Goal: Task Accomplishment & Management: Complete application form

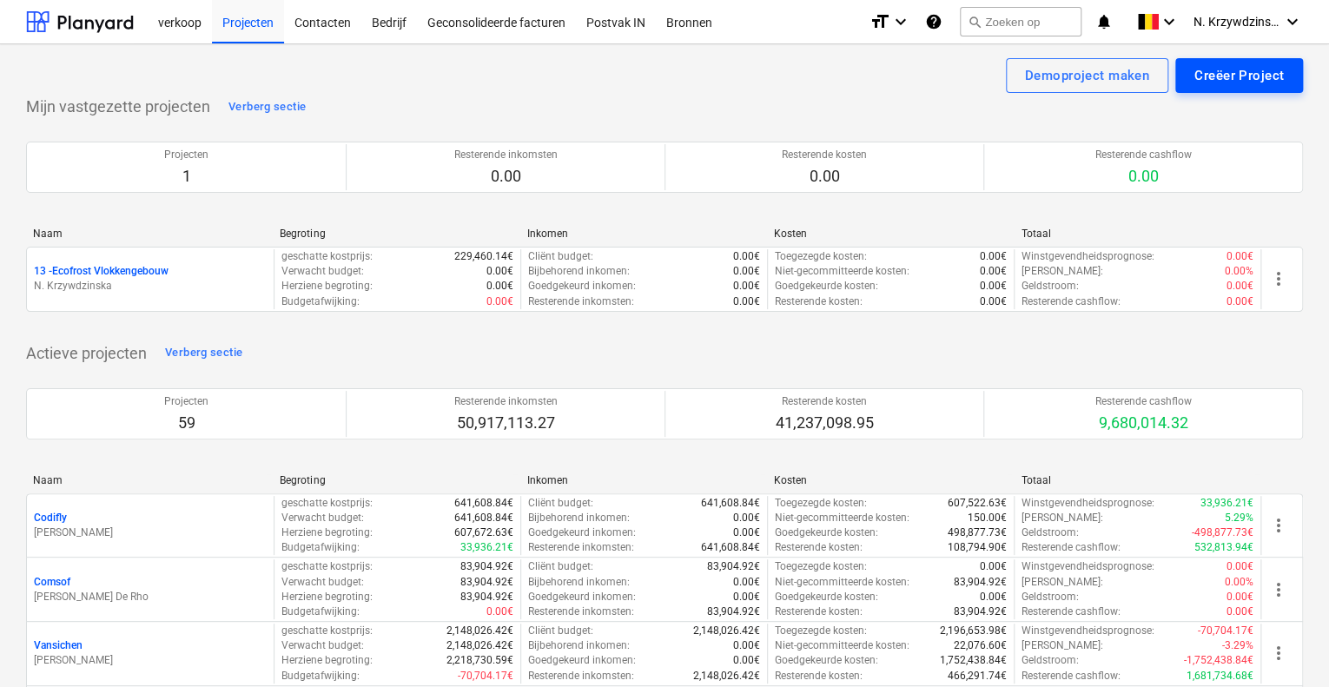
click at [1225, 77] on div "Creëer Project" at bounding box center [1239, 75] width 89 height 23
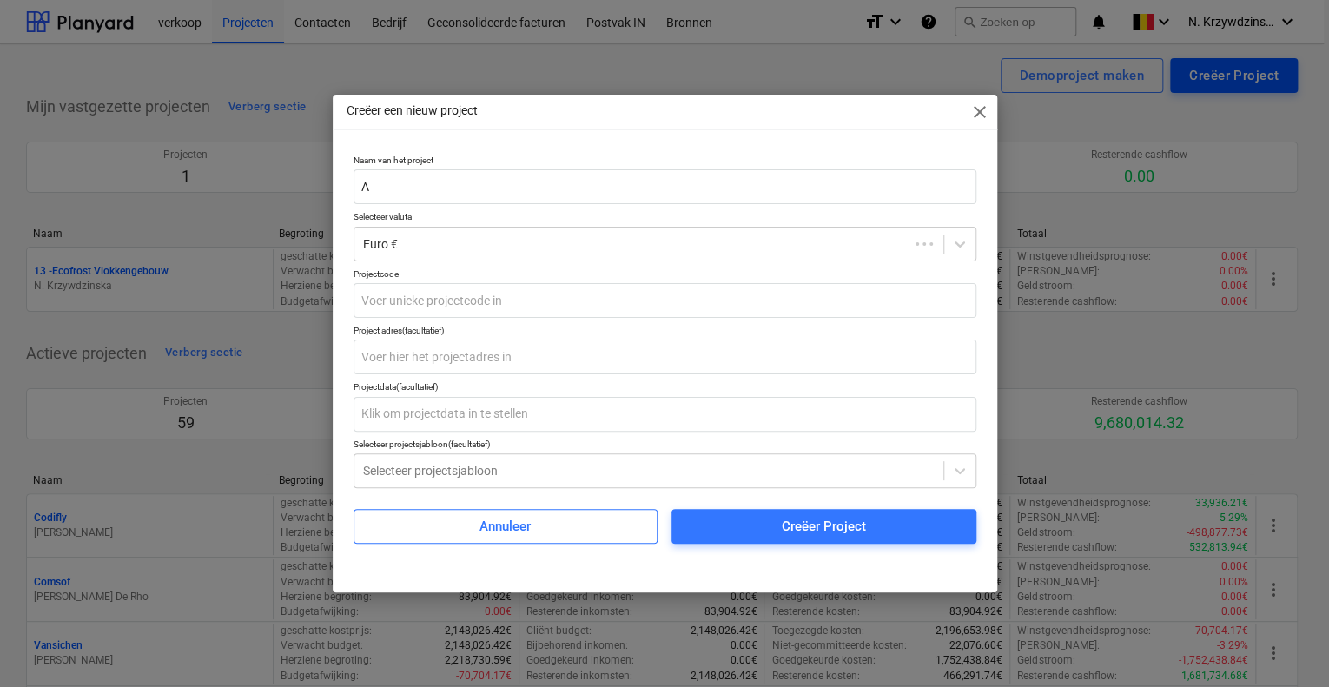
click at [455, 189] on input "A" at bounding box center [665, 186] width 623 height 35
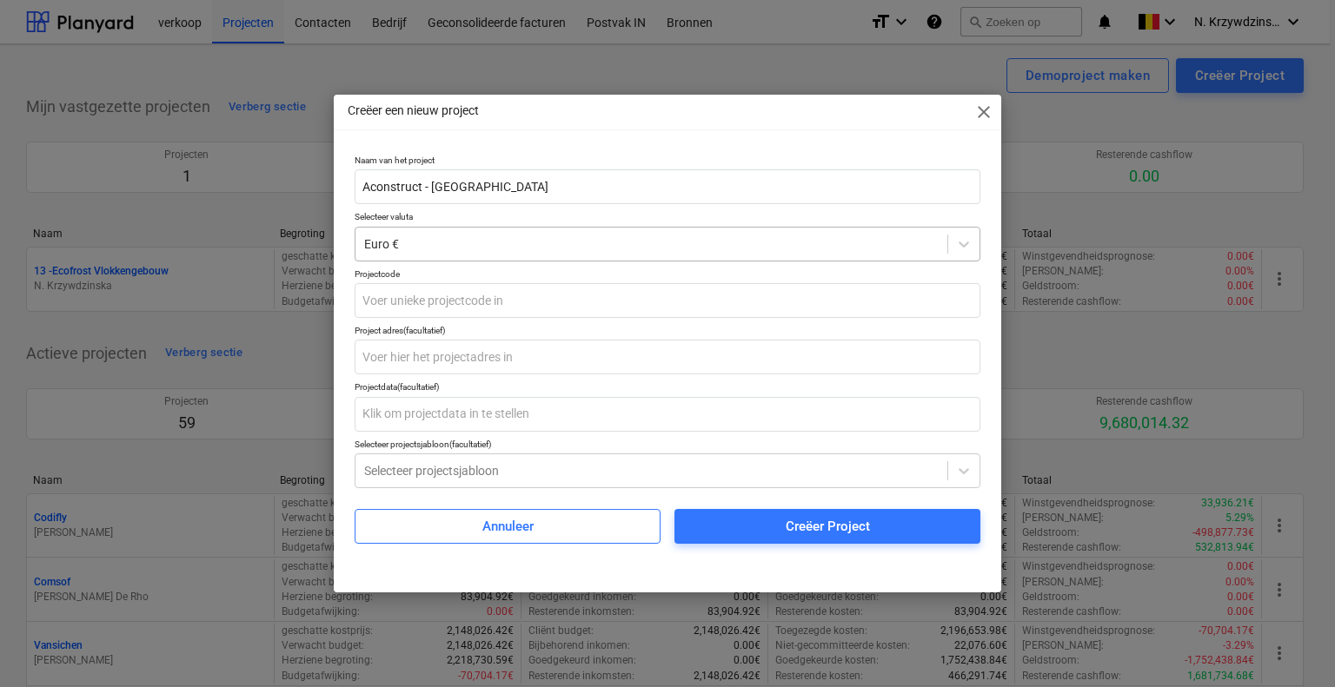
type input "Aconstruct - [GEOGRAPHIC_DATA]"
click at [474, 230] on div "Euro €" at bounding box center [668, 244] width 626 height 35
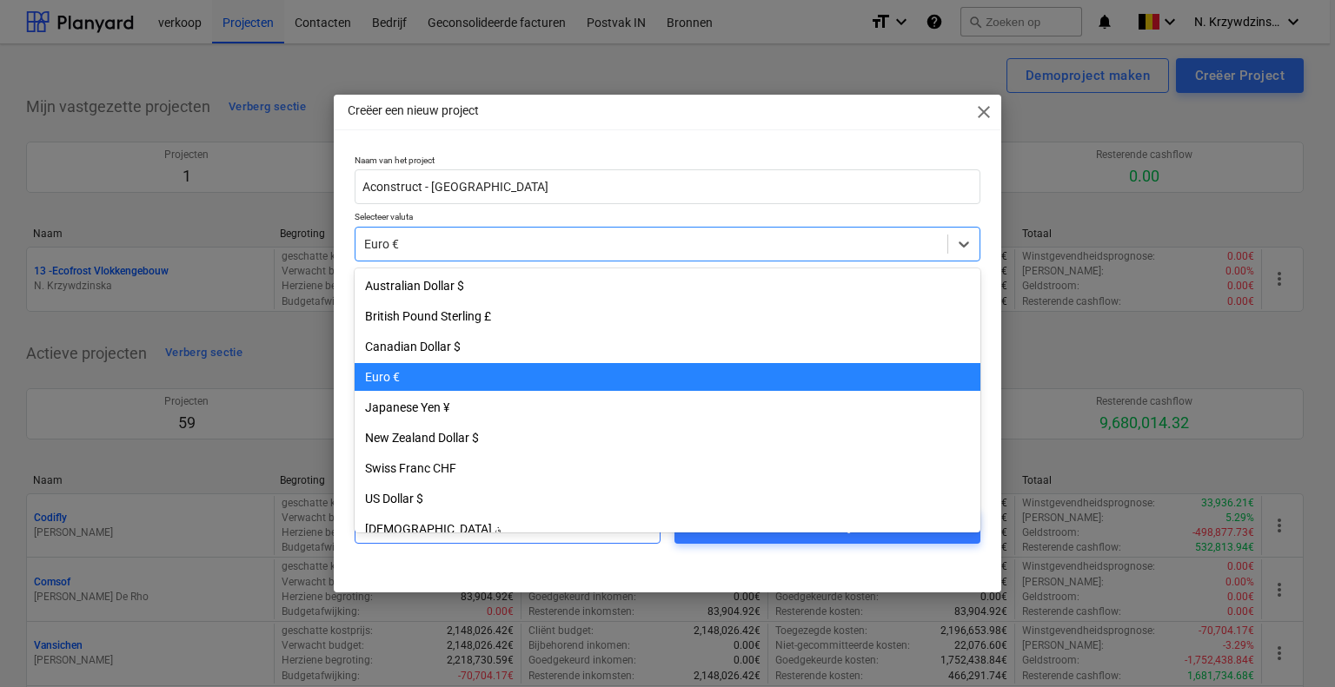
scroll to position [90, 0]
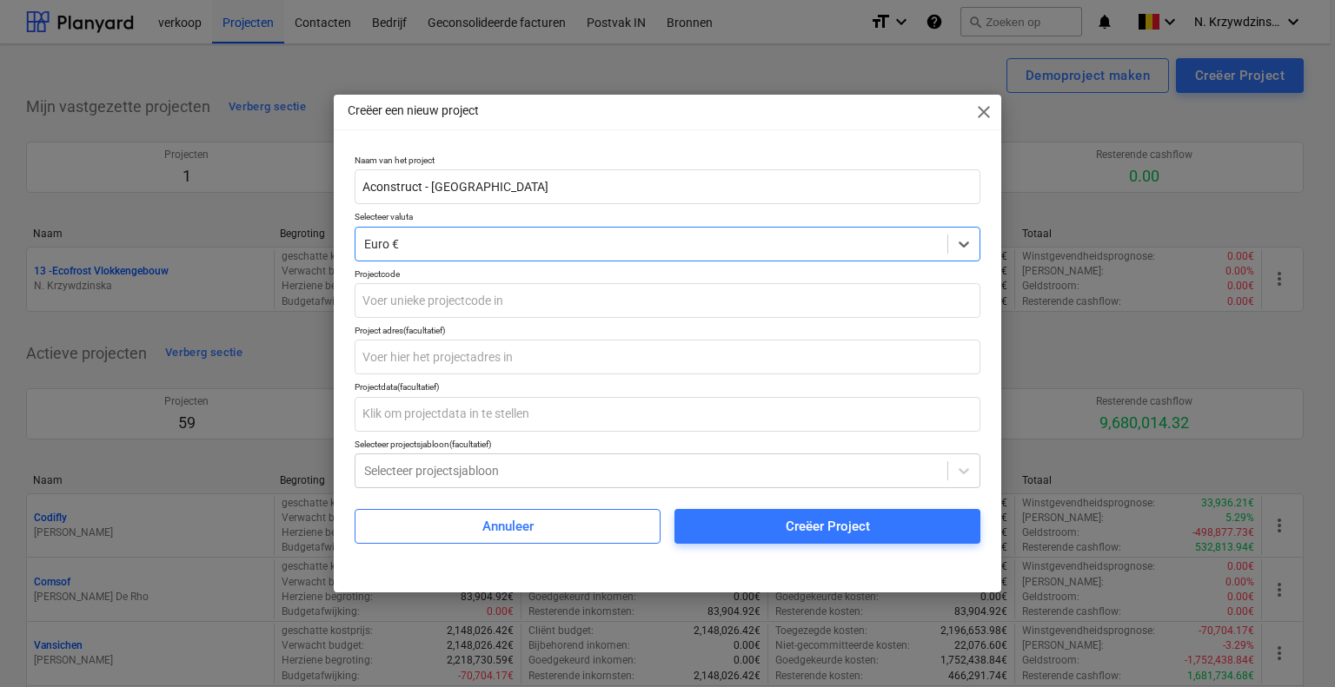
click at [473, 244] on div at bounding box center [651, 243] width 574 height 17
click at [480, 307] on input "text" at bounding box center [668, 300] width 626 height 35
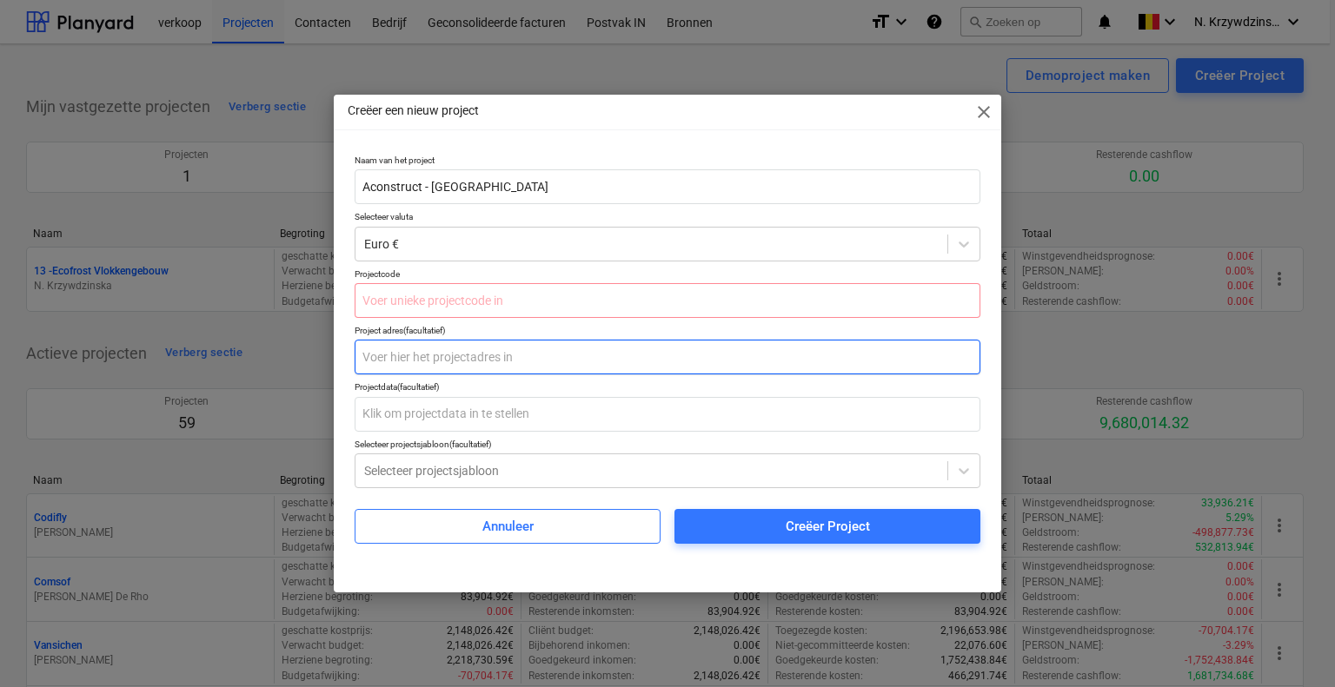
click at [476, 350] on input "text" at bounding box center [668, 357] width 626 height 35
click at [481, 303] on input "text" at bounding box center [668, 300] width 626 height 35
click at [457, 390] on div "Projectdata (facultatief)" at bounding box center [668, 386] width 626 height 11
click at [449, 353] on input "text" at bounding box center [668, 357] width 626 height 35
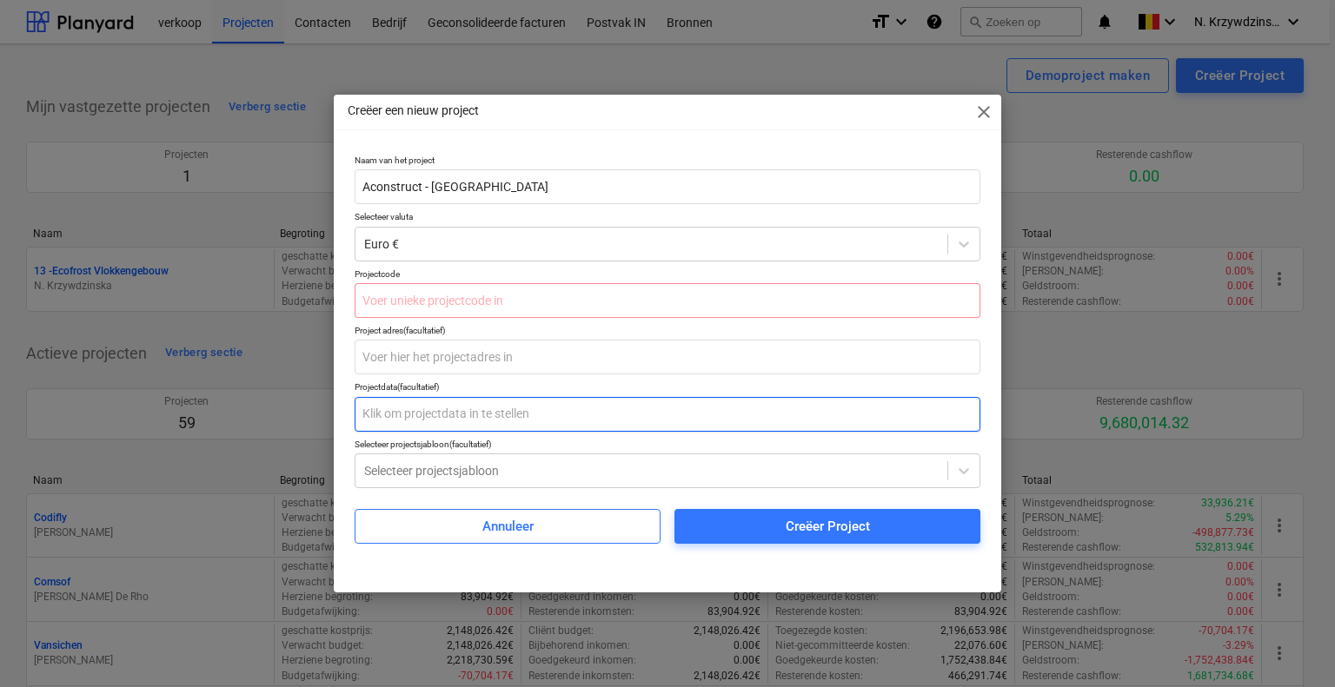
click at [461, 430] on input "text" at bounding box center [668, 414] width 626 height 35
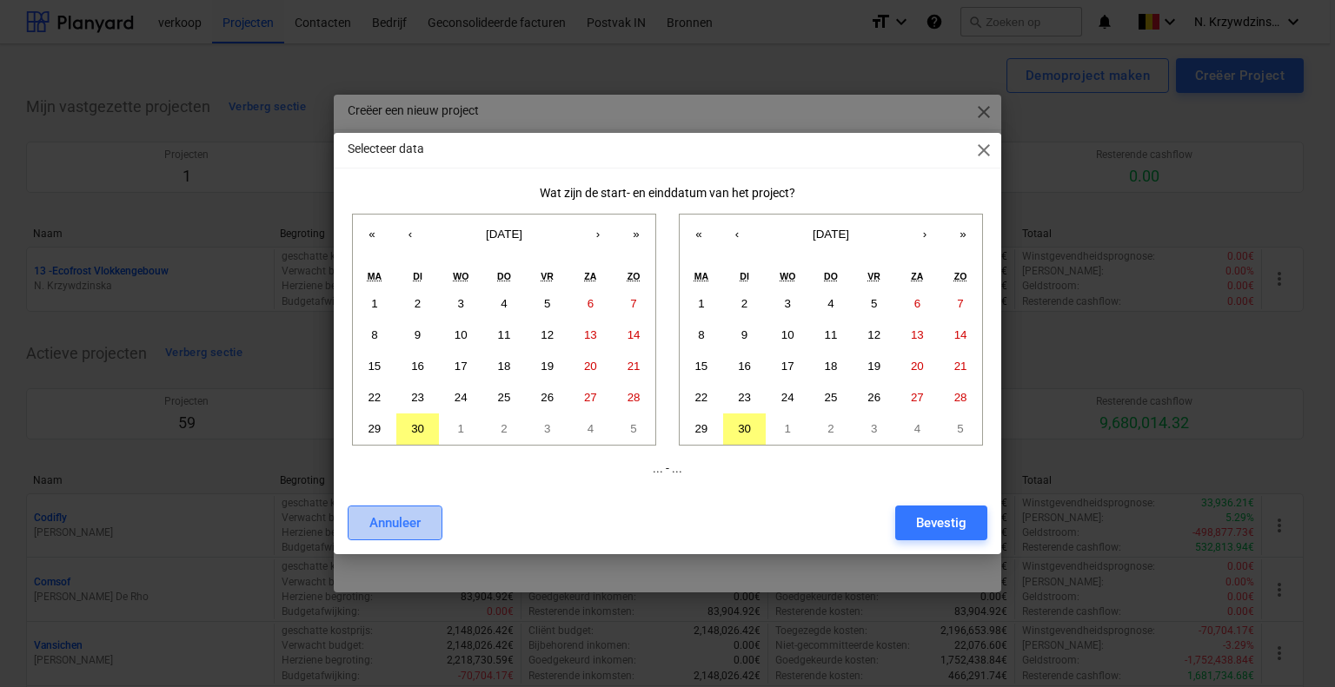
click at [425, 528] on button "Annuleer" at bounding box center [395, 523] width 95 height 35
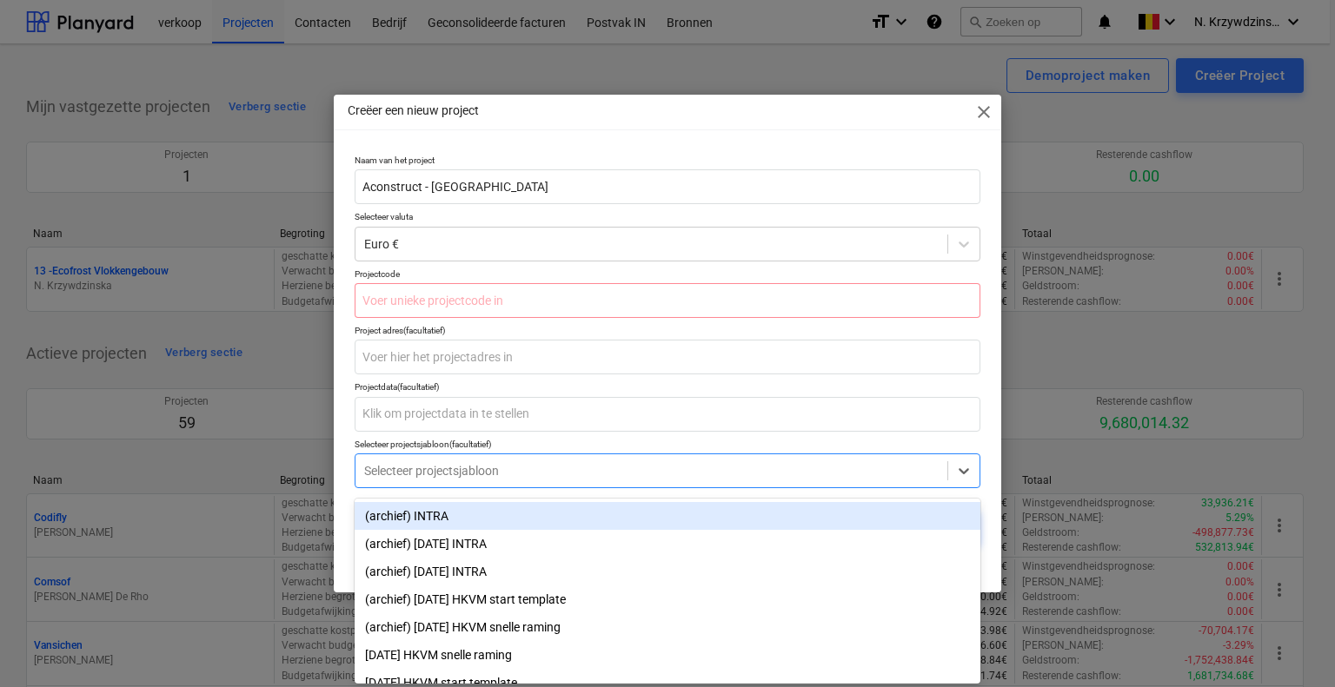
click at [455, 473] on div at bounding box center [651, 470] width 574 height 17
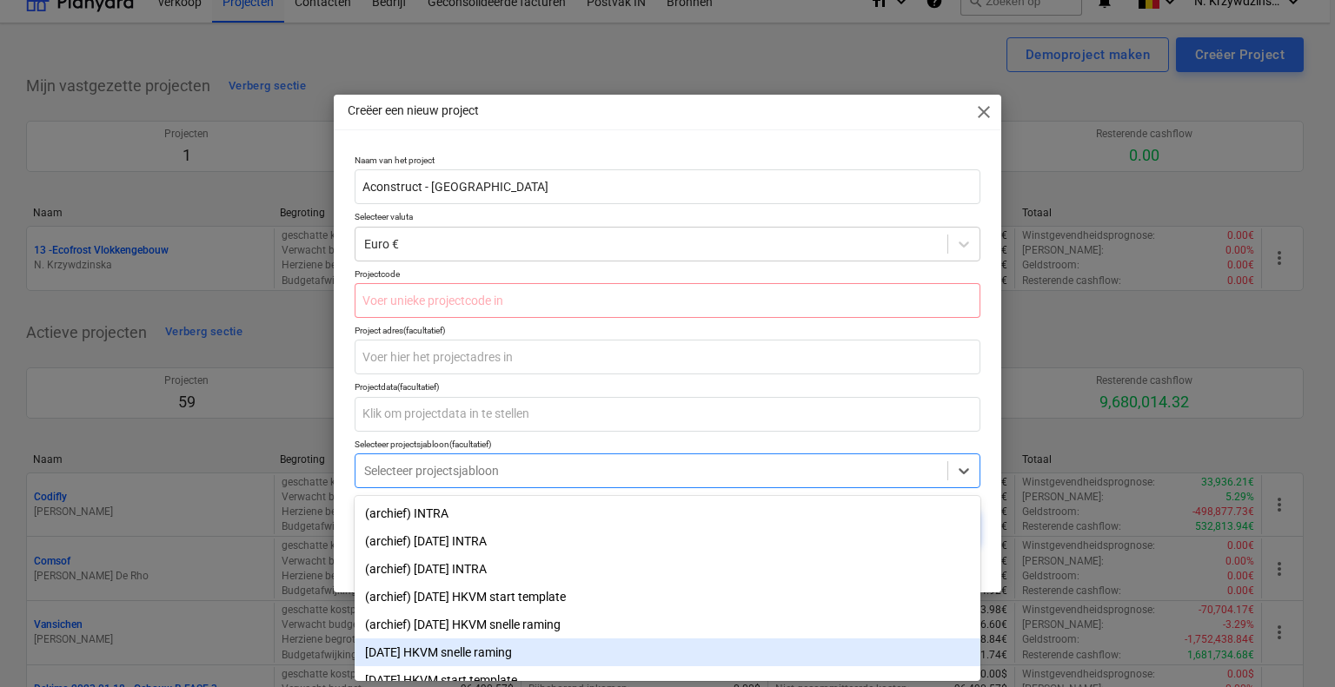
scroll to position [21, 0]
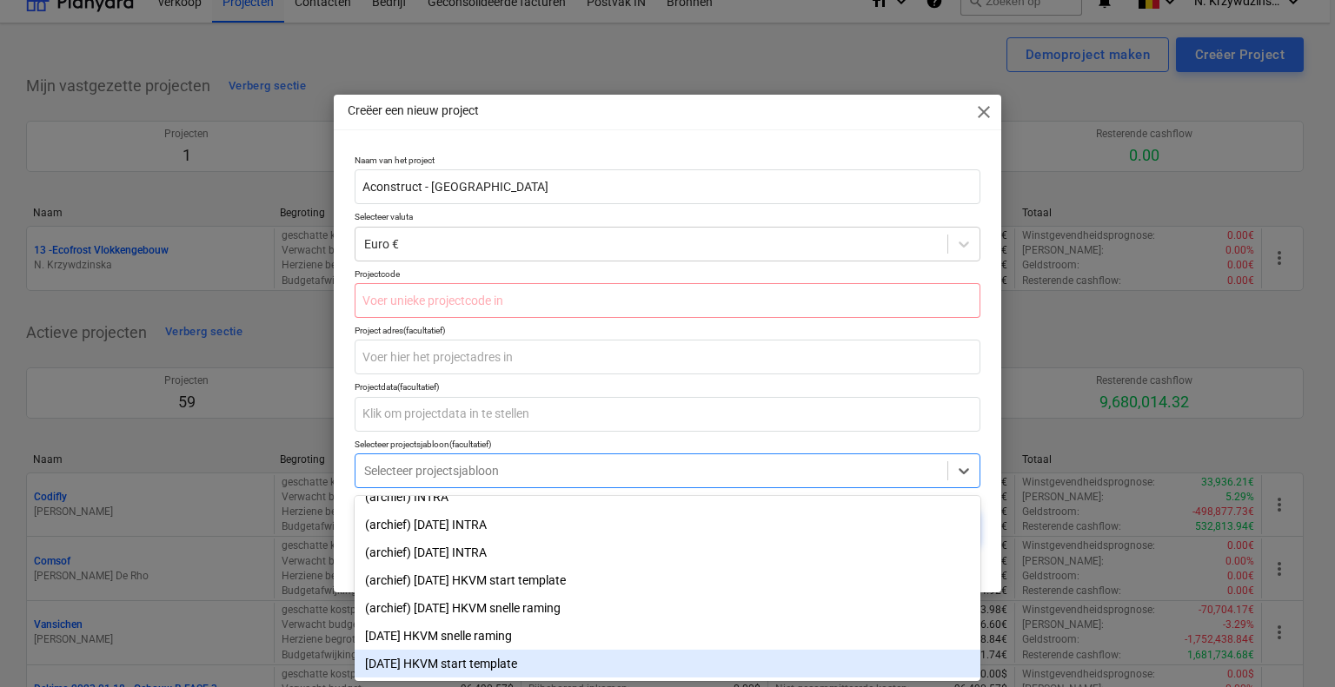
click at [513, 666] on div "[DATE] HKVM start template" at bounding box center [668, 664] width 626 height 28
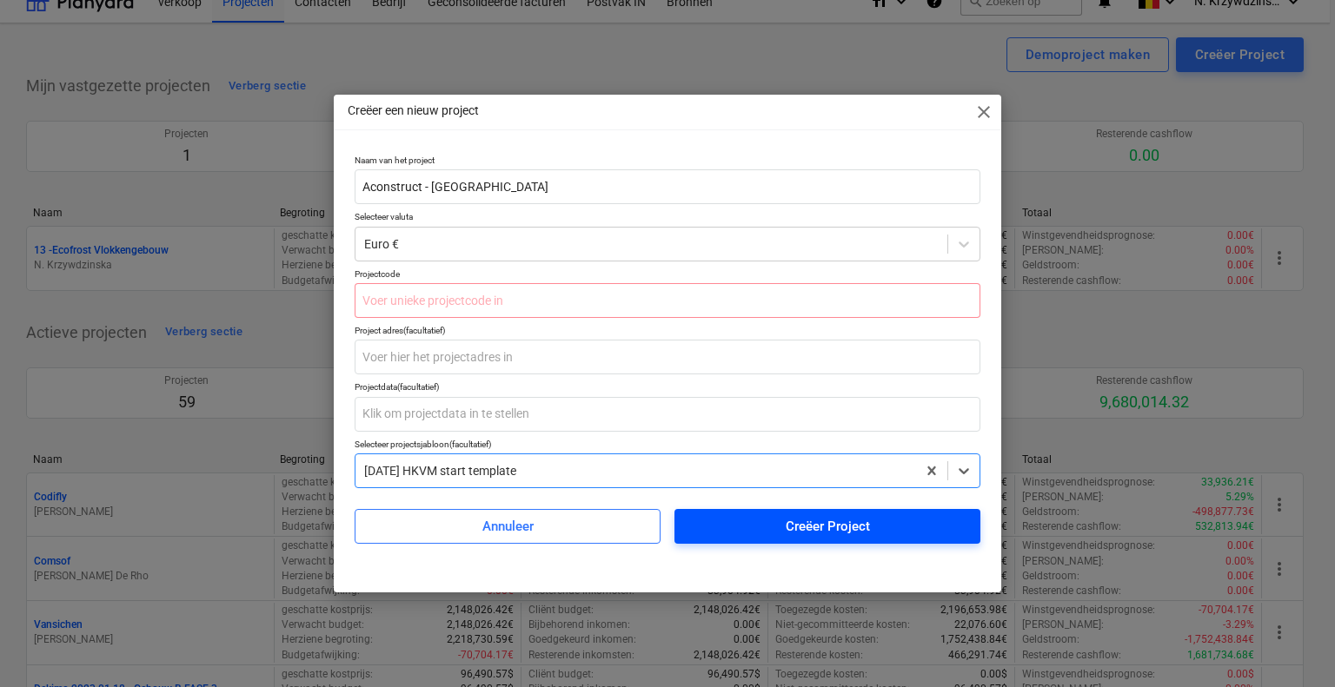
click at [761, 527] on span "Creëer Project" at bounding box center [827, 526] width 264 height 23
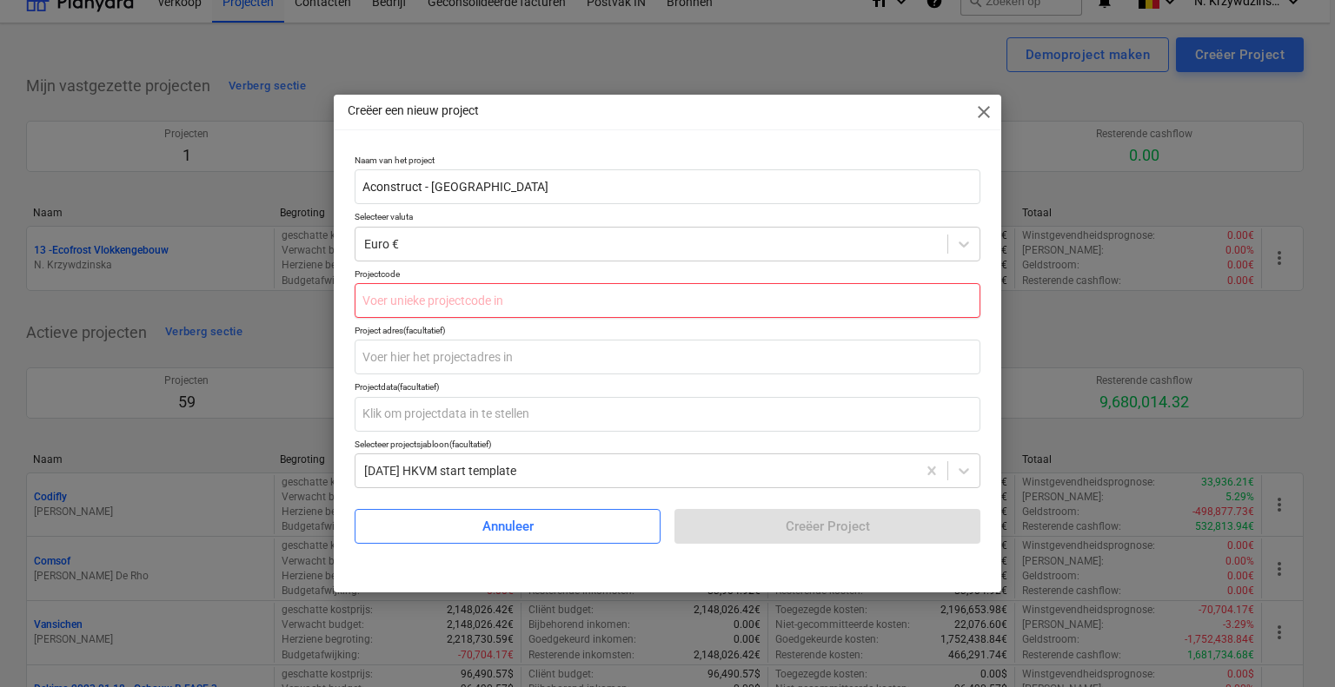
click at [423, 308] on input "text" at bounding box center [668, 300] width 626 height 35
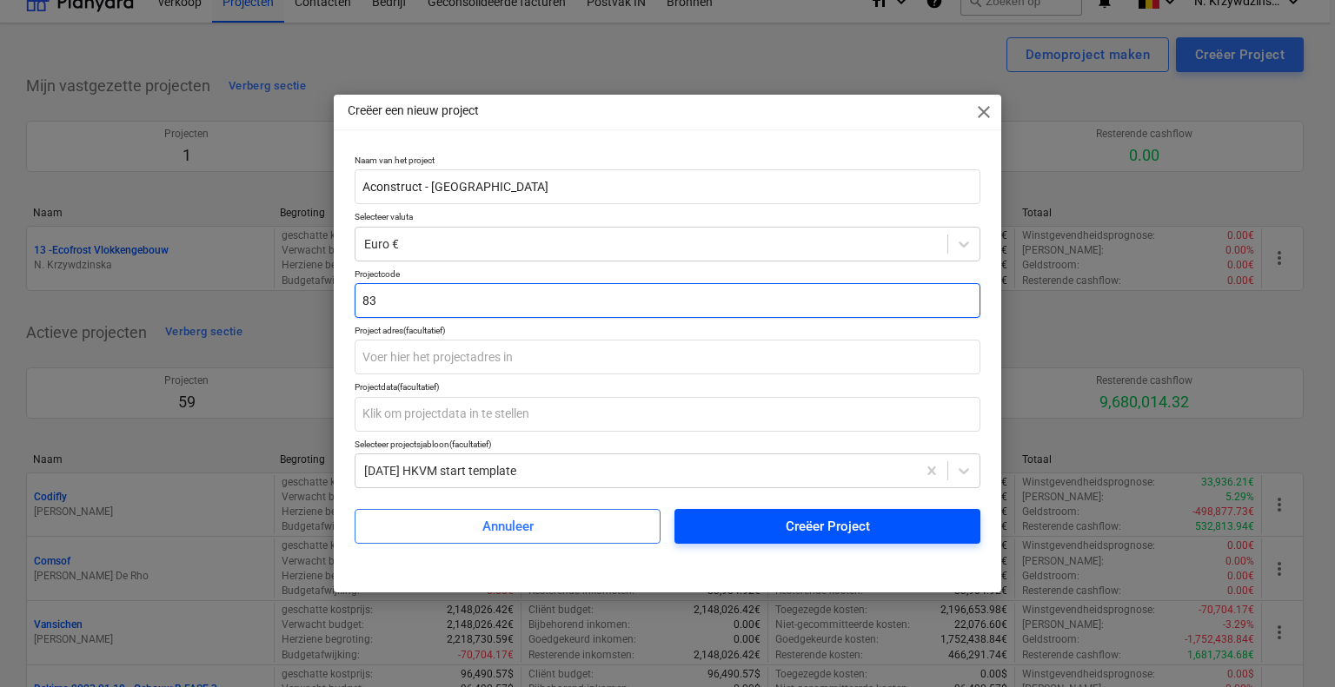
type input "83"
click at [744, 521] on span "Creëer Project" at bounding box center [827, 526] width 264 height 23
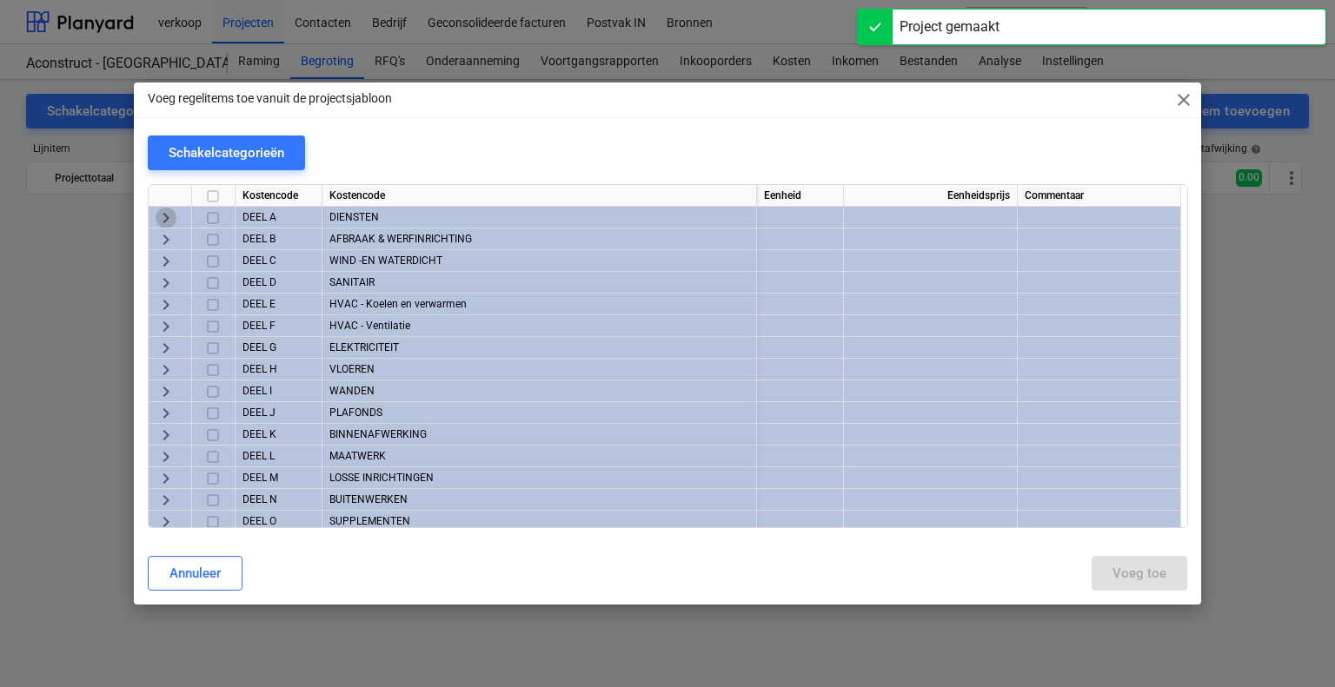
click at [163, 218] on span "keyboard_arrow_right" at bounding box center [166, 218] width 21 height 21
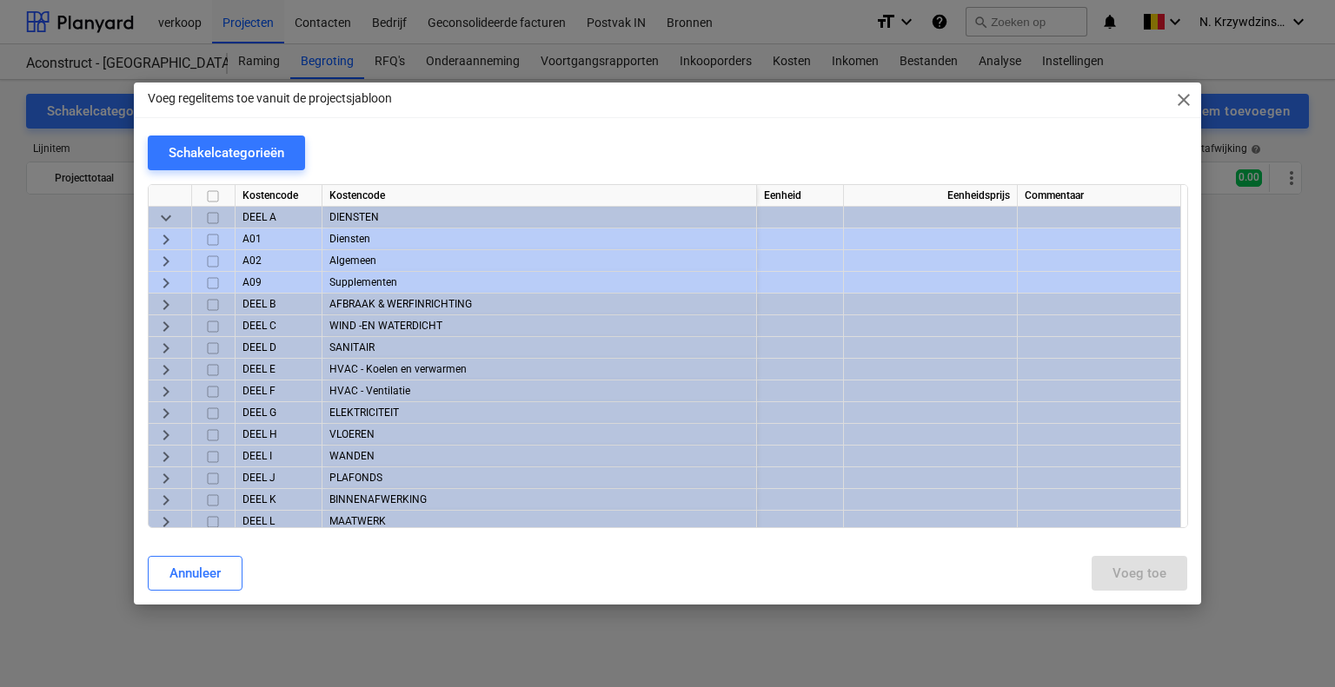
click at [167, 238] on span "keyboard_arrow_right" at bounding box center [166, 239] width 21 height 21
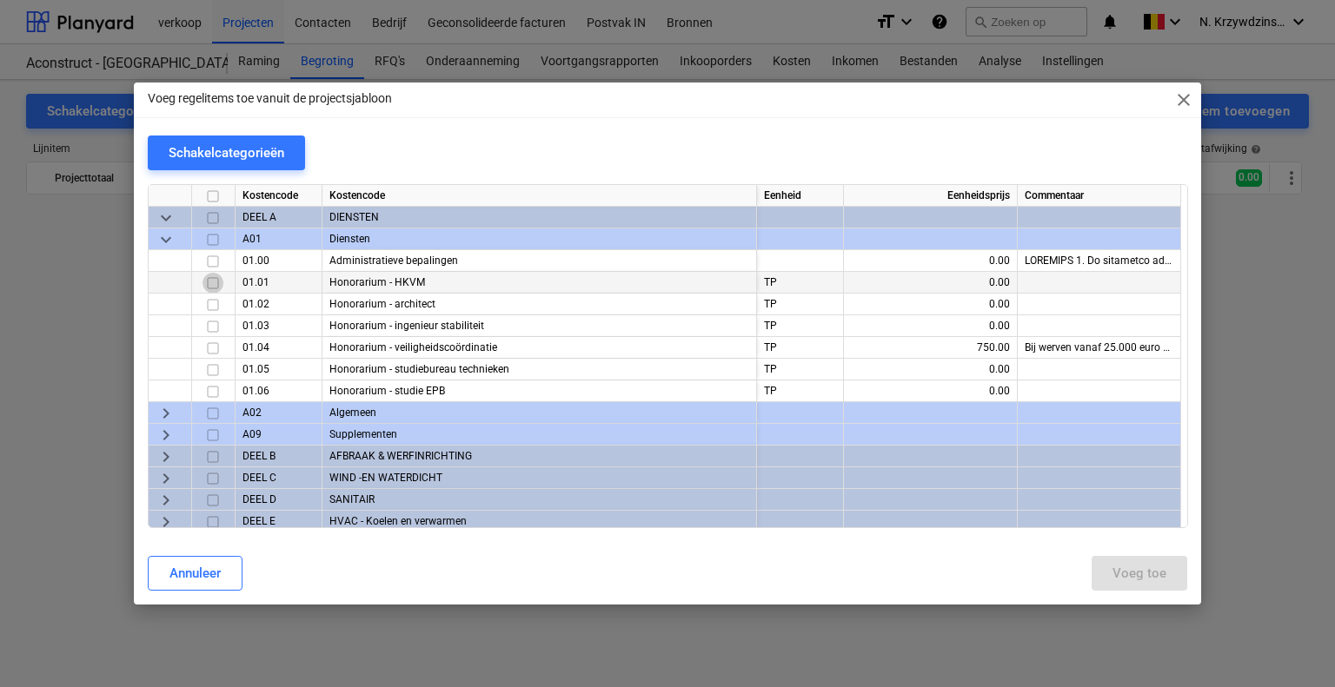
click at [212, 283] on input "checkbox" at bounding box center [212, 283] width 21 height 21
click at [210, 348] on input "checkbox" at bounding box center [212, 348] width 21 height 21
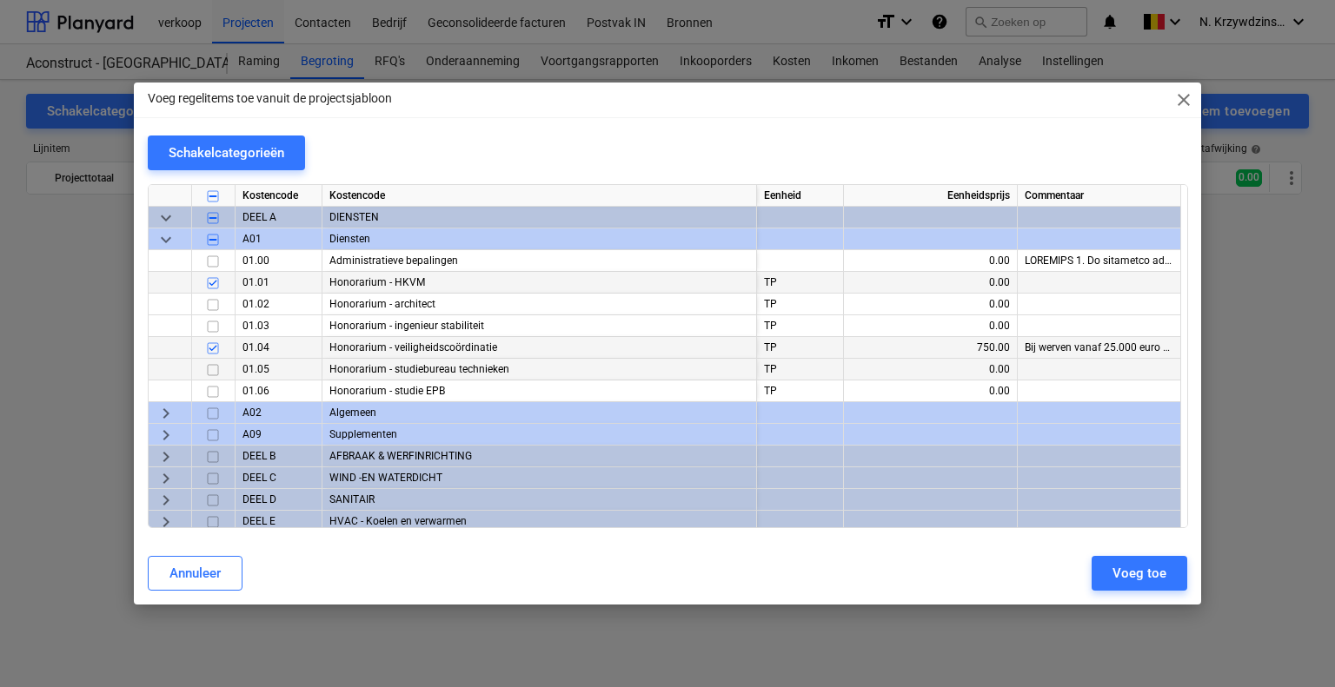
click at [211, 367] on input "checkbox" at bounding box center [212, 370] width 21 height 21
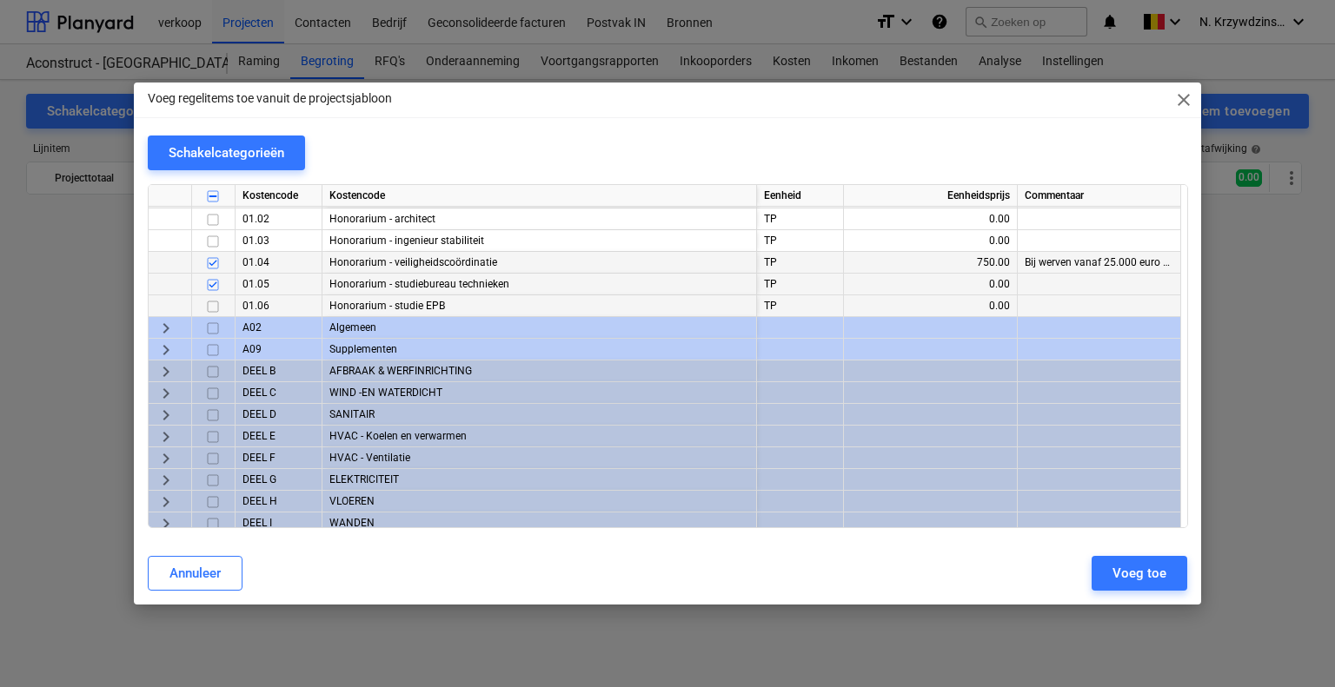
scroll to position [87, 0]
click at [166, 321] on span "keyboard_arrow_right" at bounding box center [166, 326] width 21 height 21
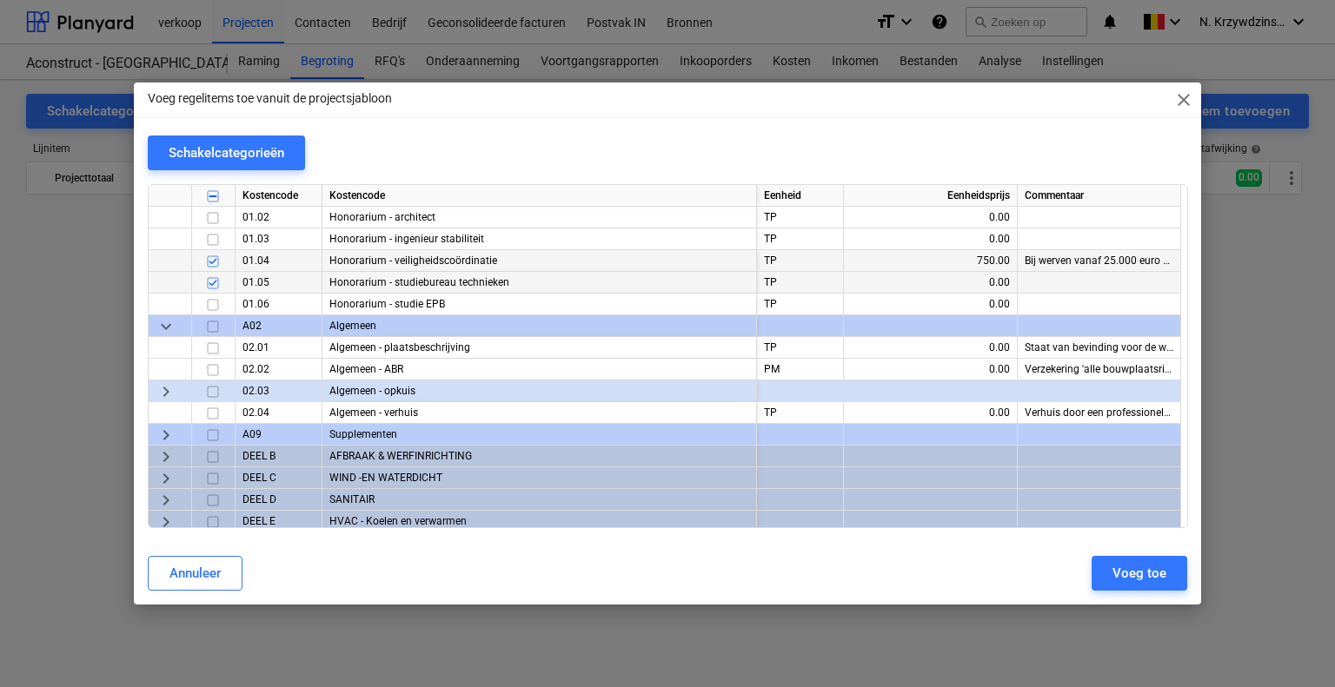
click at [175, 387] on span "keyboard_arrow_right" at bounding box center [166, 391] width 21 height 21
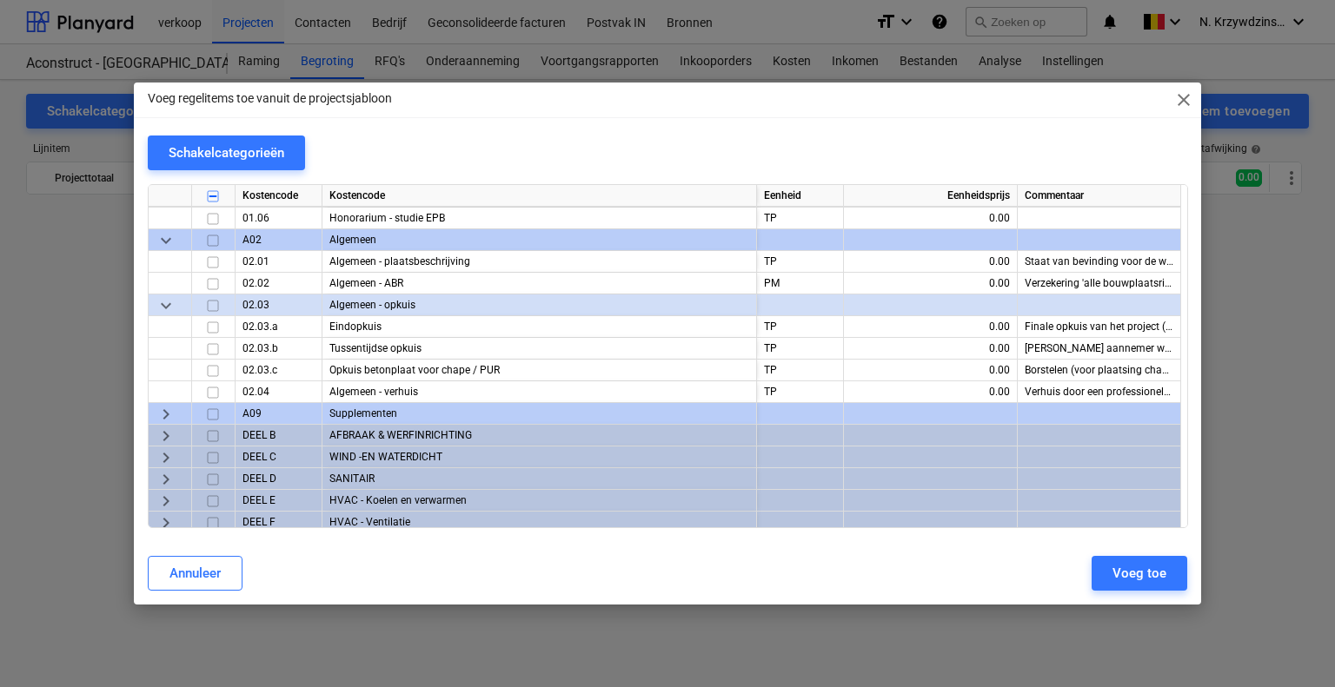
scroll to position [174, 0]
click at [215, 329] on input "checkbox" at bounding box center [212, 326] width 21 height 21
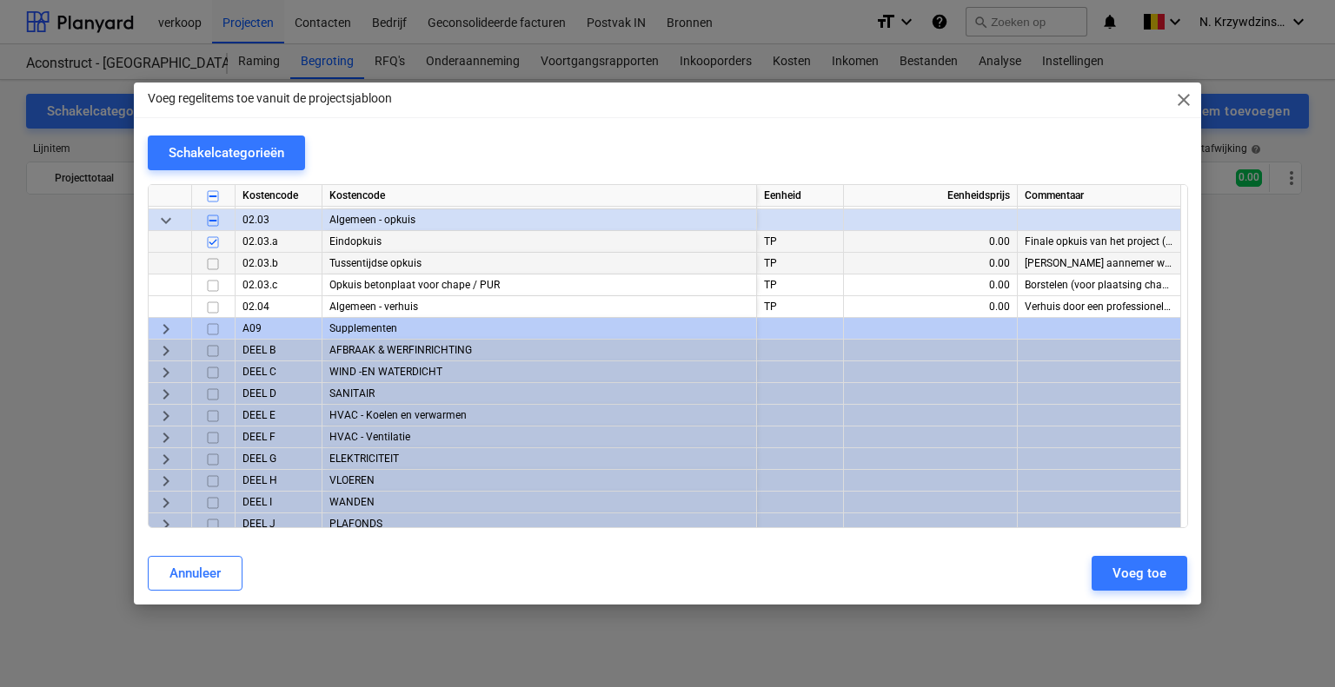
scroll to position [261, 0]
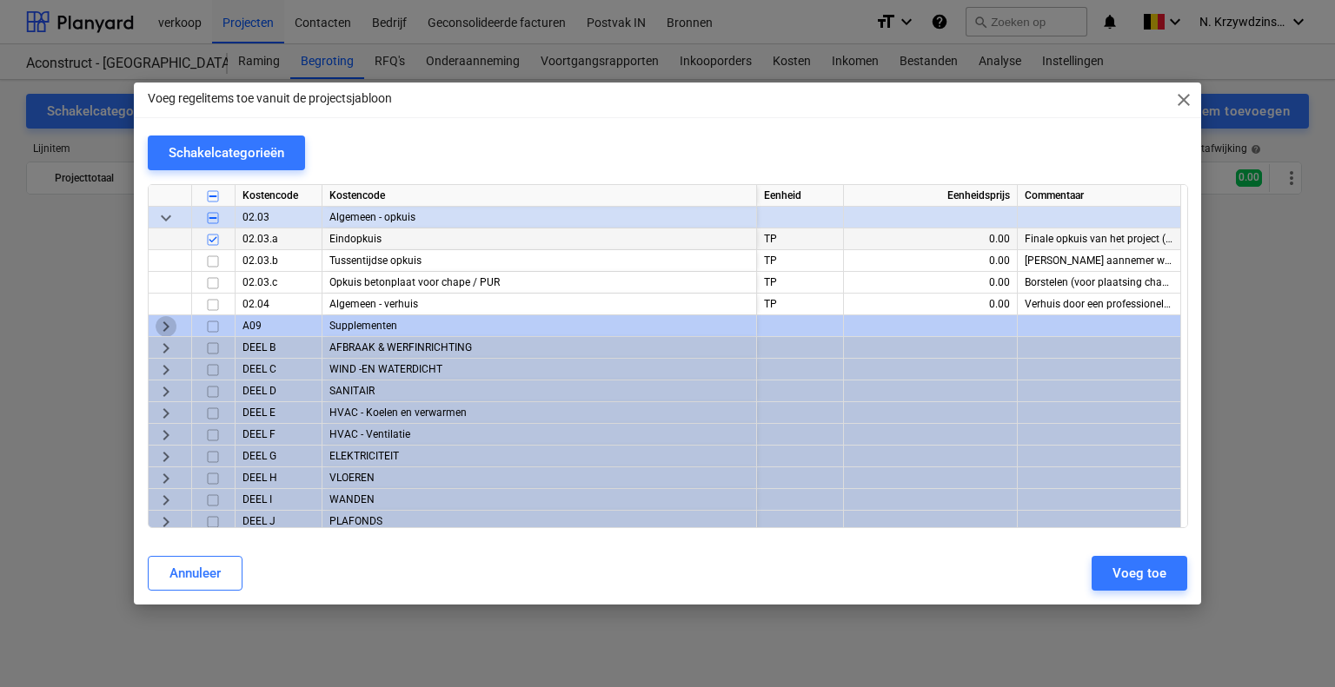
click at [169, 320] on span "keyboard_arrow_right" at bounding box center [166, 326] width 21 height 21
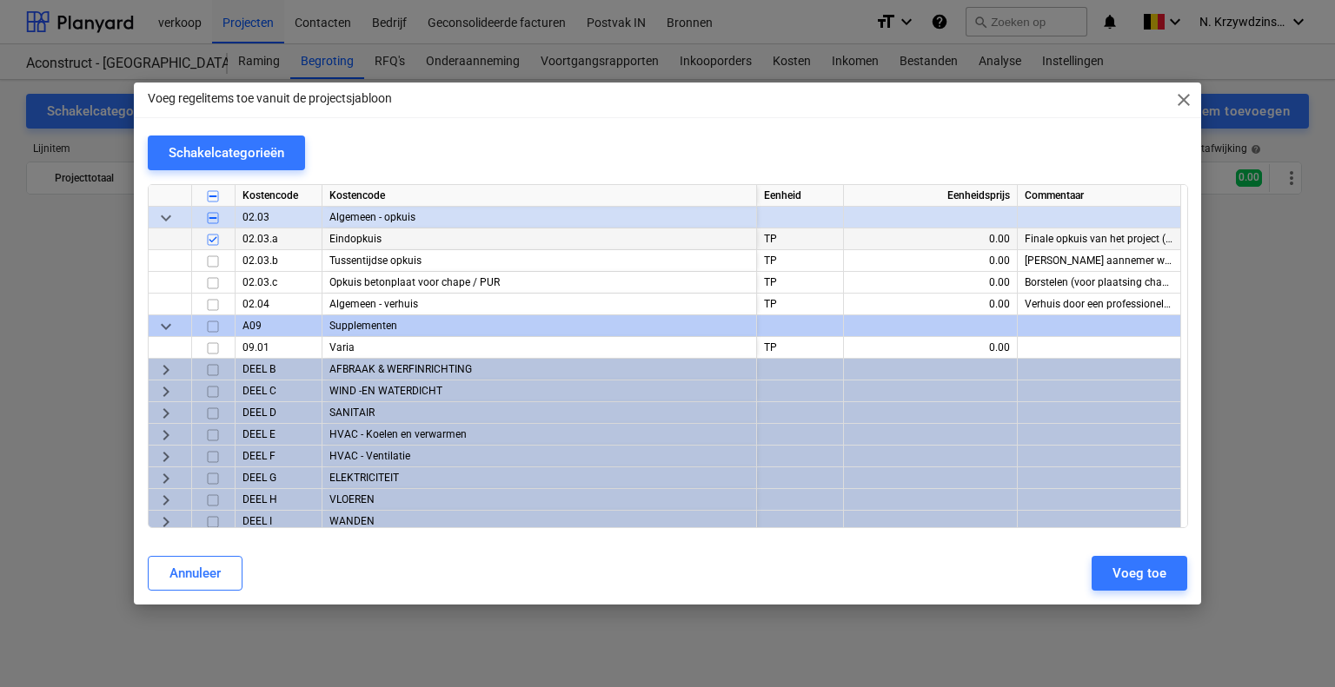
click at [168, 368] on span "keyboard_arrow_right" at bounding box center [166, 370] width 21 height 21
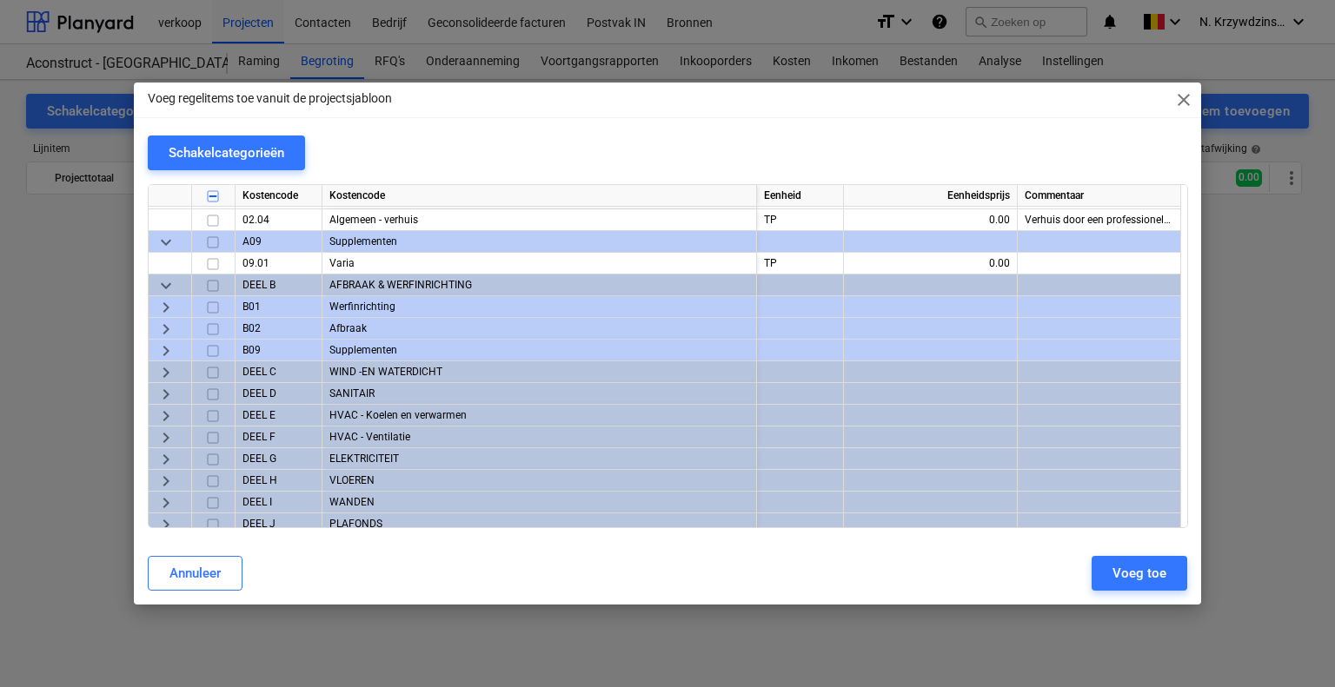
scroll to position [348, 0]
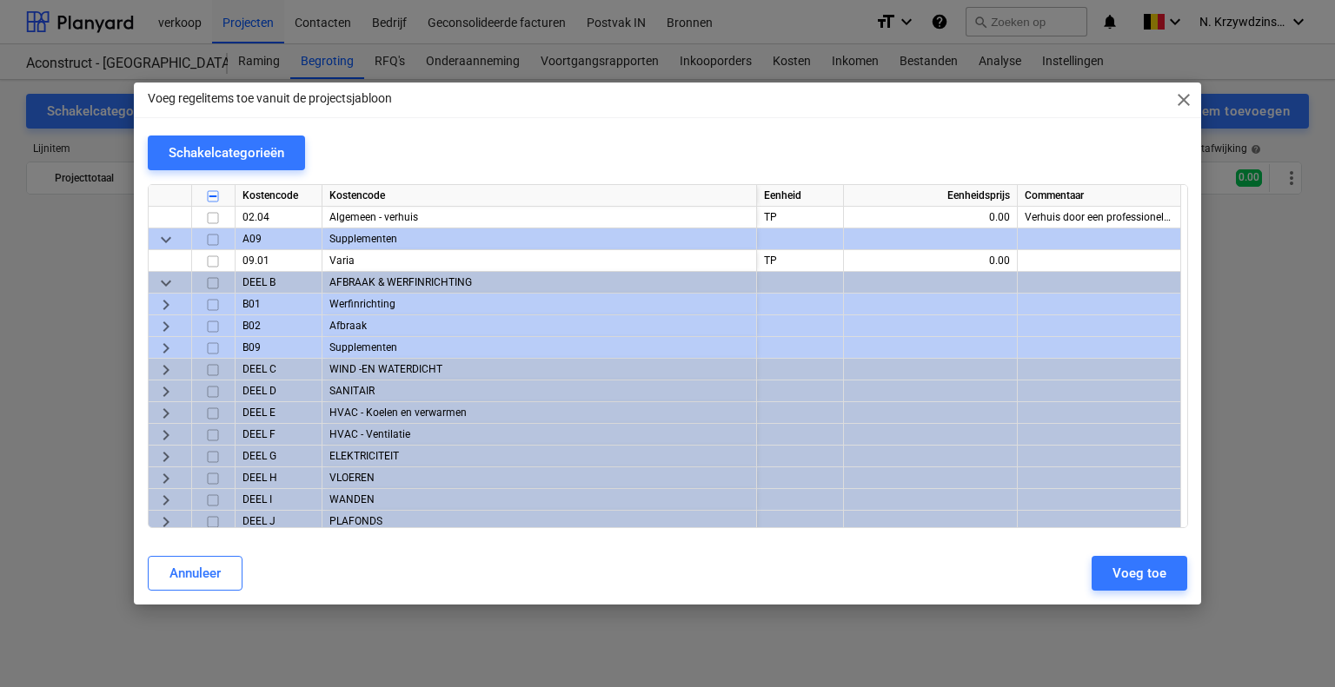
click at [165, 283] on span "keyboard_arrow_down" at bounding box center [166, 283] width 21 height 21
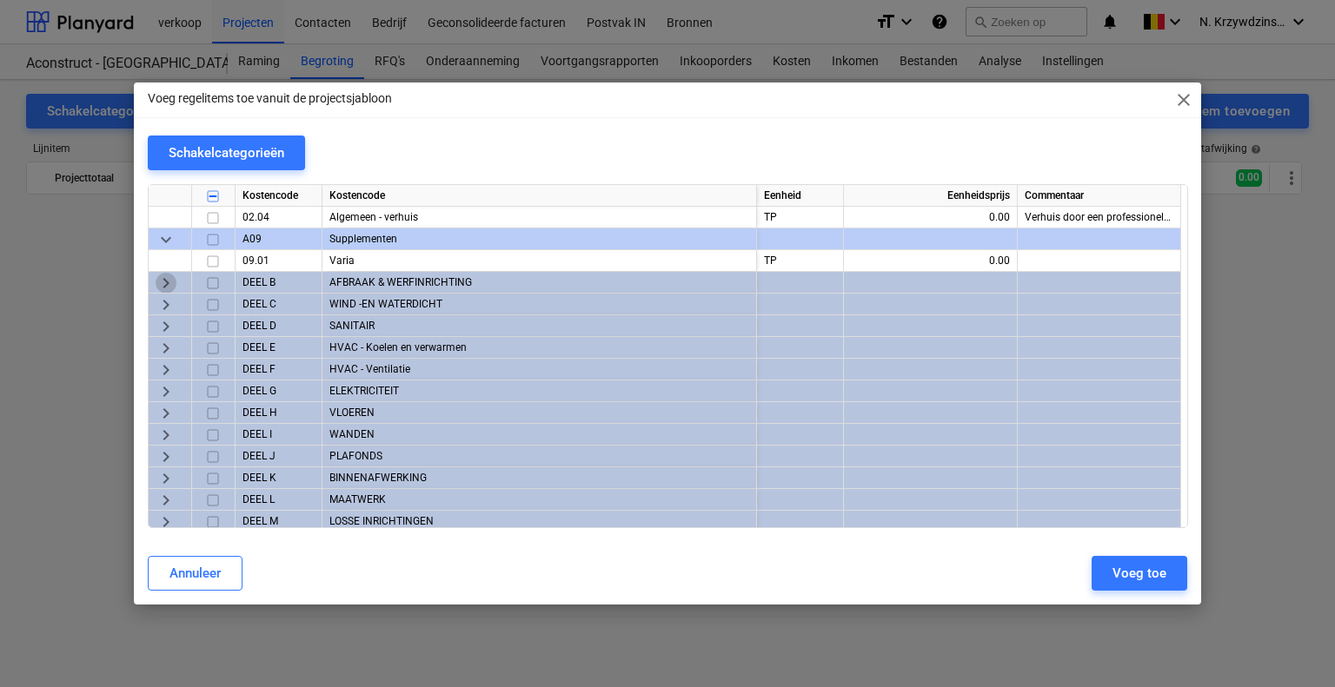
click at [165, 283] on span "keyboard_arrow_right" at bounding box center [166, 283] width 21 height 21
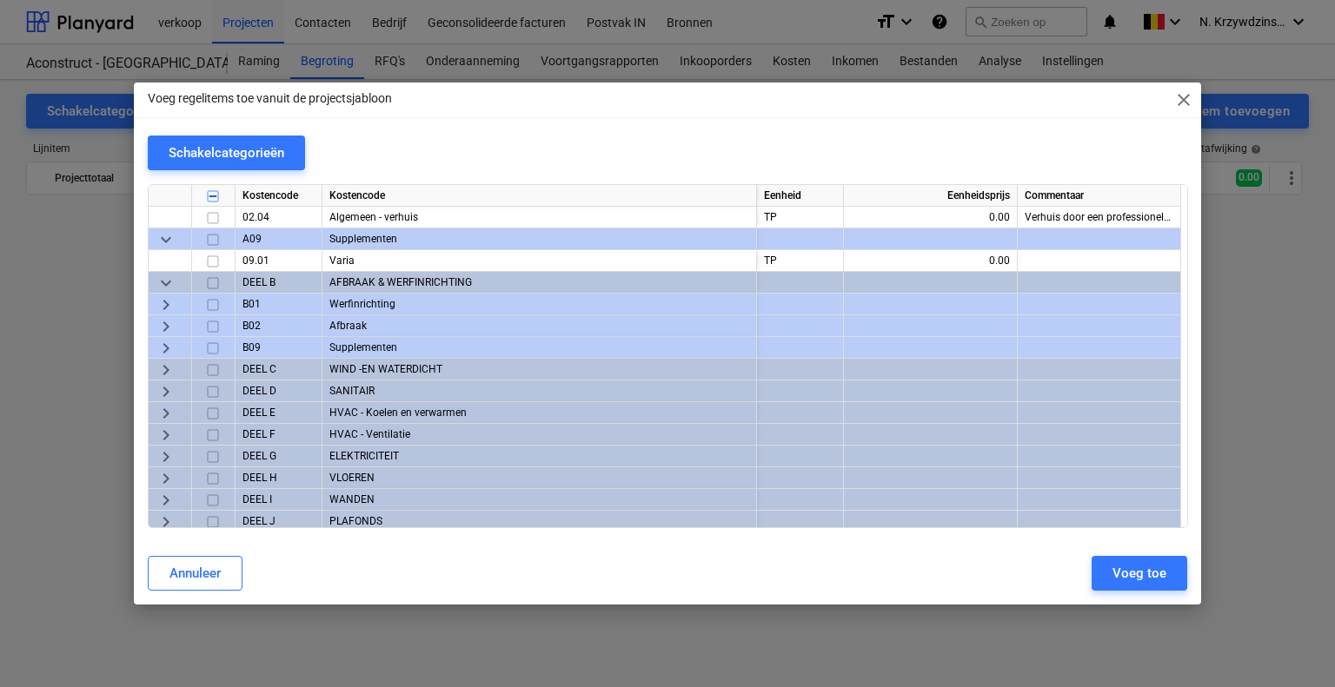
click at [165, 300] on span "keyboard_arrow_right" at bounding box center [166, 305] width 21 height 21
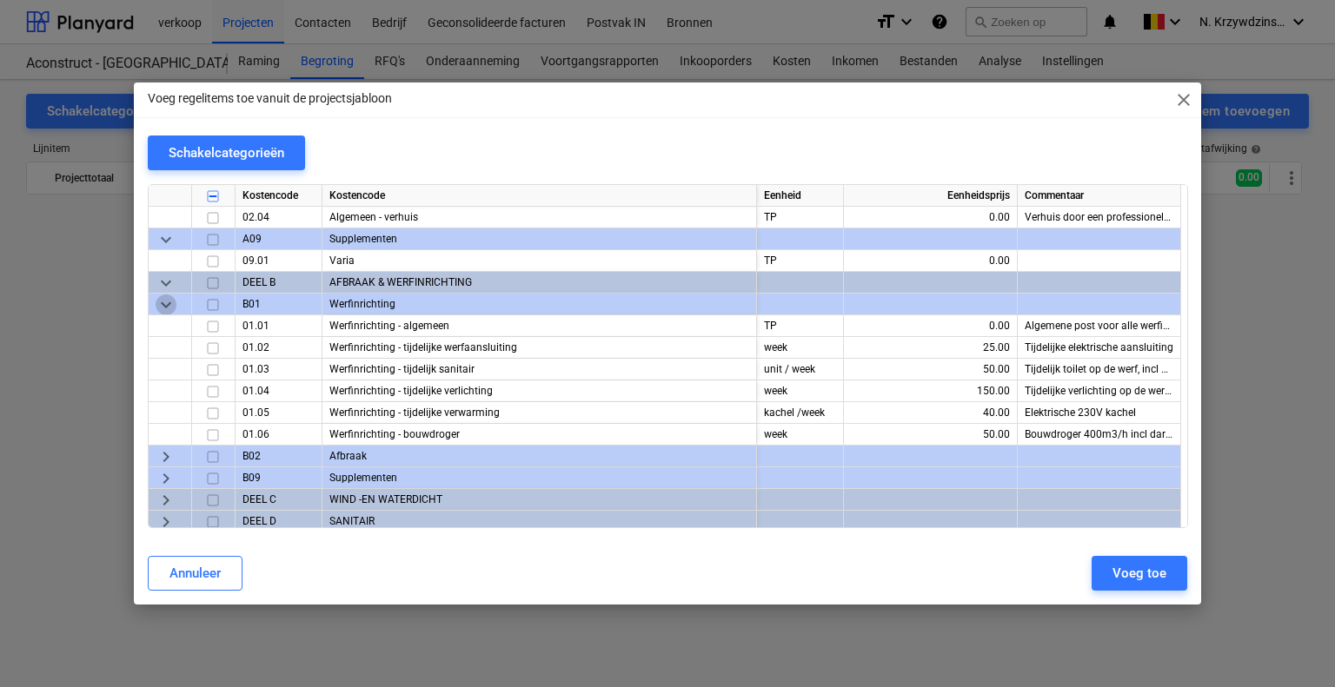
click at [165, 300] on span "keyboard_arrow_down" at bounding box center [166, 305] width 21 height 21
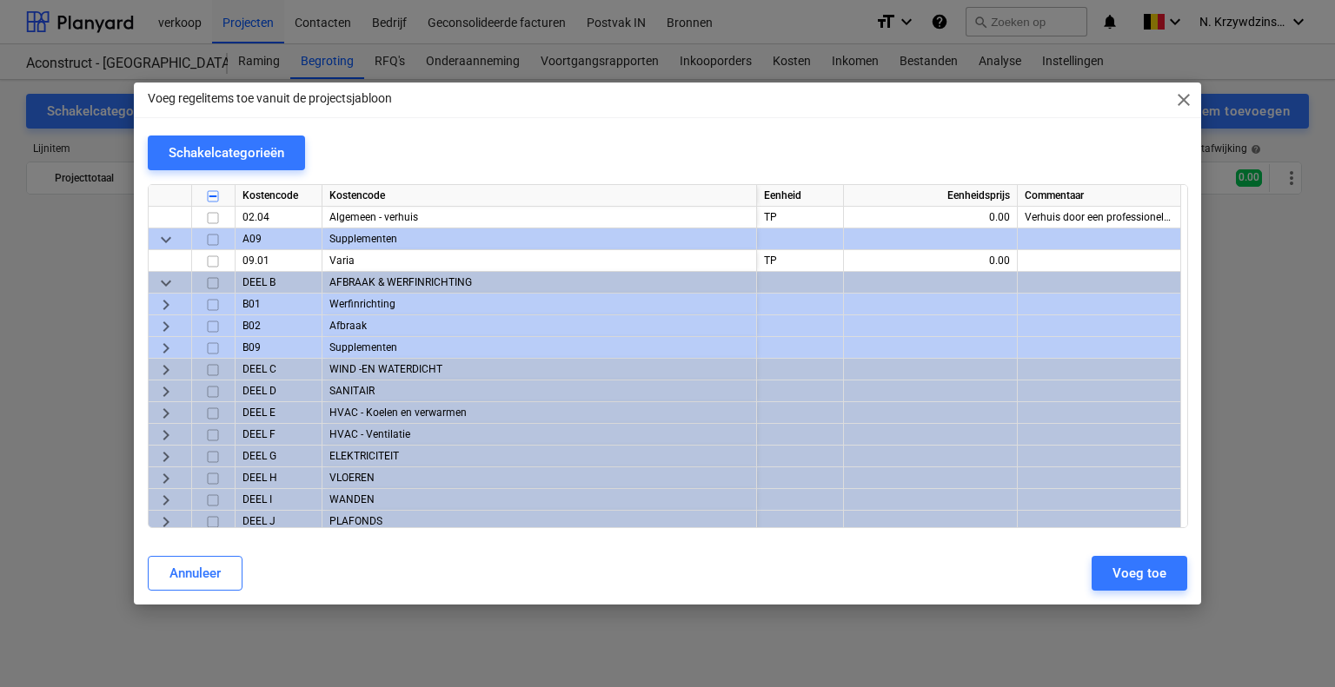
click at [165, 300] on span "keyboard_arrow_right" at bounding box center [166, 305] width 21 height 21
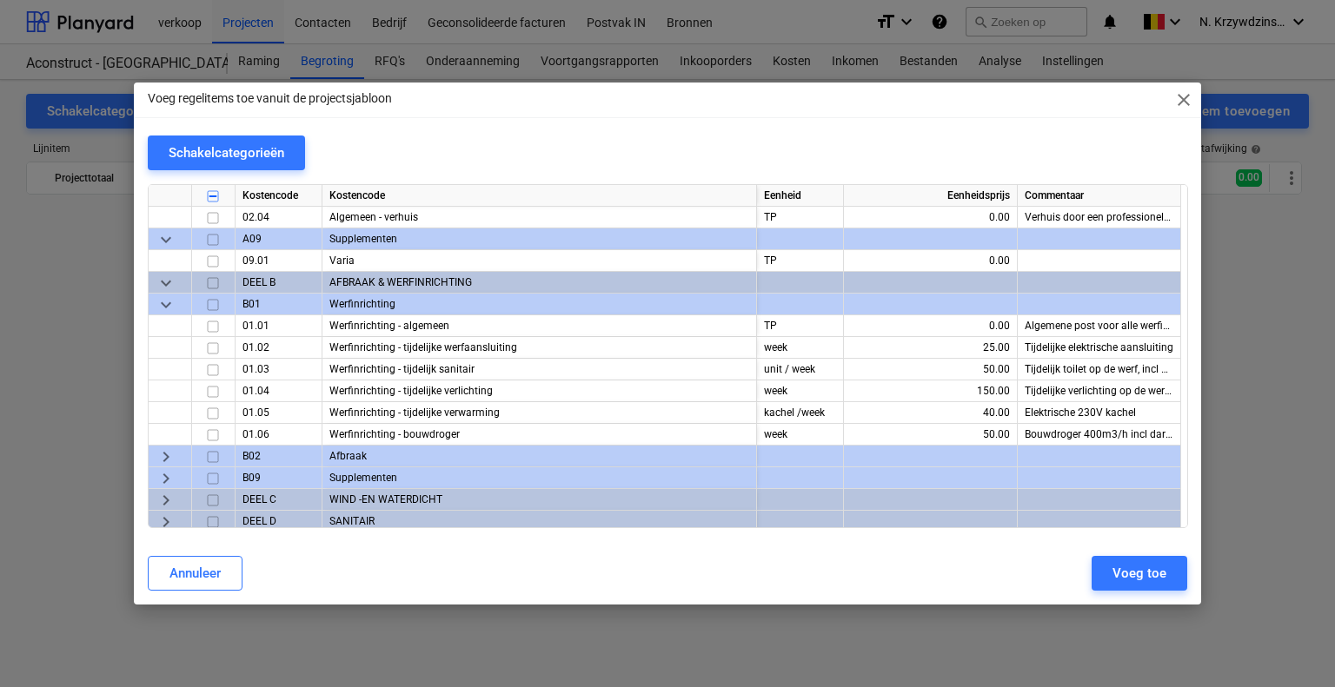
click at [213, 306] on input "checkbox" at bounding box center [212, 305] width 21 height 21
click at [215, 324] on input "checkbox" at bounding box center [212, 326] width 21 height 21
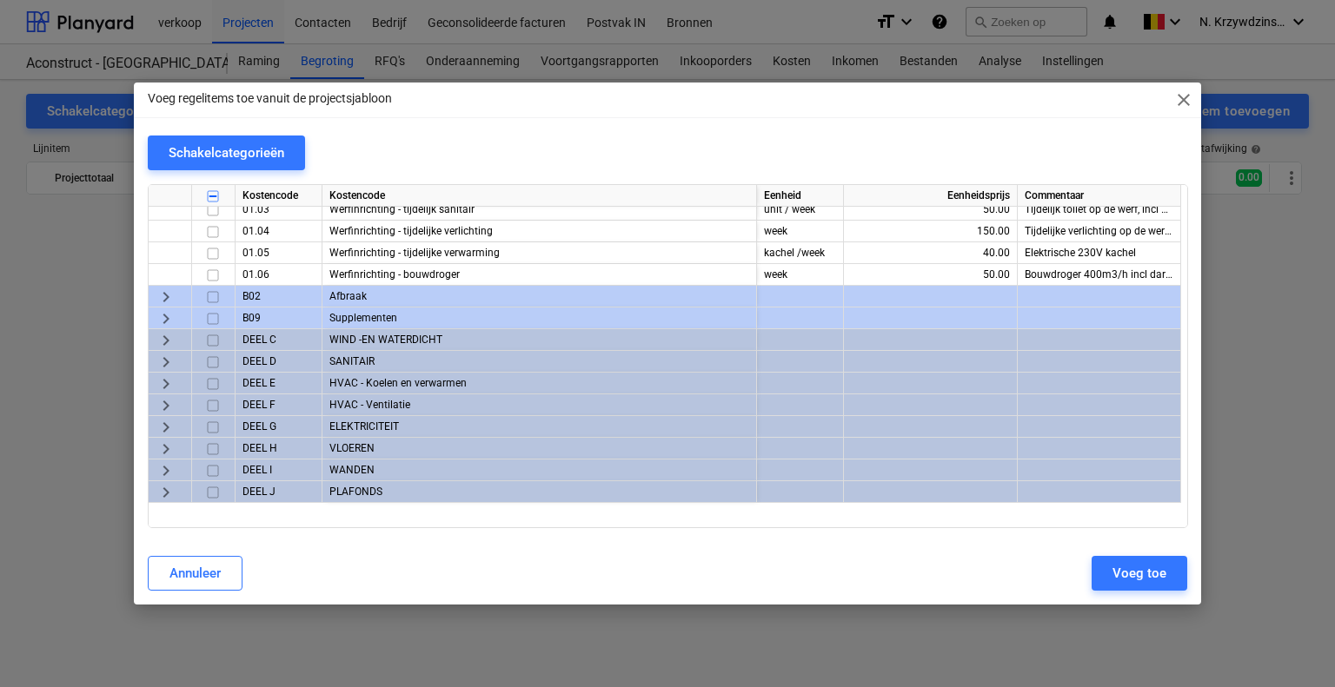
scroll to position [521, 0]
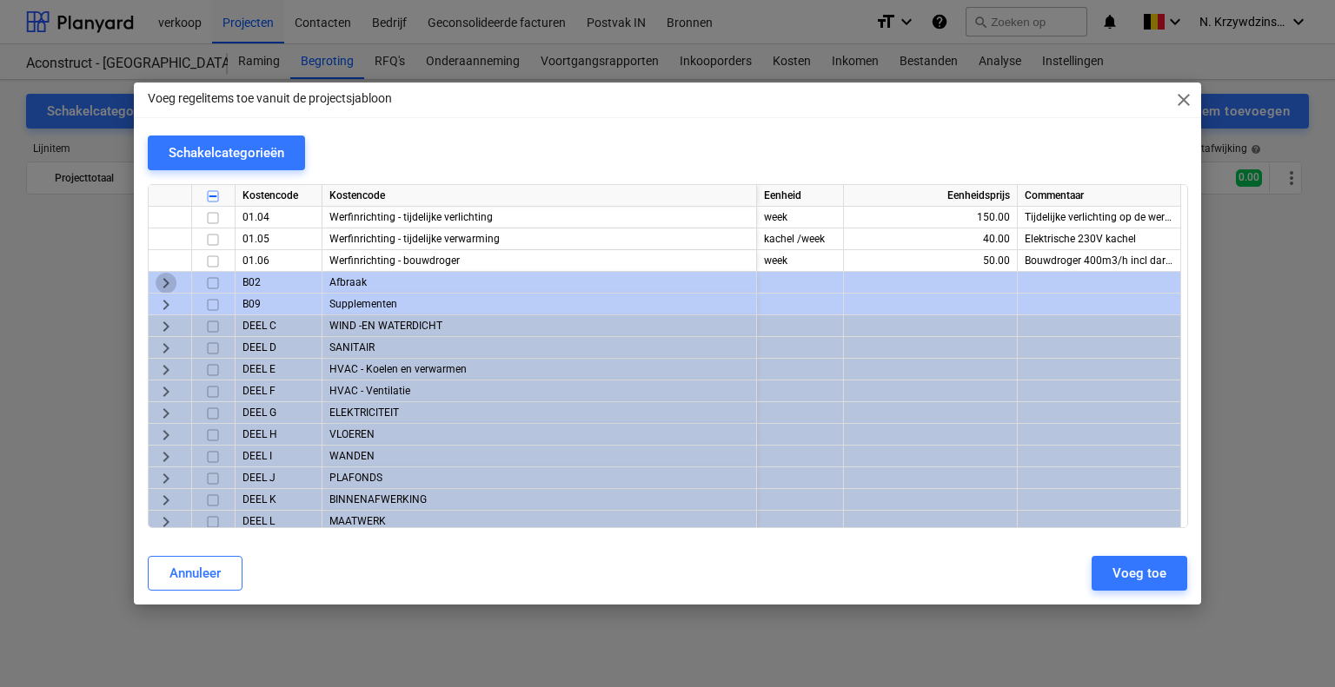
click at [160, 281] on span "keyboard_arrow_right" at bounding box center [166, 283] width 21 height 21
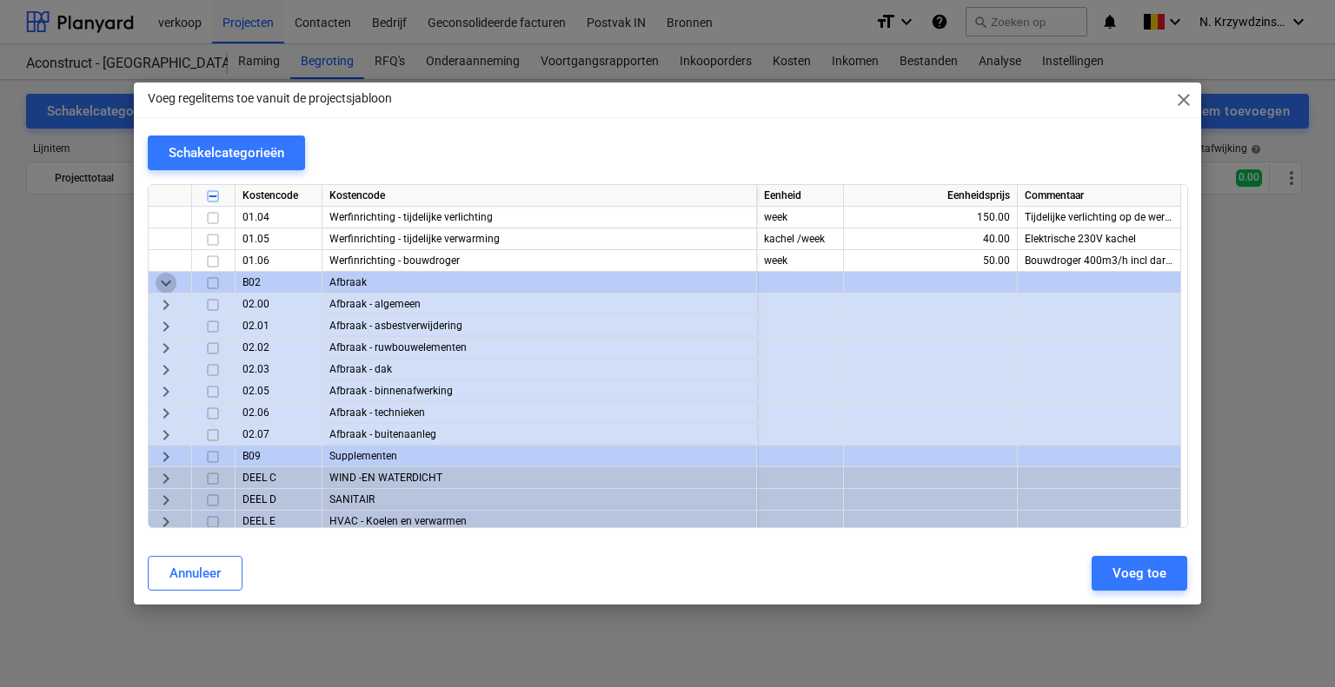
click at [160, 281] on span "keyboard_arrow_down" at bounding box center [166, 283] width 21 height 21
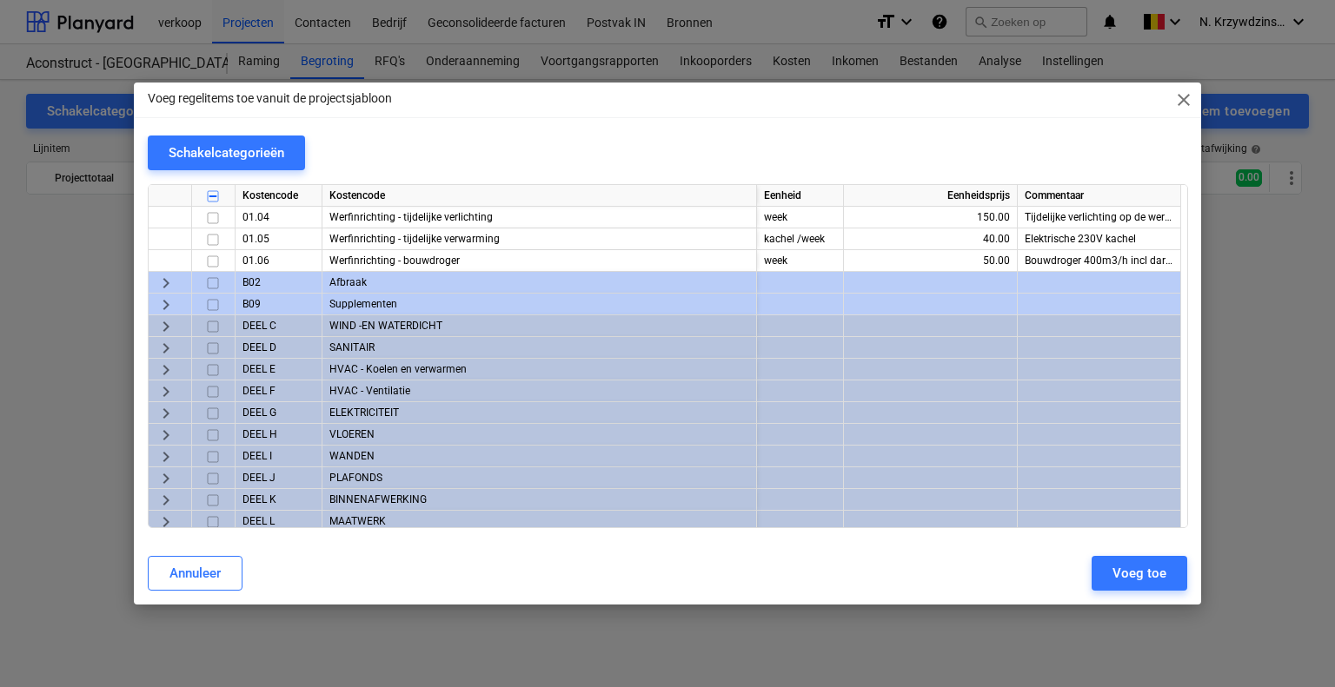
click at [165, 297] on span "keyboard_arrow_right" at bounding box center [166, 305] width 21 height 21
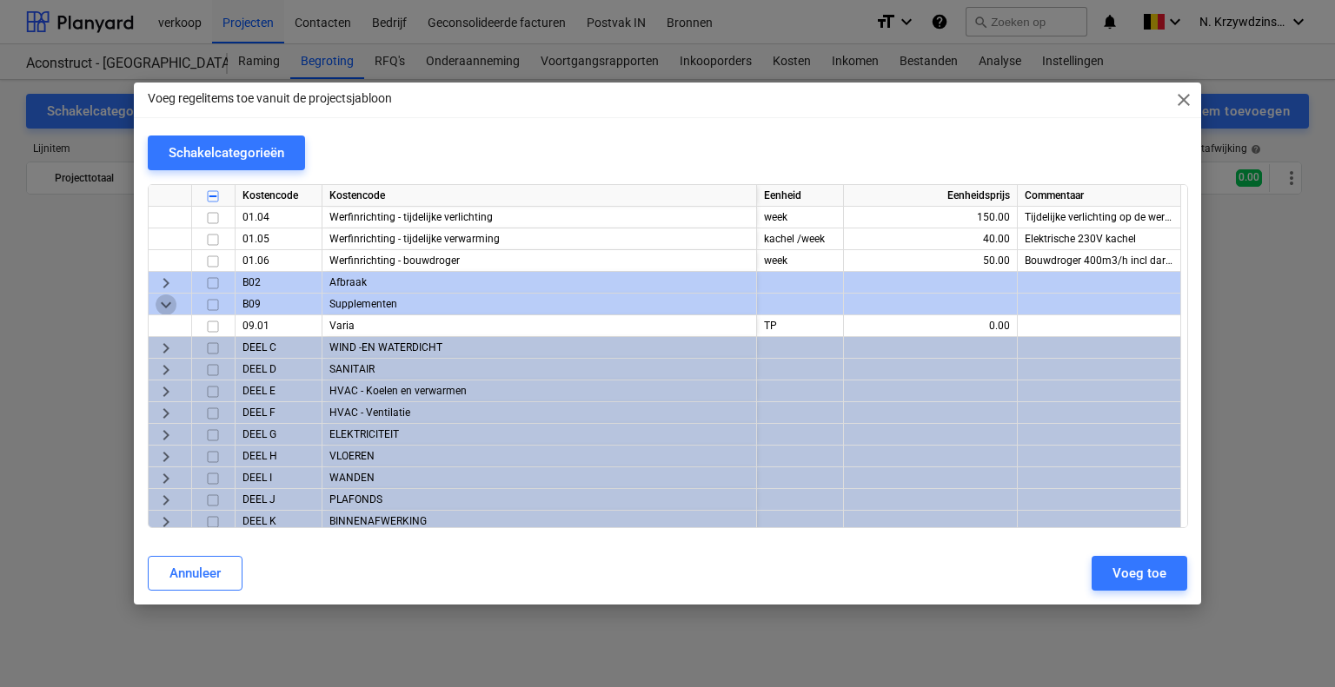
click at [165, 297] on span "keyboard_arrow_down" at bounding box center [166, 305] width 21 height 21
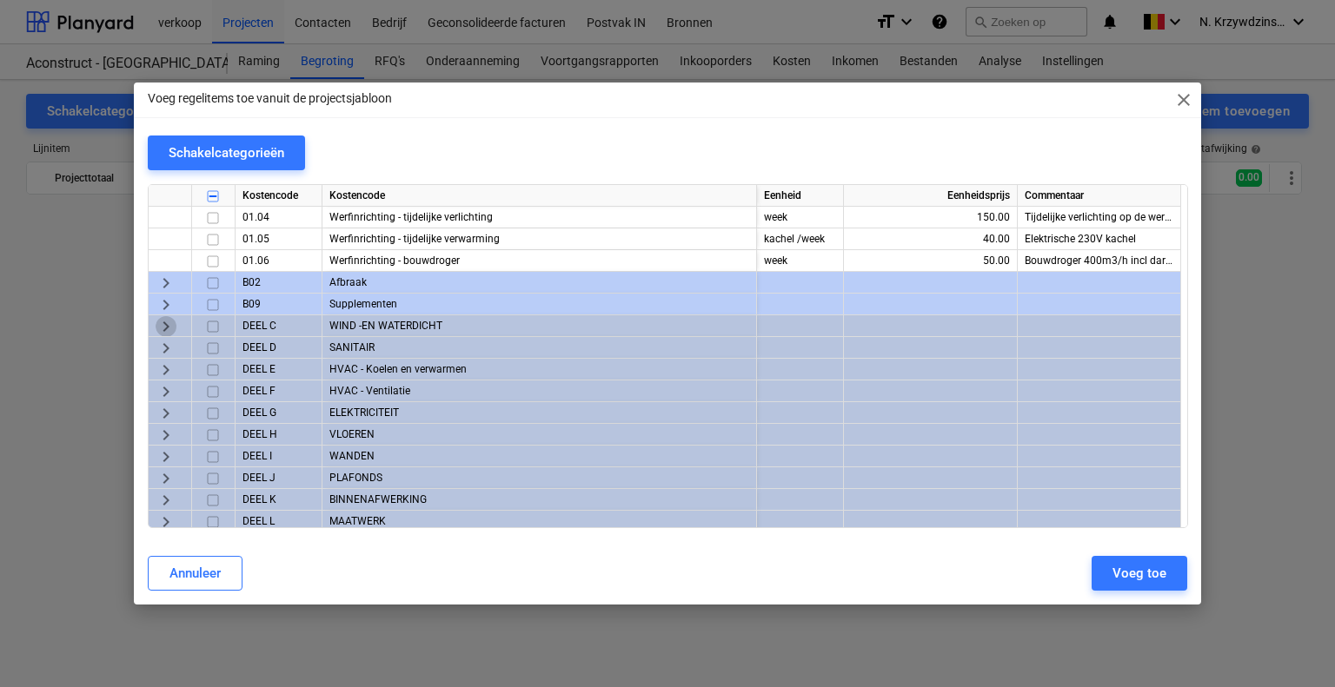
click at [166, 321] on span "keyboard_arrow_right" at bounding box center [166, 326] width 21 height 21
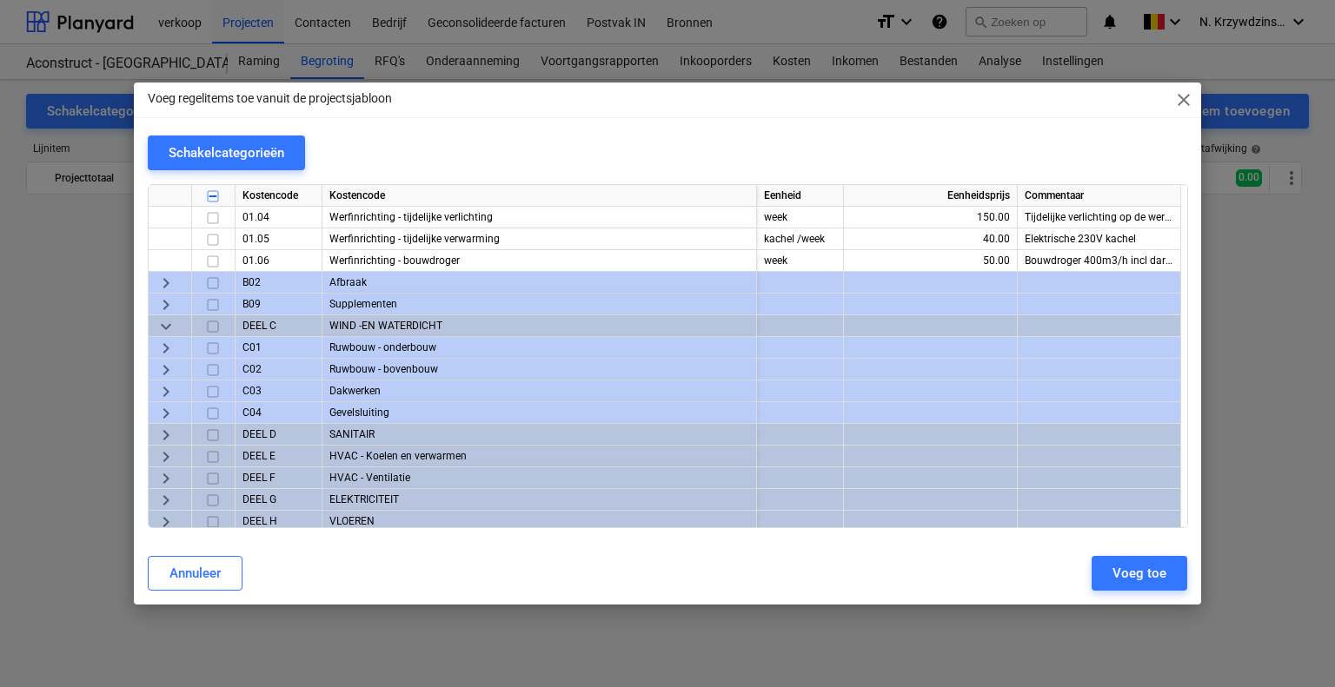
click at [177, 281] on div "keyboard_arrow_right" at bounding box center [170, 283] width 43 height 22
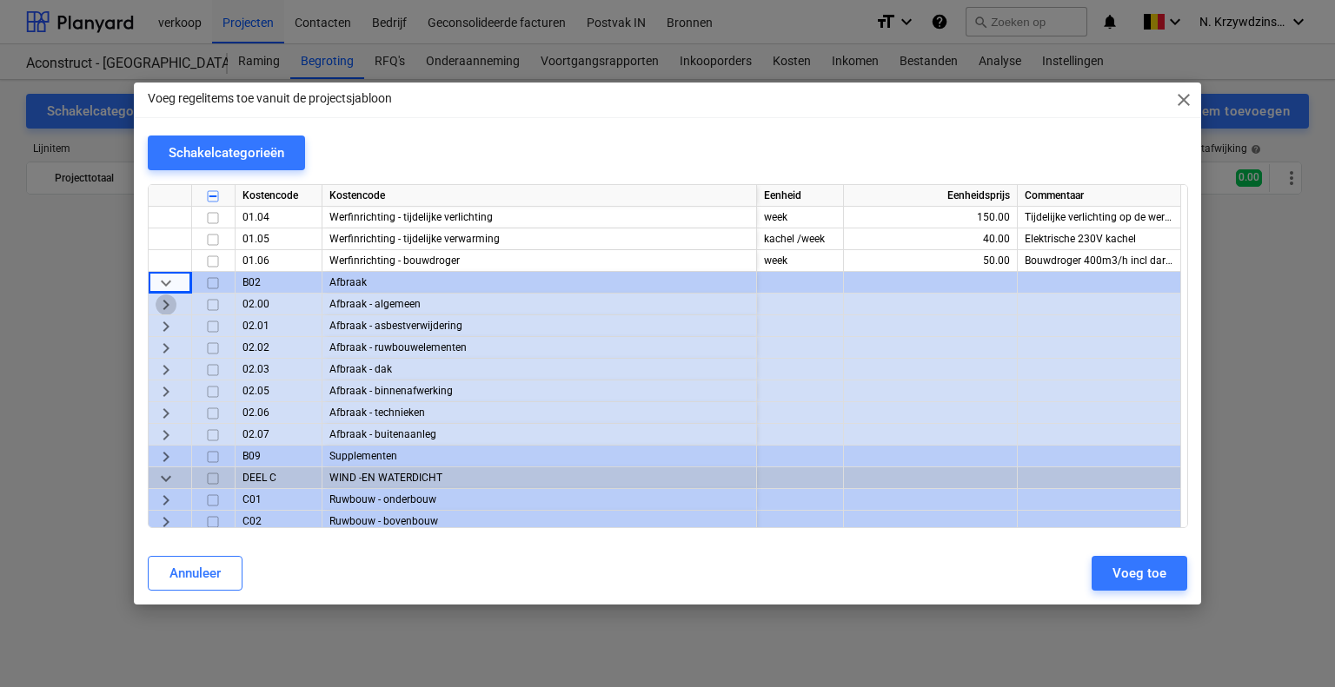
click at [167, 302] on span "keyboard_arrow_right" at bounding box center [166, 305] width 21 height 21
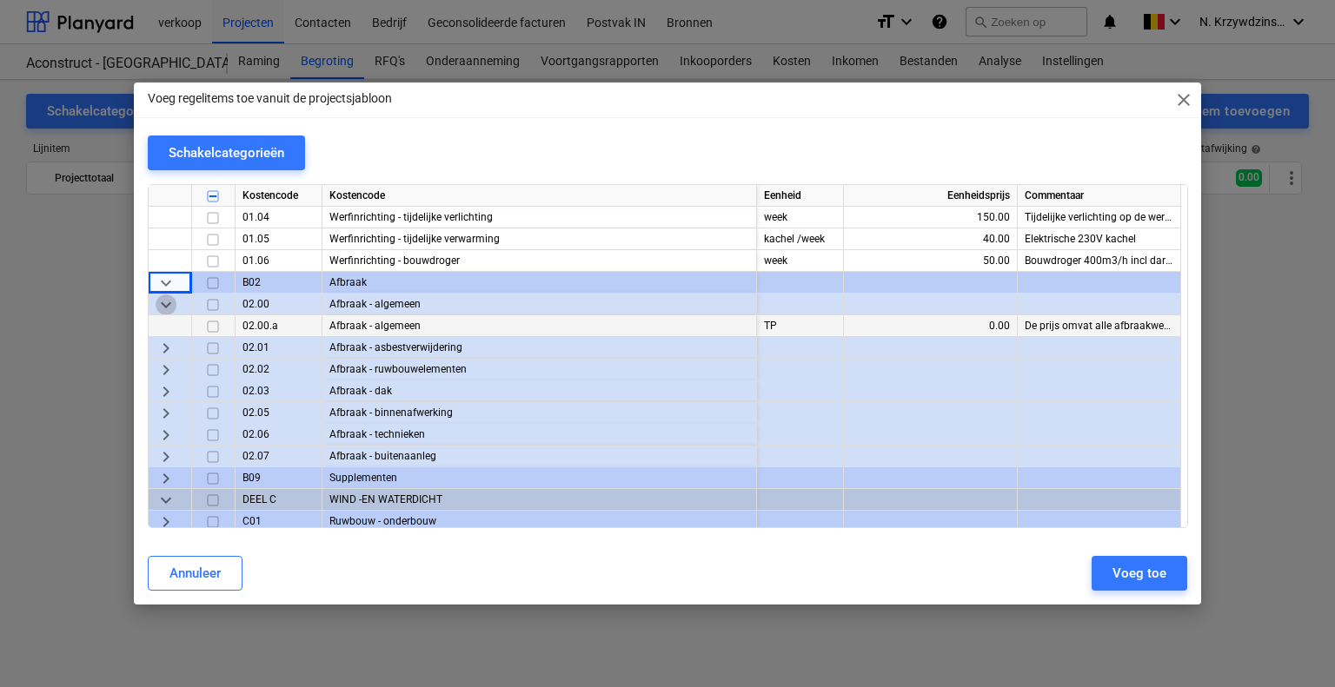
click at [167, 302] on span "keyboard_arrow_down" at bounding box center [166, 305] width 21 height 21
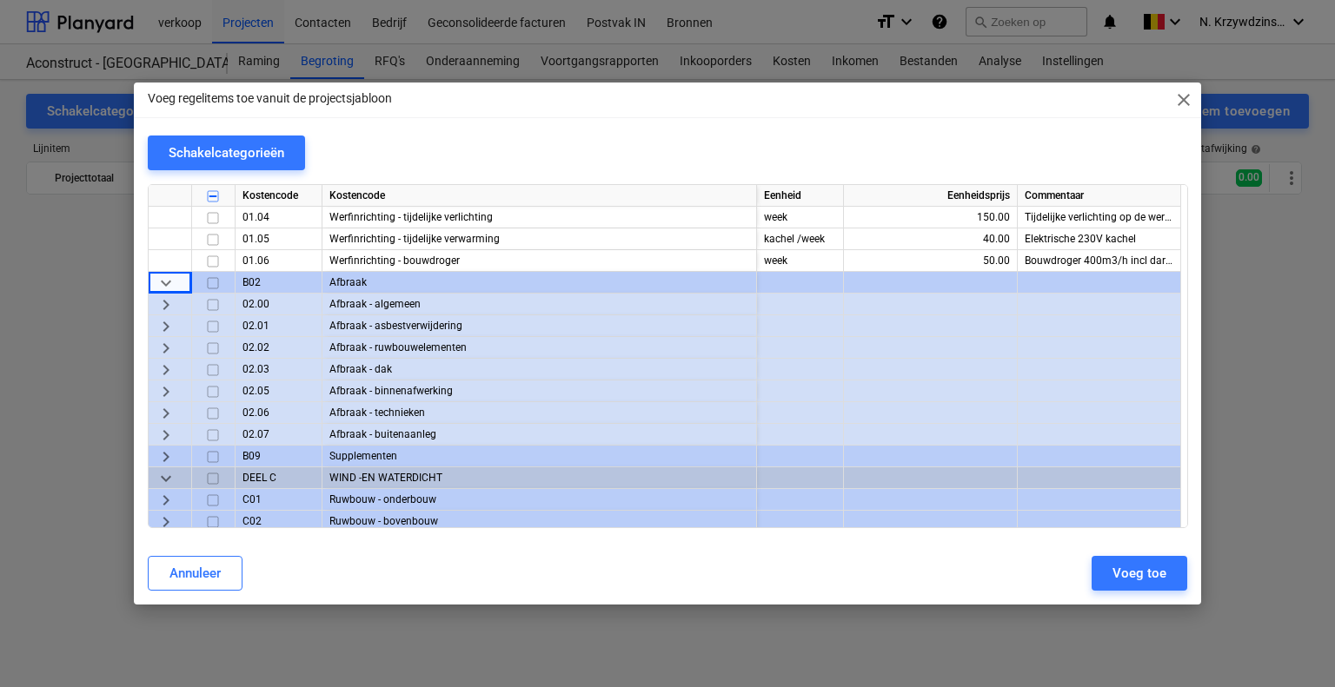
click at [169, 281] on span "keyboard_arrow_down" at bounding box center [166, 283] width 21 height 21
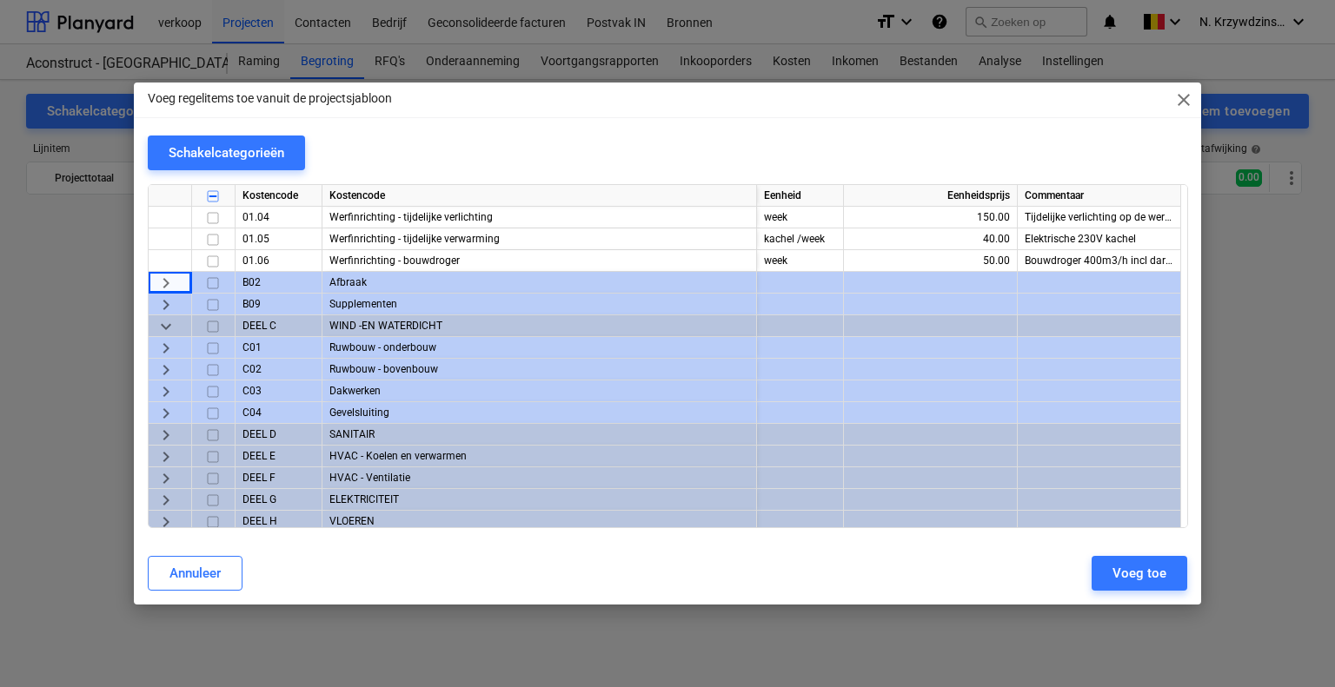
click at [169, 321] on span "keyboard_arrow_down" at bounding box center [166, 326] width 21 height 21
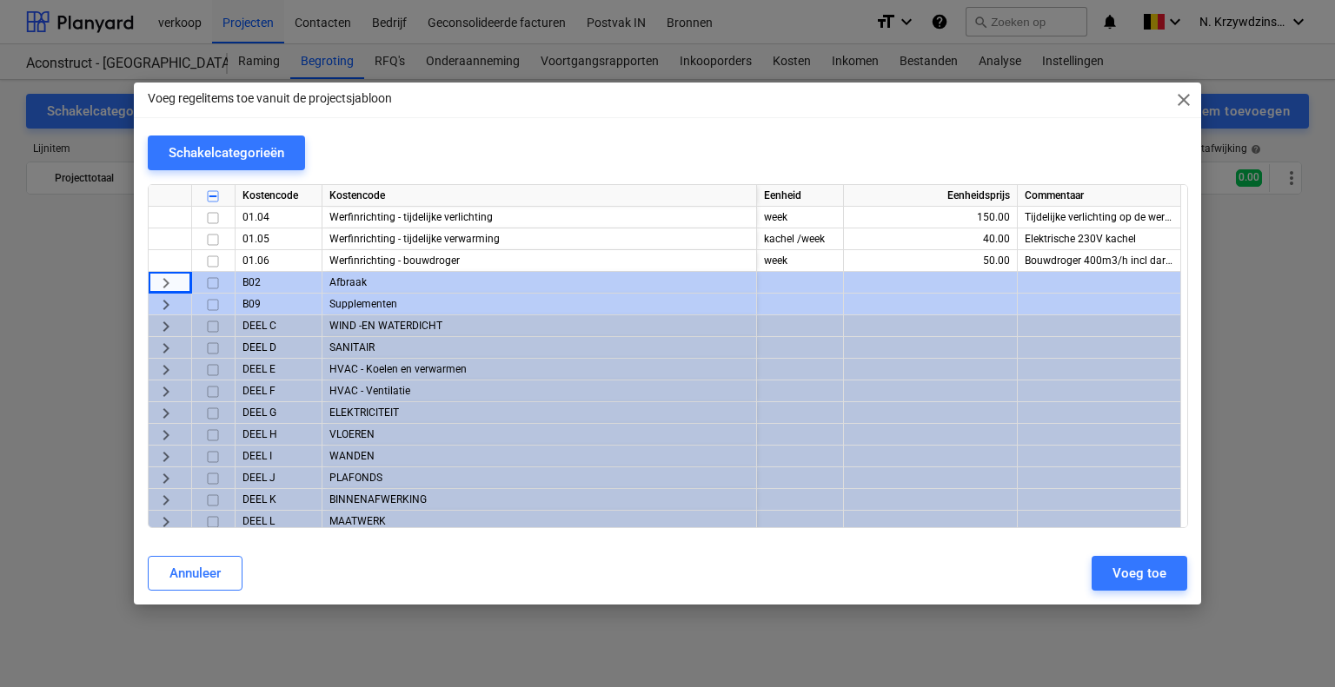
click at [168, 341] on span "keyboard_arrow_right" at bounding box center [166, 348] width 21 height 21
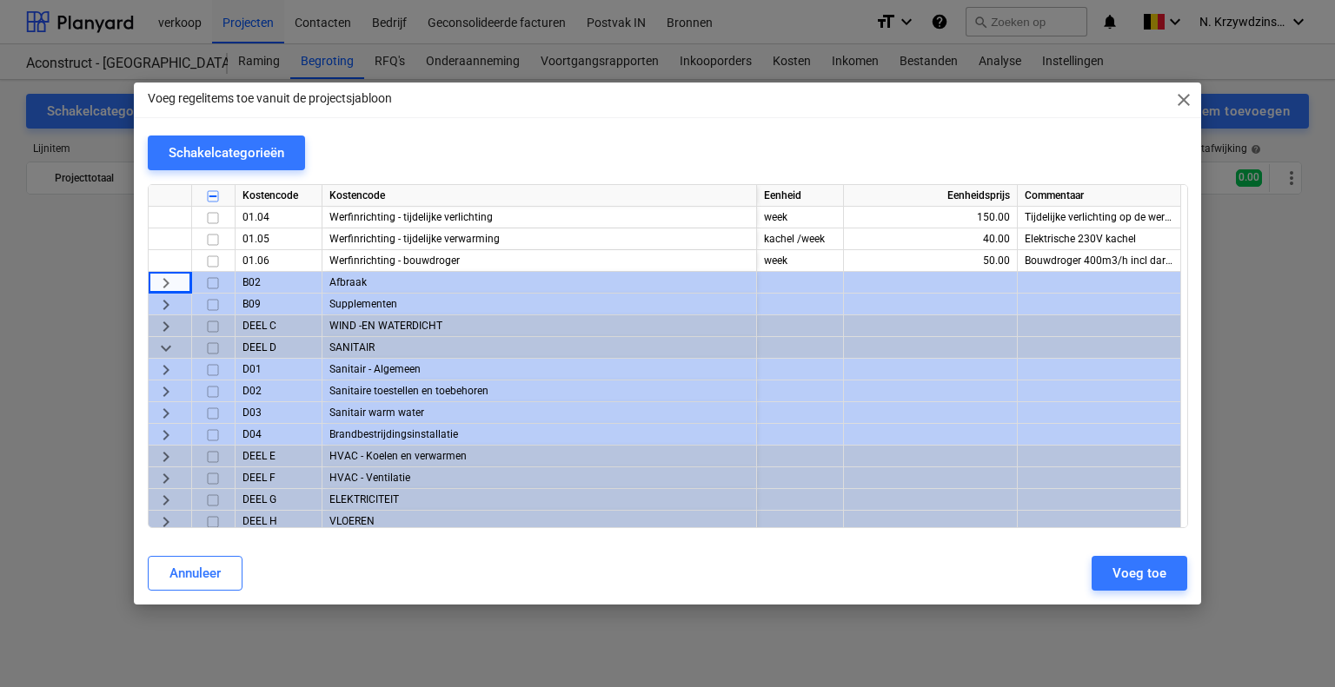
click at [174, 363] on span "keyboard_arrow_right" at bounding box center [166, 370] width 21 height 21
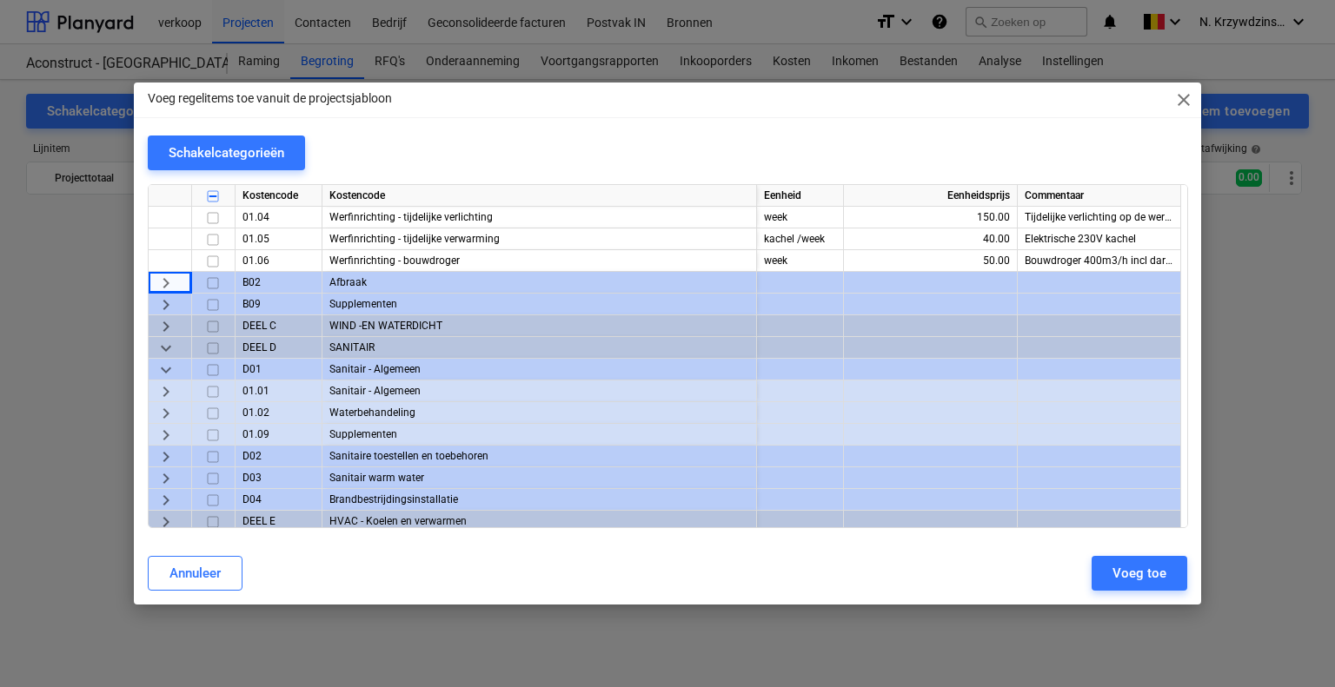
click at [167, 394] on span "keyboard_arrow_right" at bounding box center [166, 391] width 21 height 21
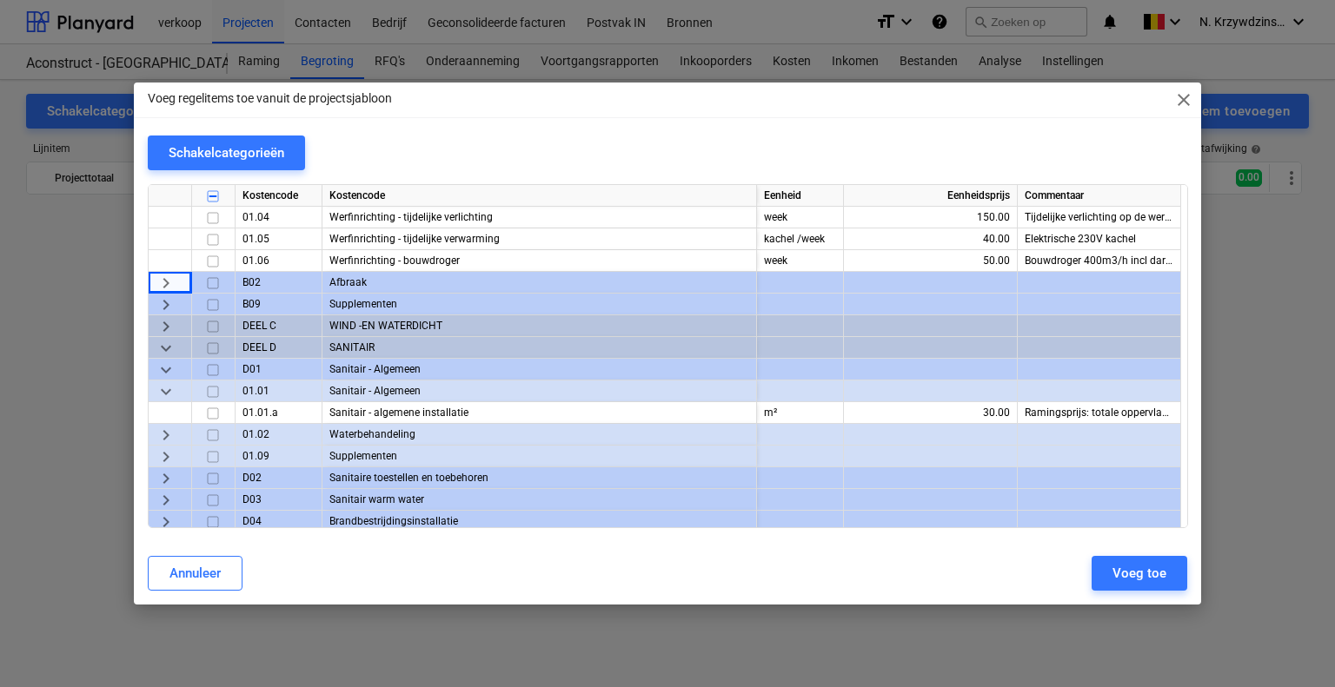
click at [171, 435] on span "keyboard_arrow_right" at bounding box center [166, 435] width 21 height 21
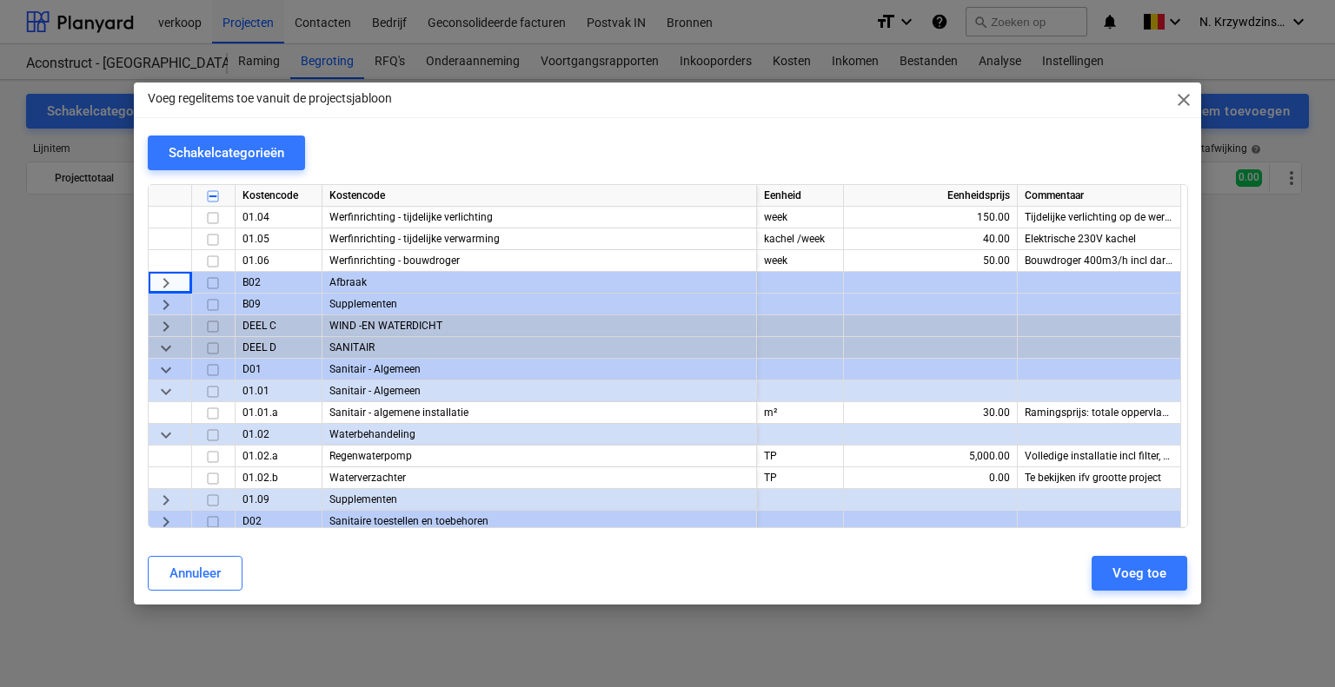
click at [170, 500] on span "keyboard_arrow_right" at bounding box center [166, 500] width 21 height 21
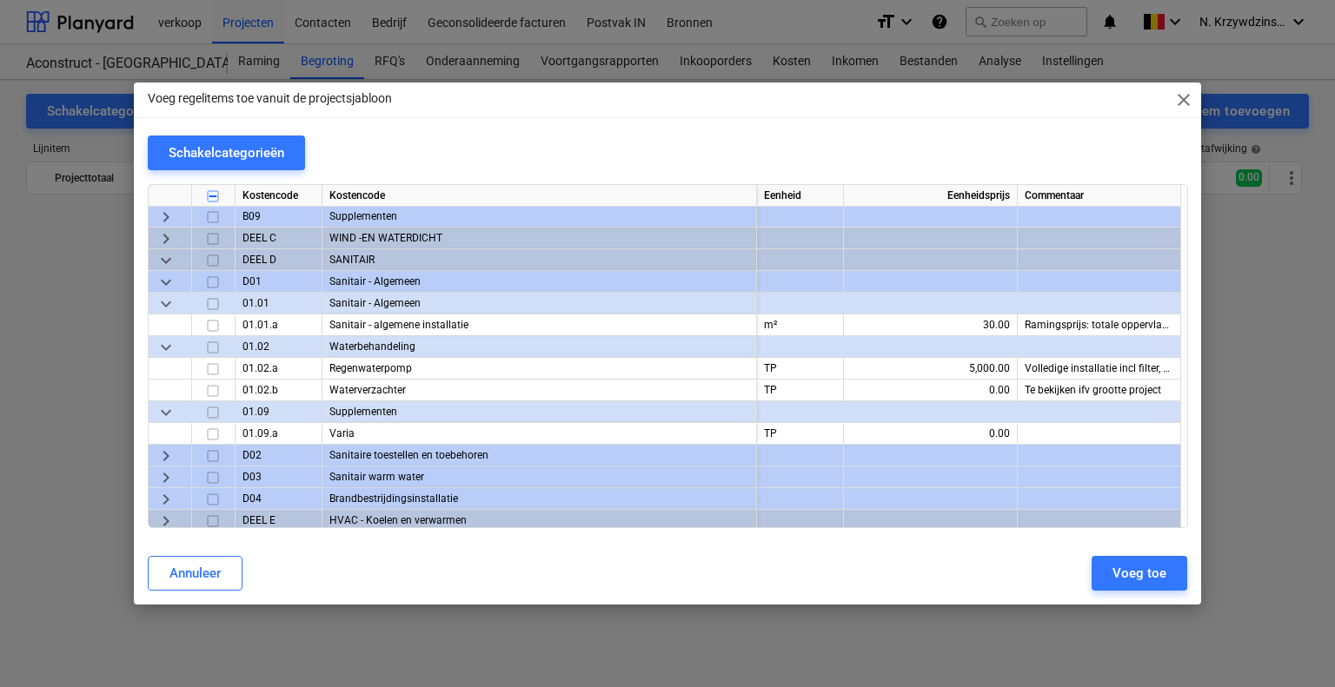
scroll to position [608, 0]
click at [207, 325] on input "checkbox" at bounding box center [212, 326] width 21 height 21
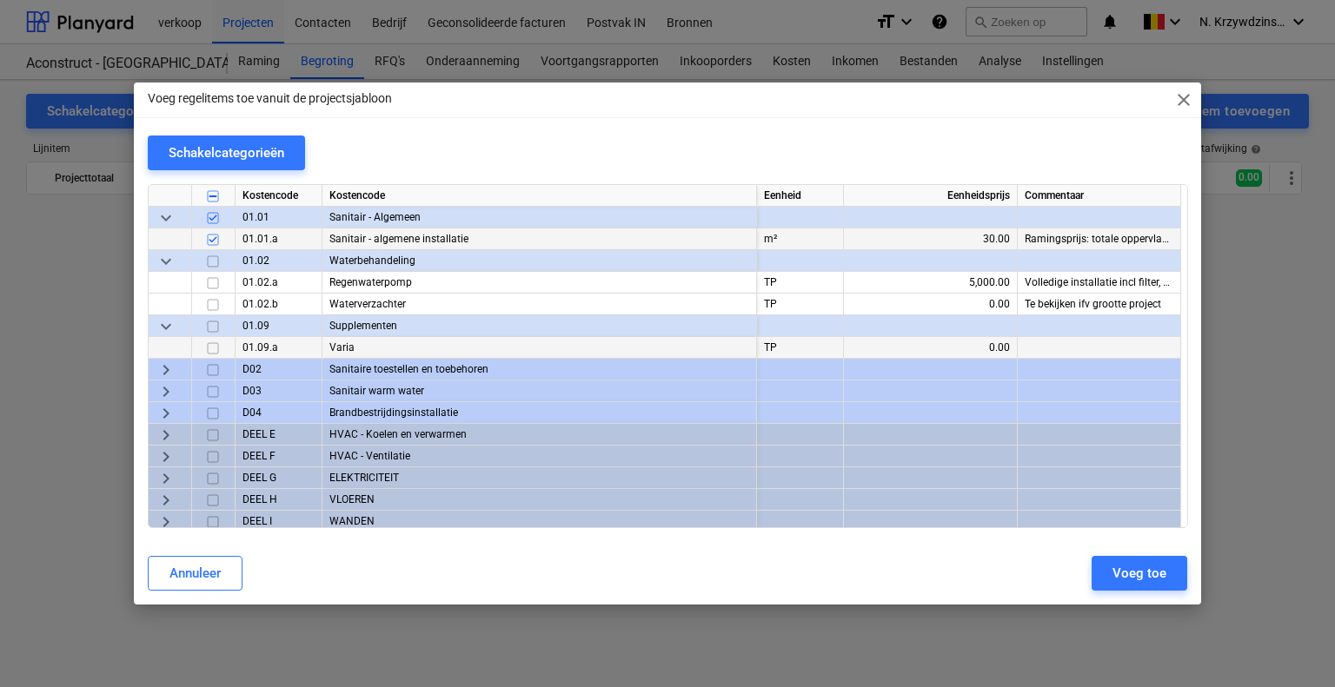
scroll to position [782, 0]
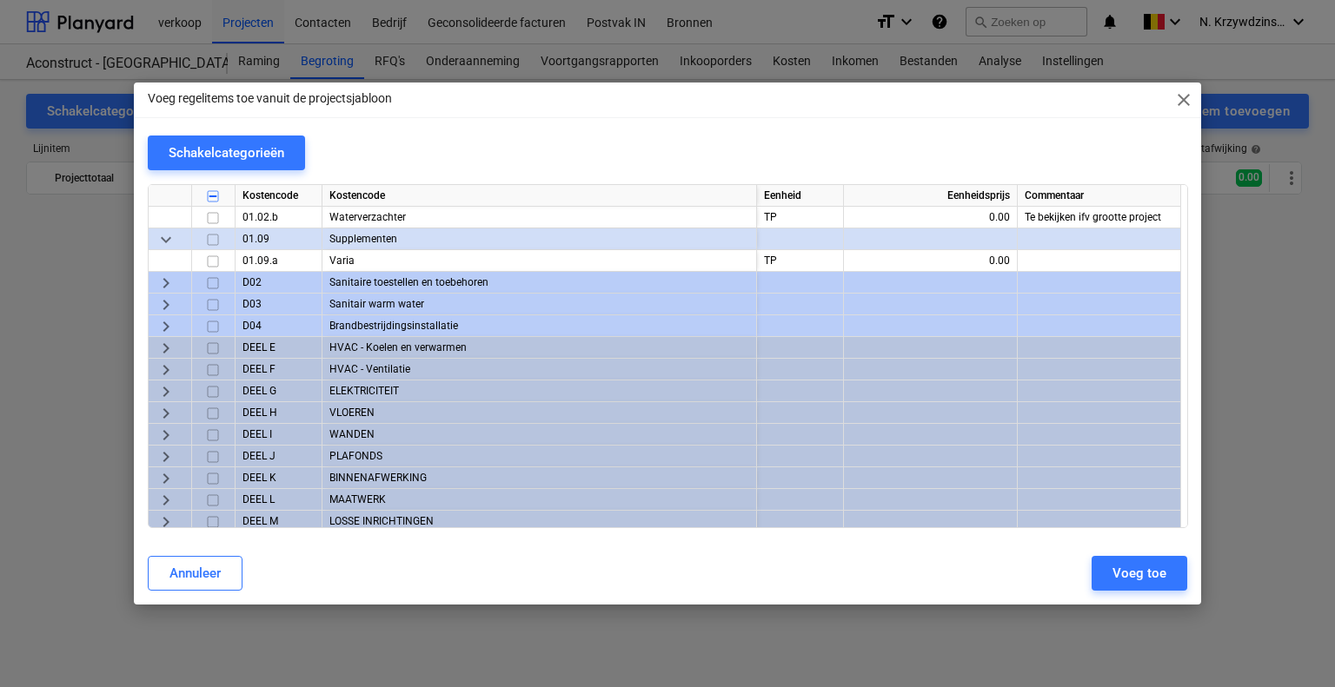
click at [163, 276] on span "keyboard_arrow_right" at bounding box center [166, 283] width 21 height 21
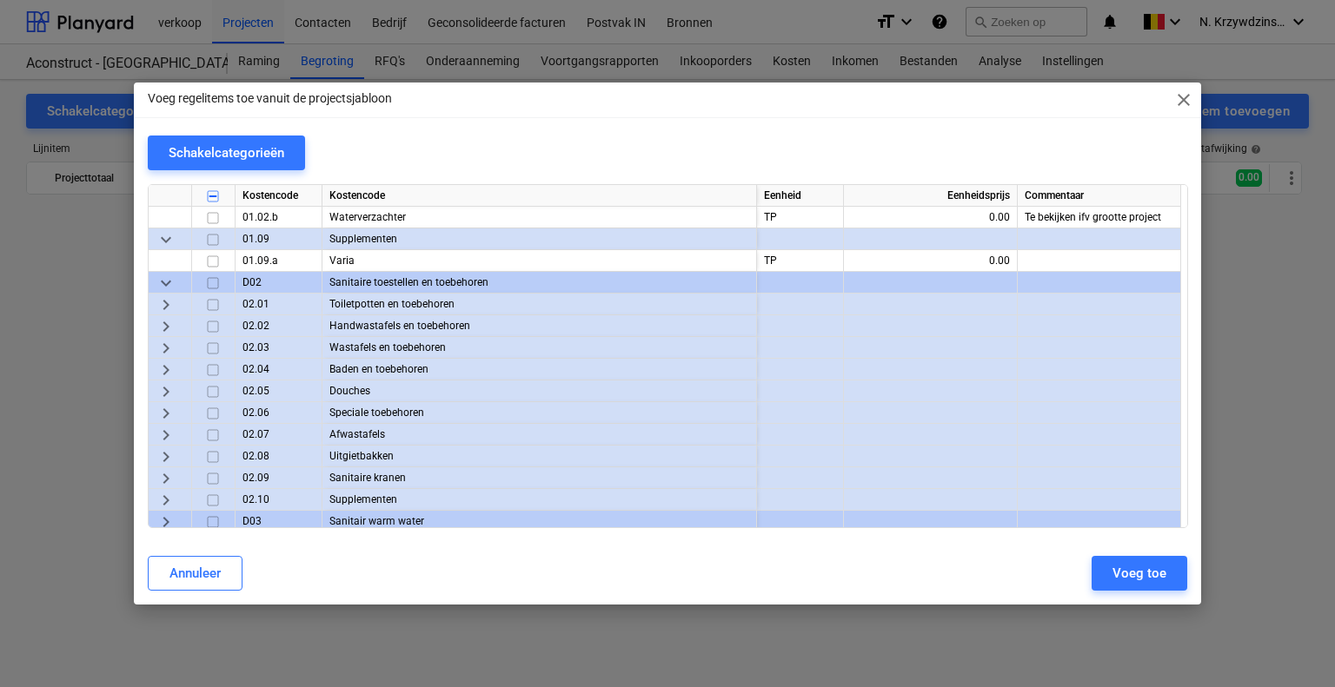
click at [168, 281] on span "keyboard_arrow_down" at bounding box center [166, 283] width 21 height 21
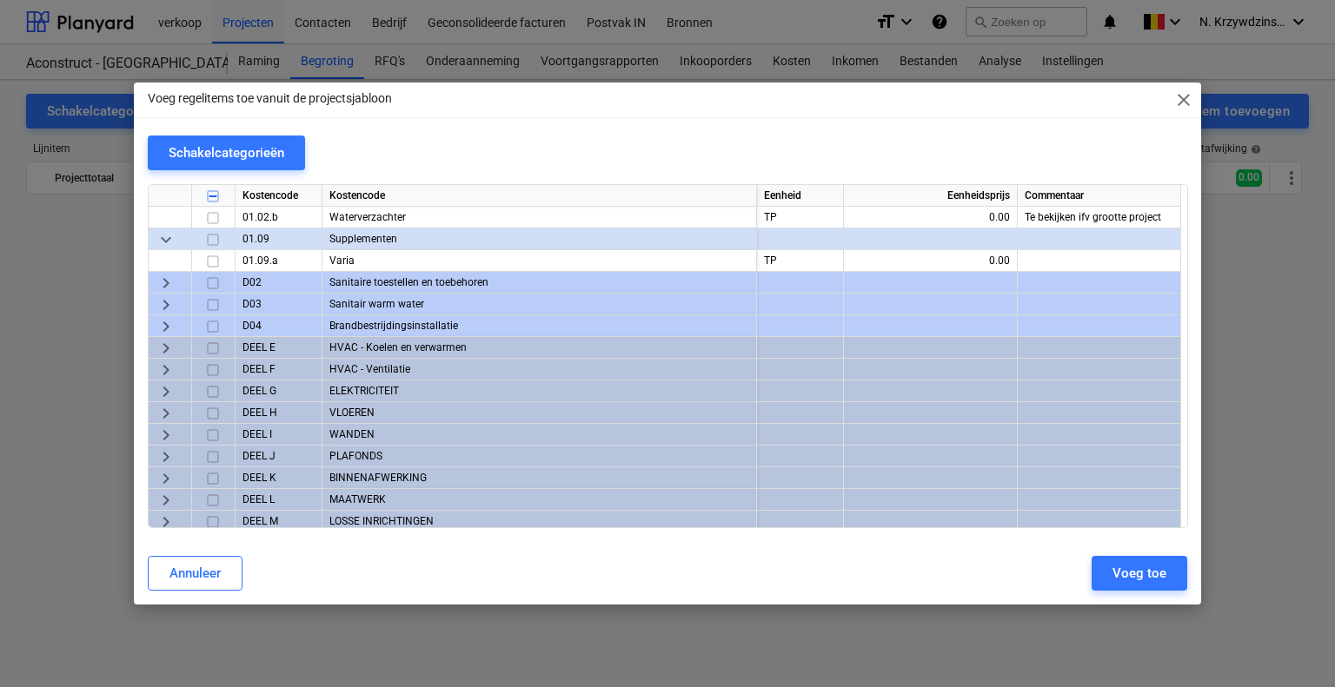
click at [168, 281] on span "keyboard_arrow_right" at bounding box center [166, 283] width 21 height 21
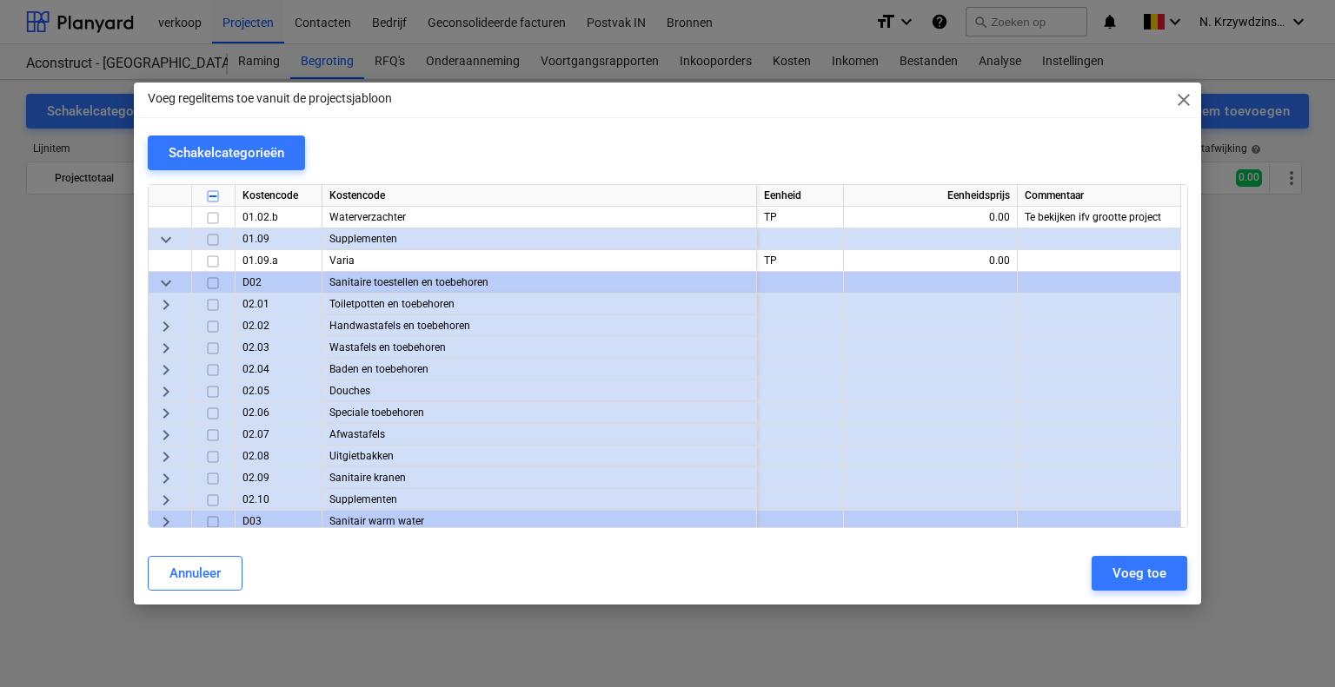
click at [176, 298] on div "keyboard_arrow_right" at bounding box center [170, 305] width 43 height 22
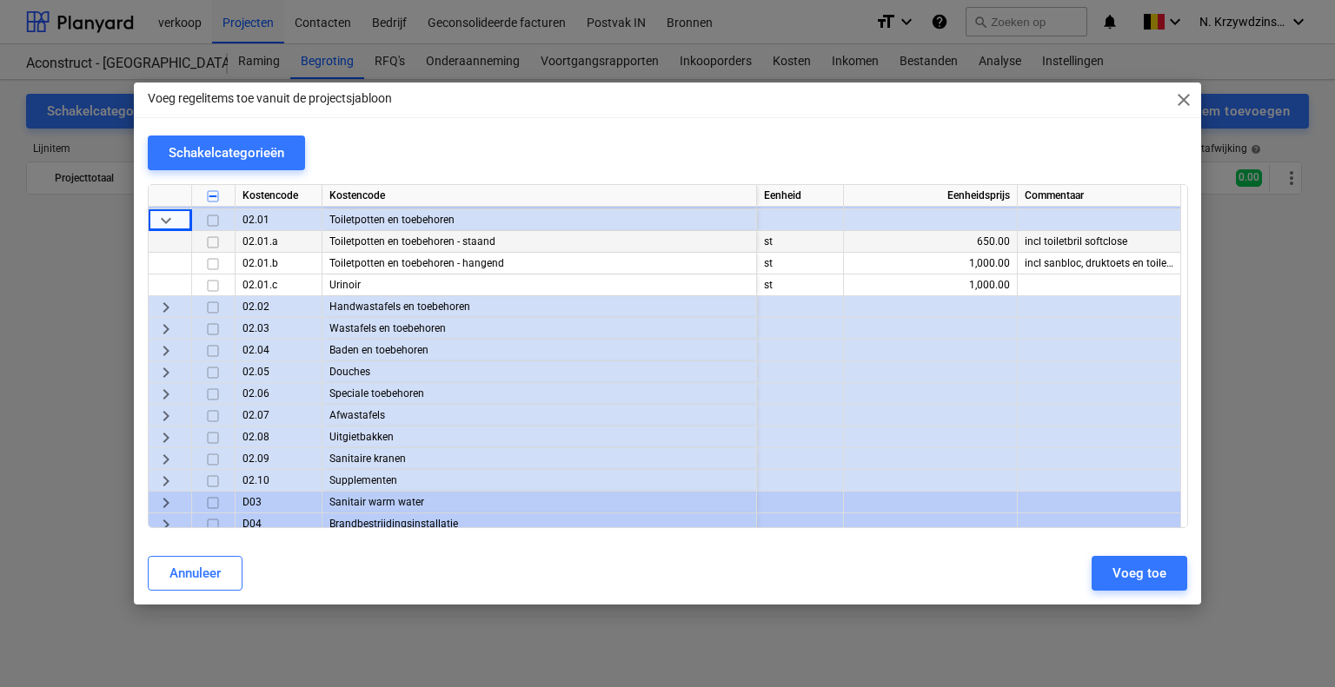
scroll to position [869, 0]
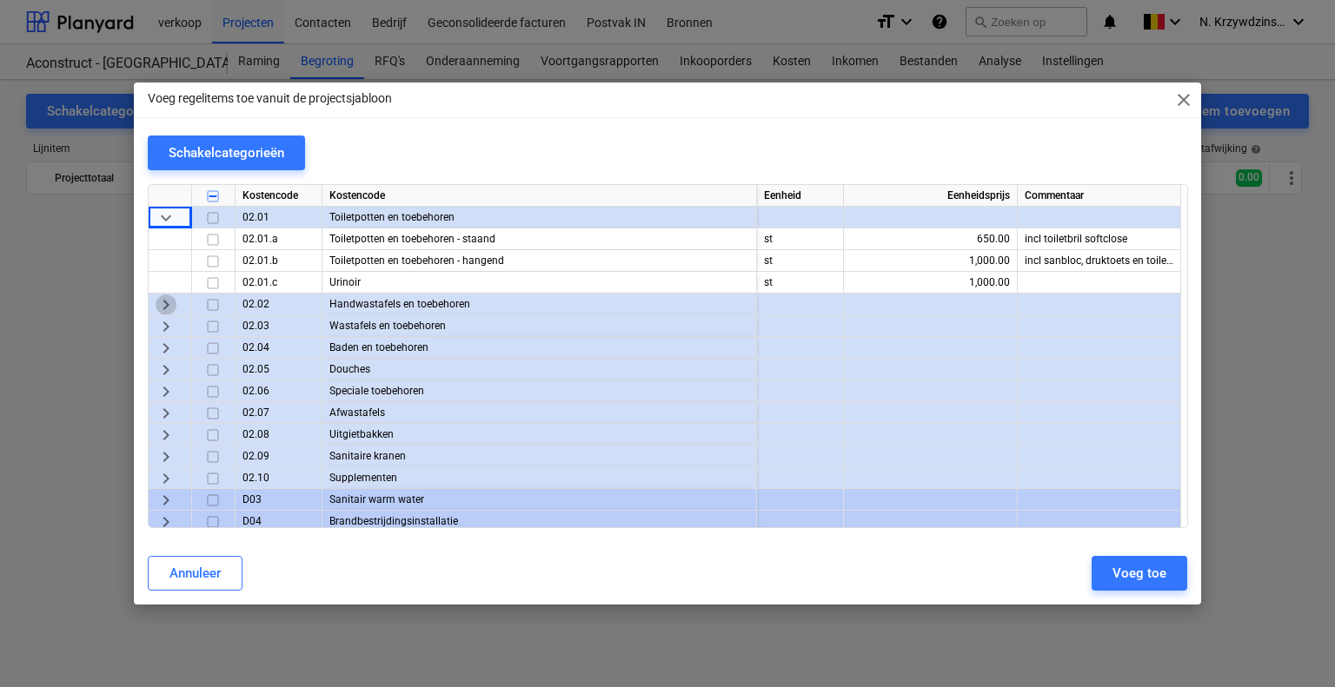
click at [166, 306] on span "keyboard_arrow_right" at bounding box center [166, 305] width 21 height 21
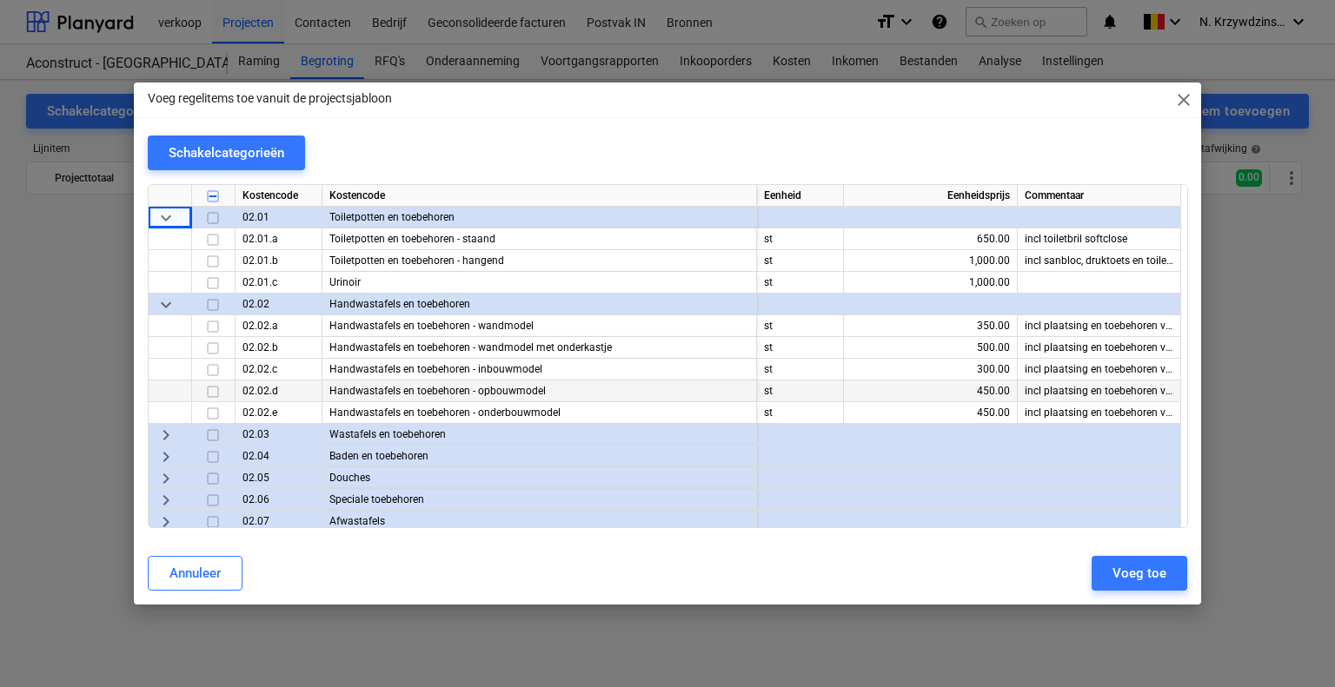
click at [212, 387] on input "checkbox" at bounding box center [212, 391] width 21 height 21
click at [214, 260] on input "checkbox" at bounding box center [212, 261] width 21 height 21
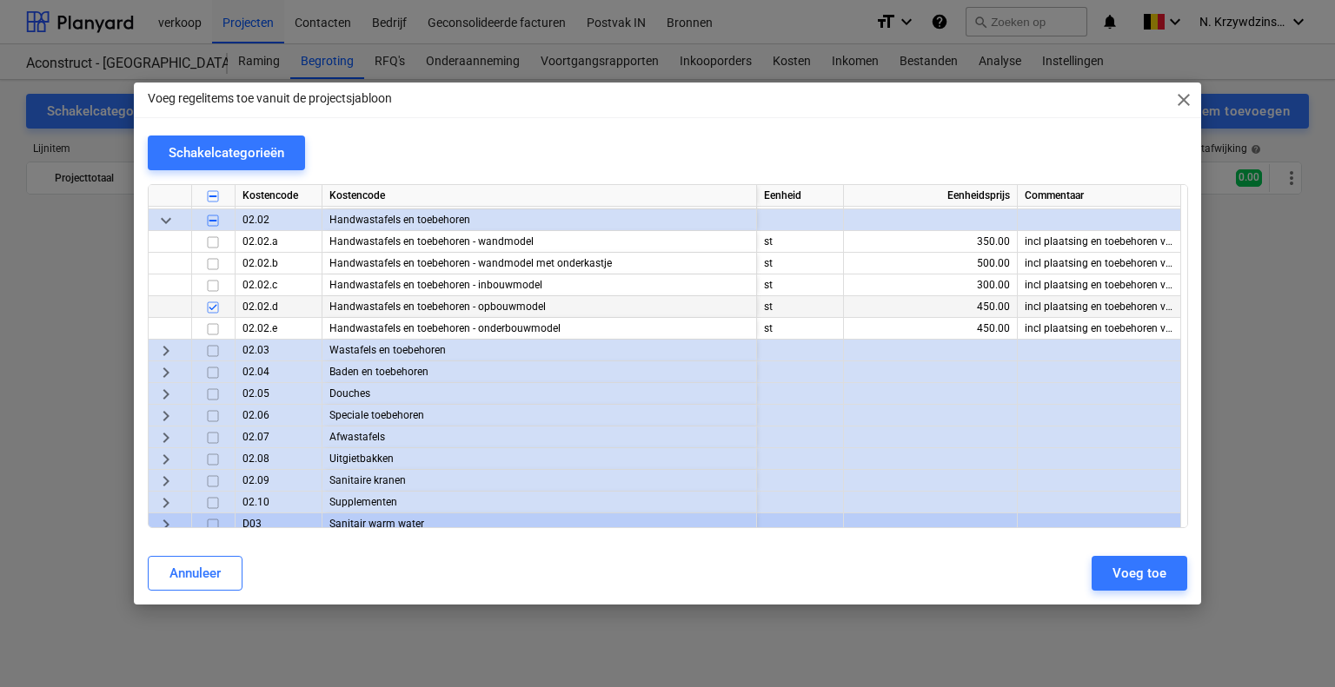
scroll to position [956, 0]
click at [169, 341] on span "keyboard_arrow_right" at bounding box center [166, 348] width 21 height 21
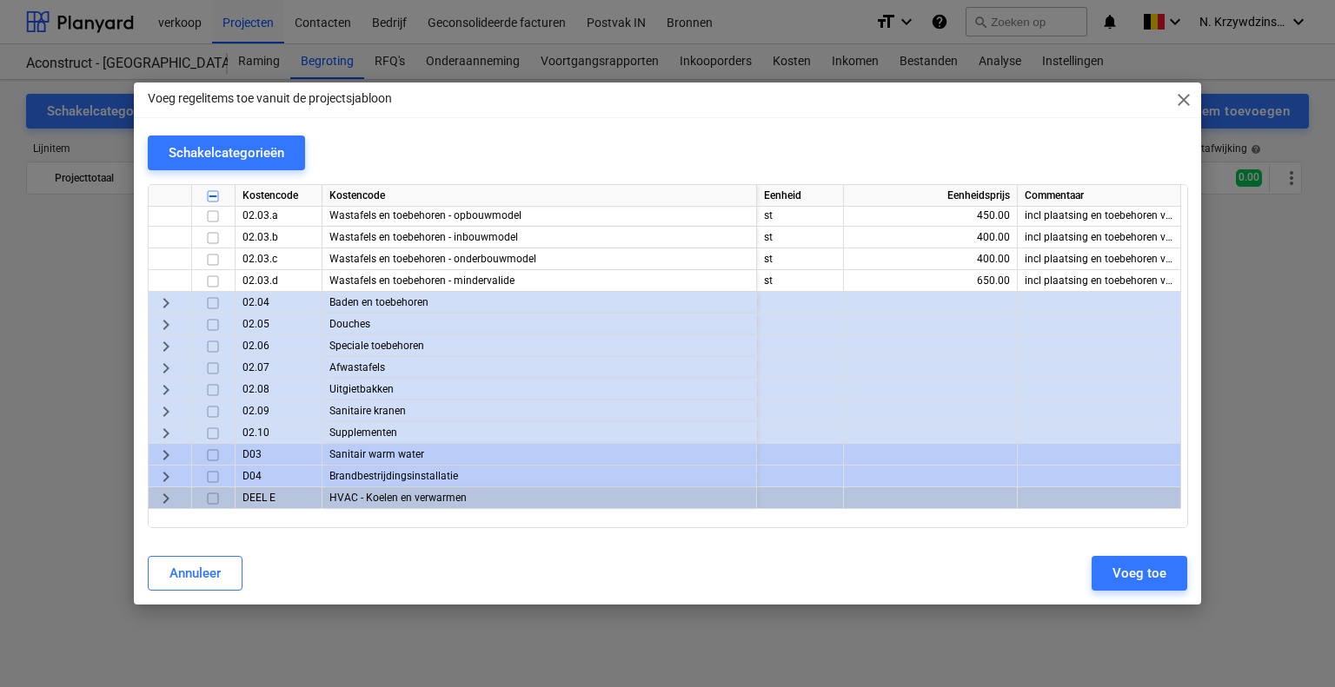
scroll to position [1130, 0]
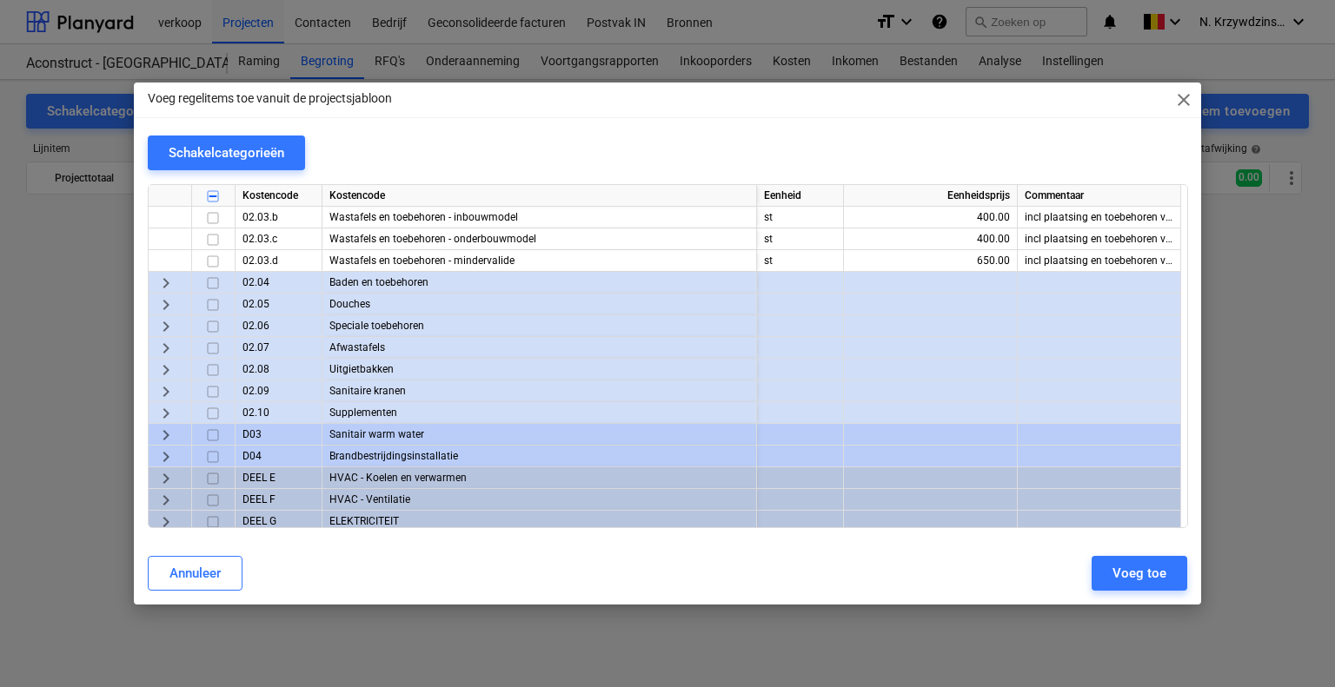
click at [166, 277] on span "keyboard_arrow_right" at bounding box center [166, 283] width 21 height 21
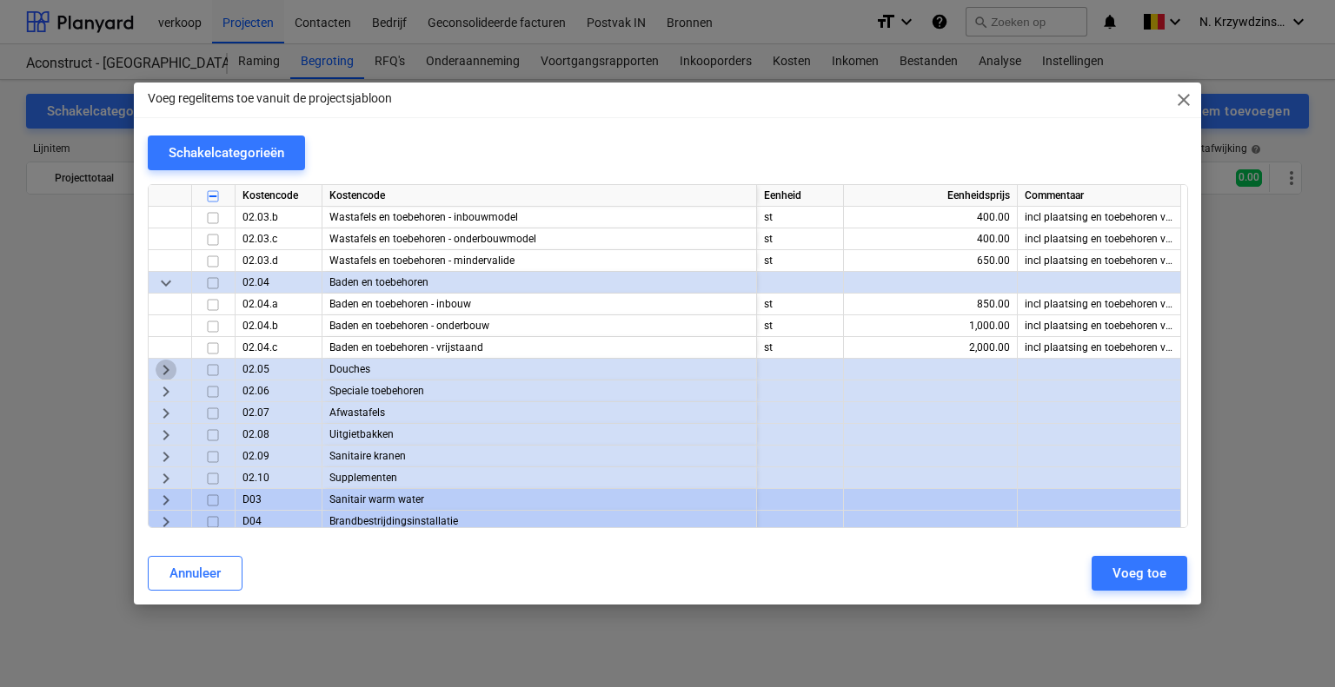
click at [164, 367] on span "keyboard_arrow_right" at bounding box center [166, 370] width 21 height 21
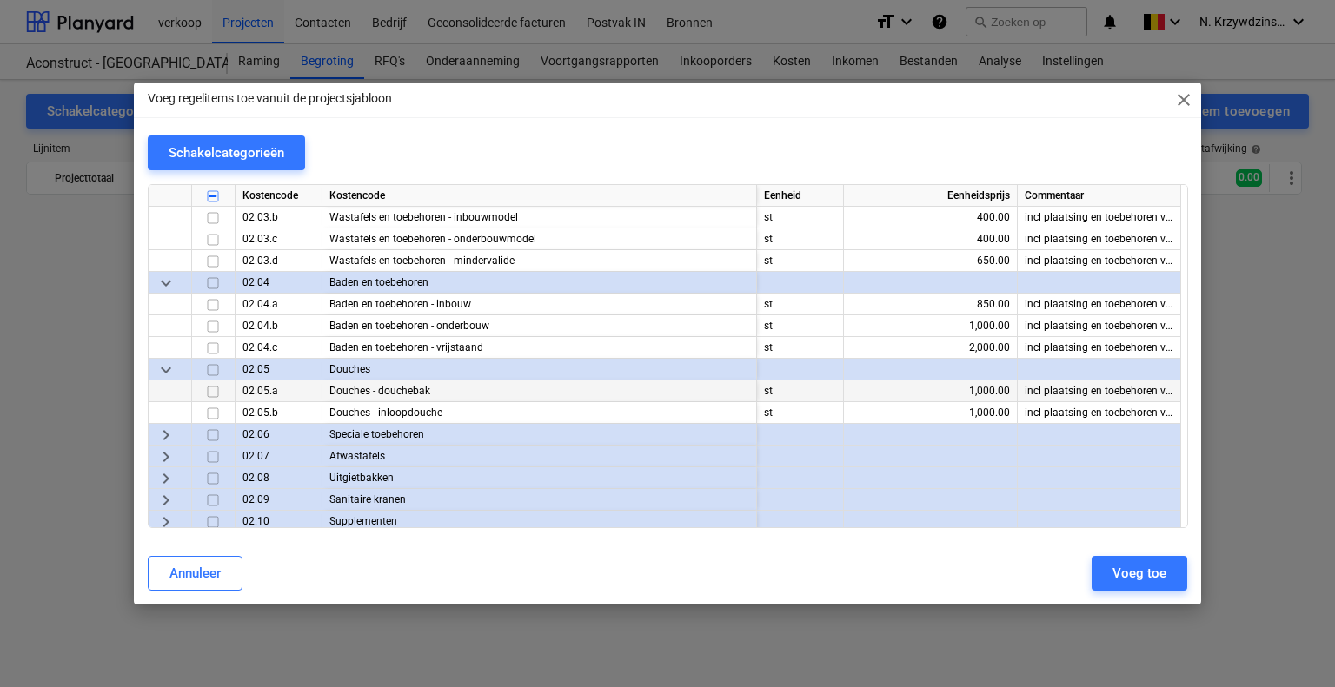
click at [215, 388] on input "checkbox" at bounding box center [212, 391] width 21 height 21
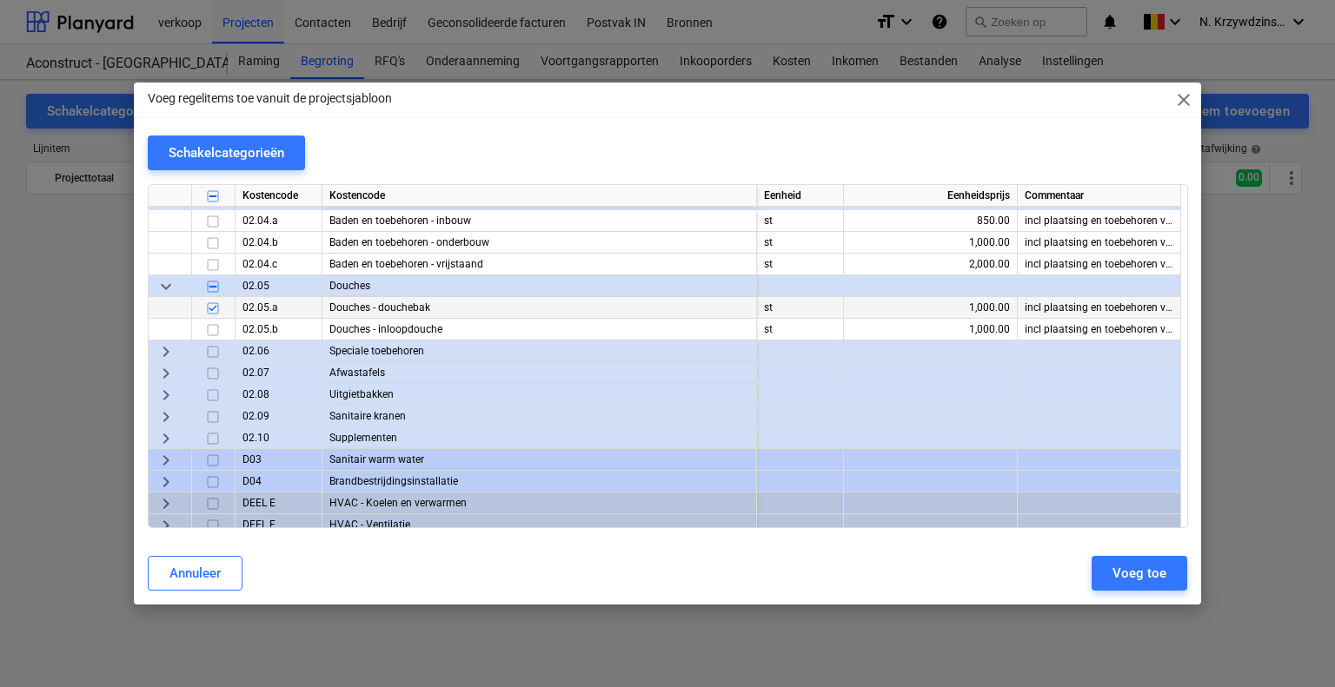
scroll to position [1216, 0]
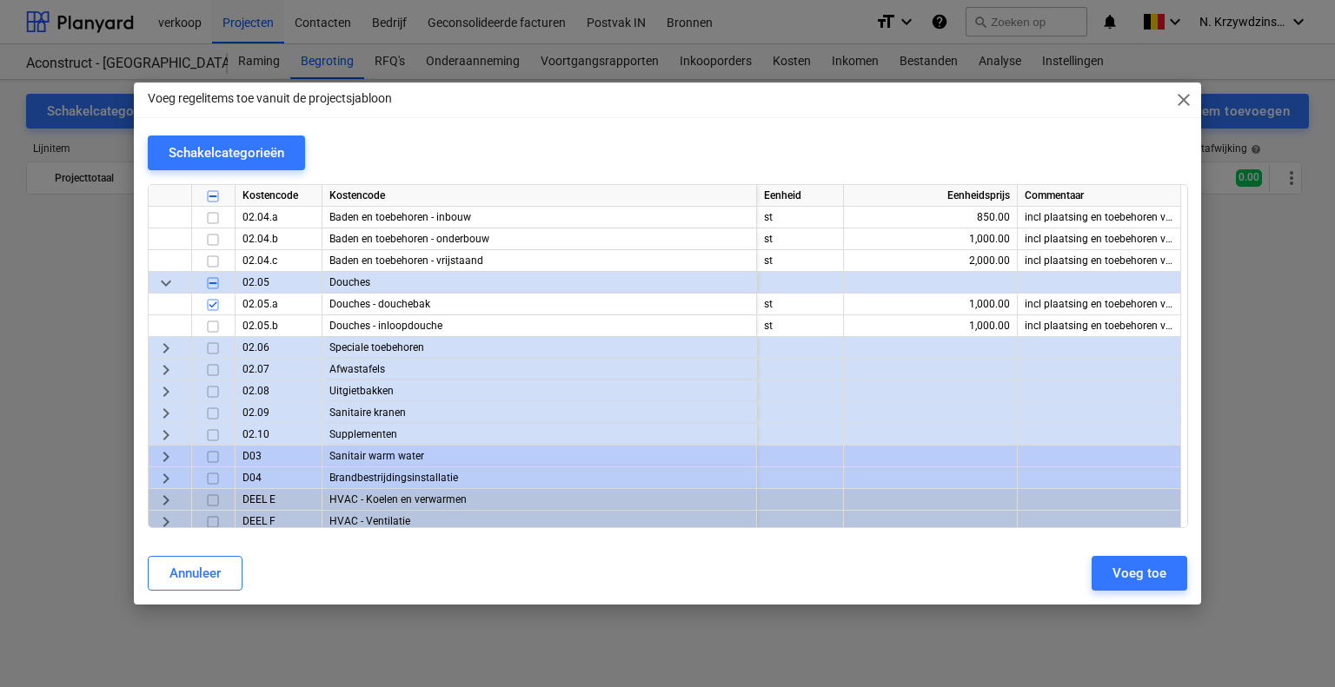
click at [166, 342] on span "keyboard_arrow_right" at bounding box center [166, 348] width 21 height 21
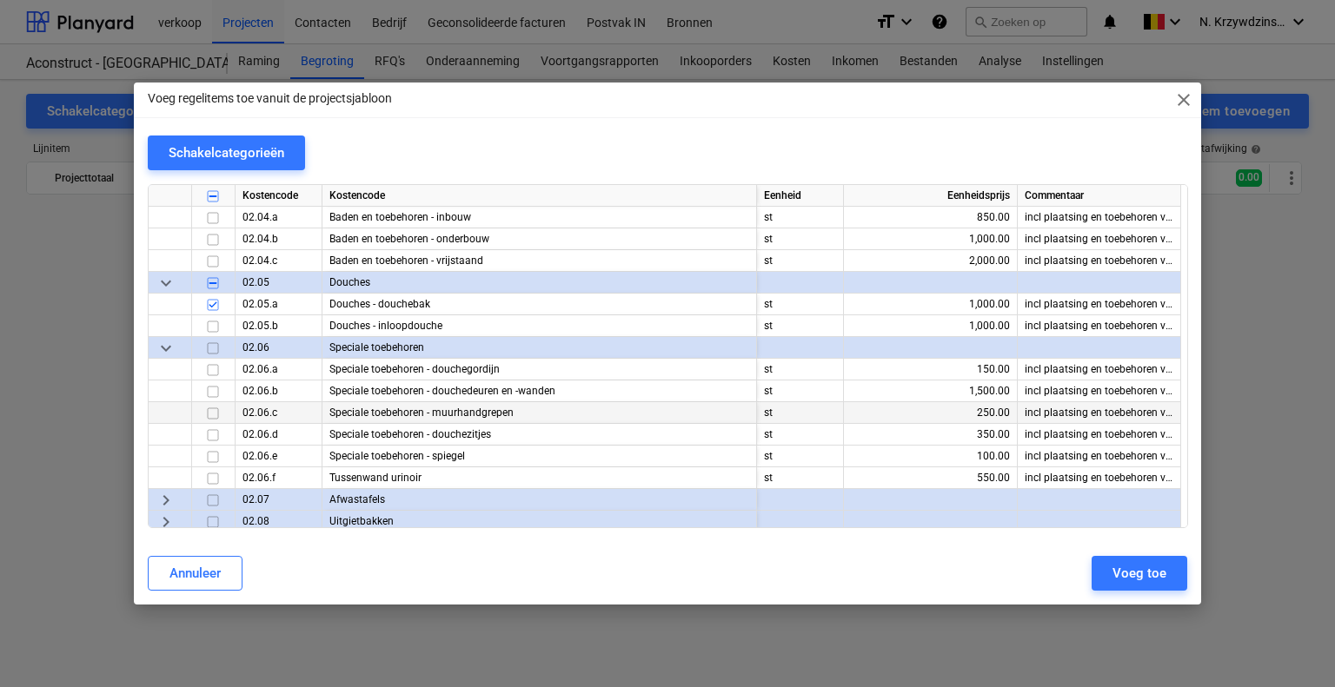
scroll to position [1303, 0]
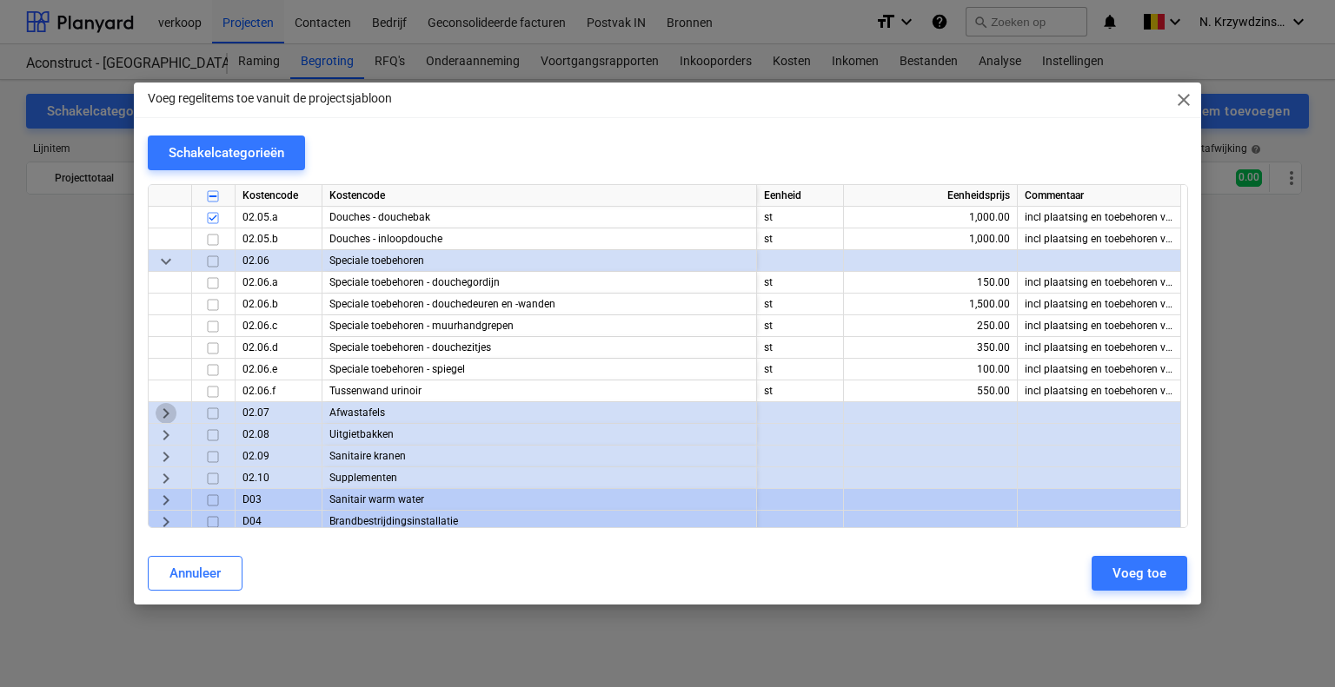
click at [169, 416] on span "keyboard_arrow_right" at bounding box center [166, 413] width 21 height 21
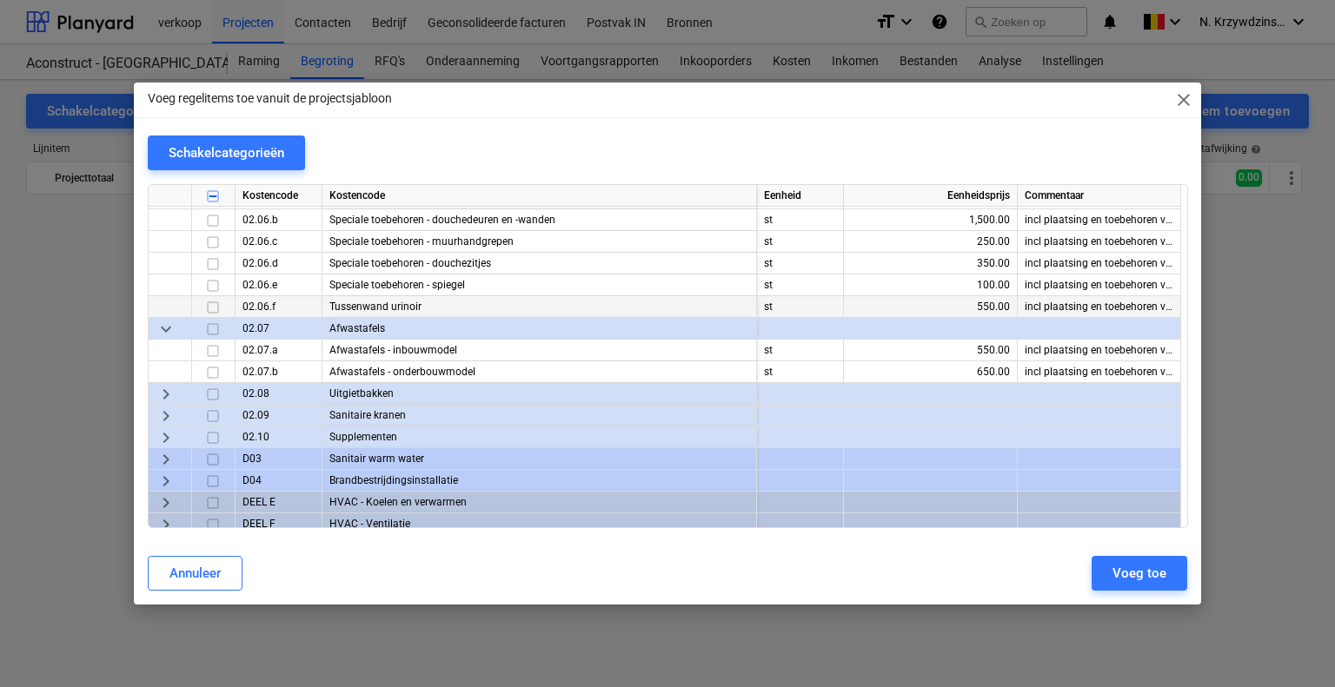
scroll to position [1390, 0]
click at [180, 388] on div "keyboard_arrow_right" at bounding box center [170, 392] width 43 height 22
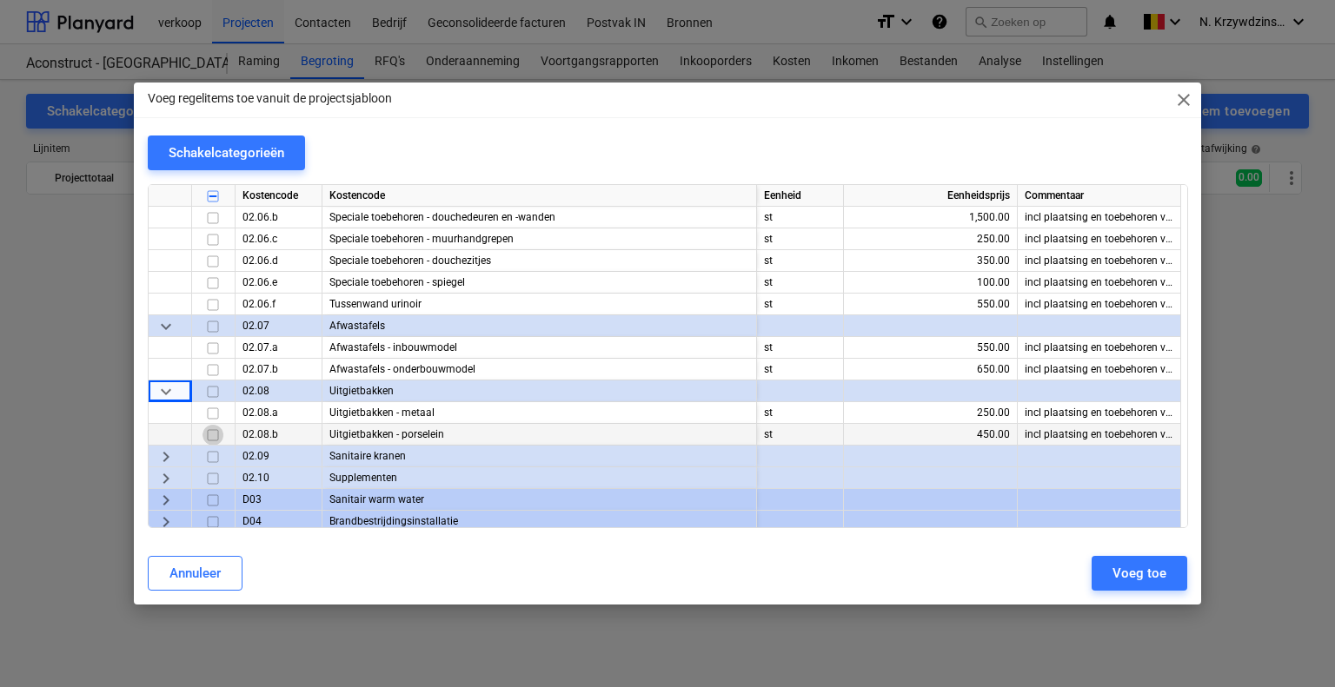
click at [212, 434] on input "checkbox" at bounding box center [212, 435] width 21 height 21
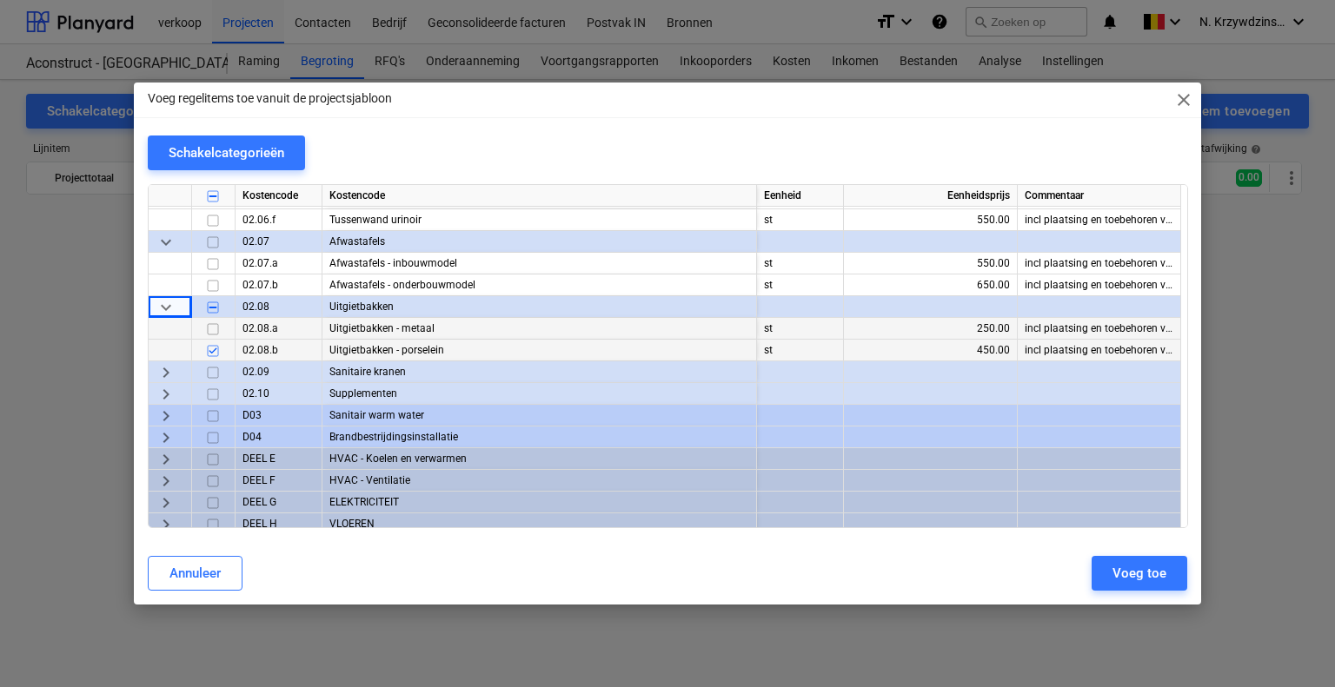
scroll to position [1477, 0]
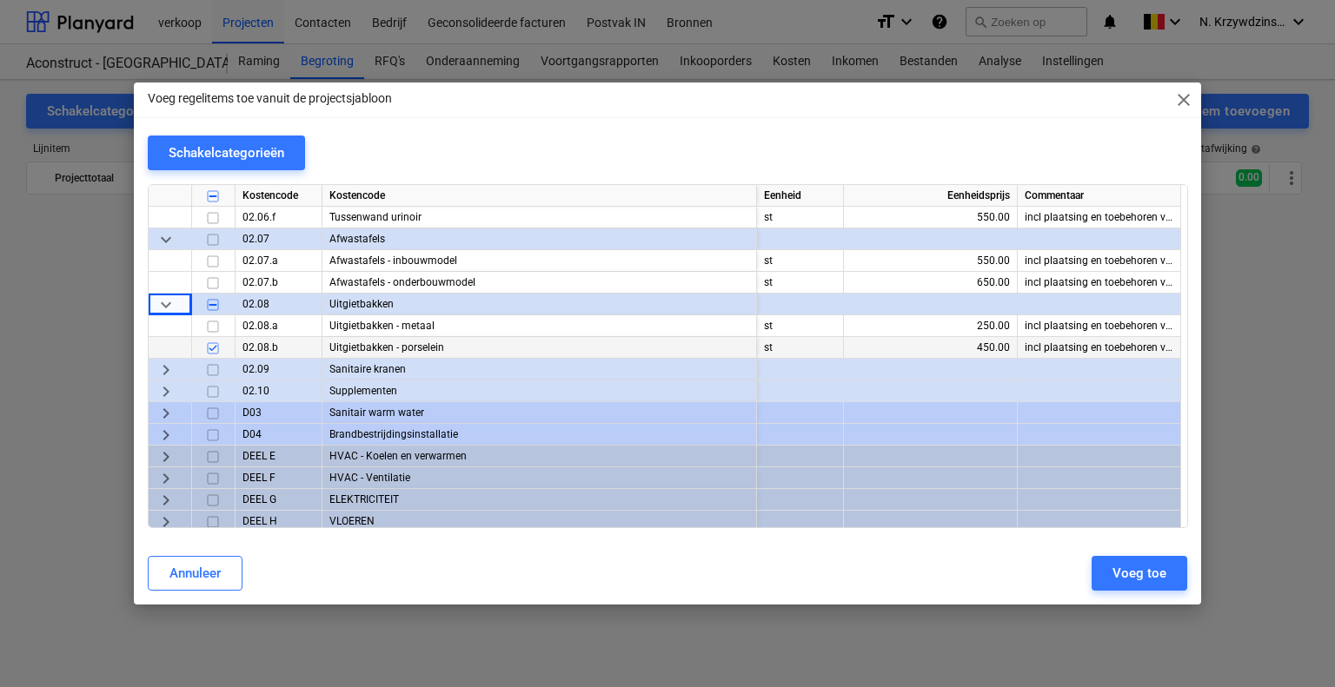
click at [173, 368] on span "keyboard_arrow_right" at bounding box center [166, 370] width 21 height 21
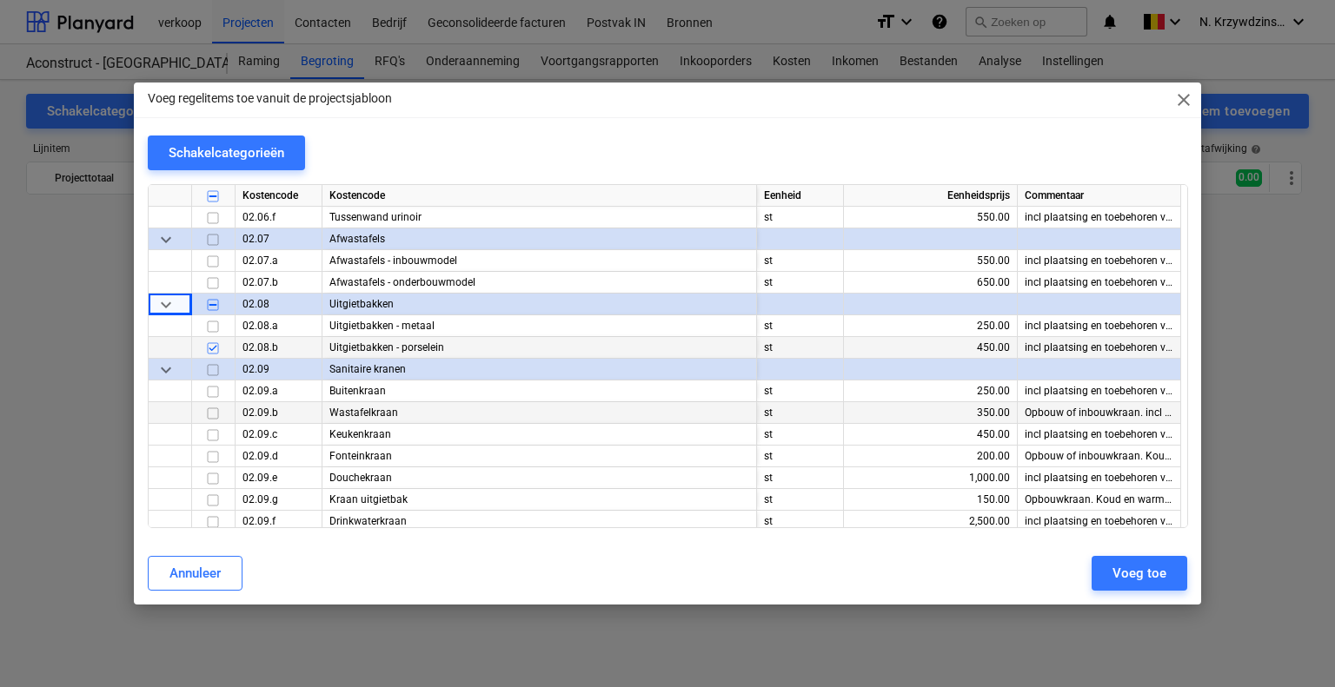
click at [212, 413] on input "checkbox" at bounding box center [212, 413] width 21 height 21
click at [211, 433] on input "checkbox" at bounding box center [212, 435] width 21 height 21
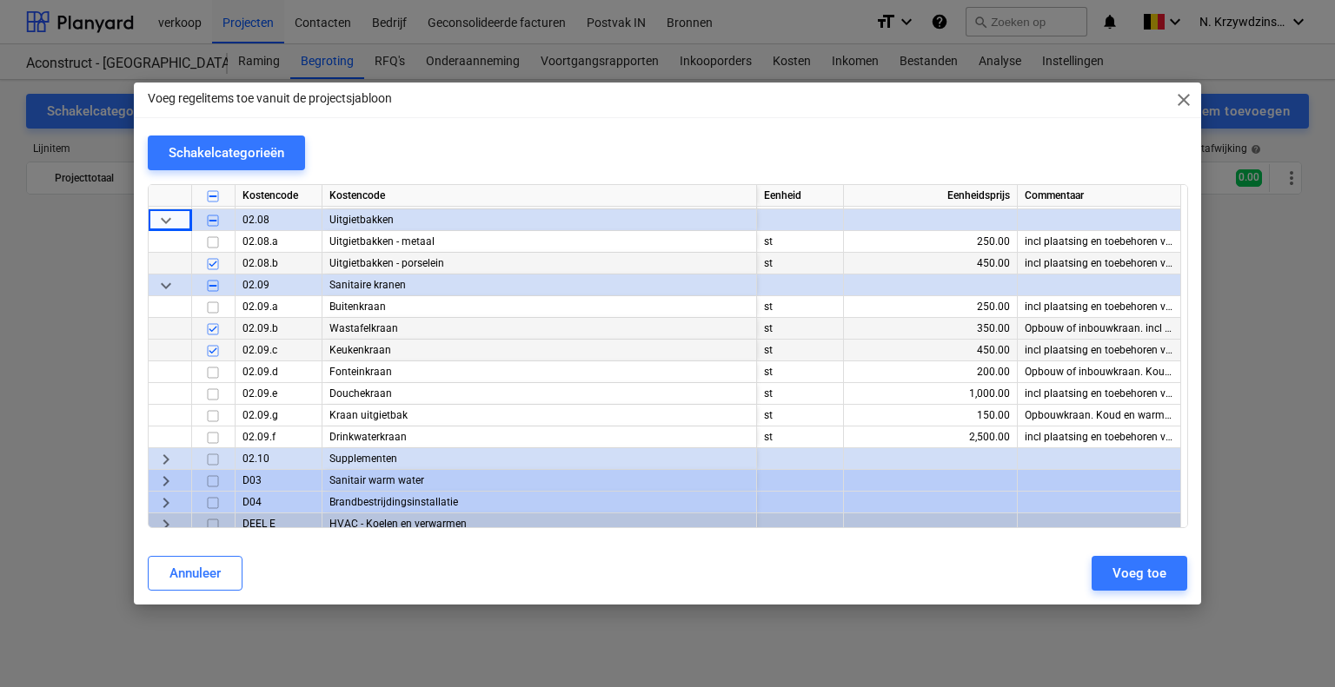
scroll to position [1564, 0]
click at [216, 387] on input "checkbox" at bounding box center [212, 391] width 21 height 21
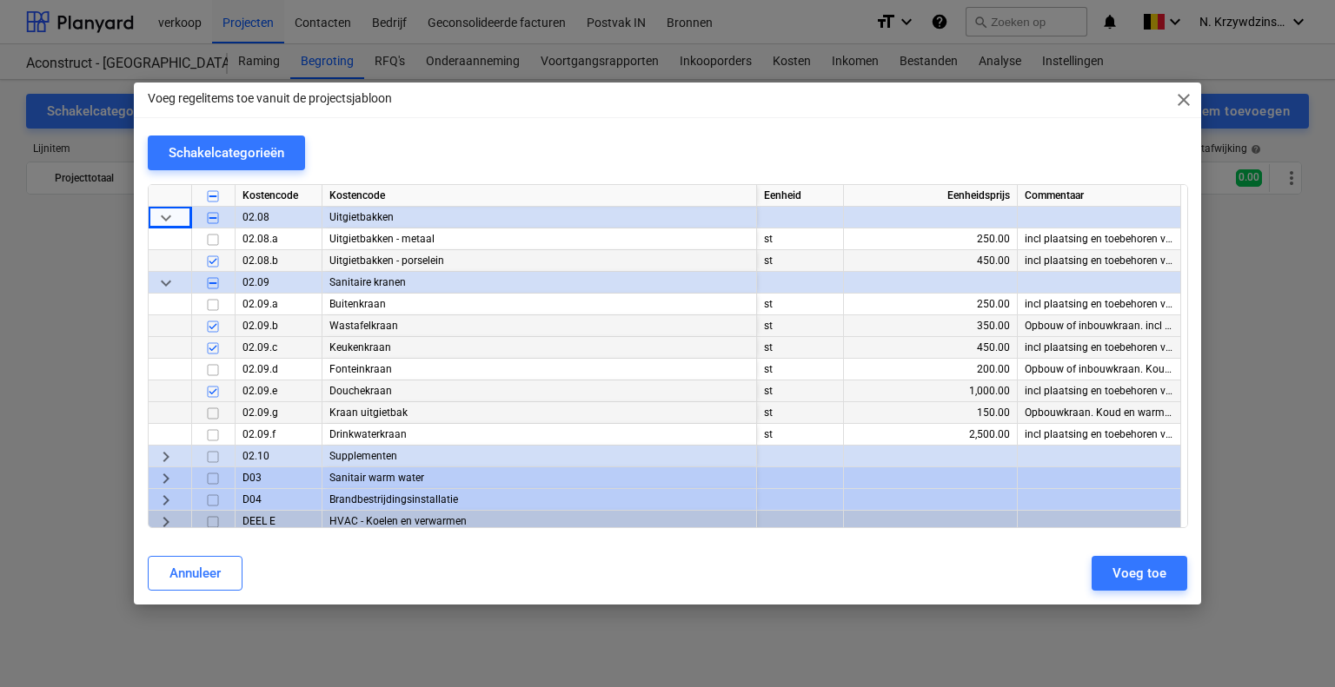
click at [215, 409] on input "checkbox" at bounding box center [212, 413] width 21 height 21
click at [216, 434] on input "checkbox" at bounding box center [212, 435] width 21 height 21
click at [164, 451] on span "keyboard_arrow_right" at bounding box center [166, 457] width 21 height 21
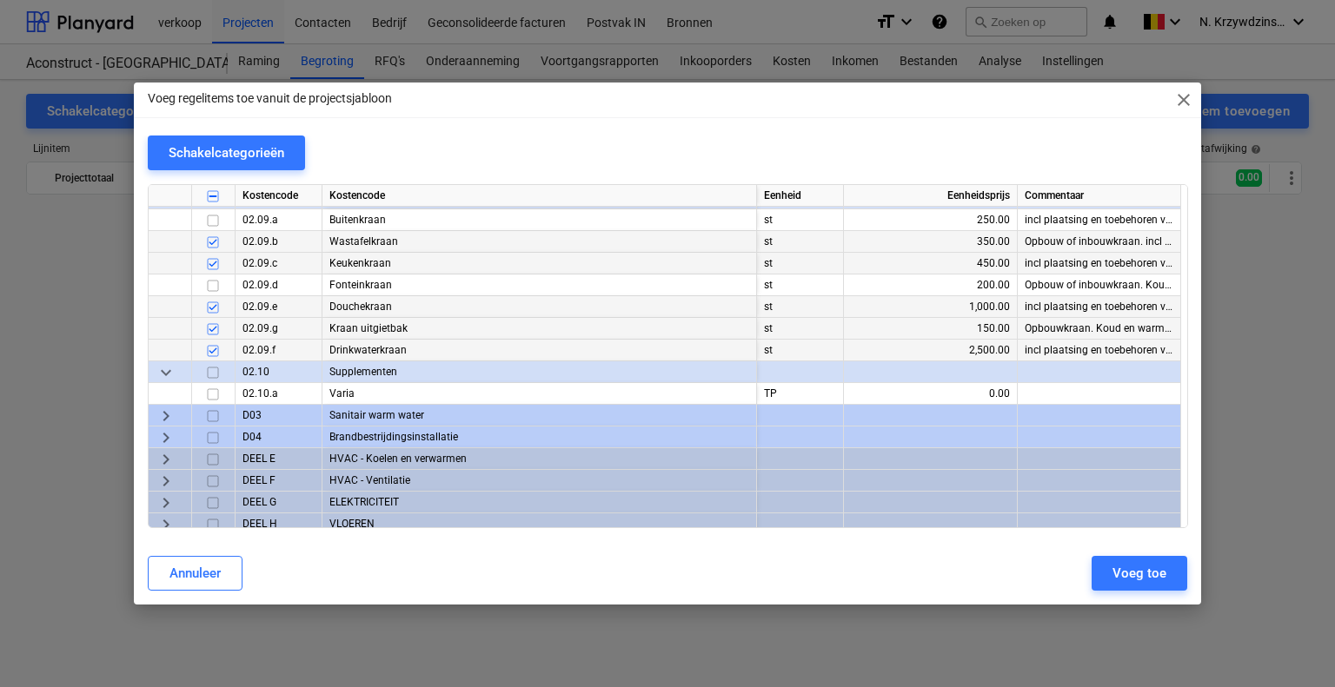
scroll to position [1651, 0]
click at [166, 413] on span "keyboard_arrow_right" at bounding box center [166, 413] width 21 height 21
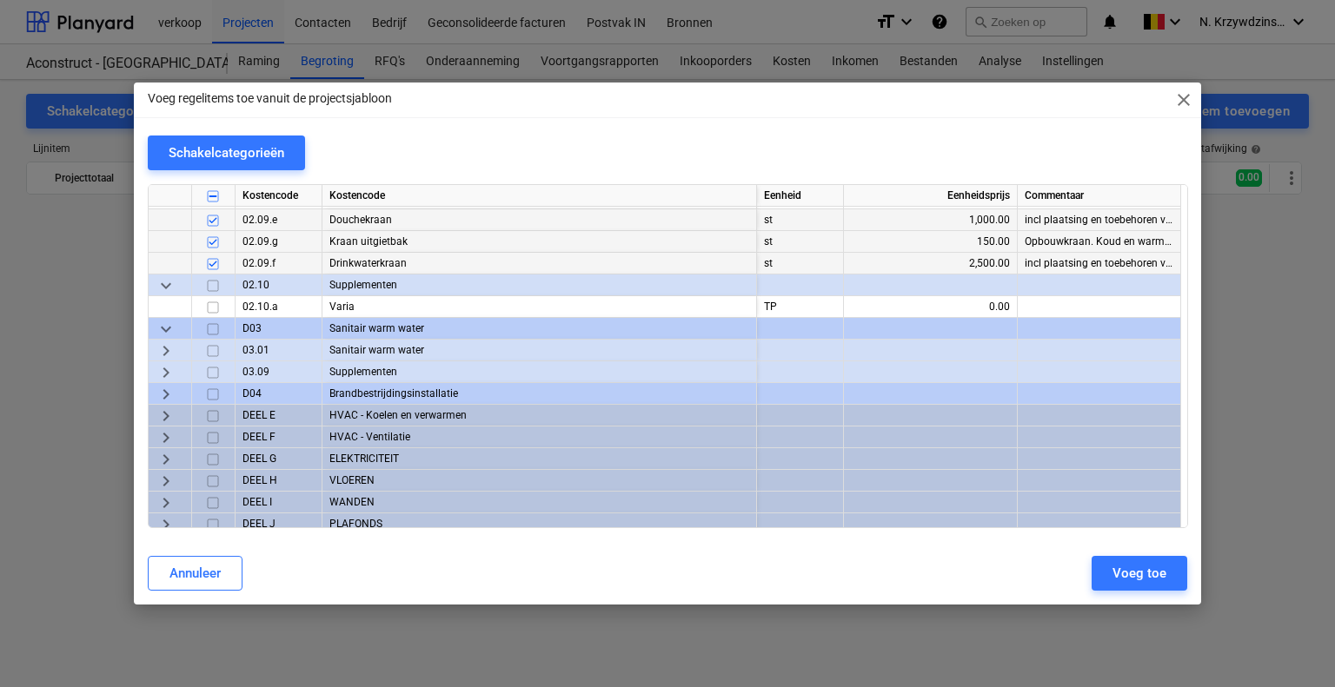
scroll to position [1738, 0]
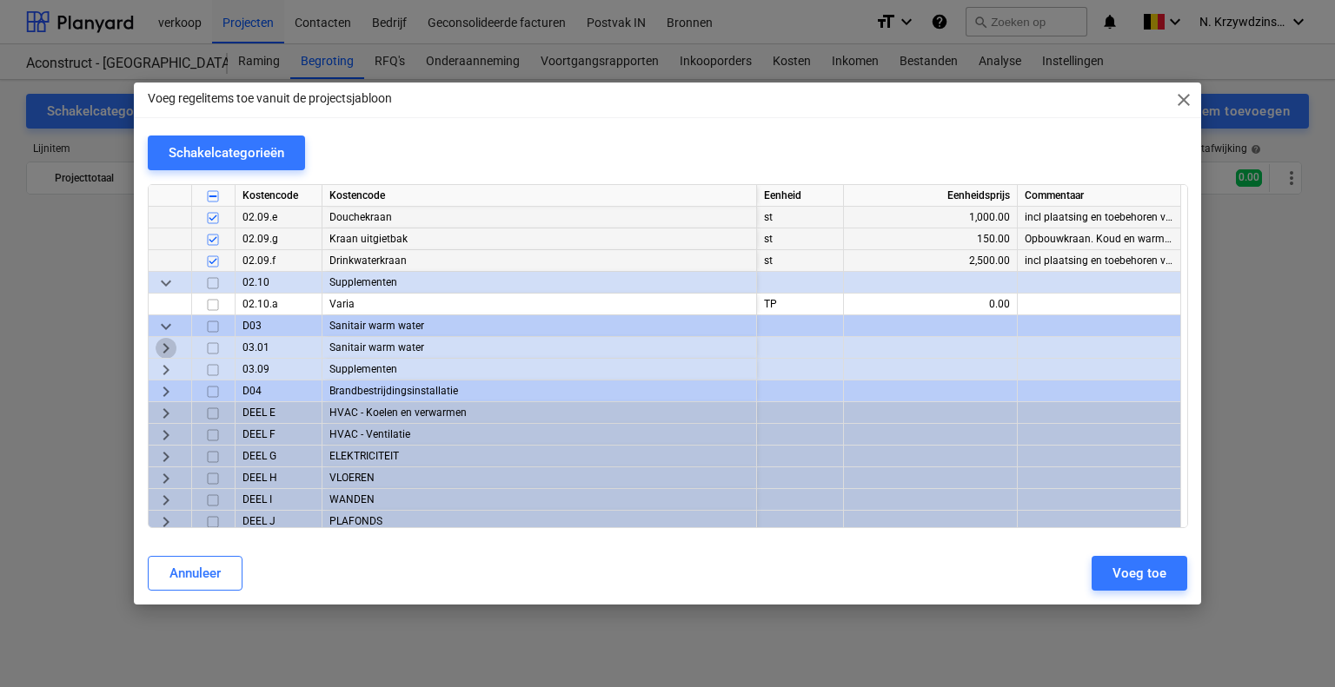
click at [166, 347] on span "keyboard_arrow_right" at bounding box center [166, 348] width 21 height 21
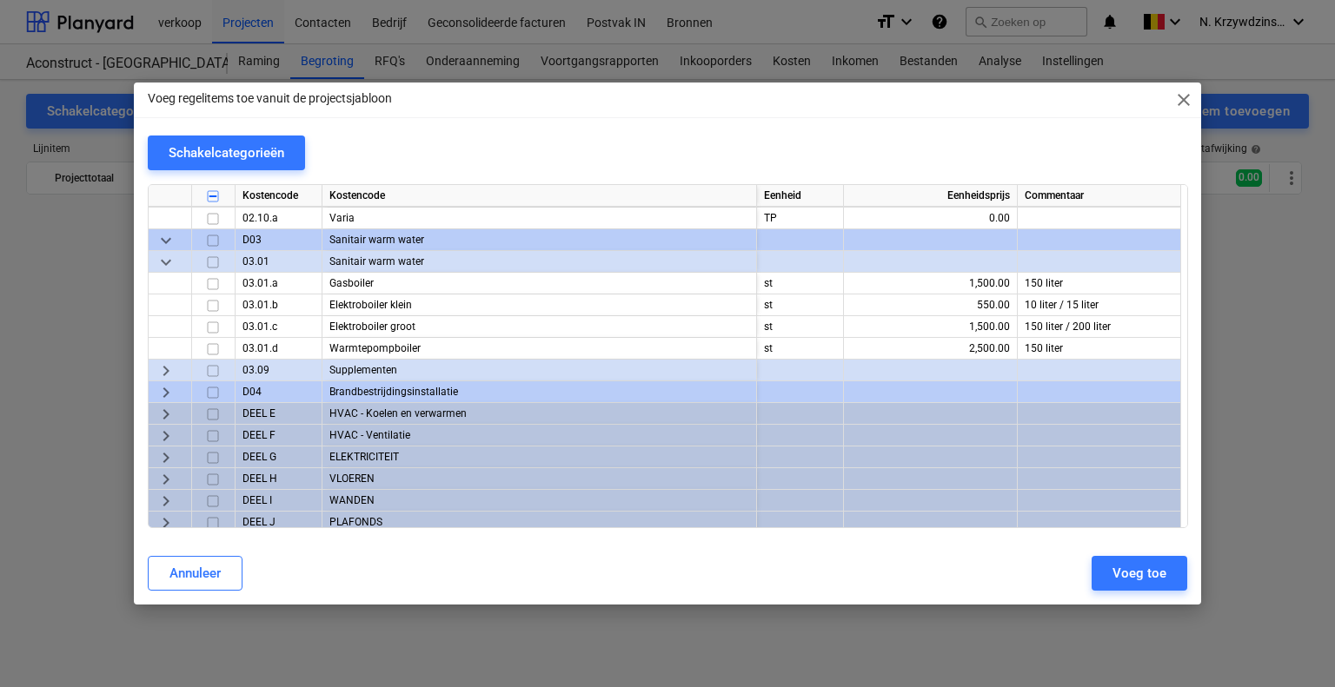
scroll to position [1825, 0]
click at [166, 370] on span "keyboard_arrow_right" at bounding box center [166, 370] width 21 height 21
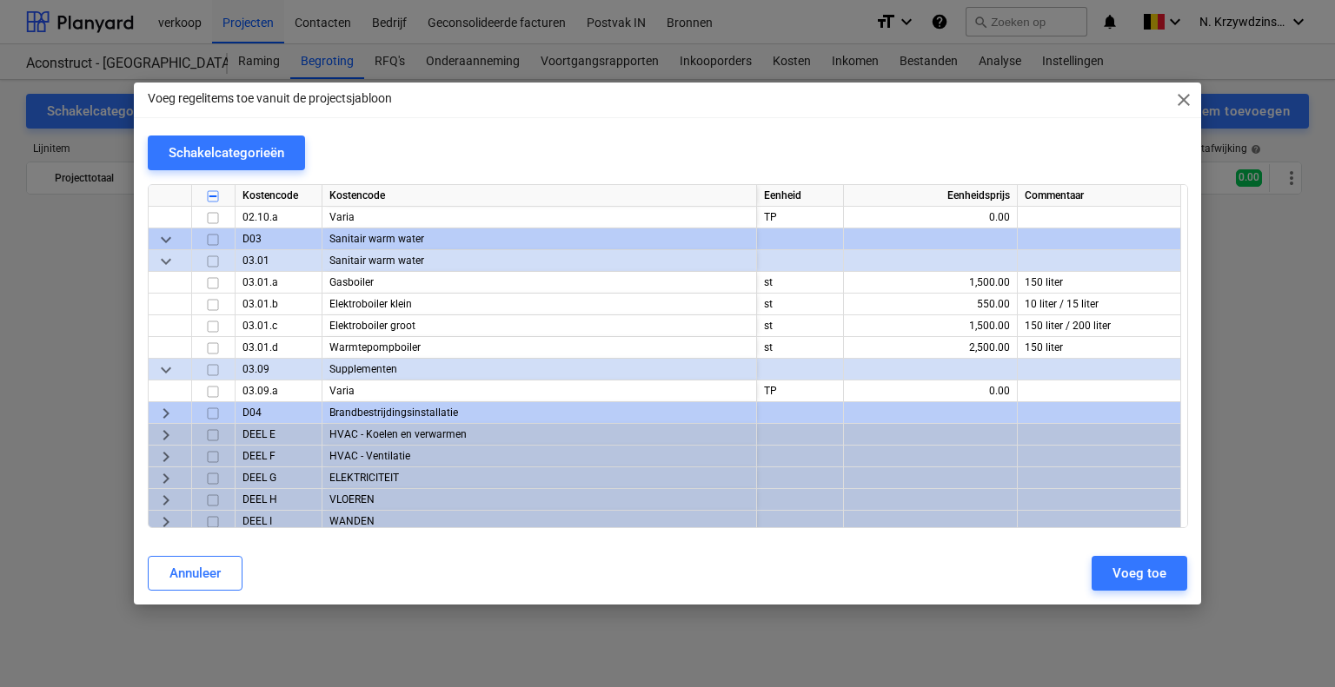
click at [166, 370] on span "keyboard_arrow_down" at bounding box center [166, 370] width 21 height 21
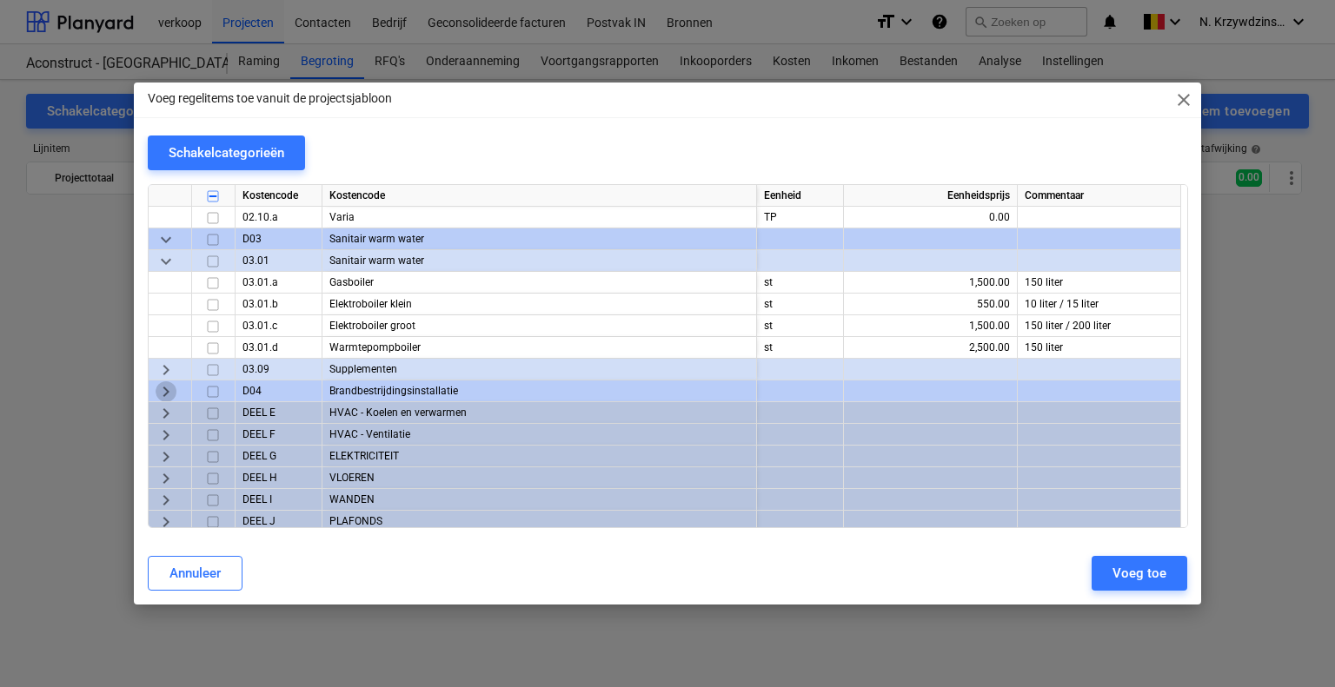
click at [171, 392] on span "keyboard_arrow_right" at bounding box center [166, 391] width 21 height 21
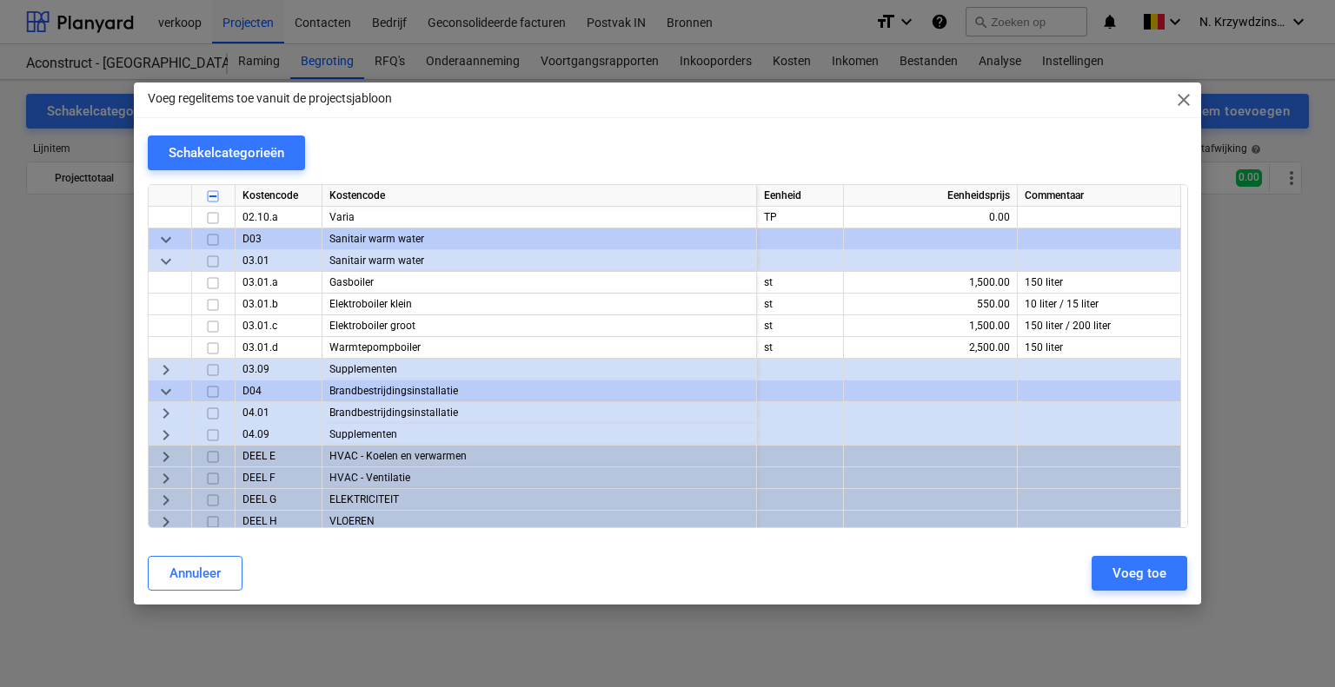
click at [173, 413] on span "keyboard_arrow_right" at bounding box center [166, 413] width 21 height 21
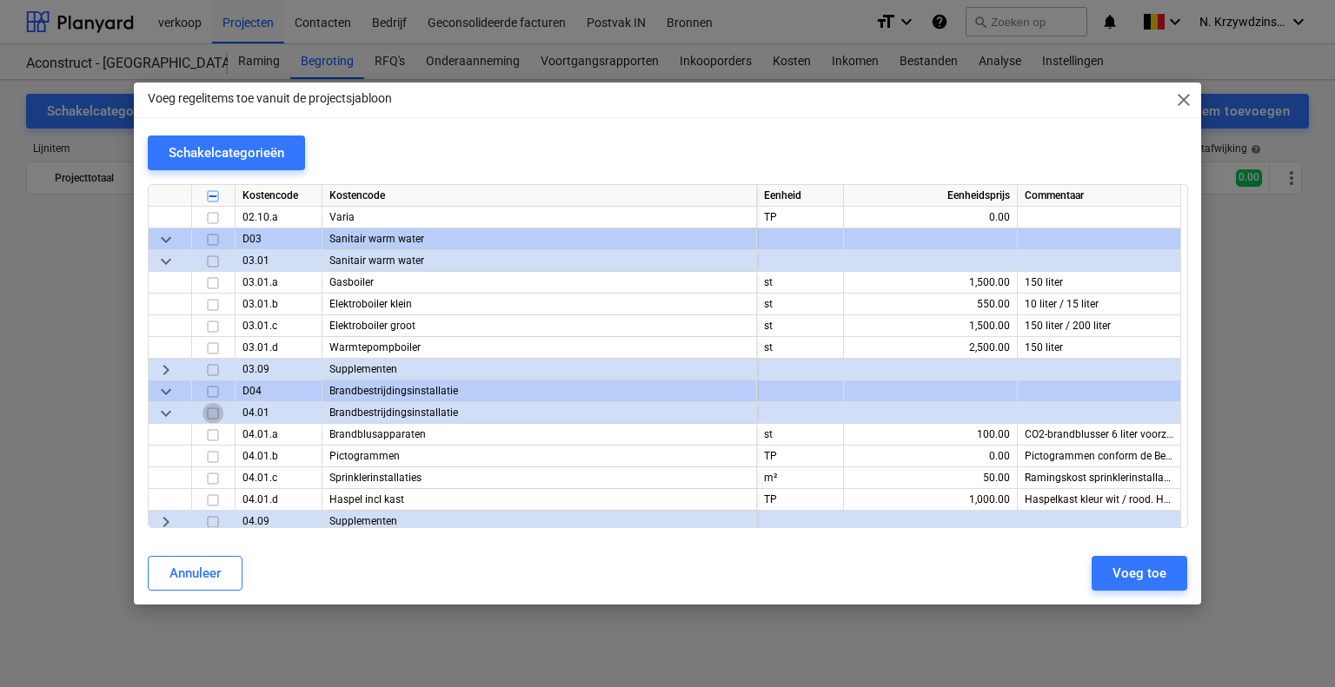
click at [215, 412] on input "checkbox" at bounding box center [212, 413] width 21 height 21
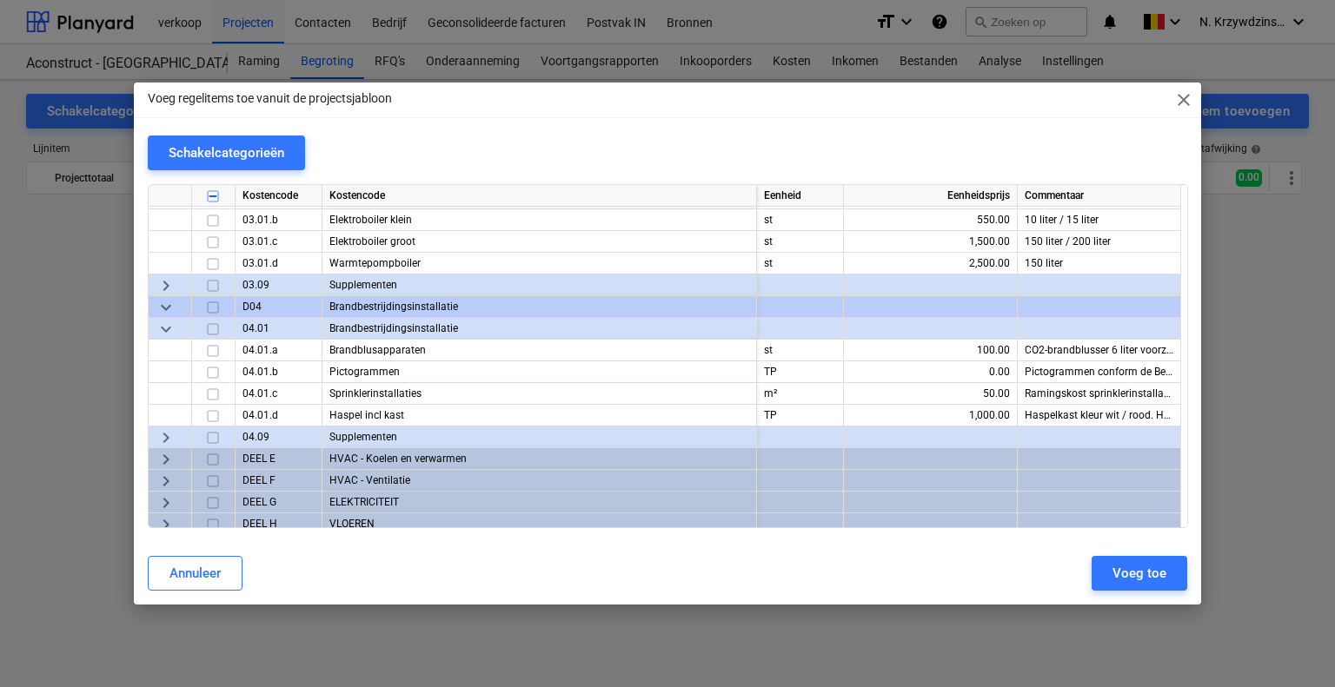
scroll to position [1912, 0]
click at [174, 431] on span "keyboard_arrow_right" at bounding box center [166, 435] width 21 height 21
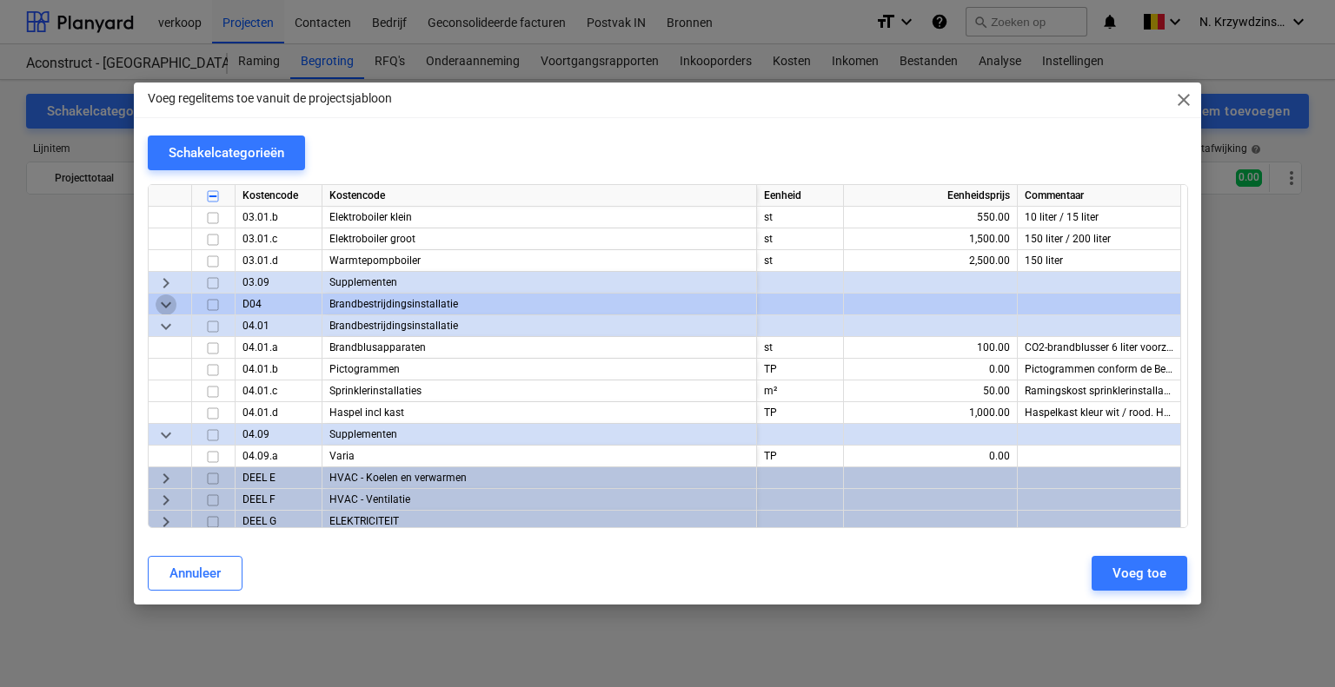
click at [157, 302] on span "keyboard_arrow_down" at bounding box center [166, 305] width 21 height 21
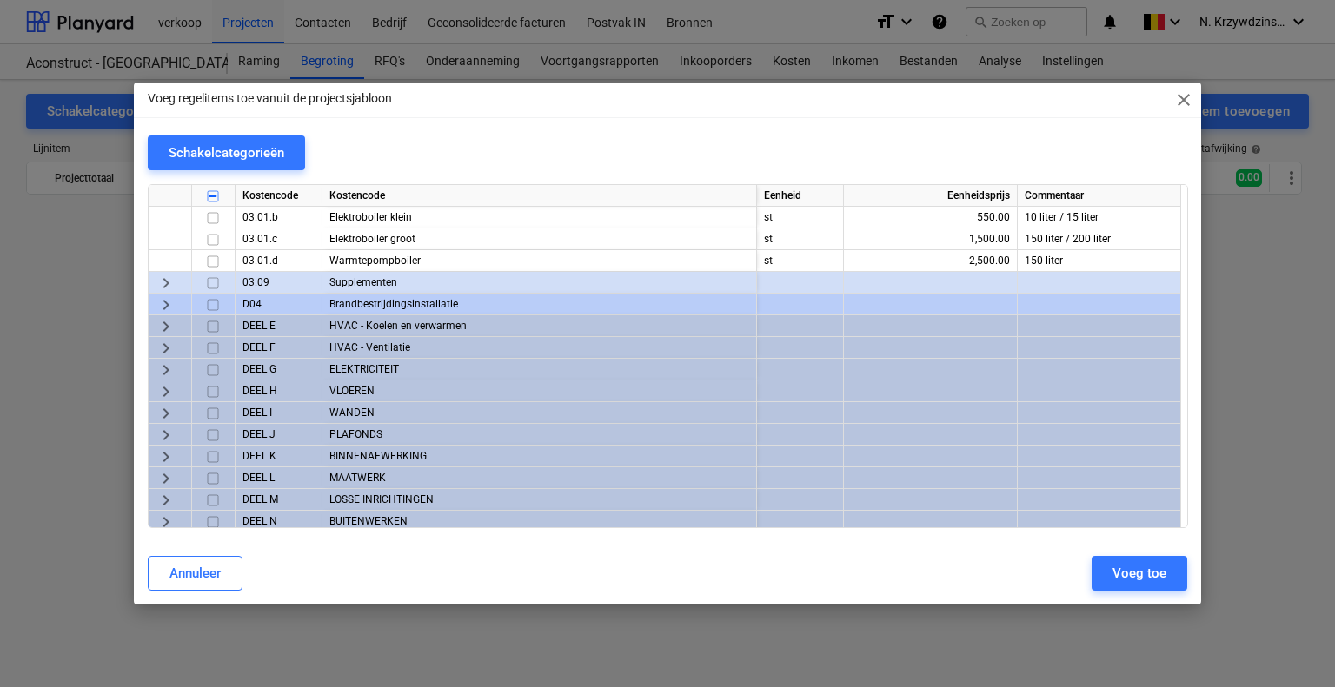
click at [169, 323] on span "keyboard_arrow_right" at bounding box center [166, 326] width 21 height 21
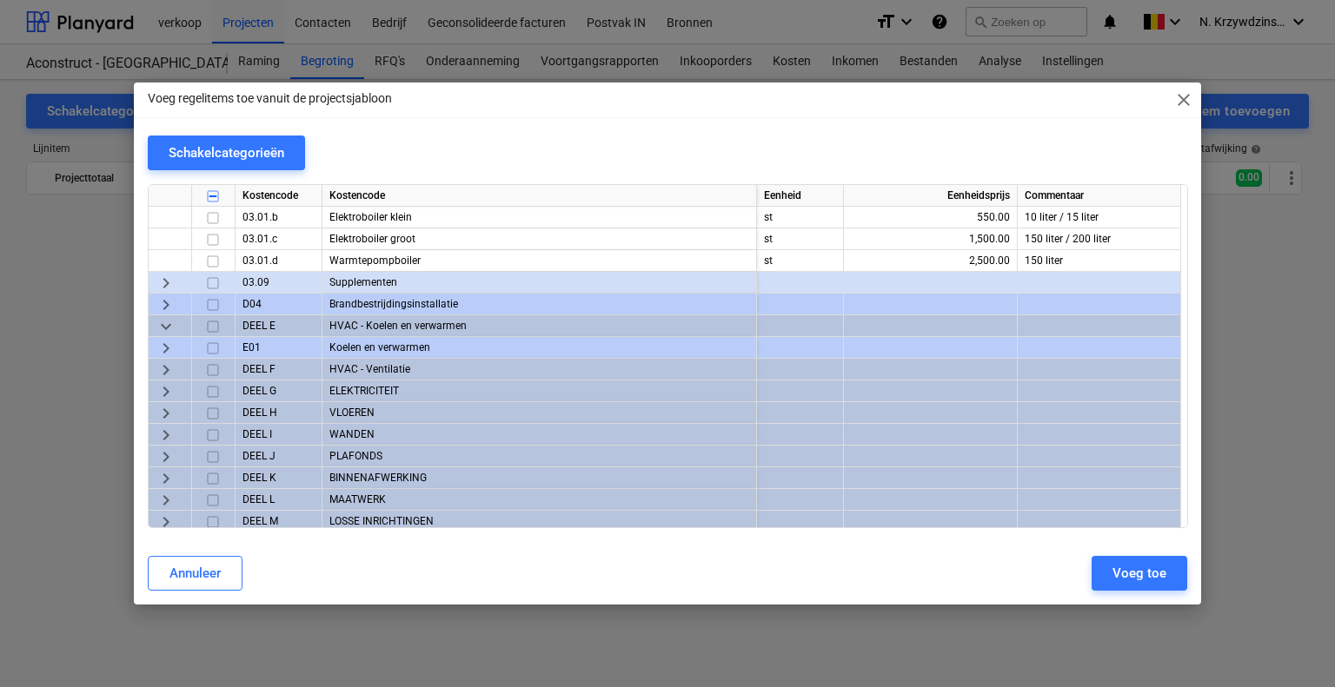
click at [170, 340] on span "keyboard_arrow_right" at bounding box center [166, 348] width 21 height 21
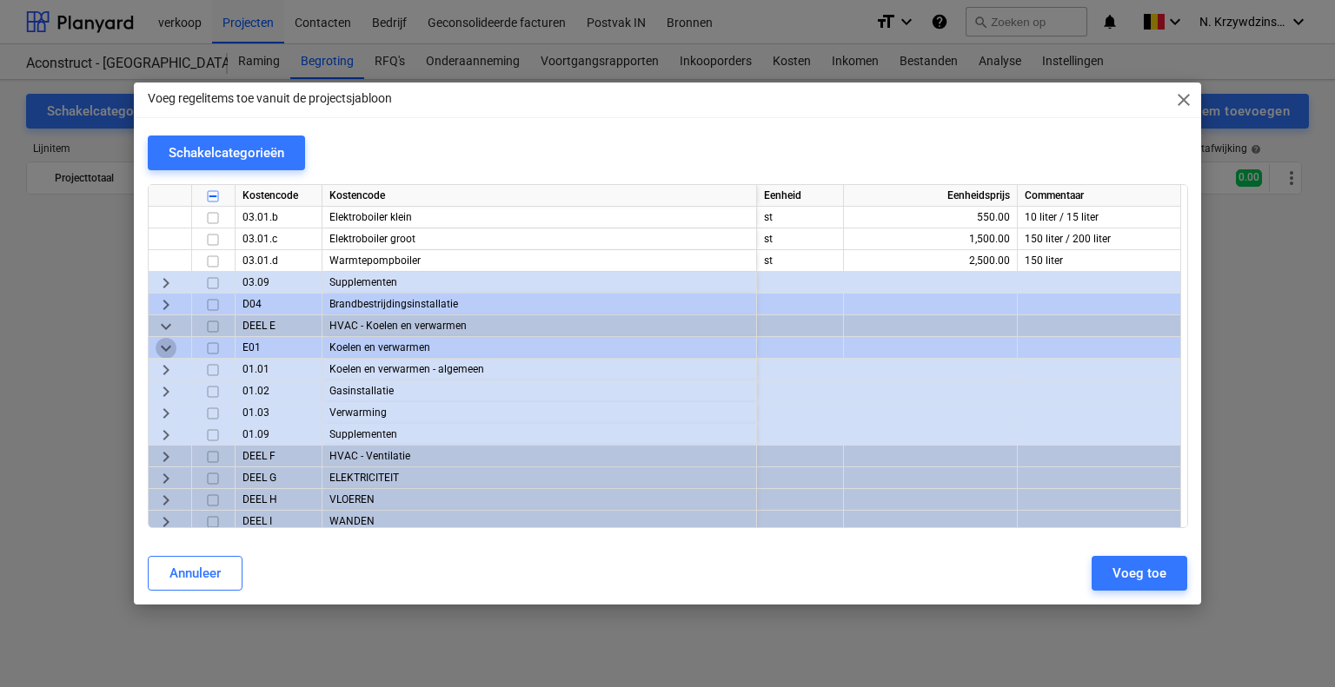
click at [170, 340] on span "keyboard_arrow_down" at bounding box center [166, 348] width 21 height 21
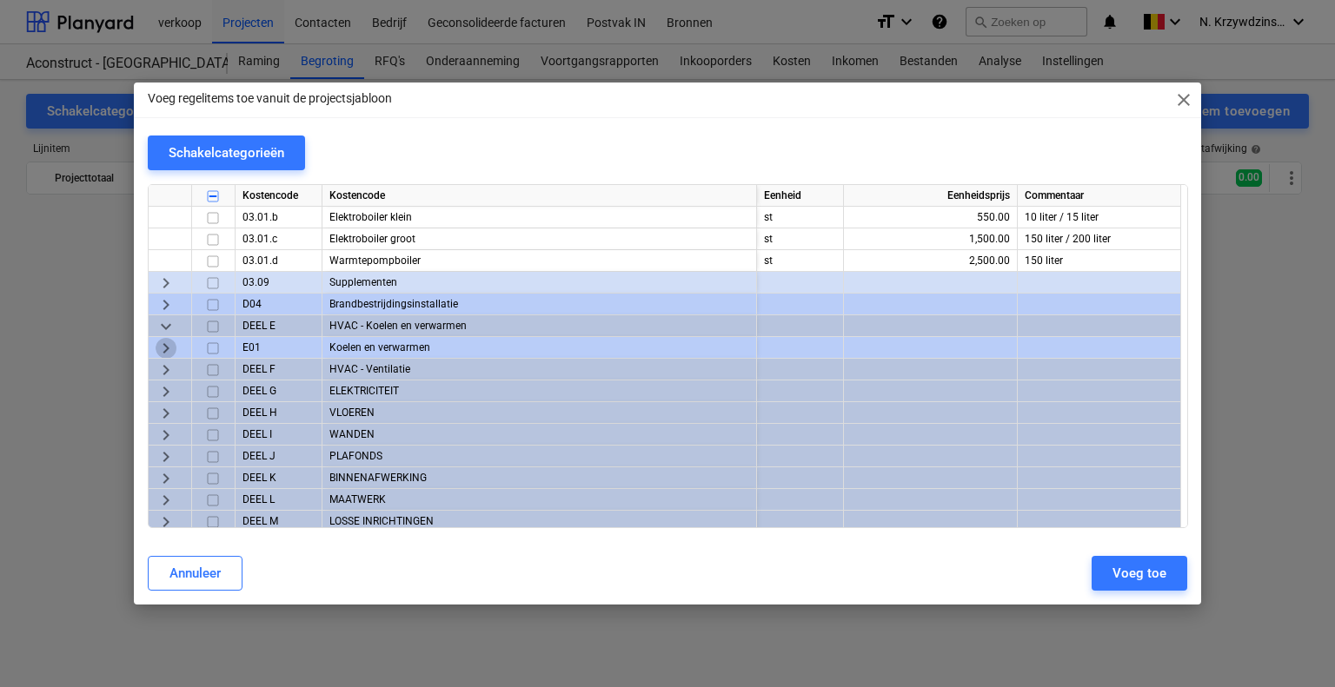
click at [170, 340] on span "keyboard_arrow_right" at bounding box center [166, 348] width 21 height 21
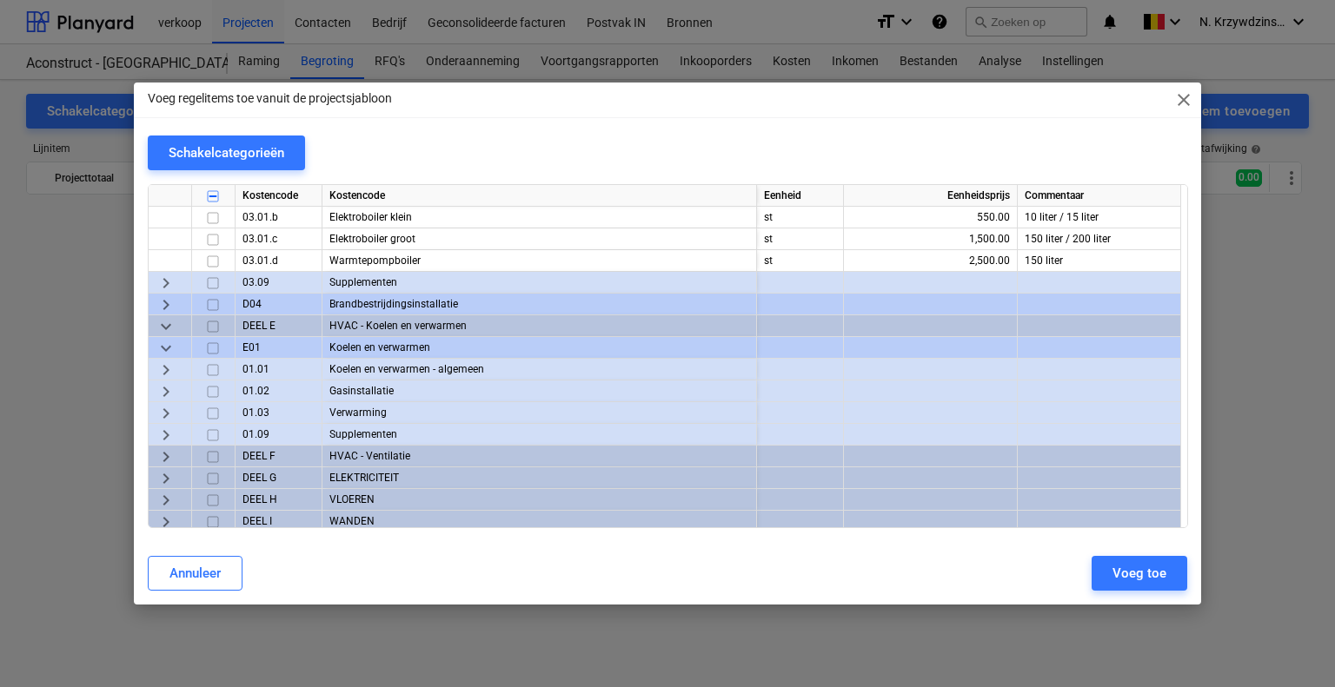
click at [172, 368] on span "keyboard_arrow_right" at bounding box center [166, 370] width 21 height 21
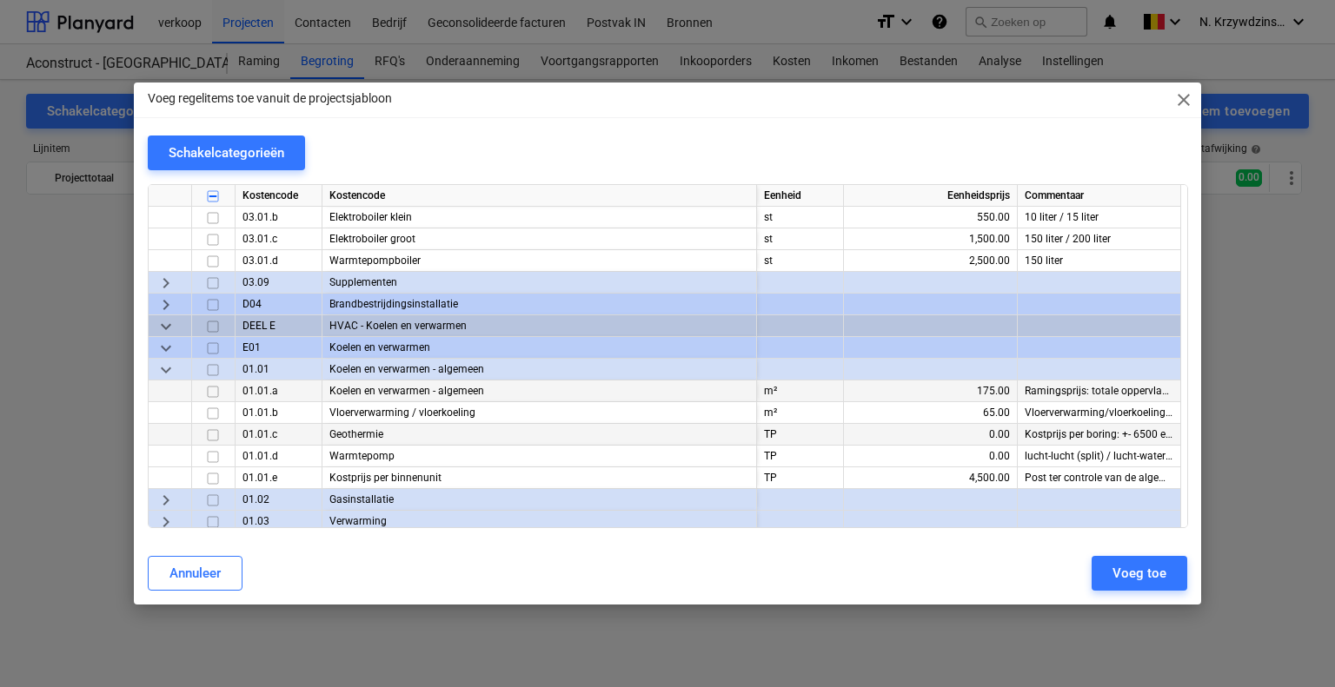
click at [215, 386] on input "checkbox" at bounding box center [212, 391] width 21 height 21
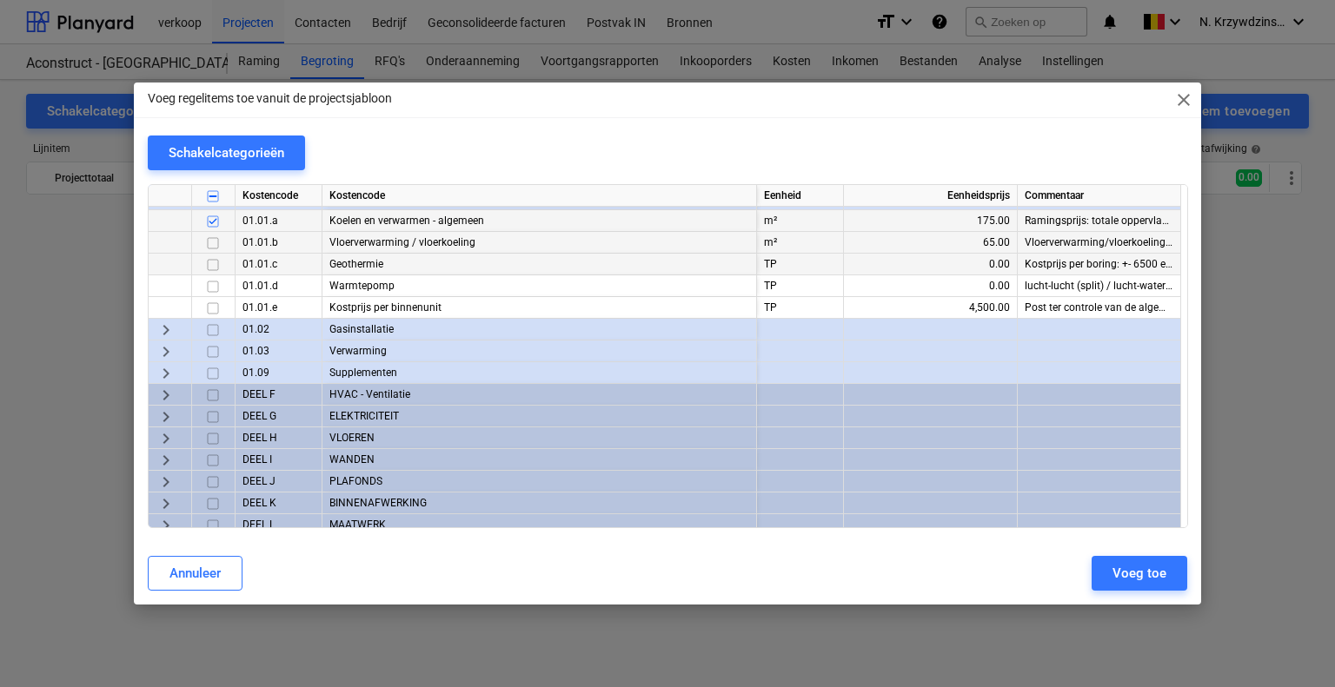
scroll to position [2085, 0]
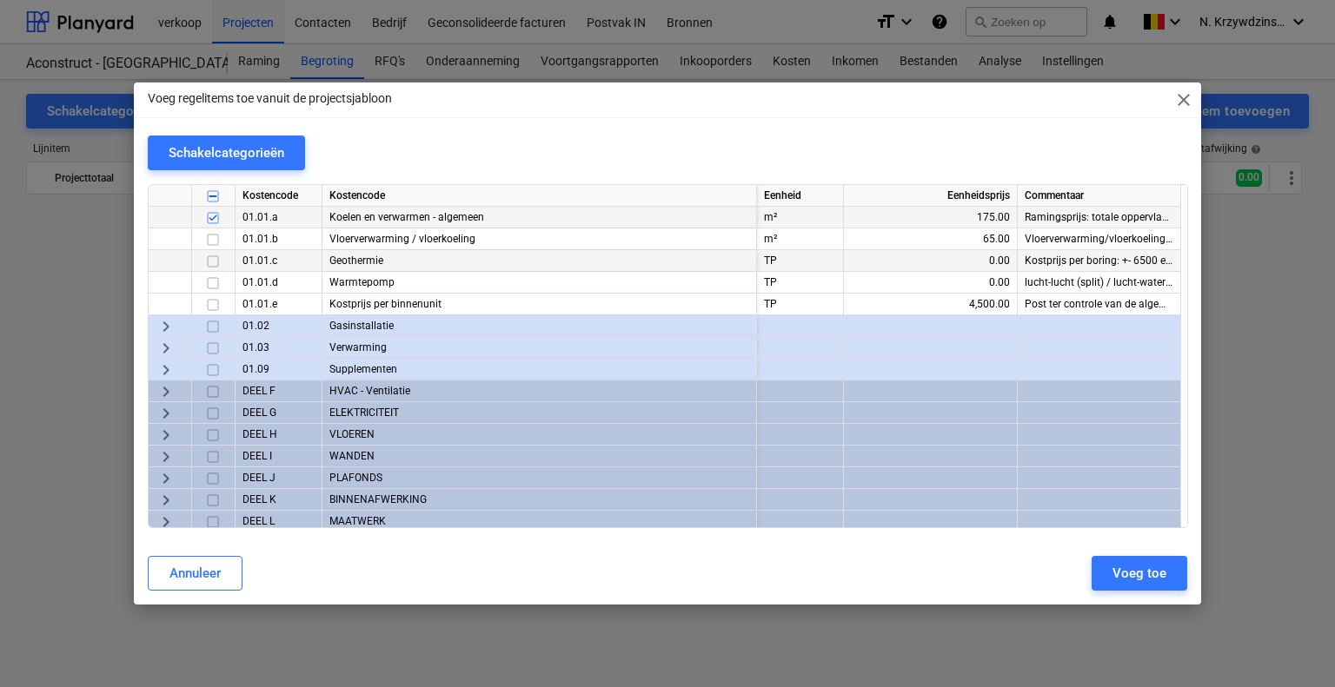
click at [168, 390] on span "keyboard_arrow_right" at bounding box center [166, 391] width 21 height 21
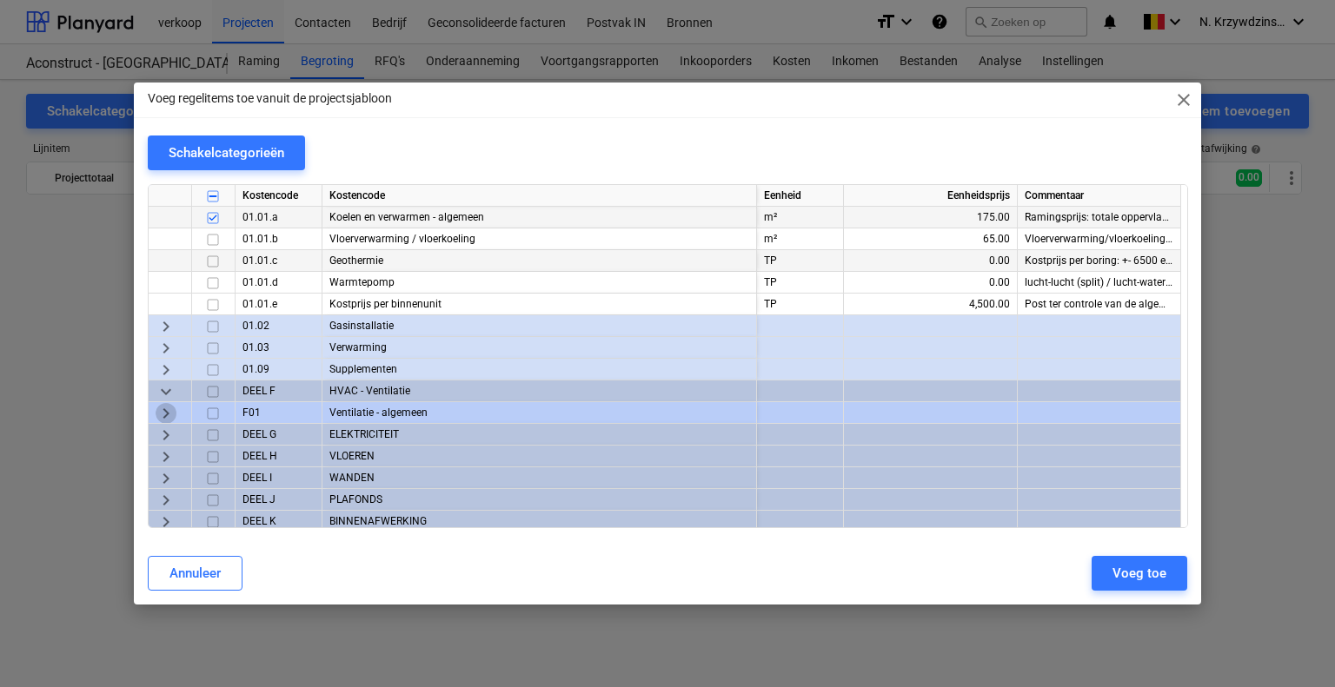
click at [172, 412] on span "keyboard_arrow_right" at bounding box center [166, 413] width 21 height 21
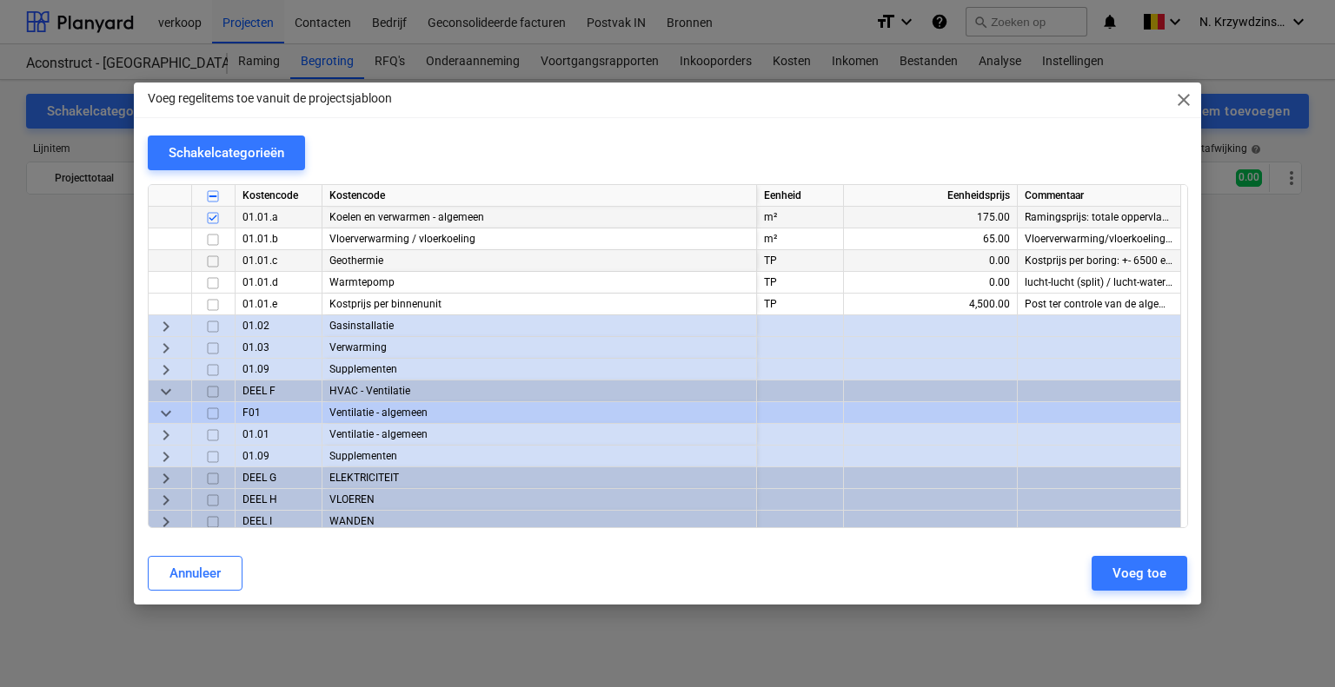
click at [216, 431] on input "checkbox" at bounding box center [212, 435] width 21 height 21
click at [167, 436] on span "keyboard_arrow_right" at bounding box center [166, 435] width 21 height 21
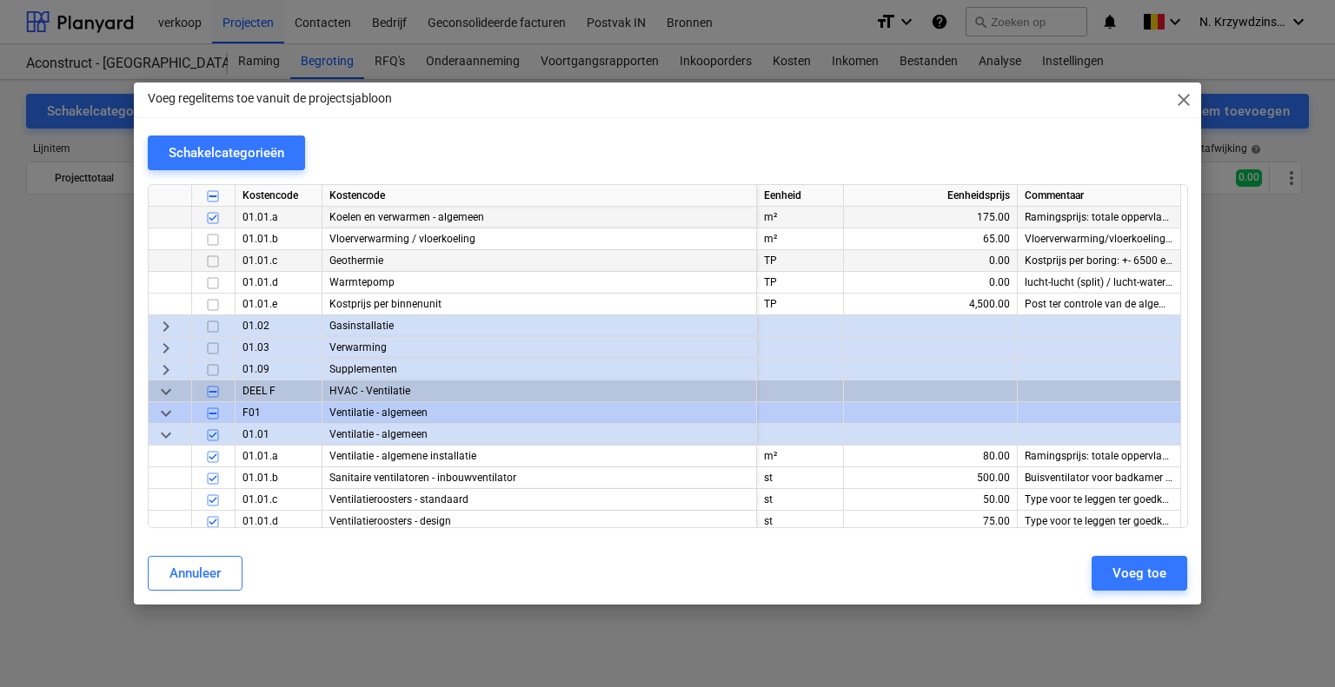
scroll to position [2172, 0]
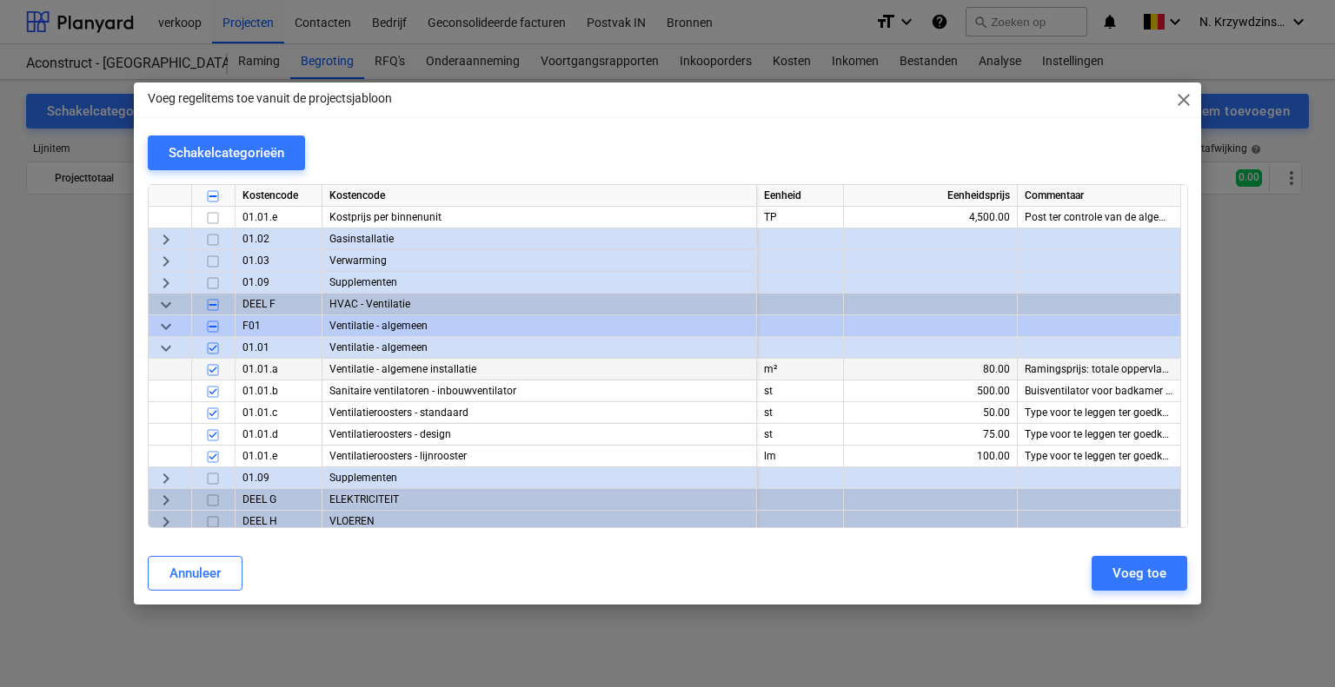
click at [214, 365] on input "checkbox" at bounding box center [212, 370] width 21 height 21
click at [210, 349] on input "checkbox" at bounding box center [212, 348] width 21 height 21
click at [212, 328] on input "checkbox" at bounding box center [212, 326] width 21 height 21
click at [210, 332] on input "checkbox" at bounding box center [212, 326] width 21 height 21
click at [214, 364] on input "checkbox" at bounding box center [212, 370] width 21 height 21
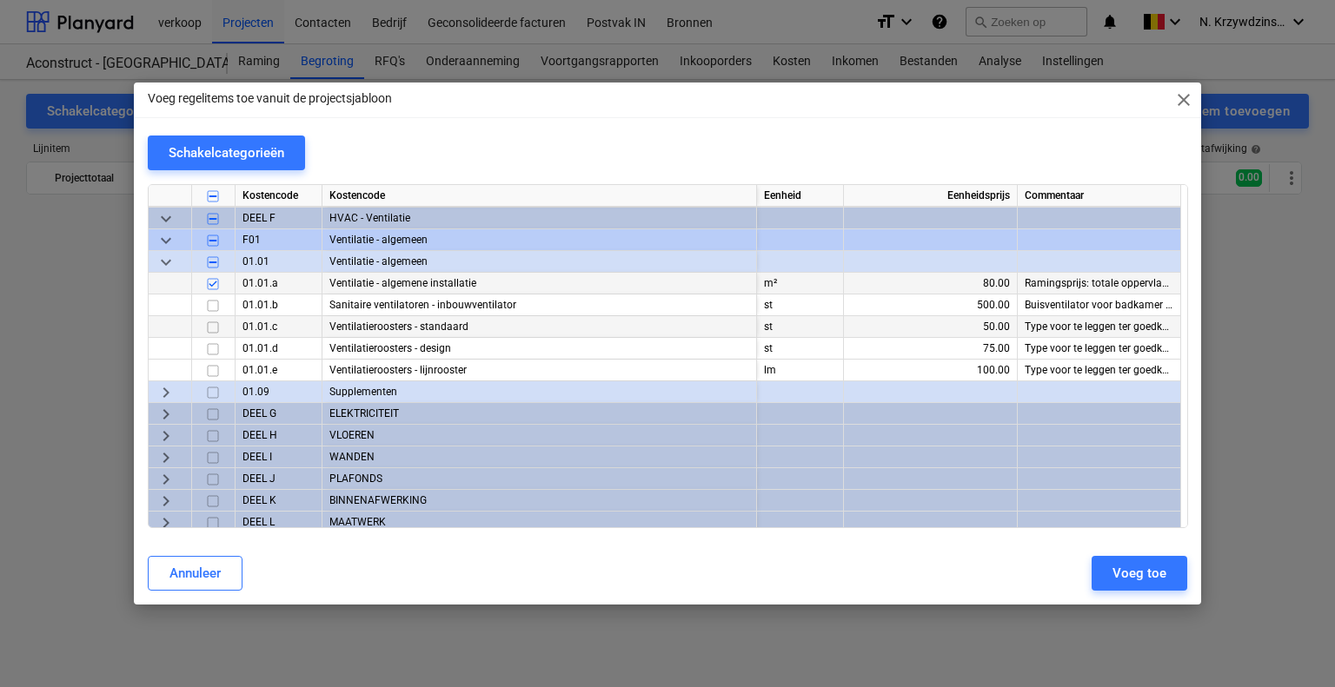
scroll to position [2259, 0]
click at [170, 392] on span "keyboard_arrow_right" at bounding box center [166, 391] width 21 height 21
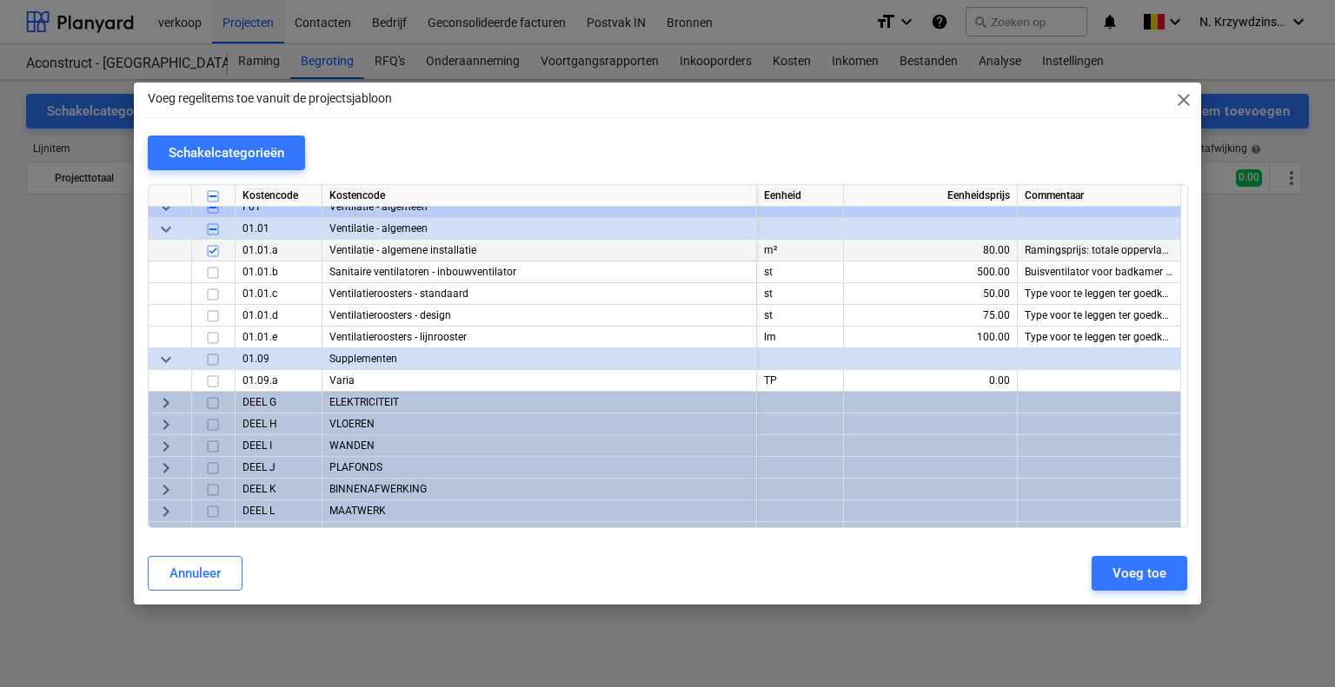
scroll to position [2350, 0]
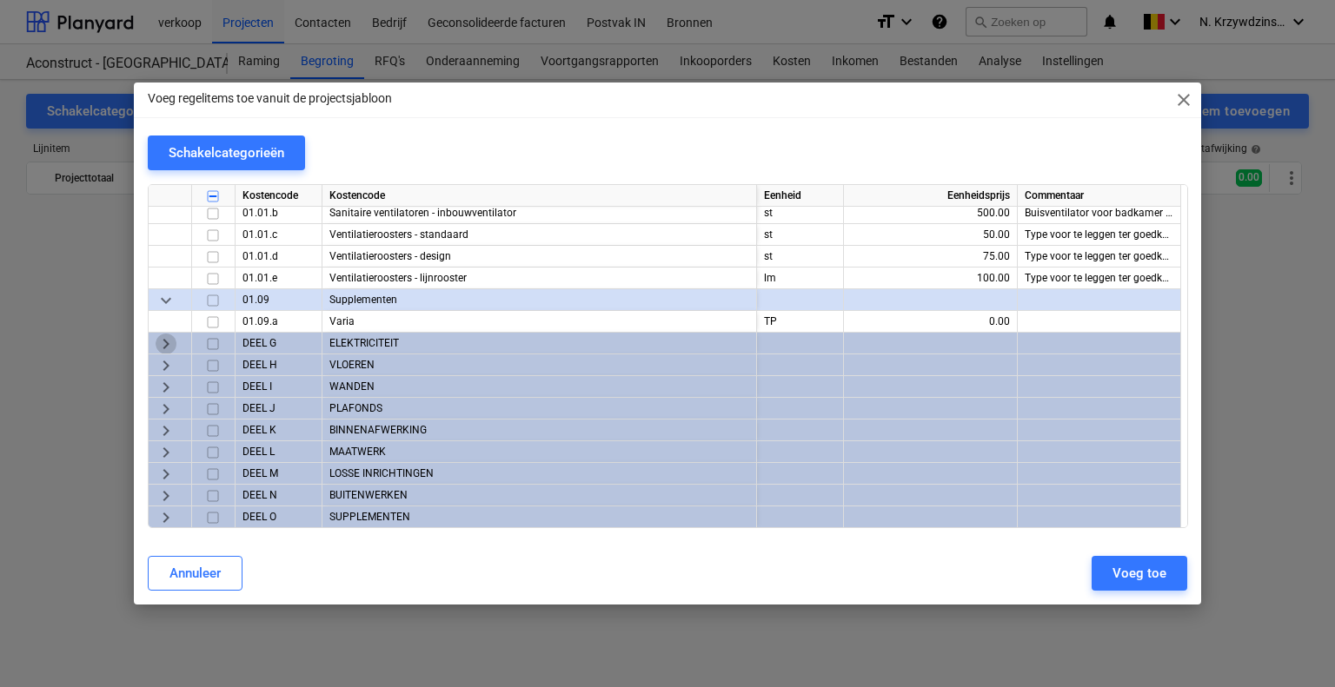
click at [167, 347] on span "keyboard_arrow_right" at bounding box center [166, 344] width 21 height 21
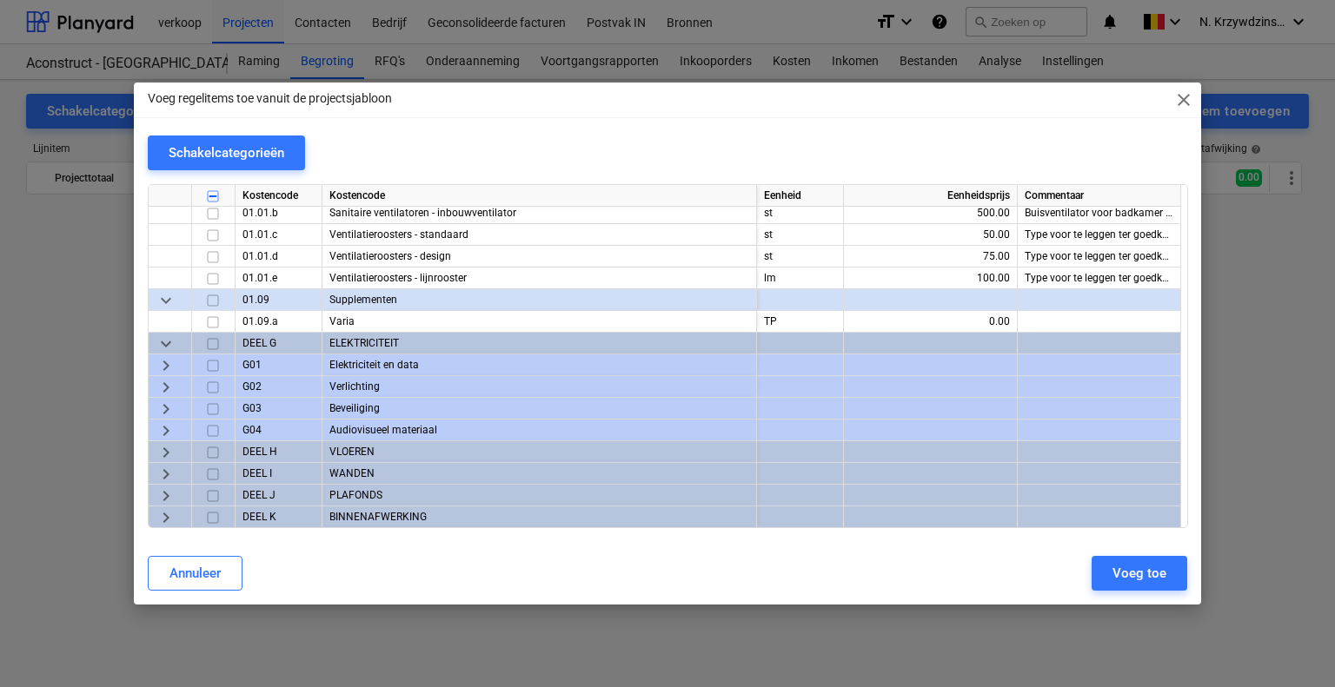
click at [170, 357] on span "keyboard_arrow_right" at bounding box center [166, 365] width 21 height 21
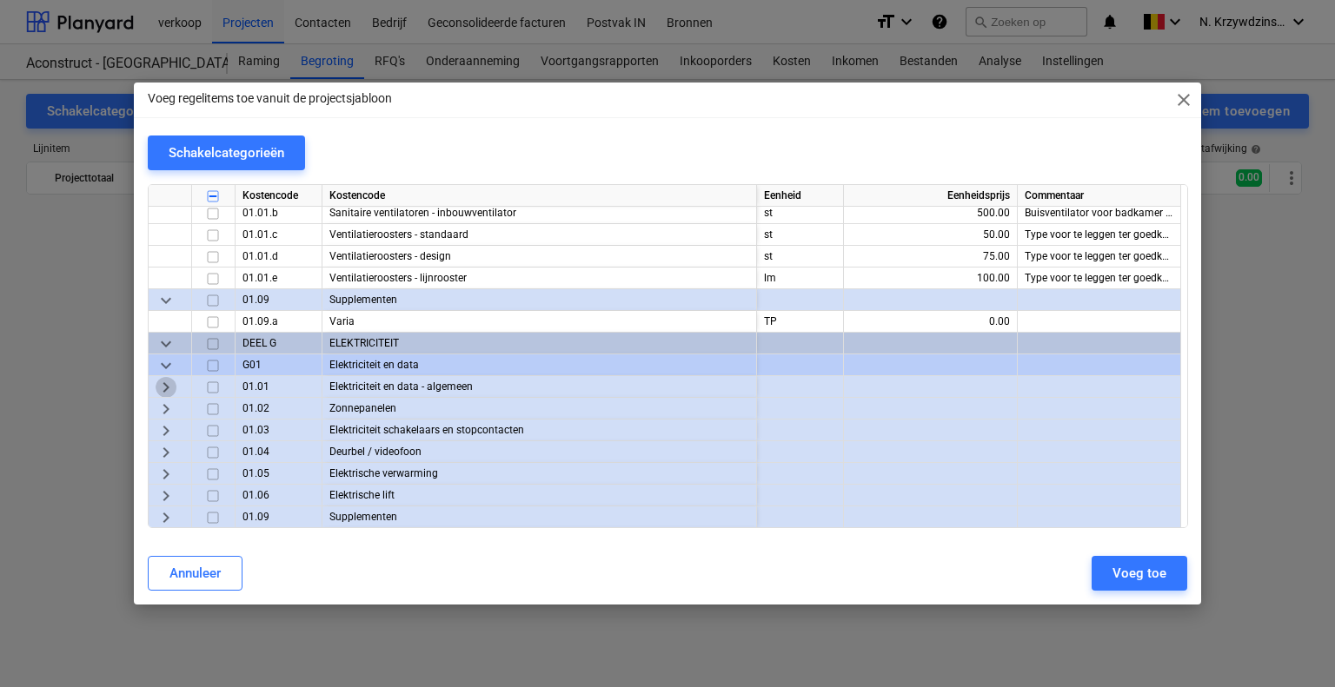
click at [170, 383] on span "keyboard_arrow_right" at bounding box center [166, 387] width 21 height 21
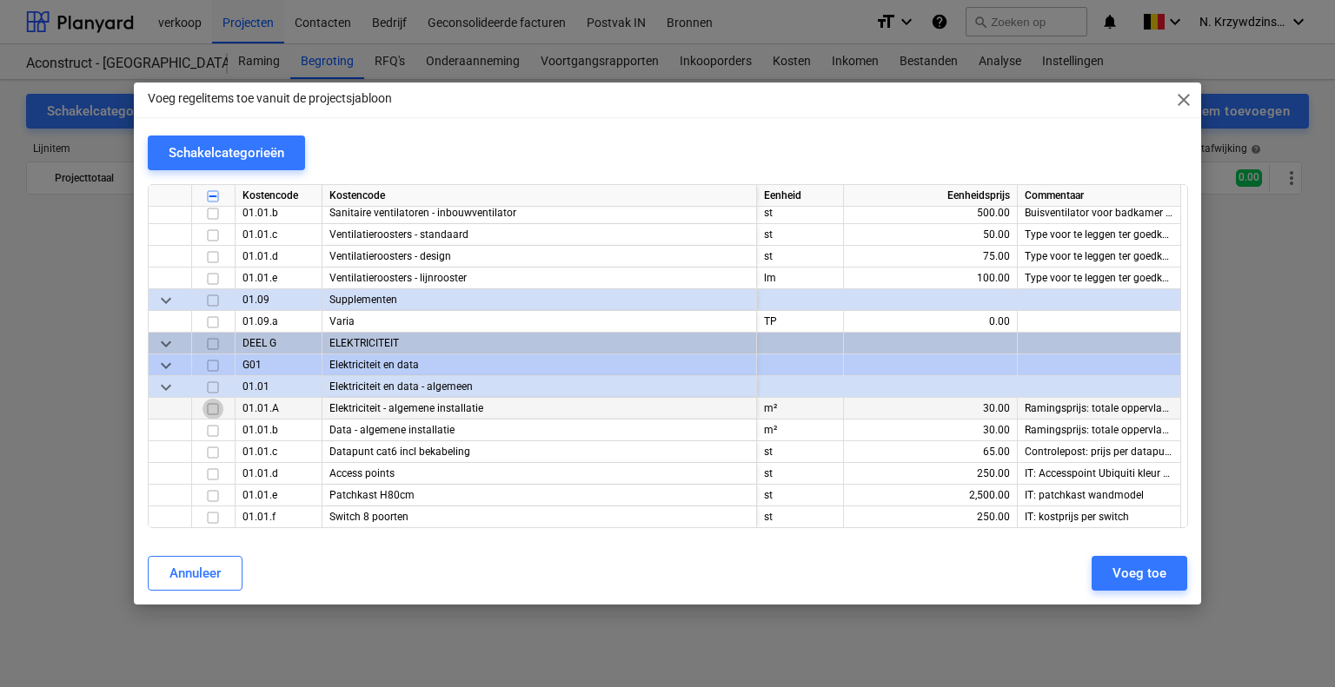
click at [216, 410] on input "checkbox" at bounding box center [212, 409] width 21 height 21
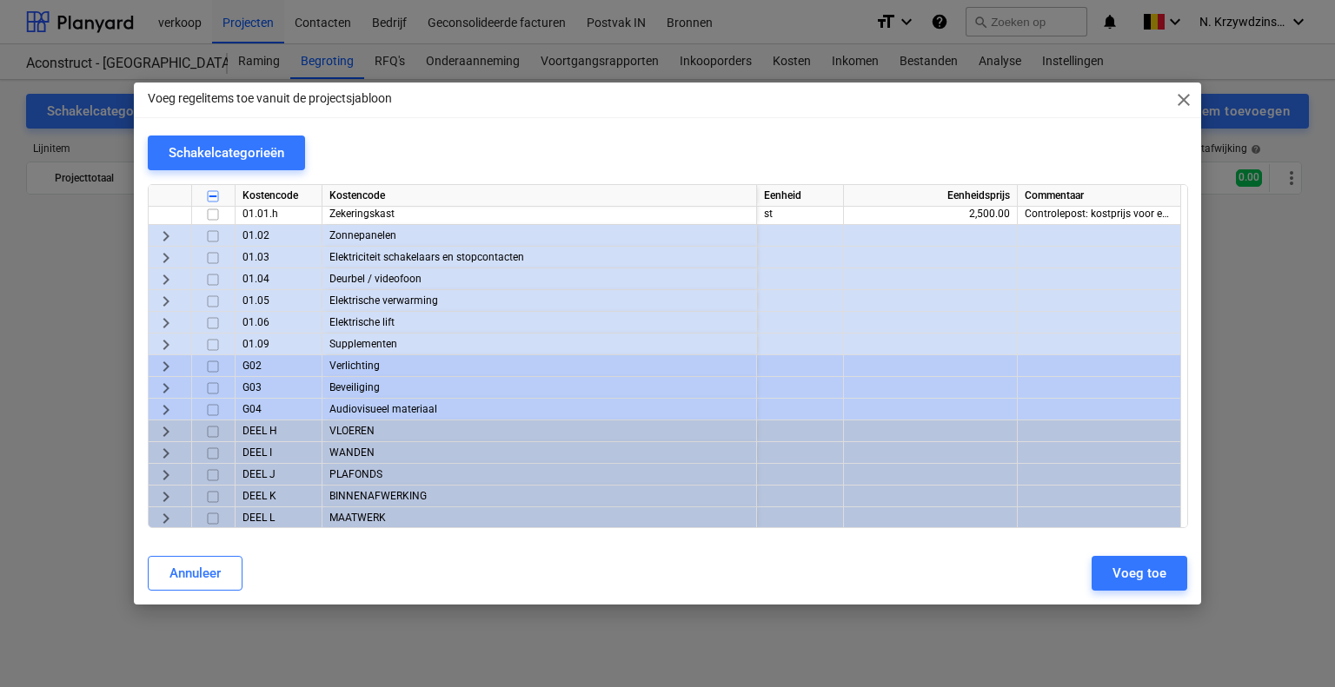
scroll to position [2698, 0]
click at [167, 361] on span "keyboard_arrow_right" at bounding box center [166, 365] width 21 height 21
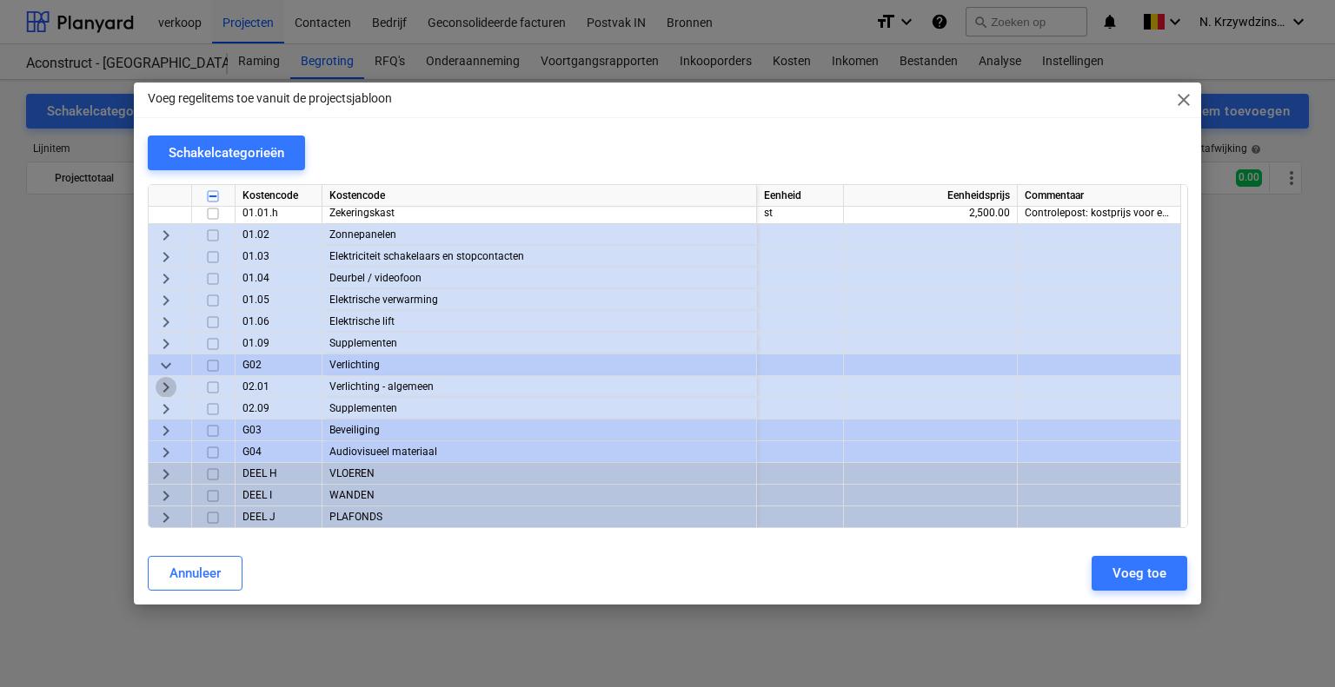
click at [174, 382] on span "keyboard_arrow_right" at bounding box center [166, 387] width 21 height 21
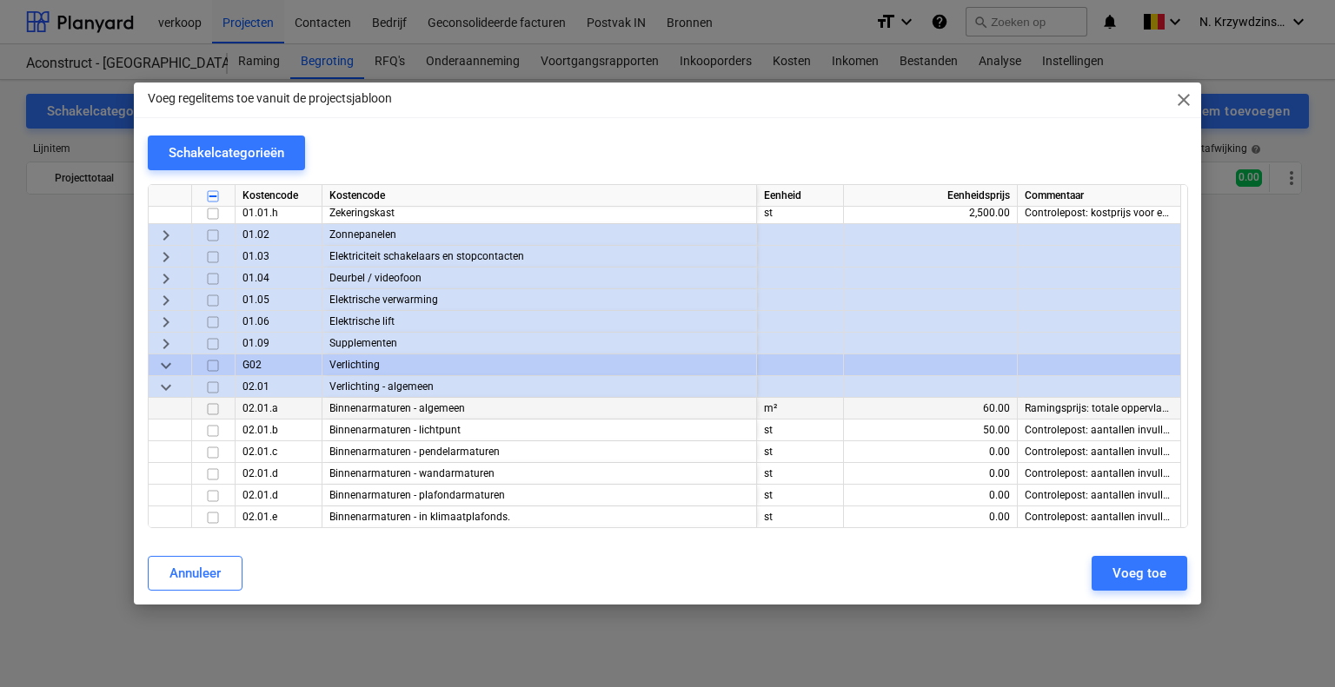
click at [214, 405] on input "checkbox" at bounding box center [212, 409] width 21 height 21
click at [211, 391] on input "checkbox" at bounding box center [212, 387] width 21 height 21
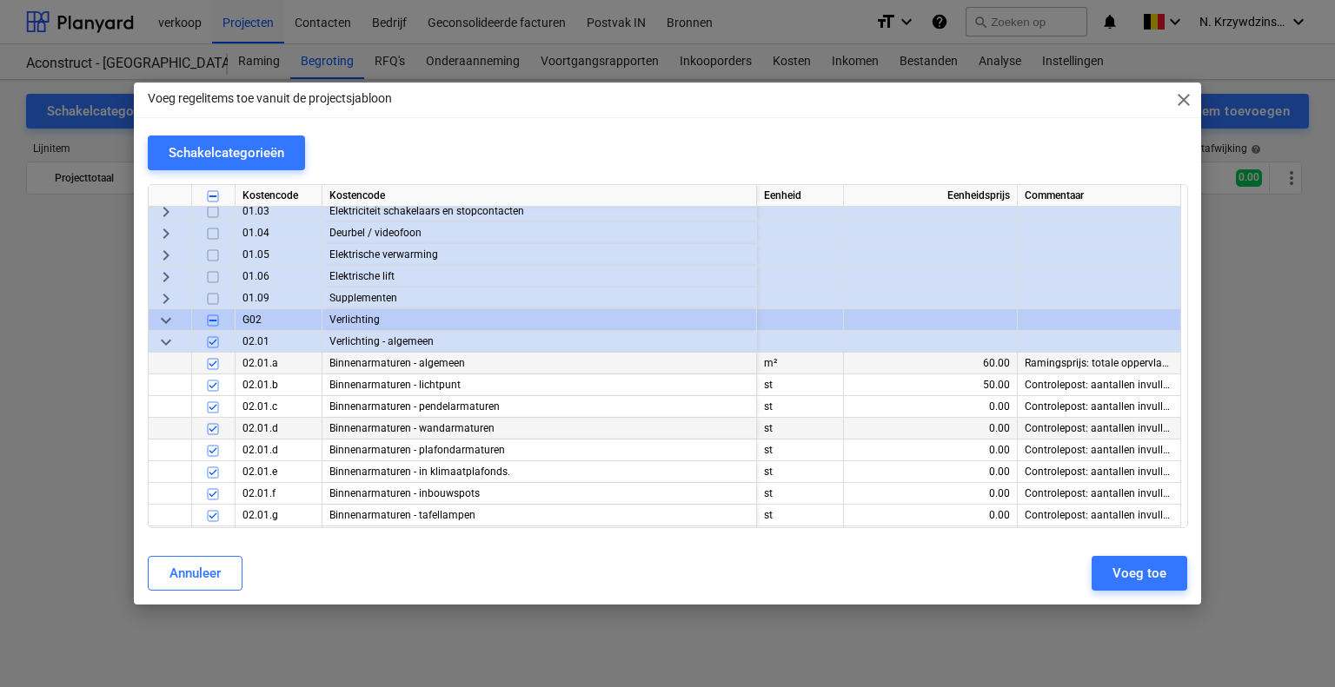
scroll to position [2785, 0]
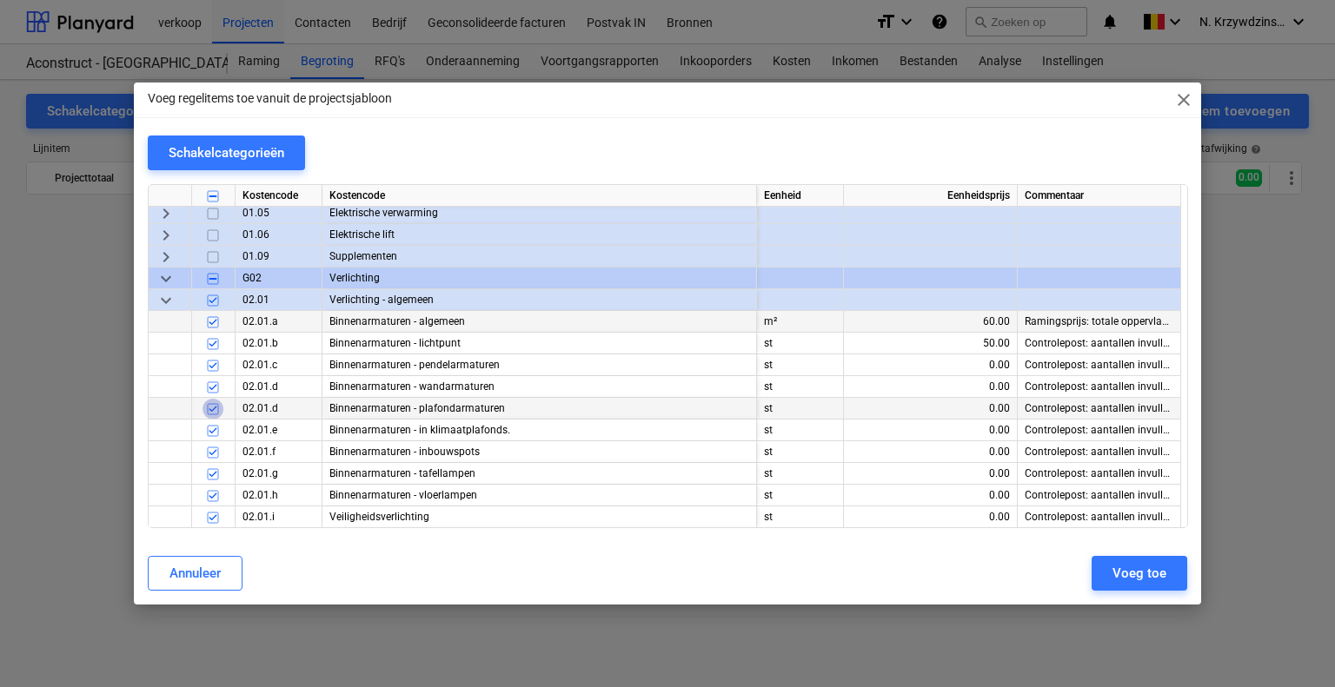
click at [214, 409] on input "checkbox" at bounding box center [212, 409] width 21 height 21
click at [216, 390] on input "checkbox" at bounding box center [212, 387] width 21 height 21
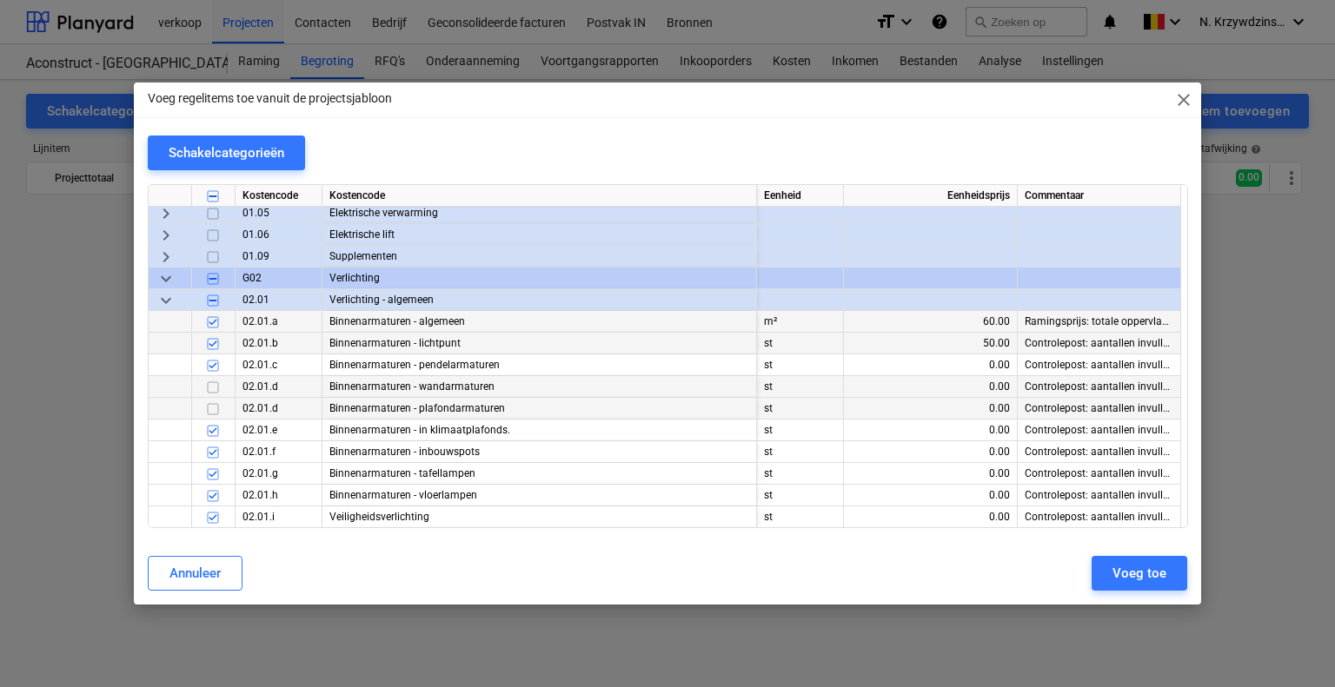
click at [209, 347] on input "checkbox" at bounding box center [212, 344] width 21 height 21
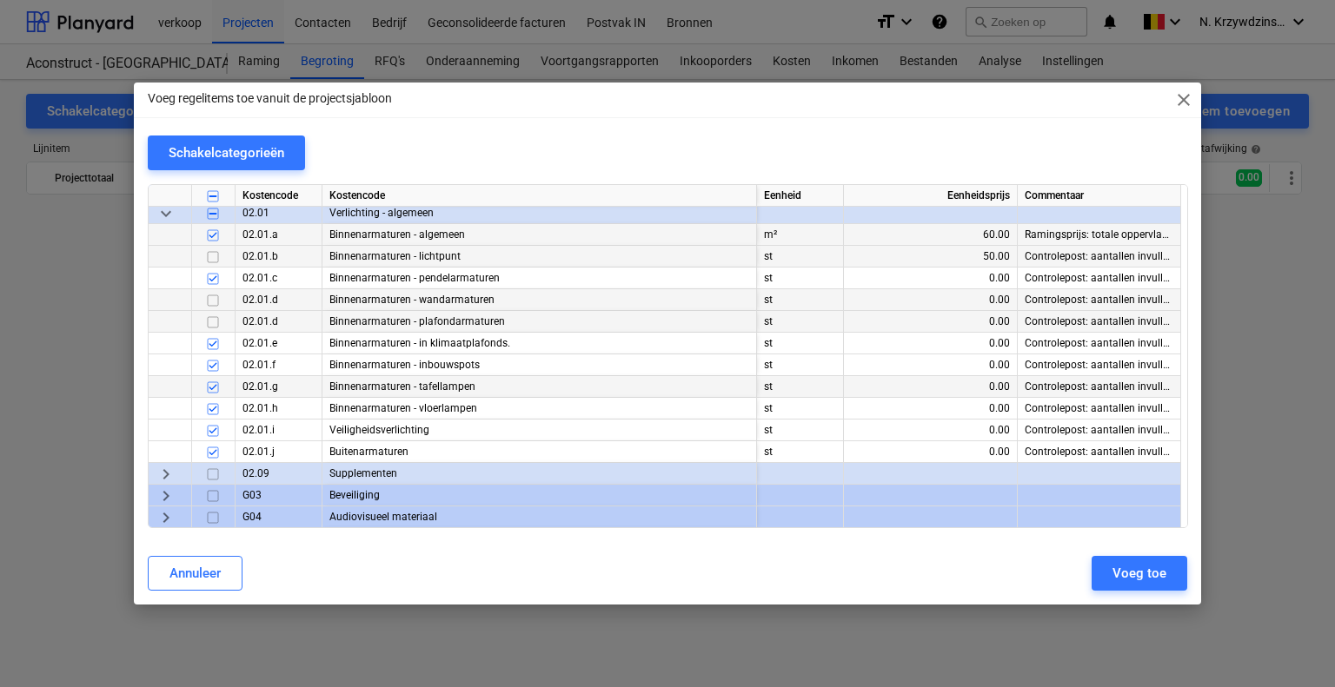
click at [212, 392] on input "checkbox" at bounding box center [212, 387] width 21 height 21
click at [213, 412] on input "checkbox" at bounding box center [212, 409] width 21 height 21
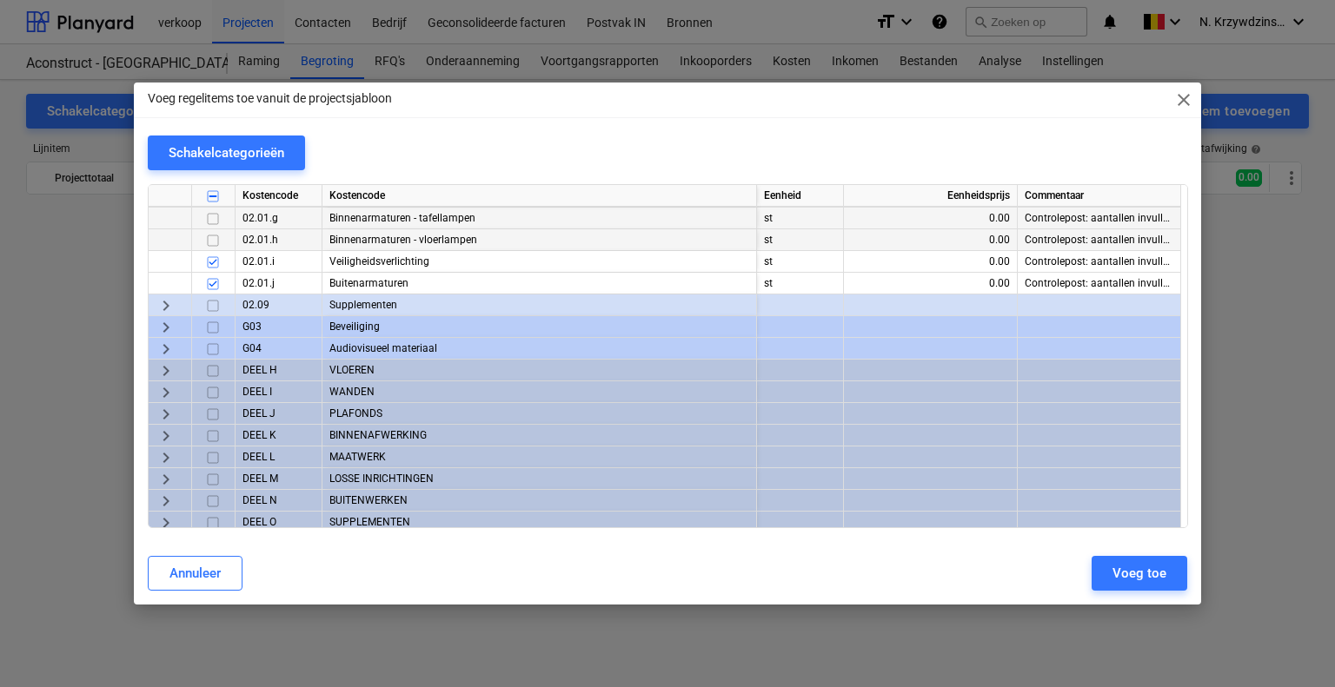
scroll to position [3046, 0]
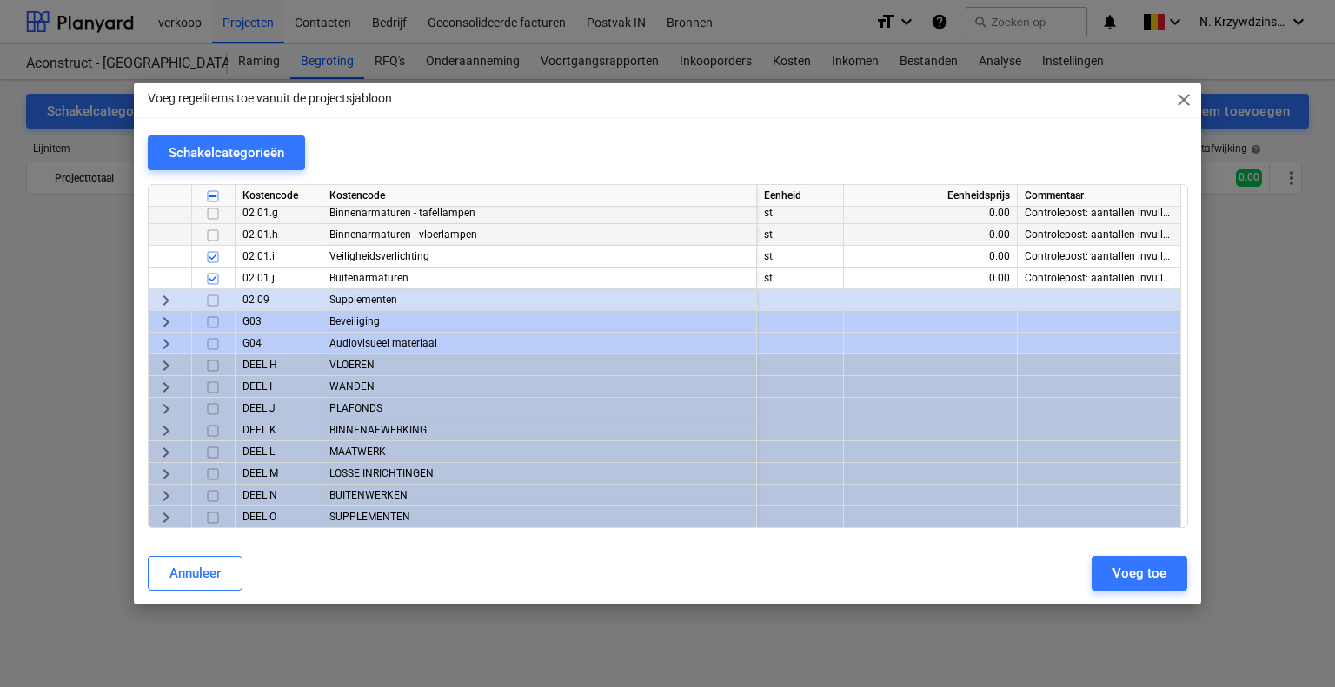
click at [162, 323] on span "keyboard_arrow_right" at bounding box center [166, 322] width 21 height 21
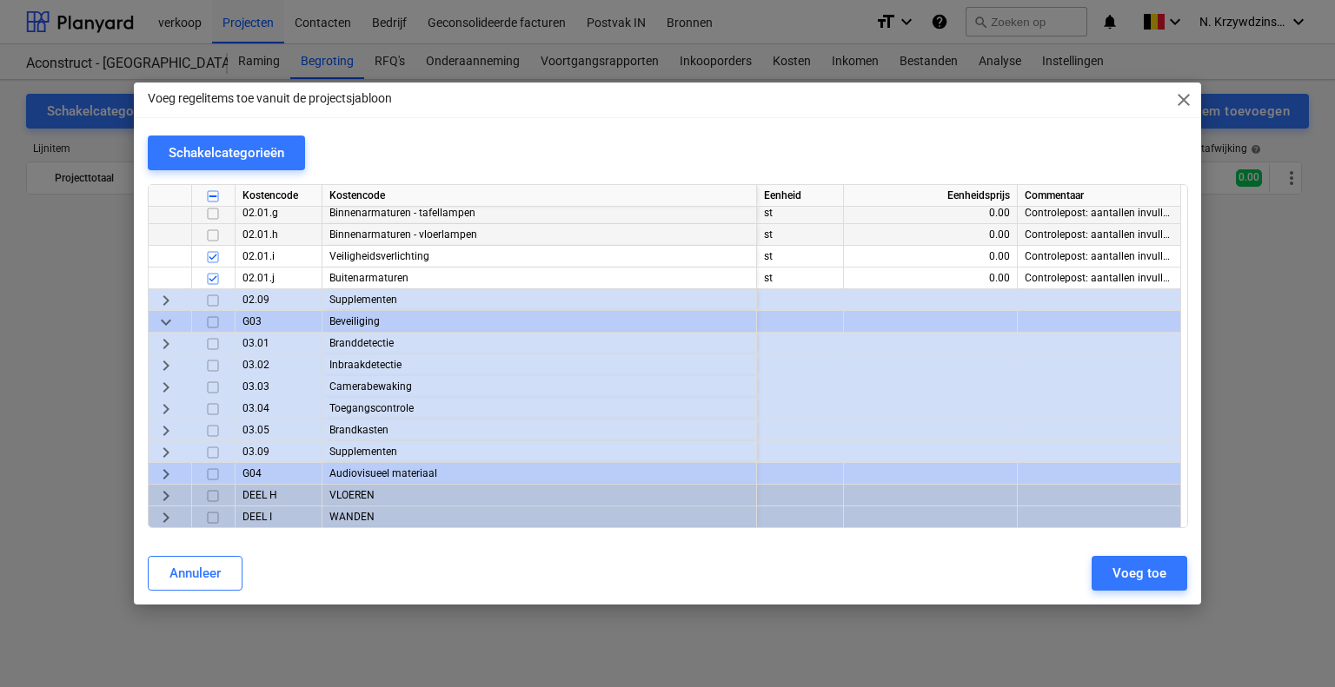
click at [162, 323] on span "keyboard_arrow_down" at bounding box center [166, 322] width 21 height 21
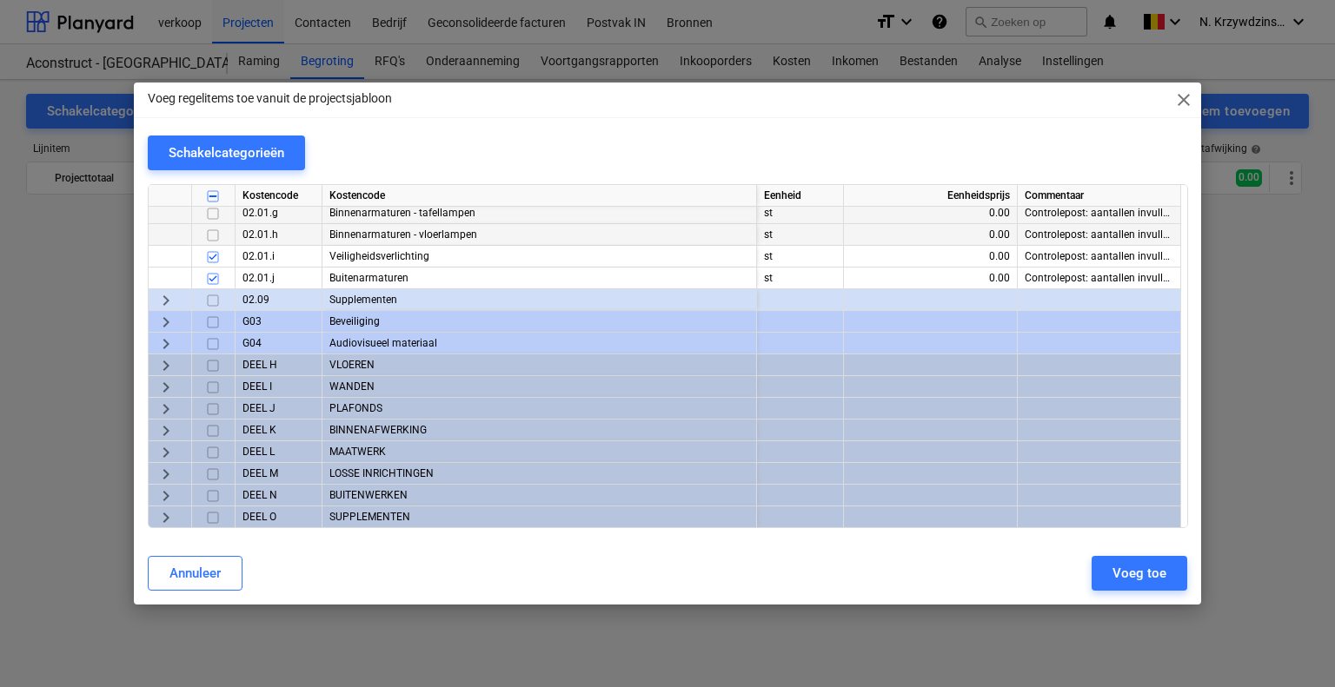
click at [172, 321] on span "keyboard_arrow_right" at bounding box center [166, 322] width 21 height 21
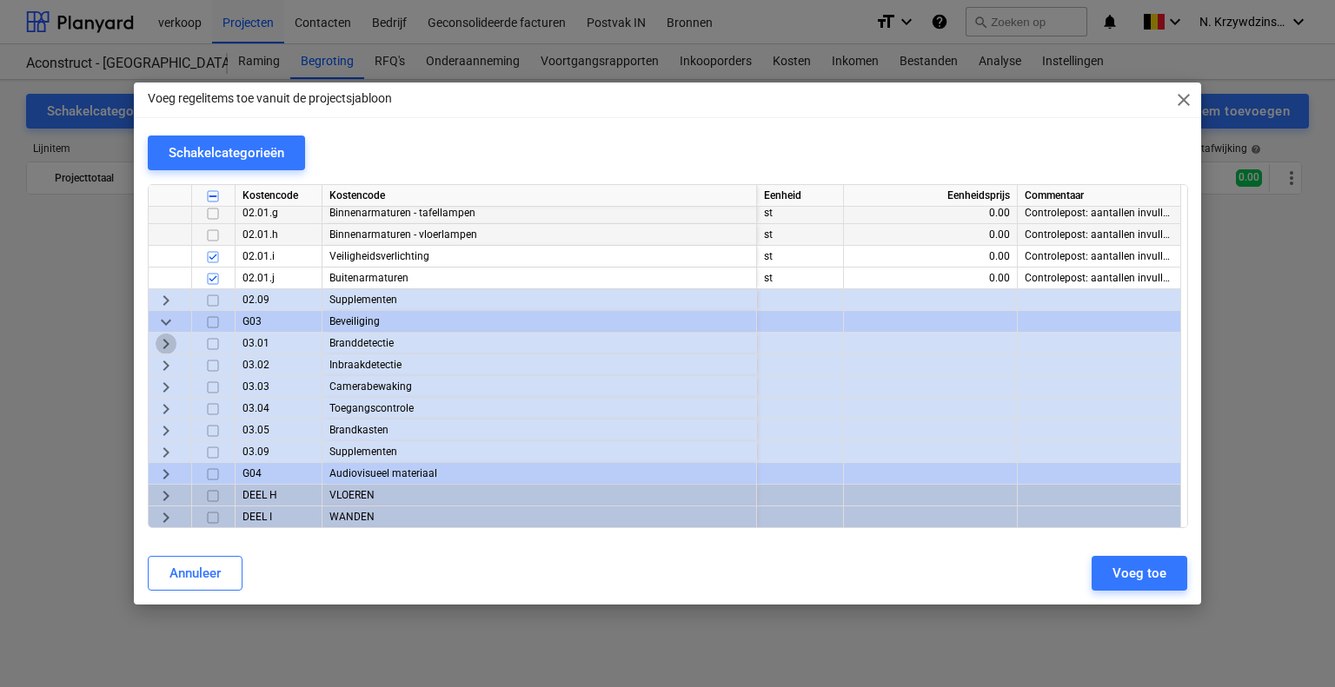
click at [175, 338] on span "keyboard_arrow_right" at bounding box center [166, 344] width 21 height 21
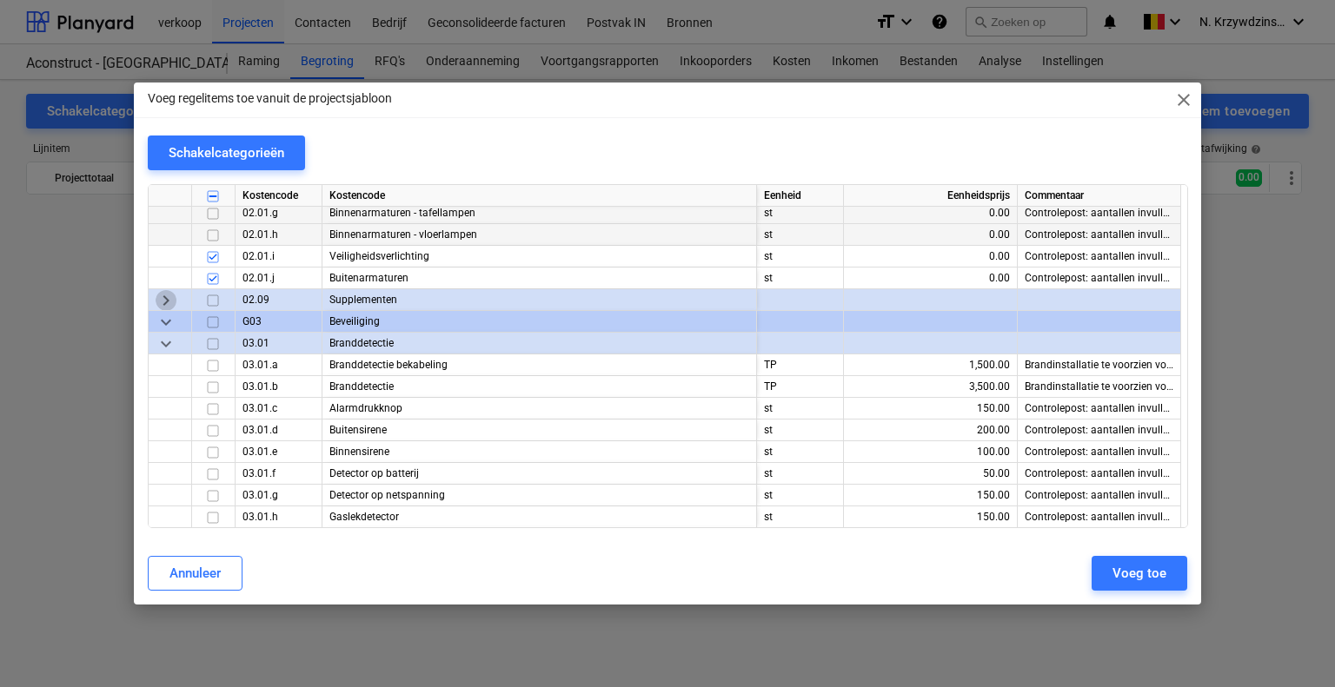
click at [169, 302] on span "keyboard_arrow_right" at bounding box center [166, 300] width 21 height 21
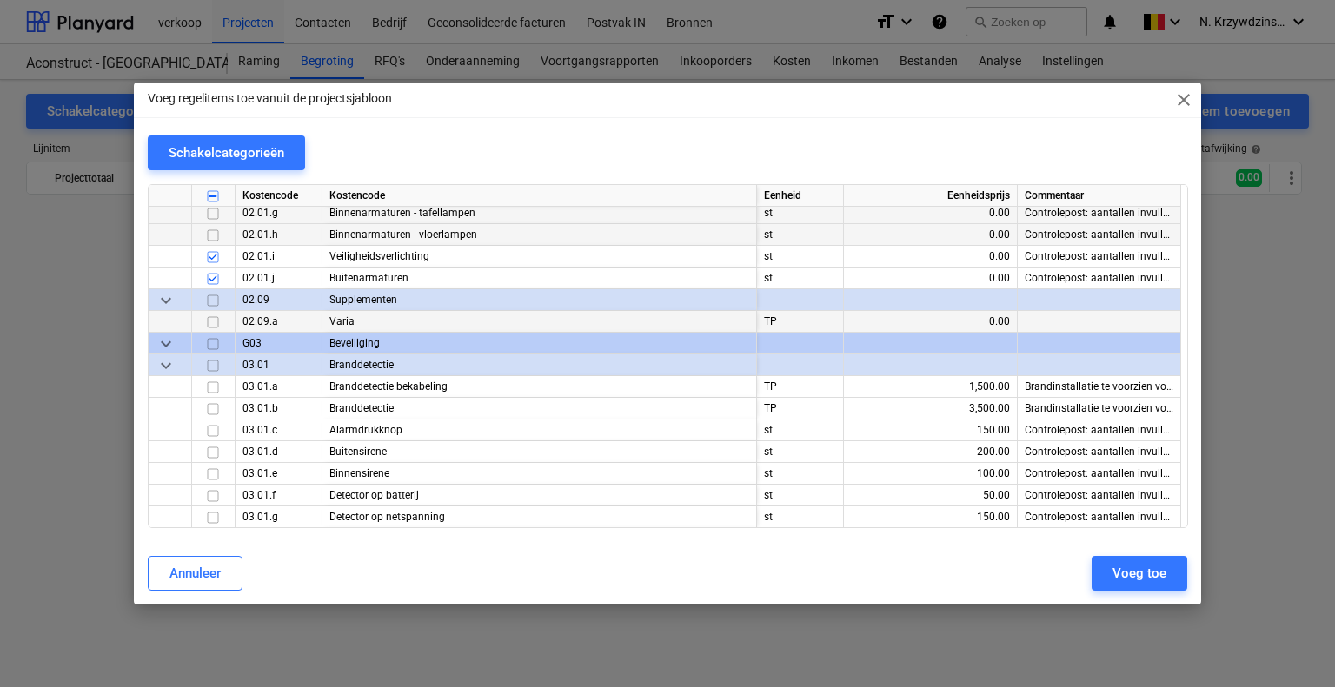
click at [170, 342] on span "keyboard_arrow_down" at bounding box center [166, 344] width 21 height 21
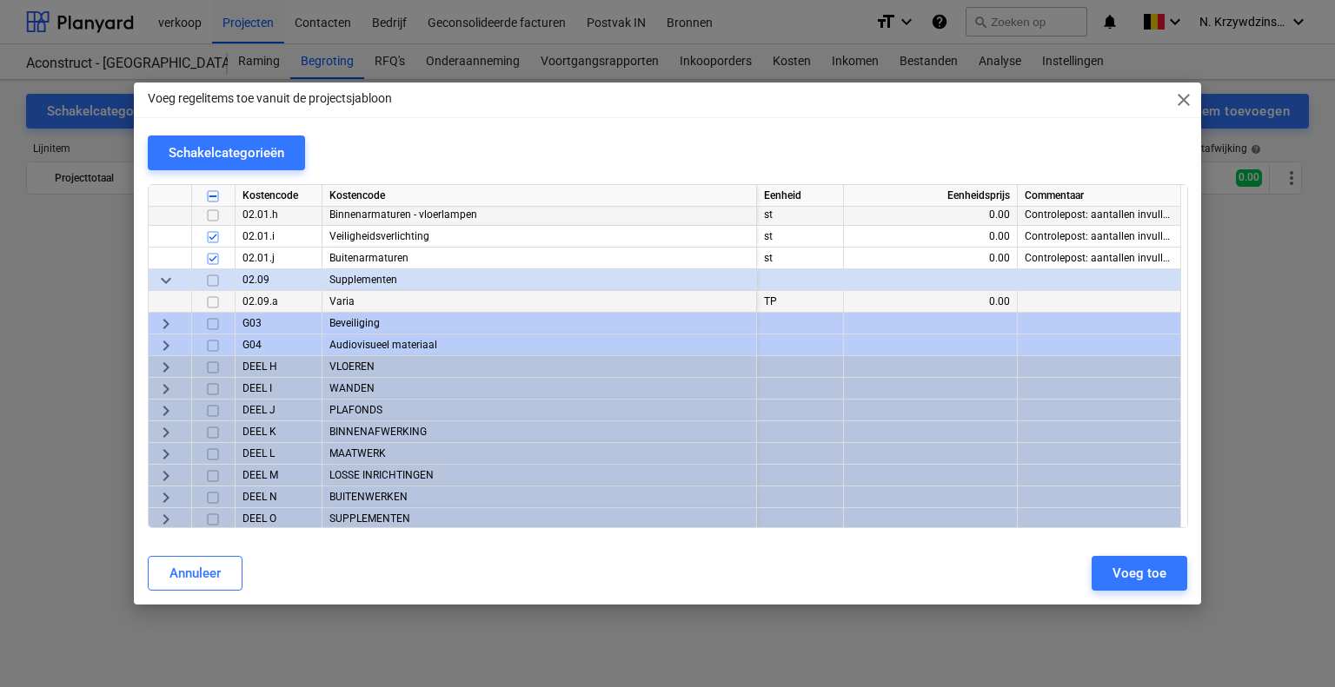
scroll to position [3067, 0]
click at [169, 361] on span "keyboard_arrow_right" at bounding box center [166, 365] width 21 height 21
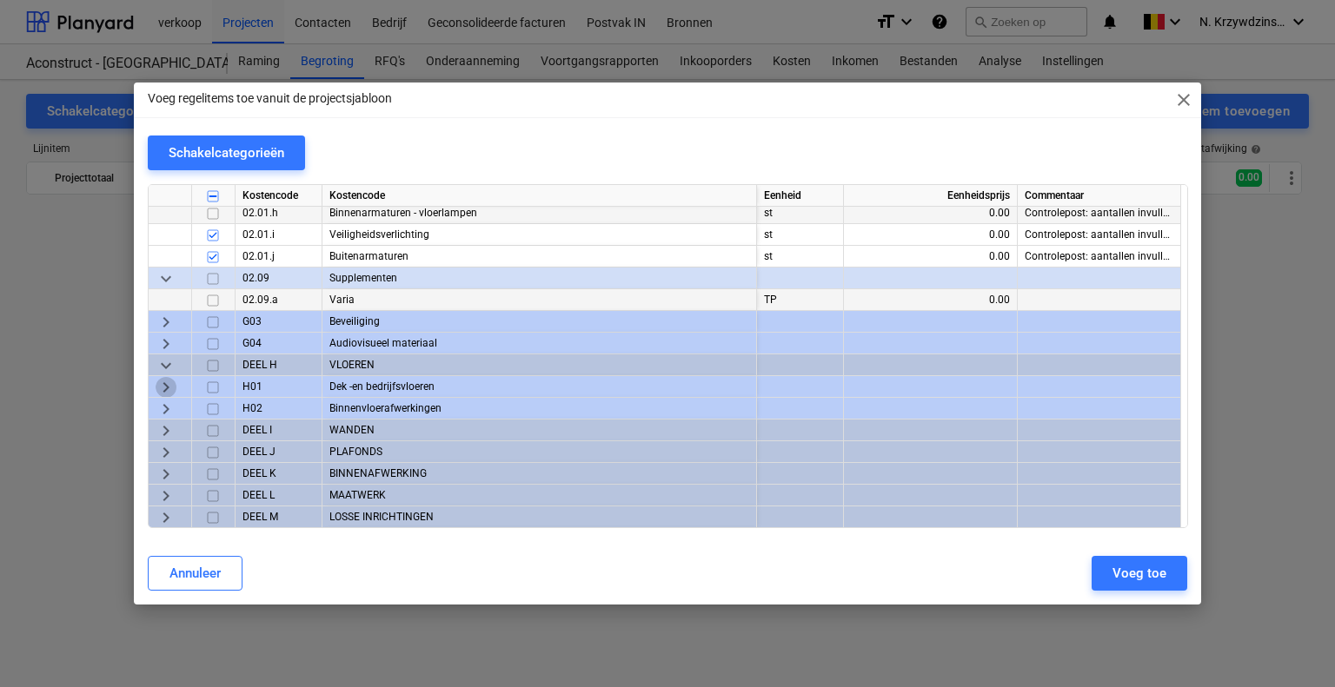
click at [175, 384] on span "keyboard_arrow_right" at bounding box center [166, 387] width 21 height 21
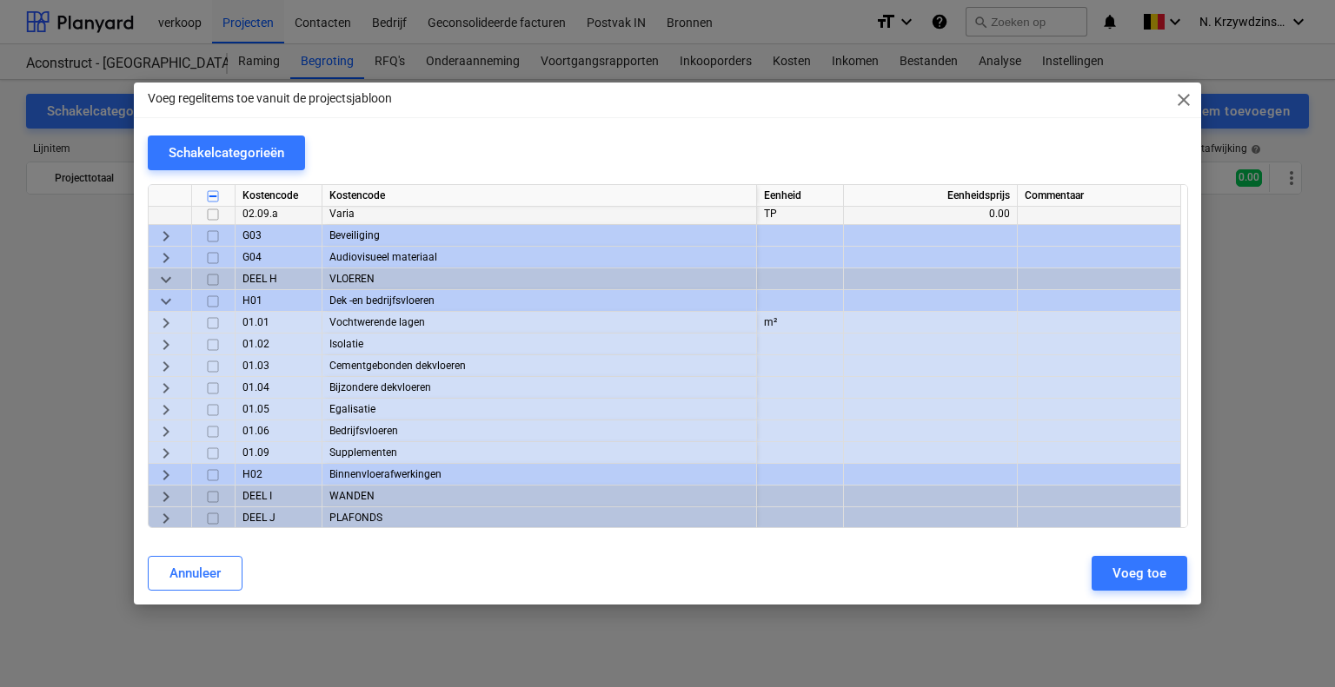
scroll to position [3154, 0]
click at [171, 299] on span "keyboard_arrow_down" at bounding box center [166, 300] width 21 height 21
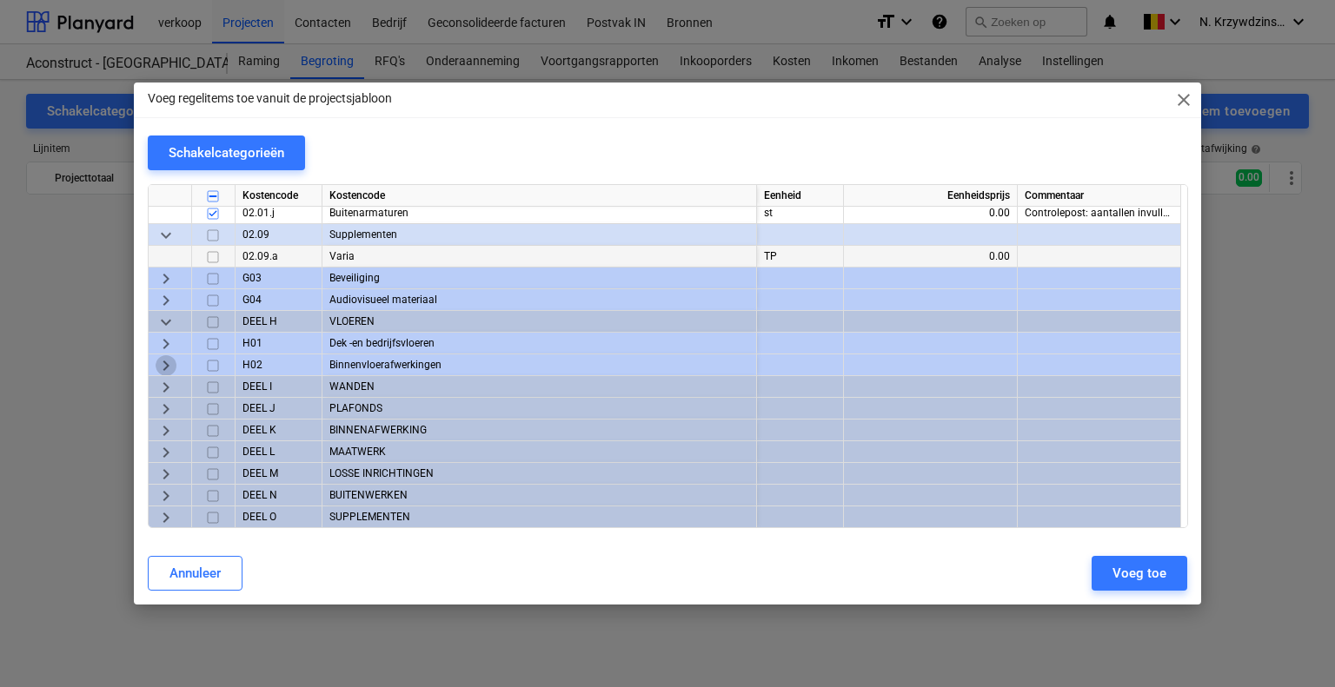
click at [171, 366] on span "keyboard_arrow_right" at bounding box center [166, 365] width 21 height 21
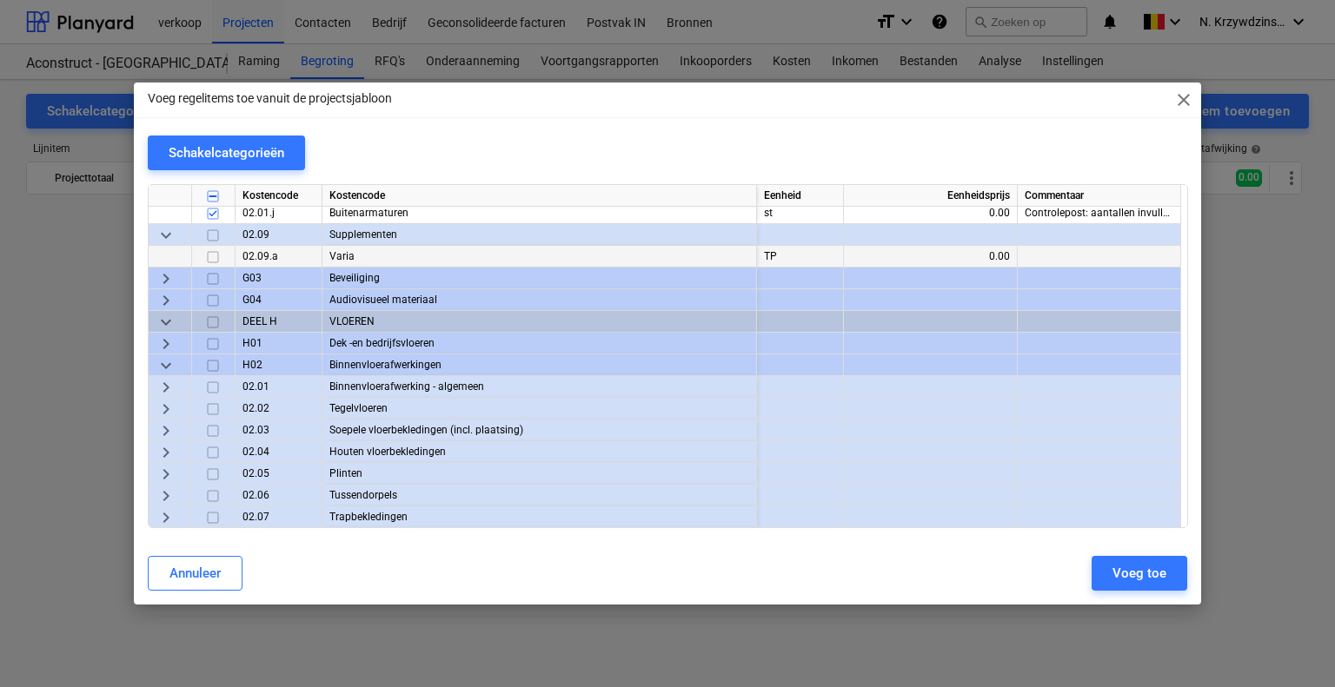
click at [211, 401] on input "checkbox" at bounding box center [212, 409] width 21 height 21
drag, startPoint x: 176, startPoint y: 387, endPoint x: 176, endPoint y: 397, distance: 10.5
click at [175, 387] on div "keyboard_arrow_right" at bounding box center [170, 387] width 43 height 22
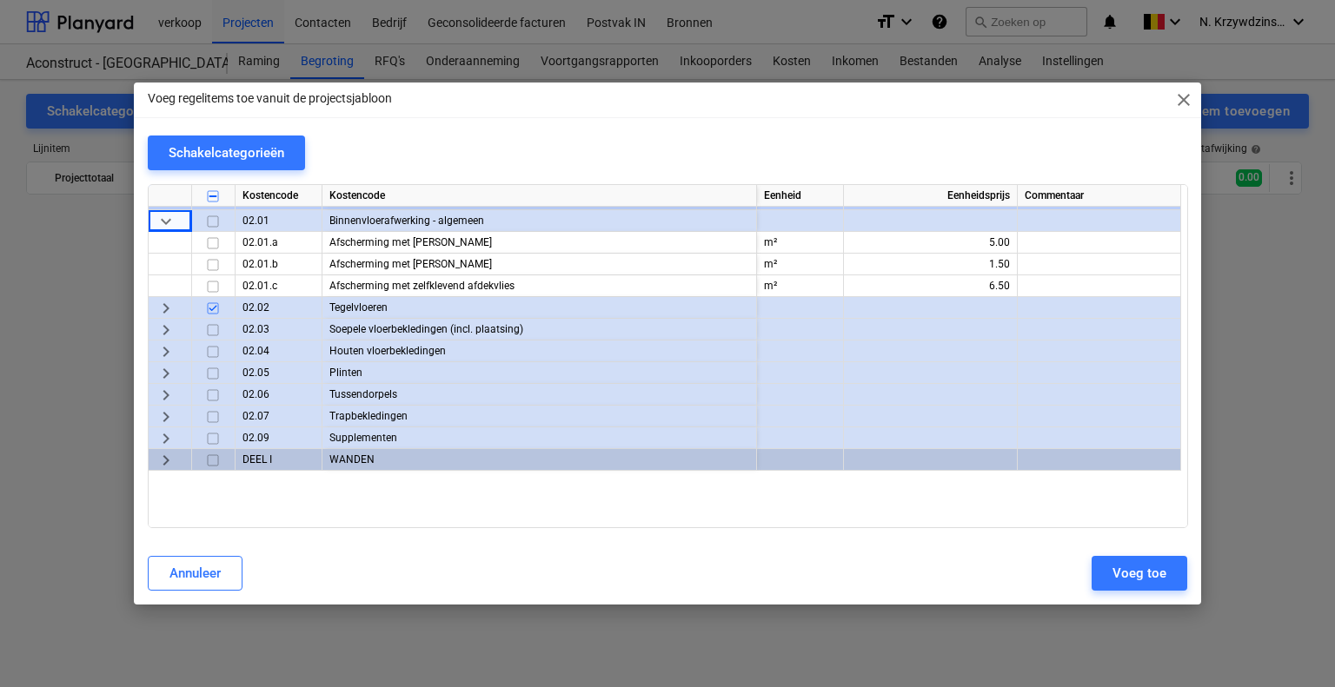
scroll to position [3284, 0]
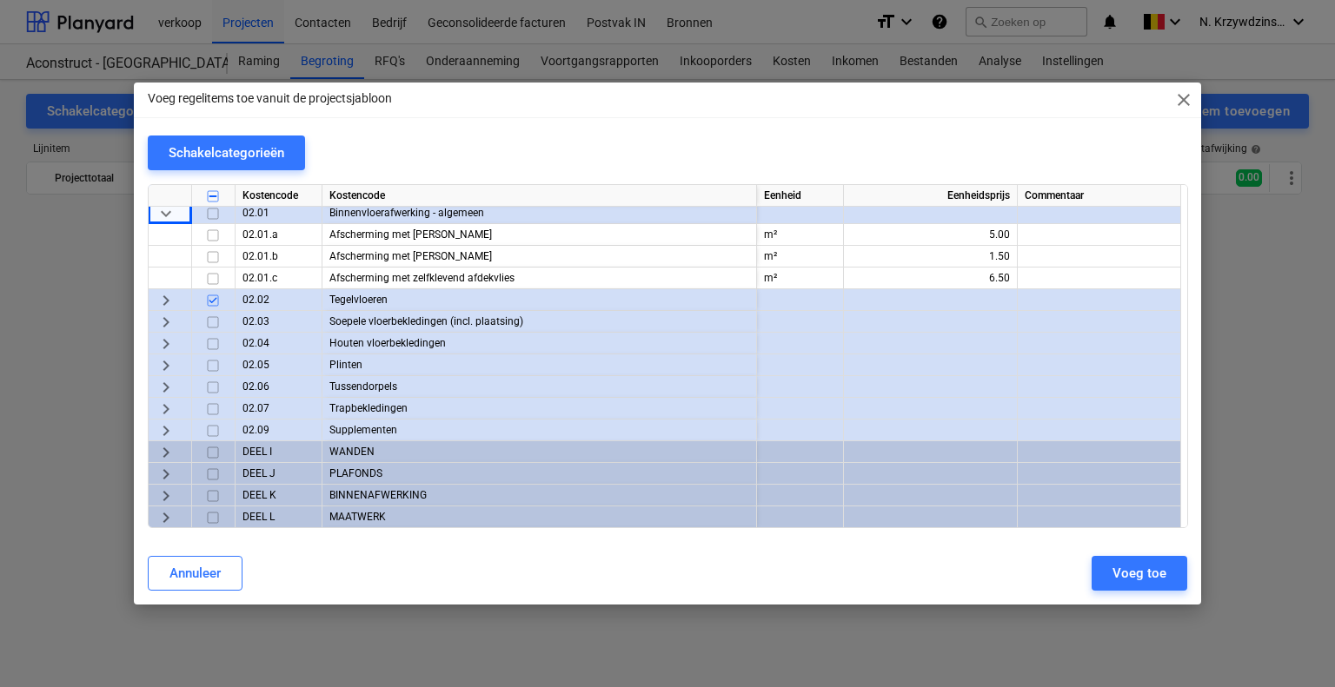
click at [157, 299] on span "keyboard_arrow_right" at bounding box center [166, 300] width 21 height 21
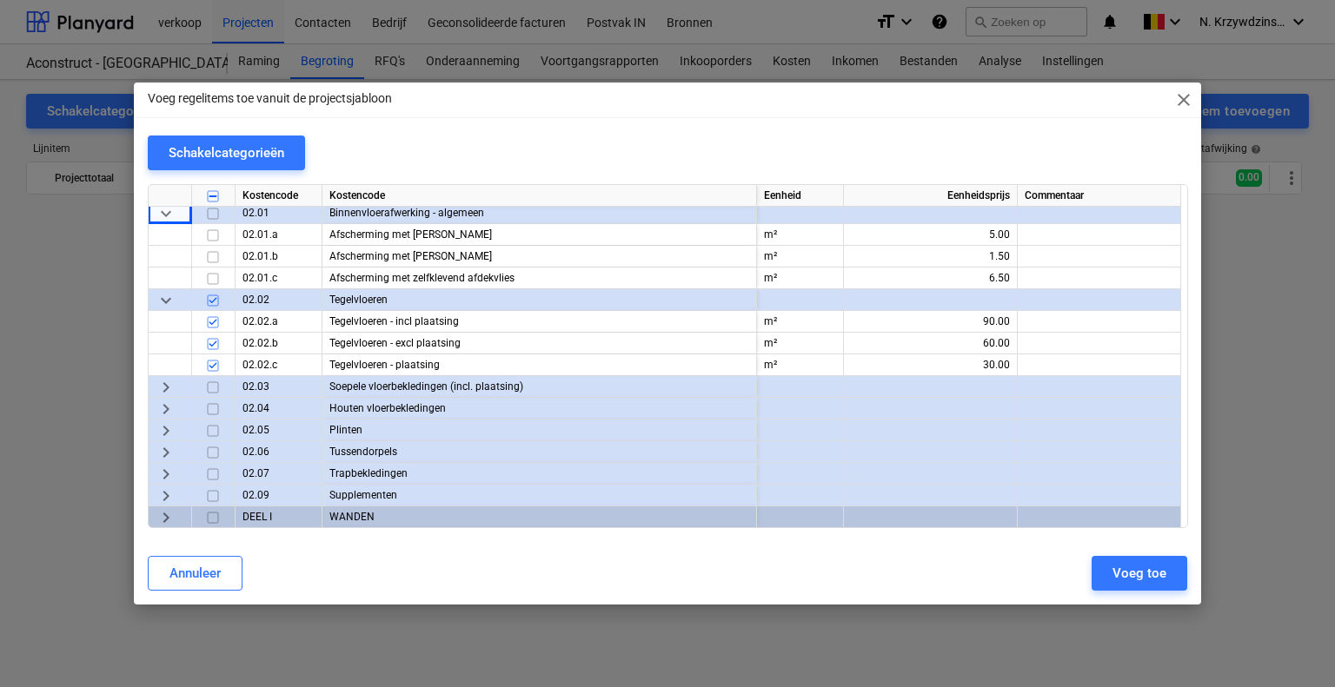
click at [212, 300] on input "checkbox" at bounding box center [212, 300] width 21 height 21
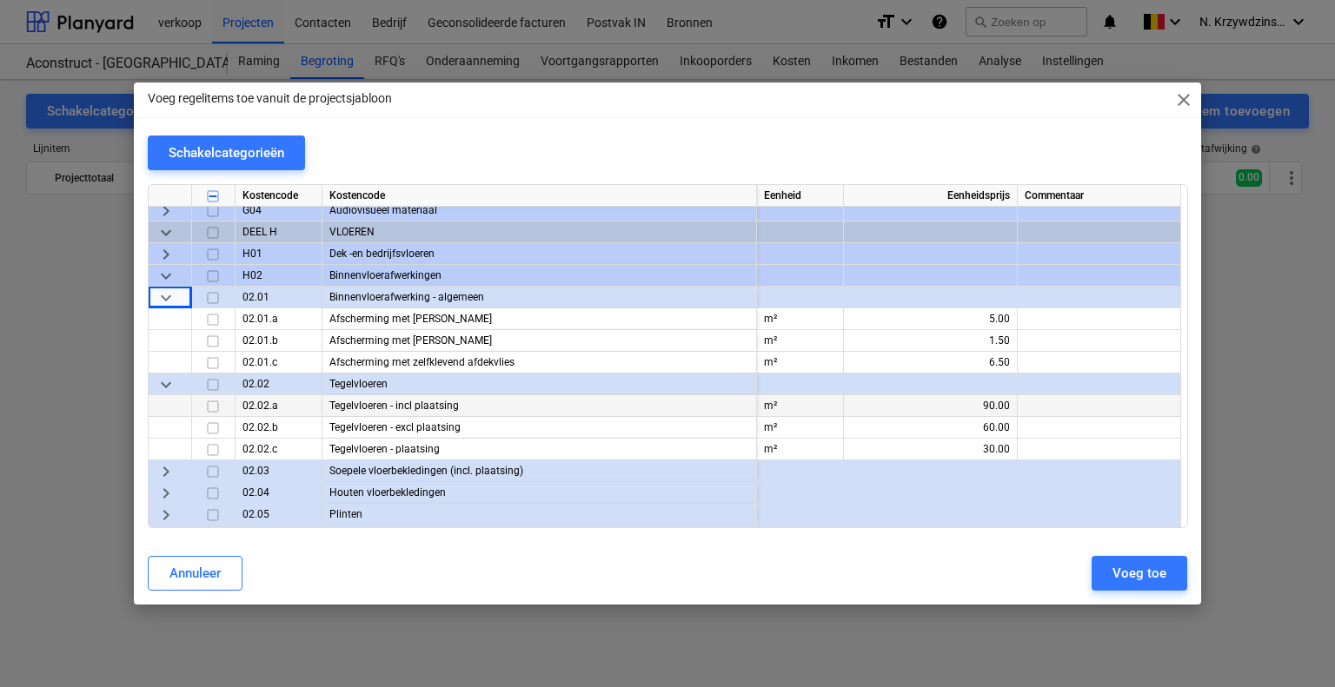
scroll to position [3198, 0]
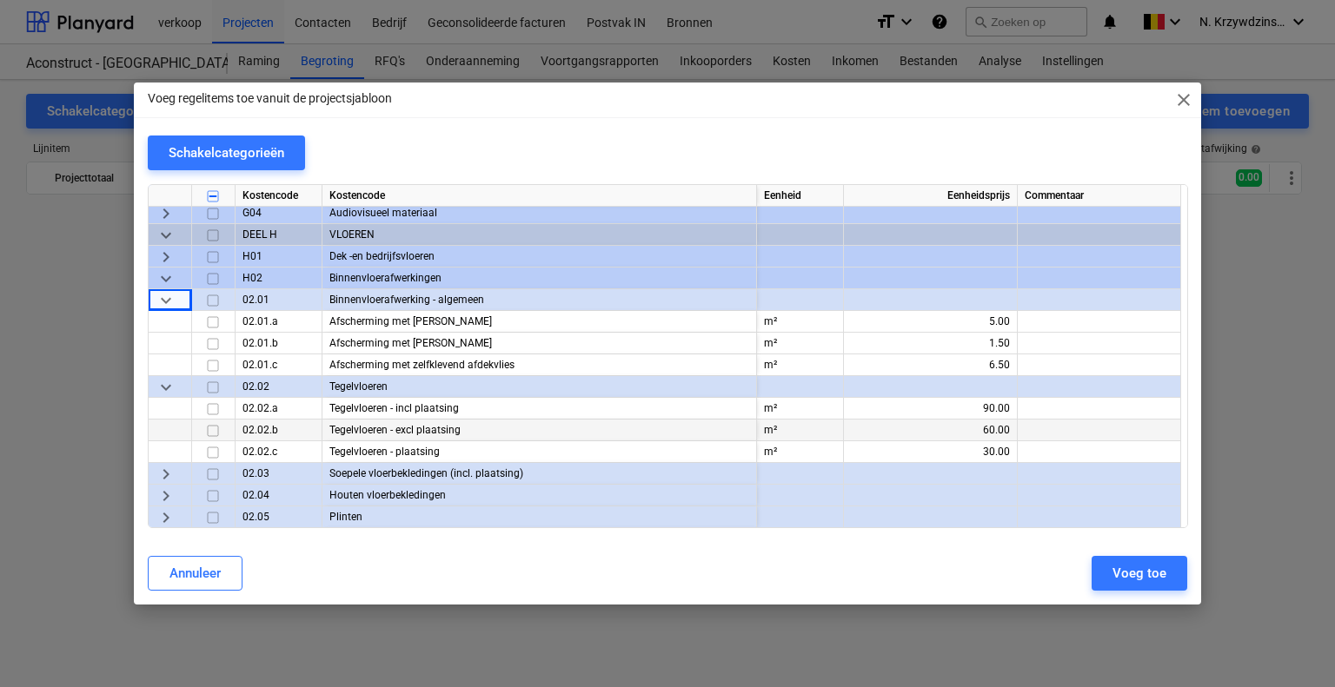
click at [215, 428] on input "checkbox" at bounding box center [212, 431] width 21 height 21
click at [214, 447] on input "checkbox" at bounding box center [212, 452] width 21 height 21
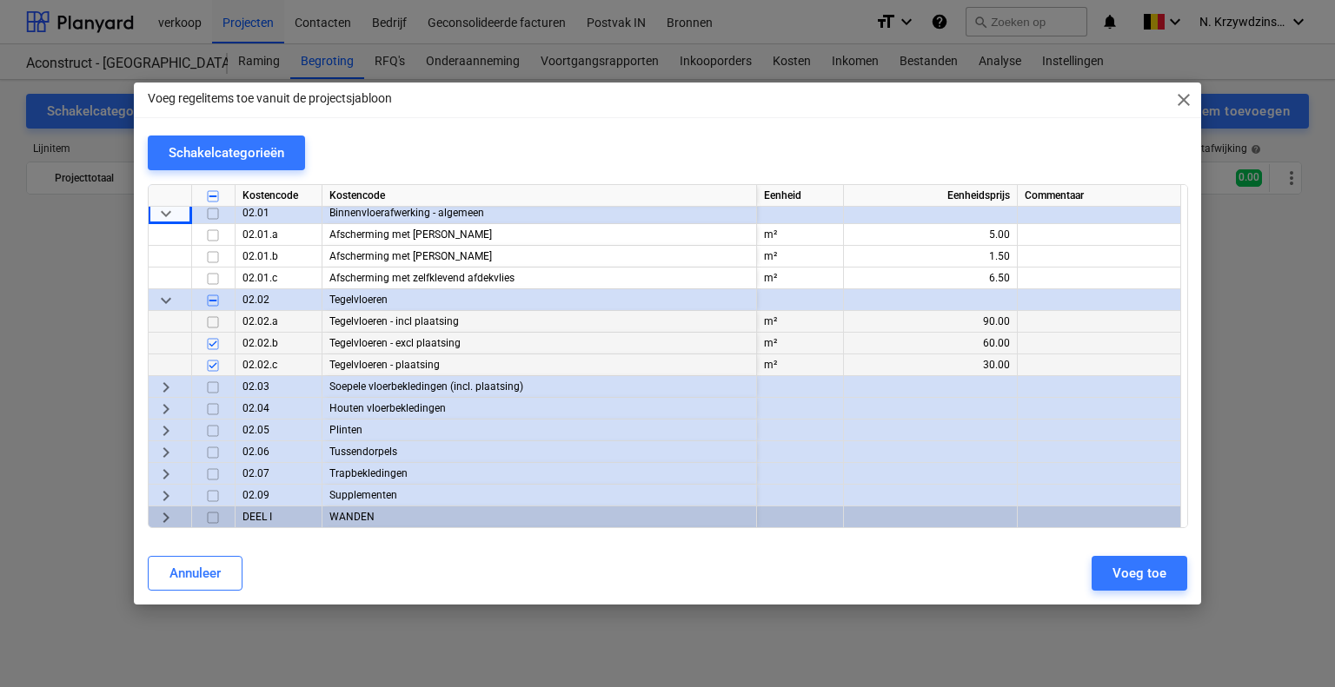
scroll to position [3284, 0]
click at [162, 385] on span "keyboard_arrow_right" at bounding box center [166, 387] width 21 height 21
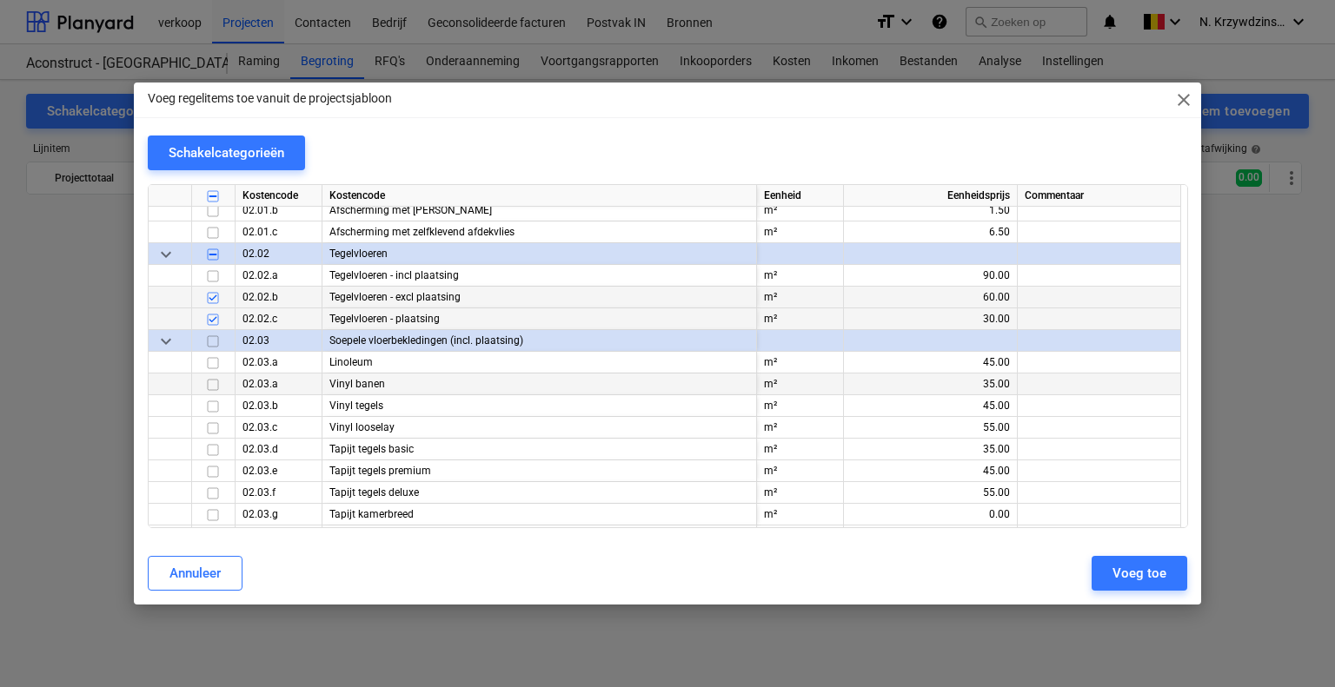
scroll to position [3371, 0]
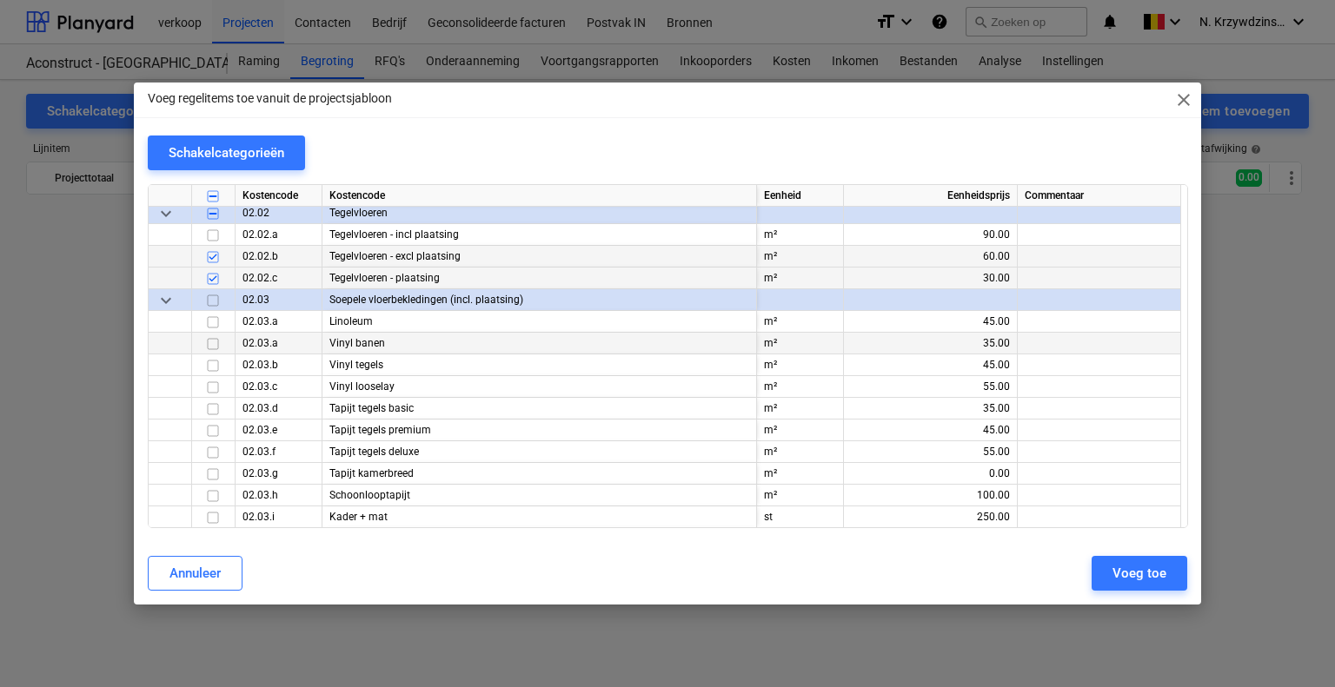
click at [210, 344] on input "checkbox" at bounding box center [212, 344] width 21 height 21
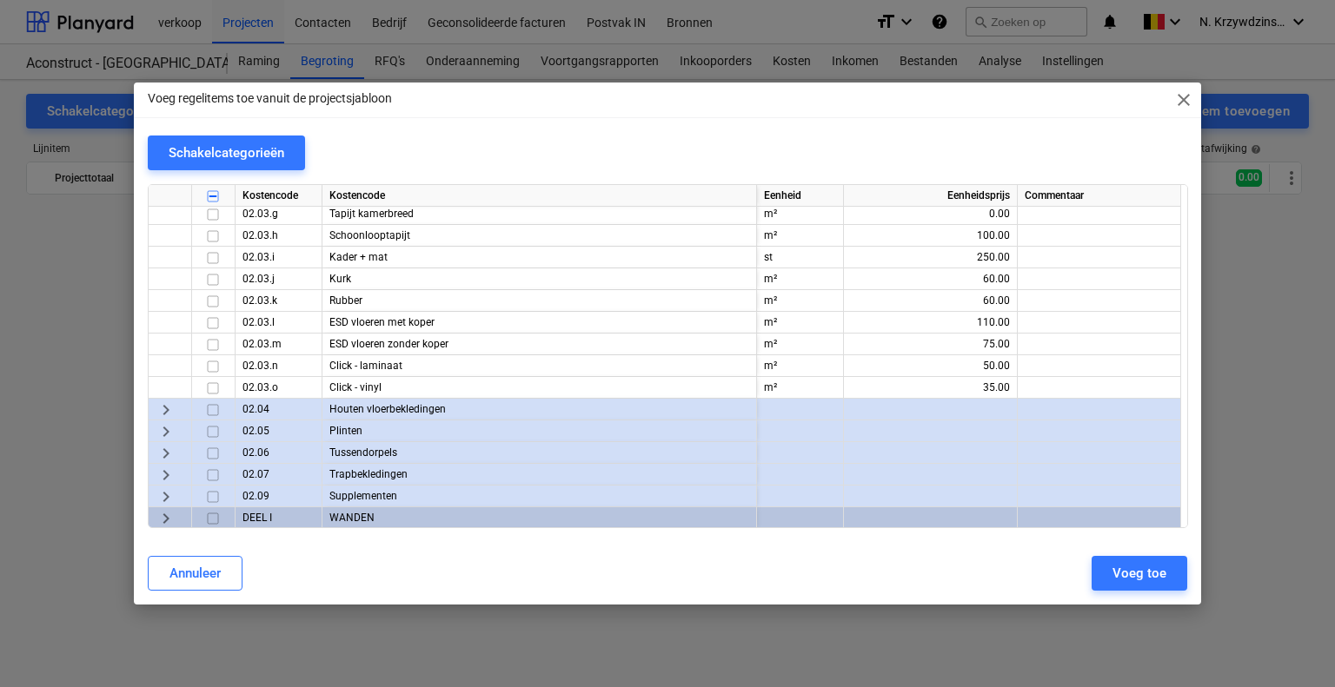
scroll to position [3632, 0]
click at [163, 405] on span "keyboard_arrow_right" at bounding box center [166, 409] width 21 height 21
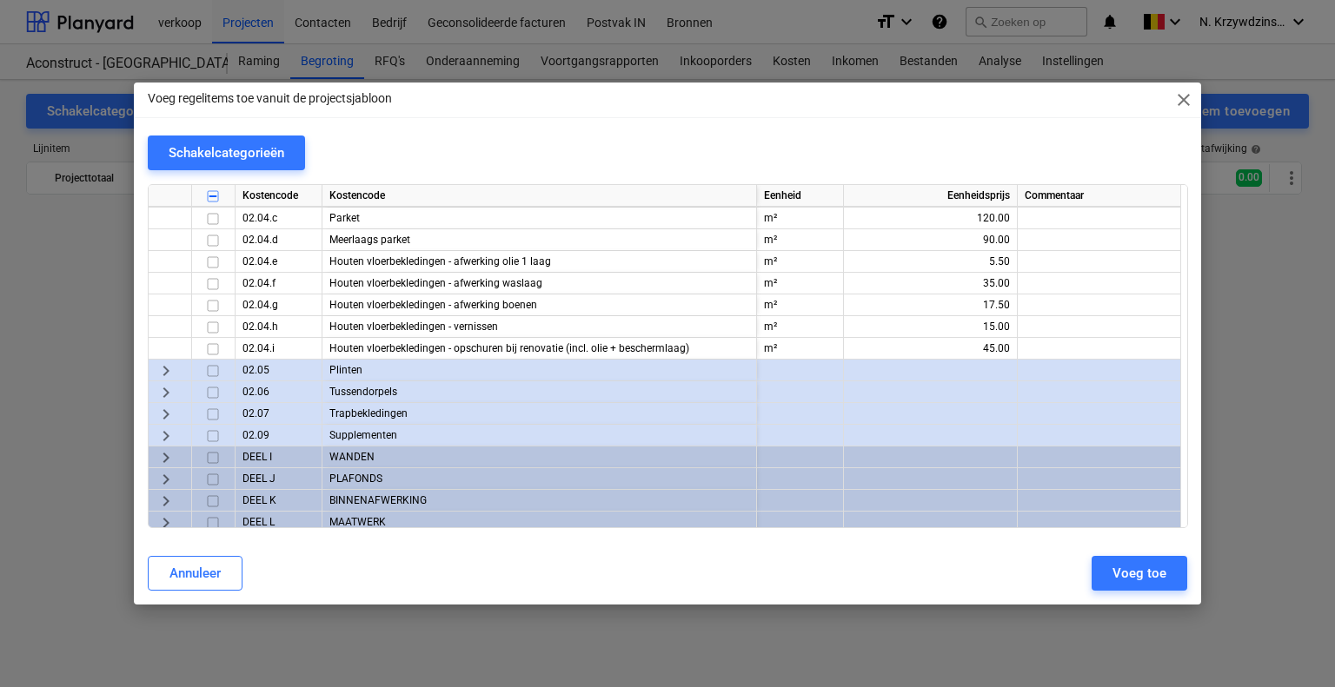
scroll to position [3893, 0]
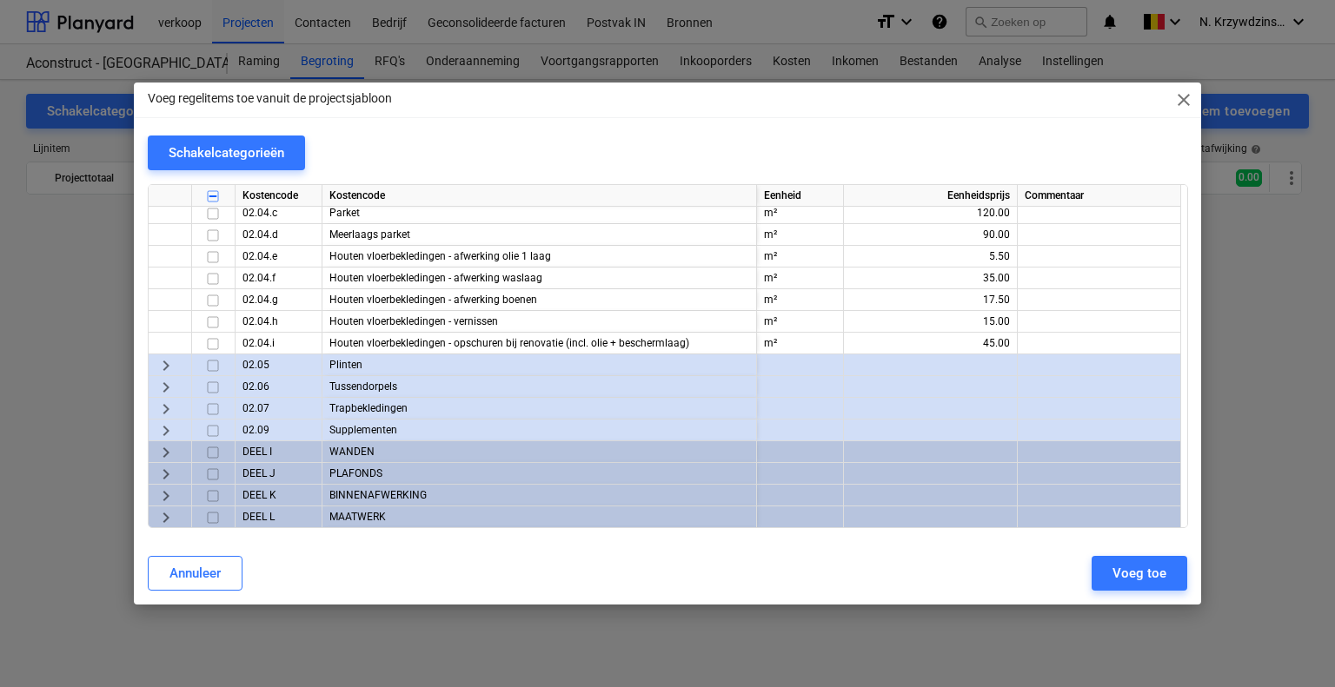
click at [162, 368] on span "keyboard_arrow_right" at bounding box center [166, 365] width 21 height 21
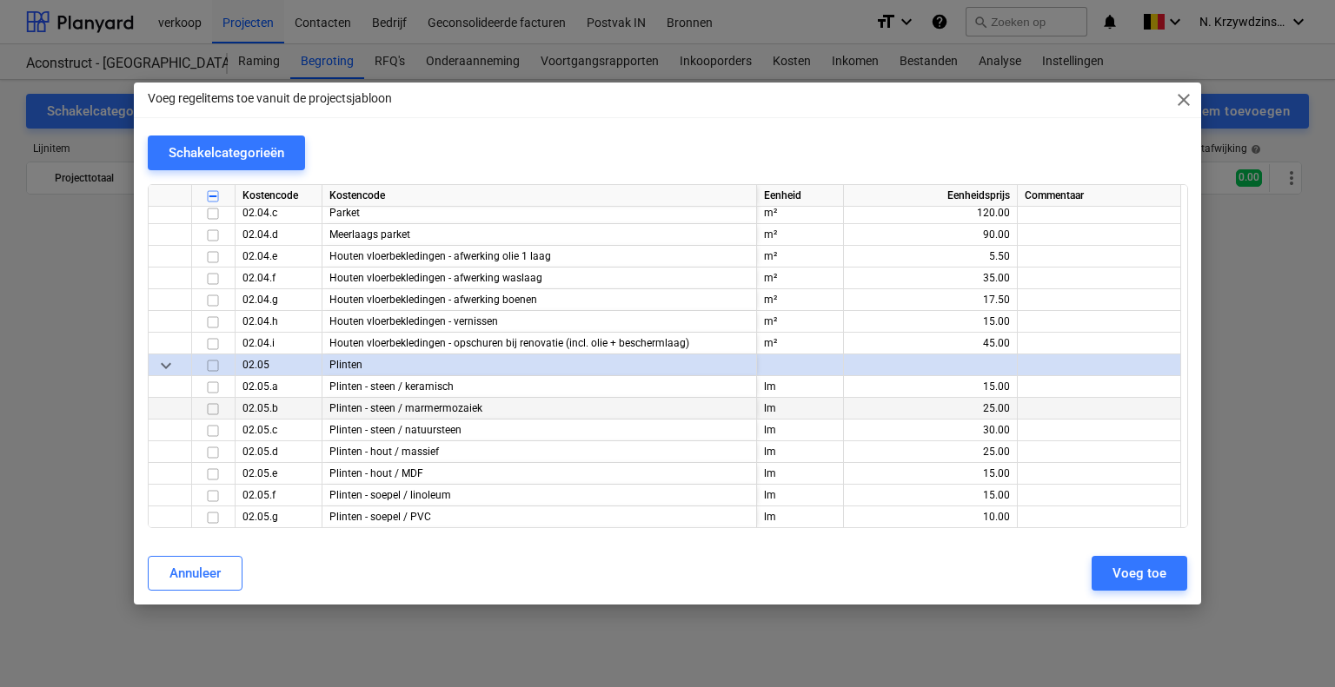
scroll to position [3980, 0]
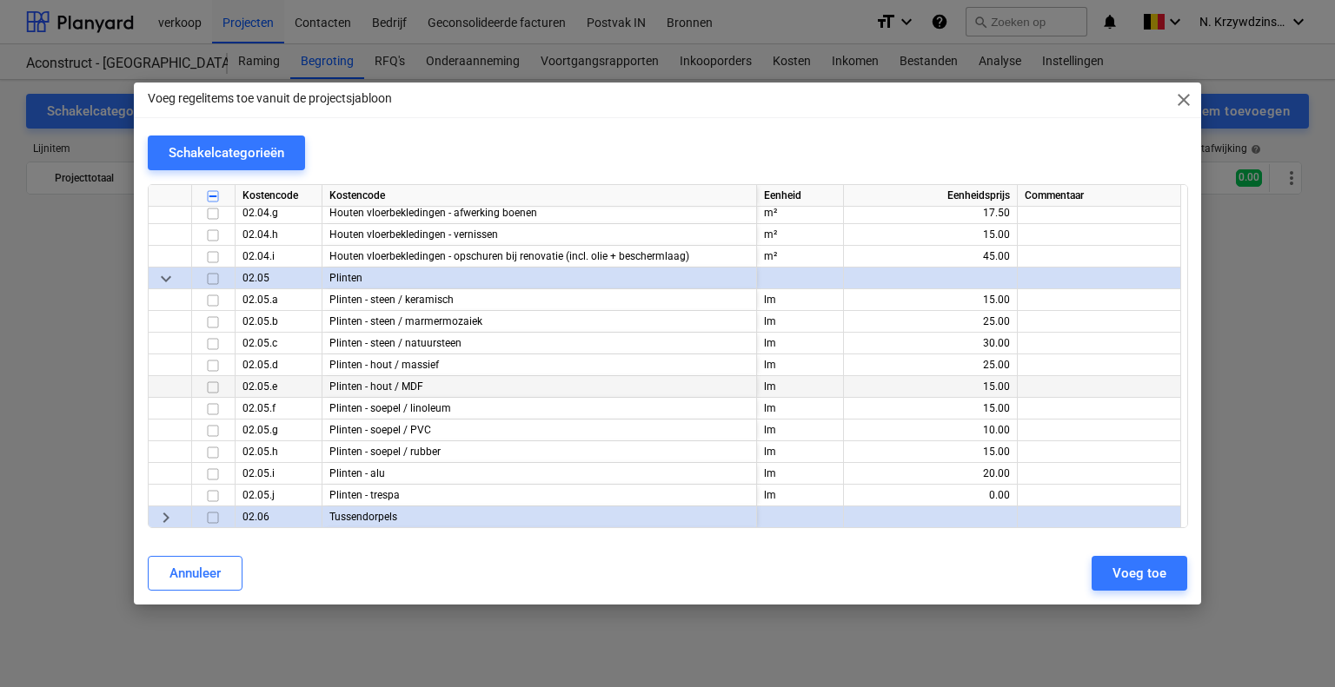
click at [209, 384] on input "checkbox" at bounding box center [212, 387] width 21 height 21
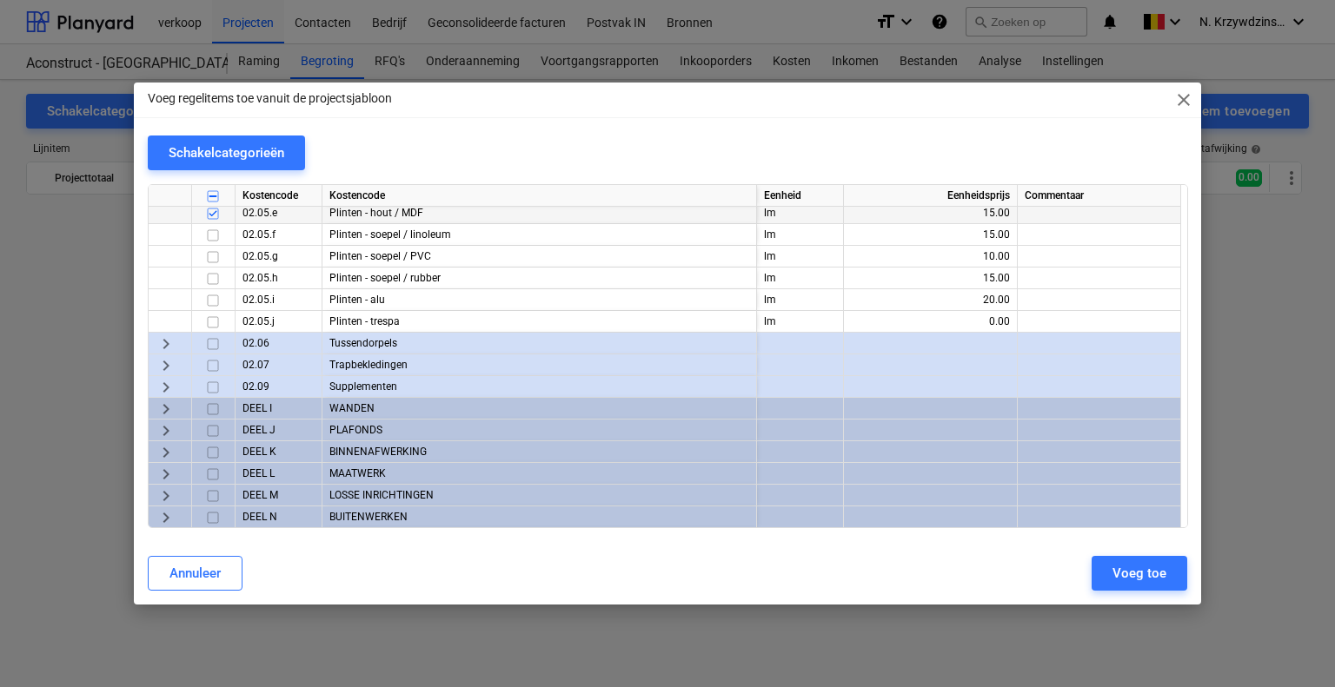
scroll to position [4153, 0]
click at [164, 345] on span "keyboard_arrow_right" at bounding box center [166, 344] width 21 height 21
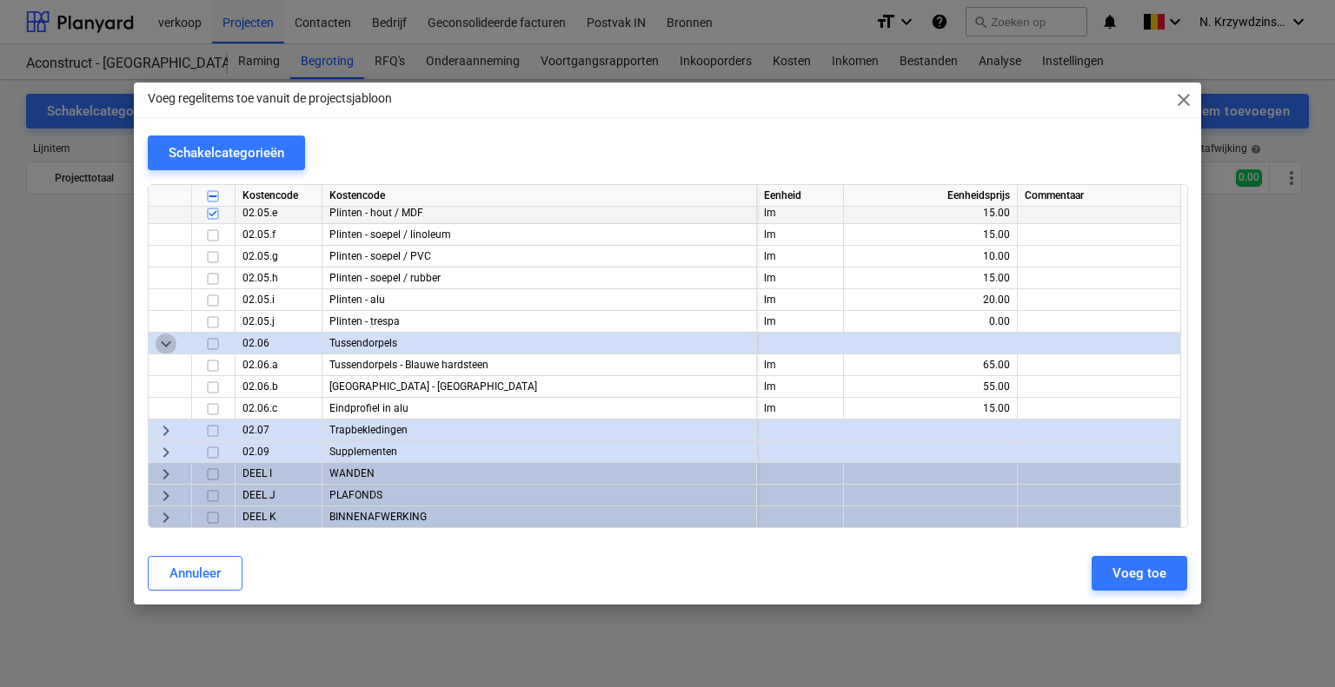
click at [164, 345] on span "keyboard_arrow_down" at bounding box center [166, 344] width 21 height 21
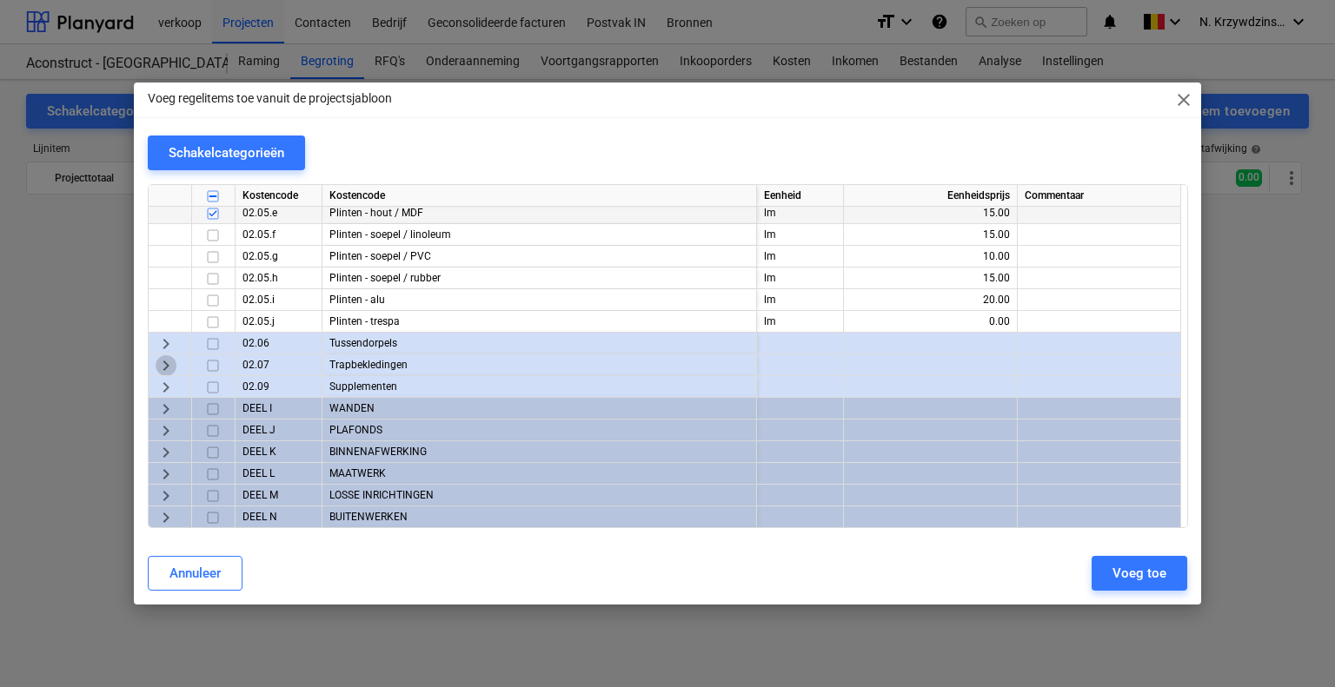
click at [170, 357] on span "keyboard_arrow_right" at bounding box center [166, 365] width 21 height 21
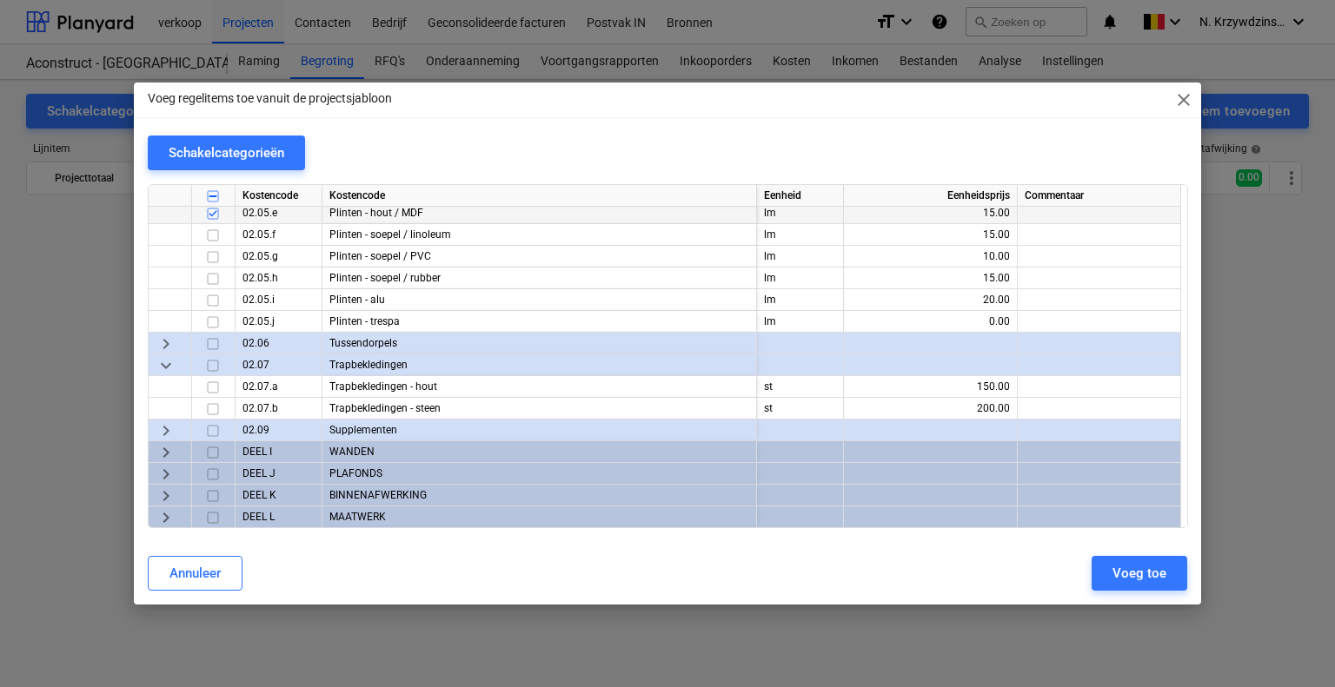
click at [176, 362] on div "keyboard_arrow_down" at bounding box center [170, 366] width 43 height 22
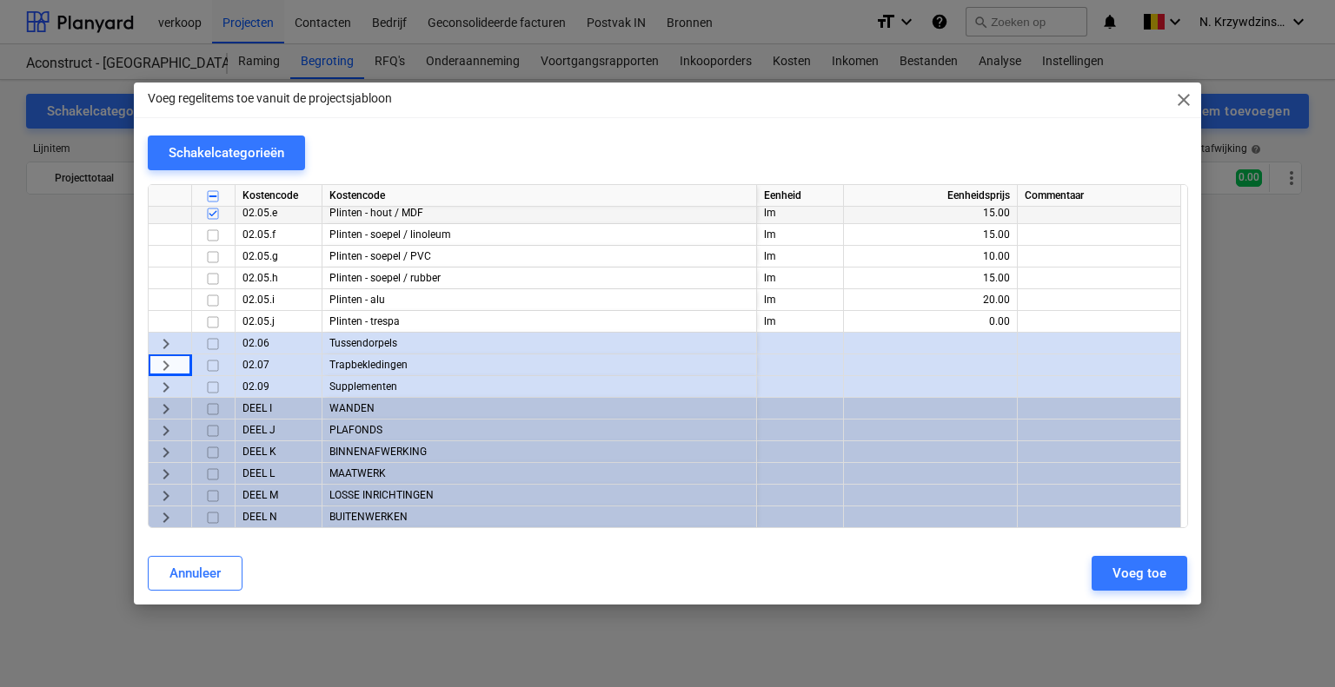
click at [167, 363] on span "keyboard_arrow_right" at bounding box center [166, 365] width 21 height 21
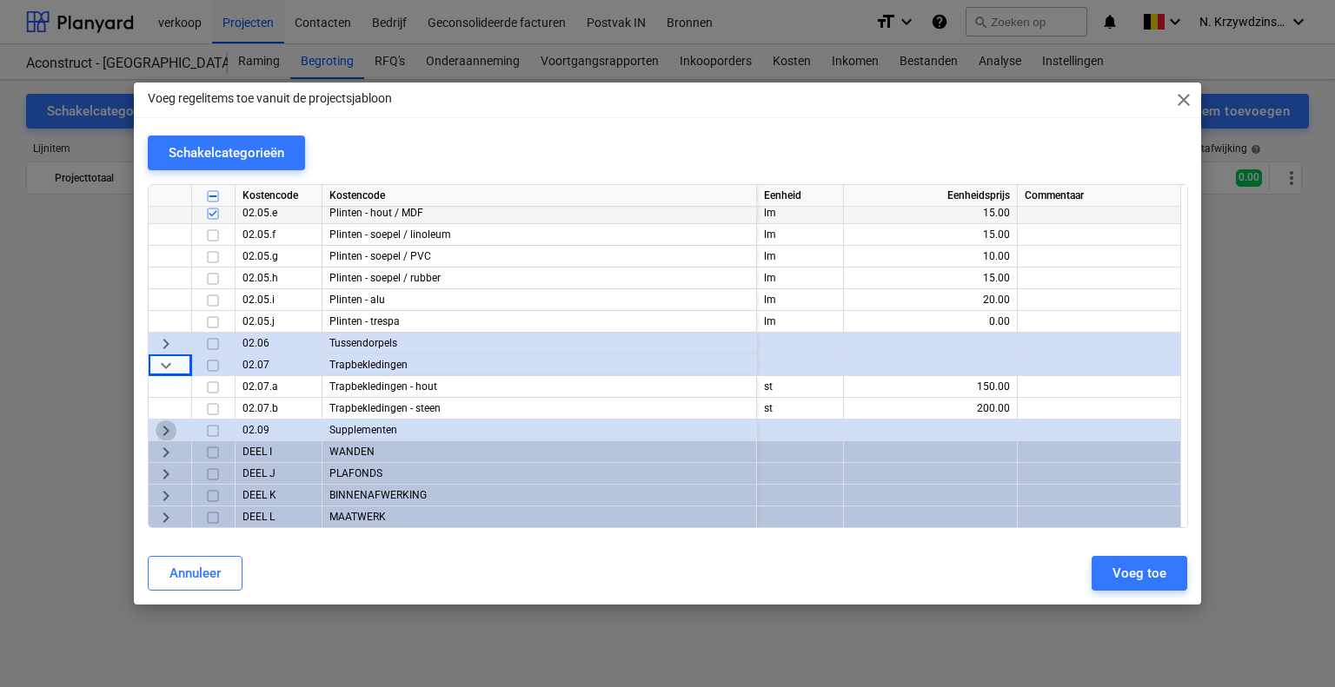
click at [168, 428] on span "keyboard_arrow_right" at bounding box center [166, 431] width 21 height 21
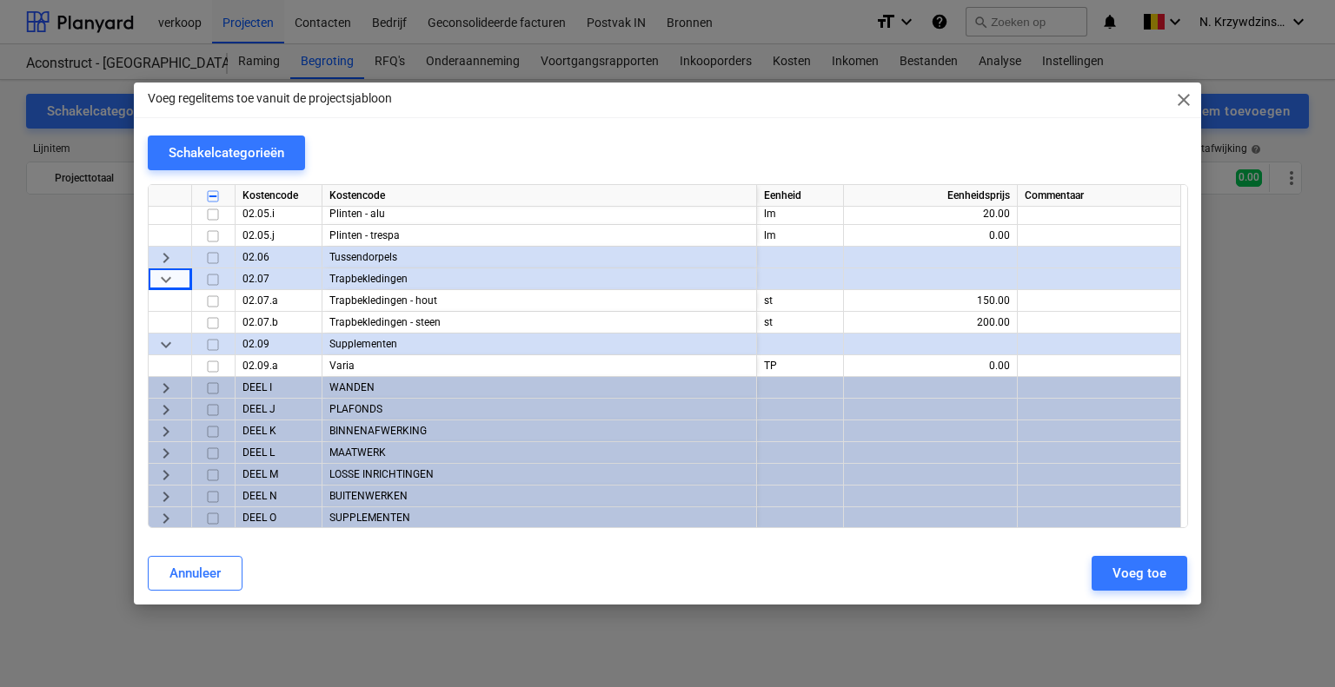
scroll to position [4240, 0]
click at [164, 384] on span "keyboard_arrow_right" at bounding box center [166, 387] width 21 height 21
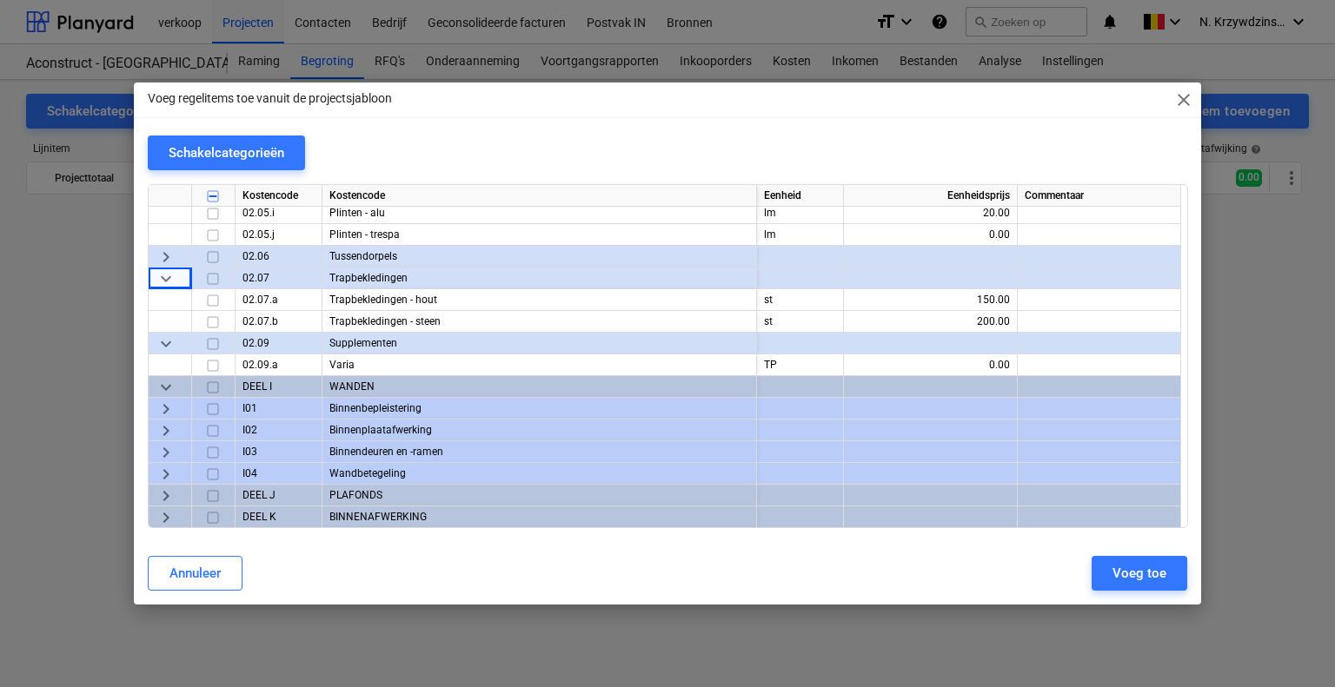
click at [174, 406] on span "keyboard_arrow_right" at bounding box center [166, 409] width 21 height 21
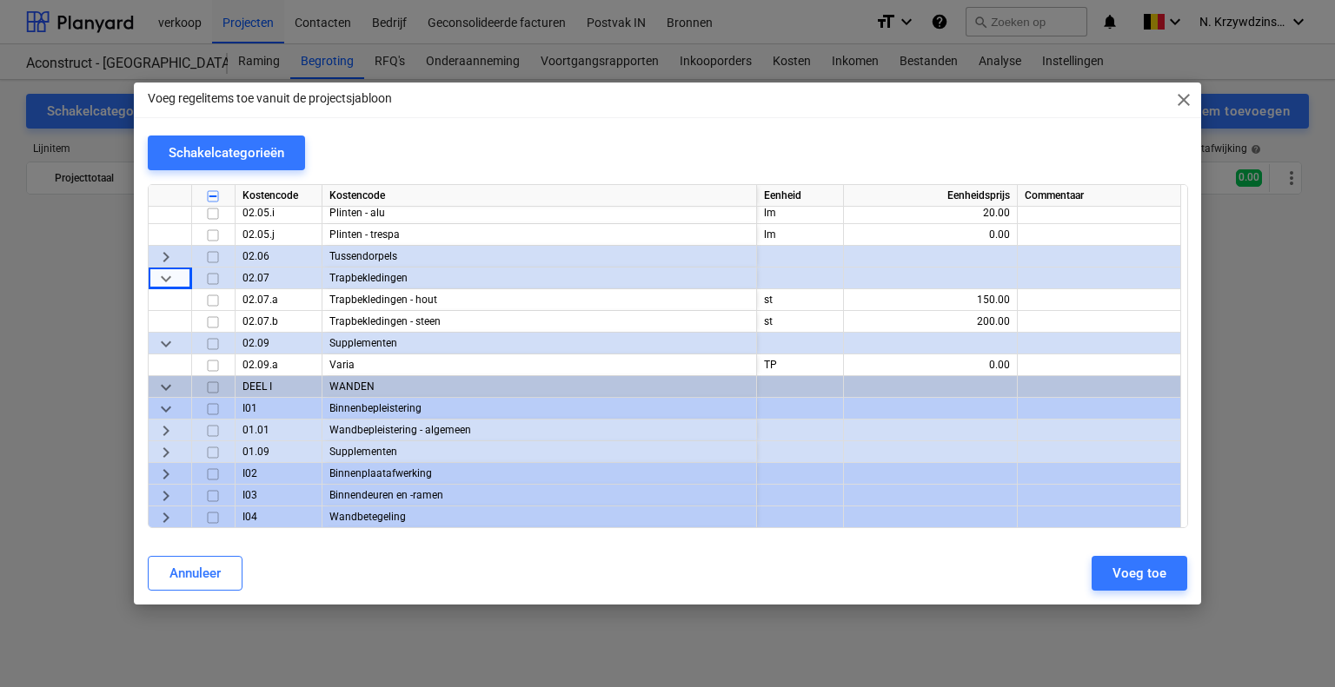
click at [175, 401] on span "keyboard_arrow_down" at bounding box center [166, 409] width 21 height 21
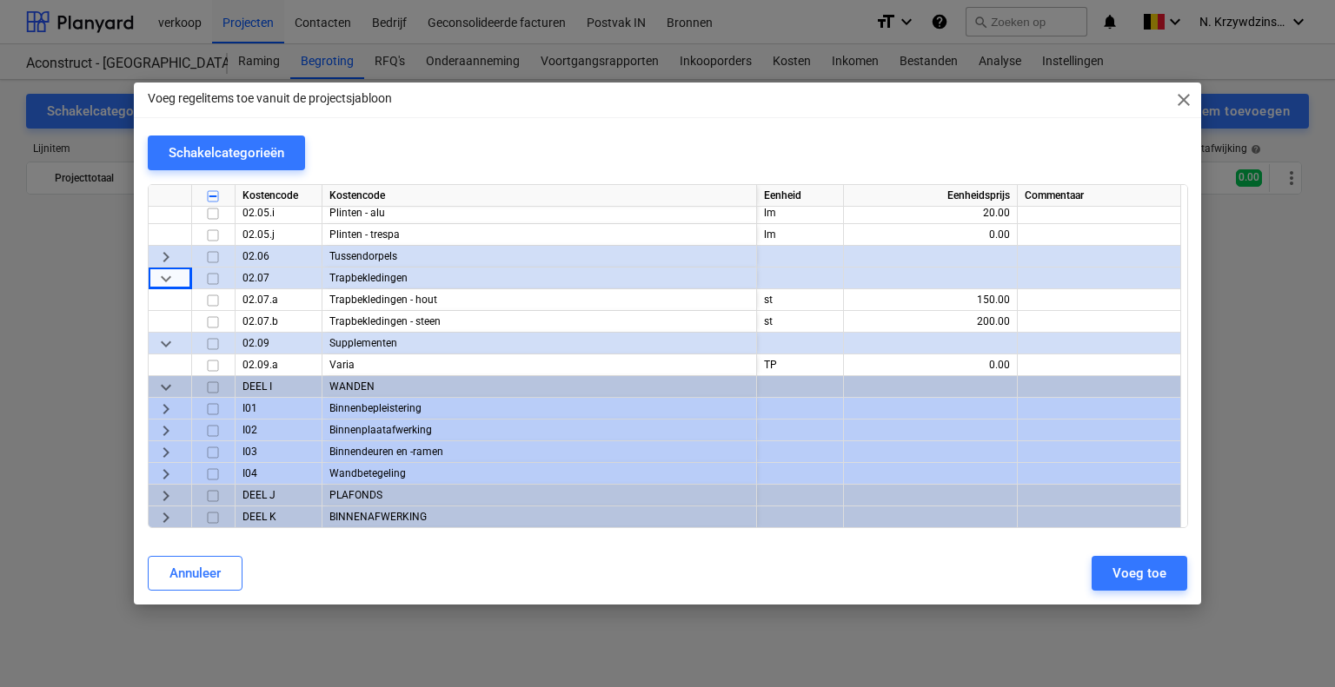
click at [169, 427] on span "keyboard_arrow_right" at bounding box center [166, 431] width 21 height 21
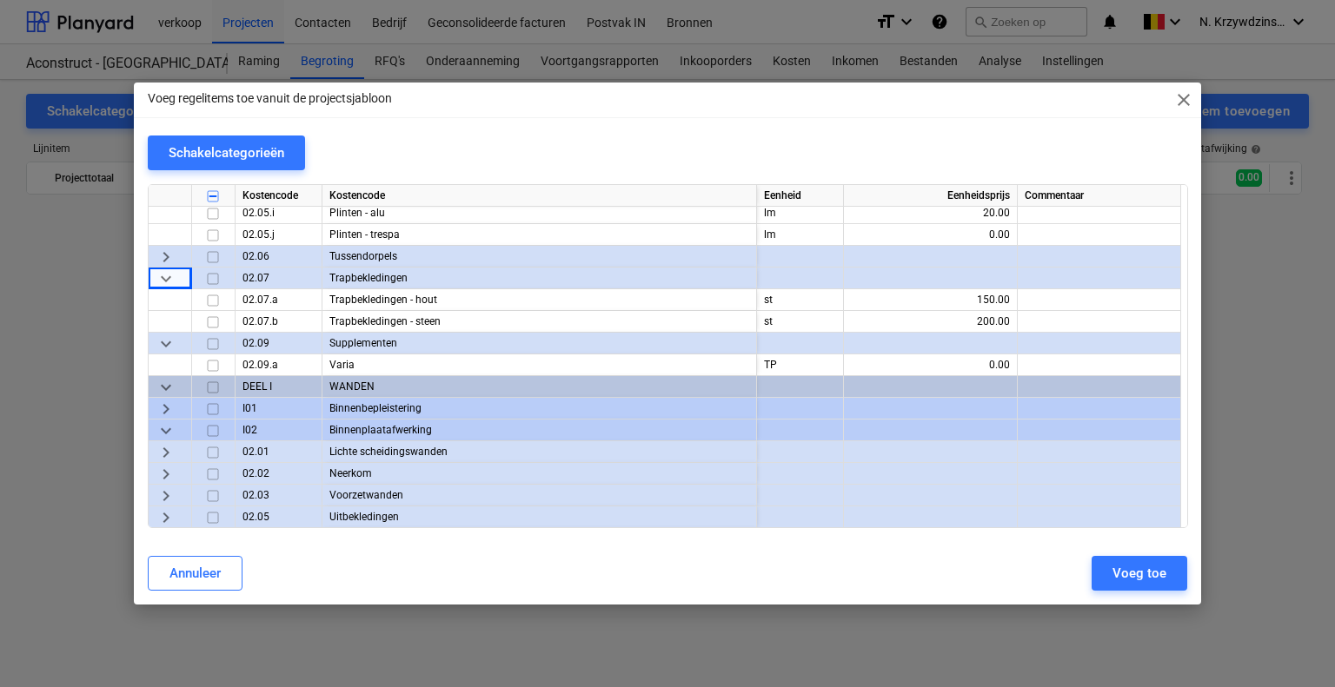
scroll to position [4327, 0]
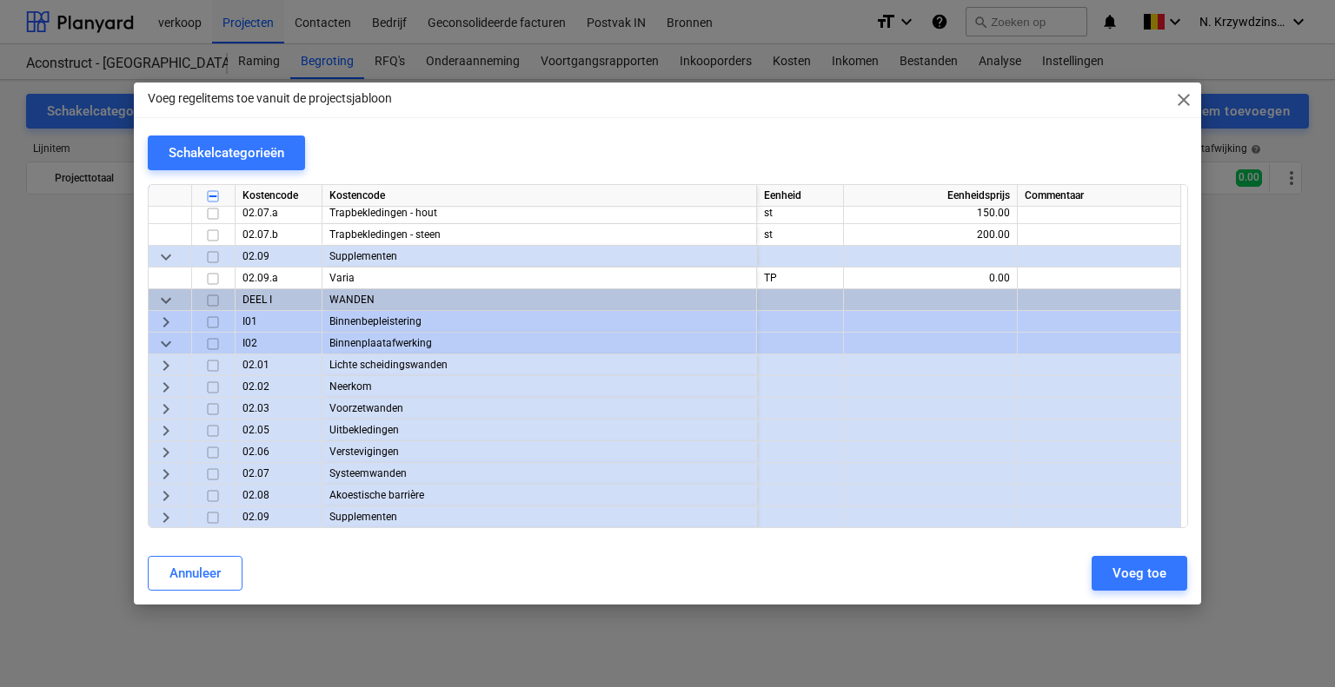
click at [214, 364] on input "checkbox" at bounding box center [212, 365] width 21 height 21
click at [213, 381] on input "checkbox" at bounding box center [212, 387] width 21 height 21
click at [170, 385] on span "keyboard_arrow_right" at bounding box center [166, 387] width 21 height 21
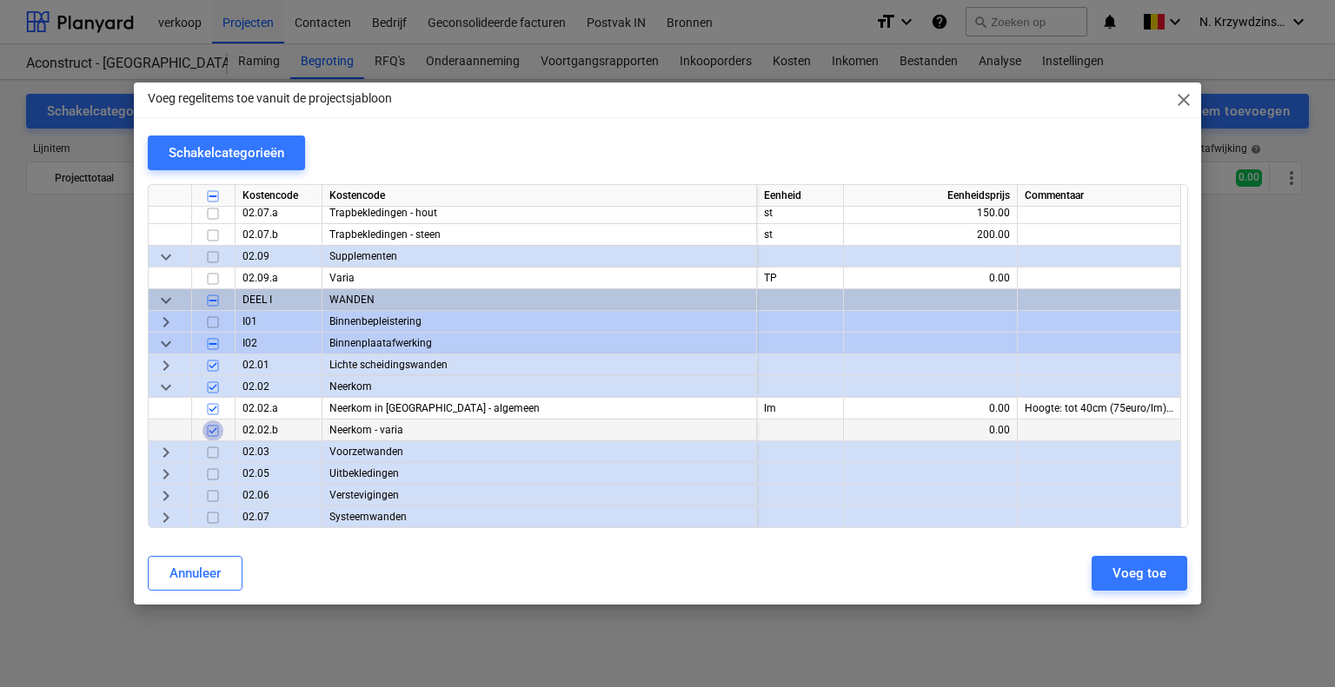
click at [209, 427] on input "checkbox" at bounding box center [212, 431] width 21 height 21
click at [168, 360] on span "keyboard_arrow_right" at bounding box center [166, 365] width 21 height 21
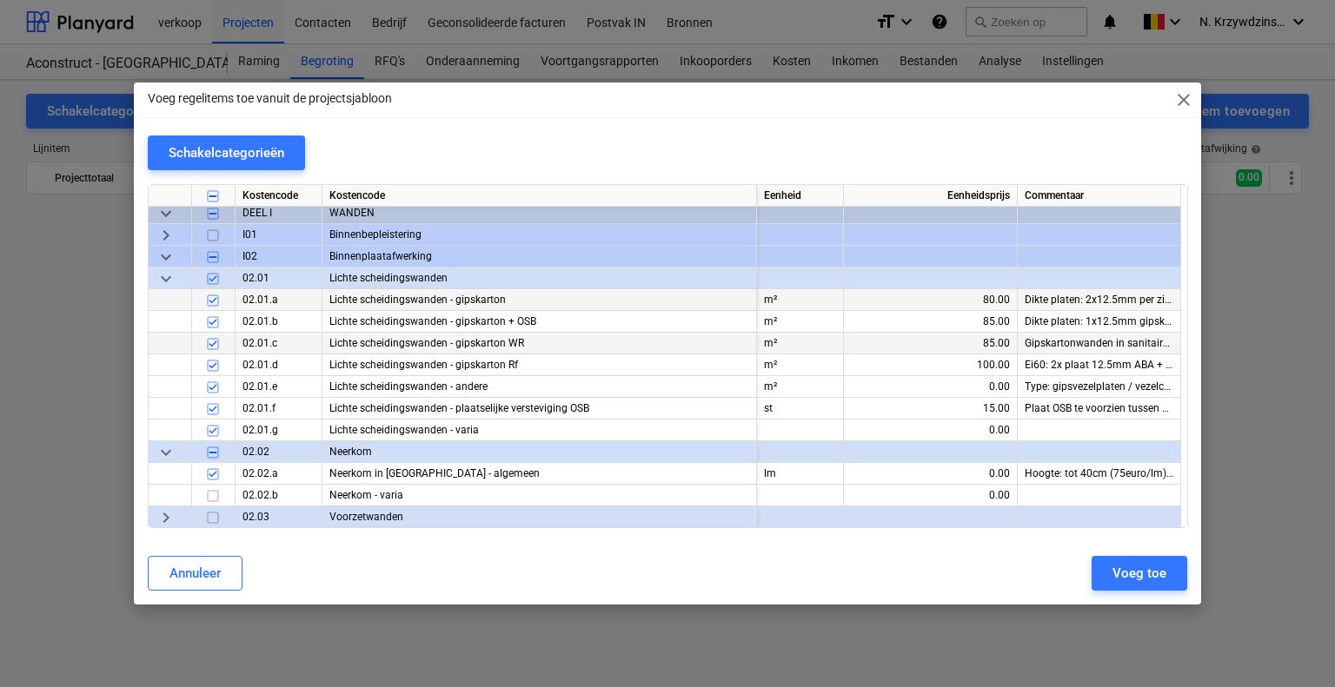
scroll to position [4414, 0]
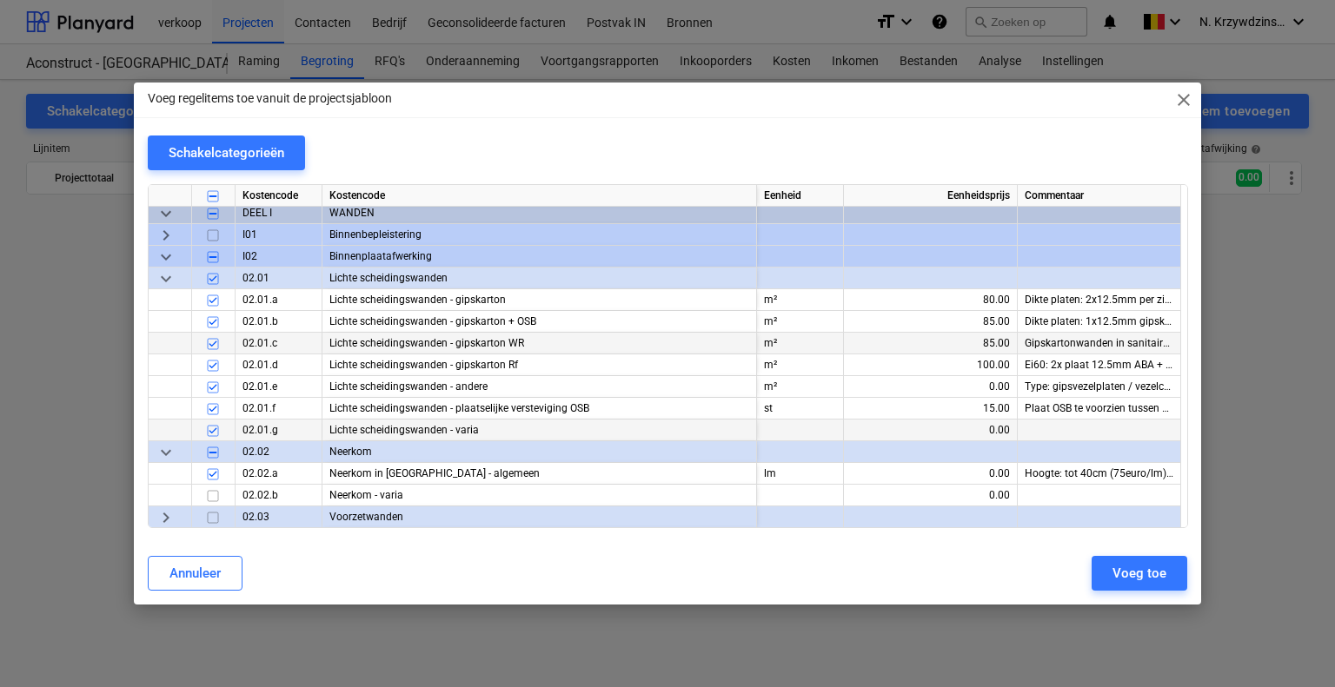
click at [209, 427] on input "checkbox" at bounding box center [212, 431] width 21 height 21
click at [209, 414] on input "checkbox" at bounding box center [212, 409] width 21 height 21
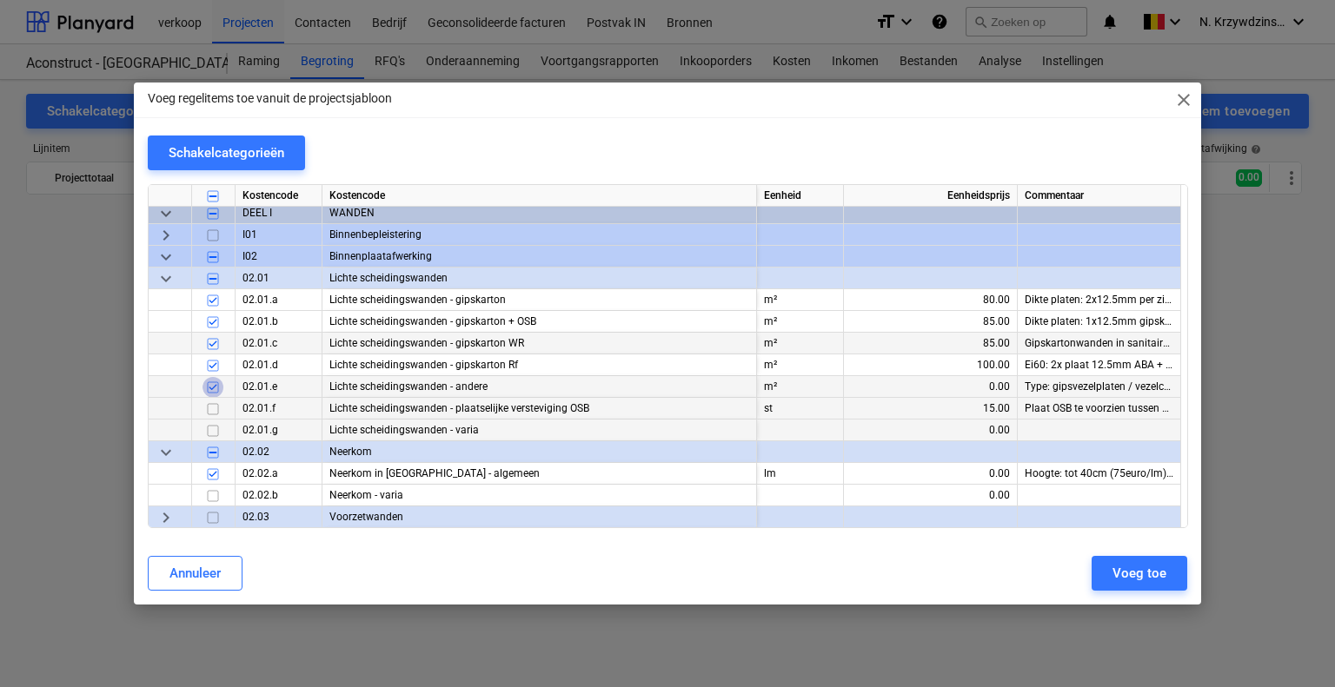
click at [209, 392] on input "checkbox" at bounding box center [212, 387] width 21 height 21
click at [218, 300] on input "checkbox" at bounding box center [212, 300] width 21 height 21
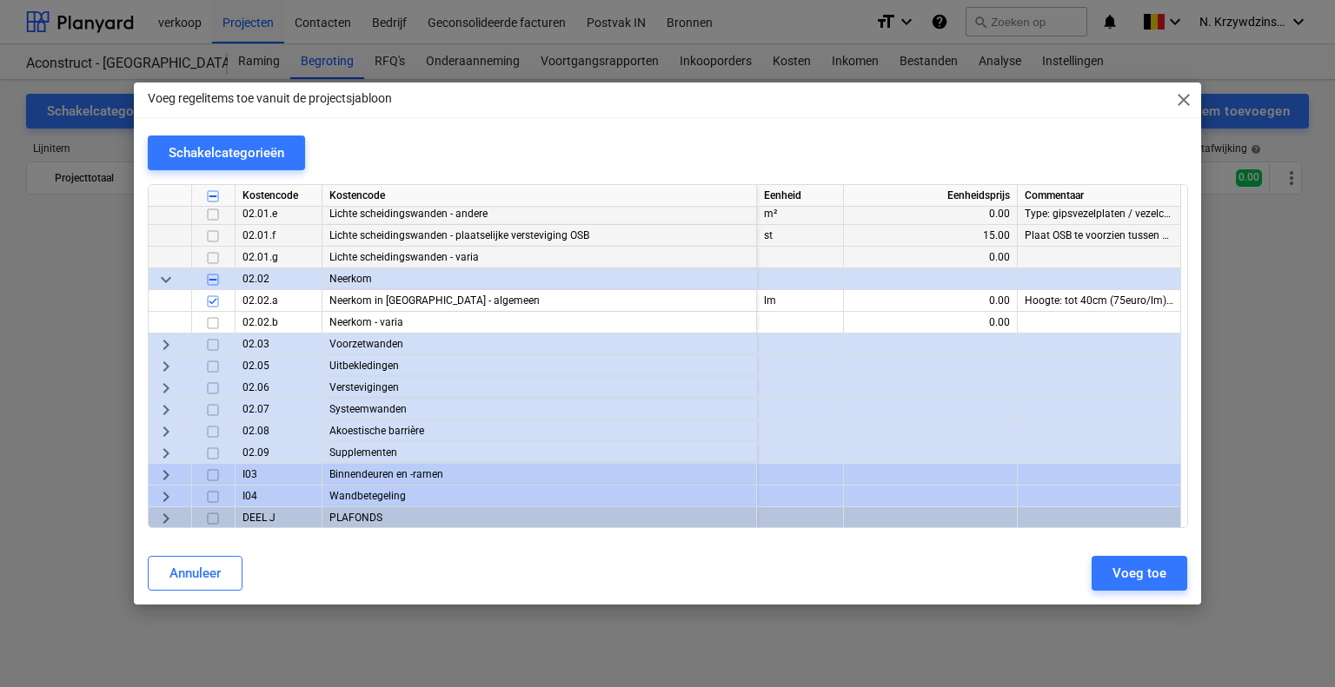
scroll to position [4588, 0]
click at [164, 366] on span "keyboard_arrow_right" at bounding box center [166, 365] width 21 height 21
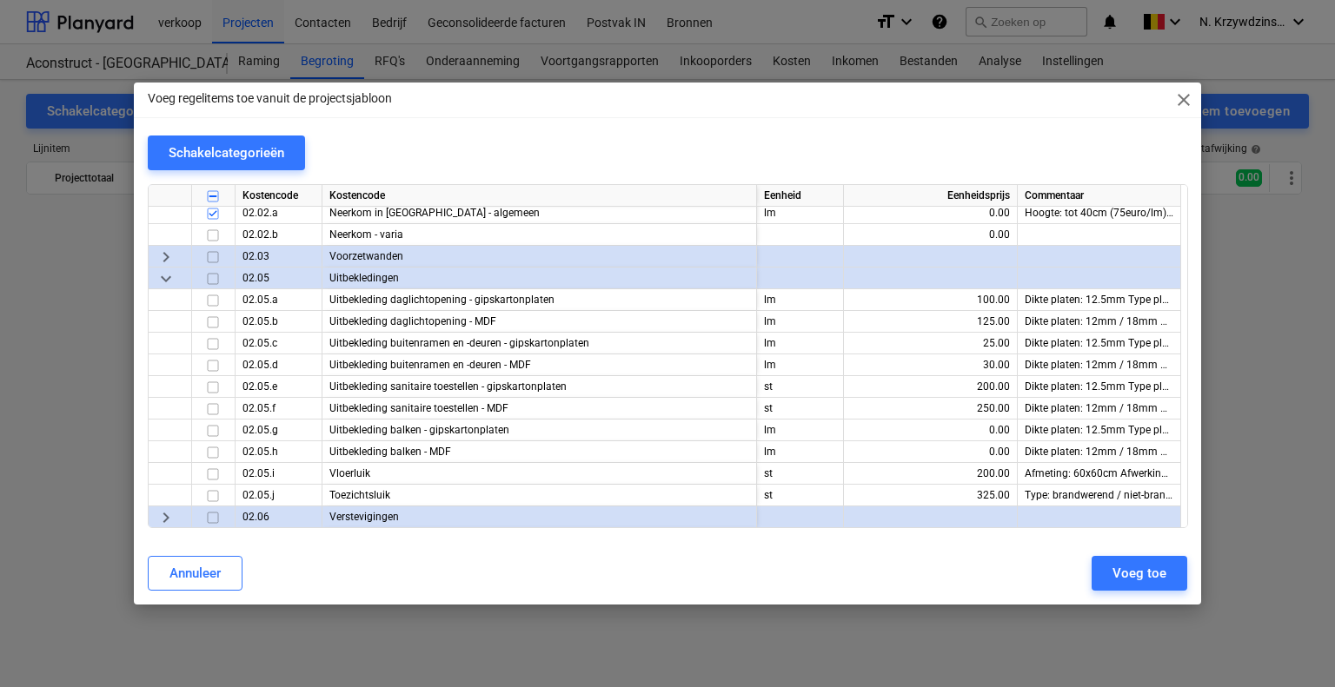
scroll to position [4675, 0]
click at [214, 406] on input "checkbox" at bounding box center [212, 409] width 21 height 21
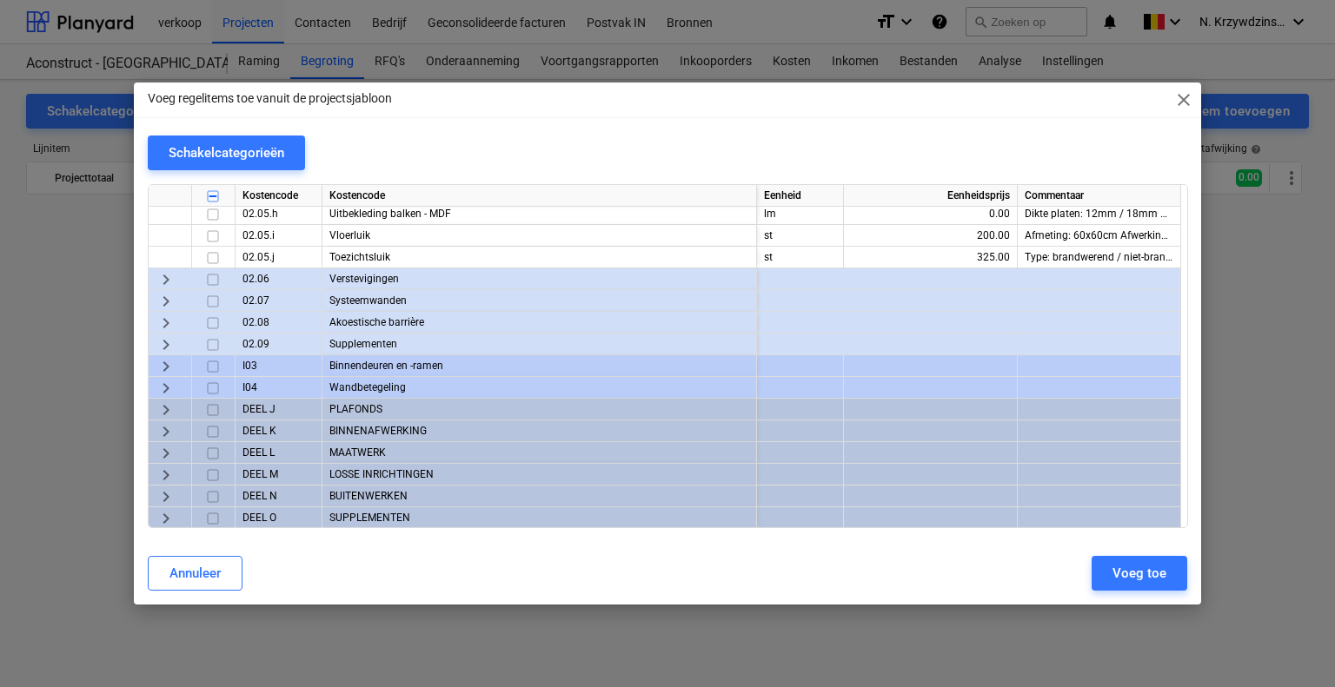
scroll to position [4915, 0]
click at [170, 276] on span "keyboard_arrow_right" at bounding box center [166, 278] width 21 height 21
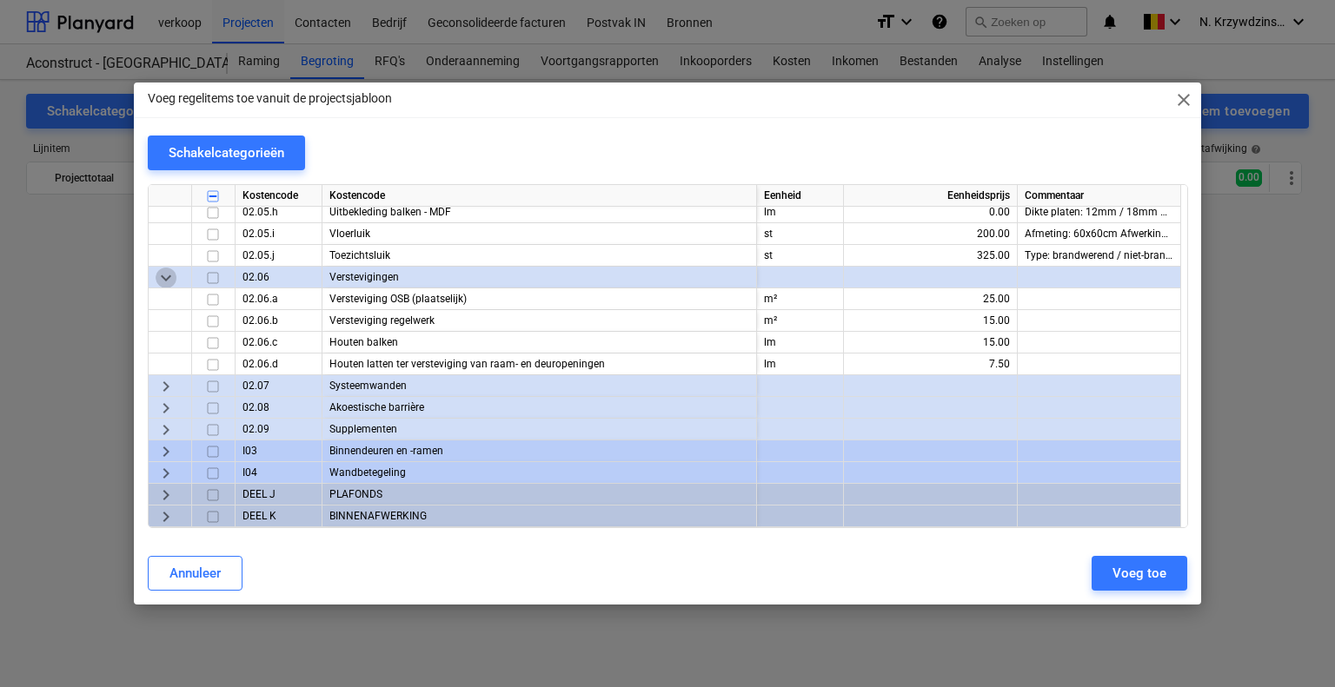
click at [170, 276] on span "keyboard_arrow_down" at bounding box center [166, 278] width 21 height 21
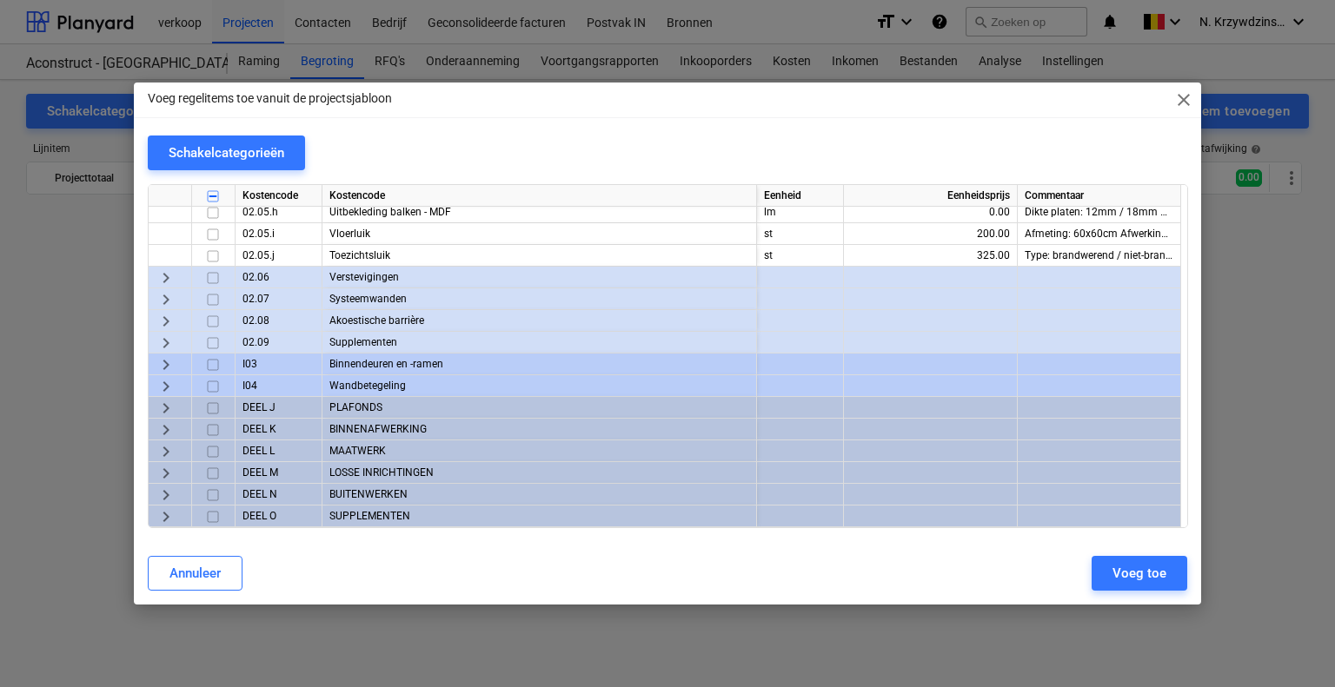
click at [160, 295] on span "keyboard_arrow_right" at bounding box center [166, 299] width 21 height 21
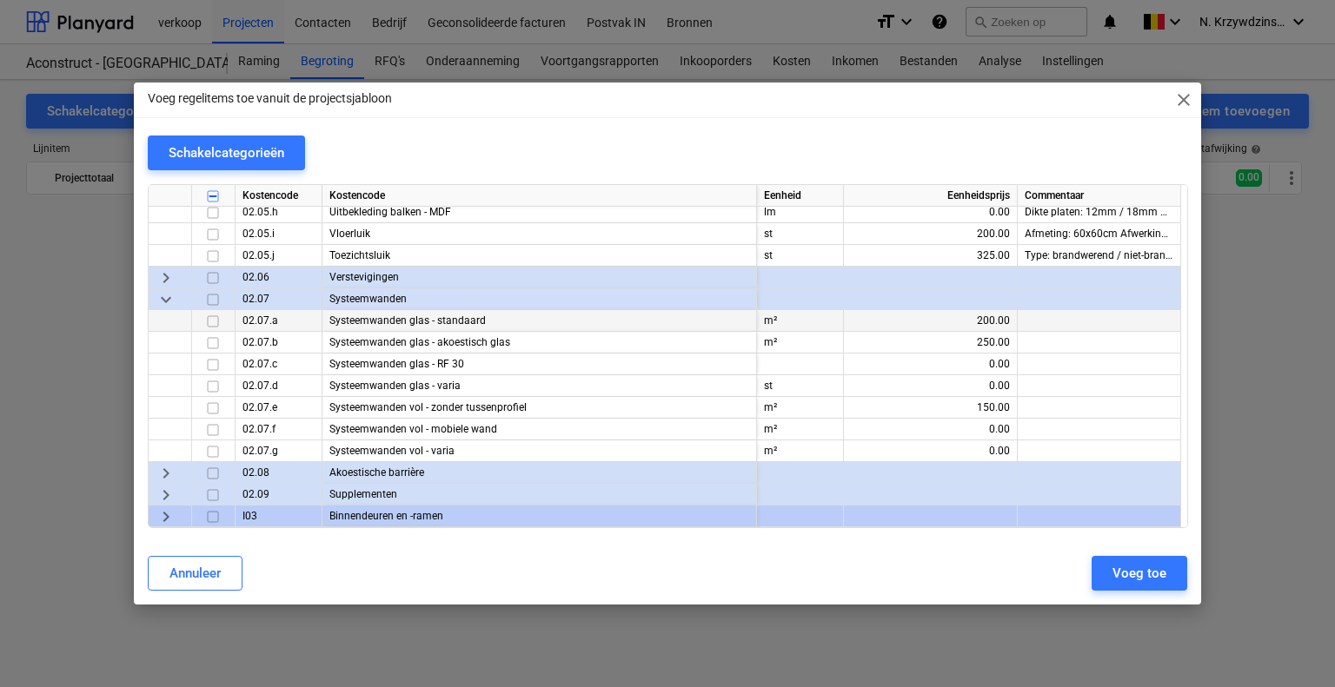
click at [215, 322] on input "checkbox" at bounding box center [212, 321] width 21 height 21
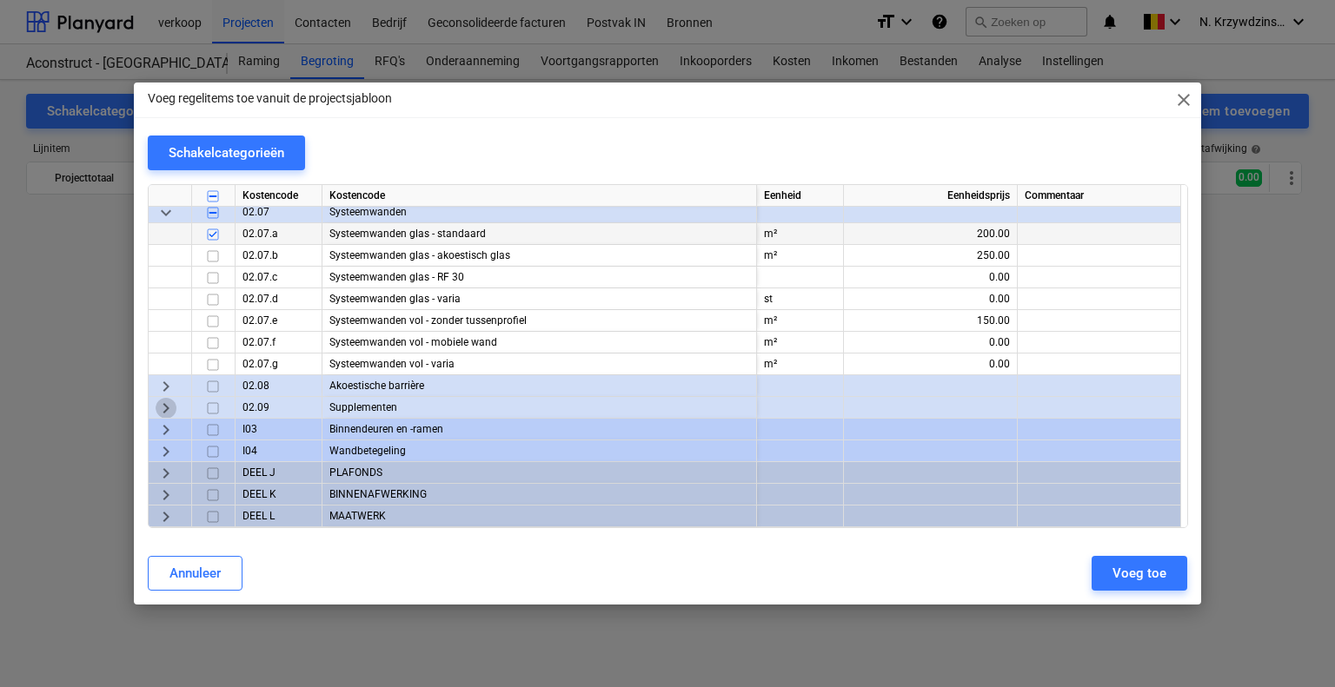
click at [174, 401] on span "keyboard_arrow_right" at bounding box center [166, 408] width 21 height 21
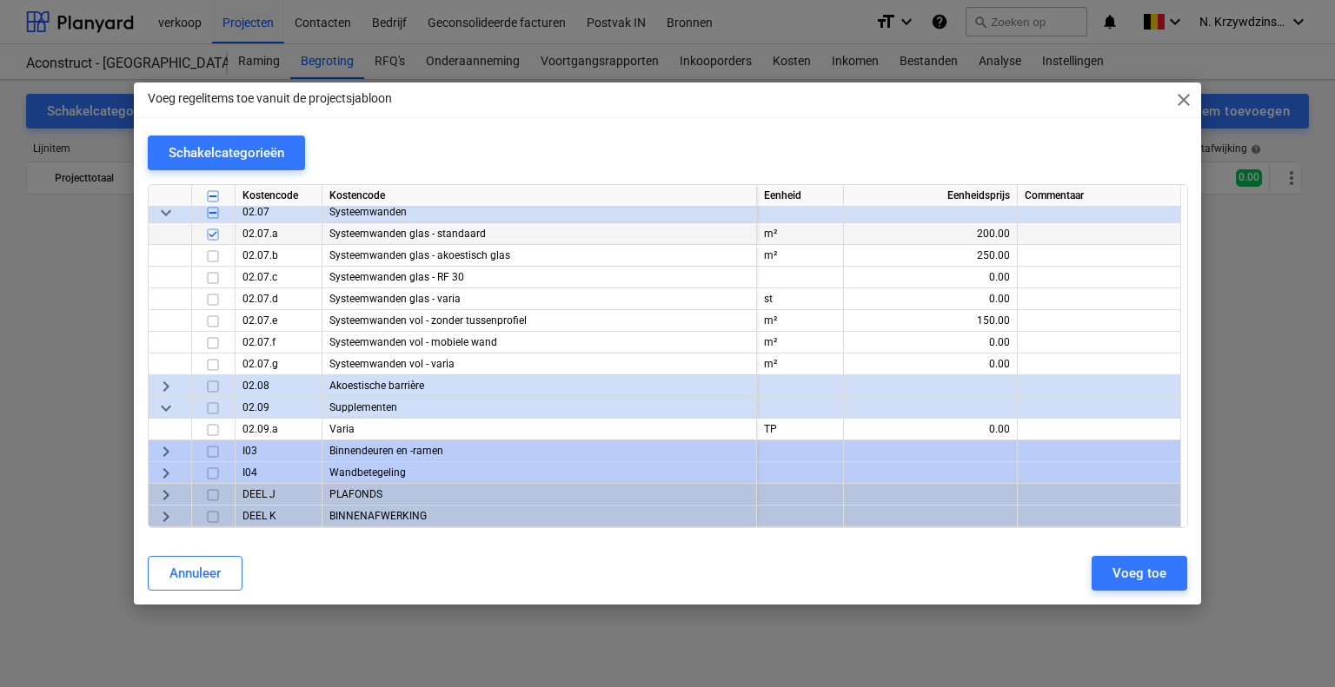
click at [173, 385] on span "keyboard_arrow_right" at bounding box center [166, 386] width 21 height 21
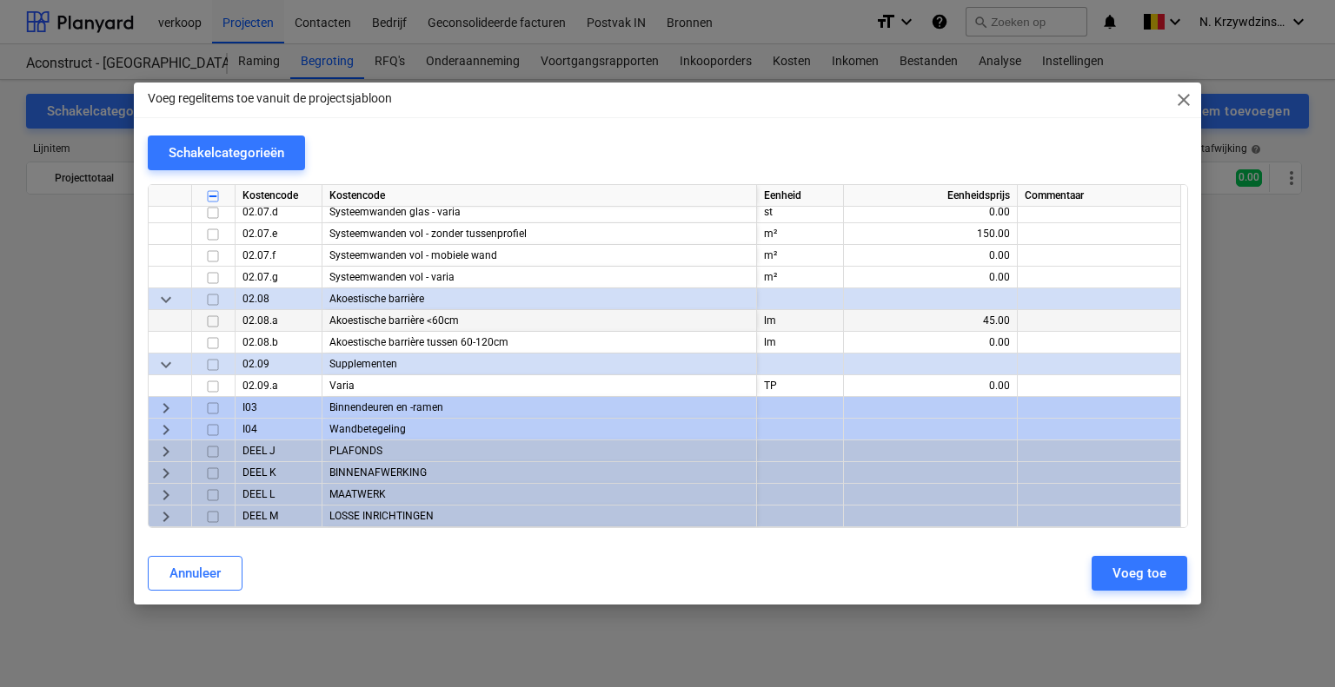
scroll to position [5131, 0]
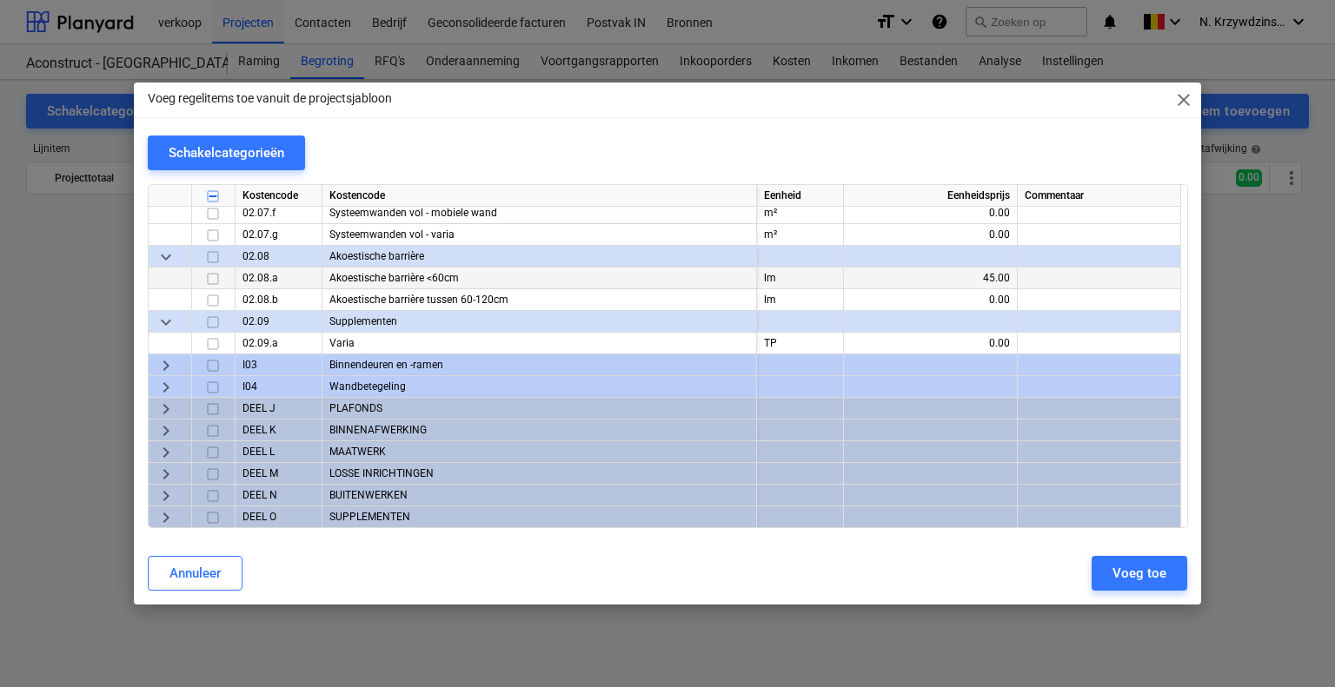
click at [178, 361] on div "keyboard_arrow_right" at bounding box center [170, 366] width 43 height 22
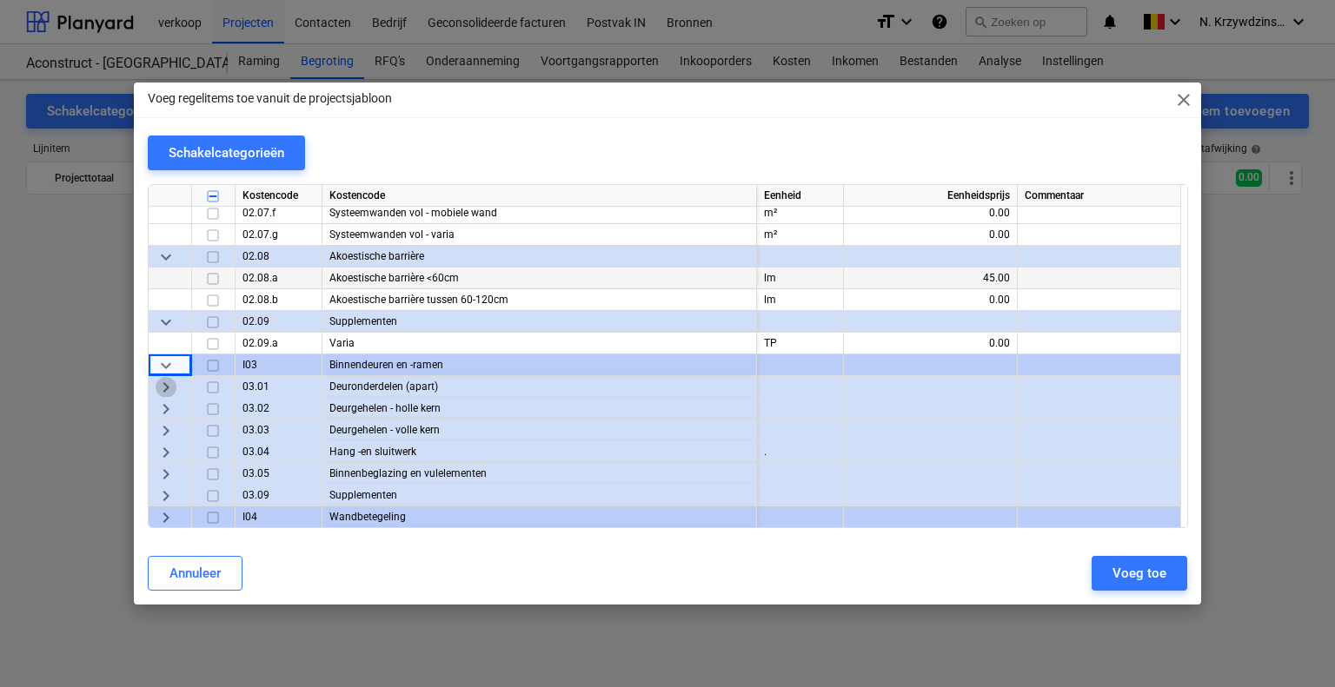
click at [171, 385] on span "keyboard_arrow_right" at bounding box center [166, 387] width 21 height 21
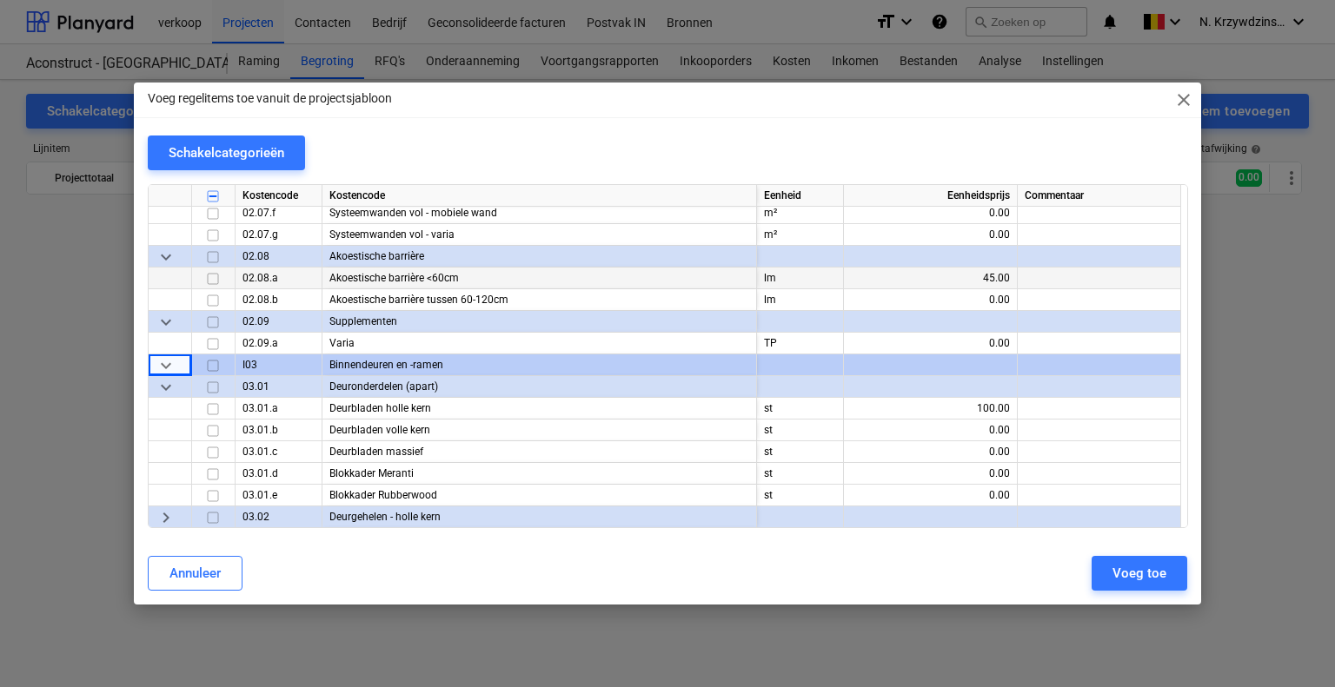
click at [184, 381] on div "keyboard_arrow_down" at bounding box center [170, 387] width 43 height 22
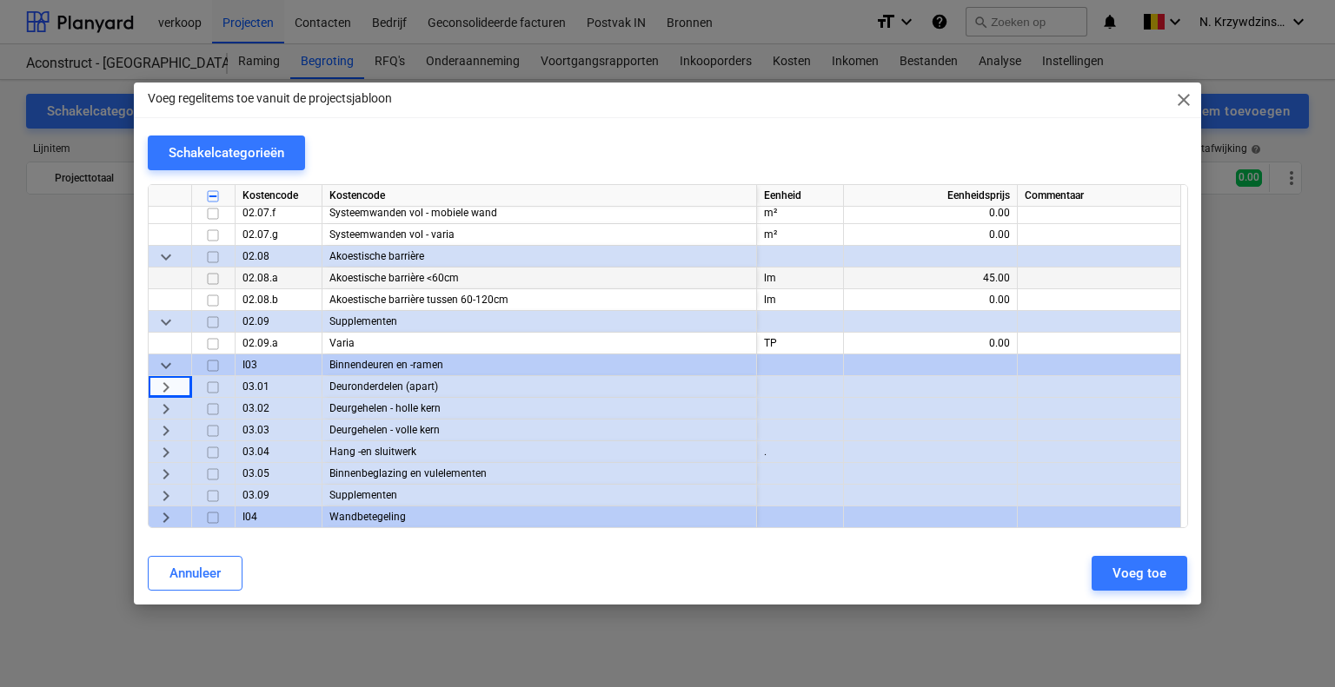
click at [176, 409] on div "keyboard_arrow_right" at bounding box center [170, 409] width 43 height 22
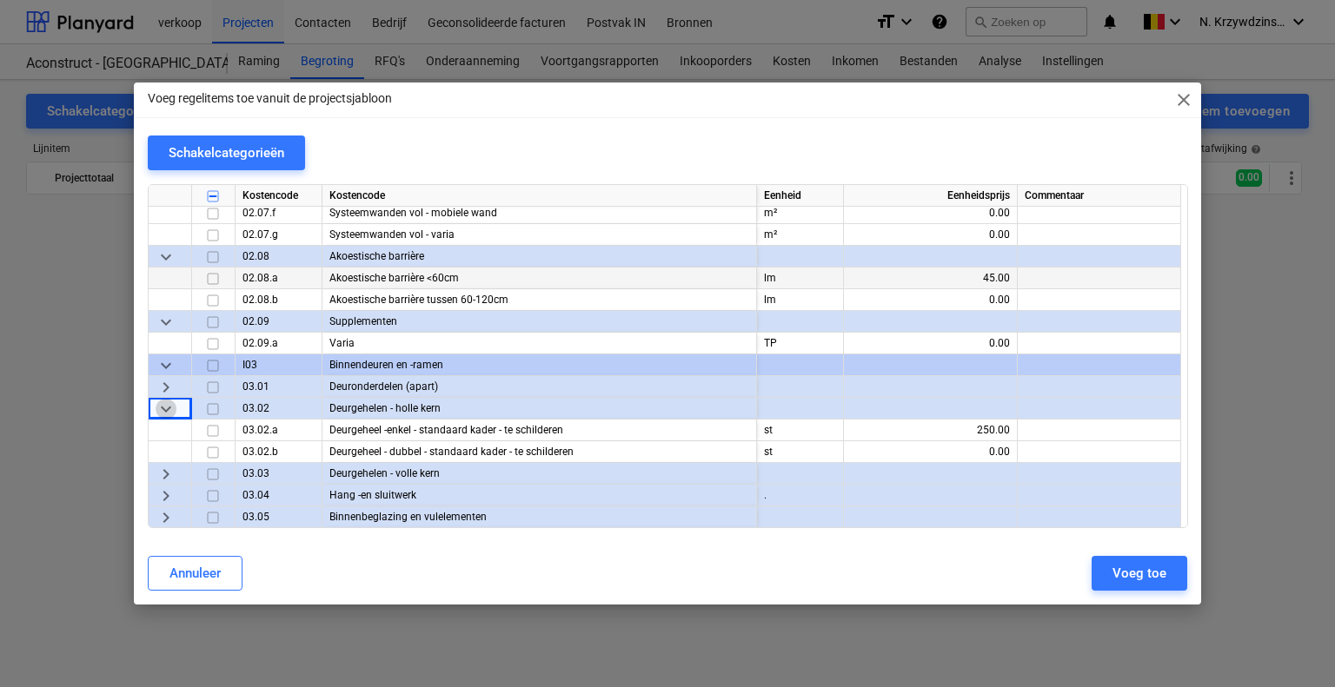
click at [169, 406] on span "keyboard_arrow_down" at bounding box center [166, 409] width 21 height 21
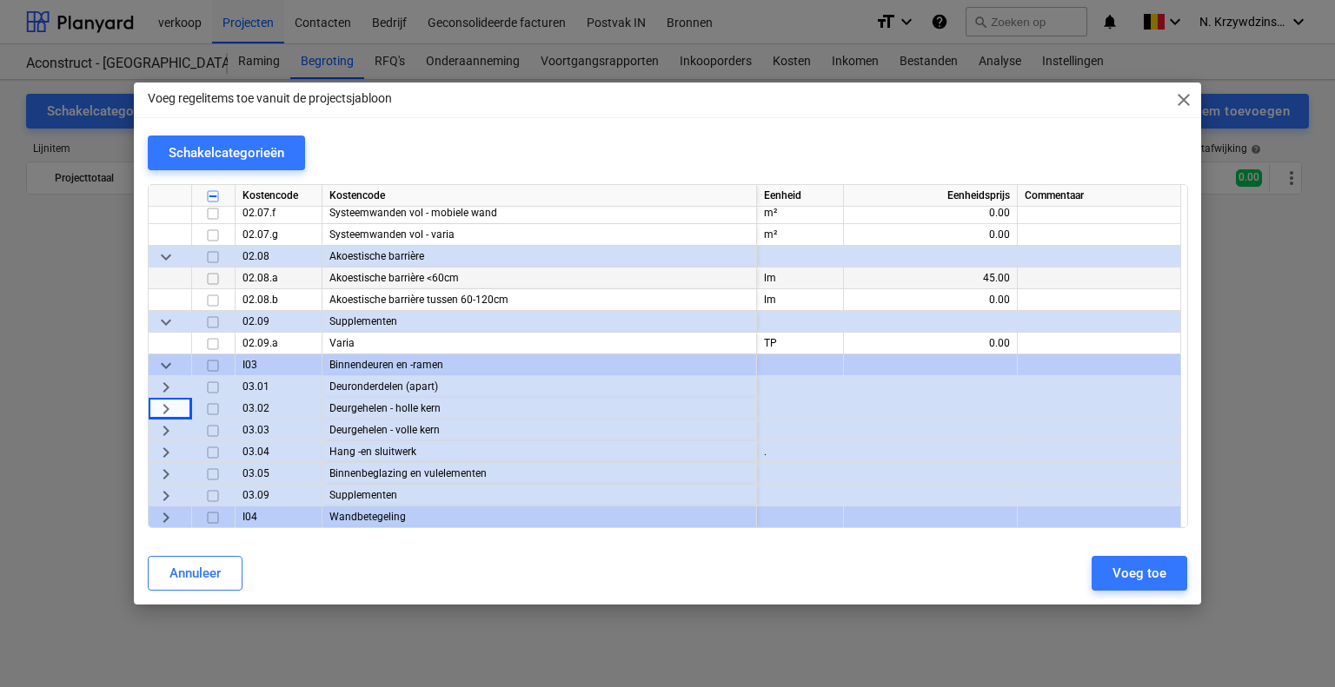
click at [169, 426] on span "keyboard_arrow_right" at bounding box center [166, 431] width 21 height 21
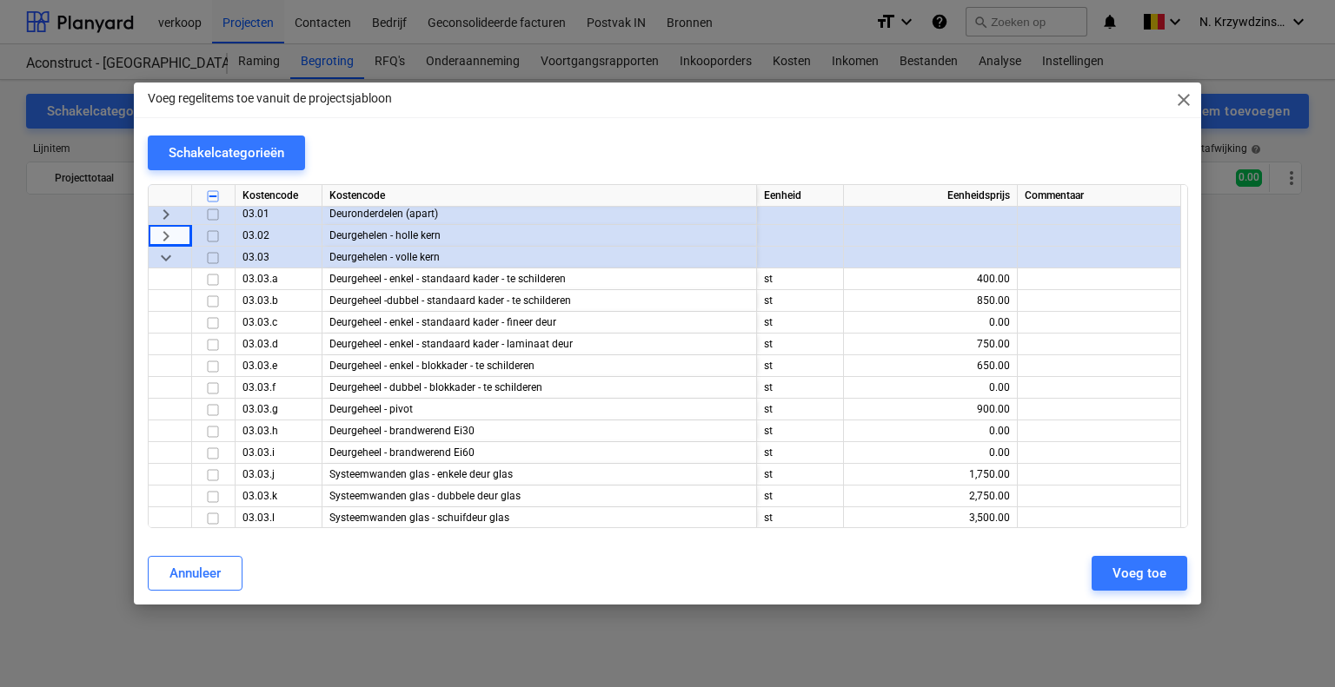
scroll to position [5305, 0]
click at [215, 365] on input "checkbox" at bounding box center [212, 365] width 21 height 21
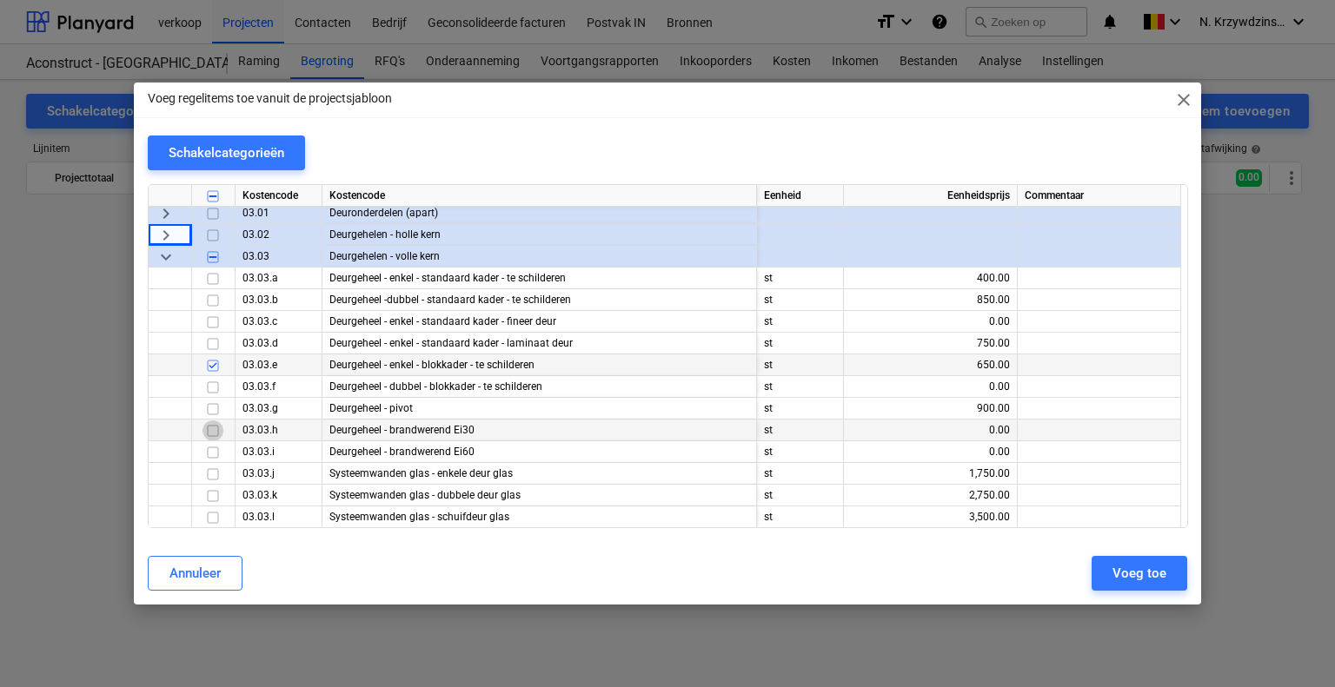
click at [215, 427] on input "checkbox" at bounding box center [212, 431] width 21 height 21
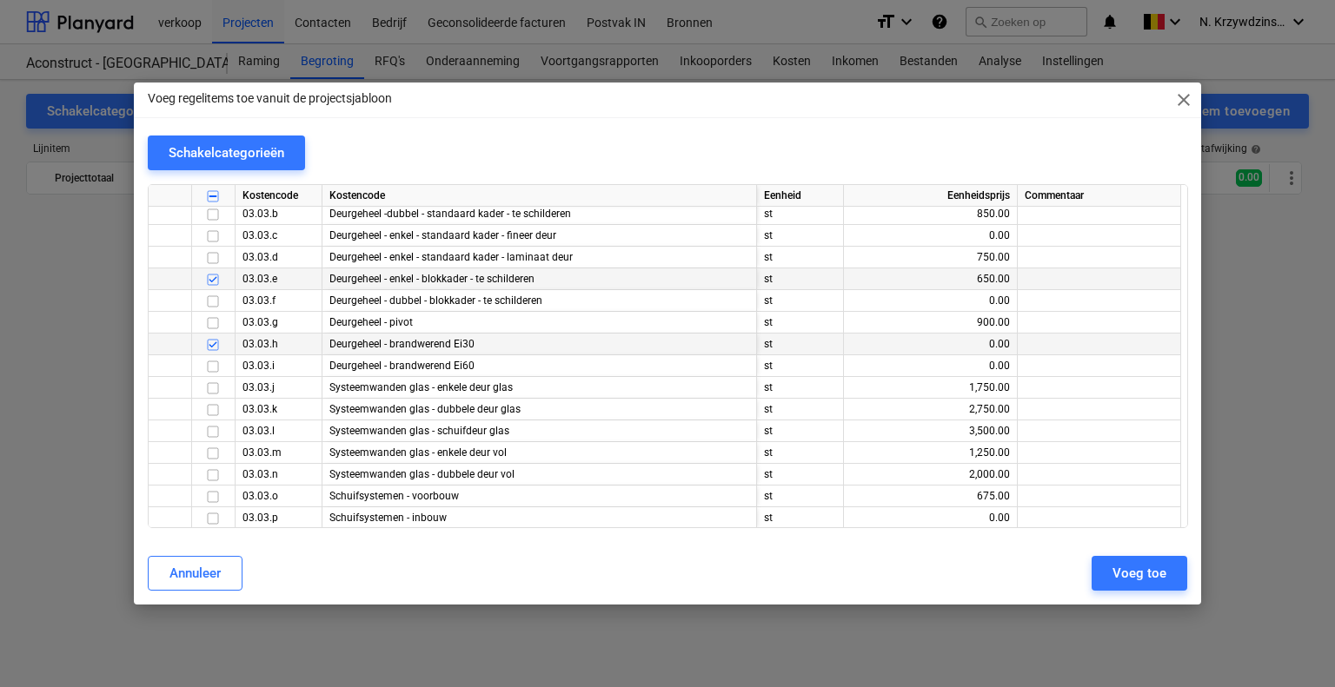
scroll to position [5392, 0]
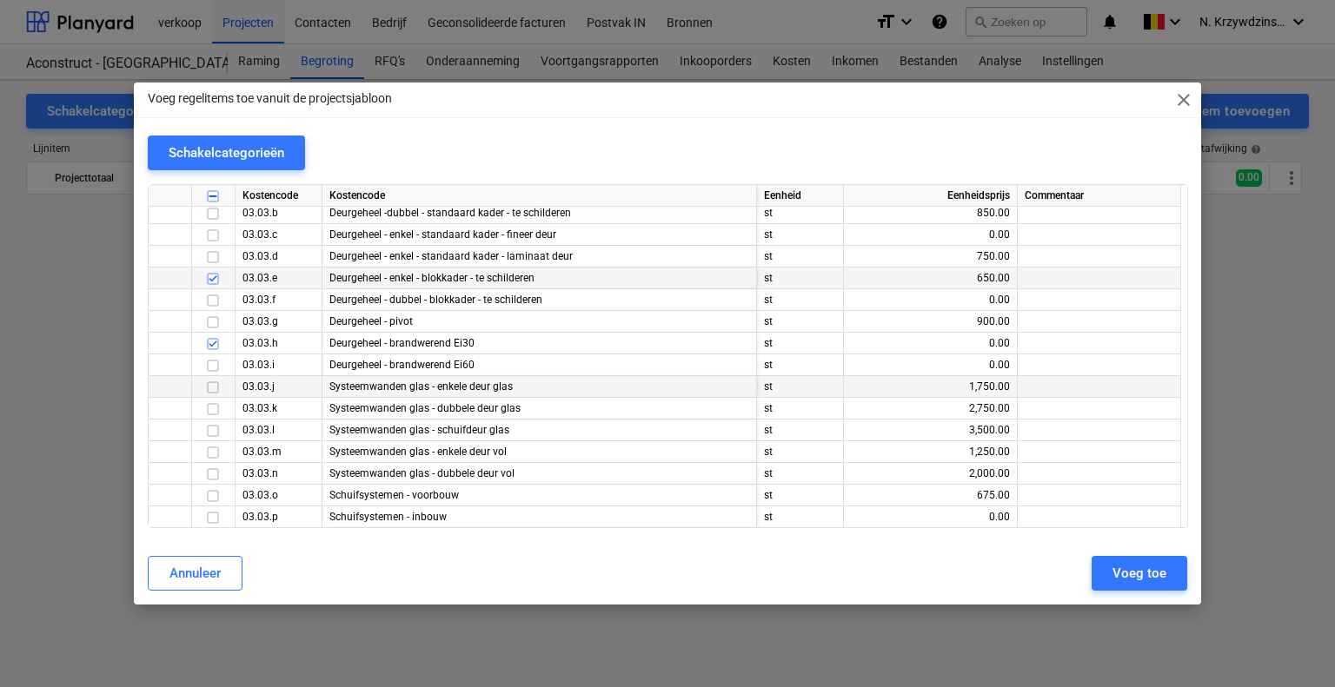
click at [215, 389] on input "checkbox" at bounding box center [212, 387] width 21 height 21
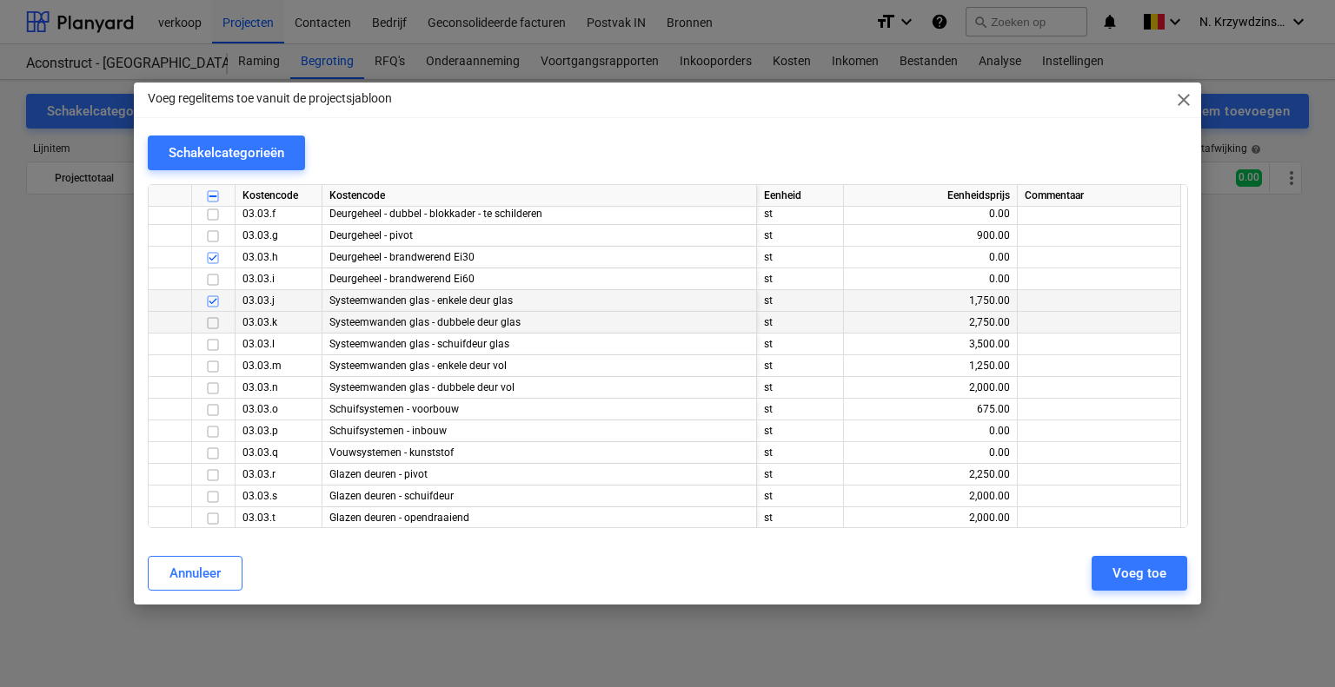
scroll to position [5478, 0]
click at [209, 321] on input "checkbox" at bounding box center [212, 322] width 21 height 21
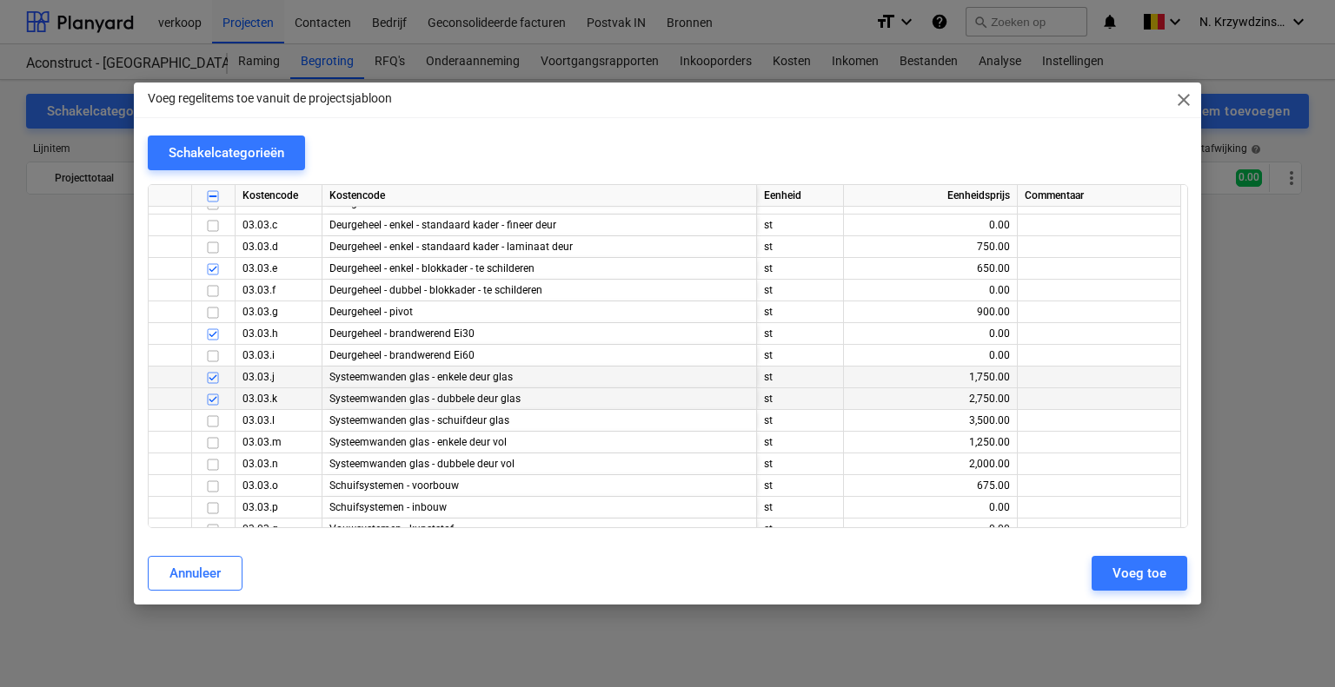
scroll to position [5392, 0]
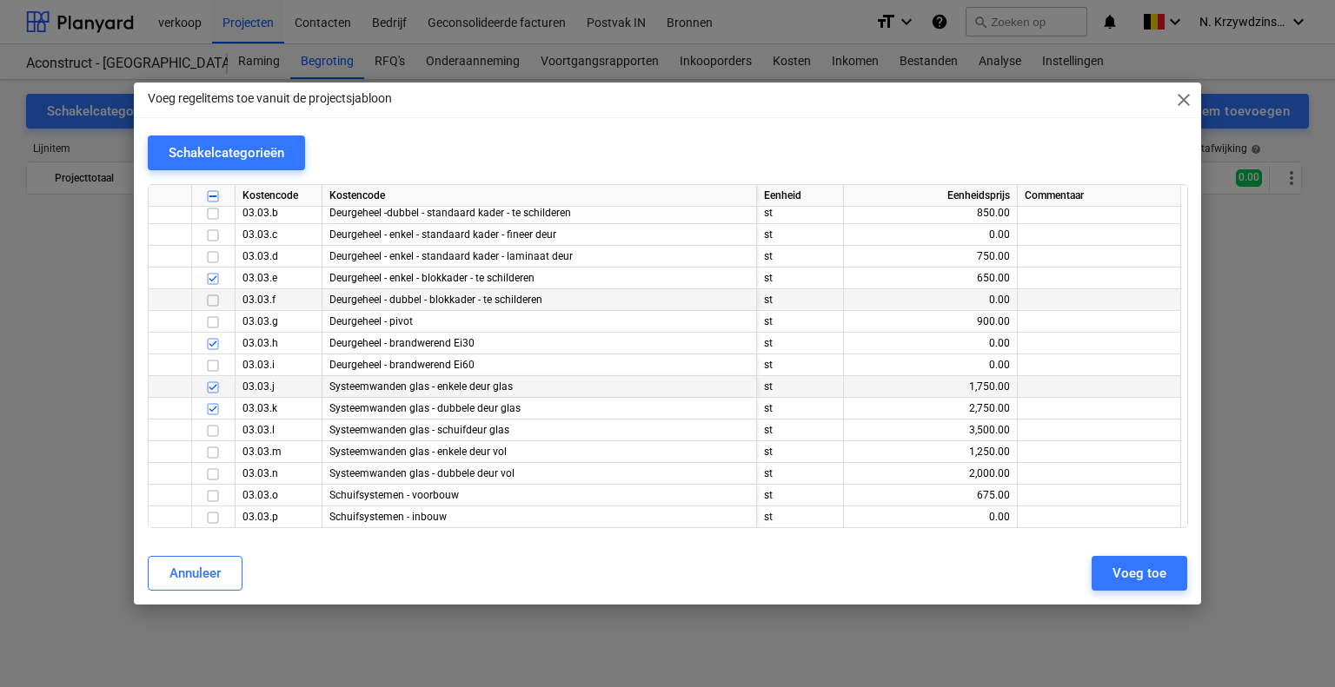
click at [211, 298] on input "checkbox" at bounding box center [212, 300] width 21 height 21
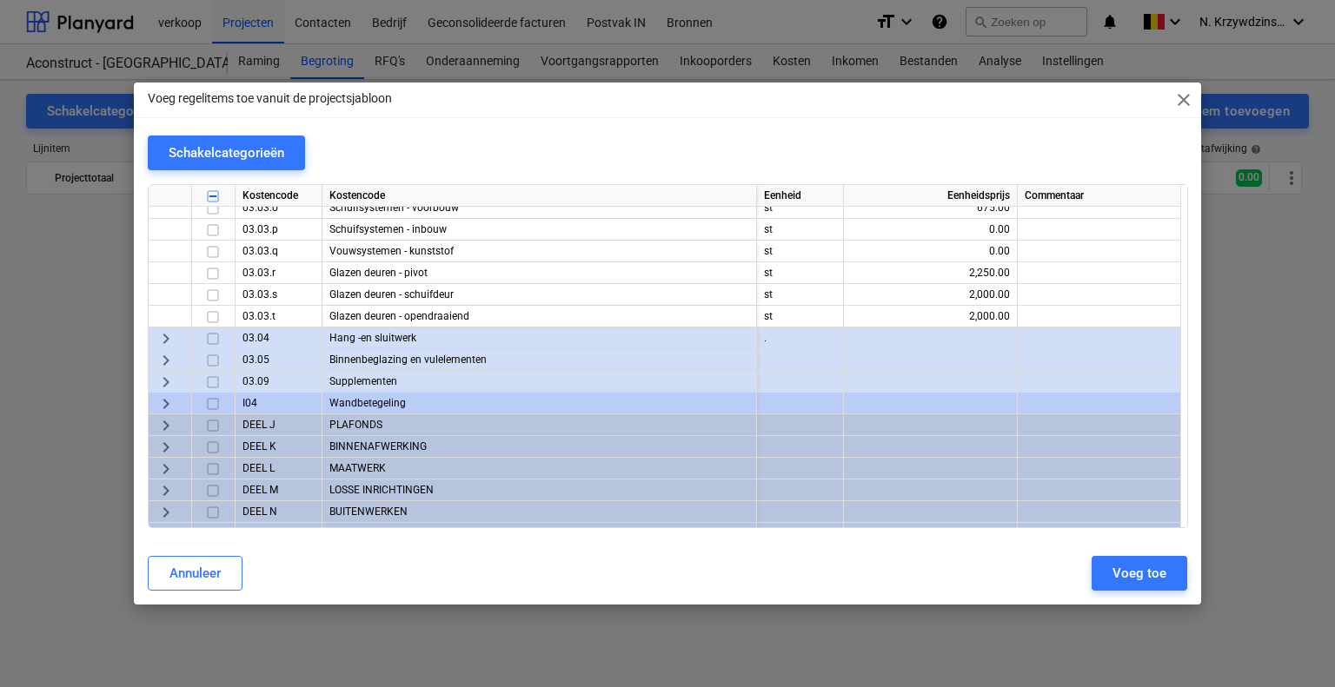
scroll to position [5697, 0]
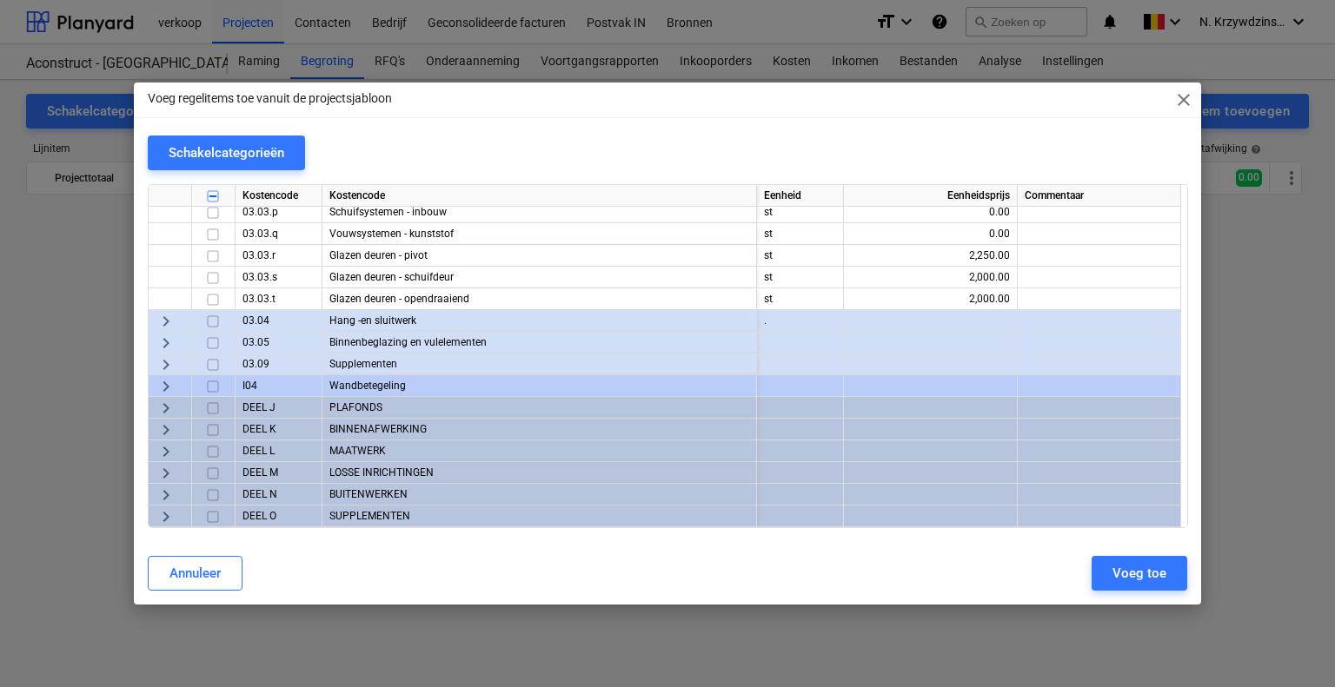
click at [169, 311] on span "keyboard_arrow_right" at bounding box center [166, 321] width 21 height 21
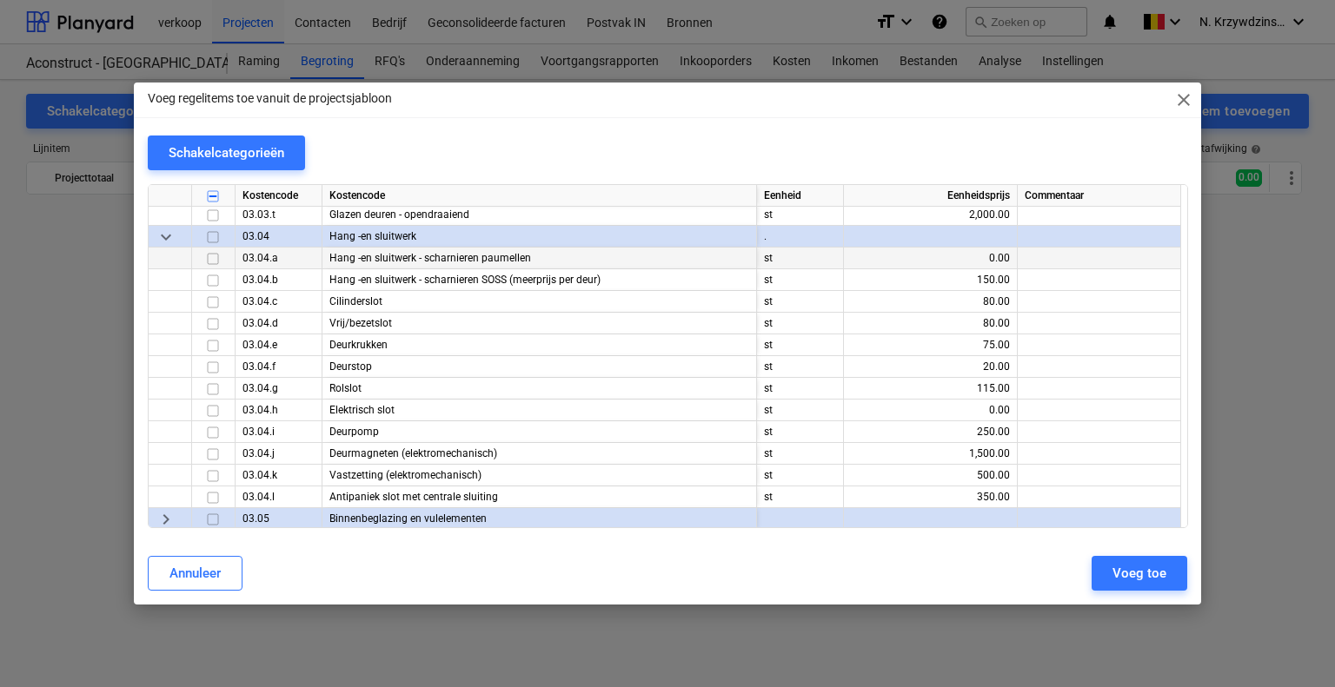
scroll to position [5783, 0]
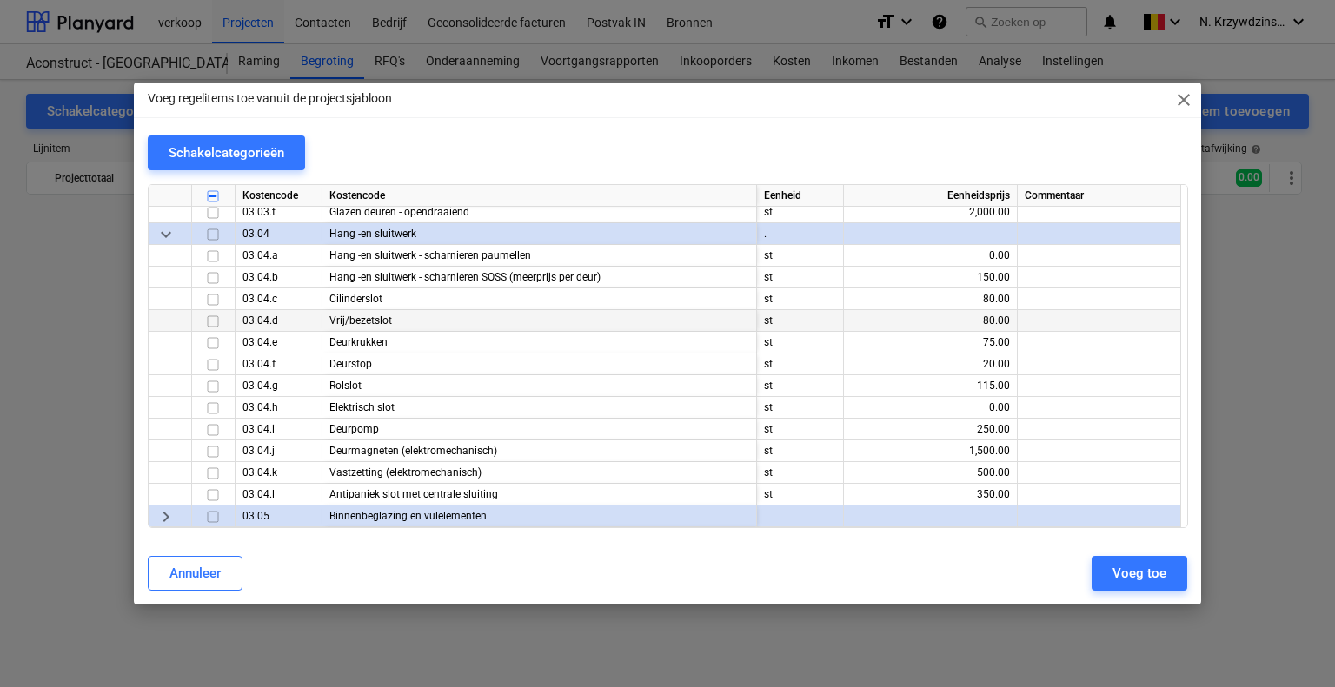
click at [212, 320] on input "checkbox" at bounding box center [212, 321] width 21 height 21
click at [214, 407] on input "checkbox" at bounding box center [212, 408] width 21 height 21
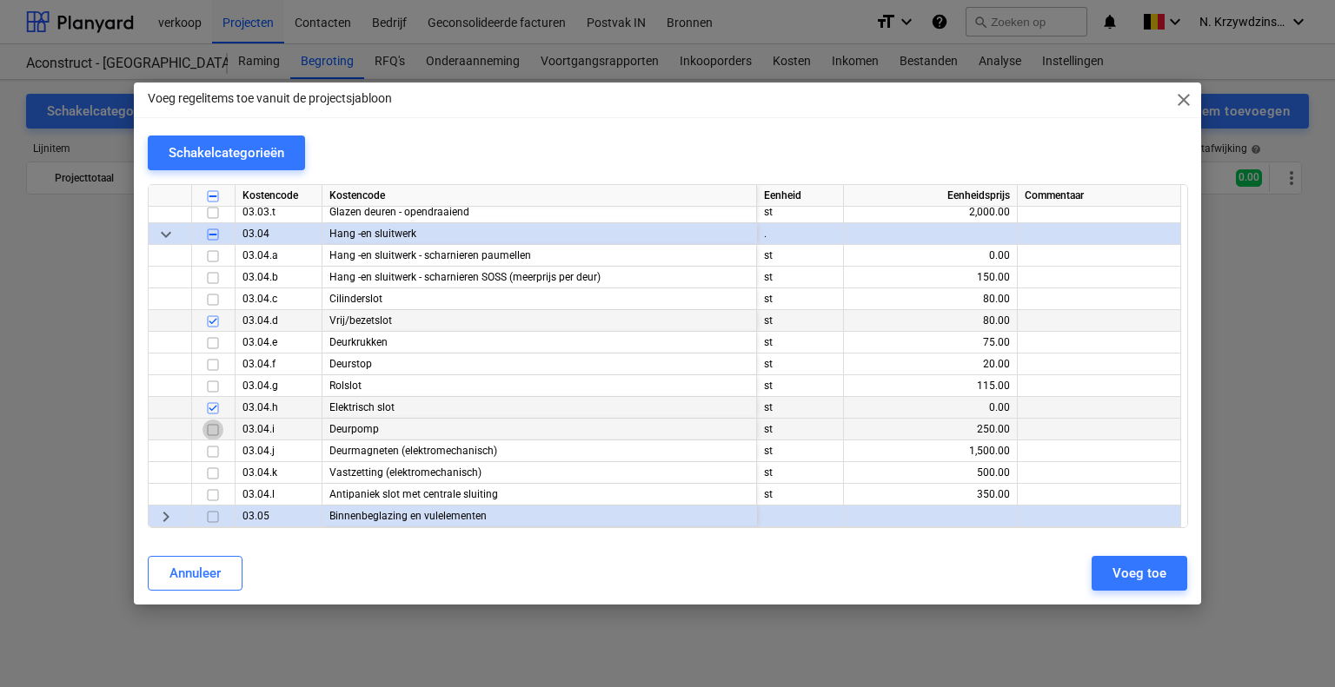
click at [212, 422] on input "checkbox" at bounding box center [212, 430] width 21 height 21
click at [214, 255] on input "checkbox" at bounding box center [212, 256] width 21 height 21
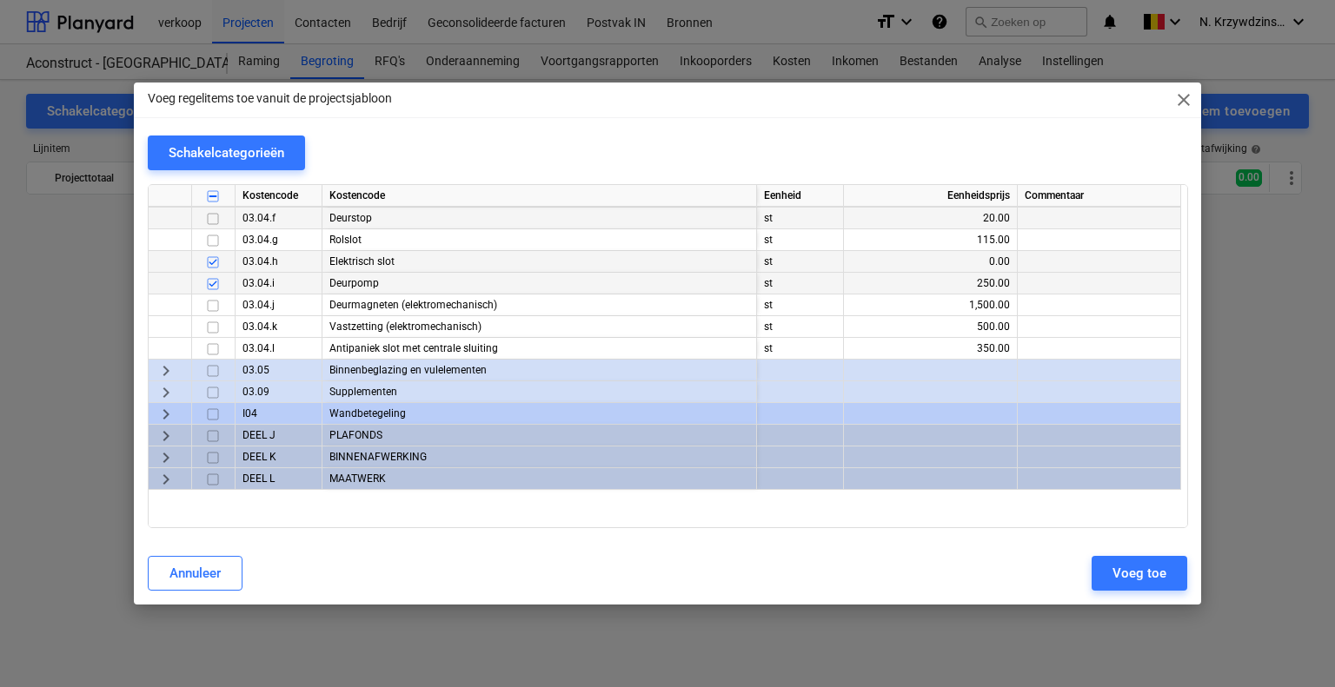
scroll to position [5957, 0]
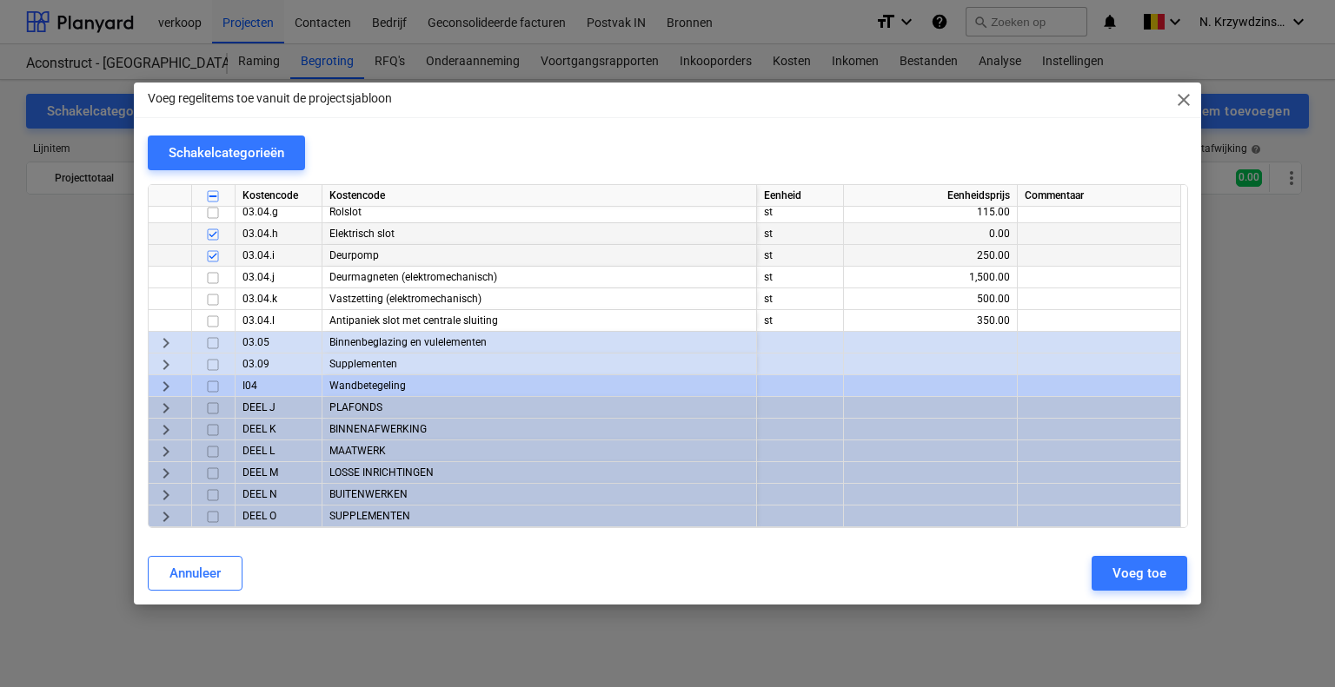
click at [176, 340] on div "keyboard_arrow_right" at bounding box center [170, 343] width 43 height 22
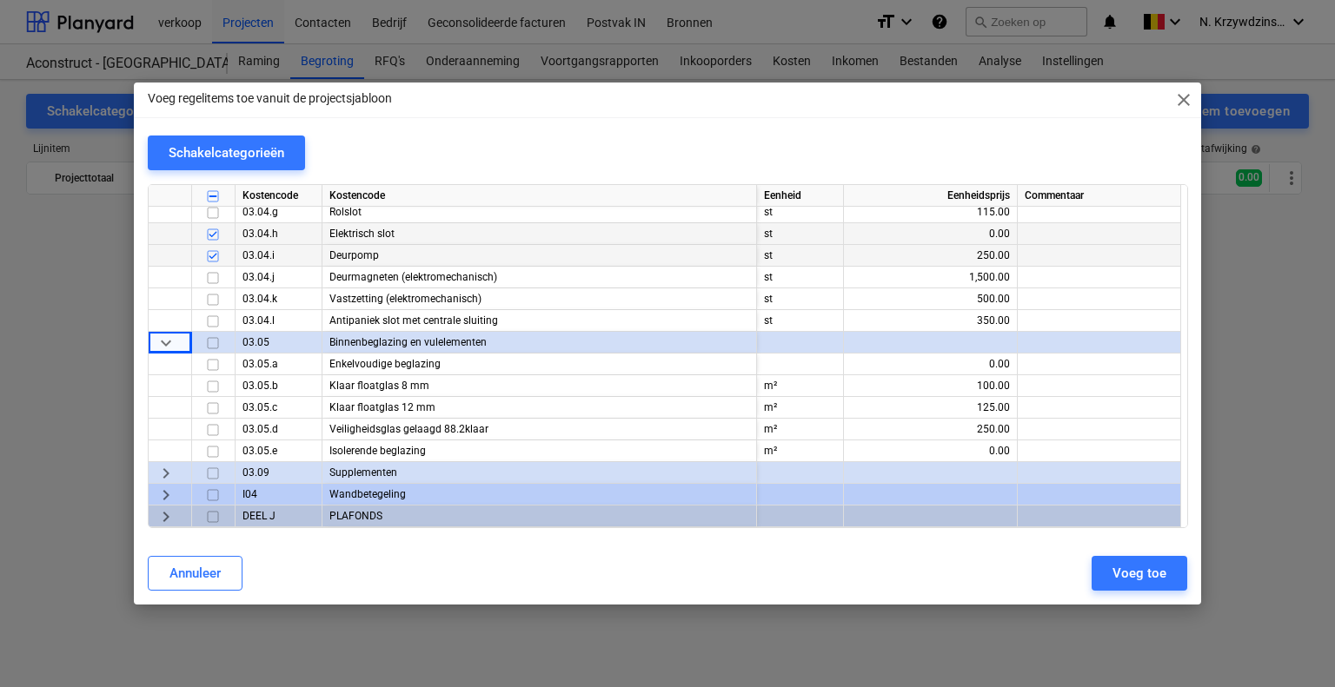
click at [174, 340] on span "keyboard_arrow_down" at bounding box center [166, 343] width 21 height 21
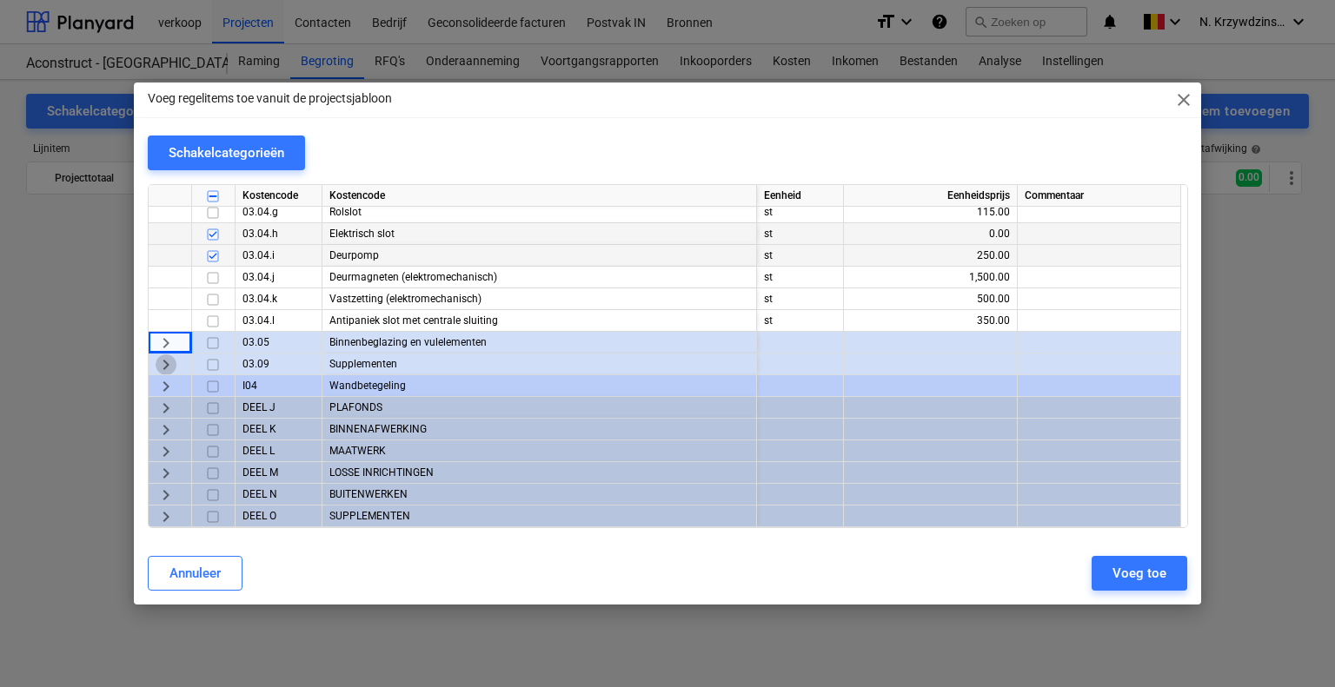
click at [172, 368] on span "keyboard_arrow_right" at bounding box center [166, 365] width 21 height 21
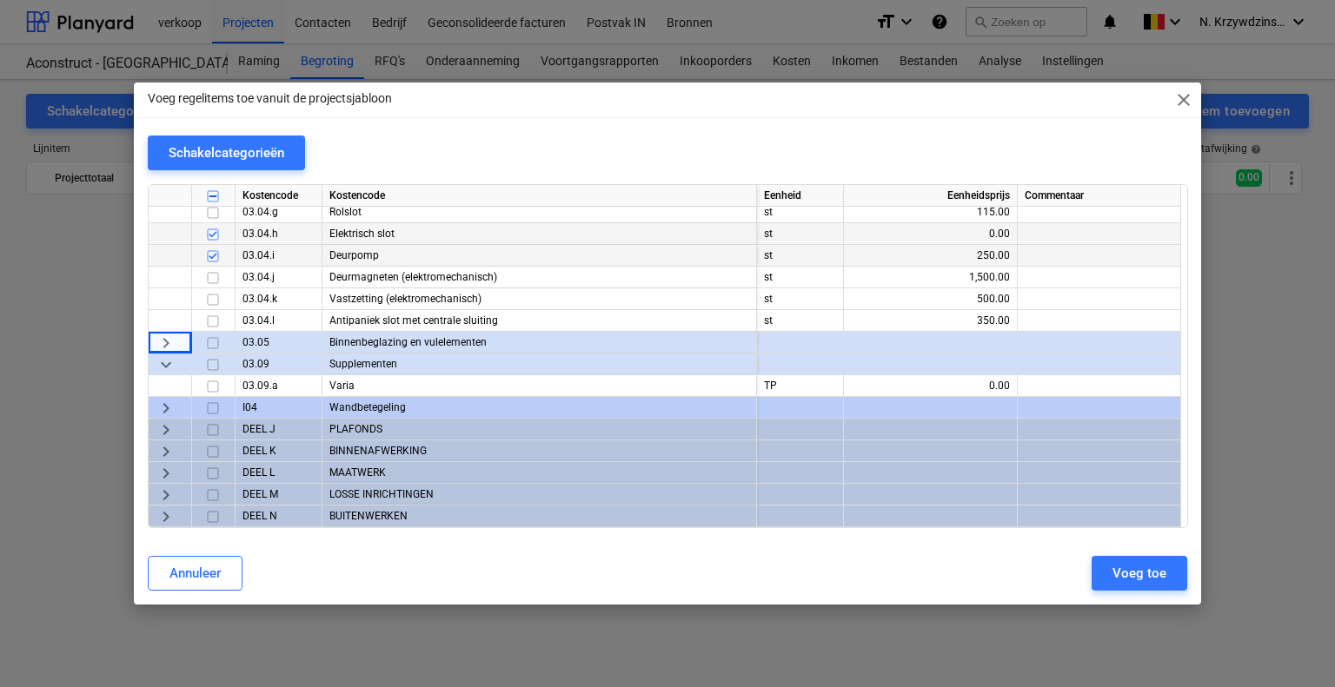
click at [172, 368] on span "keyboard_arrow_down" at bounding box center [166, 365] width 21 height 21
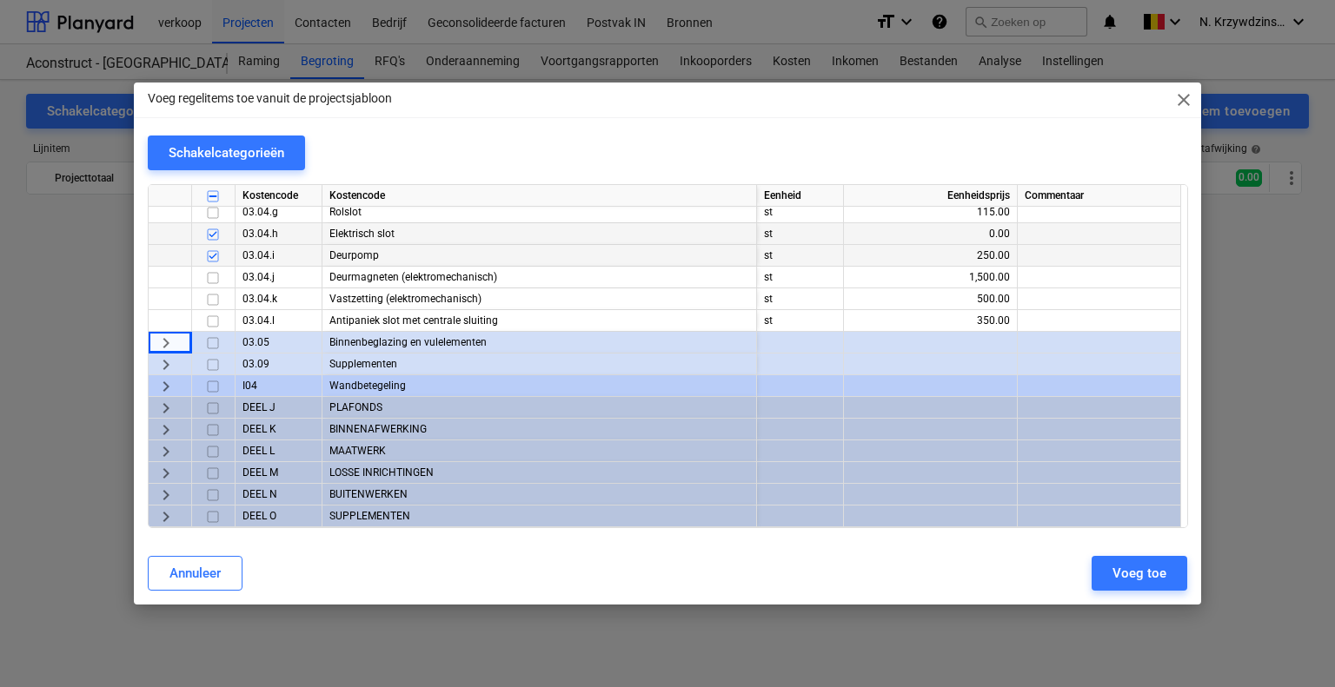
click at [169, 381] on span "keyboard_arrow_right" at bounding box center [166, 386] width 21 height 21
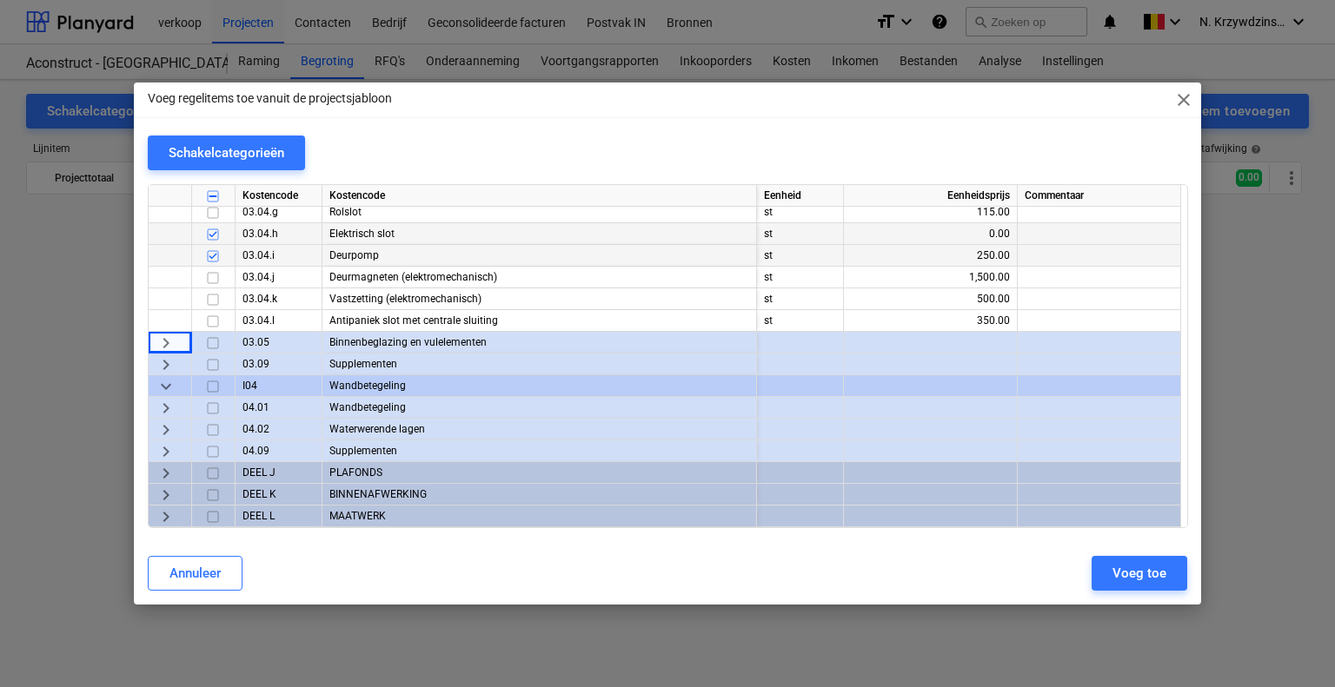
click at [176, 402] on div "keyboard_arrow_right" at bounding box center [170, 408] width 43 height 22
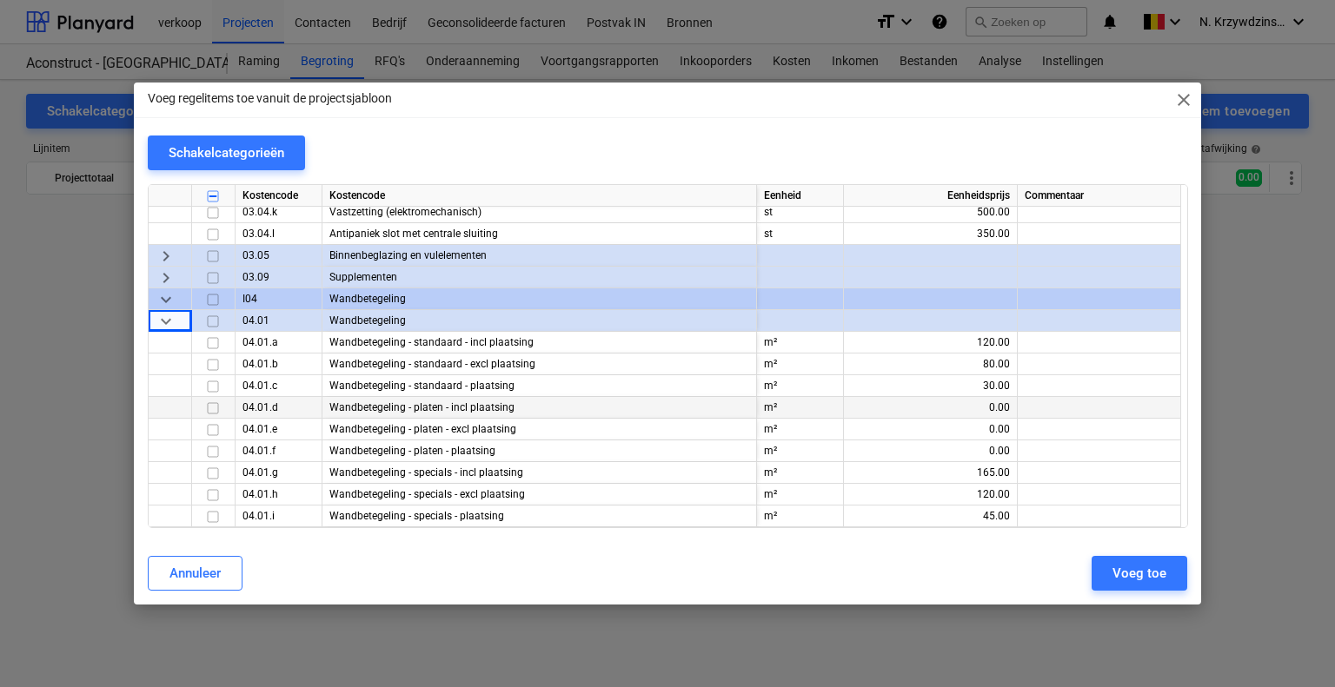
scroll to position [6131, 0]
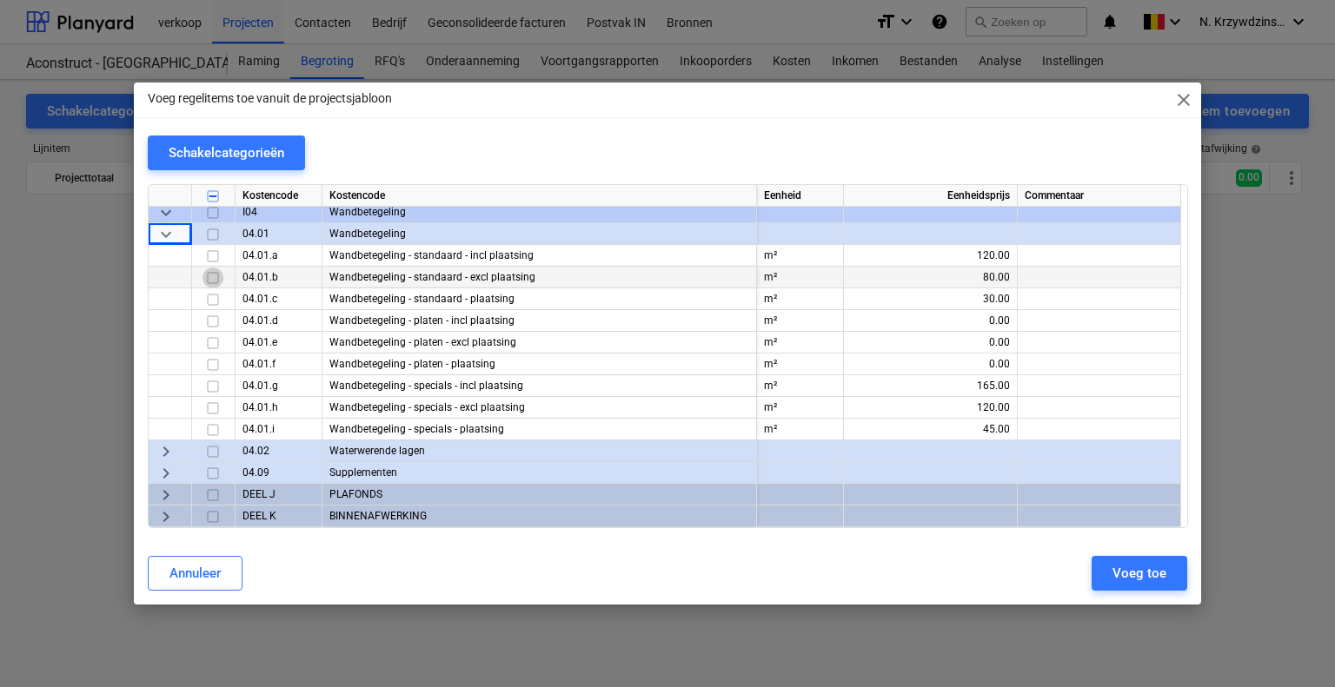
click at [213, 282] on input "checkbox" at bounding box center [212, 278] width 21 height 21
click at [215, 298] on input "checkbox" at bounding box center [212, 299] width 21 height 21
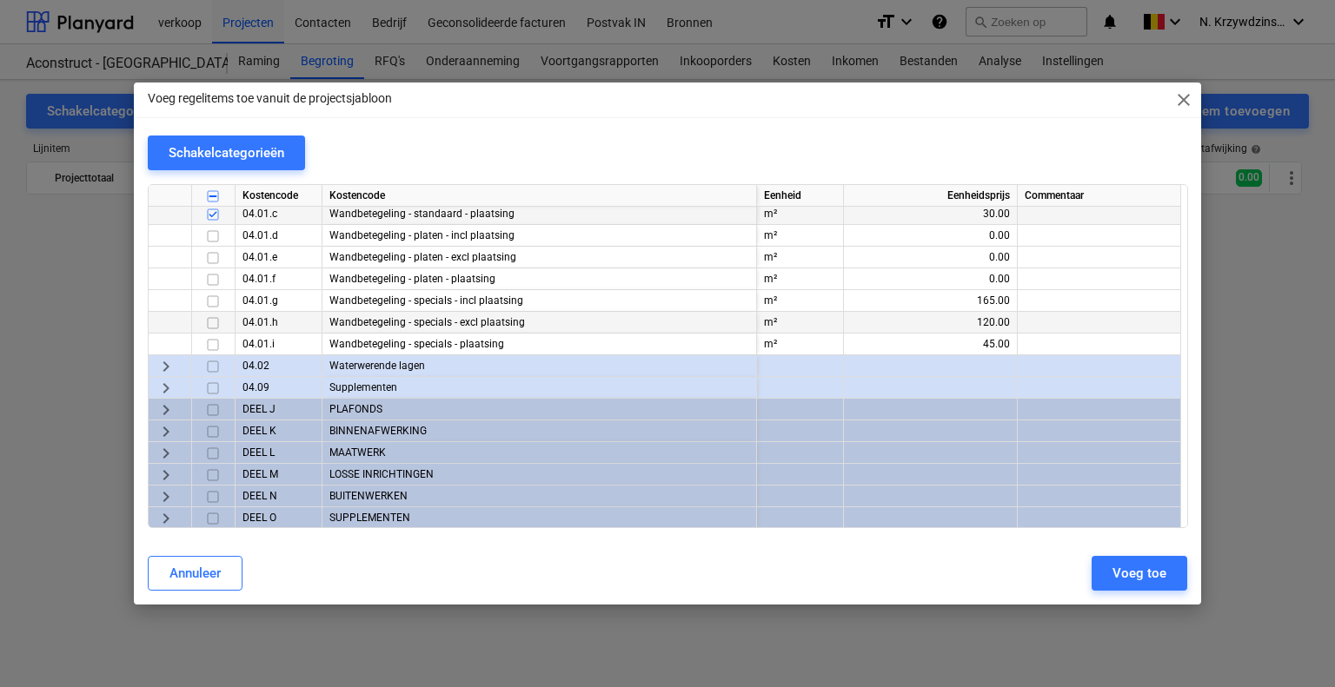
scroll to position [6218, 0]
click at [176, 361] on div "keyboard_arrow_right" at bounding box center [170, 365] width 43 height 22
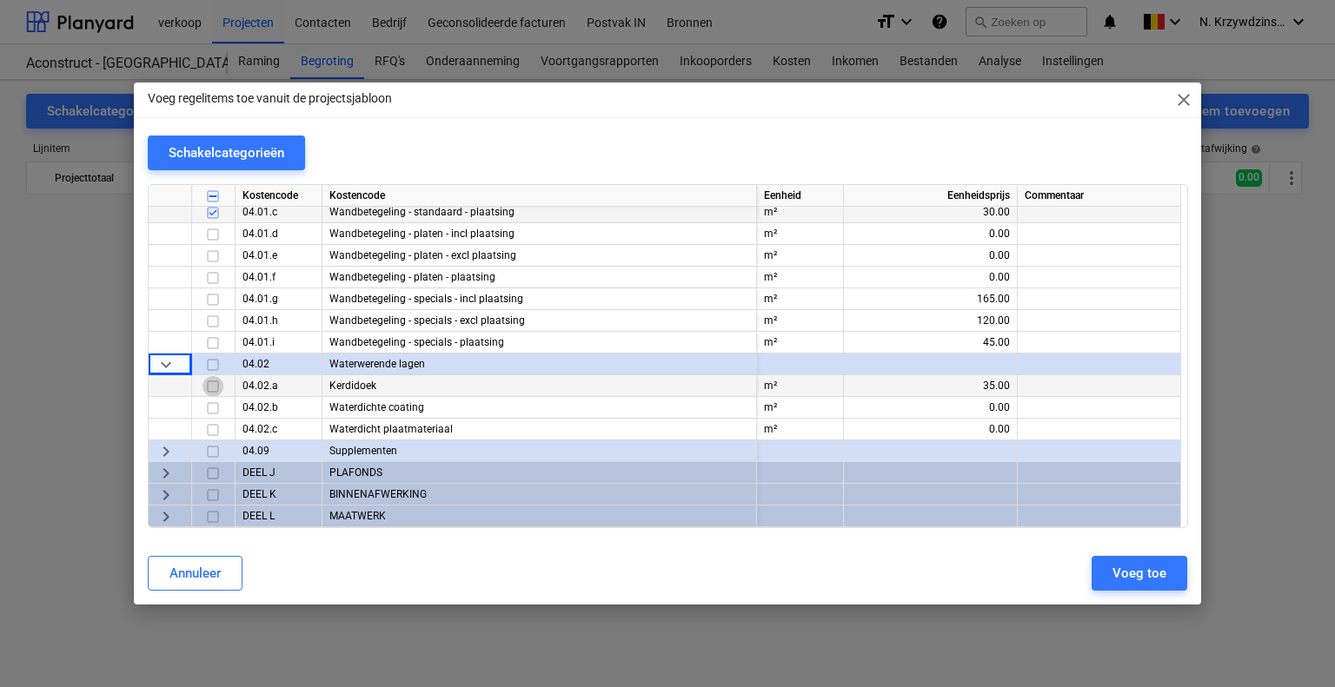
click at [217, 383] on input "checkbox" at bounding box center [212, 386] width 21 height 21
click at [170, 447] on span "keyboard_arrow_right" at bounding box center [166, 451] width 21 height 21
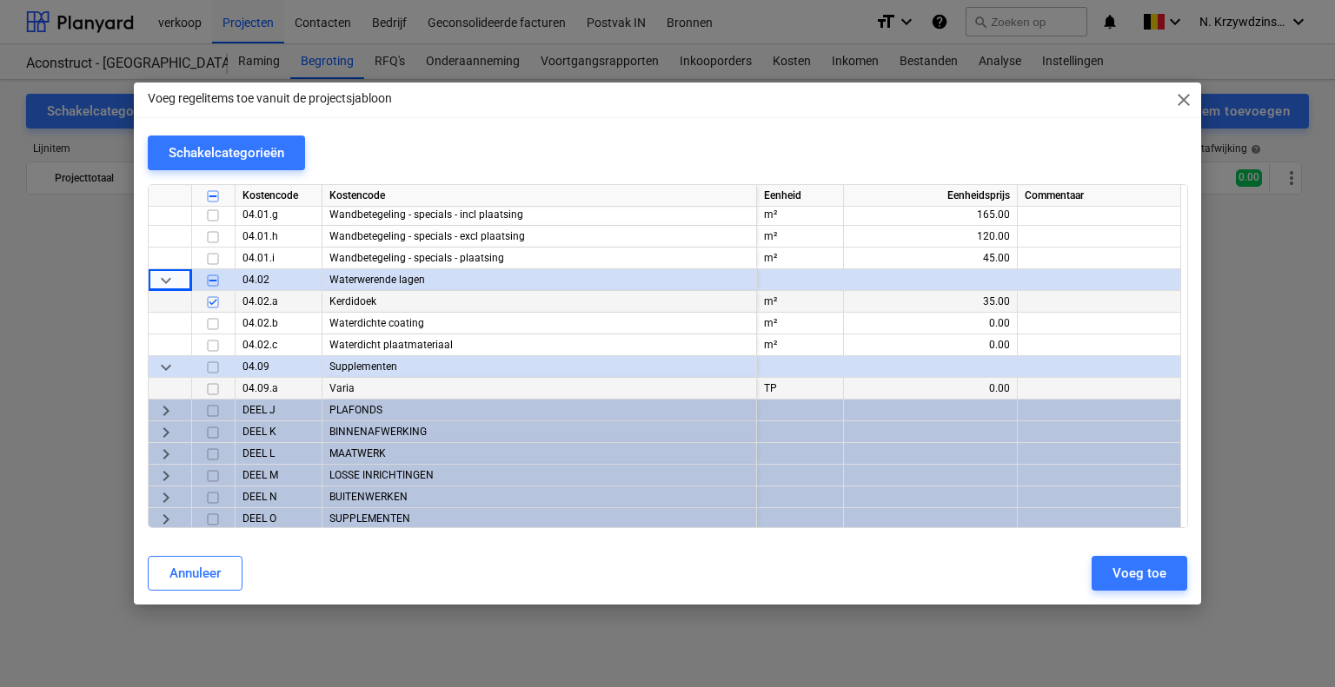
scroll to position [6305, 0]
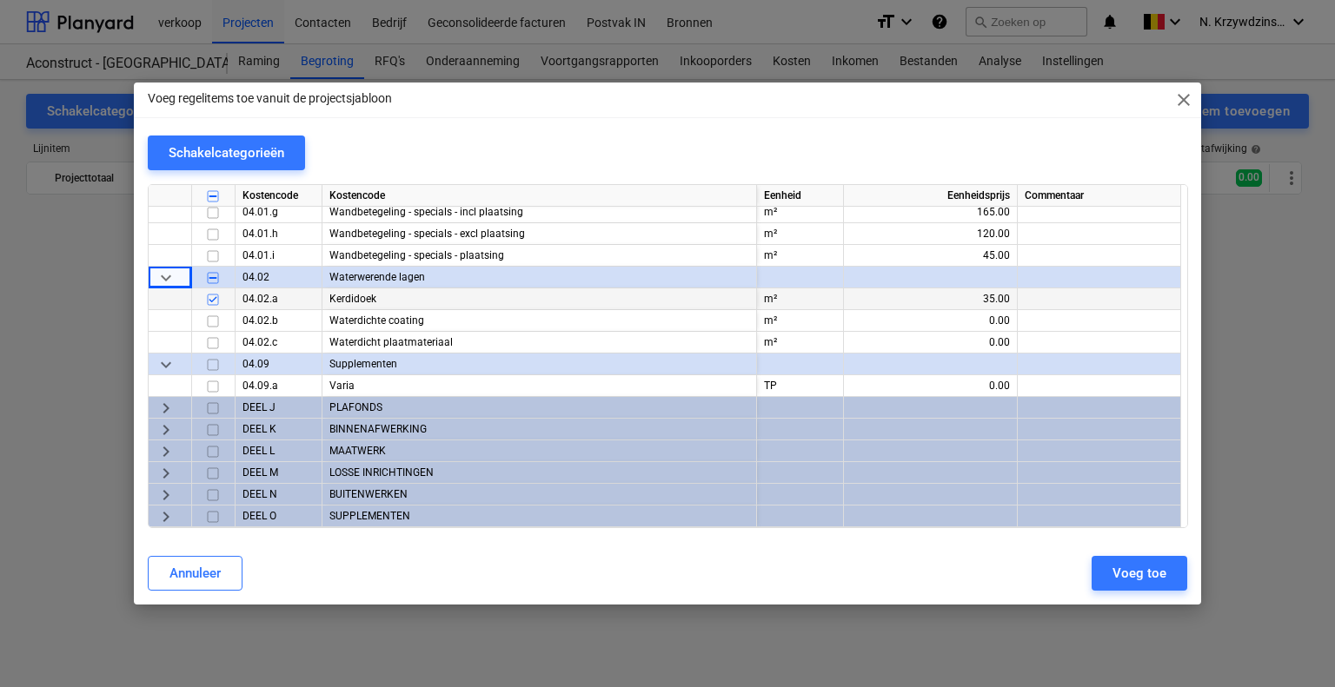
click at [174, 409] on span "keyboard_arrow_right" at bounding box center [166, 408] width 21 height 21
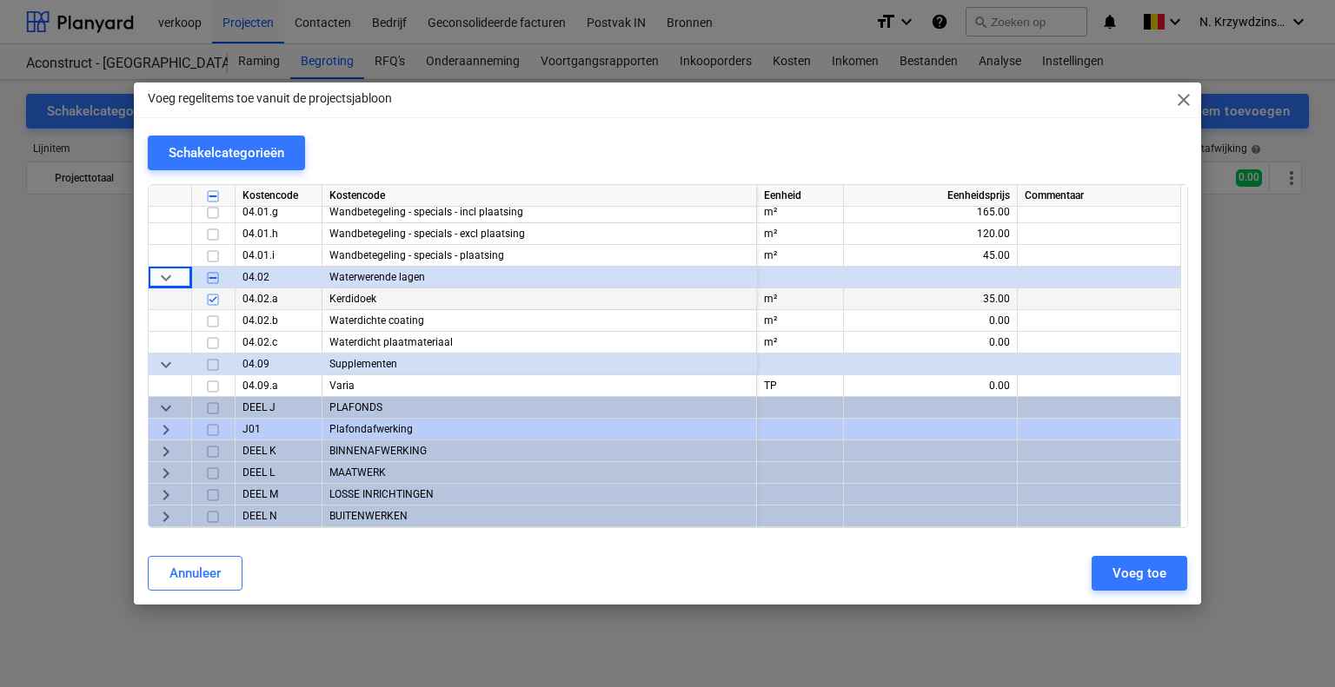
scroll to position [6326, 0]
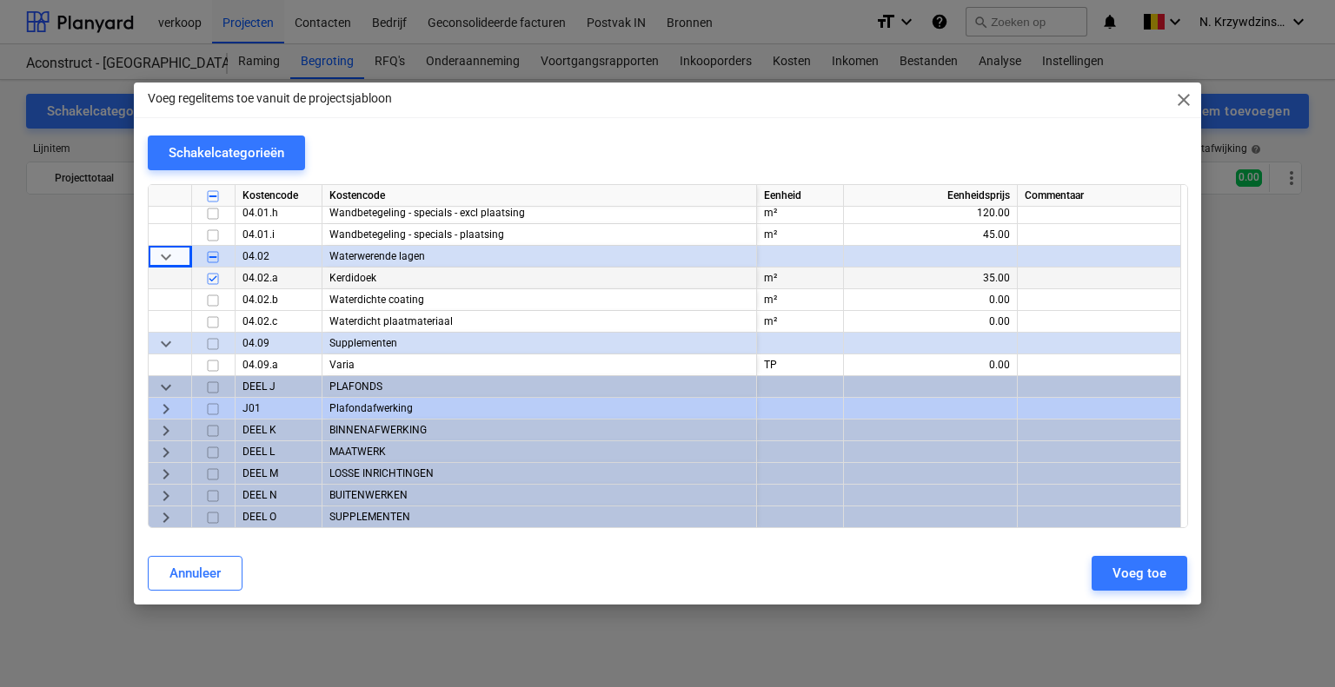
click at [171, 409] on span "keyboard_arrow_right" at bounding box center [166, 409] width 21 height 21
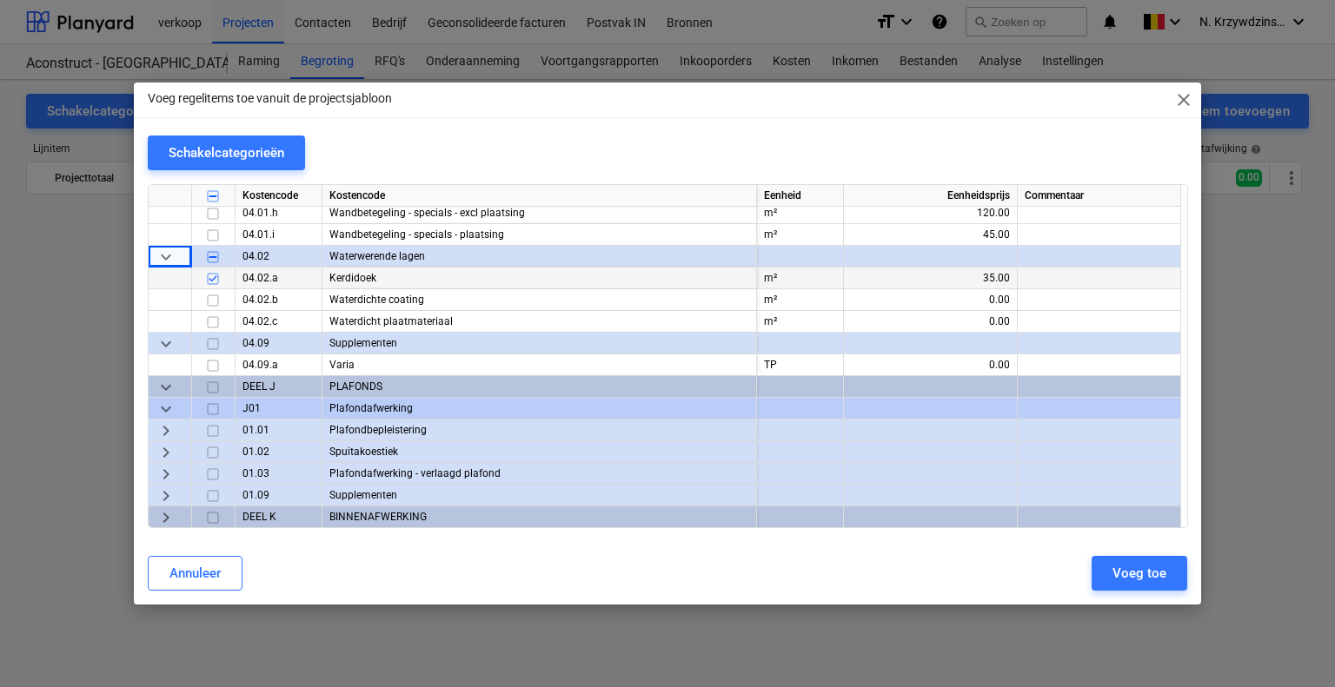
click at [171, 425] on span "keyboard_arrow_right" at bounding box center [166, 431] width 21 height 21
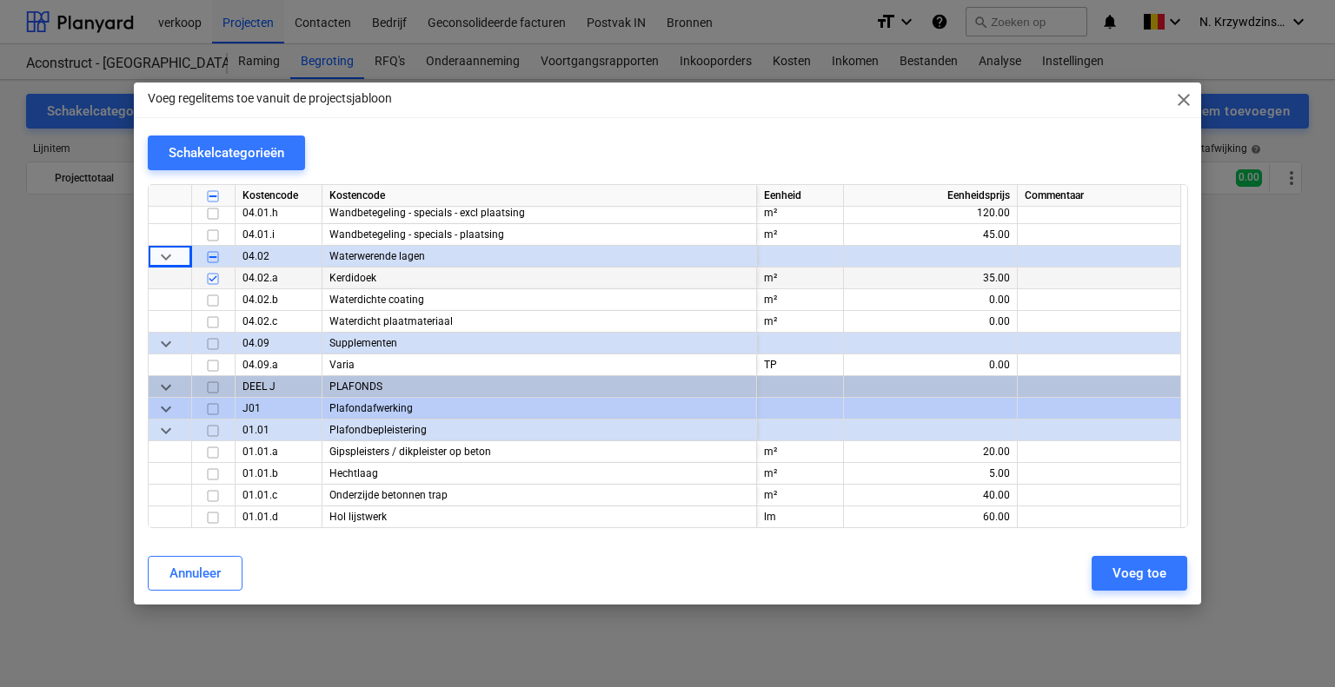
scroll to position [6413, 0]
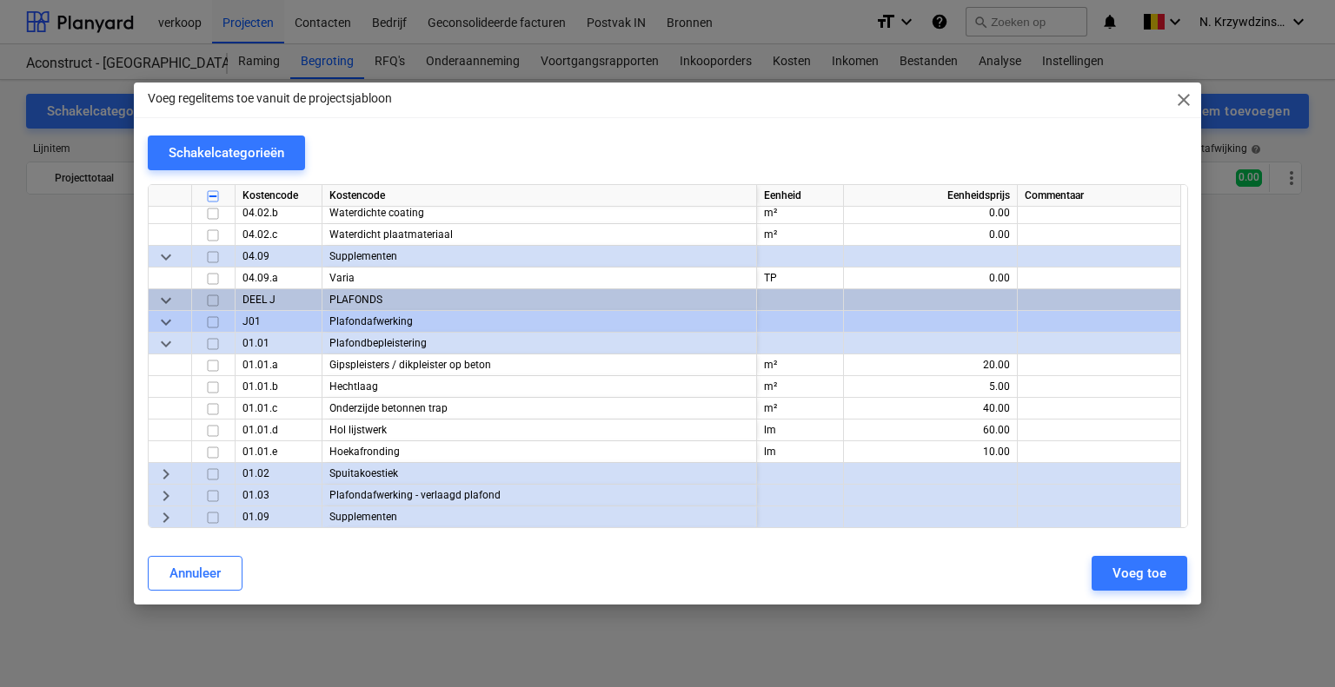
click at [174, 298] on span "keyboard_arrow_down" at bounding box center [166, 300] width 21 height 21
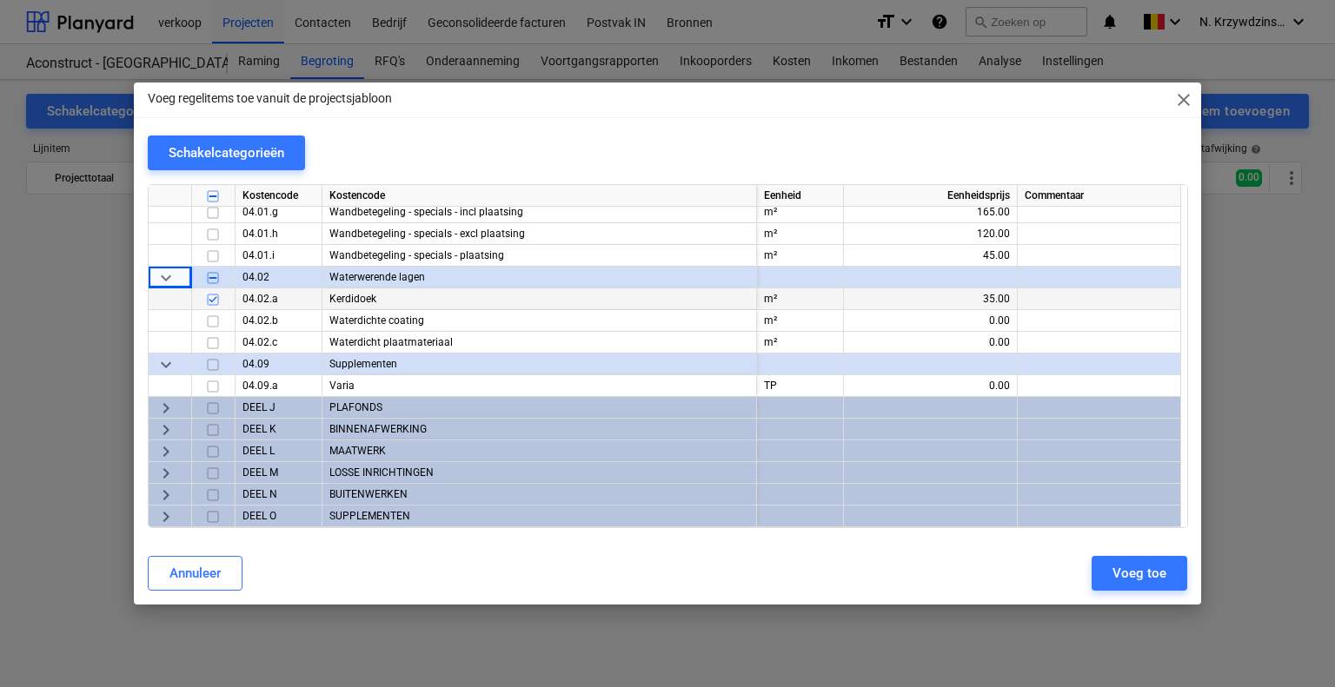
scroll to position [6305, 0]
click at [173, 406] on span "keyboard_arrow_right" at bounding box center [166, 408] width 21 height 21
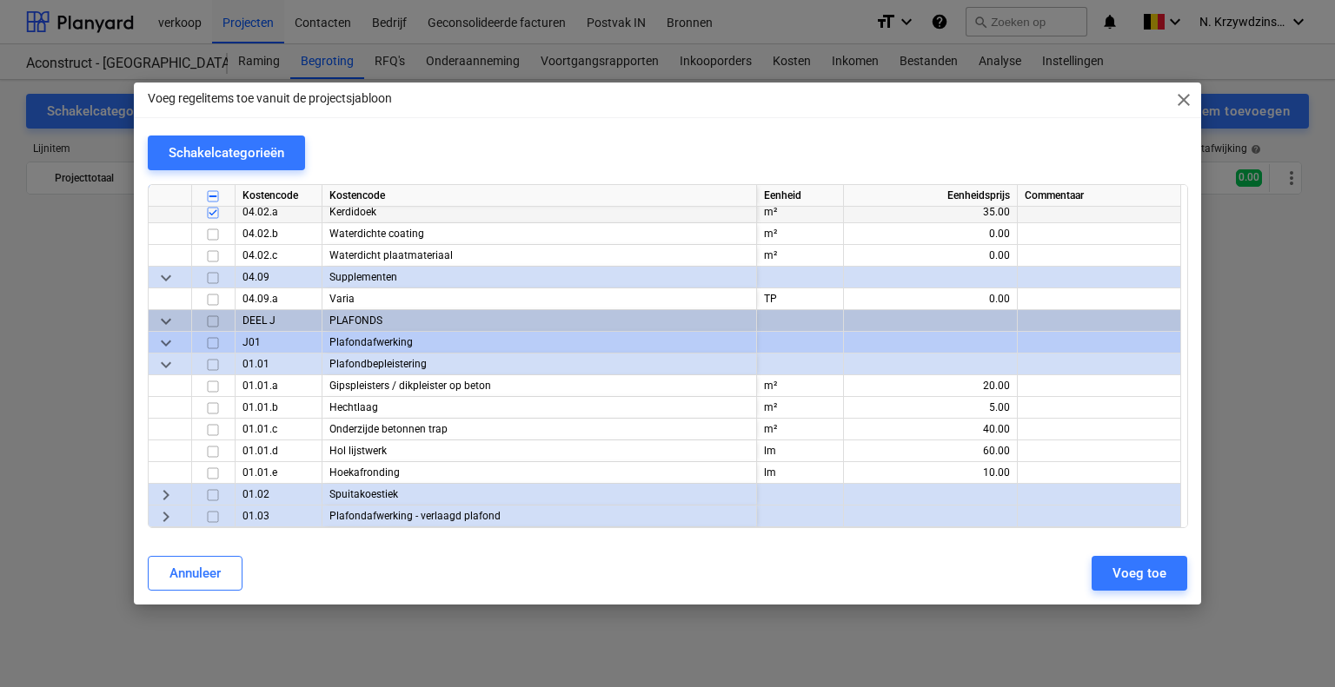
click at [158, 337] on span "keyboard_arrow_down" at bounding box center [166, 343] width 21 height 21
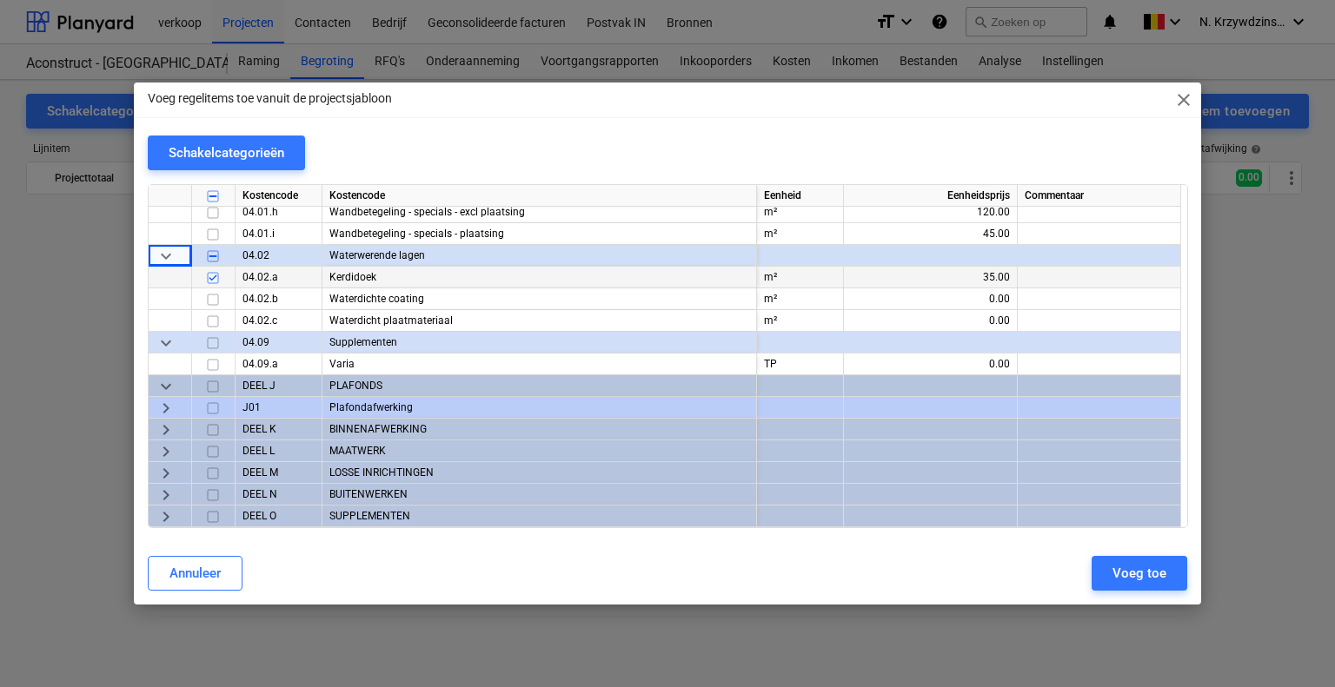
scroll to position [6326, 0]
click at [170, 402] on span "keyboard_arrow_right" at bounding box center [166, 409] width 21 height 21
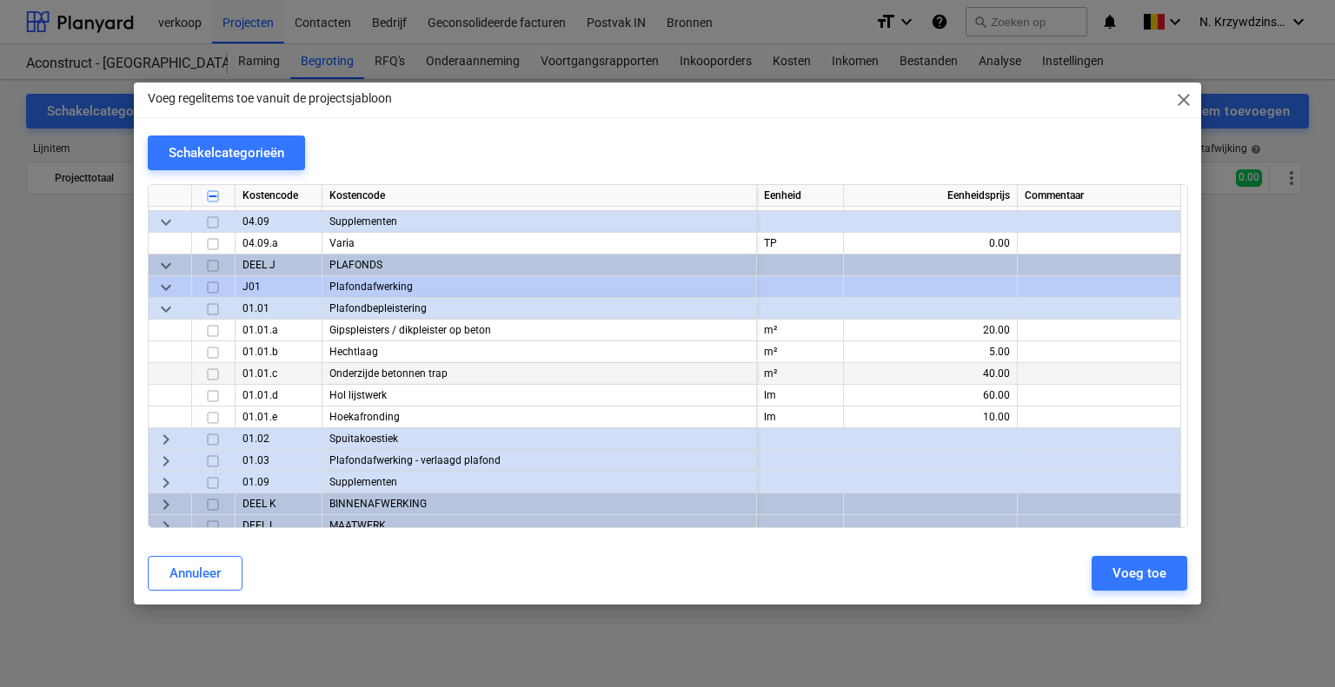
scroll to position [6499, 0]
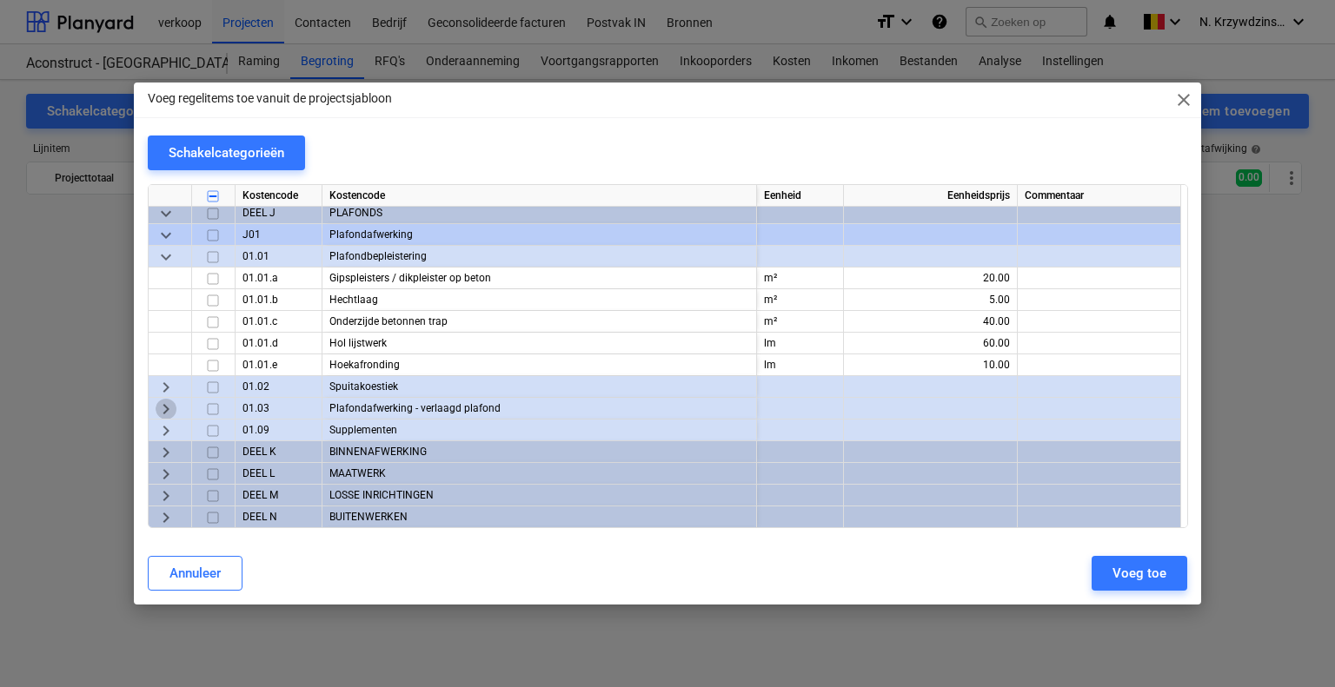
click at [168, 407] on span "keyboard_arrow_right" at bounding box center [166, 409] width 21 height 21
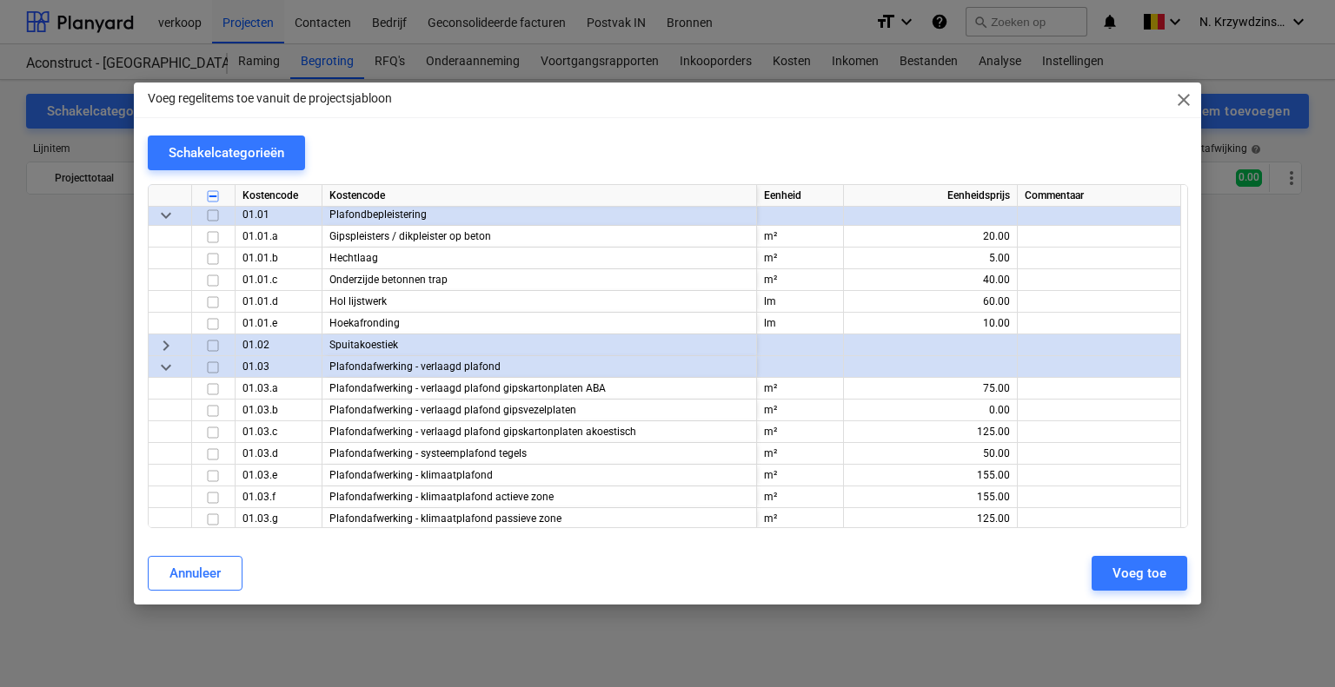
scroll to position [6673, 0]
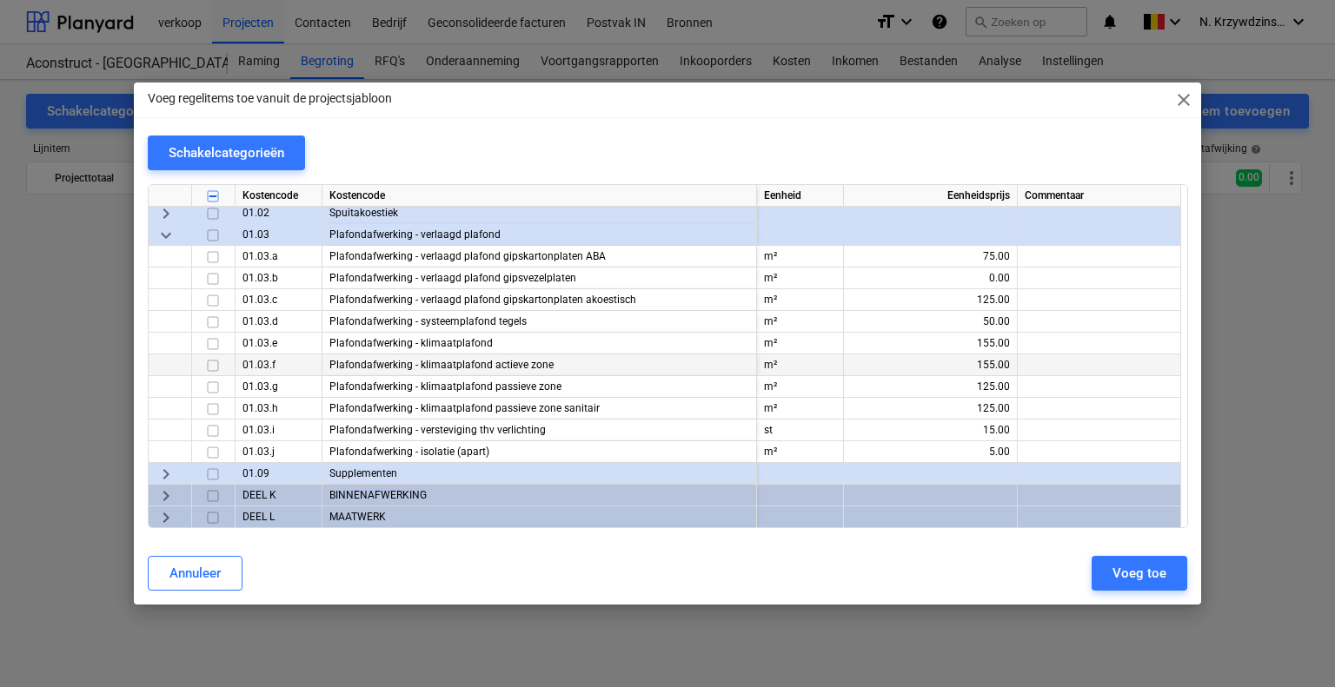
click at [213, 364] on input "checkbox" at bounding box center [212, 365] width 21 height 21
click at [209, 301] on input "checkbox" at bounding box center [212, 300] width 21 height 21
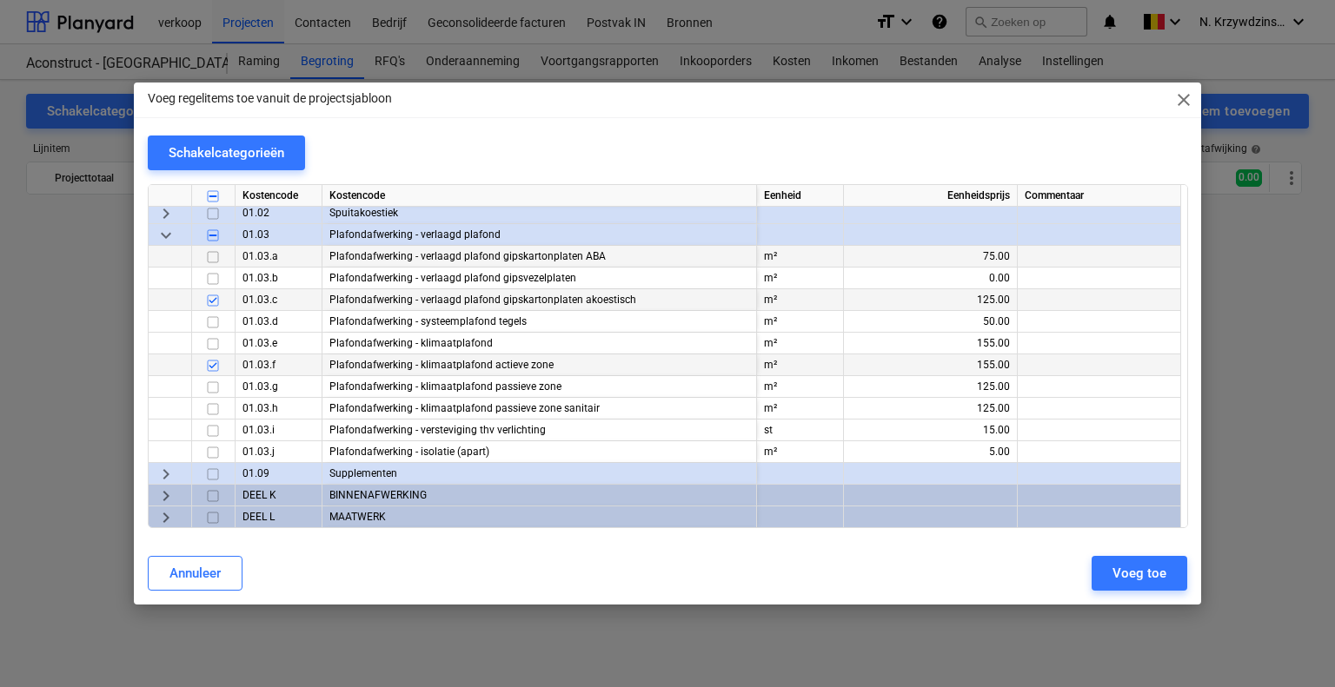
click at [214, 256] on input "checkbox" at bounding box center [212, 257] width 21 height 21
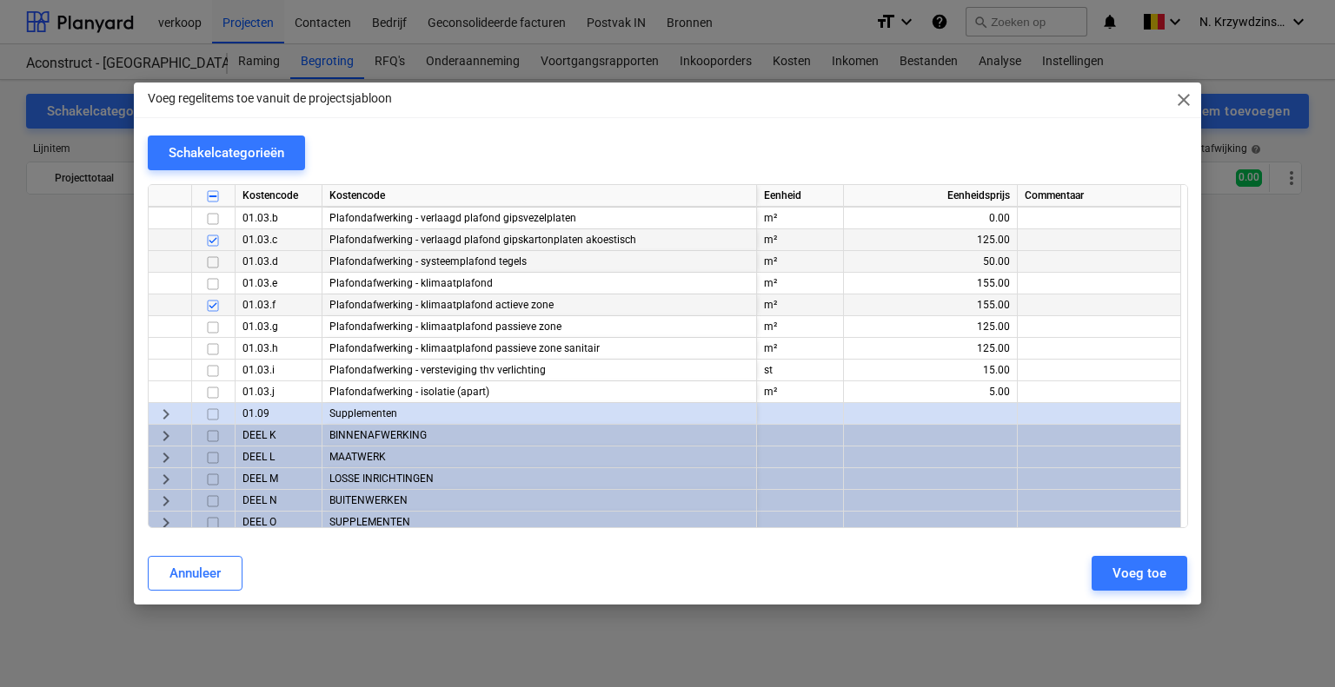
scroll to position [6739, 0]
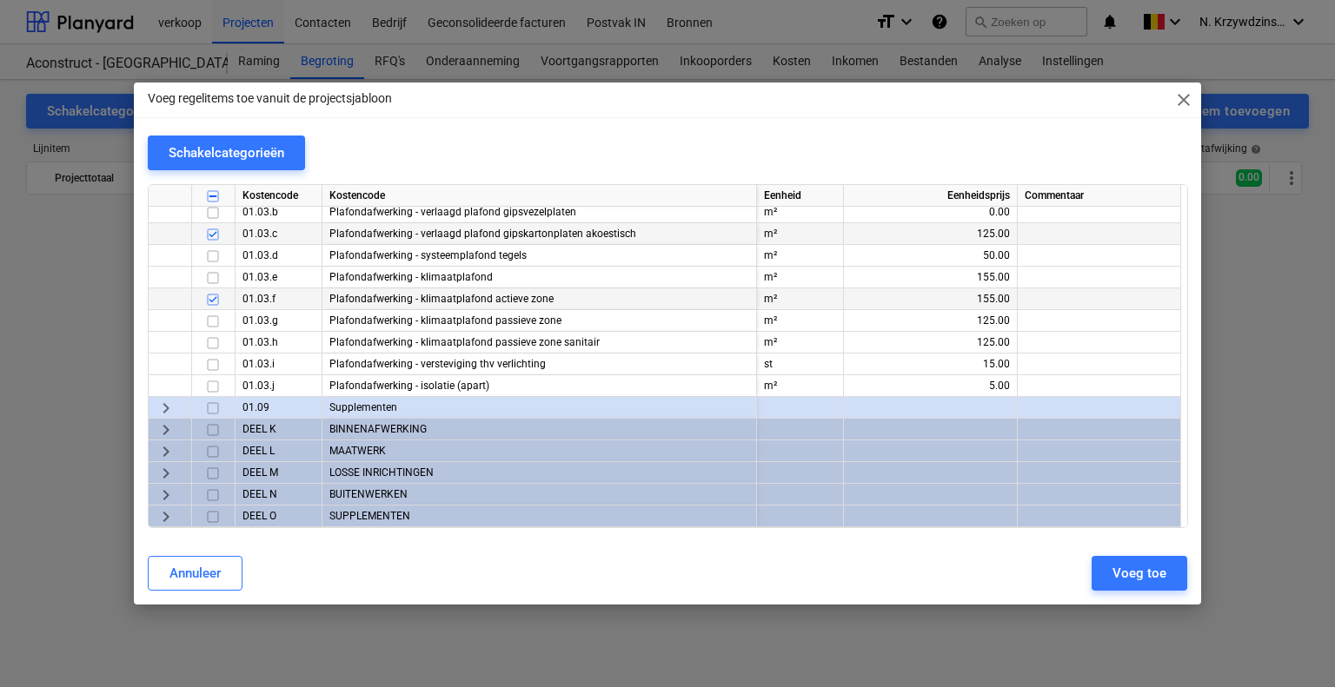
click at [170, 409] on span "keyboard_arrow_right" at bounding box center [166, 408] width 21 height 21
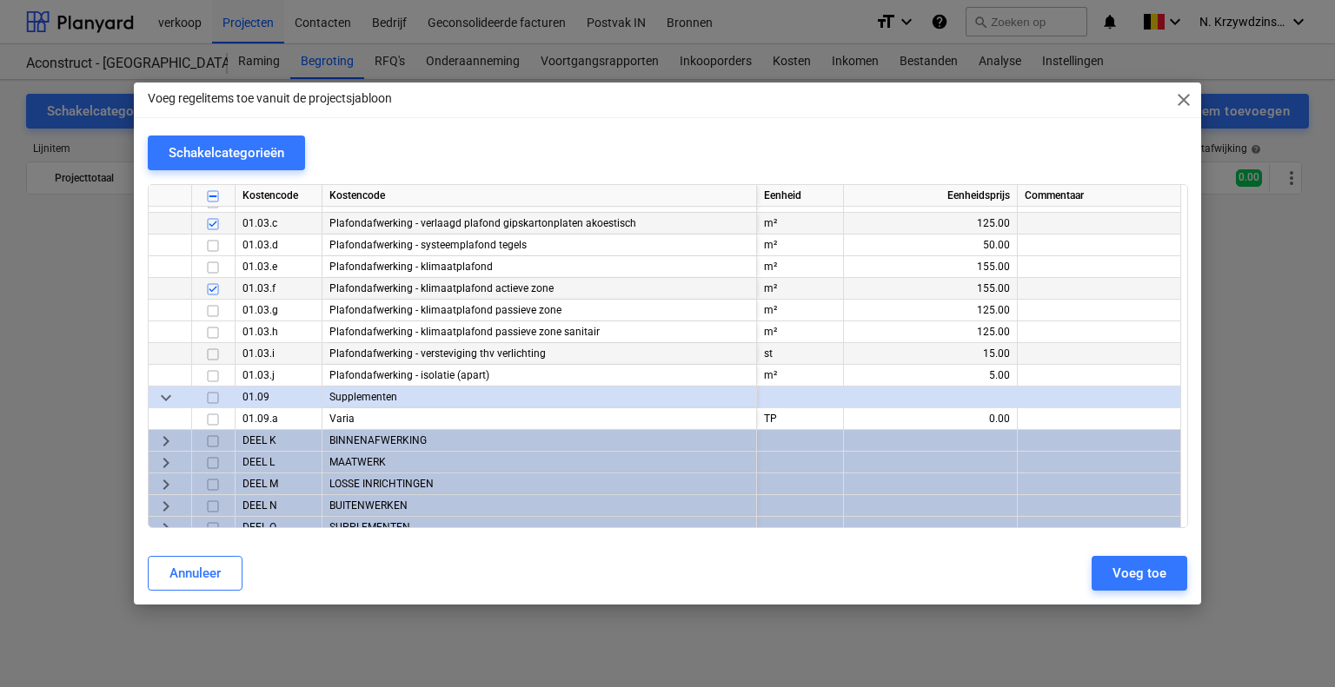
scroll to position [6760, 0]
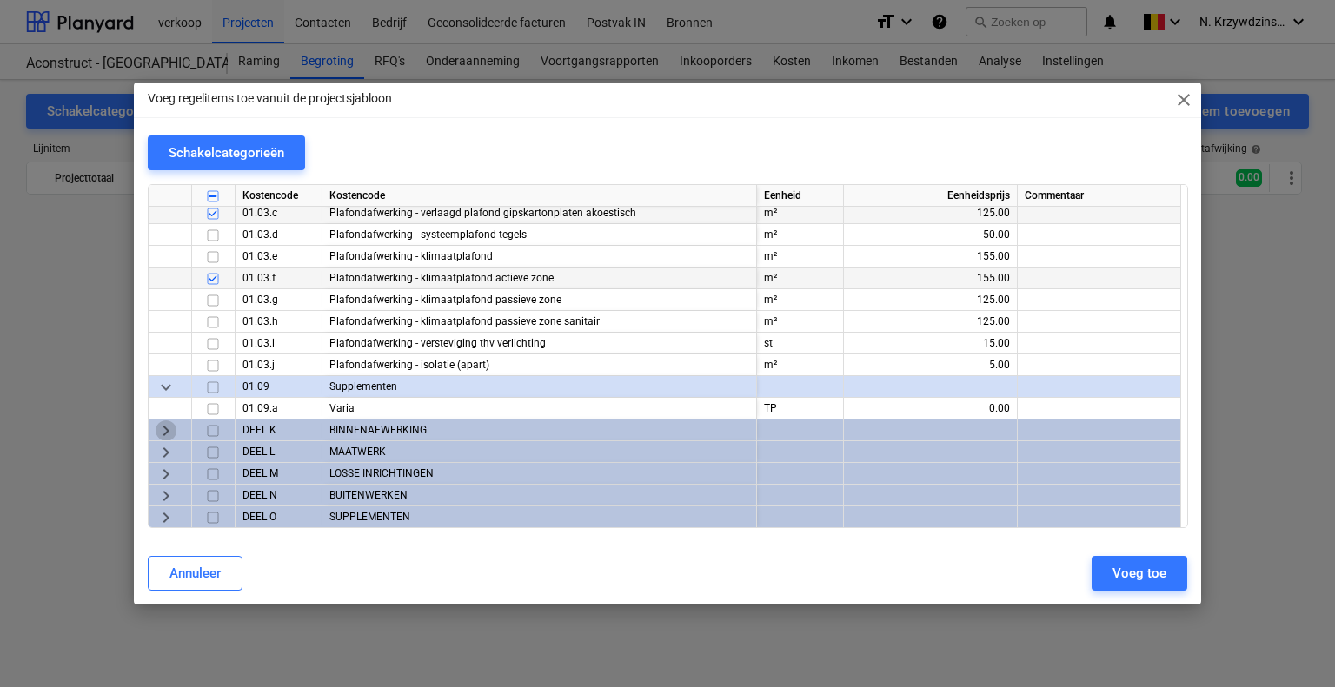
click at [156, 427] on span "keyboard_arrow_right" at bounding box center [166, 431] width 21 height 21
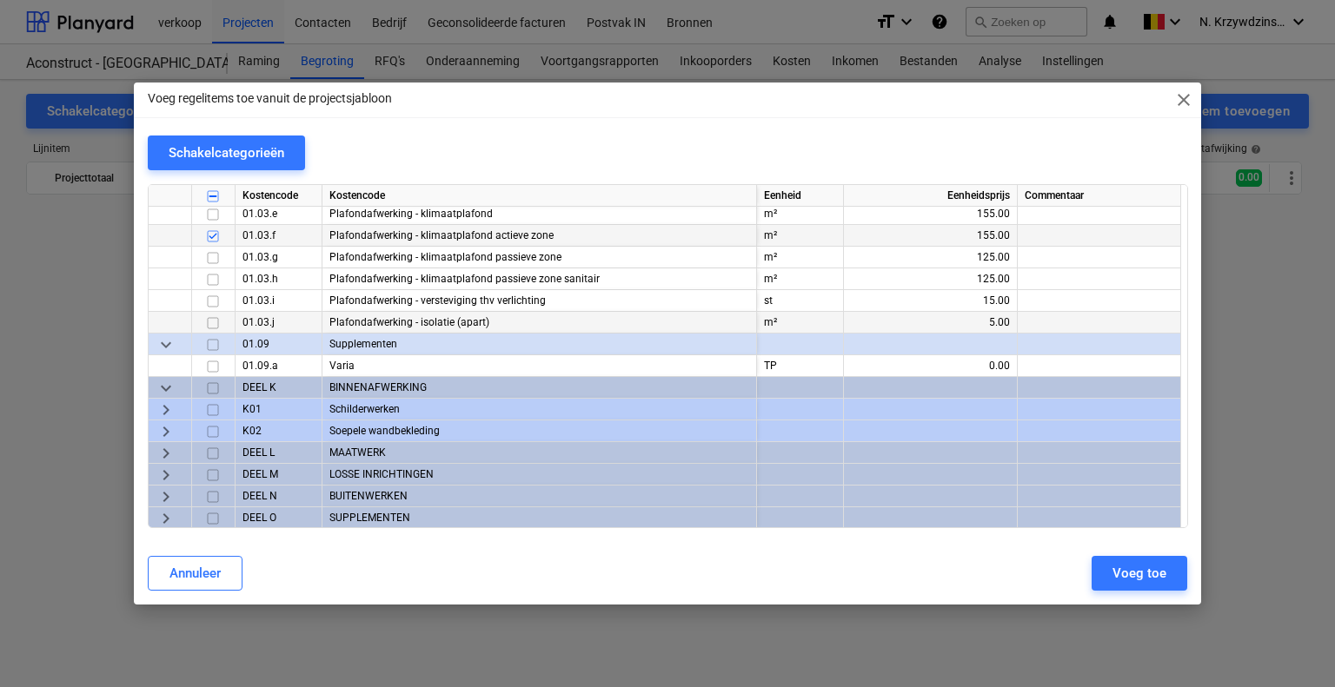
scroll to position [6804, 0]
click at [174, 406] on span "keyboard_arrow_right" at bounding box center [166, 409] width 21 height 21
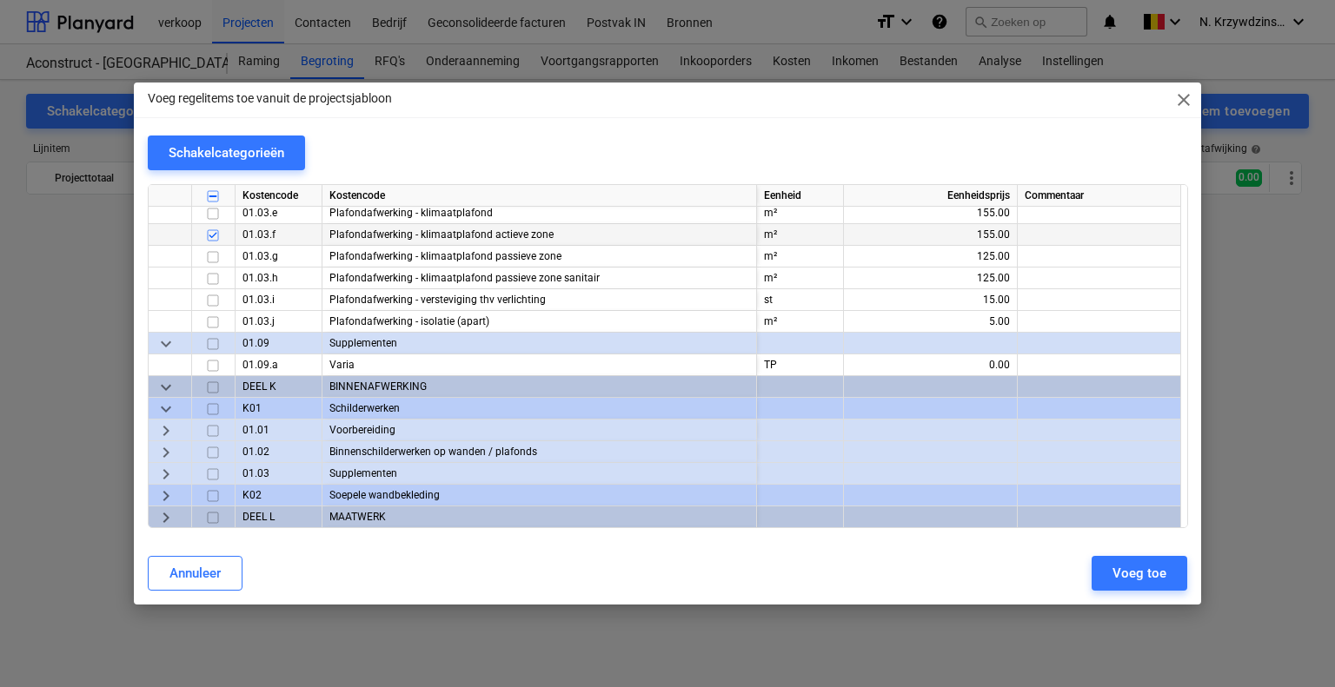
click at [161, 426] on span "keyboard_arrow_right" at bounding box center [166, 431] width 21 height 21
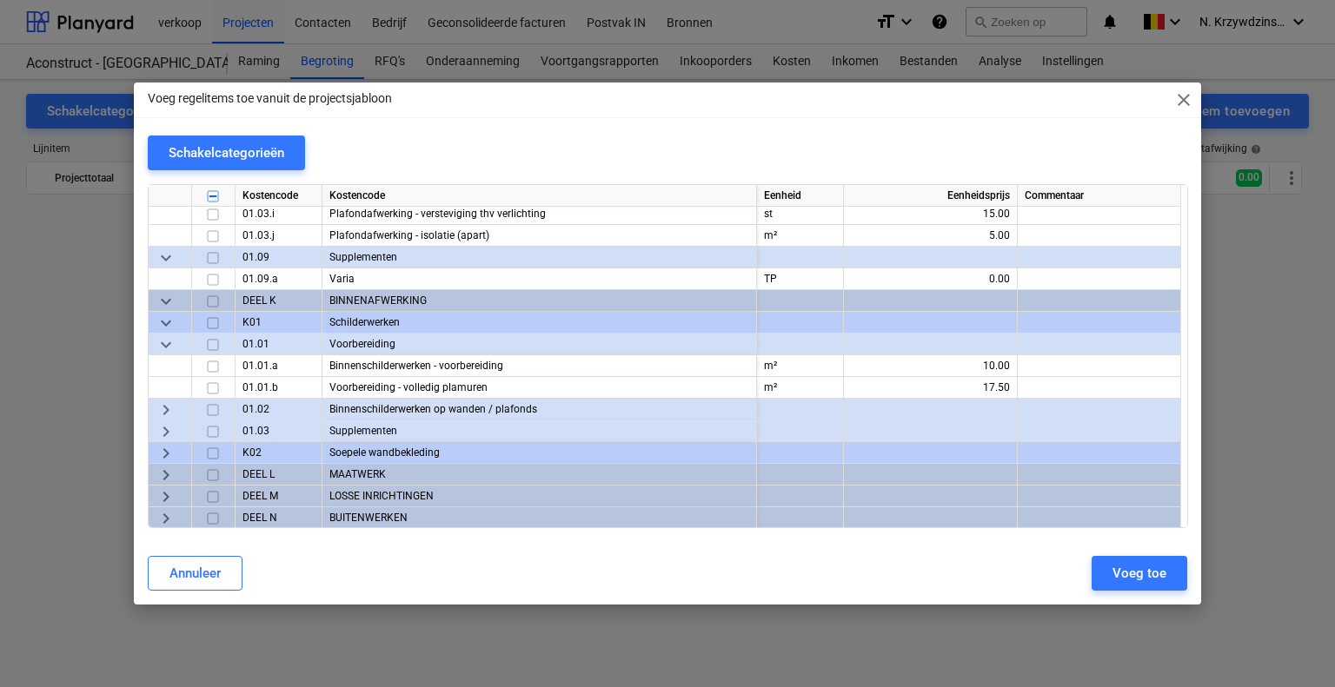
scroll to position [6890, 0]
click at [211, 367] on input "checkbox" at bounding box center [212, 365] width 21 height 21
click at [163, 413] on span "keyboard_arrow_right" at bounding box center [166, 409] width 21 height 21
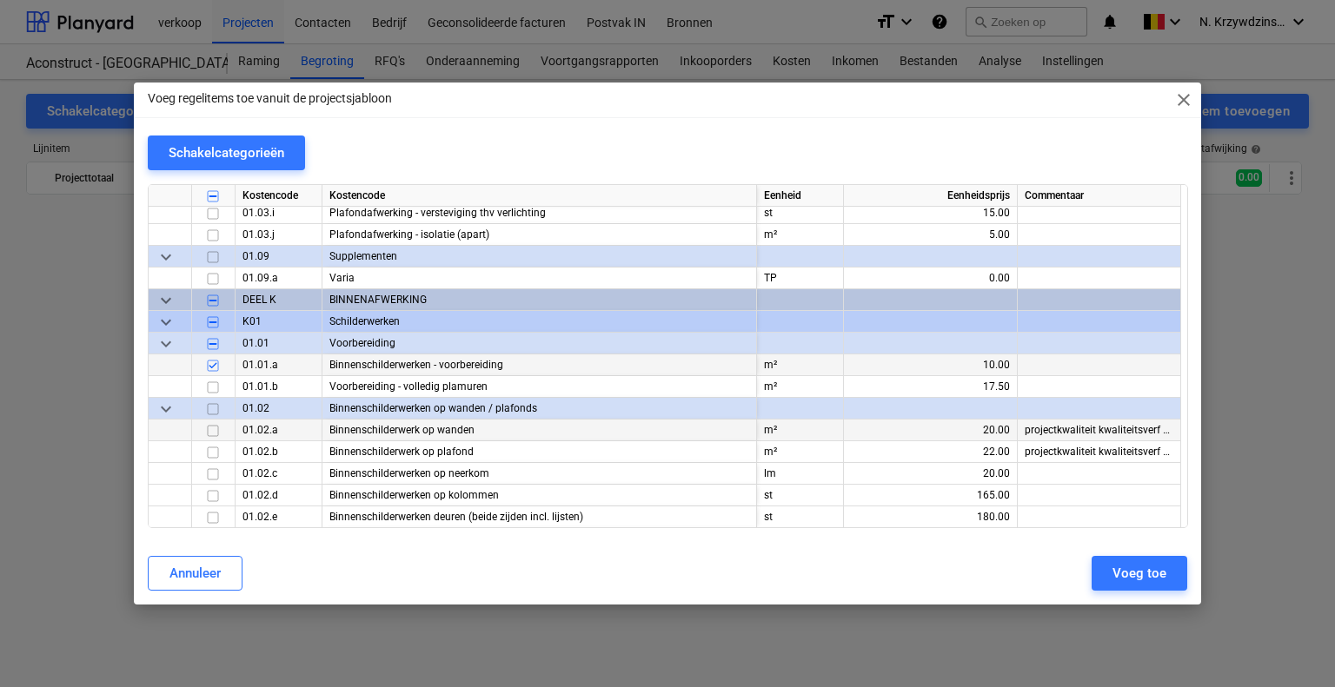
click at [212, 432] on input "checkbox" at bounding box center [212, 431] width 21 height 21
click at [214, 452] on input "checkbox" at bounding box center [212, 452] width 21 height 21
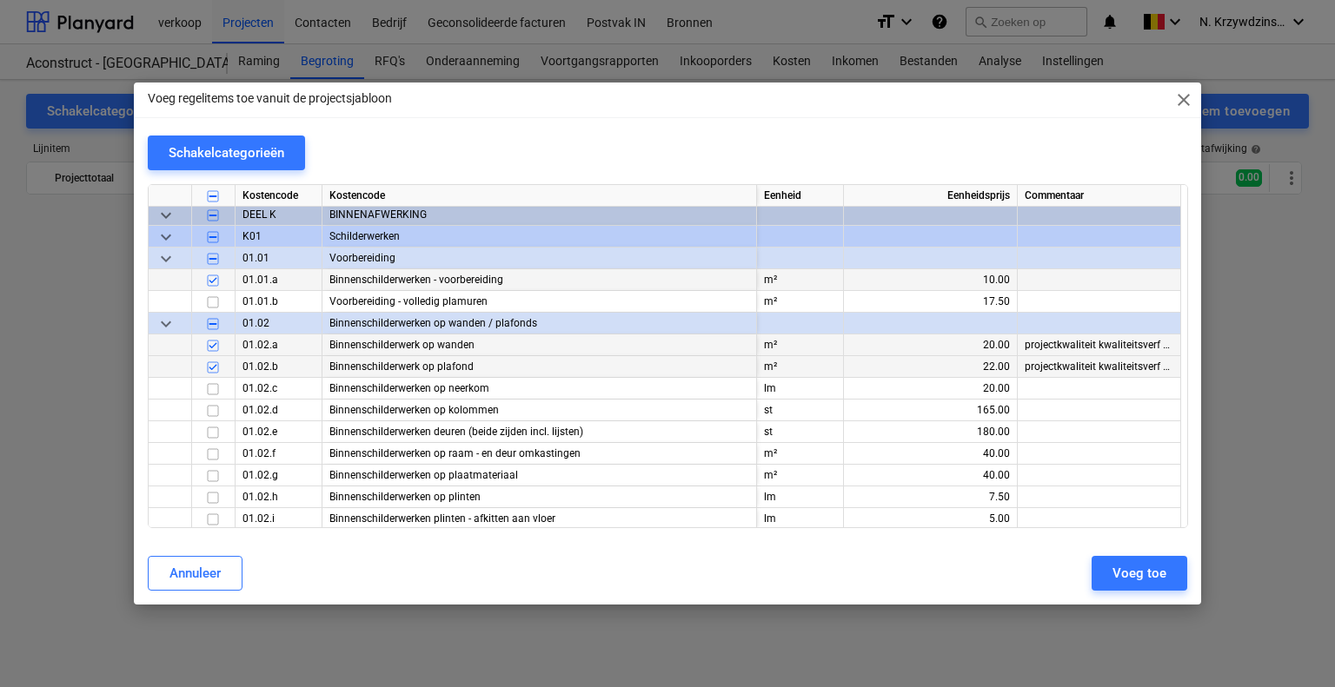
scroll to position [6977, 0]
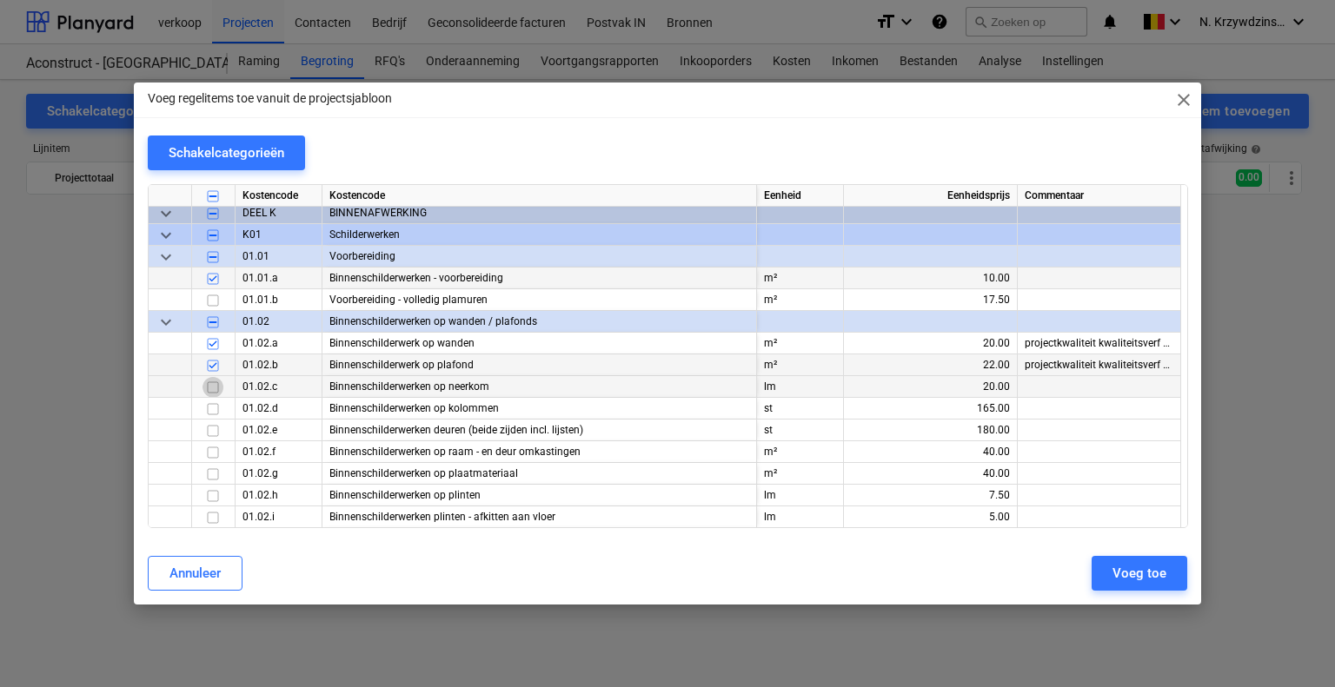
click at [215, 385] on input "checkbox" at bounding box center [212, 387] width 21 height 21
click at [212, 430] on input "checkbox" at bounding box center [212, 431] width 21 height 21
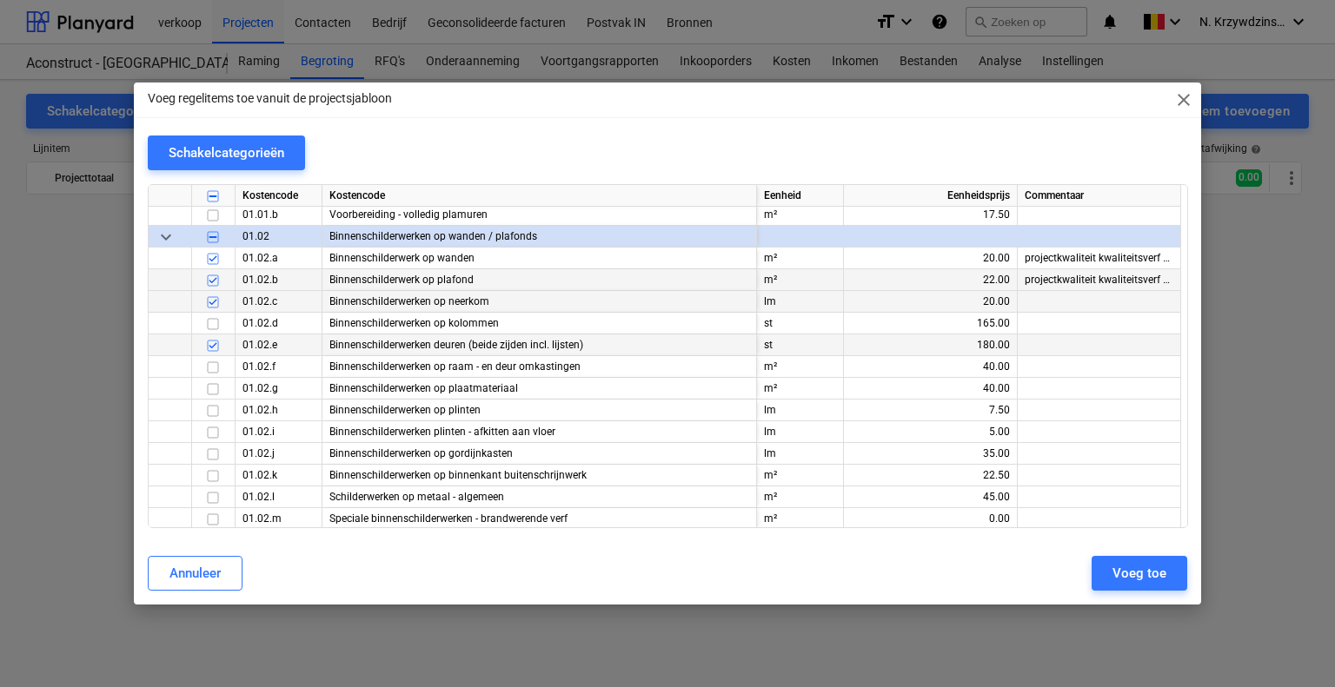
scroll to position [7064, 0]
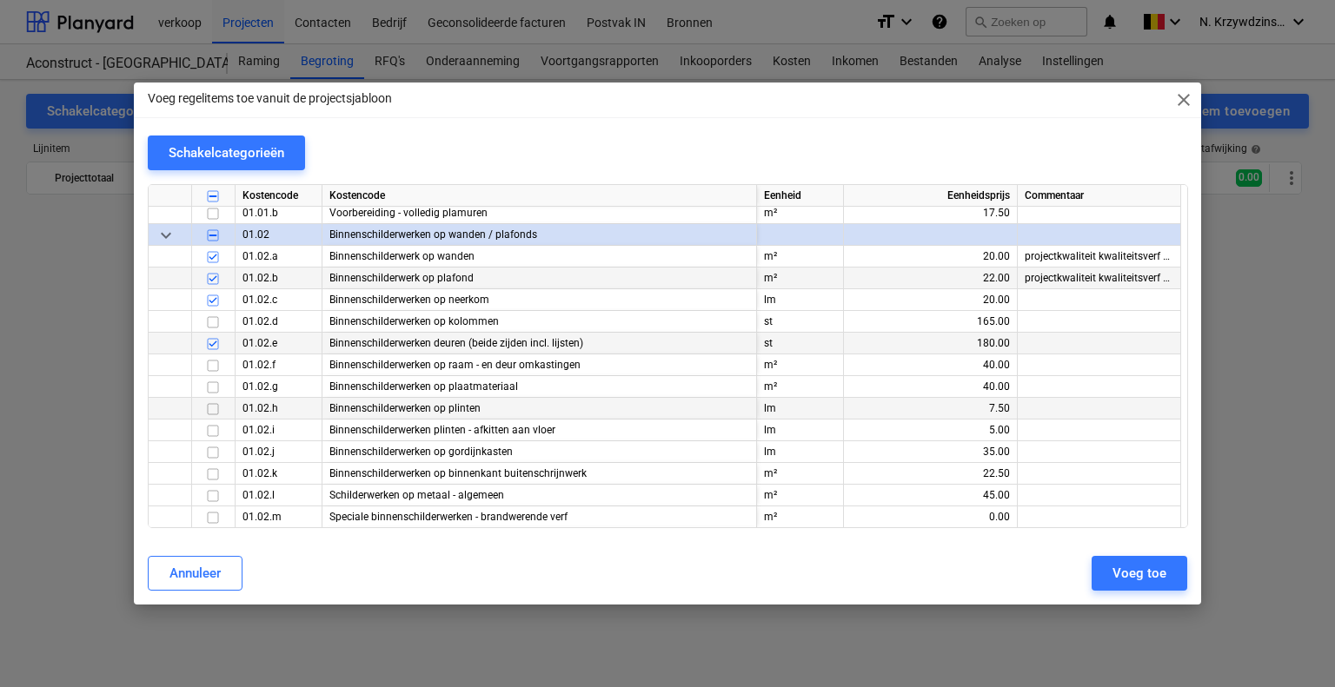
click at [215, 405] on input "checkbox" at bounding box center [212, 409] width 21 height 21
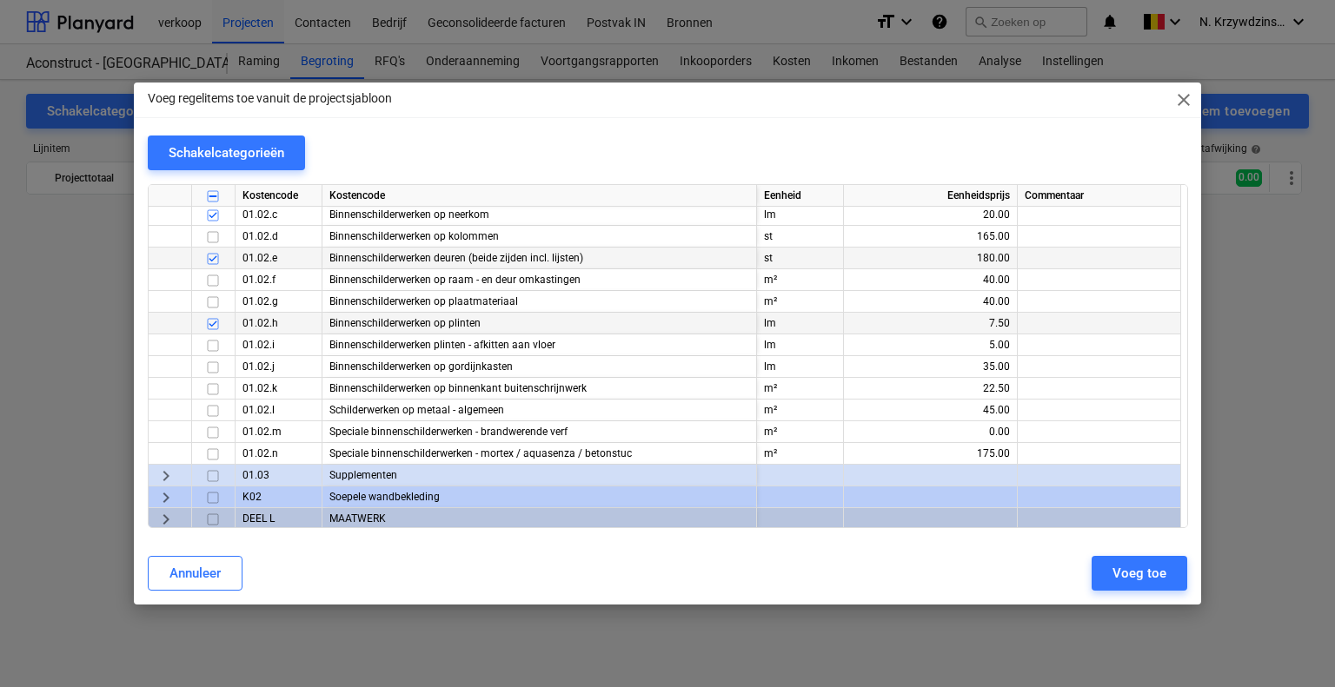
scroll to position [7151, 0]
click at [163, 471] on span "keyboard_arrow_right" at bounding box center [166, 474] width 21 height 21
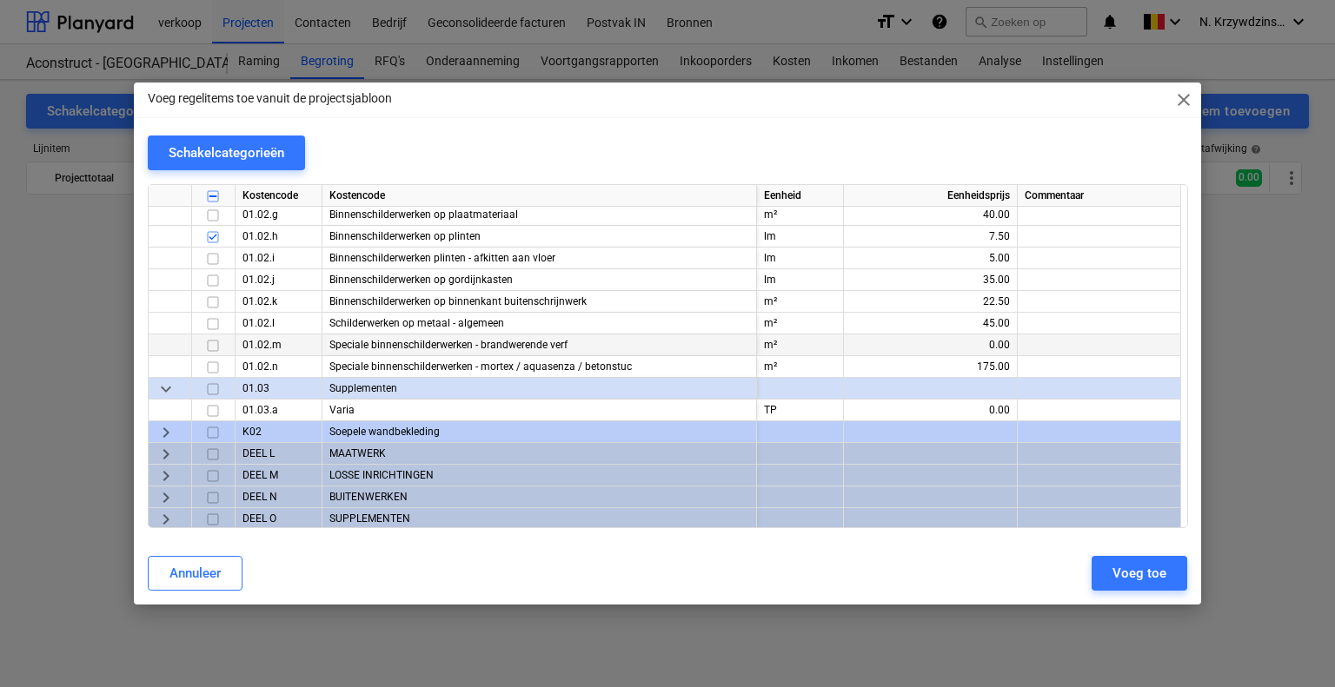
scroll to position [7238, 0]
click at [170, 423] on span "keyboard_arrow_right" at bounding box center [166, 431] width 21 height 21
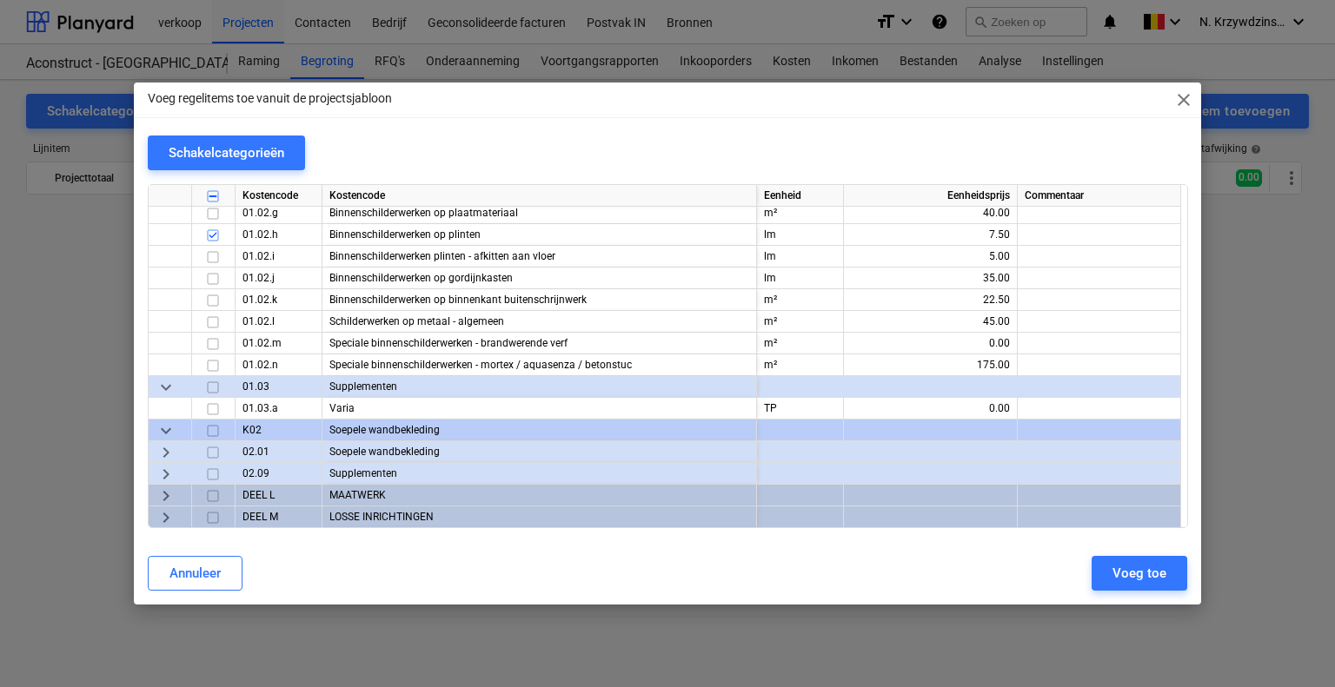
click at [173, 454] on span "keyboard_arrow_right" at bounding box center [166, 452] width 21 height 21
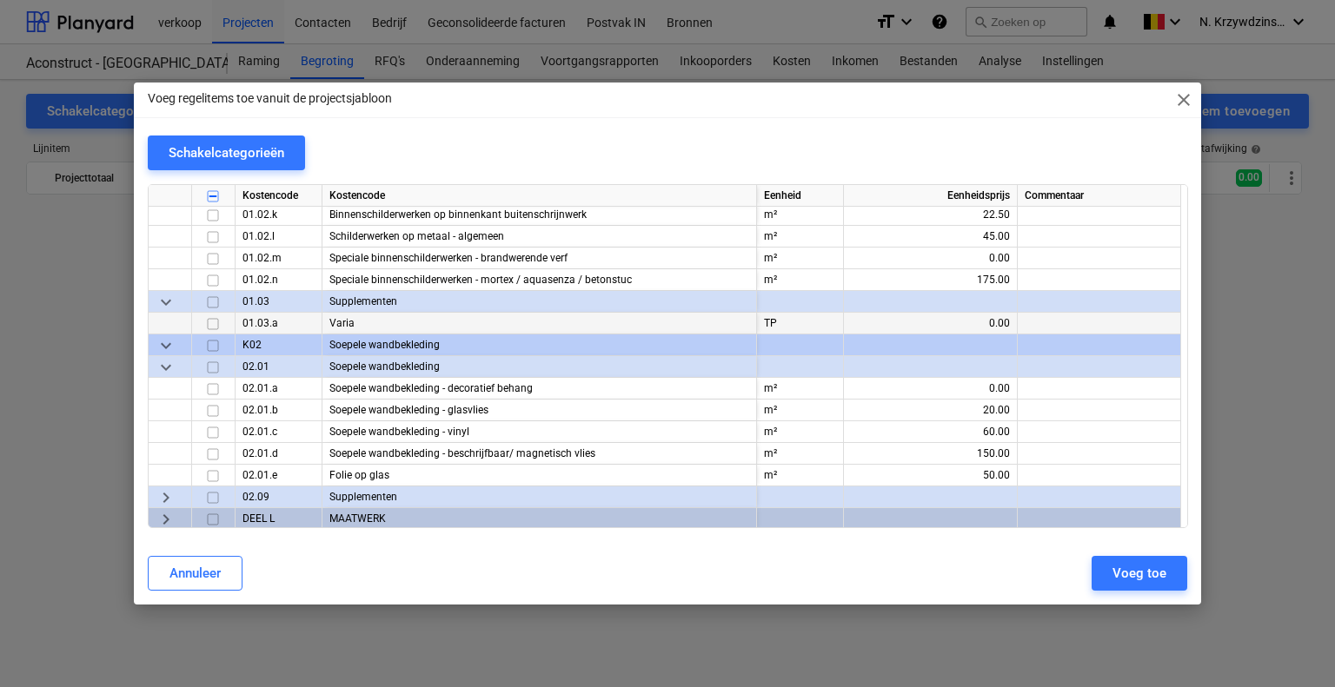
scroll to position [7325, 0]
click at [174, 340] on span "keyboard_arrow_down" at bounding box center [166, 344] width 21 height 21
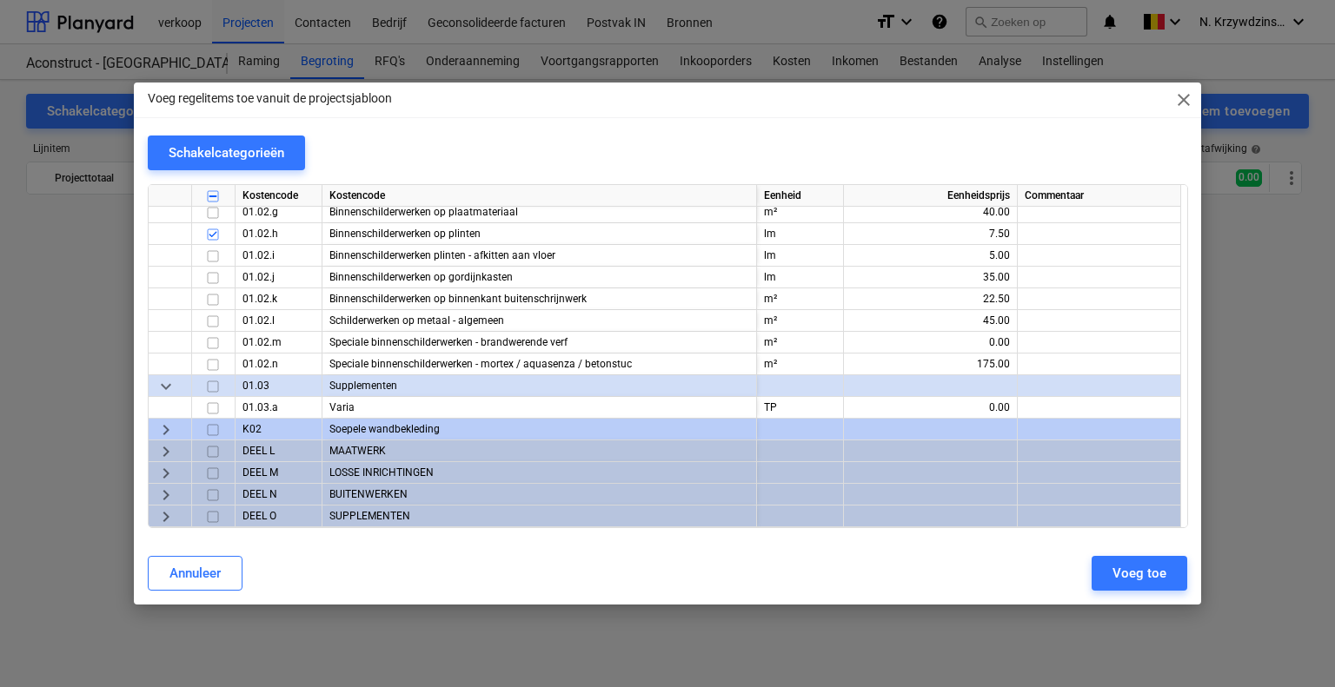
scroll to position [7238, 0]
click at [176, 431] on div "keyboard_arrow_right" at bounding box center [170, 431] width 43 height 22
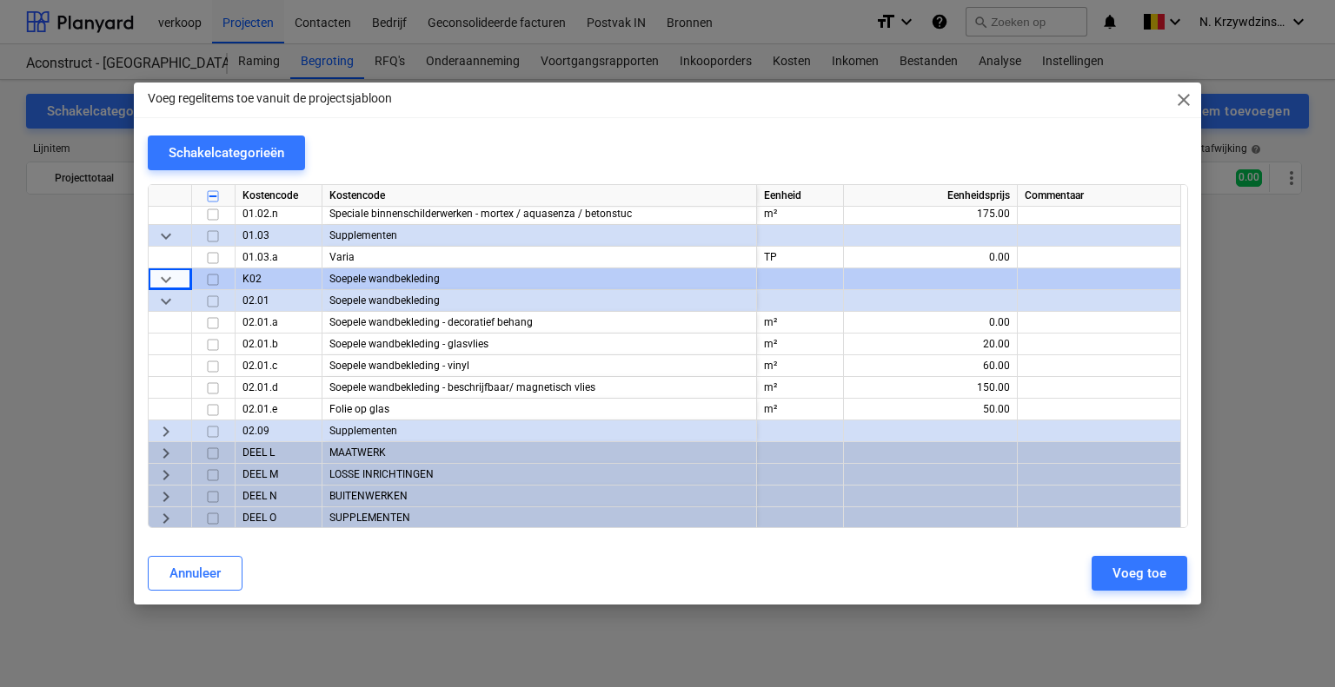
scroll to position [7390, 0]
click at [165, 443] on span "keyboard_arrow_right" at bounding box center [166, 452] width 21 height 21
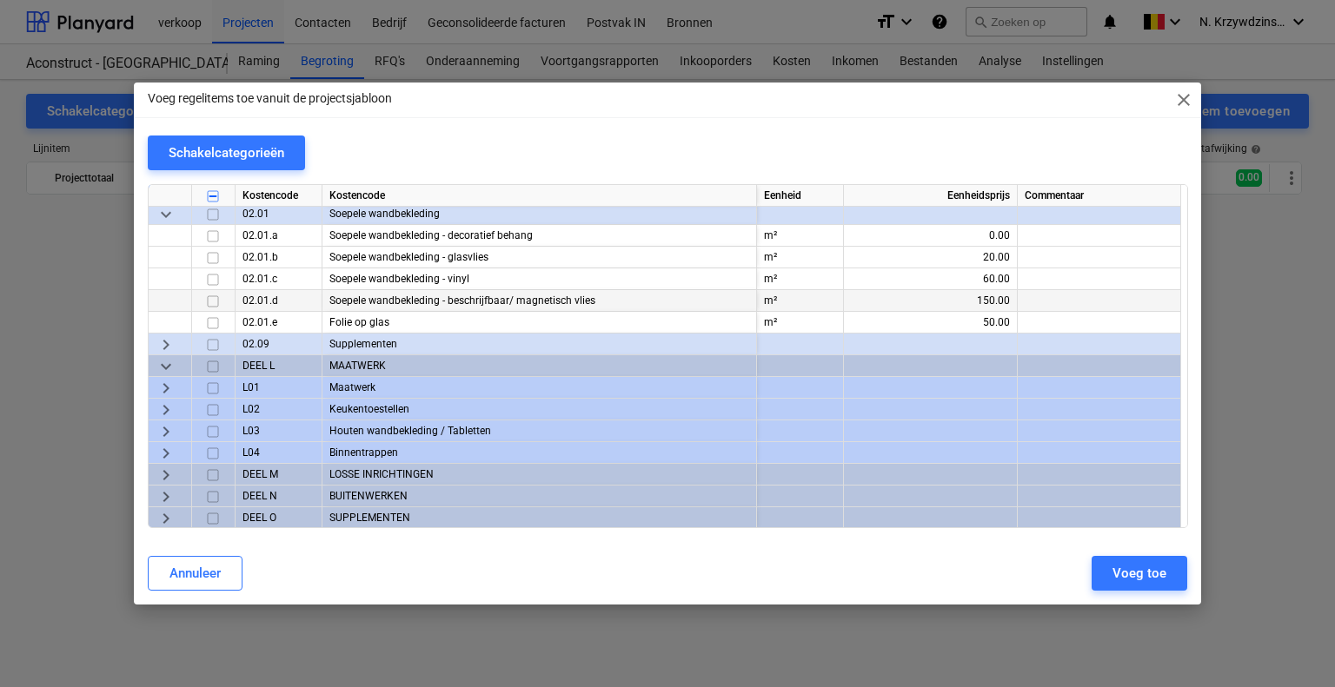
scroll to position [7477, 0]
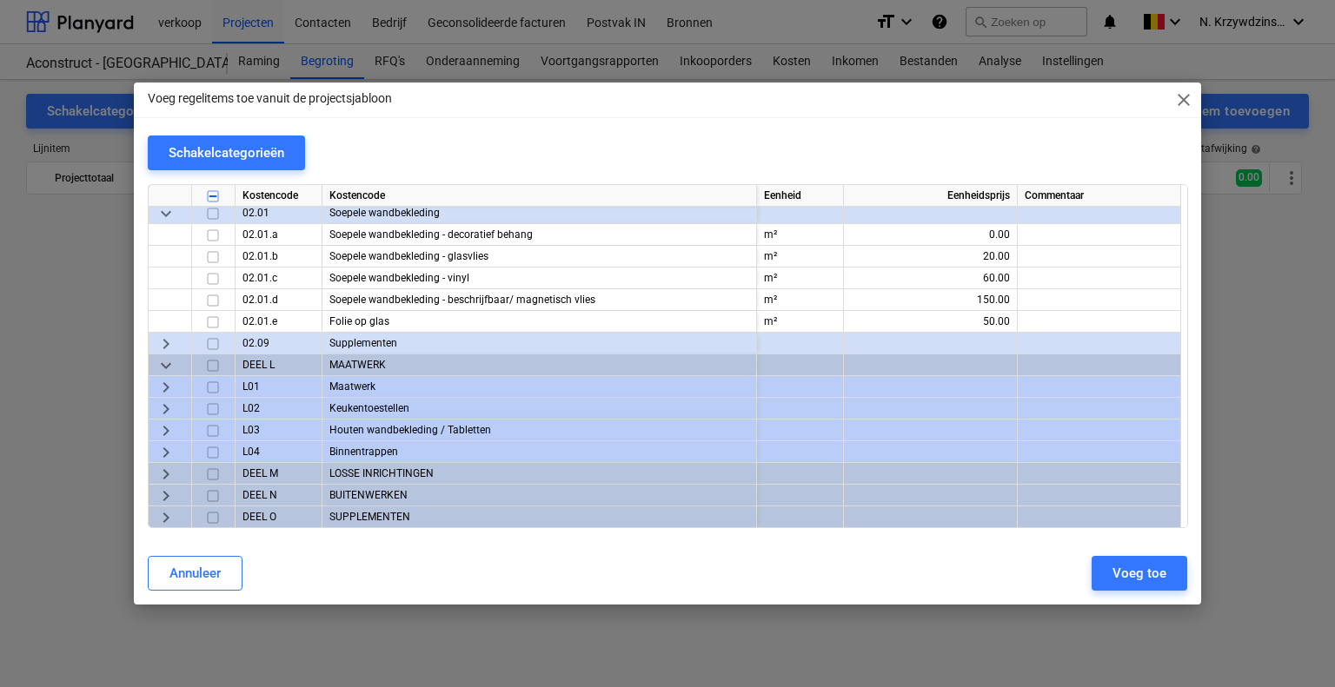
click at [165, 381] on span "keyboard_arrow_right" at bounding box center [166, 387] width 21 height 21
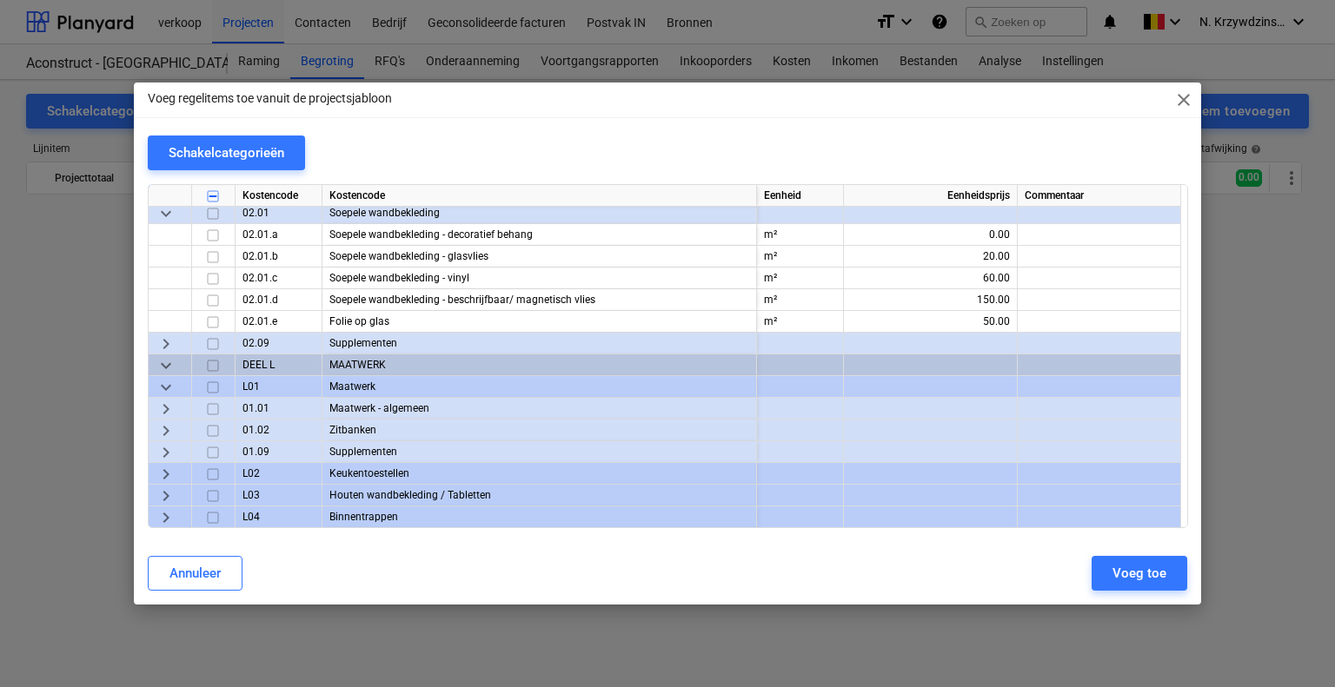
click at [169, 402] on span "keyboard_arrow_right" at bounding box center [166, 409] width 21 height 21
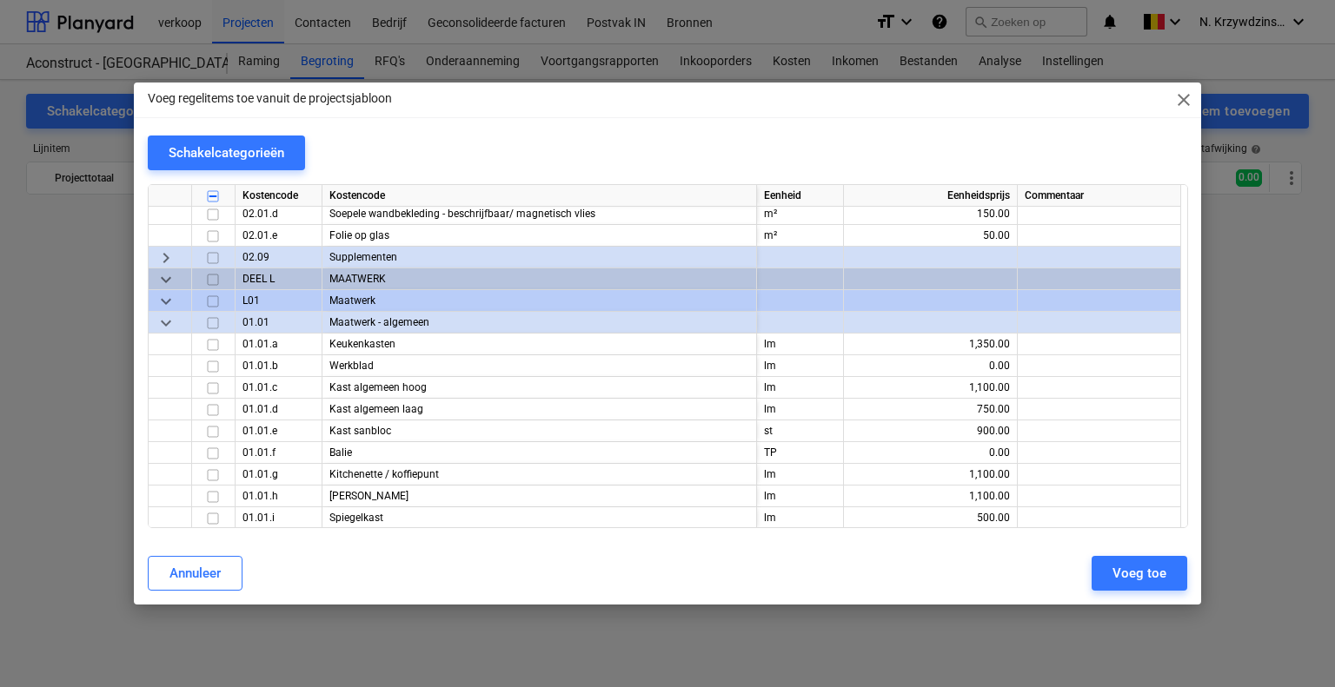
scroll to position [7564, 0]
click at [212, 343] on input "checkbox" at bounding box center [212, 344] width 21 height 21
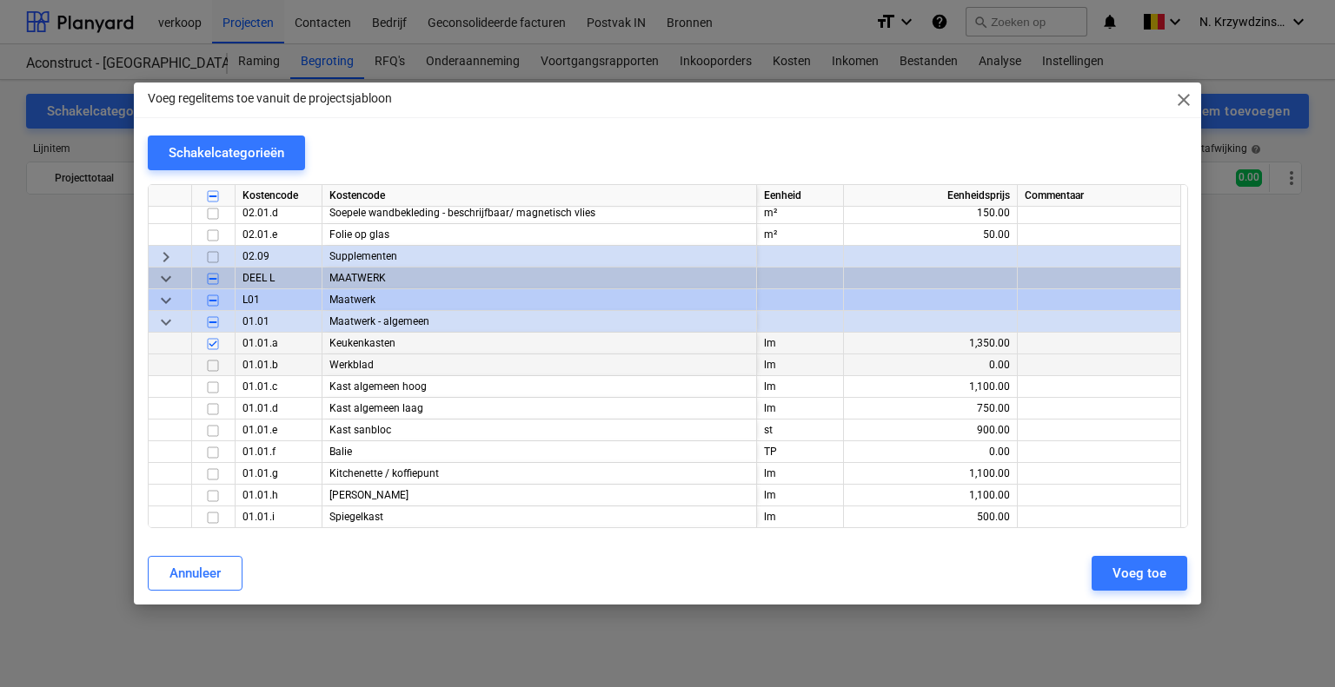
click at [219, 362] on input "checkbox" at bounding box center [212, 365] width 21 height 21
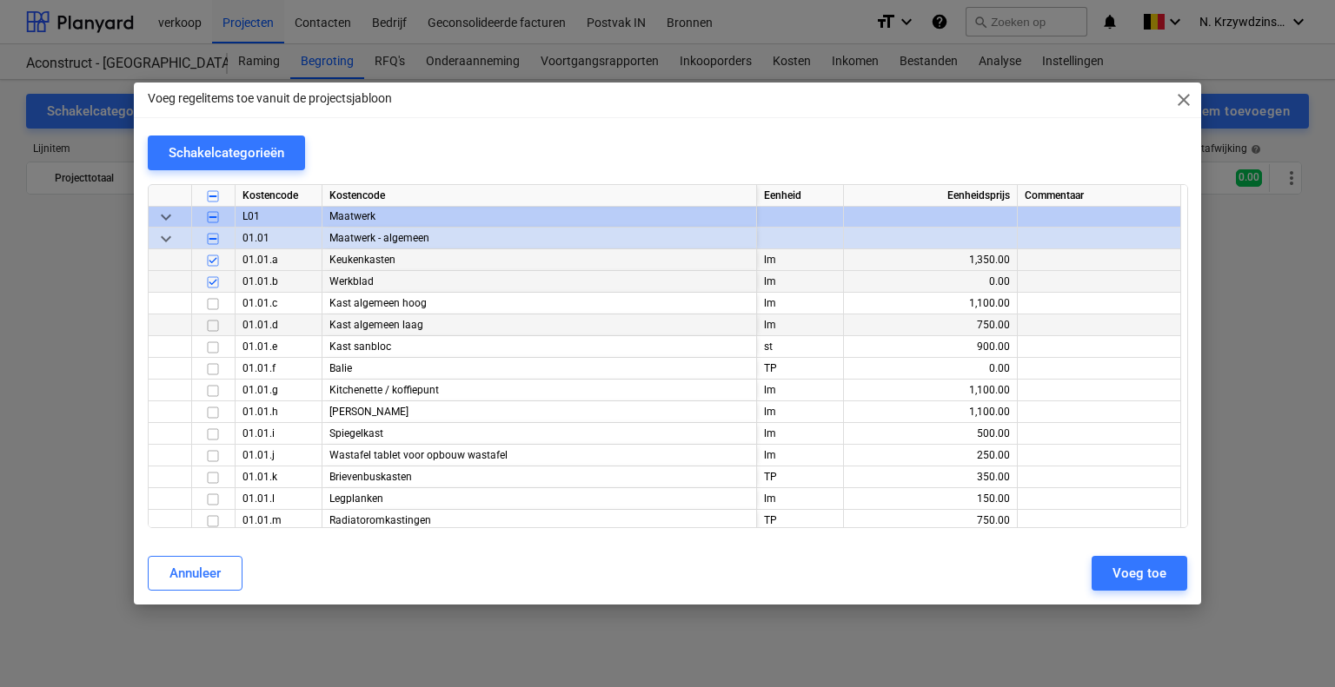
scroll to position [7651, 0]
click at [210, 409] on input "checkbox" at bounding box center [212, 409] width 21 height 21
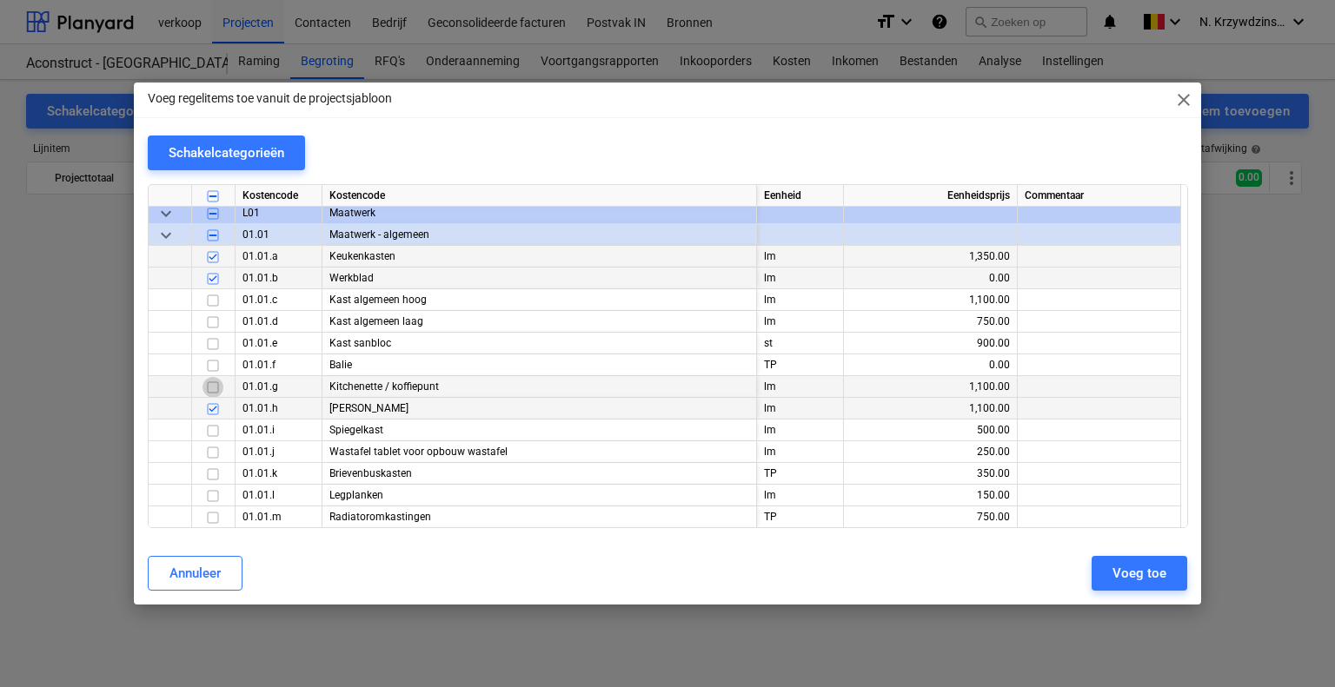
click at [215, 388] on input "checkbox" at bounding box center [212, 387] width 21 height 21
click at [215, 448] on input "checkbox" at bounding box center [212, 452] width 21 height 21
click at [207, 410] on input "checkbox" at bounding box center [212, 409] width 21 height 21
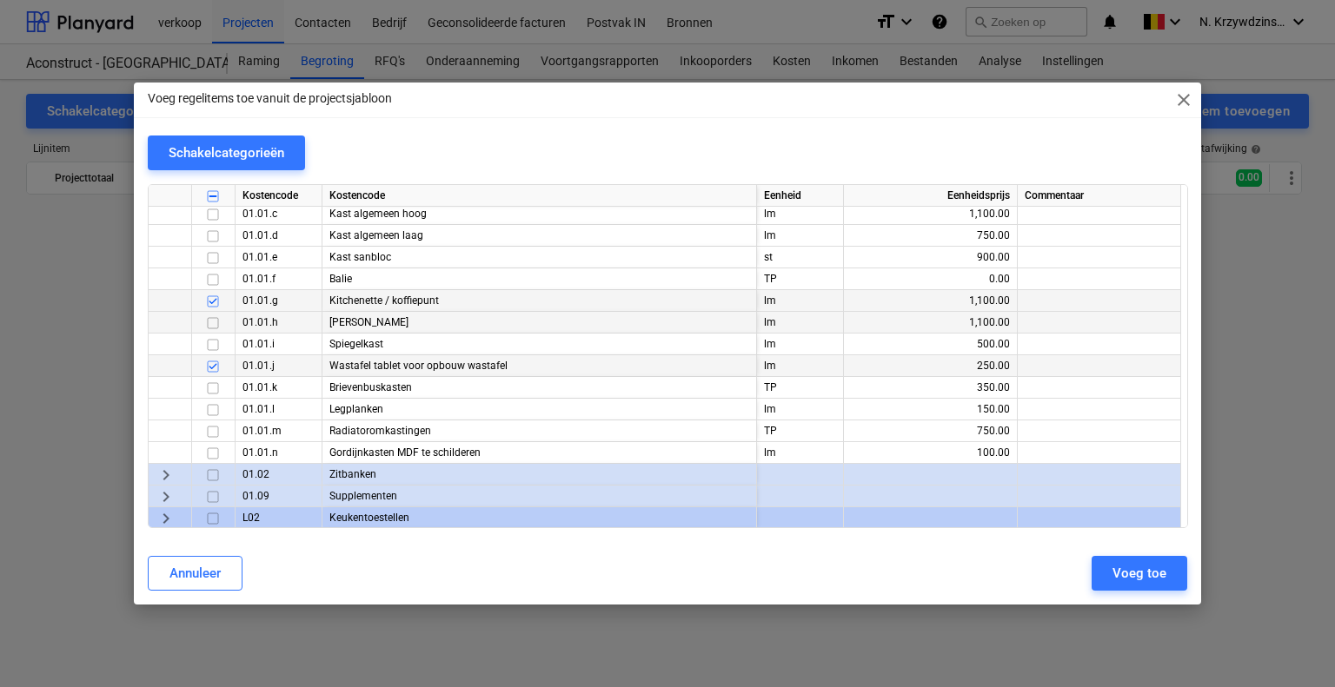
scroll to position [7738, 0]
click at [209, 407] on input "checkbox" at bounding box center [212, 409] width 21 height 21
click at [172, 468] on span "keyboard_arrow_right" at bounding box center [166, 474] width 21 height 21
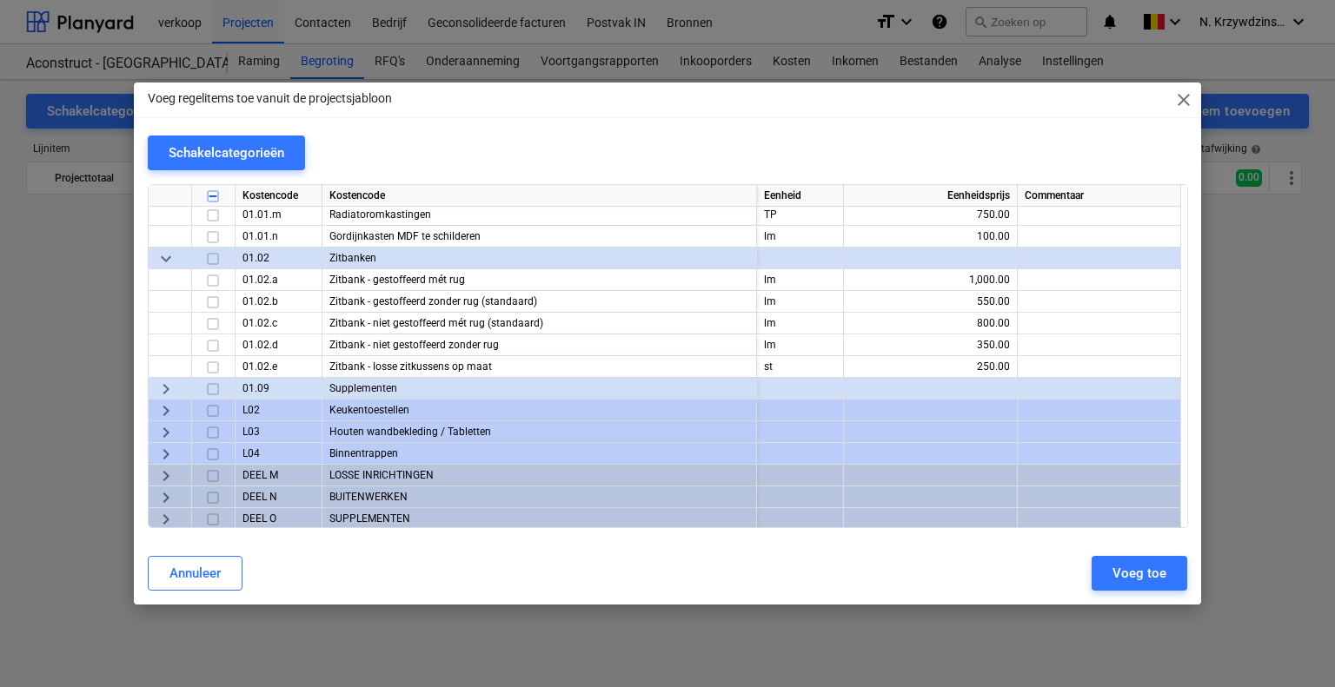
scroll to position [7956, 0]
click at [214, 274] on input "checkbox" at bounding box center [212, 278] width 21 height 21
click at [158, 406] on span "keyboard_arrow_right" at bounding box center [166, 408] width 21 height 21
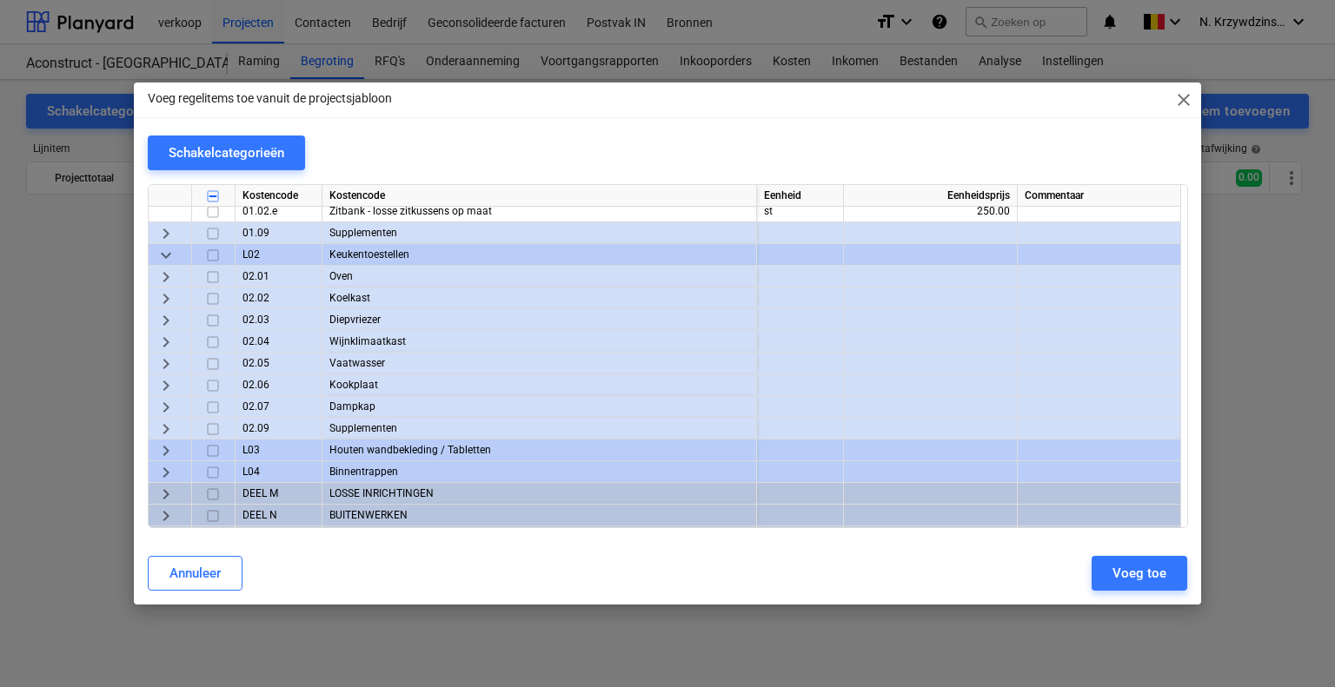
scroll to position [8130, 0]
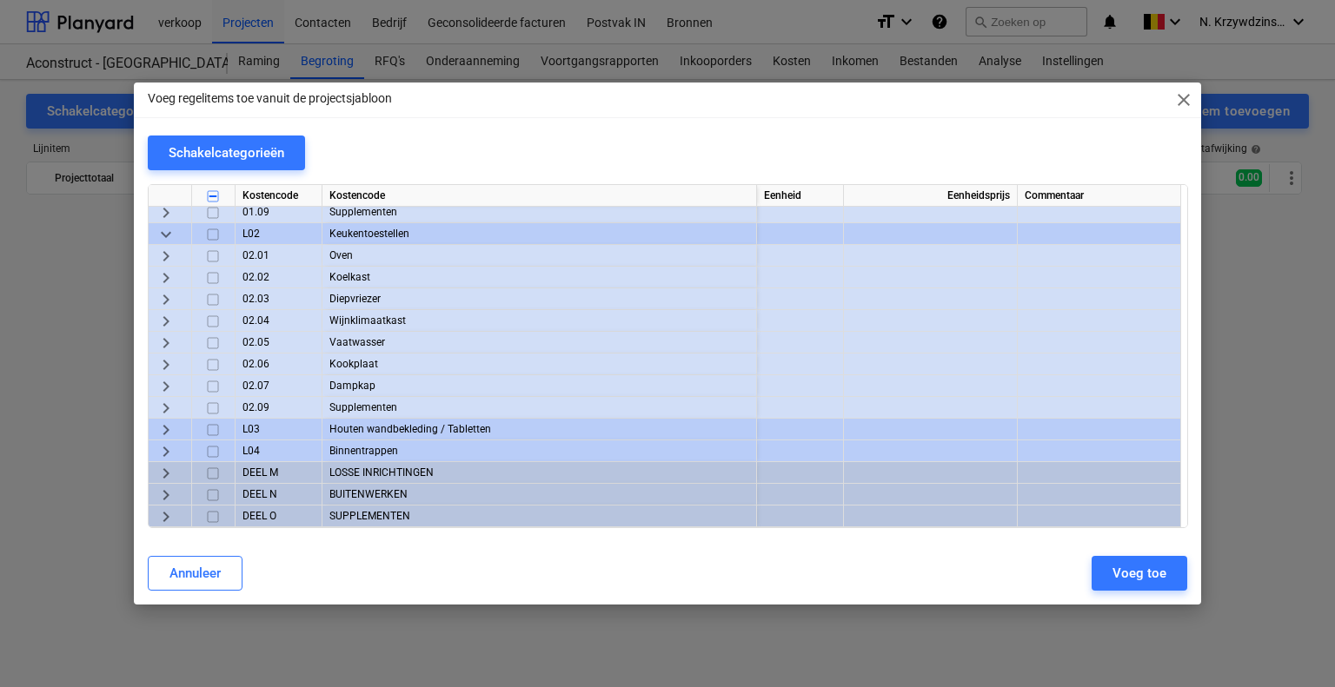
click at [166, 256] on span "keyboard_arrow_right" at bounding box center [166, 256] width 21 height 21
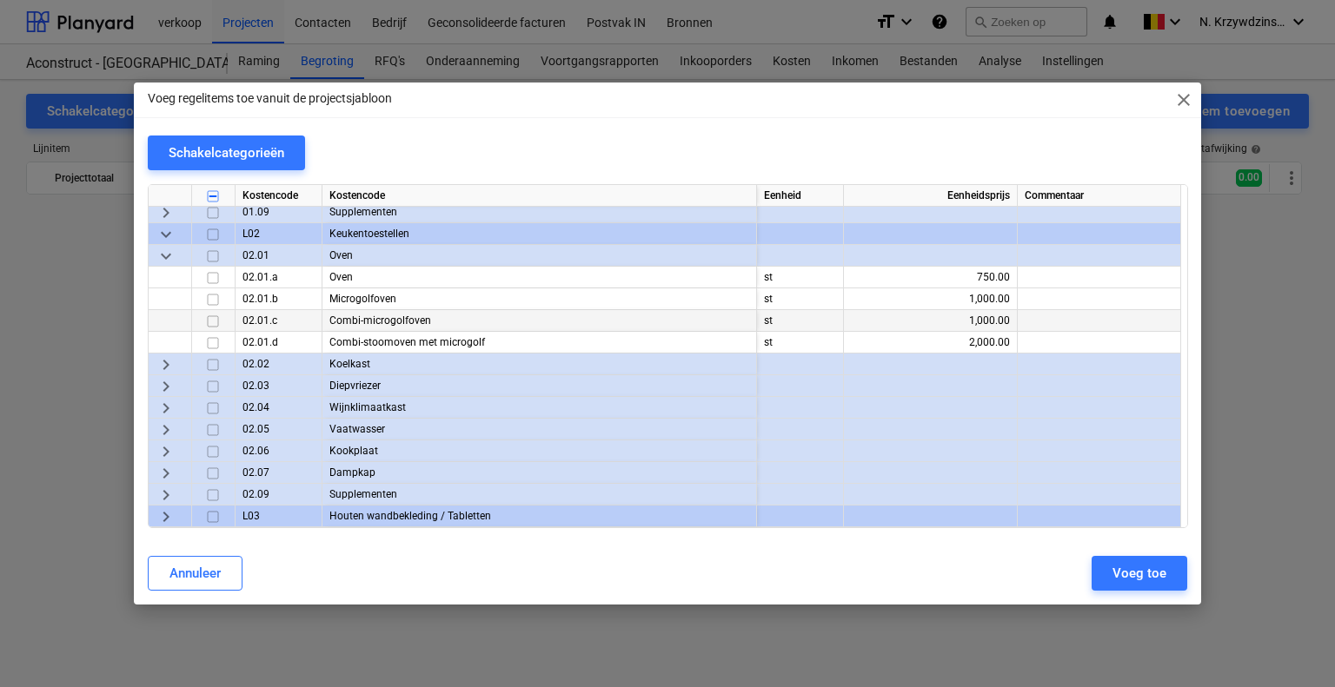
click at [215, 317] on input "checkbox" at bounding box center [212, 321] width 21 height 21
click at [170, 363] on span "keyboard_arrow_right" at bounding box center [166, 365] width 21 height 21
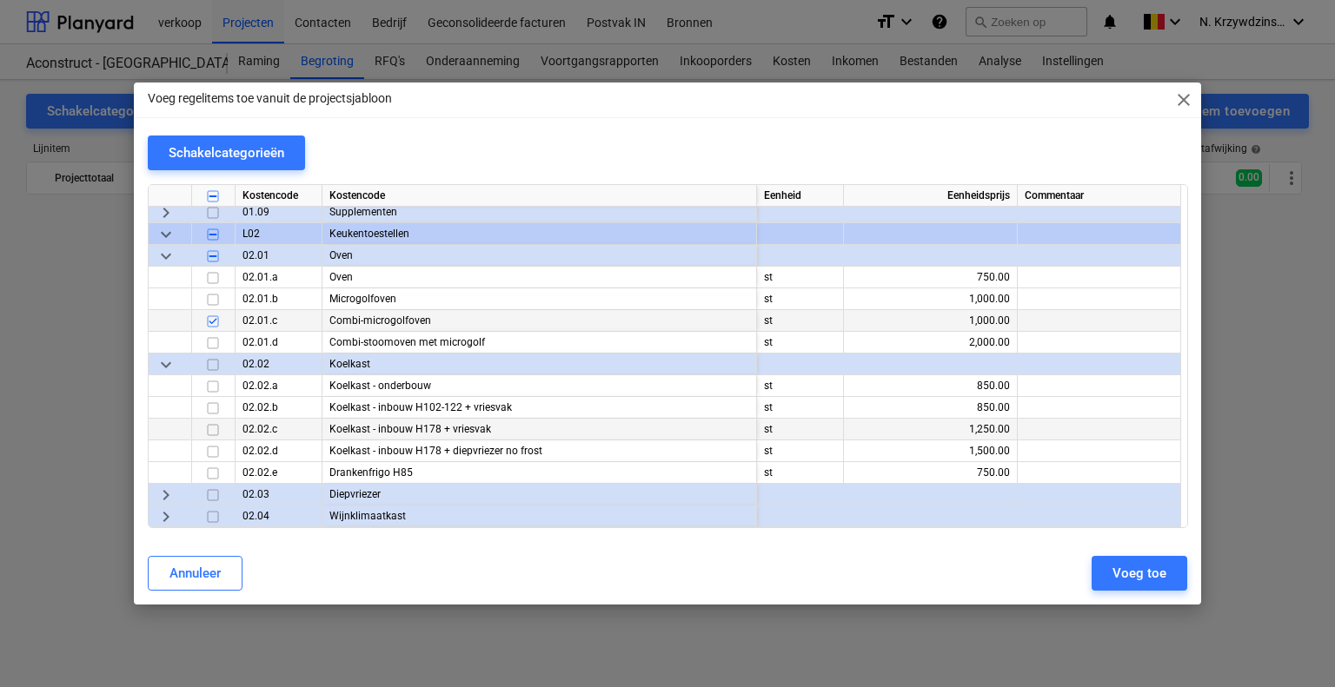
click at [218, 427] on input "checkbox" at bounding box center [212, 430] width 21 height 21
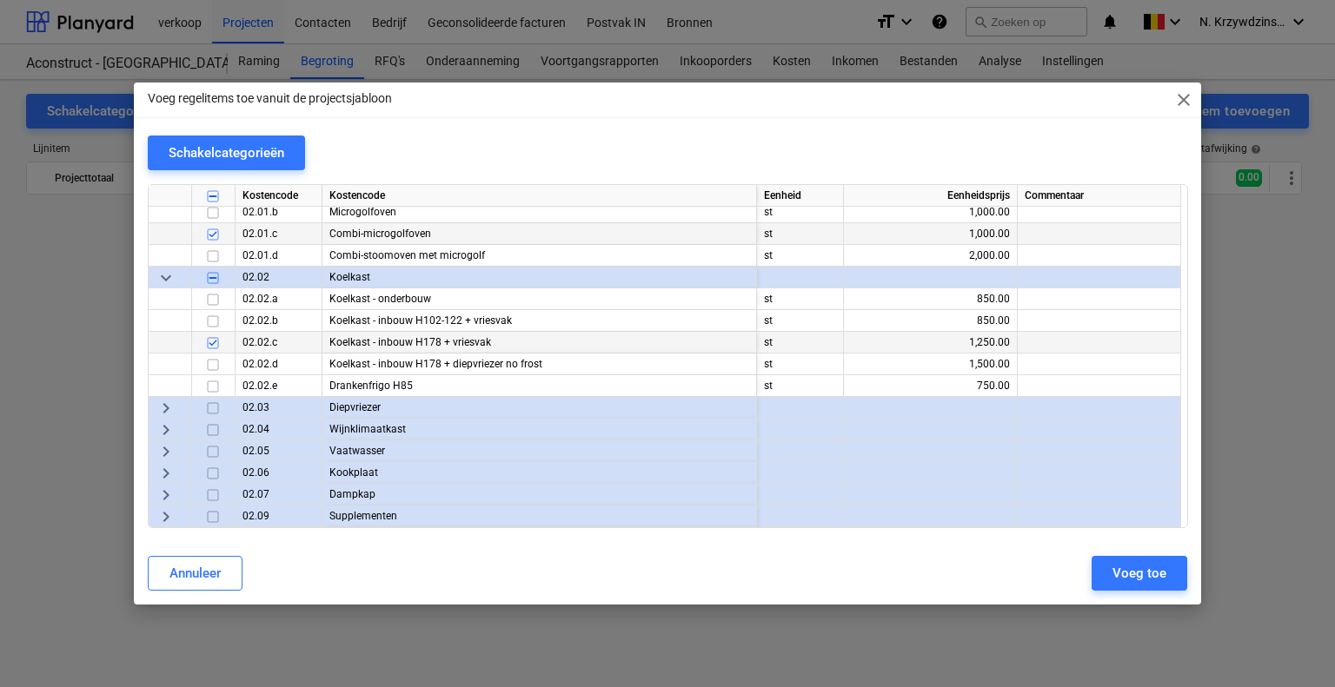
click at [169, 402] on span "keyboard_arrow_right" at bounding box center [166, 408] width 21 height 21
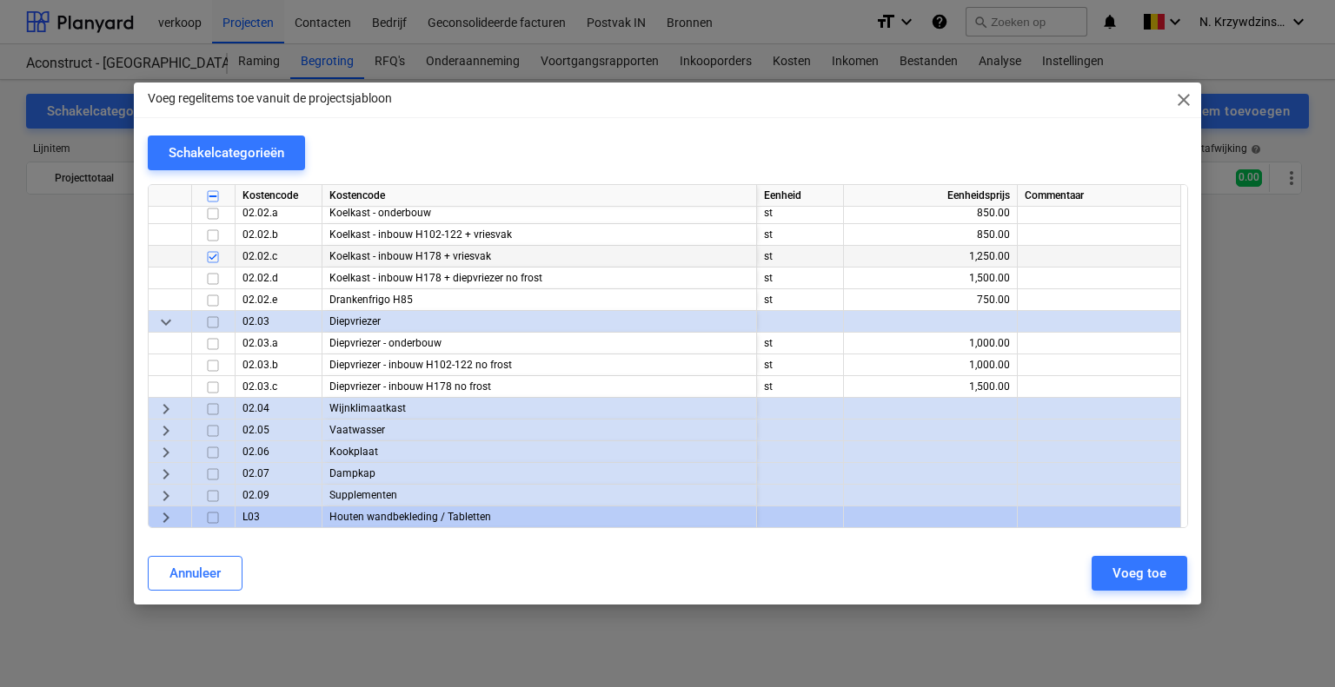
scroll to position [8303, 0]
click at [170, 401] on span "keyboard_arrow_right" at bounding box center [166, 408] width 21 height 21
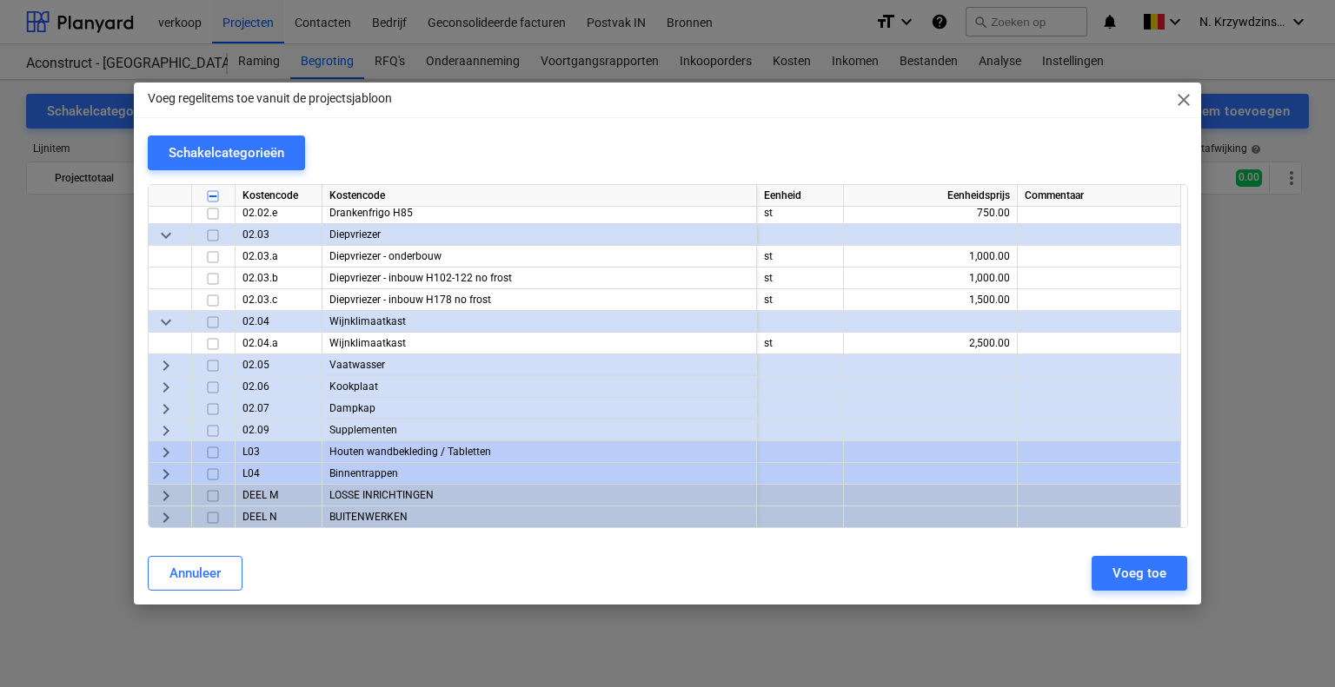
scroll to position [8390, 0]
click at [170, 367] on span "keyboard_arrow_right" at bounding box center [166, 365] width 21 height 21
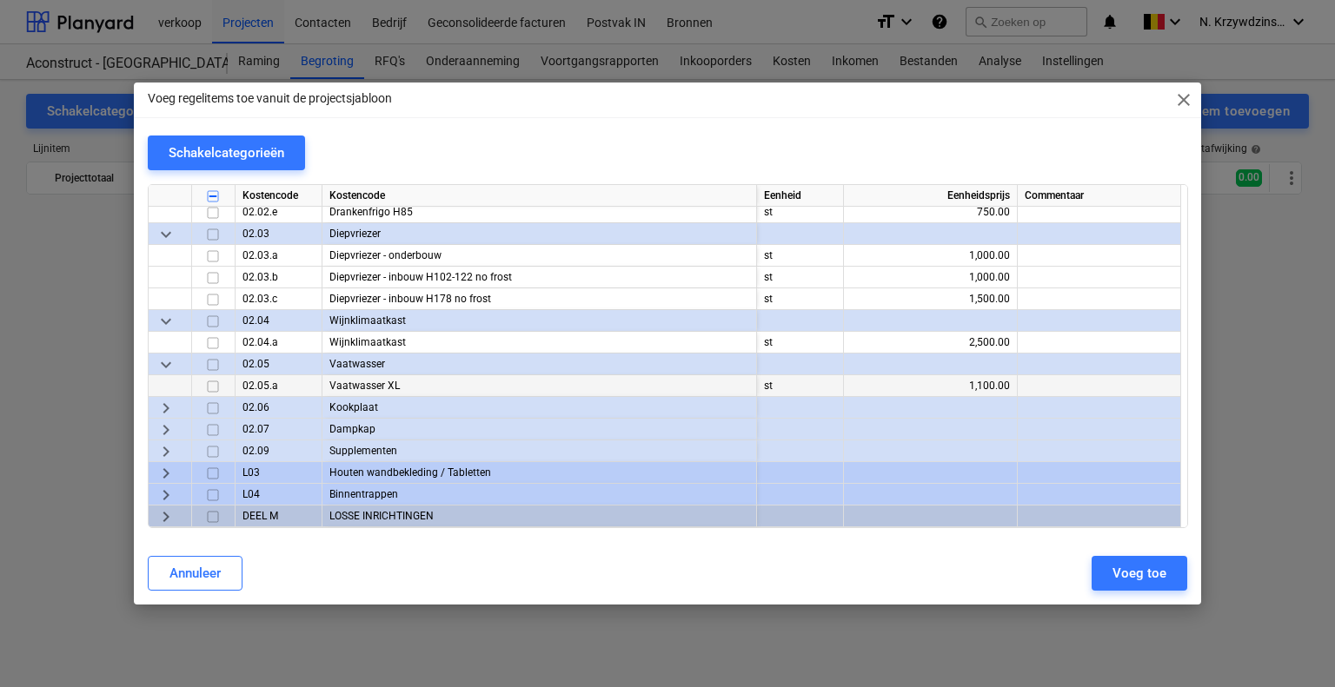
click at [215, 387] on input "checkbox" at bounding box center [212, 386] width 21 height 21
click at [168, 406] on span "keyboard_arrow_right" at bounding box center [166, 408] width 21 height 21
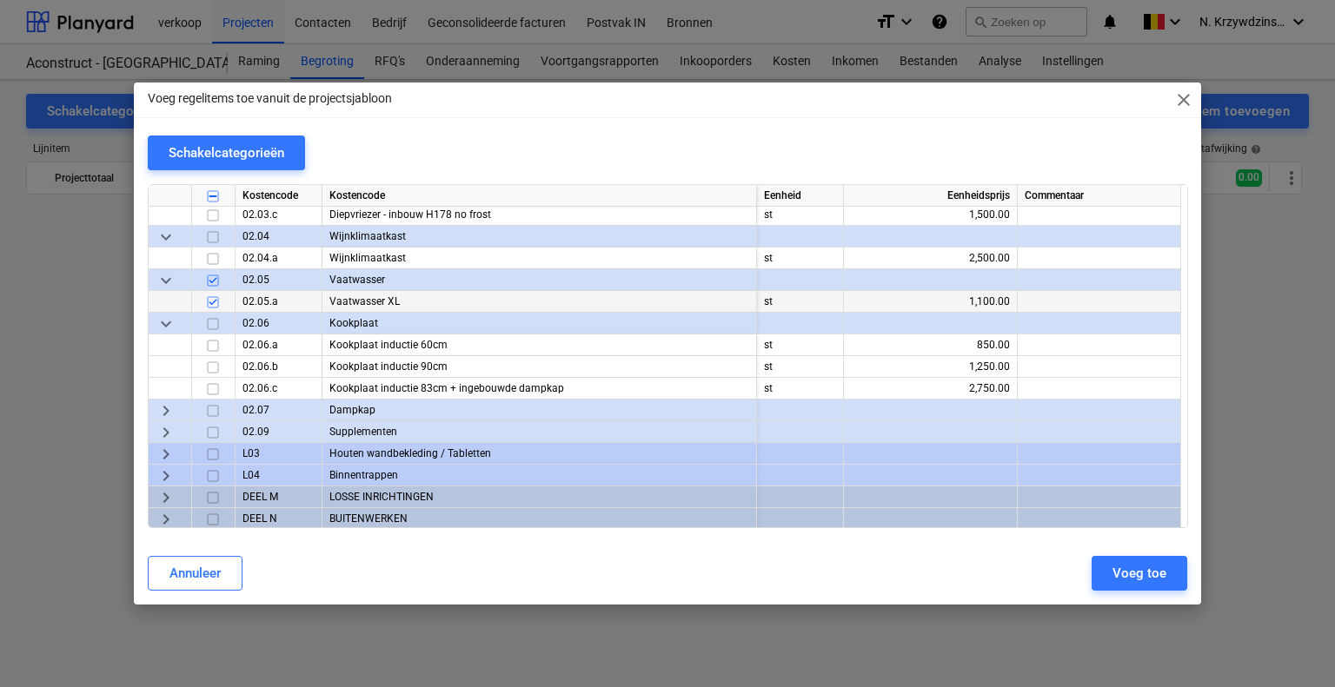
scroll to position [8477, 0]
click at [175, 409] on span "keyboard_arrow_right" at bounding box center [166, 408] width 21 height 21
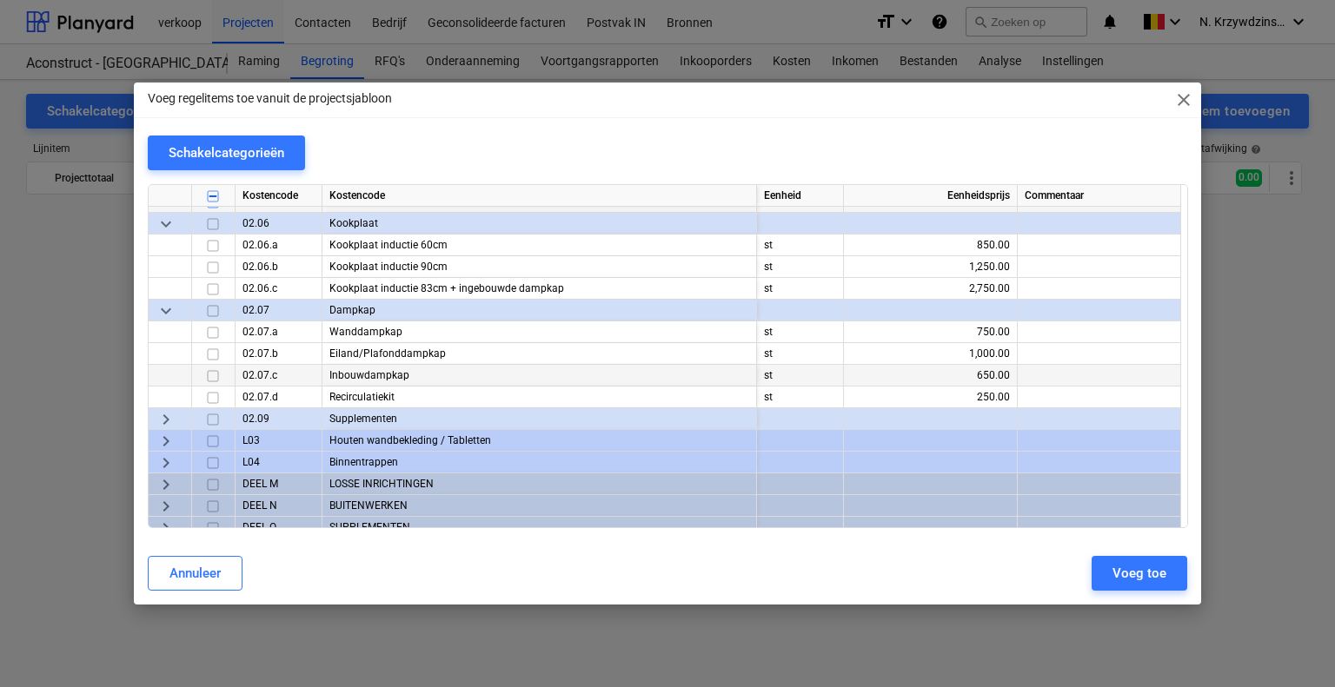
scroll to position [8585, 0]
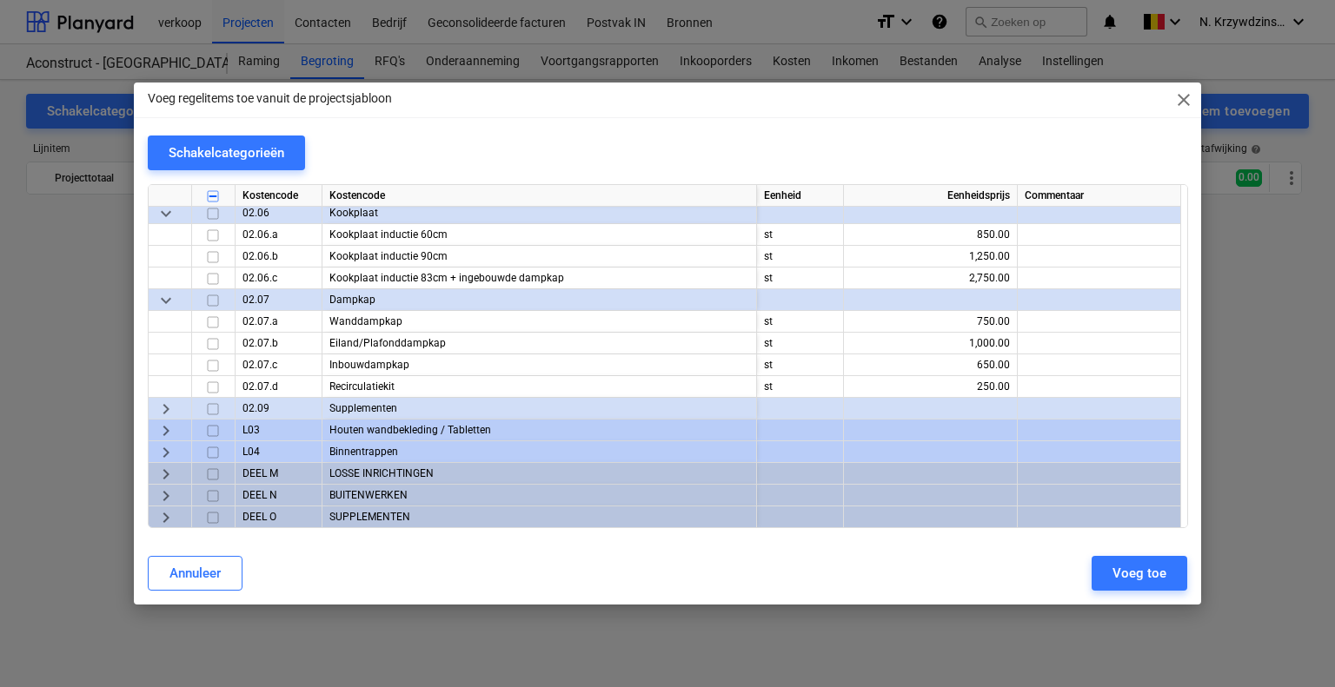
click at [165, 408] on span "keyboard_arrow_right" at bounding box center [166, 409] width 21 height 21
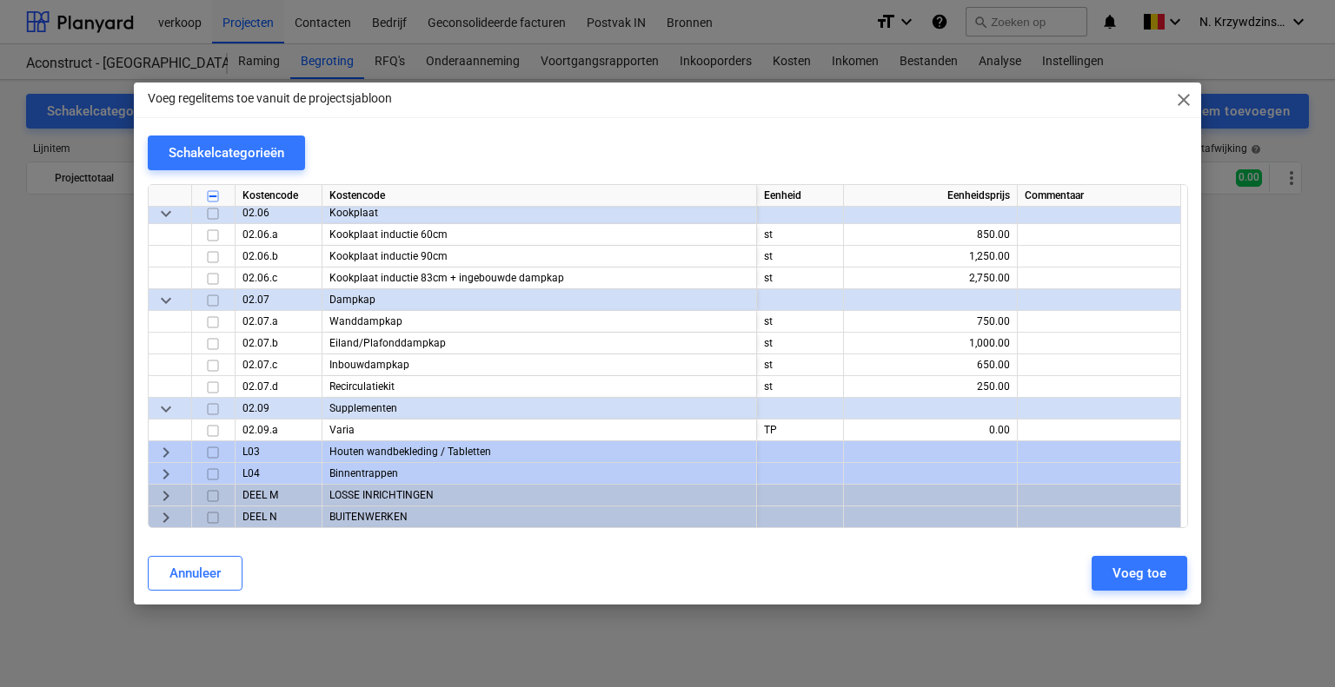
scroll to position [8607, 0]
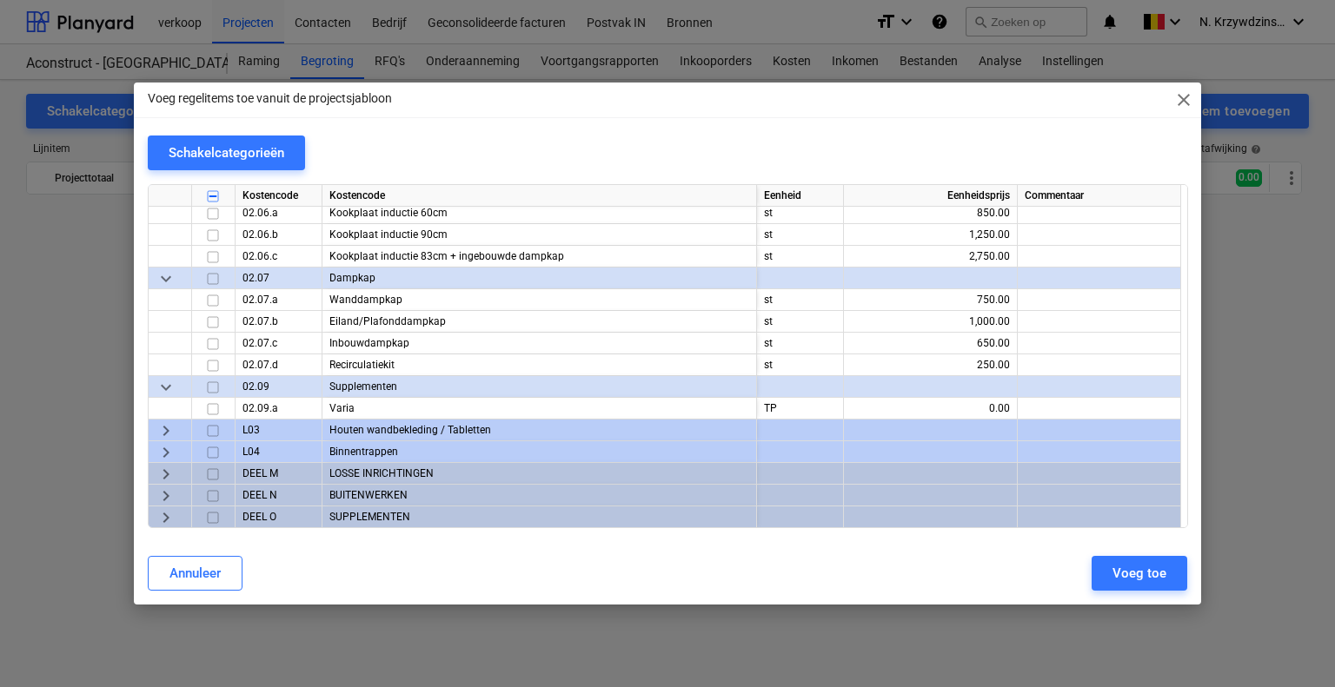
click at [173, 427] on span "keyboard_arrow_right" at bounding box center [166, 431] width 21 height 21
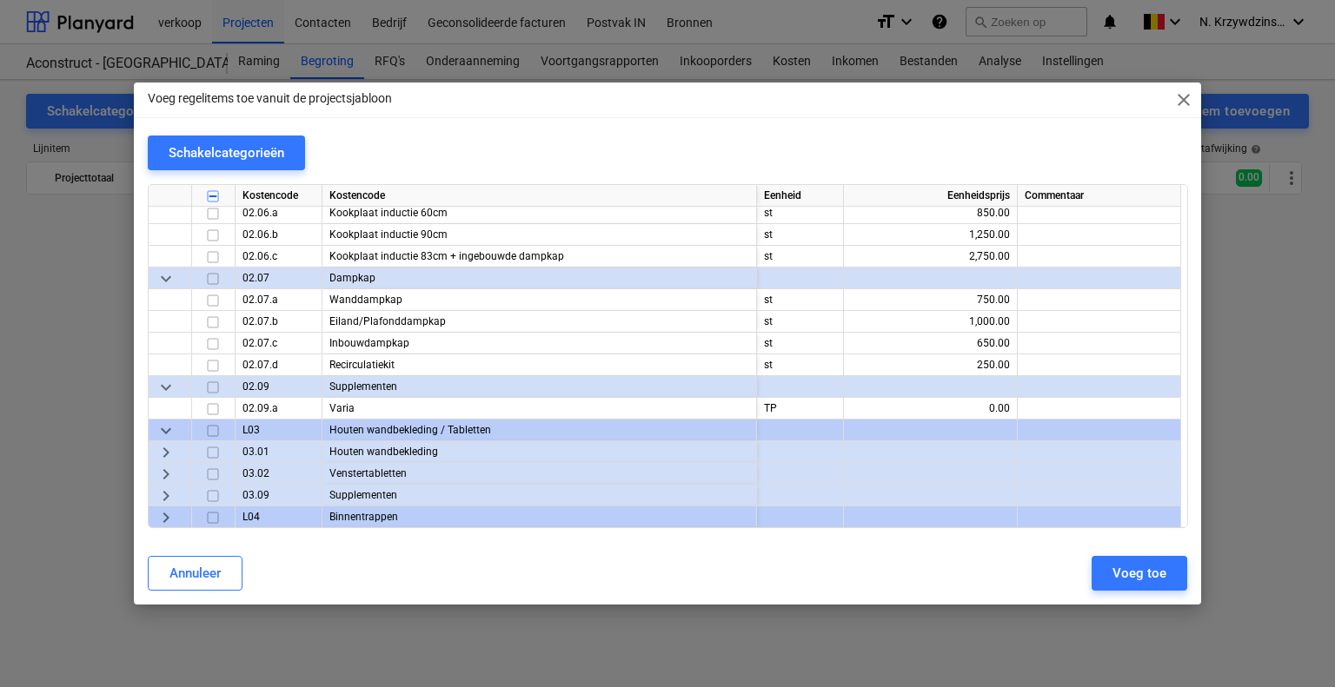
click at [175, 444] on span "keyboard_arrow_right" at bounding box center [166, 452] width 21 height 21
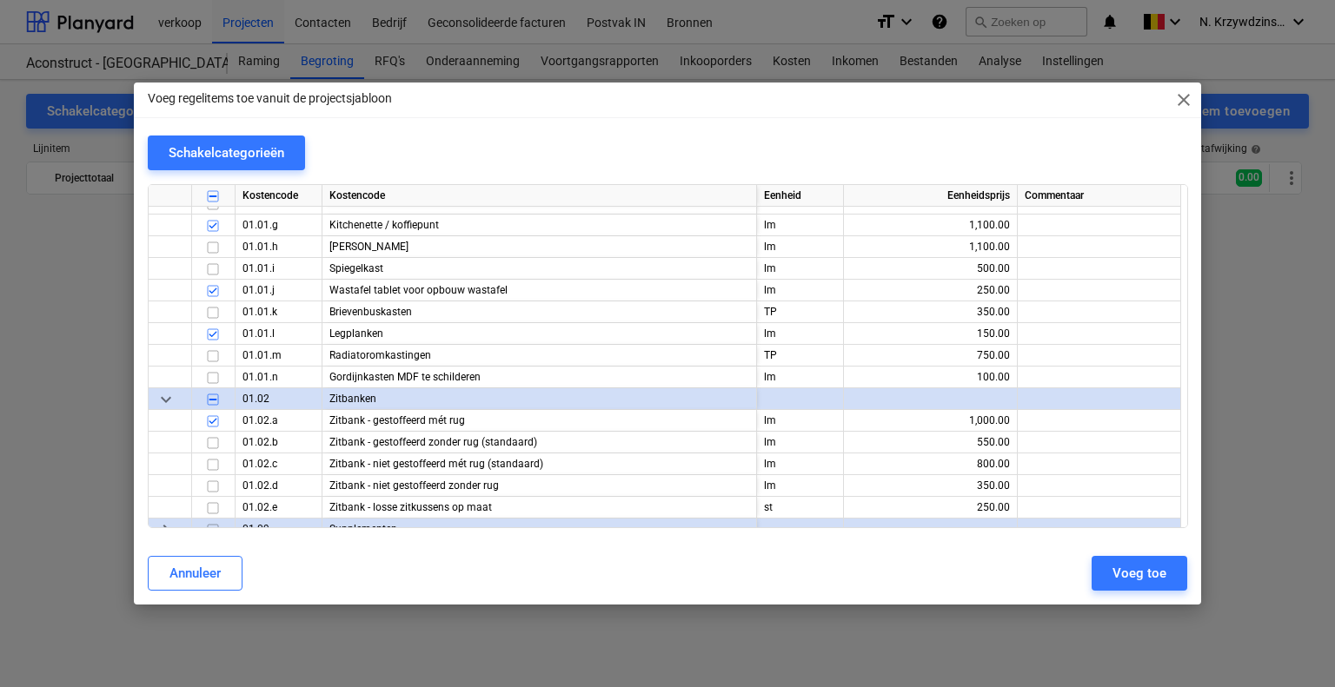
scroll to position [7825, 0]
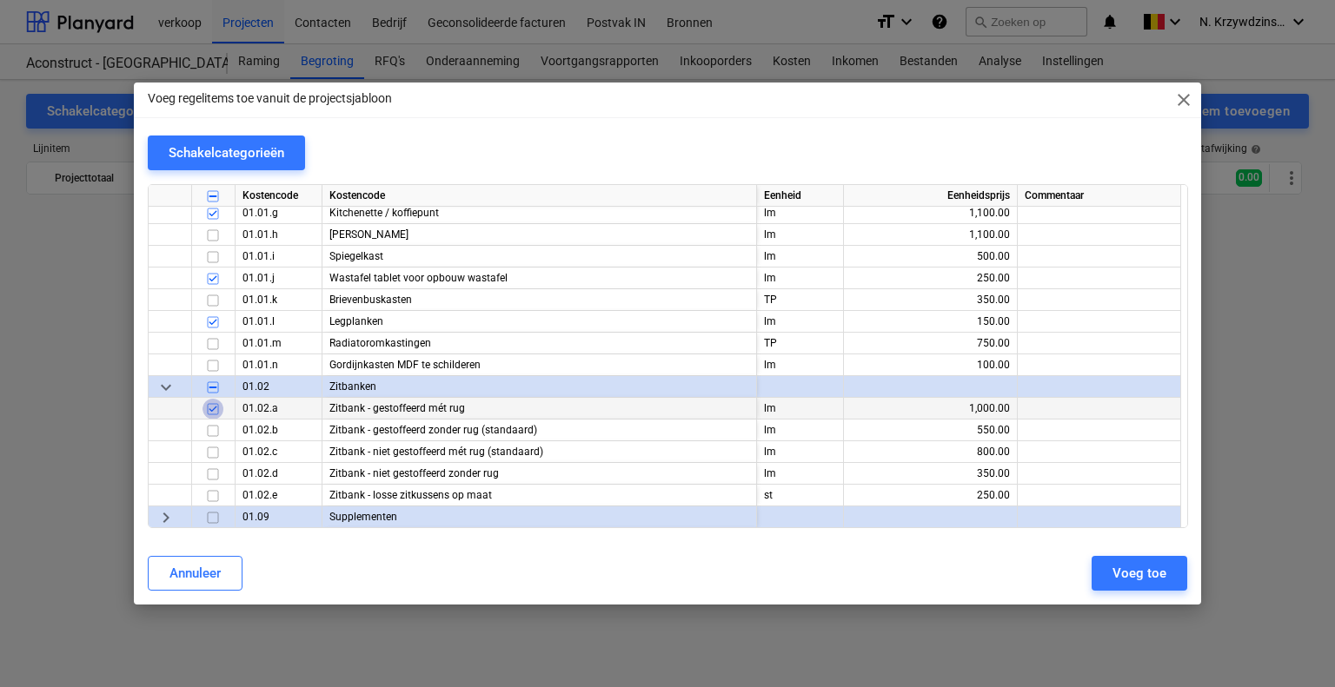
click at [215, 406] on input "checkbox" at bounding box center [212, 409] width 21 height 21
click at [215, 472] on input "checkbox" at bounding box center [212, 474] width 21 height 21
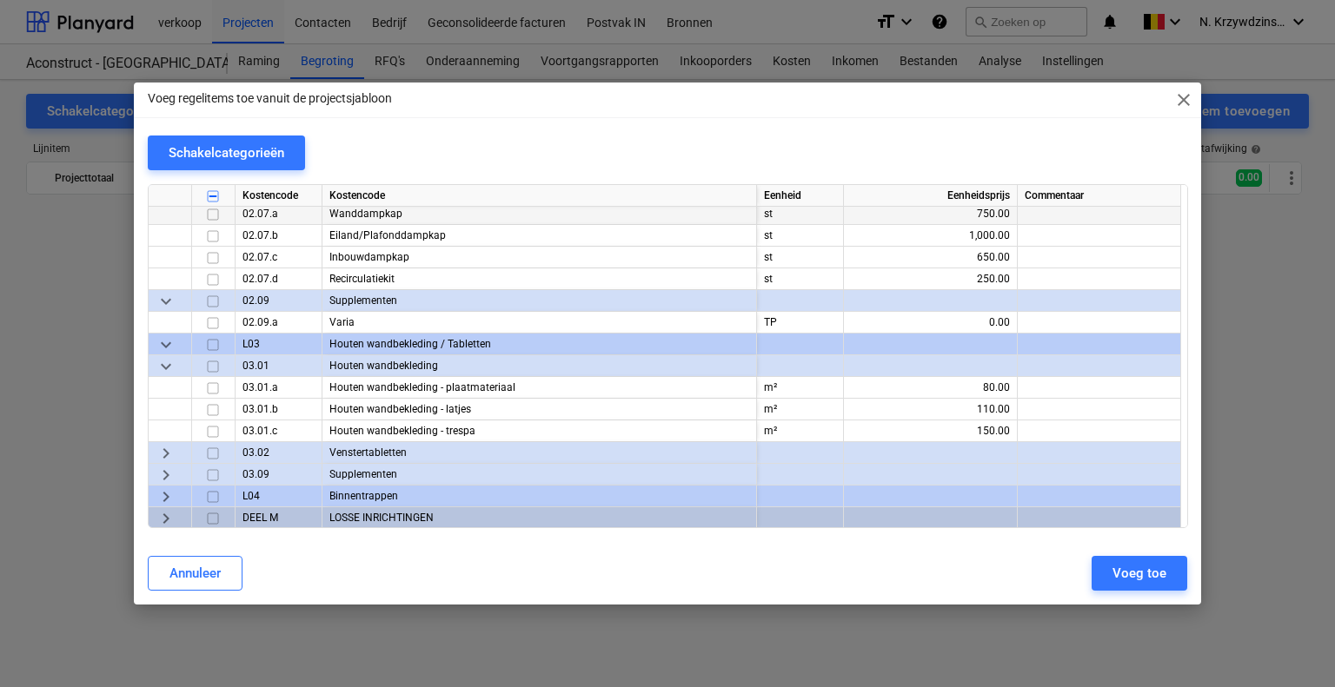
scroll to position [8693, 0]
click at [167, 346] on span "keyboard_arrow_down" at bounding box center [166, 344] width 21 height 21
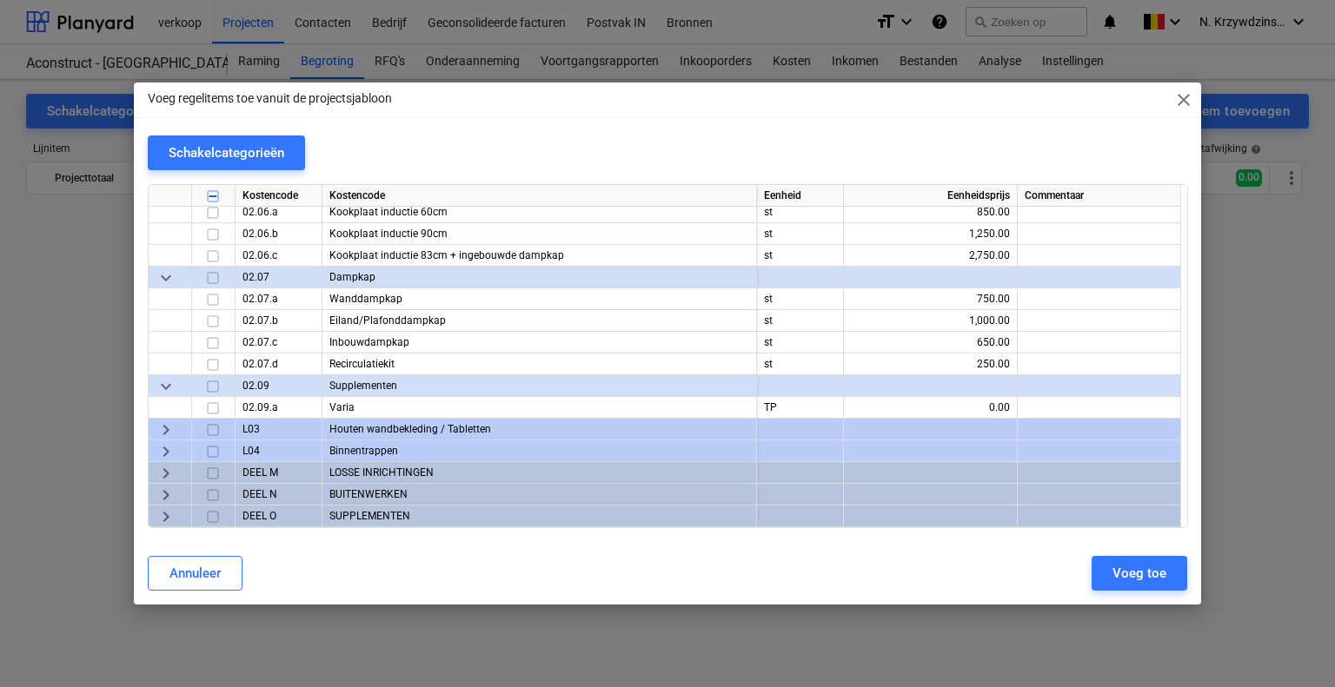
scroll to position [8607, 0]
click at [162, 424] on span "keyboard_arrow_right" at bounding box center [166, 431] width 21 height 21
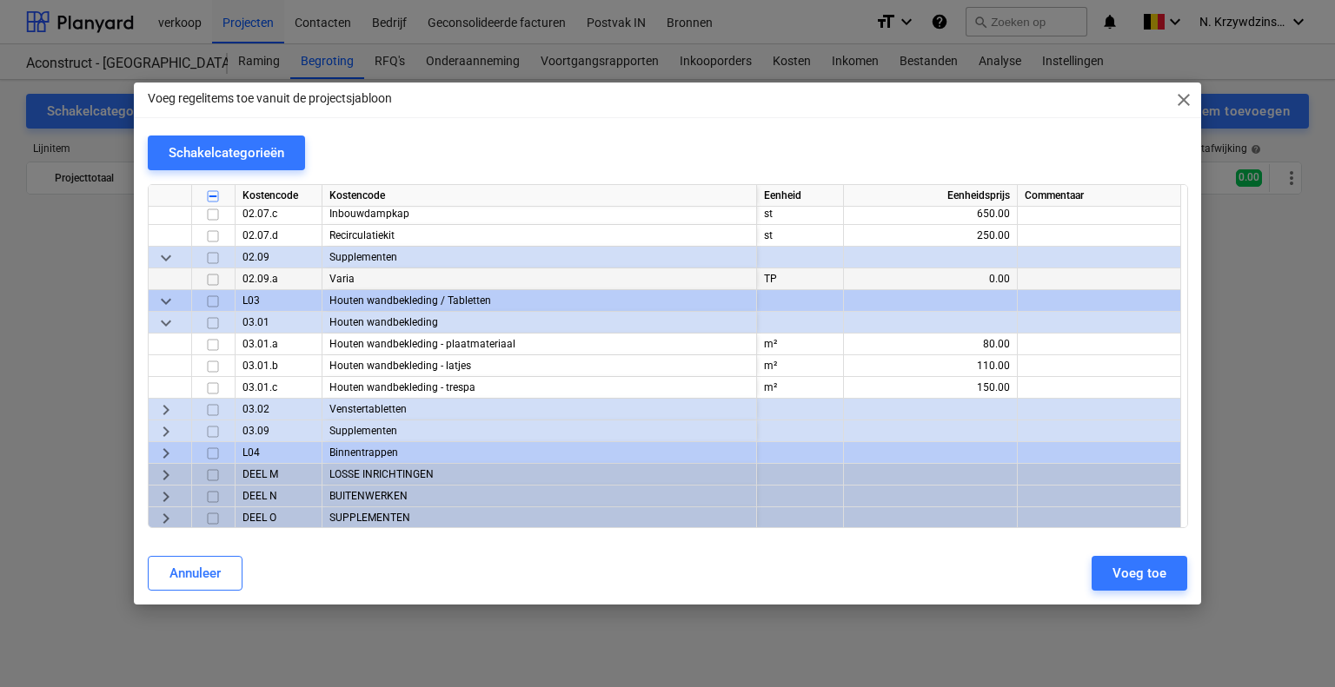
scroll to position [8738, 0]
click at [178, 409] on div "keyboard_arrow_right" at bounding box center [170, 408] width 43 height 22
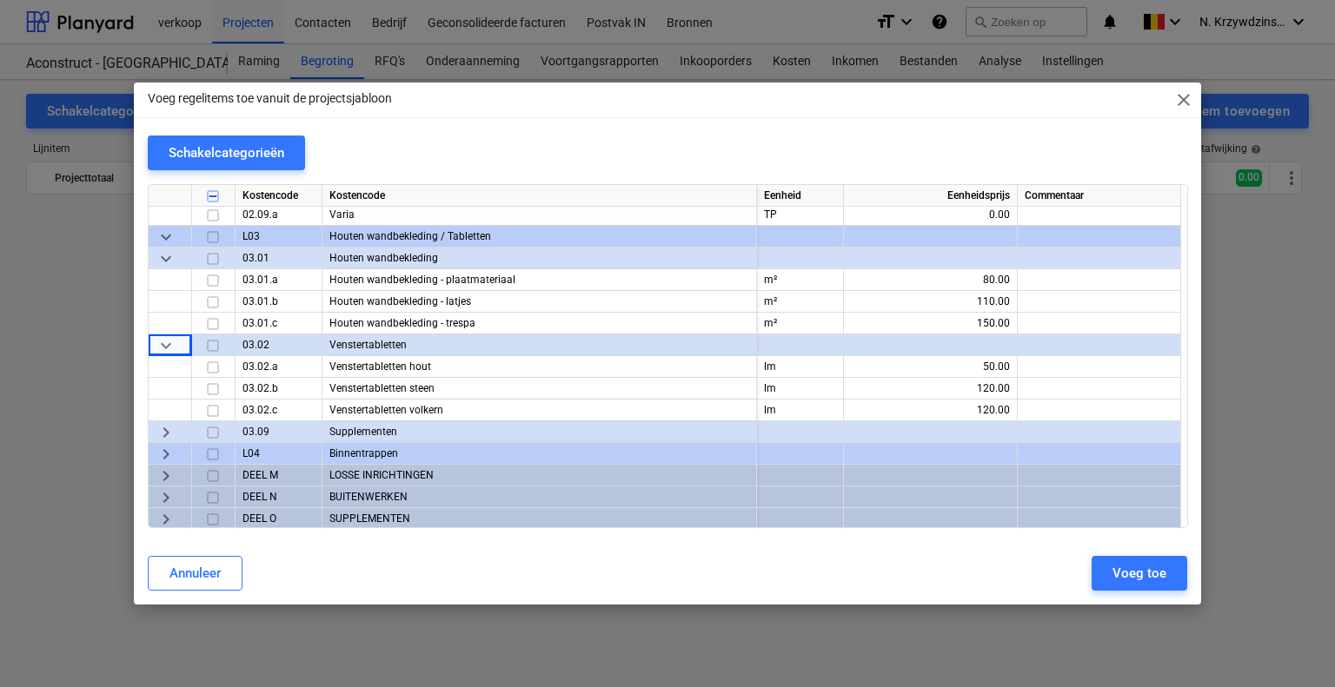
scroll to position [8802, 0]
click at [172, 429] on span "keyboard_arrow_right" at bounding box center [166, 431] width 21 height 21
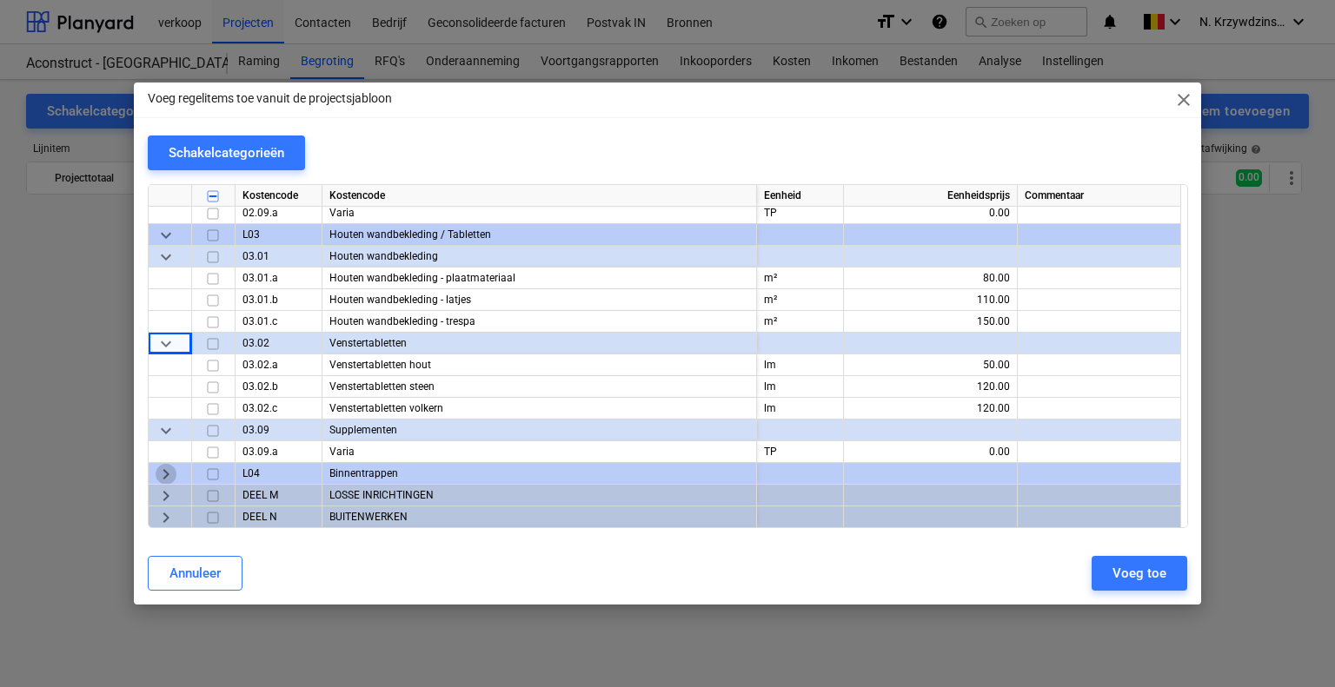
click at [169, 465] on span "keyboard_arrow_right" at bounding box center [166, 474] width 21 height 21
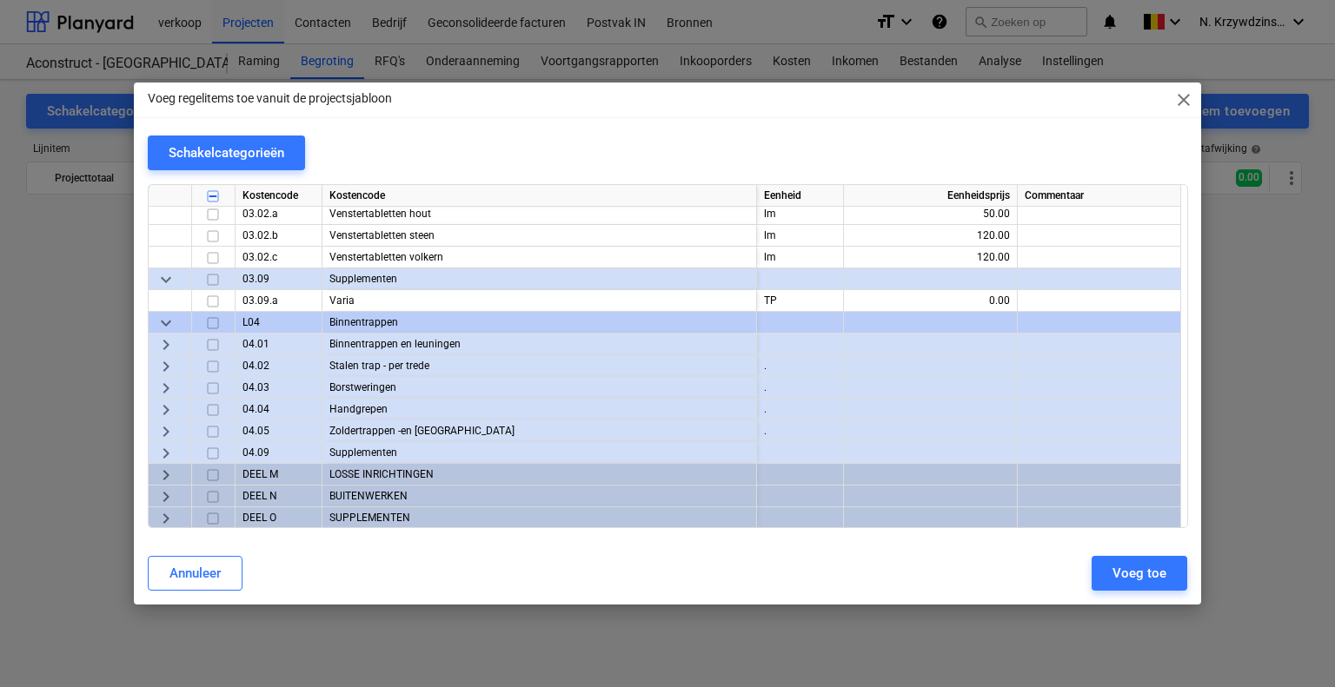
scroll to position [8954, 0]
click at [161, 338] on span "keyboard_arrow_right" at bounding box center [166, 344] width 21 height 21
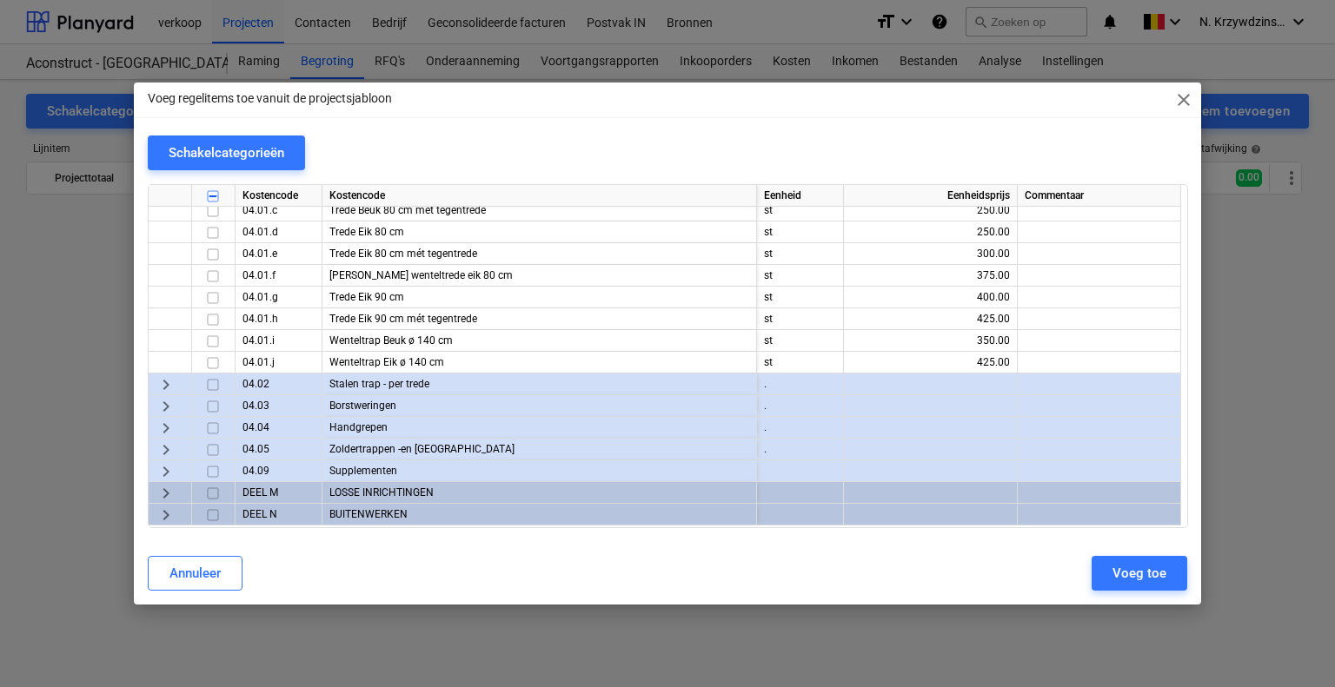
scroll to position [9172, 0]
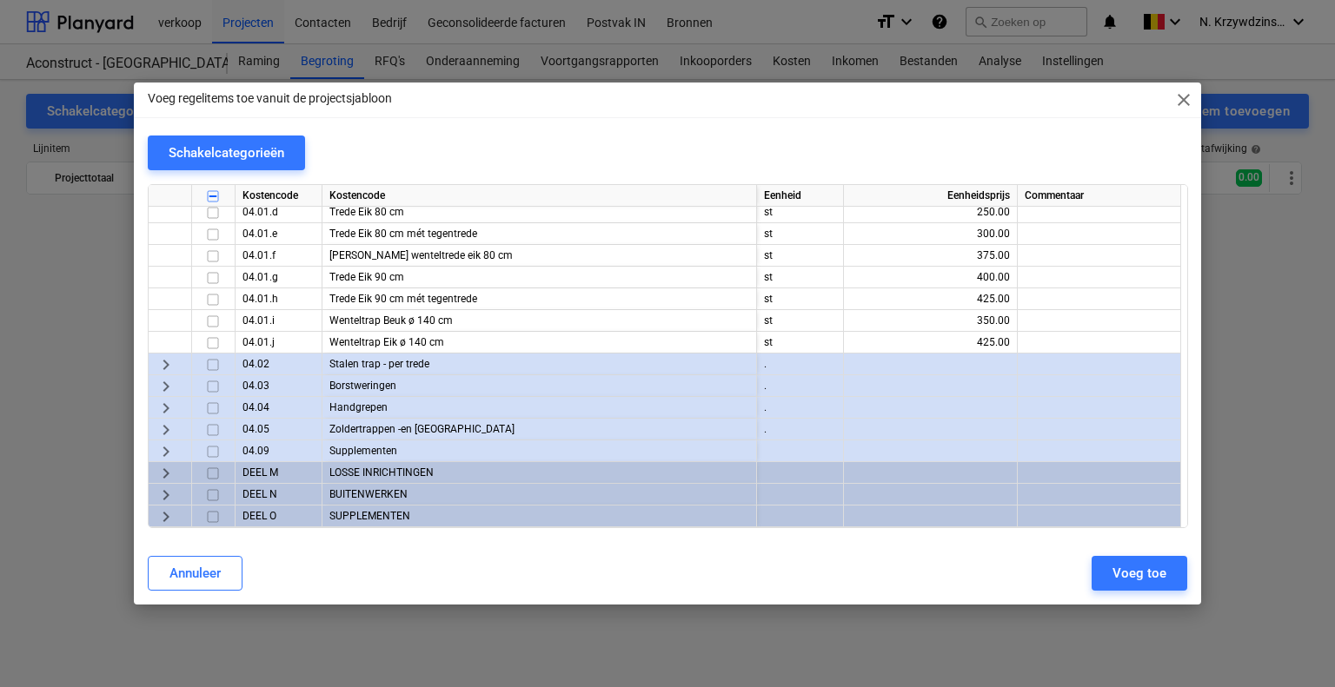
click at [169, 368] on span "keyboard_arrow_right" at bounding box center [166, 365] width 21 height 21
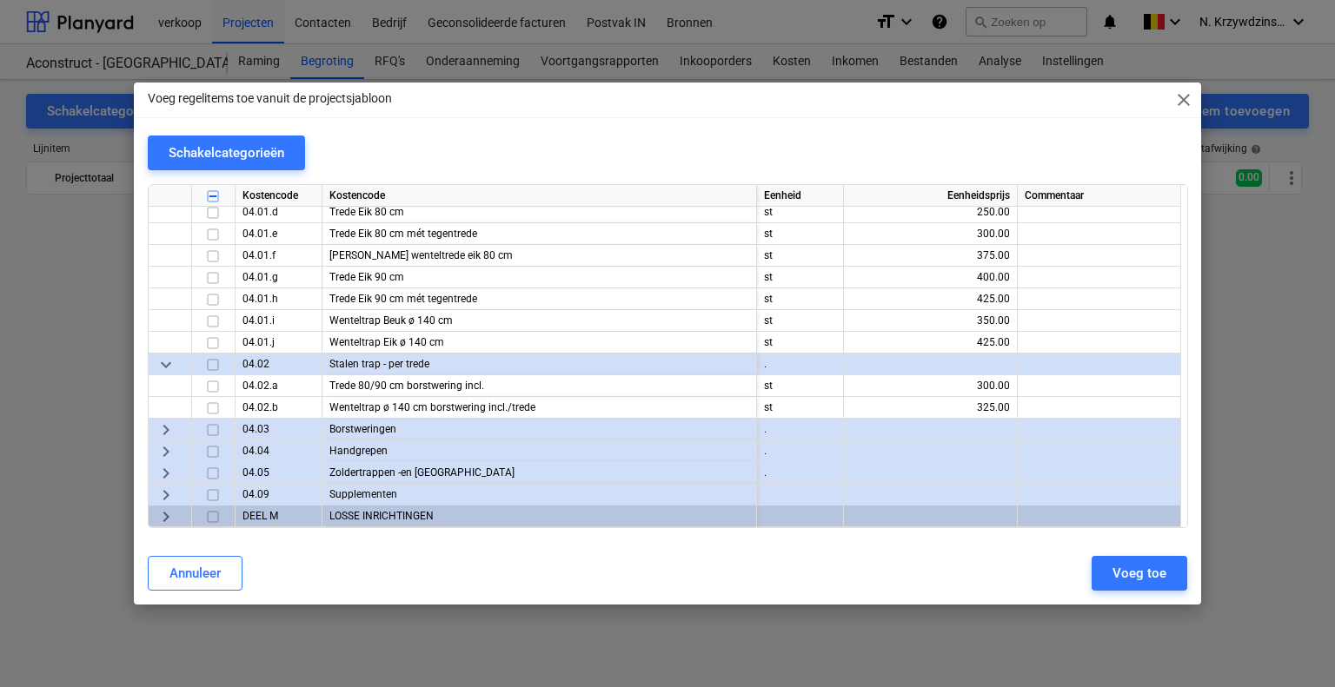
click at [171, 431] on span "keyboard_arrow_right" at bounding box center [166, 430] width 21 height 21
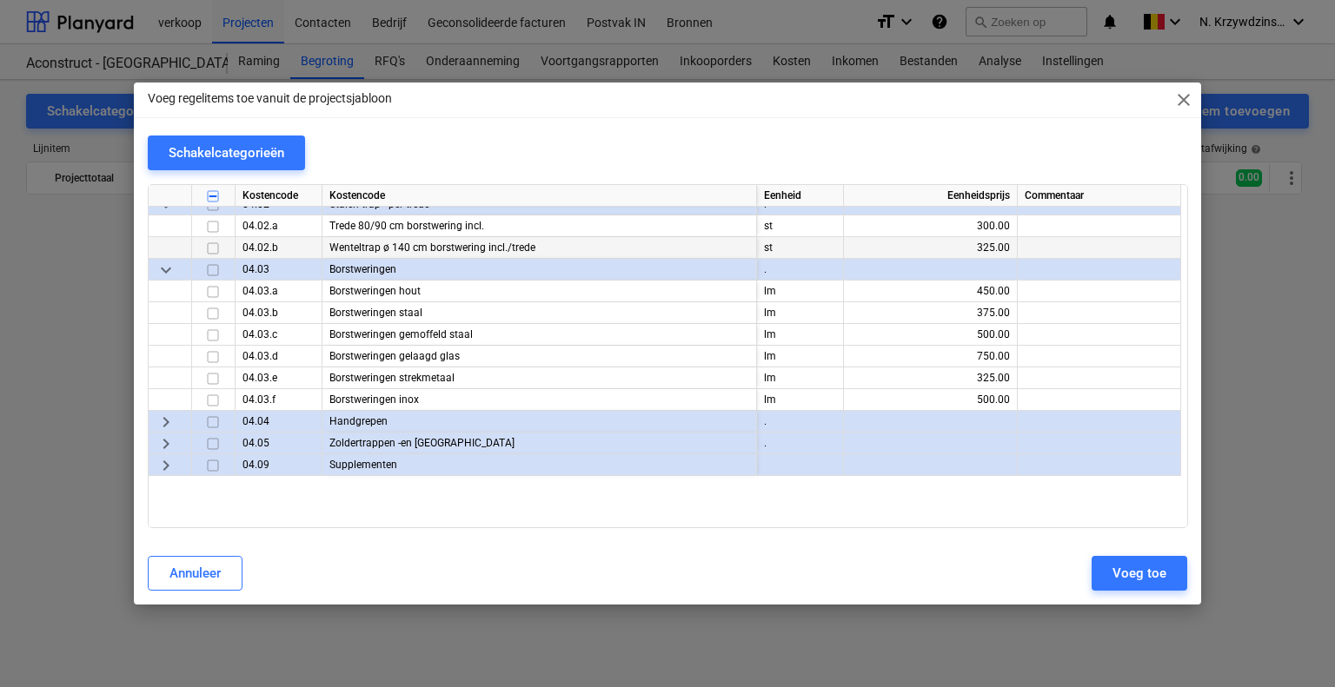
scroll to position [9346, 0]
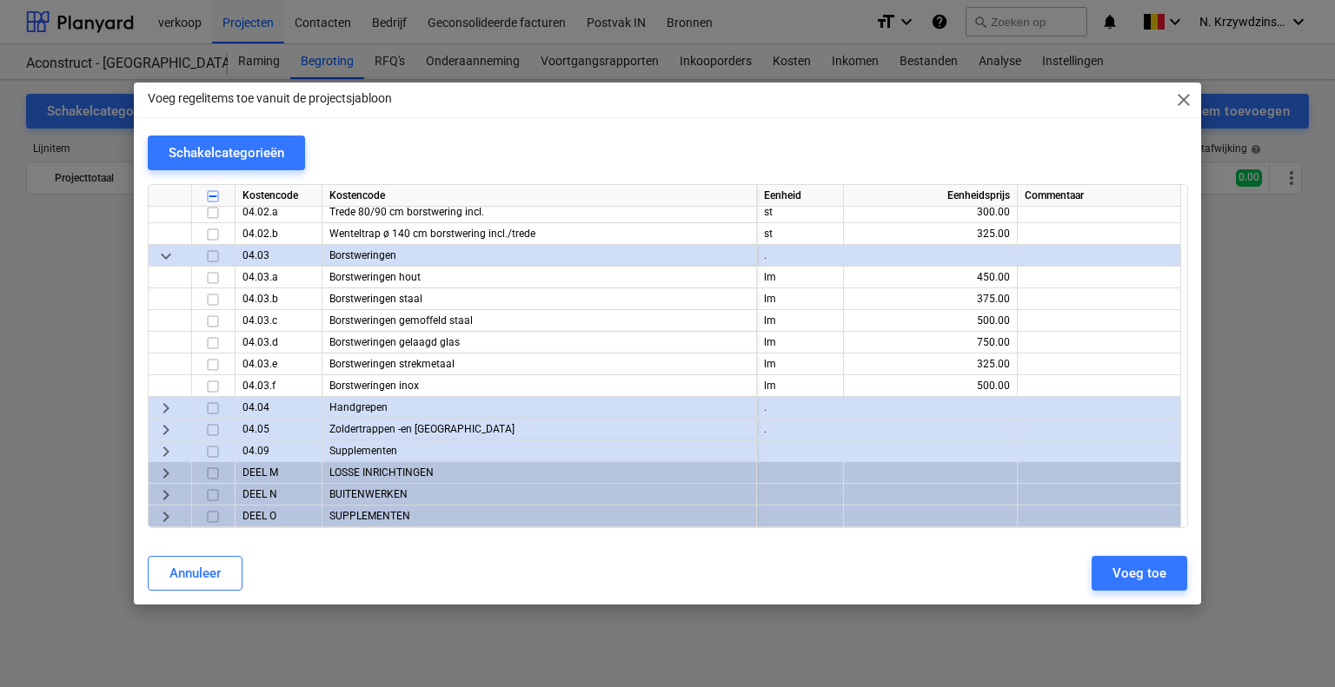
click at [171, 408] on span "keyboard_arrow_right" at bounding box center [166, 408] width 21 height 21
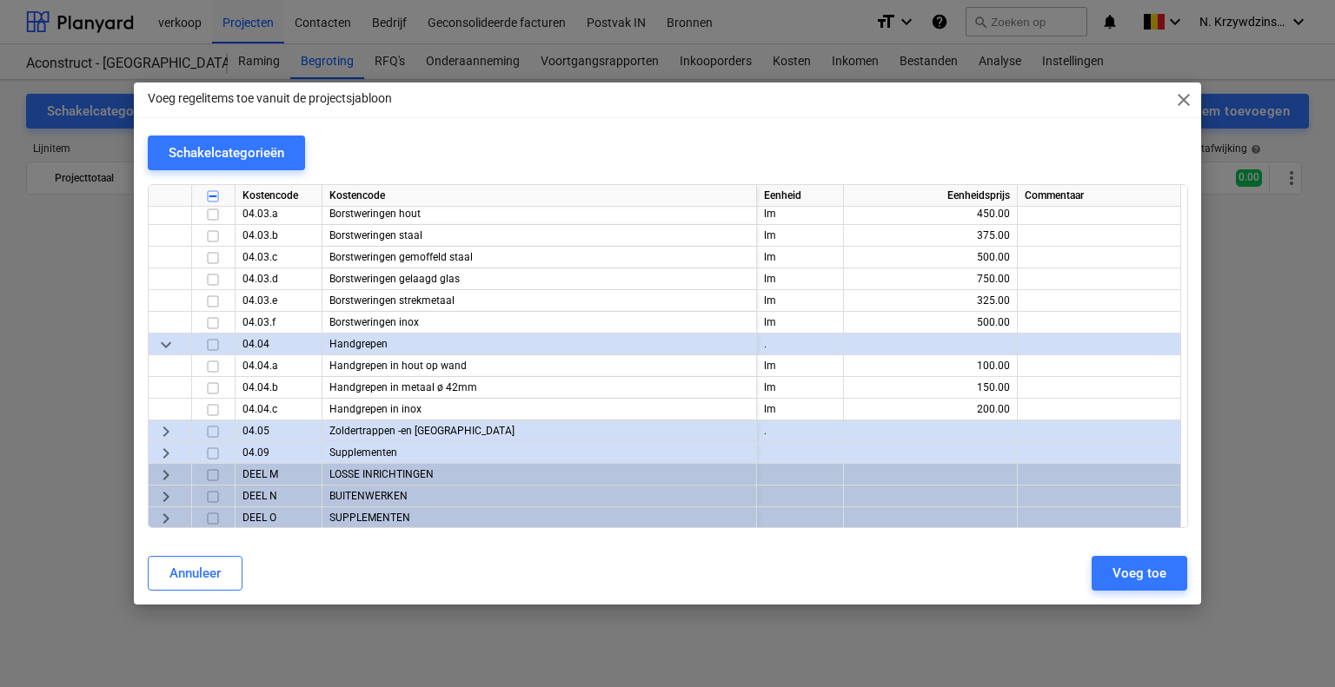
scroll to position [9410, 0]
click at [176, 427] on div "keyboard_arrow_right" at bounding box center [170, 431] width 43 height 22
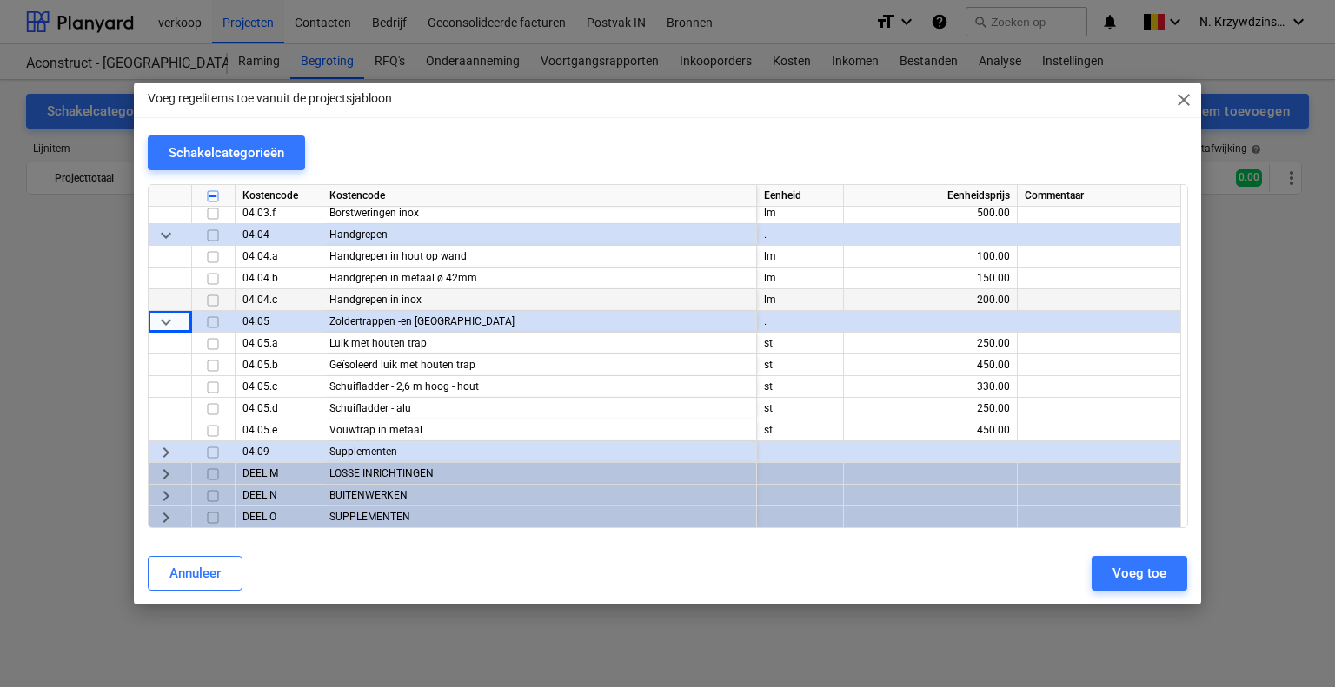
scroll to position [9520, 0]
click at [167, 461] on span "keyboard_arrow_right" at bounding box center [166, 451] width 21 height 21
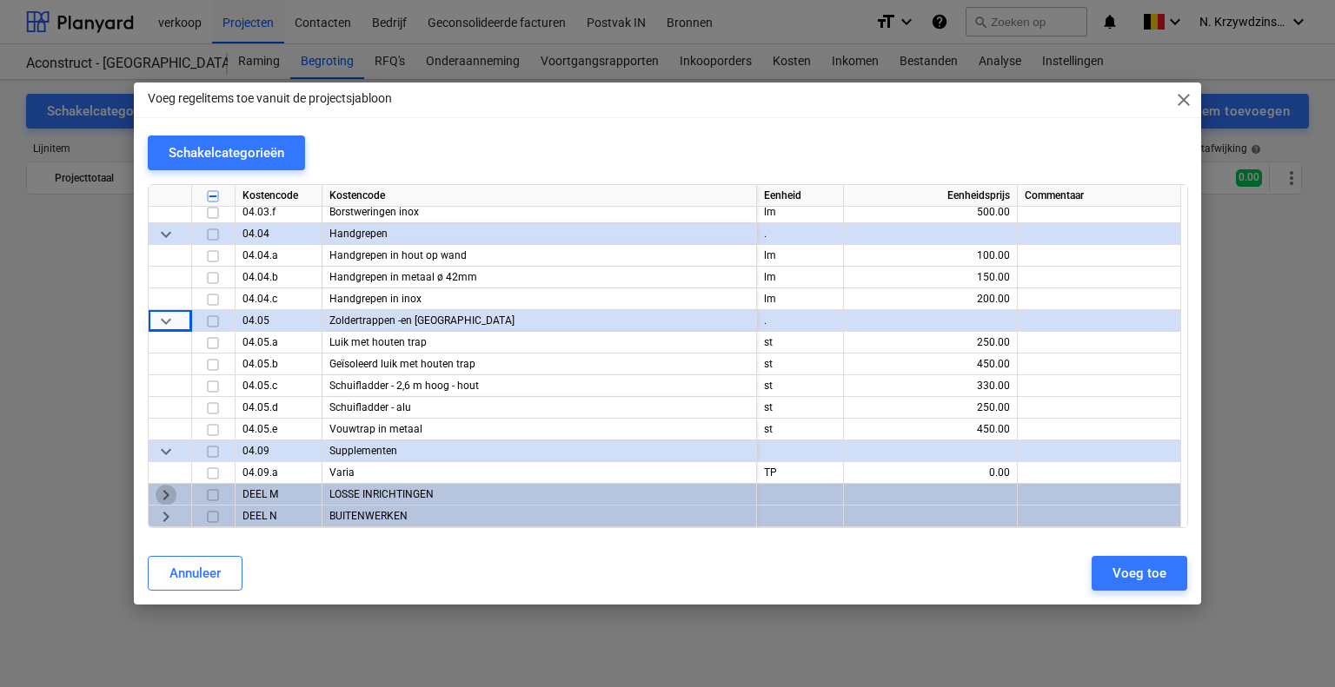
click at [170, 485] on span "keyboard_arrow_right" at bounding box center [166, 495] width 21 height 21
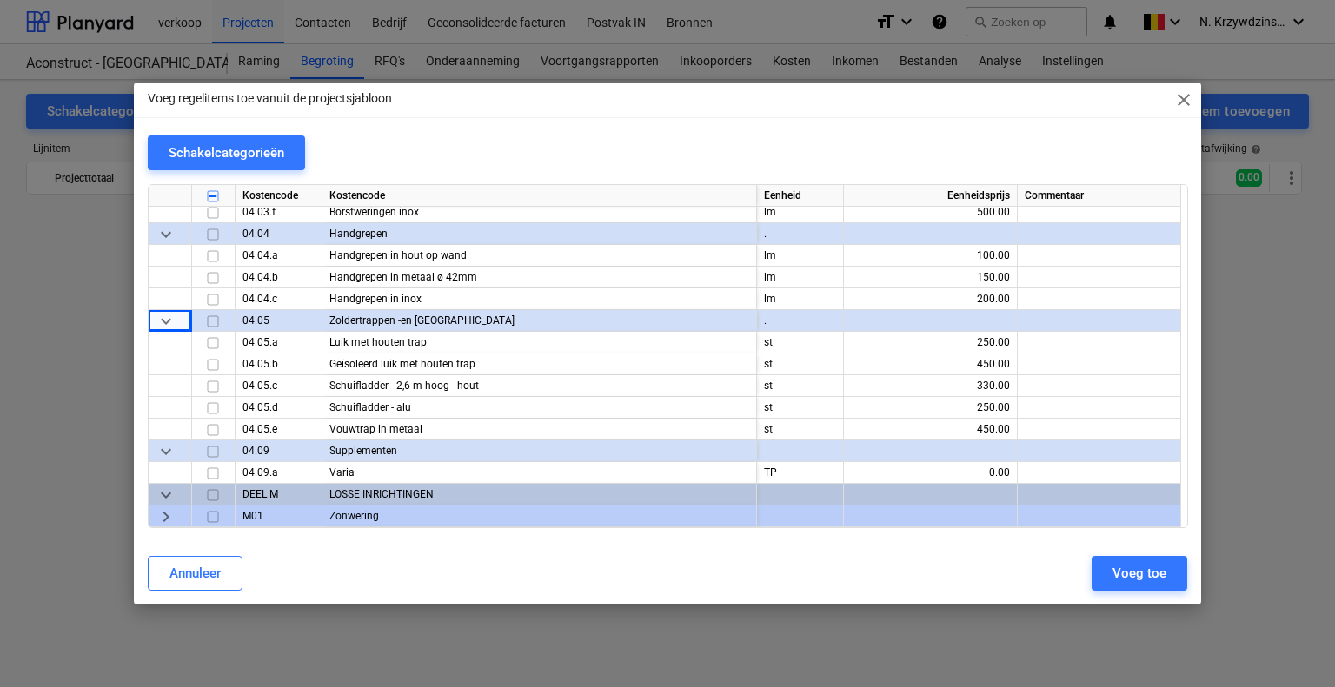
click at [176, 486] on div "keyboard_arrow_down" at bounding box center [170, 495] width 43 height 22
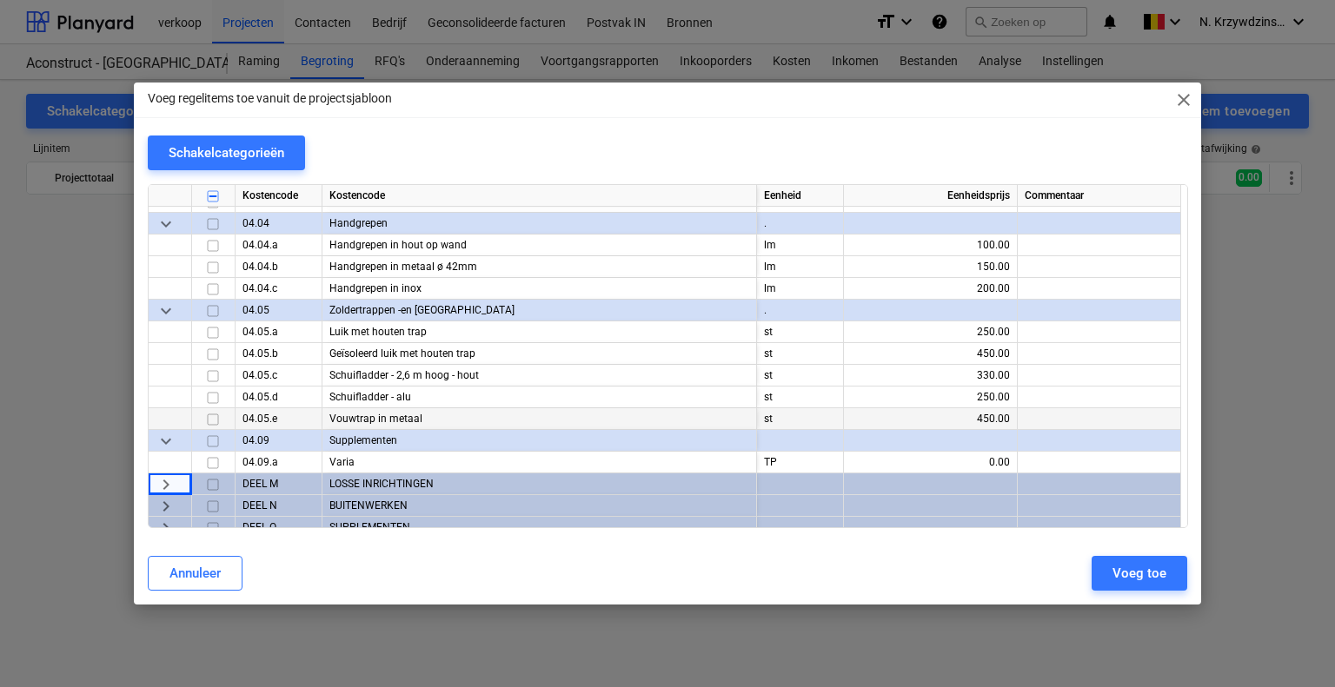
scroll to position [9541, 0]
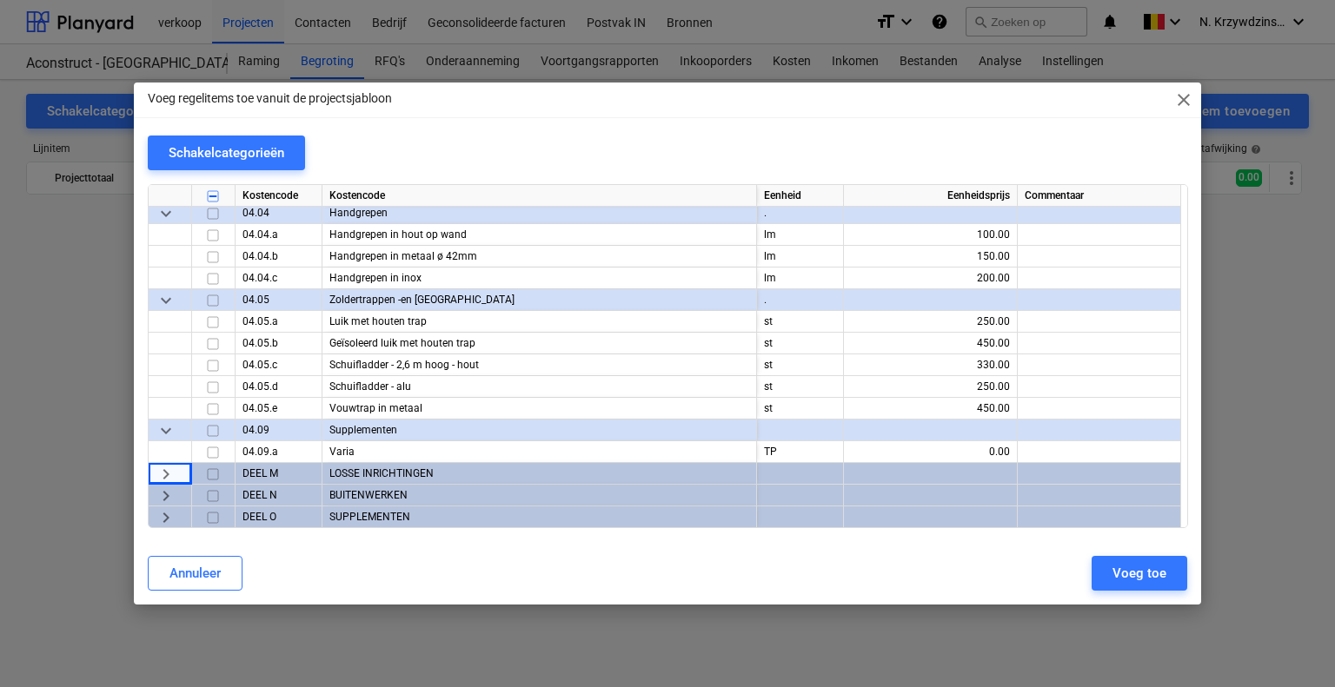
click at [160, 474] on span "keyboard_arrow_right" at bounding box center [166, 474] width 21 height 21
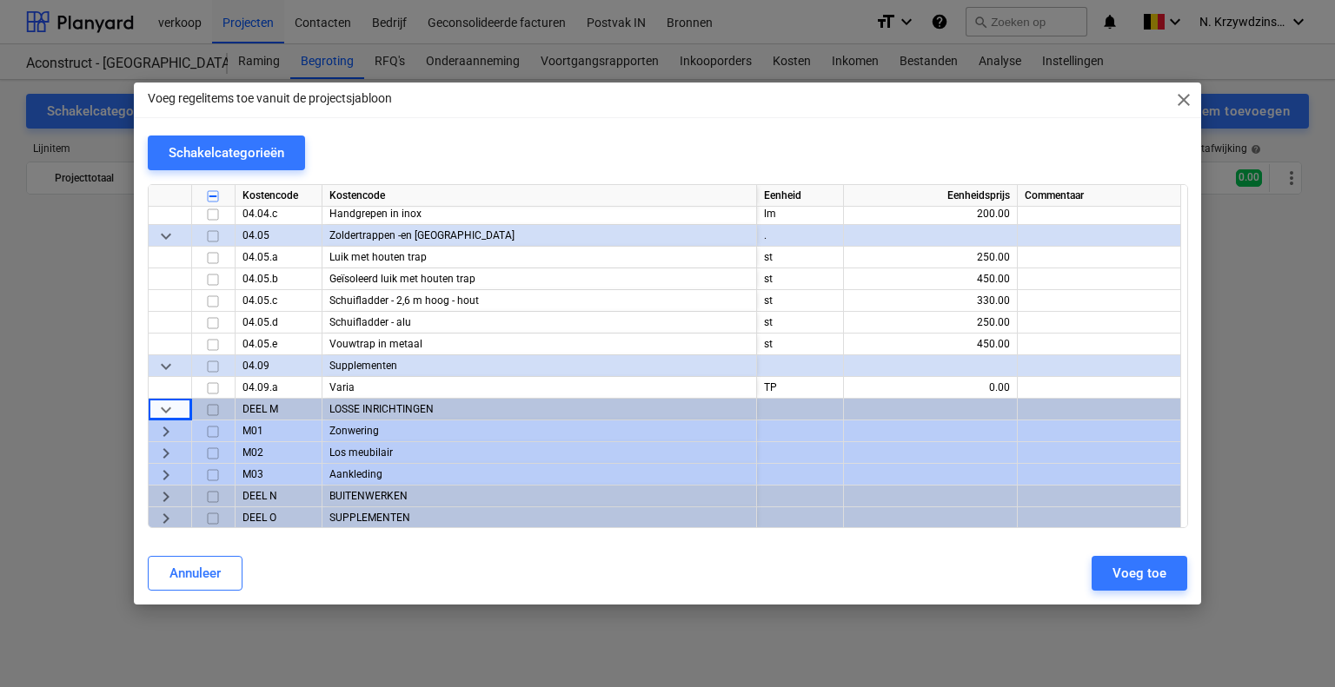
scroll to position [9607, 0]
click at [176, 427] on div "keyboard_arrow_right" at bounding box center [170, 430] width 43 height 22
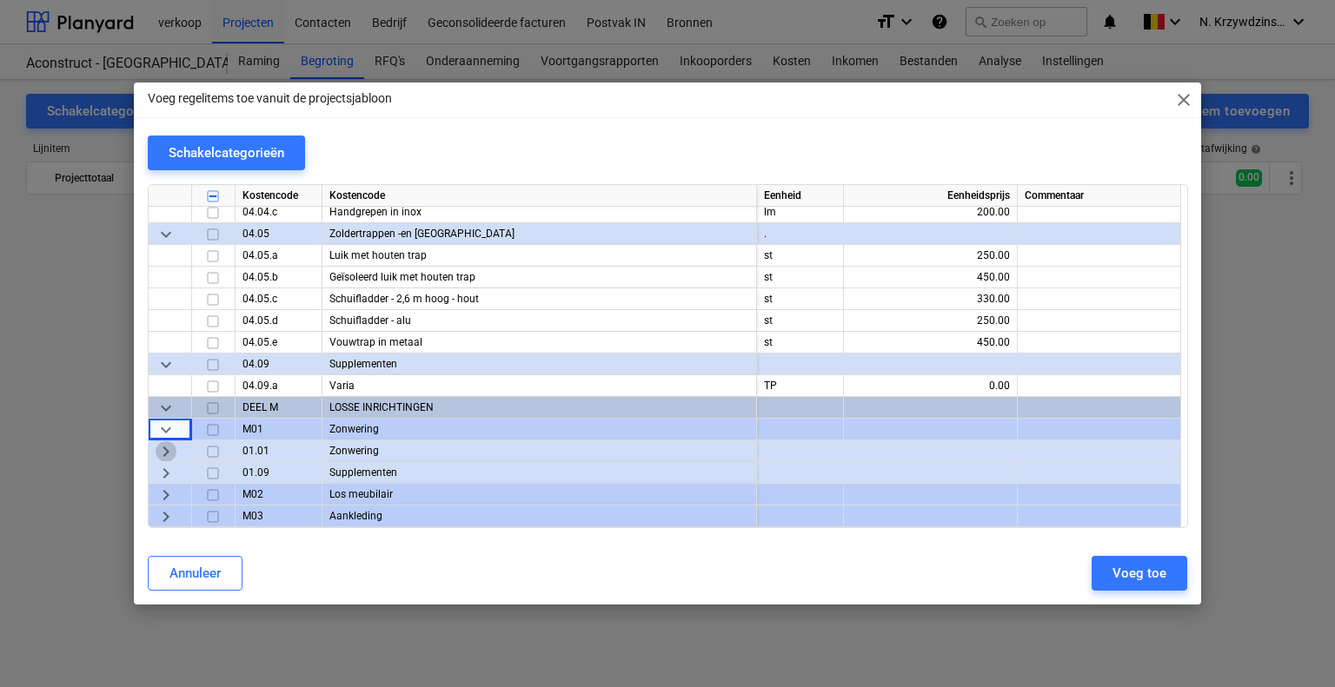
click at [174, 455] on span "keyboard_arrow_right" at bounding box center [166, 451] width 21 height 21
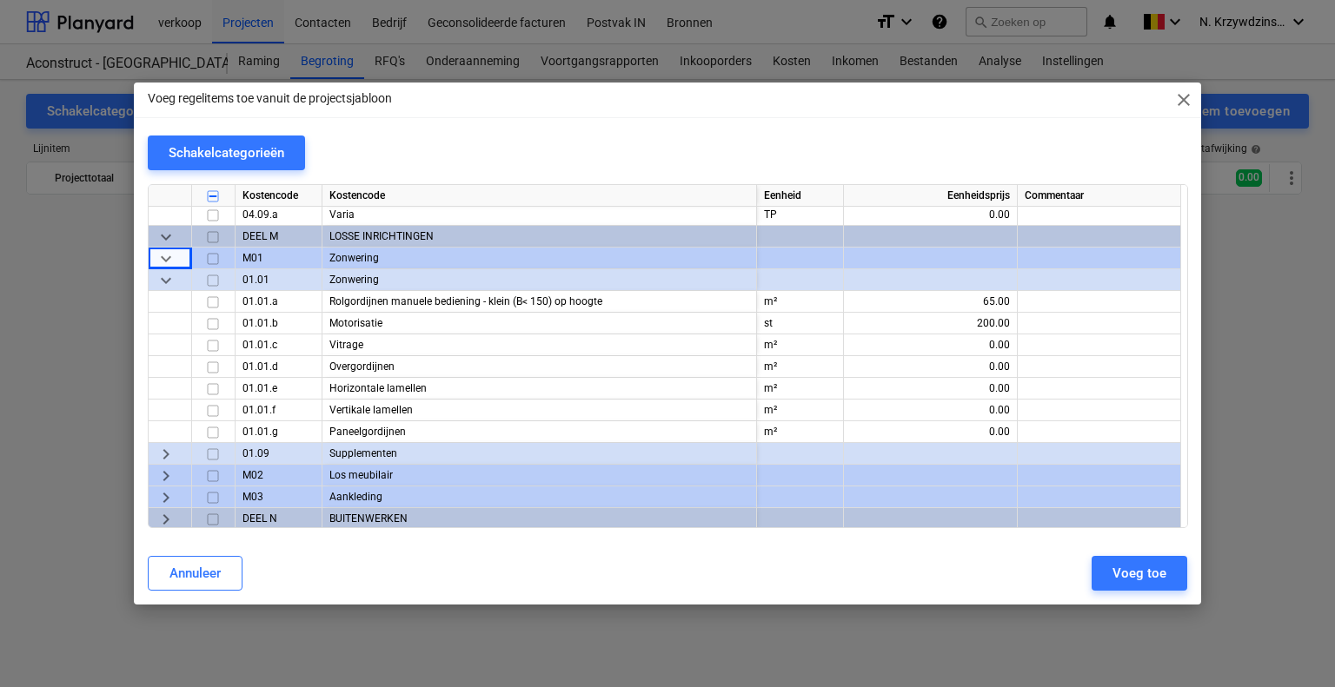
scroll to position [9780, 0]
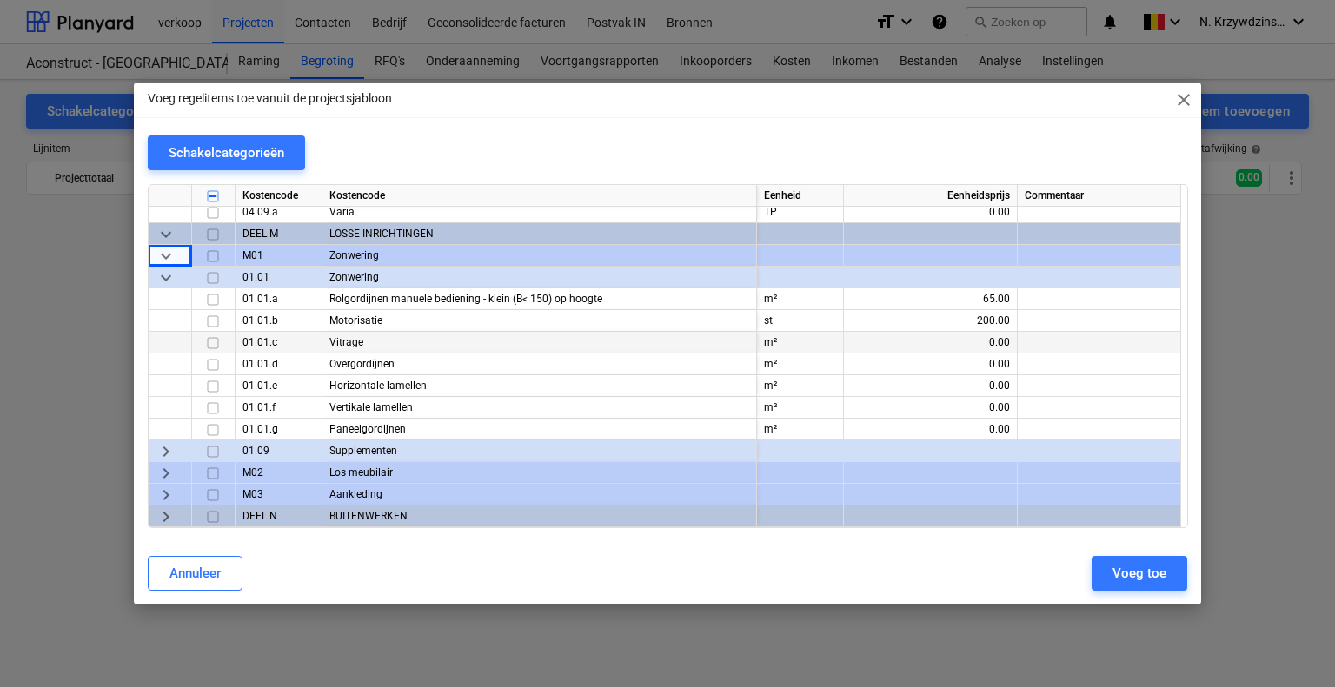
click at [215, 343] on input "checkbox" at bounding box center [212, 343] width 21 height 21
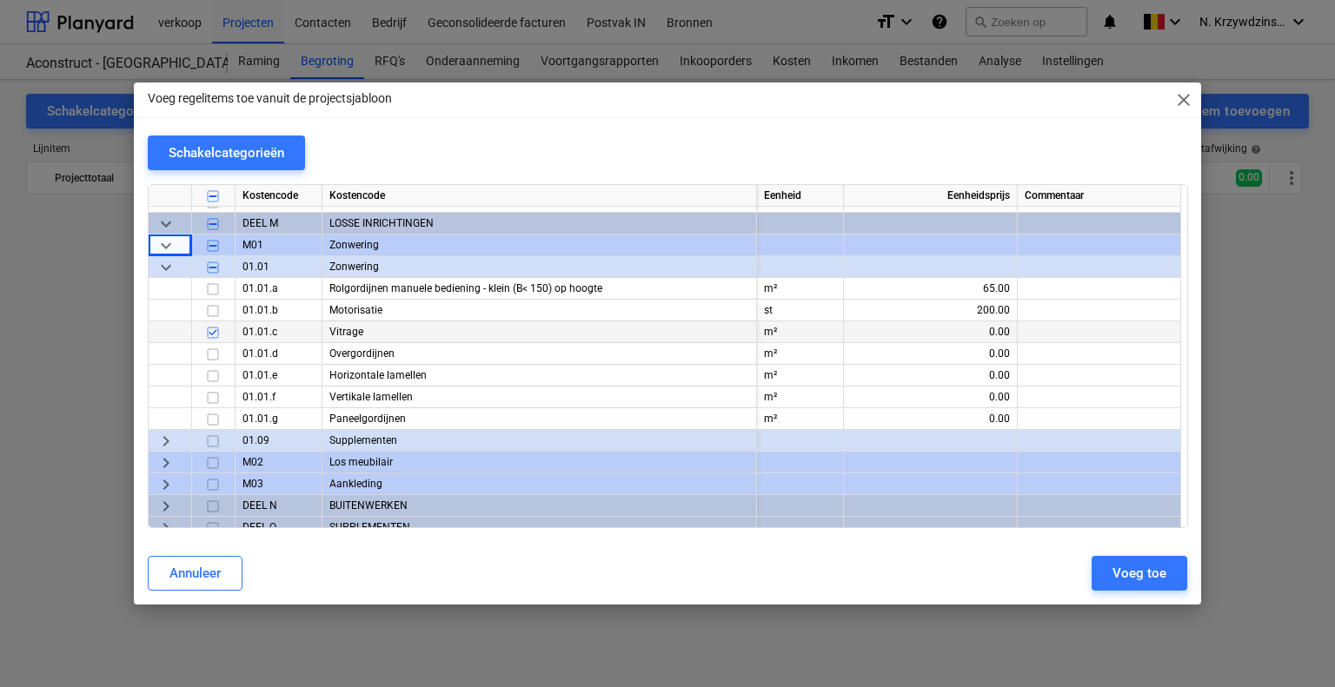
scroll to position [9801, 0]
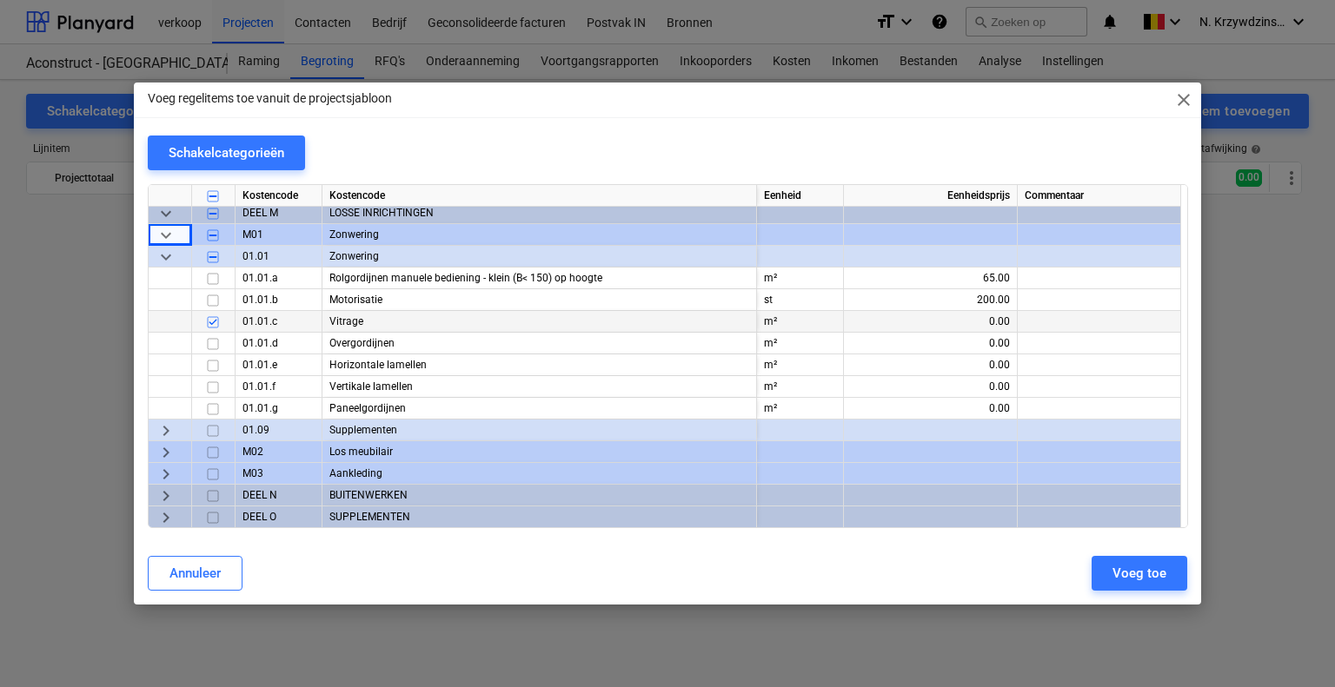
click at [170, 423] on span "keyboard_arrow_right" at bounding box center [166, 431] width 21 height 21
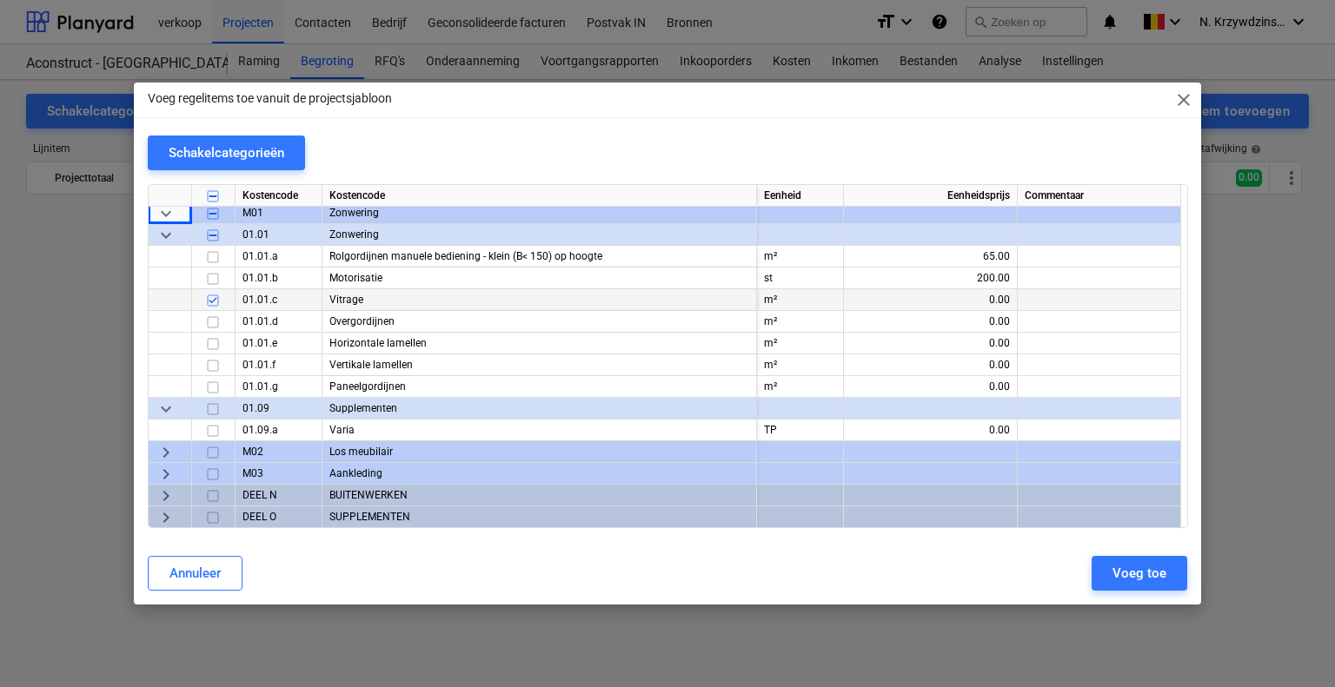
click at [168, 449] on span "keyboard_arrow_right" at bounding box center [166, 452] width 21 height 21
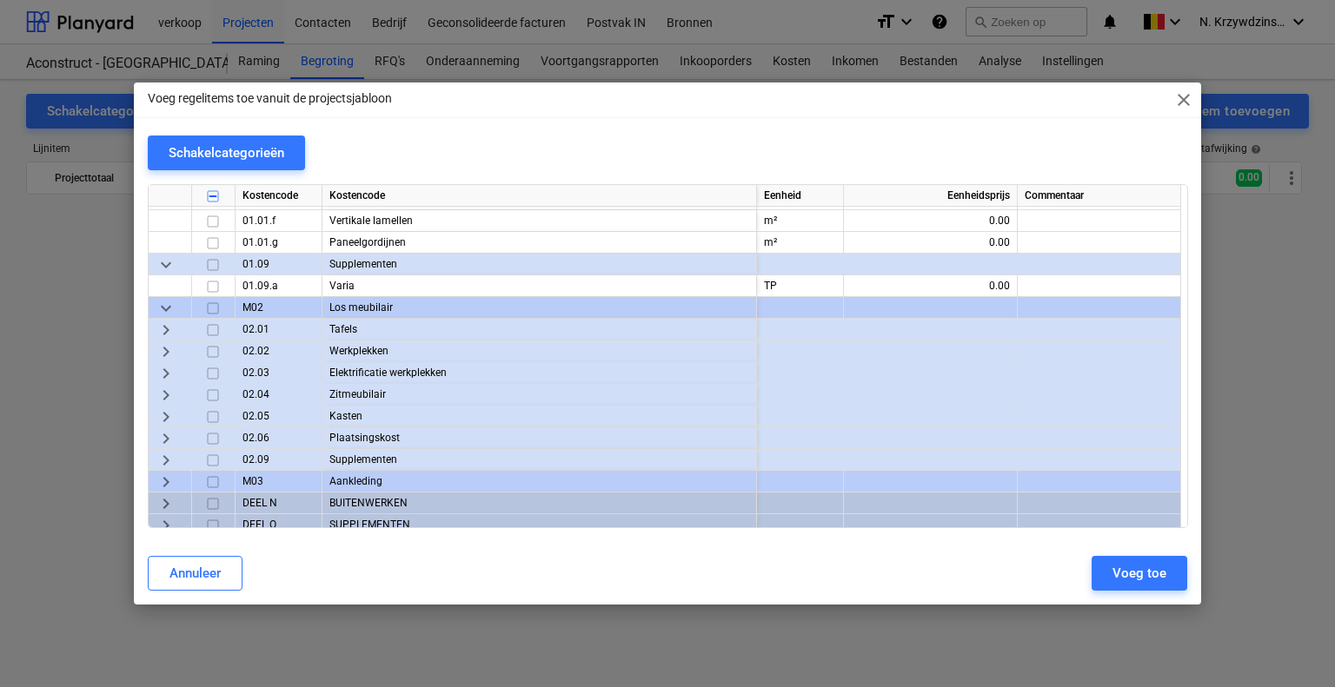
scroll to position [9975, 0]
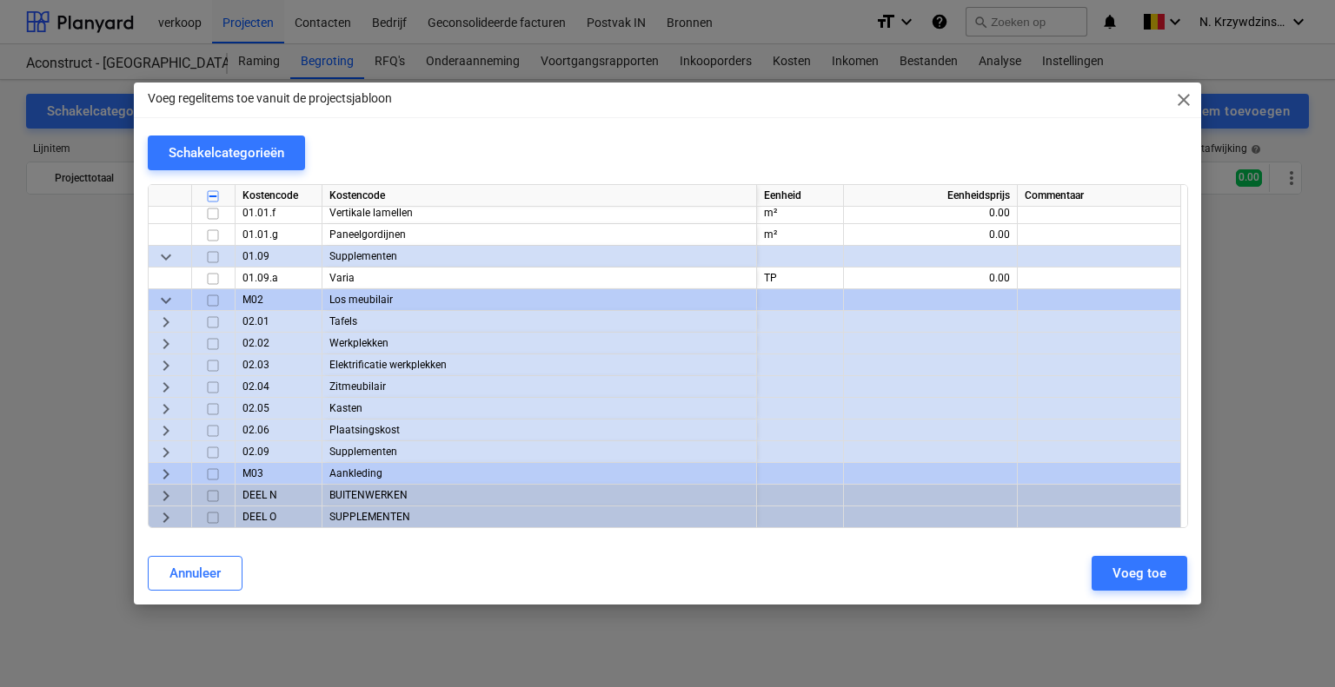
click at [175, 321] on span "keyboard_arrow_right" at bounding box center [166, 322] width 21 height 21
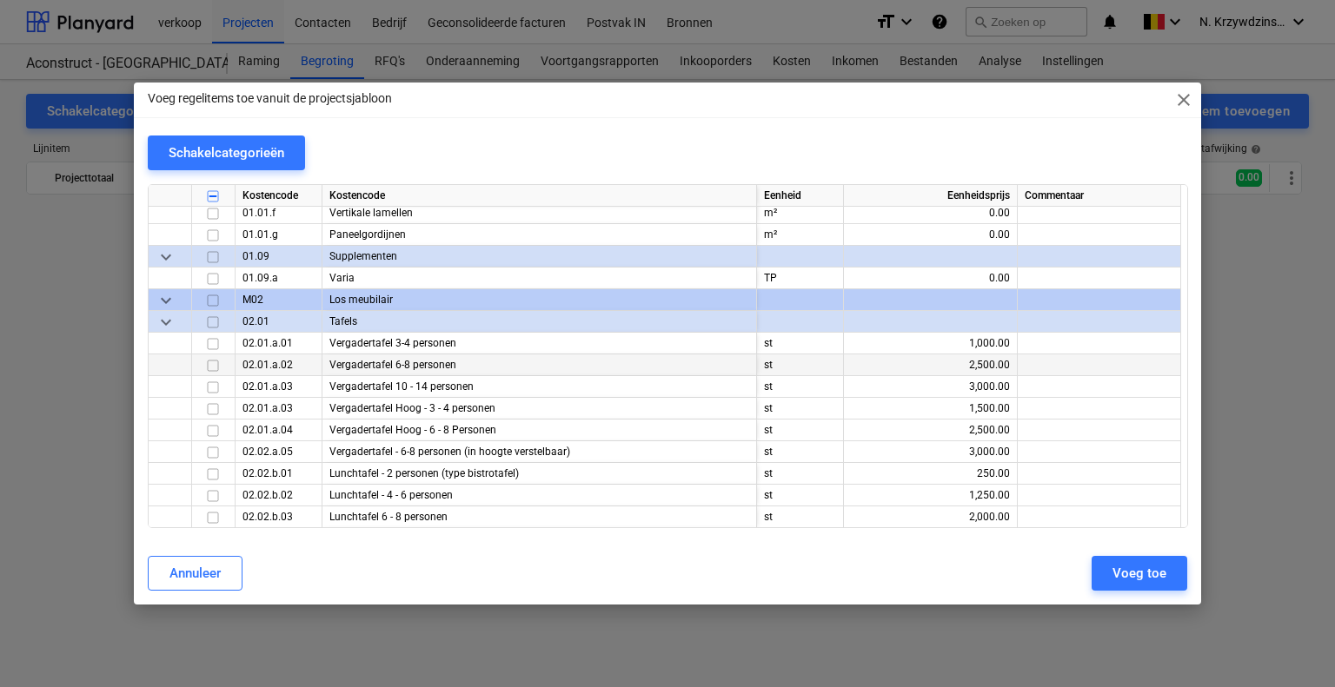
click at [218, 366] on input "checkbox" at bounding box center [212, 365] width 21 height 21
click at [215, 347] on input "checkbox" at bounding box center [212, 344] width 21 height 21
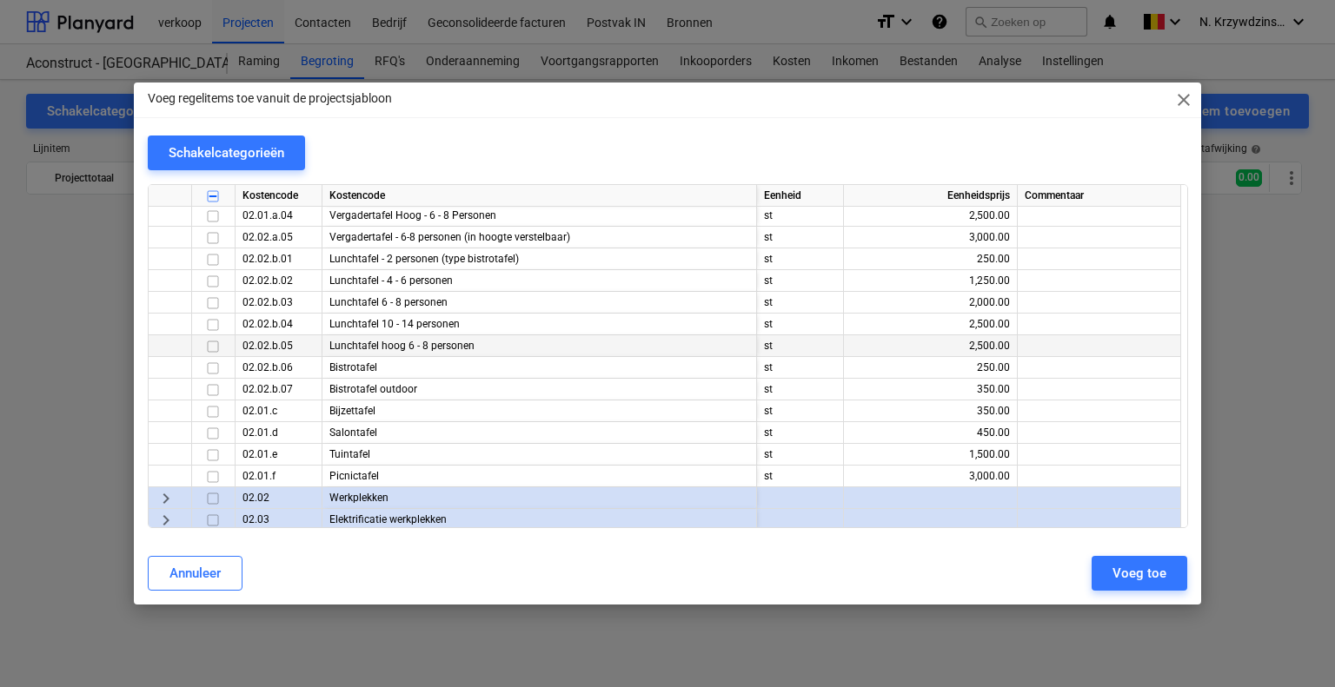
scroll to position [10149, 0]
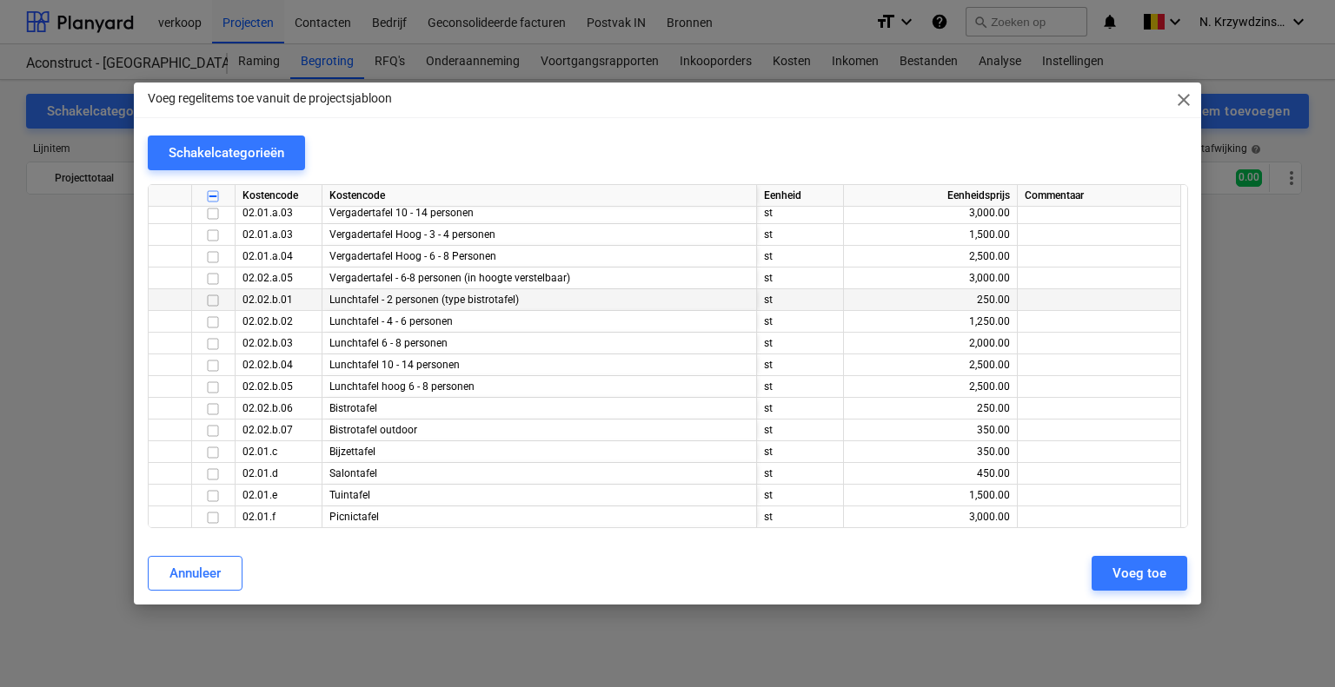
click at [215, 298] on input "checkbox" at bounding box center [212, 300] width 21 height 21
click at [215, 318] on input "checkbox" at bounding box center [212, 322] width 21 height 21
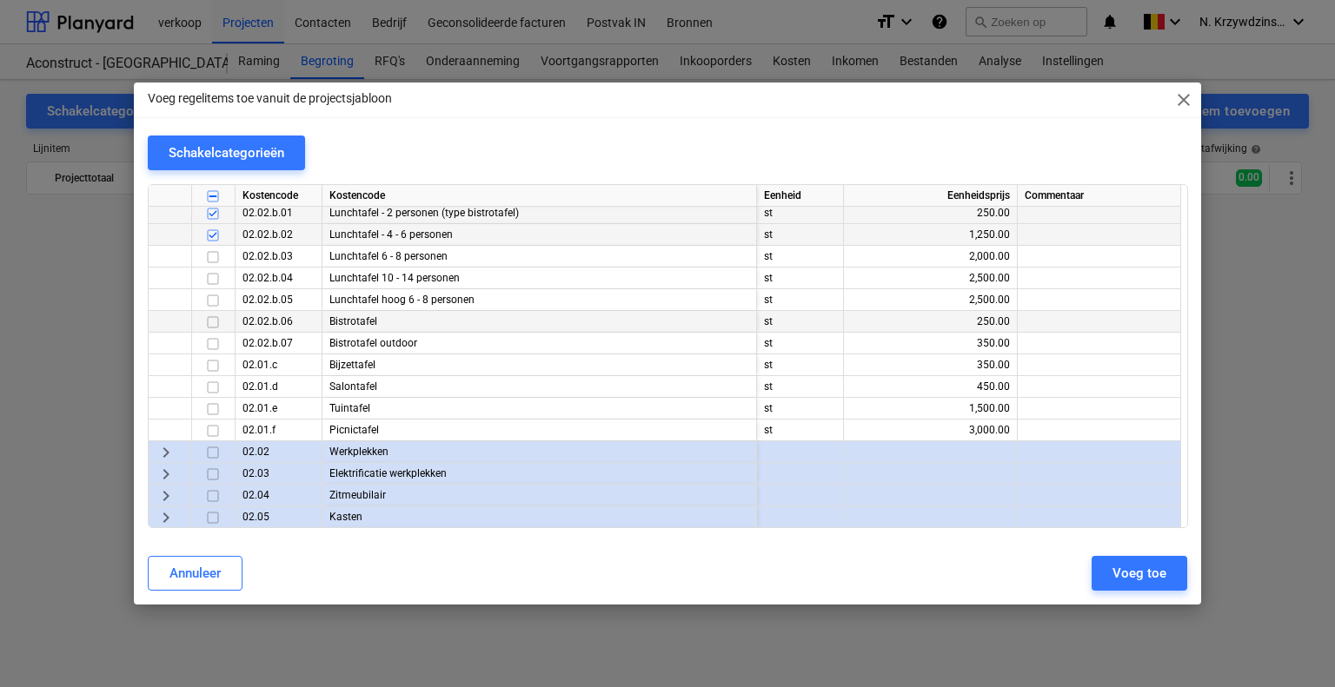
scroll to position [10236, 0]
click at [208, 367] on input "checkbox" at bounding box center [212, 365] width 21 height 21
click at [167, 448] on span "keyboard_arrow_right" at bounding box center [166, 452] width 21 height 21
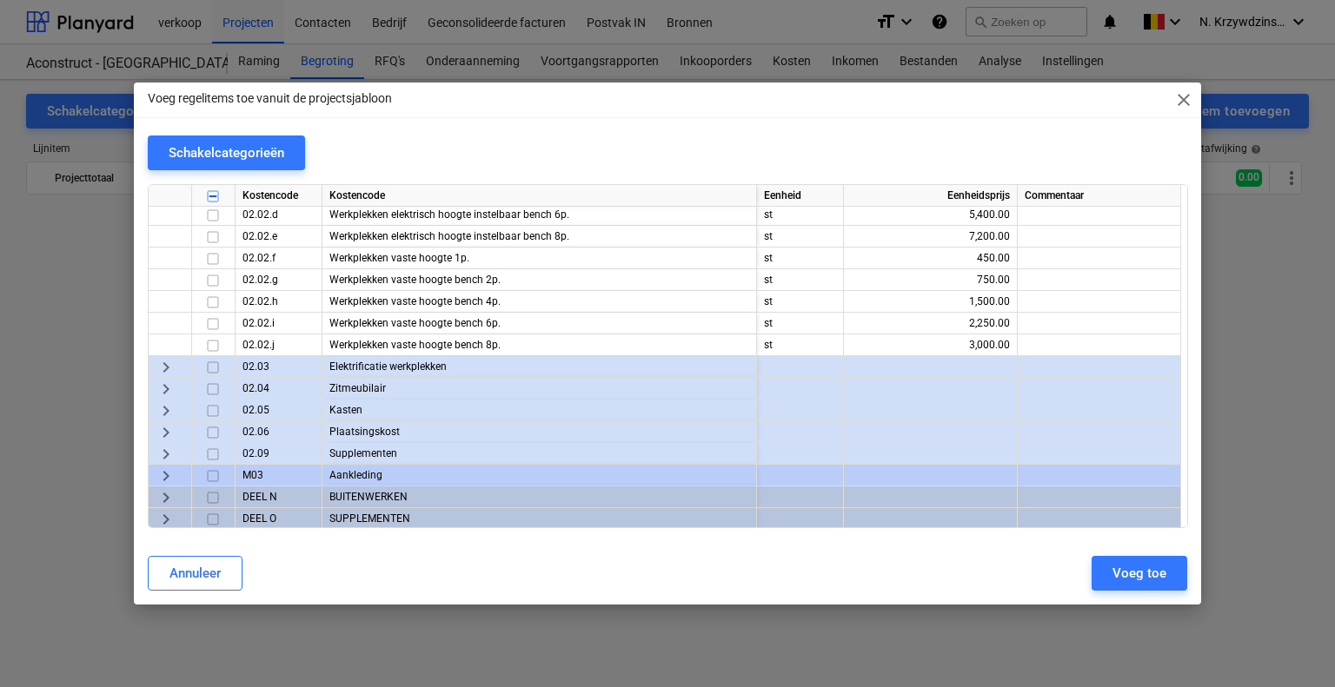
scroll to position [10563, 0]
click at [171, 471] on span "keyboard_arrow_right" at bounding box center [166, 473] width 21 height 21
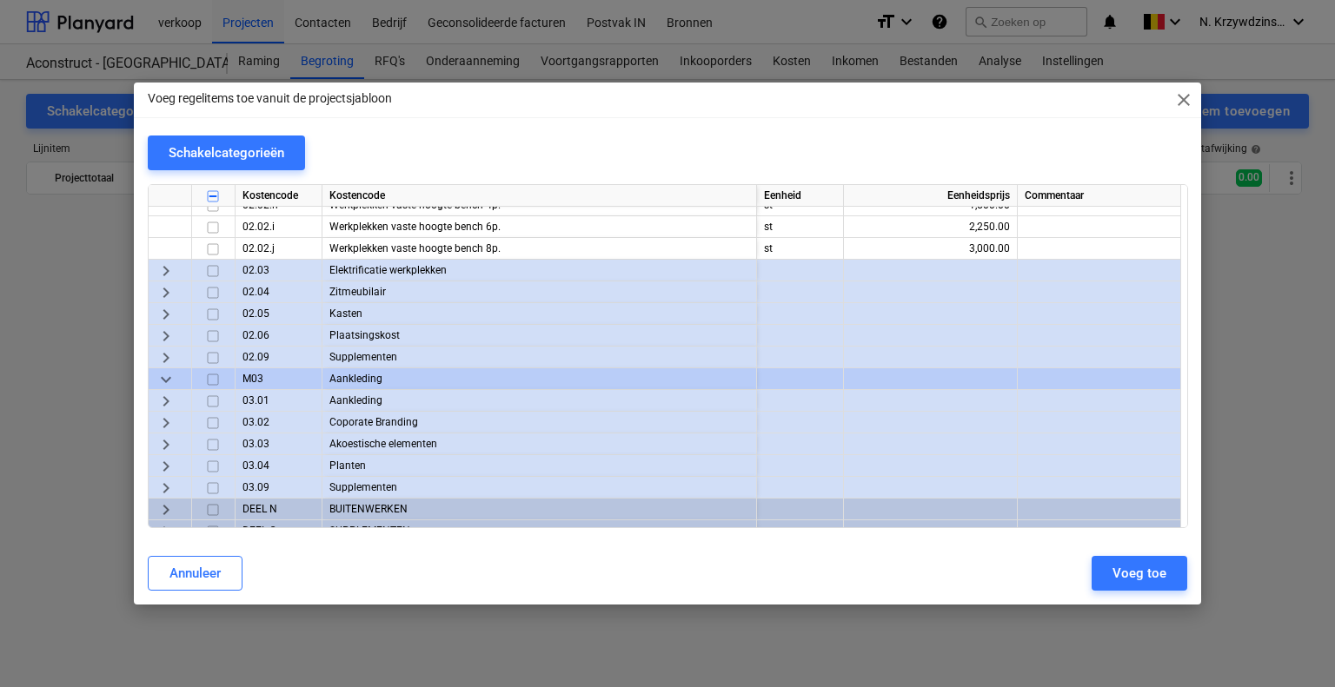
scroll to position [10670, 0]
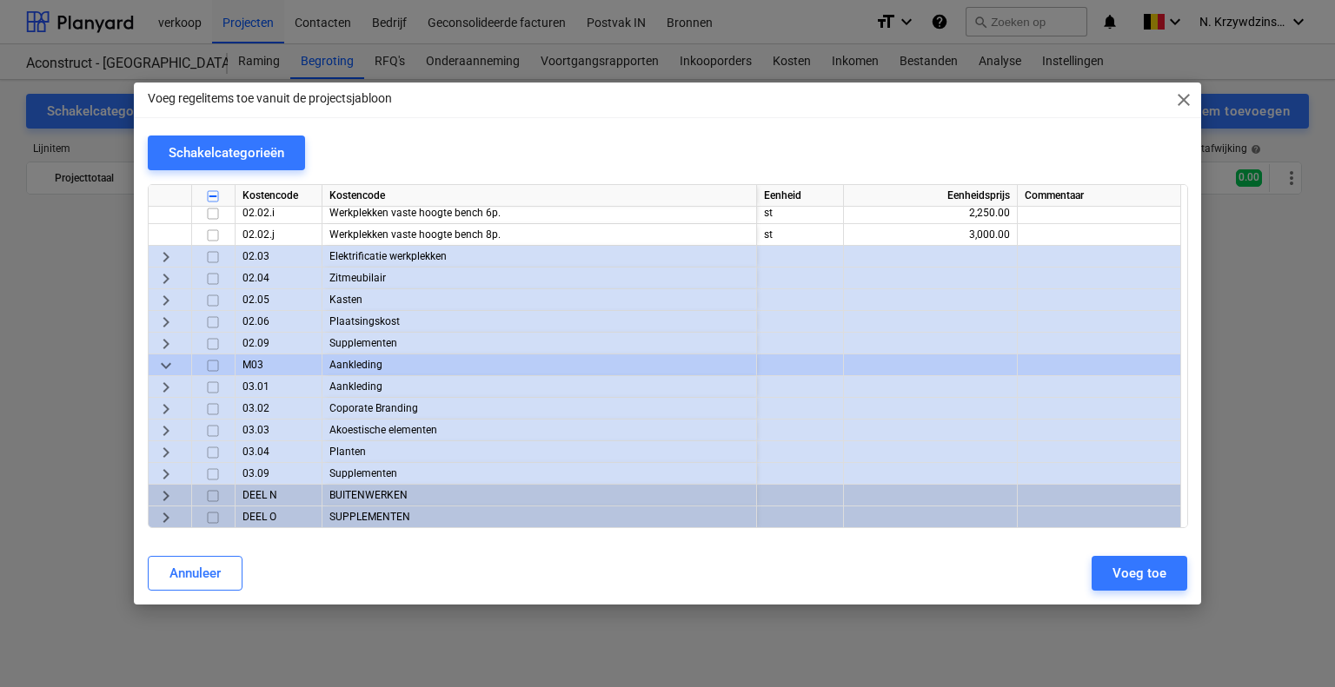
click at [169, 385] on span "keyboard_arrow_right" at bounding box center [166, 387] width 21 height 21
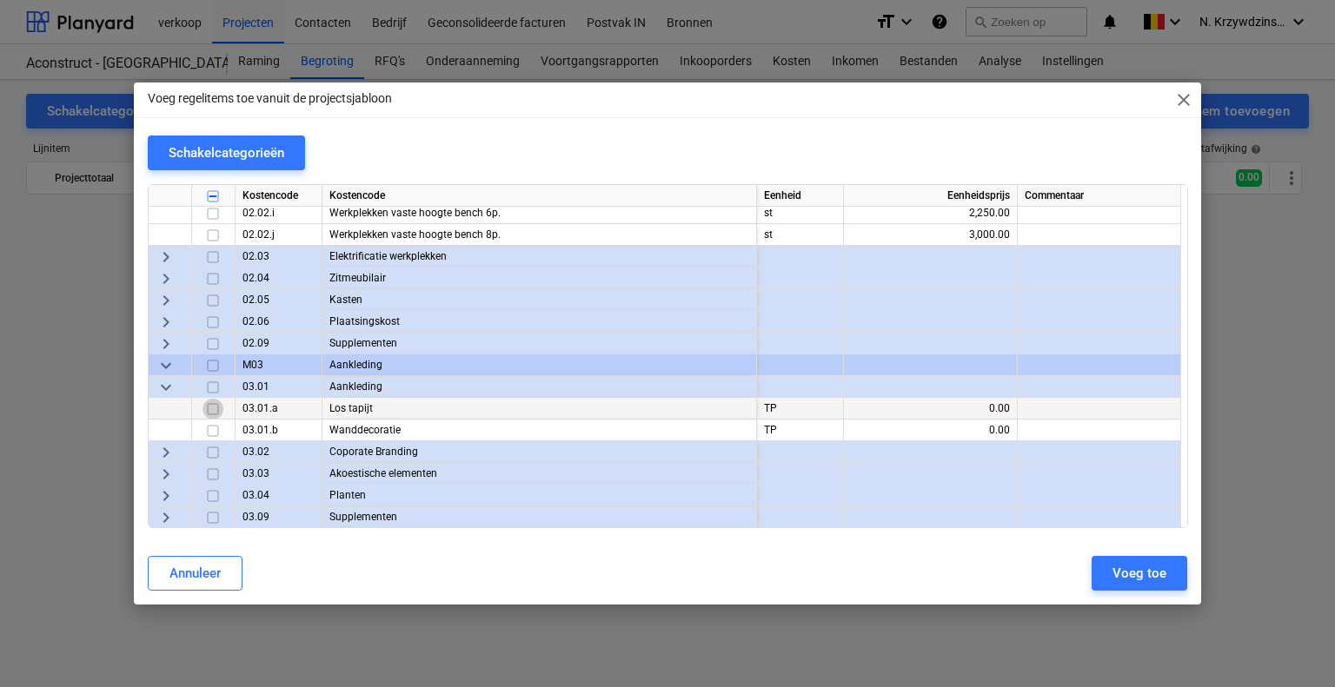
click at [211, 405] on input "checkbox" at bounding box center [212, 409] width 21 height 21
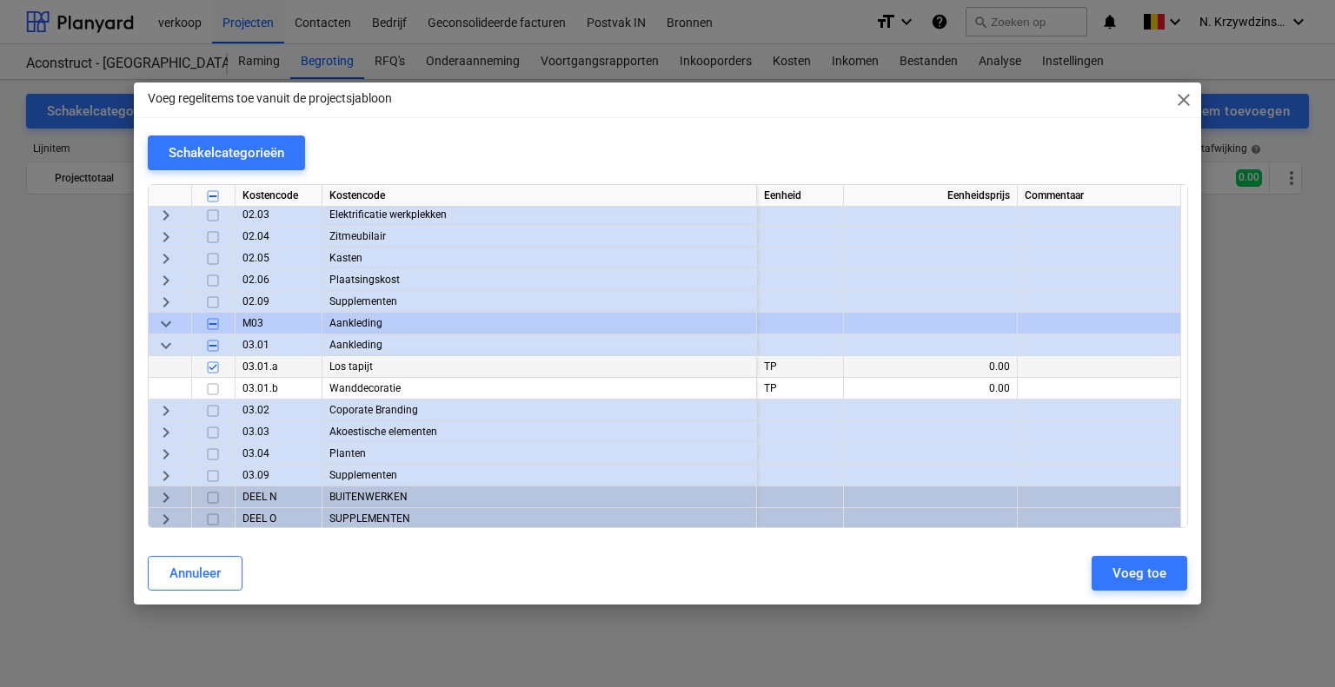
scroll to position [10714, 0]
click at [164, 415] on span "keyboard_arrow_right" at bounding box center [166, 409] width 21 height 21
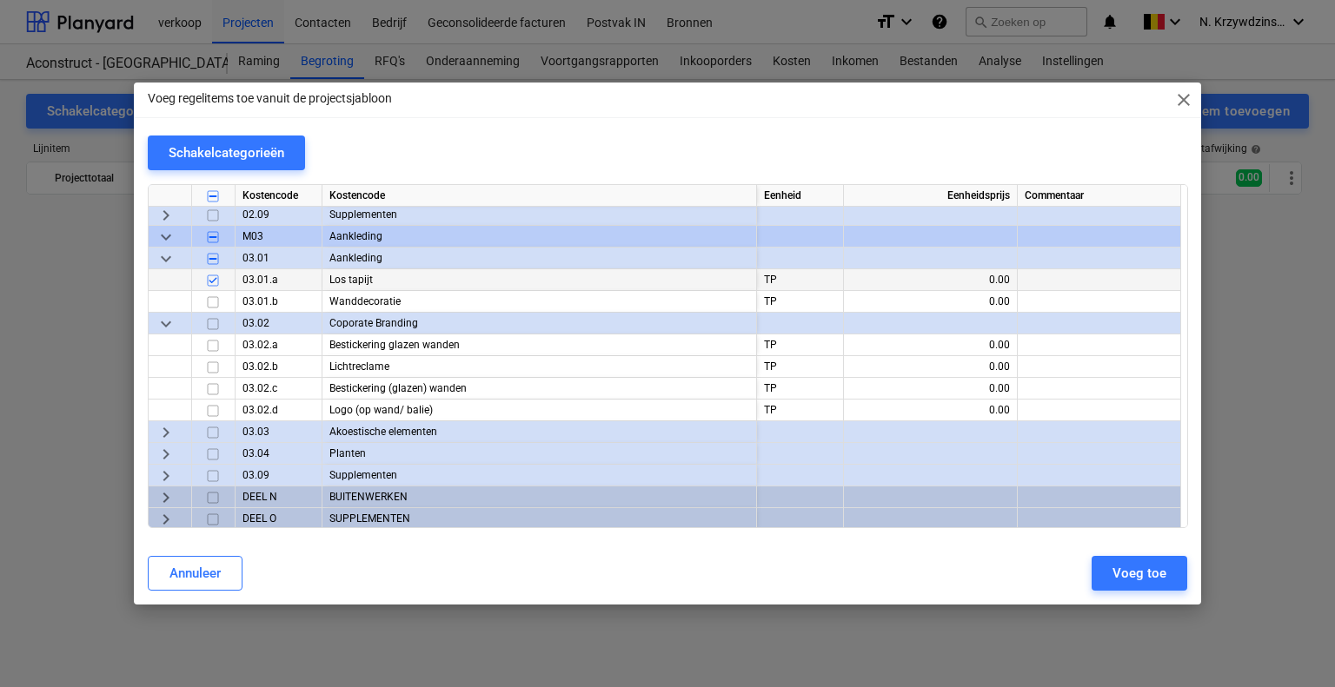
scroll to position [10801, 0]
click at [165, 423] on span "keyboard_arrow_right" at bounding box center [166, 431] width 21 height 21
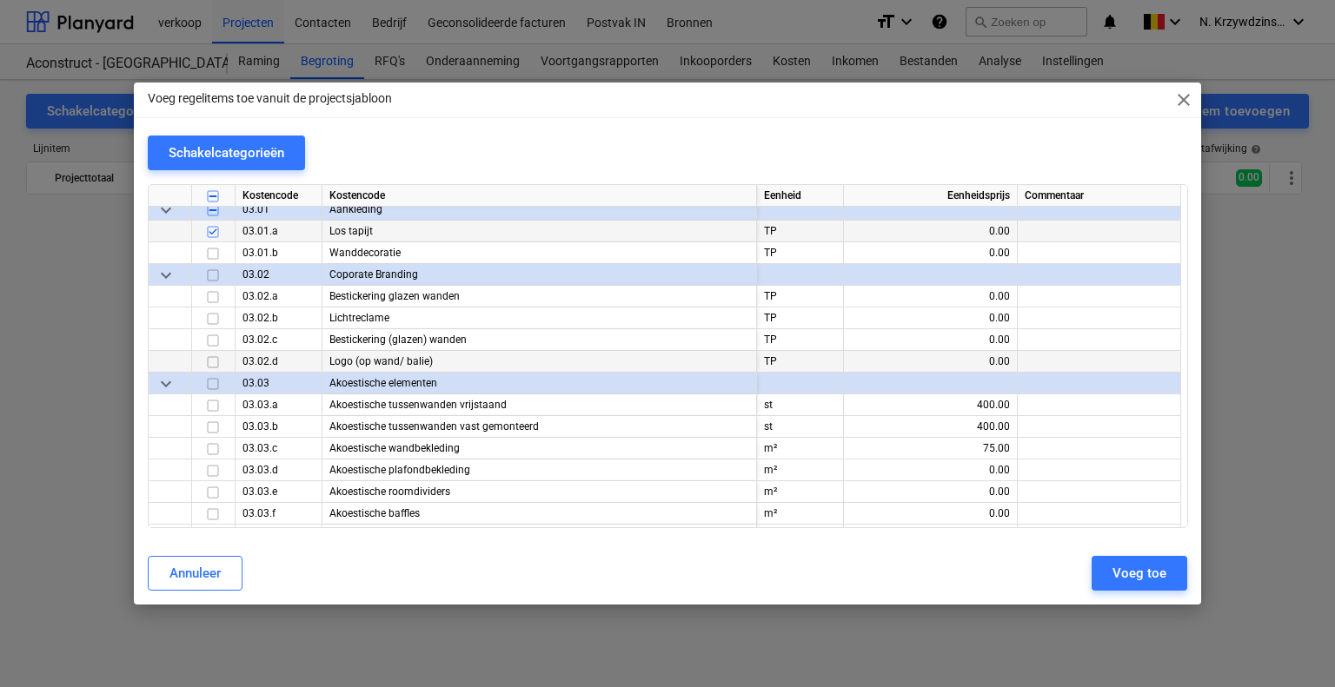
scroll to position [10887, 0]
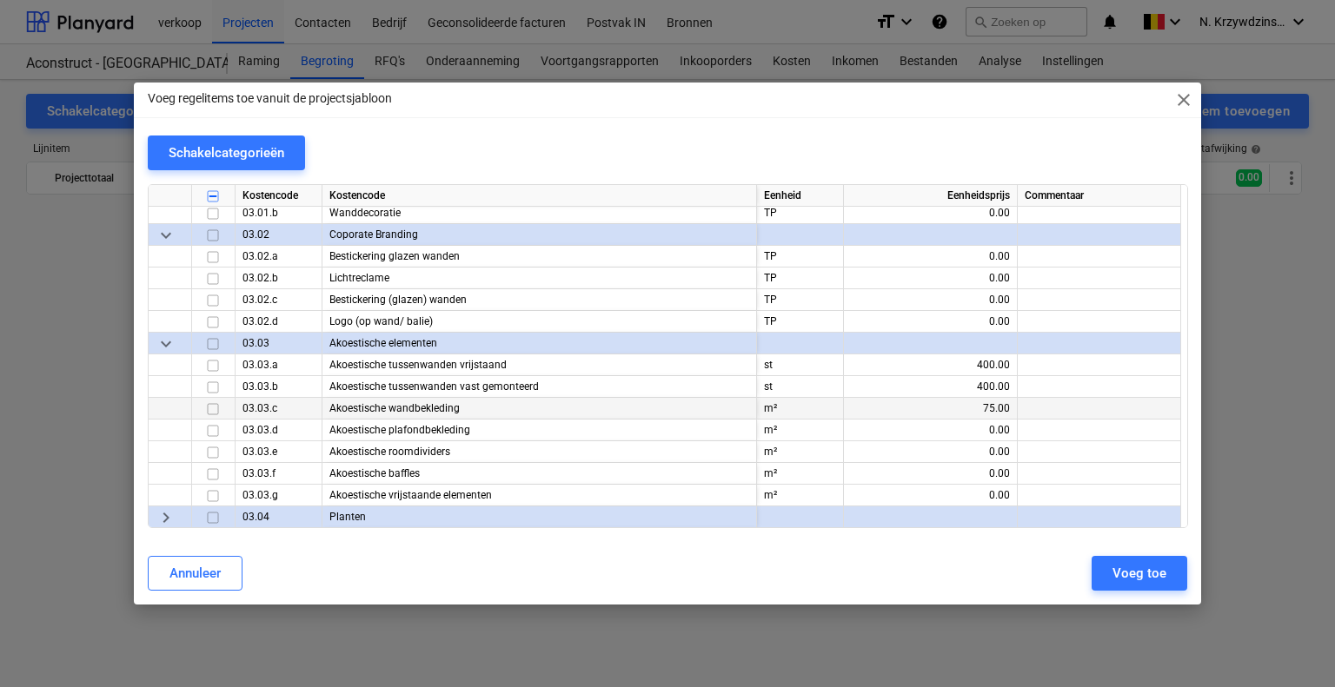
click at [215, 410] on input "checkbox" at bounding box center [212, 409] width 21 height 21
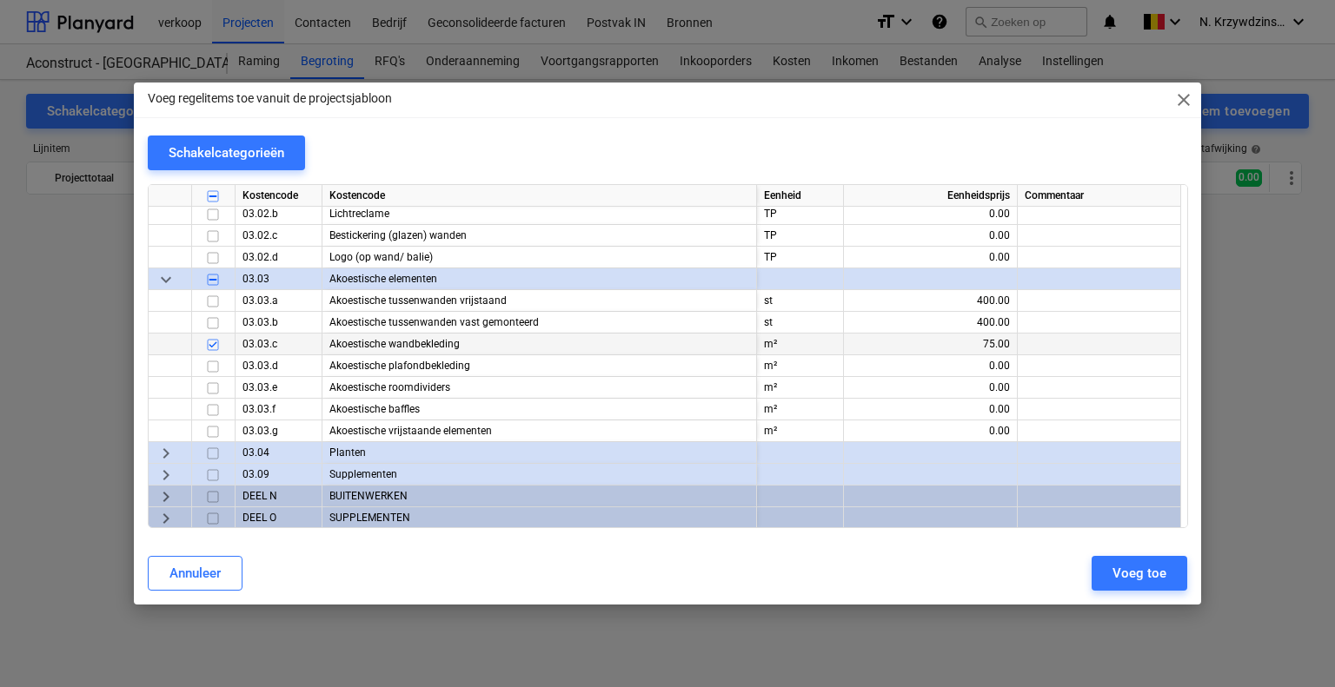
scroll to position [10953, 0]
click at [171, 454] on span "keyboard_arrow_right" at bounding box center [166, 452] width 21 height 21
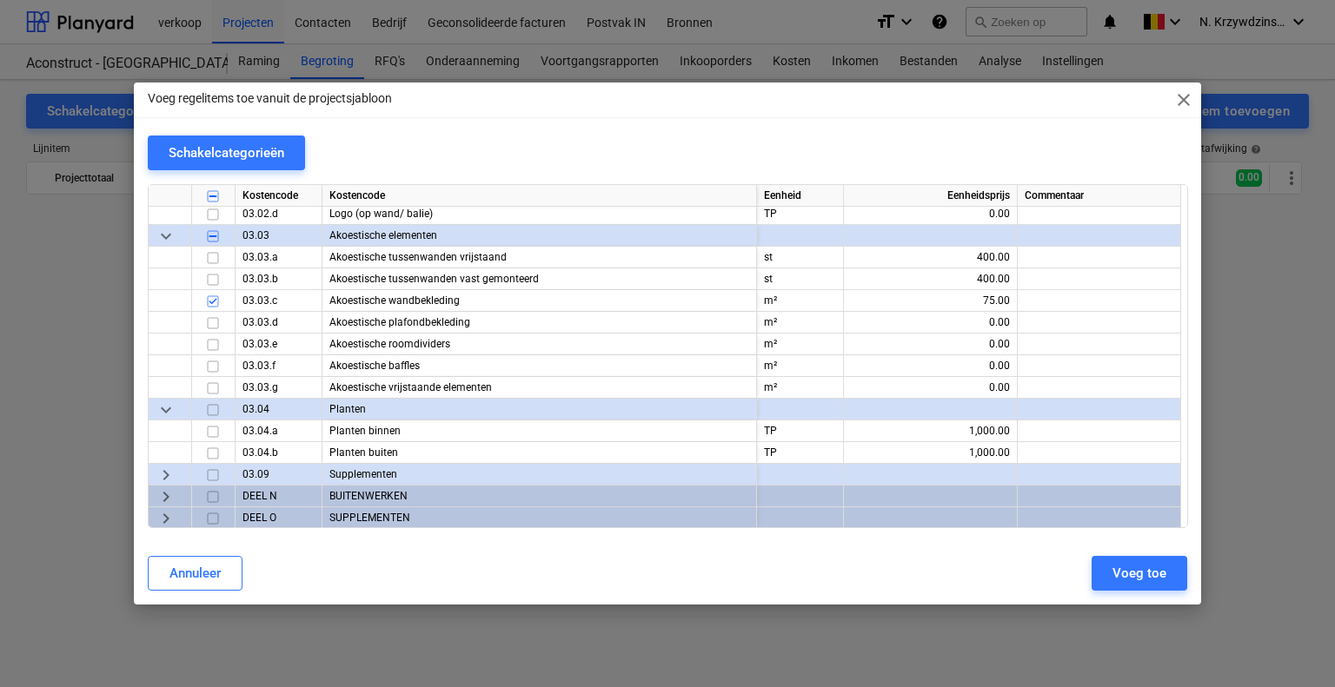
scroll to position [10997, 0]
click at [179, 470] on div "keyboard_arrow_right" at bounding box center [170, 473] width 43 height 22
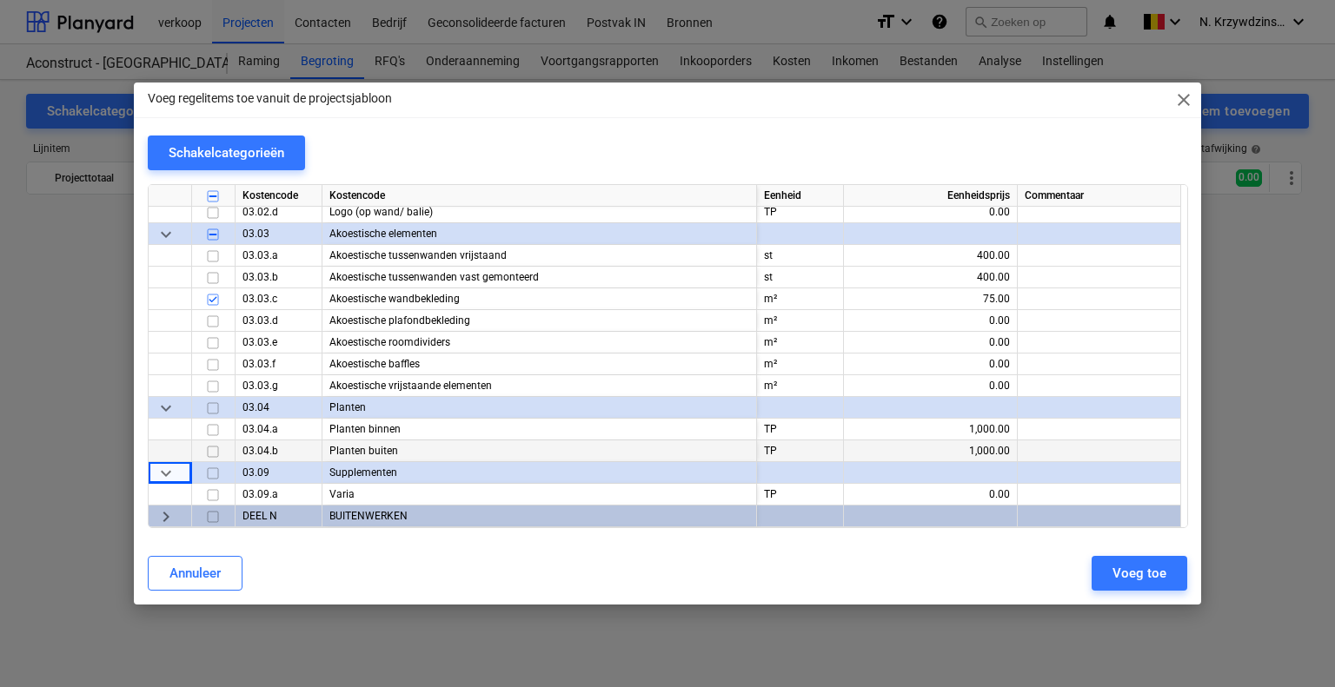
scroll to position [11018, 0]
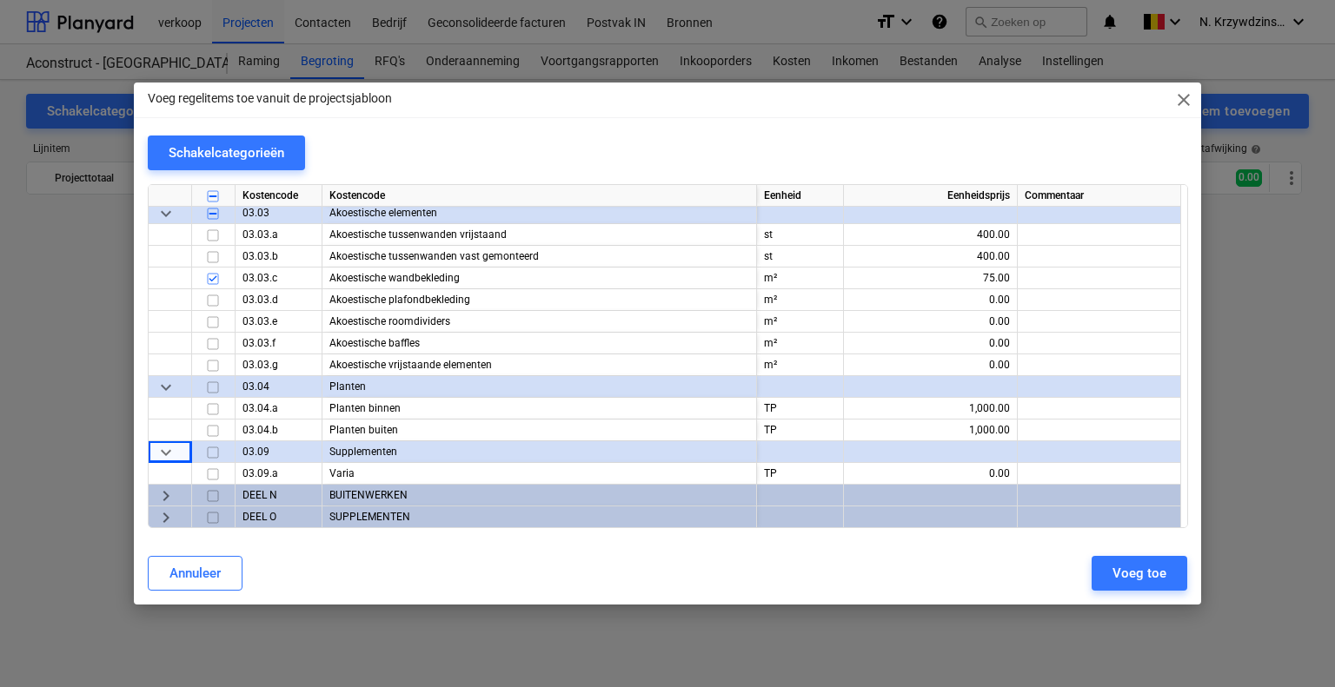
click at [163, 489] on span "keyboard_arrow_right" at bounding box center [166, 496] width 21 height 21
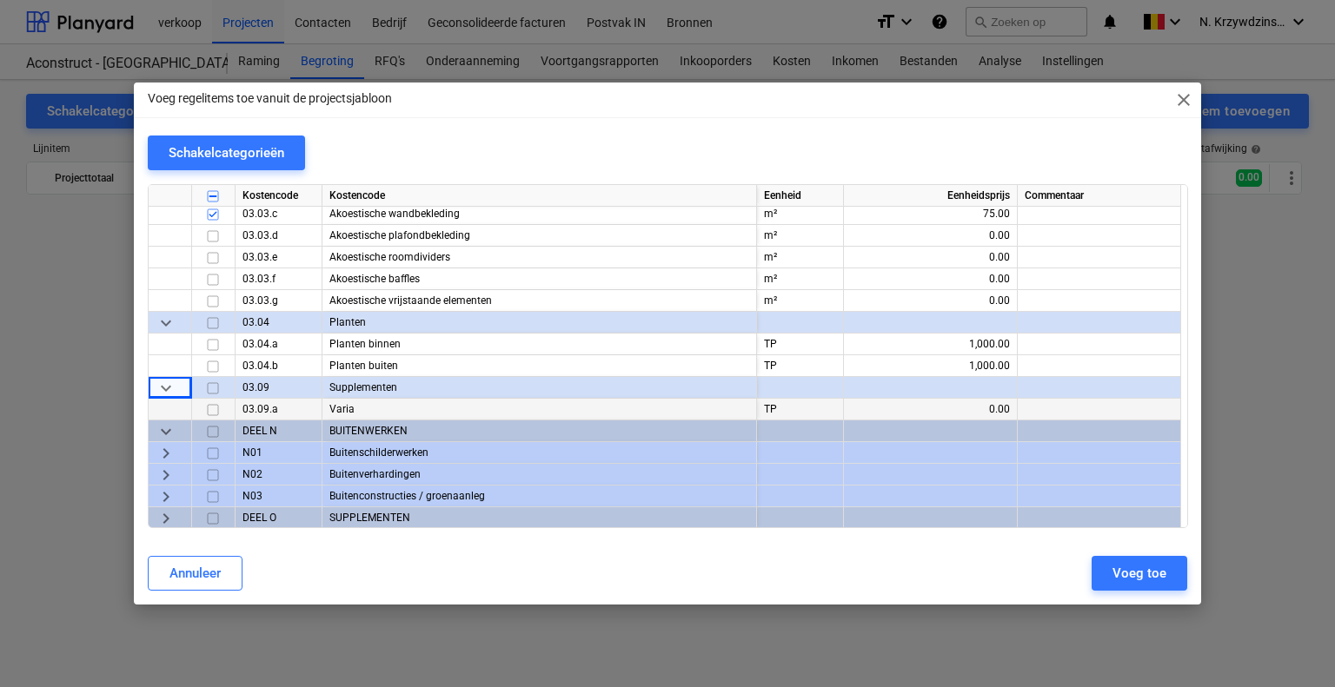
scroll to position [11084, 0]
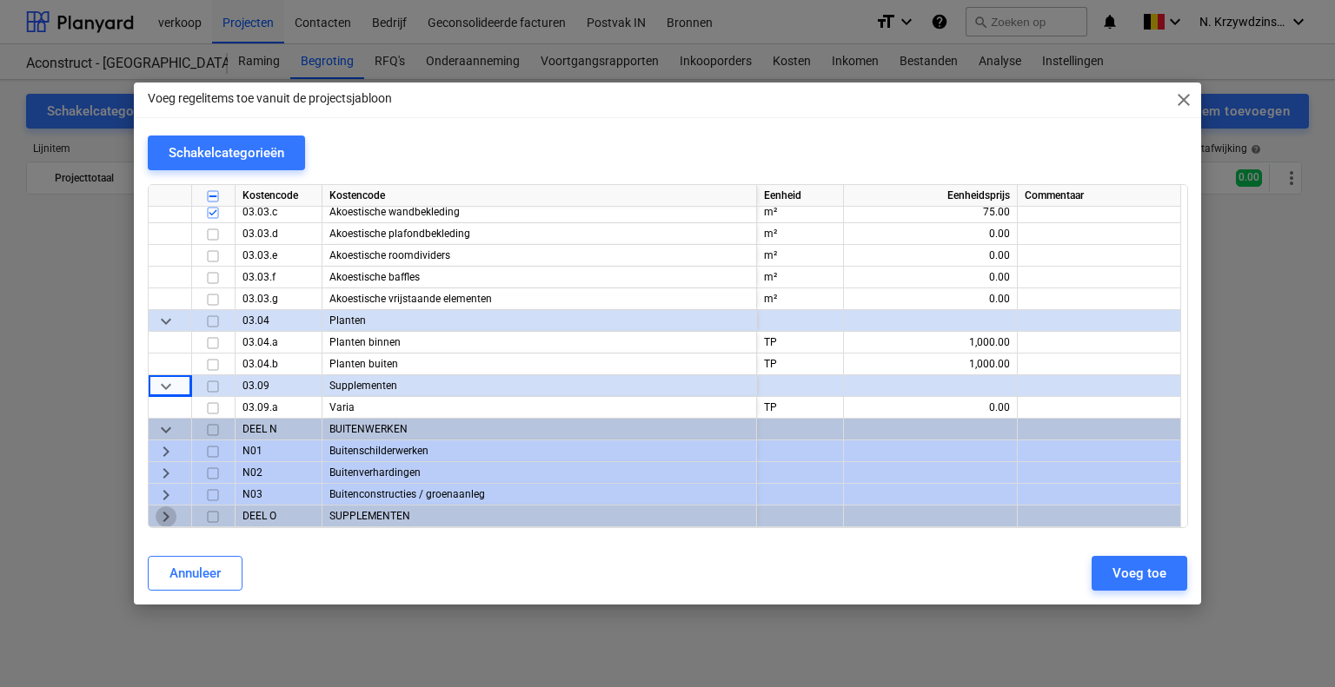
click at [167, 510] on span "keyboard_arrow_right" at bounding box center [166, 517] width 21 height 21
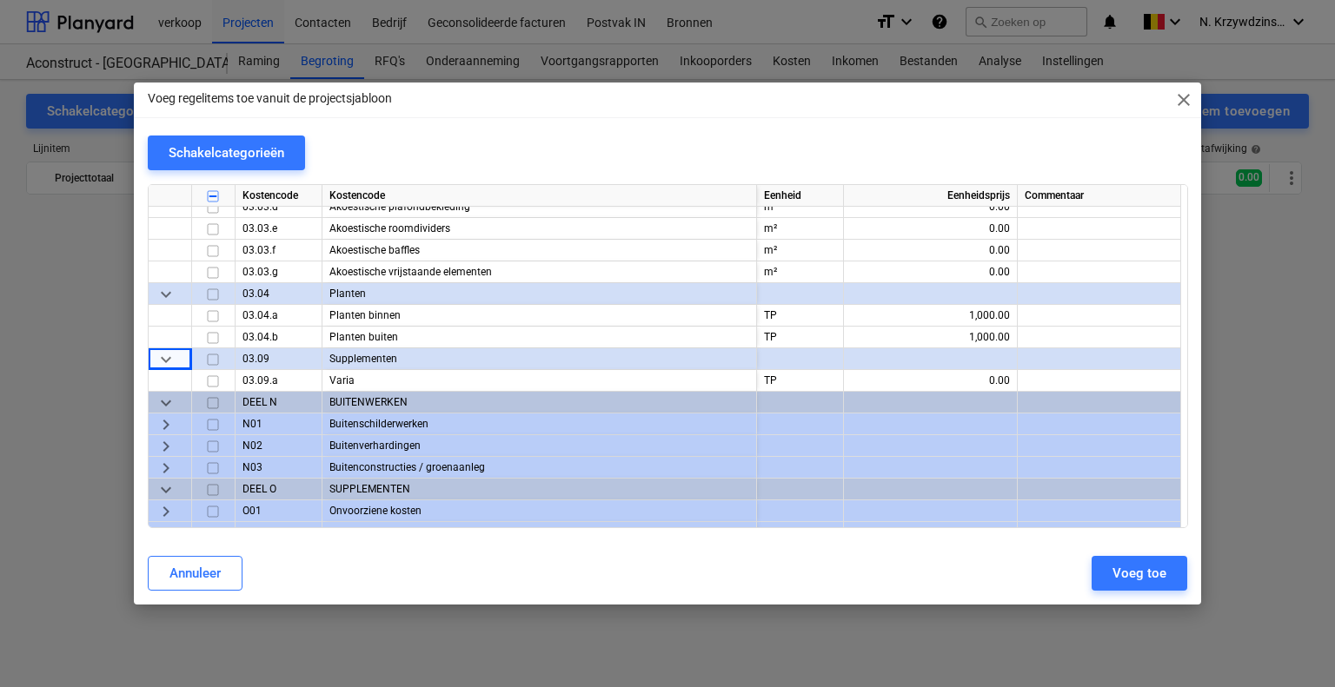
scroll to position [11171, 0]
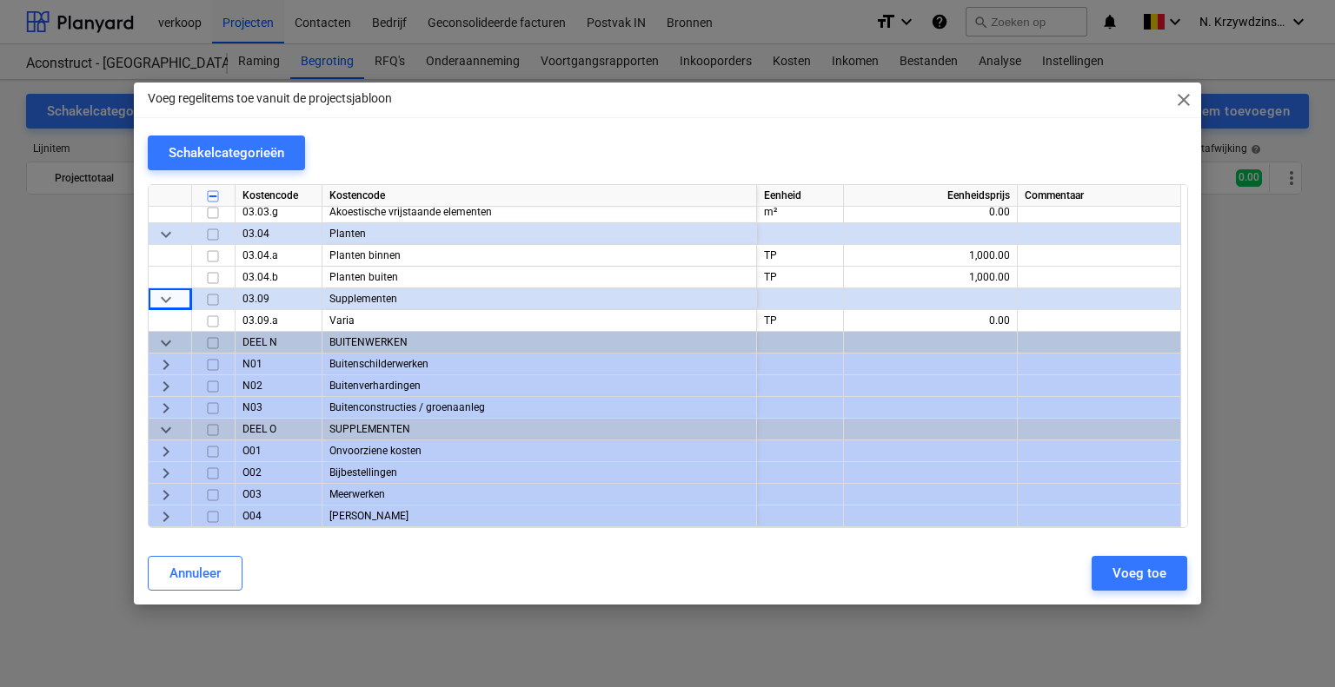
click at [170, 451] on span "keyboard_arrow_right" at bounding box center [166, 451] width 21 height 21
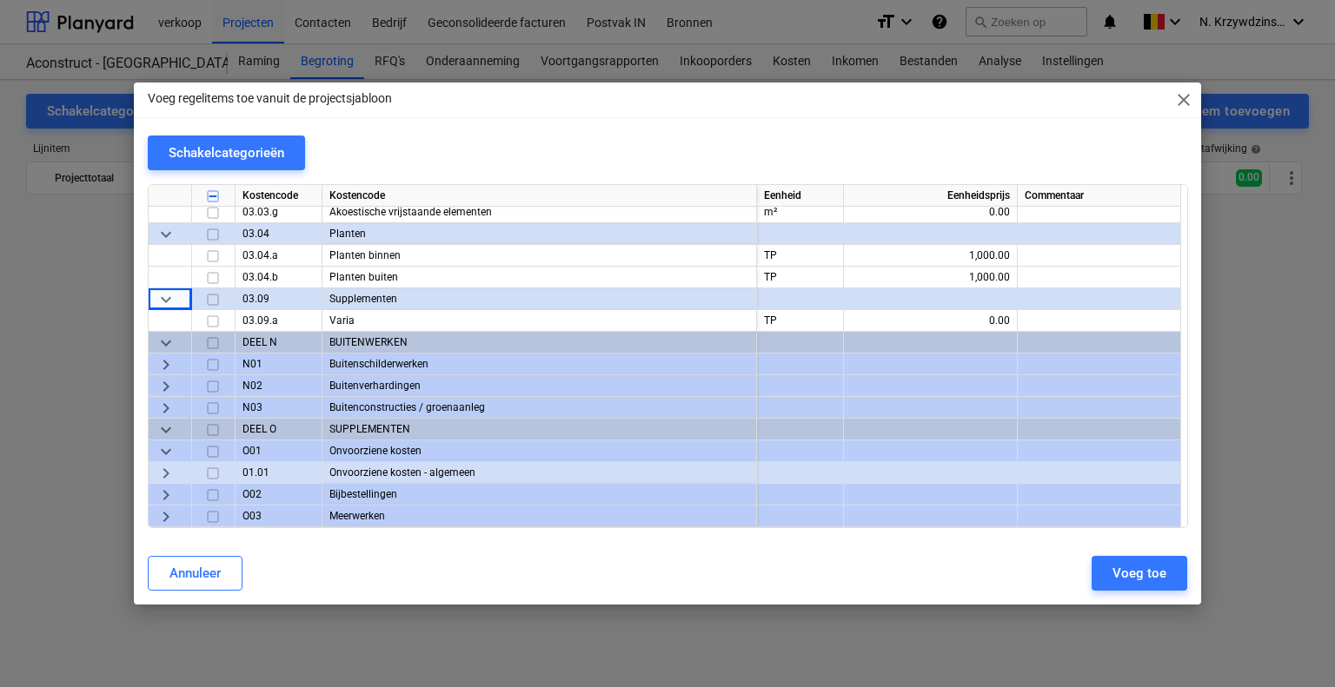
click at [167, 474] on span "keyboard_arrow_right" at bounding box center [166, 473] width 21 height 21
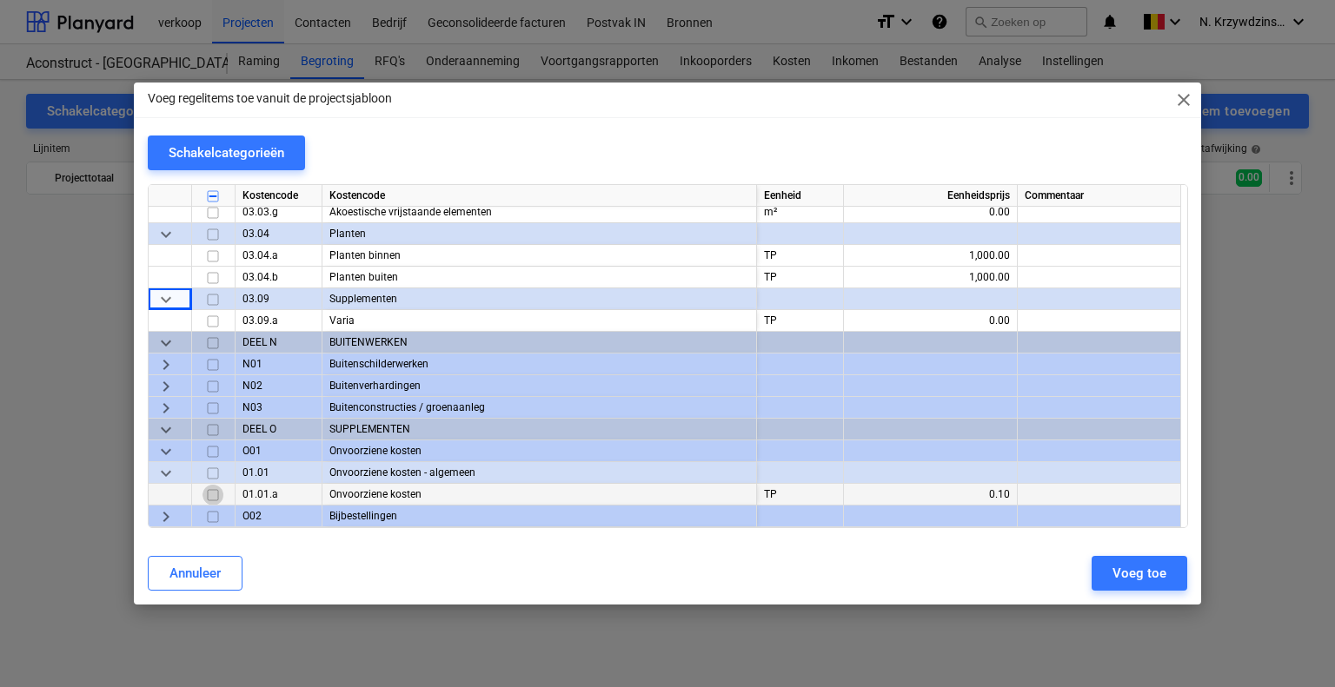
click at [214, 489] on input "checkbox" at bounding box center [212, 495] width 21 height 21
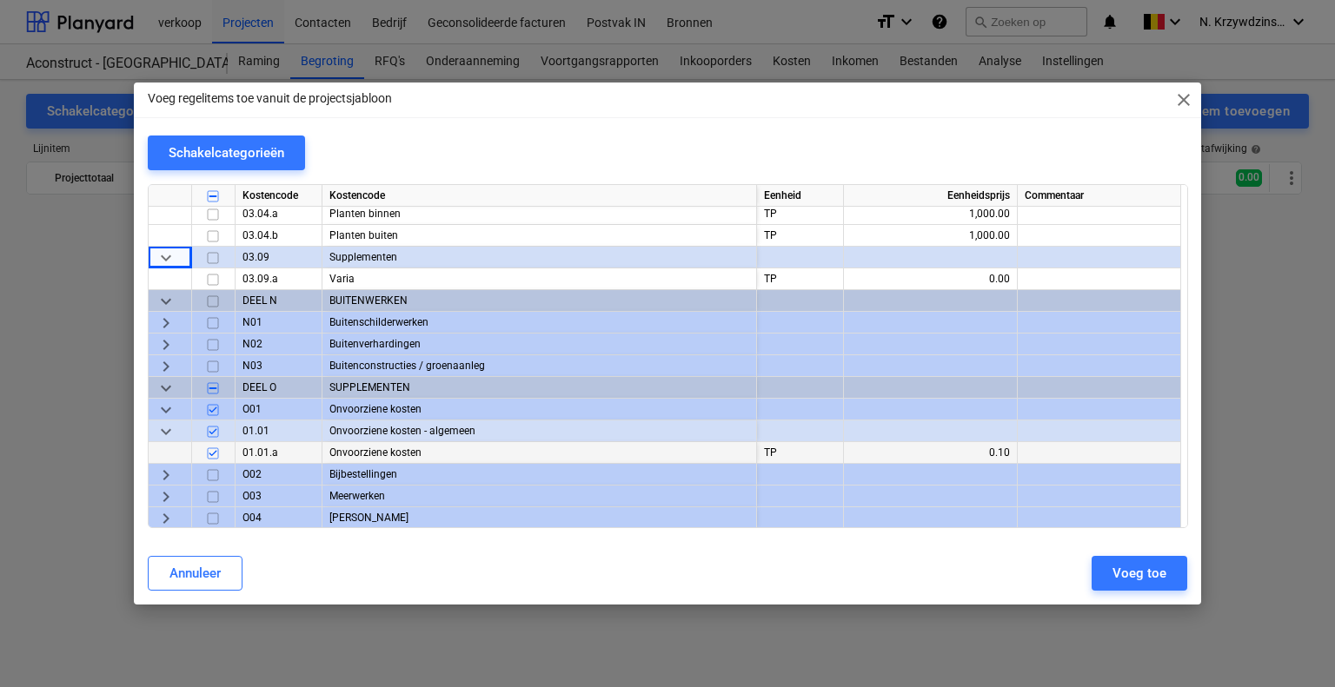
scroll to position [11213, 0]
click at [167, 475] on span "keyboard_arrow_right" at bounding box center [166, 474] width 21 height 21
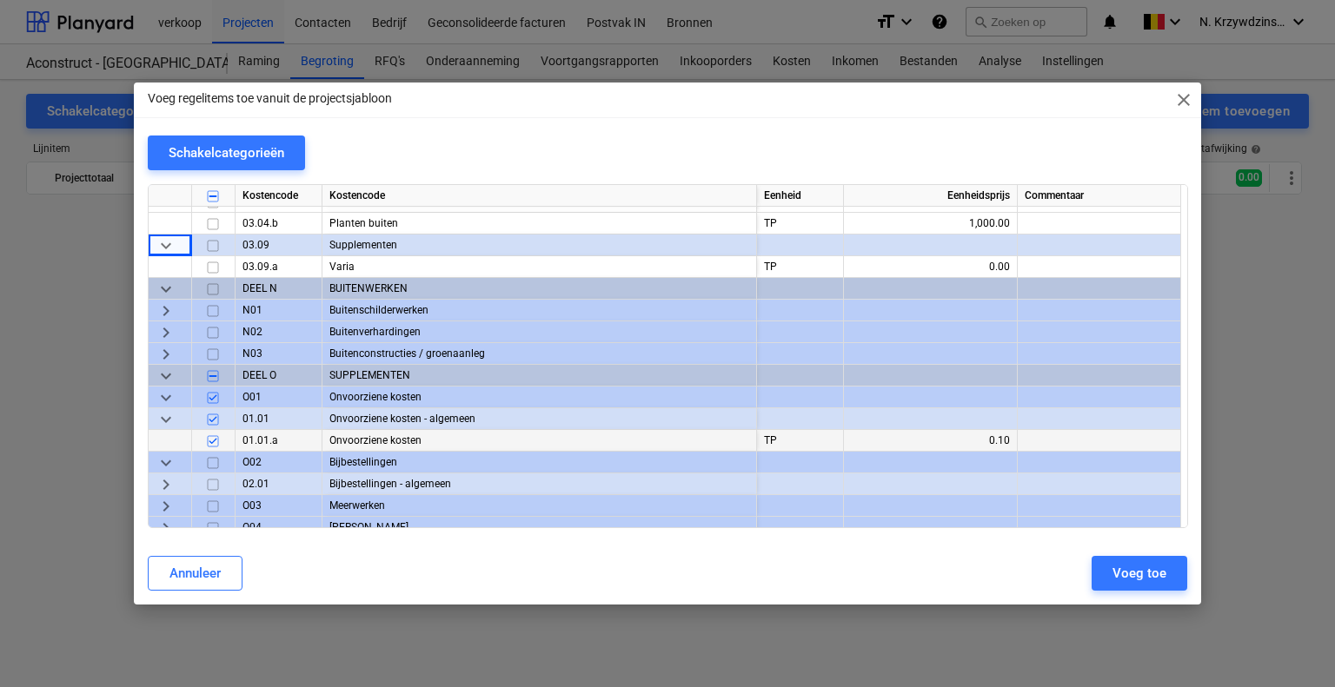
scroll to position [11235, 0]
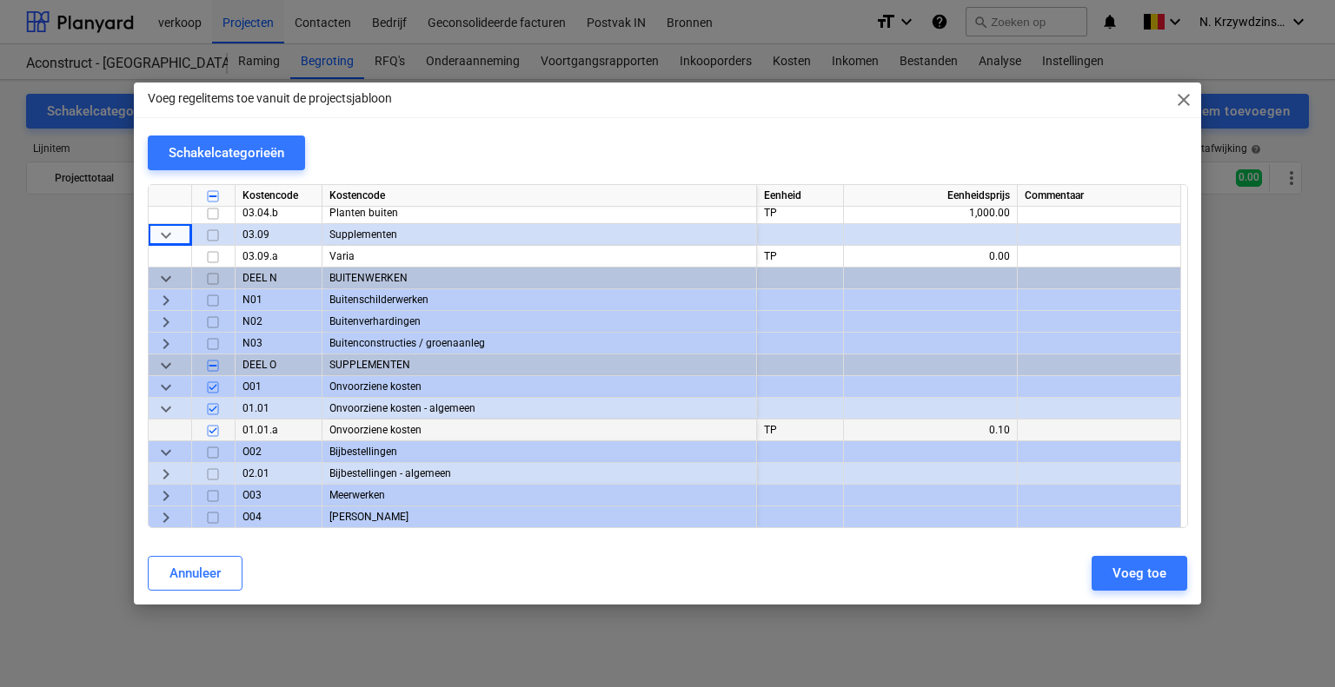
click at [171, 494] on span "keyboard_arrow_right" at bounding box center [166, 496] width 21 height 21
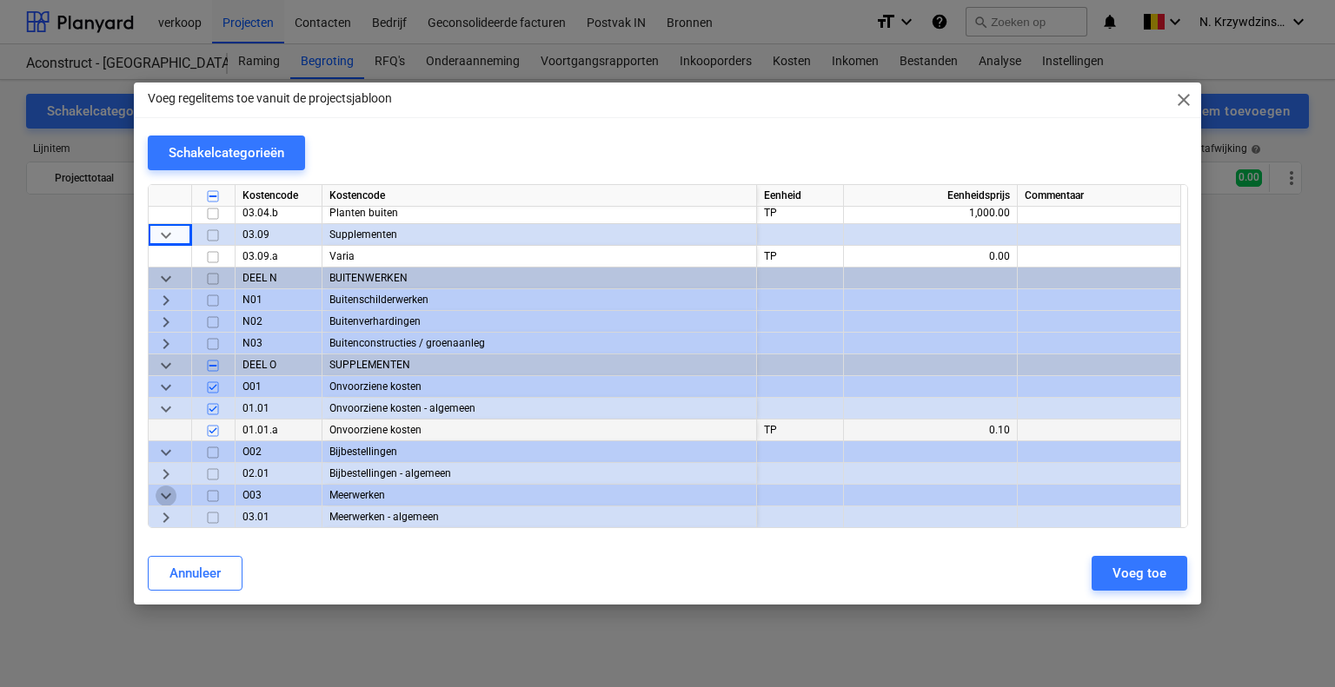
click at [171, 494] on span "keyboard_arrow_down" at bounding box center [166, 496] width 21 height 21
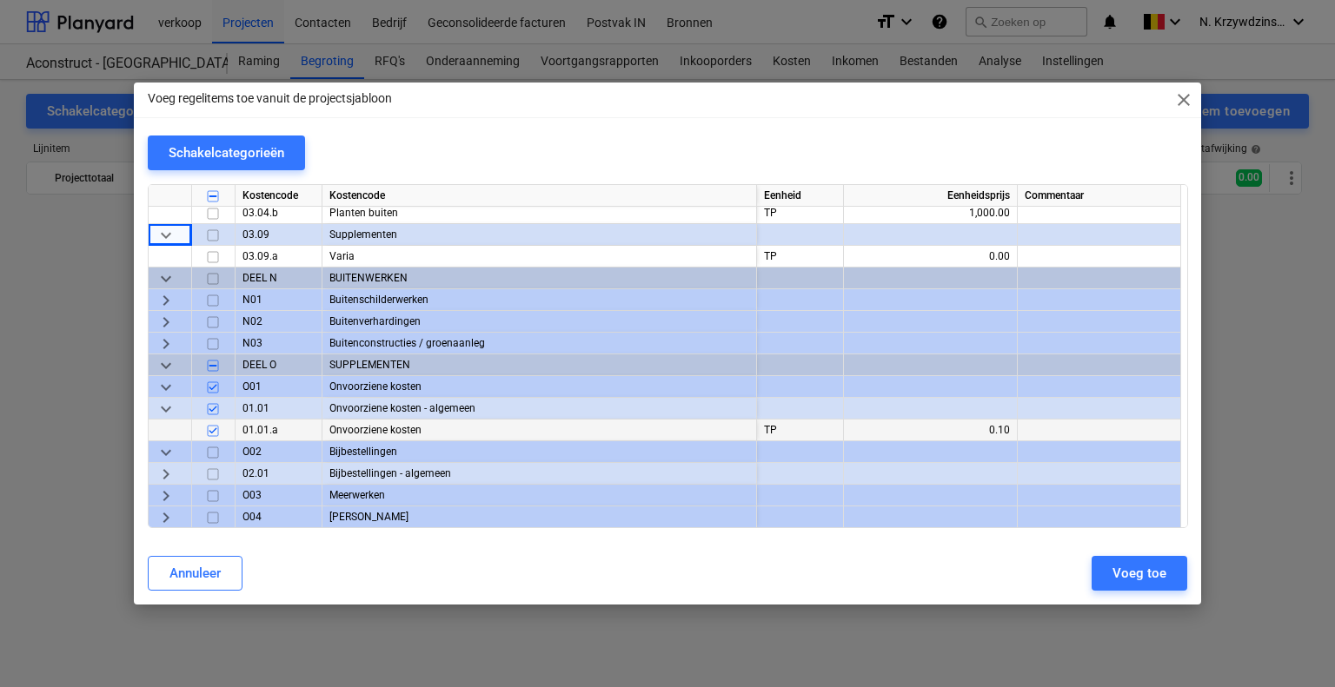
click at [176, 491] on div "keyboard_arrow_right" at bounding box center [170, 496] width 43 height 22
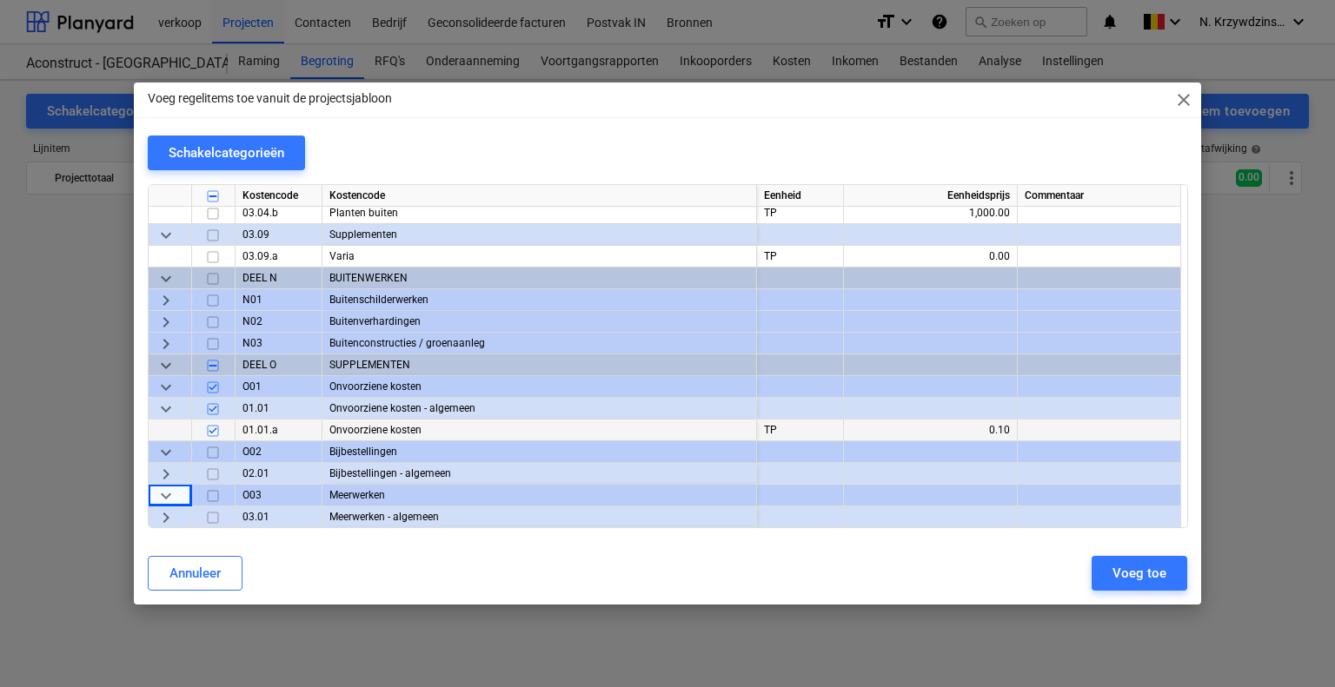
scroll to position [11258, 0]
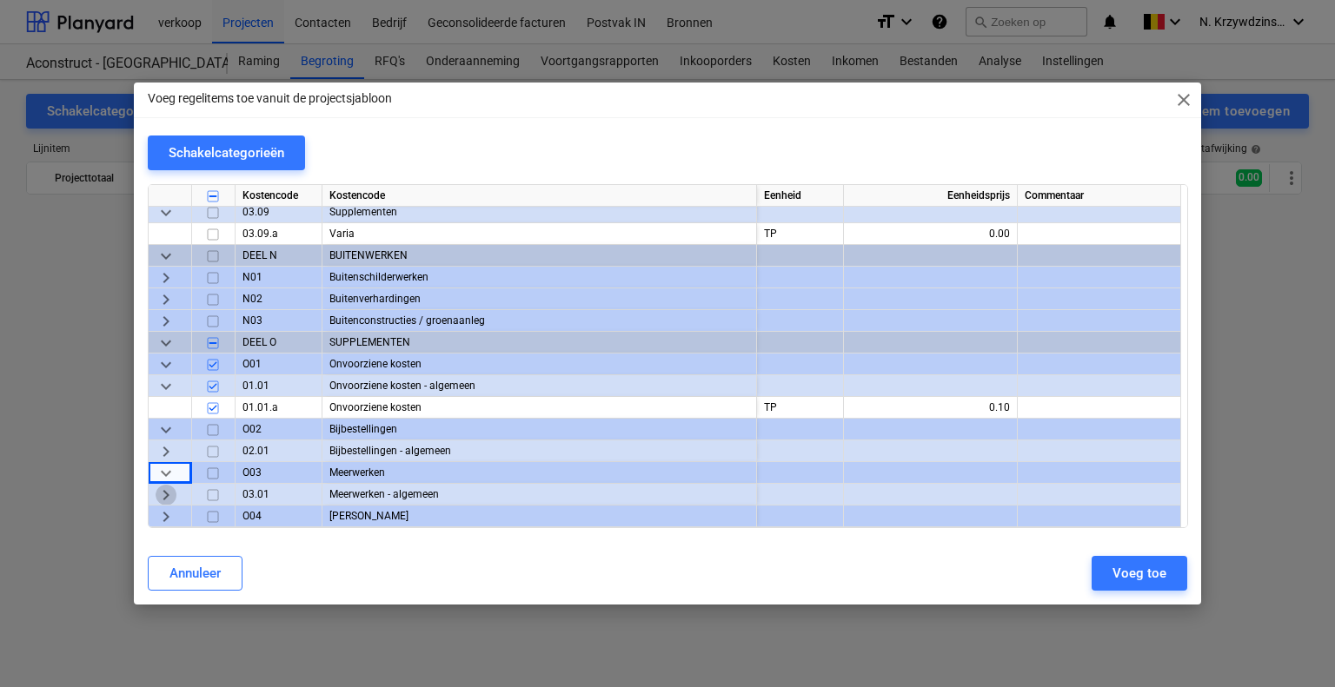
click at [164, 491] on span "keyboard_arrow_right" at bounding box center [166, 495] width 21 height 21
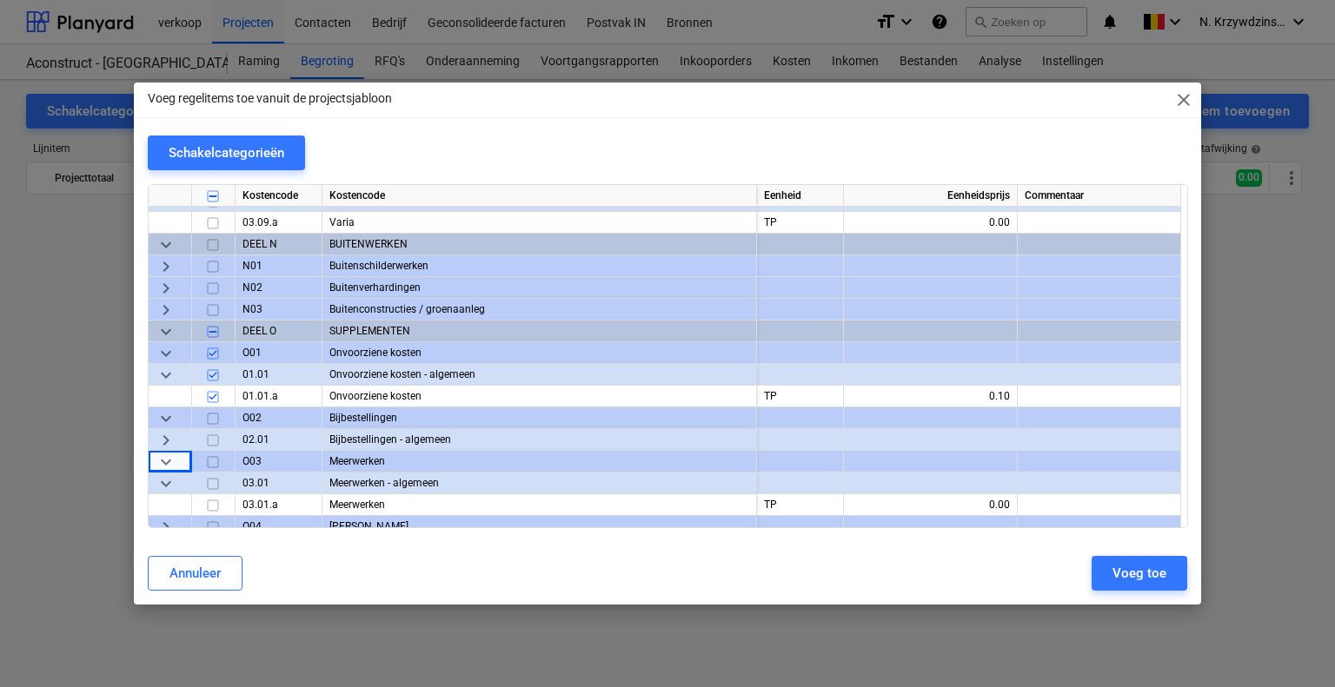
scroll to position [11278, 0]
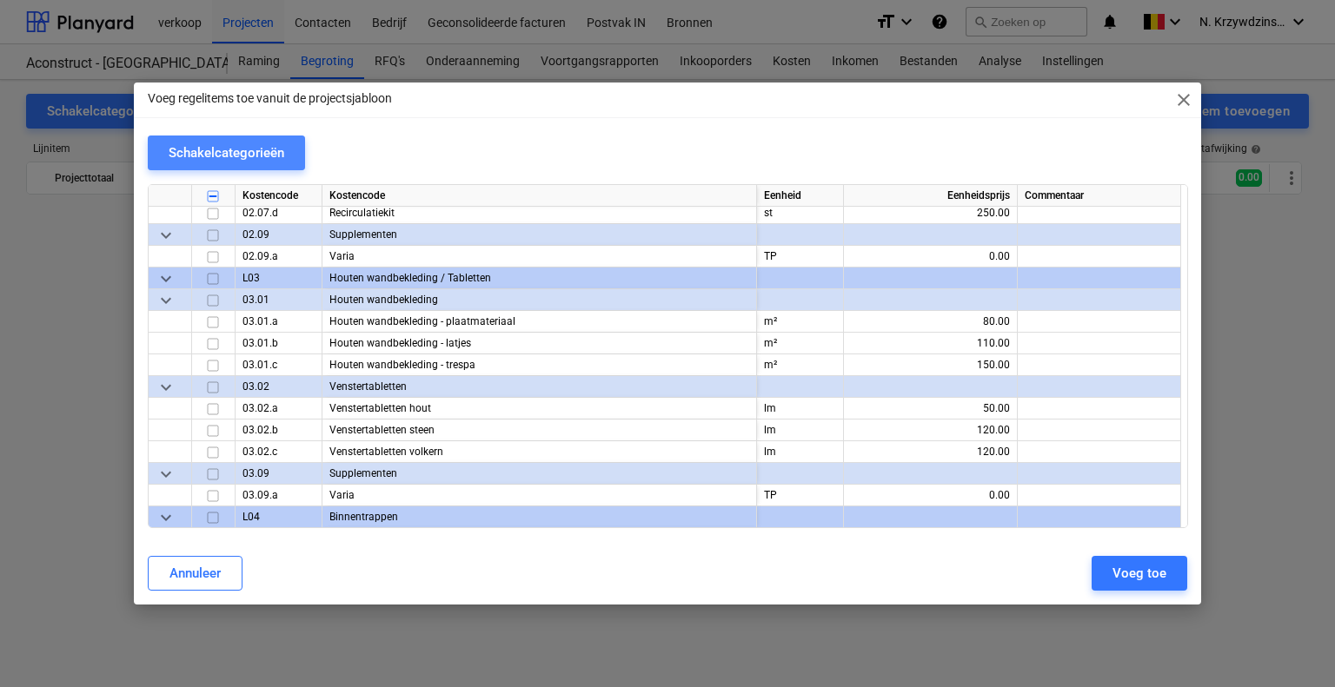
click at [243, 164] on div "Schakelcategorieën" at bounding box center [227, 153] width 116 height 23
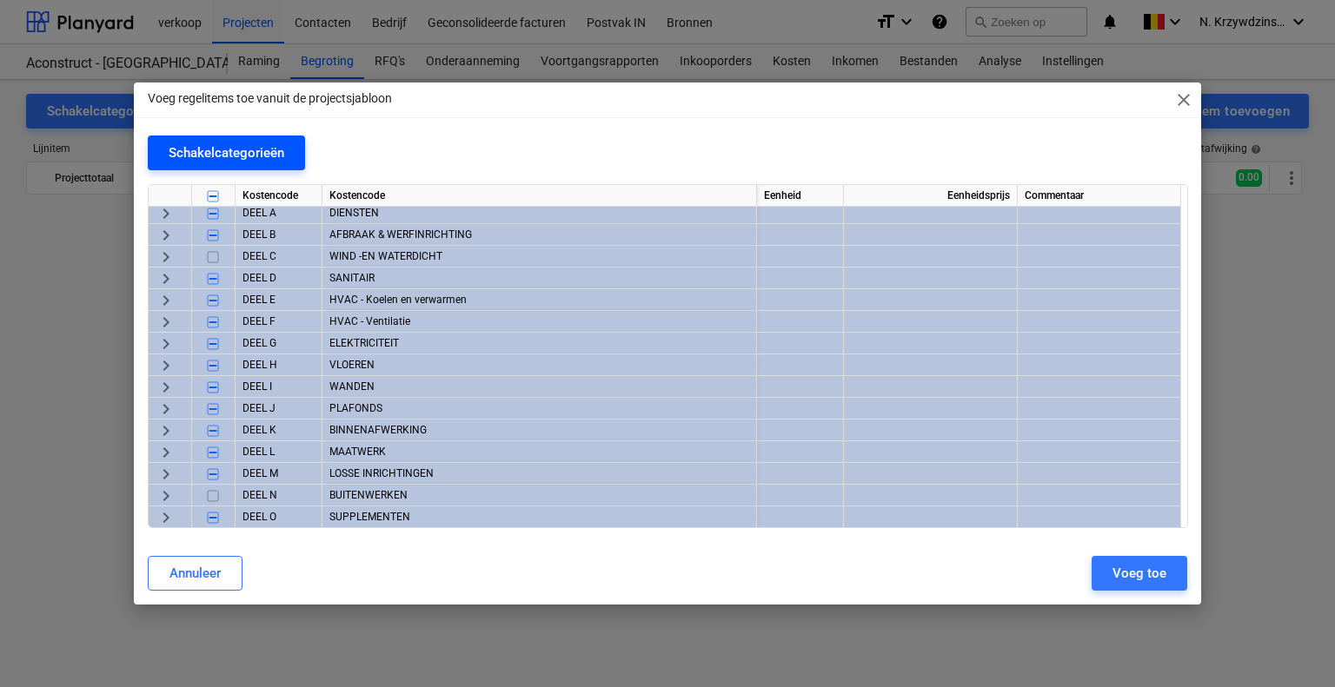
click at [243, 164] on div "Schakelcategorieën" at bounding box center [227, 153] width 116 height 23
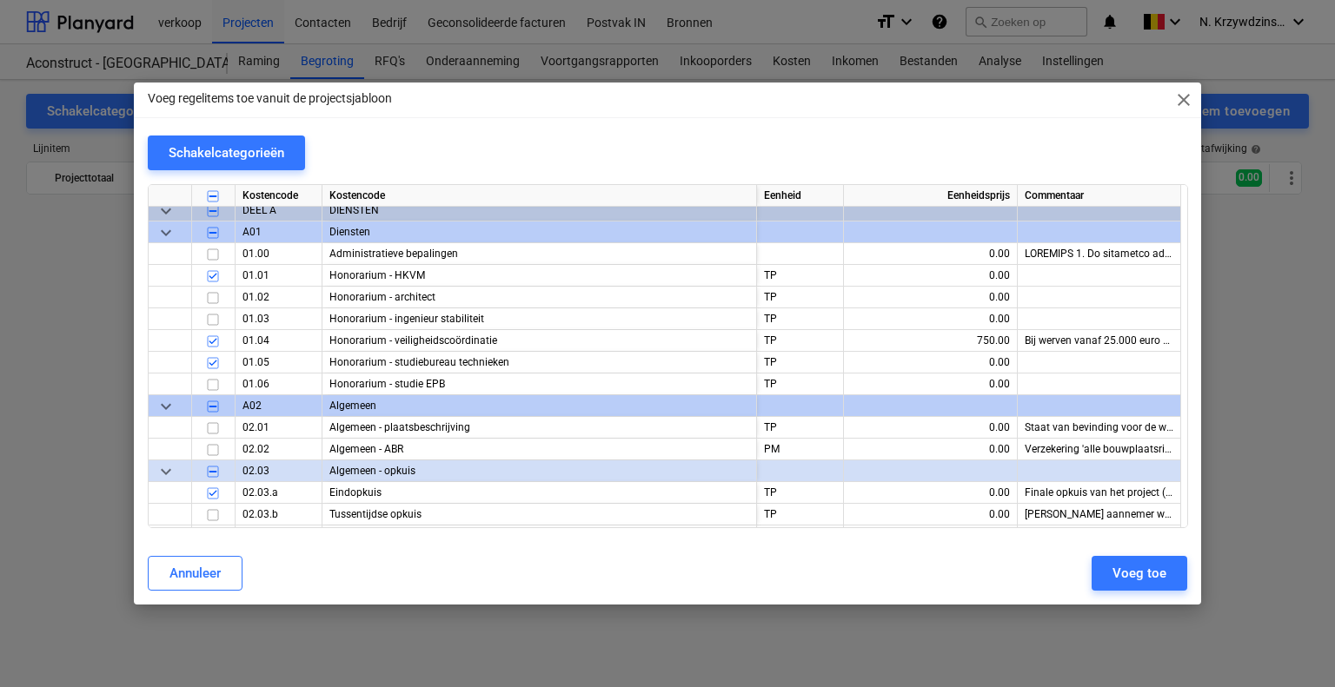
scroll to position [0, 0]
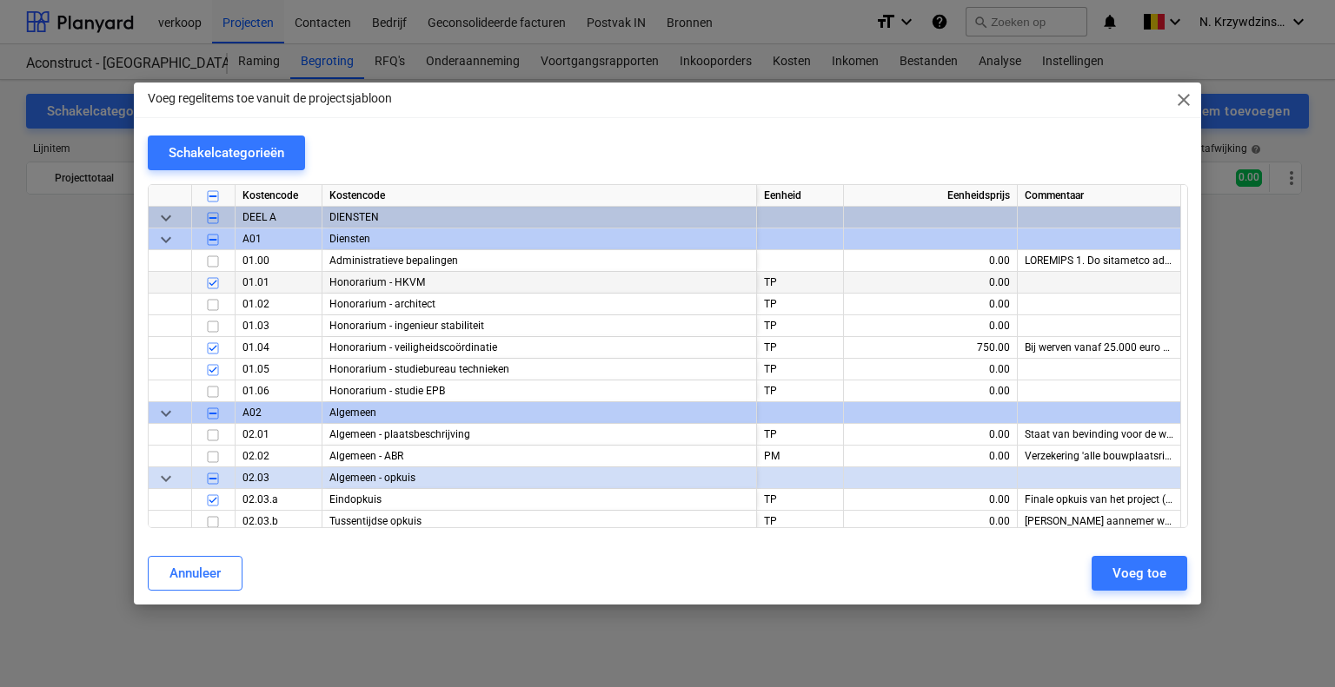
click at [212, 281] on input "checkbox" at bounding box center [212, 283] width 21 height 21
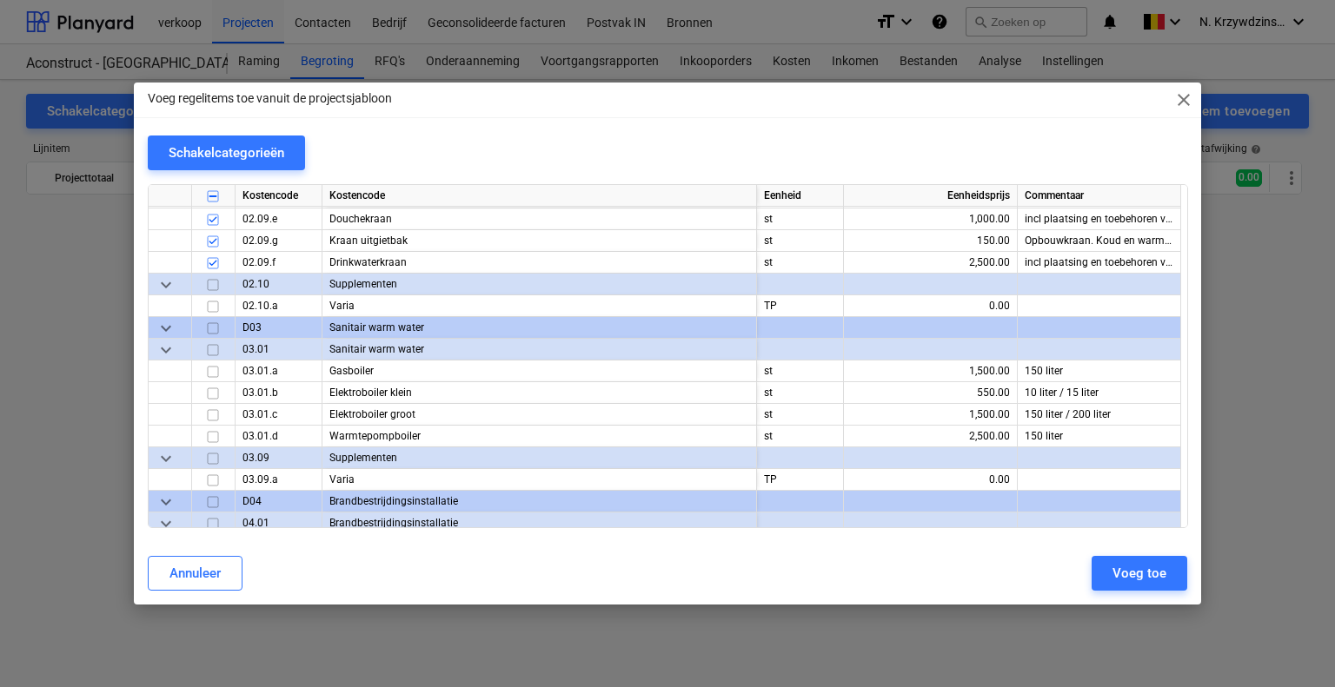
scroll to position [7038, 0]
click at [176, 328] on div "keyboard_arrow_down" at bounding box center [170, 326] width 43 height 22
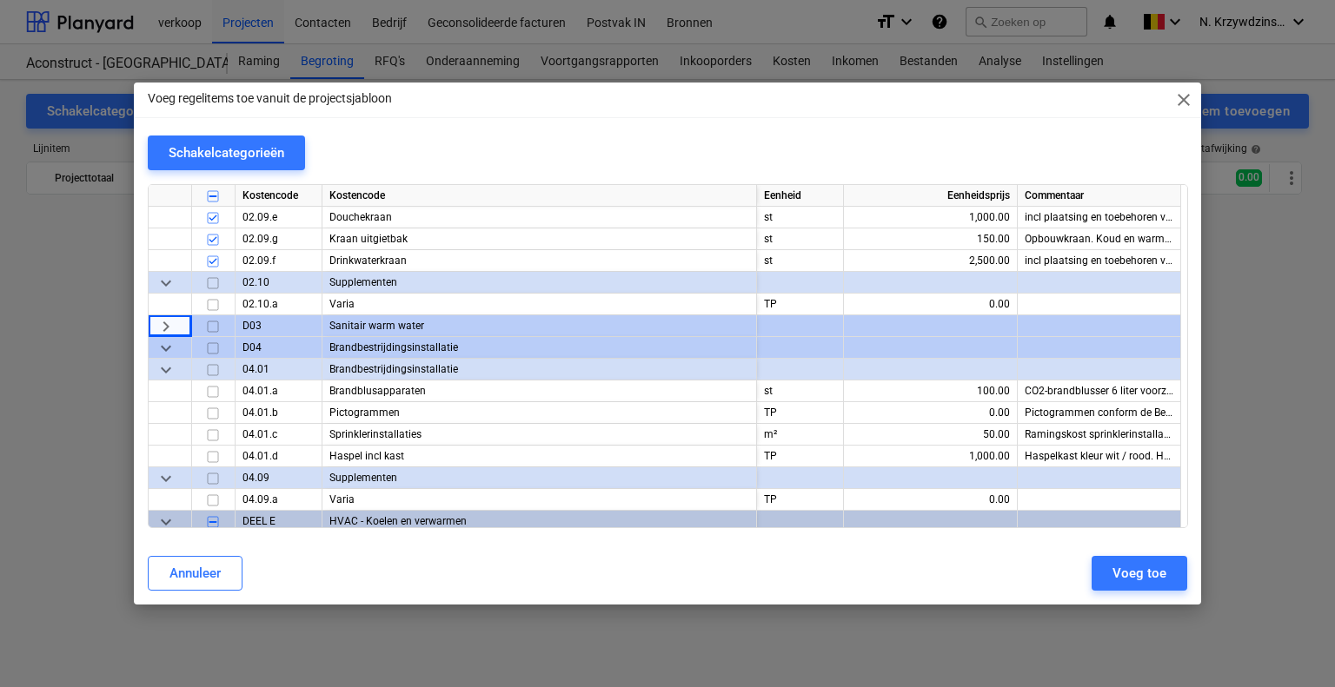
click at [176, 328] on div "keyboard_arrow_right" at bounding box center [170, 326] width 43 height 22
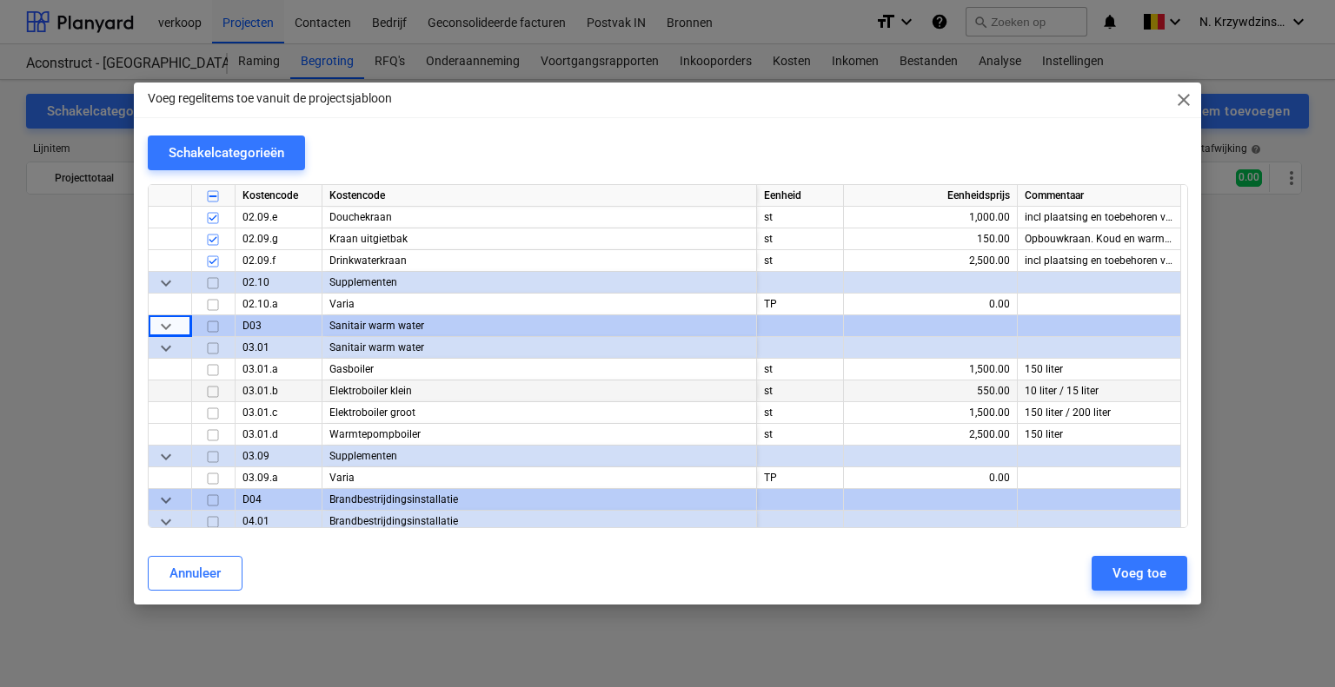
click at [209, 389] on input "checkbox" at bounding box center [212, 391] width 21 height 21
click at [213, 413] on input "checkbox" at bounding box center [212, 413] width 21 height 21
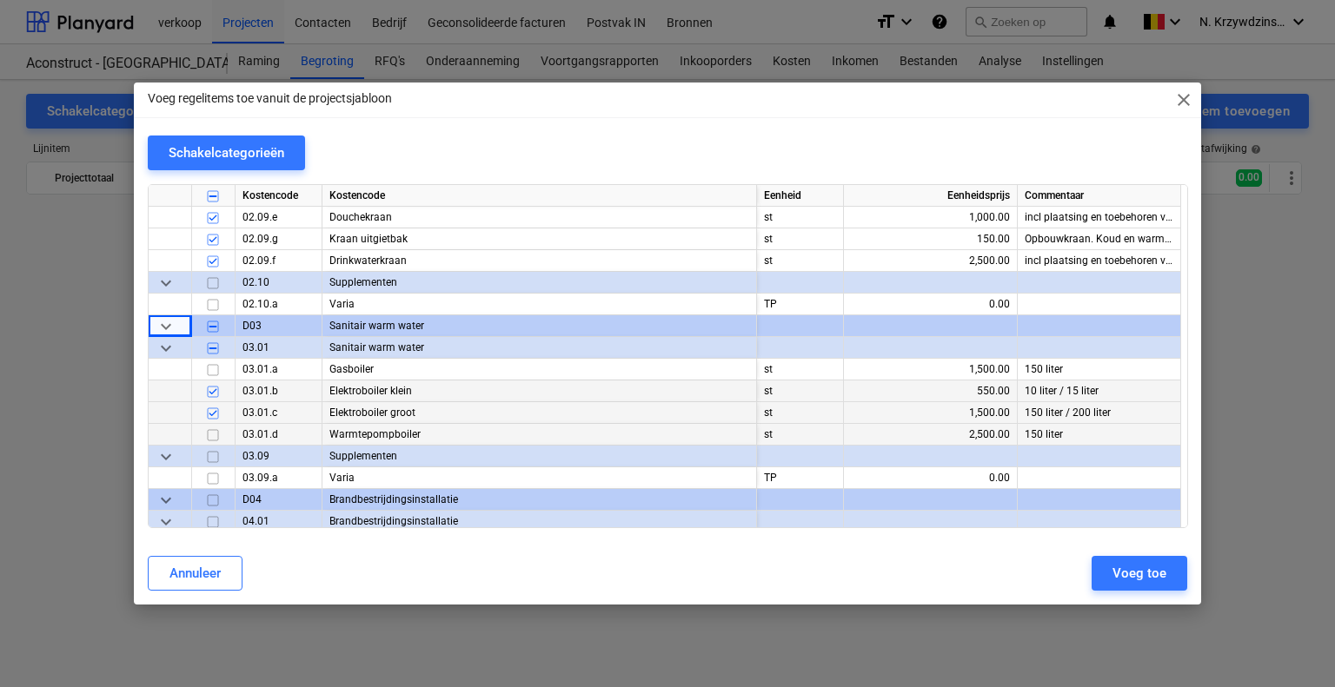
click at [215, 434] on input "checkbox" at bounding box center [212, 435] width 21 height 21
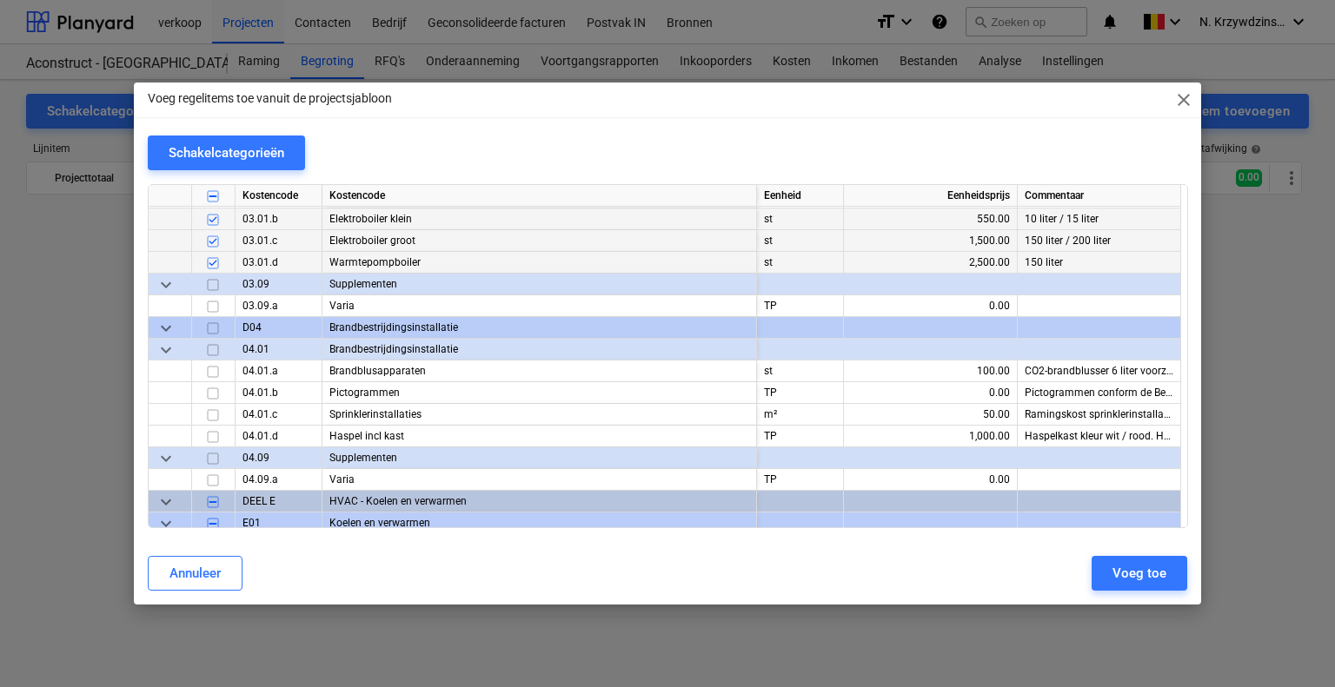
scroll to position [7212, 0]
click at [209, 368] on input "checkbox" at bounding box center [212, 370] width 21 height 21
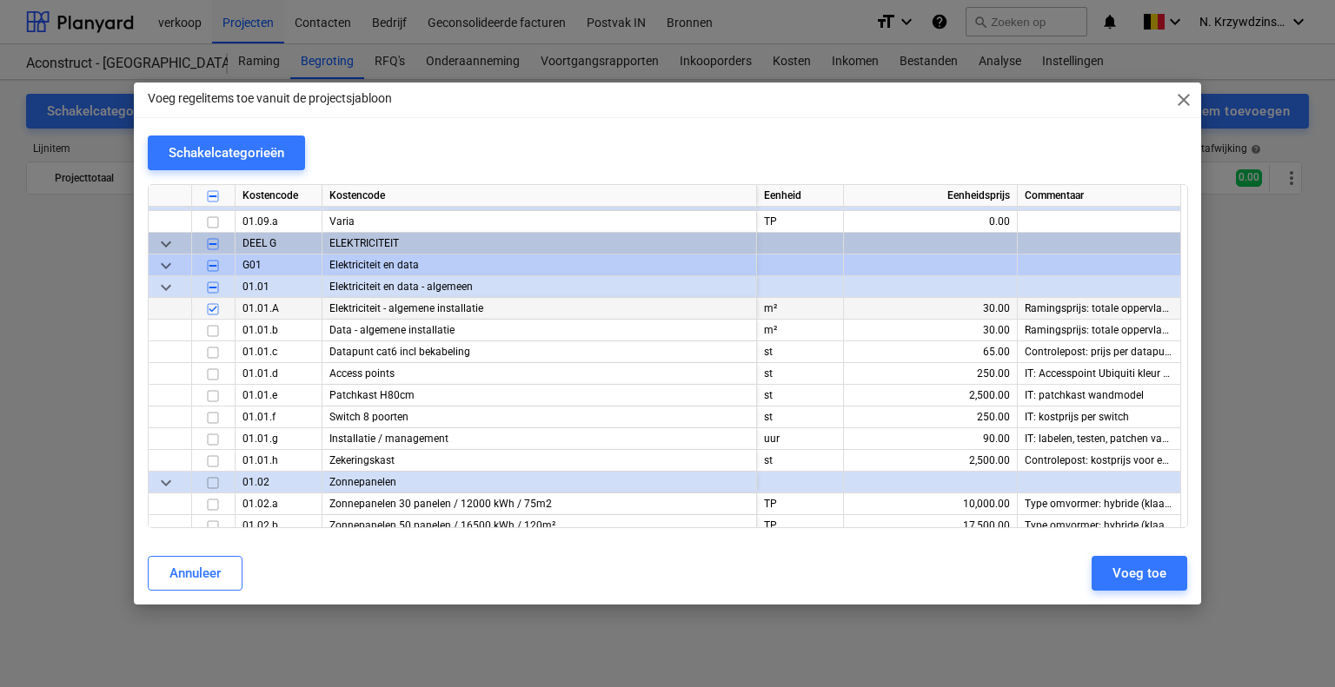
scroll to position [8081, 0]
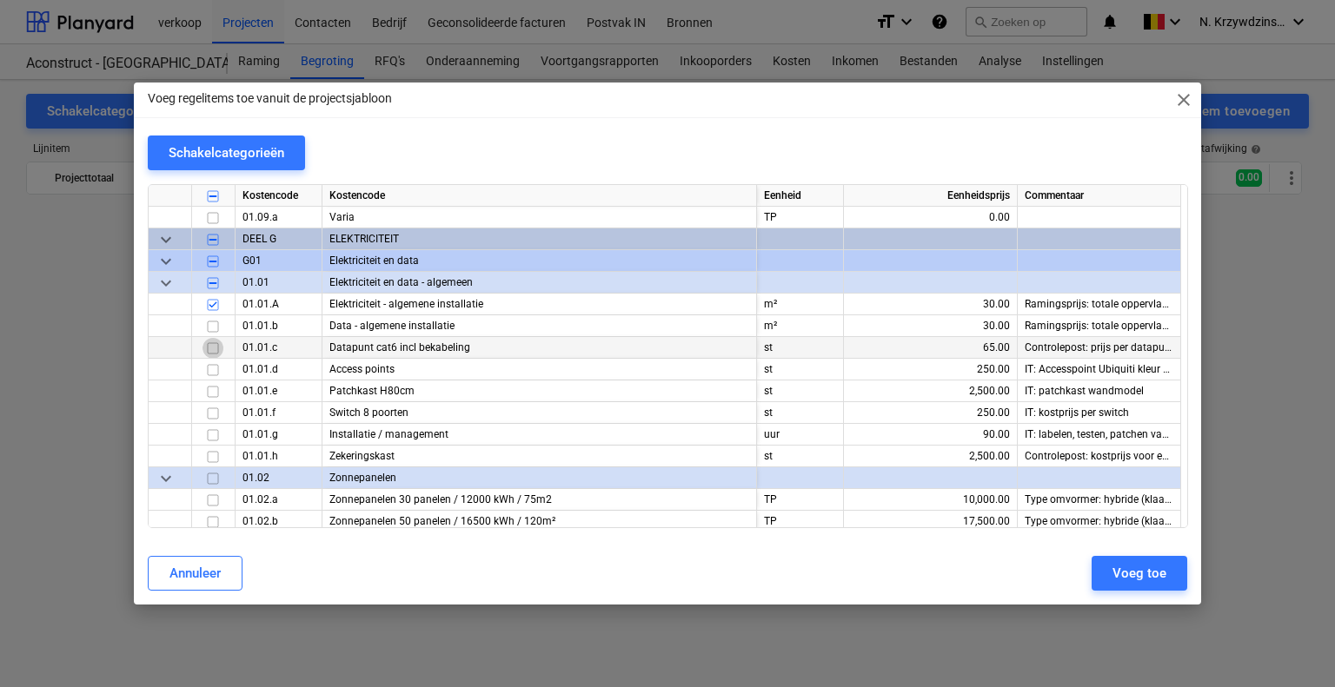
click at [209, 347] on input "checkbox" at bounding box center [212, 348] width 21 height 21
click at [214, 350] on input "checkbox" at bounding box center [212, 348] width 21 height 21
click at [211, 328] on input "checkbox" at bounding box center [212, 326] width 21 height 21
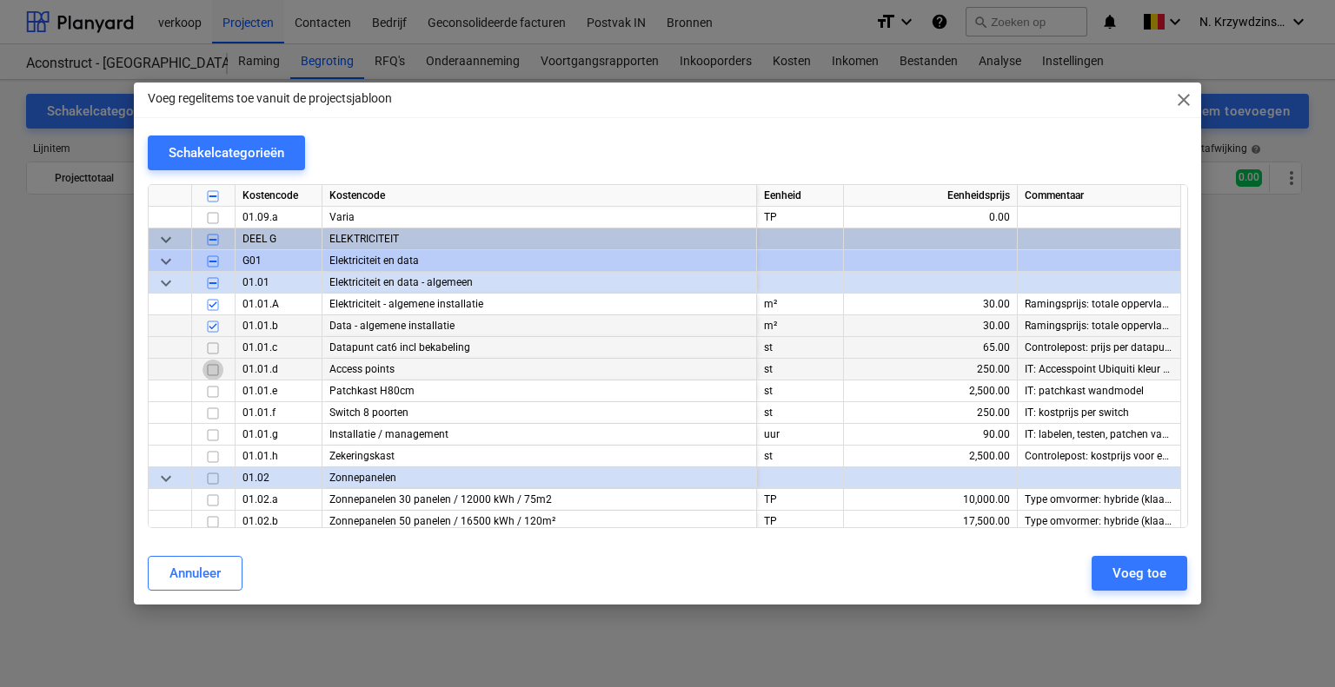
click at [214, 367] on input "checkbox" at bounding box center [212, 370] width 21 height 21
click at [215, 390] on input "checkbox" at bounding box center [212, 391] width 21 height 21
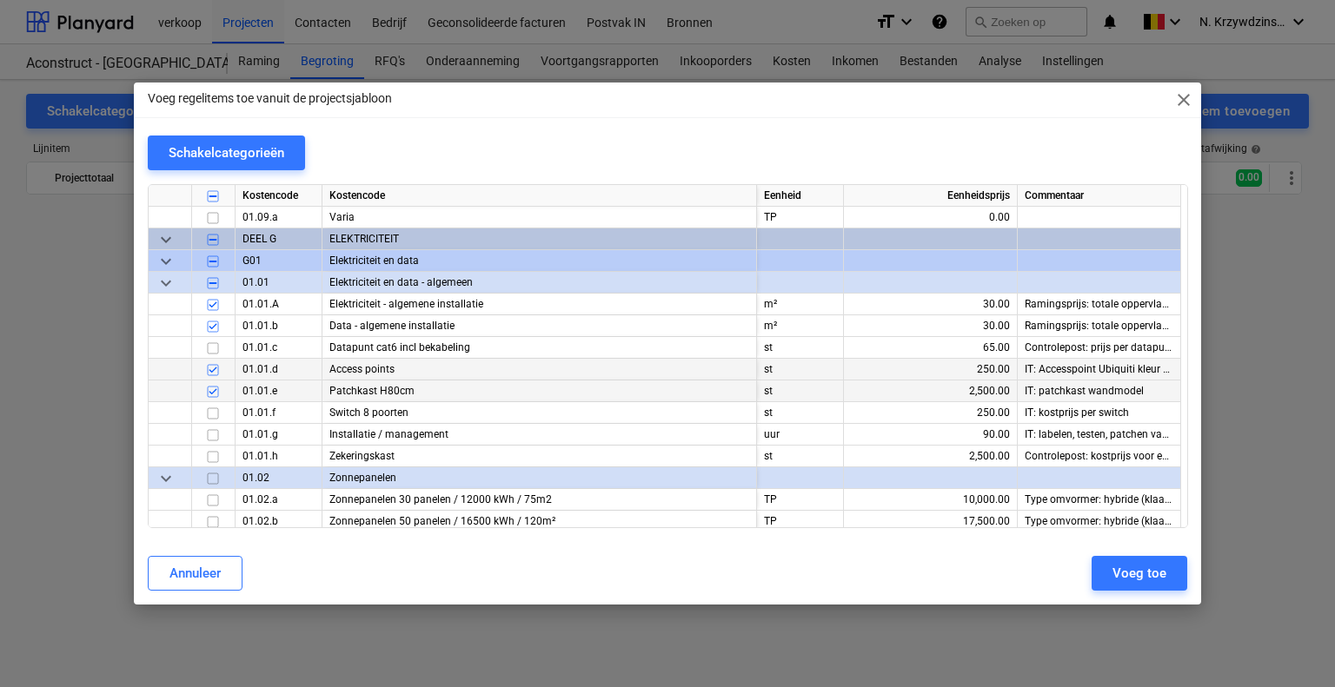
click at [211, 369] on input "checkbox" at bounding box center [212, 370] width 21 height 21
click at [212, 385] on input "checkbox" at bounding box center [212, 391] width 21 height 21
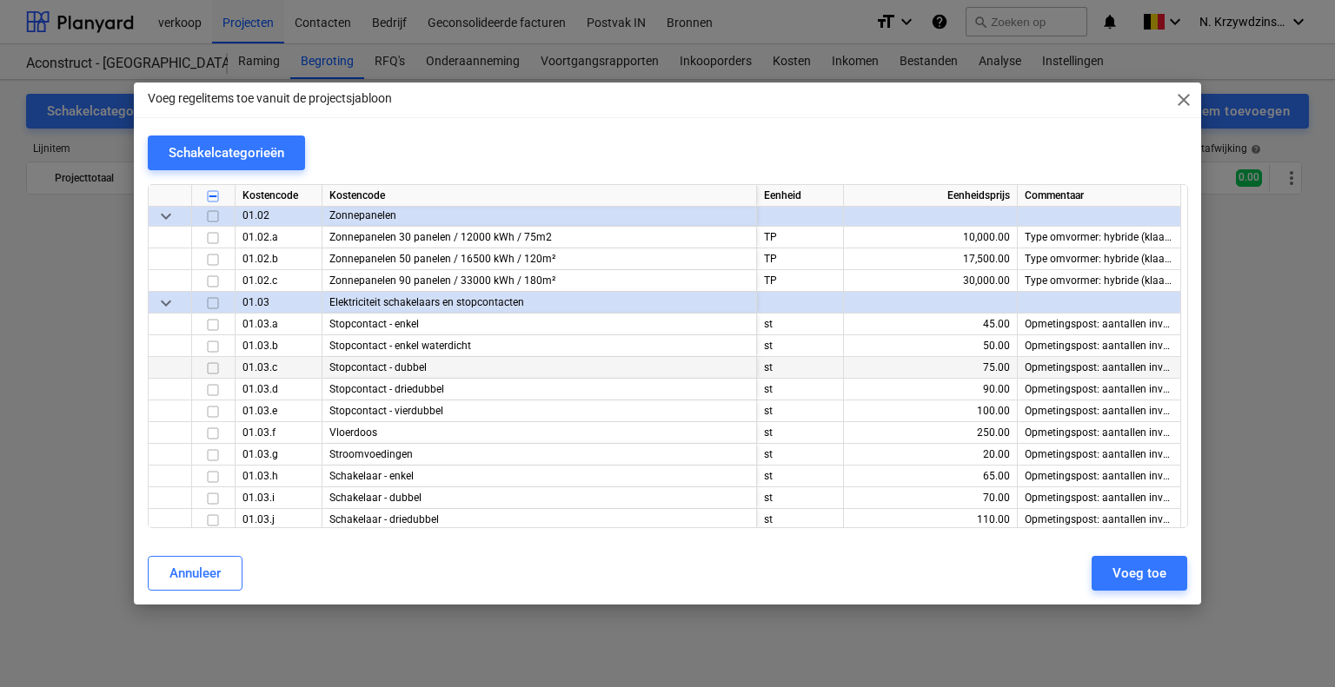
scroll to position [8342, 0]
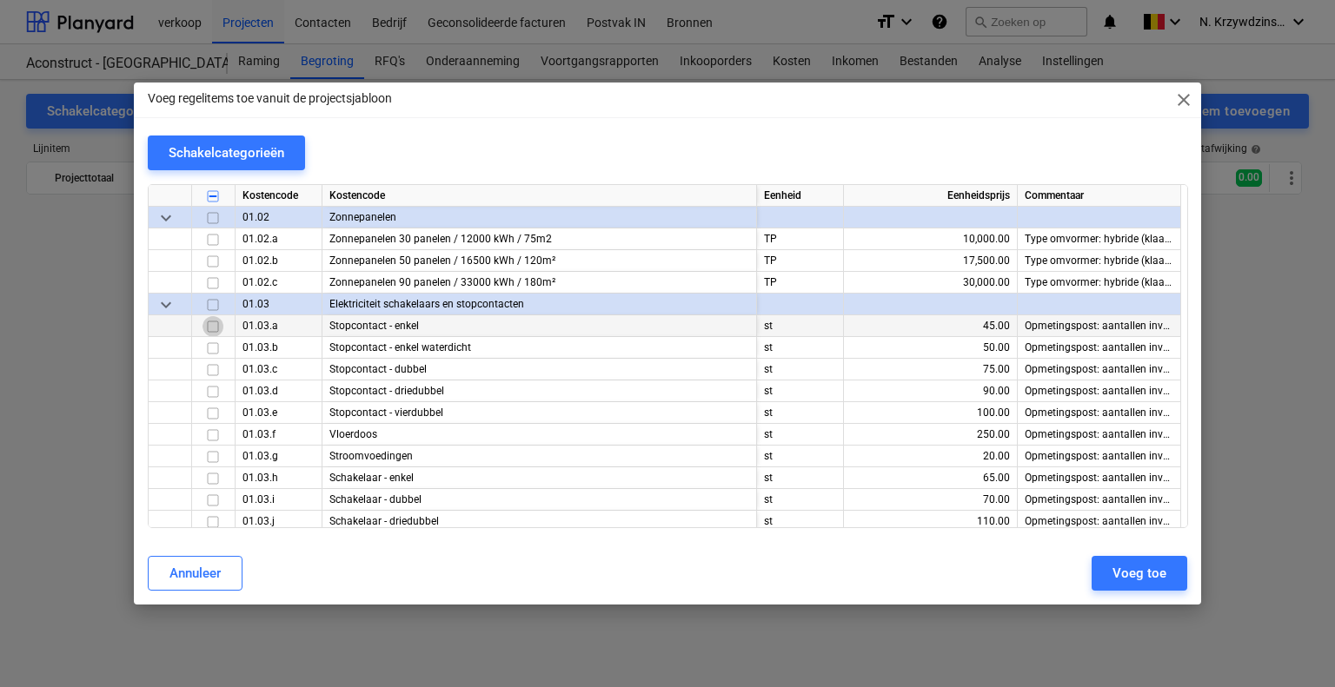
click at [212, 329] on input "checkbox" at bounding box center [212, 326] width 21 height 21
click at [209, 372] on input "checkbox" at bounding box center [212, 370] width 21 height 21
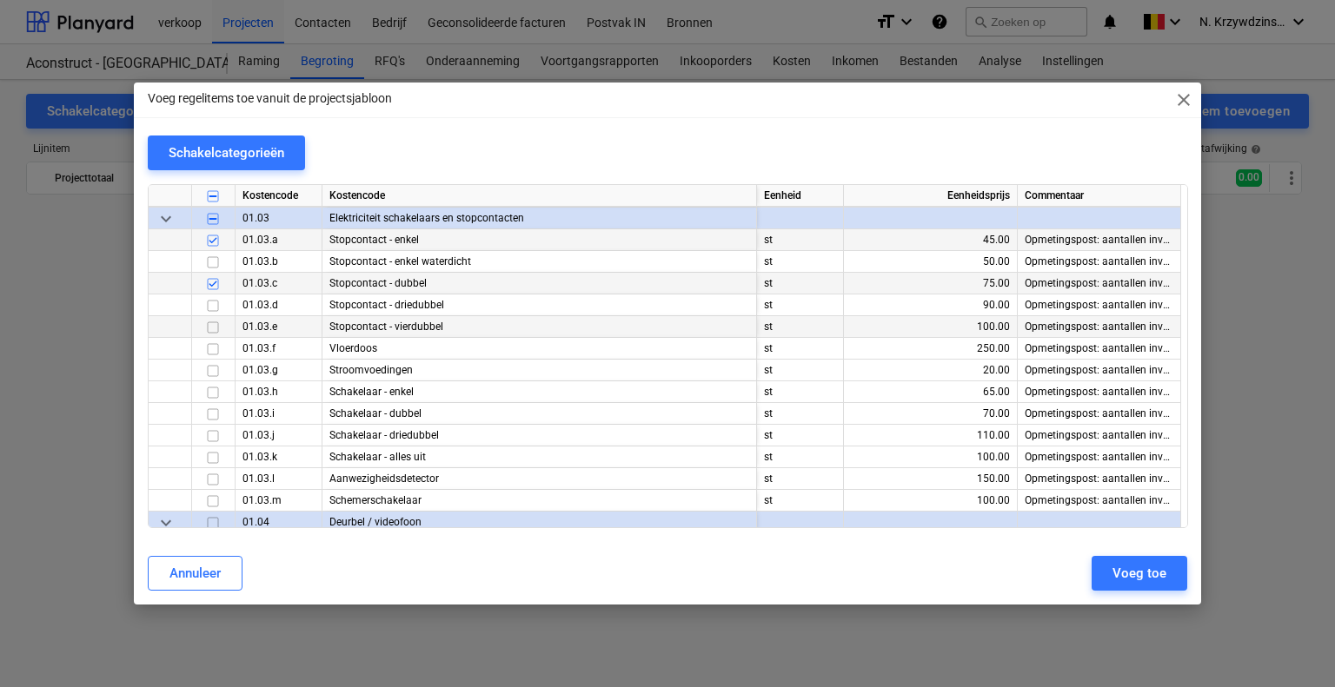
scroll to position [8428, 0]
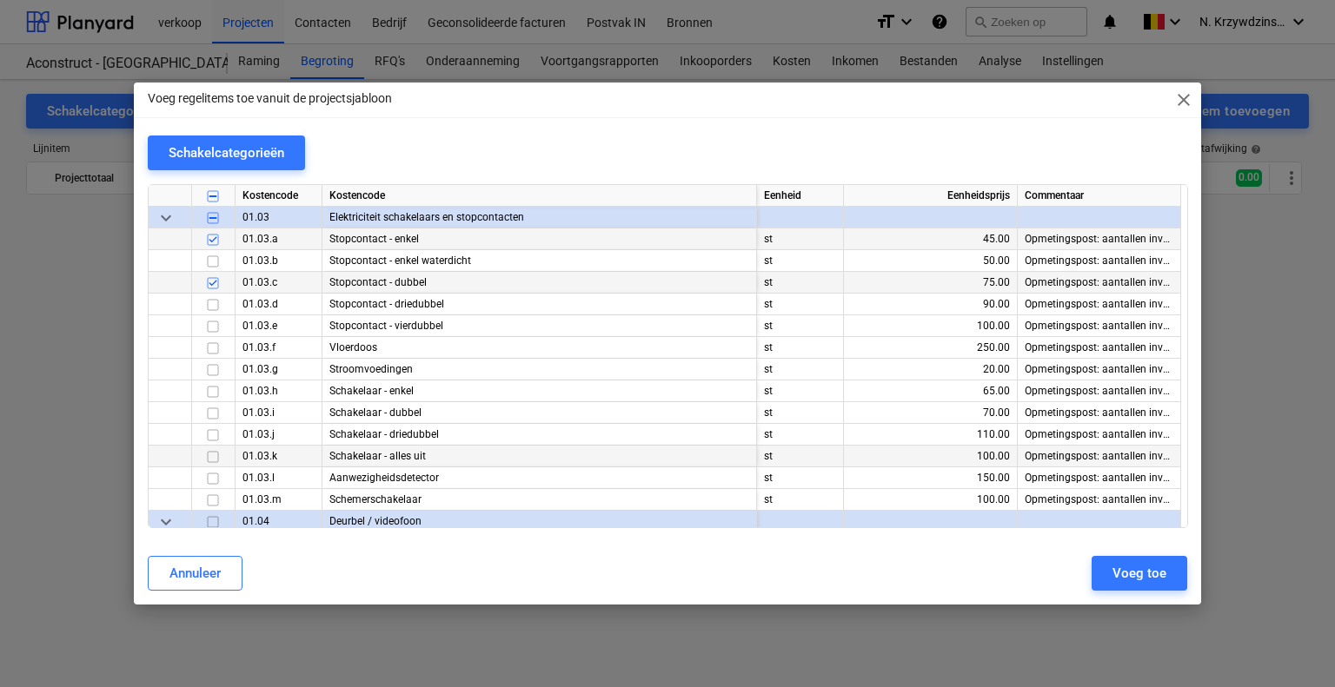
click at [210, 454] on input "checkbox" at bounding box center [212, 457] width 21 height 21
click at [215, 474] on input "checkbox" at bounding box center [212, 478] width 21 height 21
click at [215, 342] on input "checkbox" at bounding box center [212, 348] width 21 height 21
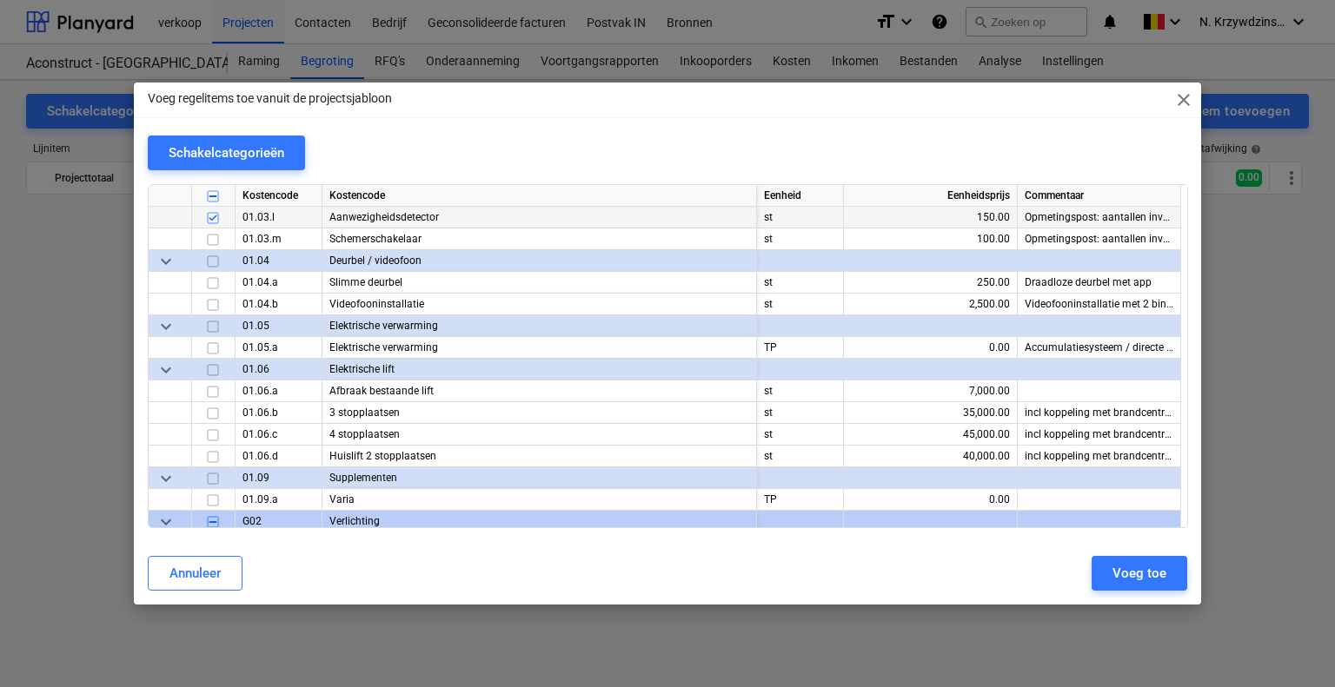
scroll to position [8776, 0]
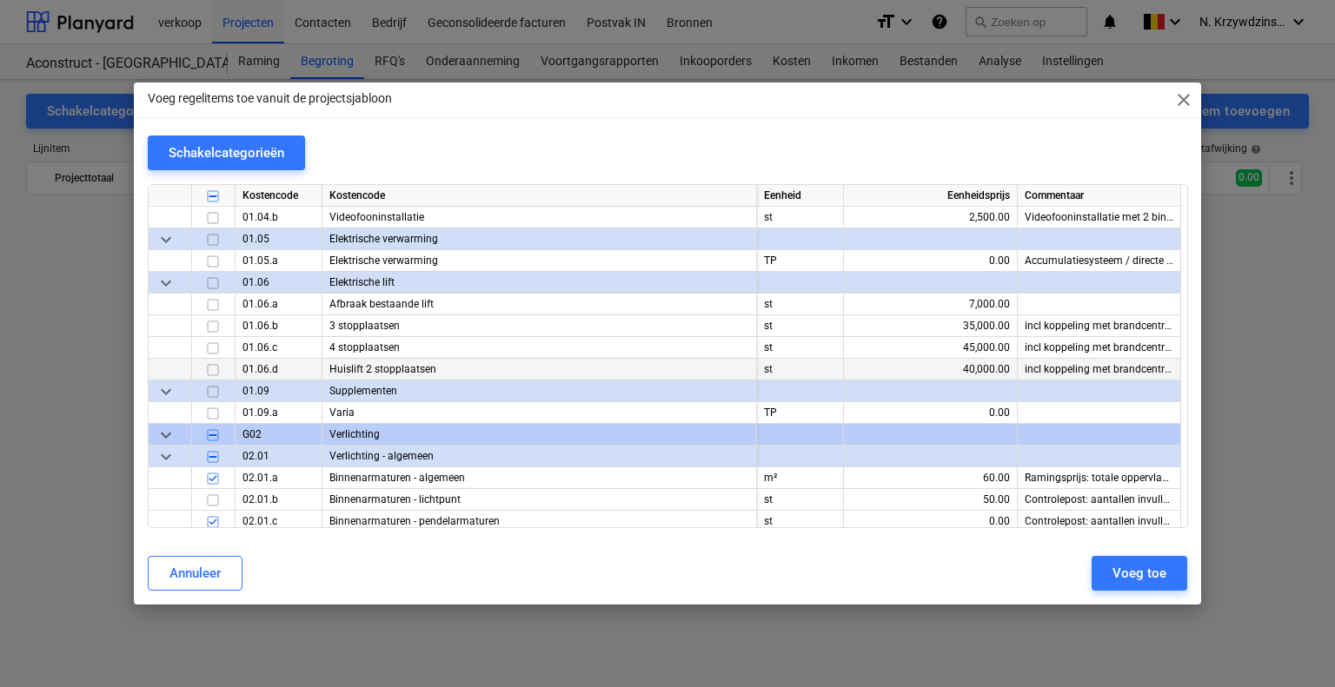
click at [216, 368] on input "checkbox" at bounding box center [212, 370] width 21 height 21
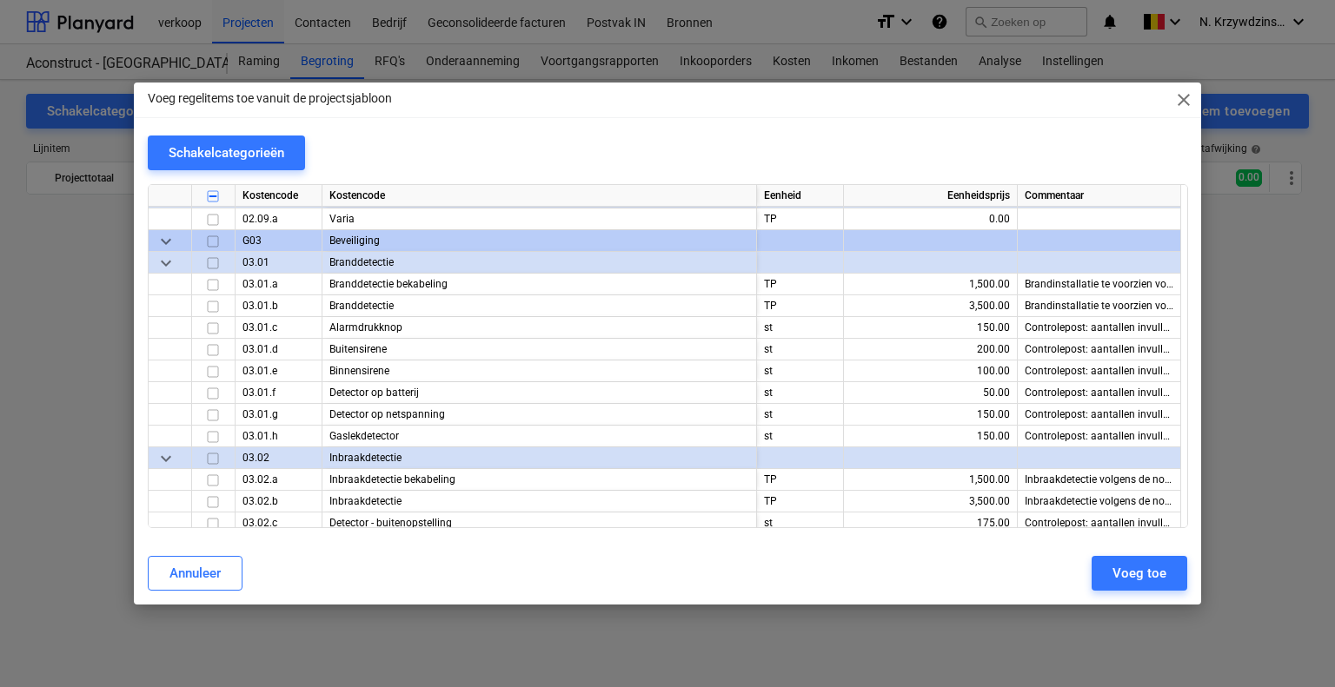
scroll to position [9297, 0]
click at [215, 282] on input "checkbox" at bounding box center [212, 283] width 21 height 21
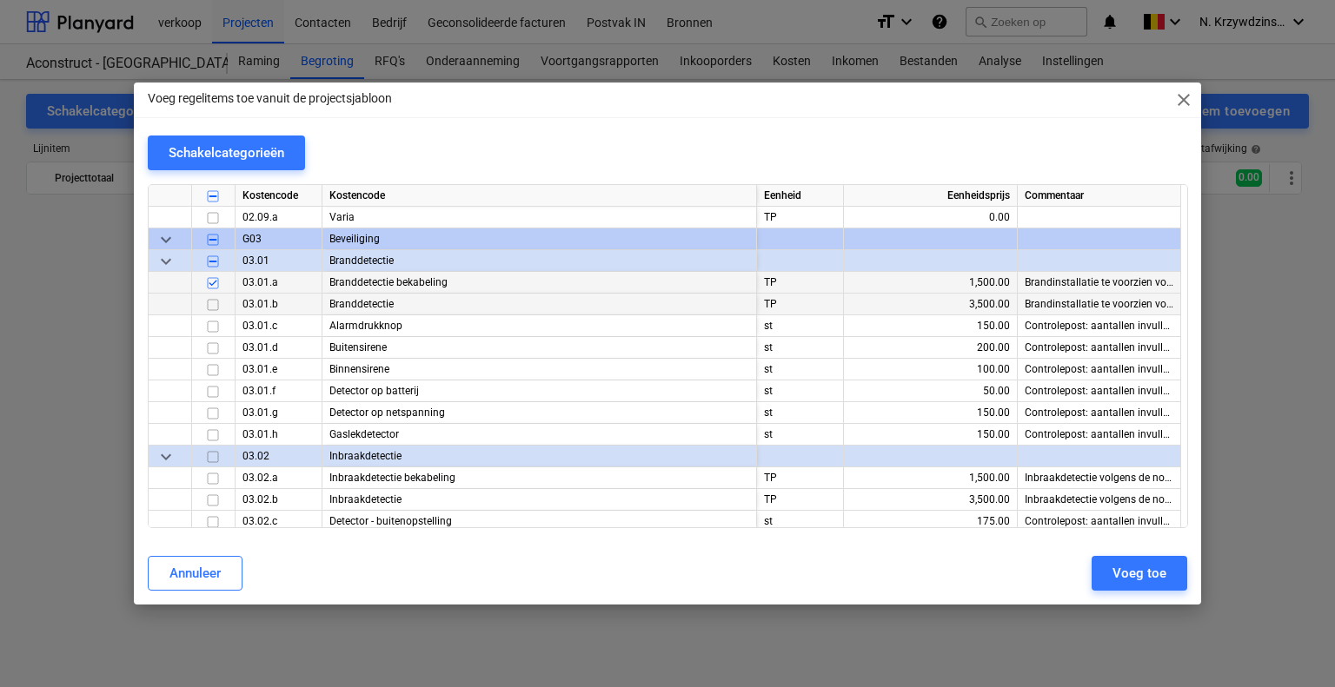
click at [214, 295] on input "checkbox" at bounding box center [212, 305] width 21 height 21
click at [217, 408] on input "checkbox" at bounding box center [212, 413] width 21 height 21
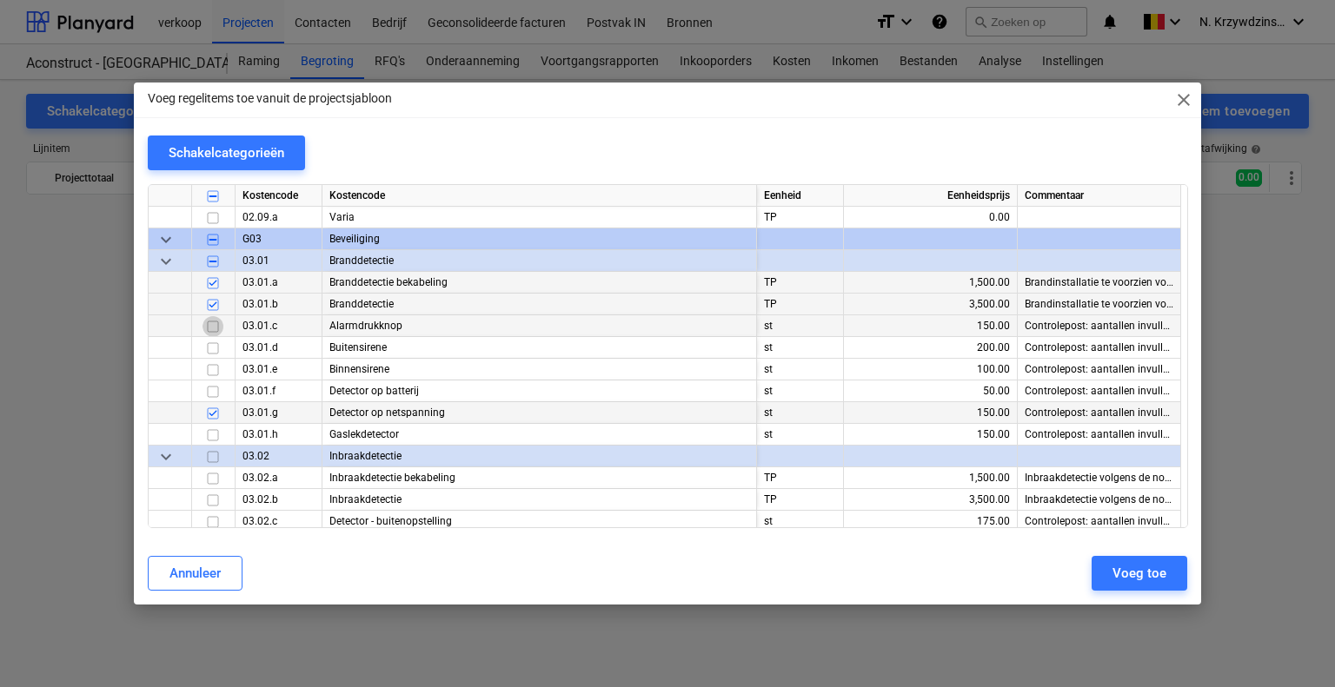
click at [209, 328] on input "checkbox" at bounding box center [212, 326] width 21 height 21
click at [208, 412] on input "checkbox" at bounding box center [212, 413] width 21 height 21
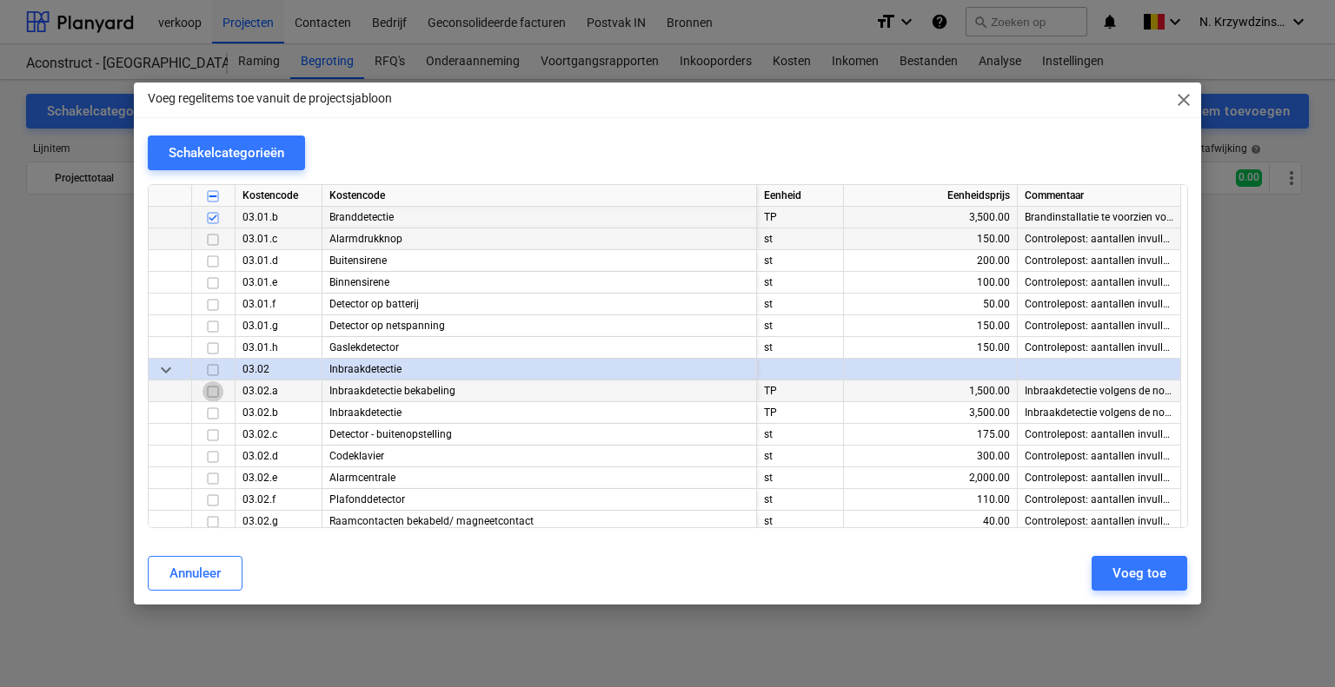
click at [212, 396] on input "checkbox" at bounding box center [212, 391] width 21 height 21
click at [210, 410] on input "checkbox" at bounding box center [212, 413] width 21 height 21
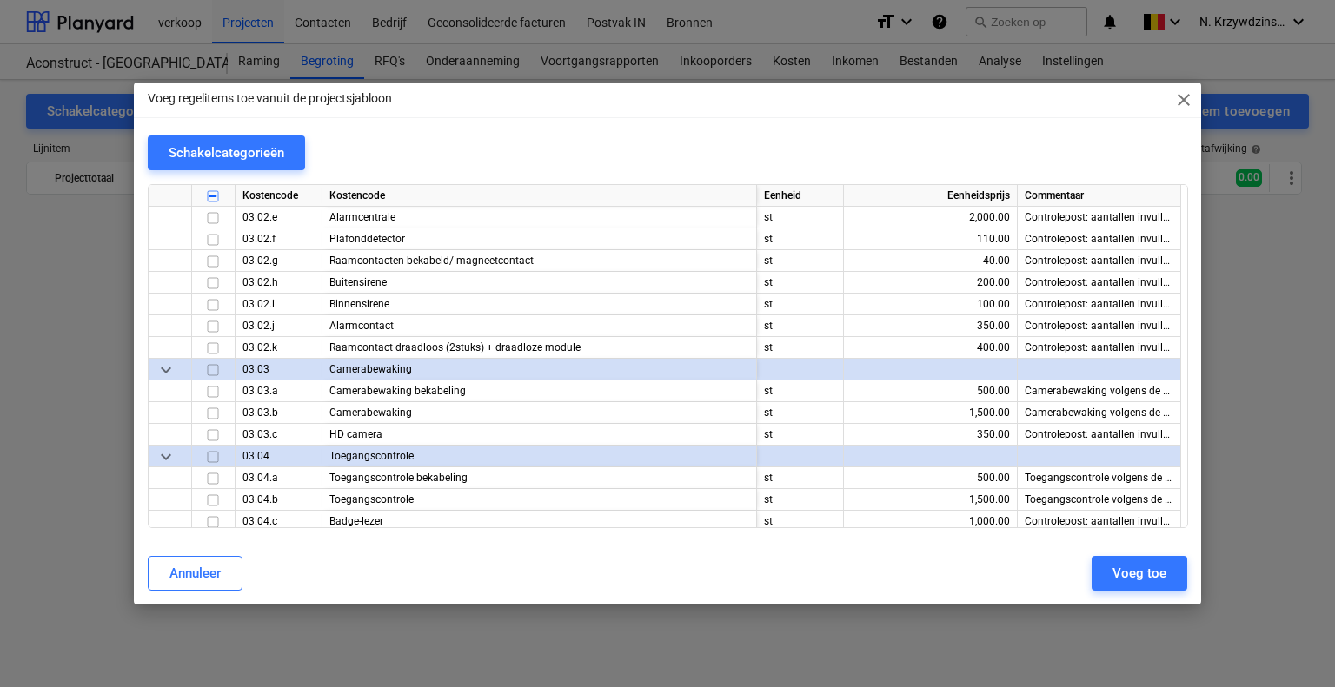
scroll to position [9732, 0]
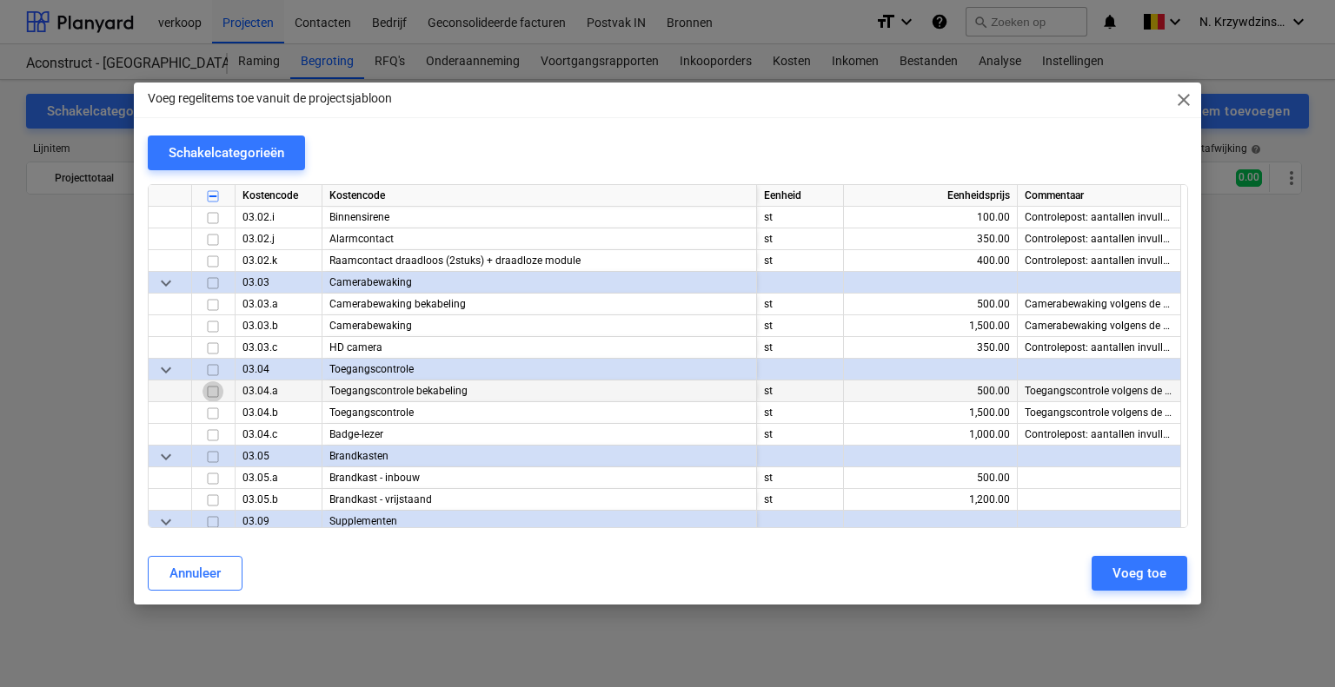
click at [205, 388] on input "checkbox" at bounding box center [212, 391] width 21 height 21
click at [214, 408] on input "checkbox" at bounding box center [212, 413] width 21 height 21
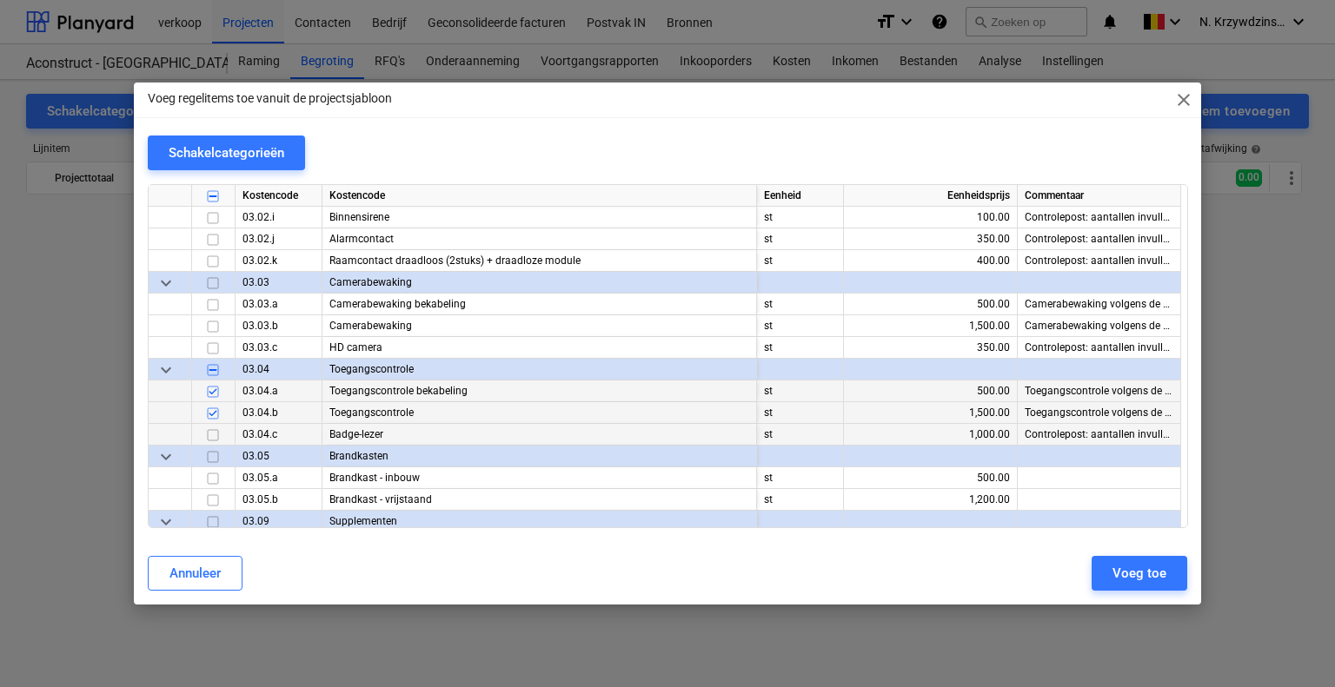
click at [215, 430] on input "checkbox" at bounding box center [212, 435] width 21 height 21
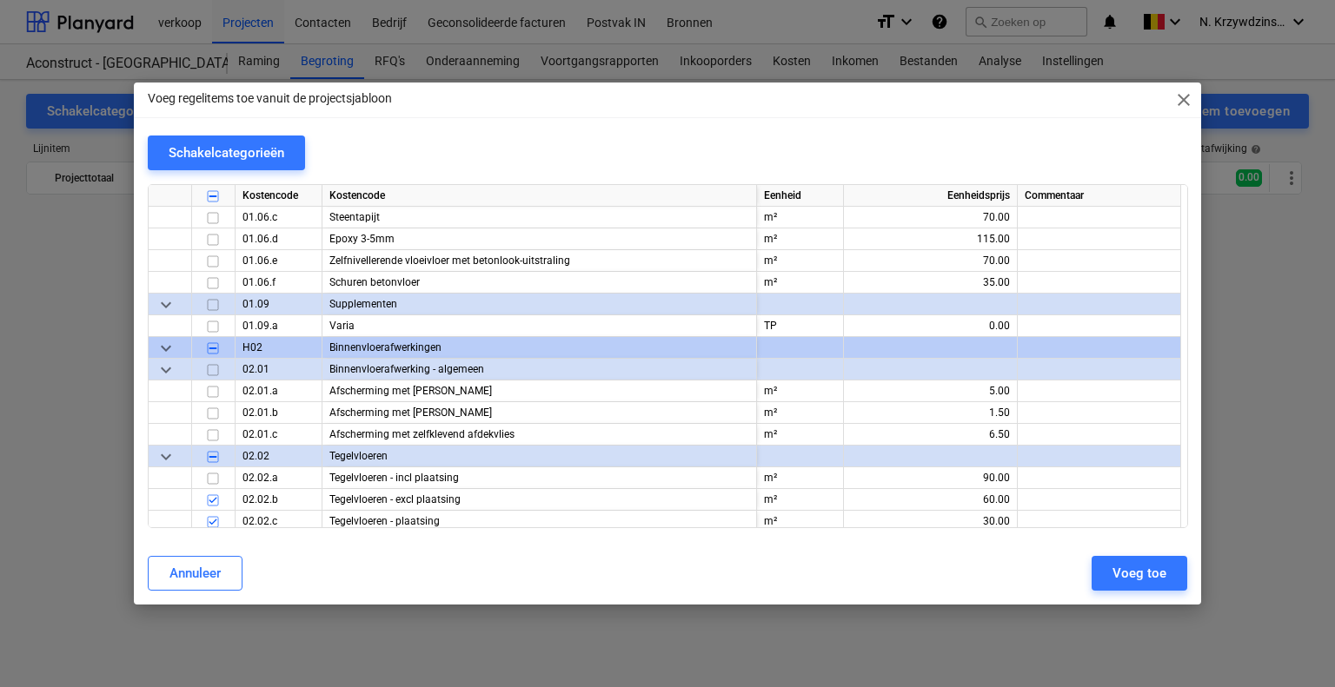
scroll to position [11035, 0]
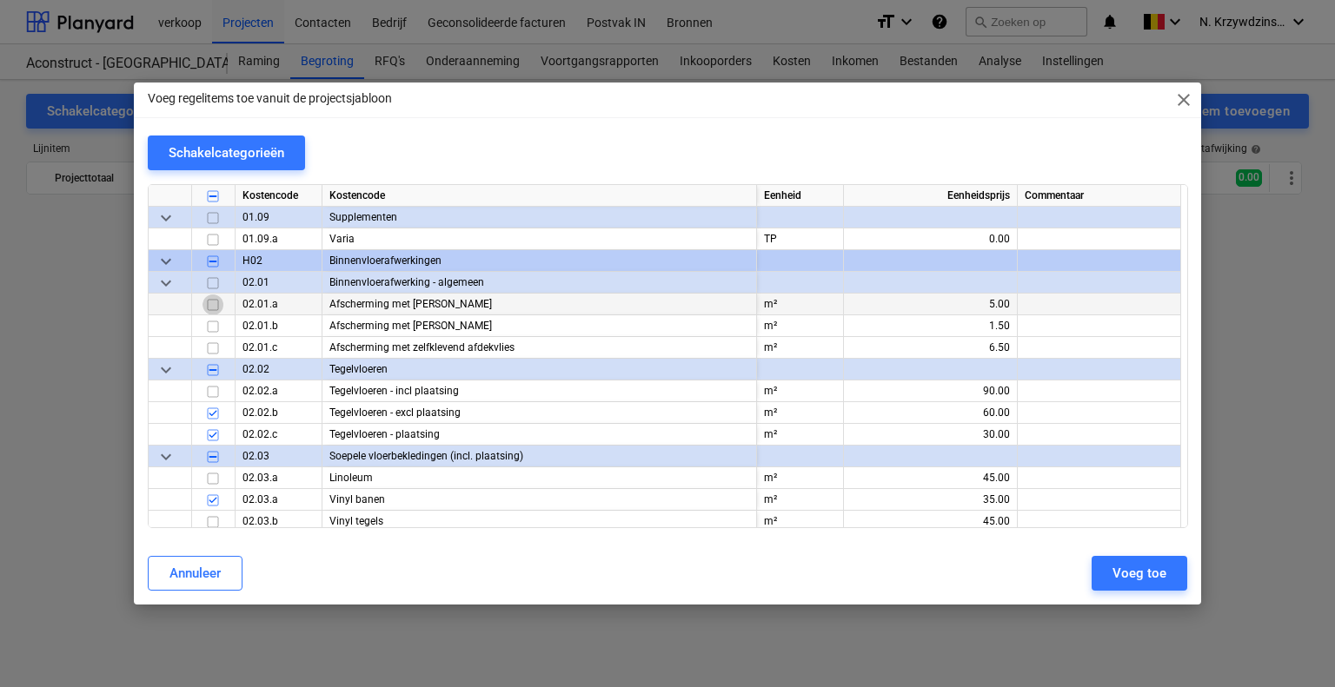
click at [209, 307] on input "checkbox" at bounding box center [212, 305] width 21 height 21
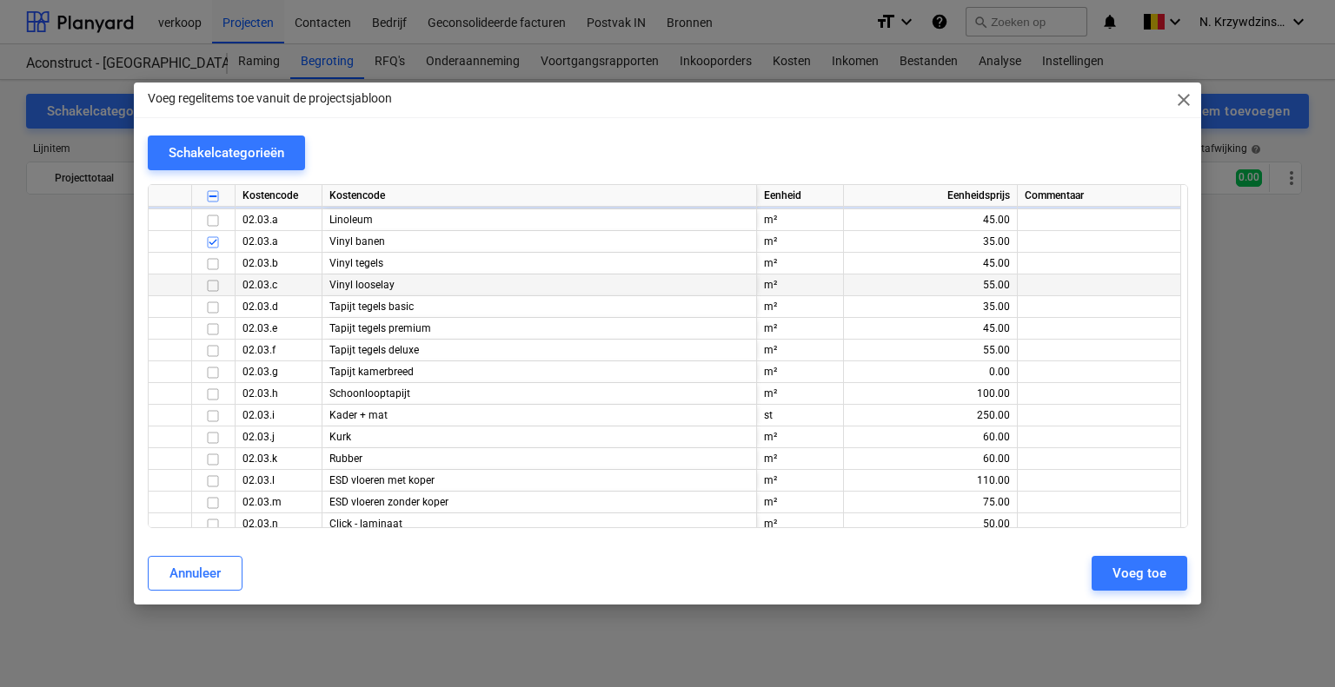
scroll to position [11296, 0]
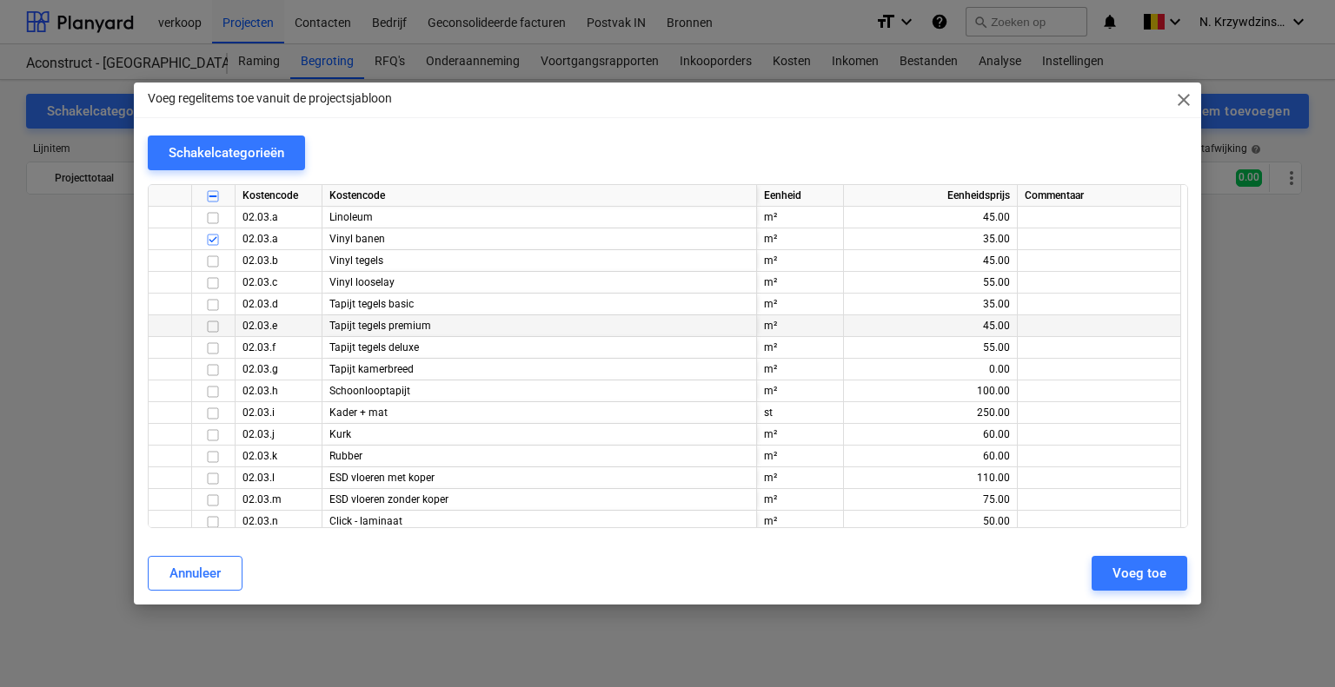
click at [209, 323] on input "checkbox" at bounding box center [212, 326] width 21 height 21
click at [213, 343] on input "checkbox" at bounding box center [212, 348] width 21 height 21
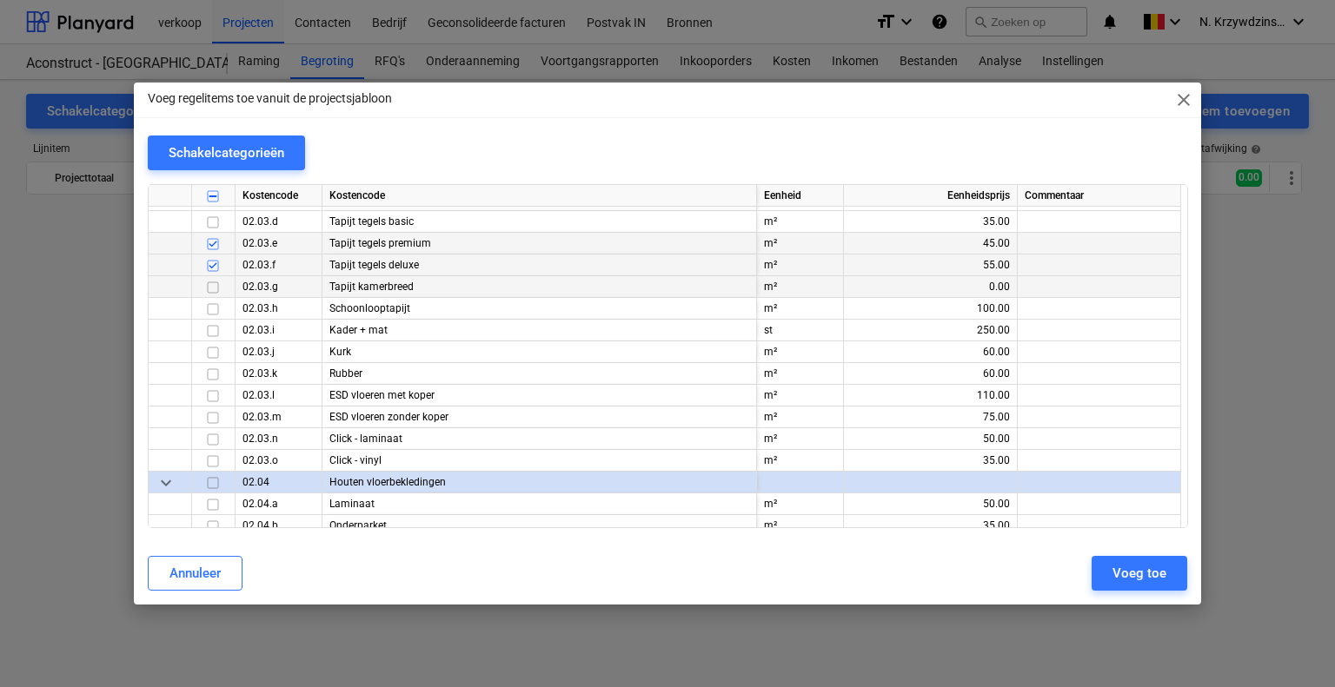
scroll to position [11383, 0]
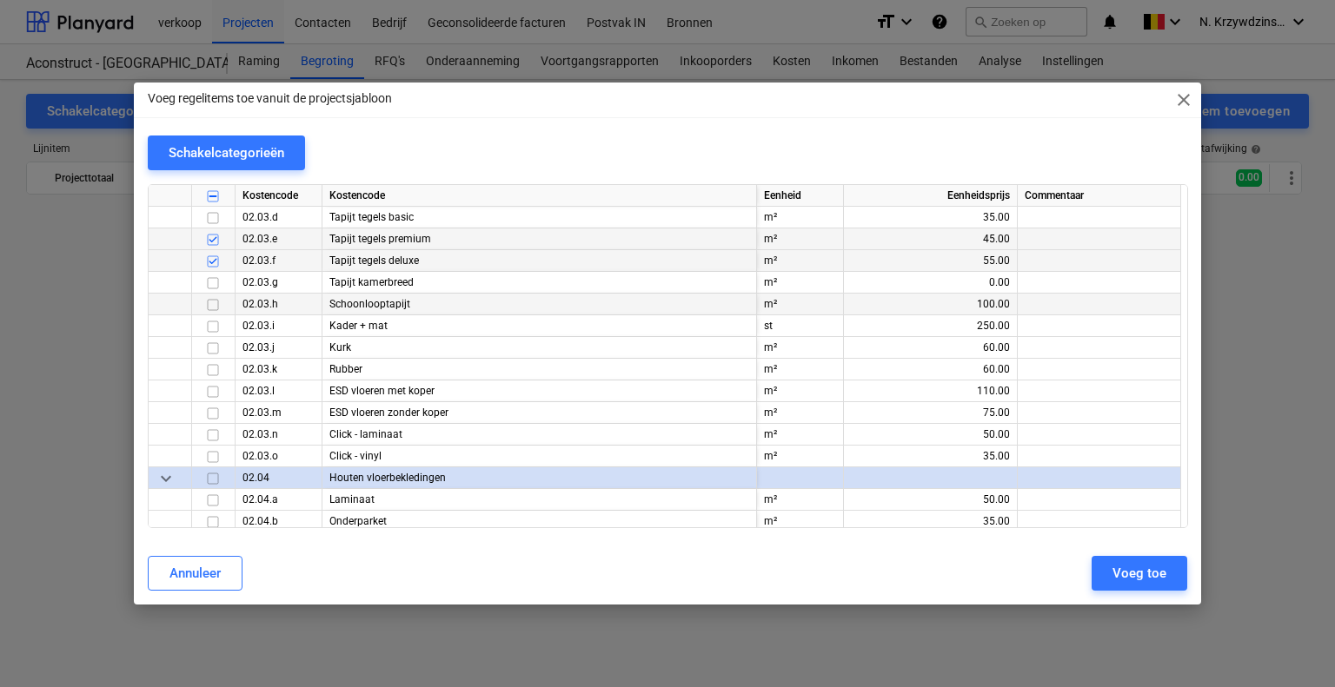
click at [215, 302] on input "checkbox" at bounding box center [212, 305] width 21 height 21
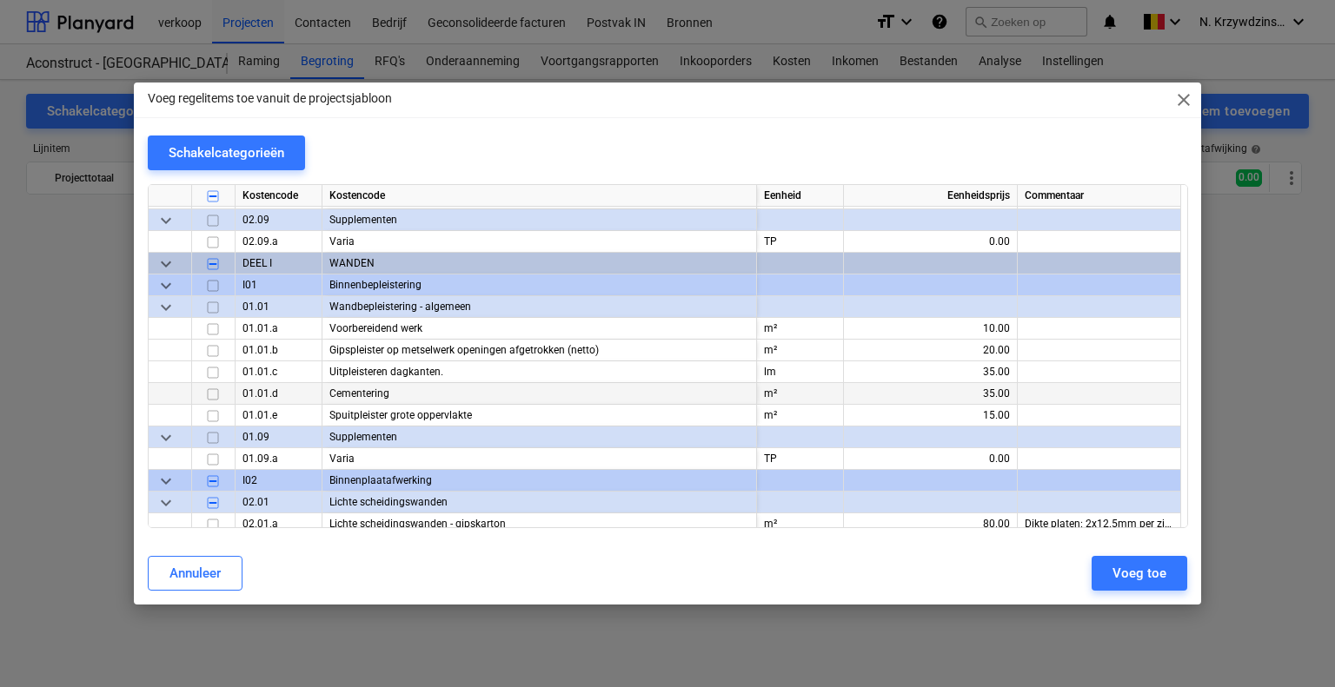
scroll to position [12252, 0]
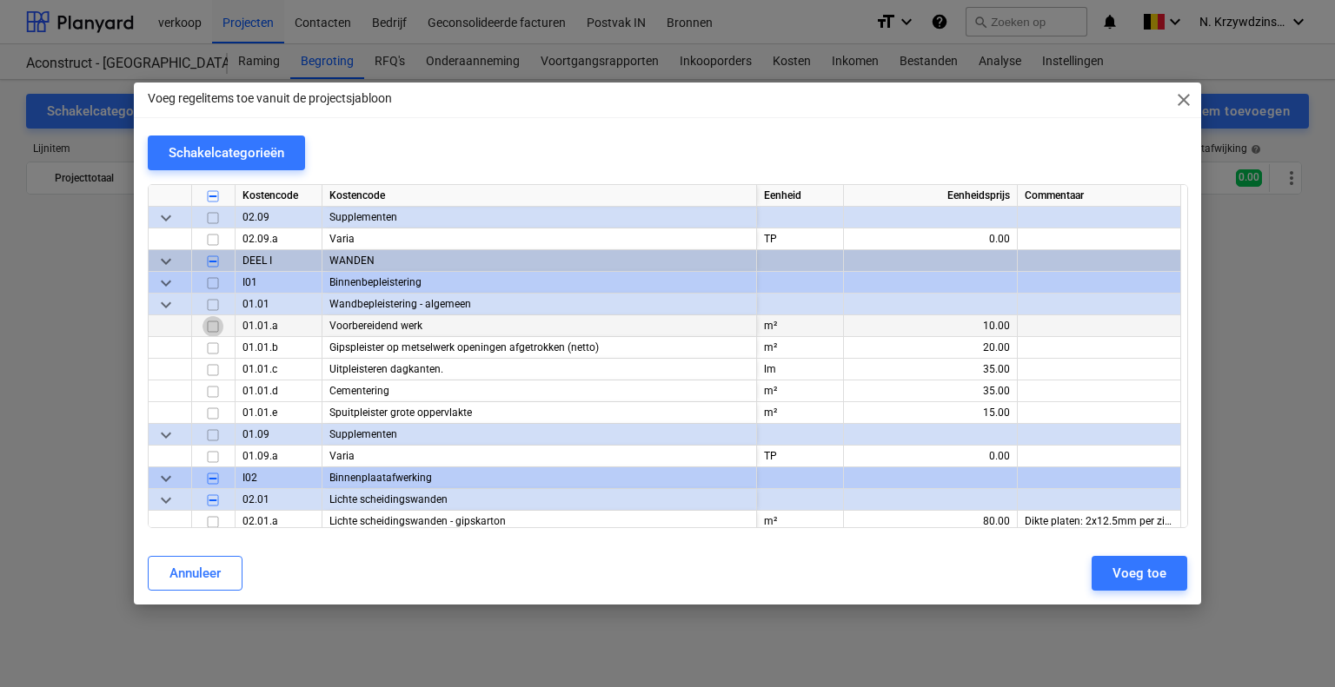
click at [213, 326] on input "checkbox" at bounding box center [212, 326] width 21 height 21
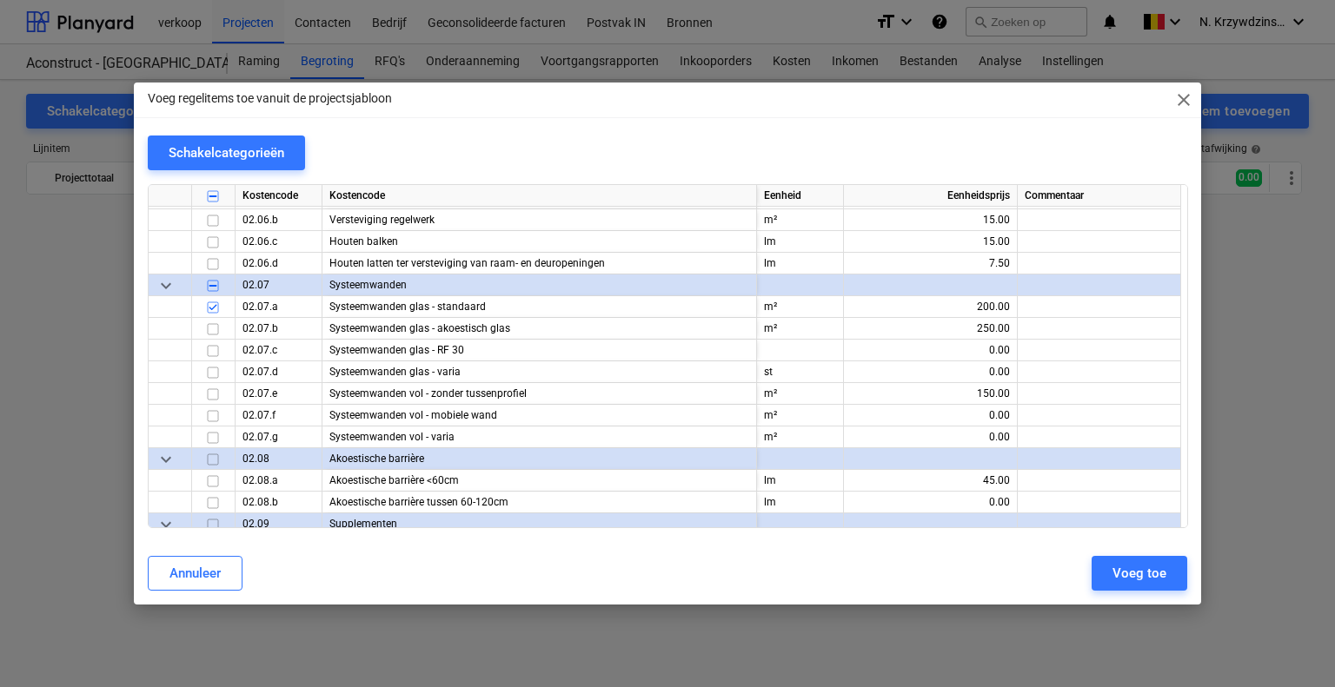
scroll to position [13207, 0]
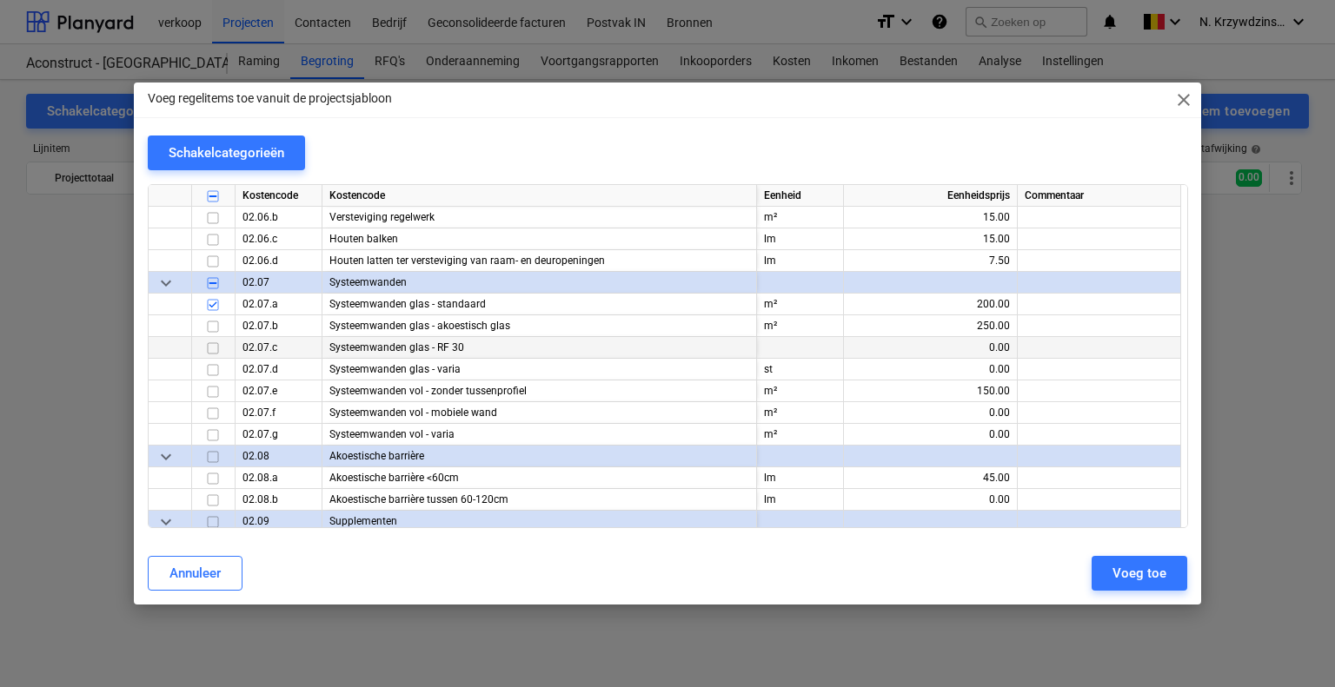
click at [215, 348] on input "checkbox" at bounding box center [212, 348] width 21 height 21
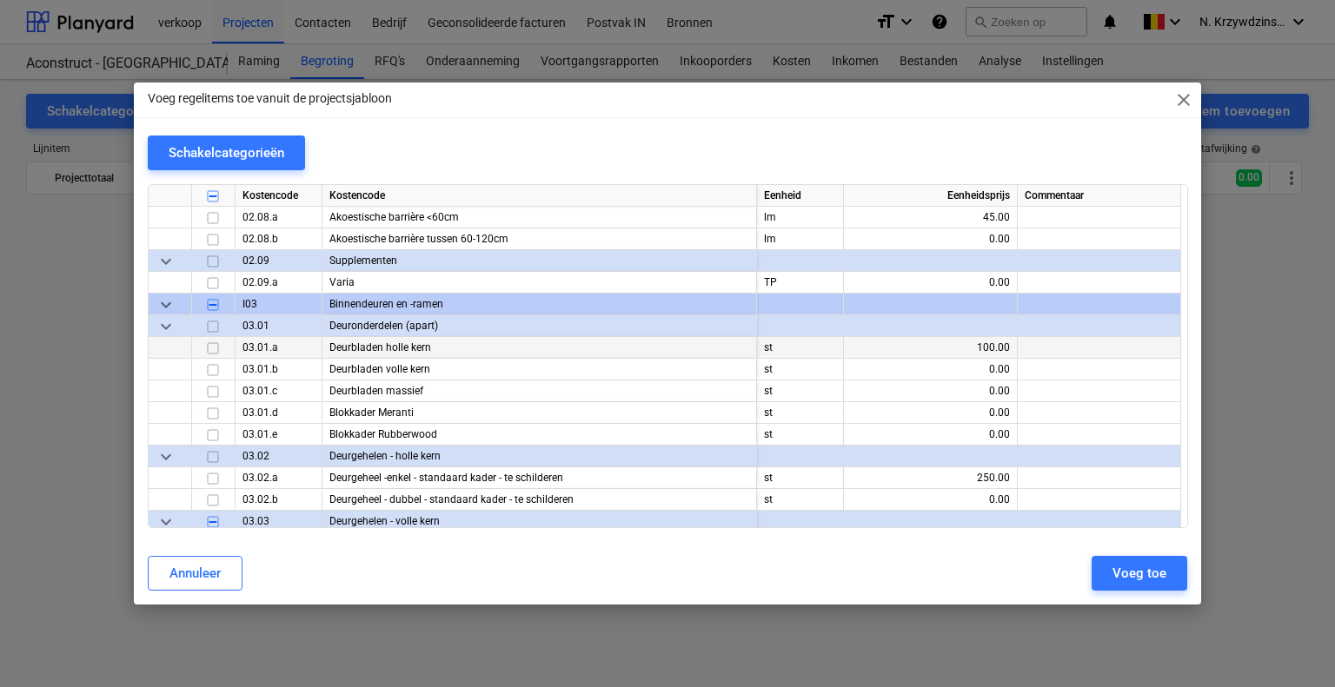
scroll to position [13468, 0]
click at [210, 435] on input "checkbox" at bounding box center [212, 435] width 21 height 21
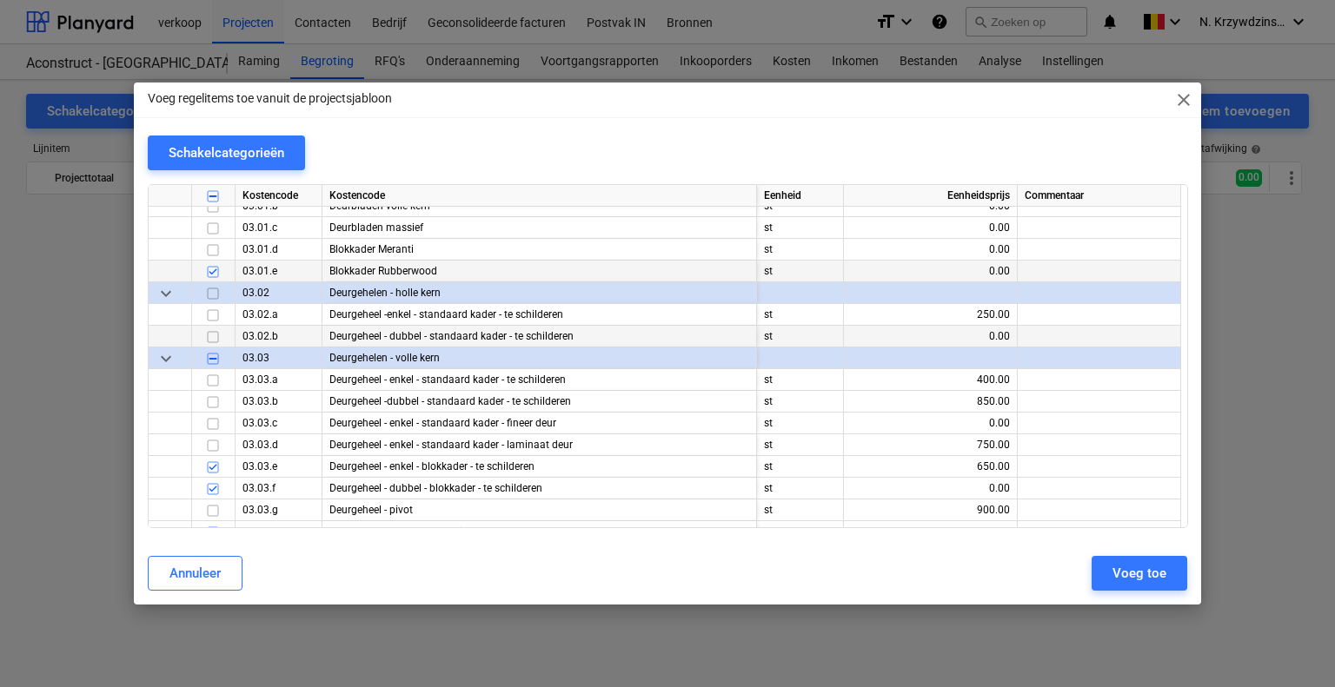
scroll to position [13642, 0]
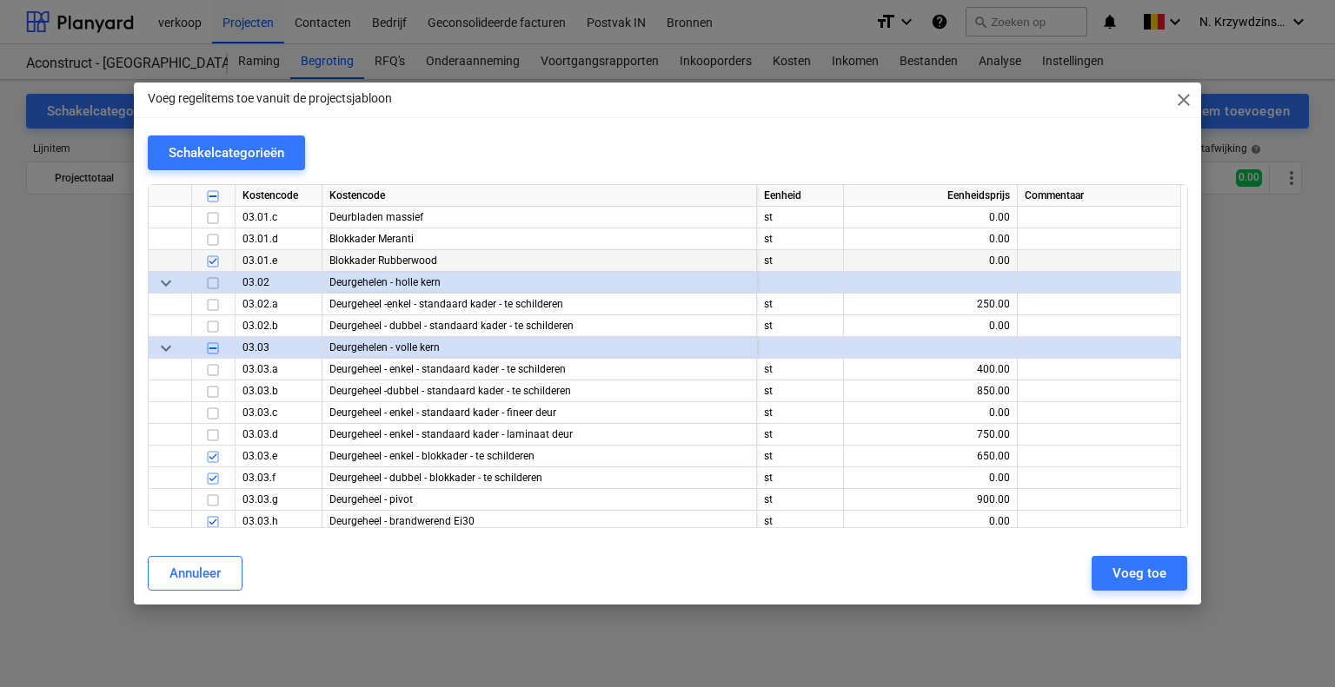
click at [214, 262] on input "checkbox" at bounding box center [212, 261] width 21 height 21
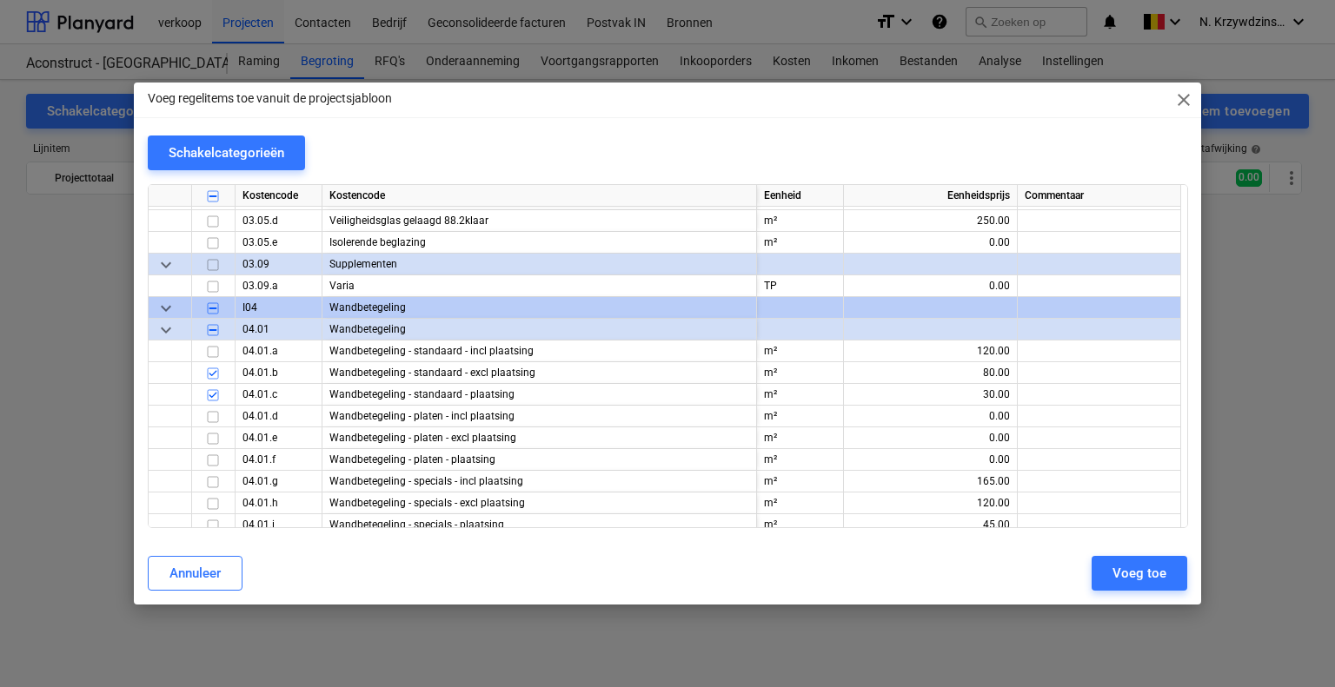
scroll to position [14598, 0]
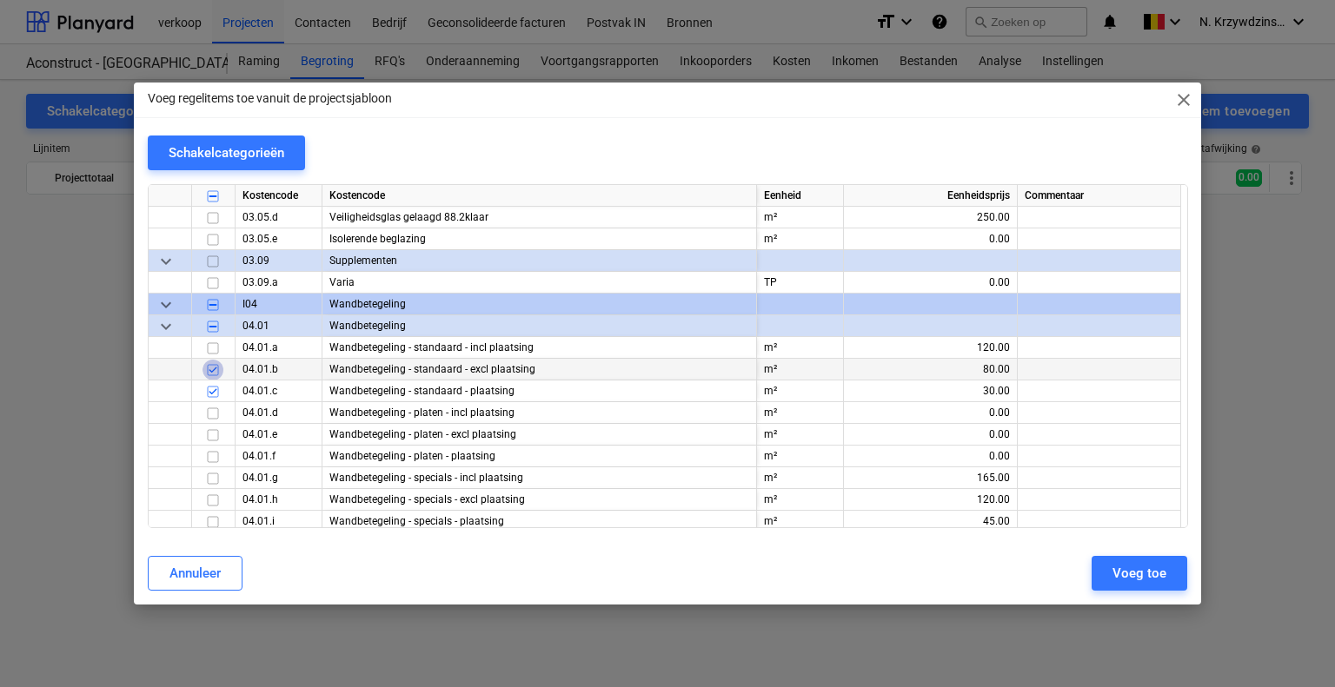
click at [212, 372] on input "checkbox" at bounding box center [212, 370] width 21 height 21
click at [209, 392] on input "checkbox" at bounding box center [212, 391] width 21 height 21
click at [209, 347] on input "checkbox" at bounding box center [212, 348] width 21 height 21
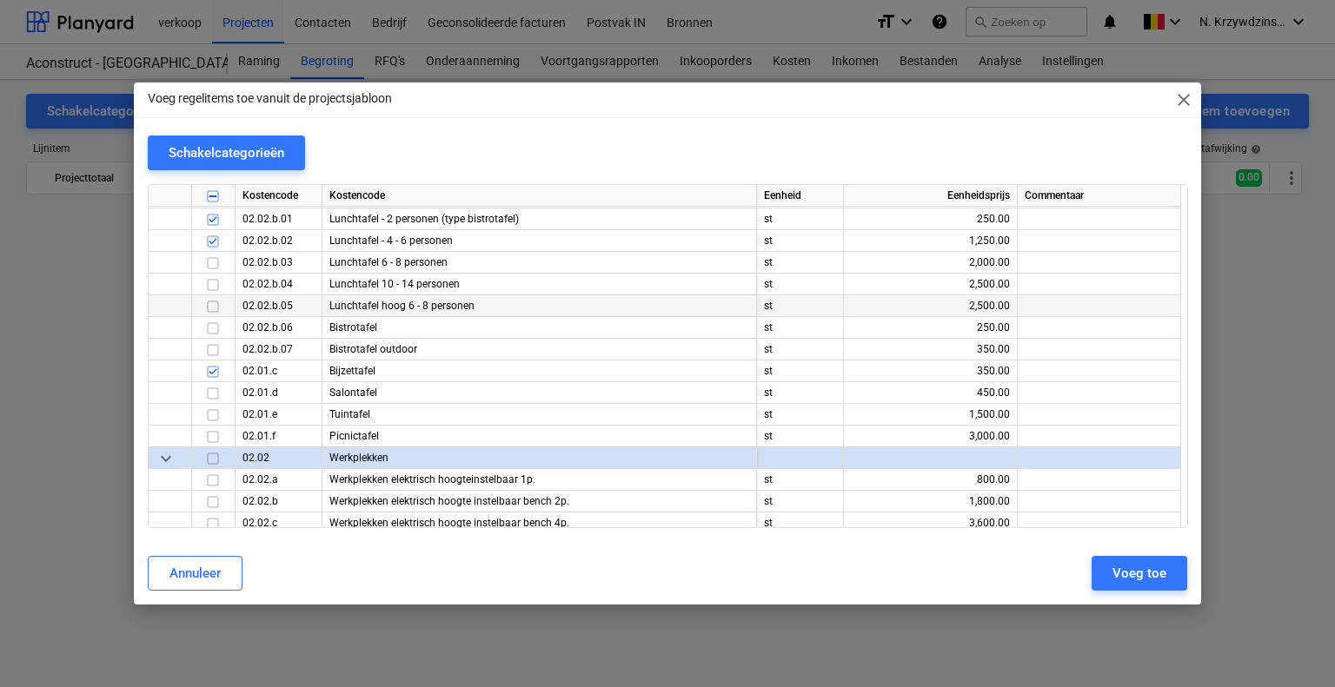
scroll to position [18942, 0]
click at [211, 393] on input "checkbox" at bounding box center [212, 391] width 21 height 21
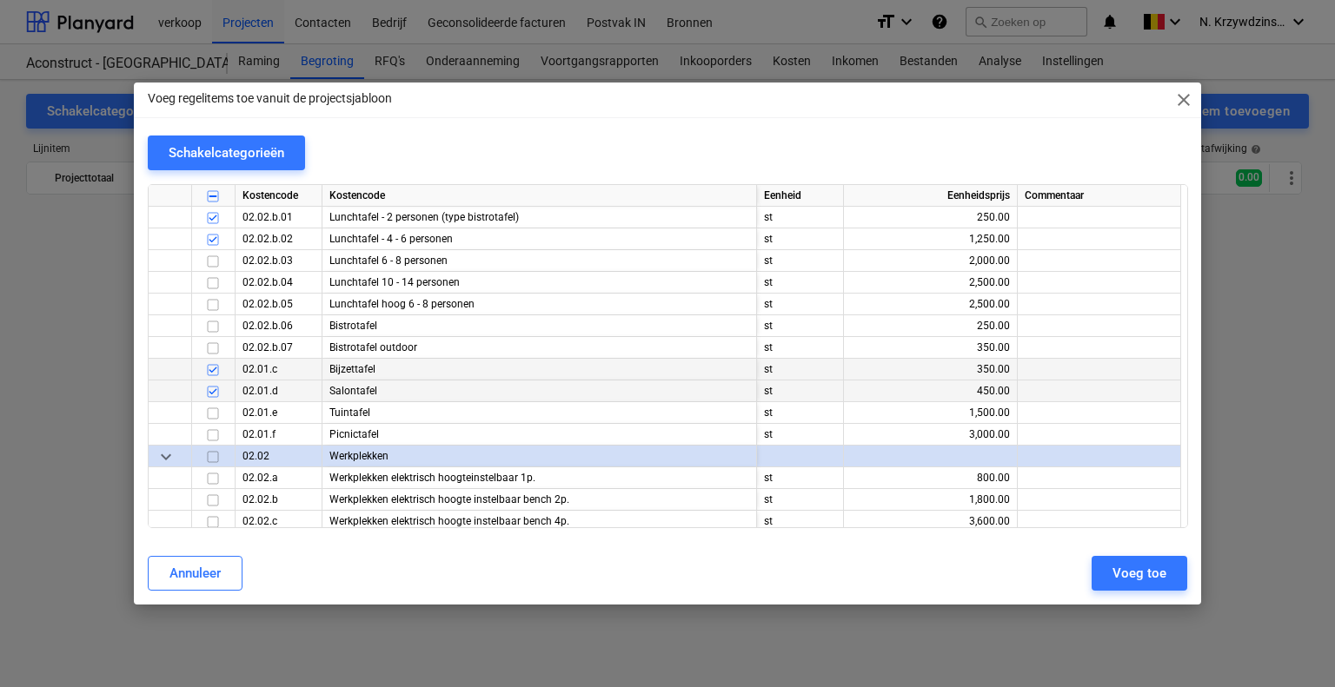
click at [208, 370] on input "checkbox" at bounding box center [212, 370] width 21 height 21
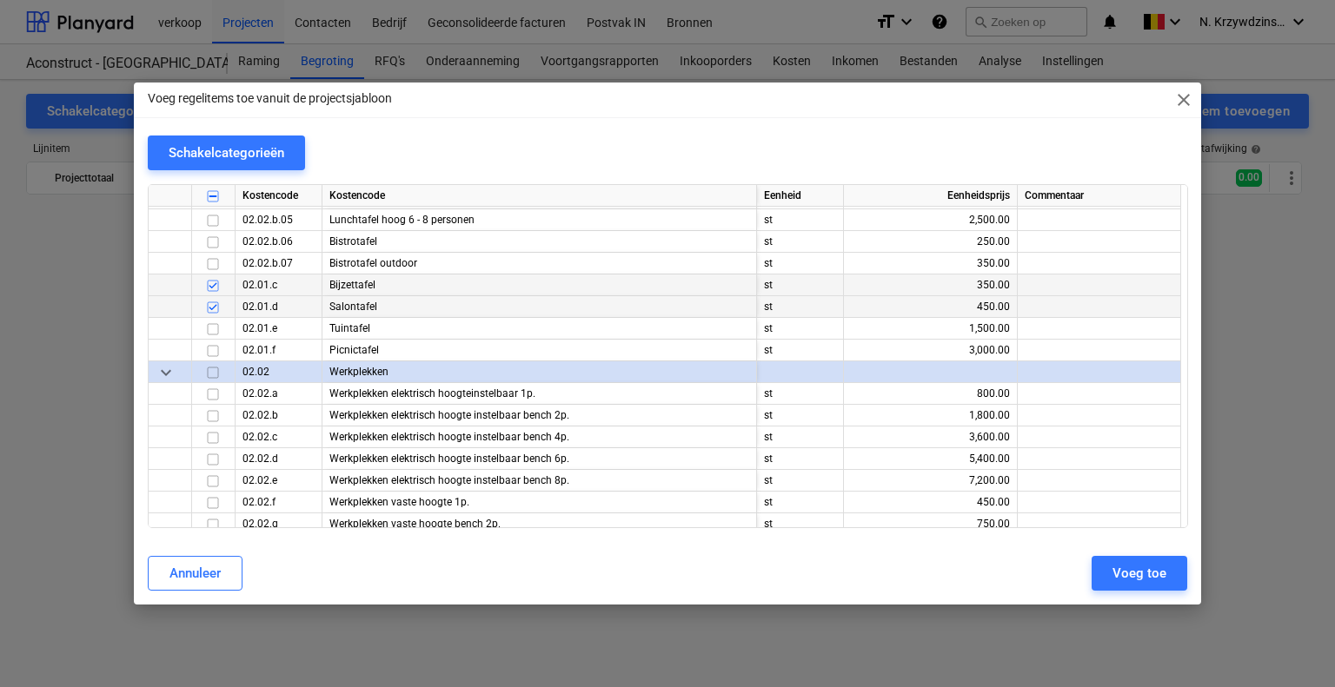
scroll to position [19029, 0]
click at [209, 281] on input "checkbox" at bounding box center [212, 283] width 21 height 21
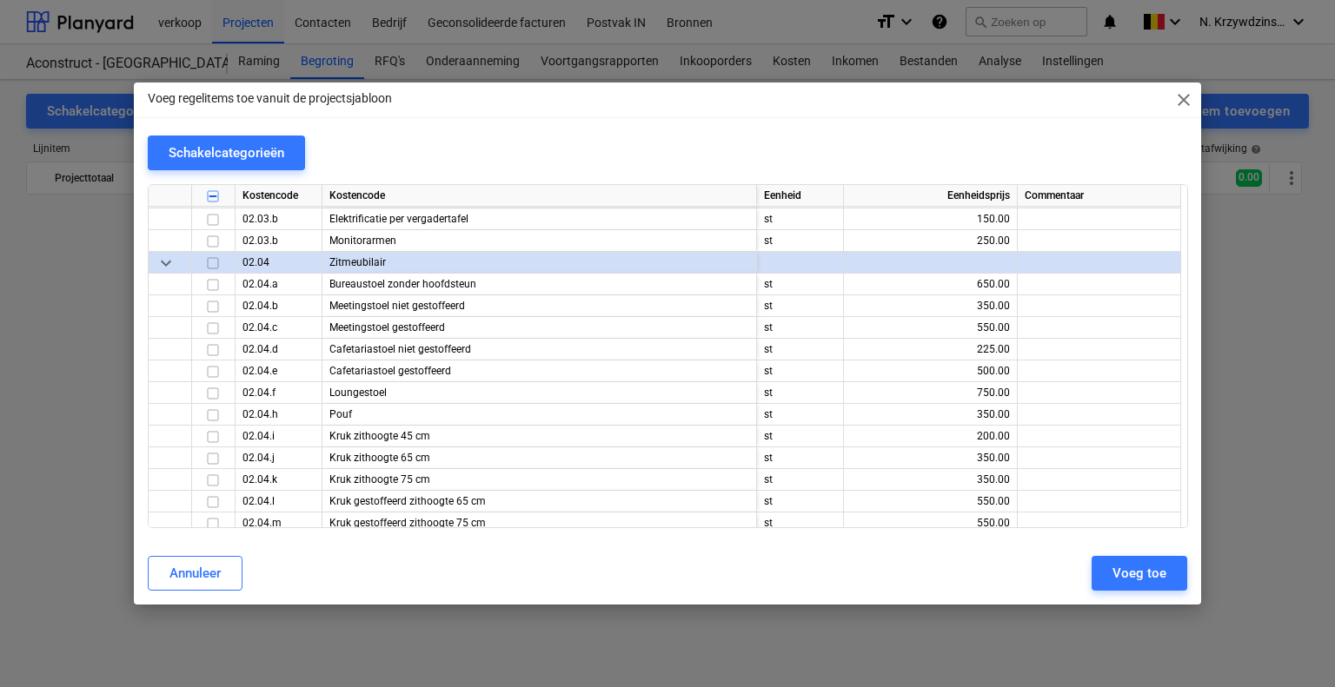
scroll to position [19464, 0]
click at [216, 329] on input "checkbox" at bounding box center [212, 326] width 21 height 21
click at [209, 371] on input "checkbox" at bounding box center [212, 370] width 21 height 21
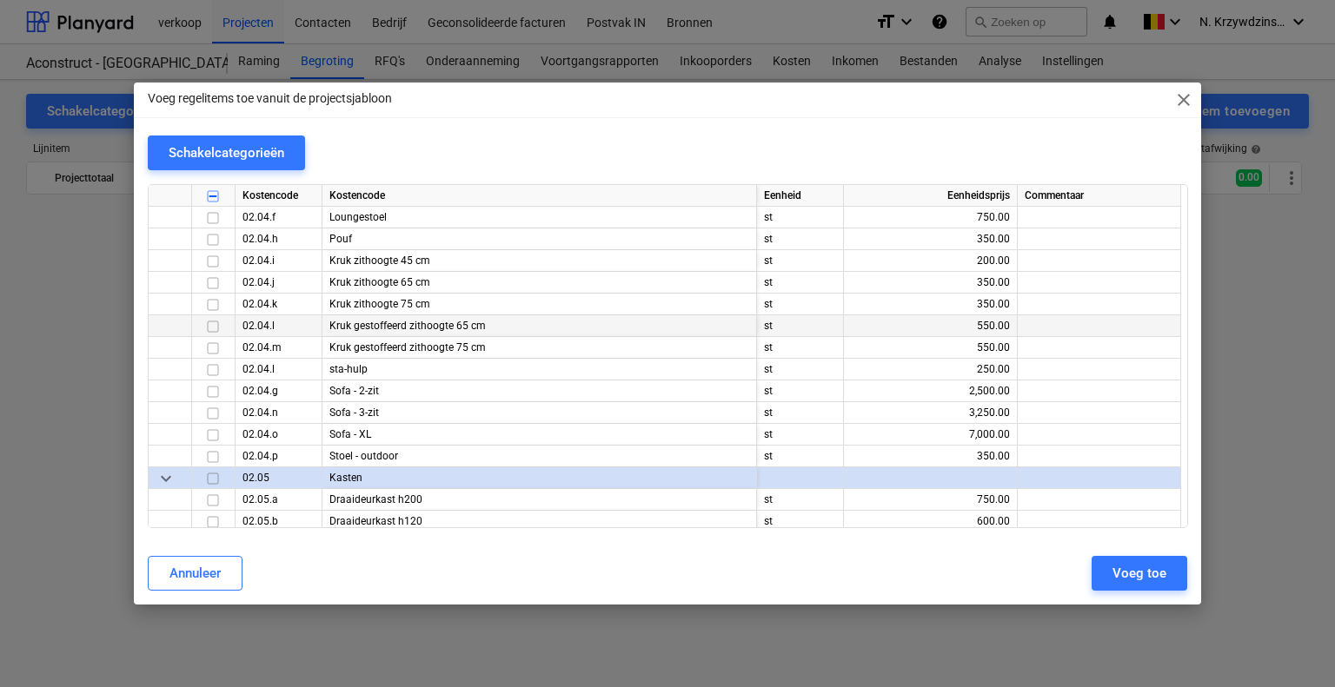
scroll to position [19551, 0]
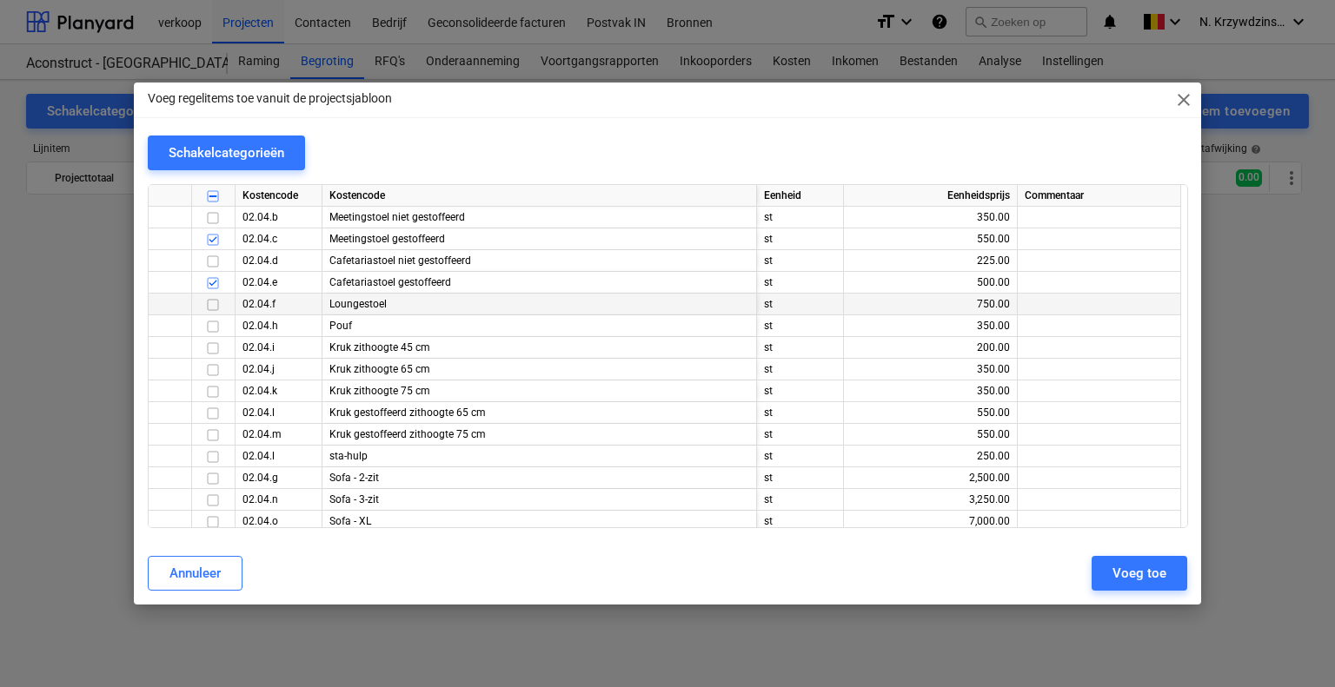
click at [210, 307] on input "checkbox" at bounding box center [212, 305] width 21 height 21
click at [213, 371] on input "checkbox" at bounding box center [212, 370] width 21 height 21
click at [212, 368] on input "checkbox" at bounding box center [212, 370] width 21 height 21
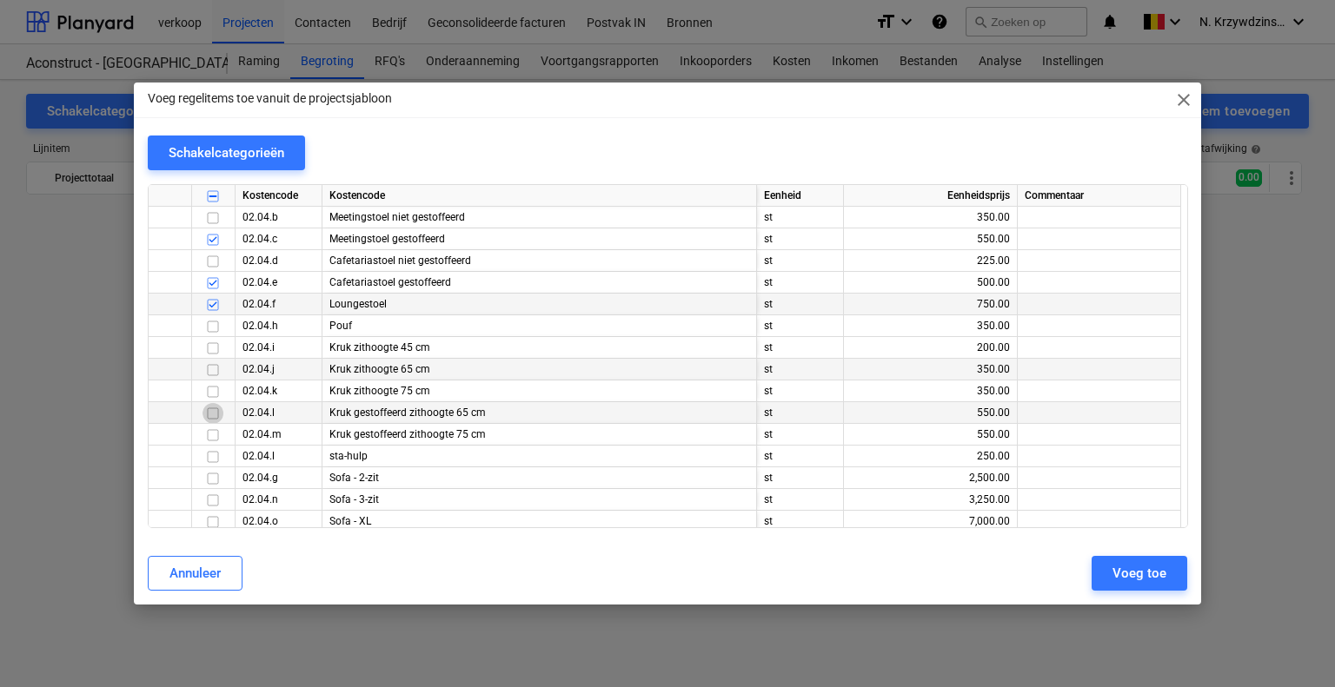
click at [215, 416] on input "checkbox" at bounding box center [212, 413] width 21 height 21
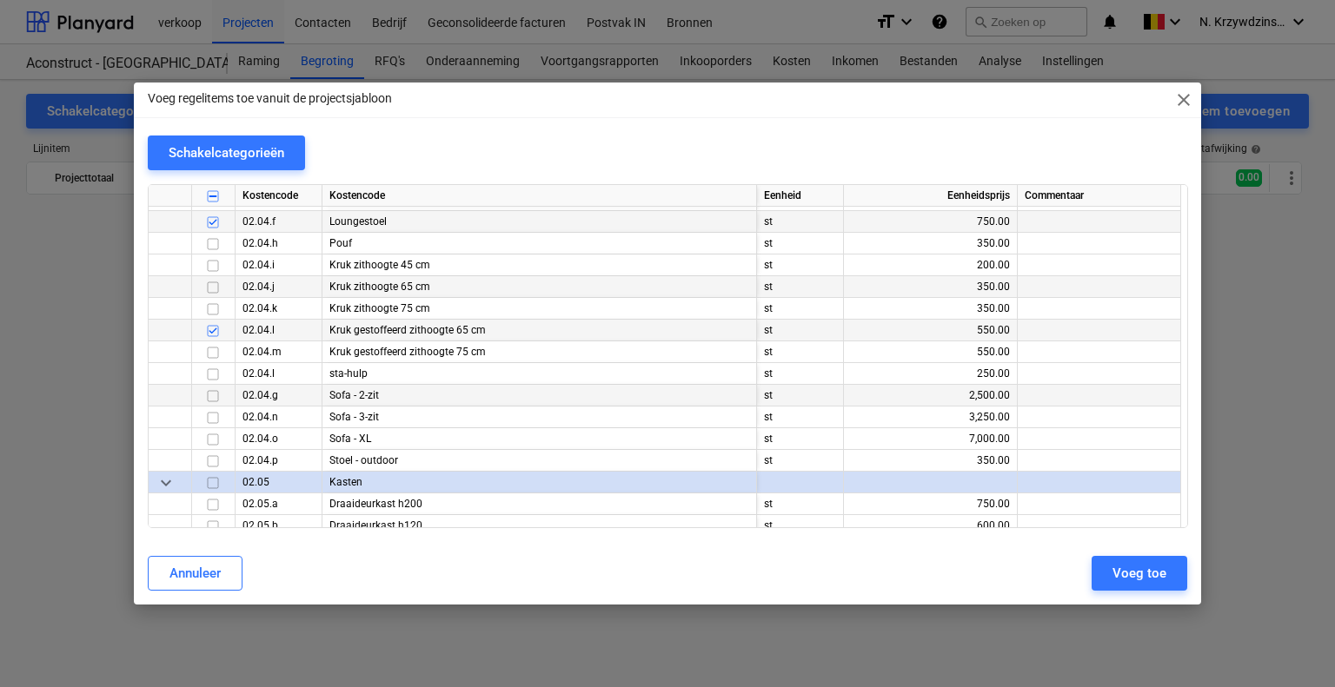
scroll to position [19637, 0]
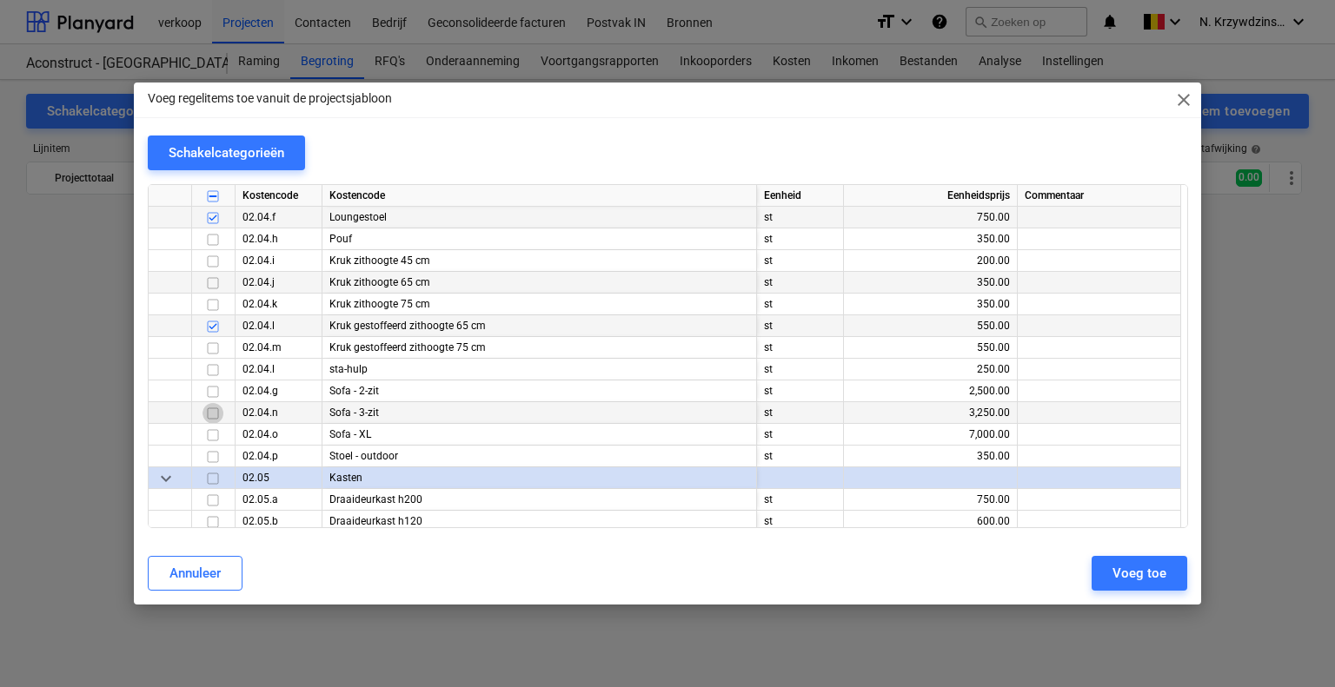
click at [215, 414] on input "checkbox" at bounding box center [212, 413] width 21 height 21
click at [213, 395] on input "checkbox" at bounding box center [212, 391] width 21 height 21
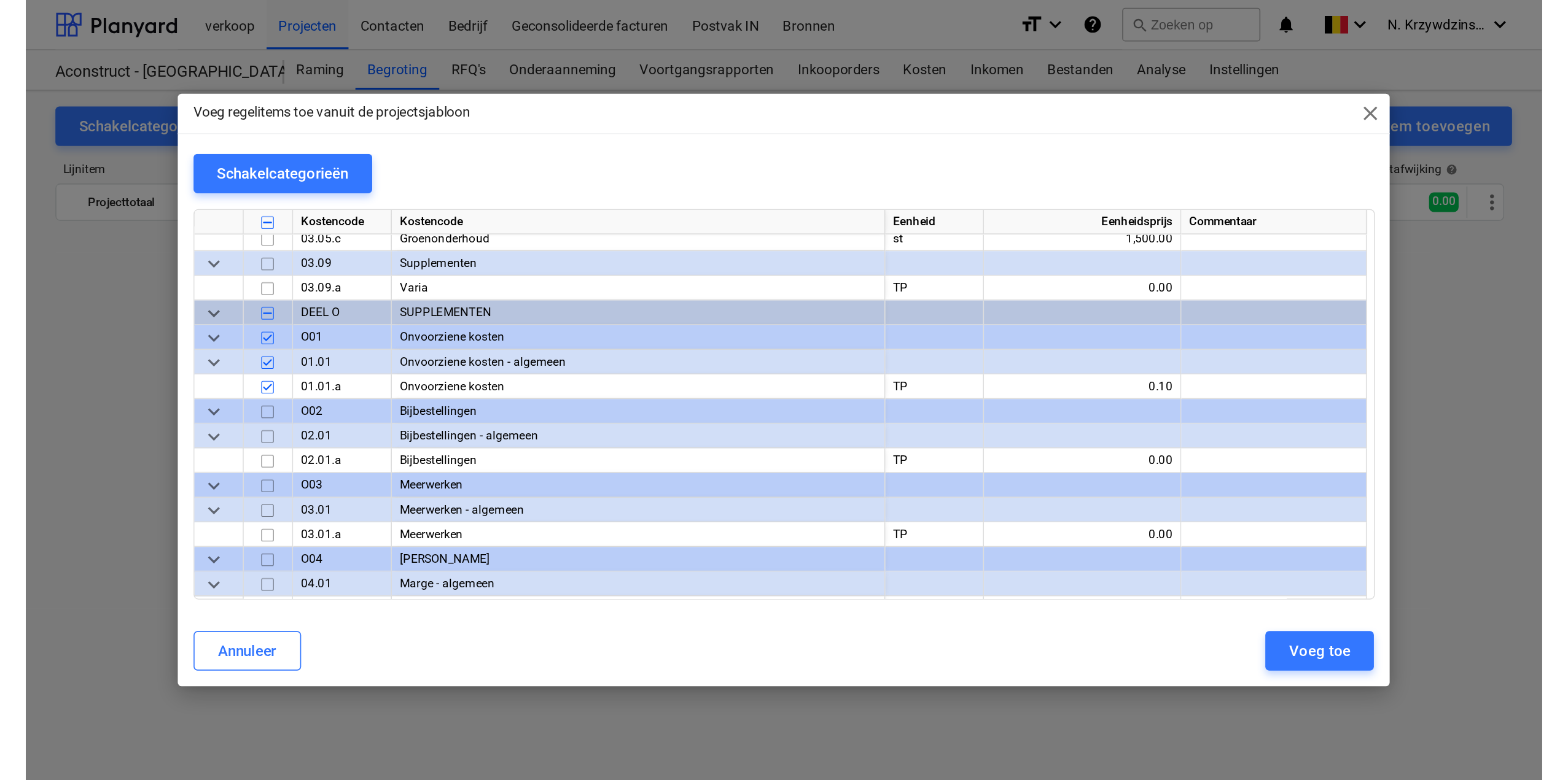
scroll to position [15243, 0]
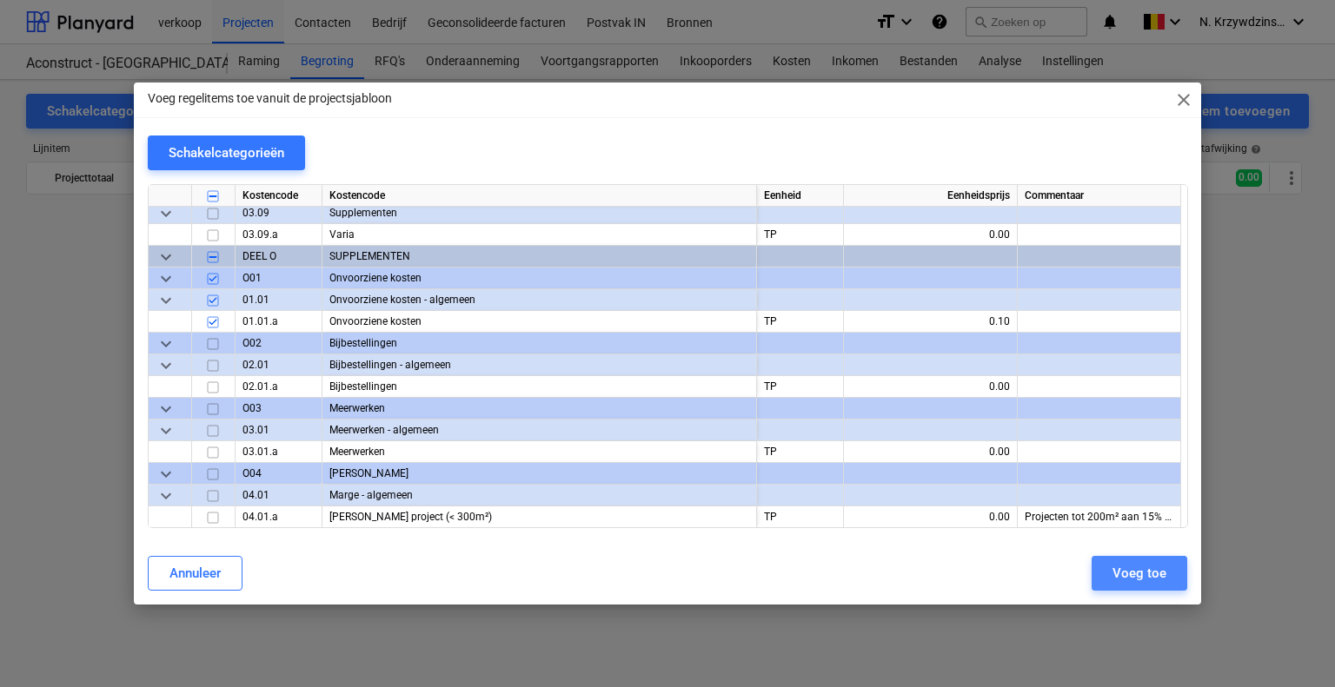
click at [1124, 576] on div "Voeg toe" at bounding box center [1139, 573] width 54 height 23
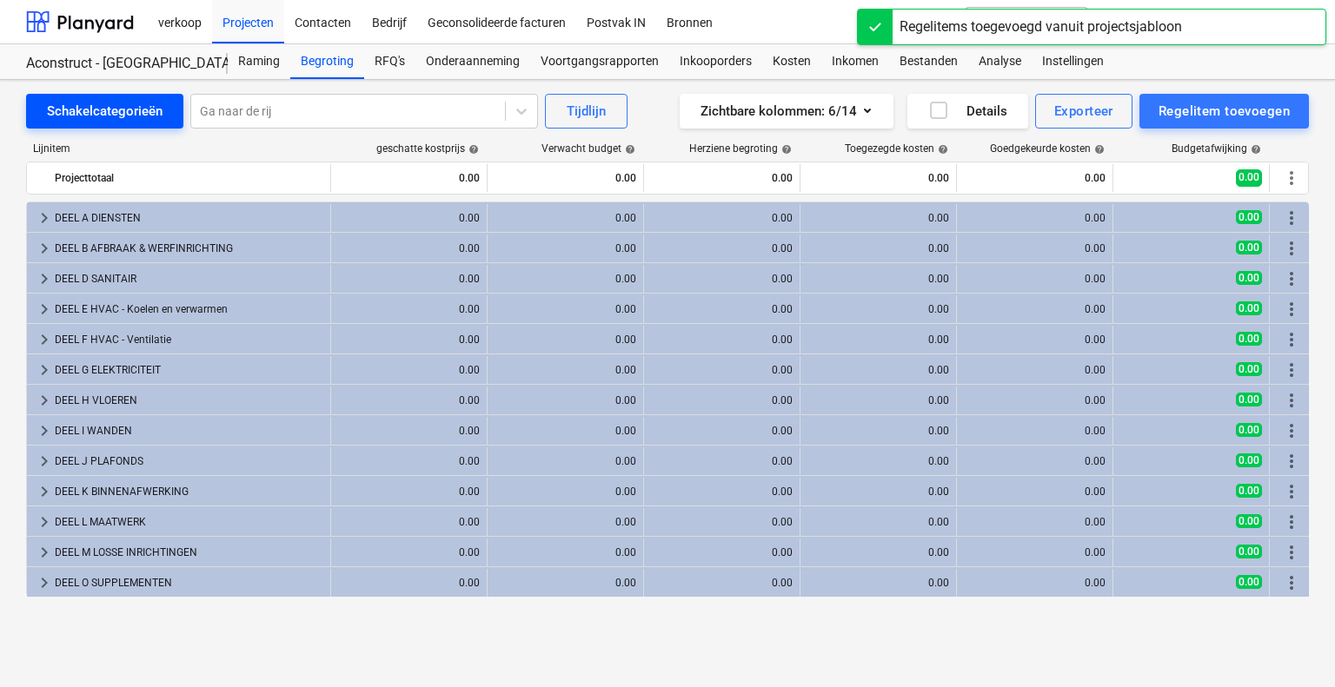
click at [104, 111] on div "Schakelcategorieën" at bounding box center [105, 111] width 116 height 23
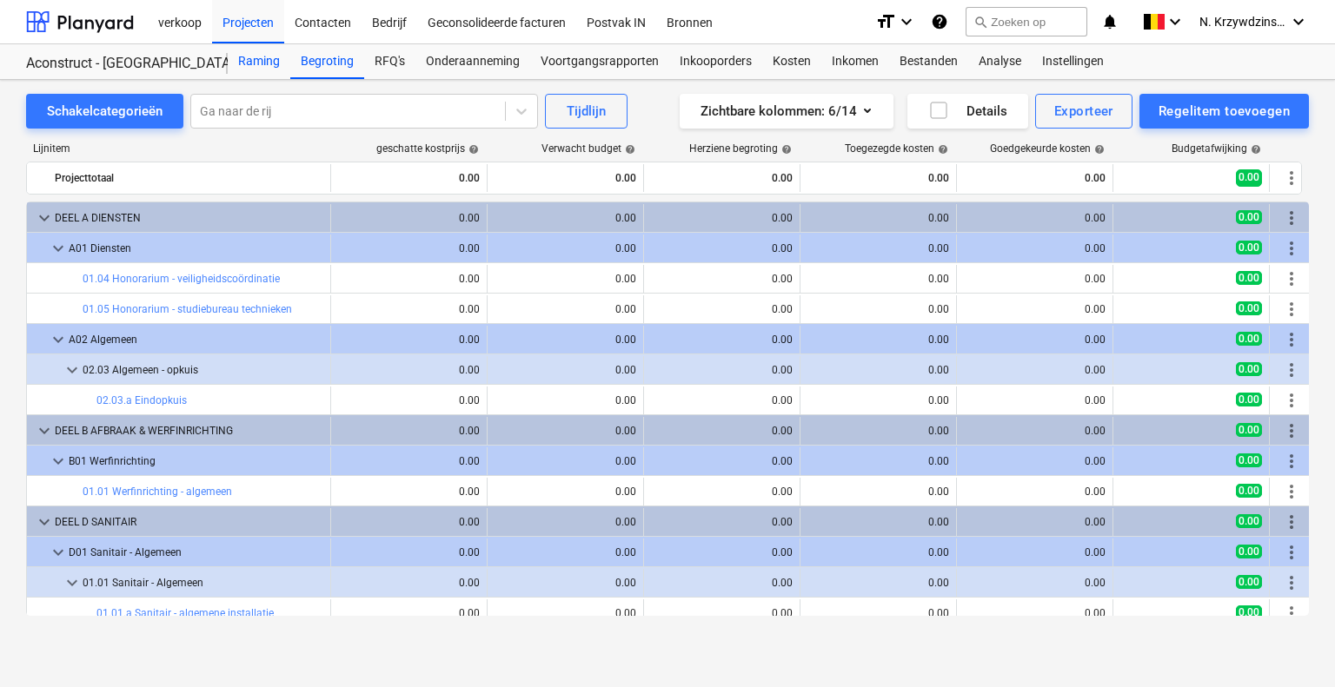
click at [270, 53] on div "Raming" at bounding box center [259, 61] width 63 height 35
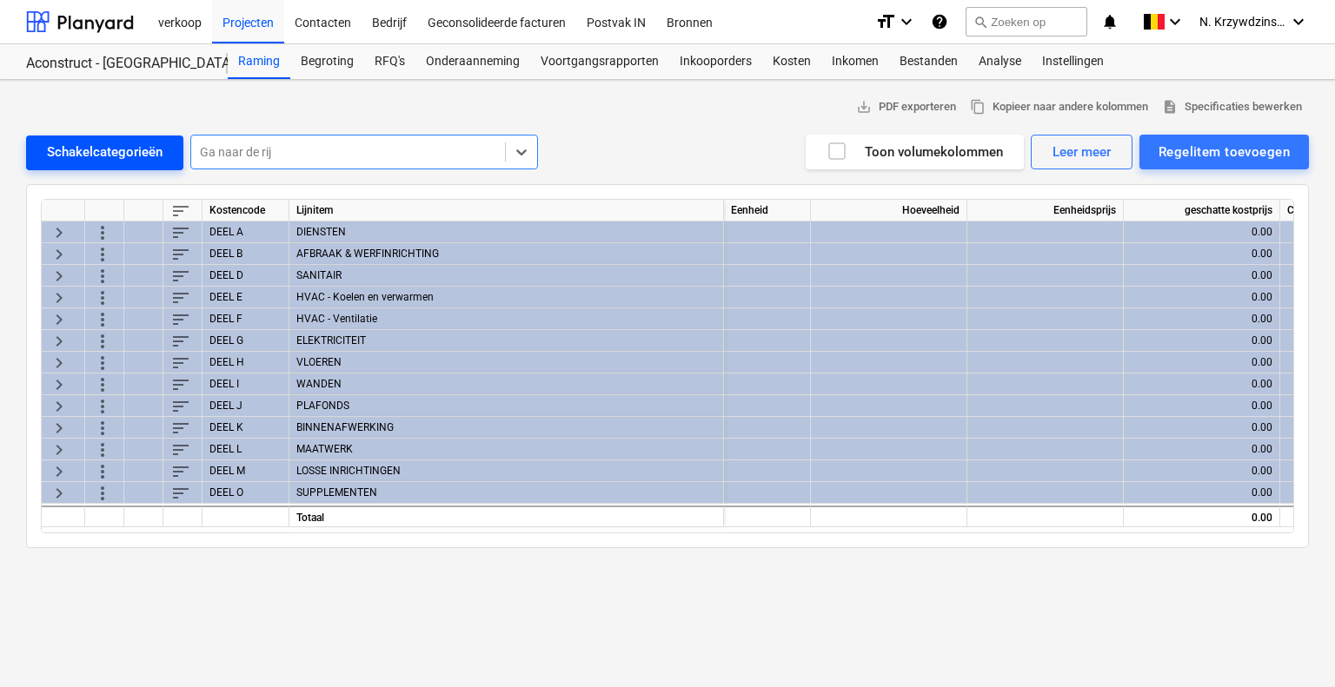
click at [136, 149] on div "Schakelcategorieën" at bounding box center [105, 152] width 116 height 23
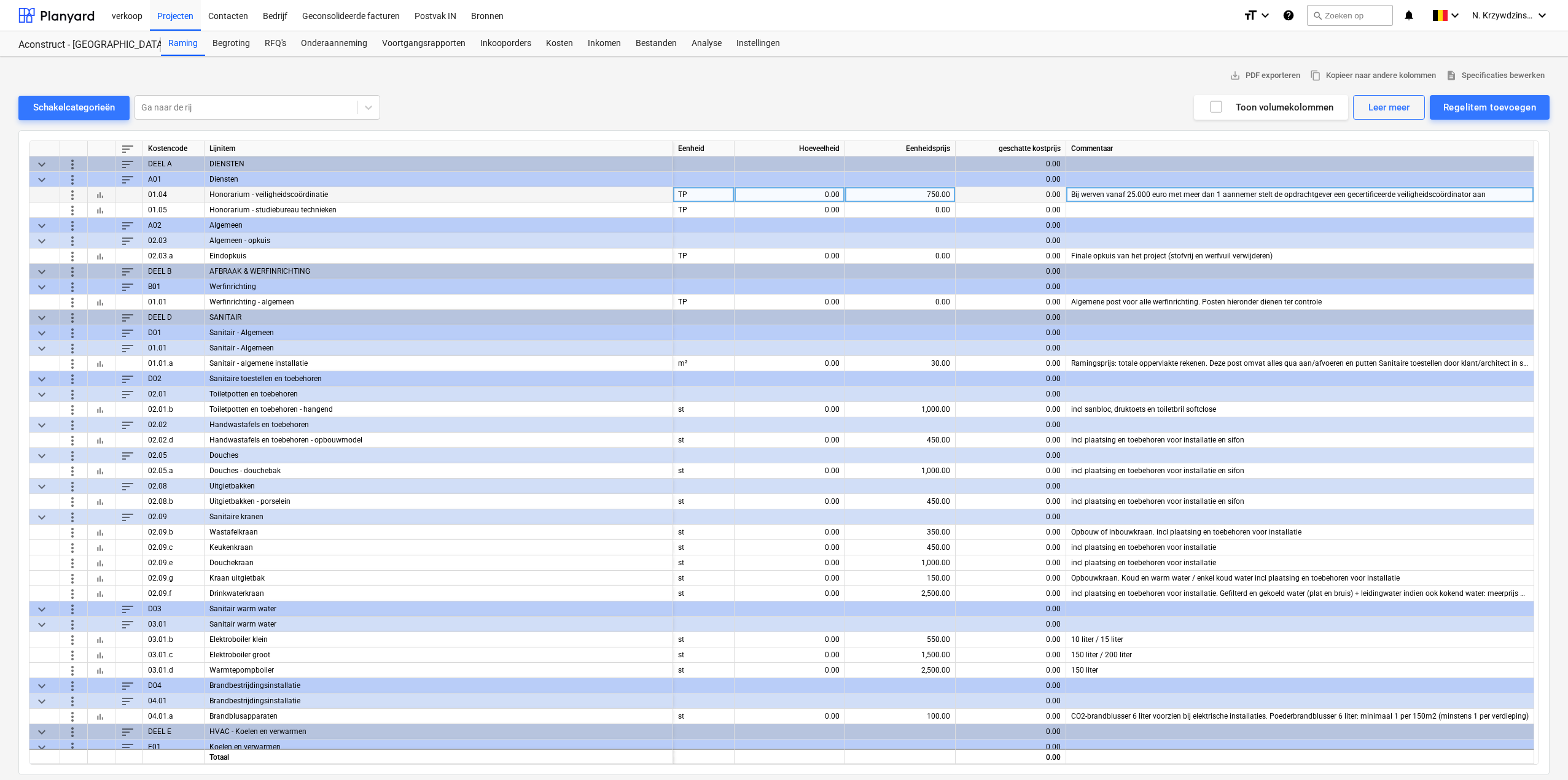
click at [106, 194] on button "bar_chart" at bounding box center [100, 194] width 15 height 15
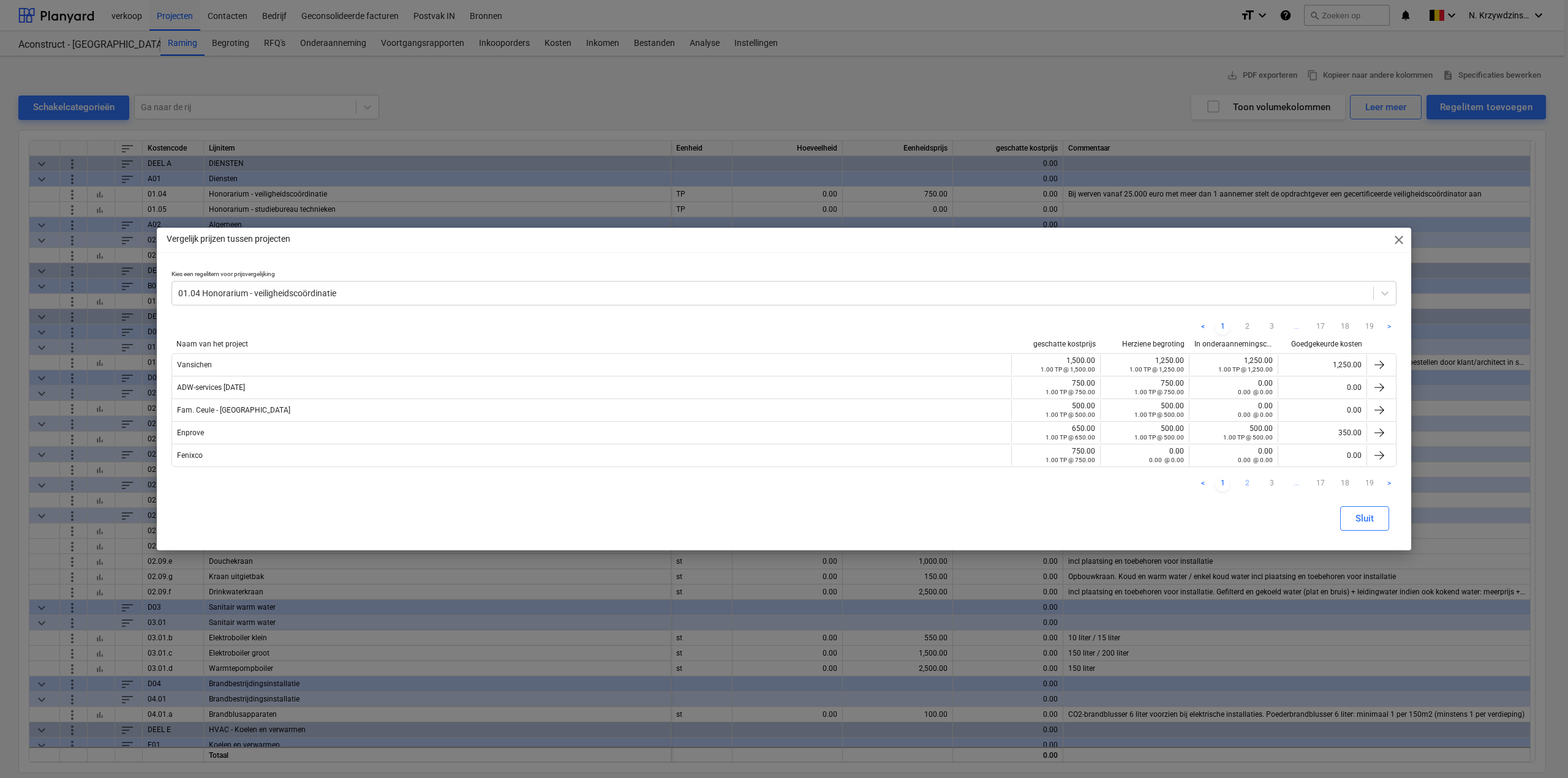
click at [1245, 482] on link "2" at bounding box center [1247, 484] width 15 height 15
click at [1273, 484] on link "3" at bounding box center [1271, 484] width 15 height 15
click at [1270, 486] on link "4" at bounding box center [1271, 484] width 15 height 15
click at [1271, 483] on link "5" at bounding box center [1271, 484] width 15 height 15
click at [1273, 482] on link "6" at bounding box center [1271, 484] width 15 height 15
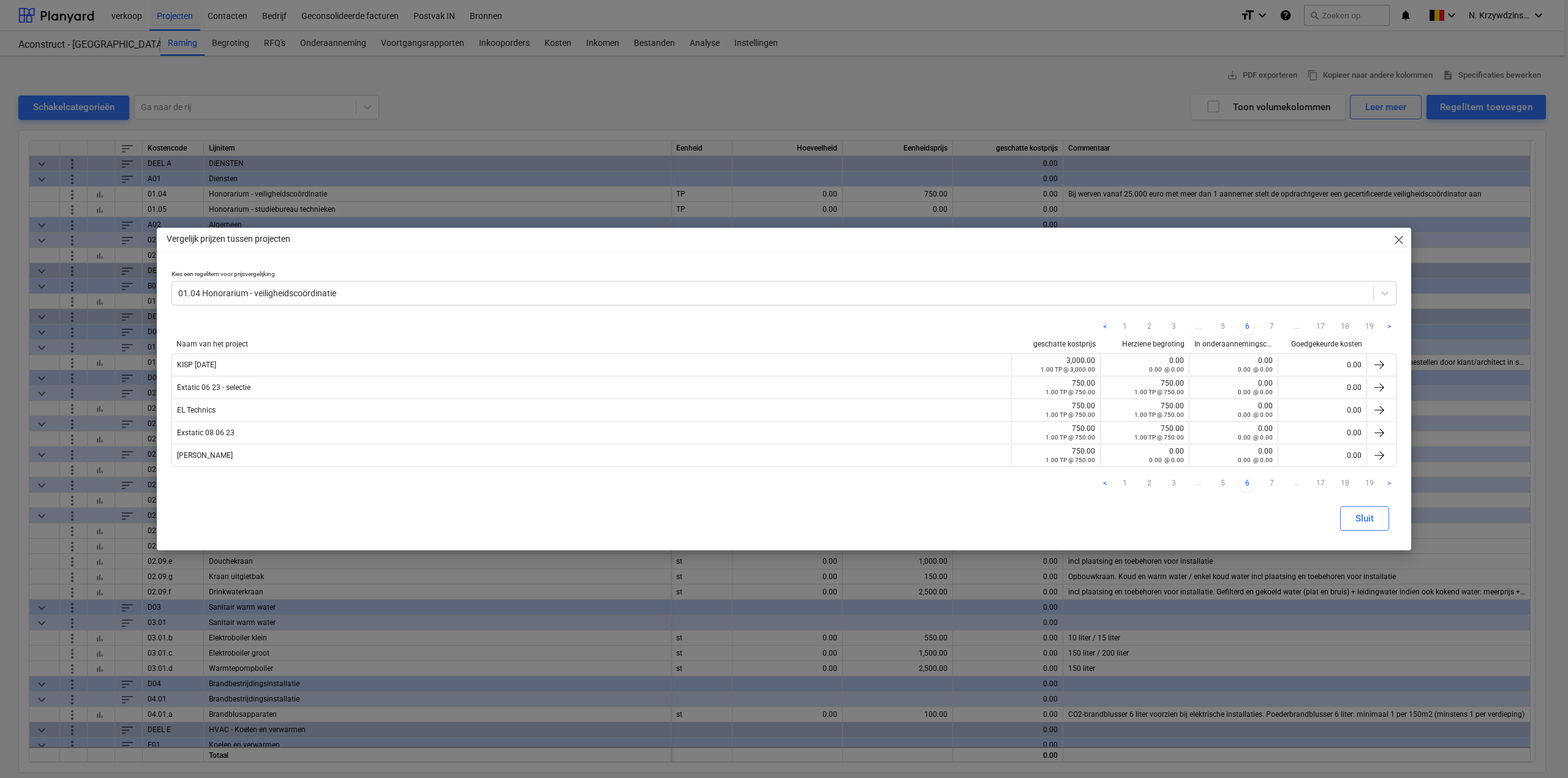
click at [1273, 482] on link "7" at bounding box center [1271, 484] width 15 height 15
click at [1273, 482] on link "8" at bounding box center [1271, 484] width 15 height 15
click at [1273, 482] on link "9" at bounding box center [1271, 484] width 15 height 15
click at [1273, 482] on link "10" at bounding box center [1271, 484] width 15 height 15
click at [1273, 482] on link "11" at bounding box center [1271, 484] width 15 height 15
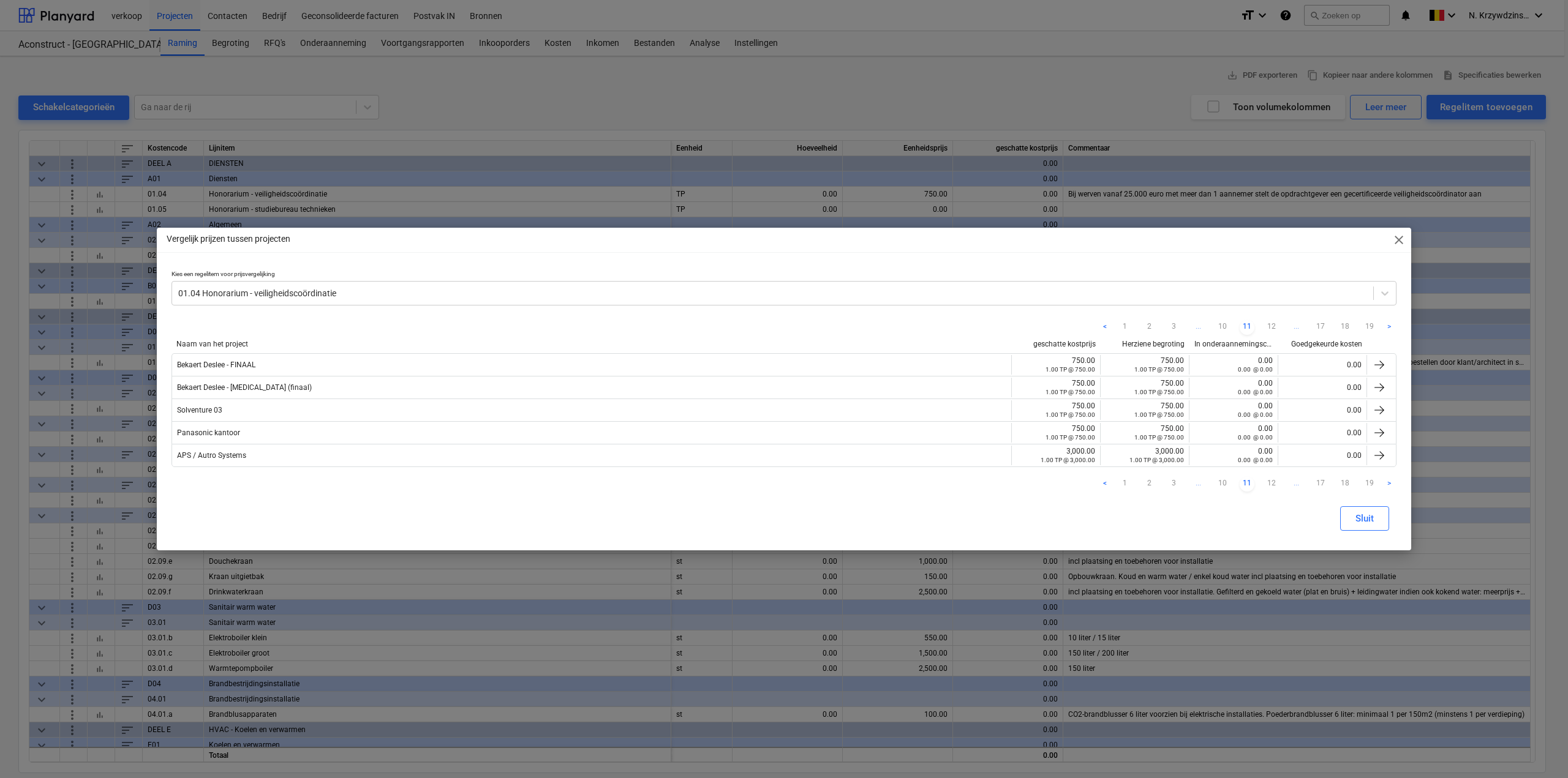
click at [1273, 482] on link "12" at bounding box center [1271, 484] width 15 height 15
click at [1393, 237] on span "close" at bounding box center [1399, 240] width 15 height 15
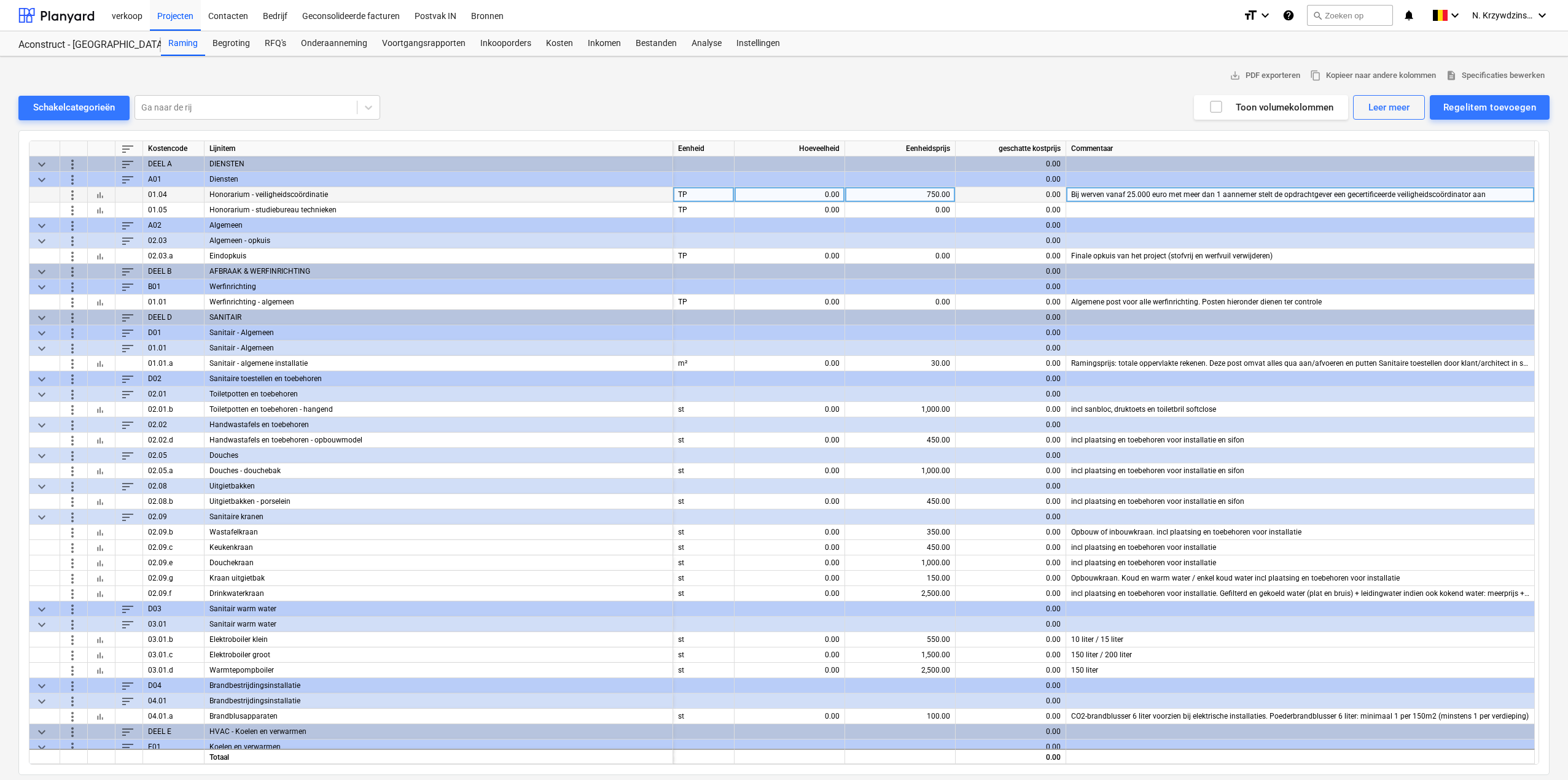
click at [818, 198] on div "0.00" at bounding box center [790, 195] width 100 height 16
type input "1"
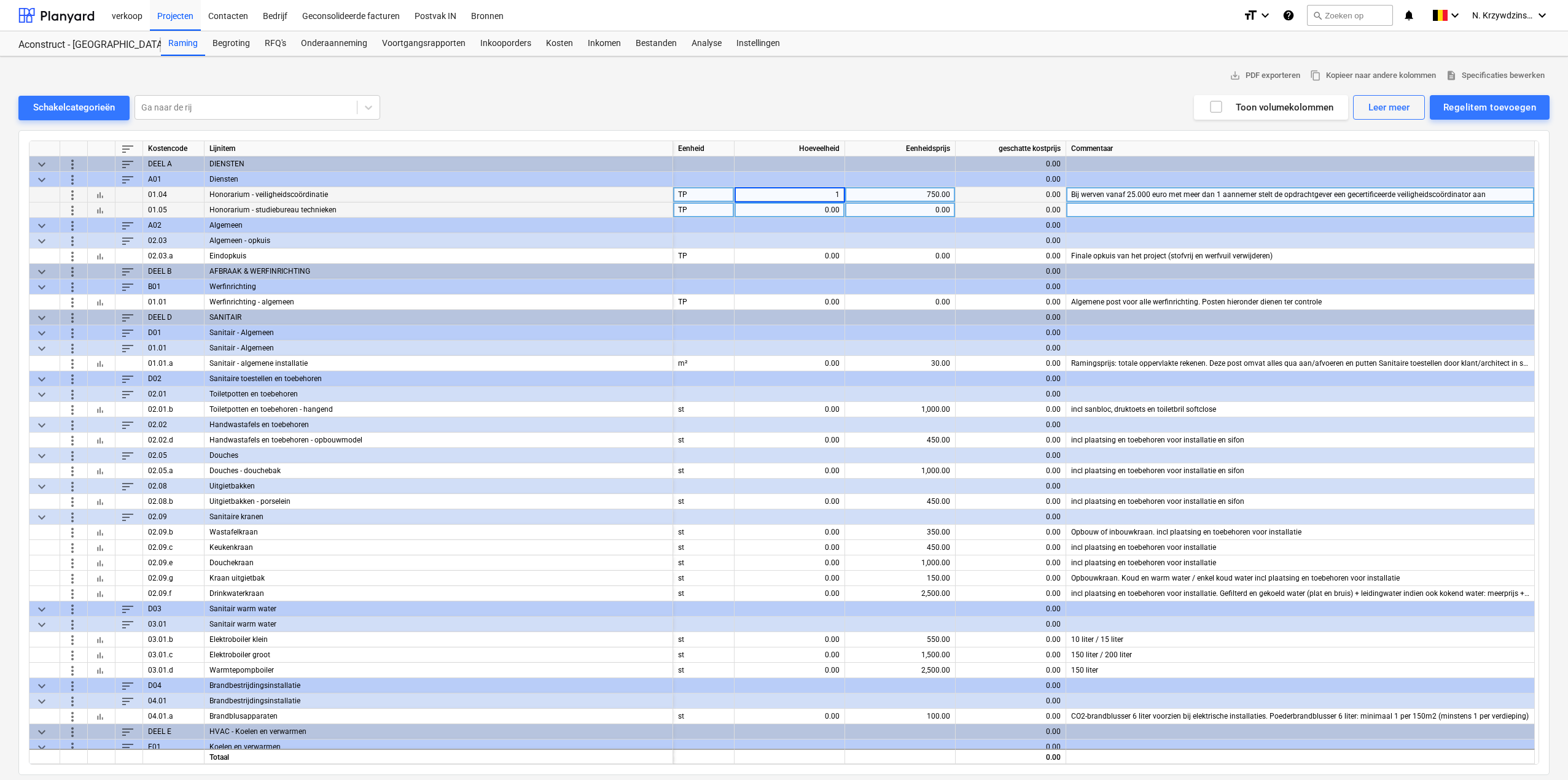
click at [831, 209] on div "0.00" at bounding box center [790, 211] width 100 height 16
click at [93, 213] on button "bar_chart" at bounding box center [100, 210] width 15 height 15
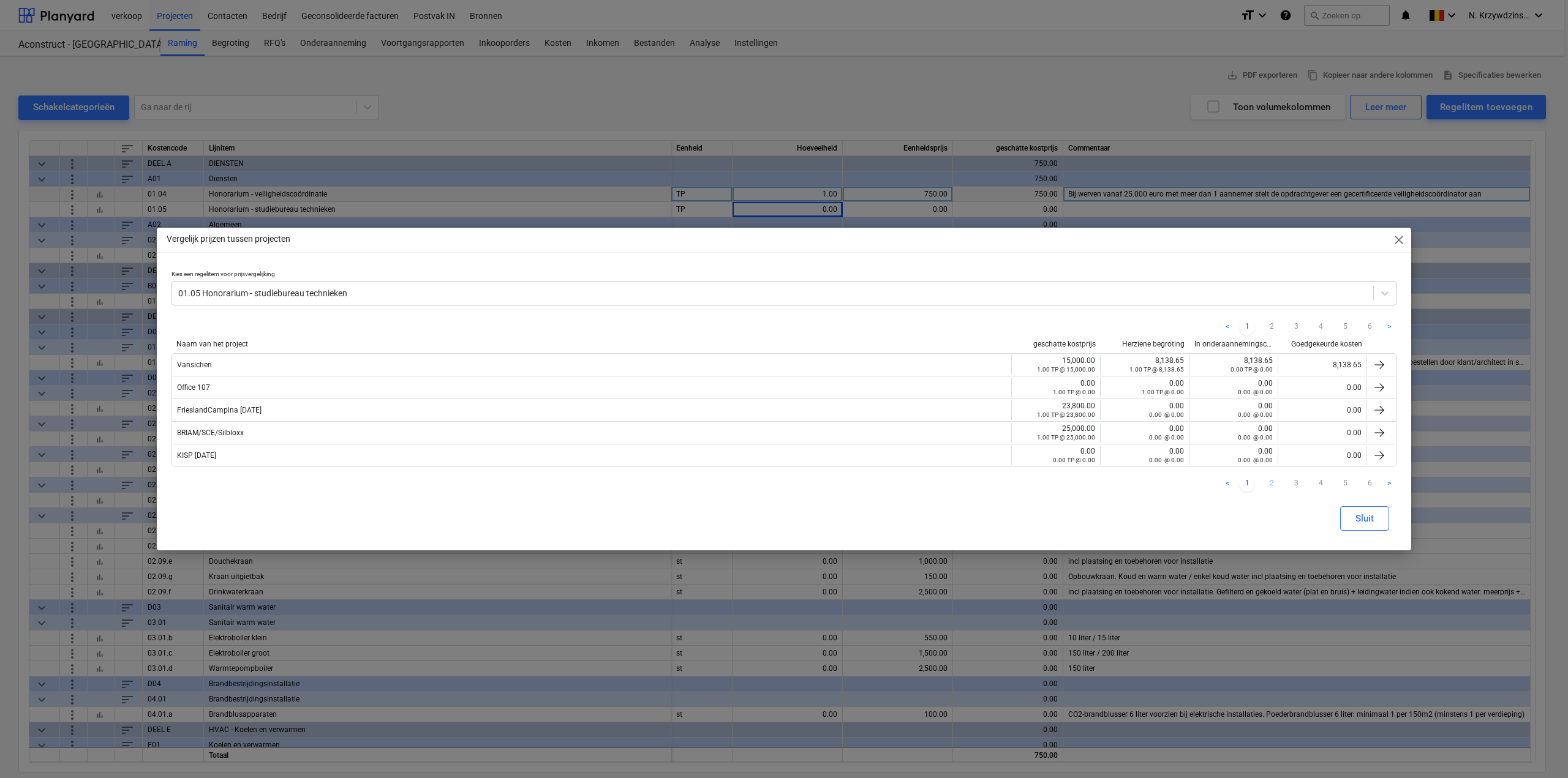
click at [1273, 481] on link "2" at bounding box center [1271, 484] width 15 height 15
click at [1292, 485] on link "3" at bounding box center [1296, 484] width 15 height 15
click at [1314, 483] on link "4" at bounding box center [1321, 484] width 15 height 15
click at [1340, 483] on link "5" at bounding box center [1345, 484] width 15 height 15
click at [1366, 480] on link "6" at bounding box center [1369, 484] width 15 height 15
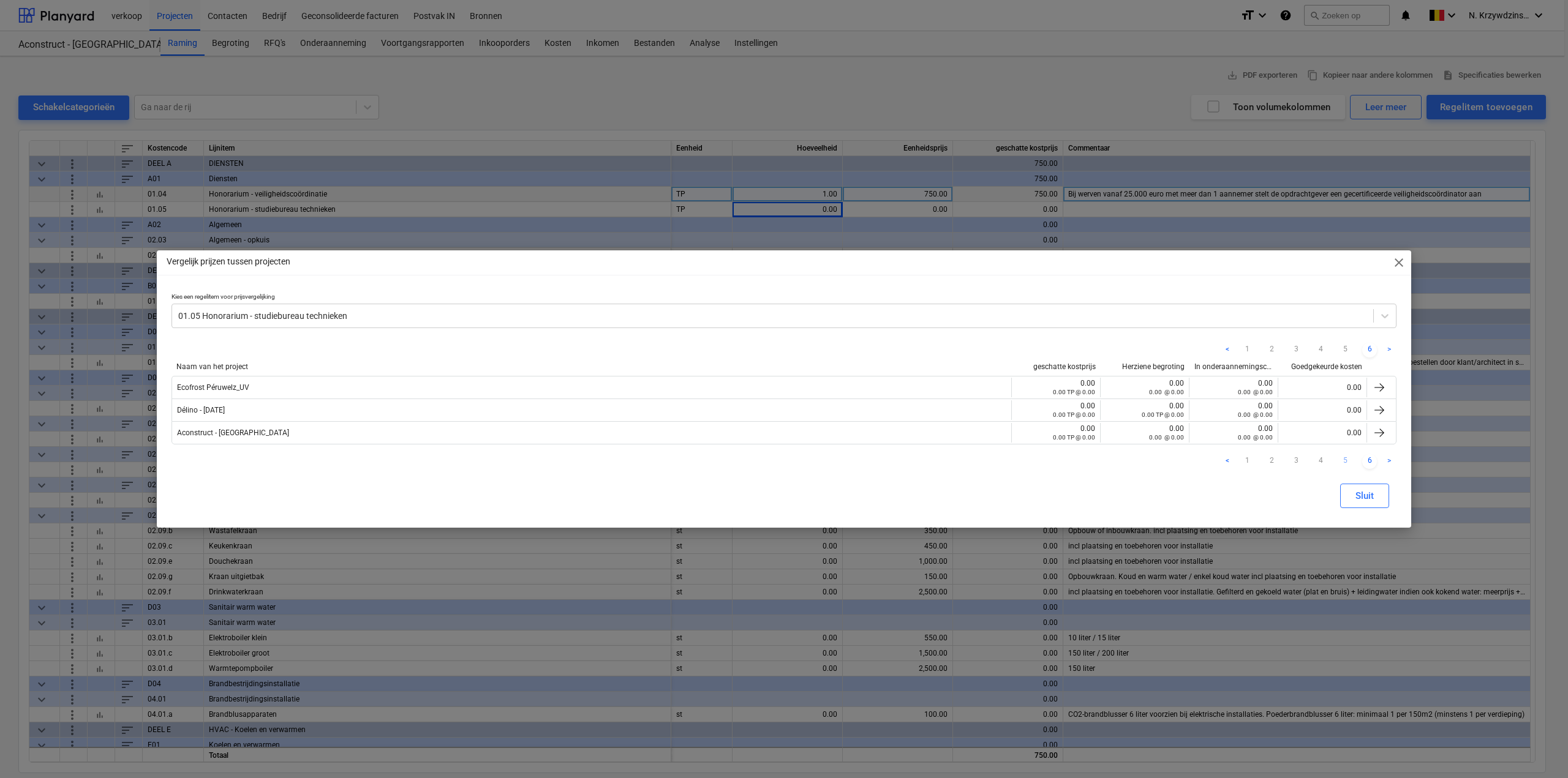
click at [1349, 460] on link "5" at bounding box center [1345, 462] width 15 height 15
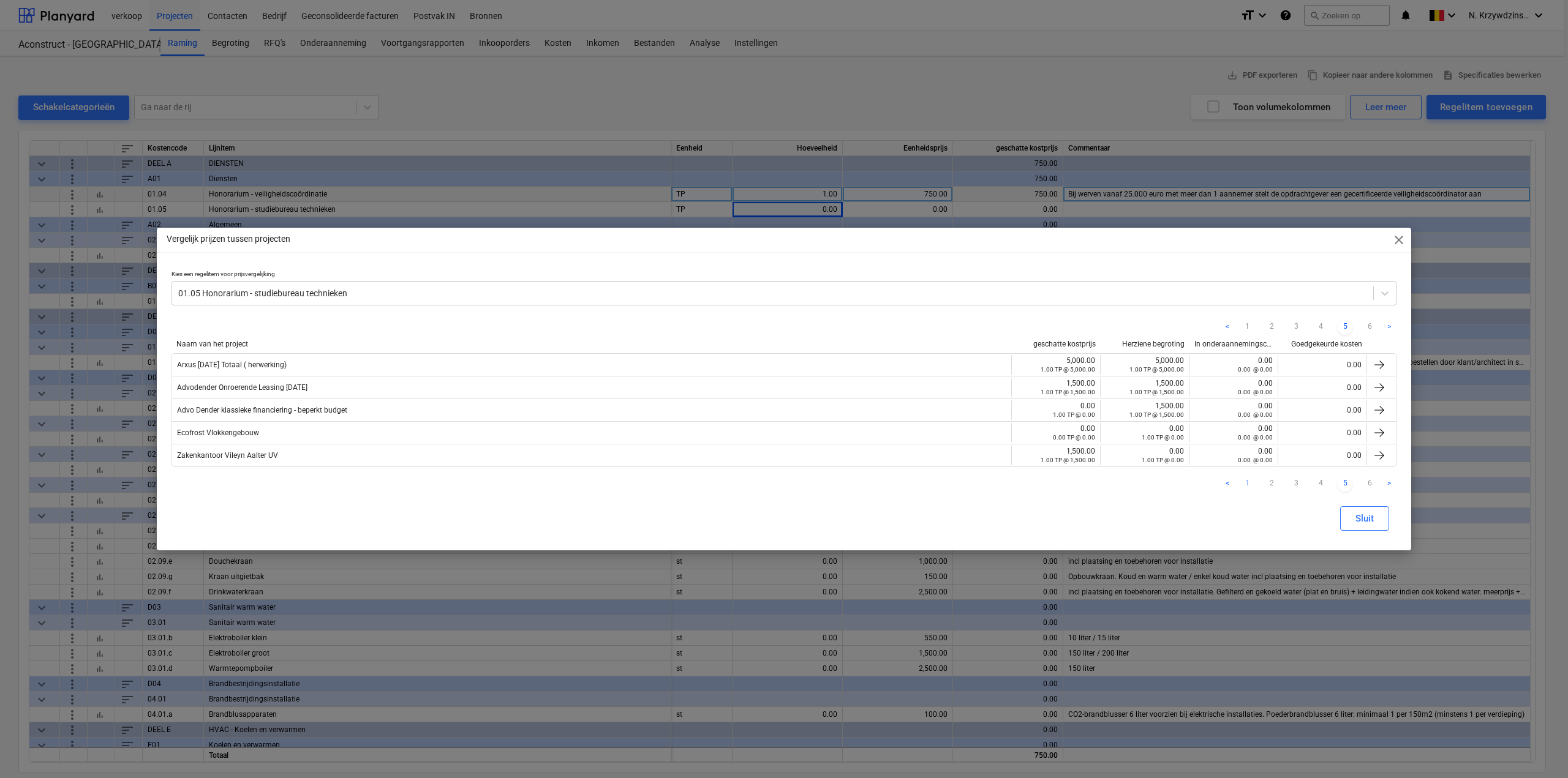
click at [1247, 481] on link "1" at bounding box center [1247, 484] width 15 height 15
click at [1266, 479] on link "2" at bounding box center [1271, 484] width 15 height 15
click at [1397, 240] on span "close" at bounding box center [1399, 240] width 15 height 15
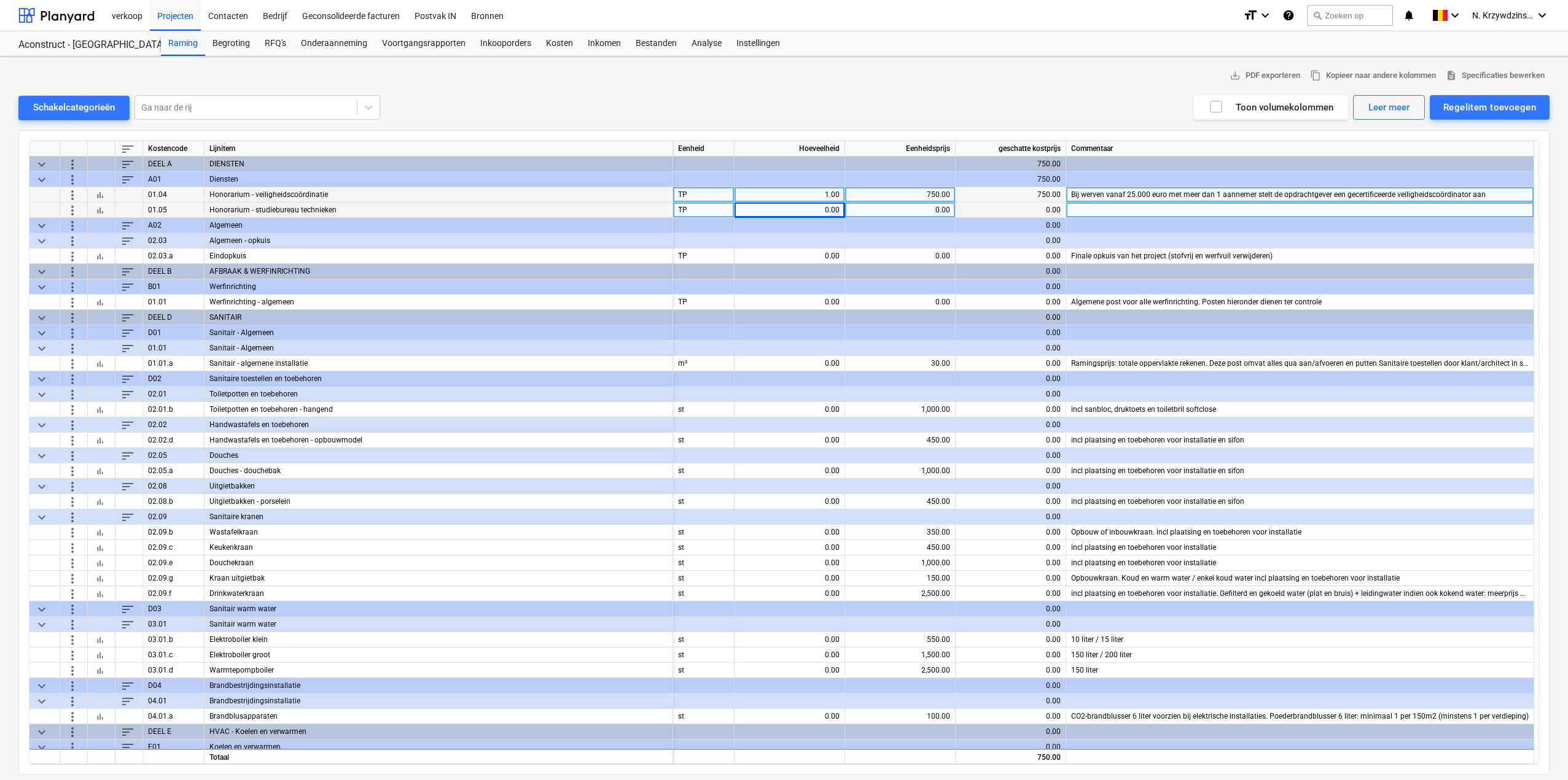
click at [814, 210] on div "0.00" at bounding box center [790, 211] width 100 height 16
type input "1"
click at [914, 211] on div "0.00" at bounding box center [901, 211] width 100 height 16
type input "15000"
click at [990, 208] on div "0.00" at bounding box center [1011, 211] width 100 height 16
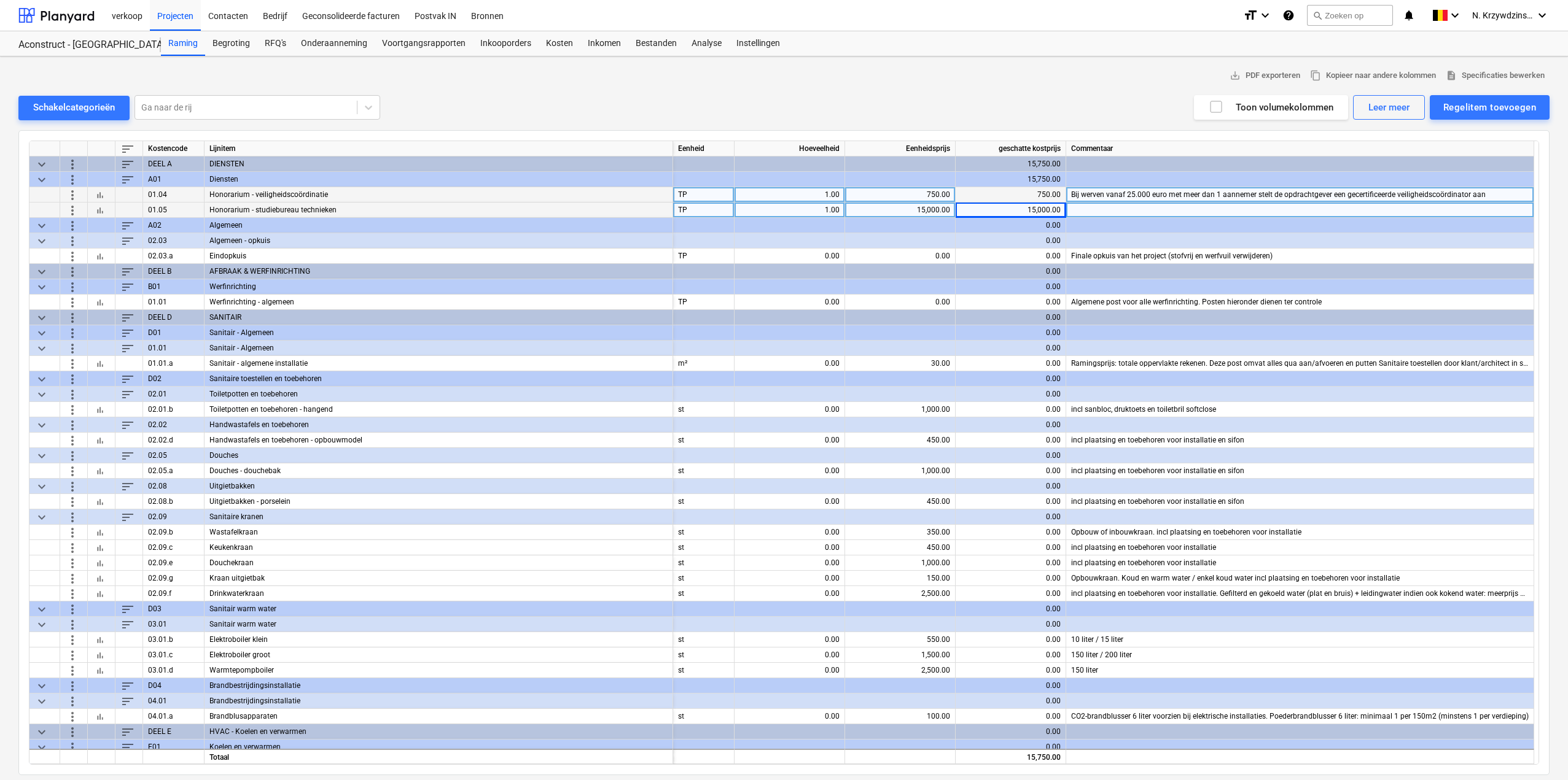
click at [922, 209] on div "15,000.00" at bounding box center [901, 211] width 100 height 16
type input "1500"
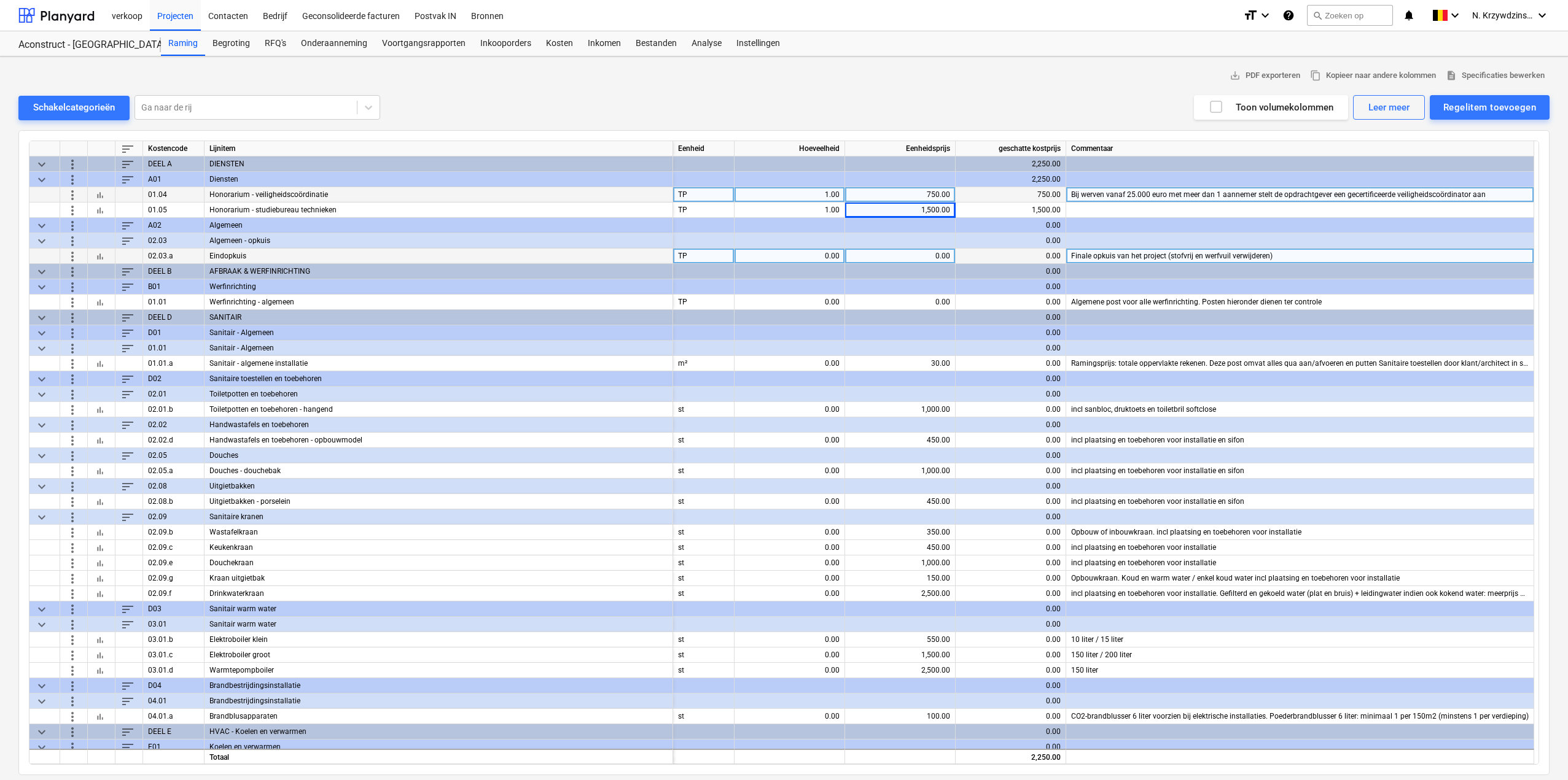
click at [107, 255] on div "bar_chart" at bounding box center [101, 256] width 28 height 16
click at [101, 255] on span "bar_chart" at bounding box center [100, 256] width 10 height 10
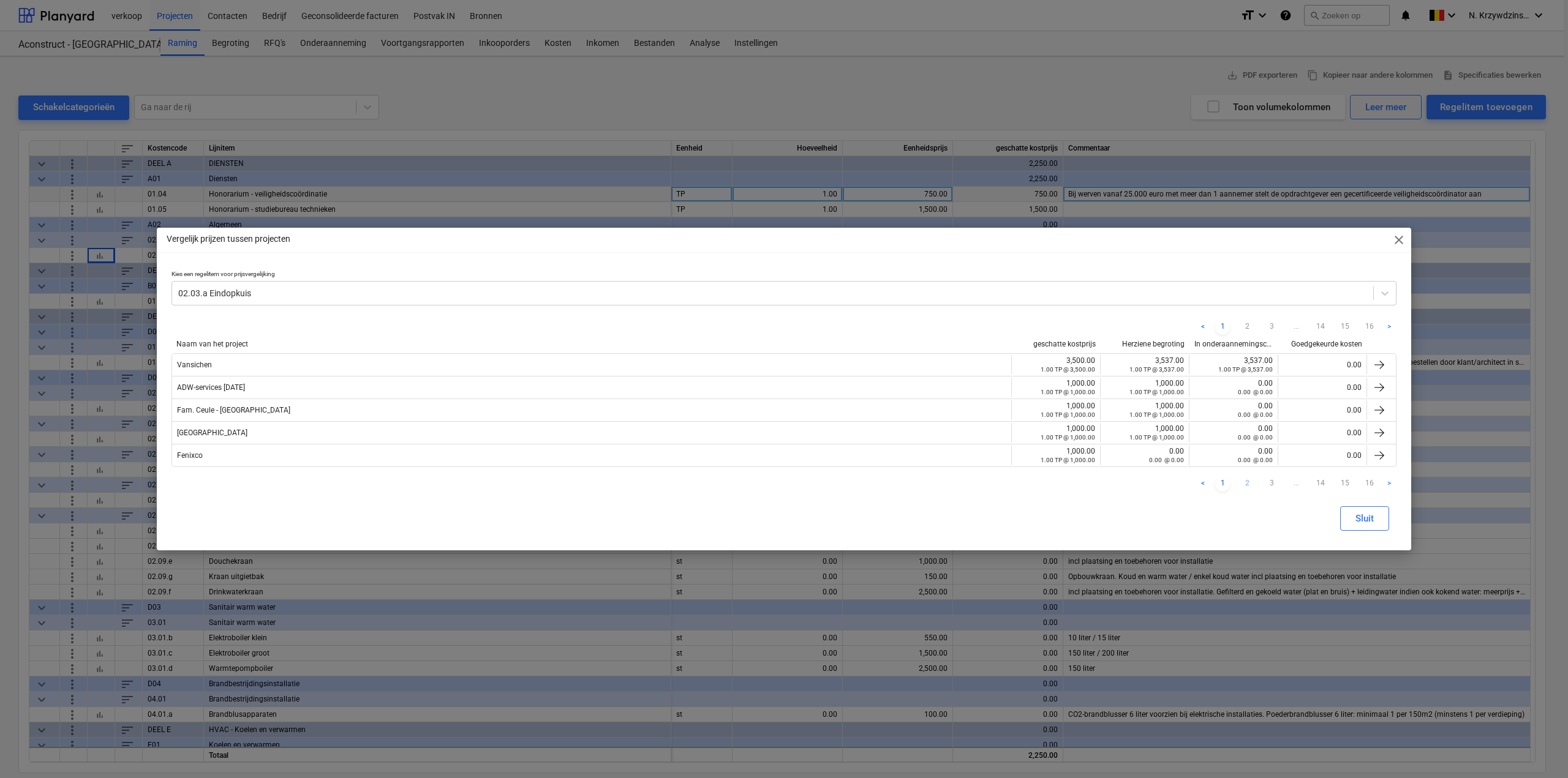
click at [1249, 480] on link "2" at bounding box center [1247, 484] width 15 height 15
click at [1272, 481] on link "3" at bounding box center [1271, 484] width 15 height 15
click at [1269, 483] on link "4" at bounding box center [1271, 484] width 15 height 15
click at [1269, 482] on link "5" at bounding box center [1271, 484] width 15 height 15
click at [1269, 483] on link "6" at bounding box center [1271, 484] width 15 height 15
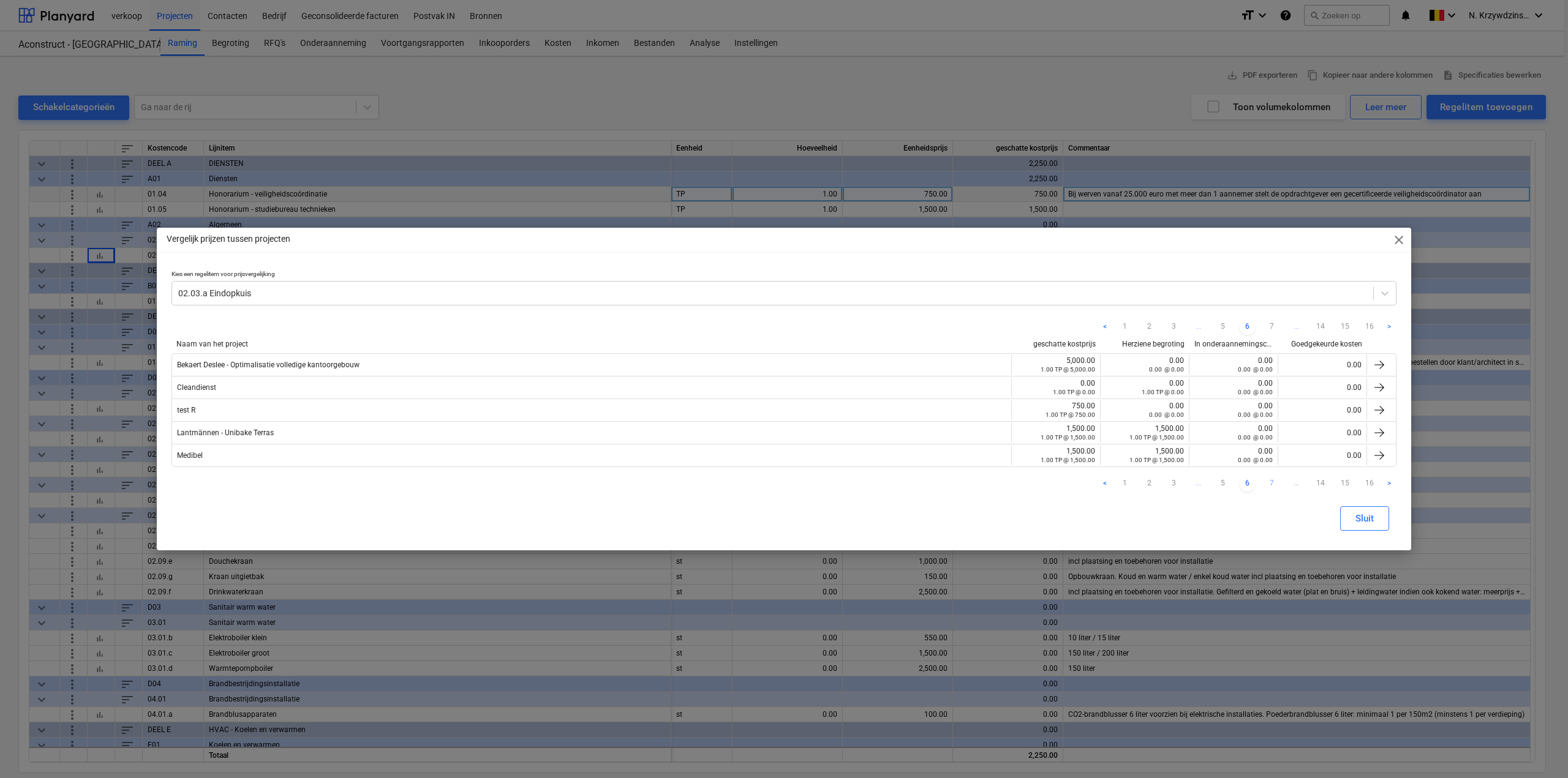
click at [1268, 483] on link "7" at bounding box center [1271, 484] width 15 height 15
click at [1399, 234] on span "close" at bounding box center [1399, 240] width 15 height 15
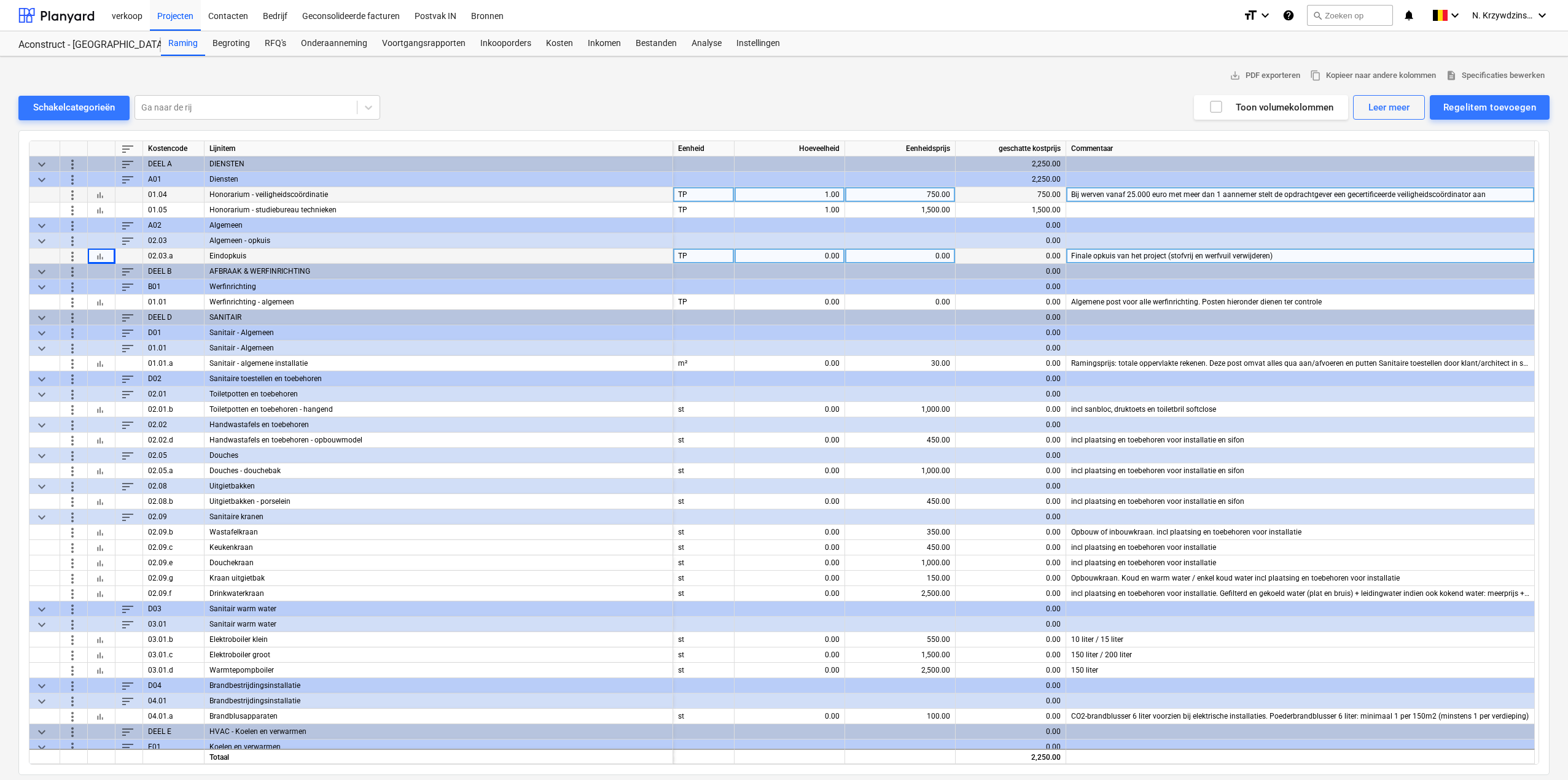
click at [820, 255] on div "0.00" at bounding box center [790, 256] width 100 height 16
type input "1"
click at [922, 249] on div "0.00" at bounding box center [901, 256] width 100 height 16
type input "1500"
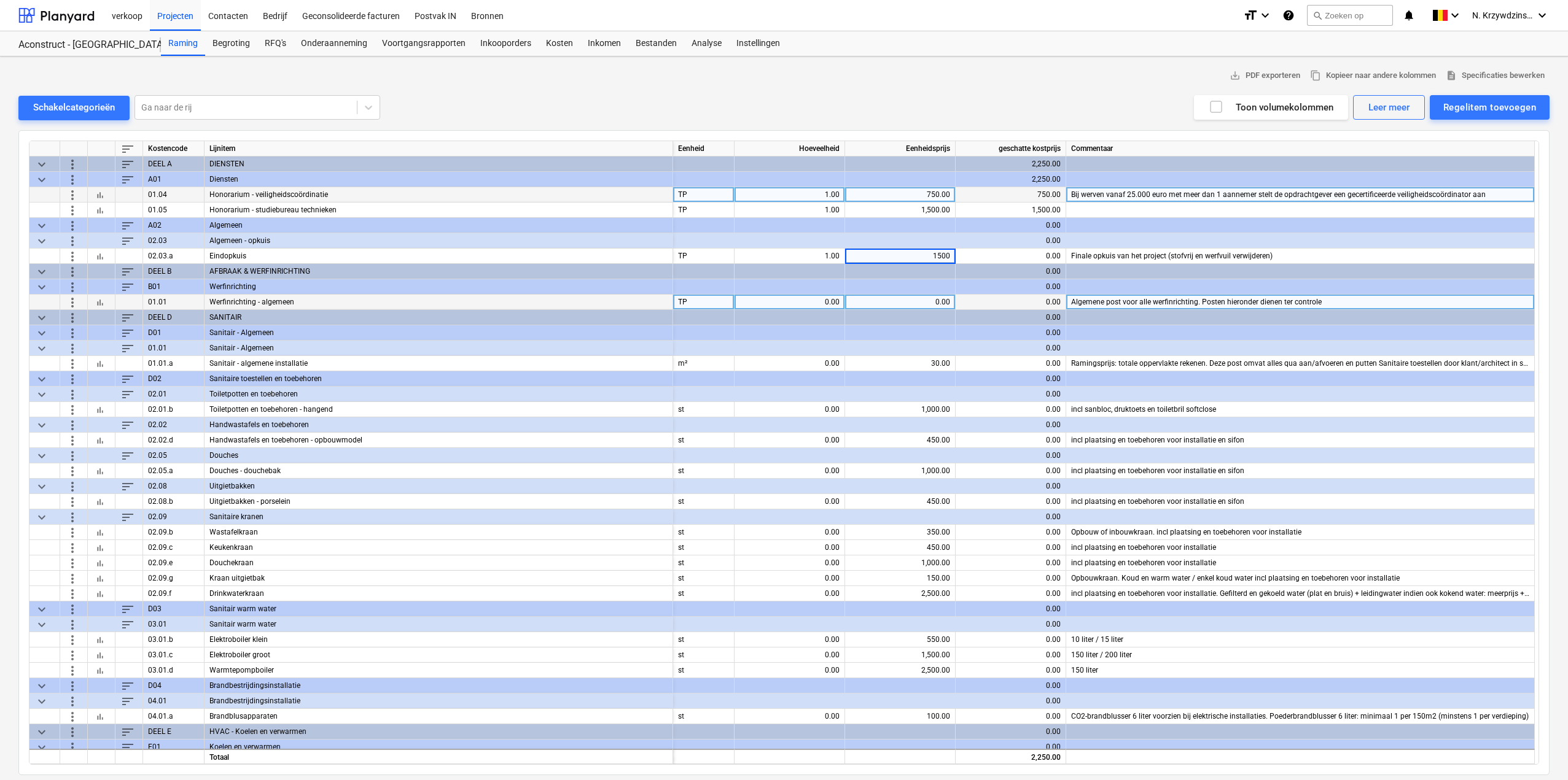
click at [94, 302] on button "bar_chart" at bounding box center [100, 302] width 15 height 15
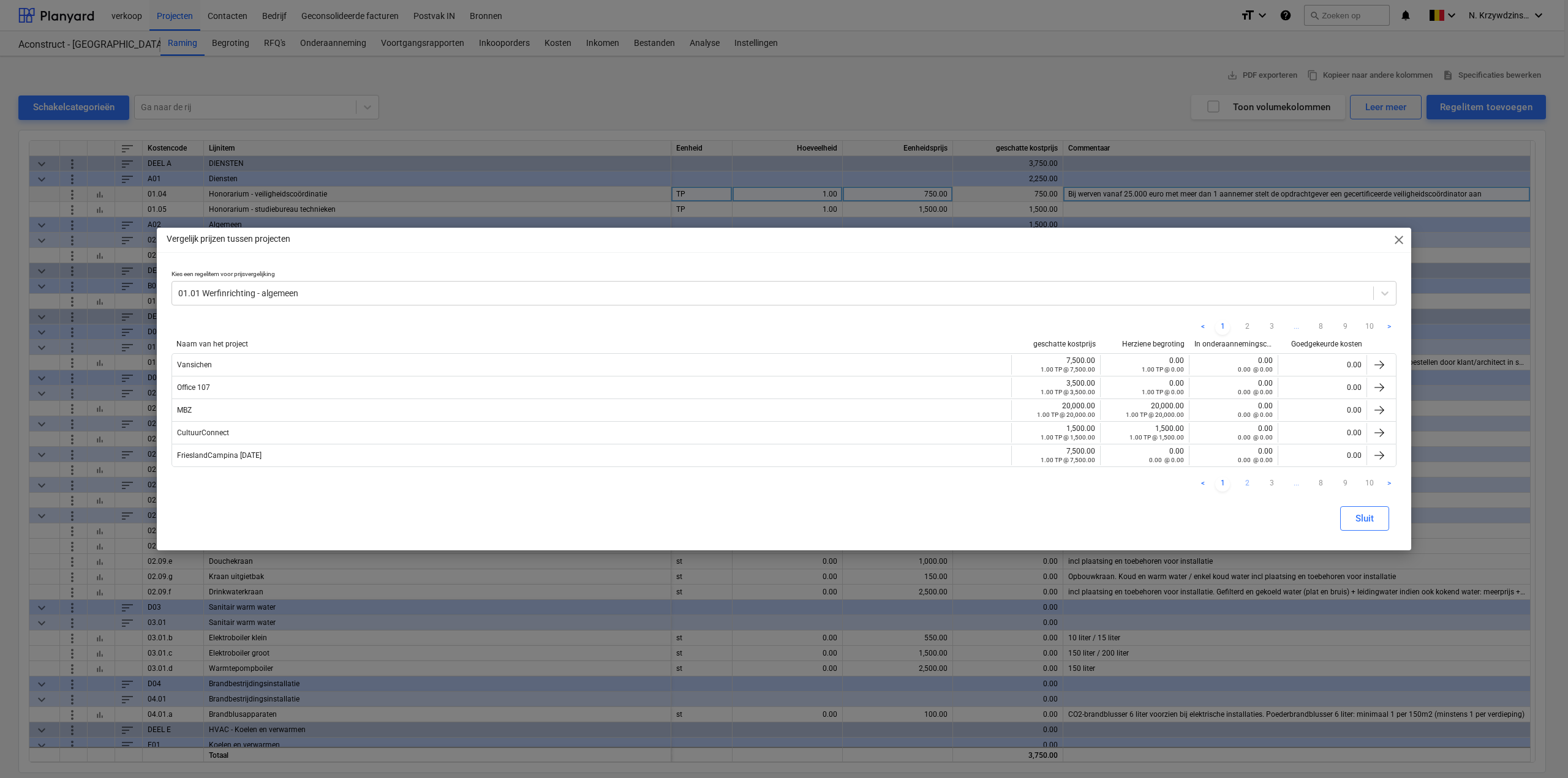
click at [1247, 482] on link "2" at bounding box center [1247, 484] width 15 height 15
click at [1267, 480] on link "3" at bounding box center [1271, 484] width 15 height 15
click at [1275, 486] on link "4" at bounding box center [1271, 484] width 15 height 15
click at [1399, 239] on span "close" at bounding box center [1399, 240] width 15 height 15
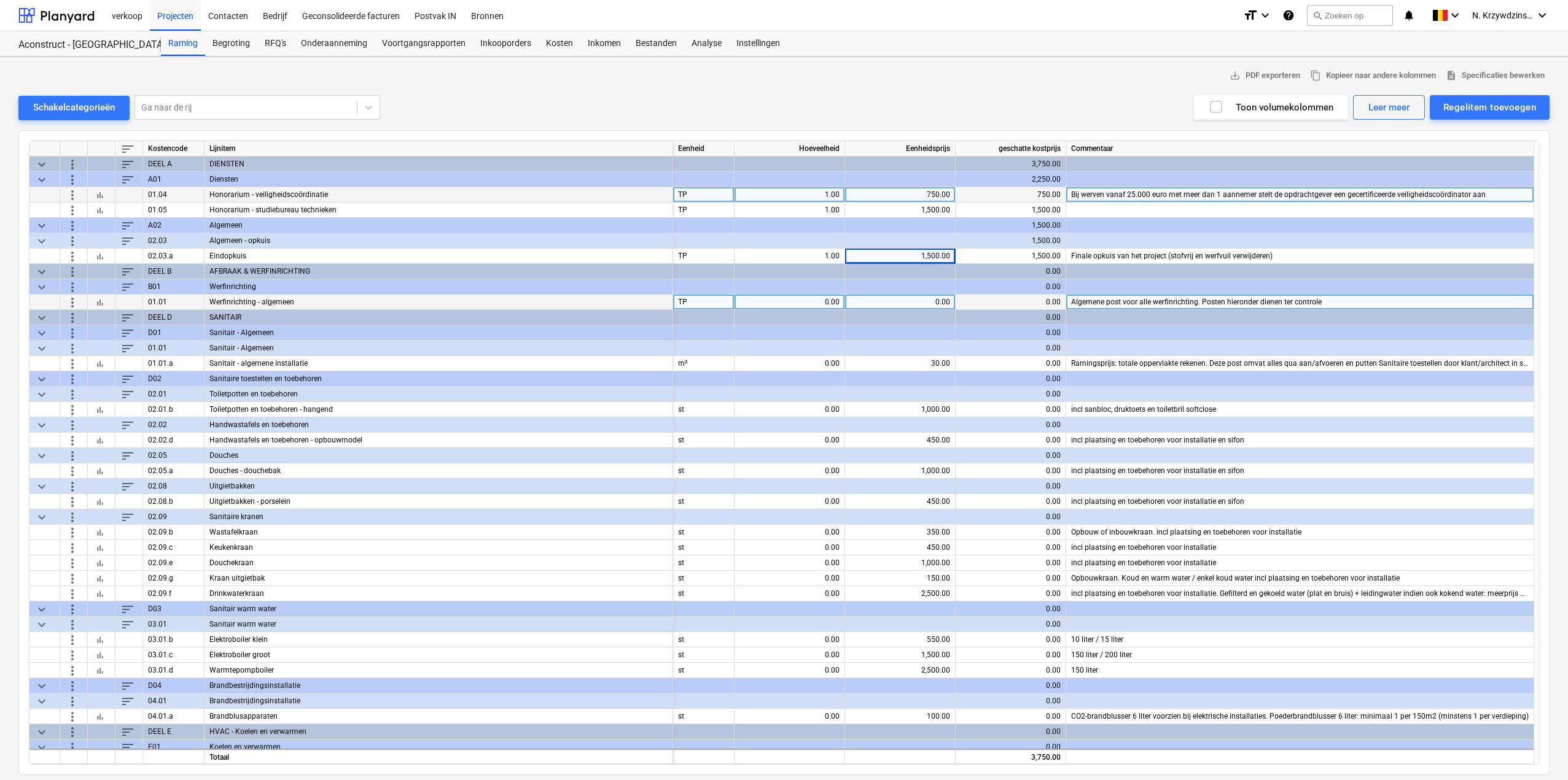
click at [919, 309] on div "0.00" at bounding box center [901, 302] width 100 height 16
click at [822, 310] on div at bounding box center [790, 318] width 110 height 16
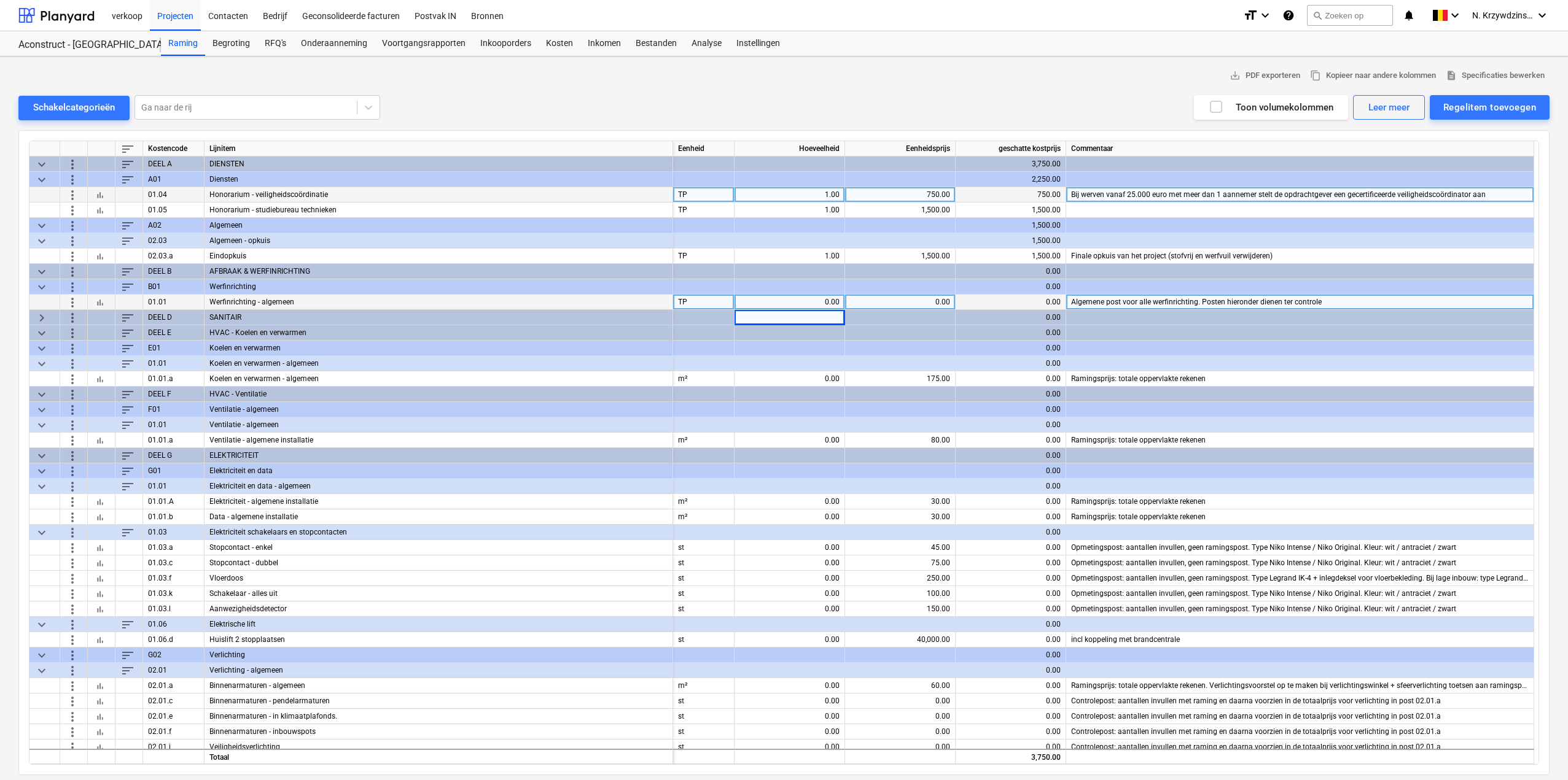
click at [820, 305] on div "0.00" at bounding box center [790, 302] width 100 height 16
type input "1"
click at [877, 302] on div "0.00" at bounding box center [901, 302] width 100 height 16
type input "2500"
click at [35, 318] on span "keyboard_arrow_right" at bounding box center [42, 317] width 15 height 15
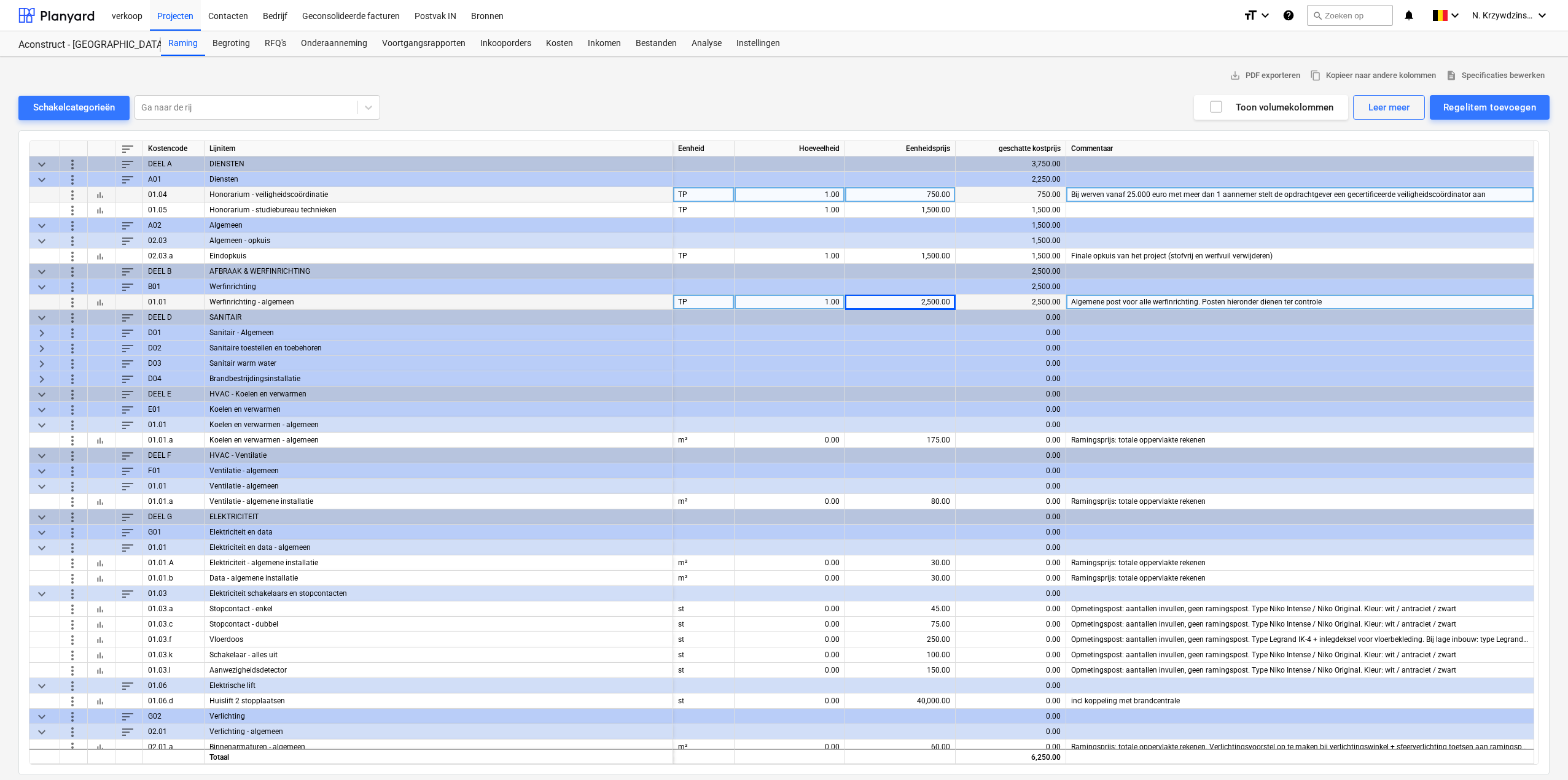
click at [46, 315] on span "keyboard_arrow_down" at bounding box center [42, 317] width 15 height 15
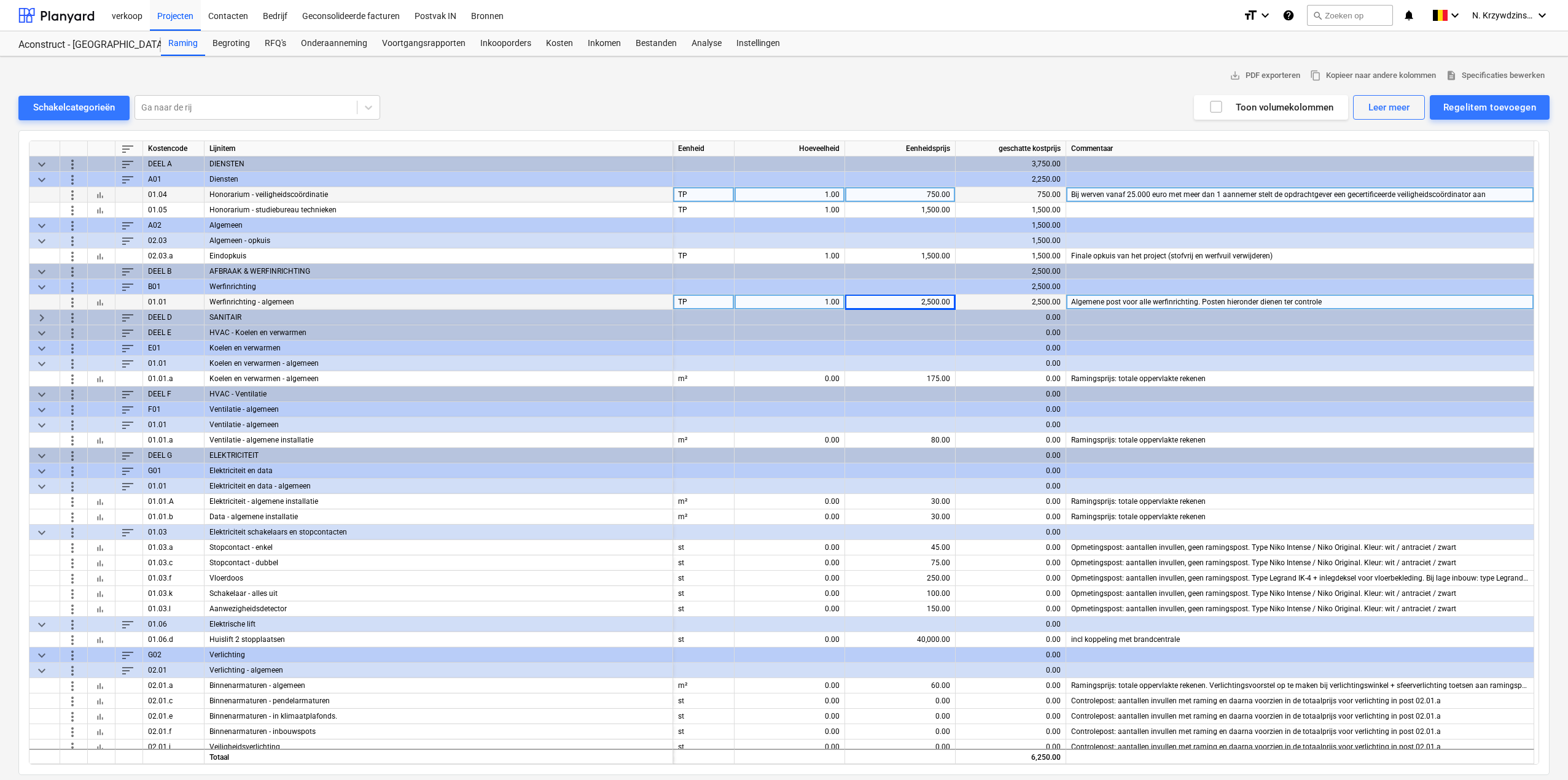
click at [46, 315] on span "keyboard_arrow_right" at bounding box center [42, 317] width 15 height 15
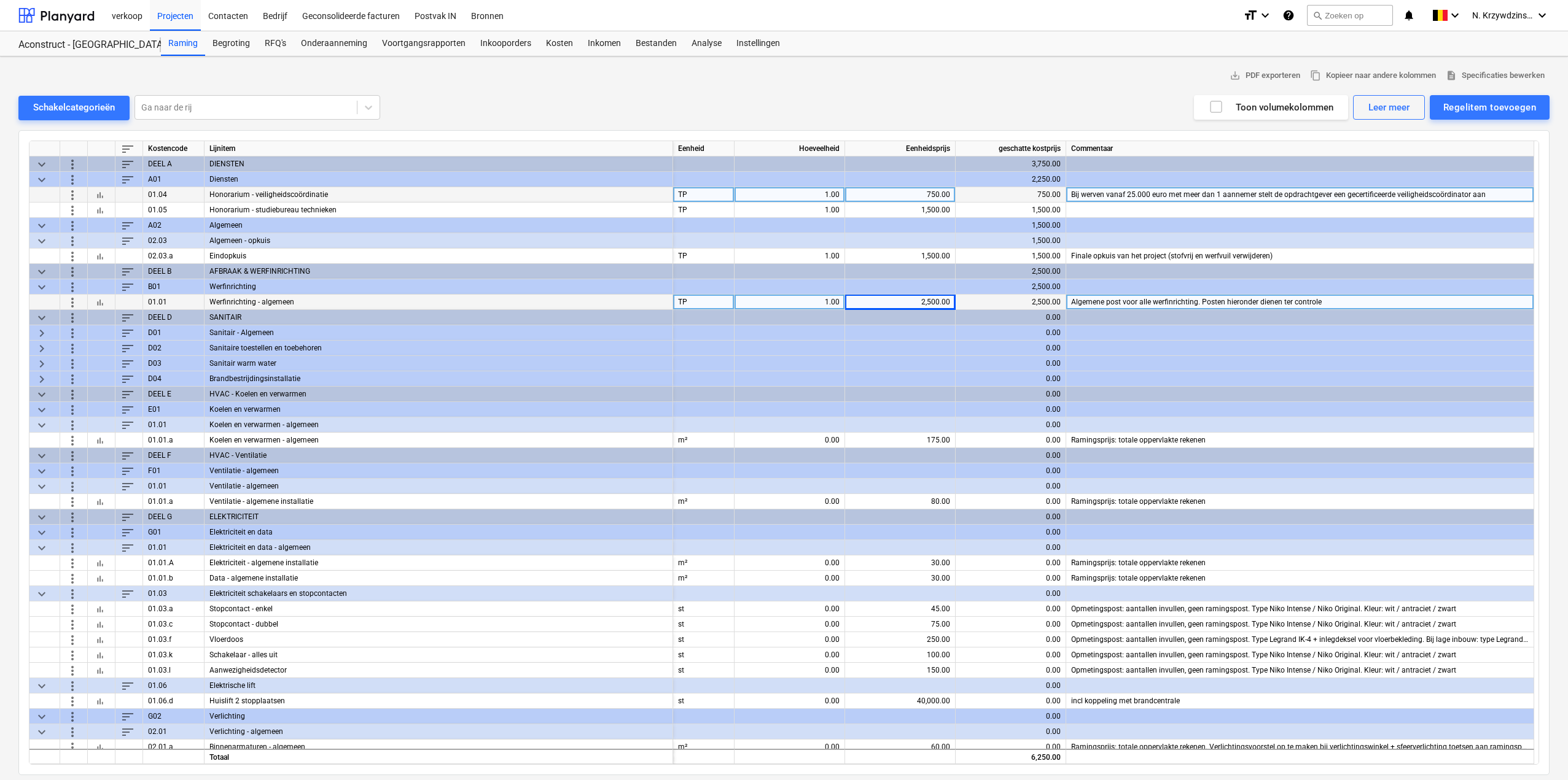
click at [49, 330] on div "keyboard_arrow_right" at bounding box center [45, 333] width 30 height 16
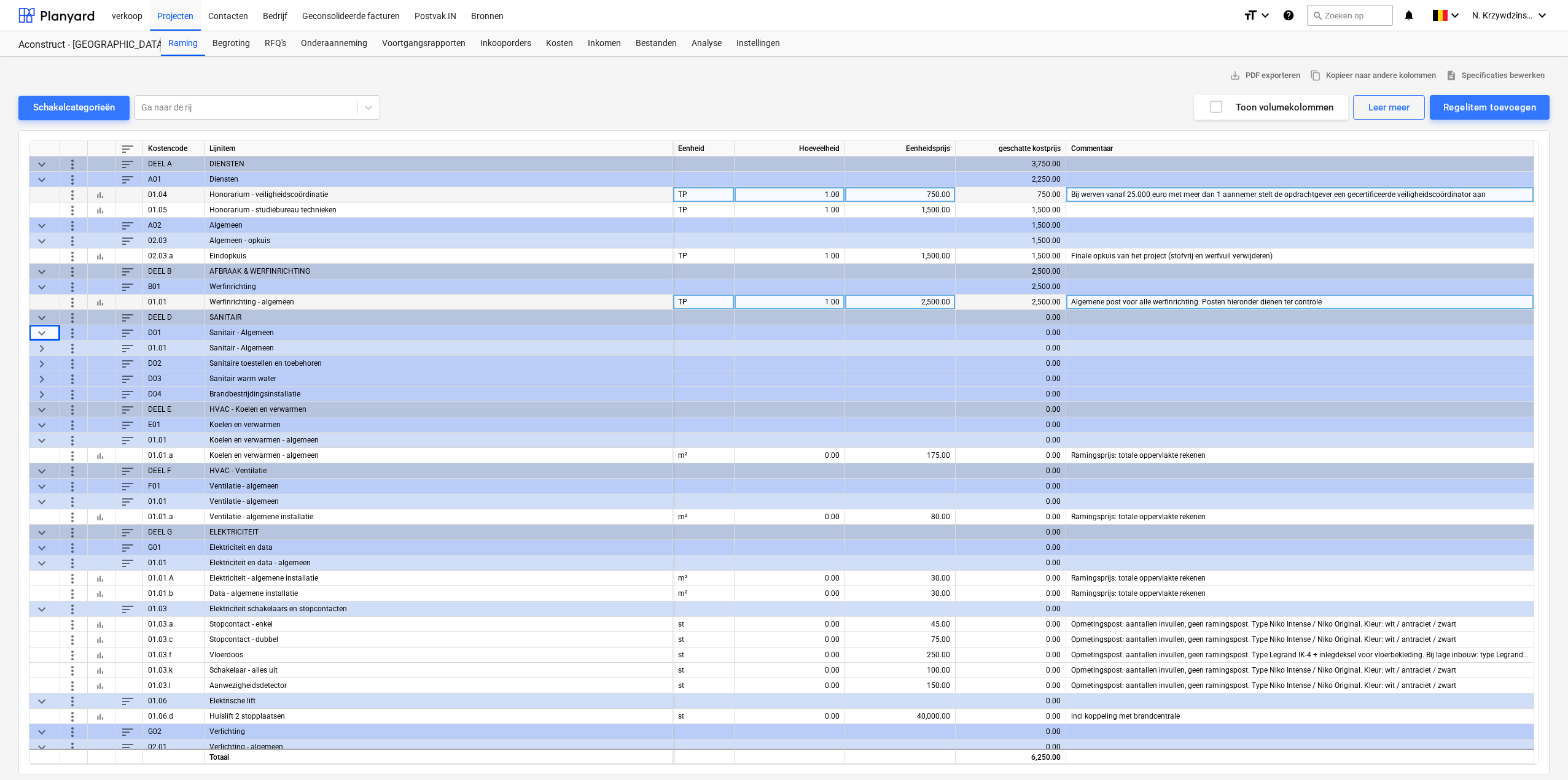
click at [45, 350] on span "keyboard_arrow_right" at bounding box center [42, 348] width 15 height 15
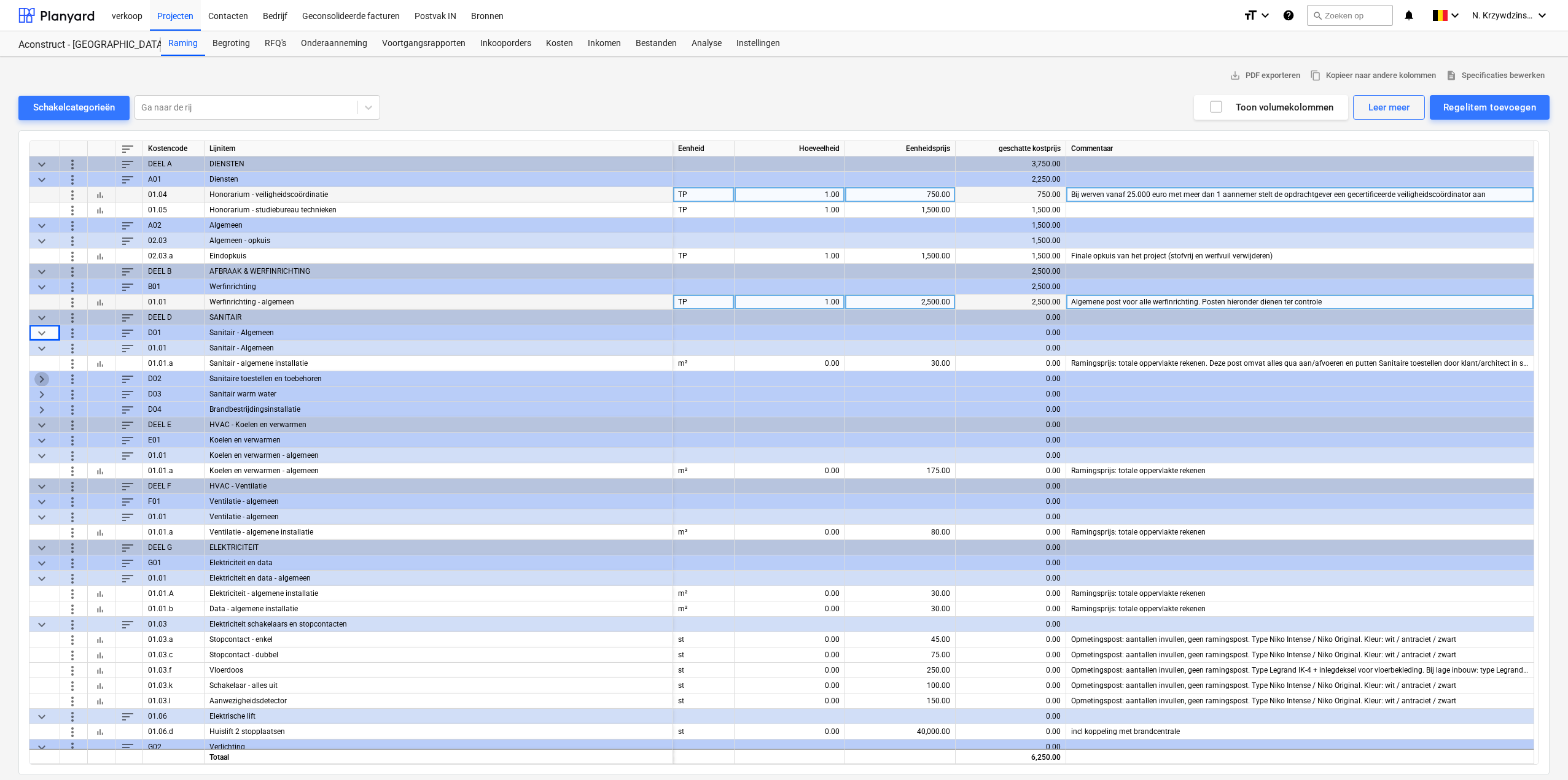
click at [47, 377] on span "keyboard_arrow_right" at bounding box center [42, 379] width 15 height 15
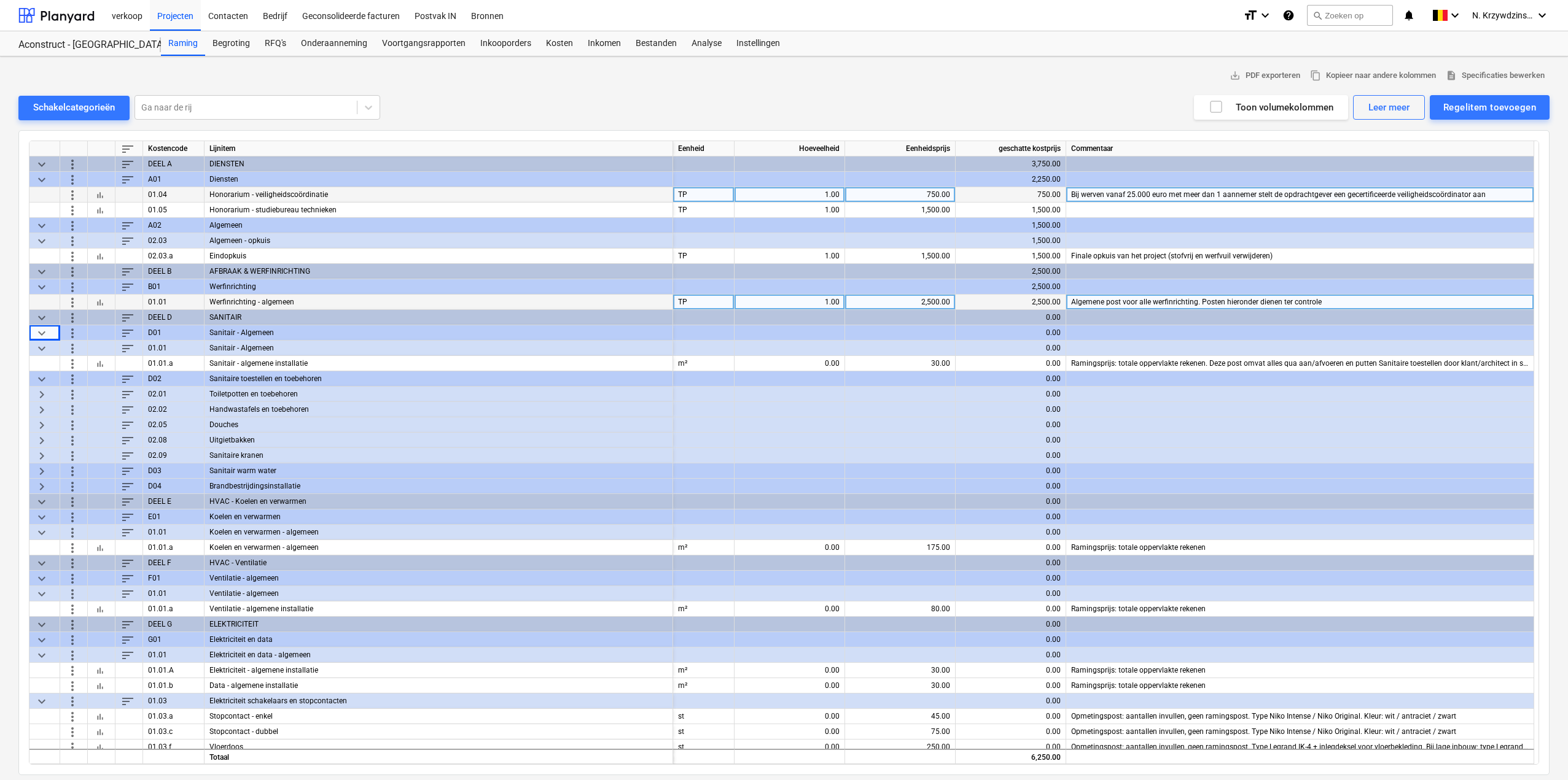
click at [47, 396] on span "keyboard_arrow_right" at bounding box center [42, 394] width 15 height 15
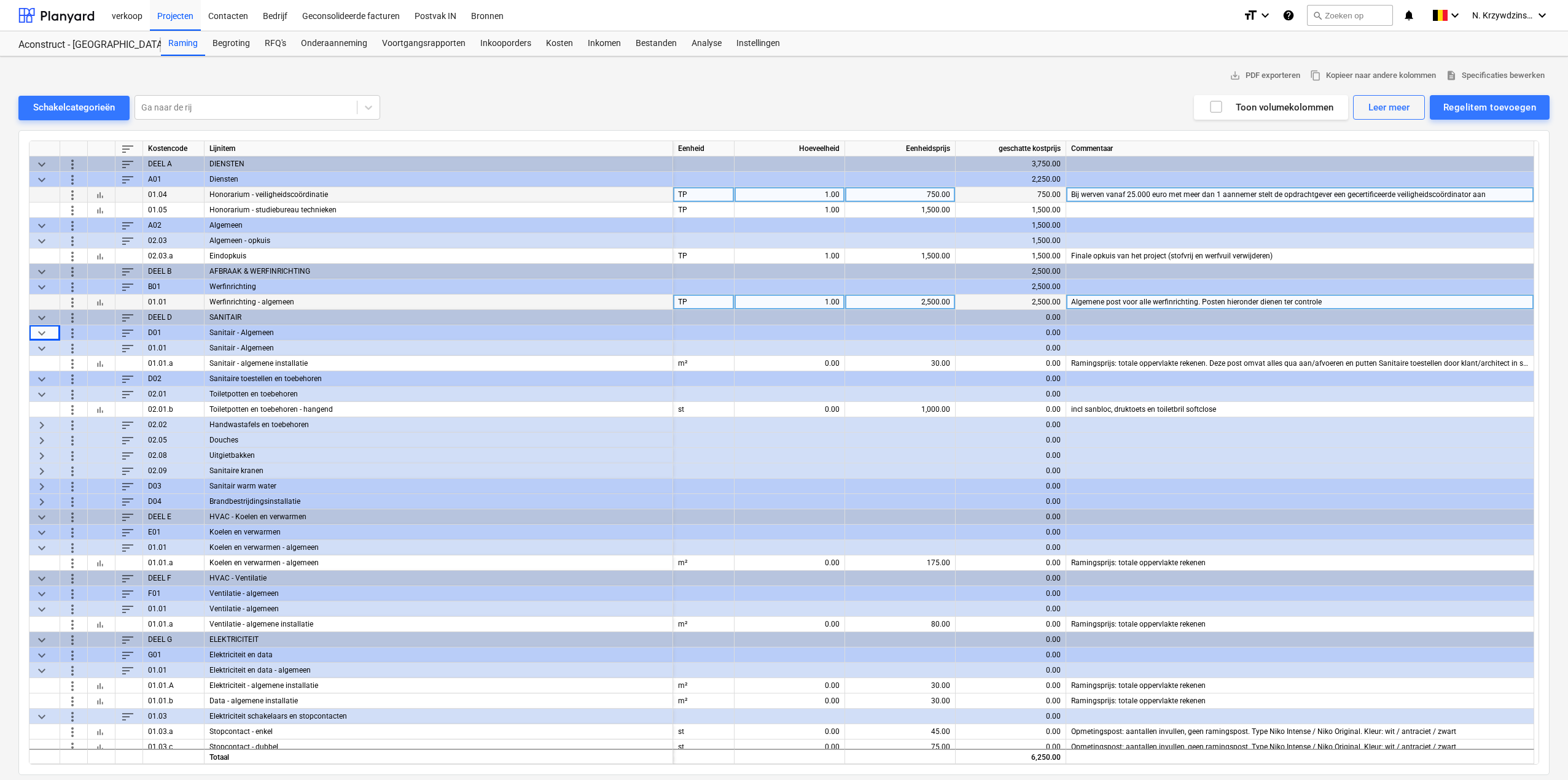
click at [45, 425] on span "keyboard_arrow_right" at bounding box center [42, 425] width 15 height 15
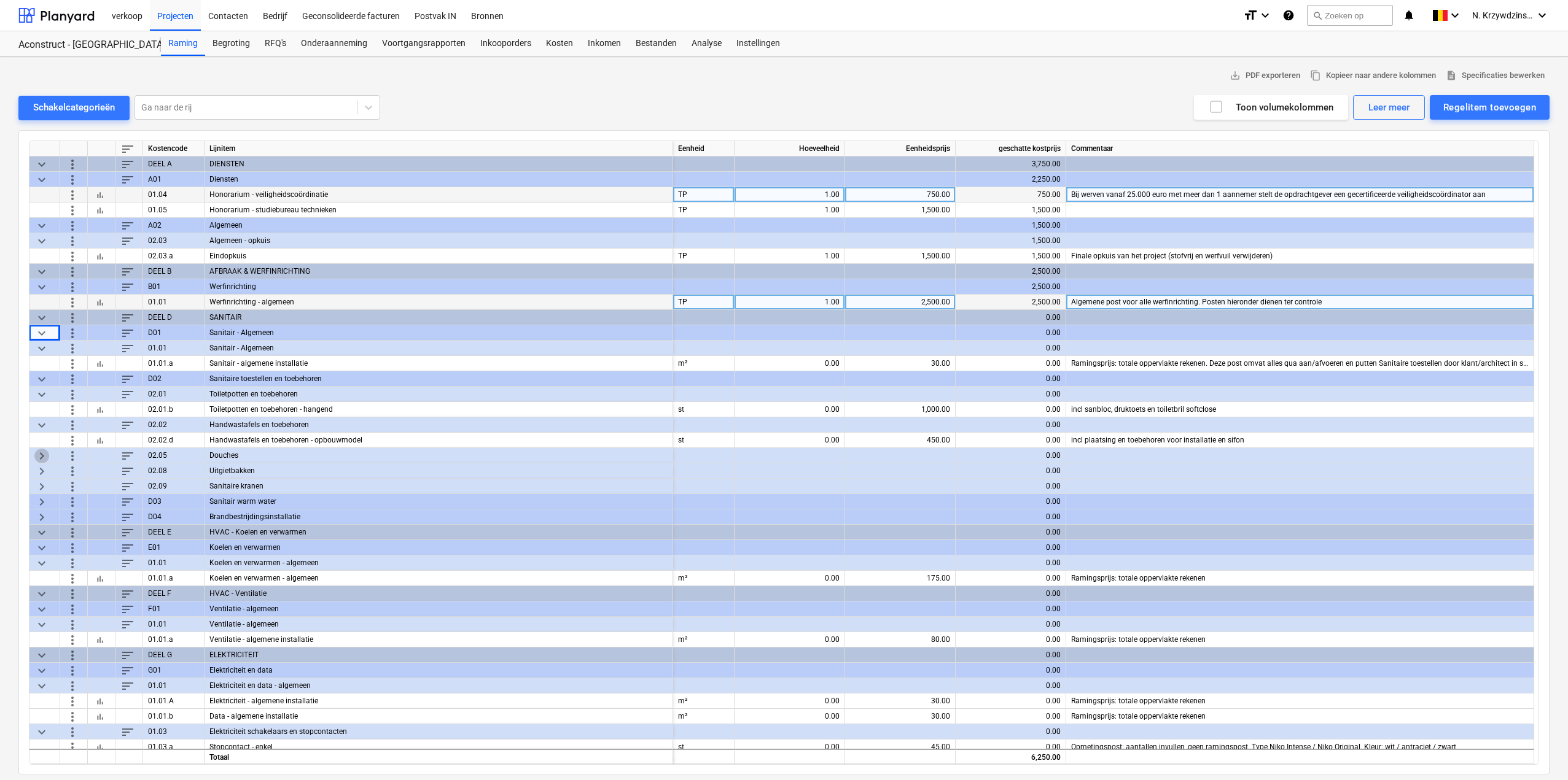
click at [42, 452] on span "keyboard_arrow_right" at bounding box center [42, 455] width 15 height 15
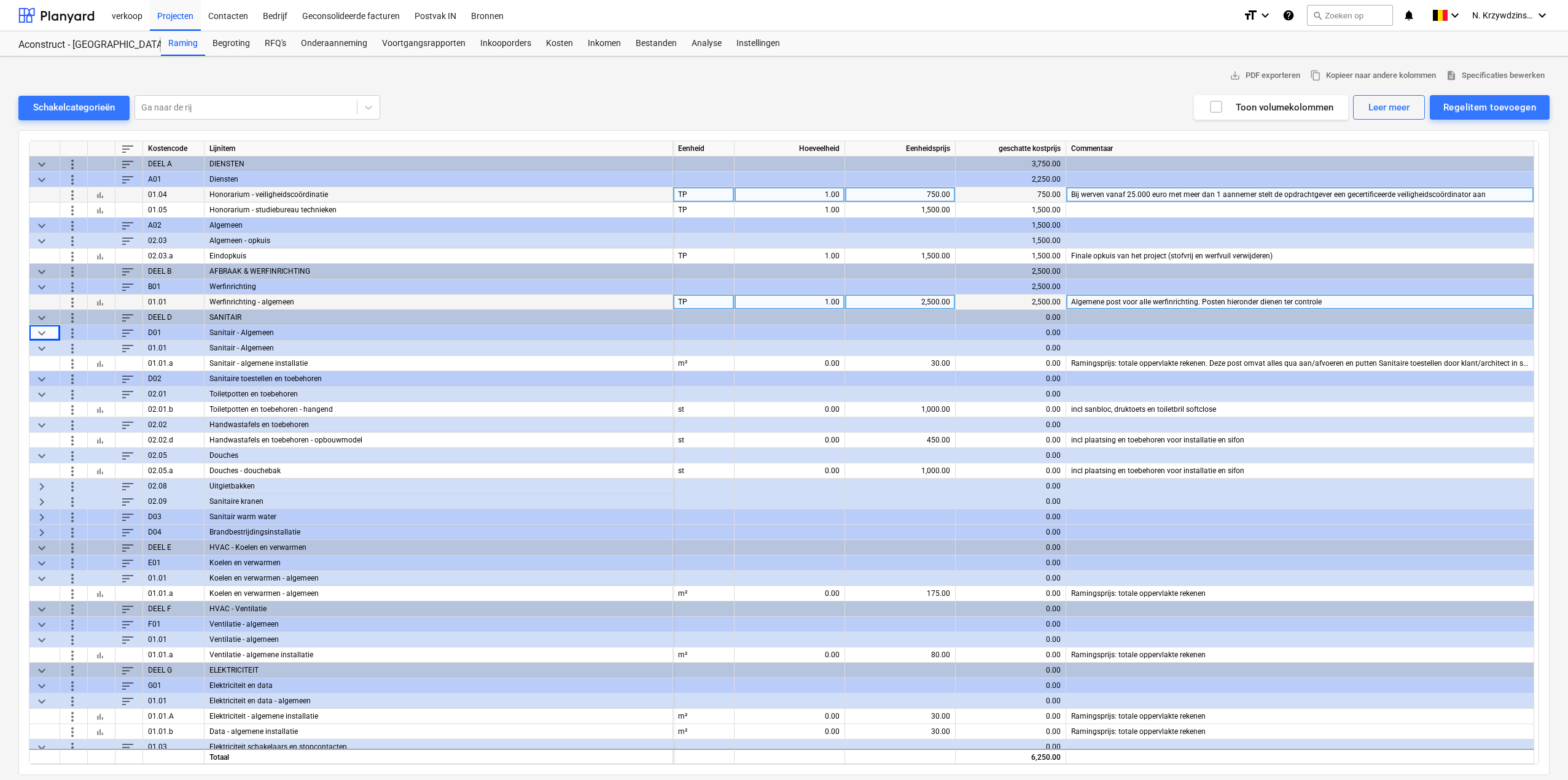
click at [45, 482] on span "keyboard_arrow_right" at bounding box center [42, 486] width 15 height 15
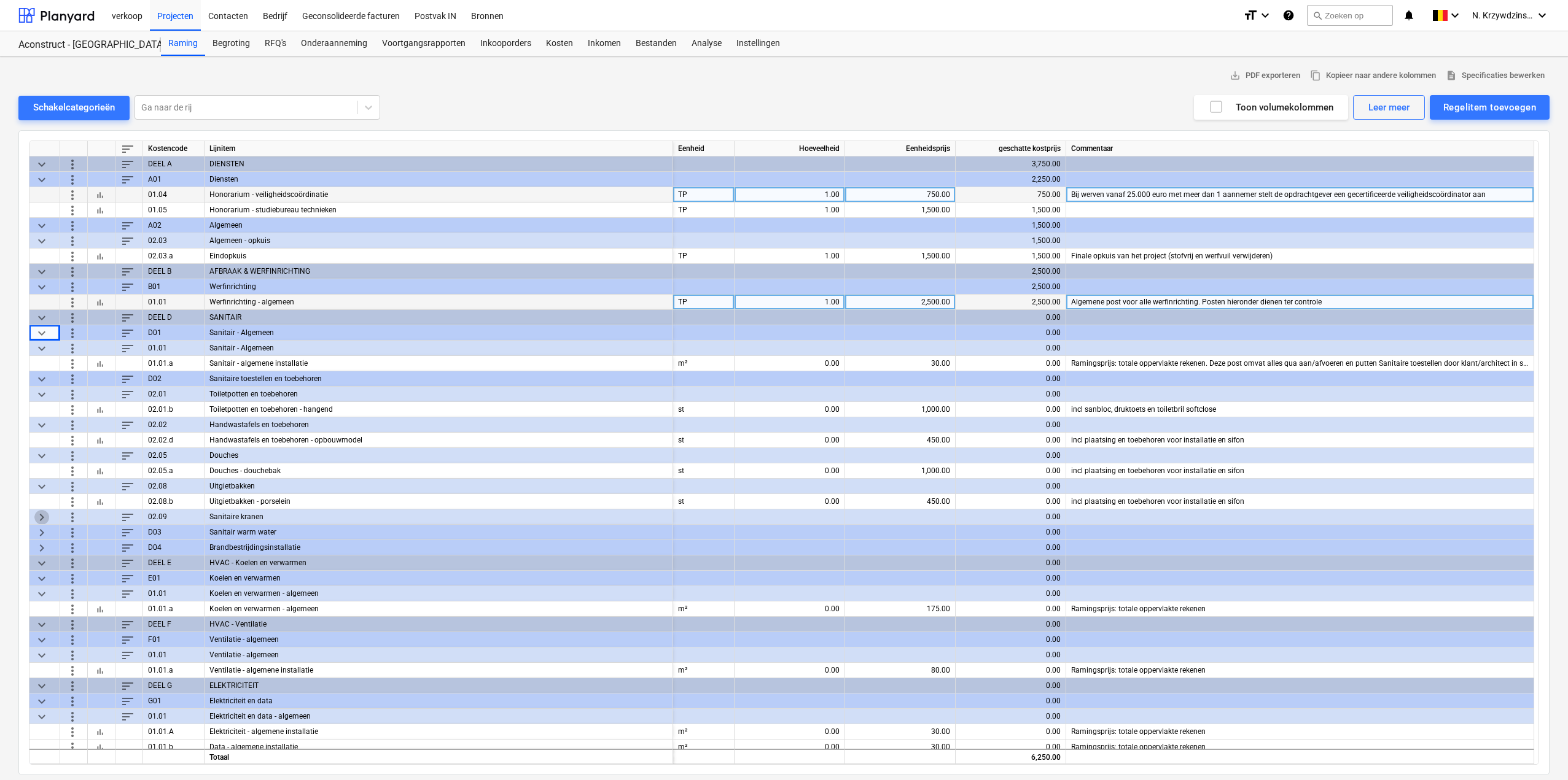
click at [47, 519] on span "keyboard_arrow_right" at bounding box center [42, 516] width 15 height 15
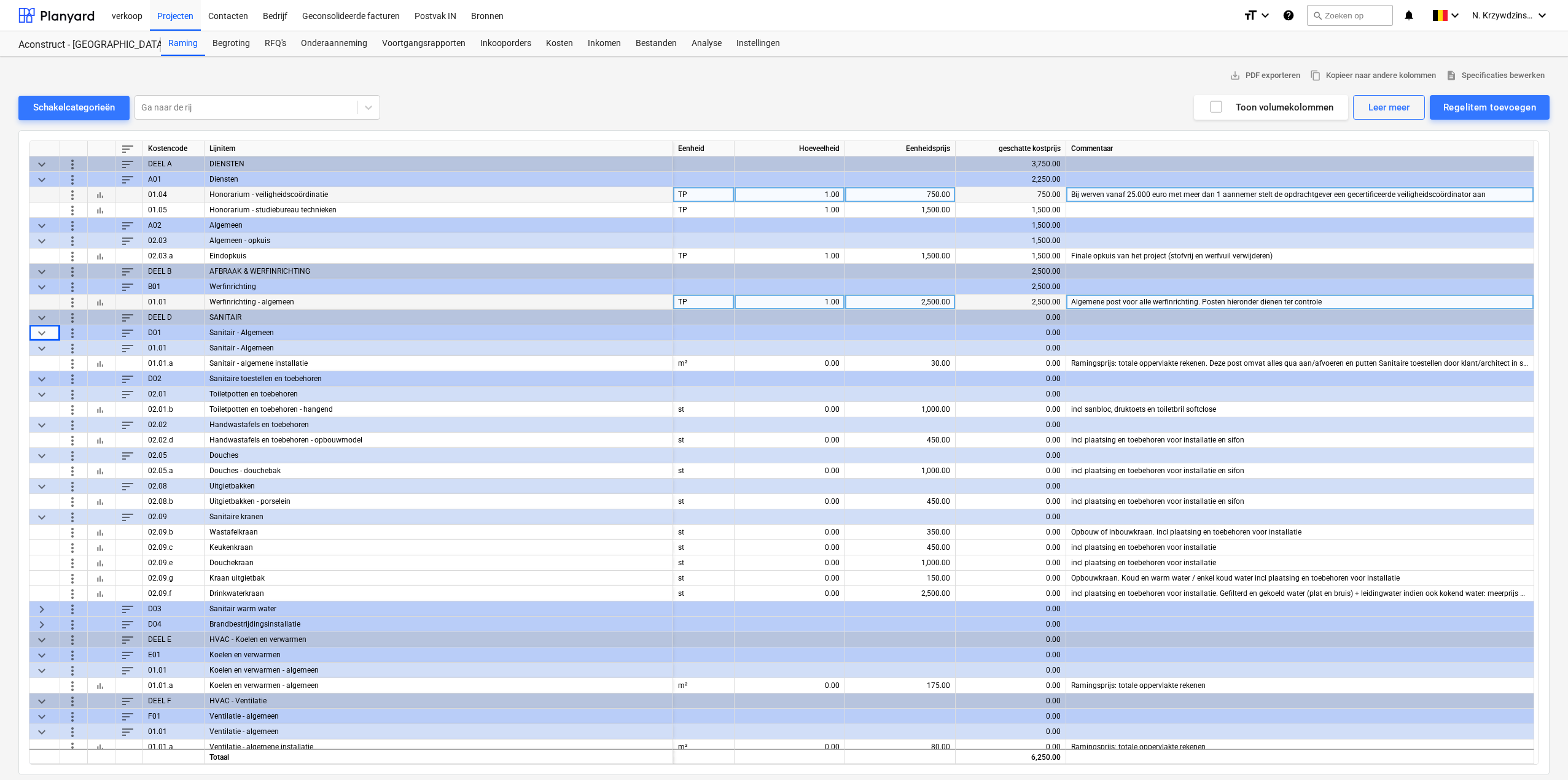
click at [46, 608] on span "keyboard_arrow_right" at bounding box center [42, 609] width 15 height 15
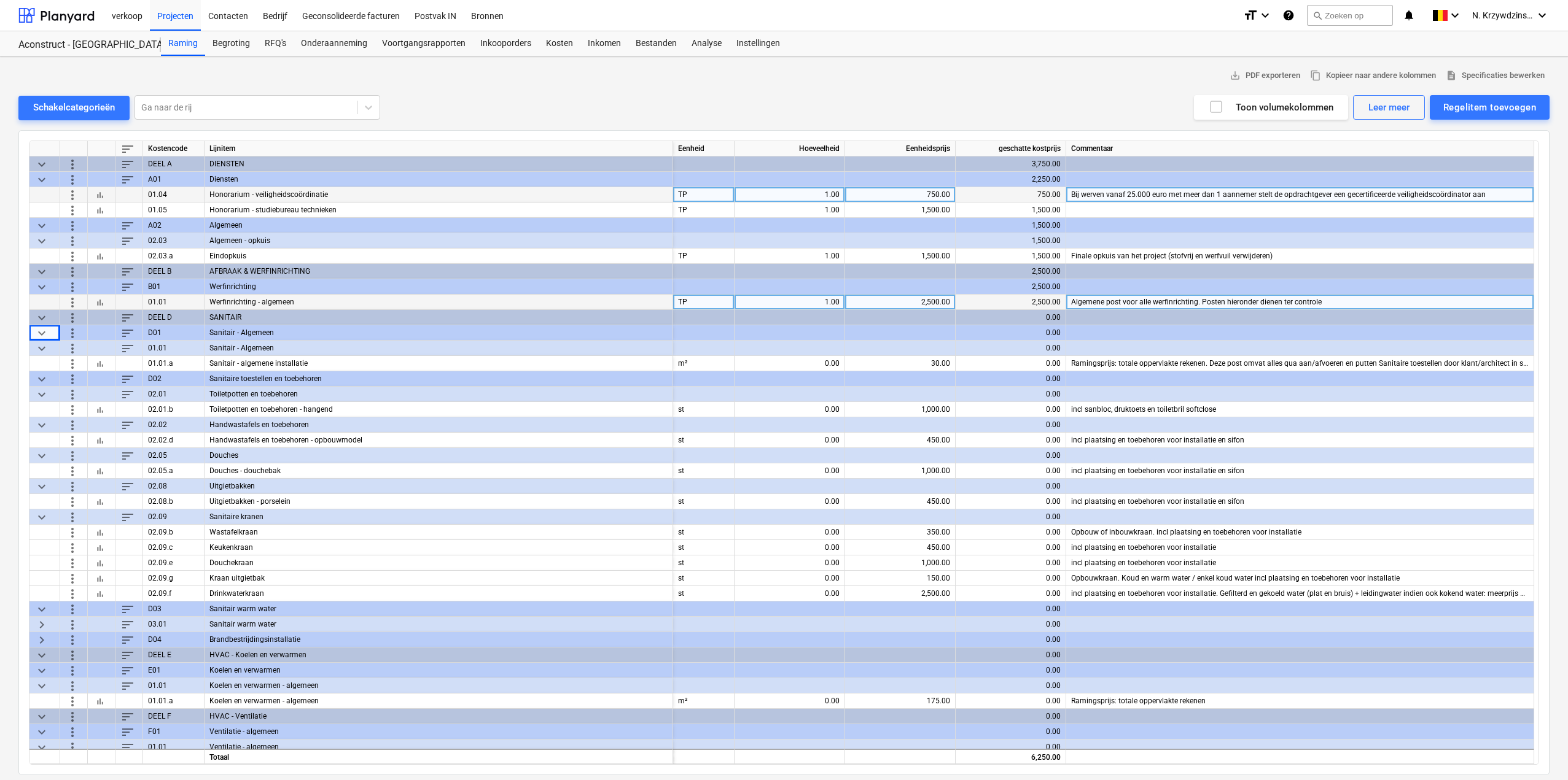
click at [48, 623] on span "keyboard_arrow_right" at bounding box center [42, 624] width 15 height 15
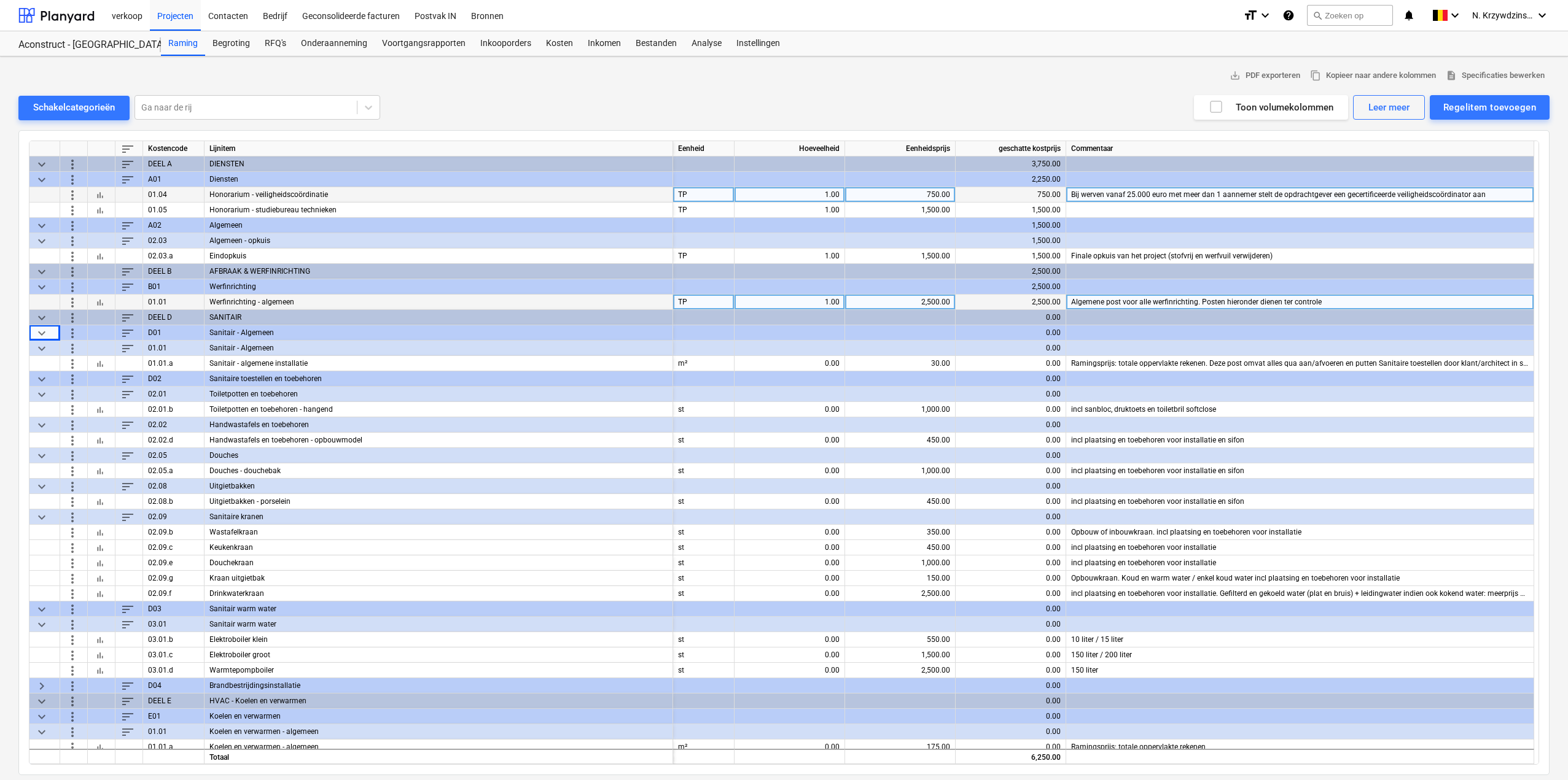
click at [45, 685] on span "keyboard_arrow_right" at bounding box center [42, 685] width 15 height 15
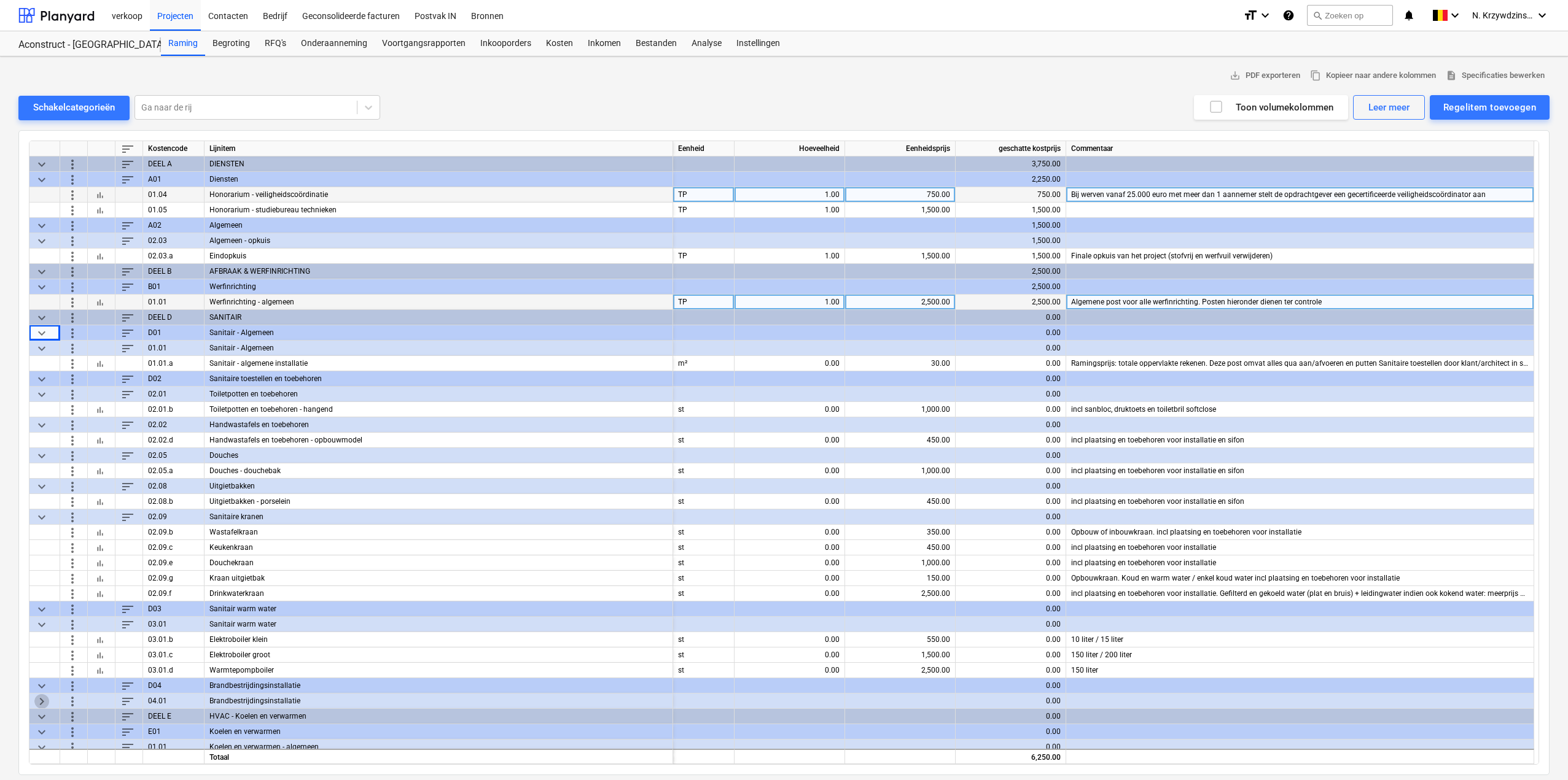
drag, startPoint x: 45, startPoint y: 699, endPoint x: 61, endPoint y: 696, distance: 16.3
click at [45, 699] on span "keyboard_arrow_right" at bounding box center [42, 701] width 15 height 15
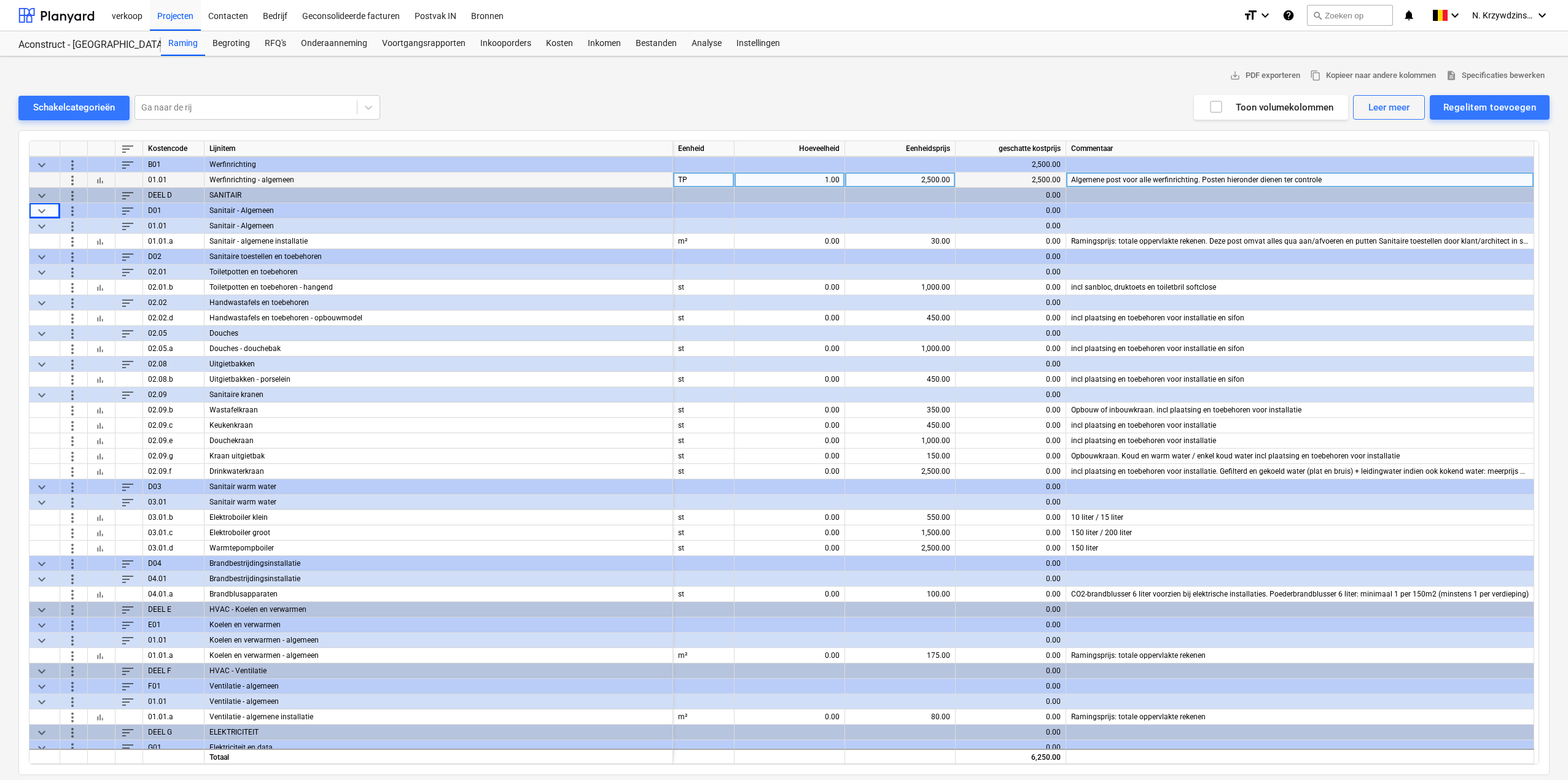
scroll to position [123, 0]
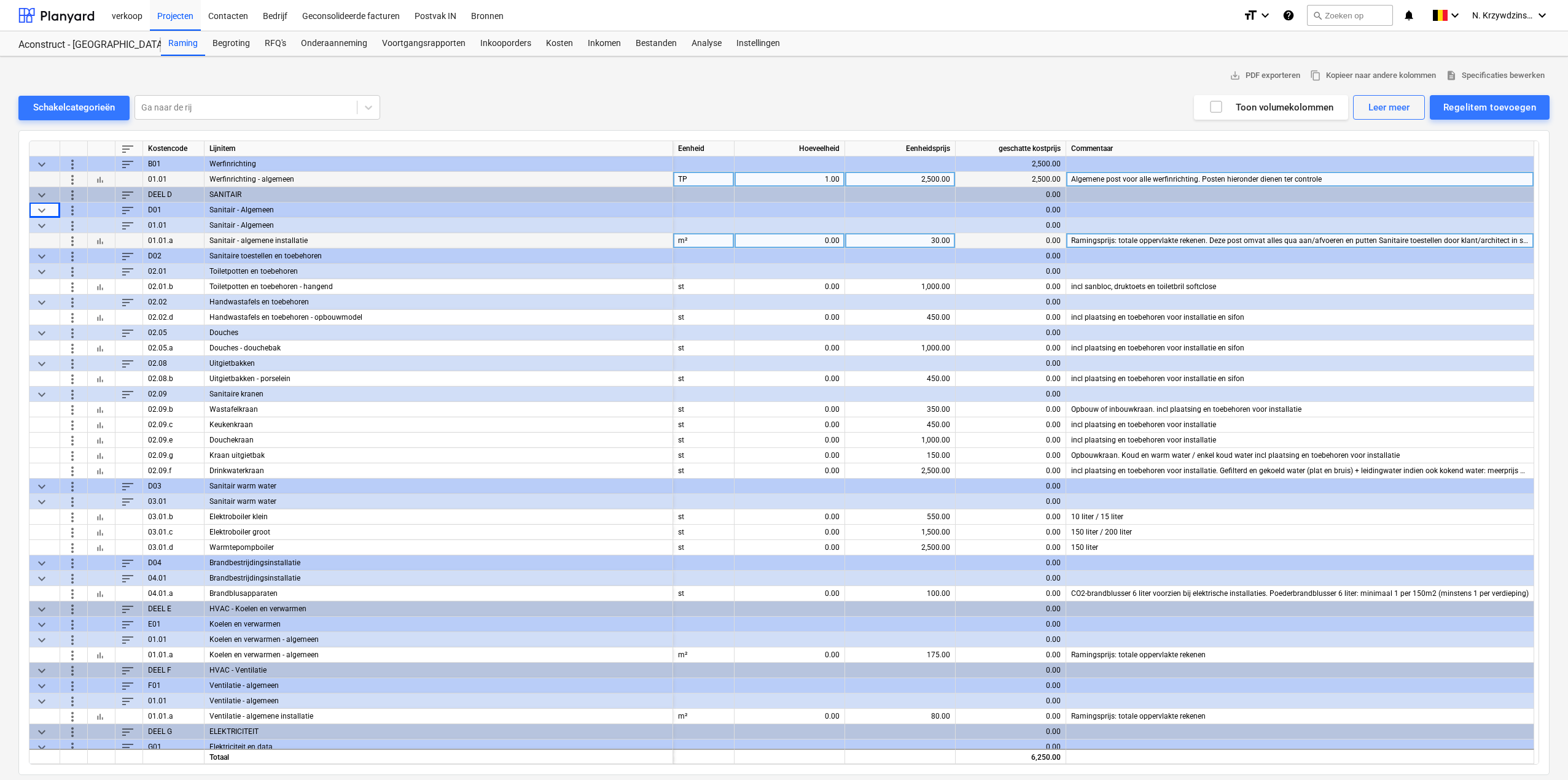
click at [818, 242] on div "0.00" at bounding box center [790, 241] width 100 height 16
click at [818, 242] on input at bounding box center [790, 240] width 110 height 15
type input "1304"
click at [820, 285] on div "0.00" at bounding box center [790, 287] width 100 height 16
click at [829, 281] on input at bounding box center [790, 286] width 110 height 15
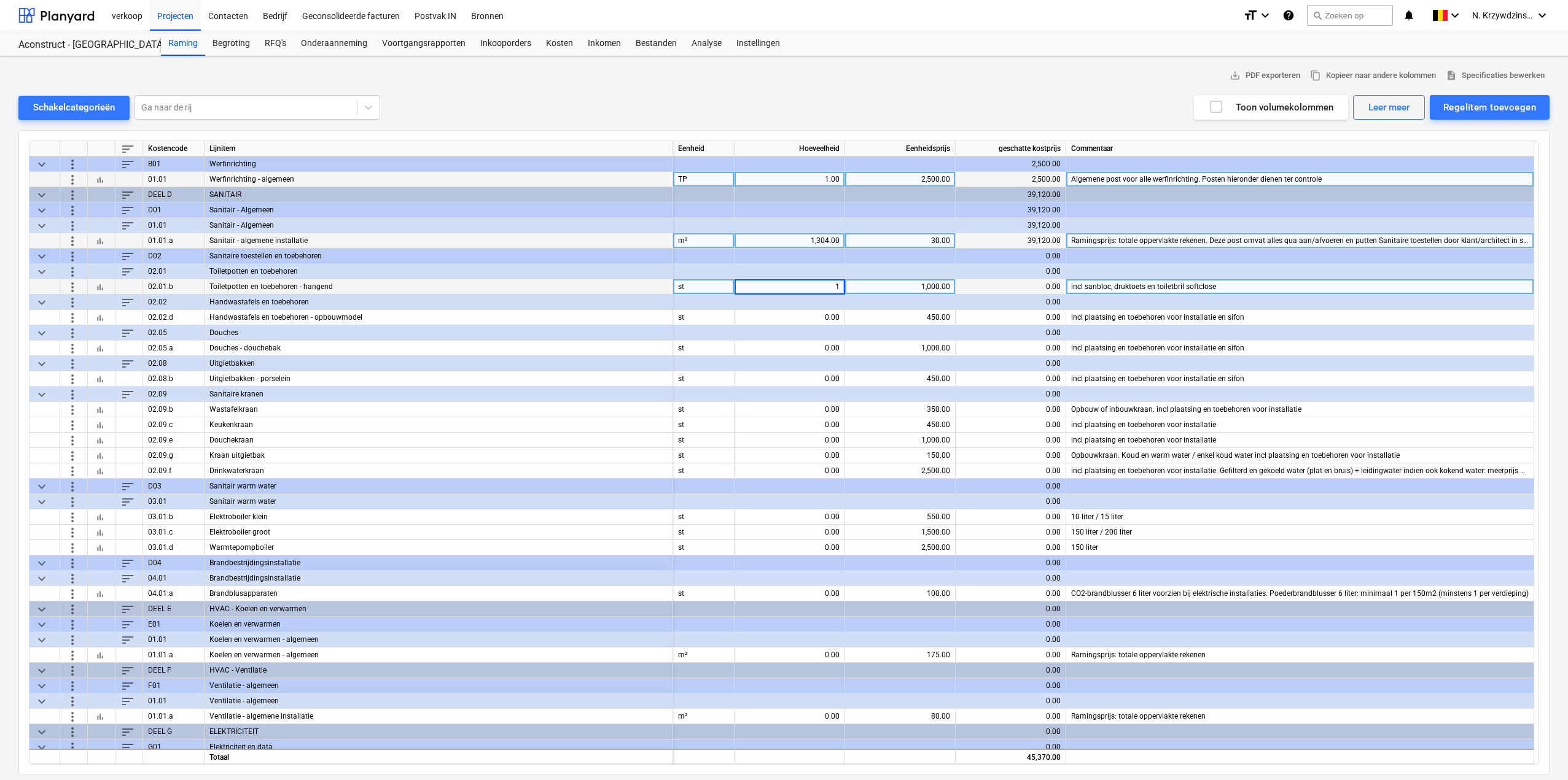
type input "12"
click at [819, 312] on div "0.00" at bounding box center [790, 318] width 100 height 16
type input "4"
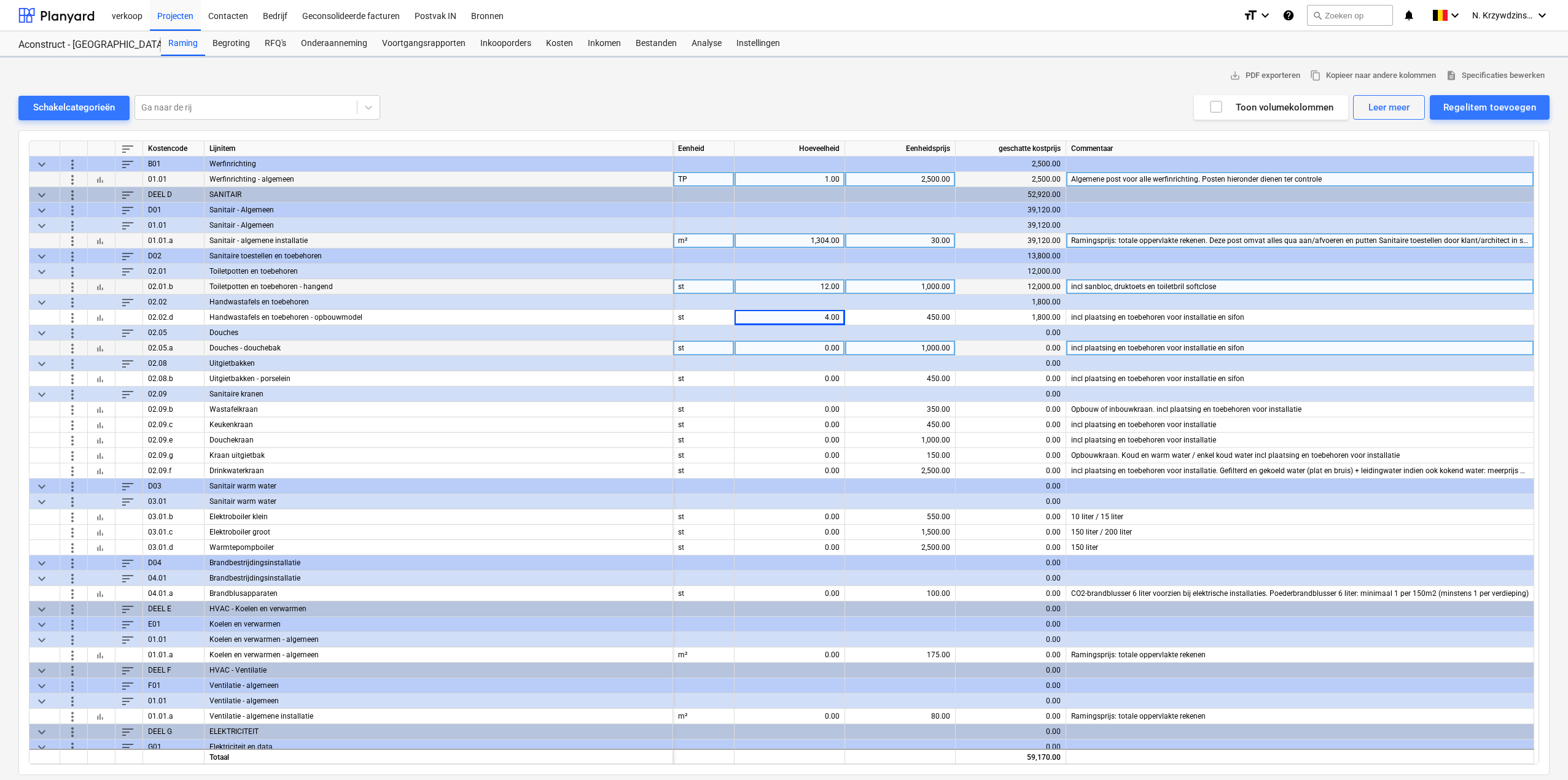
click at [822, 344] on div "0.00" at bounding box center [790, 348] width 100 height 16
type input "2"
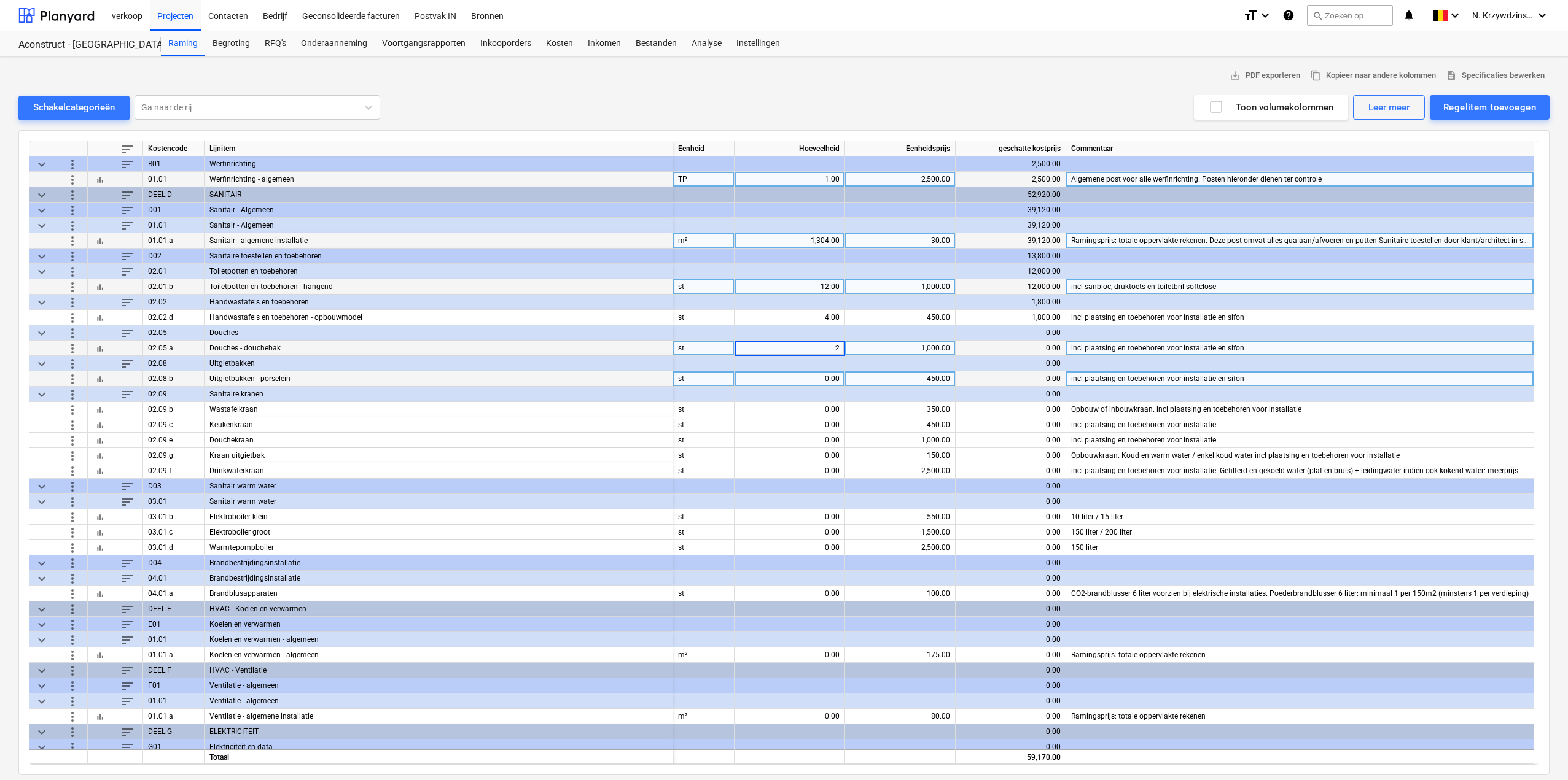
click at [818, 377] on div "0.00" at bounding box center [790, 379] width 100 height 16
type input "4"
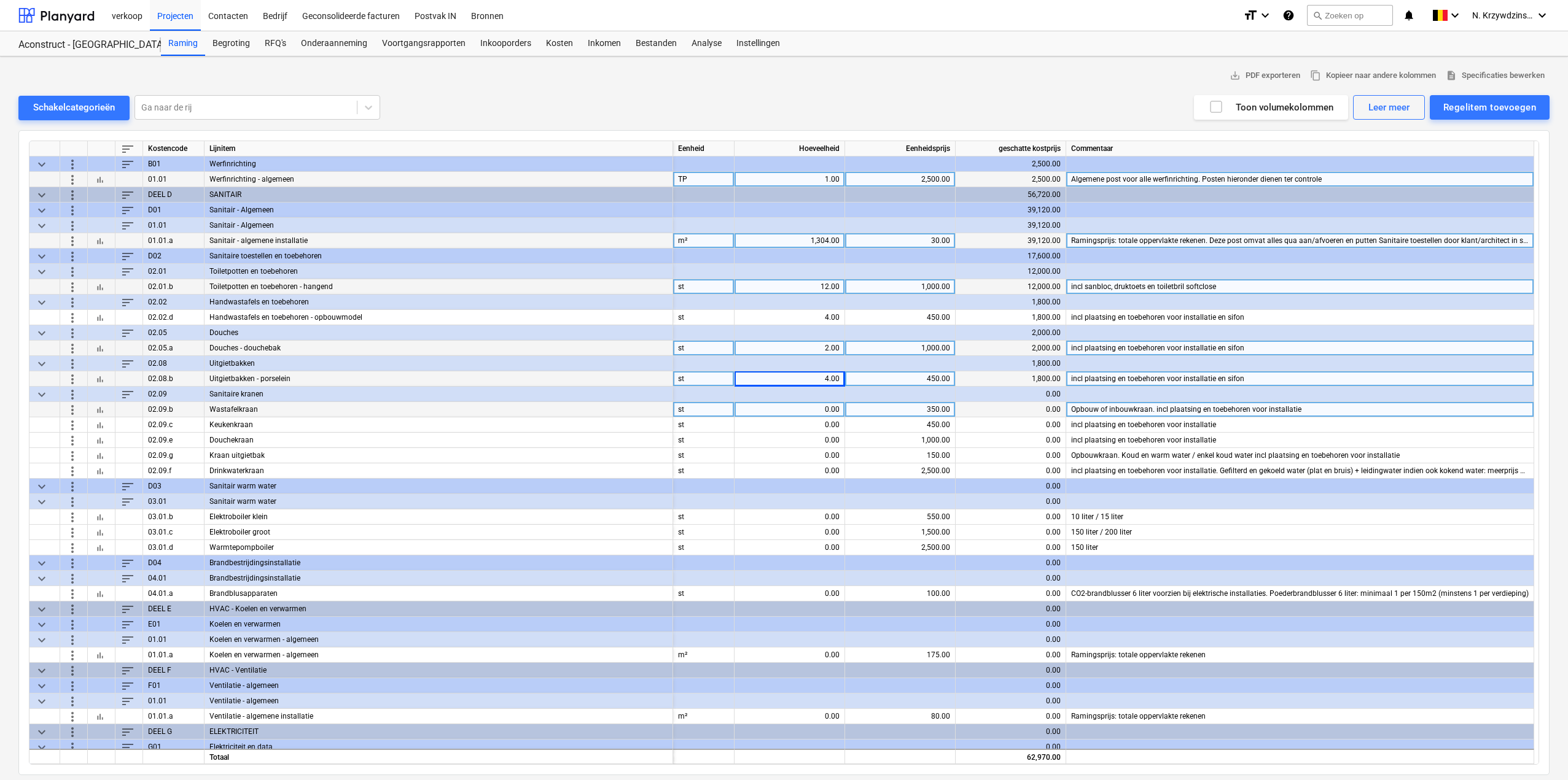
click at [816, 413] on div "0.00" at bounding box center [790, 410] width 100 height 16
click at [816, 413] on input at bounding box center [790, 409] width 110 height 15
type input "4"
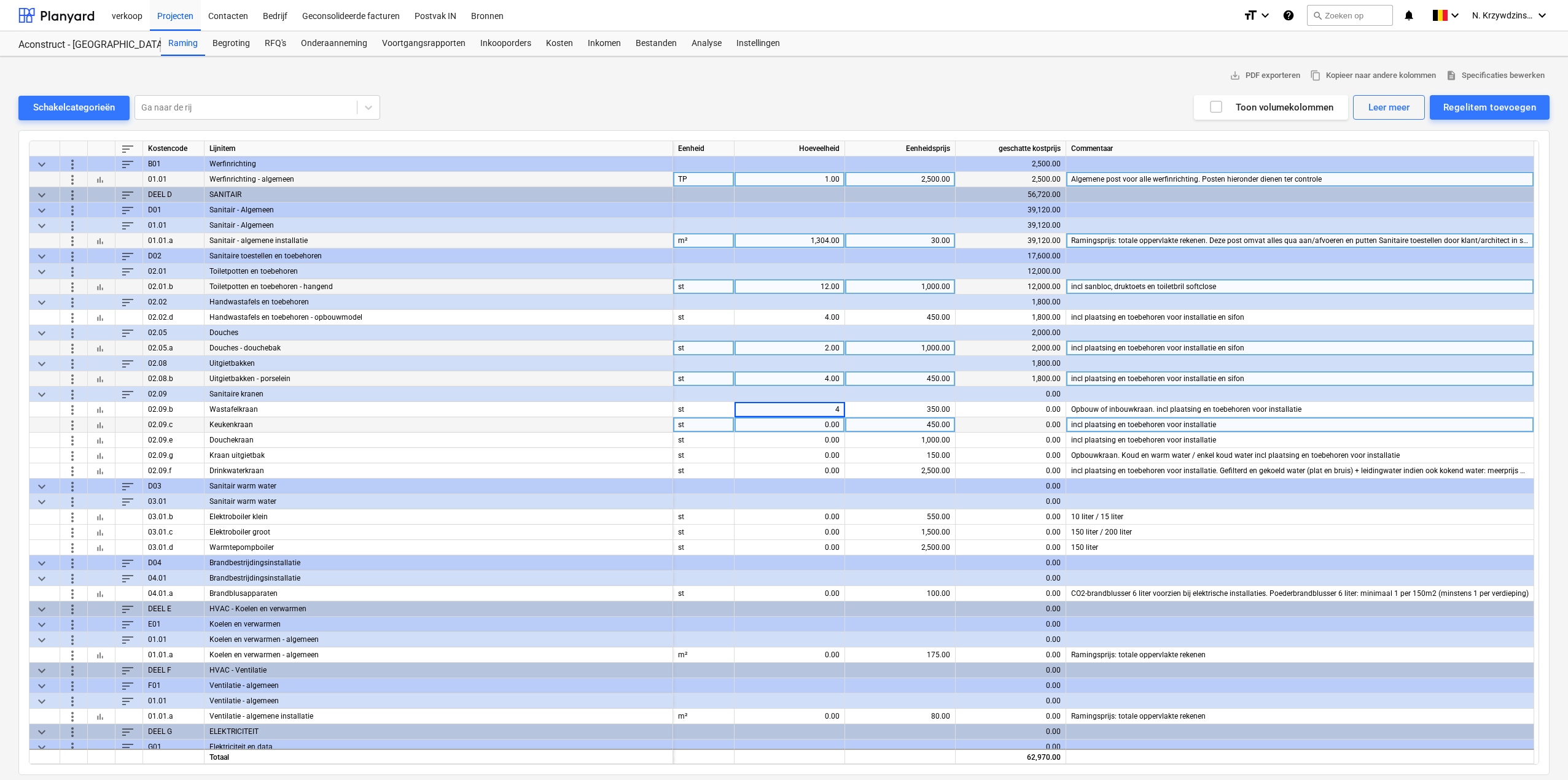
click at [822, 424] on div "0.00" at bounding box center [790, 425] width 100 height 16
type input "1"
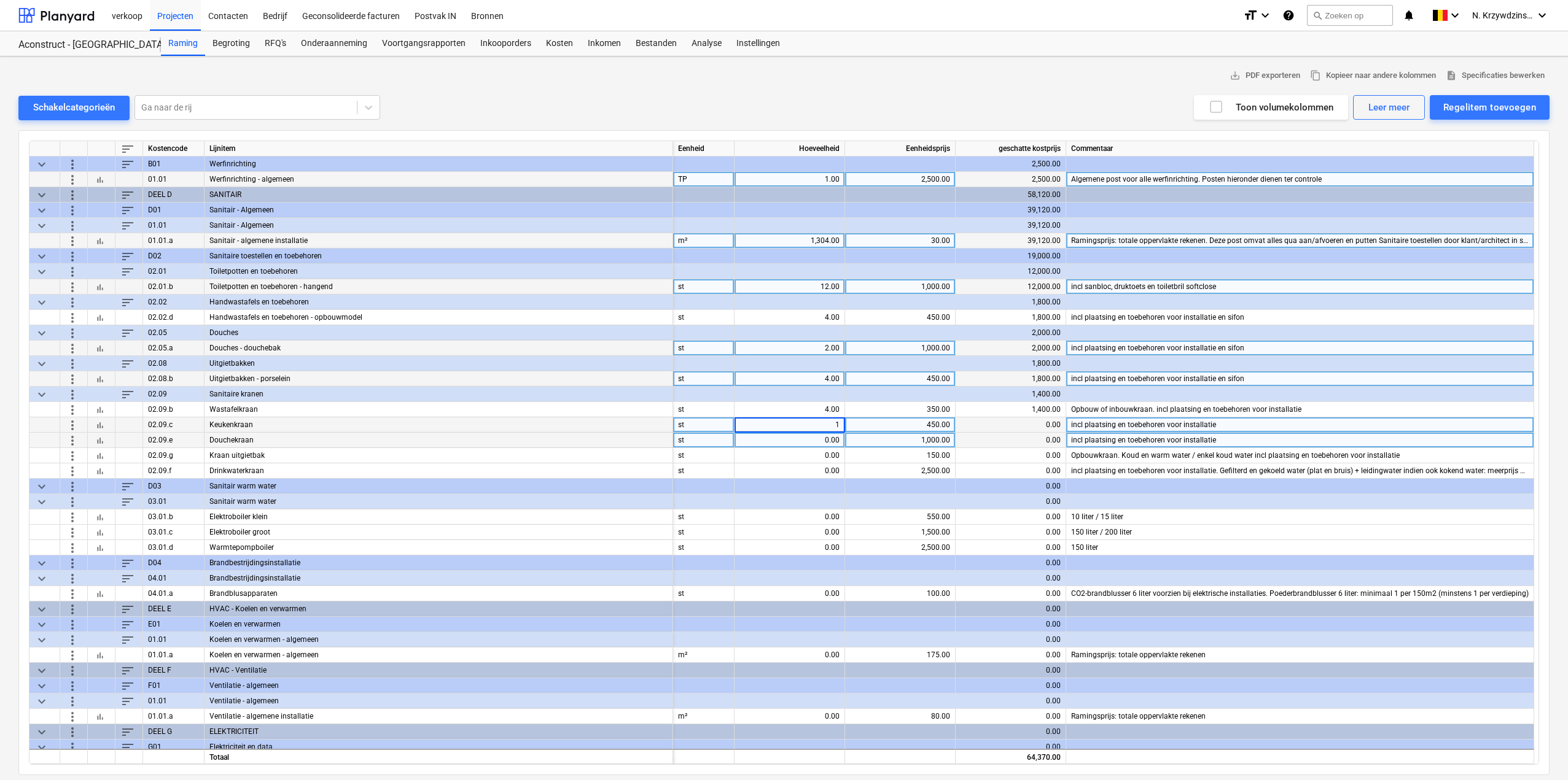
click at [817, 442] on div "0.00" at bounding box center [790, 441] width 100 height 16
type input "2"
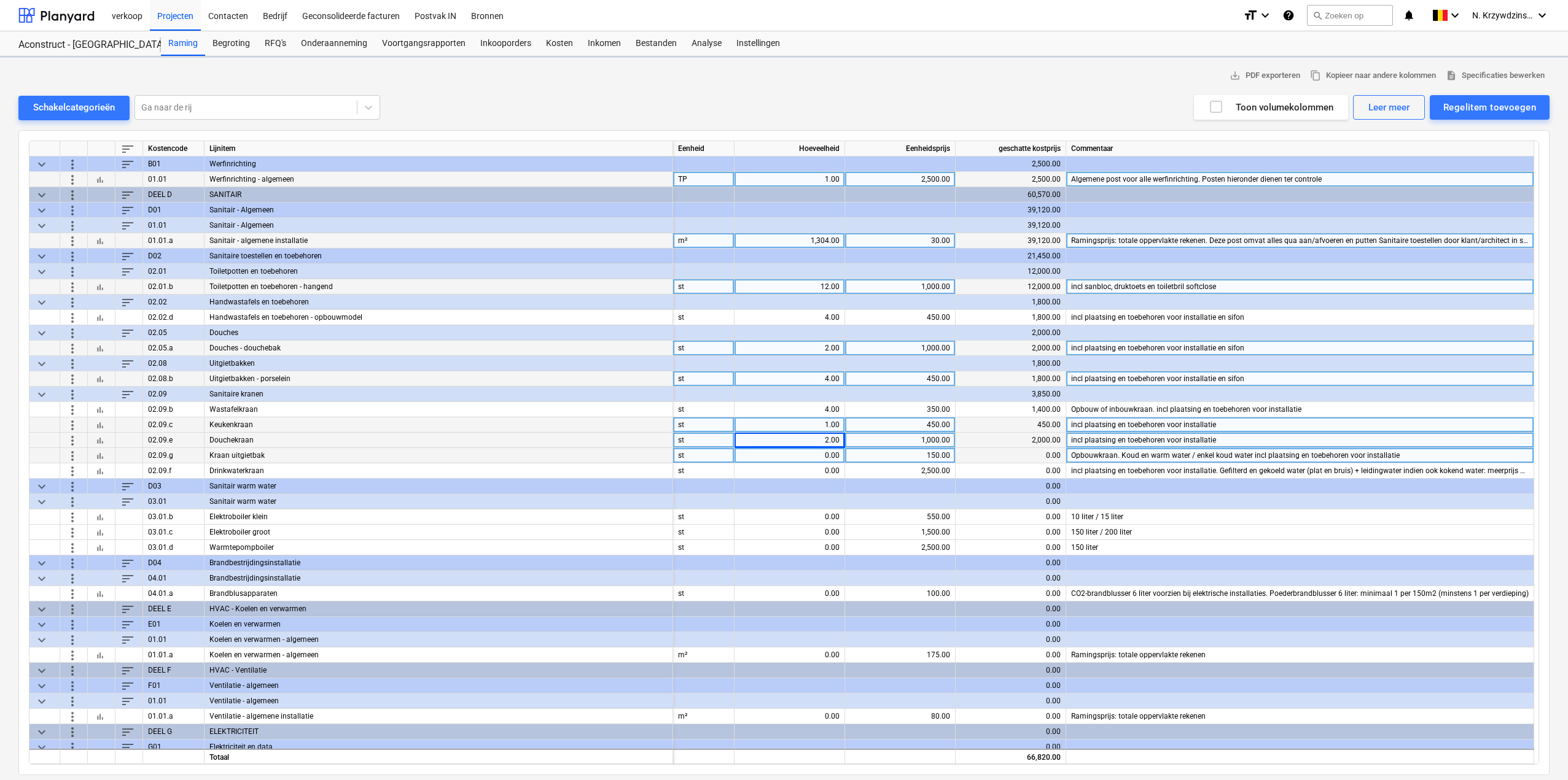
click at [819, 456] on div "0.00" at bounding box center [790, 456] width 100 height 16
click at [819, 456] on input at bounding box center [790, 455] width 110 height 15
type input "4"
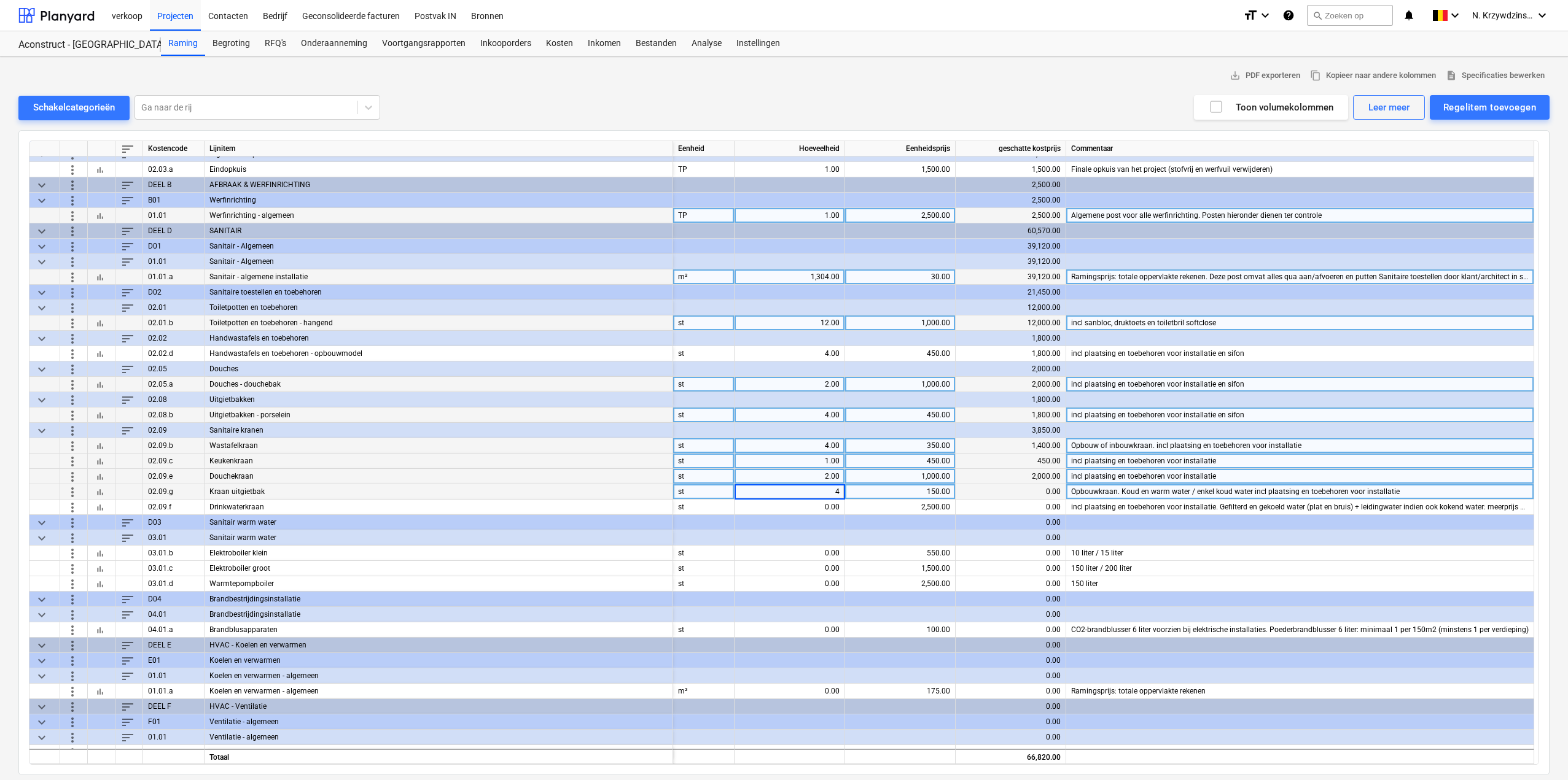
scroll to position [61, 0]
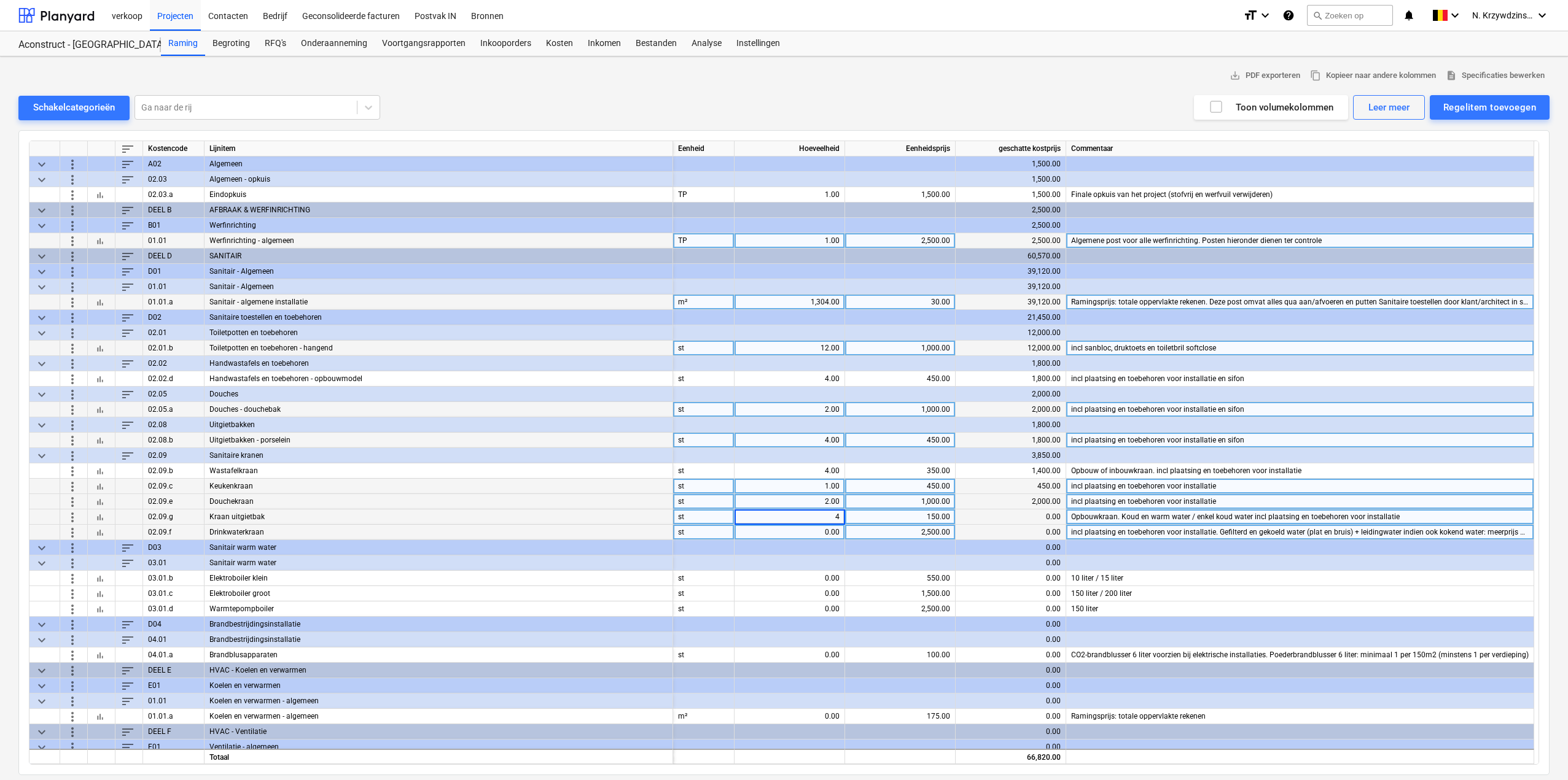
click at [811, 527] on div "0.00" at bounding box center [790, 533] width 100 height 16
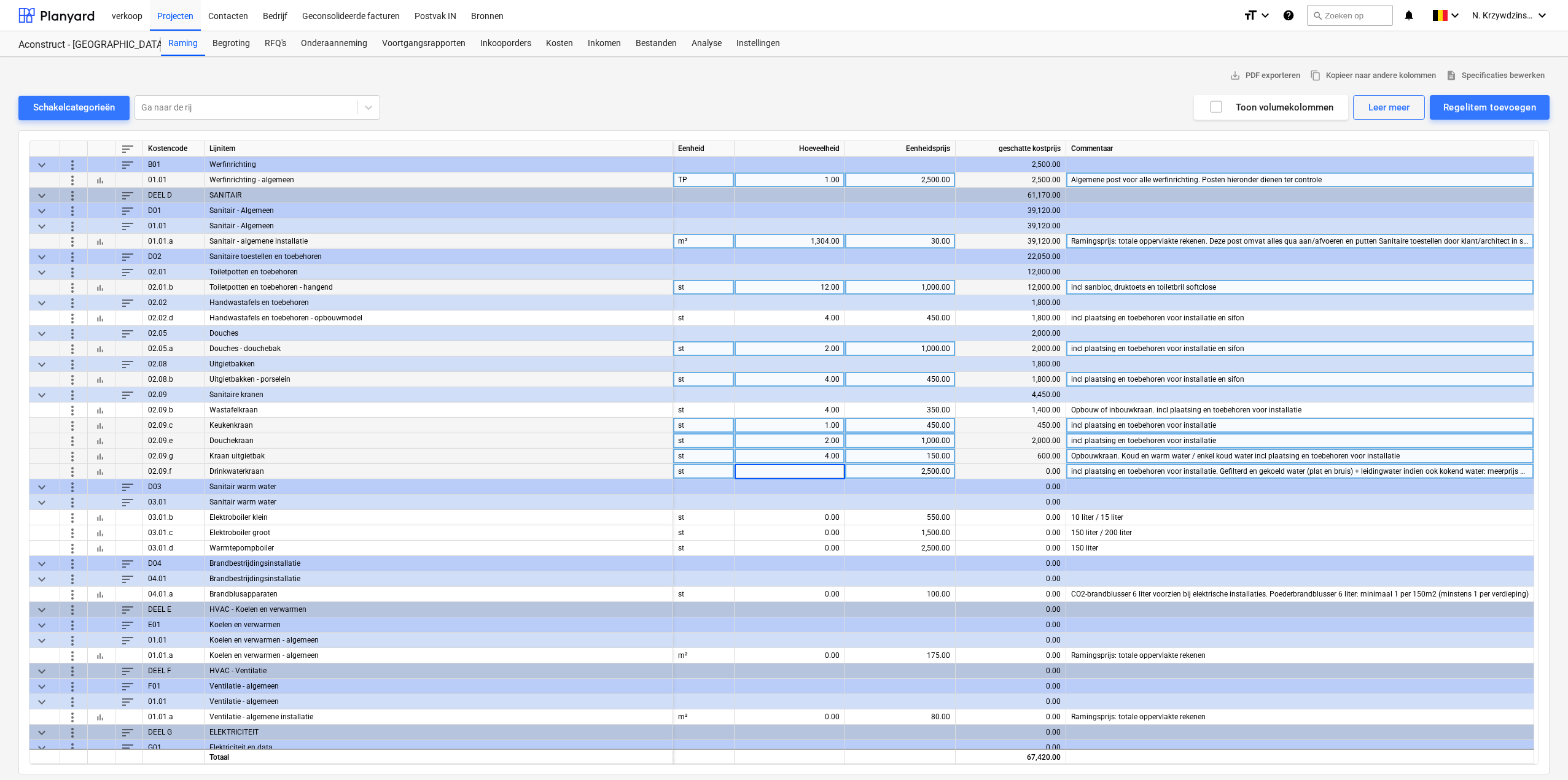
scroll to position [123, 0]
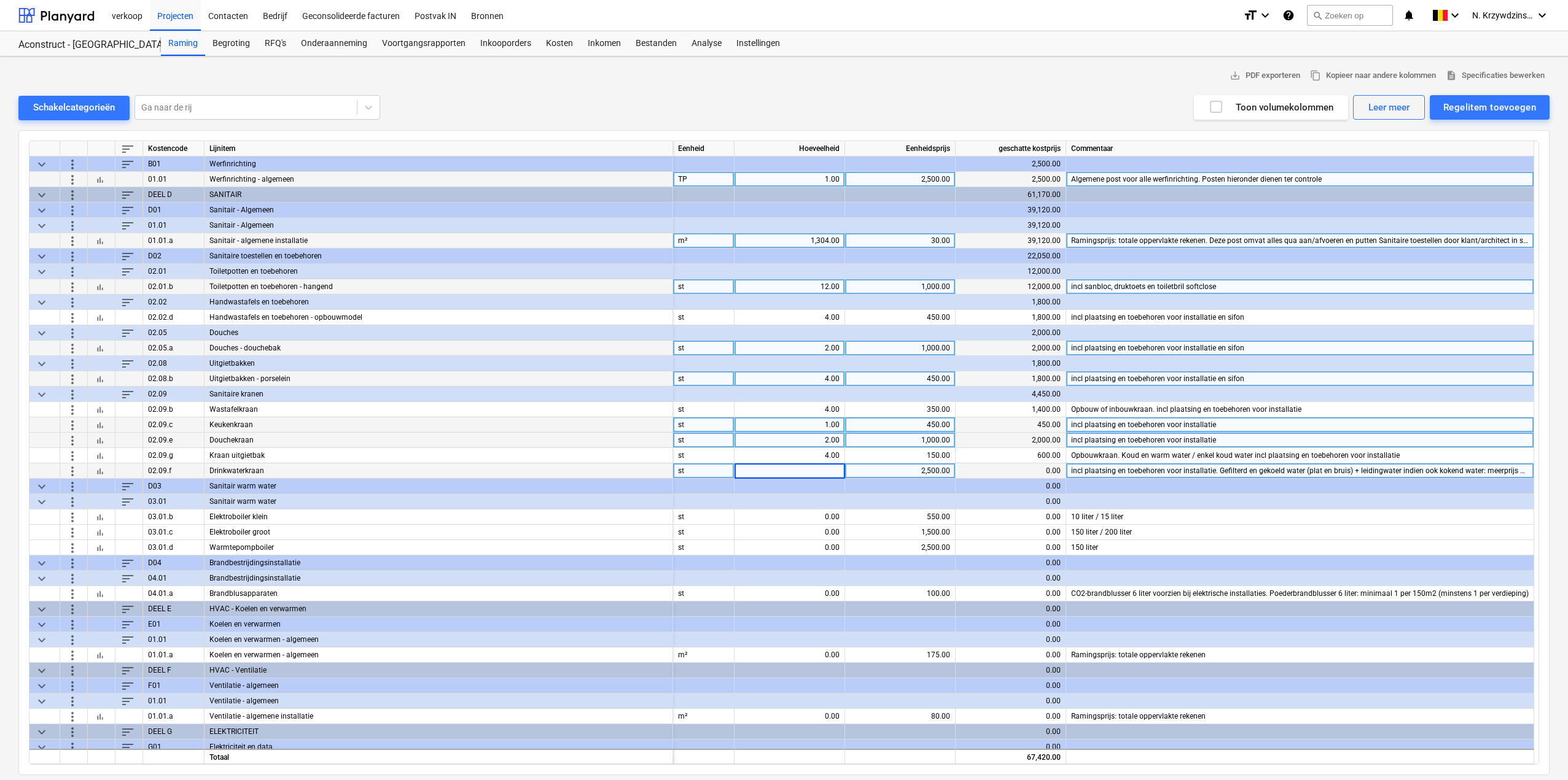
type input "0"
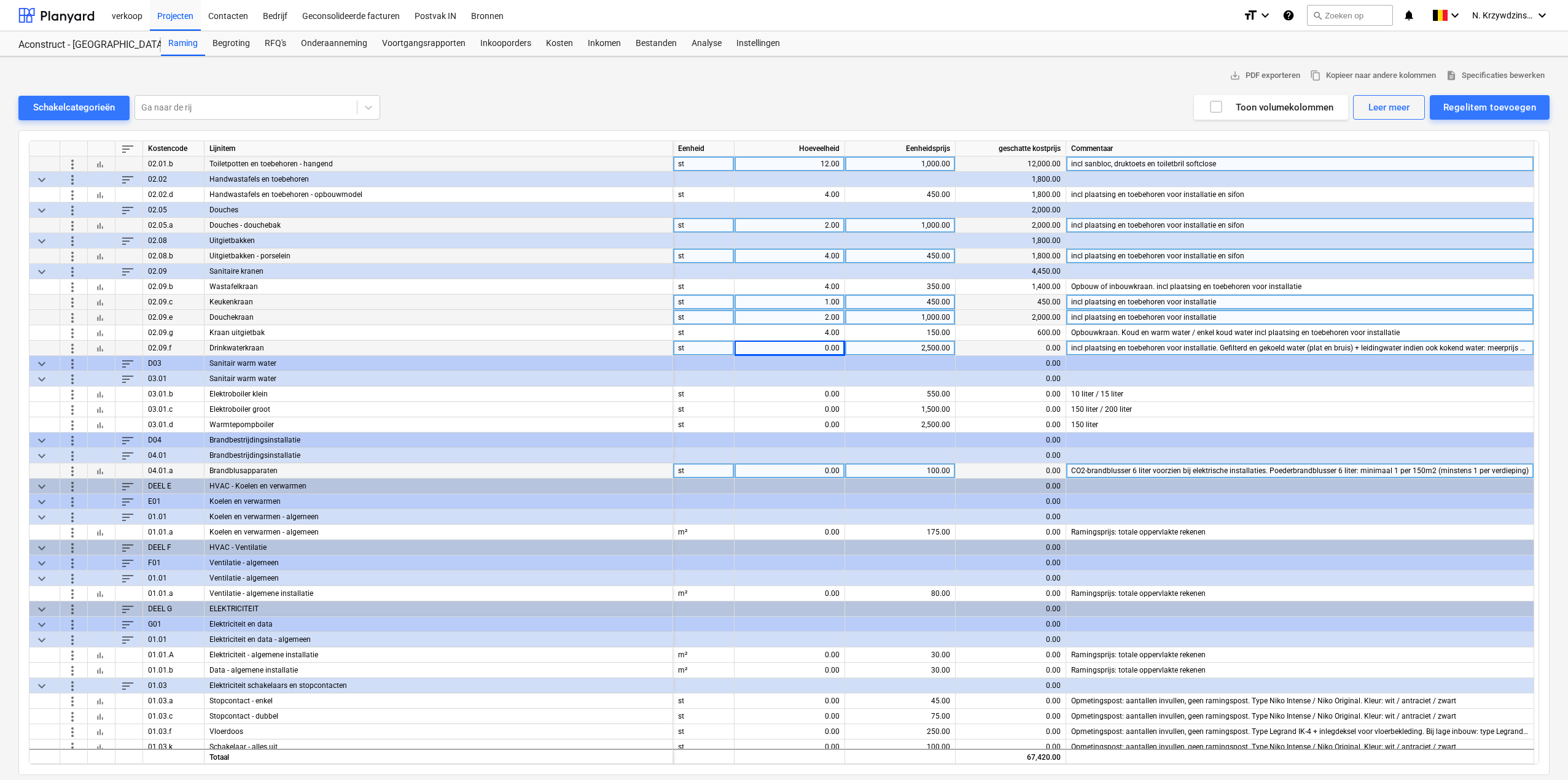
scroll to position [307, 0]
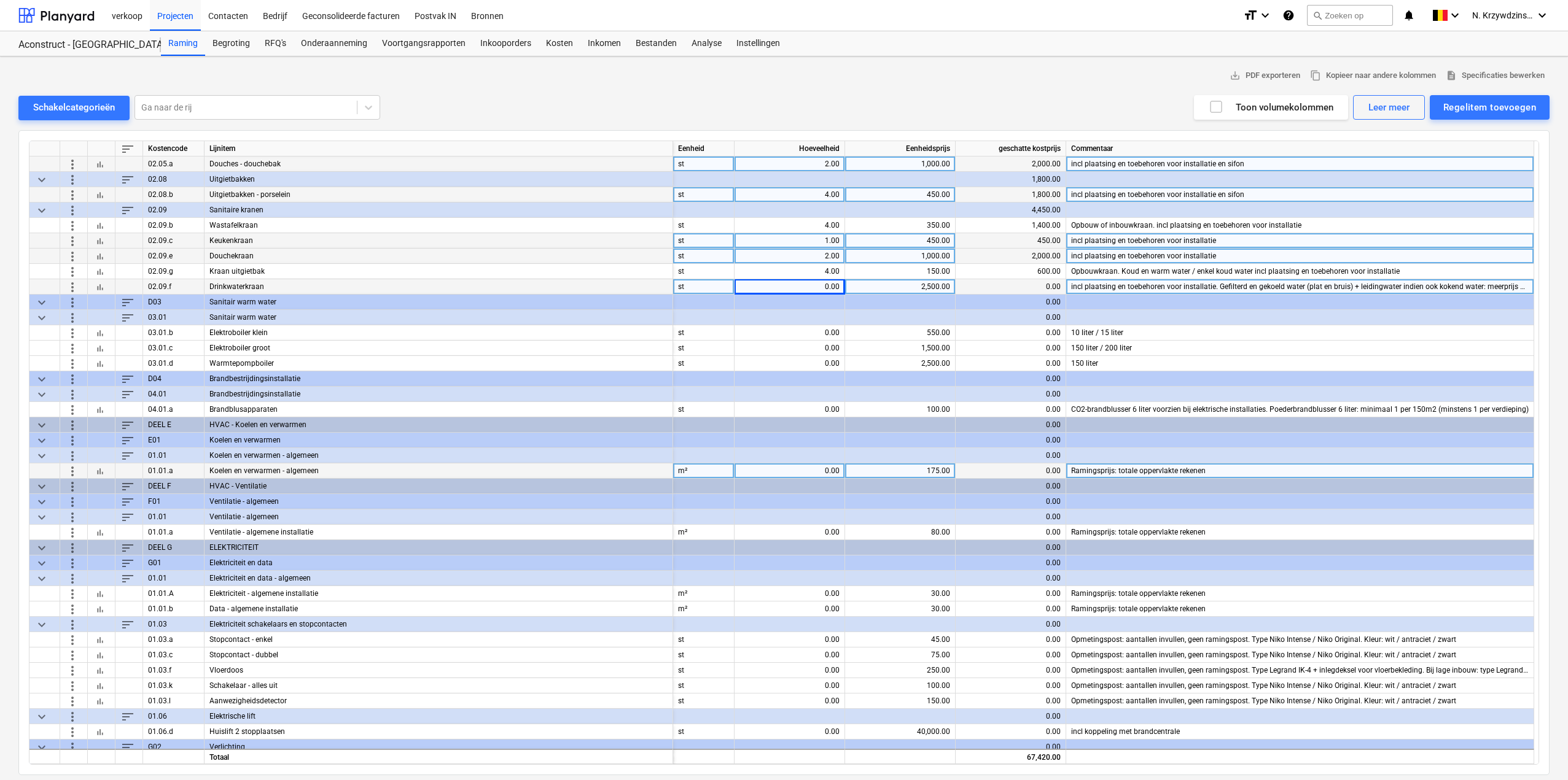
click at [823, 472] on div "0.00" at bounding box center [790, 471] width 100 height 16
type input "1304"
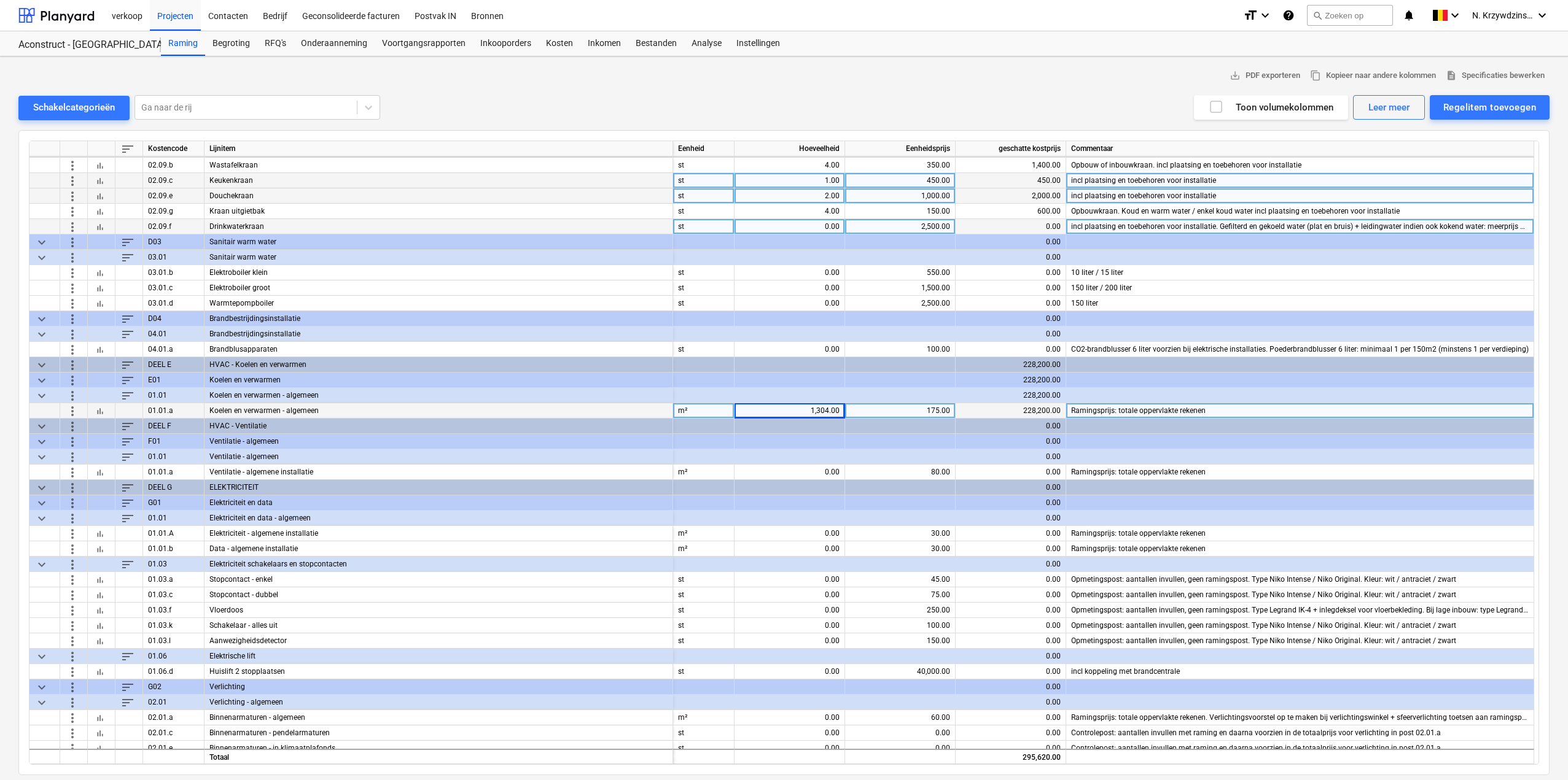
scroll to position [368, 0]
click at [823, 408] on div "1,304.00" at bounding box center [790, 410] width 100 height 16
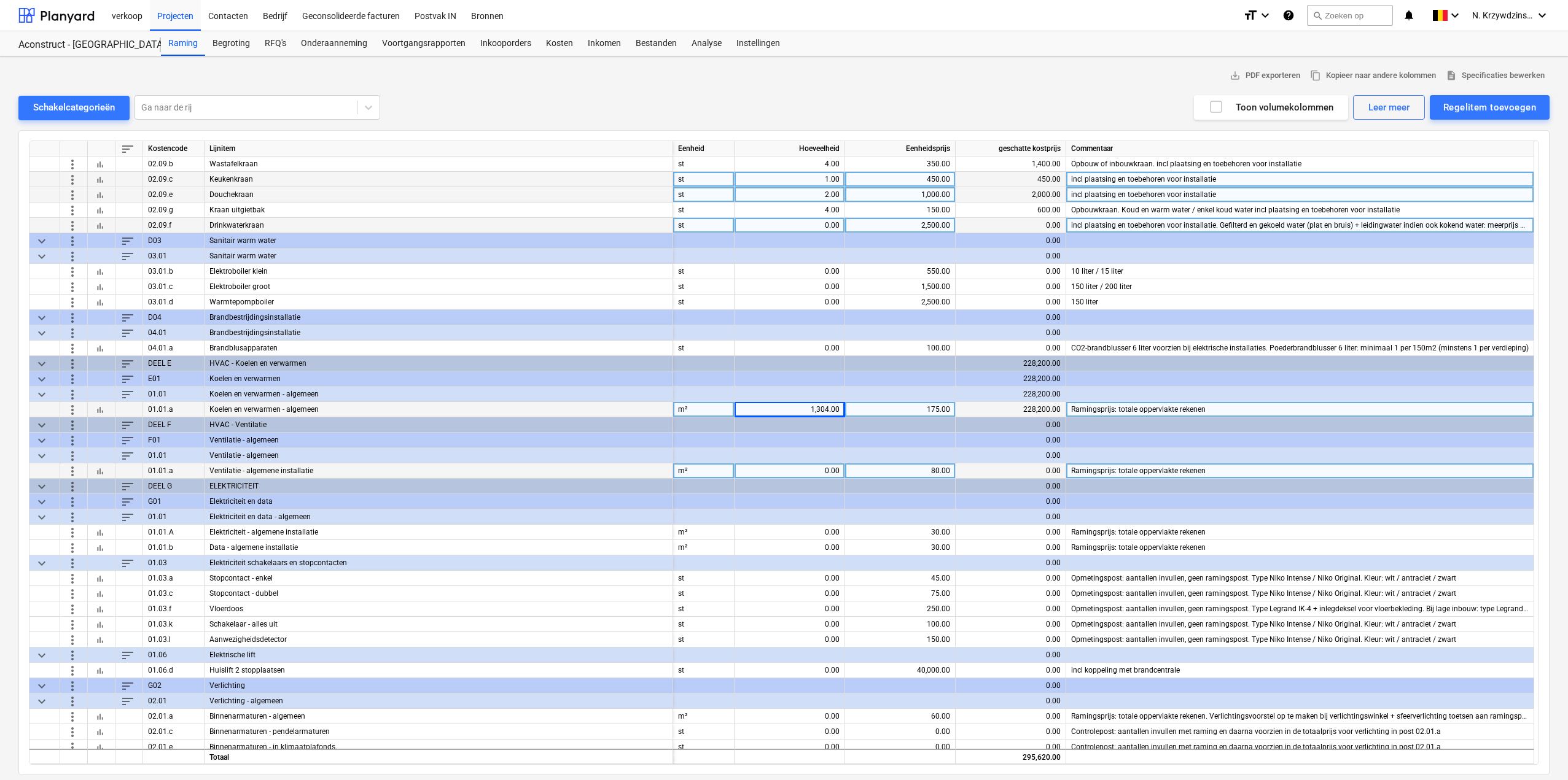
click at [812, 466] on div "0.00" at bounding box center [790, 471] width 100 height 16
type input "1304"
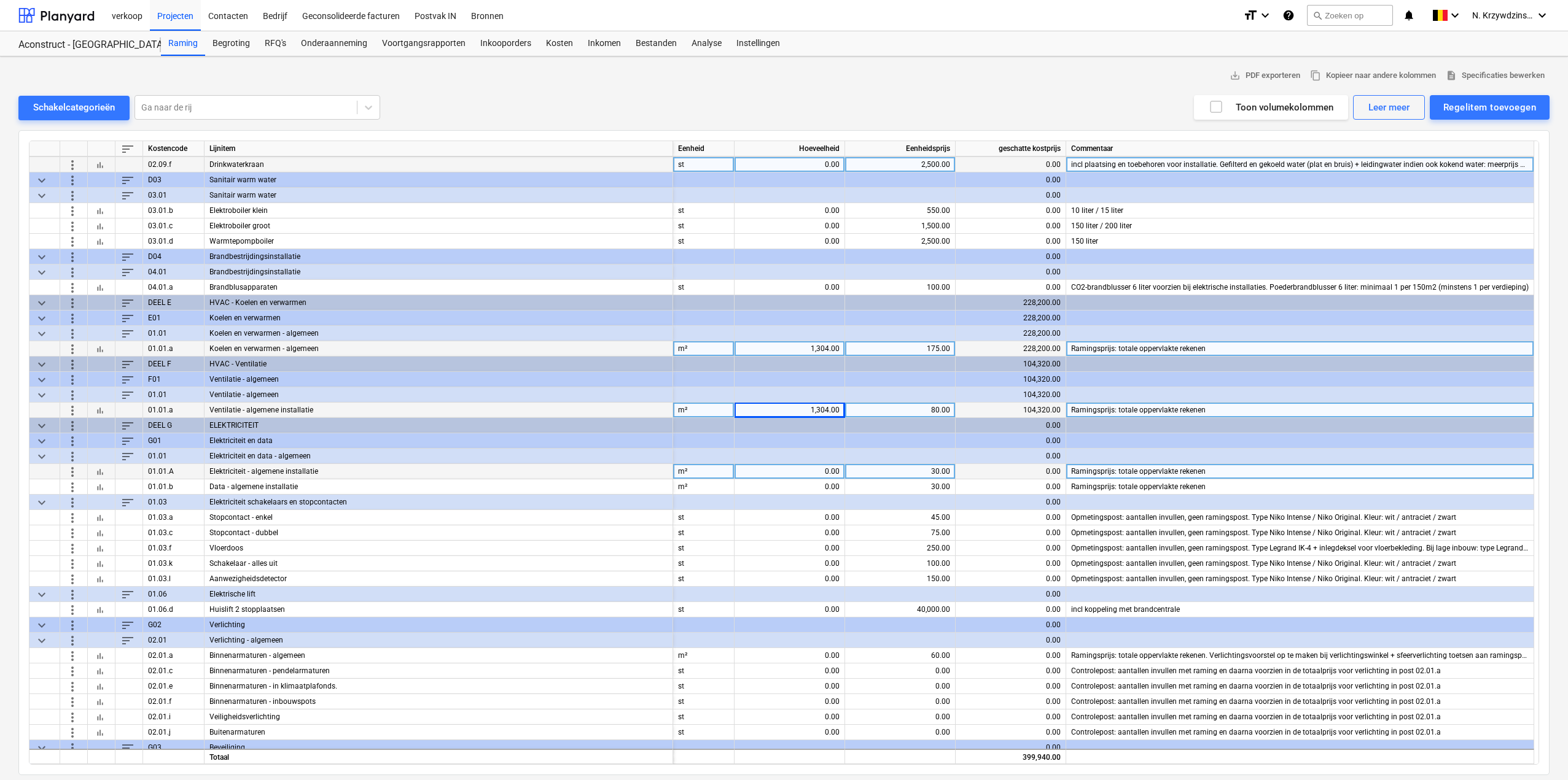
scroll to position [430, 0]
click at [819, 471] on div "0.00" at bounding box center [790, 471] width 100 height 16
type input "1304"
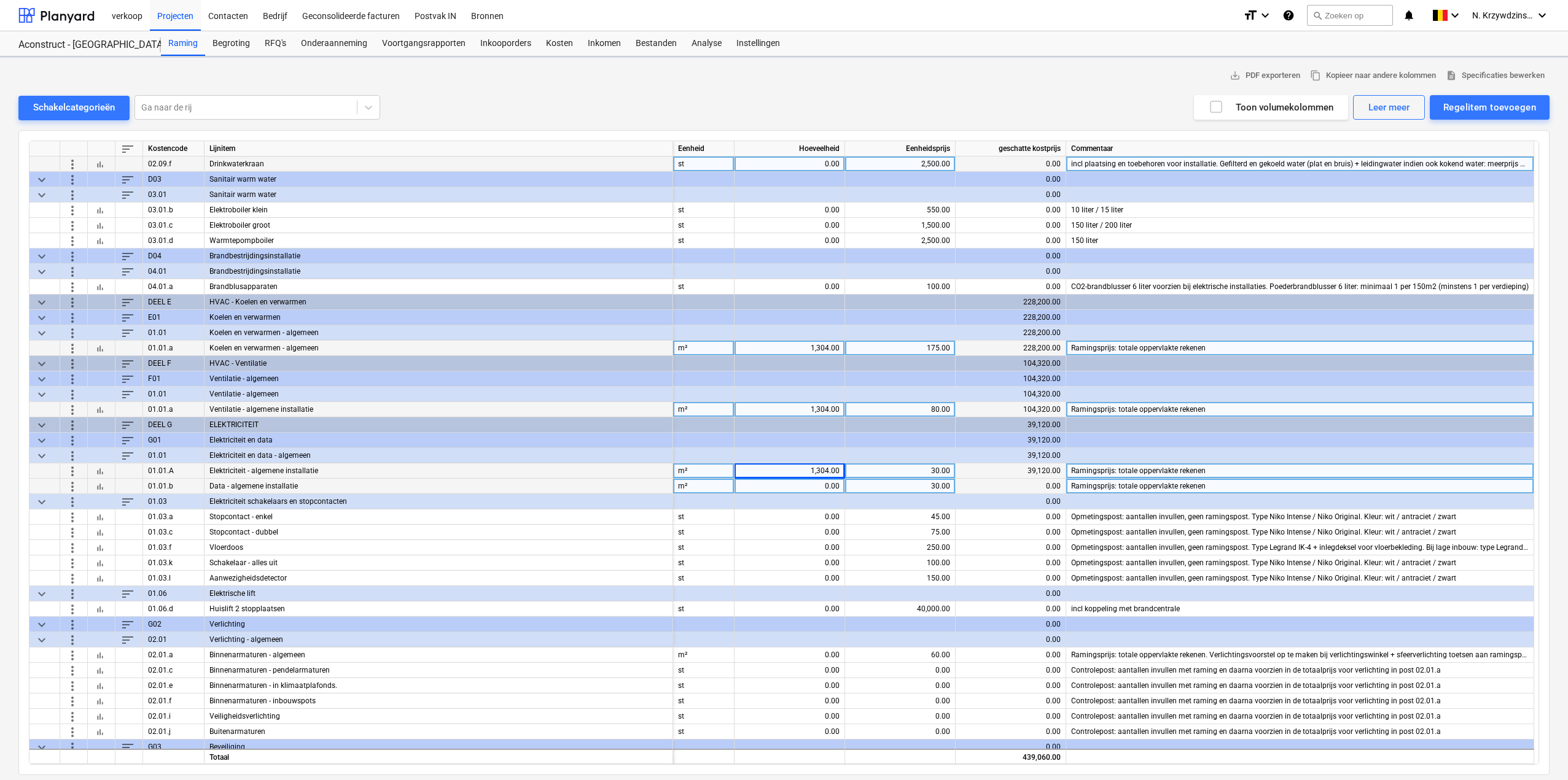
click at [827, 486] on div "0.00" at bounding box center [790, 487] width 100 height 16
type input "1304"
click at [96, 342] on button "bar_chart" at bounding box center [100, 348] width 15 height 15
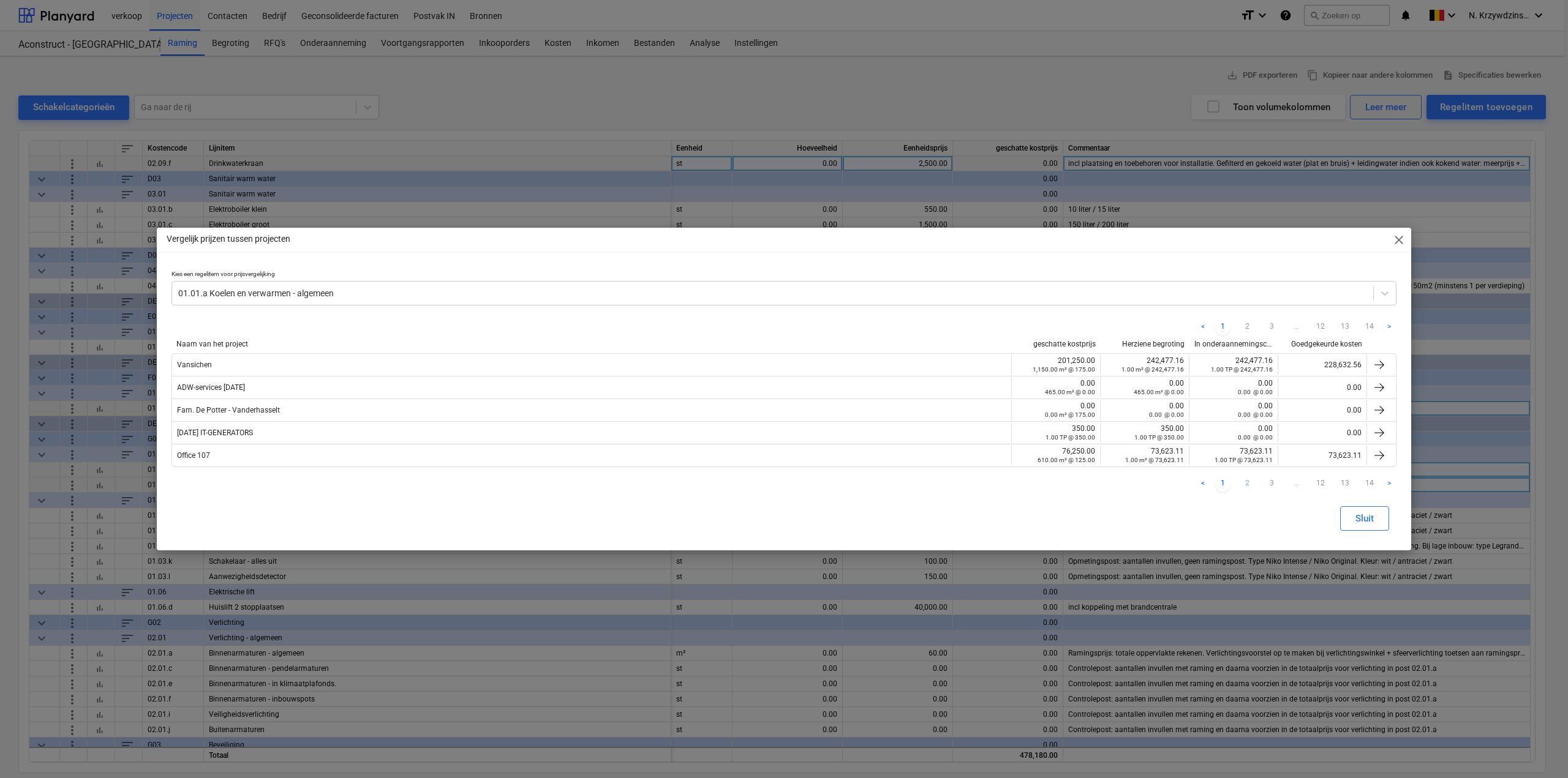
click at [1245, 483] on link "2" at bounding box center [1247, 484] width 15 height 15
click at [1269, 483] on link "3" at bounding box center [1271, 484] width 15 height 15
click at [1275, 482] on link "4" at bounding box center [1271, 484] width 15 height 15
click at [1273, 481] on link "5" at bounding box center [1271, 484] width 15 height 15
click at [1271, 485] on link "6" at bounding box center [1271, 484] width 15 height 15
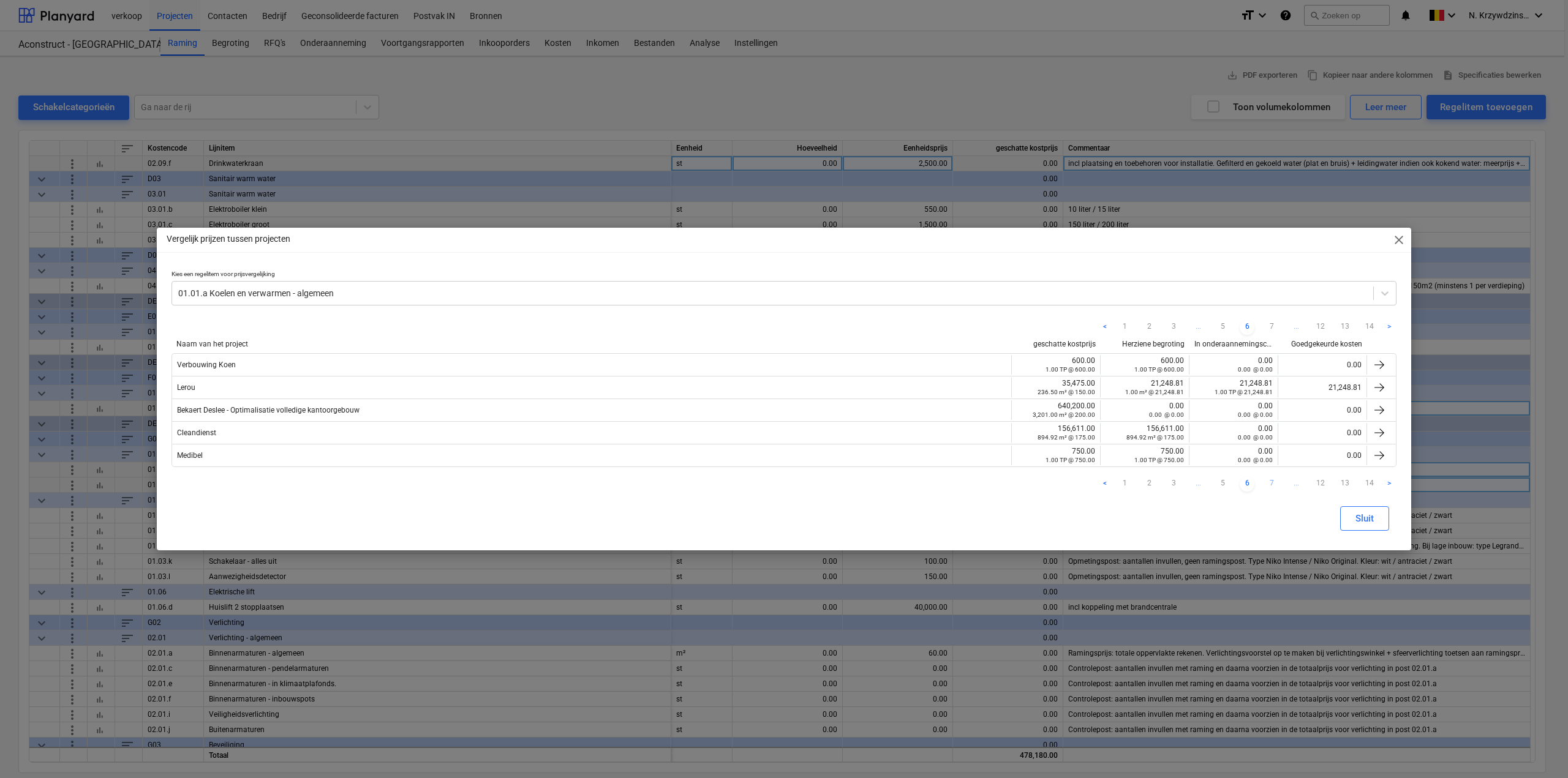
click at [1275, 482] on link "7" at bounding box center [1271, 484] width 15 height 15
click at [1273, 484] on link "8" at bounding box center [1271, 484] width 15 height 15
click at [1362, 515] on div "Sluit" at bounding box center [1365, 519] width 18 height 16
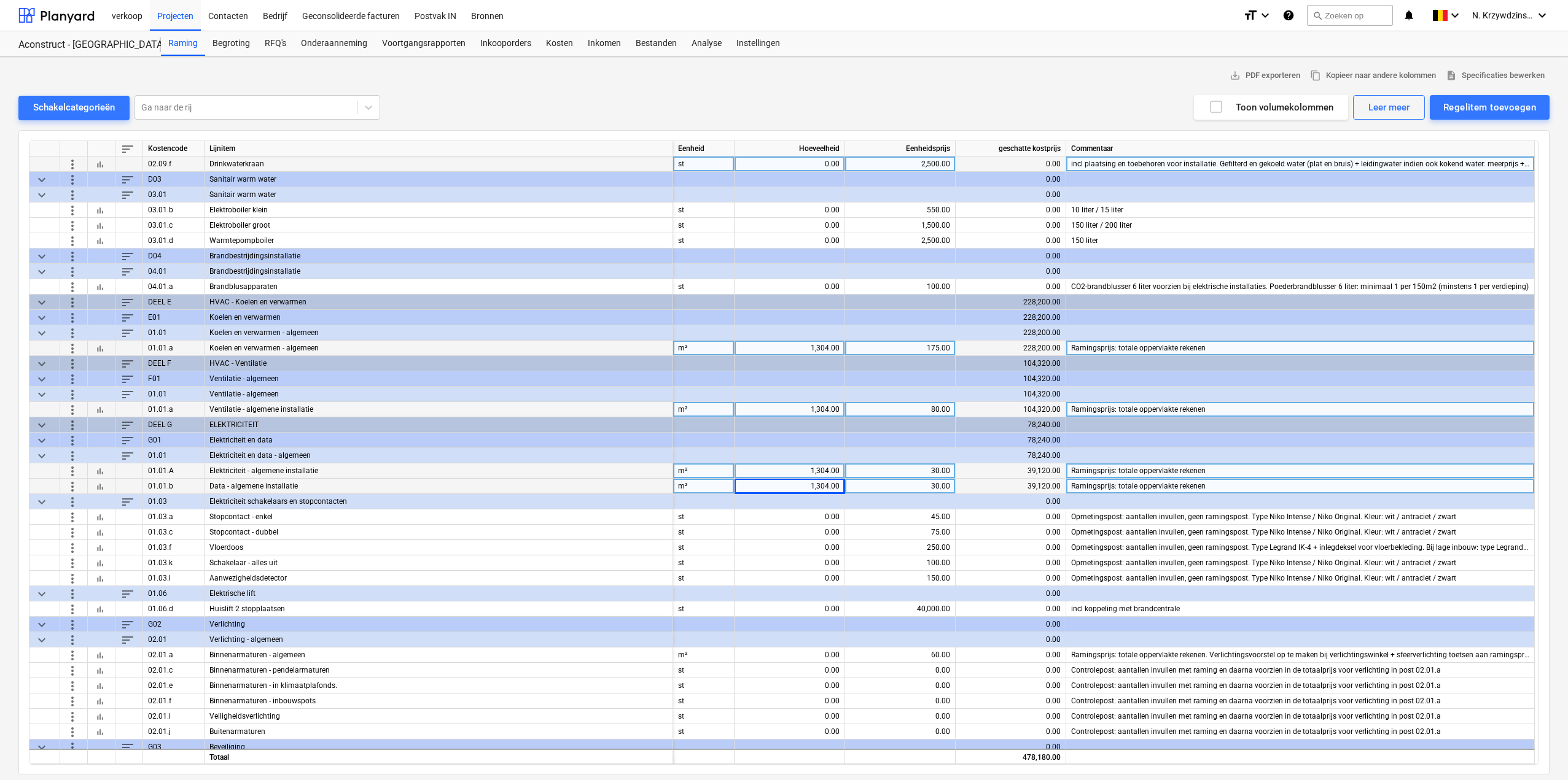
click at [923, 342] on div "175.00" at bounding box center [901, 348] width 100 height 16
type input "150"
click at [927, 410] on div "80.00" at bounding box center [901, 410] width 100 height 16
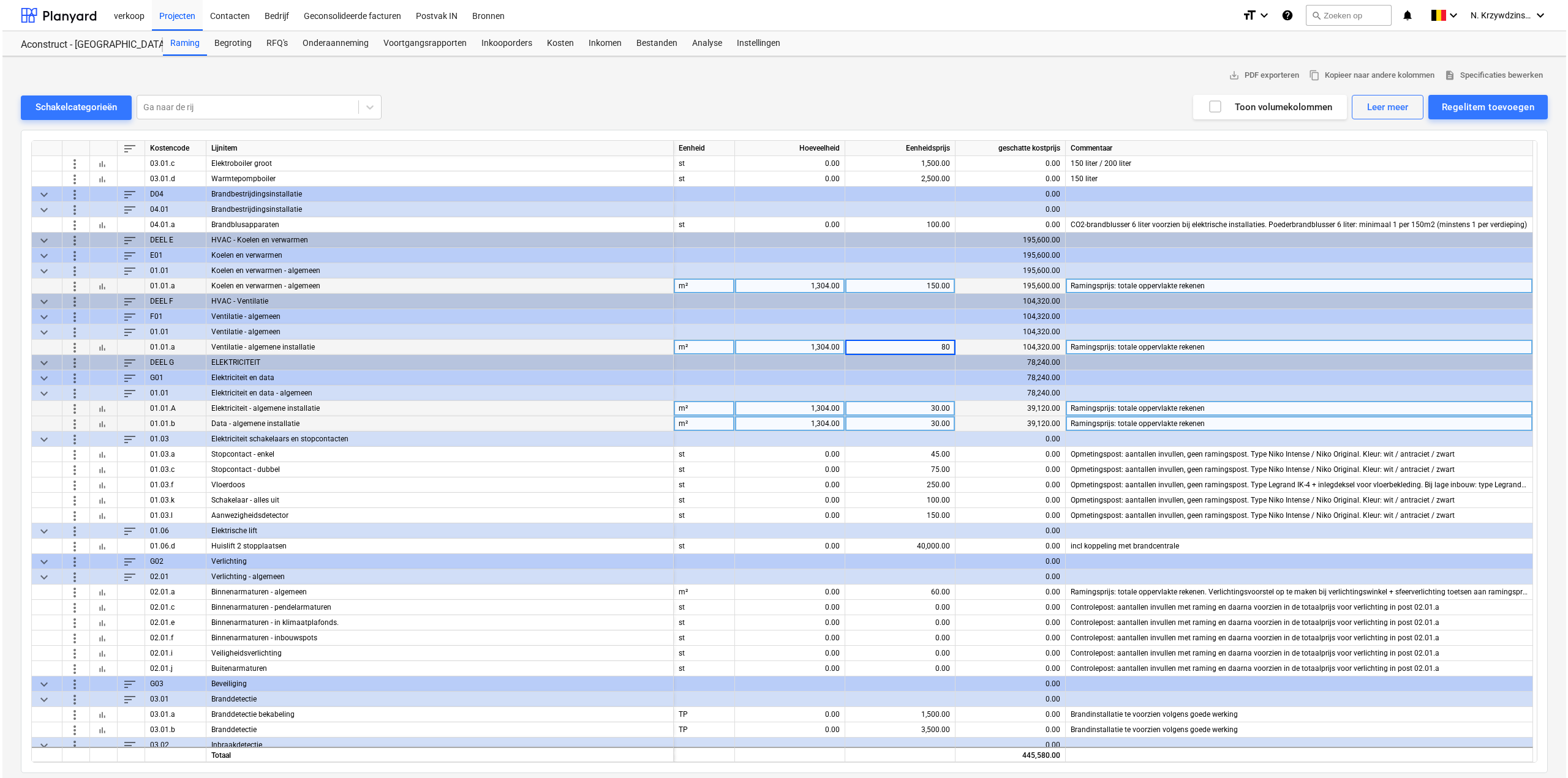
scroll to position [551, 0]
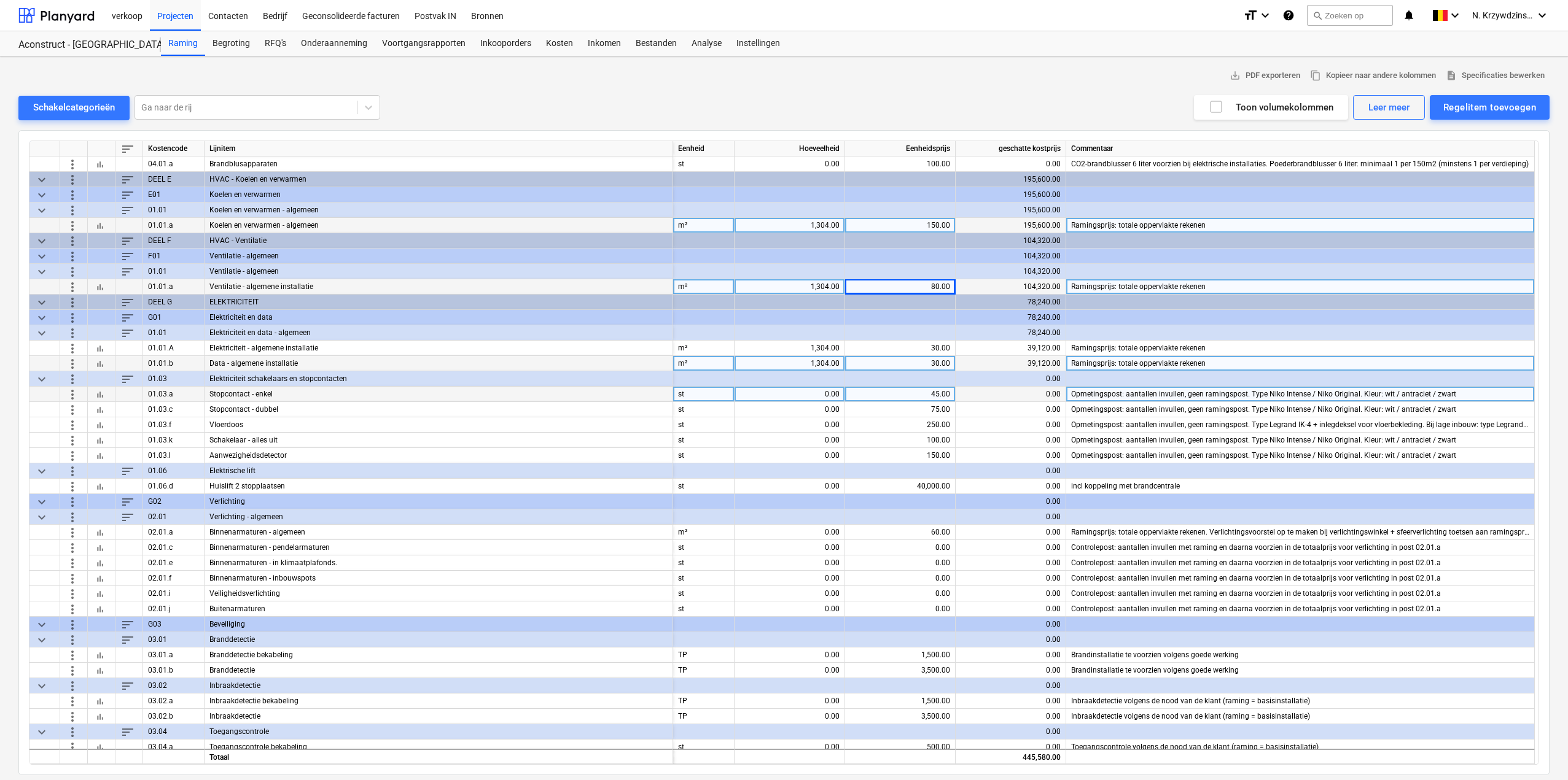
drag, startPoint x: 901, startPoint y: 395, endPoint x: 952, endPoint y: 393, distance: 51.0
click at [952, 393] on div "45.00" at bounding box center [901, 394] width 110 height 16
type input "0"
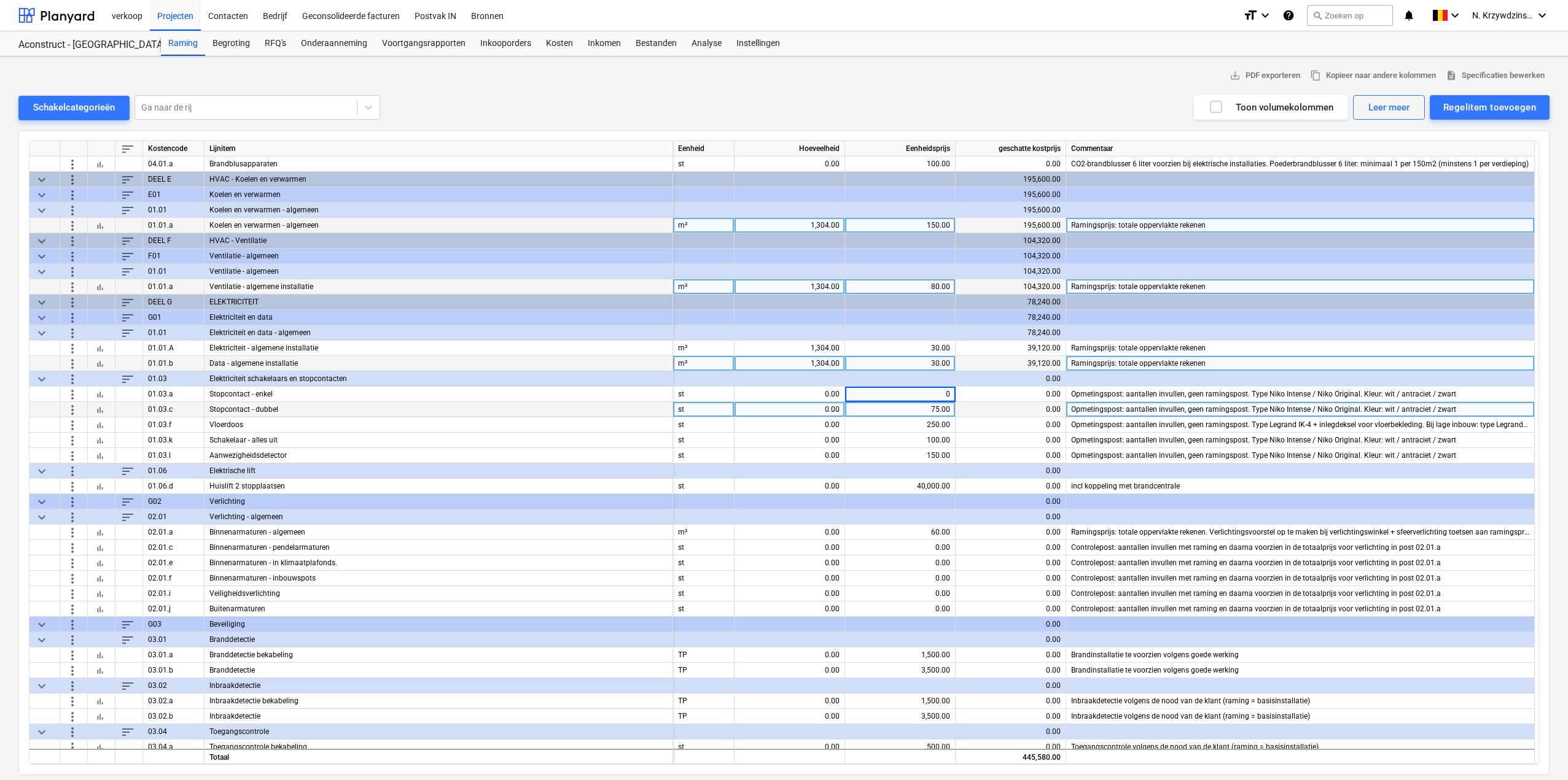
click at [919, 406] on div "75.00" at bounding box center [901, 410] width 100 height 16
type input "0"
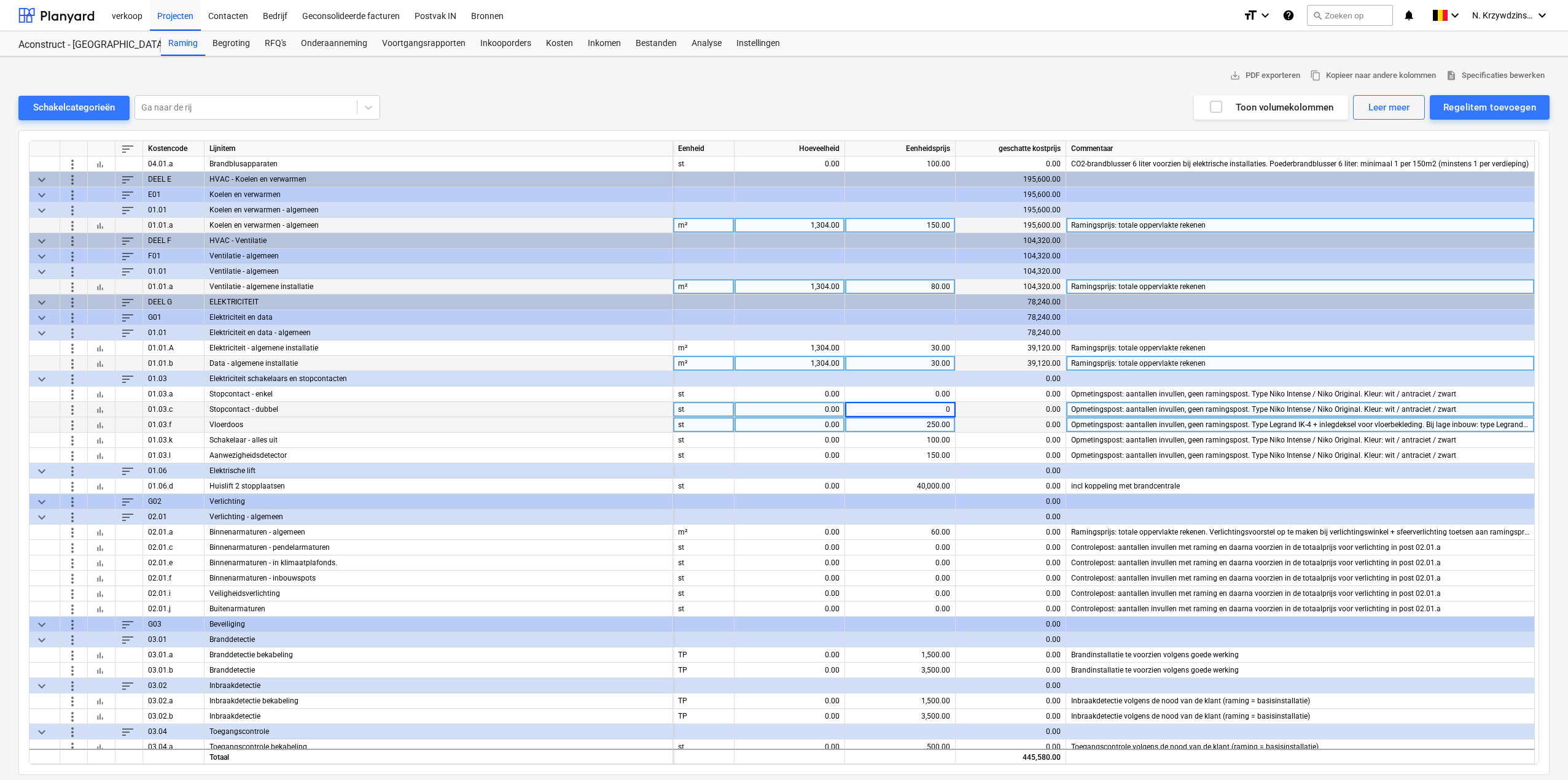
click at [920, 420] on div "250.00" at bounding box center [901, 425] width 100 height 16
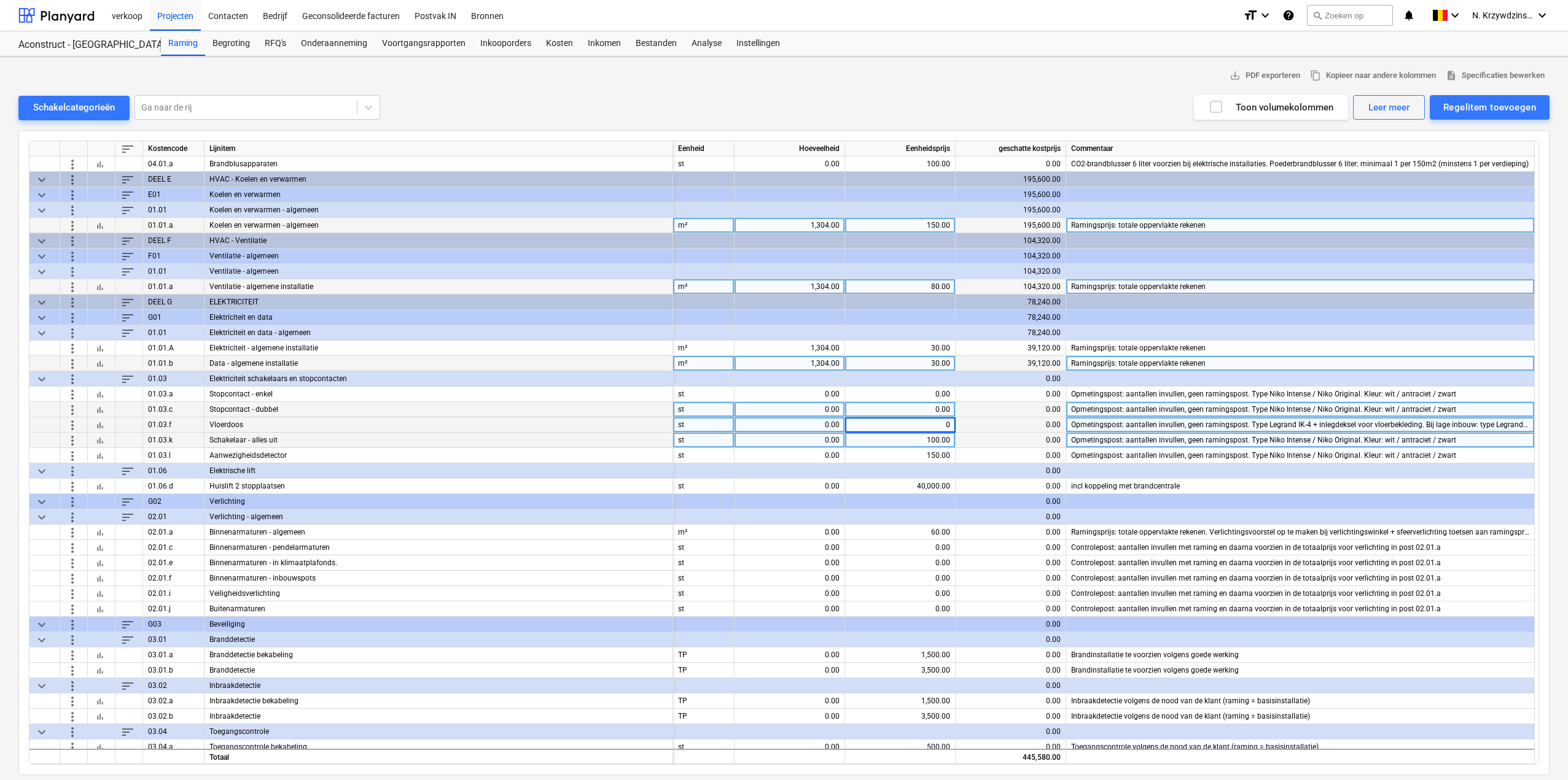
click at [924, 435] on div "100.00" at bounding box center [901, 441] width 100 height 16
type input "0"
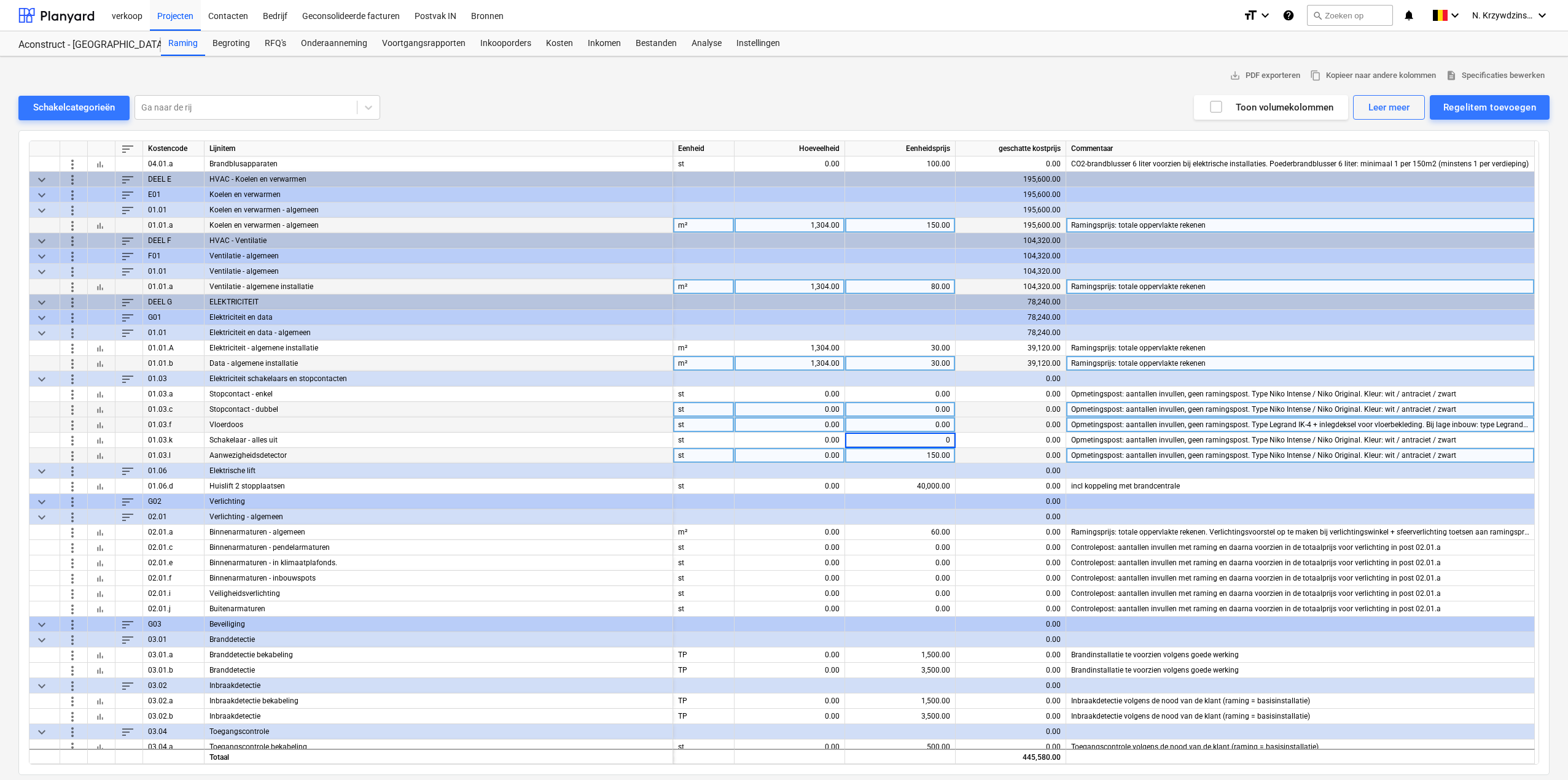
click at [925, 452] on div "150.00" at bounding box center [901, 456] width 100 height 16
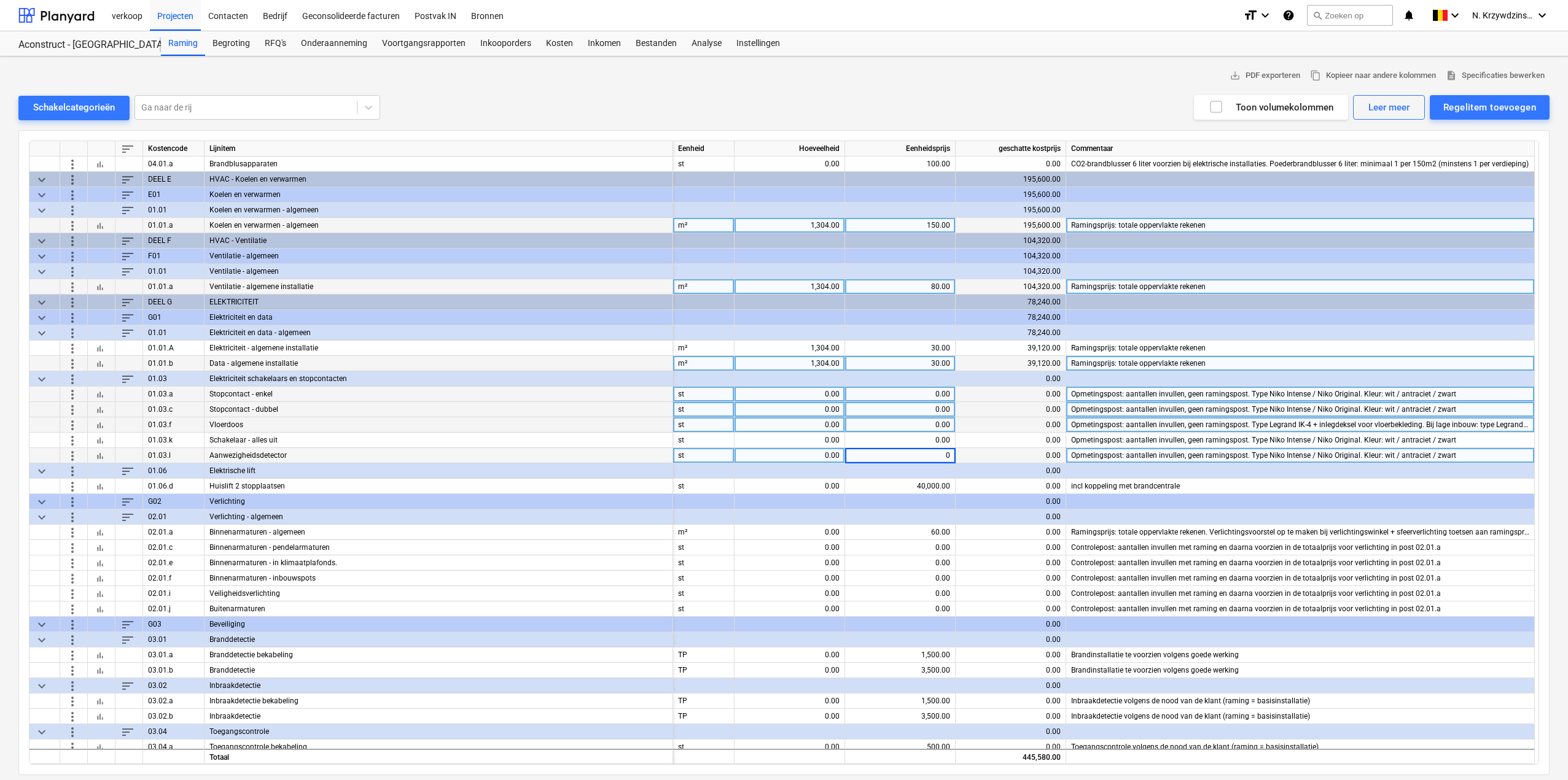
click at [823, 394] on div "0.00" at bounding box center [790, 394] width 100 height 16
click at [819, 395] on div "0.00" at bounding box center [790, 394] width 100 height 16
type input "2"
type input "36"
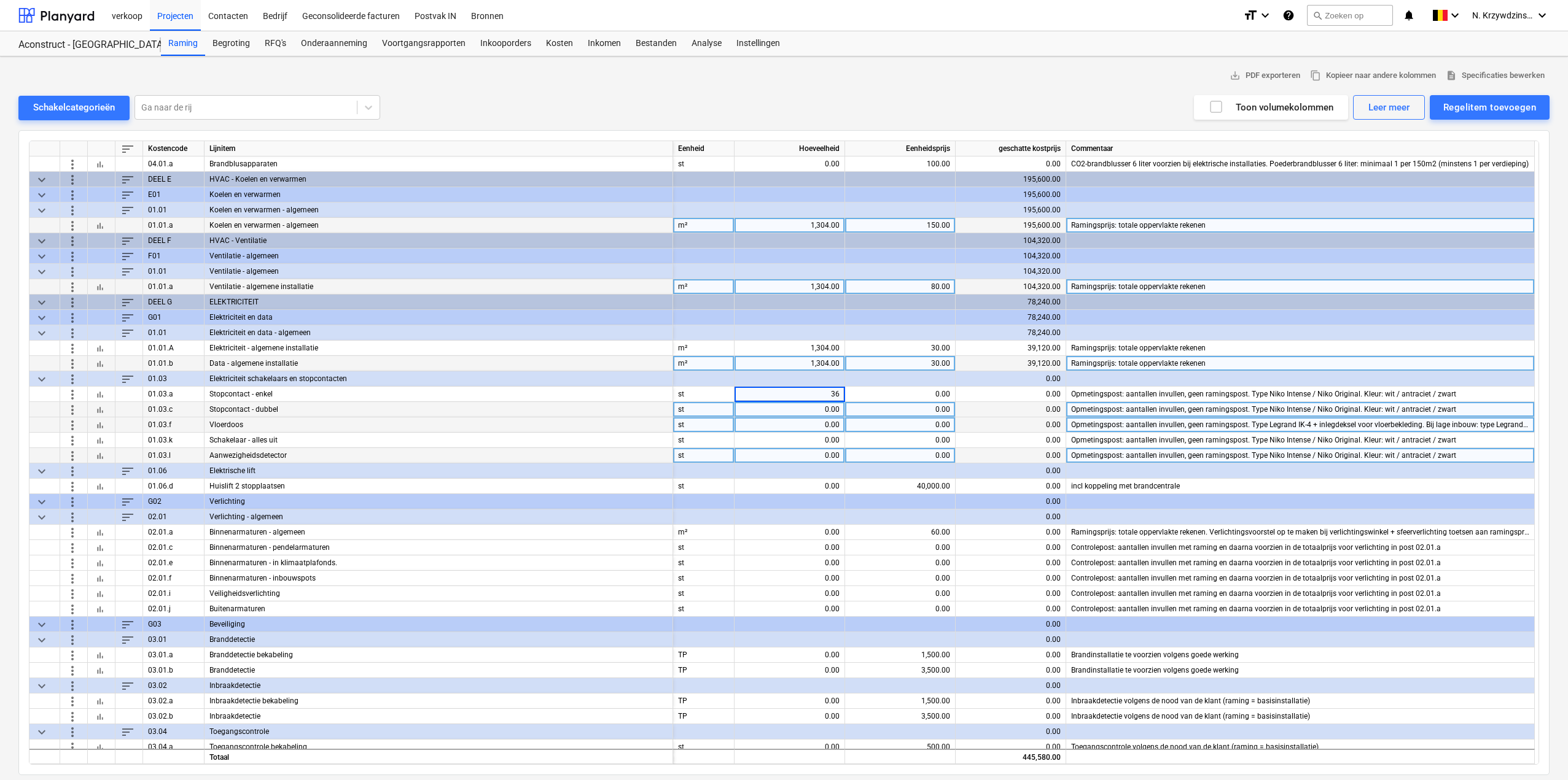
click at [821, 415] on div "0.00" at bounding box center [790, 410] width 100 height 16
click at [792, 429] on div "0.00" at bounding box center [790, 425] width 100 height 16
click at [792, 429] on input at bounding box center [790, 425] width 110 height 15
type input "23"
click at [805, 410] on div "0.00" at bounding box center [790, 410] width 100 height 16
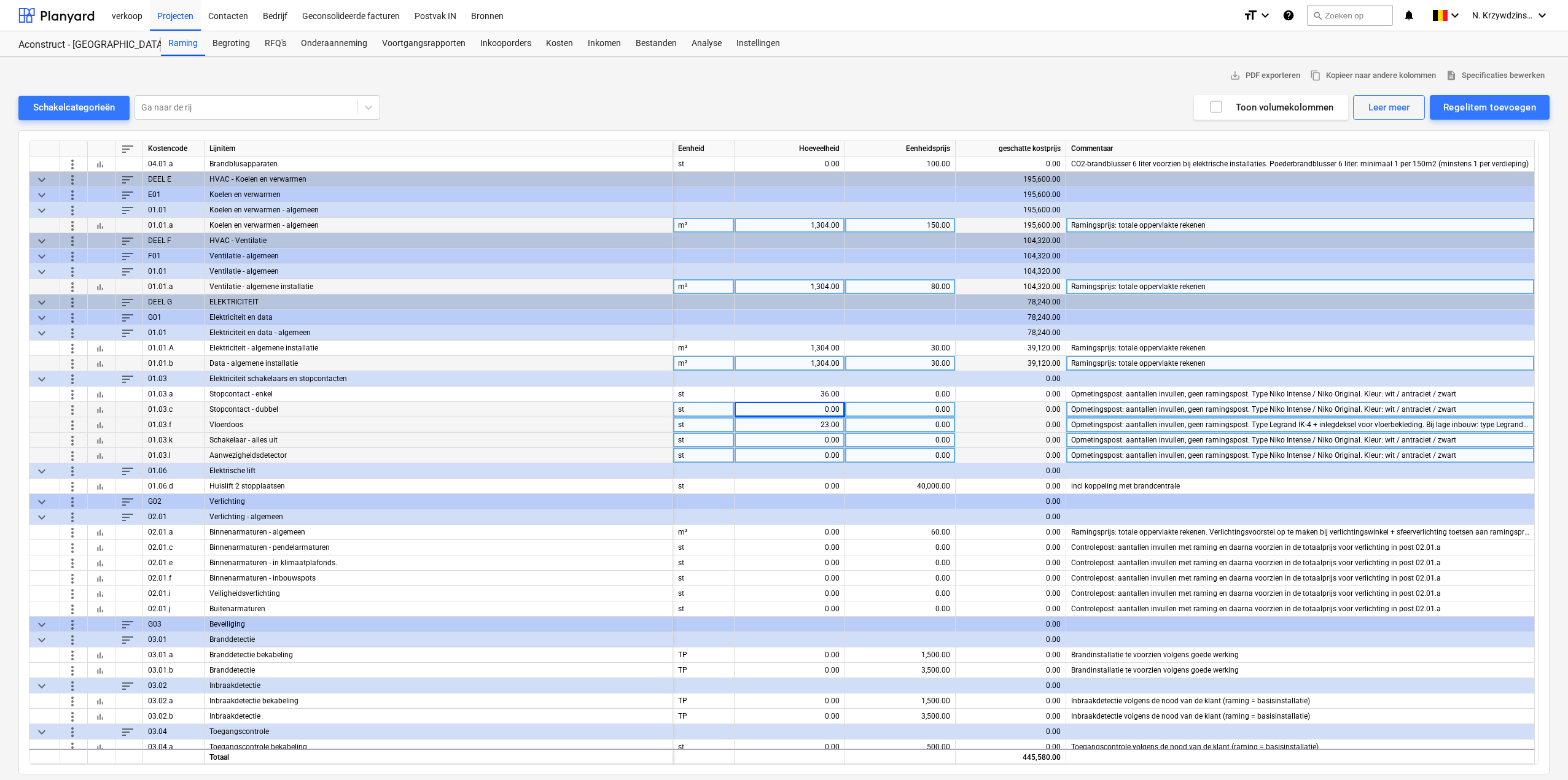
click at [821, 442] on div "0.00" at bounding box center [790, 441] width 100 height 16
type input "4"
click at [824, 451] on div "0.00" at bounding box center [790, 456] width 100 height 16
click at [836, 453] on input at bounding box center [790, 455] width 110 height 15
type input "53"
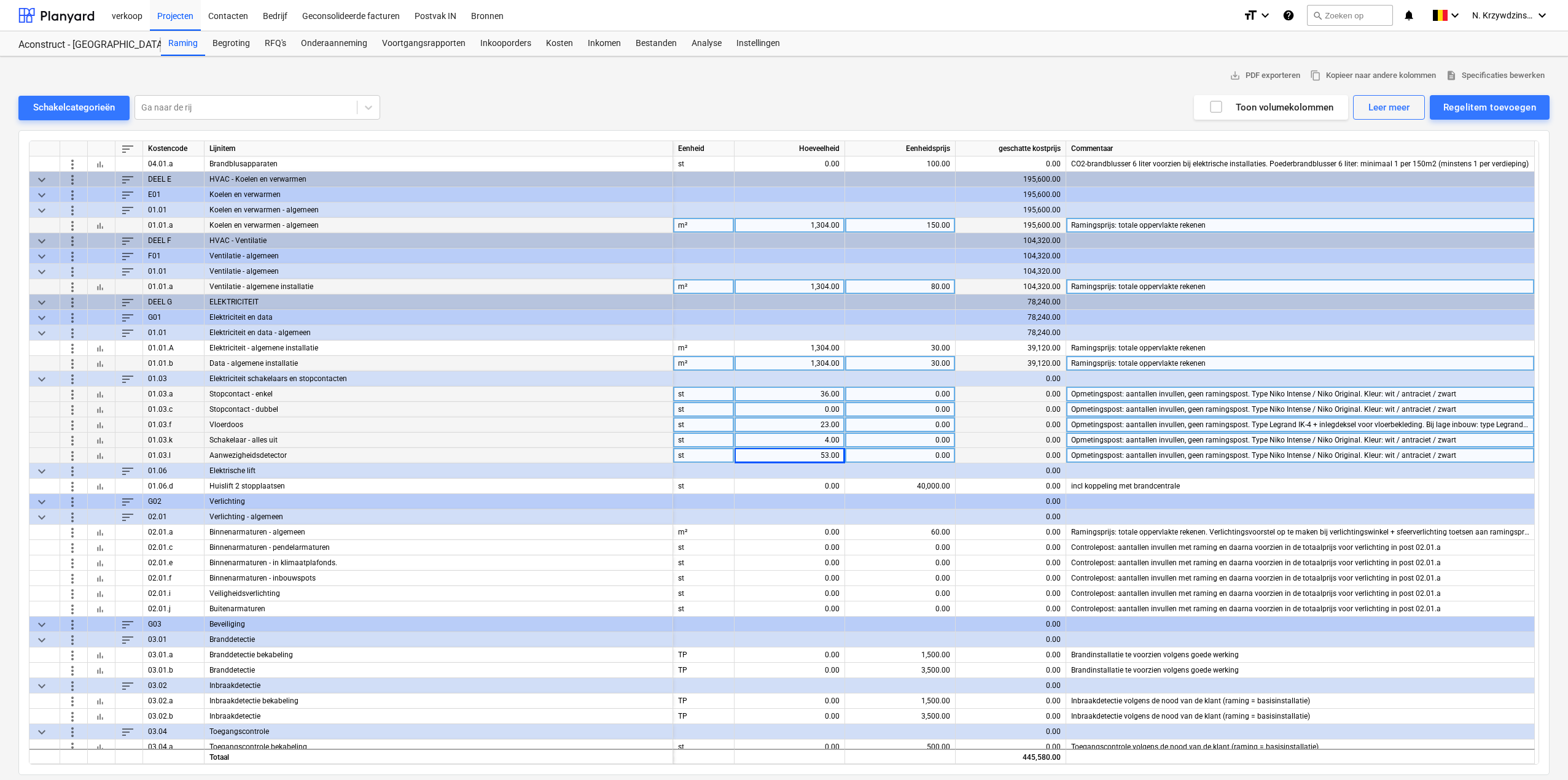
click at [822, 398] on div "36.00" at bounding box center [790, 394] width 100 height 16
type input "68"
click at [808, 418] on div "23.00" at bounding box center [790, 425] width 100 height 16
click at [810, 409] on div "0.00" at bounding box center [790, 410] width 100 height 16
type input "44"
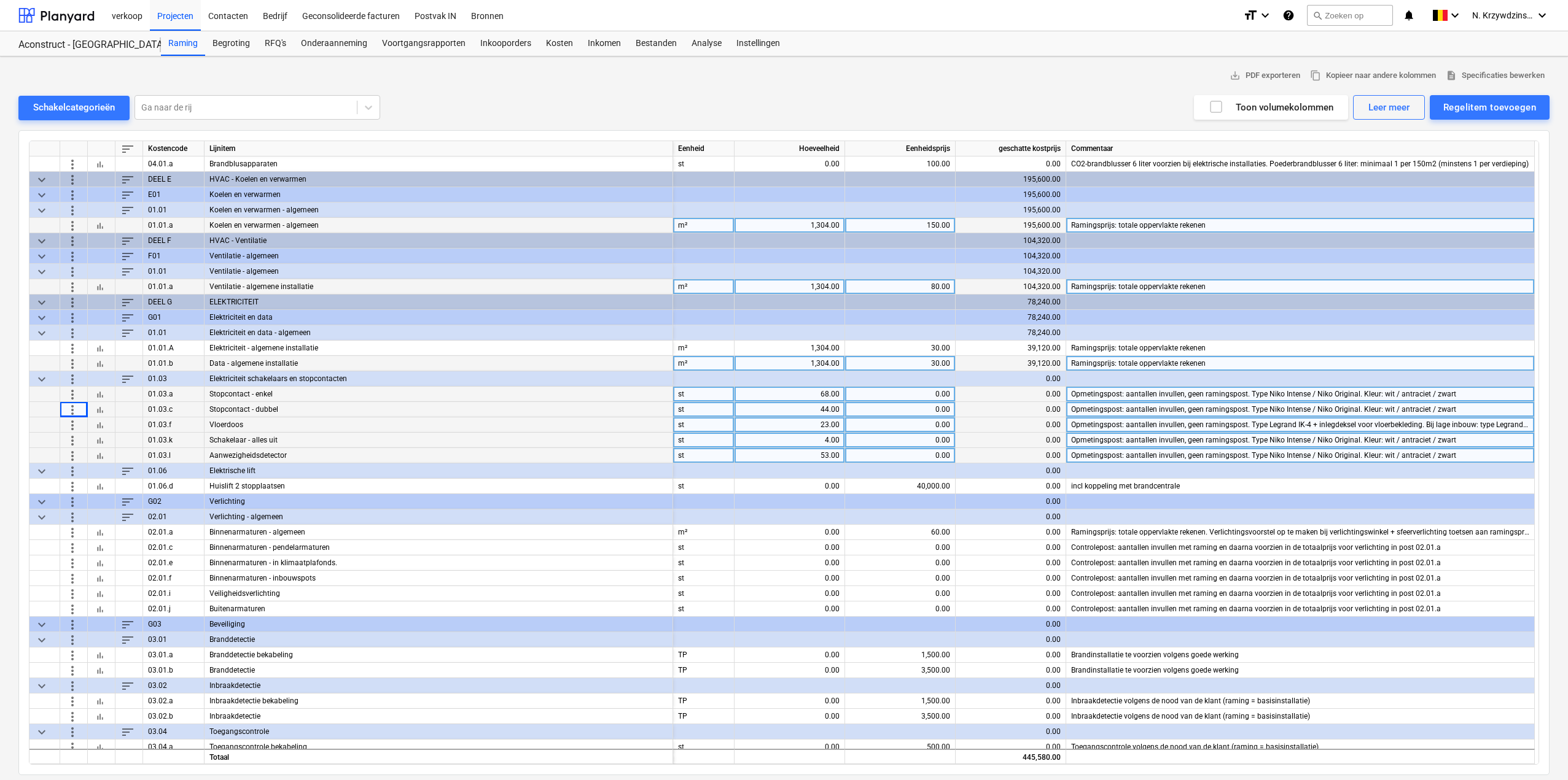
drag, startPoint x: 77, startPoint y: 408, endPoint x: 52, endPoint y: 406, distance: 25.1
click at [52, 406] on div at bounding box center [45, 410] width 30 height 16
click at [52, 410] on div at bounding box center [45, 410] width 30 height 16
click at [71, 410] on span "more_vert" at bounding box center [72, 409] width 15 height 15
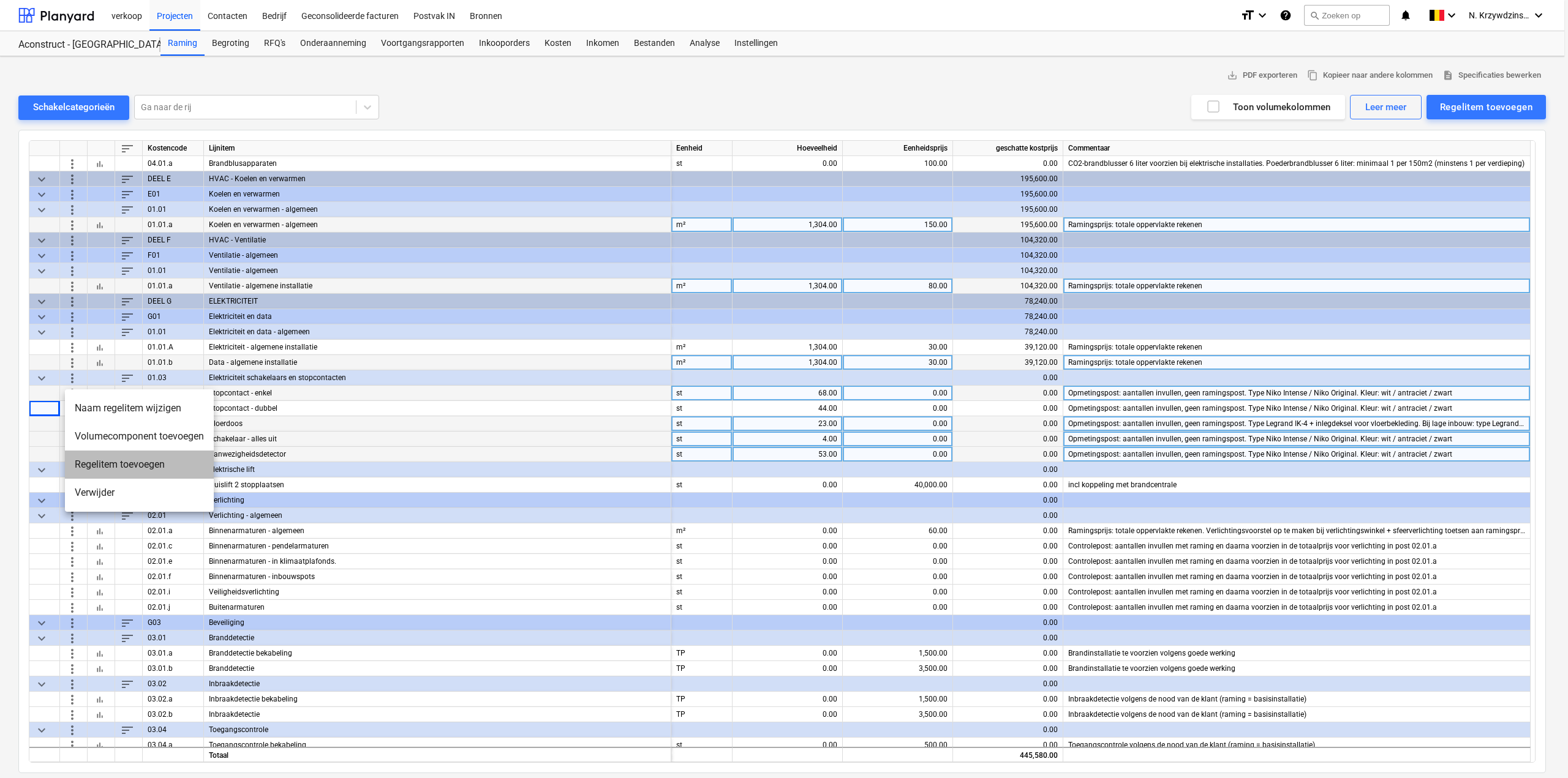
click at [97, 455] on li "Regelitem toevoegen" at bounding box center [139, 465] width 149 height 28
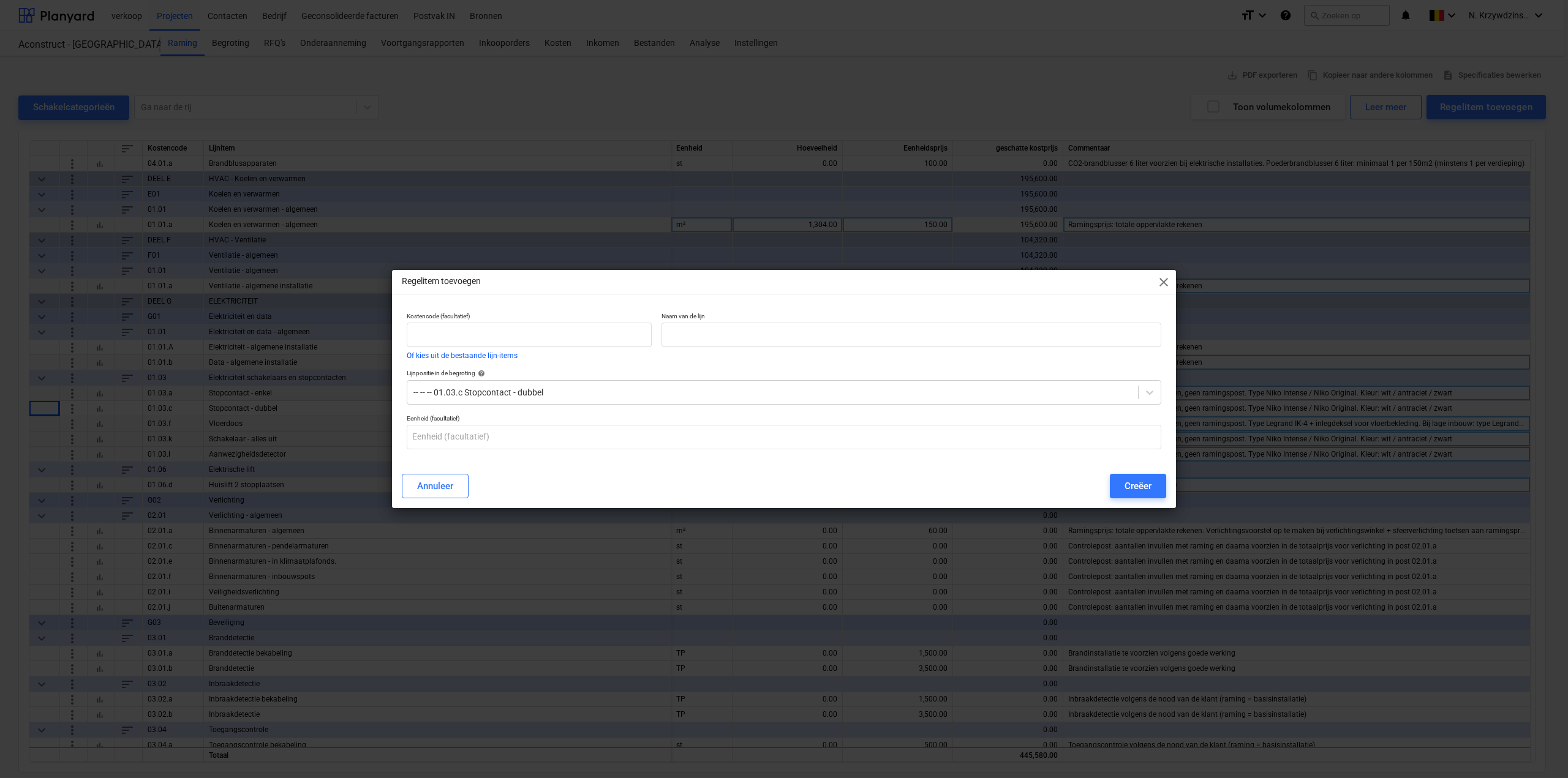
click at [441, 481] on div "Annuleer" at bounding box center [435, 486] width 36 height 16
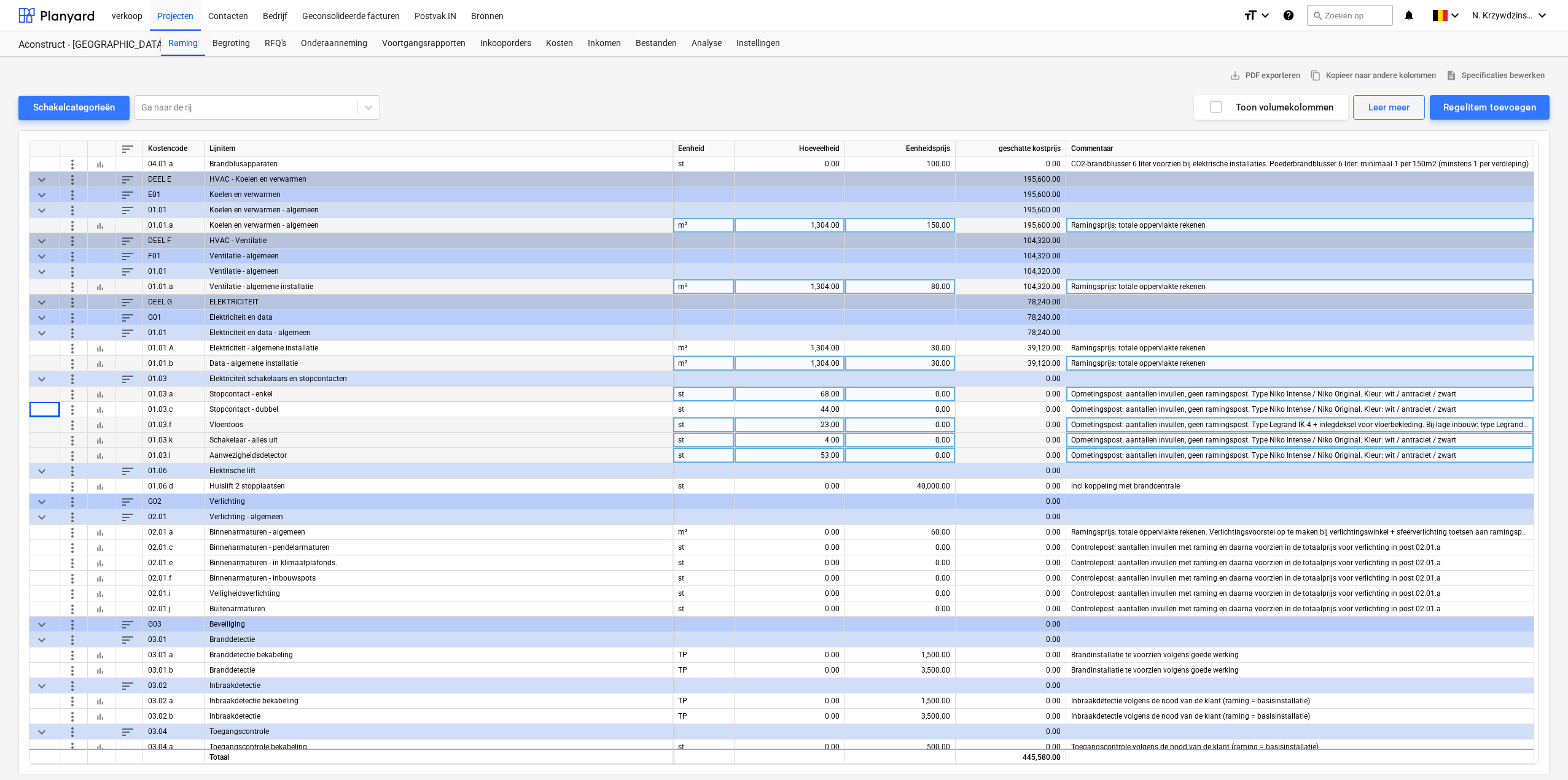
click at [68, 419] on span "more_vert" at bounding box center [72, 425] width 15 height 15
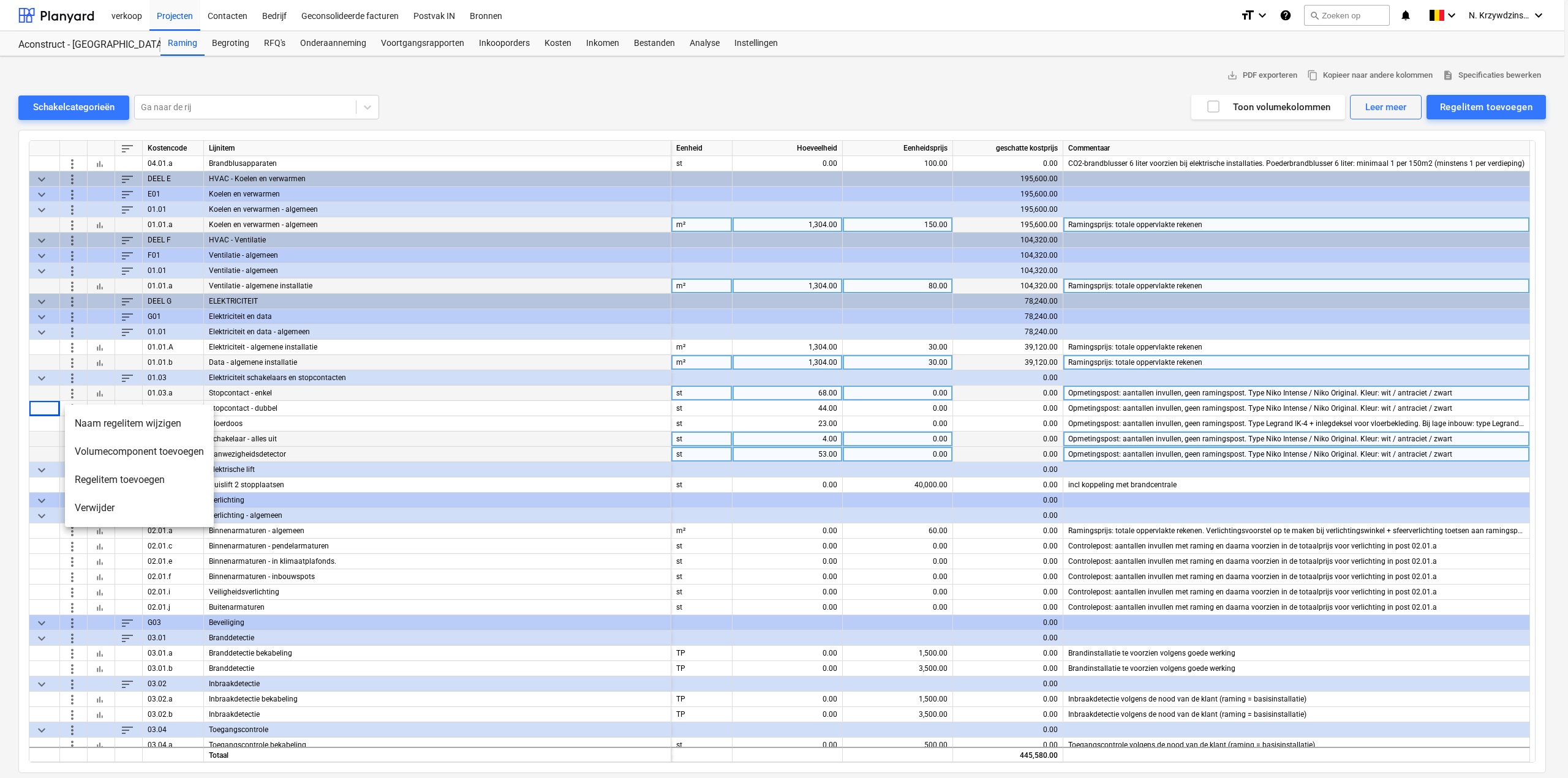
click at [118, 476] on li "Regelitem toevoegen" at bounding box center [139, 480] width 149 height 28
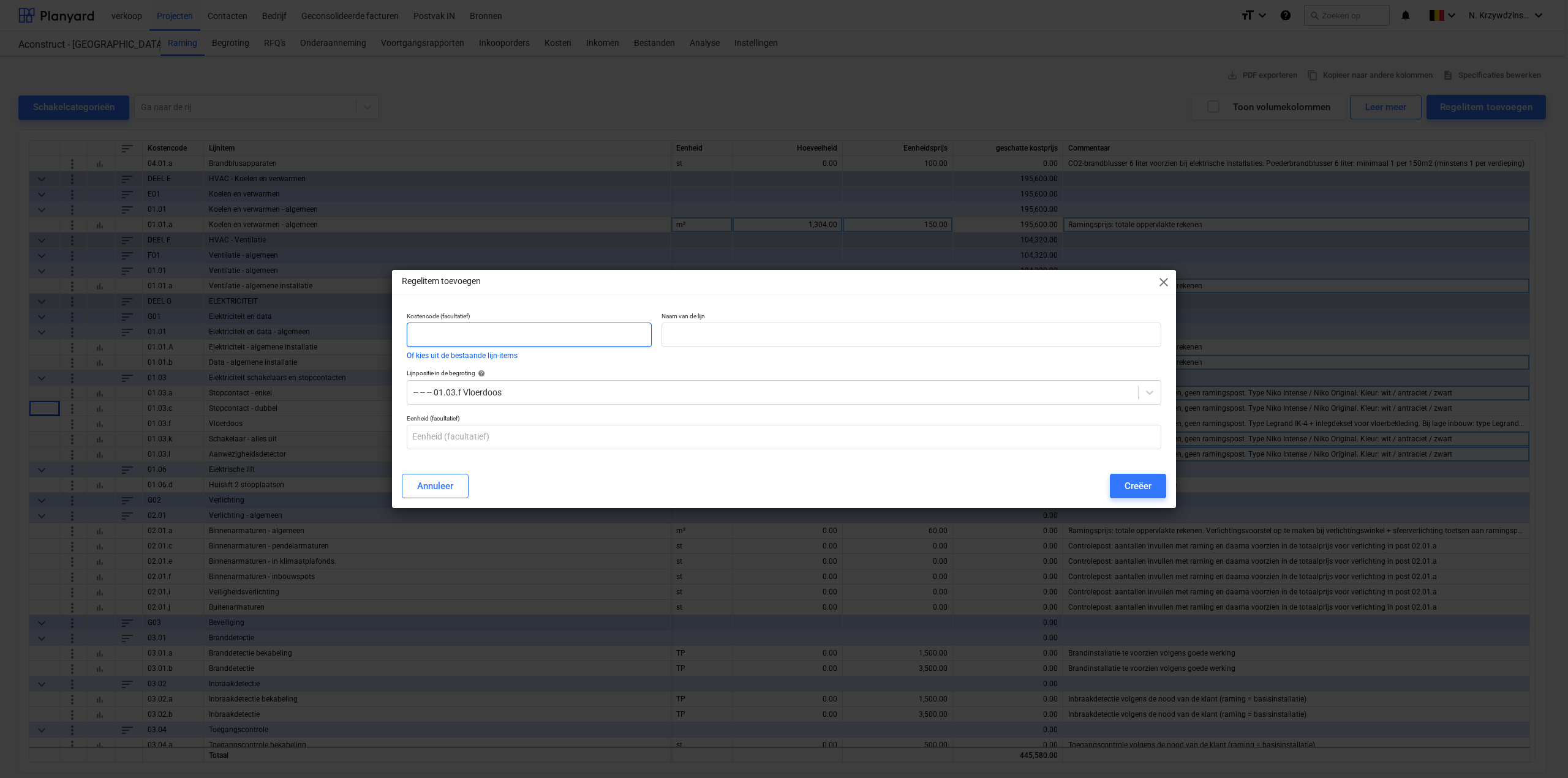
click at [507, 336] on input "text" at bounding box center [529, 335] width 245 height 25
click at [521, 390] on div at bounding box center [773, 392] width 718 height 12
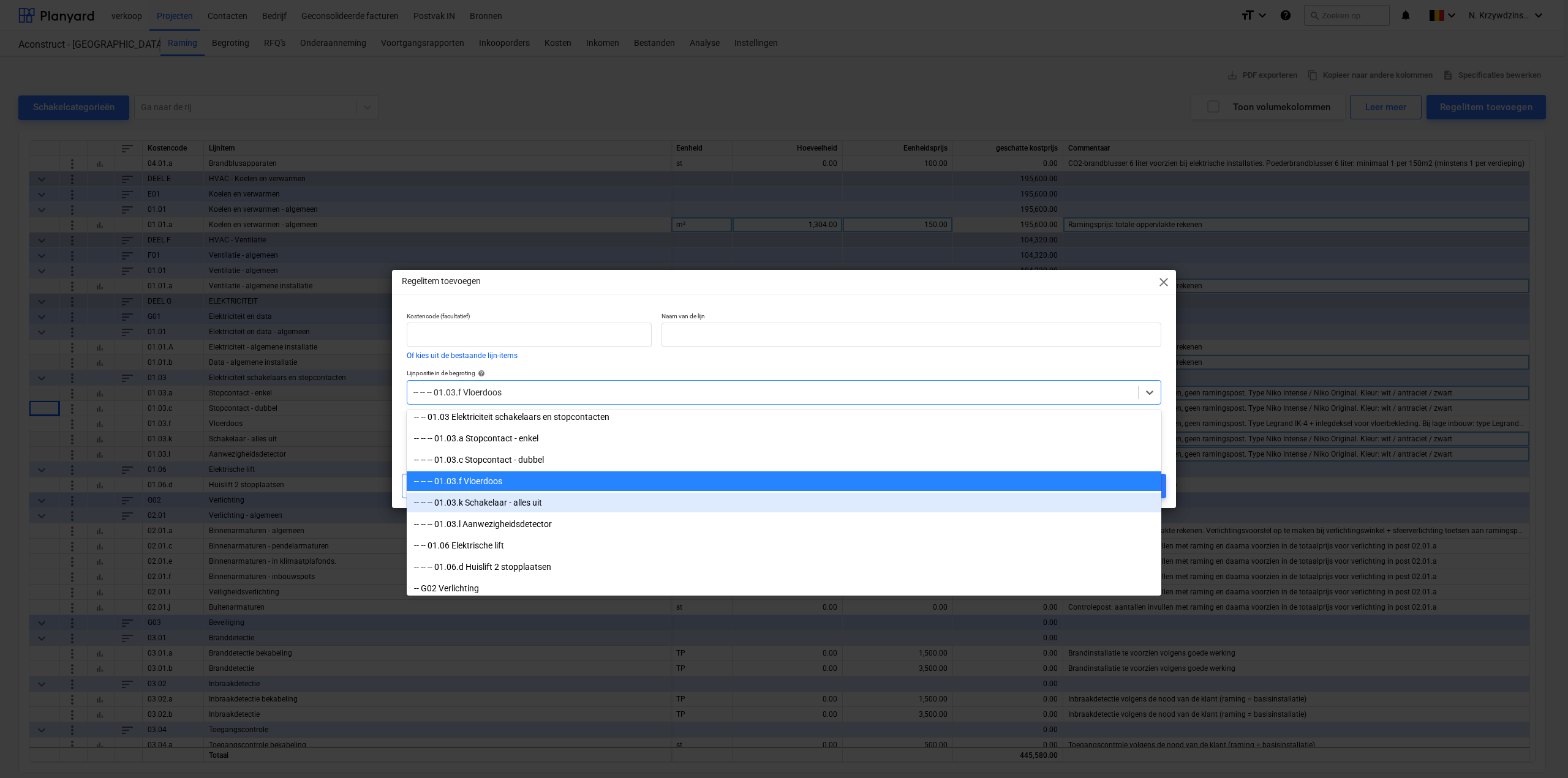
scroll to position [1096, 0]
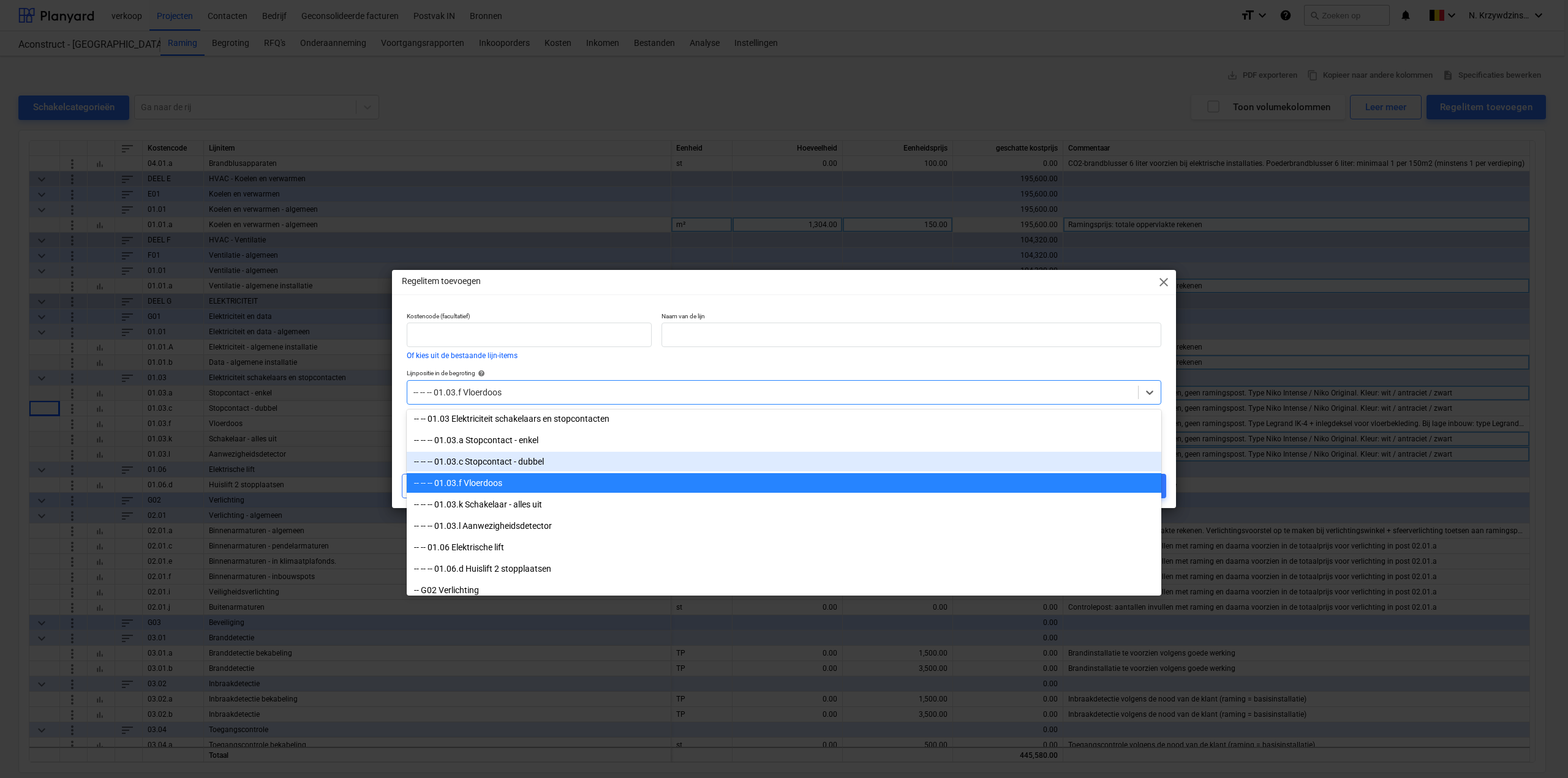
drag, startPoint x: 544, startPoint y: 463, endPoint x: 541, endPoint y: 455, distance: 8.5
click at [544, 462] on div "-- -- -- 01.03.c Stopcontact - dubbel" at bounding box center [784, 462] width 755 height 20
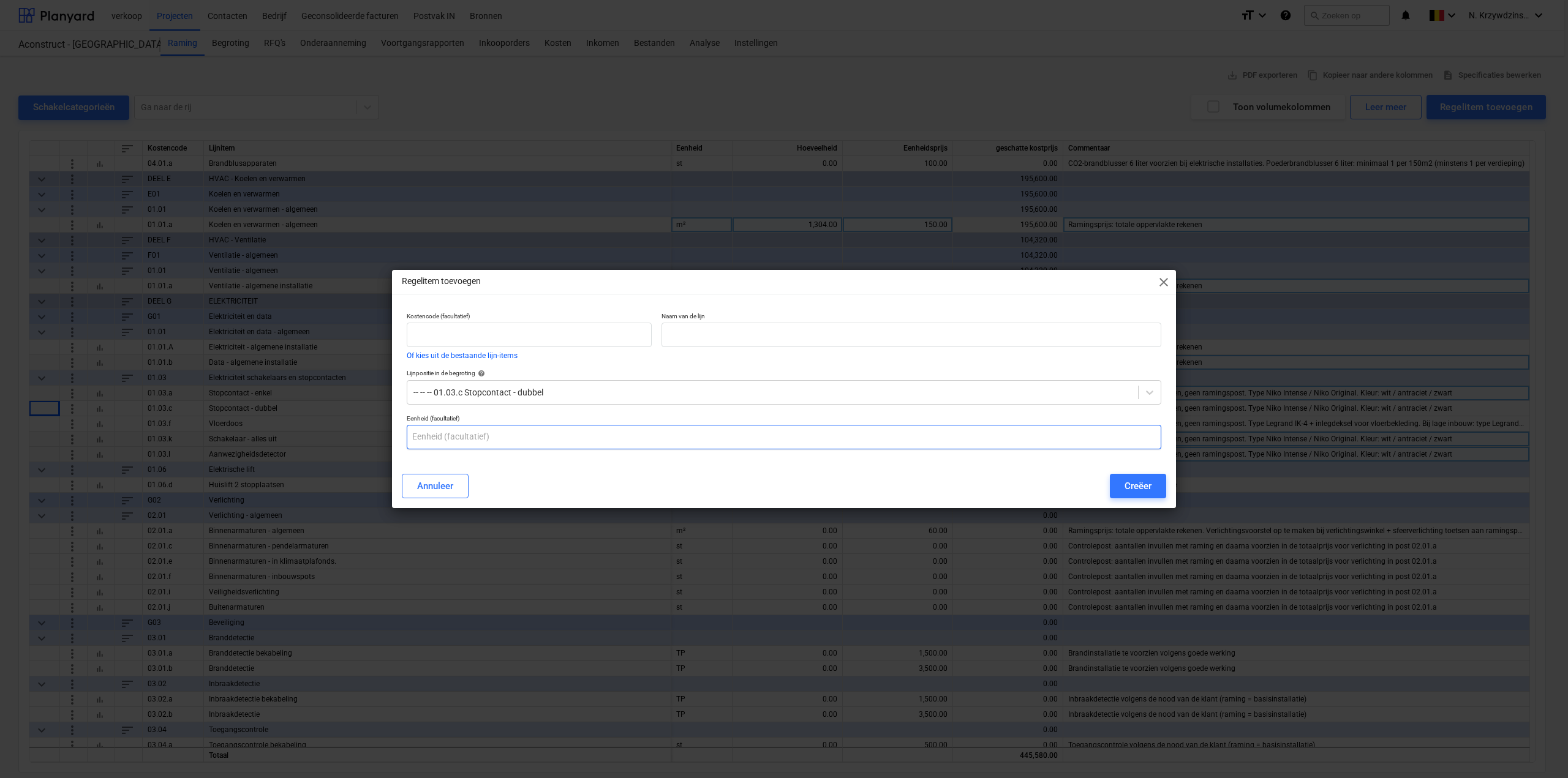
click at [532, 432] on input "text" at bounding box center [784, 437] width 755 height 25
click at [568, 393] on div at bounding box center [773, 392] width 718 height 12
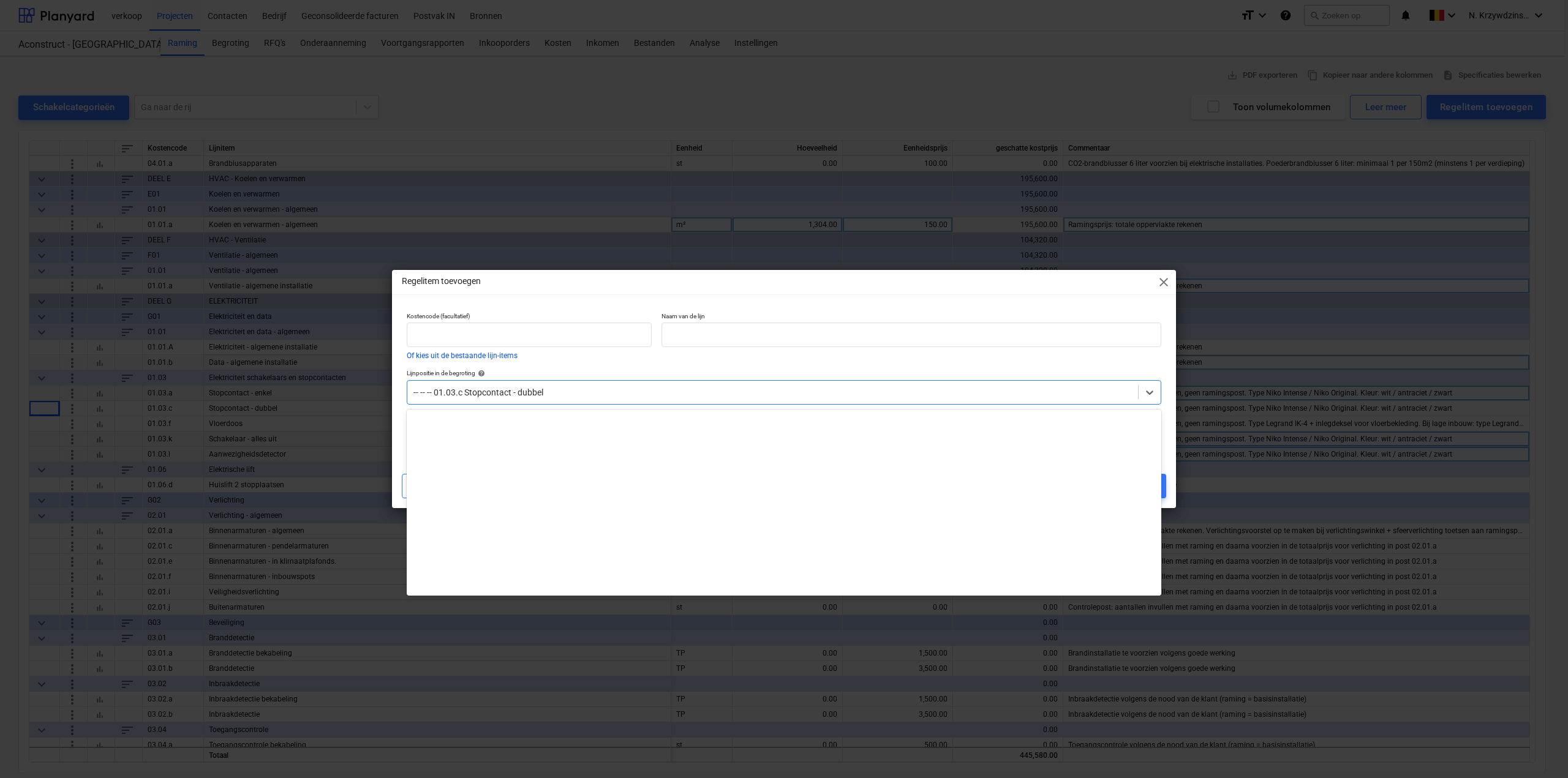
scroll to position [1136, 0]
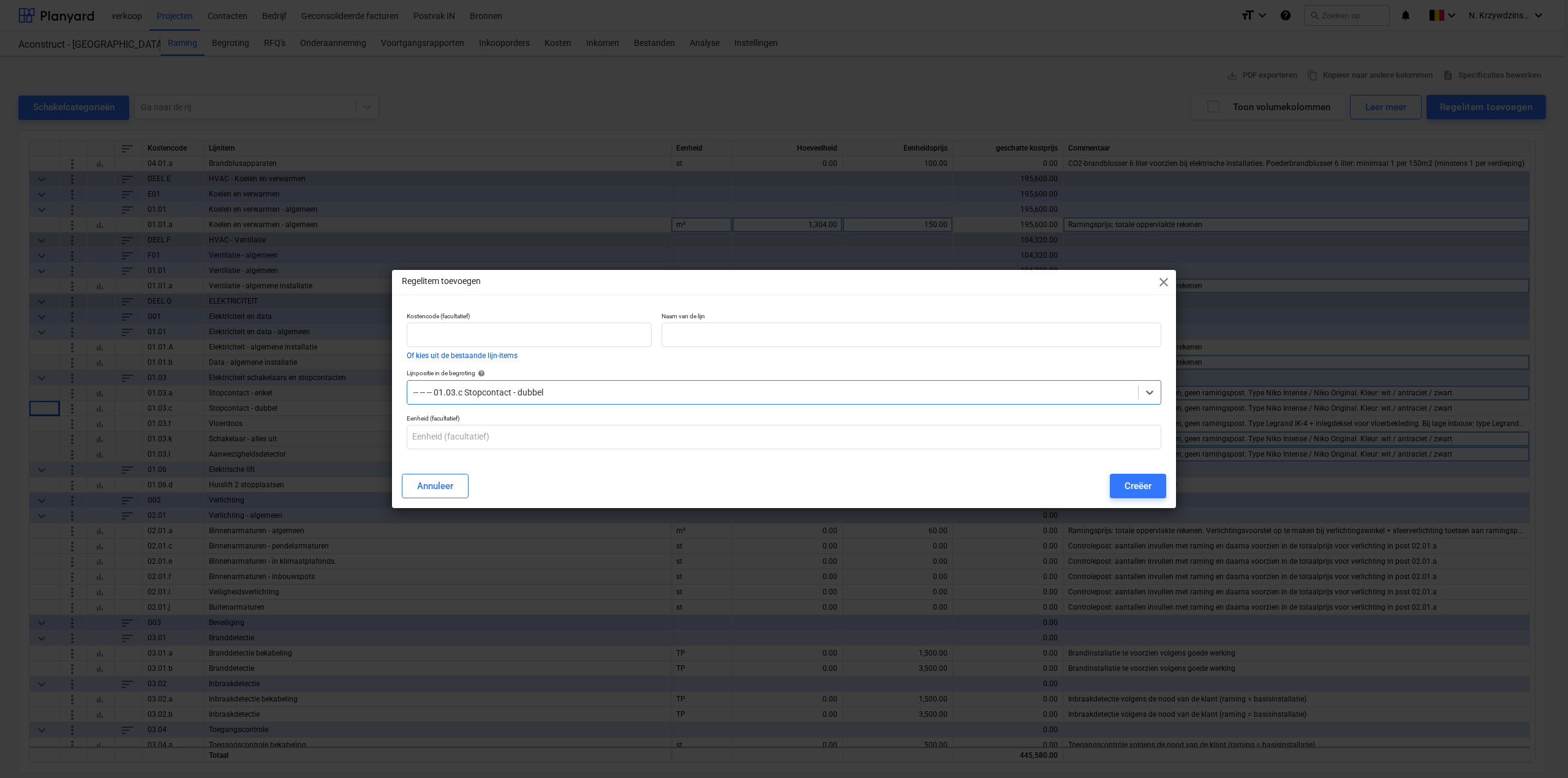
click at [568, 392] on div at bounding box center [773, 392] width 718 height 12
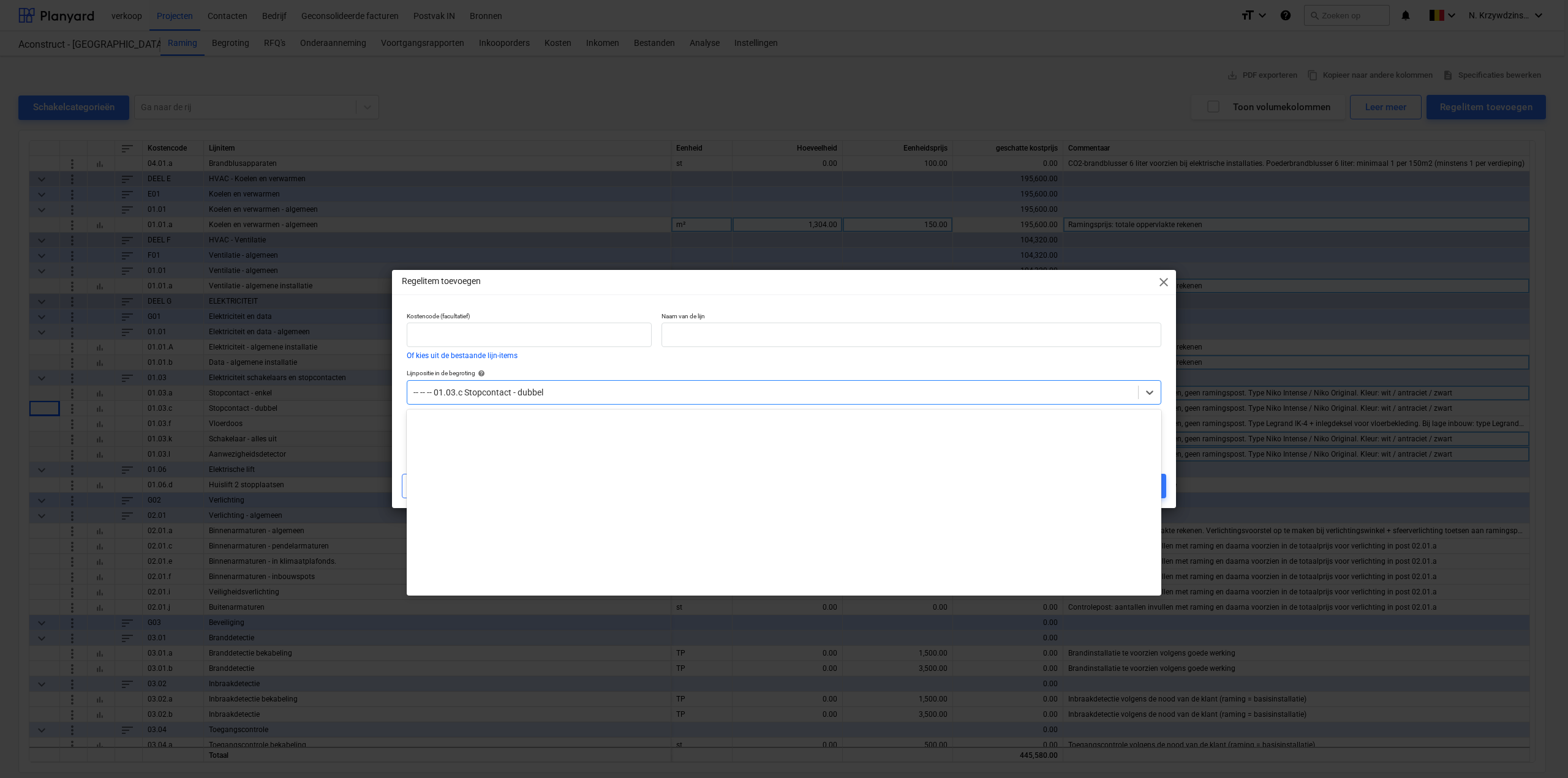
click at [552, 390] on div at bounding box center [773, 392] width 718 height 12
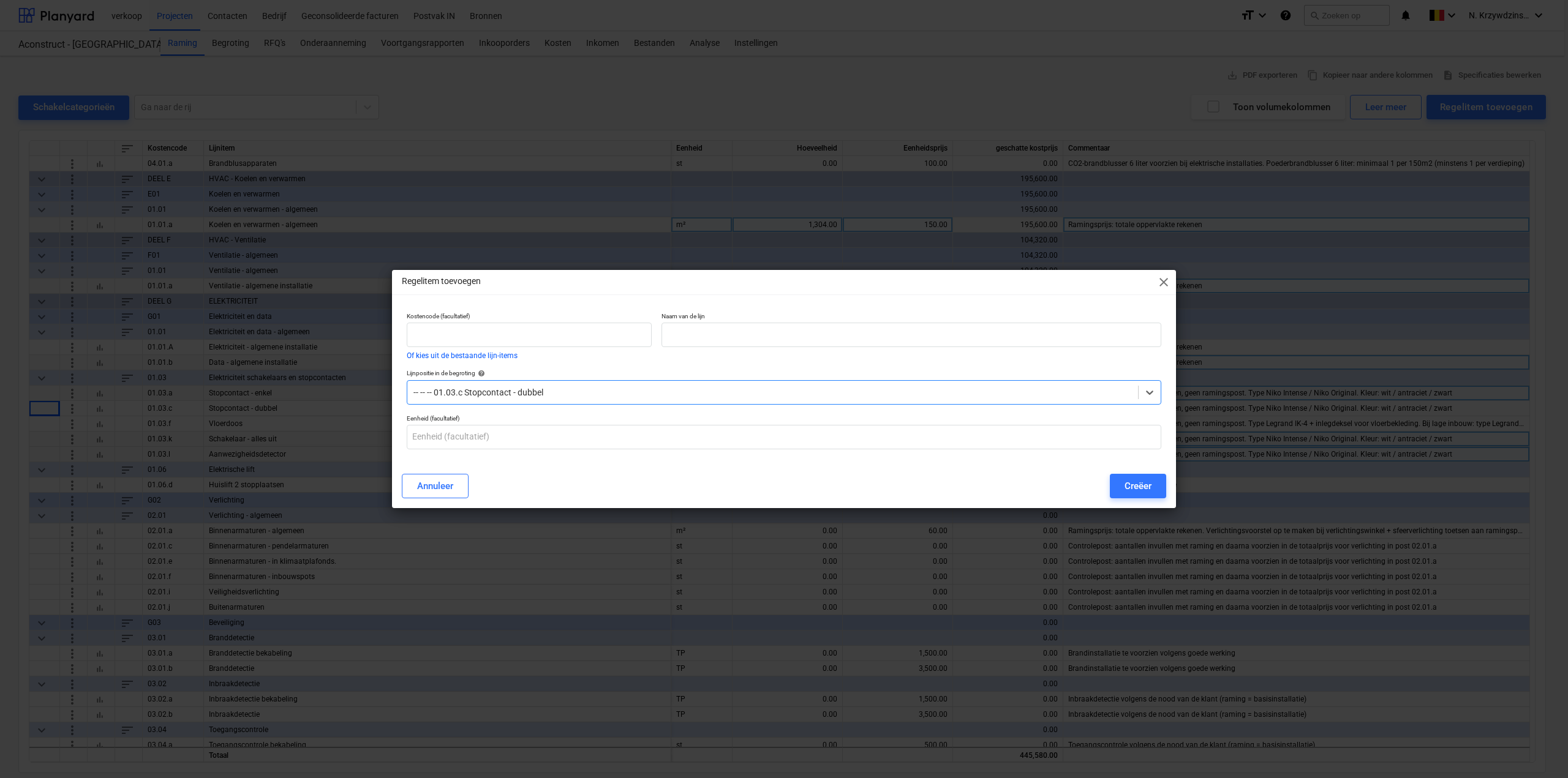
click at [551, 390] on div at bounding box center [773, 392] width 718 height 12
click at [460, 476] on button "Annuleer" at bounding box center [435, 486] width 67 height 25
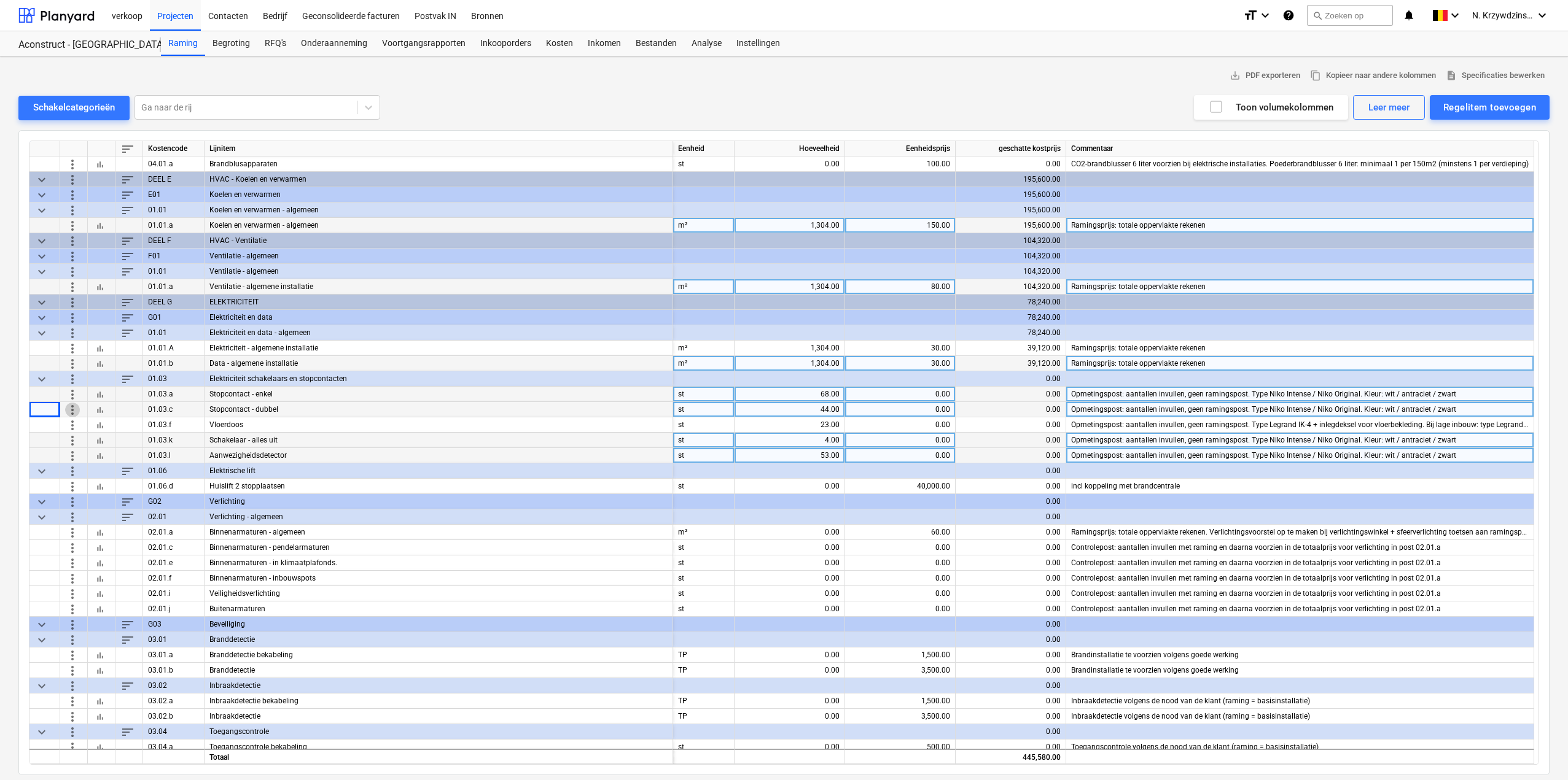
click at [68, 410] on span "more_vert" at bounding box center [72, 409] width 15 height 15
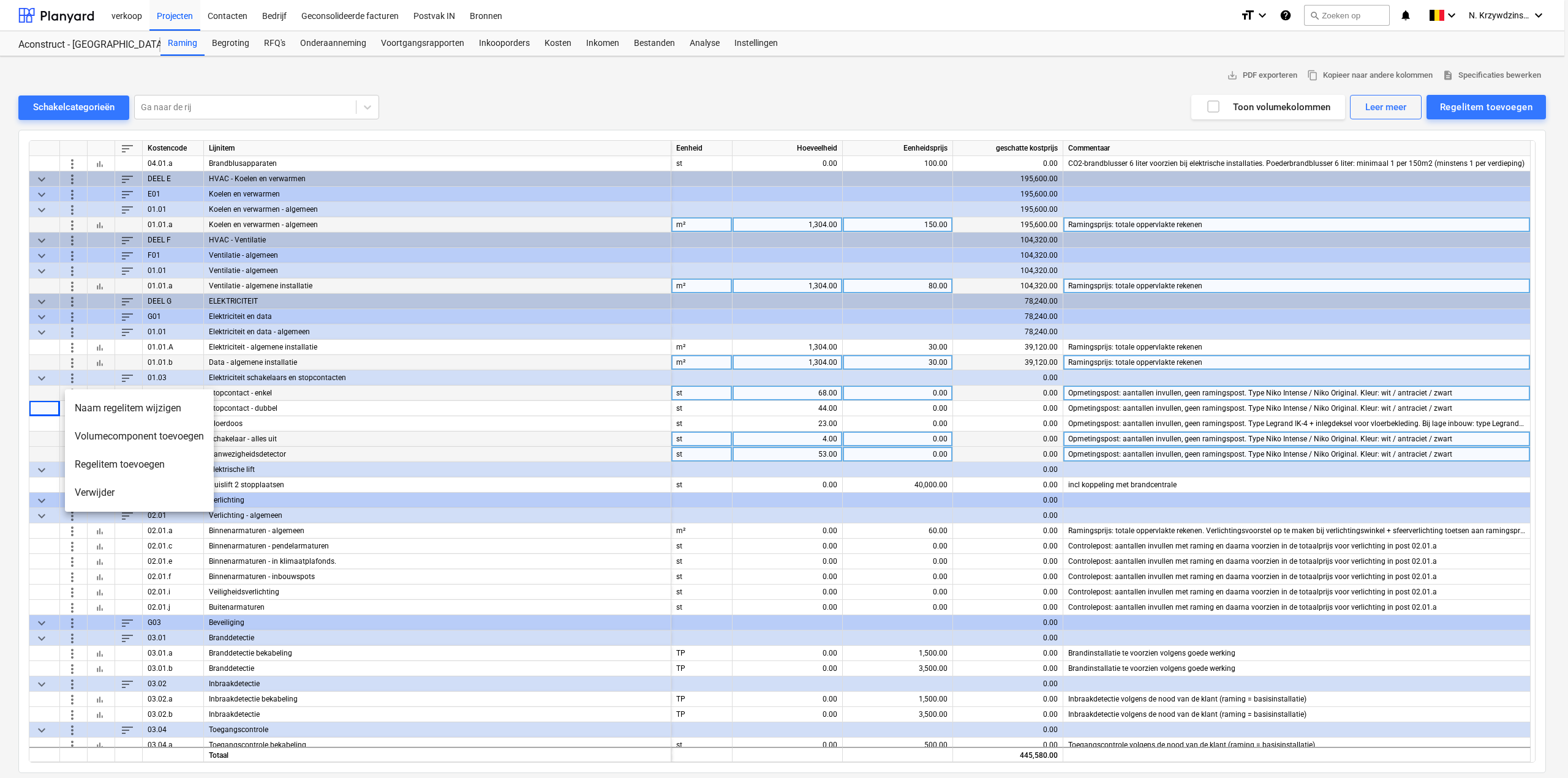
click at [111, 465] on li "Regelitem toevoegen" at bounding box center [139, 465] width 149 height 28
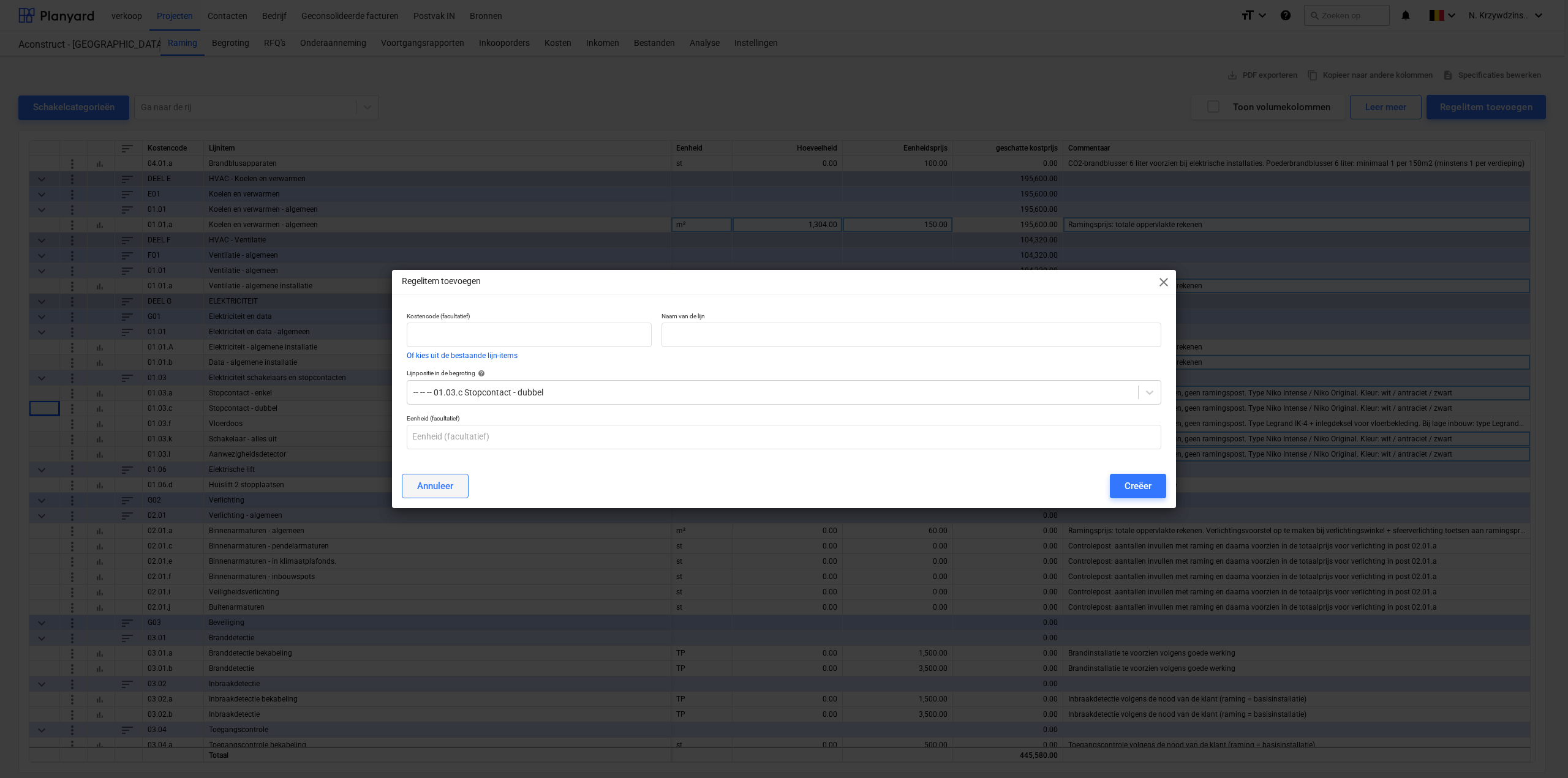
click at [423, 486] on div "Annuleer" at bounding box center [435, 486] width 36 height 16
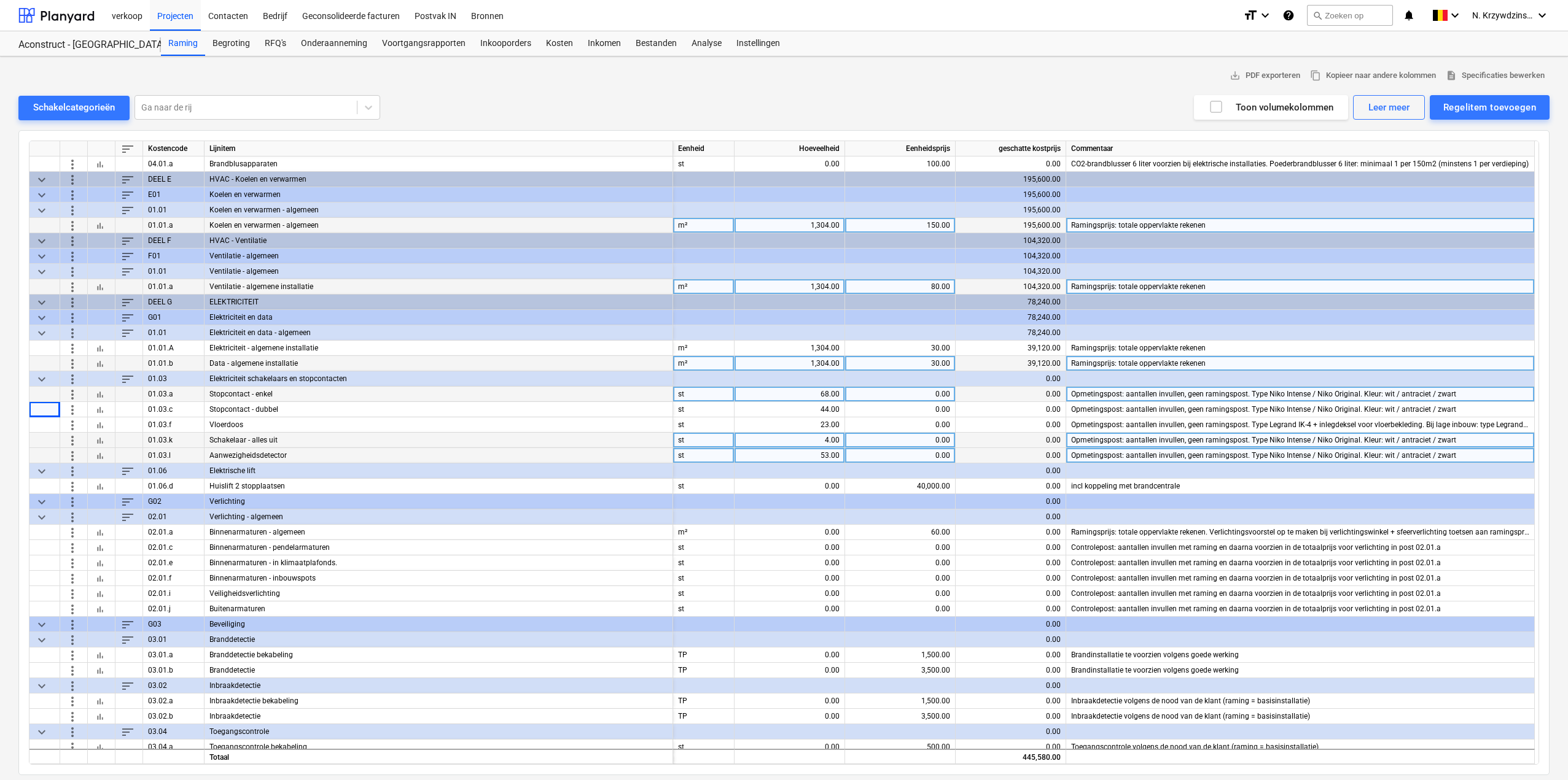
click at [75, 379] on span "more_vert" at bounding box center [72, 379] width 15 height 15
click at [93, 413] on li "Regelitem toevoegen" at bounding box center [128, 407] width 127 height 28
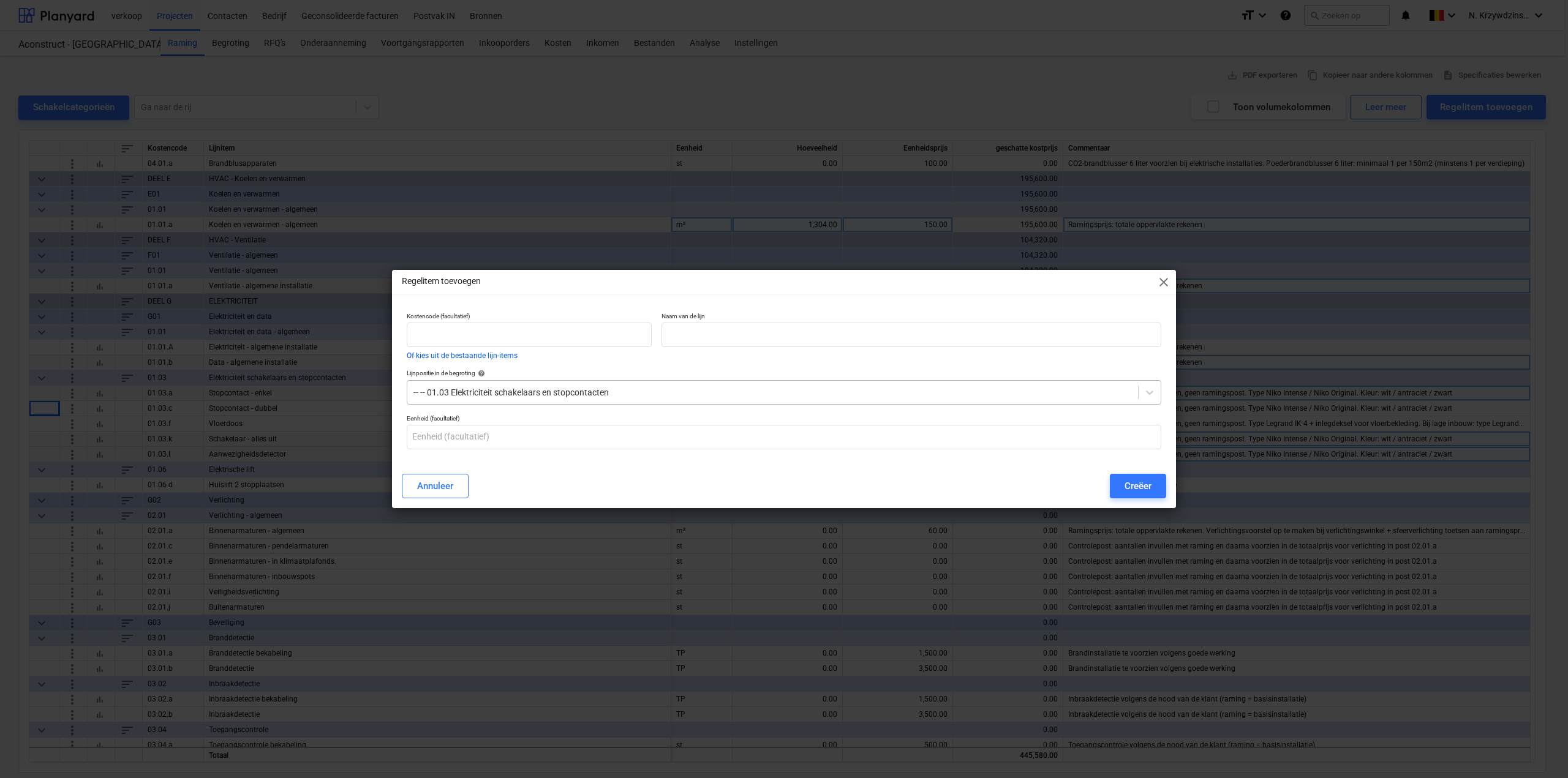
click at [624, 394] on div at bounding box center [773, 392] width 718 height 12
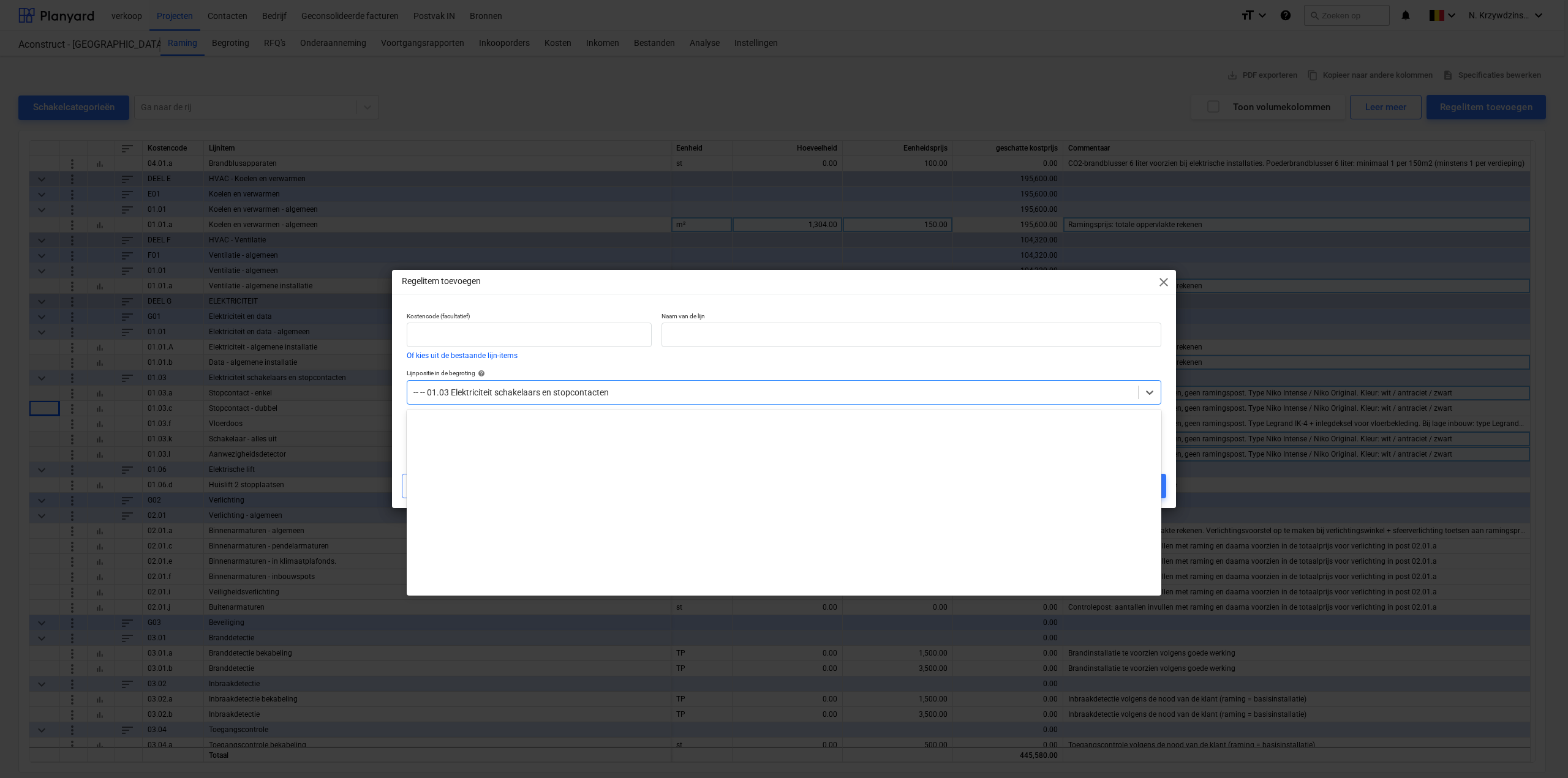
scroll to position [1093, 0]
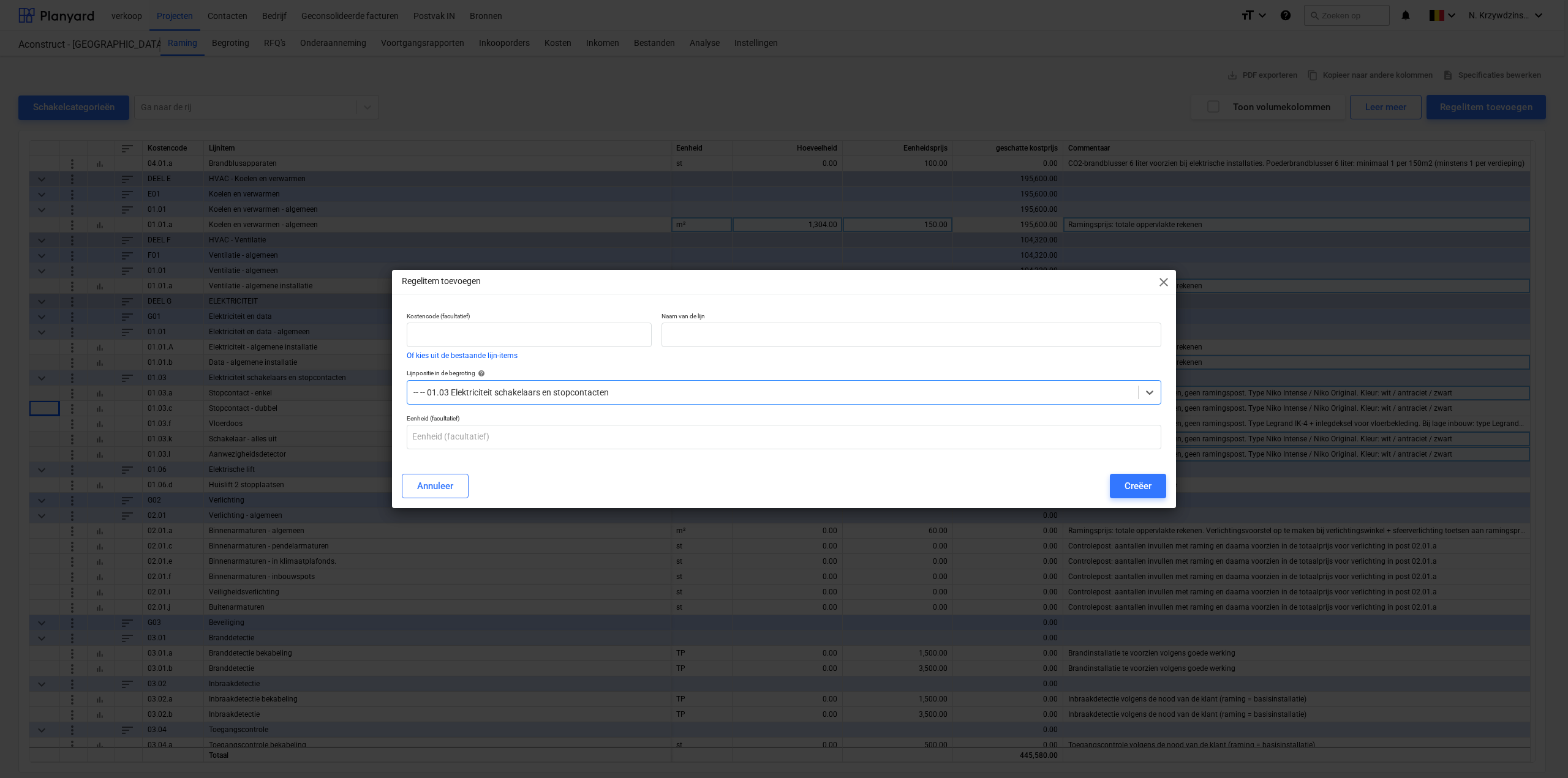
click at [624, 394] on div at bounding box center [773, 392] width 718 height 12
click at [561, 334] on input "text" at bounding box center [529, 335] width 245 height 25
type input "01.03d"
click at [719, 326] on input "text" at bounding box center [911, 335] width 500 height 25
type input "Stopcontact - driedubbel"
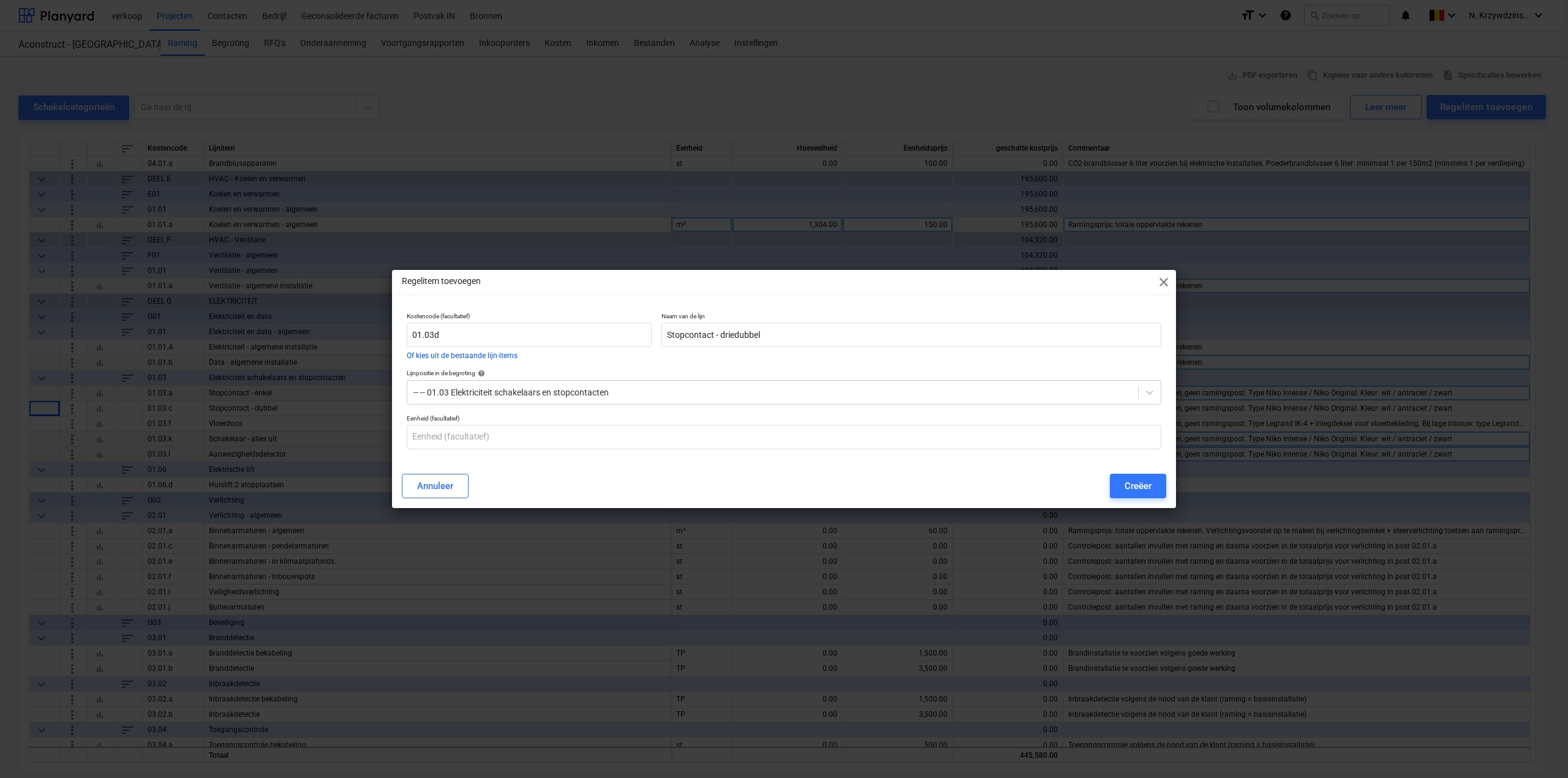
click at [653, 423] on p "Eenheid (facultatief)" at bounding box center [784, 419] width 755 height 11
click at [645, 432] on input "text" at bounding box center [784, 437] width 755 height 25
click at [642, 432] on input "text" at bounding box center [784, 437] width 755 height 25
click at [671, 444] on input "text" at bounding box center [784, 437] width 755 height 25
type input "st"
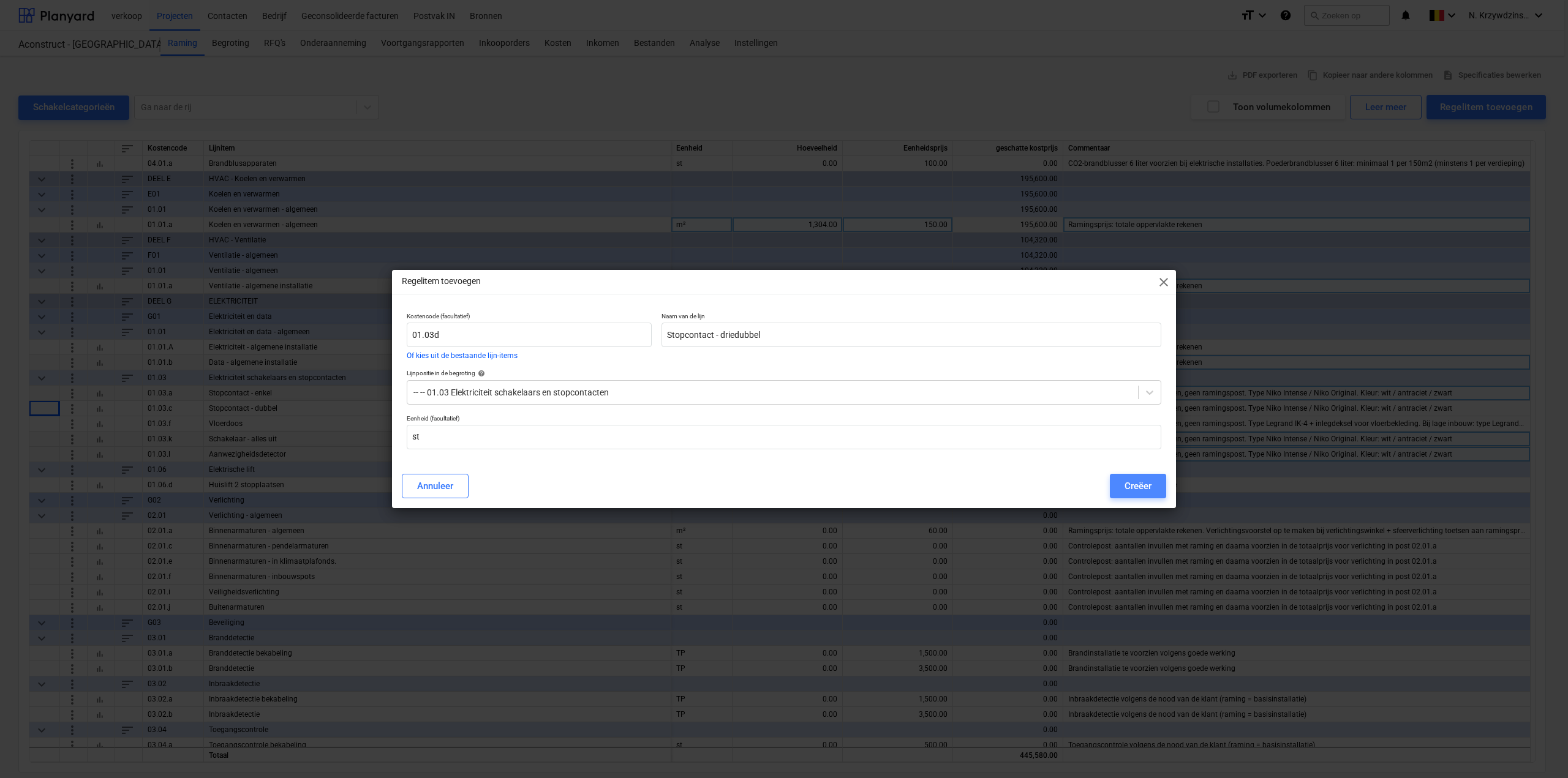
click at [1137, 483] on div "Creëer" at bounding box center [1138, 486] width 27 height 16
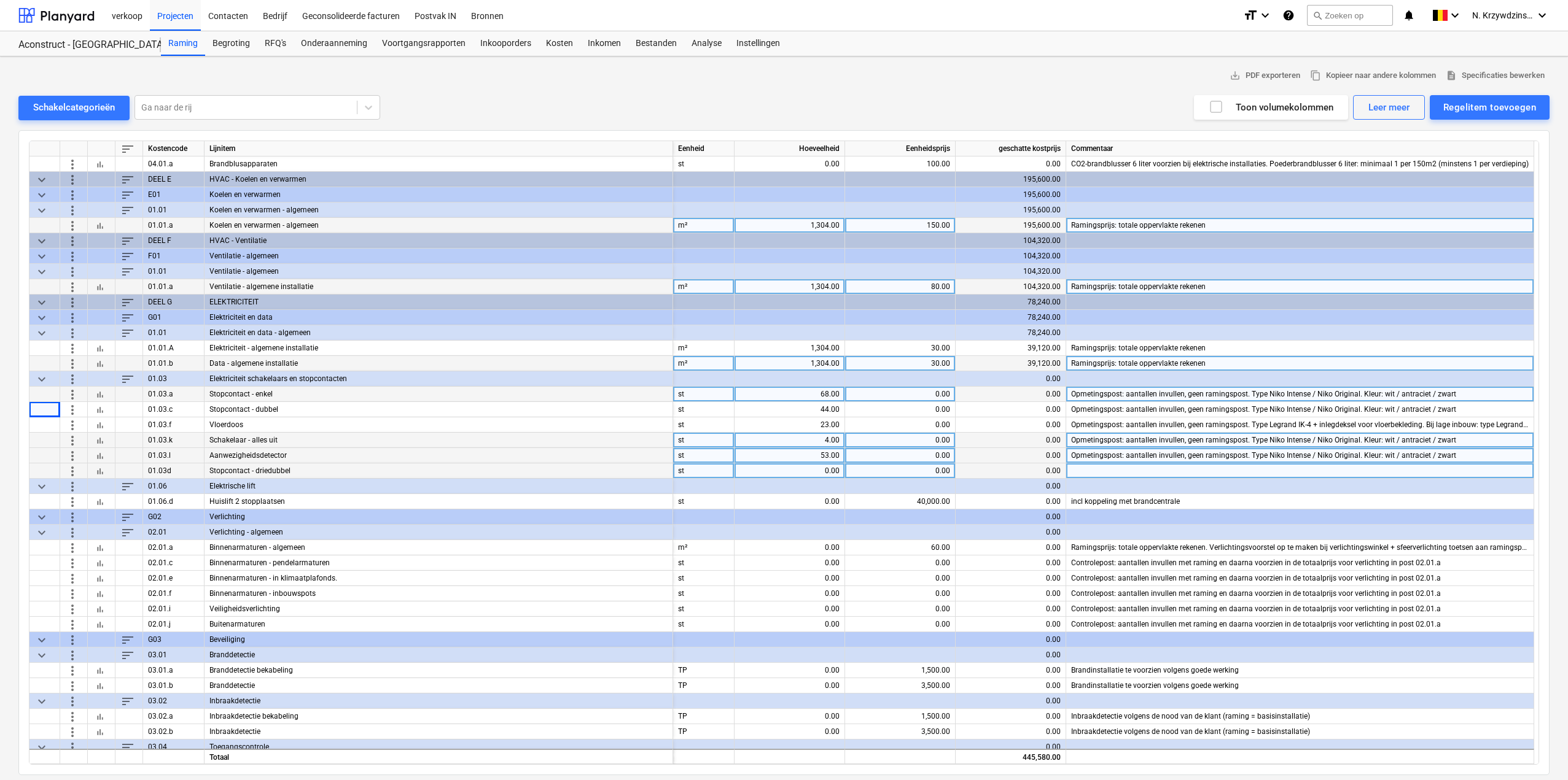
click at [68, 473] on span "more_vert" at bounding box center [72, 471] width 15 height 15
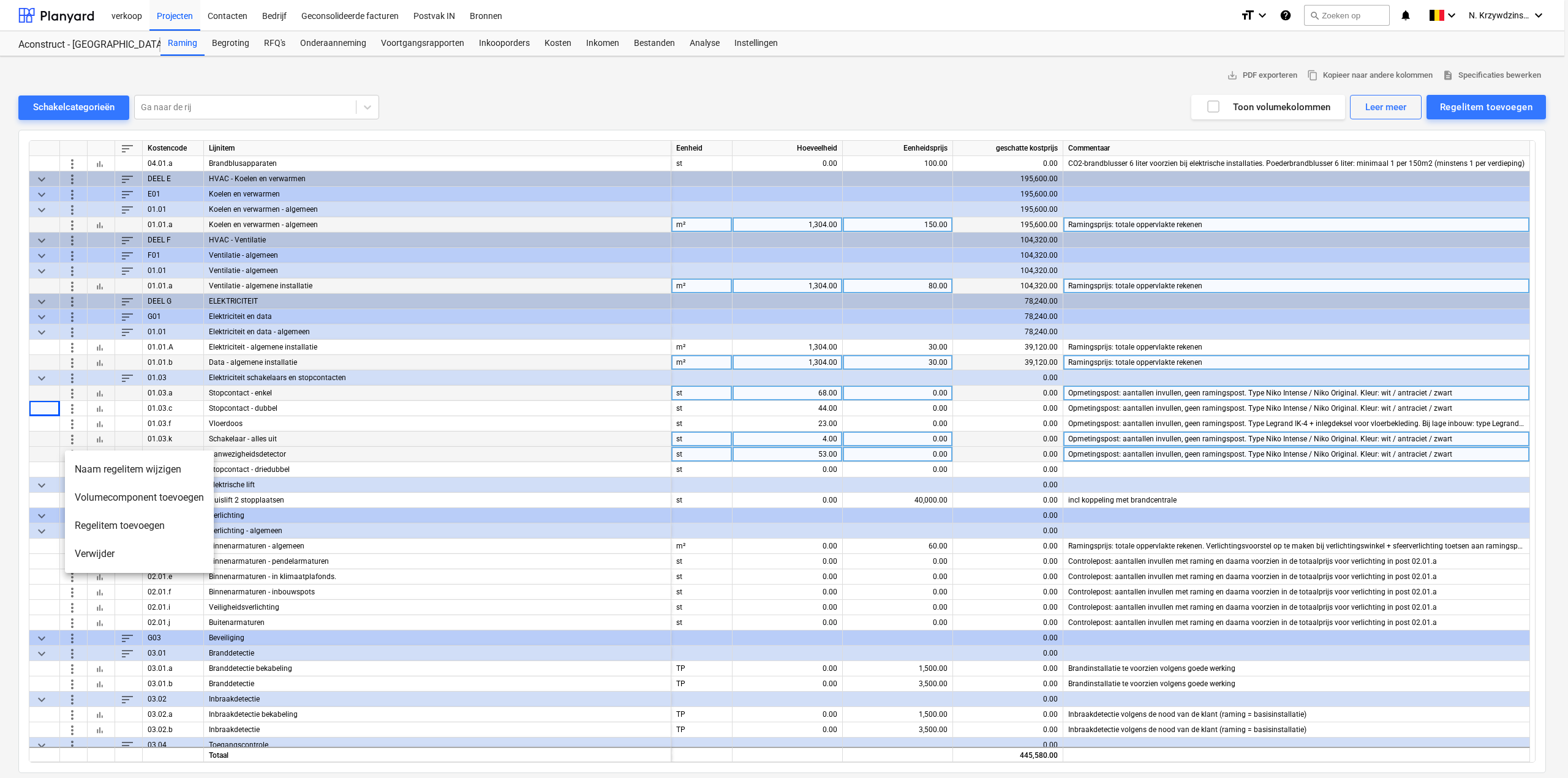
click at [55, 469] on div at bounding box center [784, 389] width 1568 height 778
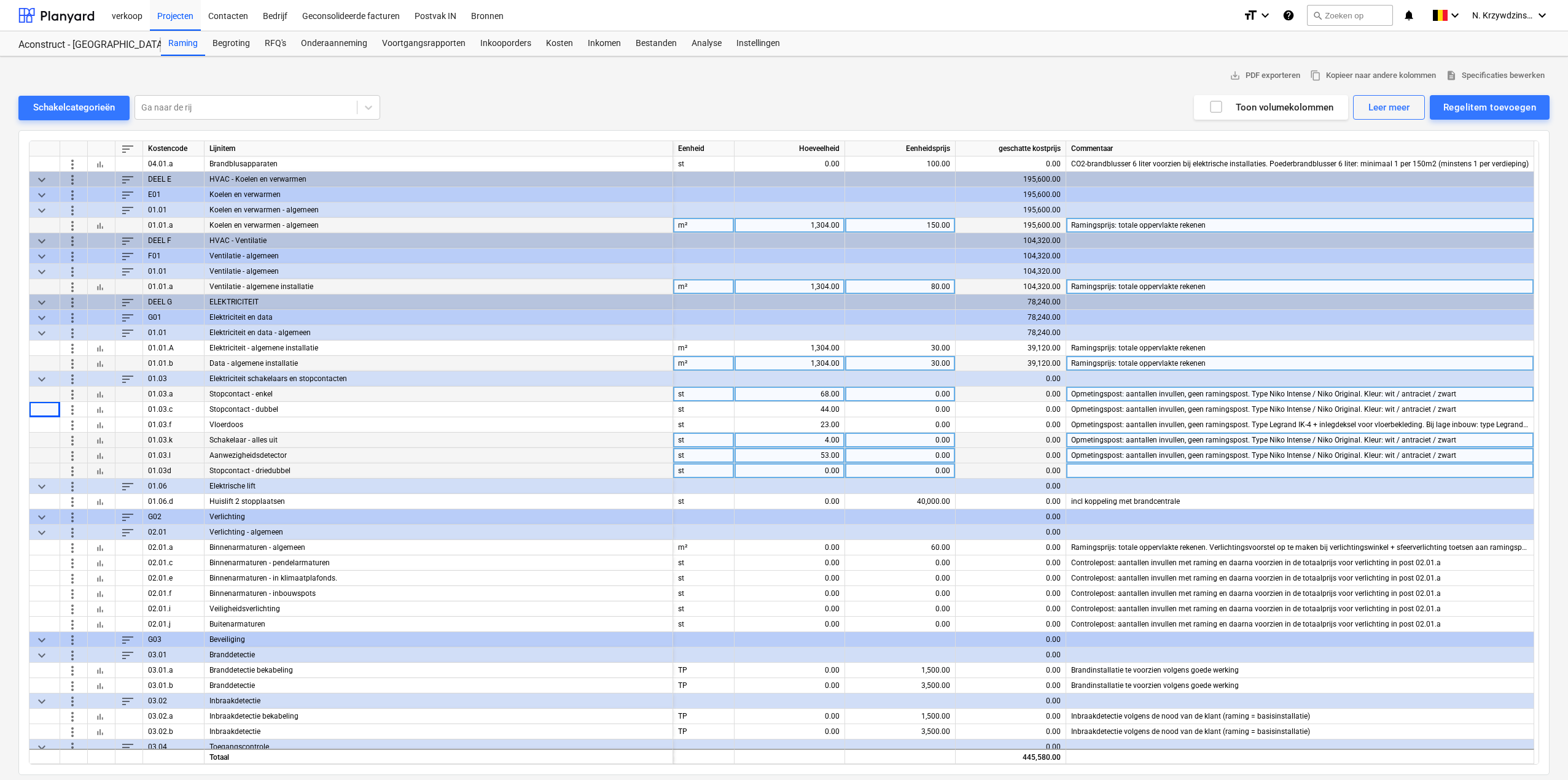
click at [101, 469] on span "bar_chart" at bounding box center [100, 471] width 10 height 10
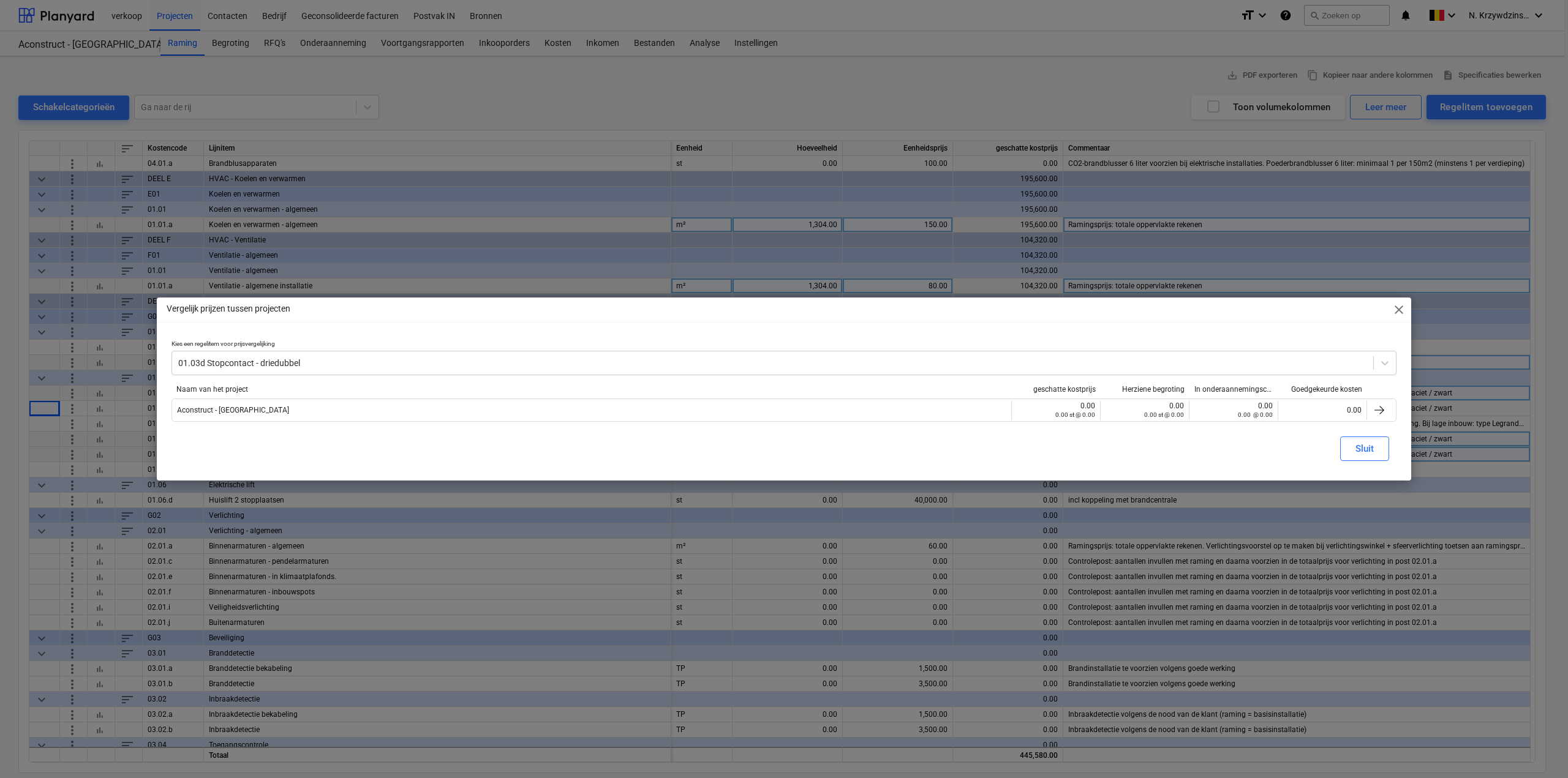
click at [1395, 311] on span "close" at bounding box center [1399, 309] width 15 height 15
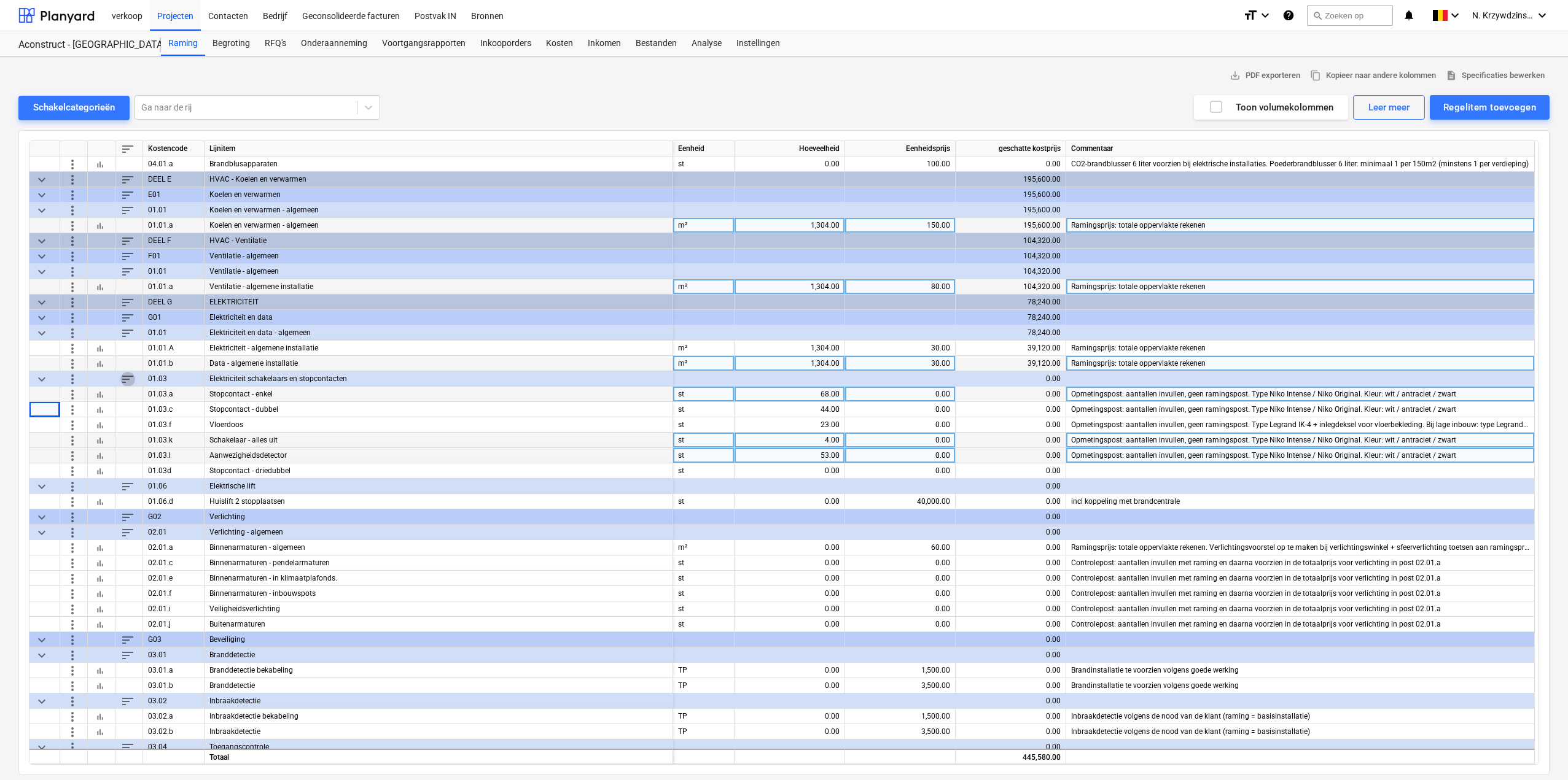
click at [129, 377] on span "sort" at bounding box center [127, 379] width 15 height 15
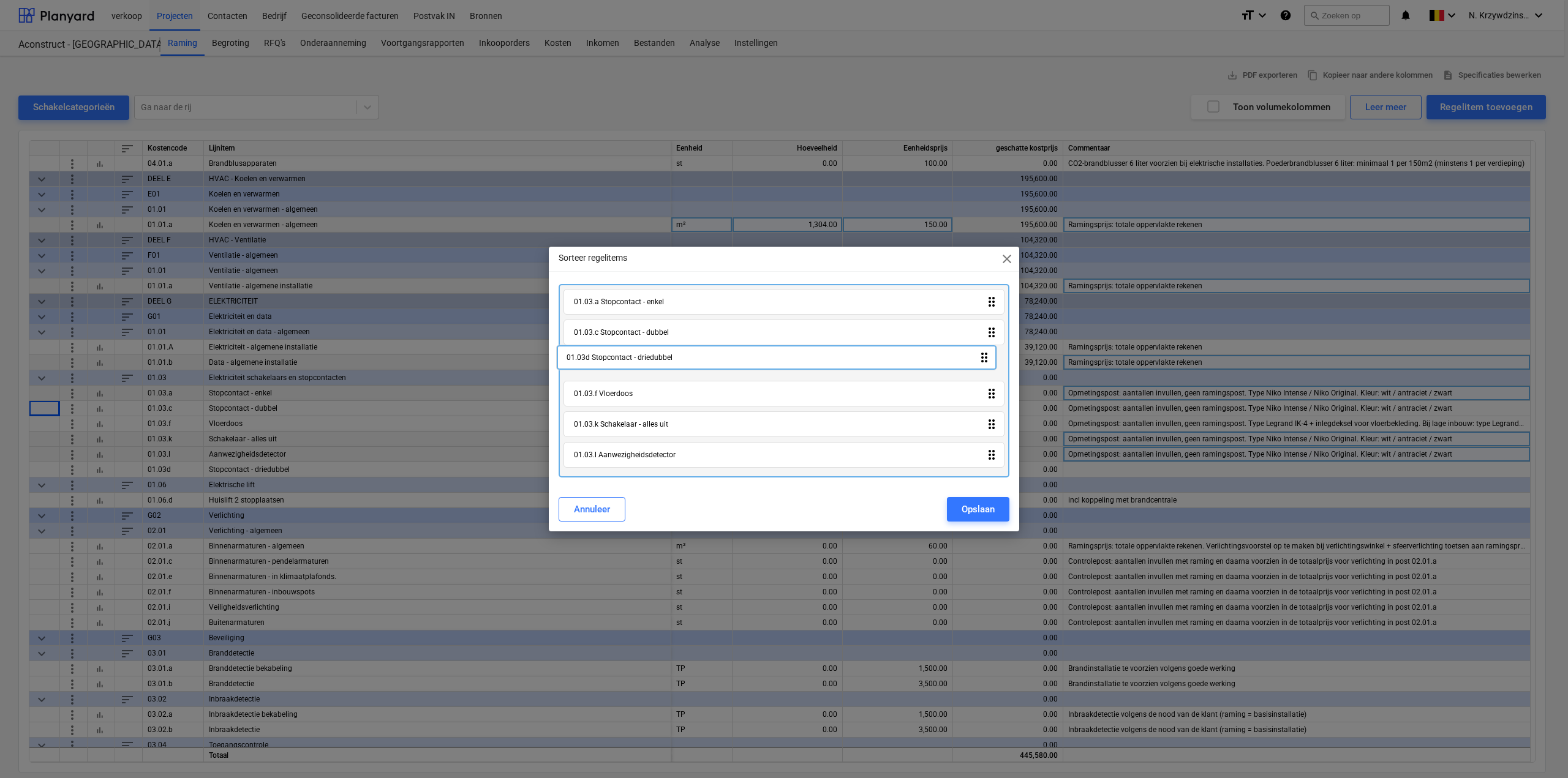
drag, startPoint x: 991, startPoint y: 458, endPoint x: 984, endPoint y: 359, distance: 99.2
click at [984, 359] on div "01.03.a Stopcontact - enkel drag_indicator 01.03.c Stopcontact - dubbel drag_in…" at bounding box center [784, 381] width 451 height 194
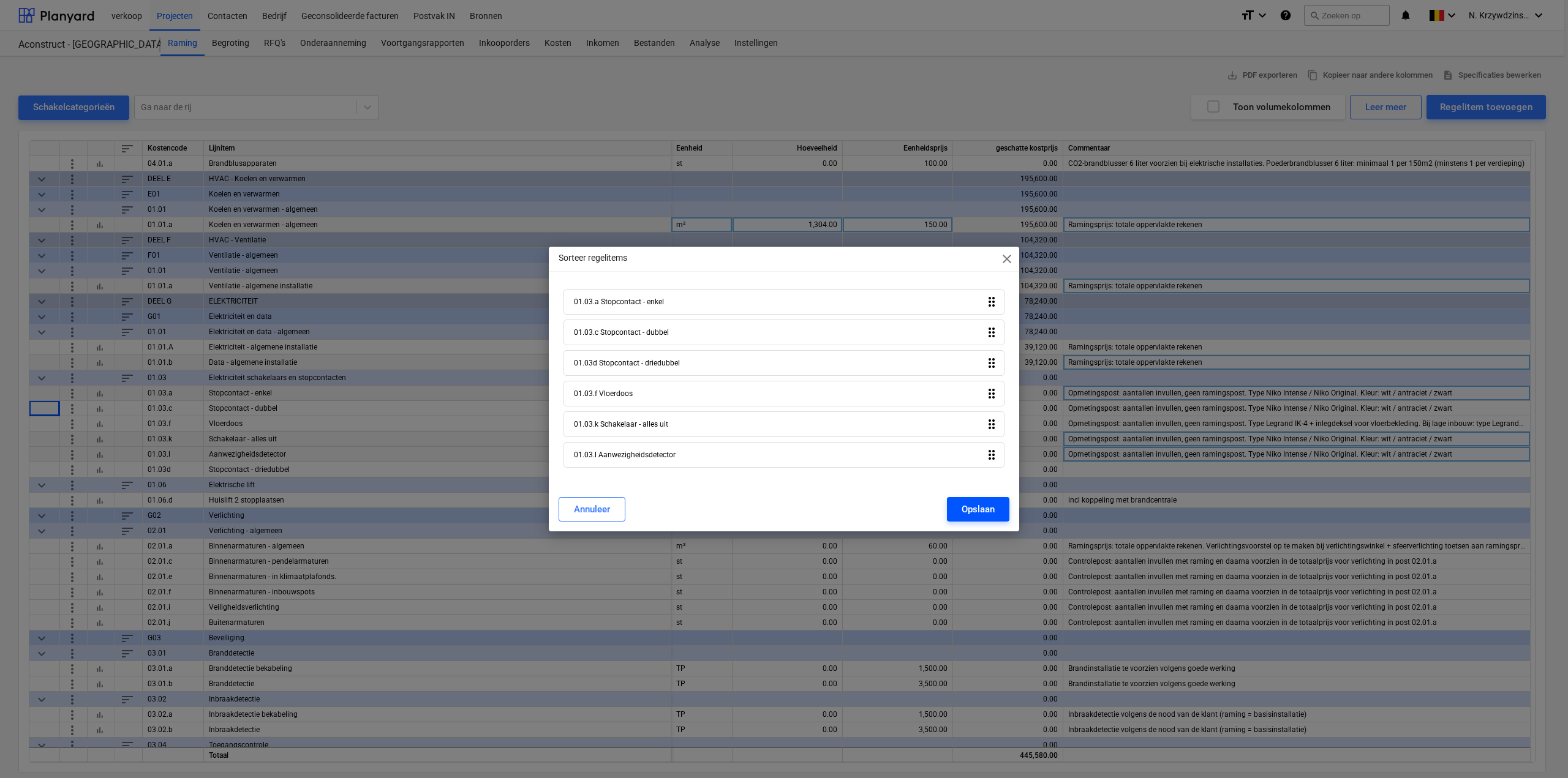
click at [975, 513] on div "Opslaan" at bounding box center [978, 510] width 33 height 16
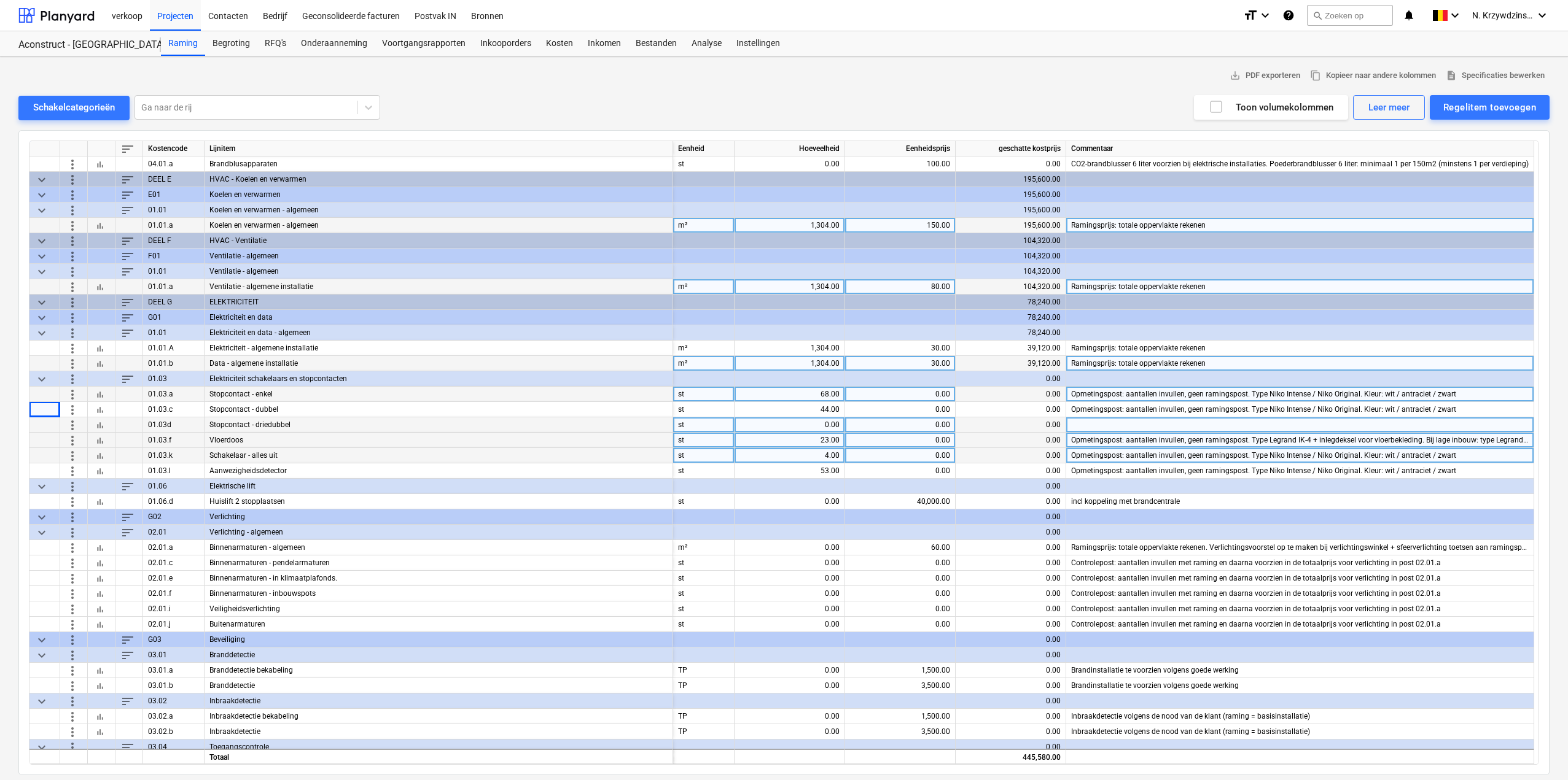
click at [813, 425] on div "0.00" at bounding box center [790, 425] width 100 height 16
click at [810, 425] on div "0.00" at bounding box center [790, 425] width 100 height 16
type input "5"
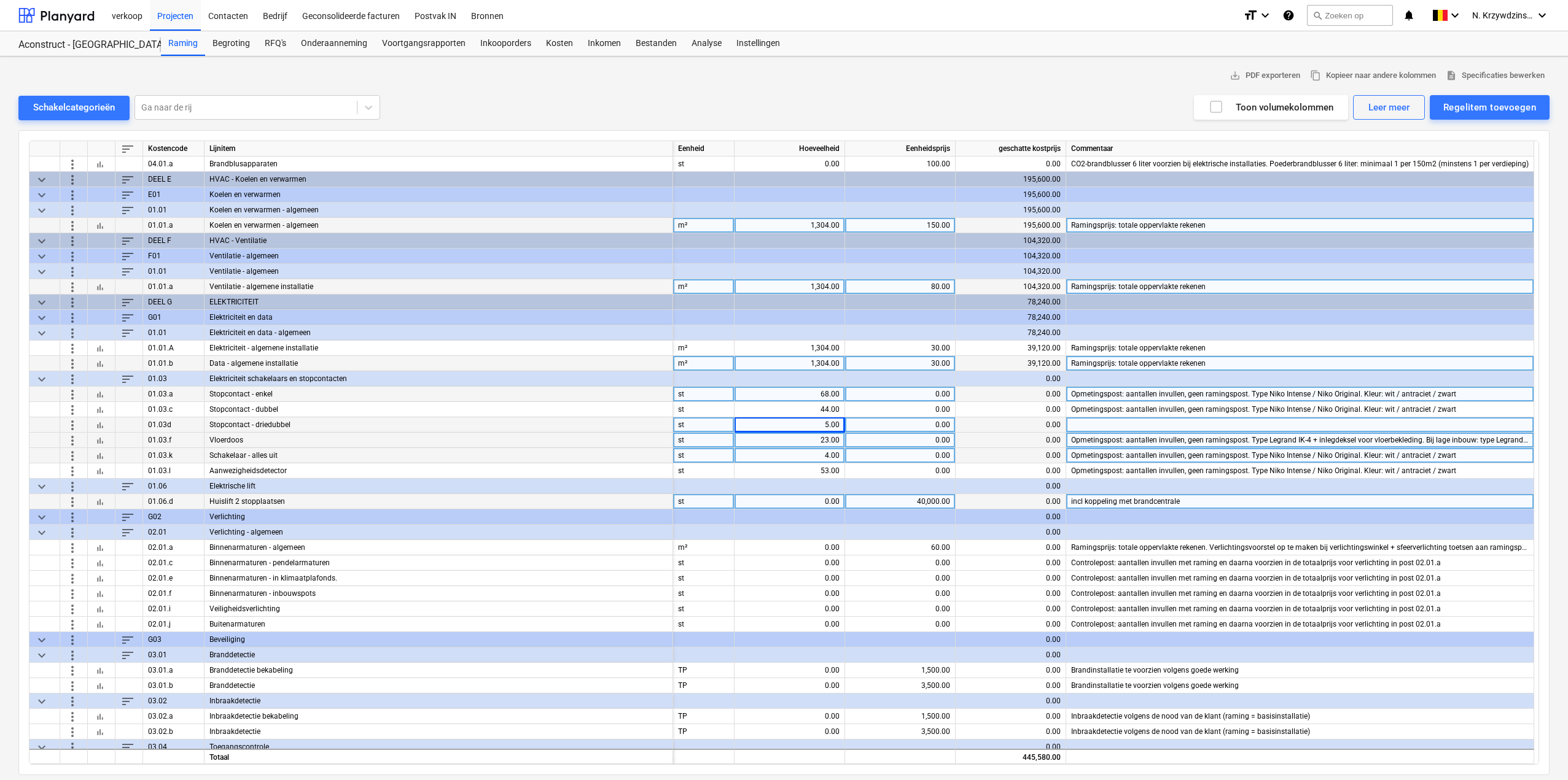
click at [814, 499] on div "0.00" at bounding box center [790, 502] width 100 height 16
type input "1"
click at [69, 378] on span "more_vert" at bounding box center [72, 379] width 15 height 15
click at [76, 453] on div at bounding box center [786, 390] width 1572 height 780
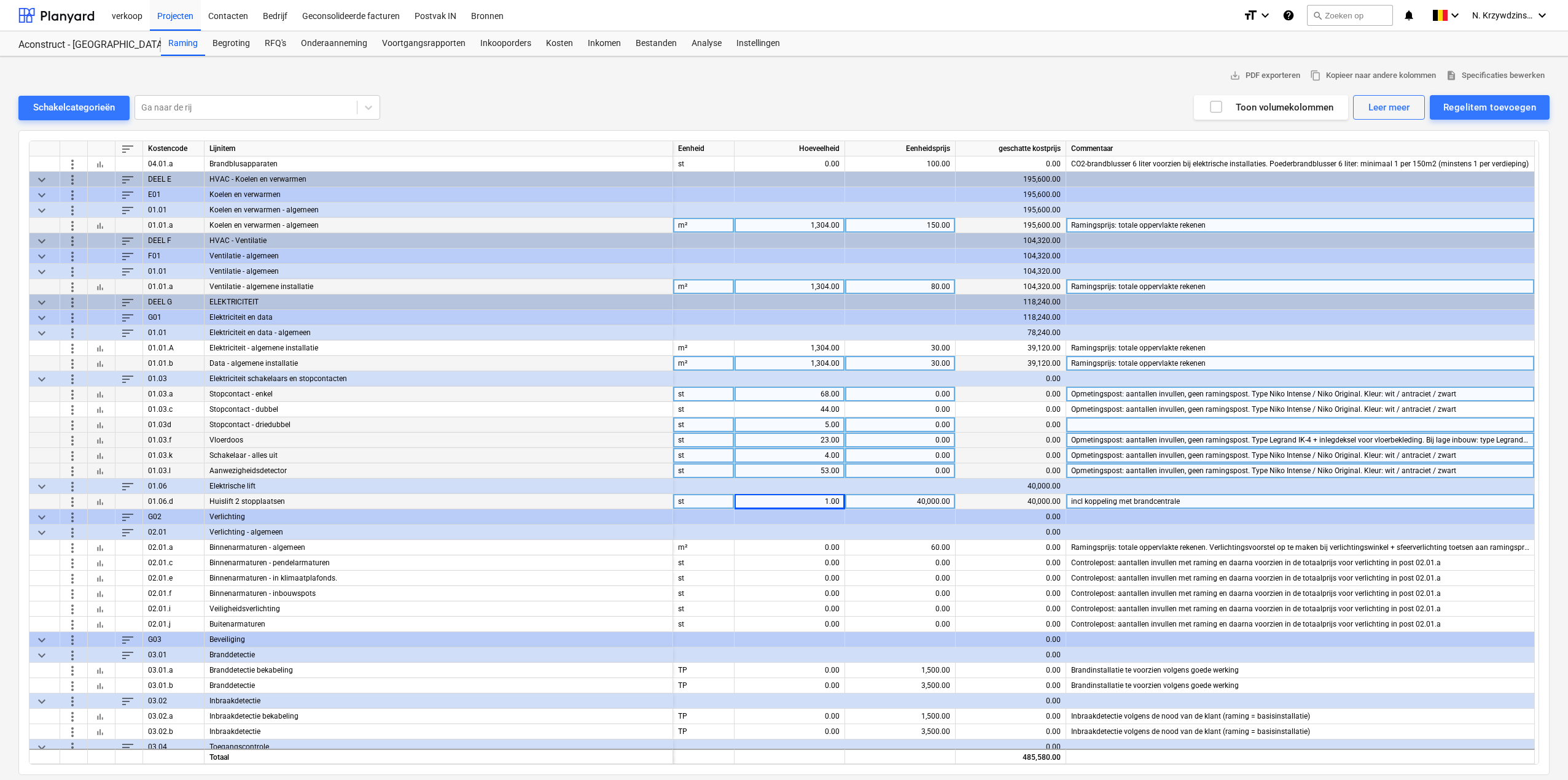
click at [76, 468] on span "more_vert" at bounding box center [72, 471] width 15 height 15
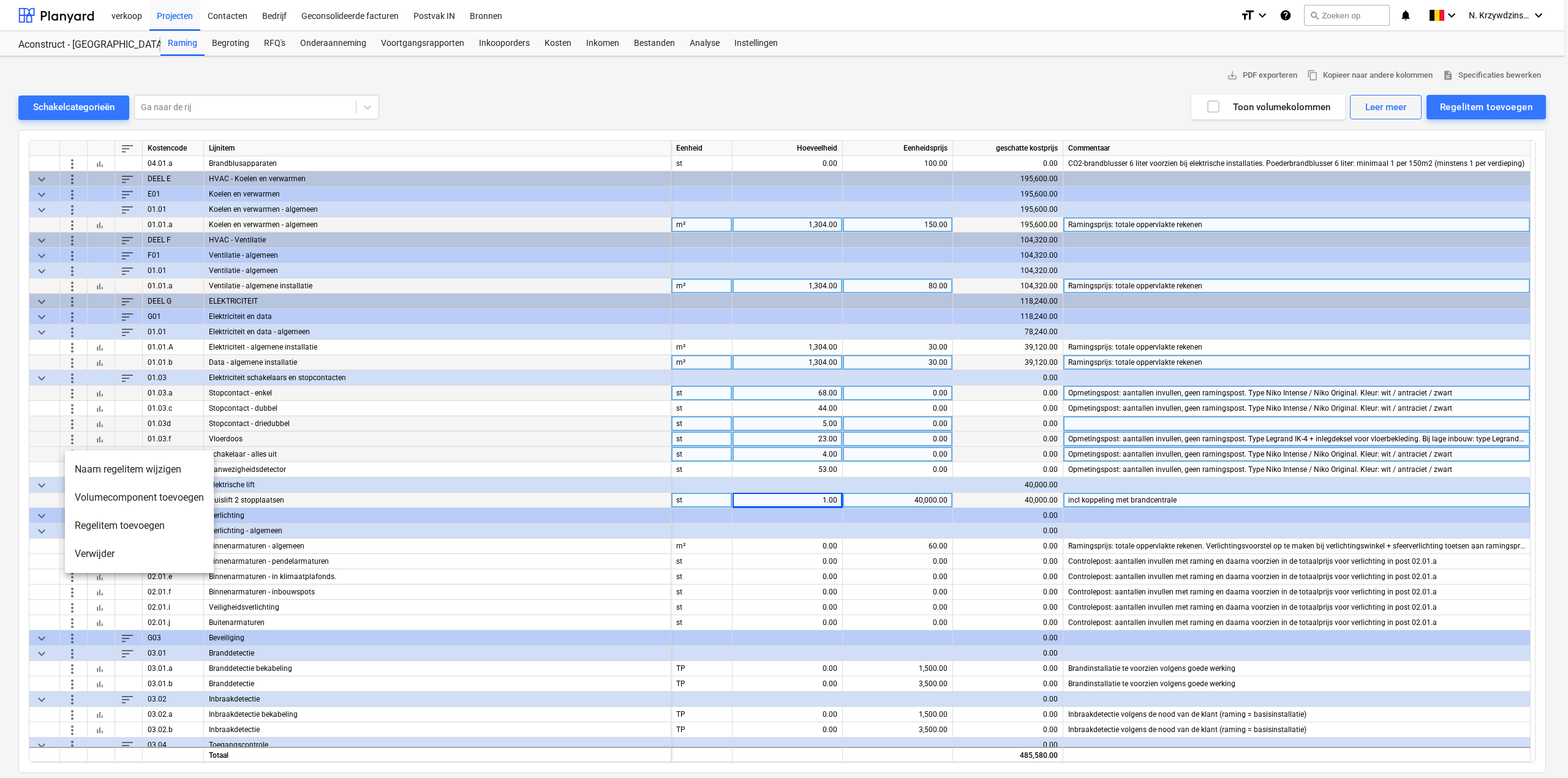
click at [105, 534] on li "Regelitem toevoegen" at bounding box center [139, 526] width 149 height 28
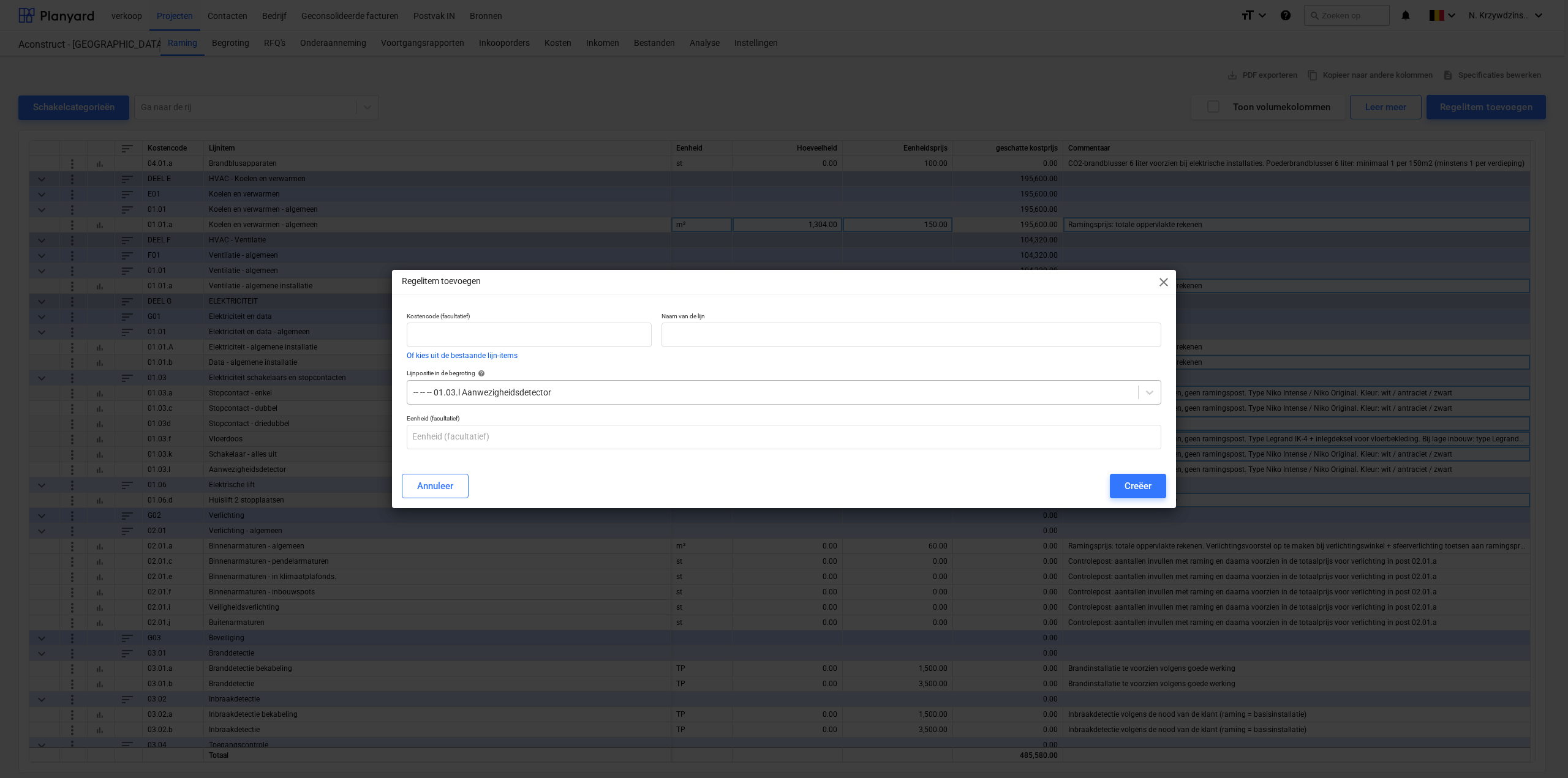
click at [473, 390] on div at bounding box center [773, 392] width 718 height 12
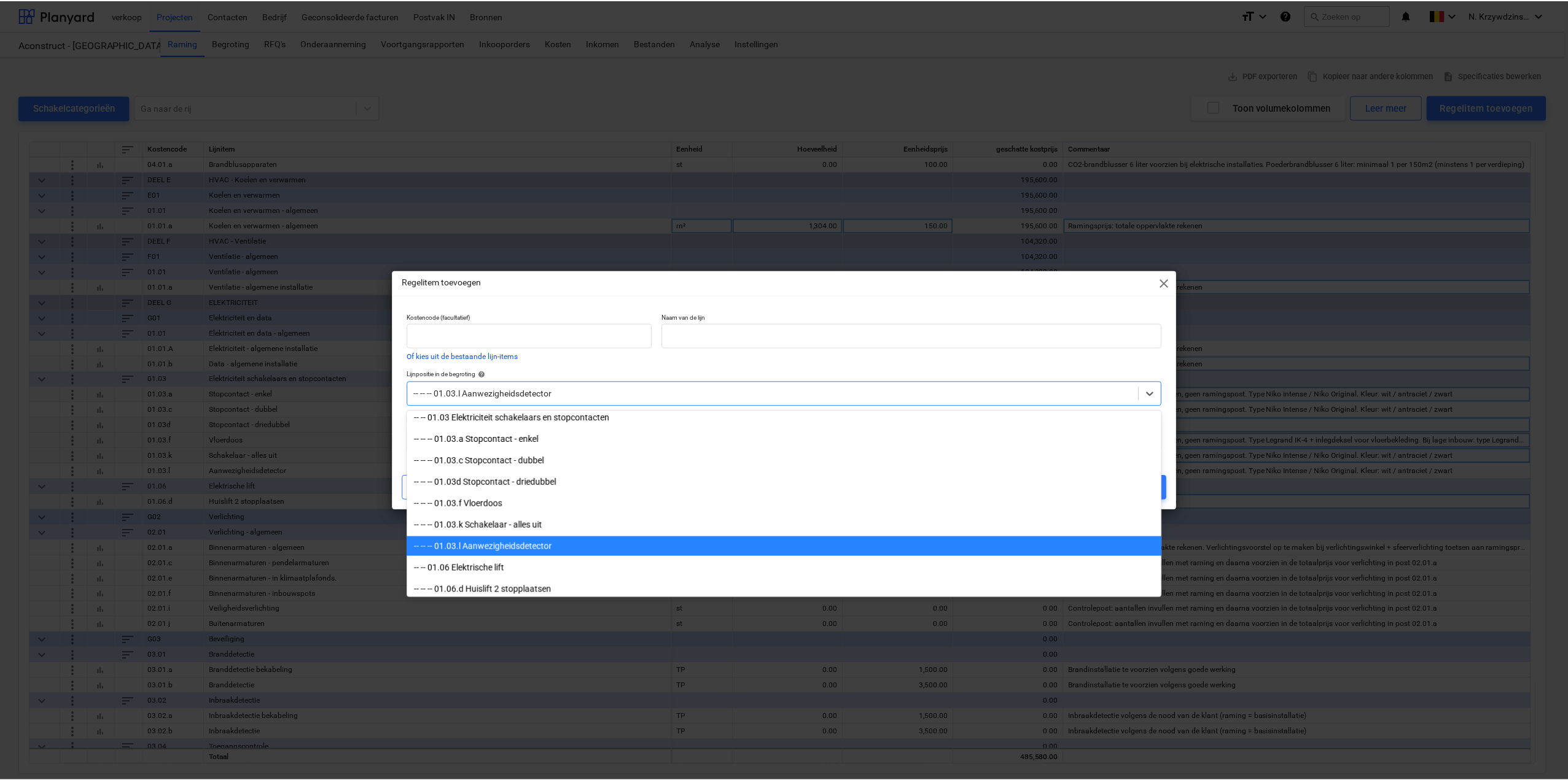
scroll to position [1102, 0]
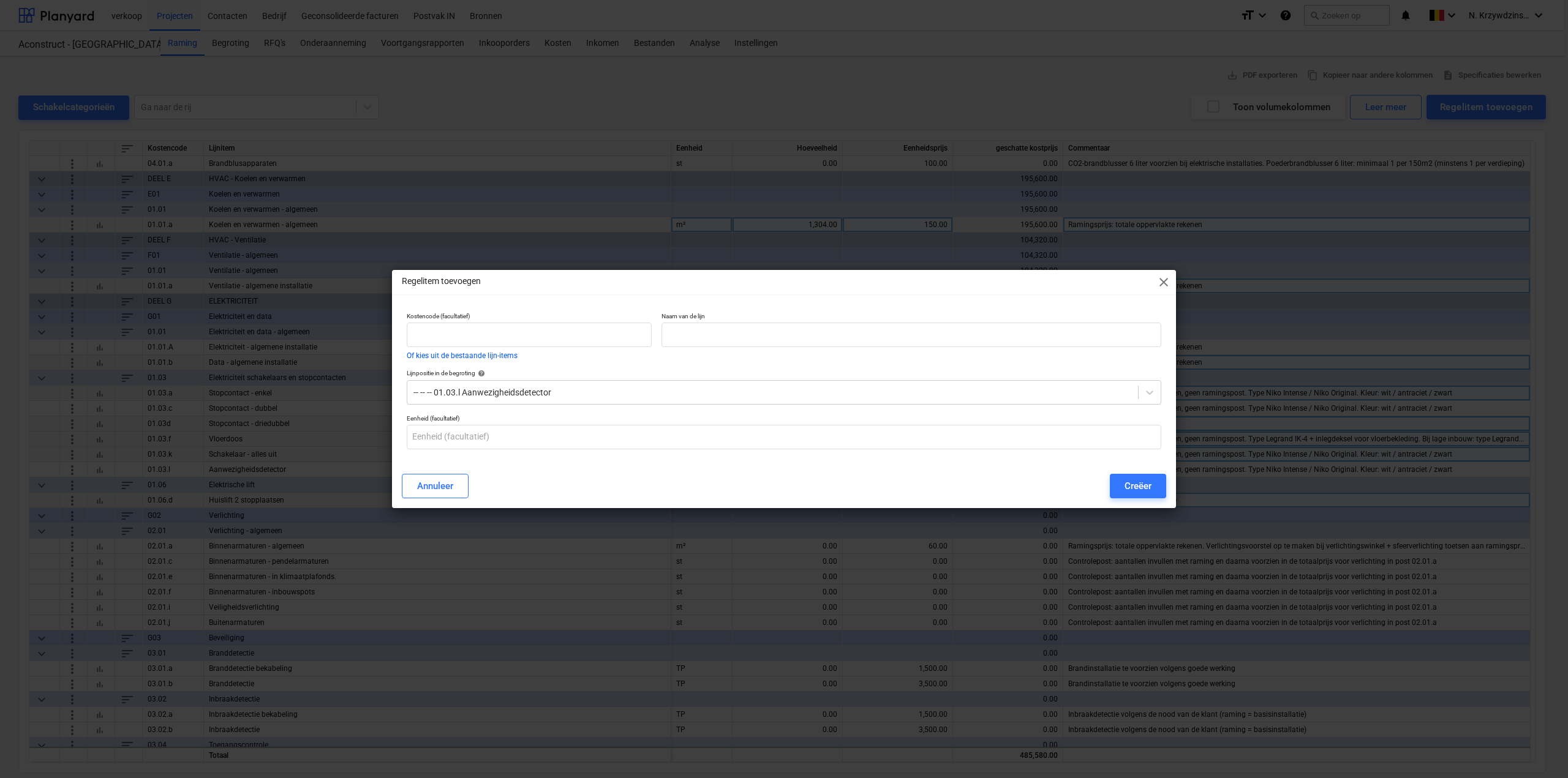
click at [853, 197] on div "Regelitem toevoegen close Kostencode (facultatief) Of kies uit de bestaande lij…" at bounding box center [784, 389] width 1568 height 778
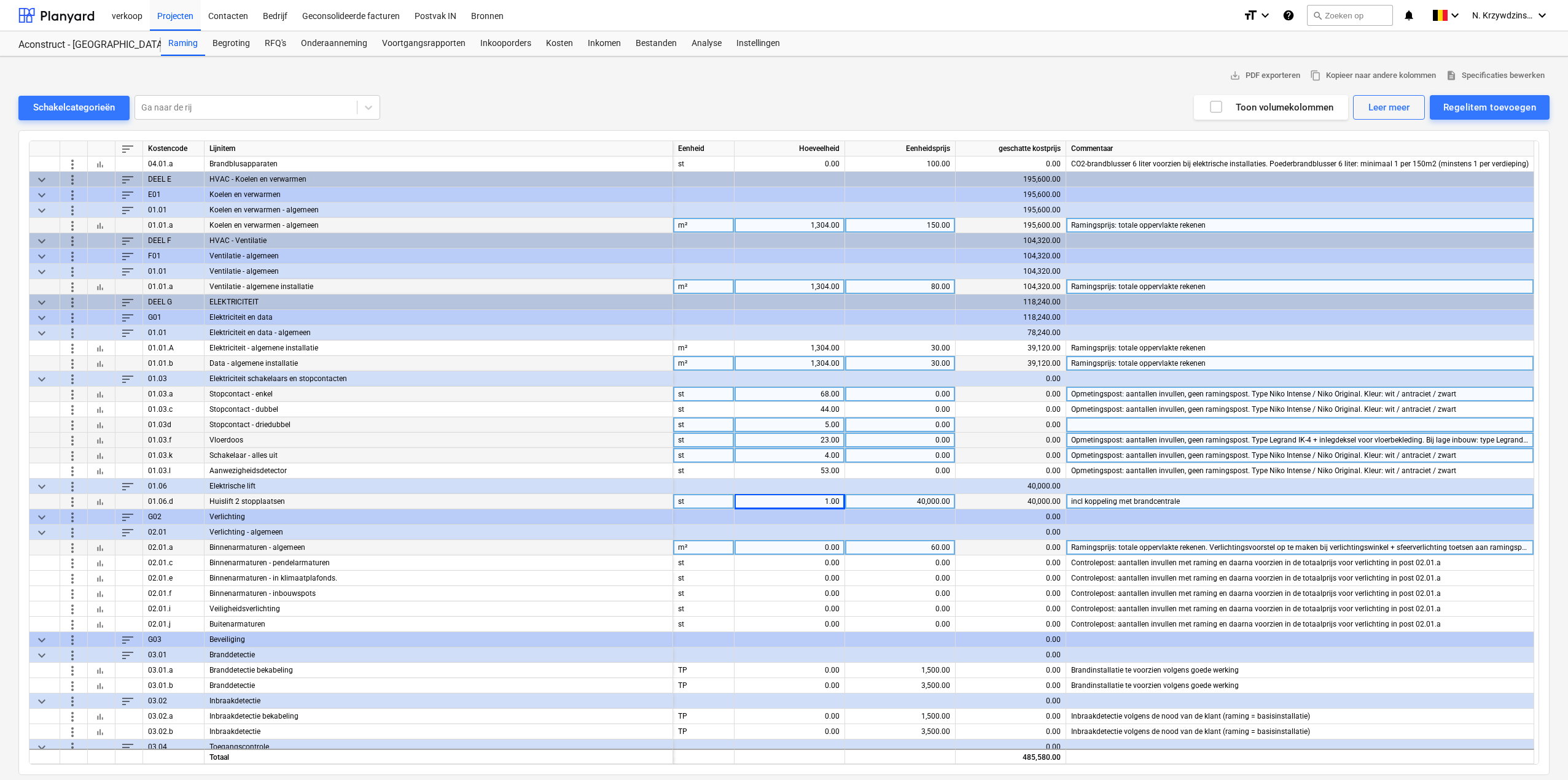
click at [820, 545] on div "0.00" at bounding box center [790, 548] width 100 height 16
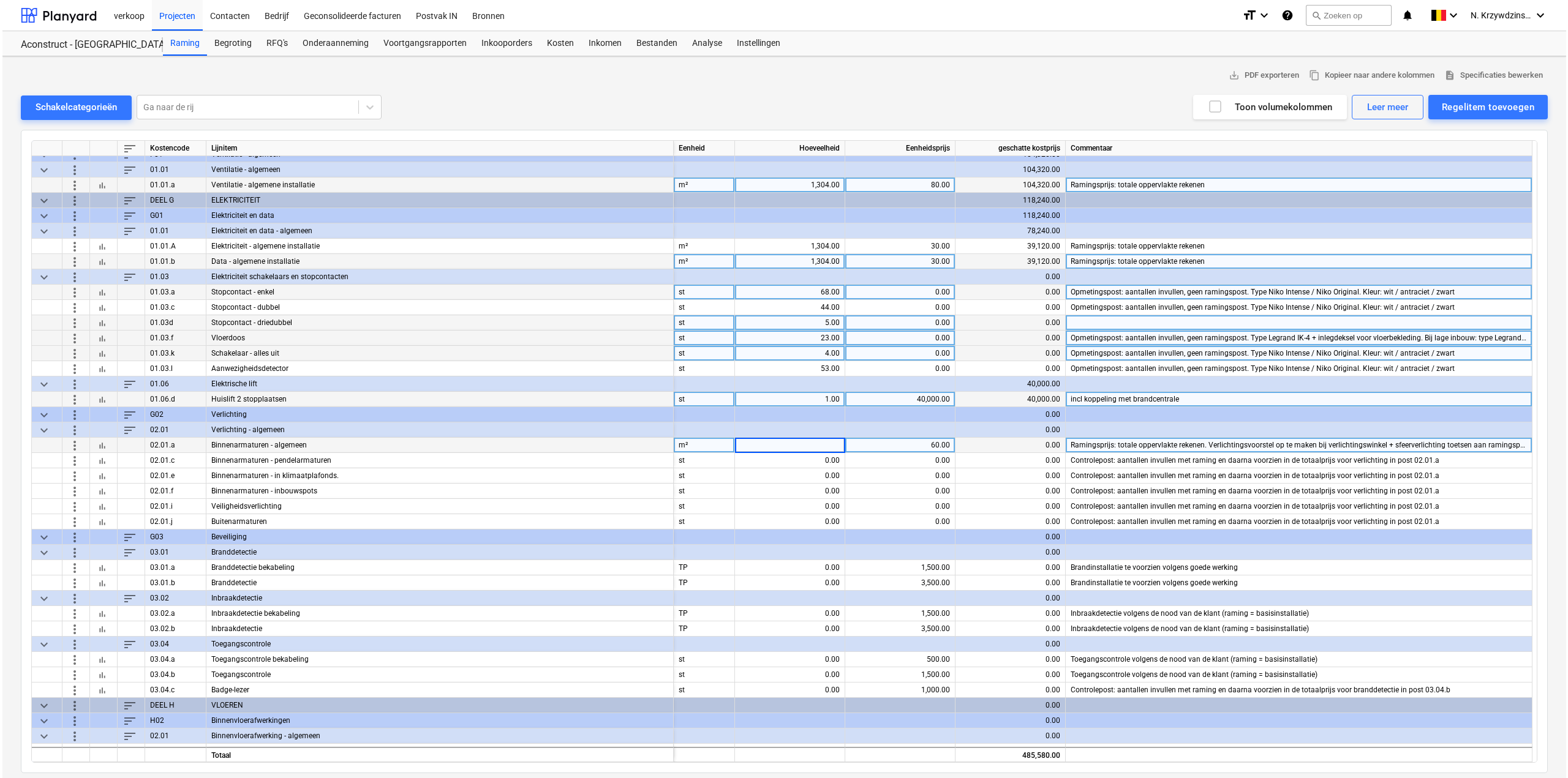
scroll to position [674, 0]
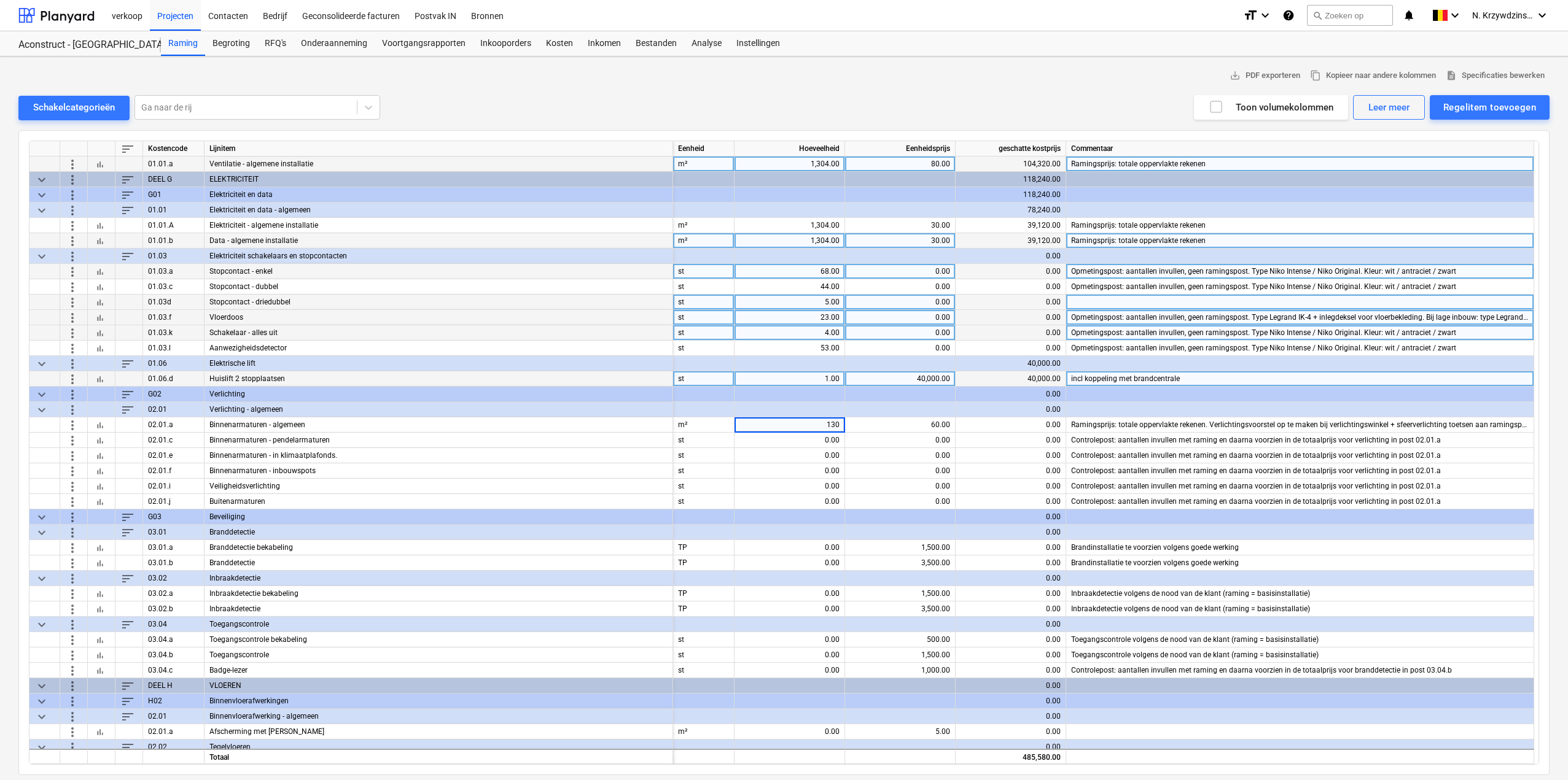
type input "1304"
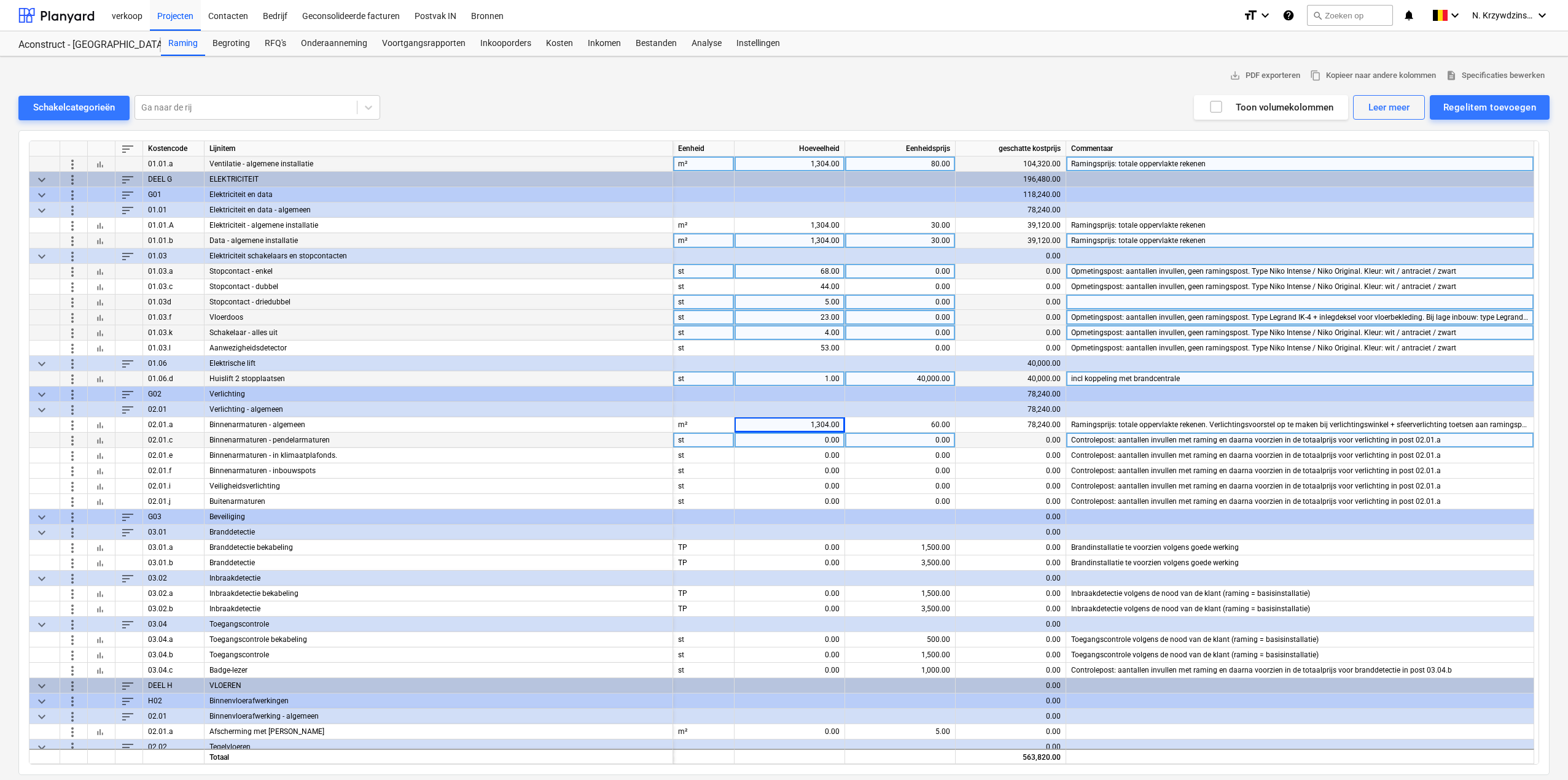
click at [805, 442] on div "0.00" at bounding box center [790, 441] width 100 height 16
click at [817, 442] on div "0.00" at bounding box center [790, 441] width 100 height 16
drag, startPoint x: 817, startPoint y: 442, endPoint x: 839, endPoint y: 447, distance: 22.6
click at [839, 447] on input at bounding box center [790, 440] width 110 height 15
type input "92"
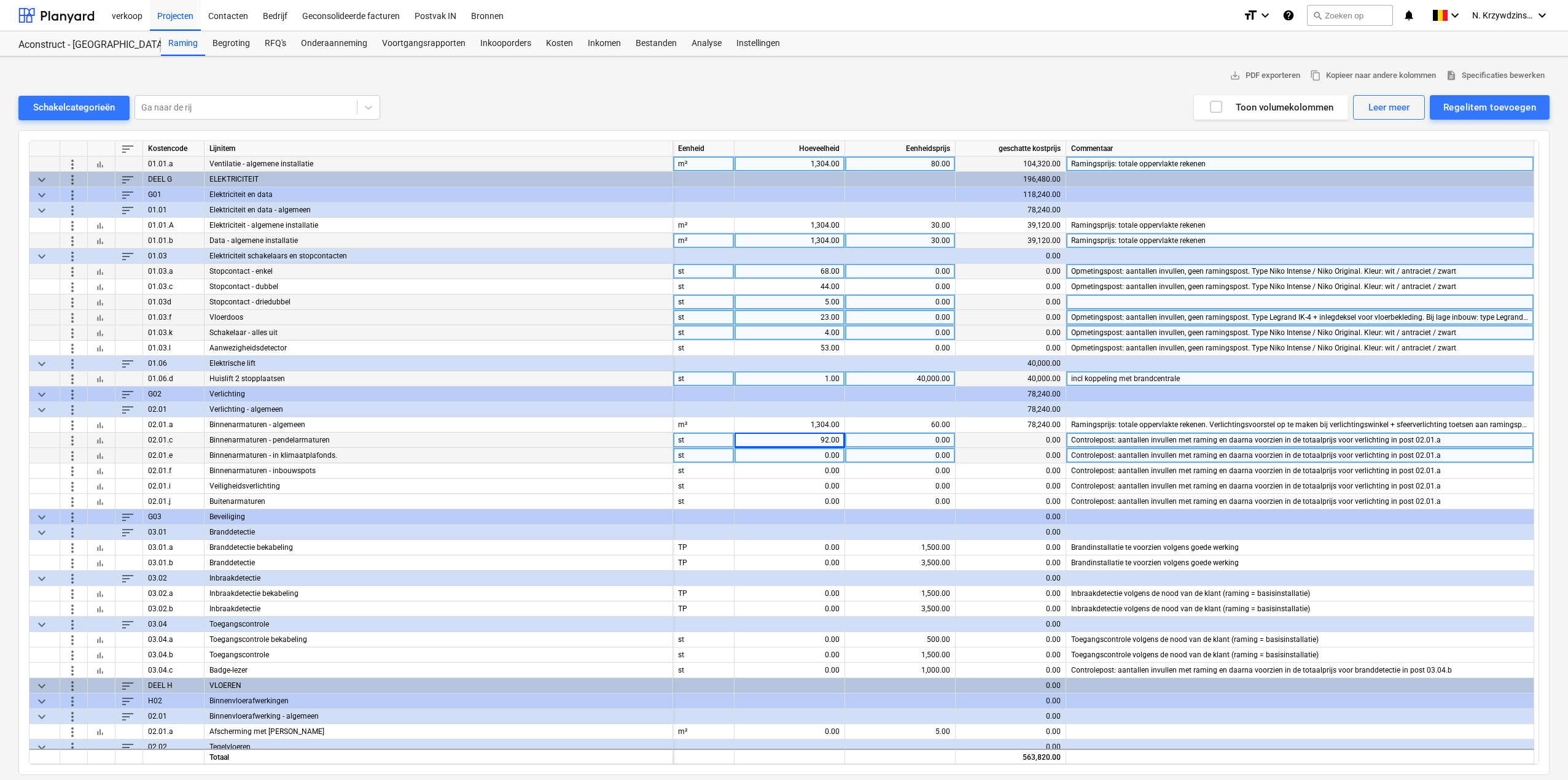
click at [827, 454] on div "0.00" at bounding box center [790, 456] width 100 height 16
click at [804, 454] on div "0.00" at bounding box center [790, 456] width 100 height 16
click at [828, 453] on div "0.00" at bounding box center [790, 456] width 100 height 16
type input "255"
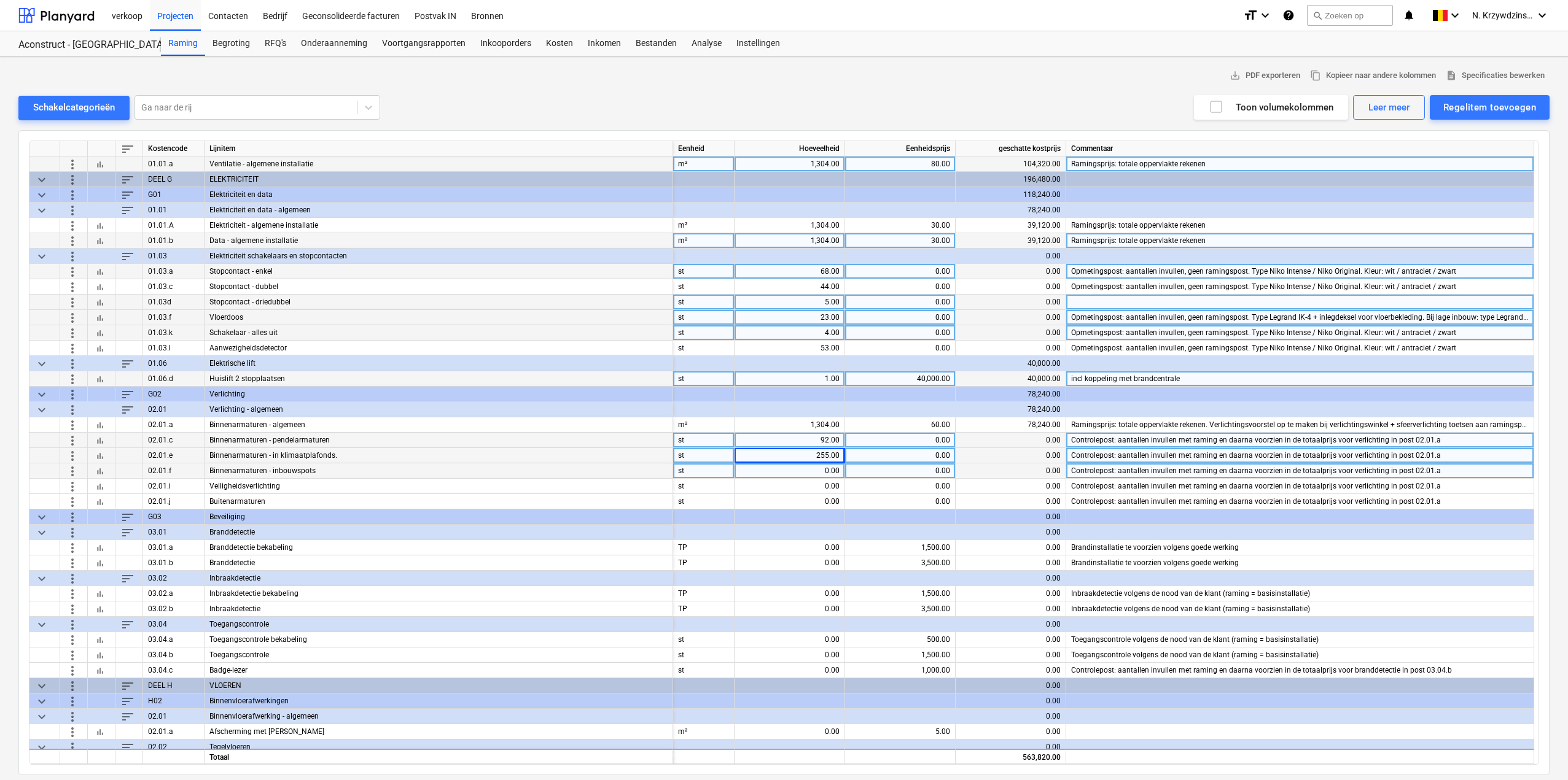
click at [826, 467] on div "0.00" at bounding box center [790, 471] width 100 height 16
type input "28"
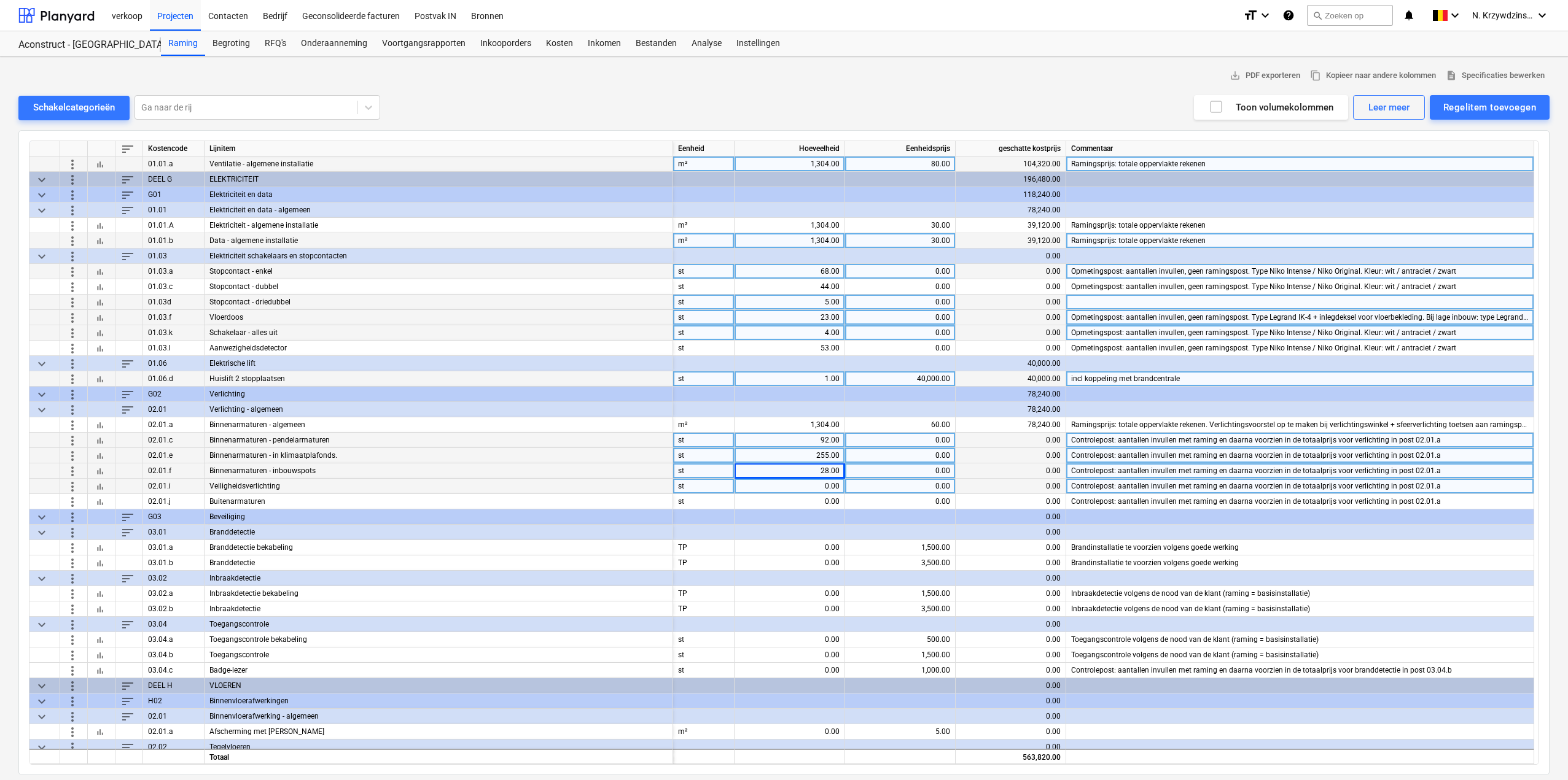
click at [827, 482] on div "0.00" at bounding box center [790, 487] width 100 height 16
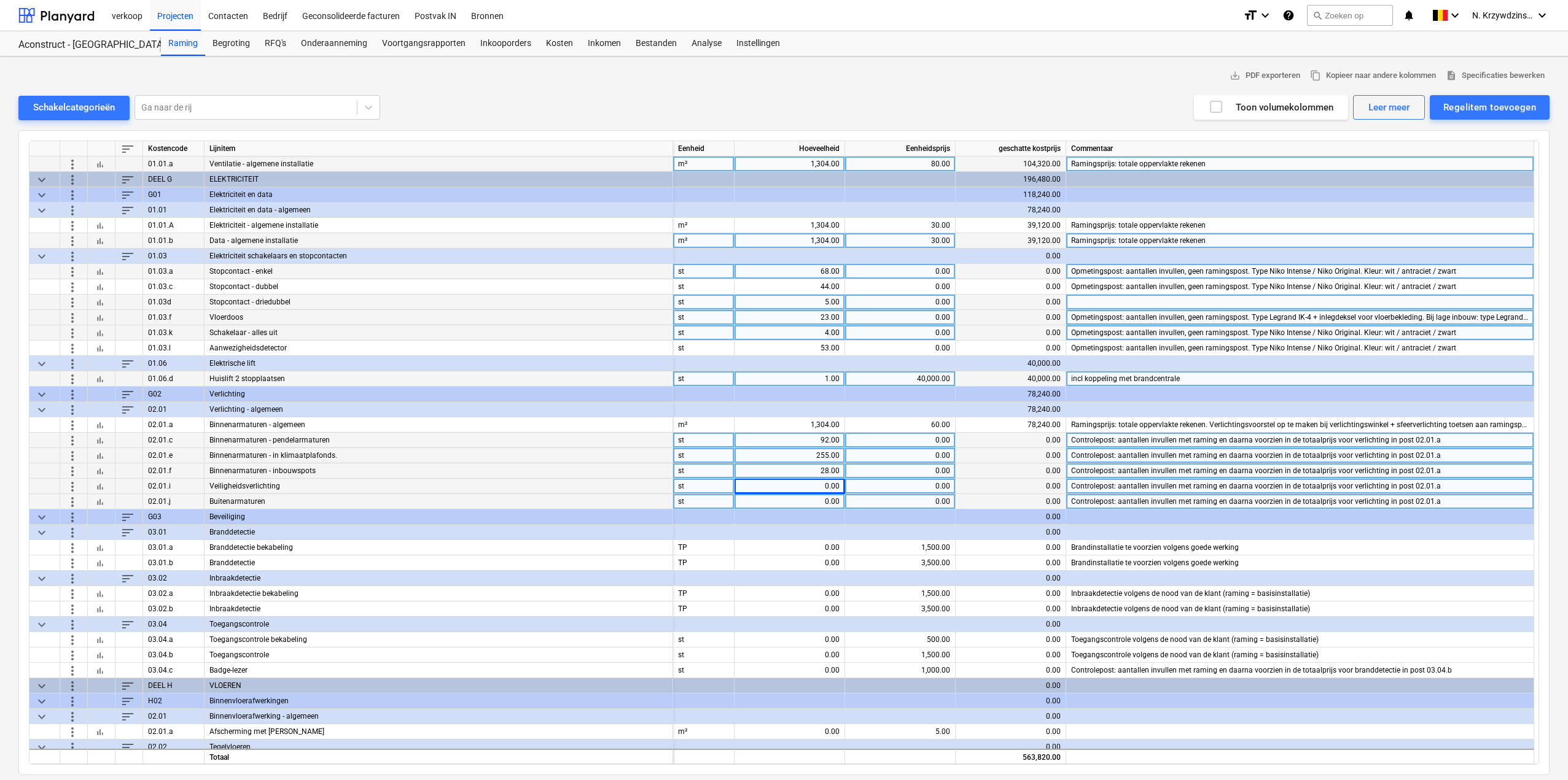
click at [824, 502] on div "0.00" at bounding box center [790, 502] width 100 height 16
click at [66, 501] on span "more_vert" at bounding box center [72, 501] width 15 height 15
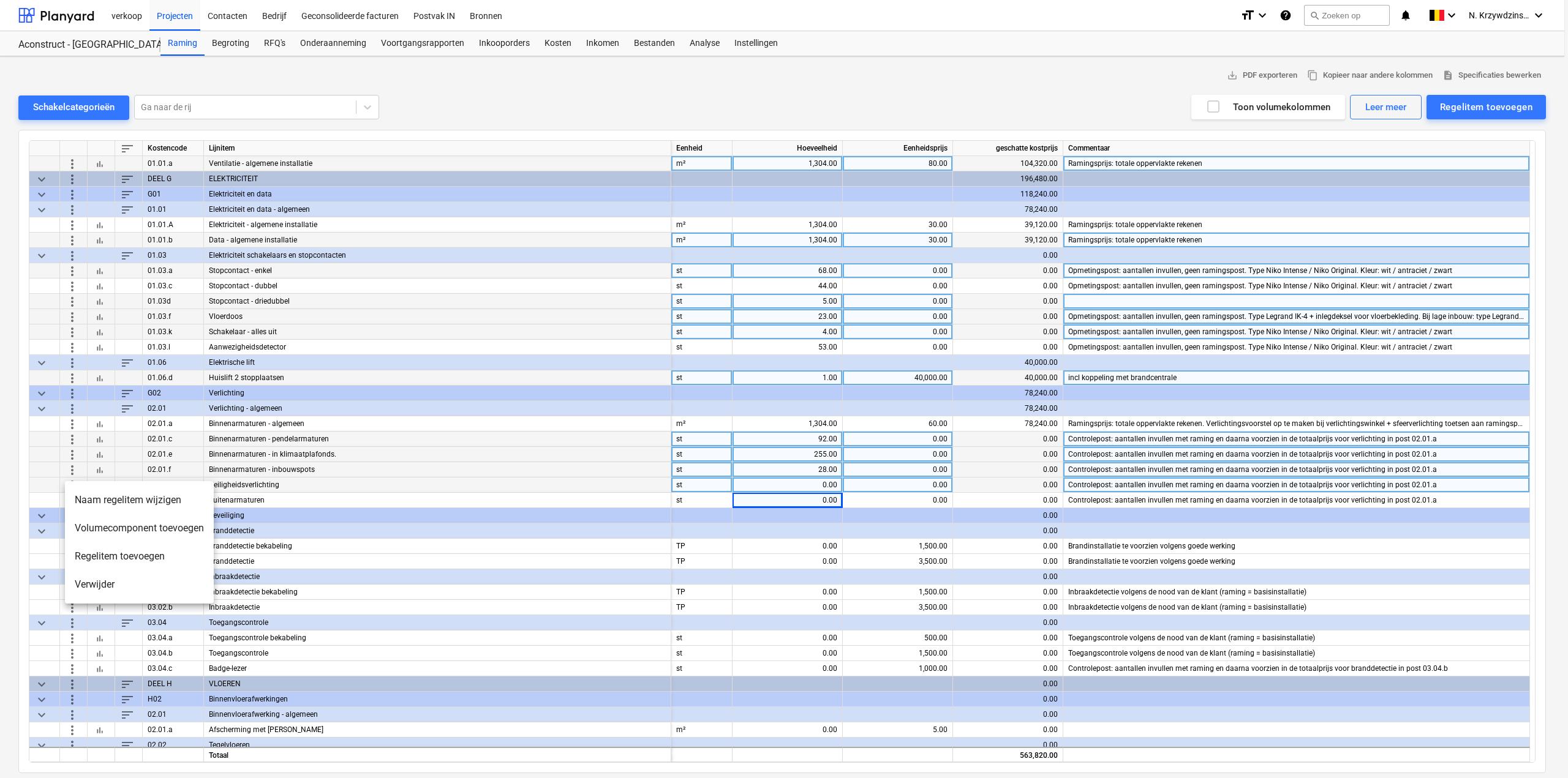
click at [107, 588] on li "Verwijder" at bounding box center [139, 585] width 149 height 28
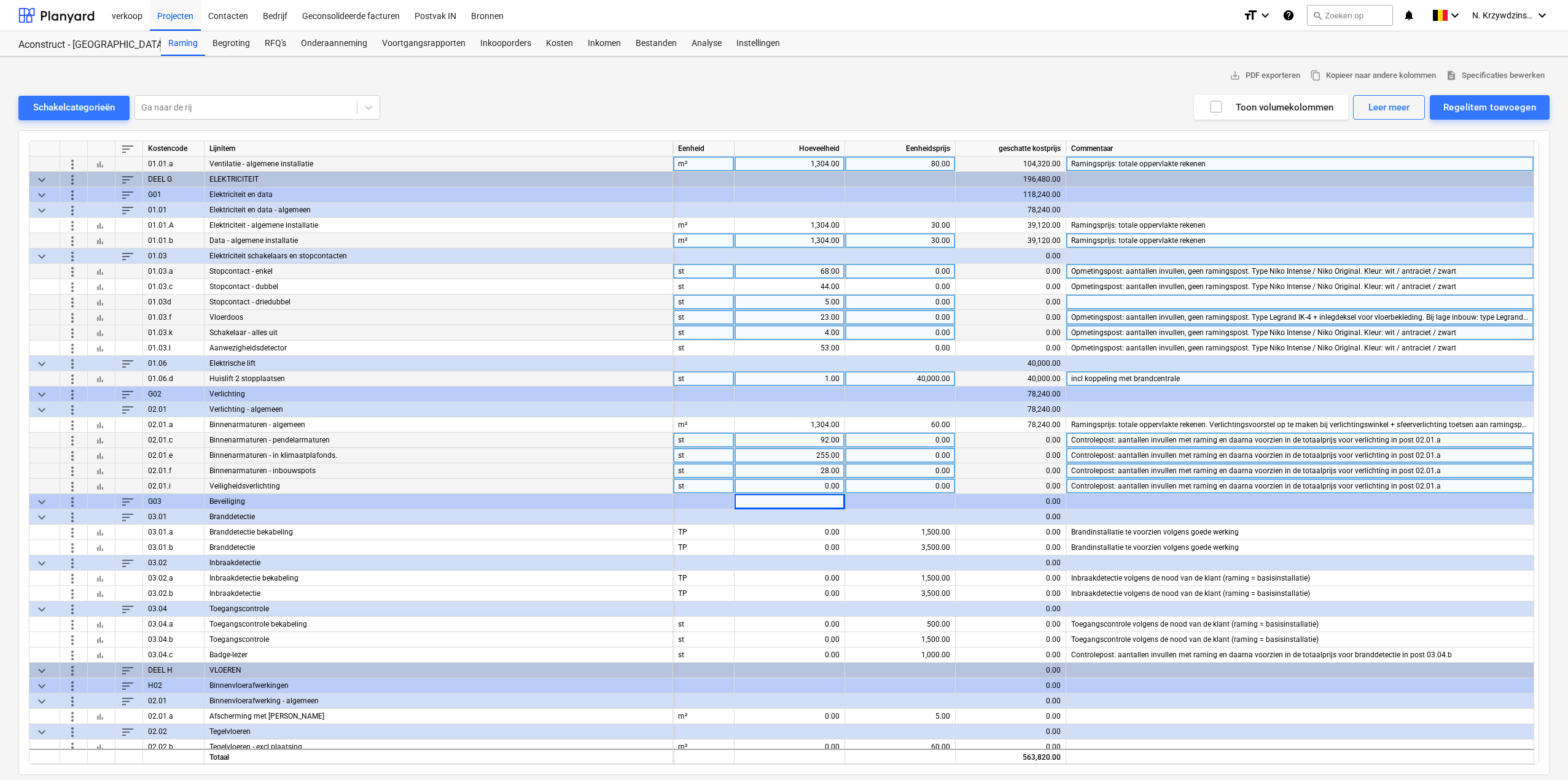
click at [83, 410] on div "more_vert" at bounding box center [74, 410] width 28 height 16
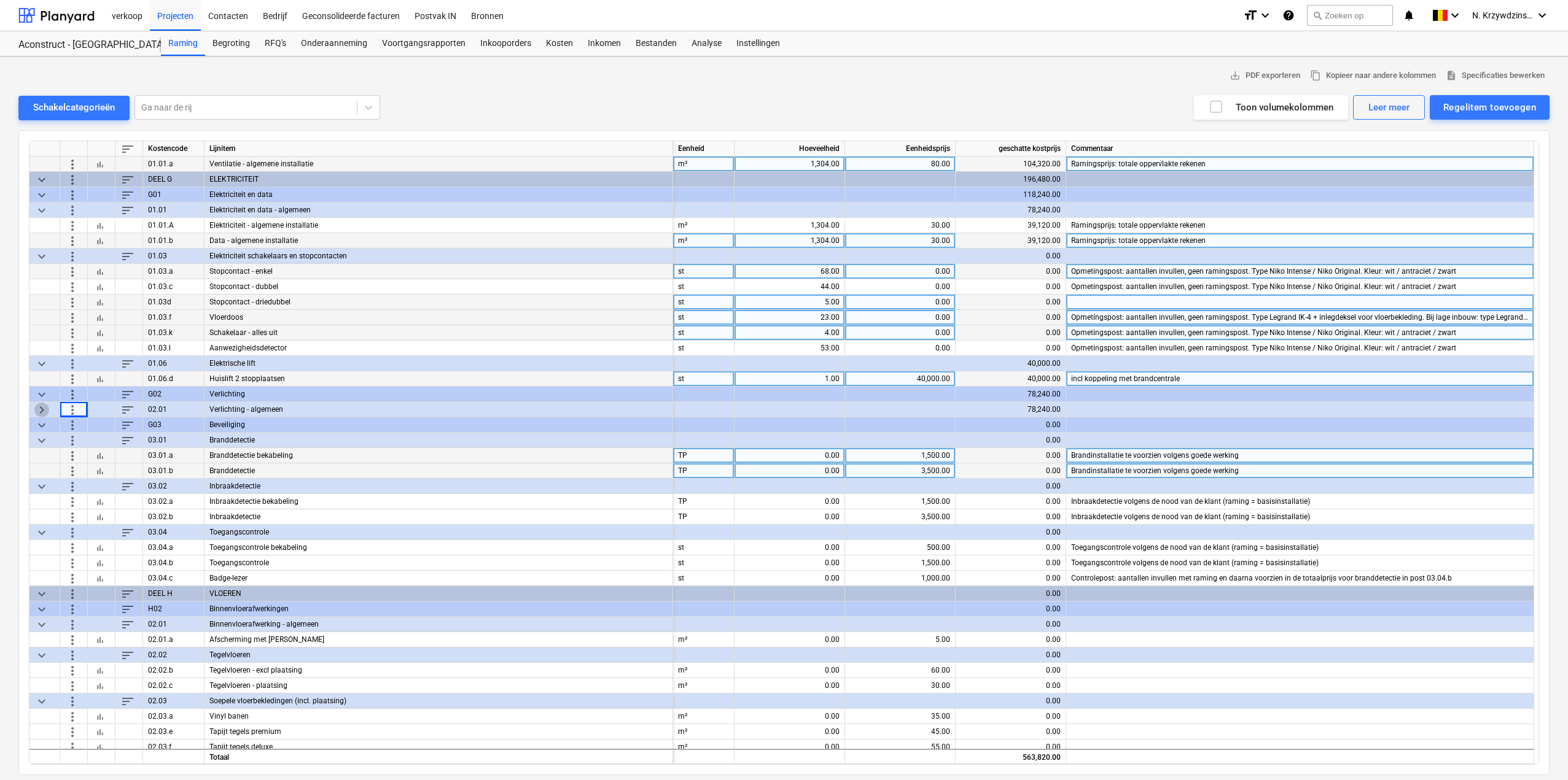
click at [44, 406] on span "keyboard_arrow_right" at bounding box center [42, 409] width 15 height 15
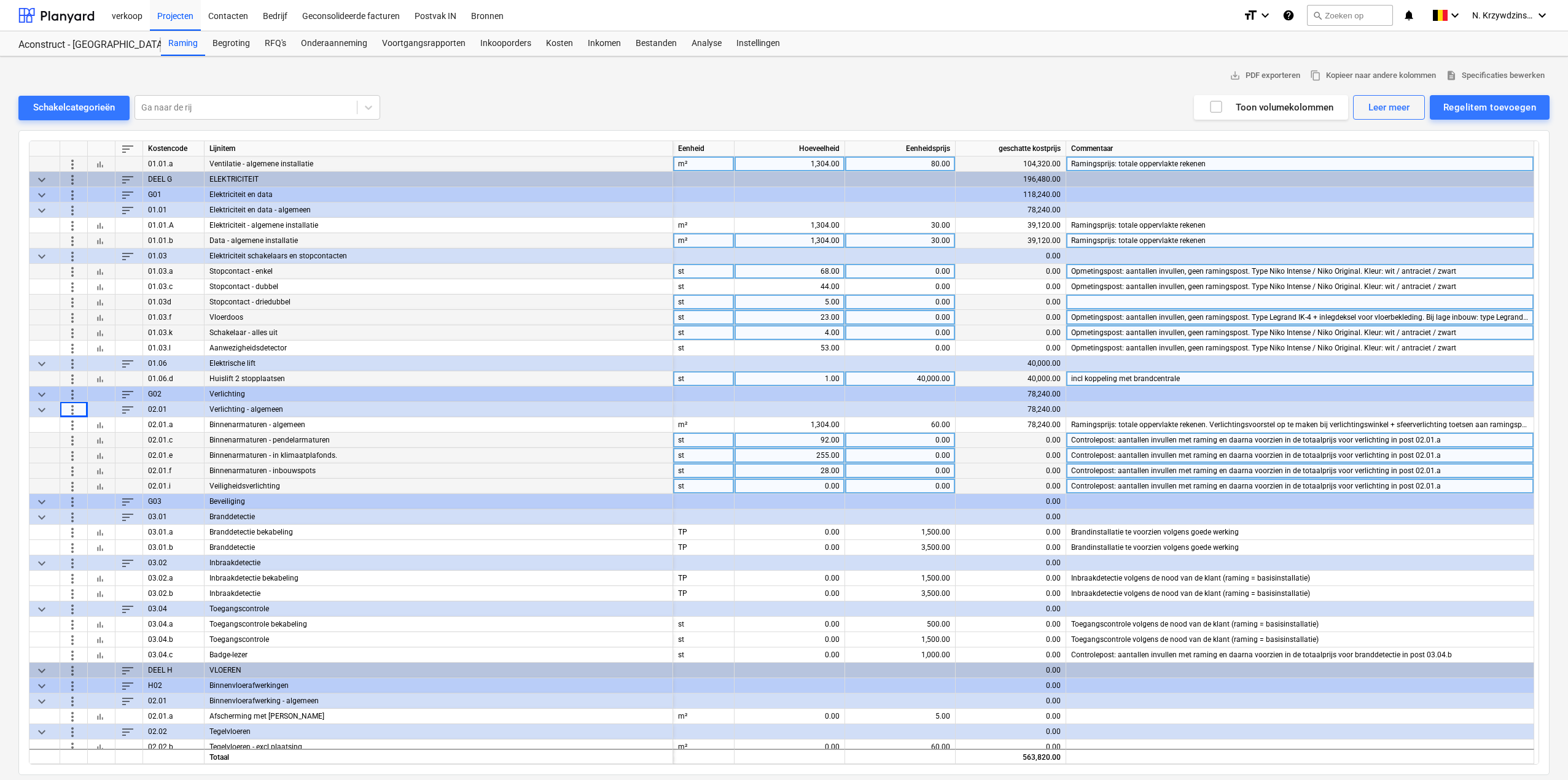
click at [75, 394] on span "more_vert" at bounding box center [72, 394] width 15 height 15
click at [114, 418] on li "Regelitem toevoegen" at bounding box center [128, 422] width 127 height 28
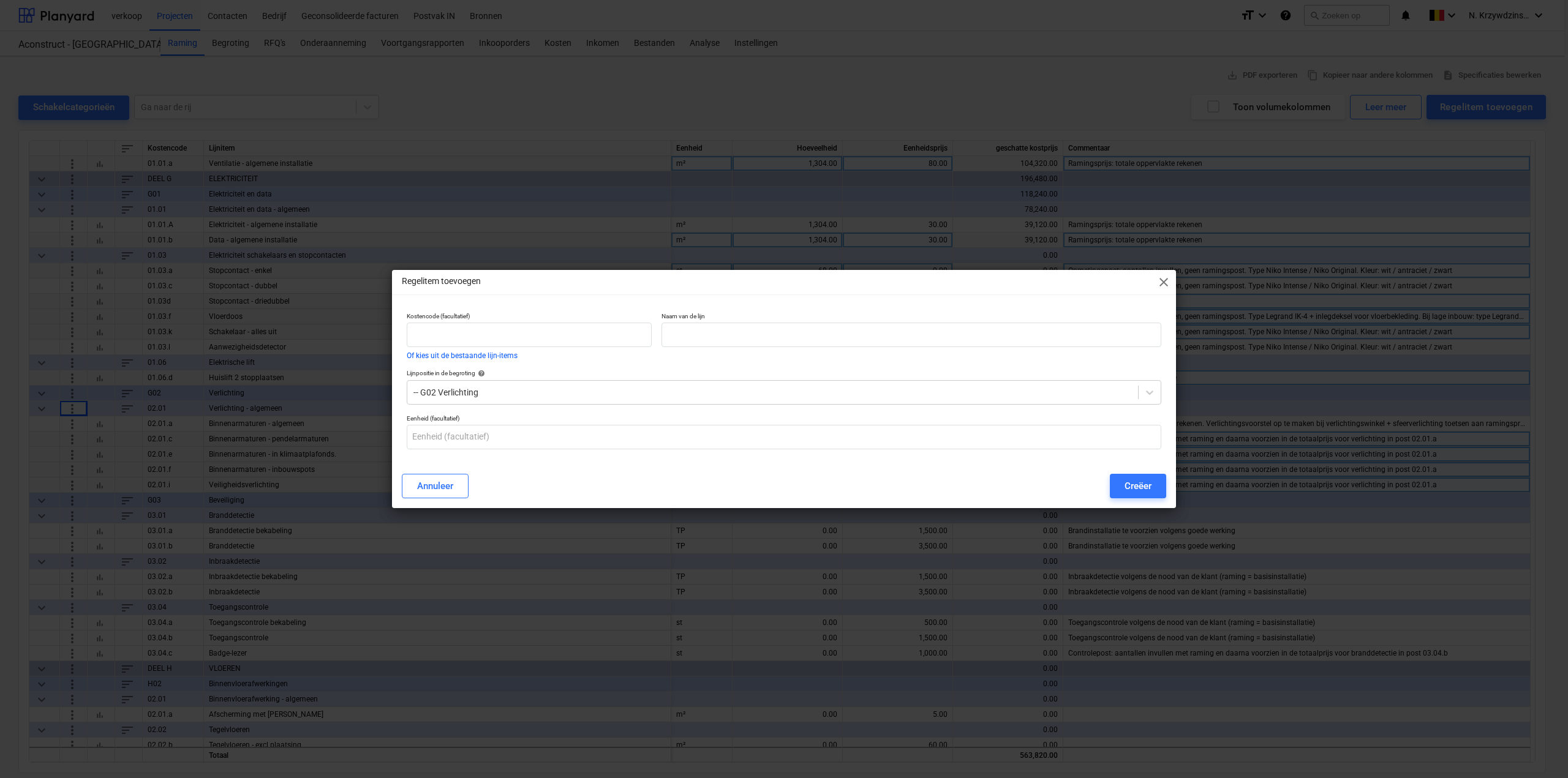
click at [485, 370] on span "help" at bounding box center [480, 373] width 10 height 7
click at [497, 386] on div at bounding box center [773, 392] width 718 height 12
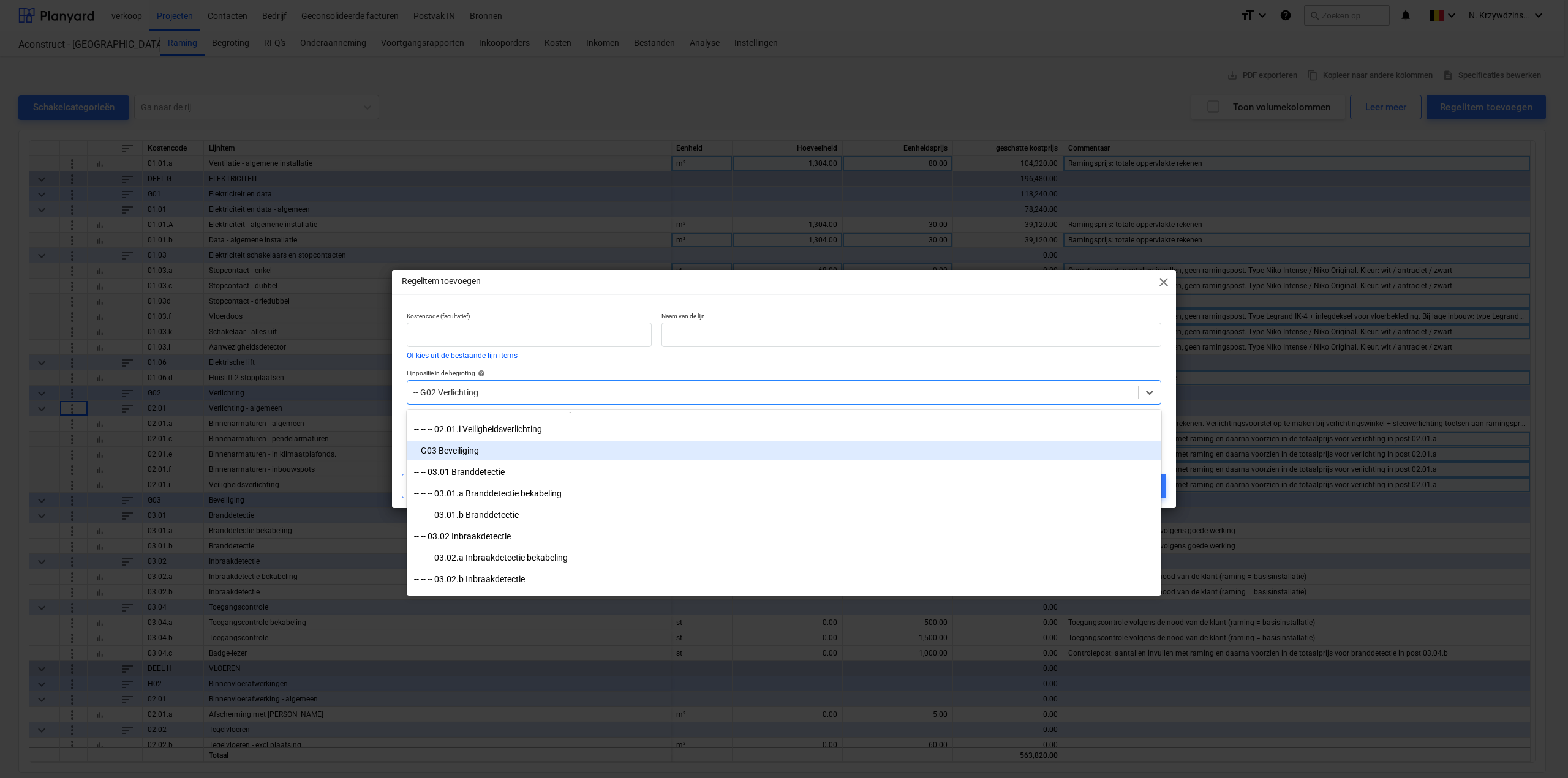
scroll to position [1409, 0]
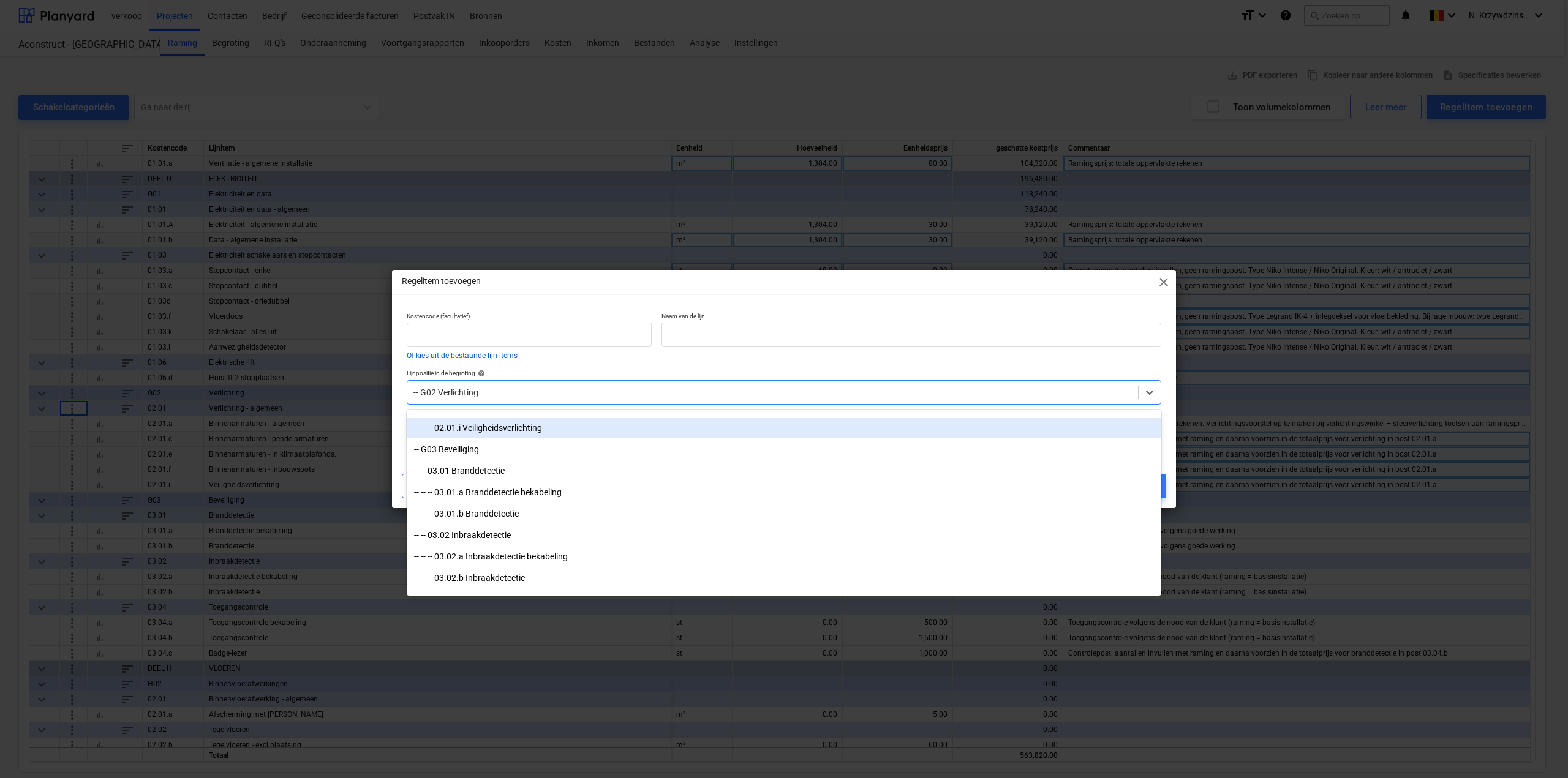
click at [656, 310] on div "Naam van de lijn" at bounding box center [911, 335] width 510 height 57
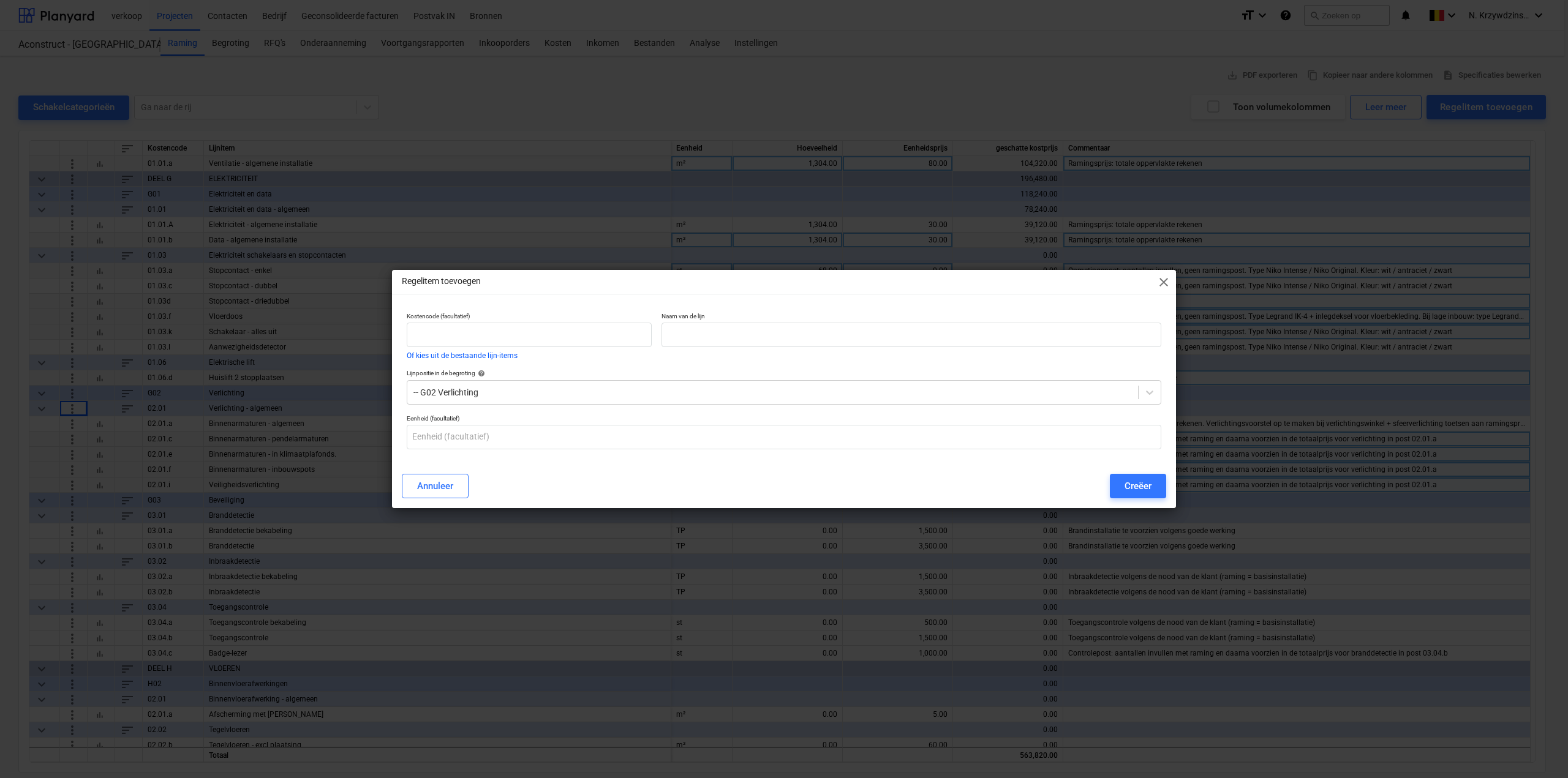
click at [1157, 280] on span "close" at bounding box center [1164, 282] width 15 height 15
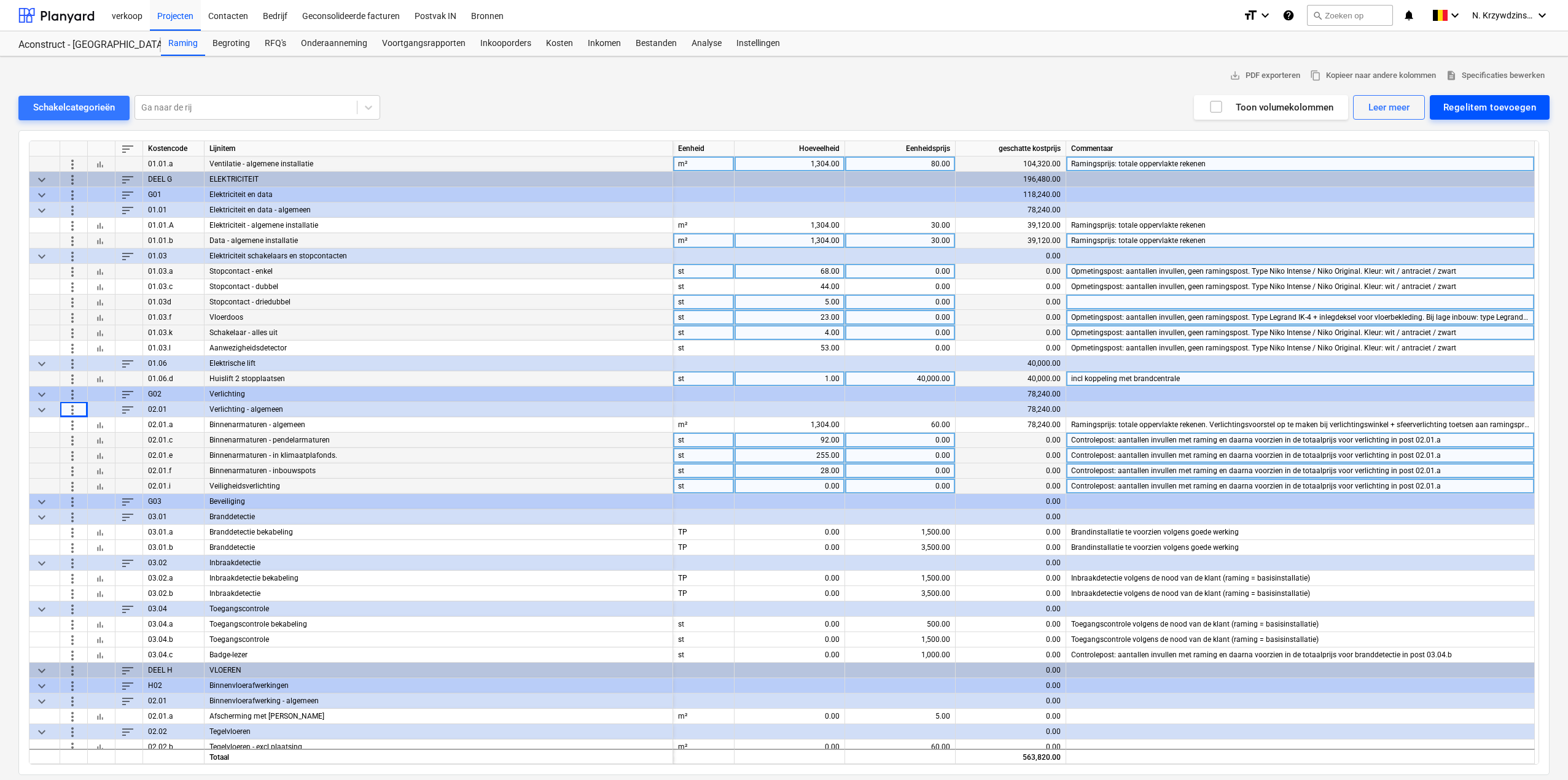
click at [1476, 114] on div "Regelitem toevoegen" at bounding box center [1490, 107] width 93 height 16
click at [1506, 141] on div "Toevoegen vanuit sjabloon" at bounding box center [1484, 138] width 131 height 21
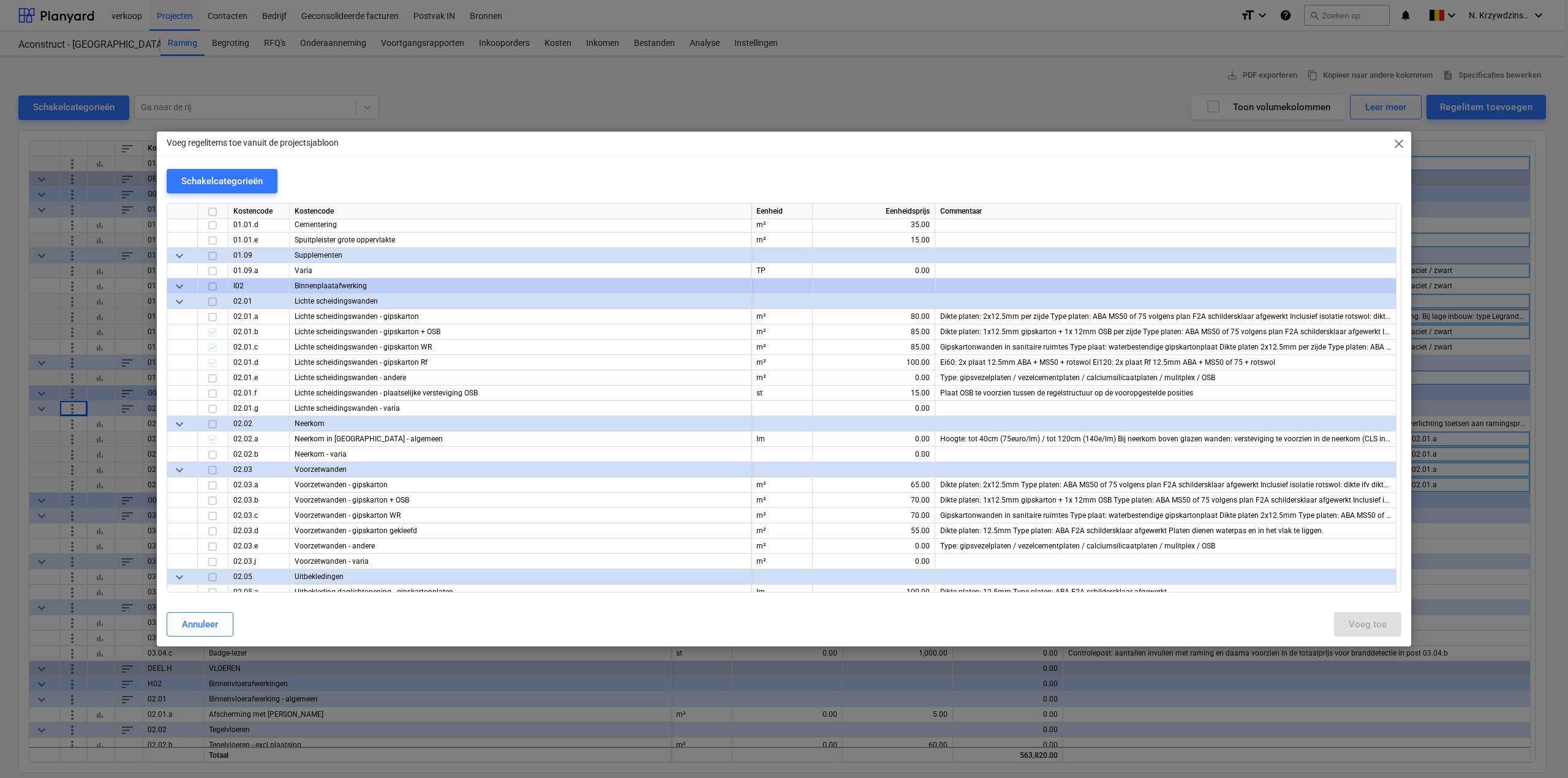
scroll to position [8695, 0]
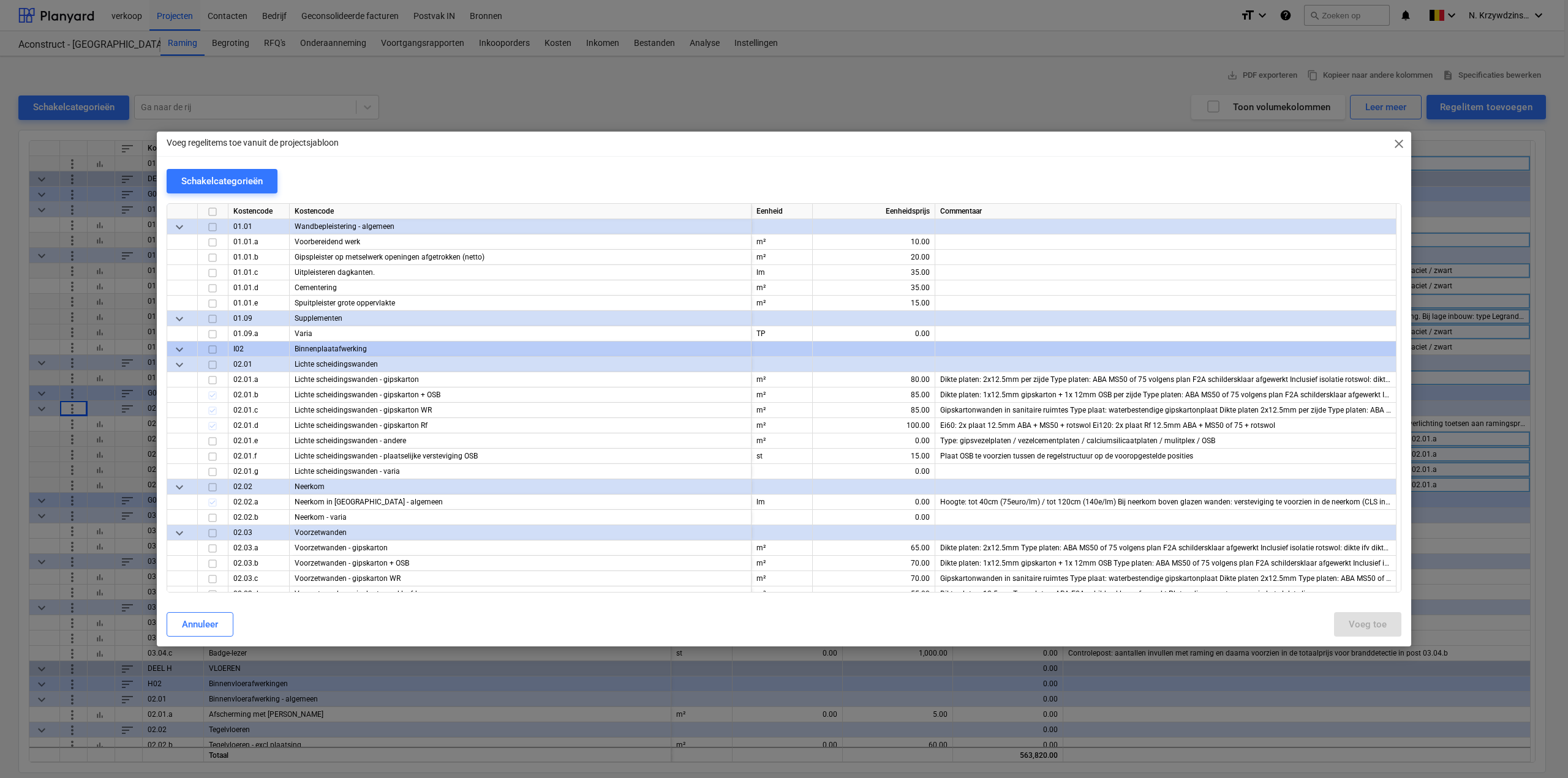
click at [233, 192] on button "Schakelcategorieën" at bounding box center [221, 181] width 111 height 25
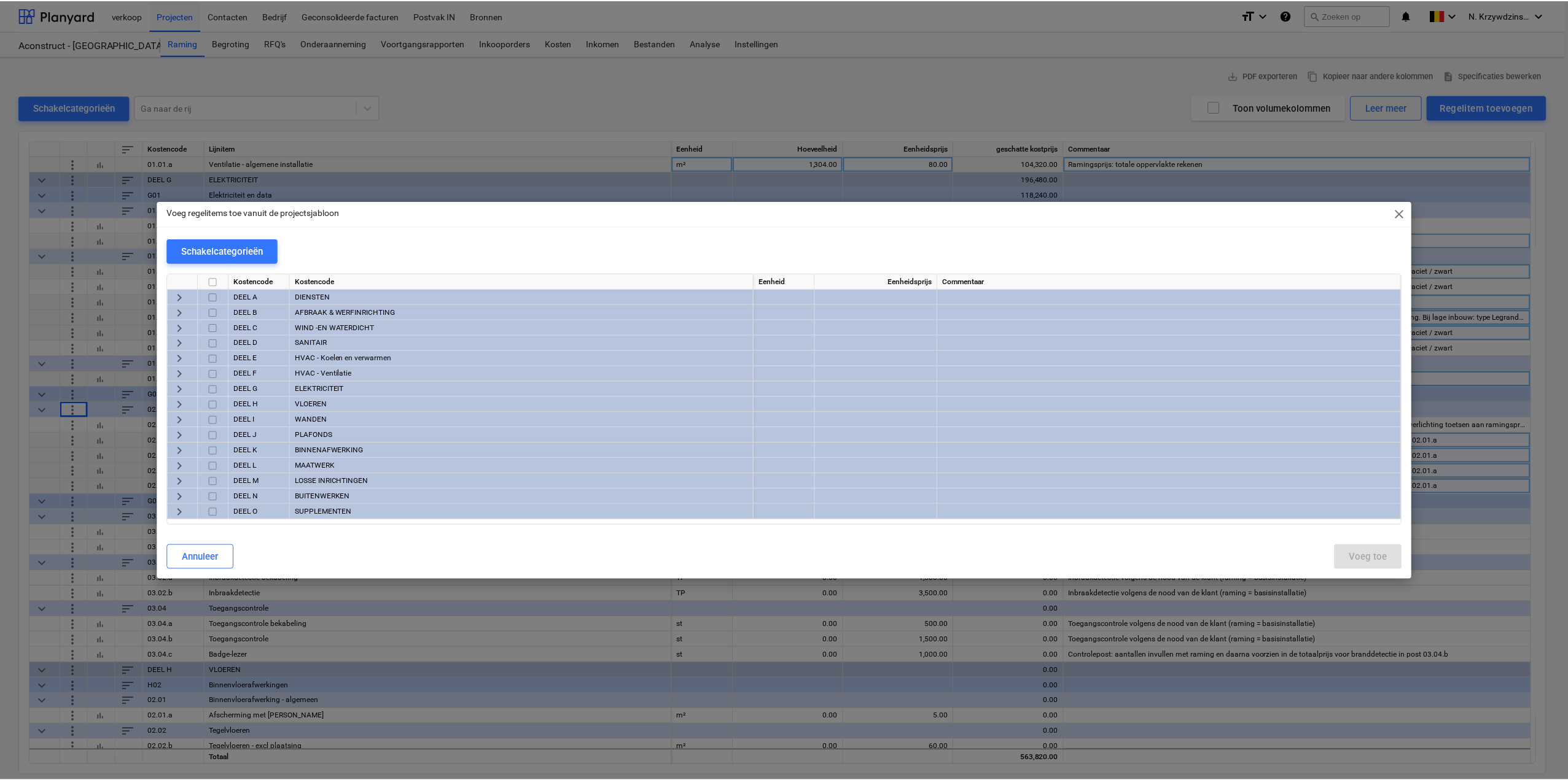
scroll to position [0, 0]
click at [178, 386] on span "keyboard_arrow_right" at bounding box center [180, 389] width 15 height 15
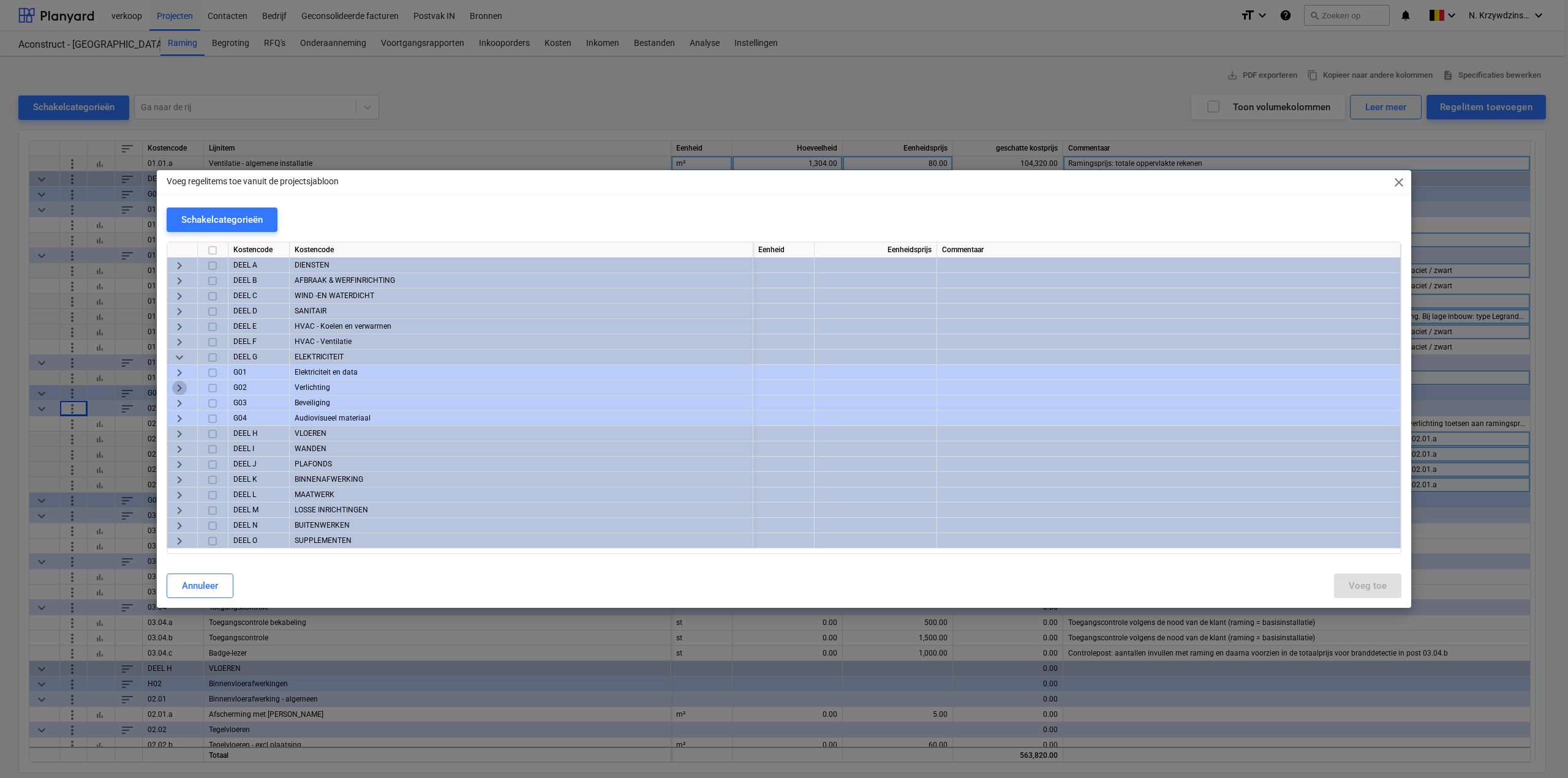
click at [180, 386] on span "keyboard_arrow_right" at bounding box center [179, 388] width 15 height 15
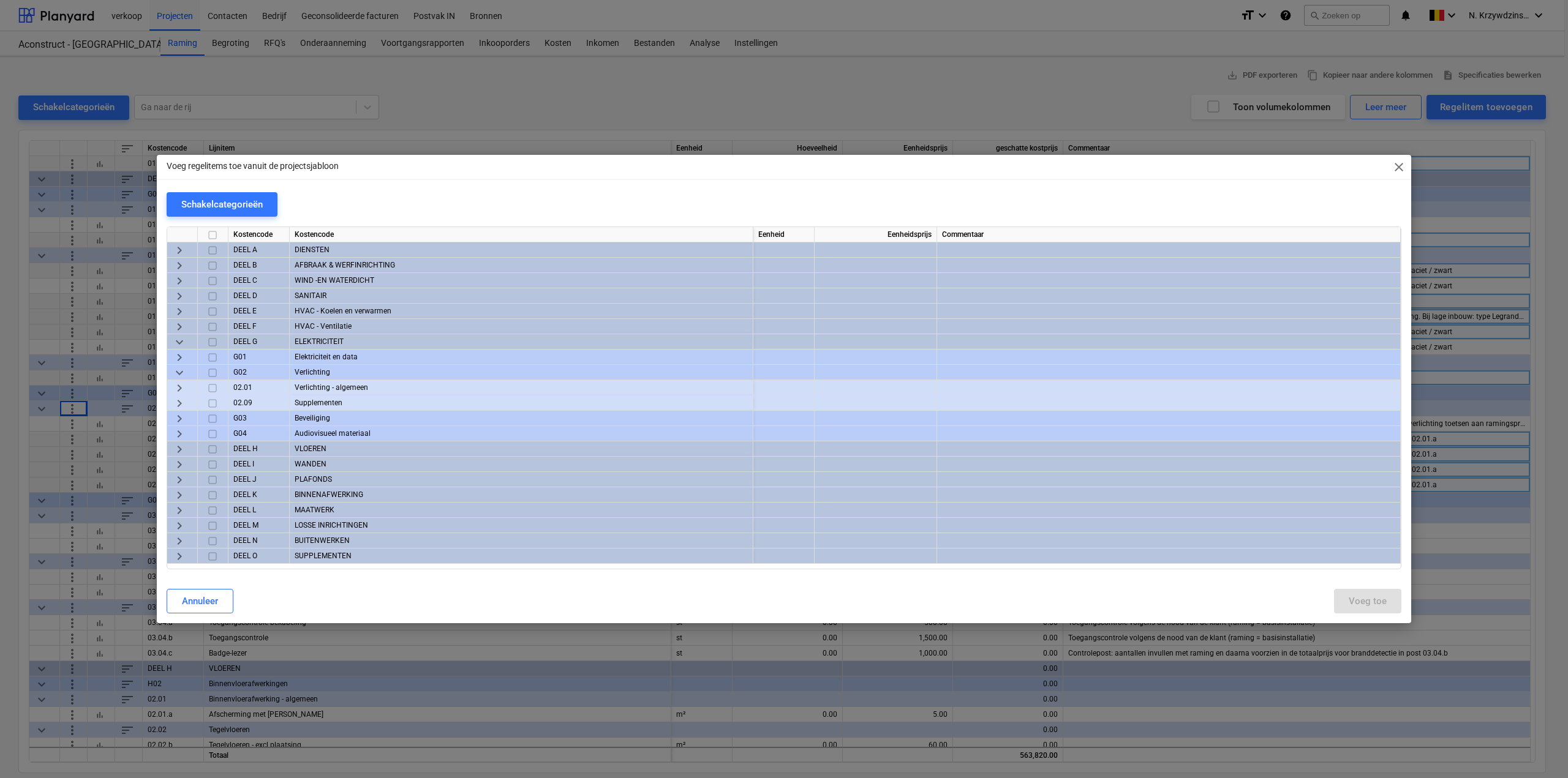
click at [184, 389] on span "keyboard_arrow_right" at bounding box center [179, 388] width 15 height 15
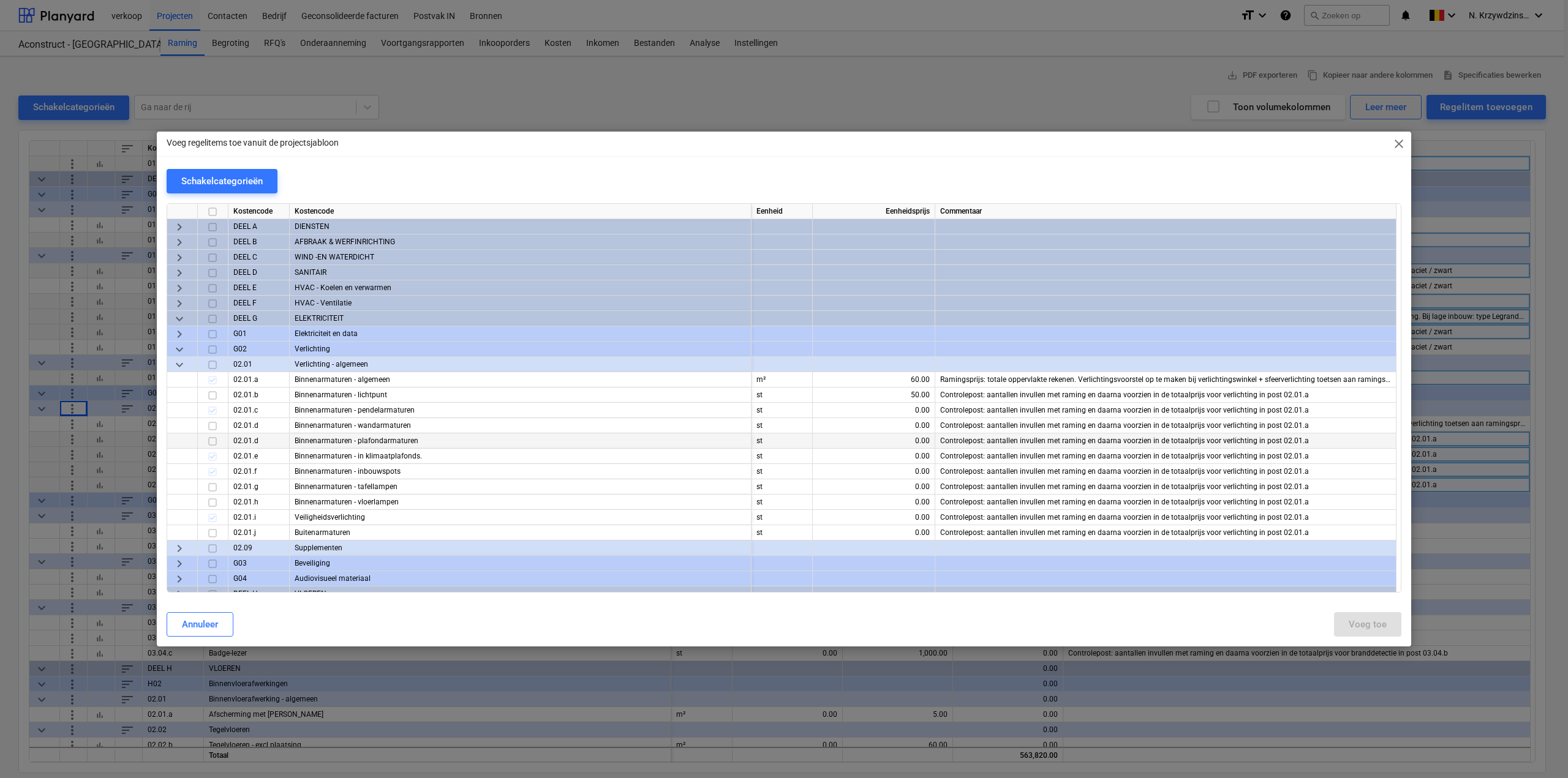
click at [347, 442] on div "Binnenarmaturen - plafondarmaturen" at bounding box center [520, 441] width 462 height 16
click at [388, 440] on div "Binnenarmaturen - plafondarmaturen" at bounding box center [520, 441] width 462 height 16
click at [412, 440] on div "Binnenarmaturen - plafondarmaturen" at bounding box center [520, 441] width 462 height 16
click at [194, 630] on div "Annuleer" at bounding box center [200, 624] width 36 height 16
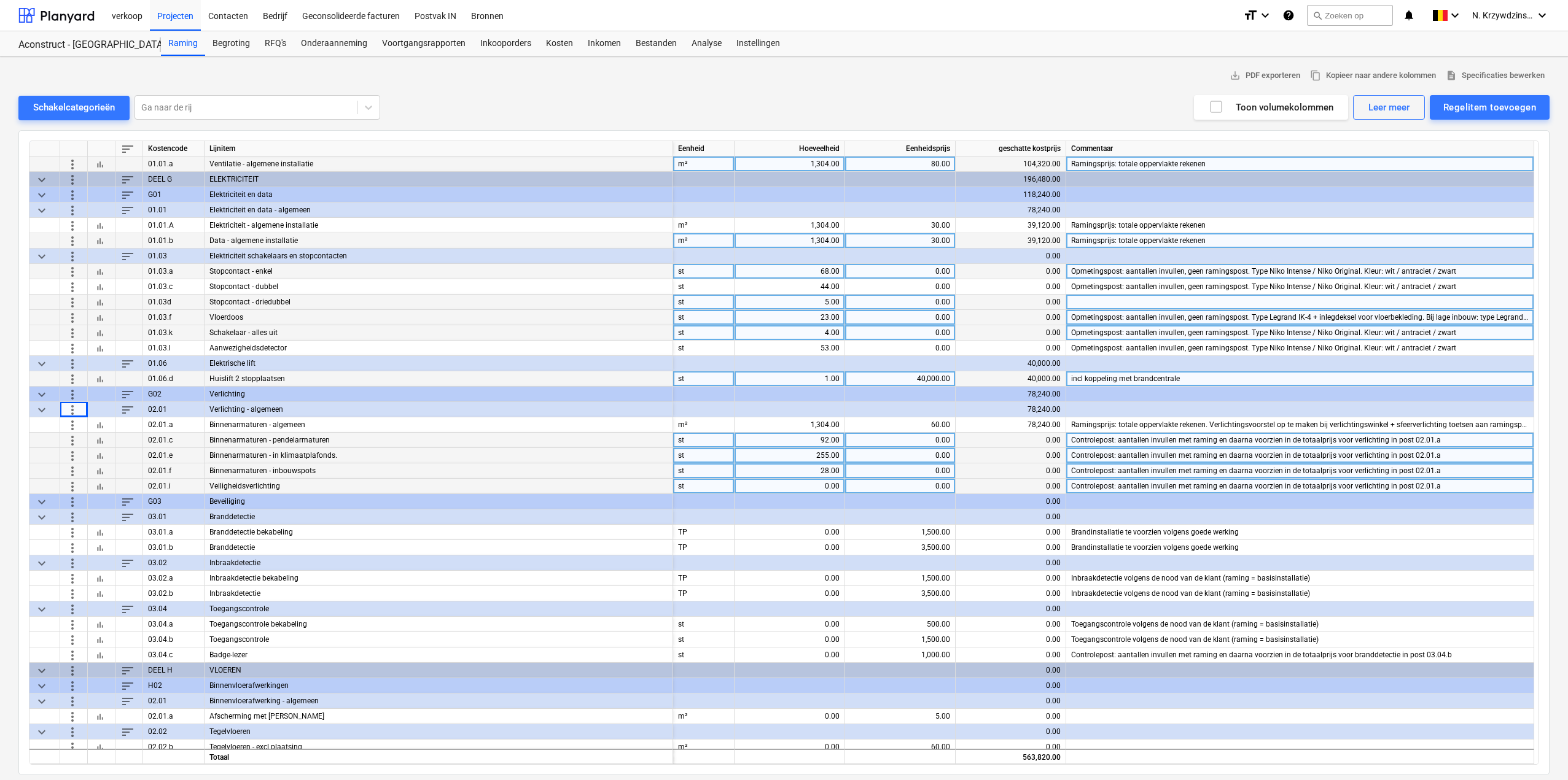
click at [76, 409] on span "more_vert" at bounding box center [72, 409] width 15 height 15
click at [115, 437] on li "Regelitem toevoegen" at bounding box center [128, 438] width 127 height 28
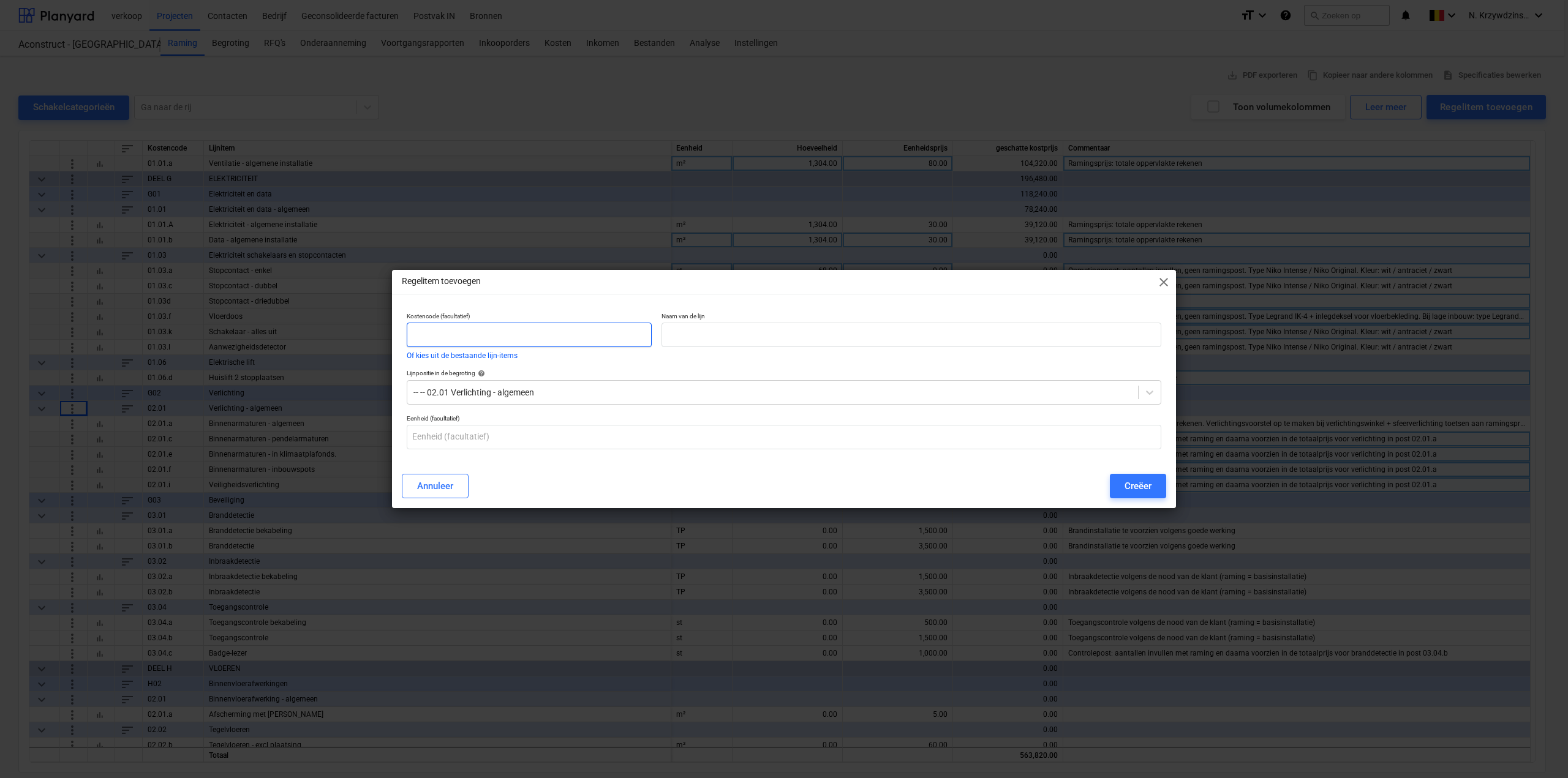
click at [477, 341] on input "text" at bounding box center [529, 335] width 245 height 25
type input "02.01b"
click at [805, 324] on input "text" at bounding box center [911, 335] width 500 height 25
type input "Opbouwarmaturen"
click at [512, 428] on input "text" at bounding box center [784, 437] width 755 height 25
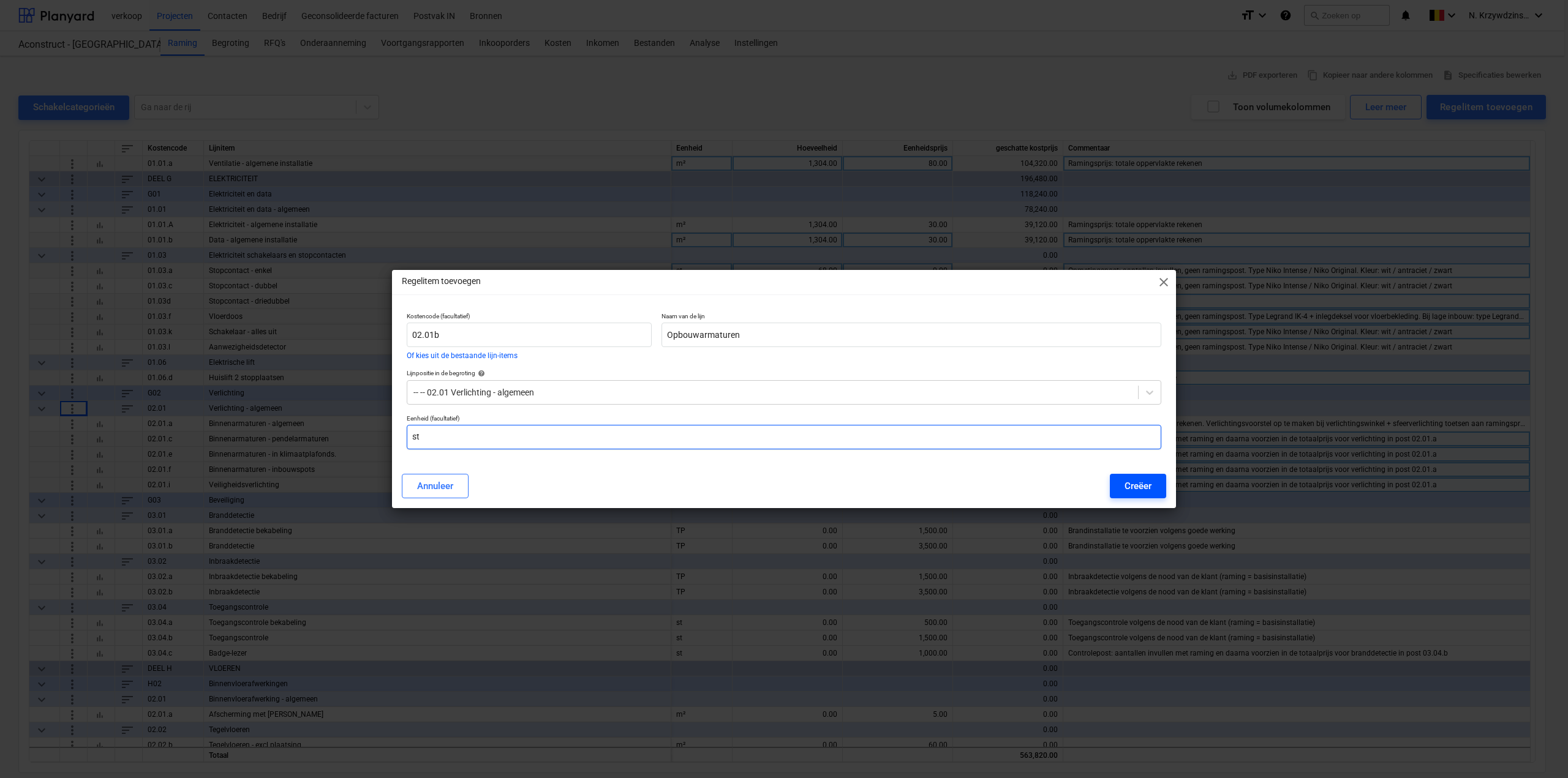
type input "st"
click at [1146, 483] on div "Creëer" at bounding box center [1138, 486] width 27 height 16
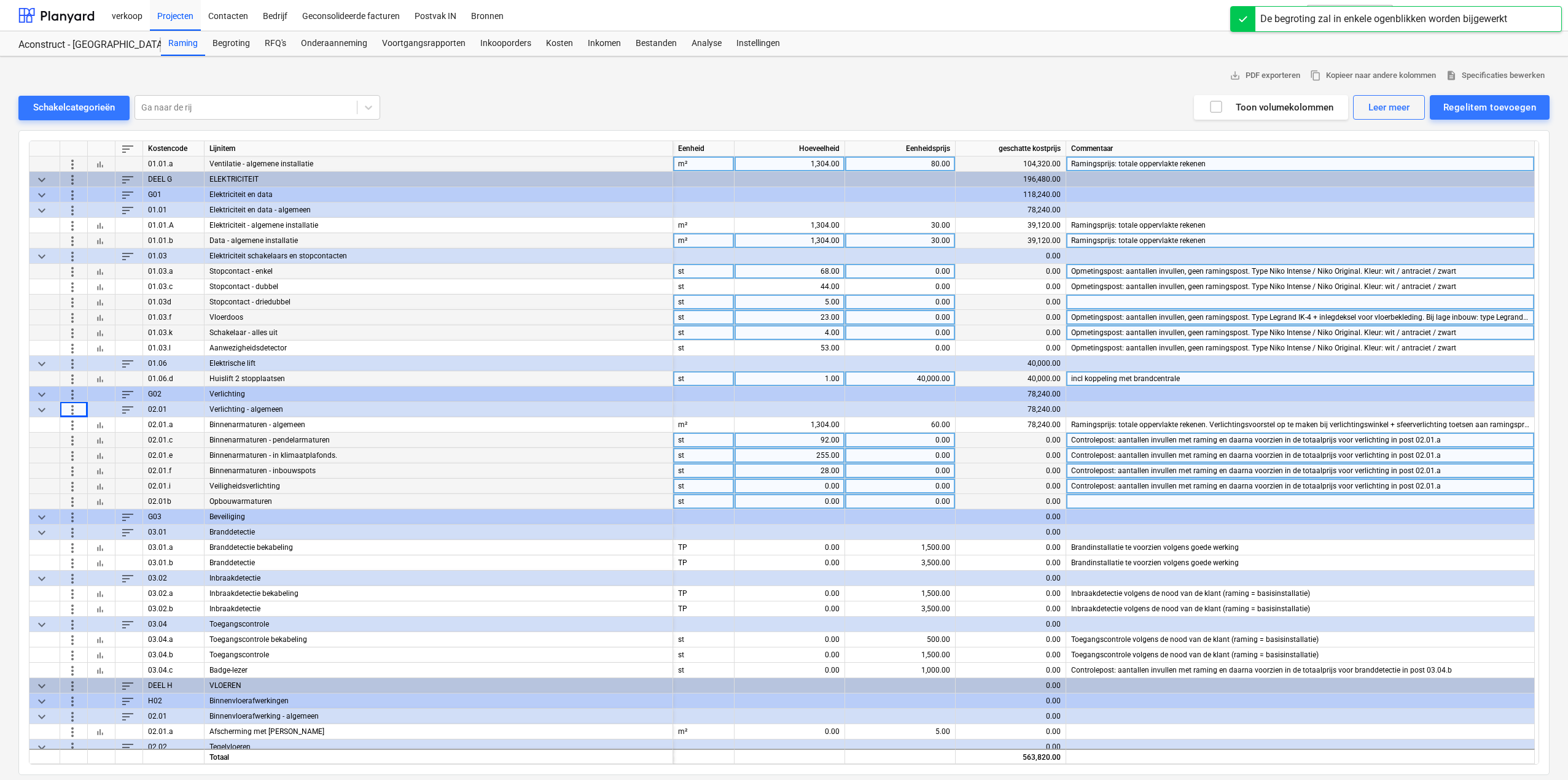
click at [801, 504] on div "0.00" at bounding box center [790, 502] width 100 height 16
click at [801, 504] on input at bounding box center [790, 501] width 110 height 15
type input "8"
click at [806, 488] on div "0.00" at bounding box center [790, 487] width 100 height 16
click at [806, 504] on div "8.00" at bounding box center [790, 502] width 100 height 16
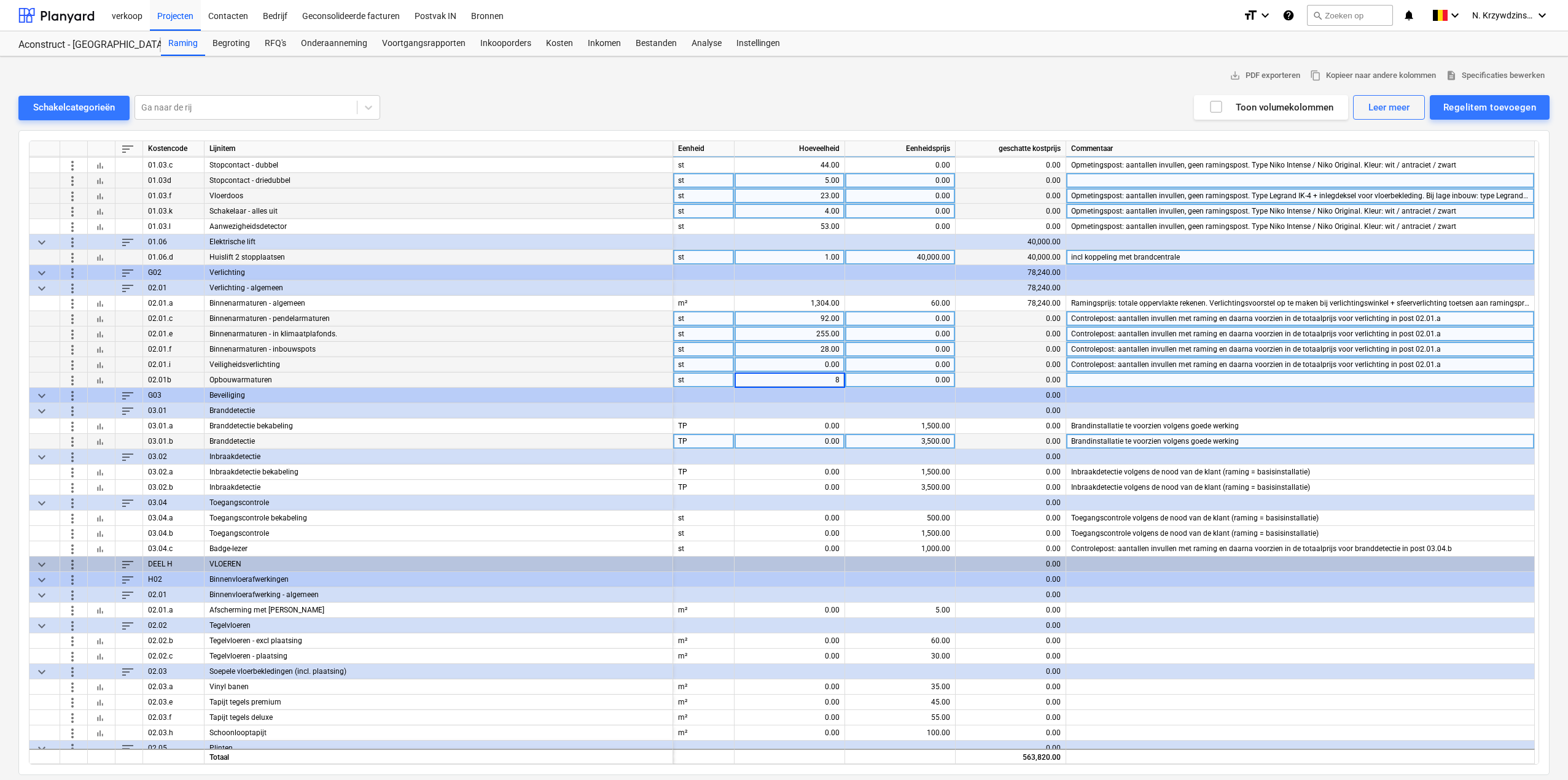
scroll to position [798, 0]
click at [97, 427] on span "bar_chart" at bounding box center [100, 425] width 10 height 10
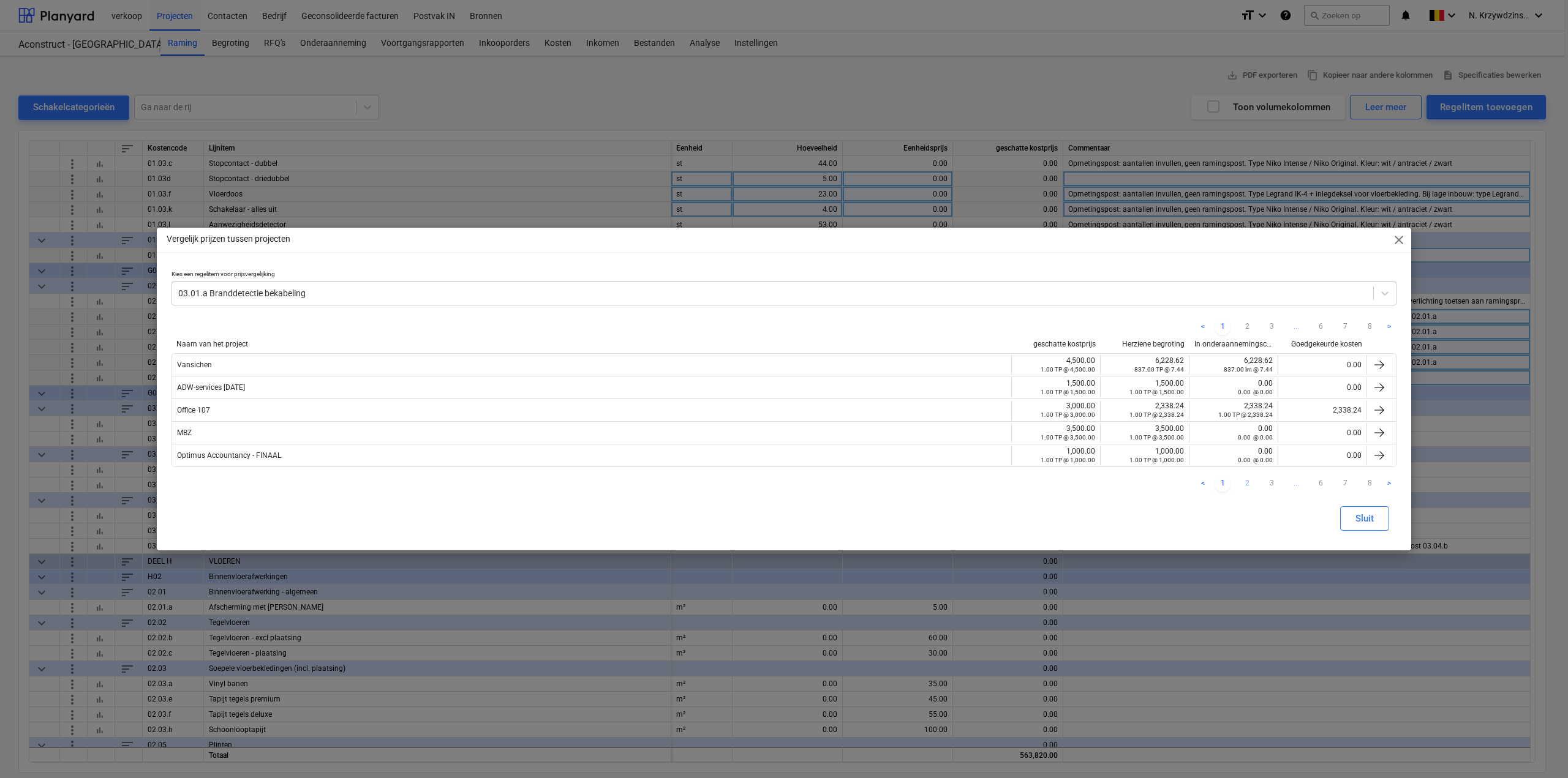
click at [1248, 486] on link "2" at bounding box center [1247, 484] width 15 height 15
click at [1269, 482] on link "3" at bounding box center [1271, 484] width 15 height 15
click at [1268, 483] on link "4" at bounding box center [1271, 484] width 15 height 15
click at [1290, 484] on link "5" at bounding box center [1296, 484] width 15 height 15
click at [1316, 483] on link "6" at bounding box center [1321, 484] width 15 height 15
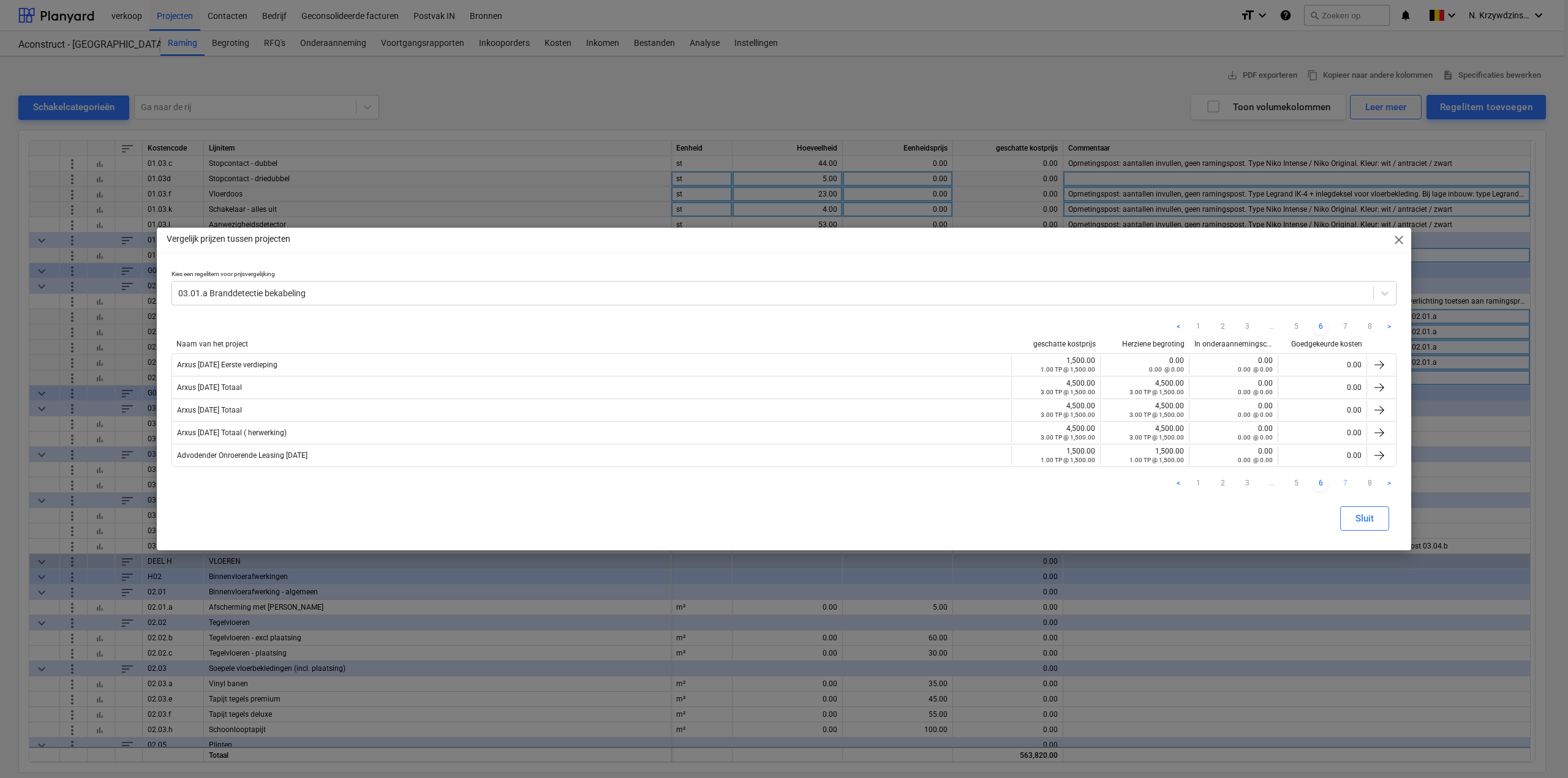
click at [1340, 484] on link "7" at bounding box center [1345, 484] width 15 height 15
click at [1364, 483] on link "8" at bounding box center [1369, 484] width 15 height 15
click at [1401, 240] on span "close" at bounding box center [1399, 240] width 15 height 15
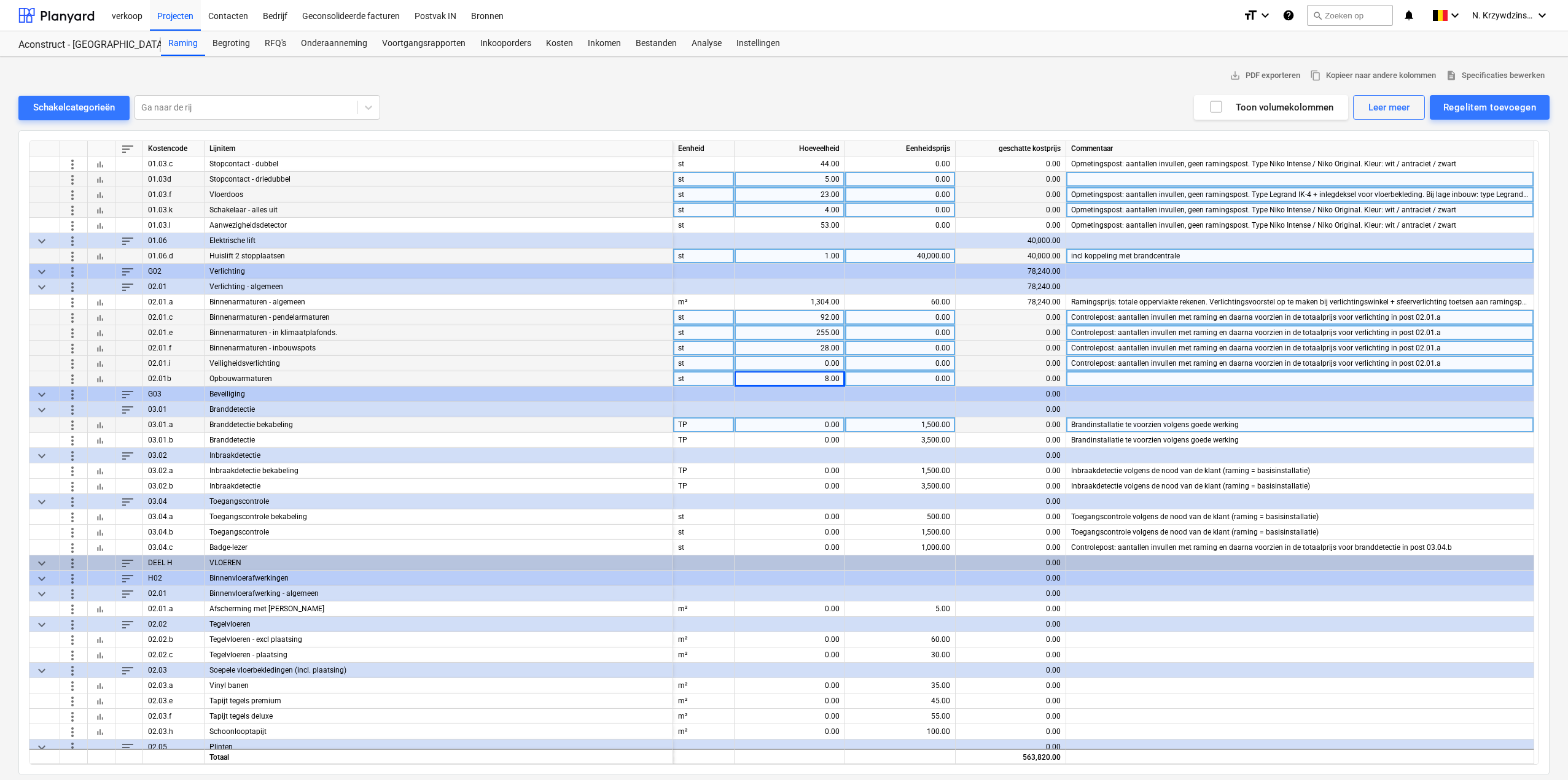
click at [818, 427] on div "0.00" at bounding box center [790, 425] width 100 height 16
type input "1"
click at [916, 427] on div "1,500.00" at bounding box center [901, 425] width 100 height 16
type input "2500"
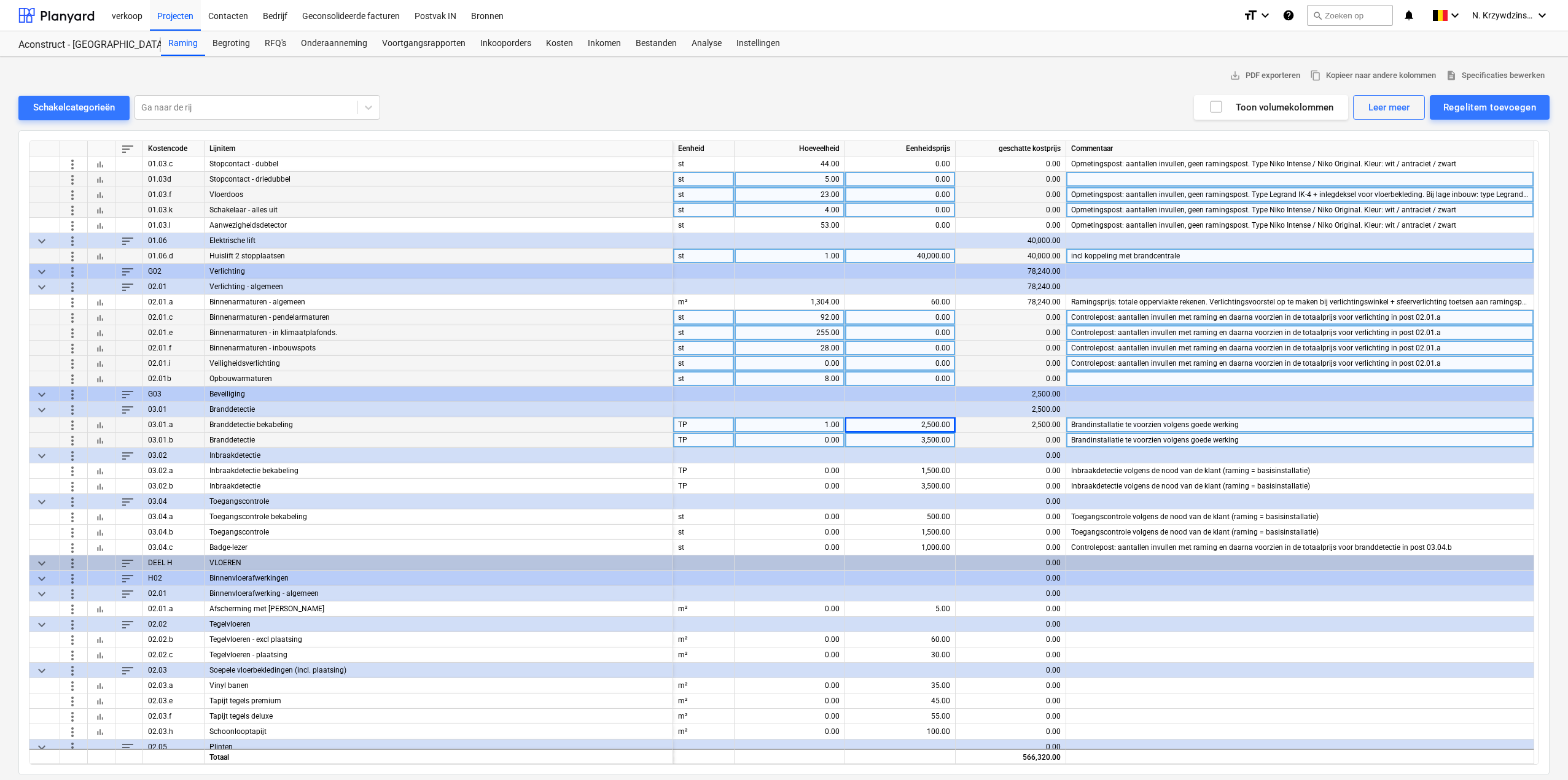
click at [823, 437] on div "0.00" at bounding box center [790, 441] width 100 height 16
type input "1"
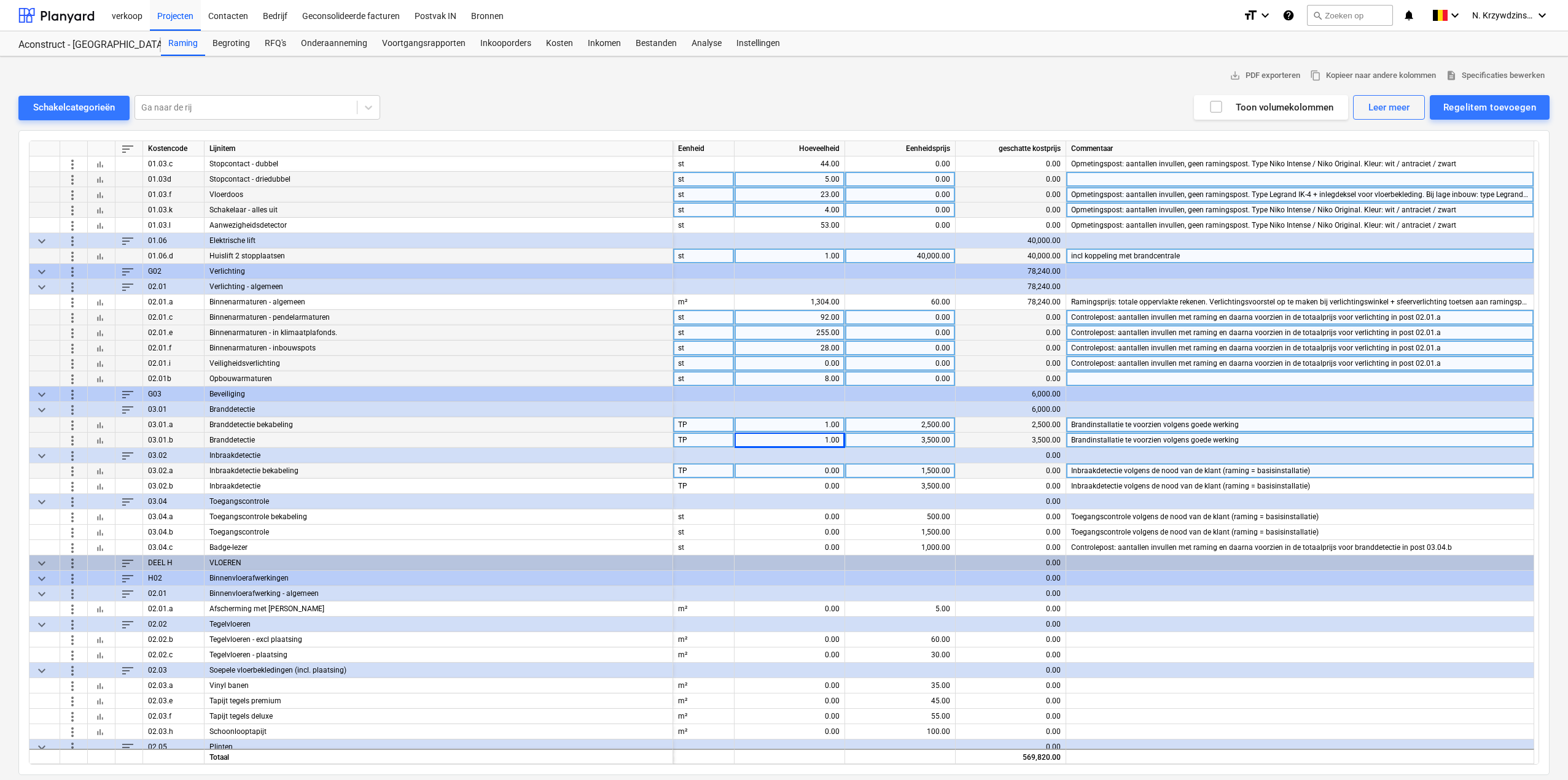
click at [816, 471] on div "0.00" at bounding box center [790, 471] width 100 height 16
type input "1"
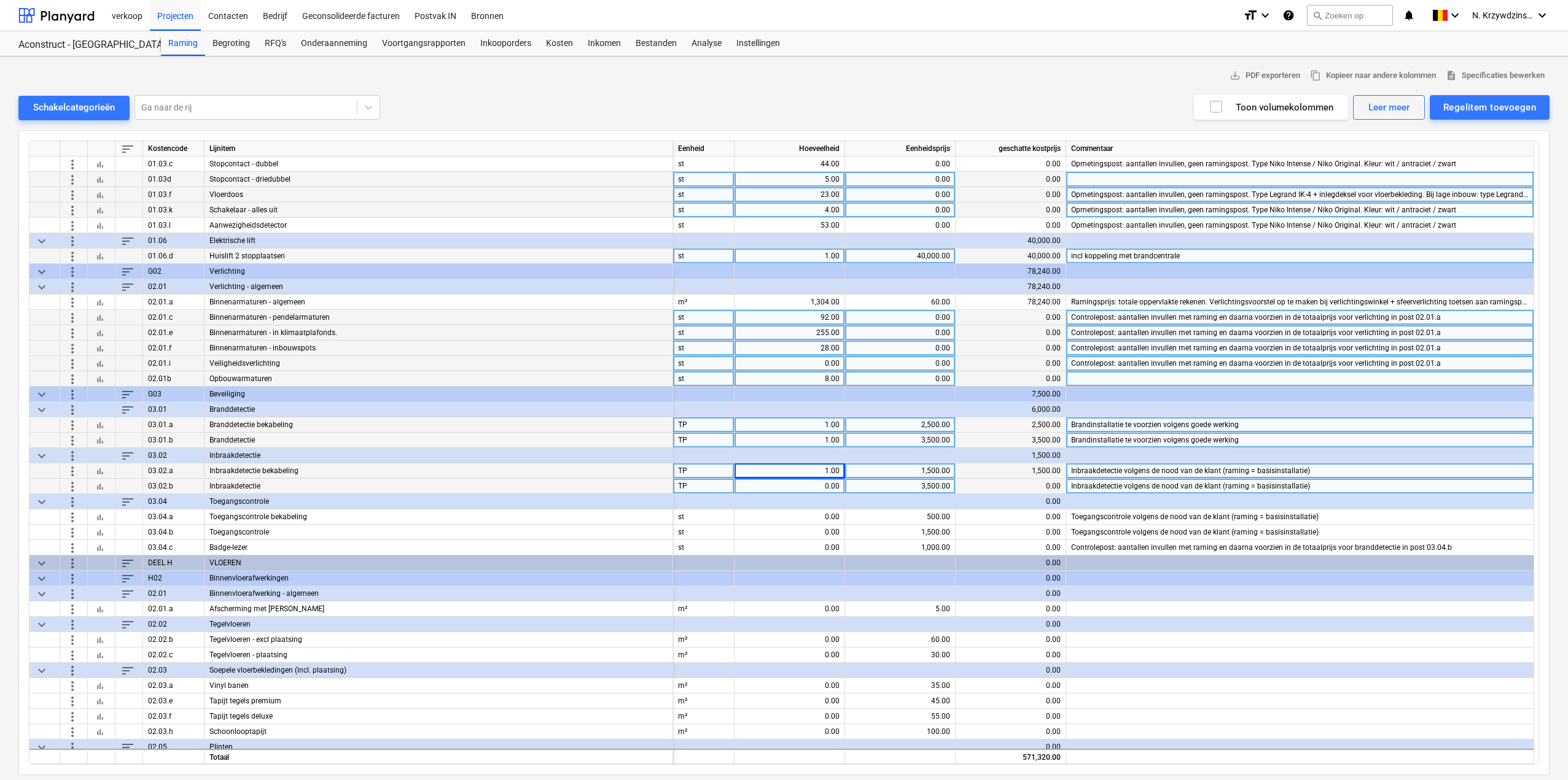
click at [824, 489] on div "0.00" at bounding box center [790, 487] width 100 height 16
type input "1"
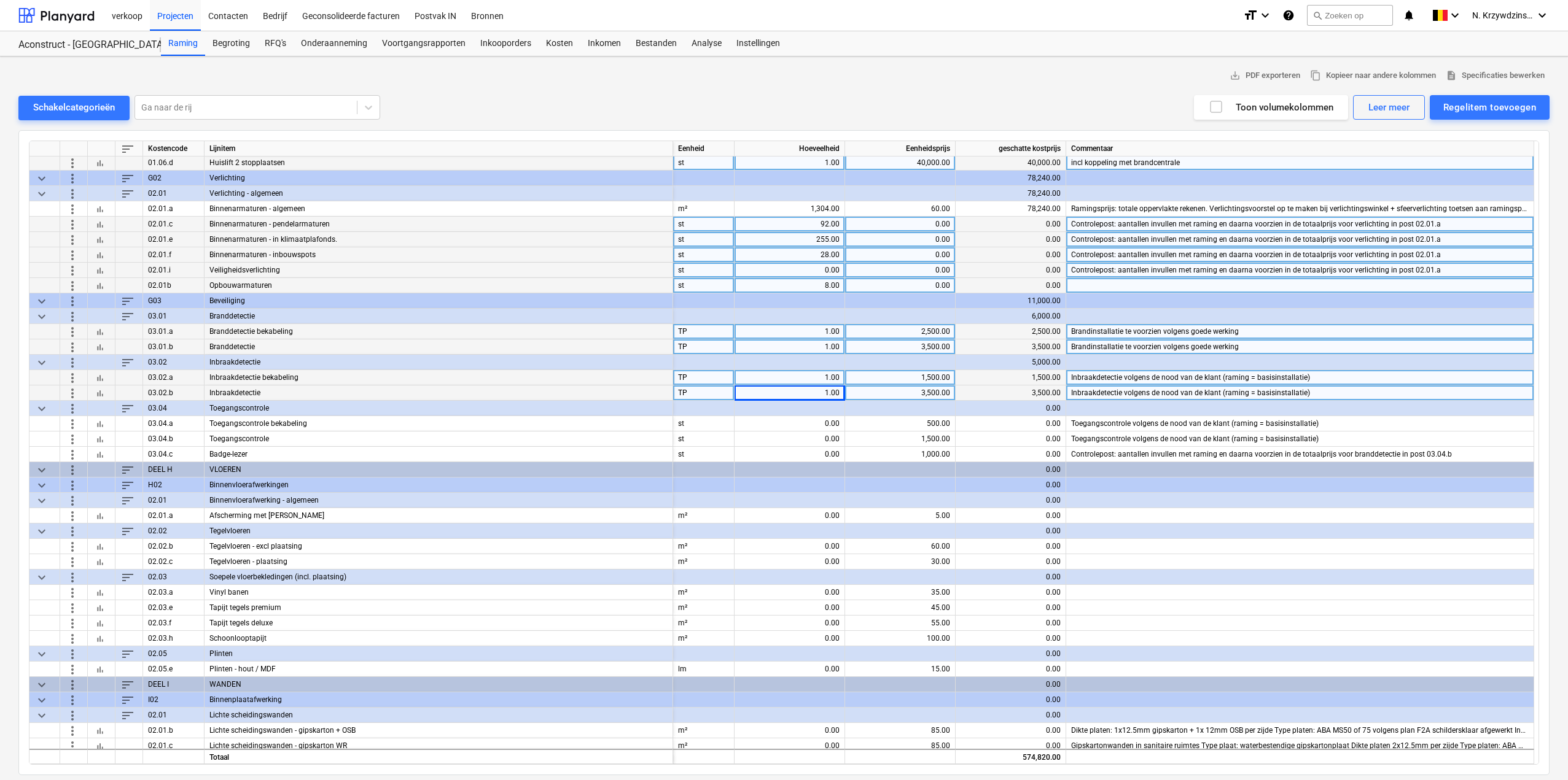
scroll to position [982, 0]
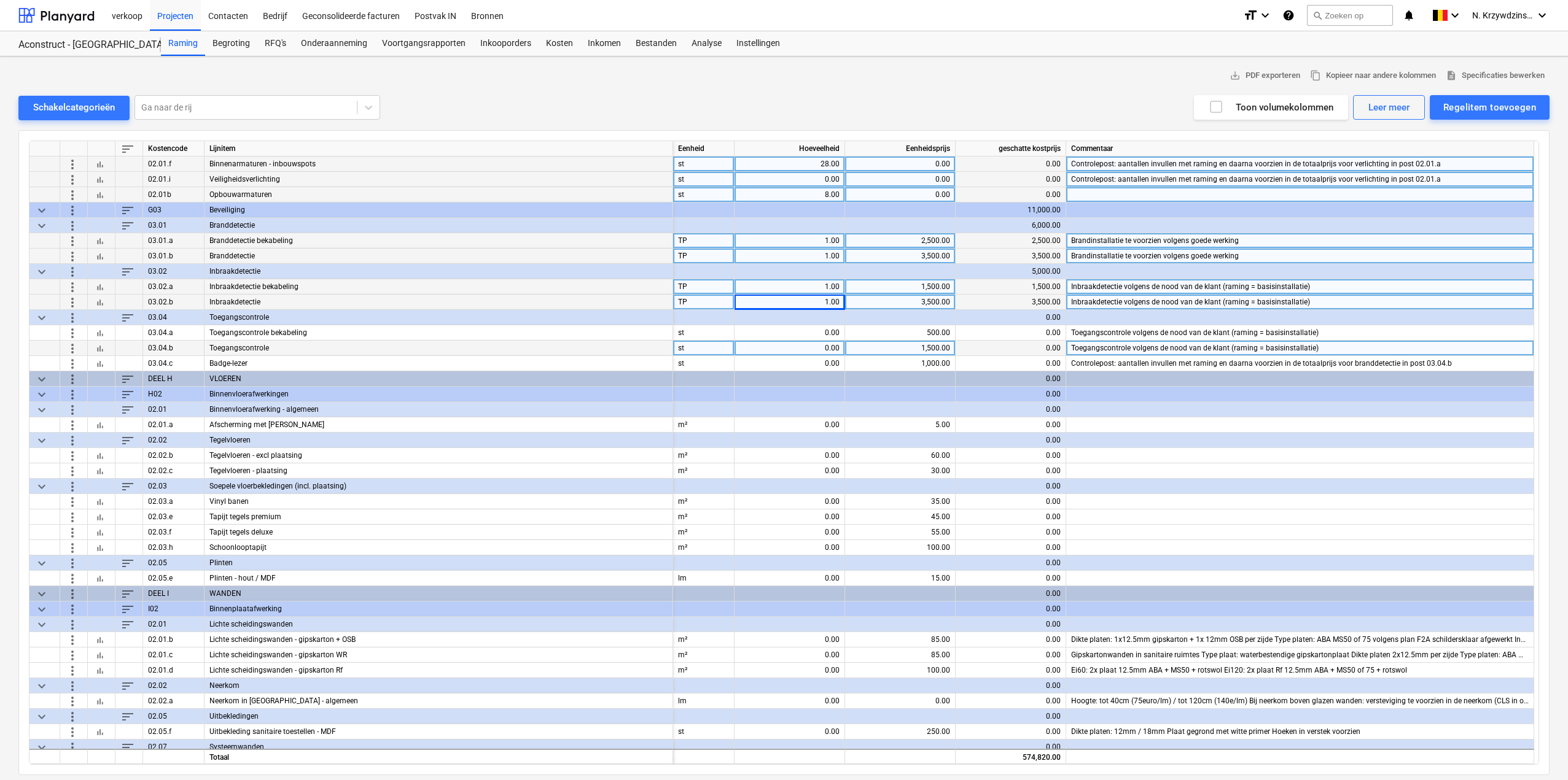
click at [829, 344] on div "0.00" at bounding box center [790, 348] width 100 height 16
click at [819, 336] on div "0.00" at bounding box center [790, 333] width 100 height 16
type input "7"
click at [814, 348] on div "0.00" at bounding box center [790, 348] width 100 height 16
type input "7"
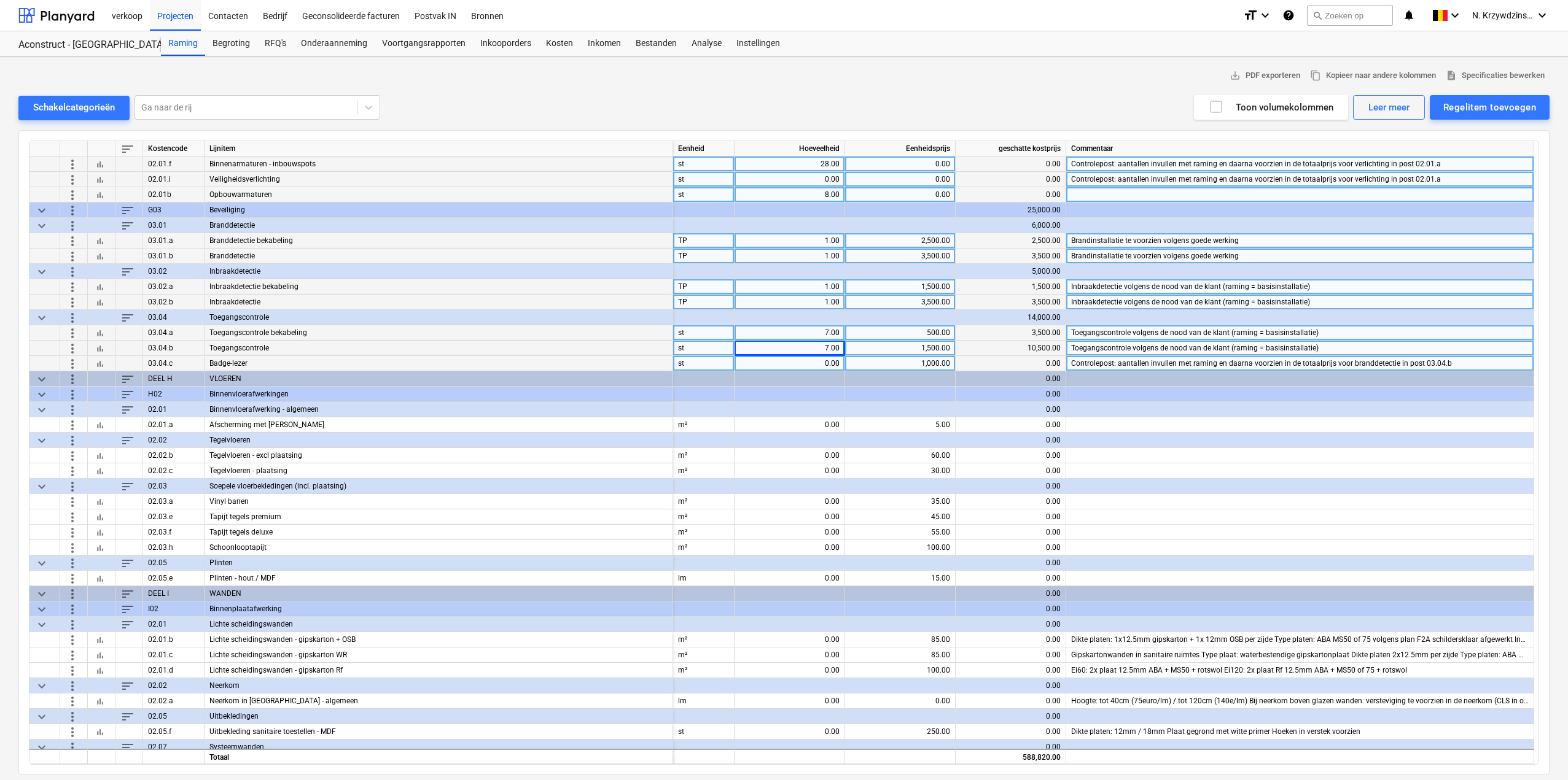
click at [801, 363] on div "0.00" at bounding box center [790, 364] width 100 height 16
type input "7"
click at [918, 365] on div "1,000.00" at bounding box center [901, 364] width 100 height 16
type input "0"
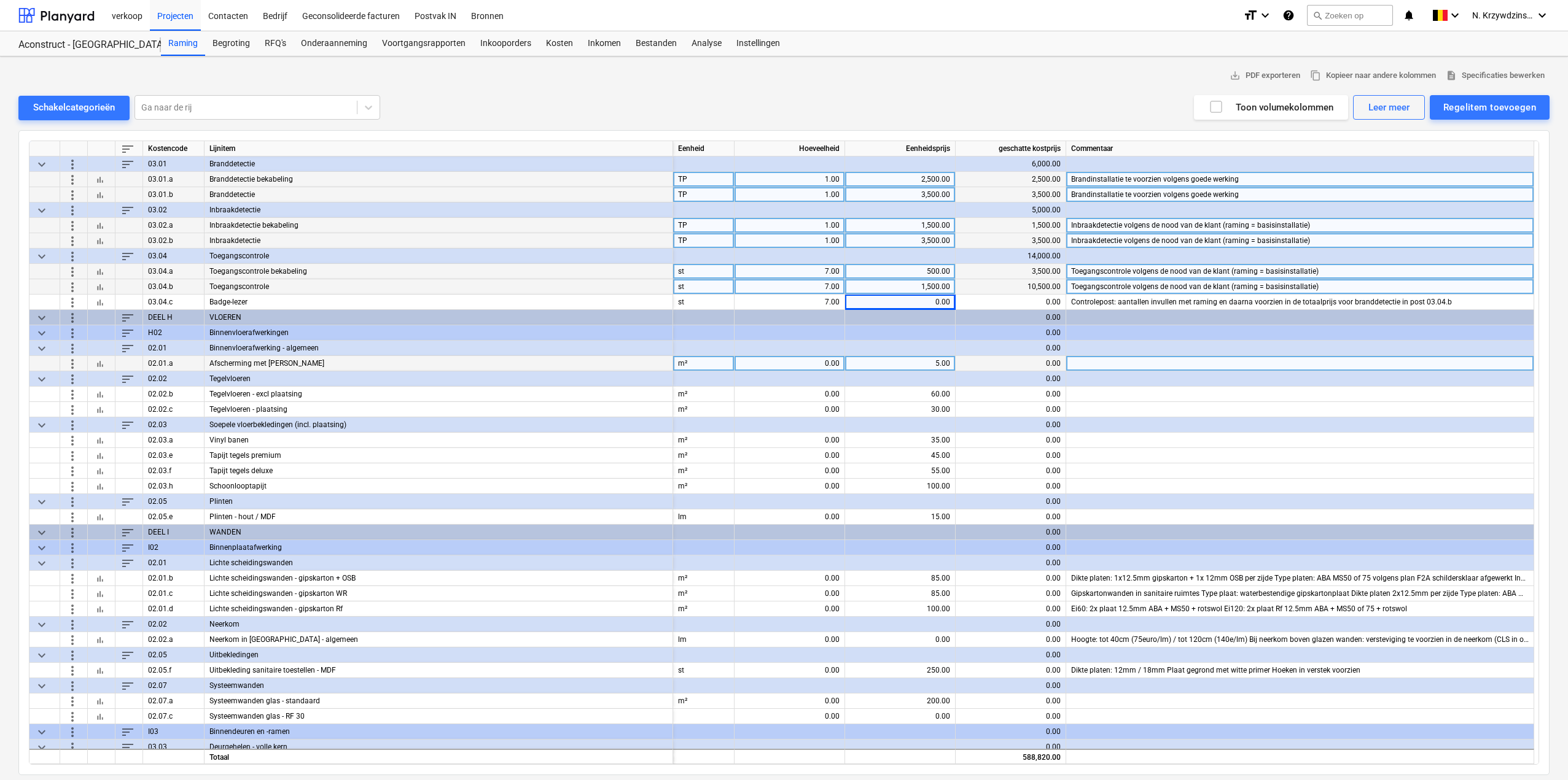
click at [814, 362] on div "0.00" at bounding box center [790, 364] width 100 height 16
type input "1304"
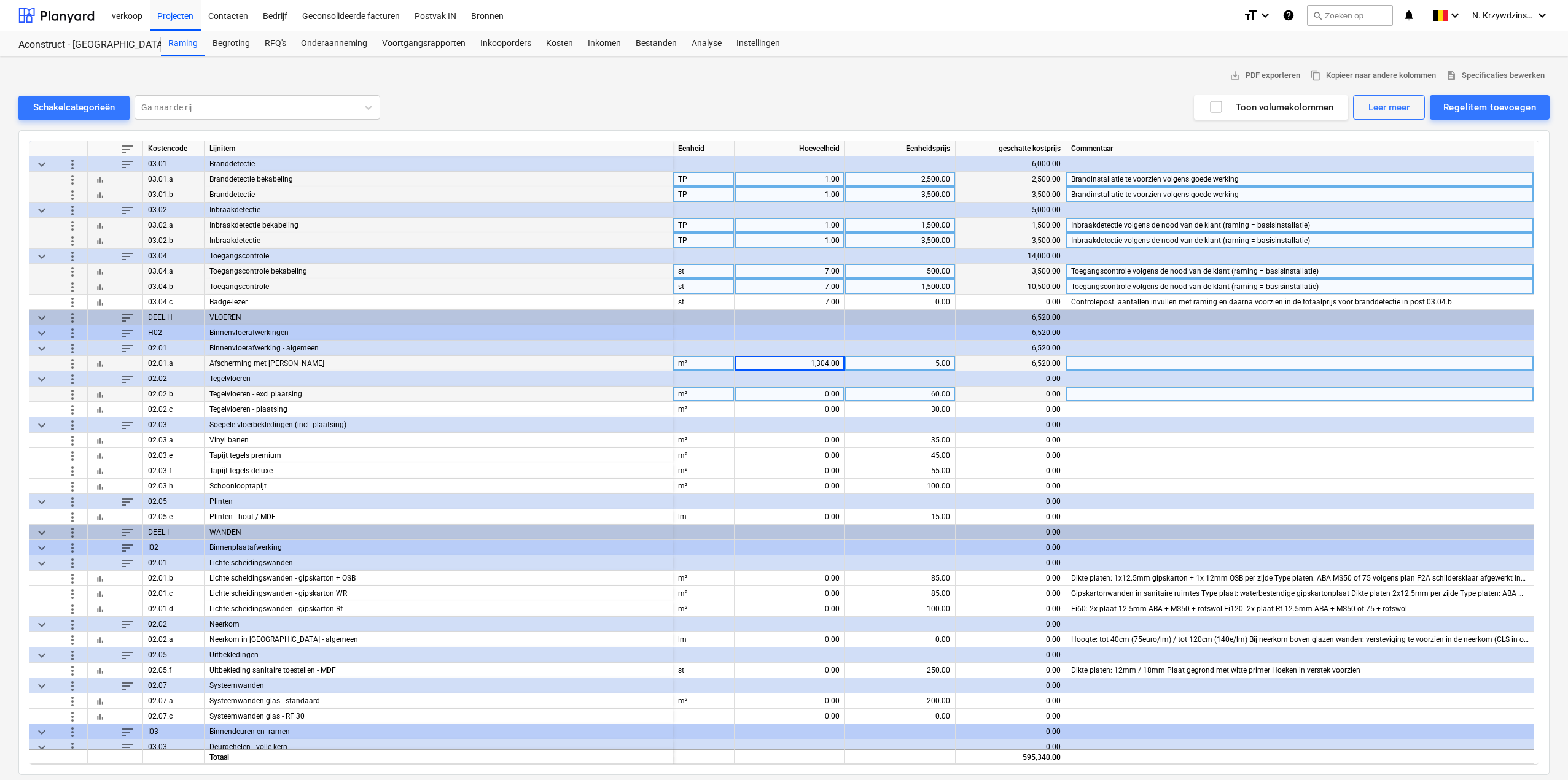
click at [824, 394] on div "0.00" at bounding box center [790, 394] width 100 height 16
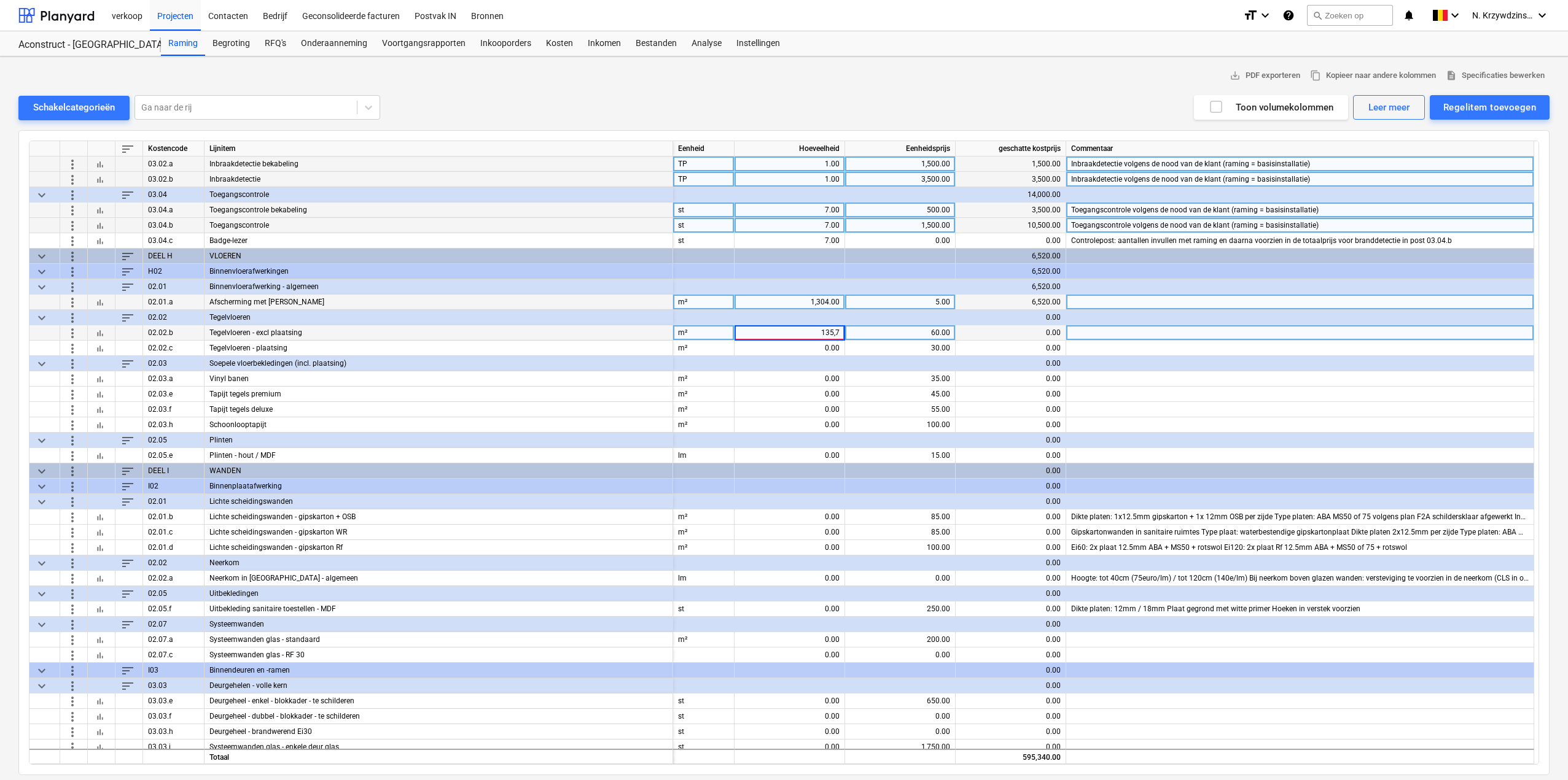
type input "135,79"
click at [823, 331] on div "0.00" at bounding box center [790, 333] width 100 height 16
type input "135"
click at [817, 331] on div "135.00" at bounding box center [790, 333] width 100 height 16
click at [817, 331] on input "135" at bounding box center [790, 333] width 110 height 15
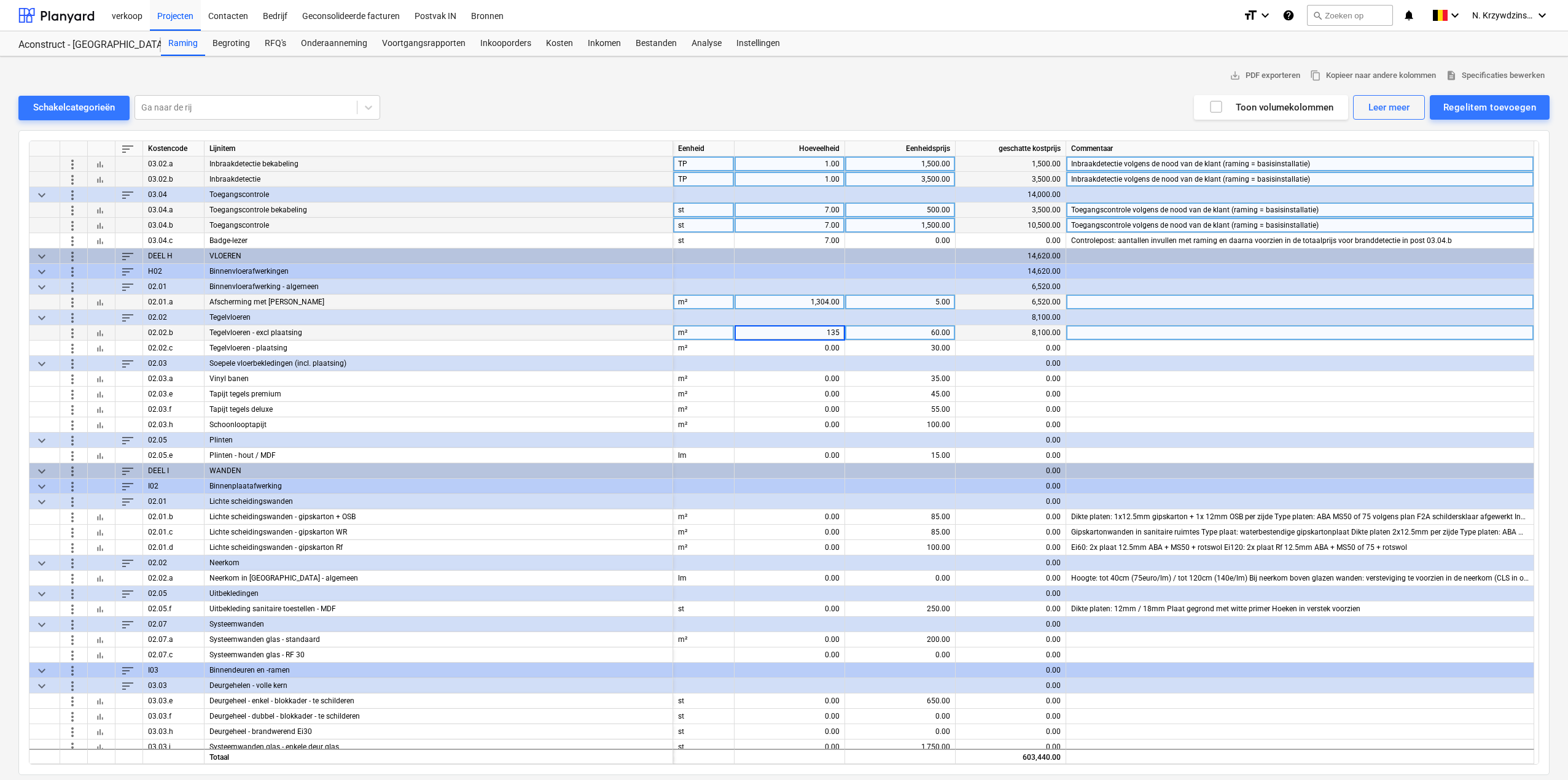
click at [839, 333] on input "135" at bounding box center [790, 333] width 110 height 15
type input "135,80"
click at [839, 333] on div "135.00" at bounding box center [790, 333] width 100 height 16
type input "136"
click at [827, 345] on div "0.00" at bounding box center [790, 348] width 100 height 16
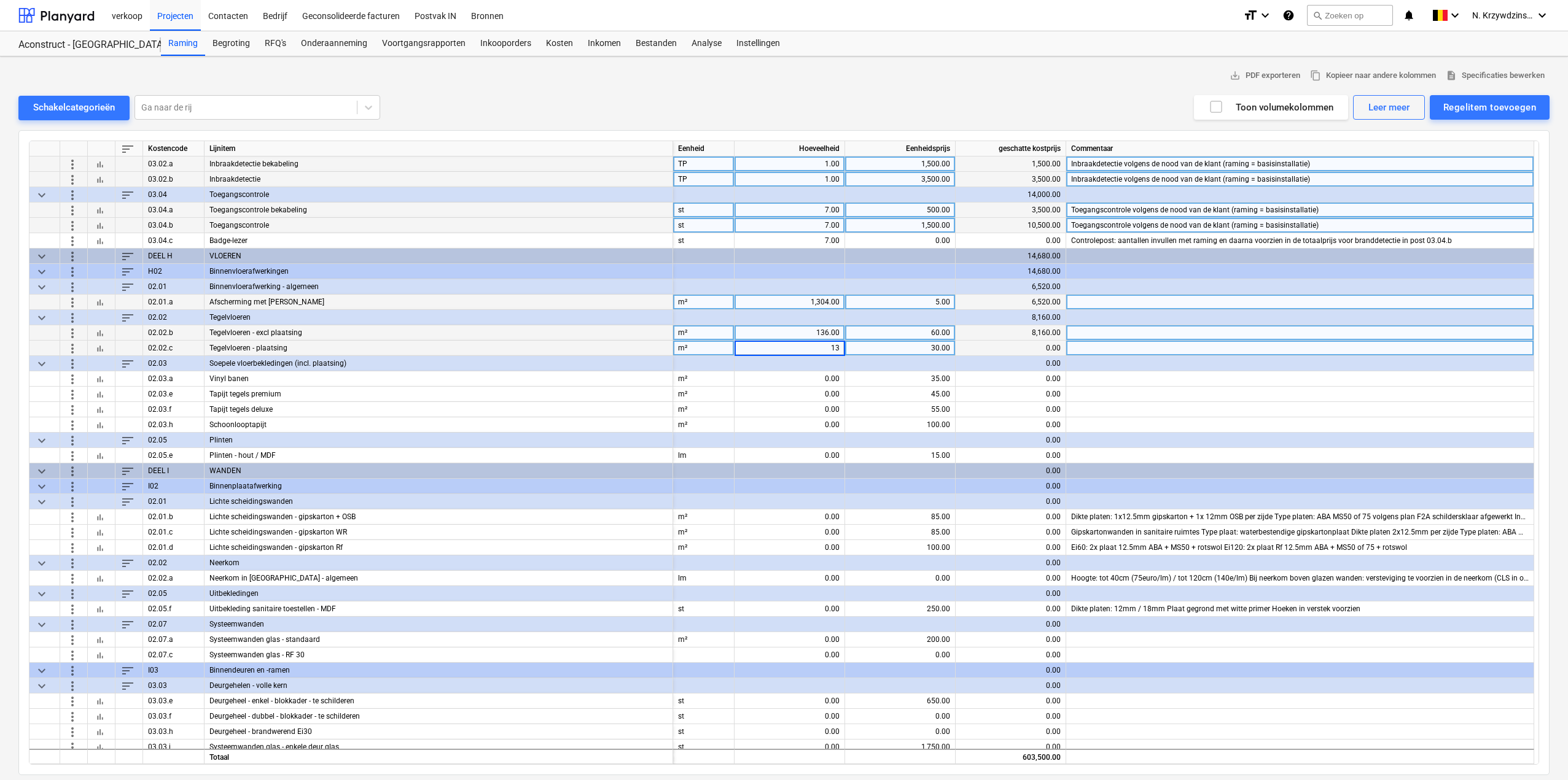
type input "136"
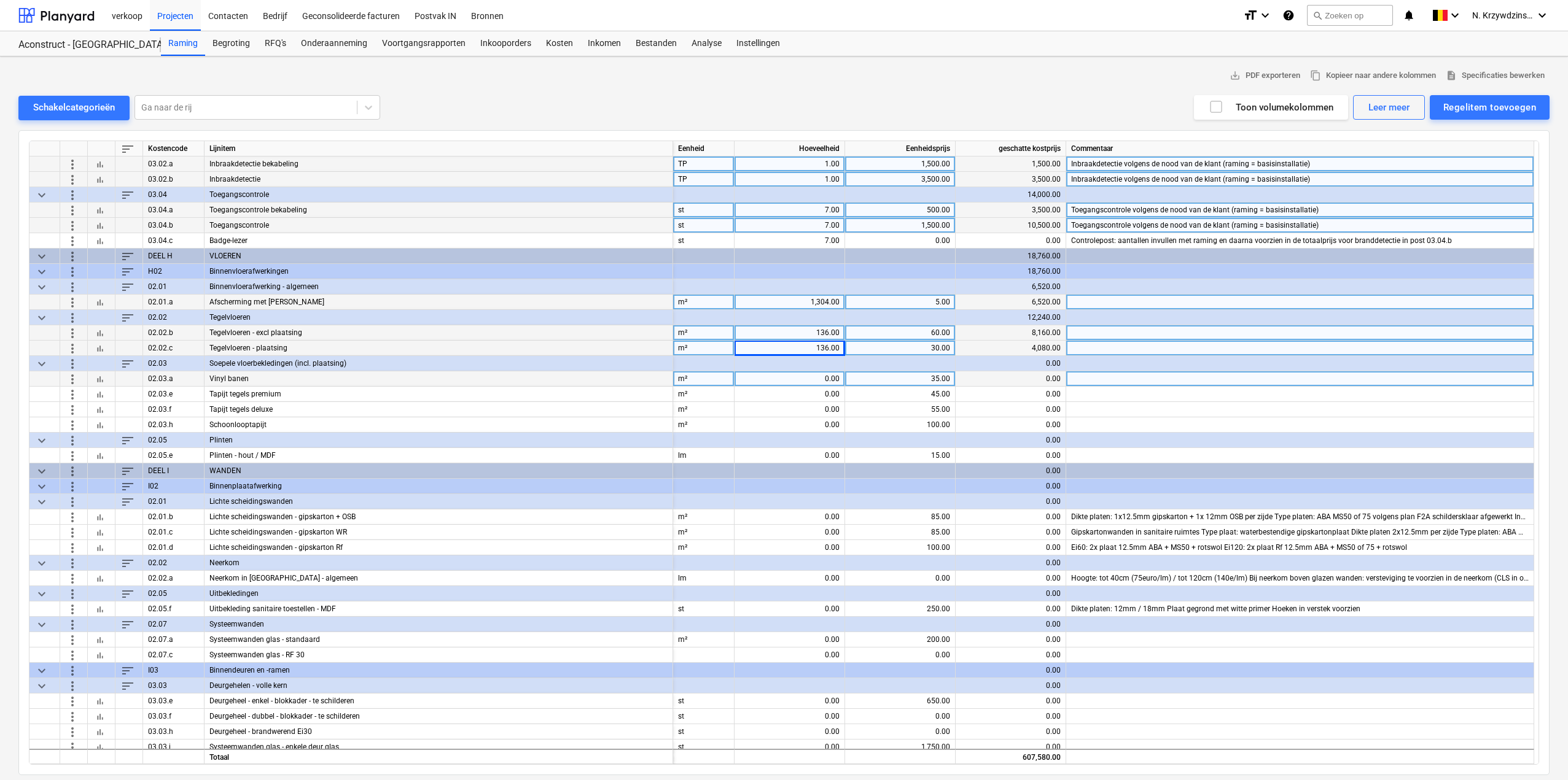
click at [819, 375] on div "0.00" at bounding box center [790, 379] width 100 height 16
click at [822, 377] on input at bounding box center [790, 379] width 110 height 15
type input "290"
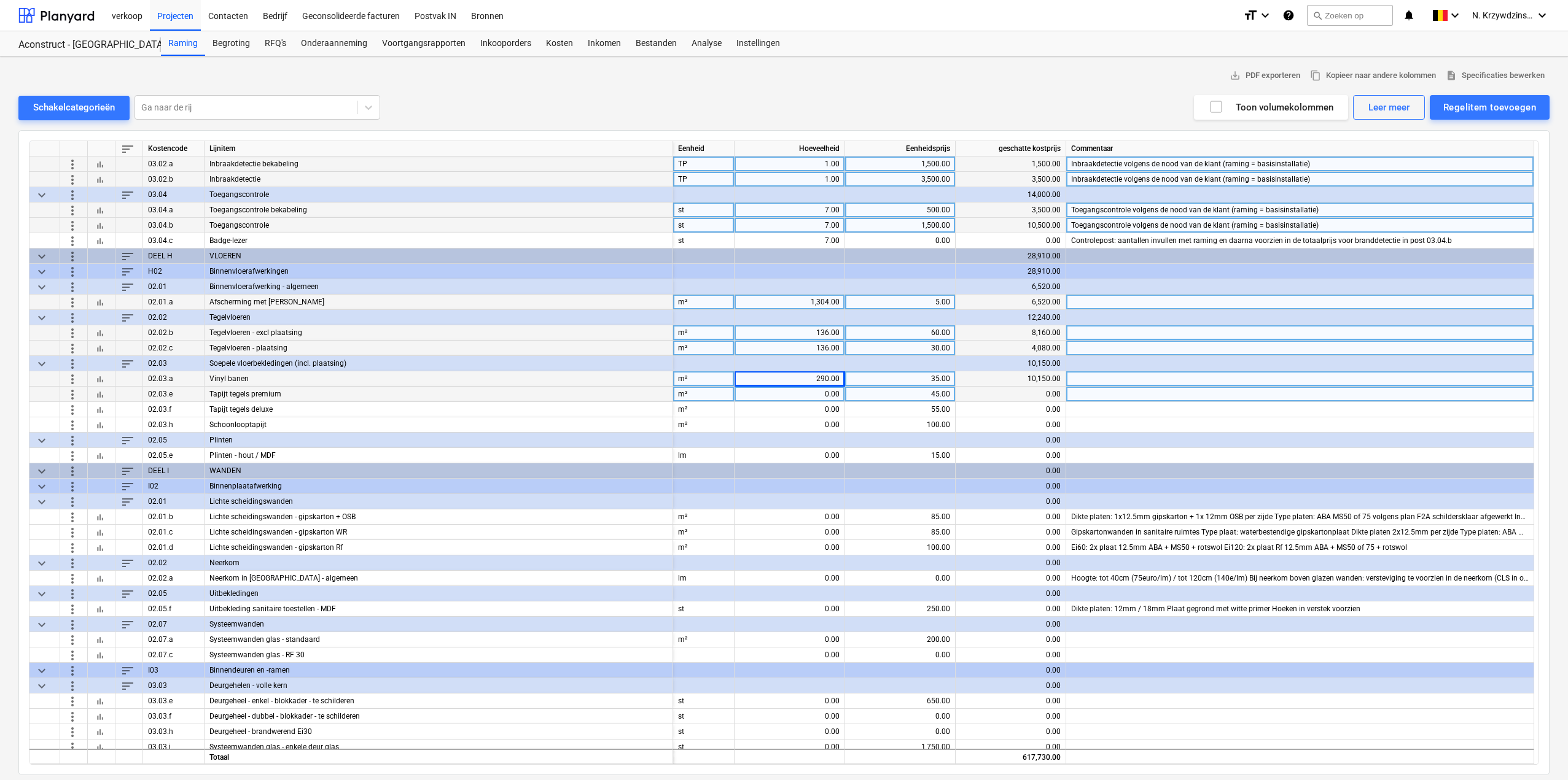
click at [829, 391] on div "0.00" at bounding box center [790, 394] width 100 height 16
click at [76, 394] on span "more_vert" at bounding box center [72, 394] width 15 height 15
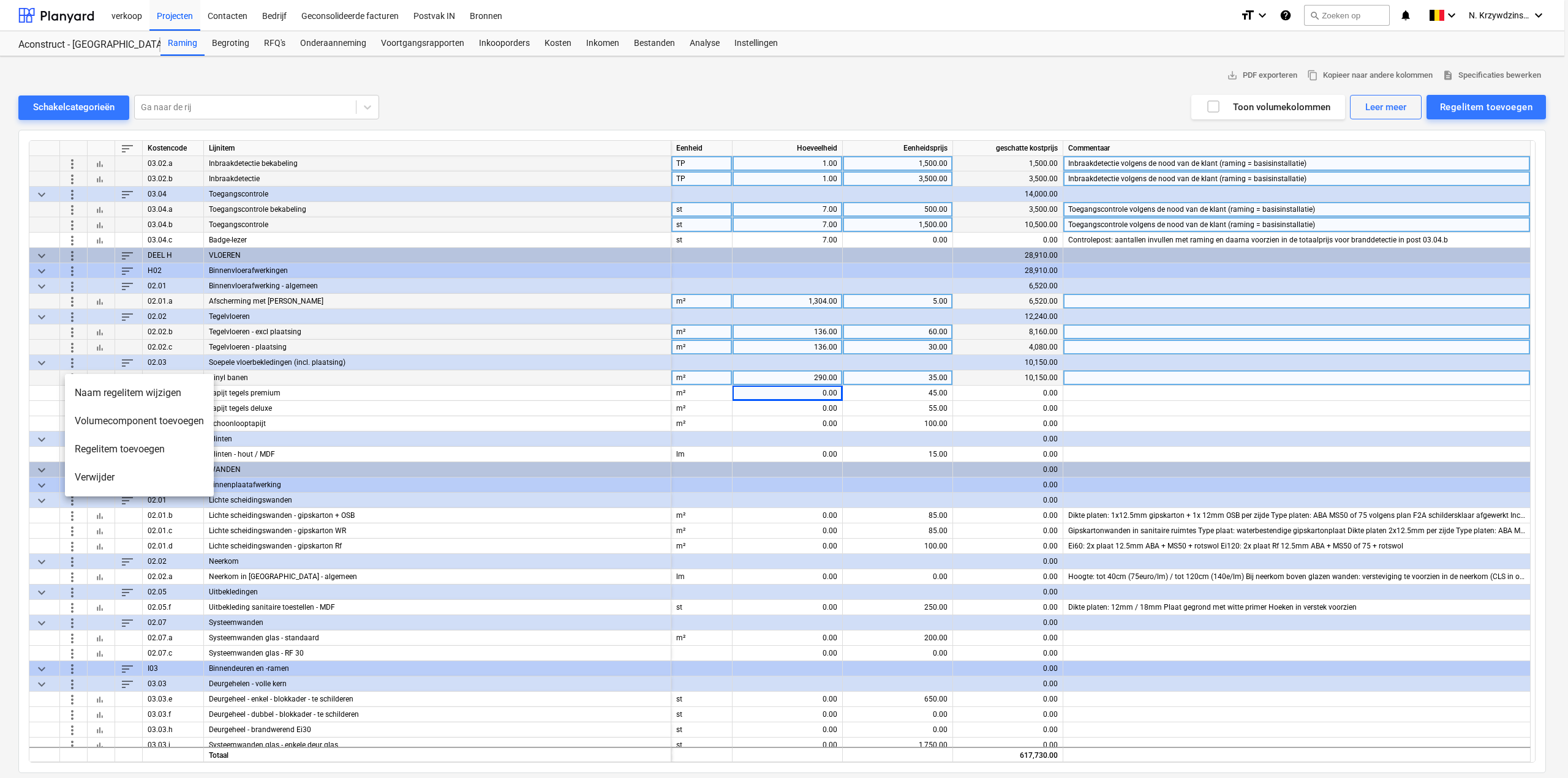
click at [813, 390] on div at bounding box center [784, 389] width 1568 height 778
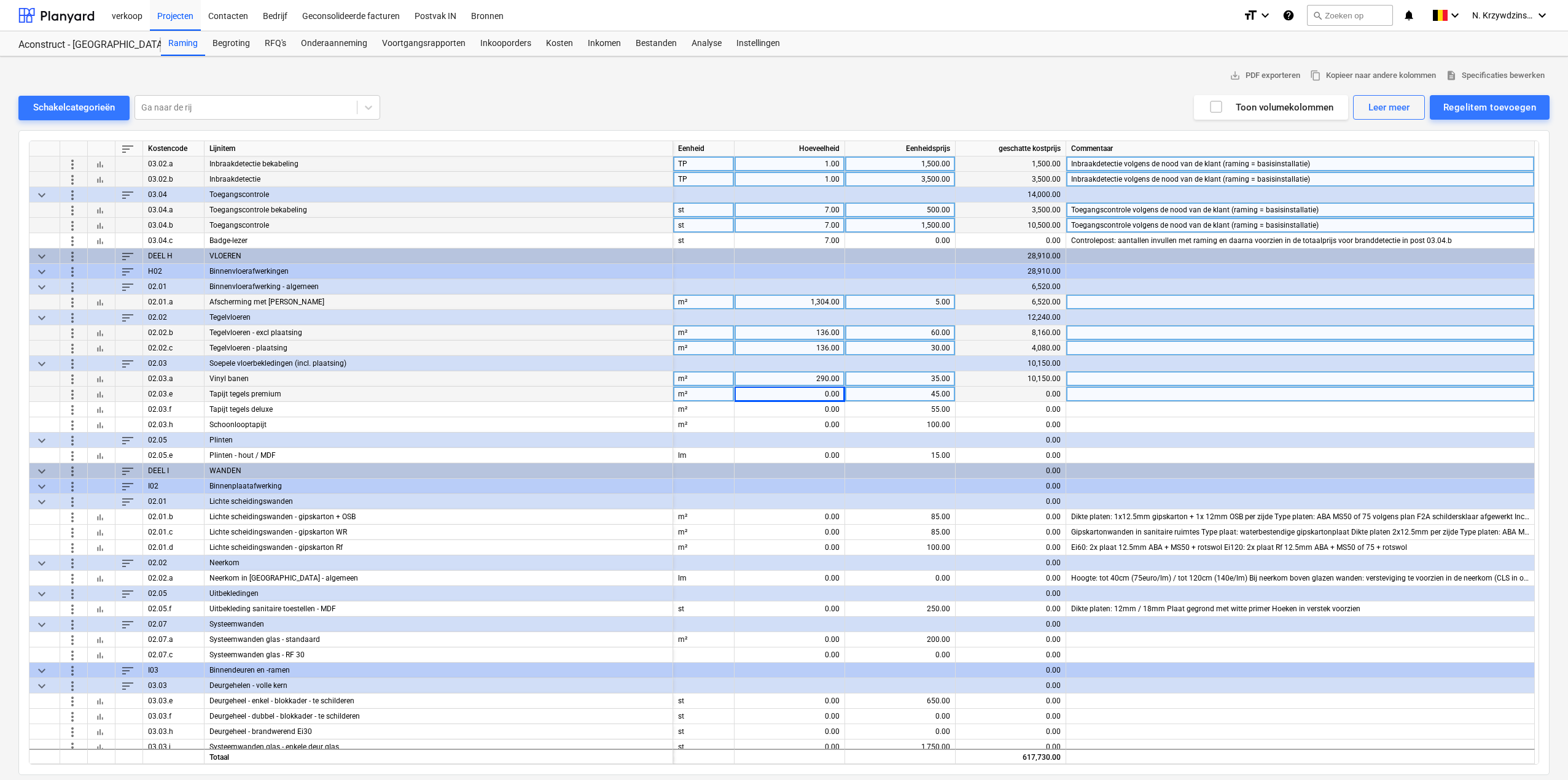
click at [819, 396] on div "0.00" at bounding box center [790, 394] width 100 height 16
click at [76, 391] on span "more_vert" at bounding box center [72, 394] width 15 height 15
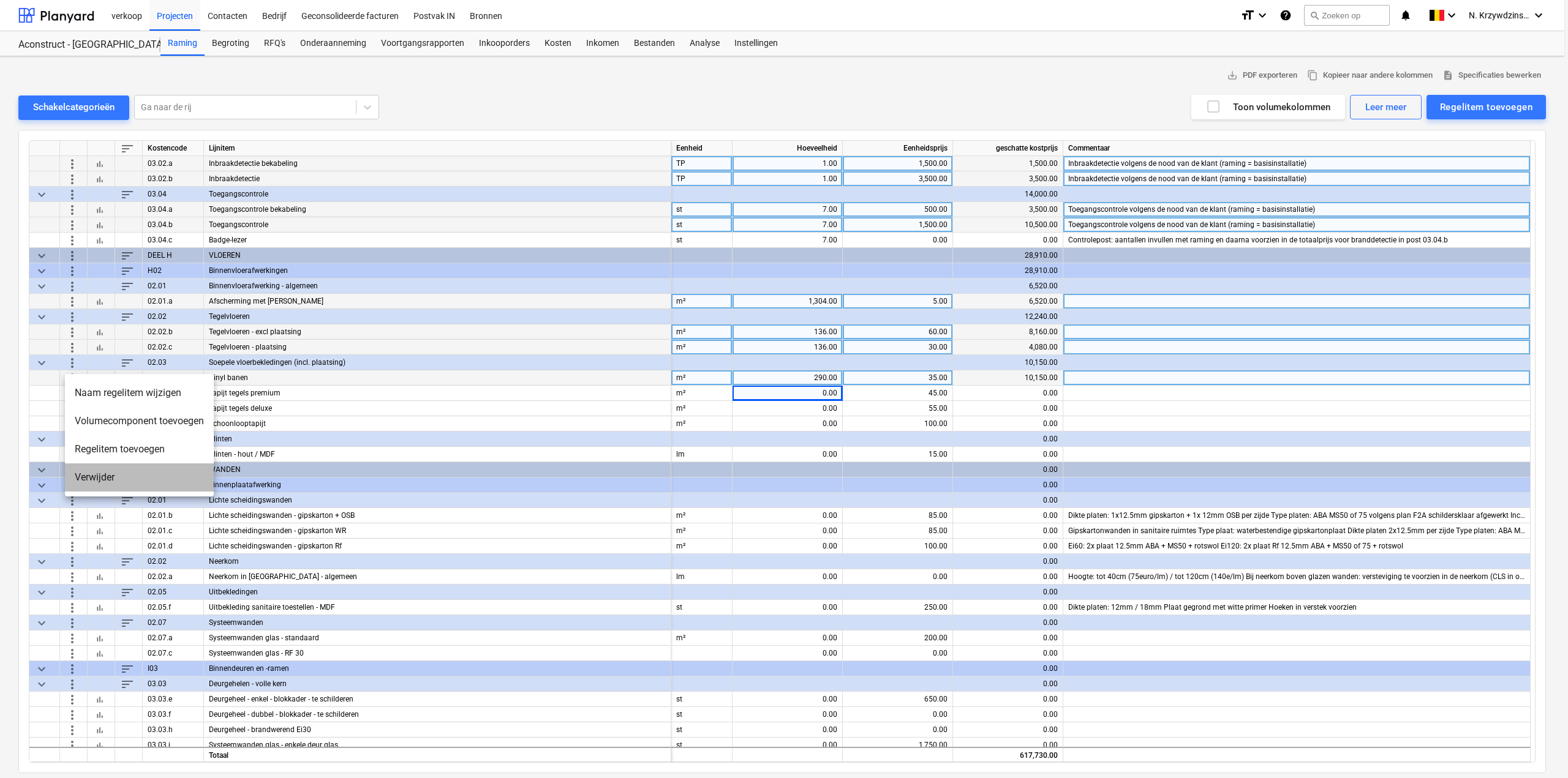
click at [140, 481] on li "Verwijder" at bounding box center [139, 478] width 149 height 28
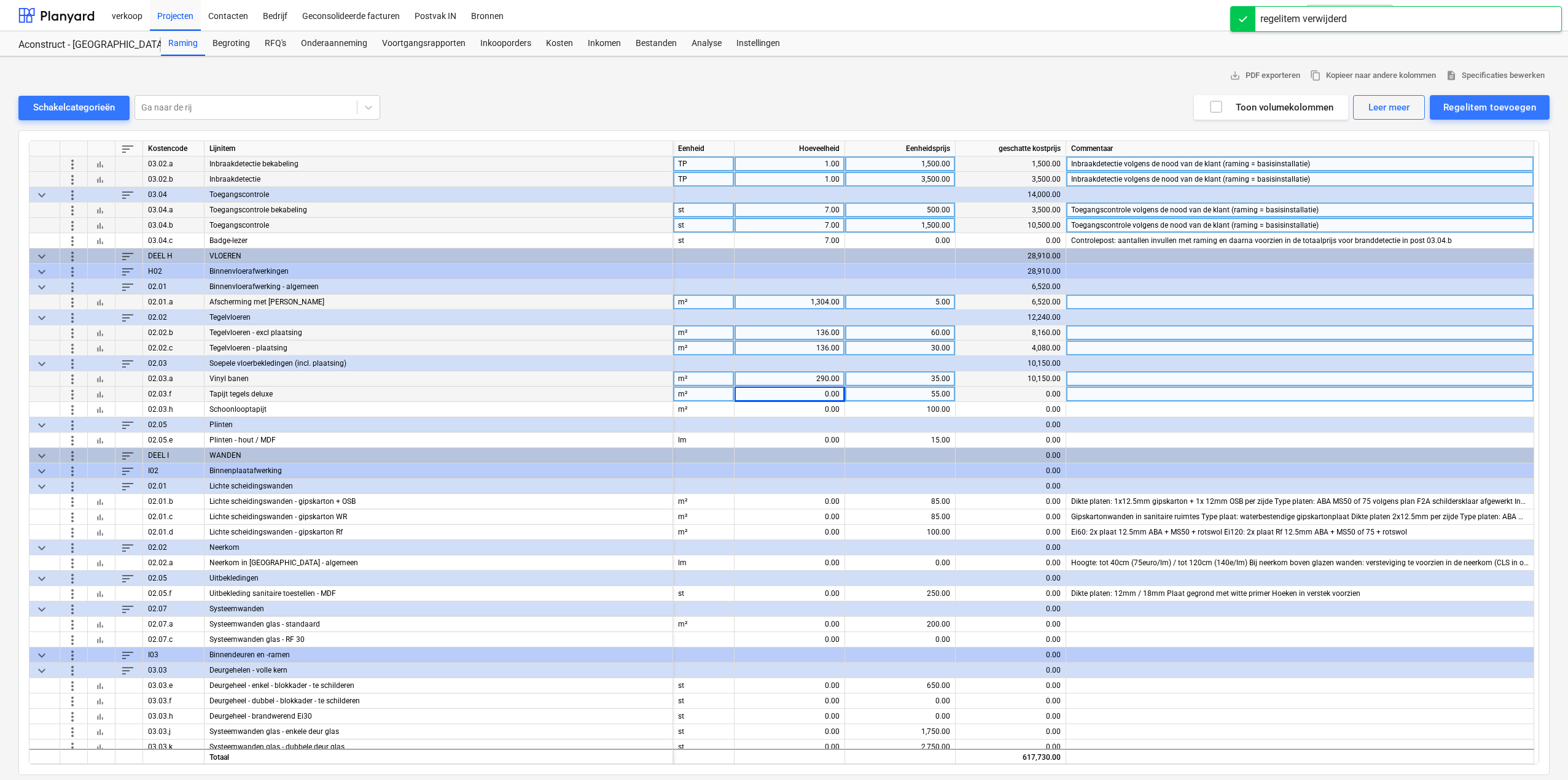
click at [813, 394] on div "0.00" at bounding box center [790, 394] width 100 height 16
click at [255, 389] on div "Tapijt tegels deluxe" at bounding box center [438, 394] width 469 height 16
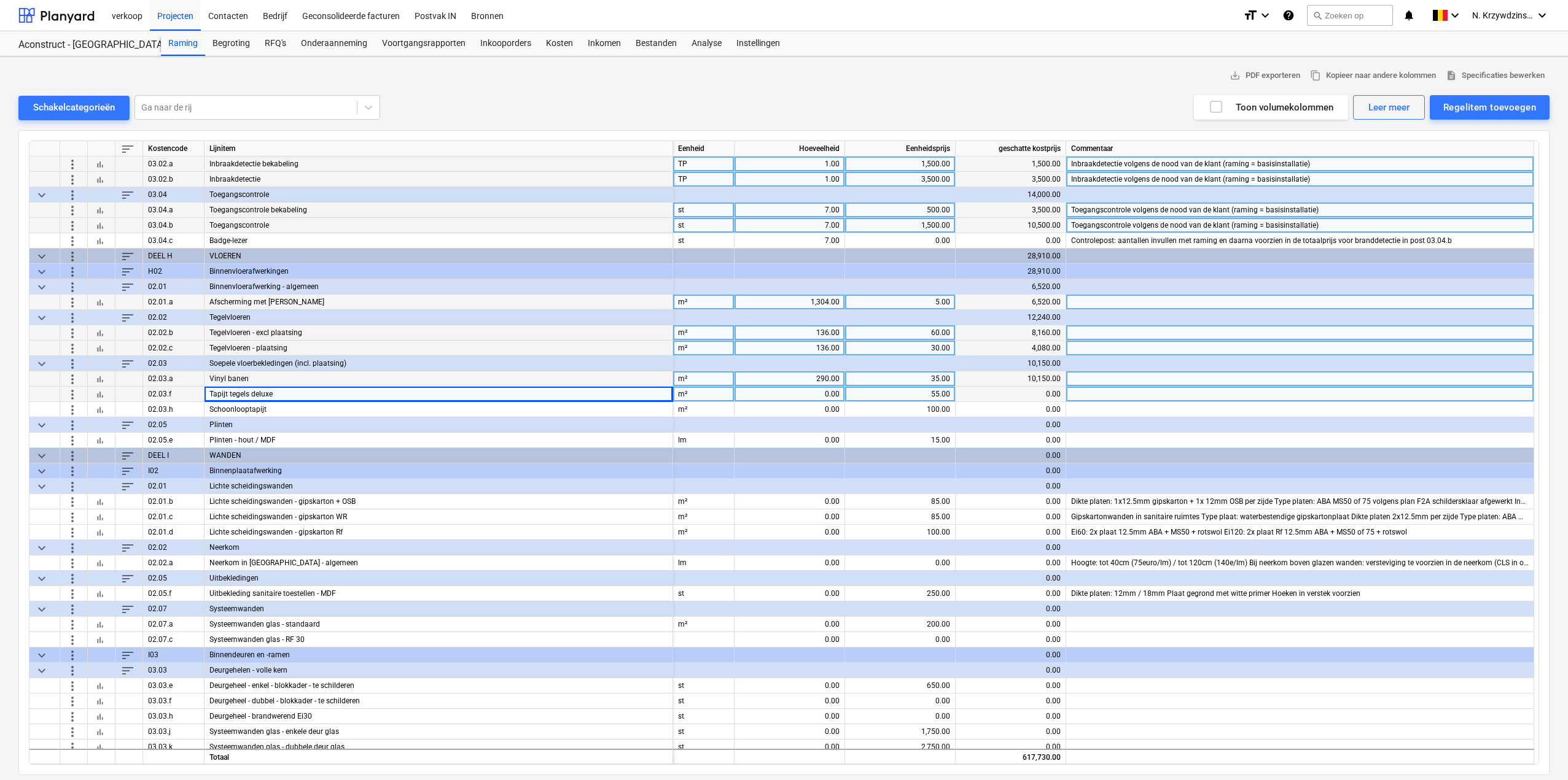
click at [791, 395] on div "0.00" at bounding box center [790, 394] width 100 height 16
click at [77, 363] on span "more_vert" at bounding box center [72, 363] width 15 height 15
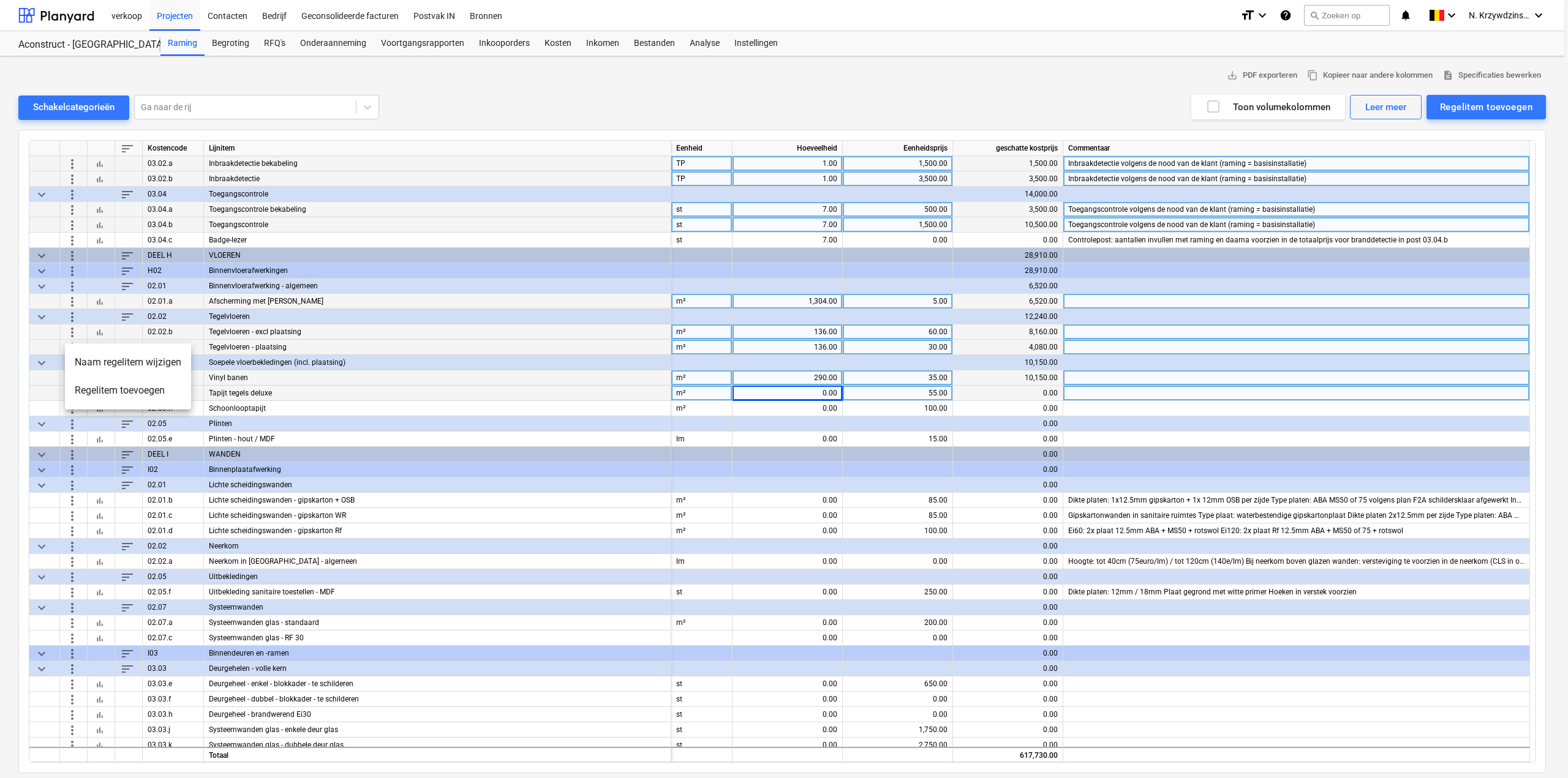
click at [1479, 106] on div at bounding box center [784, 389] width 1568 height 778
click at [1479, 106] on div "Regelitem toevoegen" at bounding box center [1486, 107] width 92 height 16
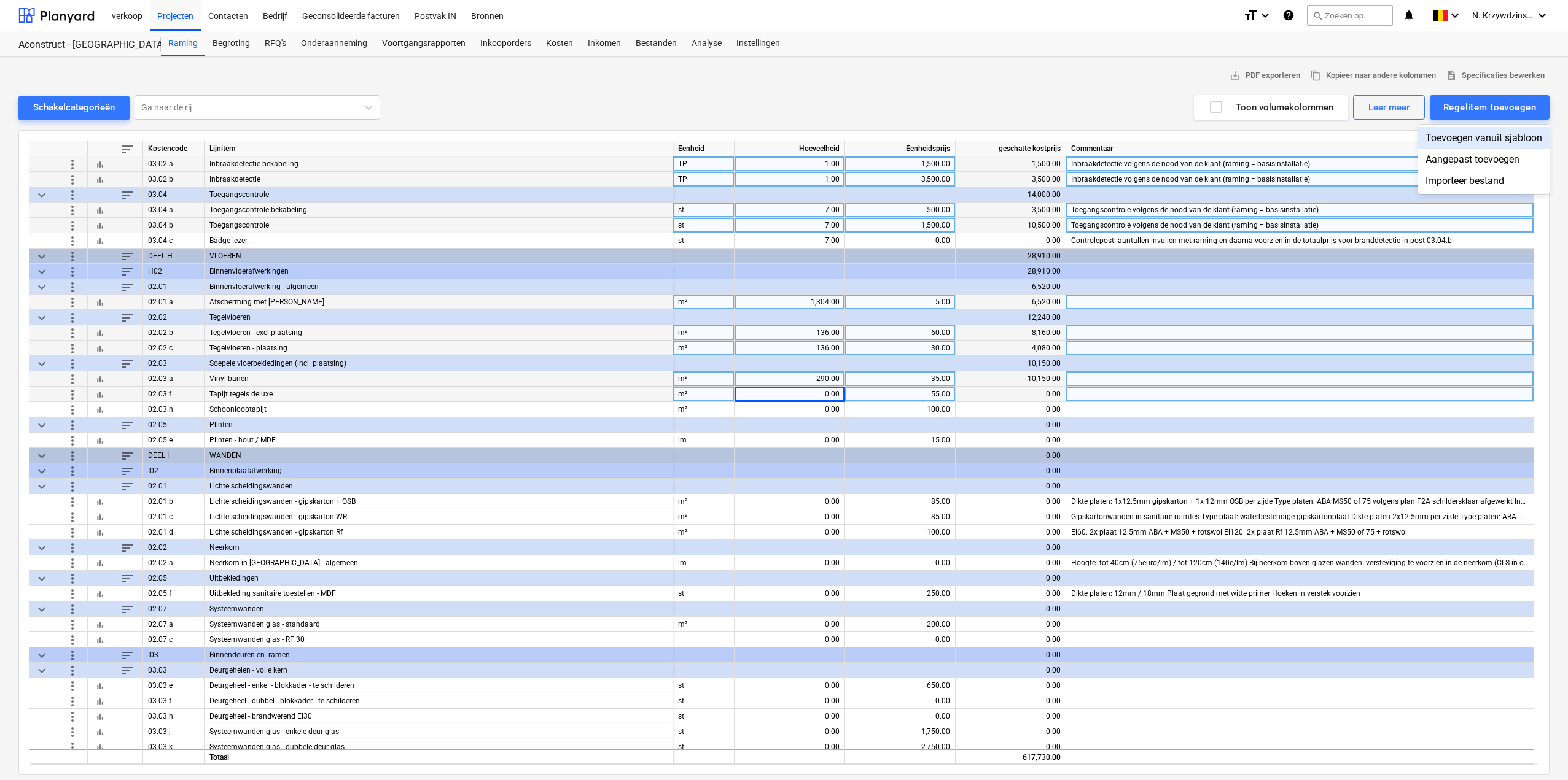
click at [1480, 136] on div "Toevoegen vanuit sjabloon" at bounding box center [1484, 138] width 131 height 21
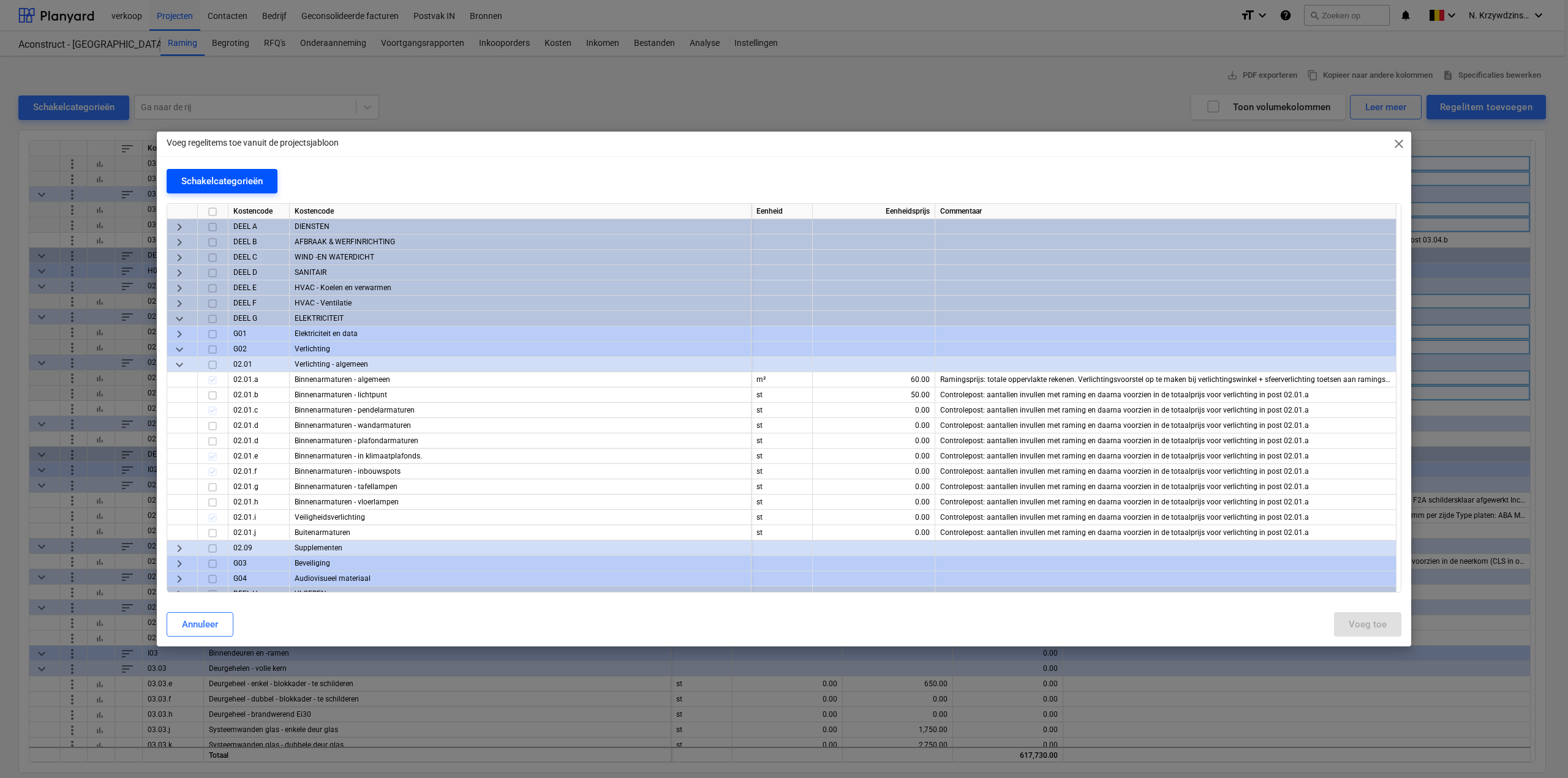
click at [221, 183] on div "Schakelcategorieën" at bounding box center [222, 181] width 82 height 16
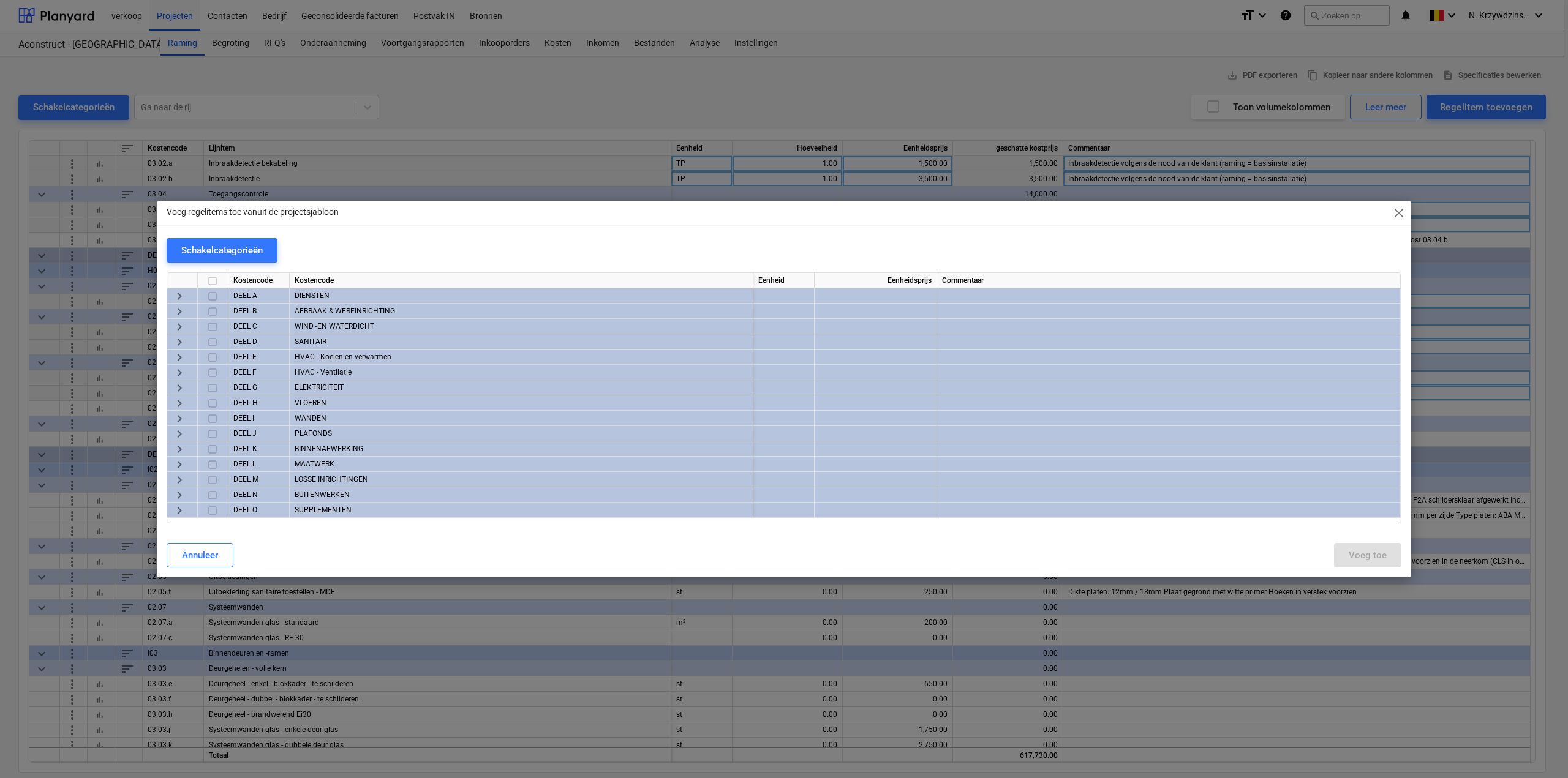
click at [179, 400] on span "keyboard_arrow_right" at bounding box center [179, 403] width 15 height 15
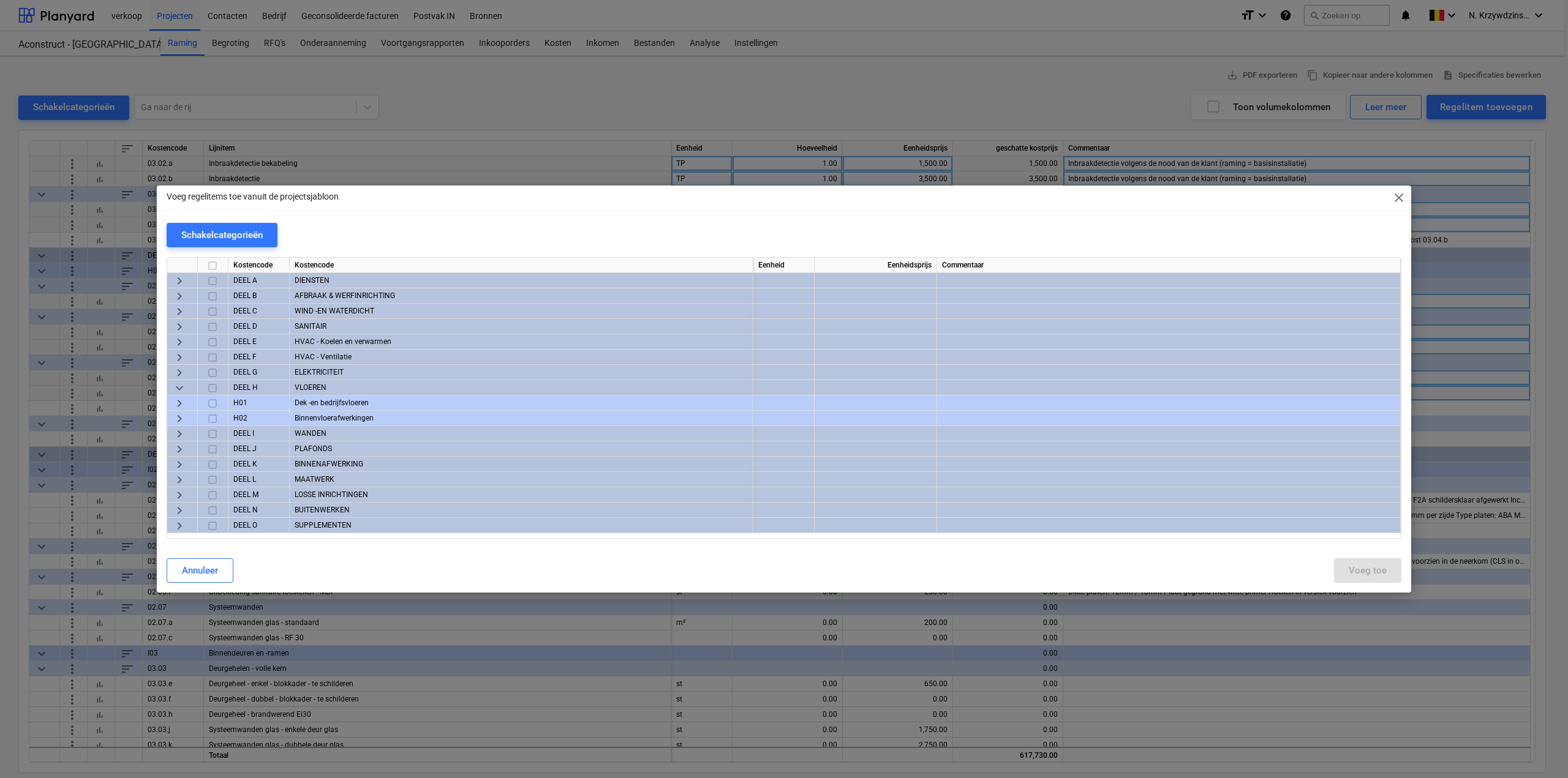
click at [183, 416] on span "keyboard_arrow_right" at bounding box center [179, 419] width 15 height 15
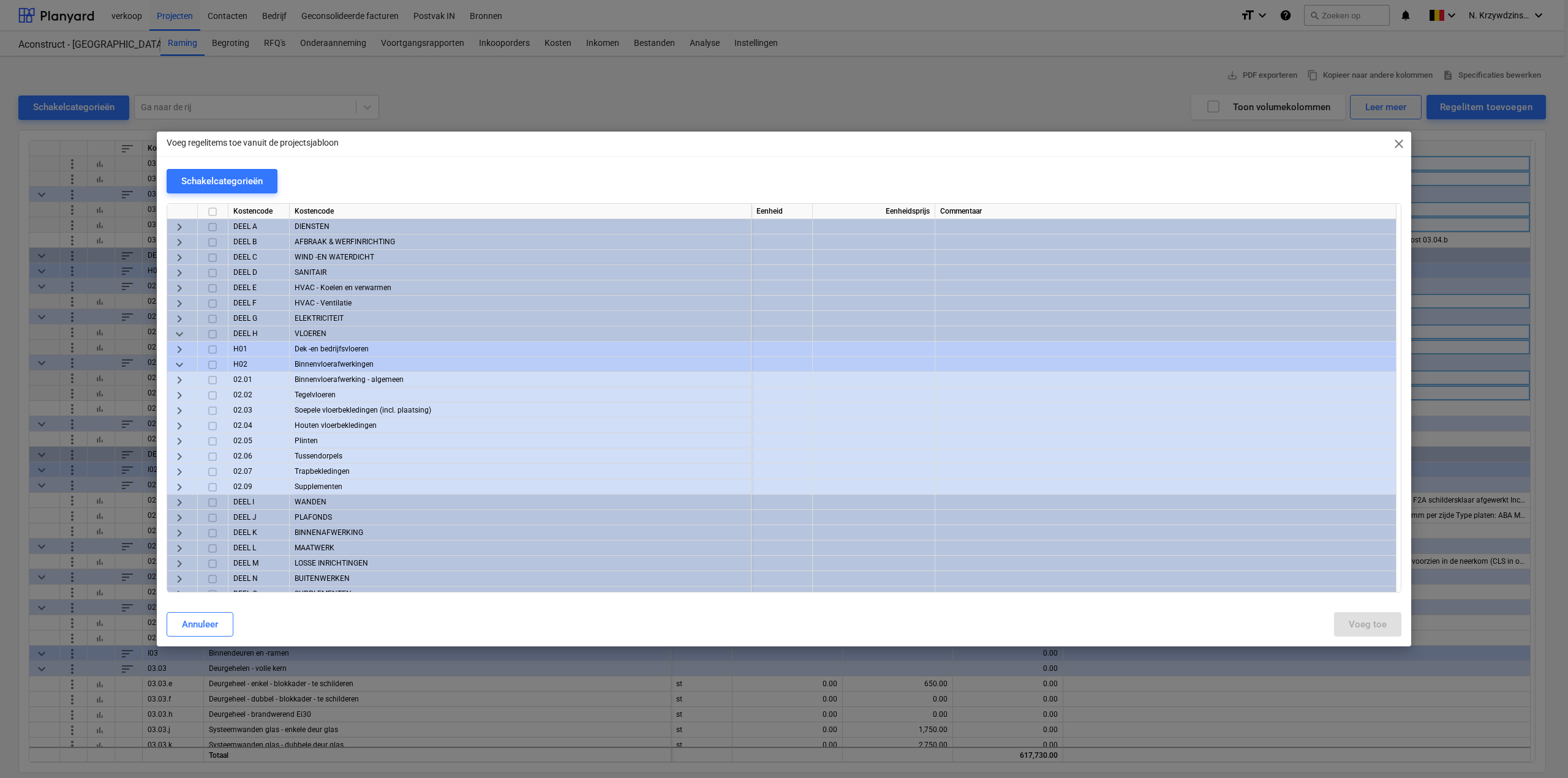
click at [181, 394] on span "keyboard_arrow_right" at bounding box center [179, 395] width 15 height 15
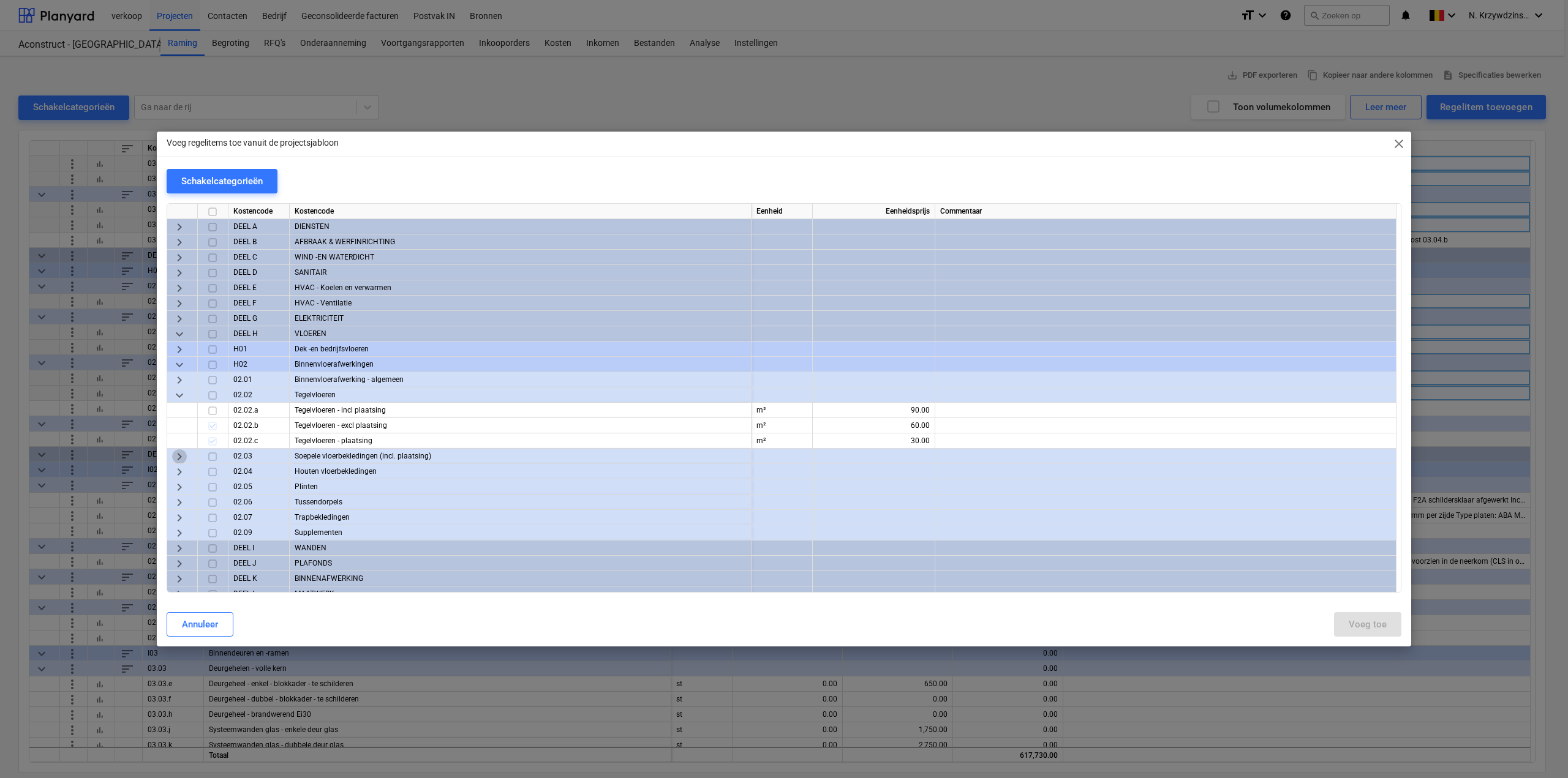
click at [182, 457] on span "keyboard_arrow_right" at bounding box center [179, 457] width 15 height 15
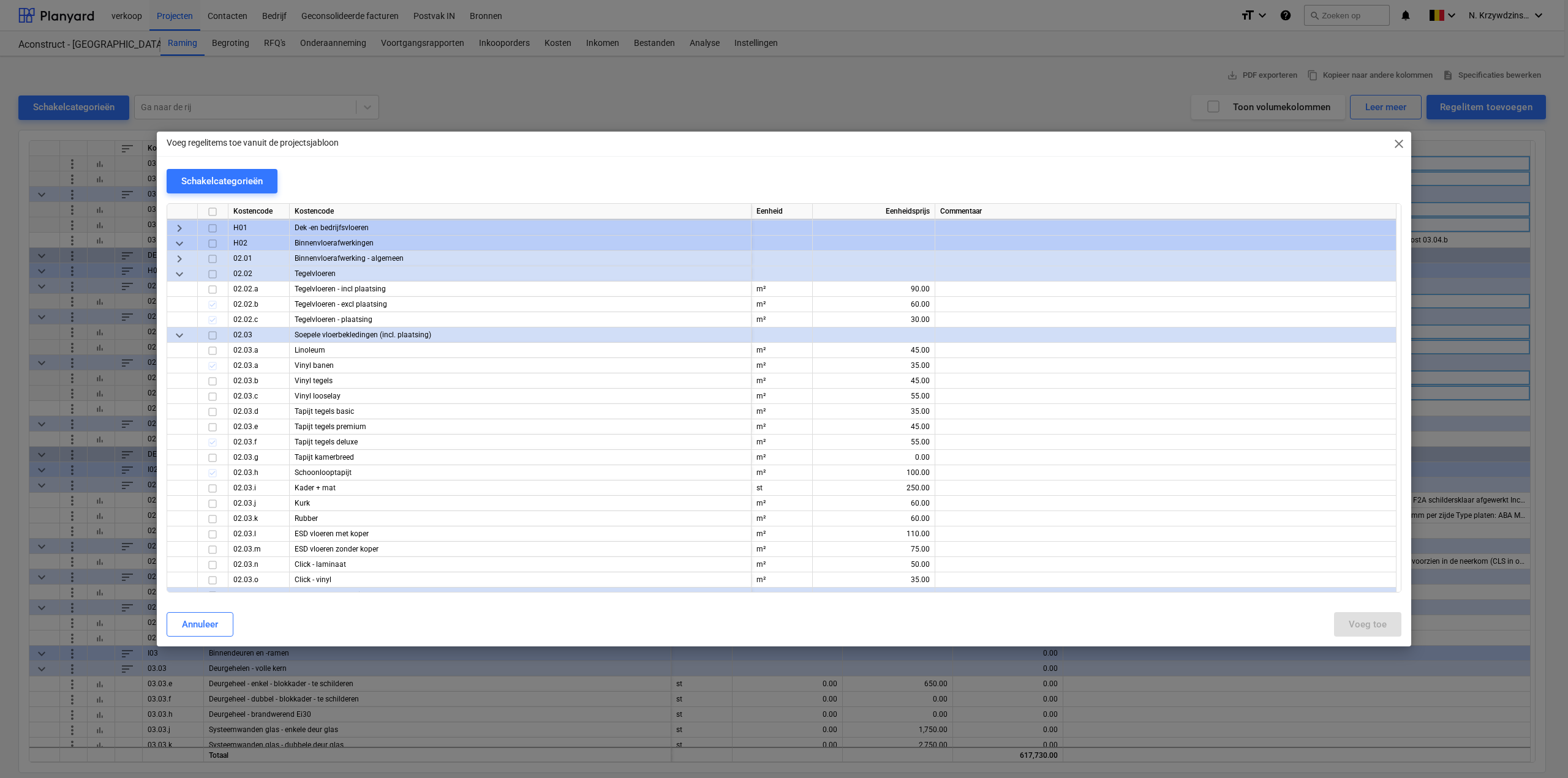
scroll to position [123, 0]
click at [216, 427] on input "checkbox" at bounding box center [212, 426] width 15 height 15
drag, startPoint x: 1365, startPoint y: 618, endPoint x: 1377, endPoint y: 602, distance: 20.0
click at [1371, 612] on button "Voeg toe" at bounding box center [1368, 624] width 68 height 25
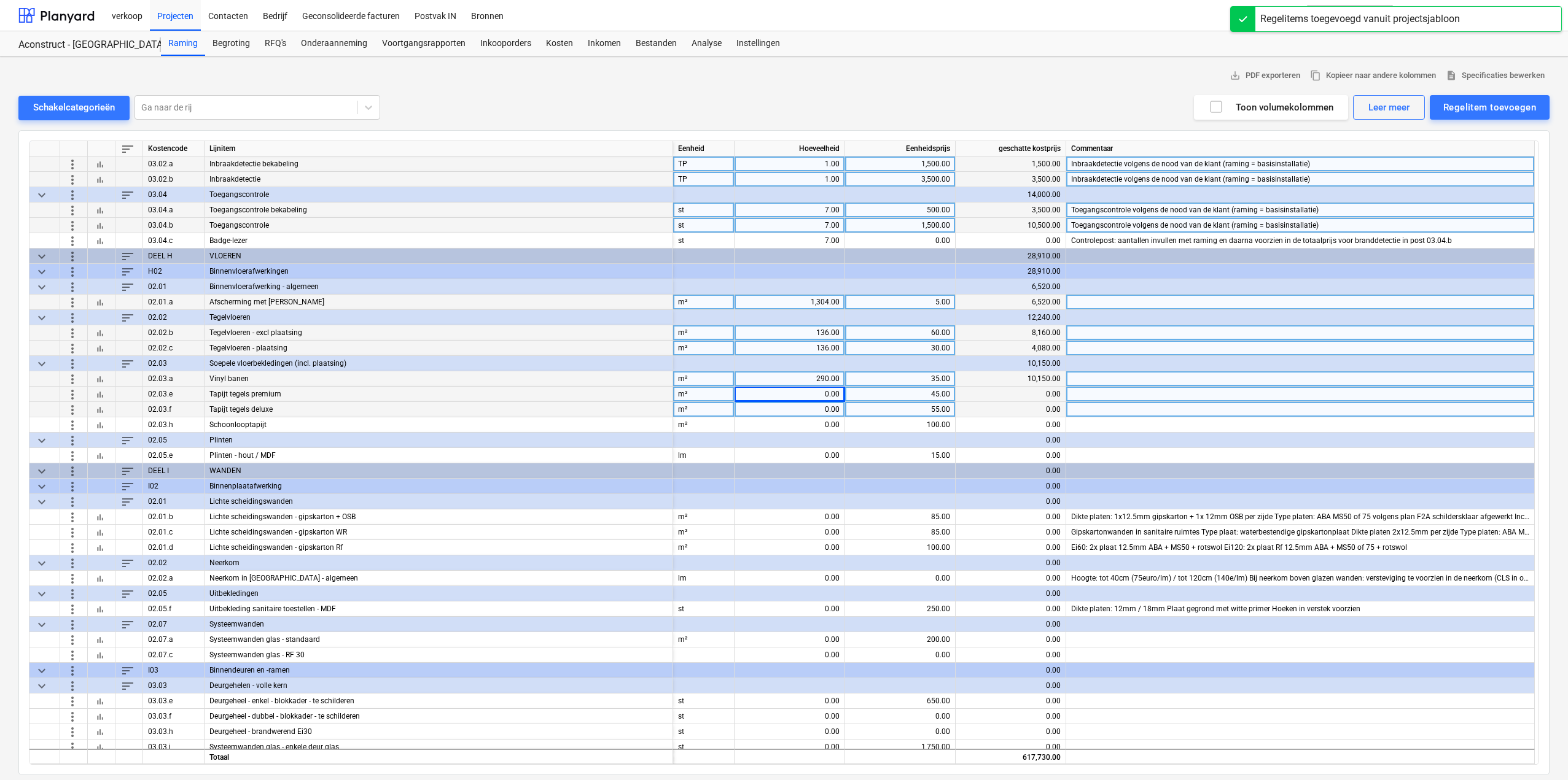
click at [73, 410] on span "more_vert" at bounding box center [72, 409] width 15 height 15
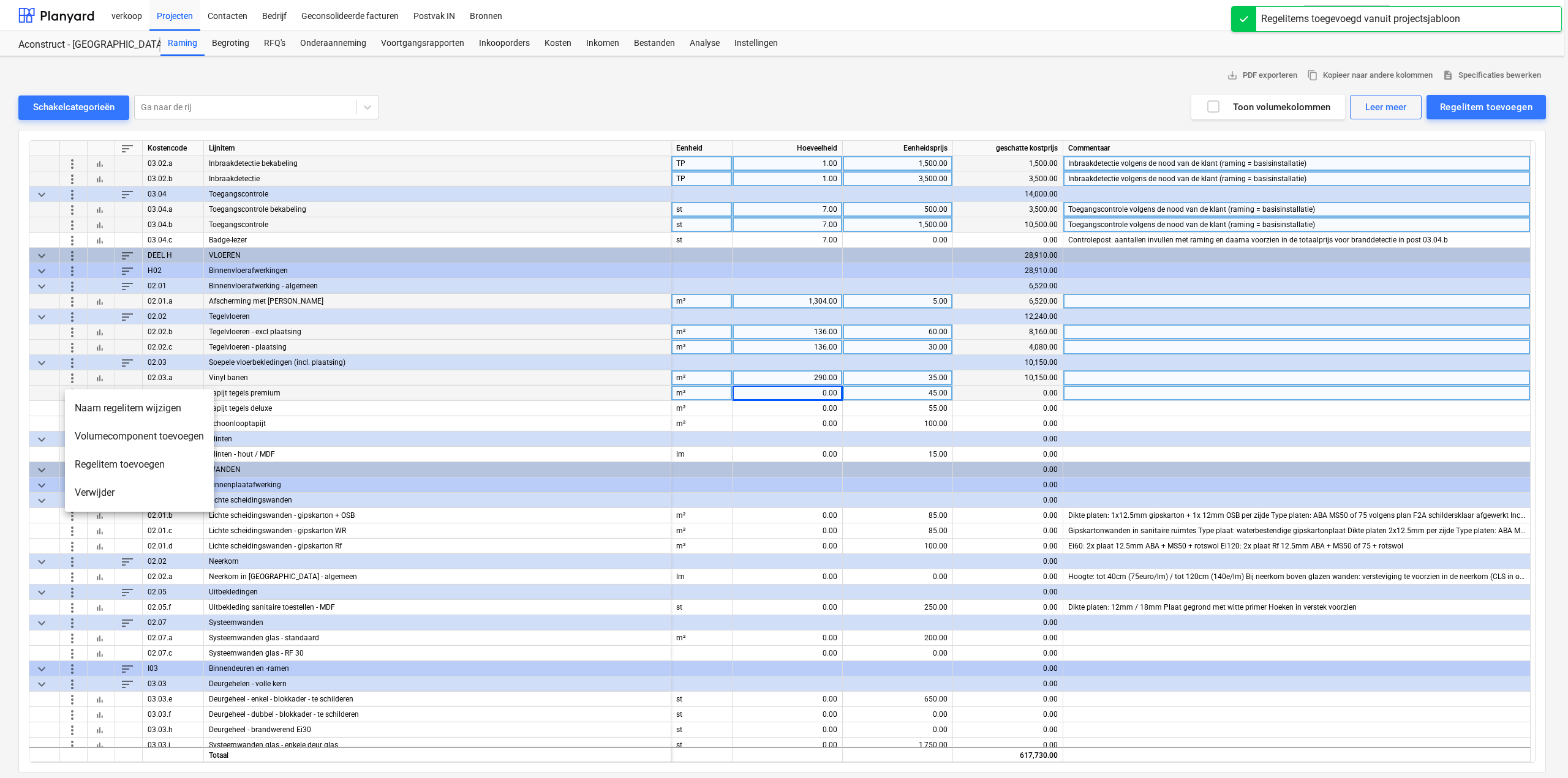
click at [119, 492] on li "Verwijder" at bounding box center [139, 493] width 149 height 28
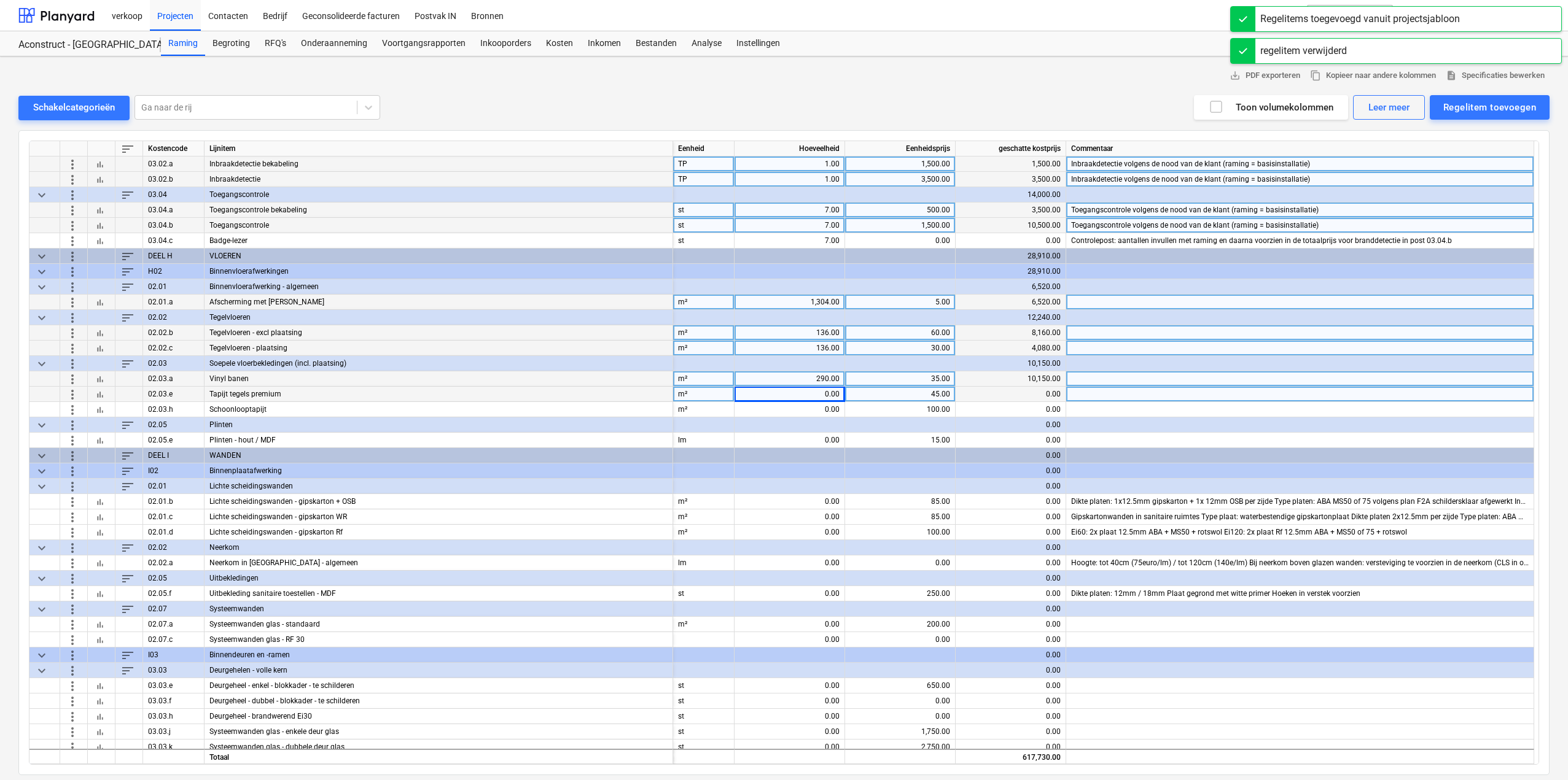
click at [807, 397] on div "0.00" at bounding box center [790, 394] width 100 height 16
type input "732,55"
click at [817, 396] on div "0.00" at bounding box center [790, 394] width 100 height 16
type input "733"
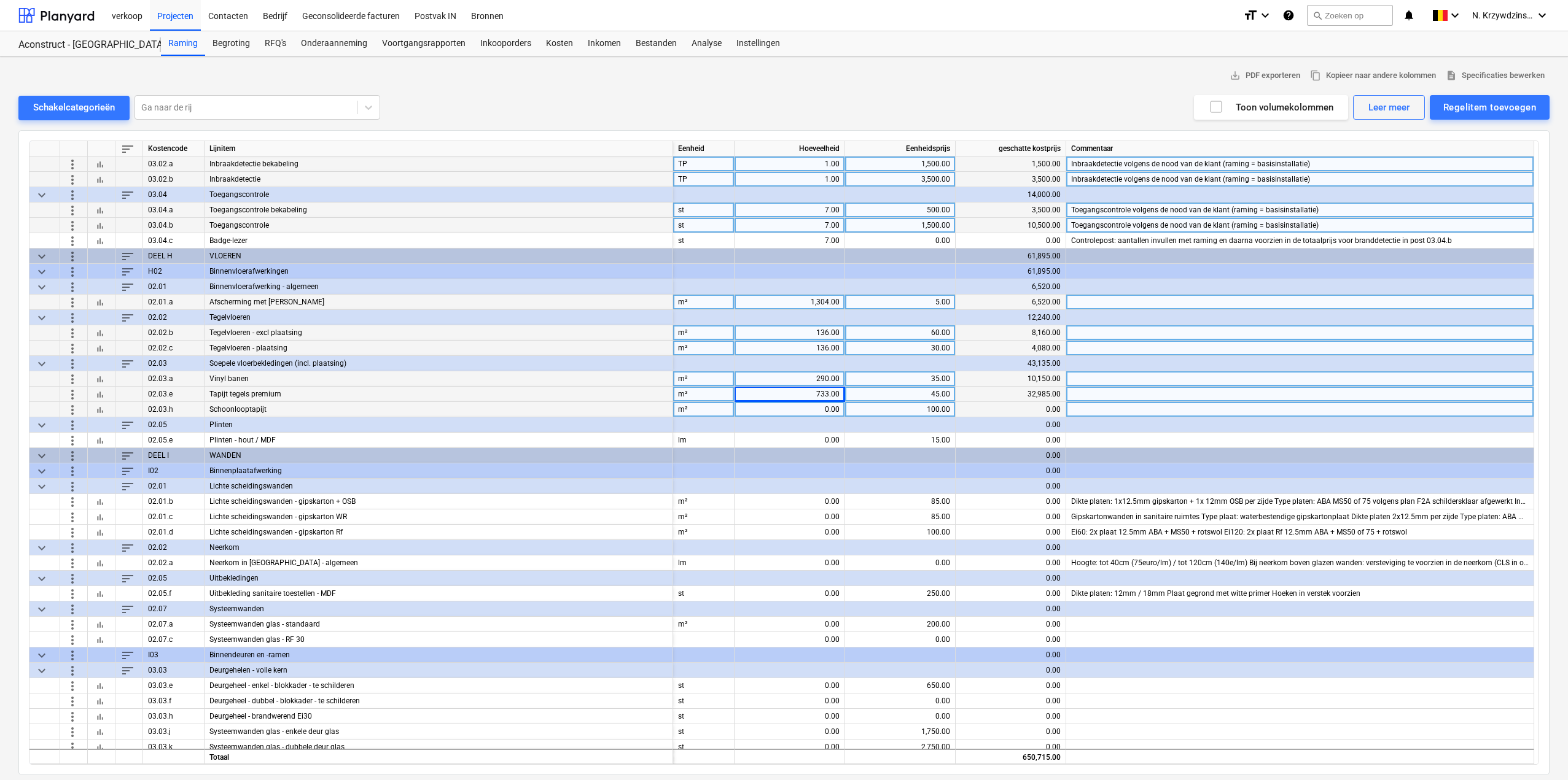
click at [805, 411] on div "0.00" at bounding box center [790, 410] width 100 height 16
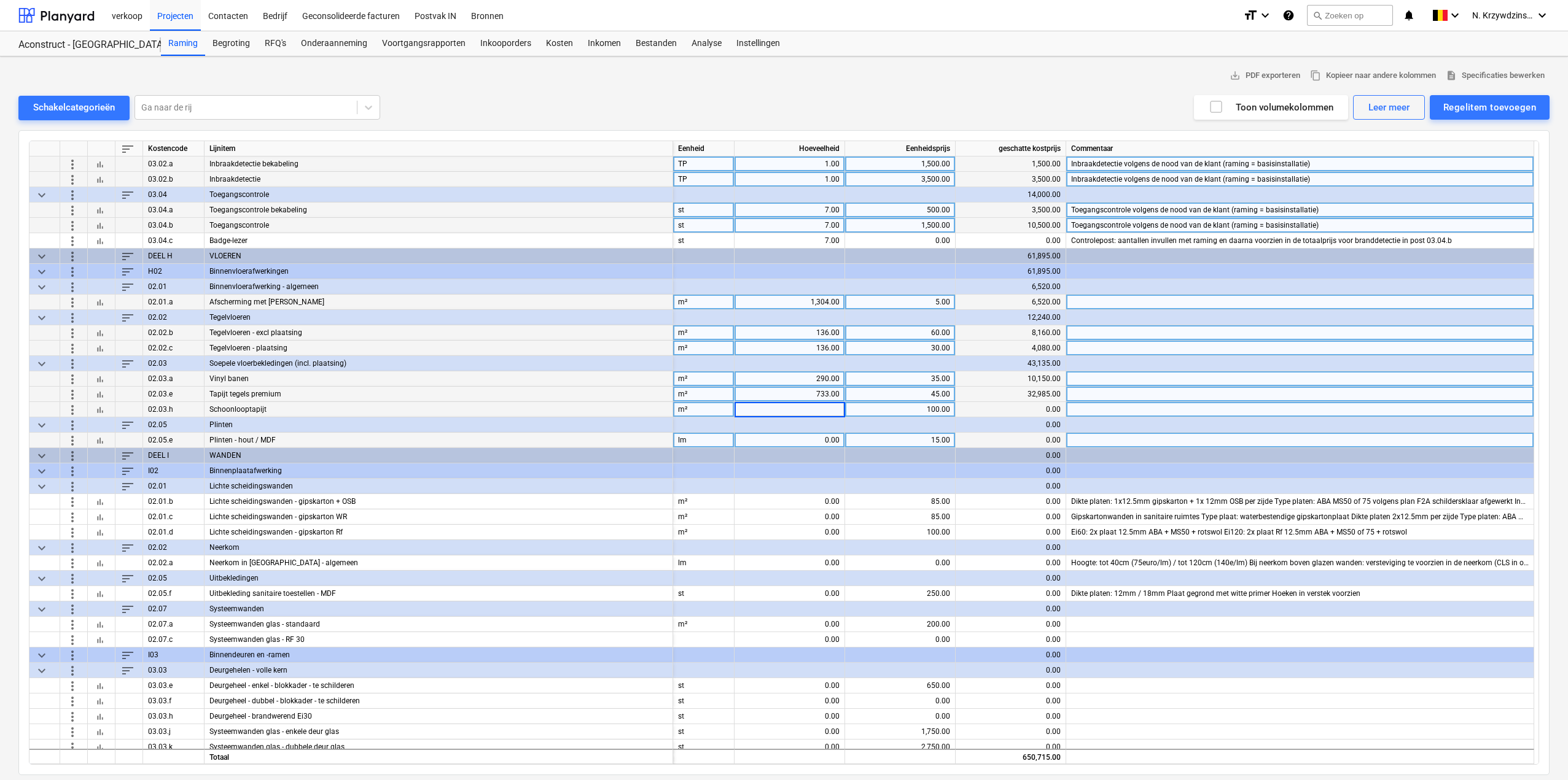
click at [817, 438] on div "0.00" at bounding box center [790, 441] width 100 height 16
click at [798, 442] on div "0.00" at bounding box center [790, 441] width 100 height 16
type input "61346"
click at [798, 442] on div "61,346.00" at bounding box center [790, 441] width 100 height 16
click at [802, 442] on div "61,346.00" at bounding box center [790, 441] width 100 height 16
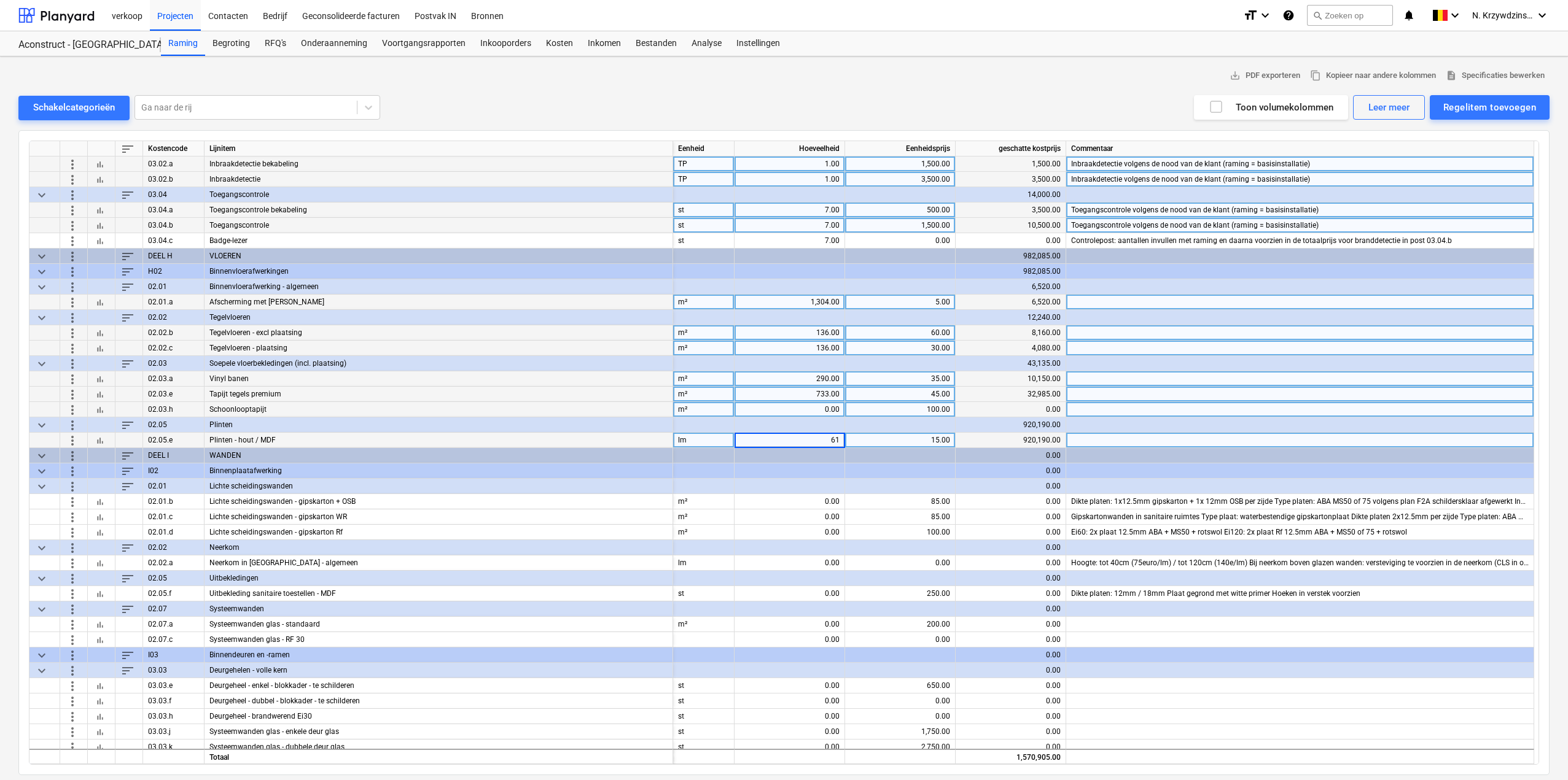
type input "614"
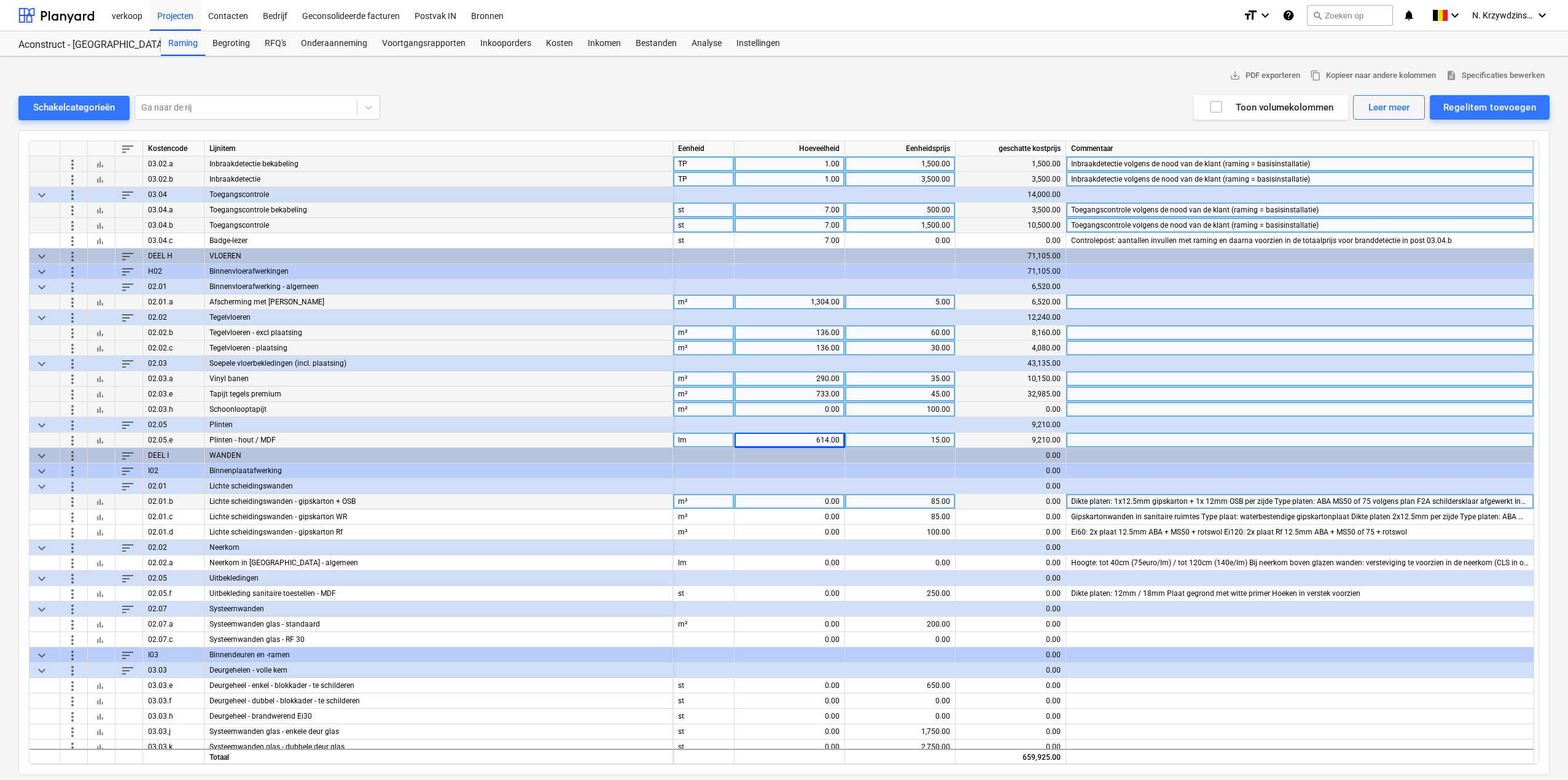
click at [827, 501] on div "0.00" at bounding box center [790, 502] width 100 height 16
click at [830, 497] on div "0.00" at bounding box center [790, 502] width 100 height 16
click at [827, 498] on input at bounding box center [790, 501] width 110 height 15
type input "469"
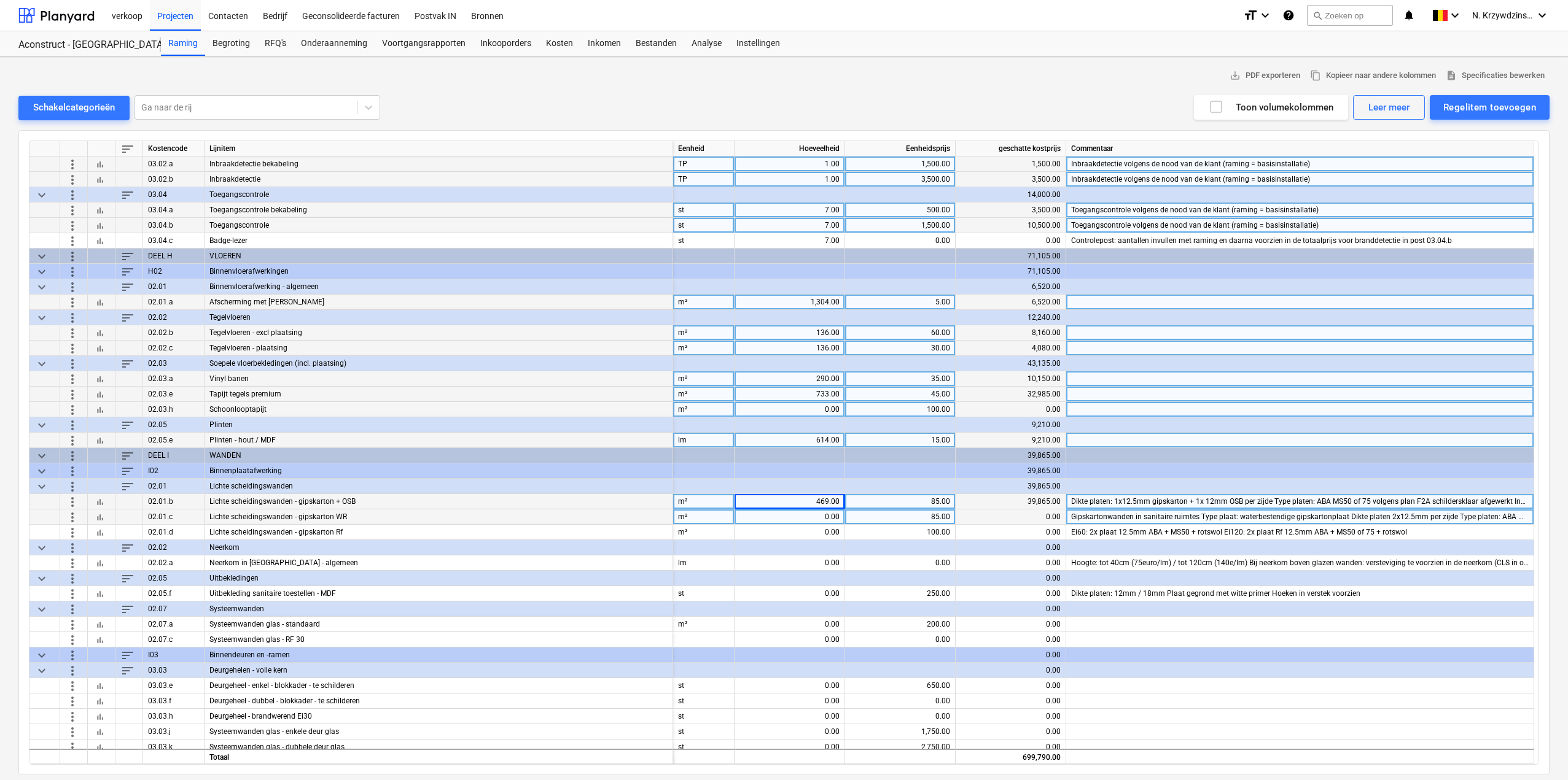
click at [799, 517] on div "0.00" at bounding box center [790, 517] width 100 height 16
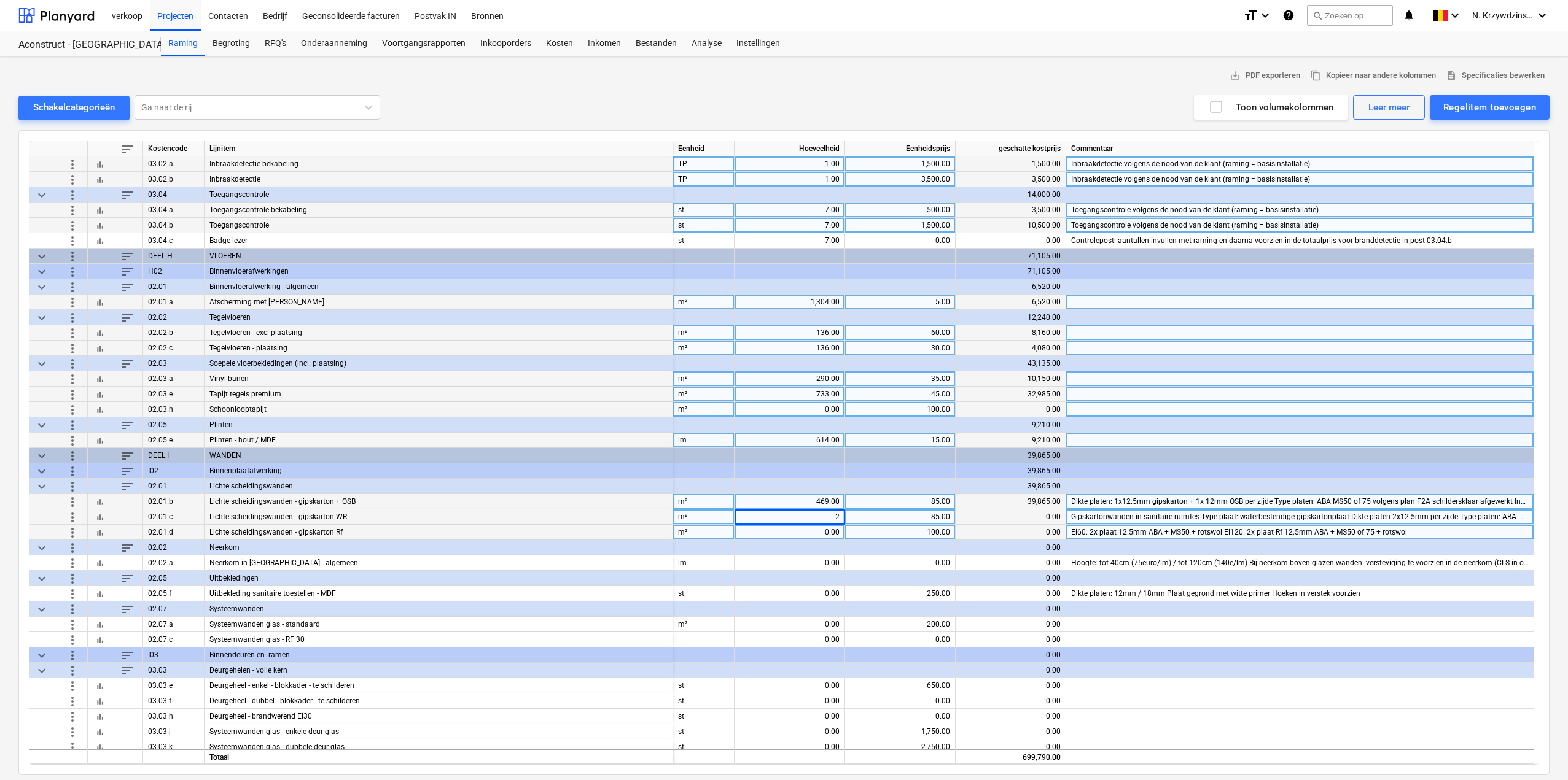
type input "24"
click at [813, 527] on div "0.00" at bounding box center [790, 533] width 100 height 16
click at [836, 527] on input at bounding box center [790, 532] width 110 height 15
type input "264"
click at [819, 564] on div "0.00" at bounding box center [790, 563] width 100 height 16
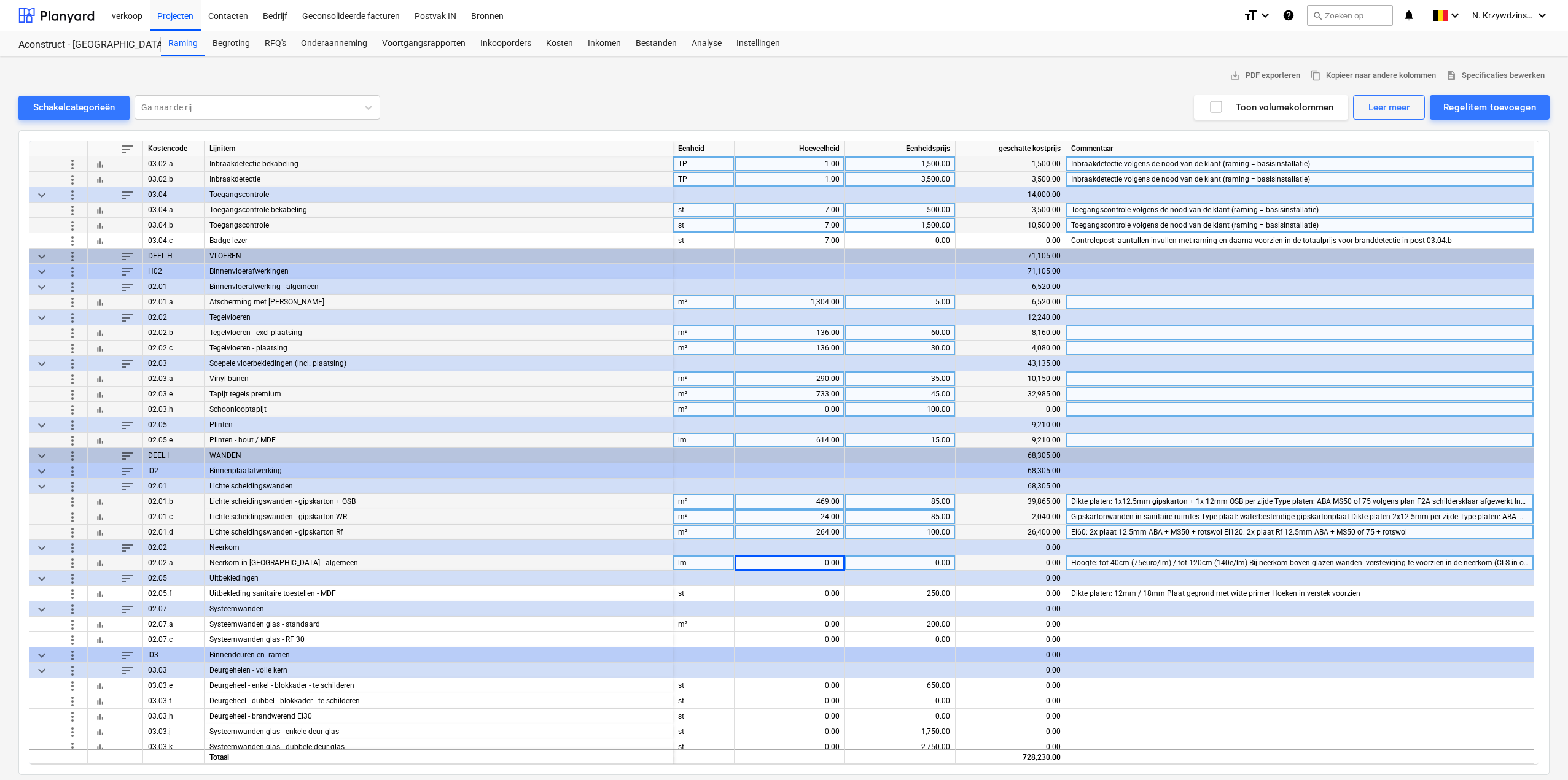
click at [805, 565] on div "0.00" at bounding box center [790, 563] width 100 height 16
type input "53"
click at [811, 562] on div "53.00" at bounding box center [790, 563] width 100 height 16
click at [922, 565] on div "0.00" at bounding box center [901, 563] width 100 height 16
click at [707, 558] on div "lm" at bounding box center [703, 563] width 62 height 16
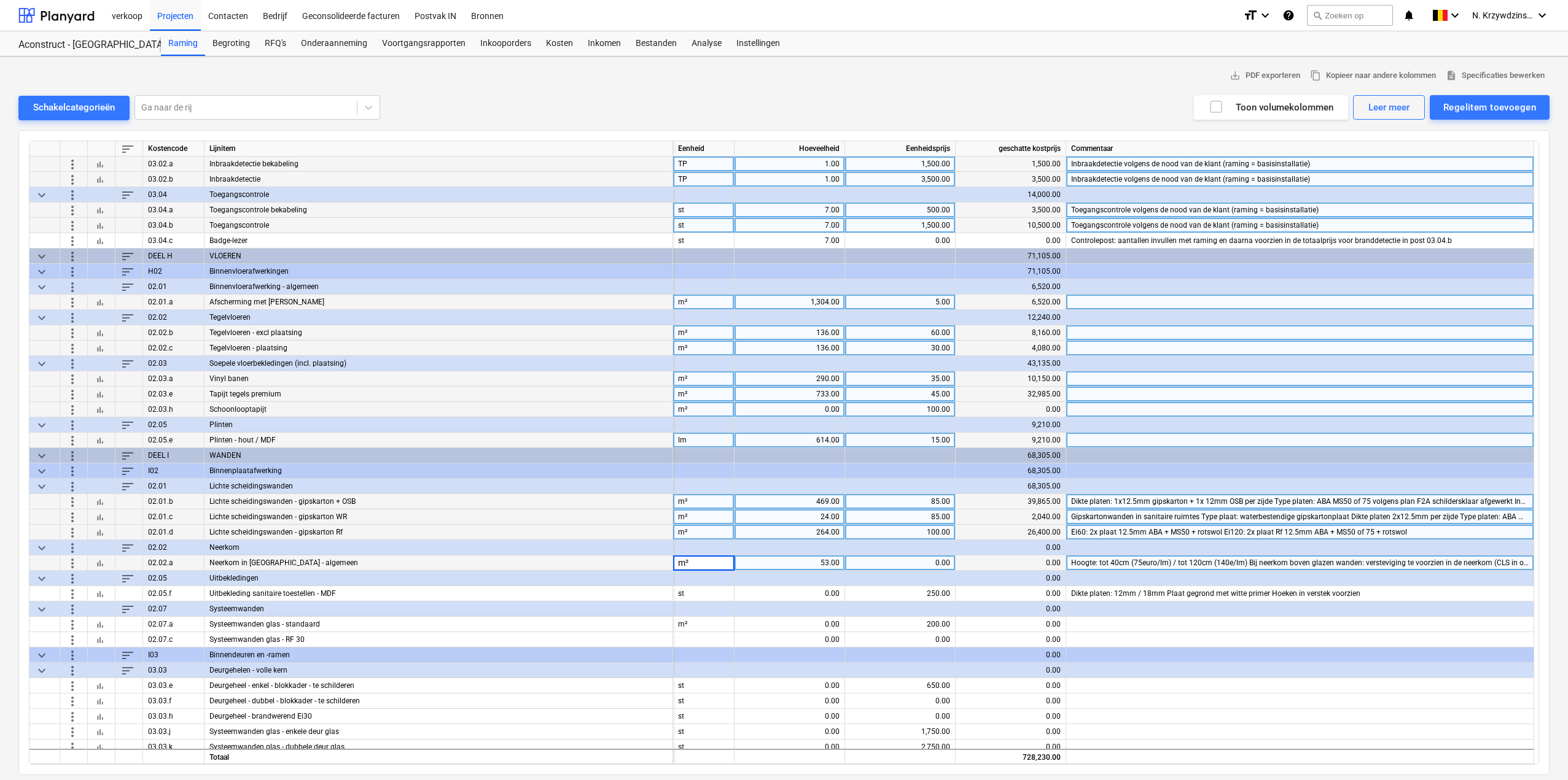
type input "m²"
click at [893, 565] on div "0.00" at bounding box center [901, 563] width 100 height 16
type input "90"
click at [76, 550] on span "more_vert" at bounding box center [72, 548] width 15 height 15
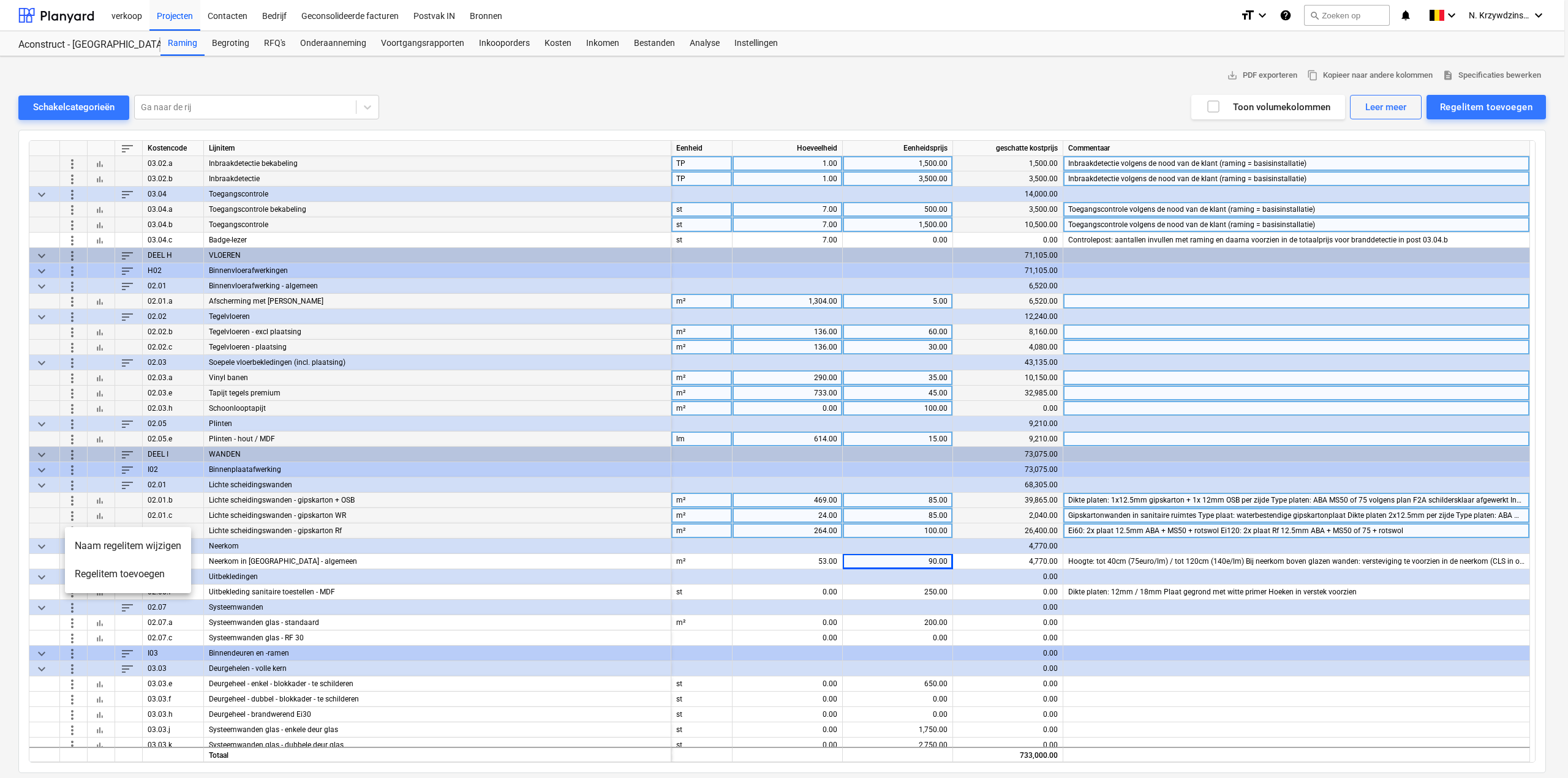
click at [125, 570] on li "Regelitem toevoegen" at bounding box center [128, 574] width 126 height 28
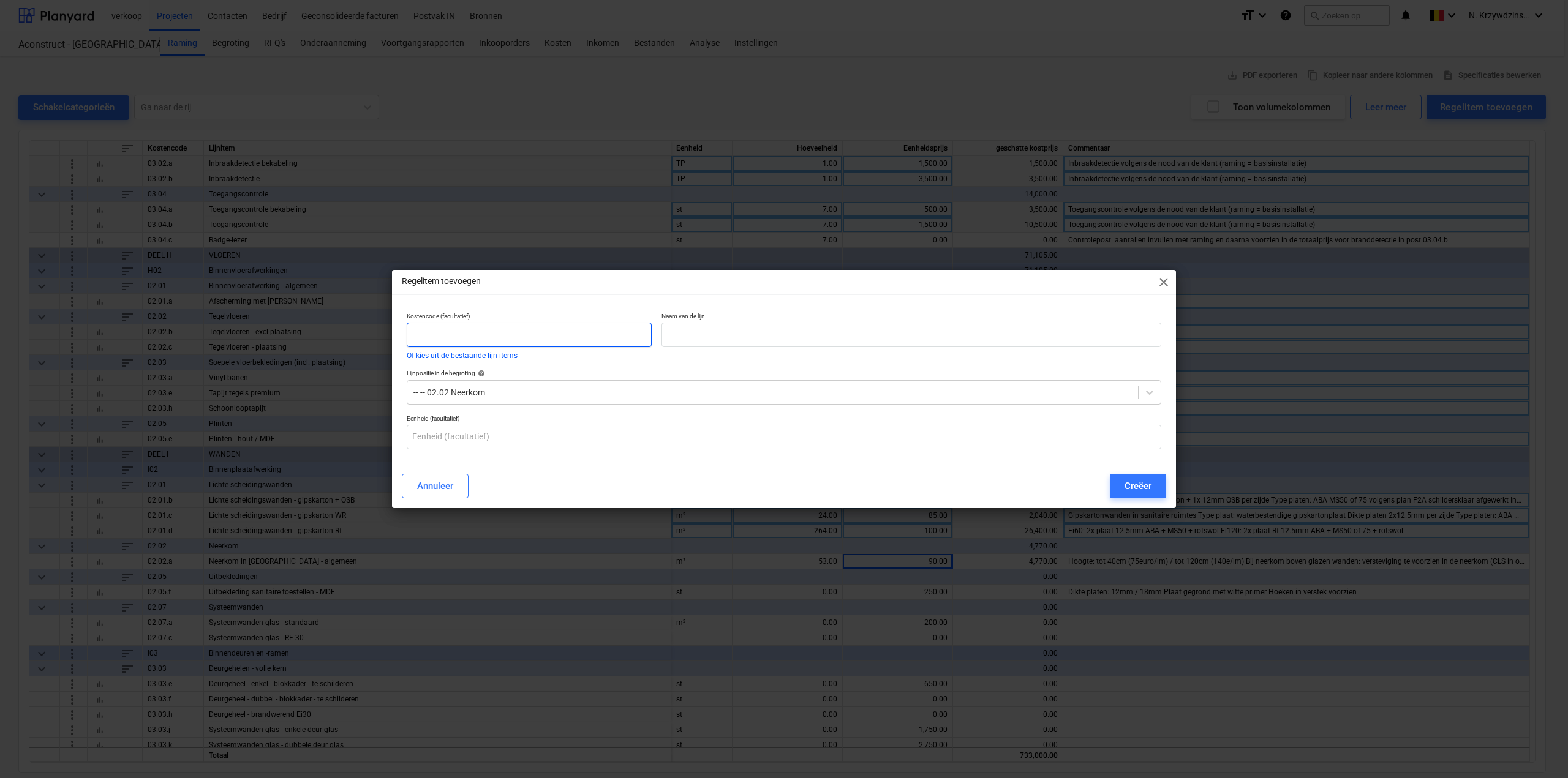
click at [535, 338] on input "text" at bounding box center [529, 335] width 245 height 25
type input "02.02b"
click at [713, 342] on input "text" at bounding box center [911, 335] width 500 height 25
type input "Neerkom RF"
click at [1120, 479] on button "Creëer" at bounding box center [1138, 486] width 56 height 25
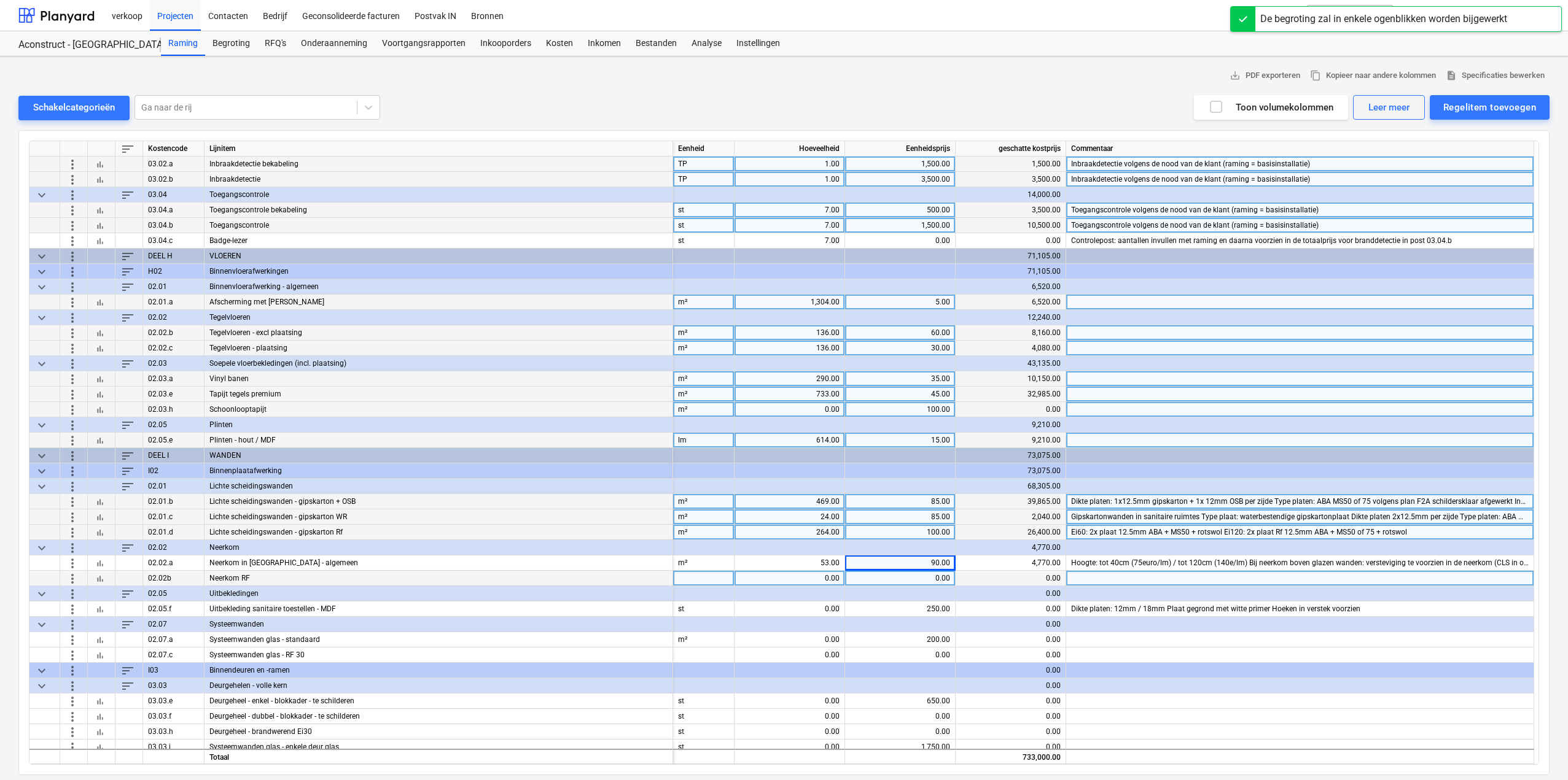
click at [682, 581] on div at bounding box center [703, 579] width 62 height 16
type input "m²"
click at [778, 579] on div "0.00" at bounding box center [790, 579] width 100 height 16
type input "14"
click at [928, 581] on div "0.00" at bounding box center [901, 579] width 100 height 16
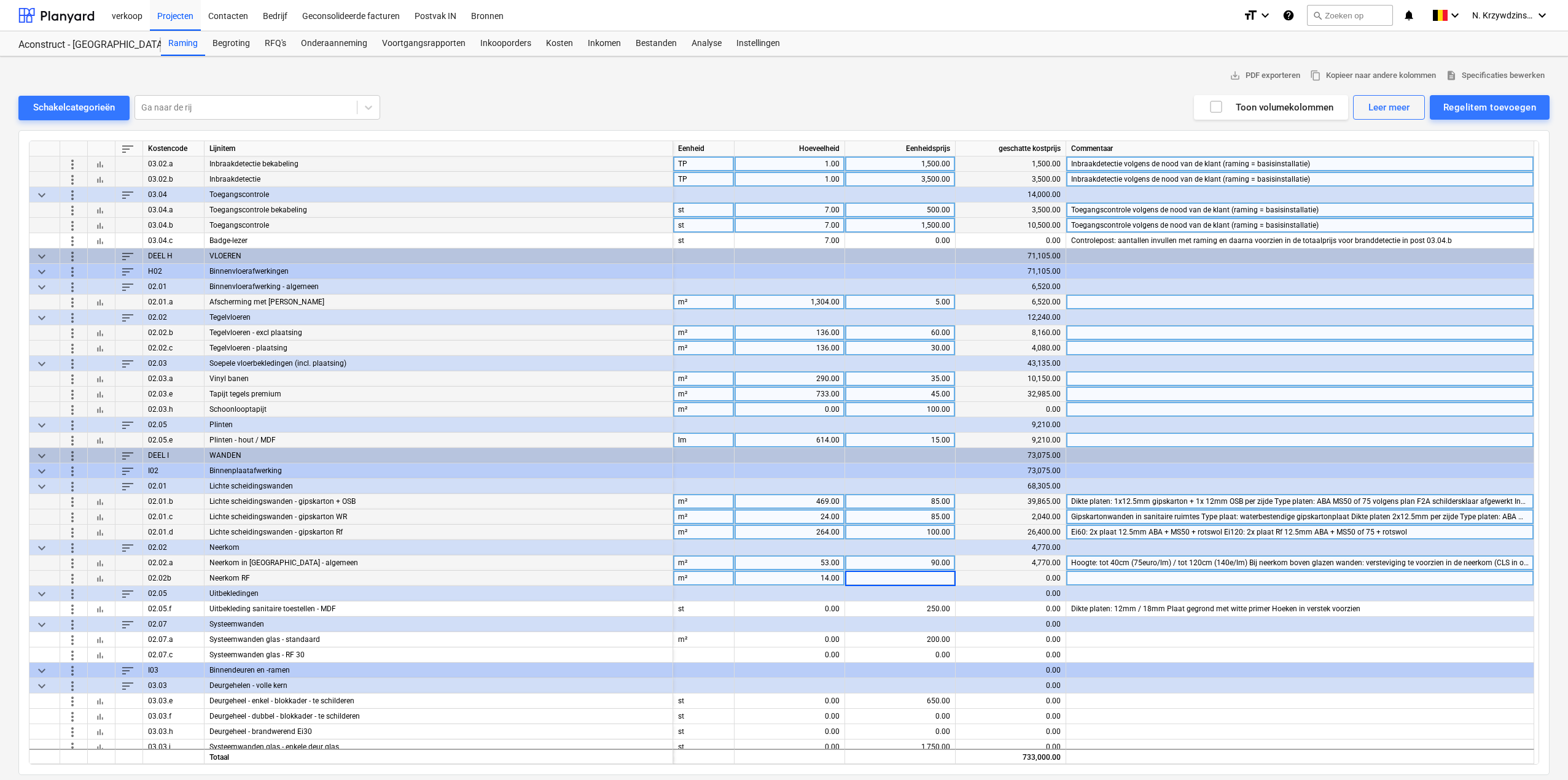
click at [93, 561] on button "bar_chart" at bounding box center [100, 562] width 15 height 15
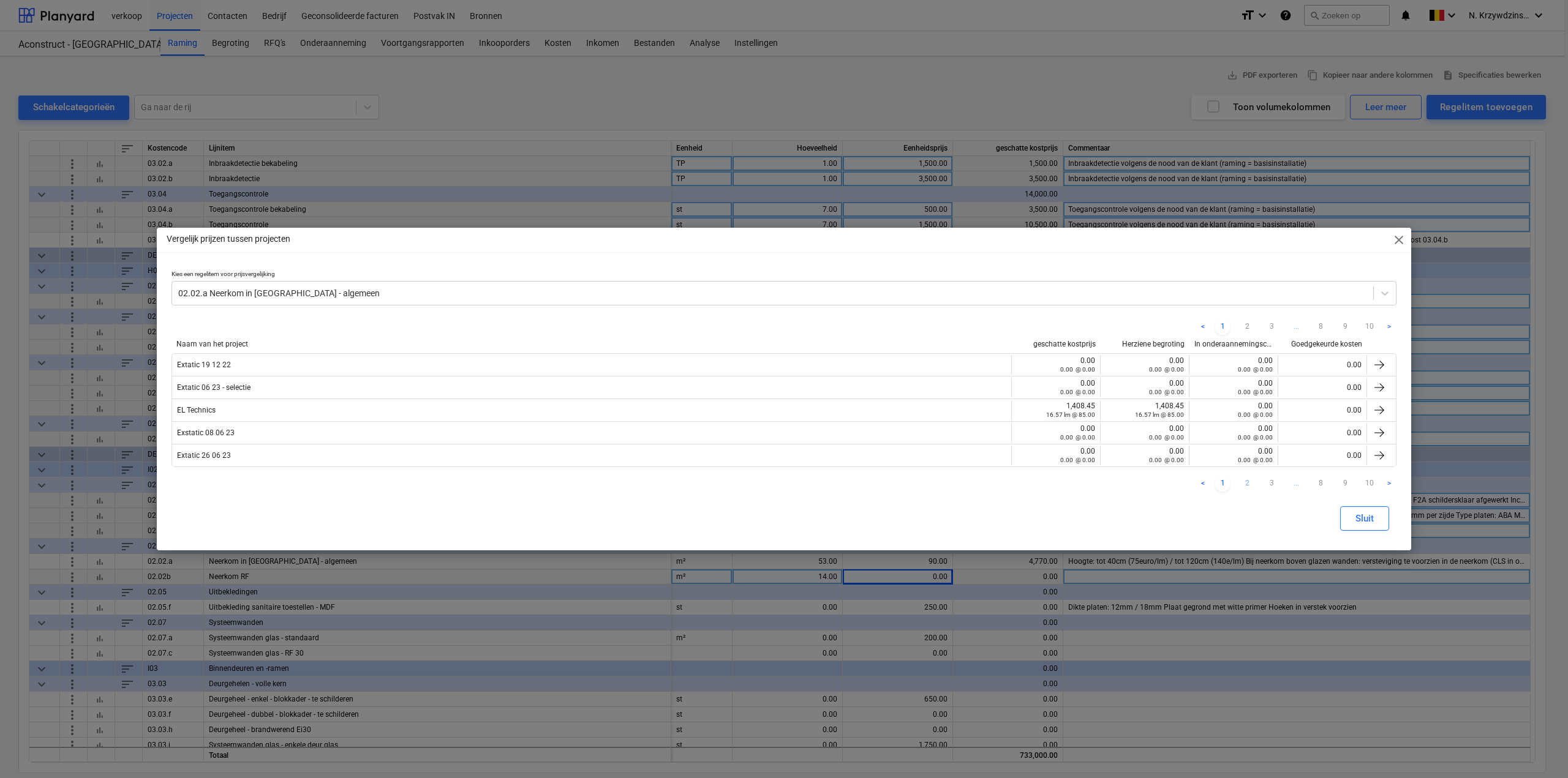
click at [1250, 481] on link "2" at bounding box center [1247, 484] width 15 height 15
click at [1264, 478] on ul "< 1 2 3 ... 8 9 10 >" at bounding box center [1296, 484] width 201 height 15
click at [1270, 479] on link "3" at bounding box center [1271, 484] width 15 height 15
click at [1402, 236] on span "close" at bounding box center [1399, 240] width 15 height 15
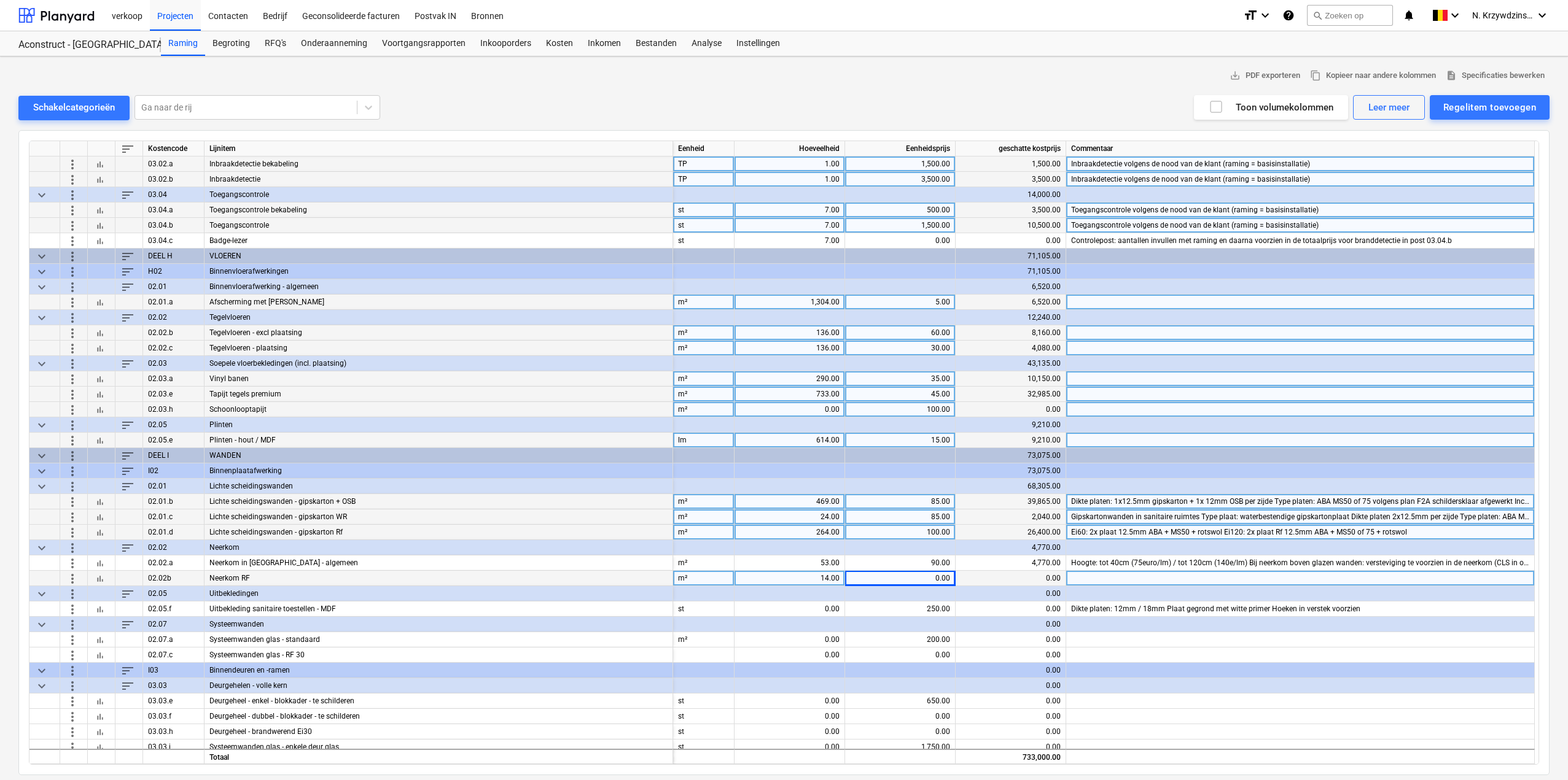
click at [939, 577] on div "0.00" at bounding box center [901, 579] width 100 height 16
click at [1078, 574] on div at bounding box center [1300, 579] width 469 height 16
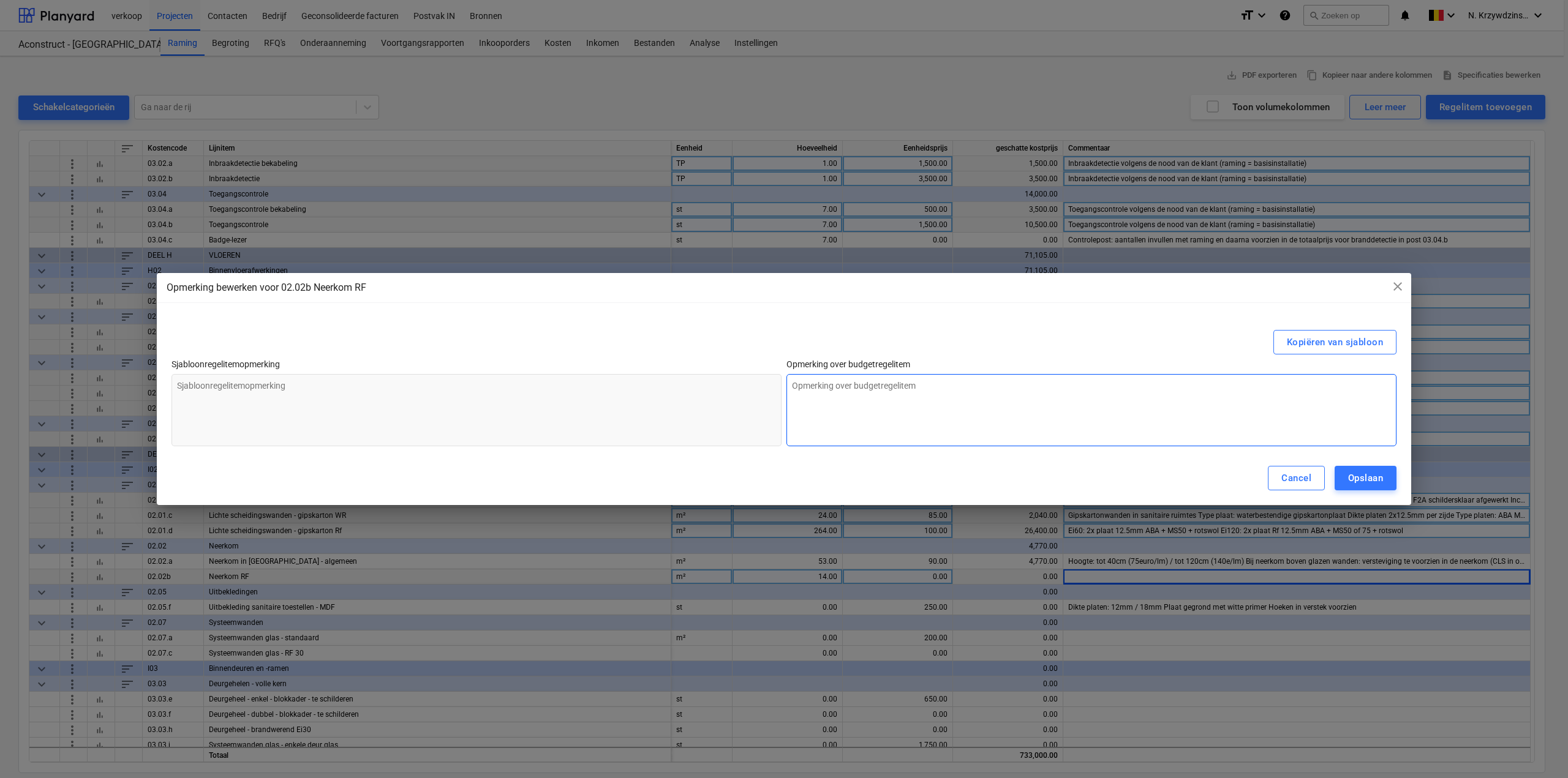
click at [817, 390] on textarea at bounding box center [1091, 410] width 610 height 73
type textarea "E"
type textarea "x"
type textarea "EI"
type textarea "x"
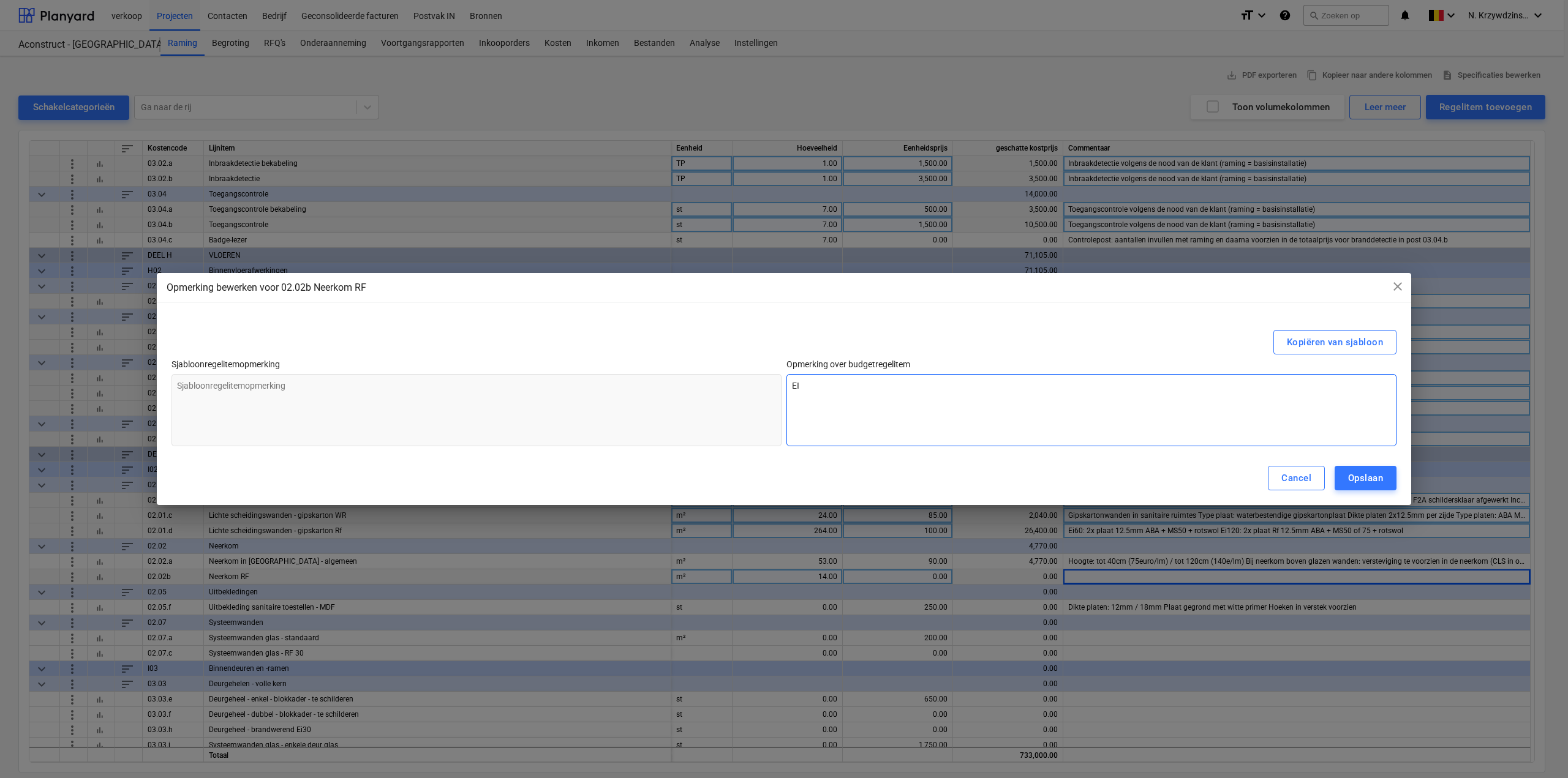
type textarea "EI"
type textarea "x"
type textarea "EI 6"
type textarea "x"
type textarea "EI 60"
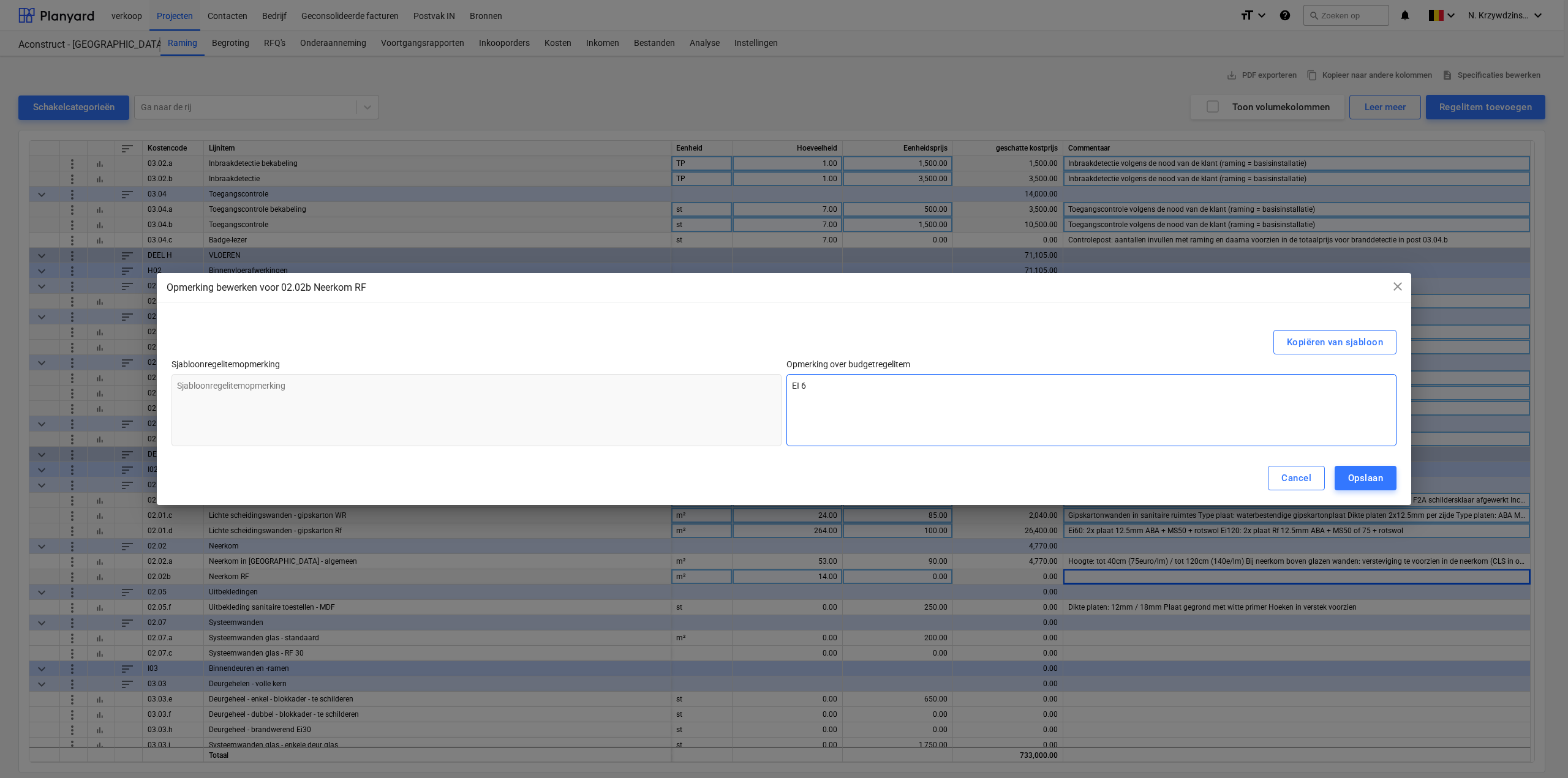
type textarea "x"
type textarea "EI 60"
click at [1384, 479] on button "Opslaan" at bounding box center [1366, 478] width 62 height 25
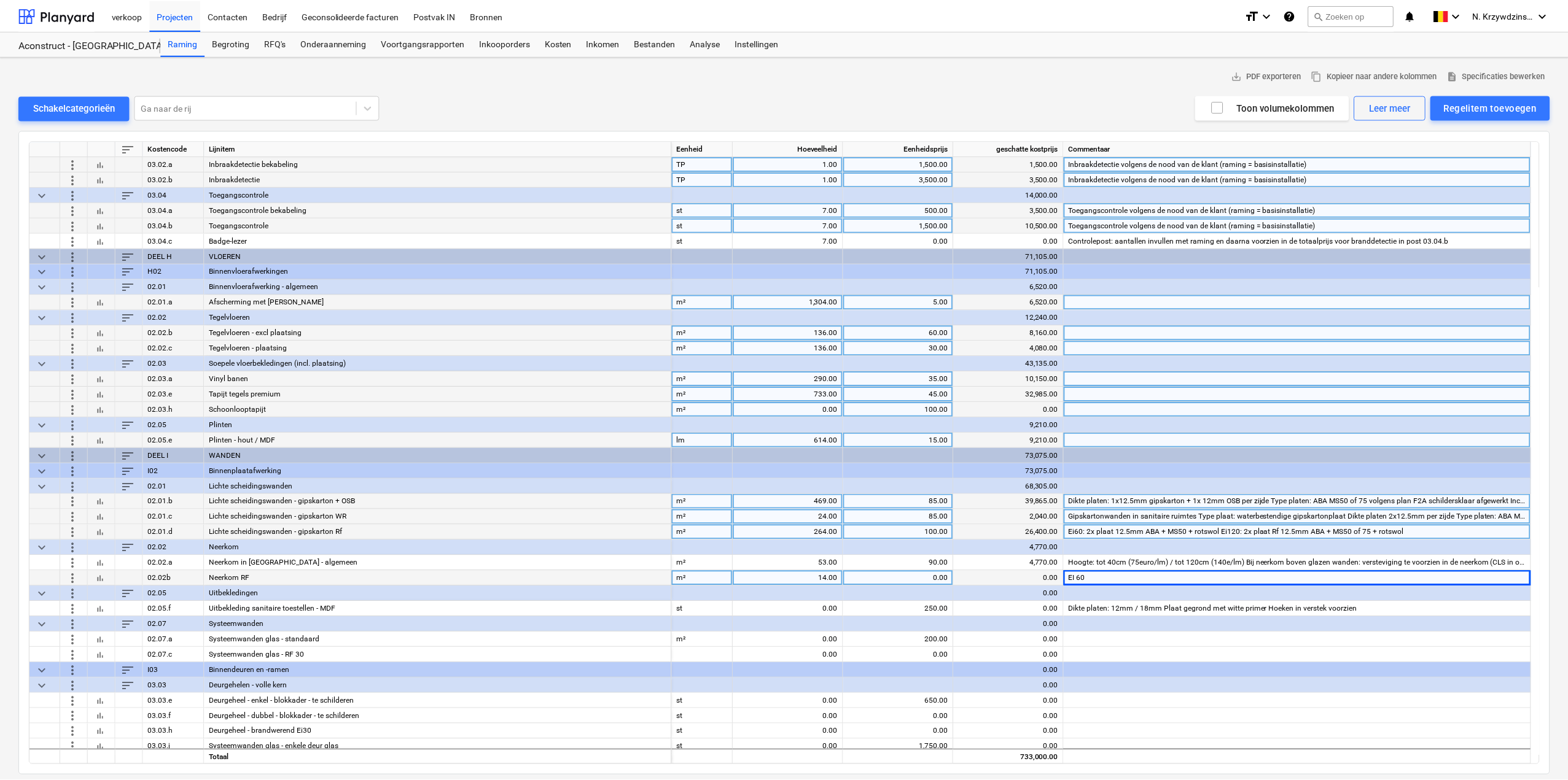
scroll to position [1105, 0]
click at [1128, 581] on div "EI 60" at bounding box center [1300, 579] width 469 height 16
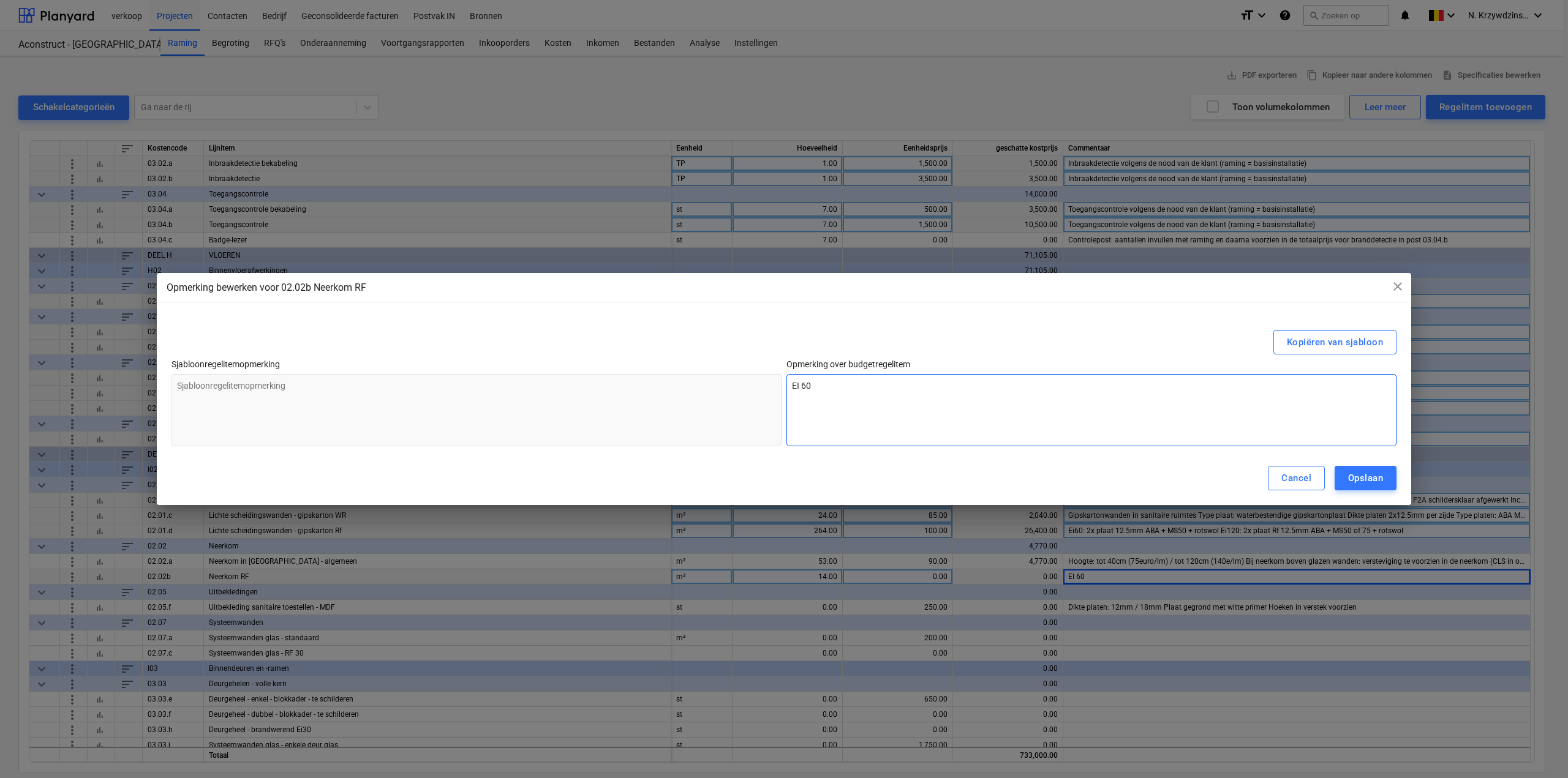
click at [800, 382] on textarea "EI 60" at bounding box center [1091, 410] width 610 height 73
type textarea "x"
type textarea "E 60"
type textarea "x"
type textarea "Ei 60"
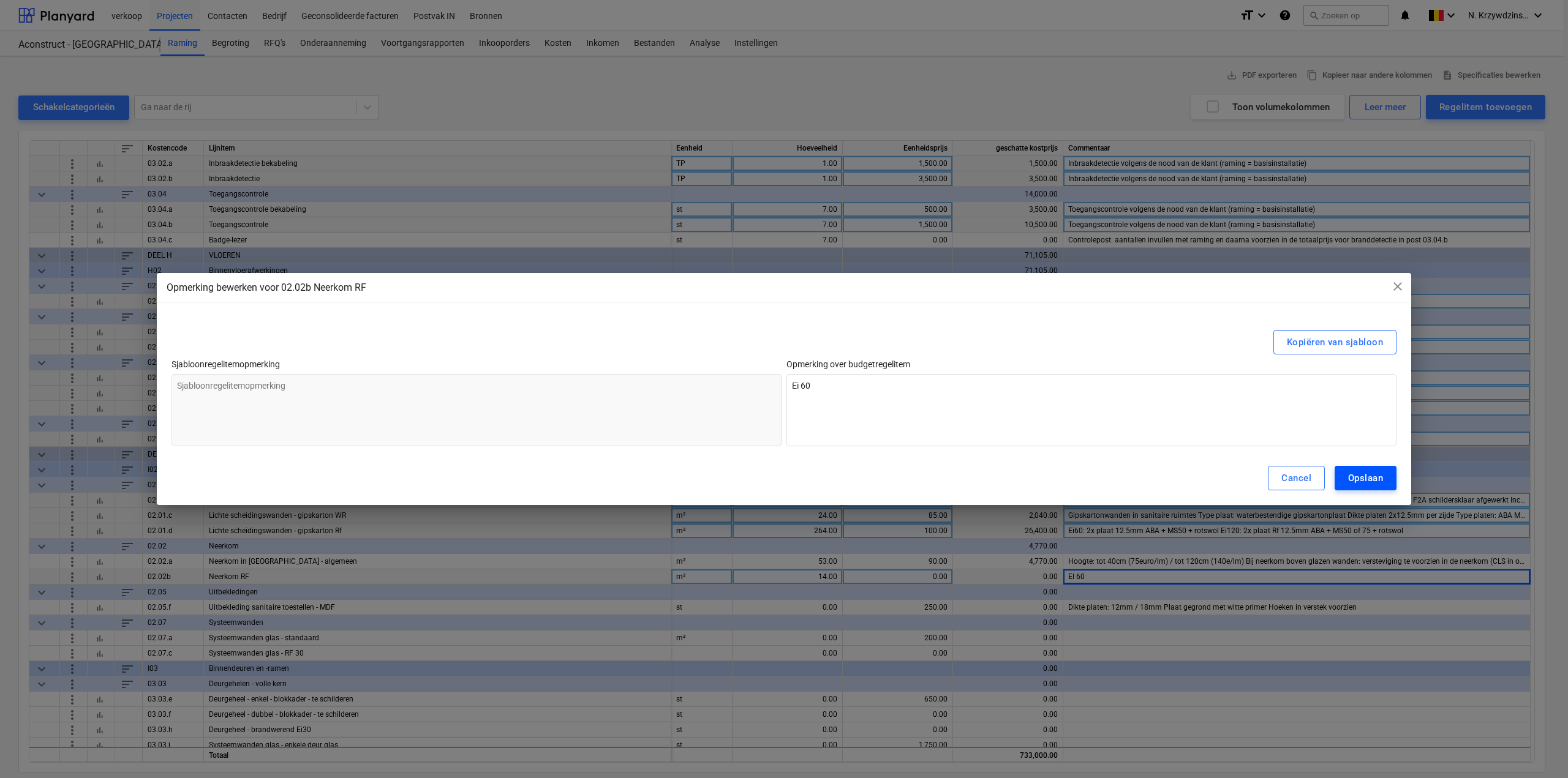
click at [1349, 482] on div "Opslaan" at bounding box center [1366, 478] width 35 height 16
type textarea "x"
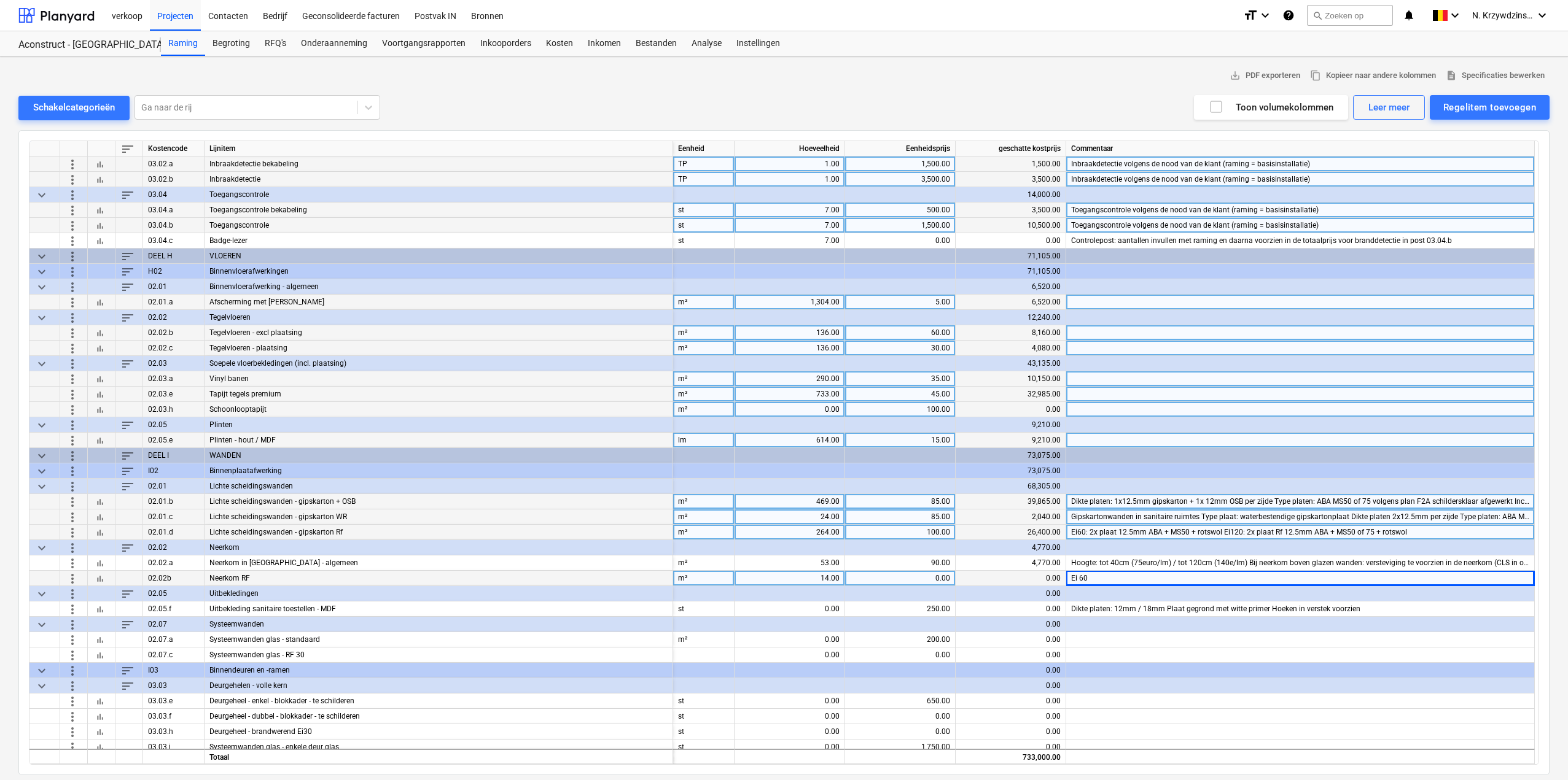
click at [930, 578] on div "0.00" at bounding box center [901, 579] width 100 height 16
click at [944, 578] on input at bounding box center [901, 578] width 110 height 15
type input "105"
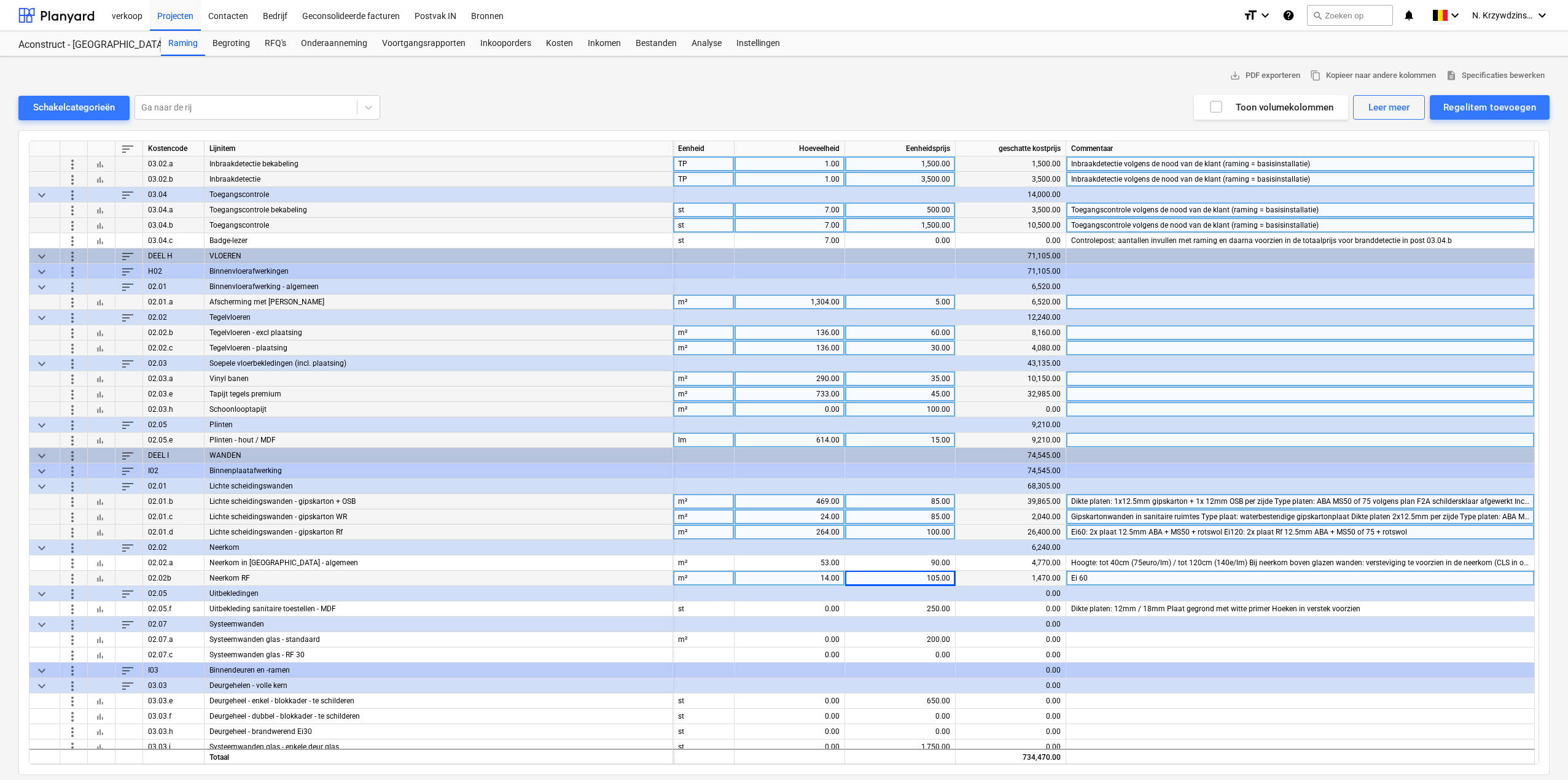
click at [930, 498] on div "85.00" at bounding box center [901, 502] width 100 height 16
type input "90"
click at [925, 517] on div "85.00" at bounding box center [901, 517] width 100 height 16
type input "90"
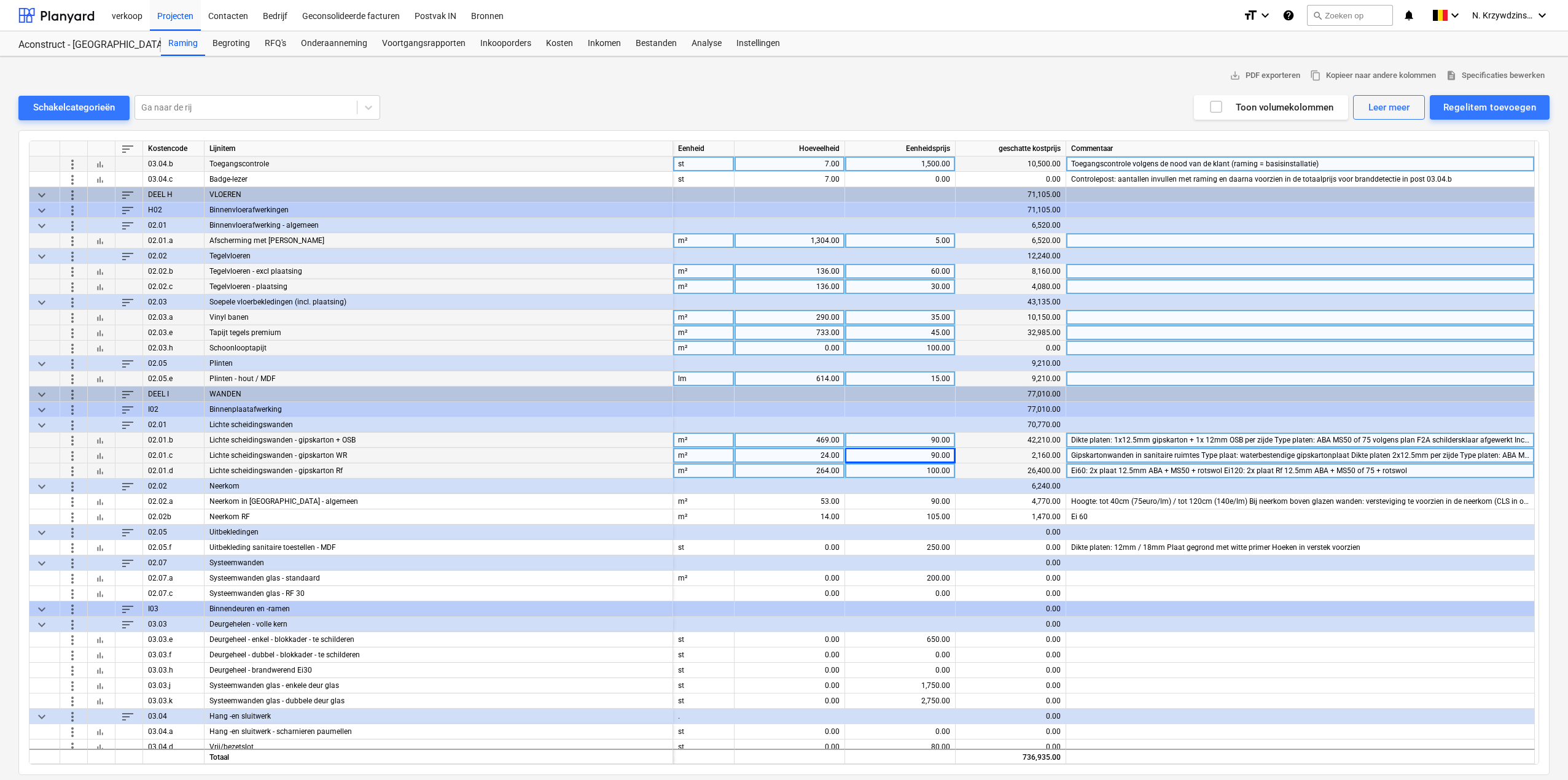
click at [934, 471] on div "100.00" at bounding box center [901, 471] width 100 height 16
type input "110"
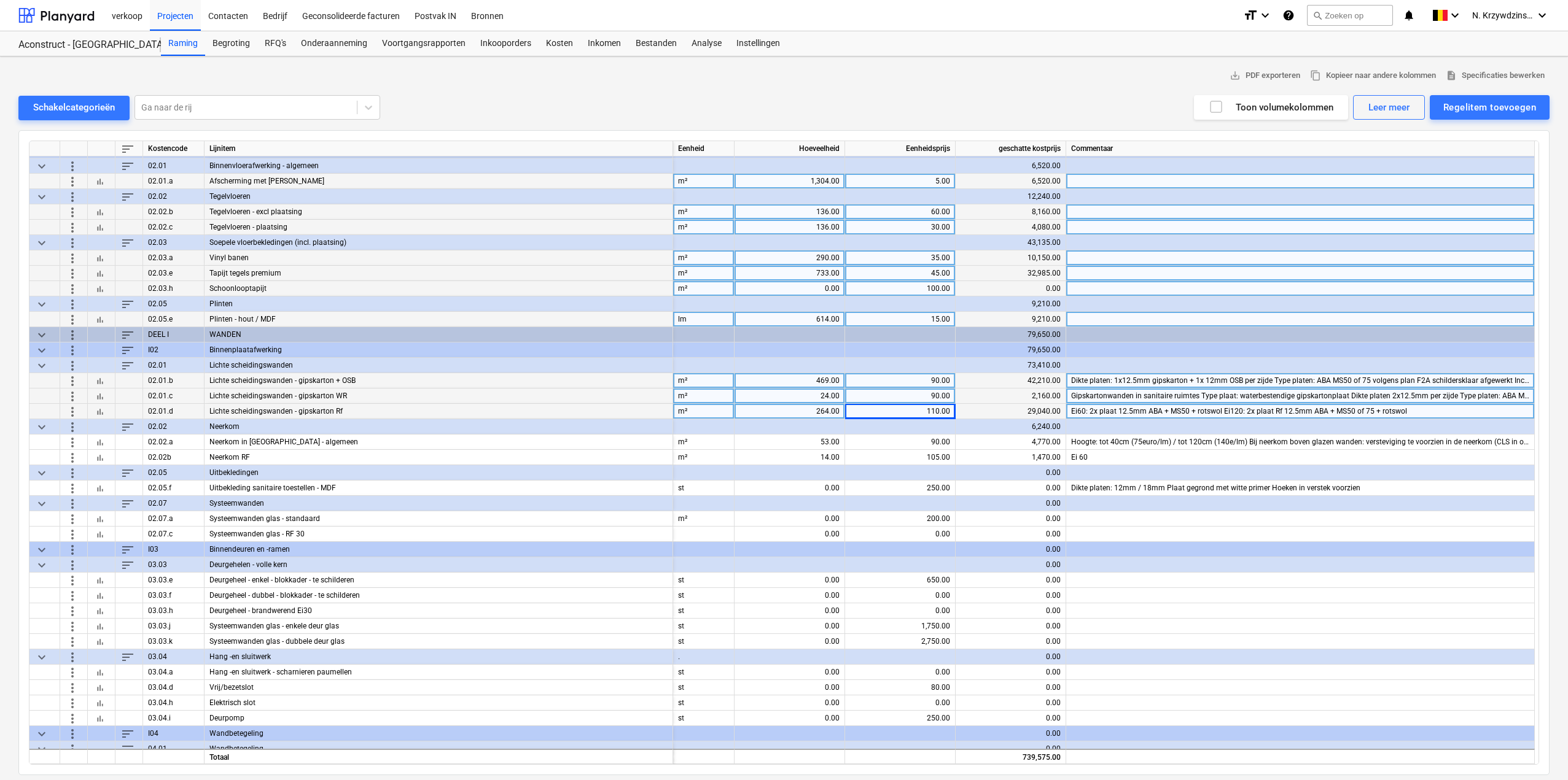
scroll to position [1228, 0]
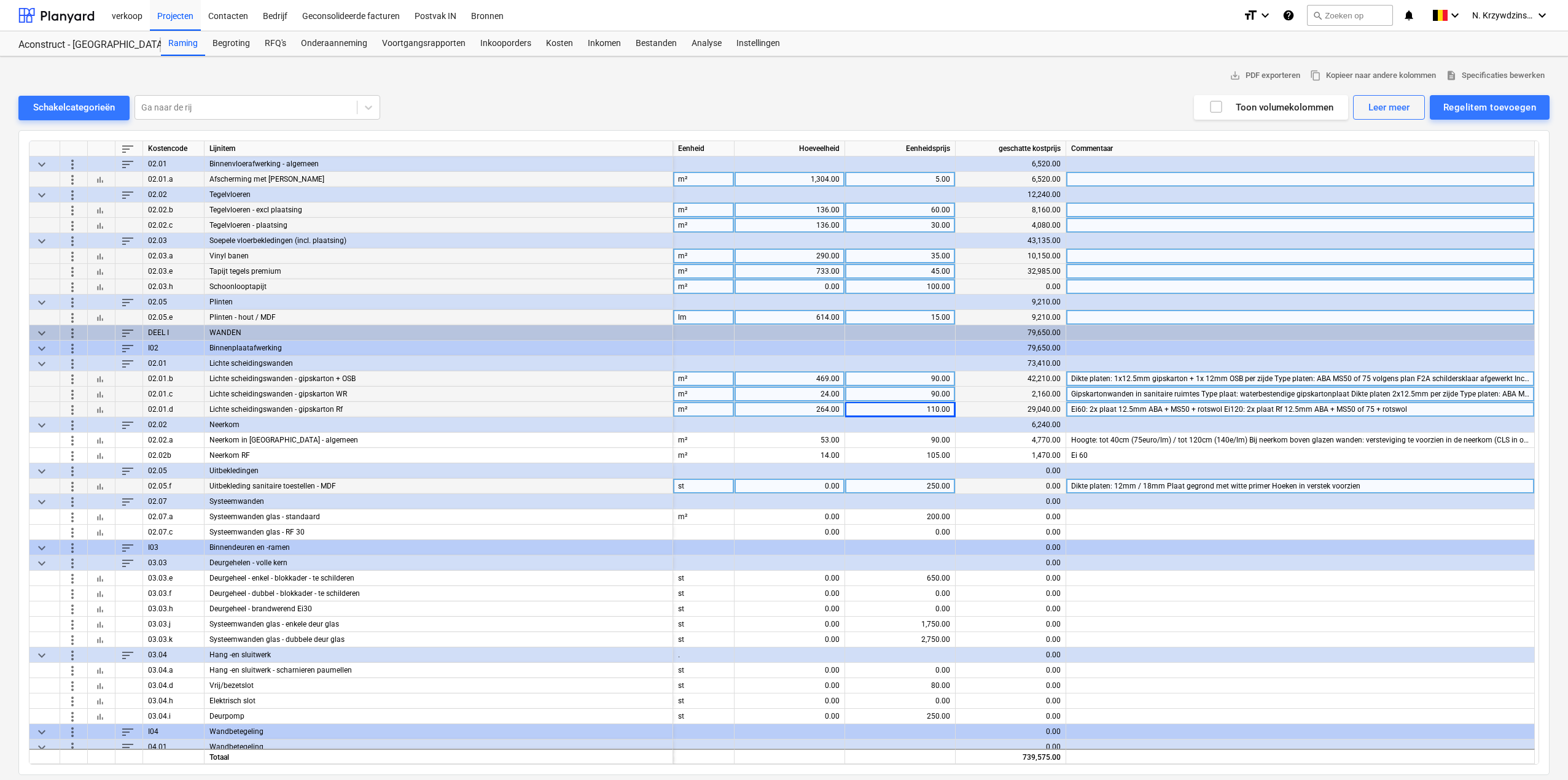
click at [828, 483] on div "0.00" at bounding box center [790, 487] width 100 height 16
type input "12"
click at [917, 482] on div "250.00" at bounding box center [901, 487] width 100 height 16
type input "300"
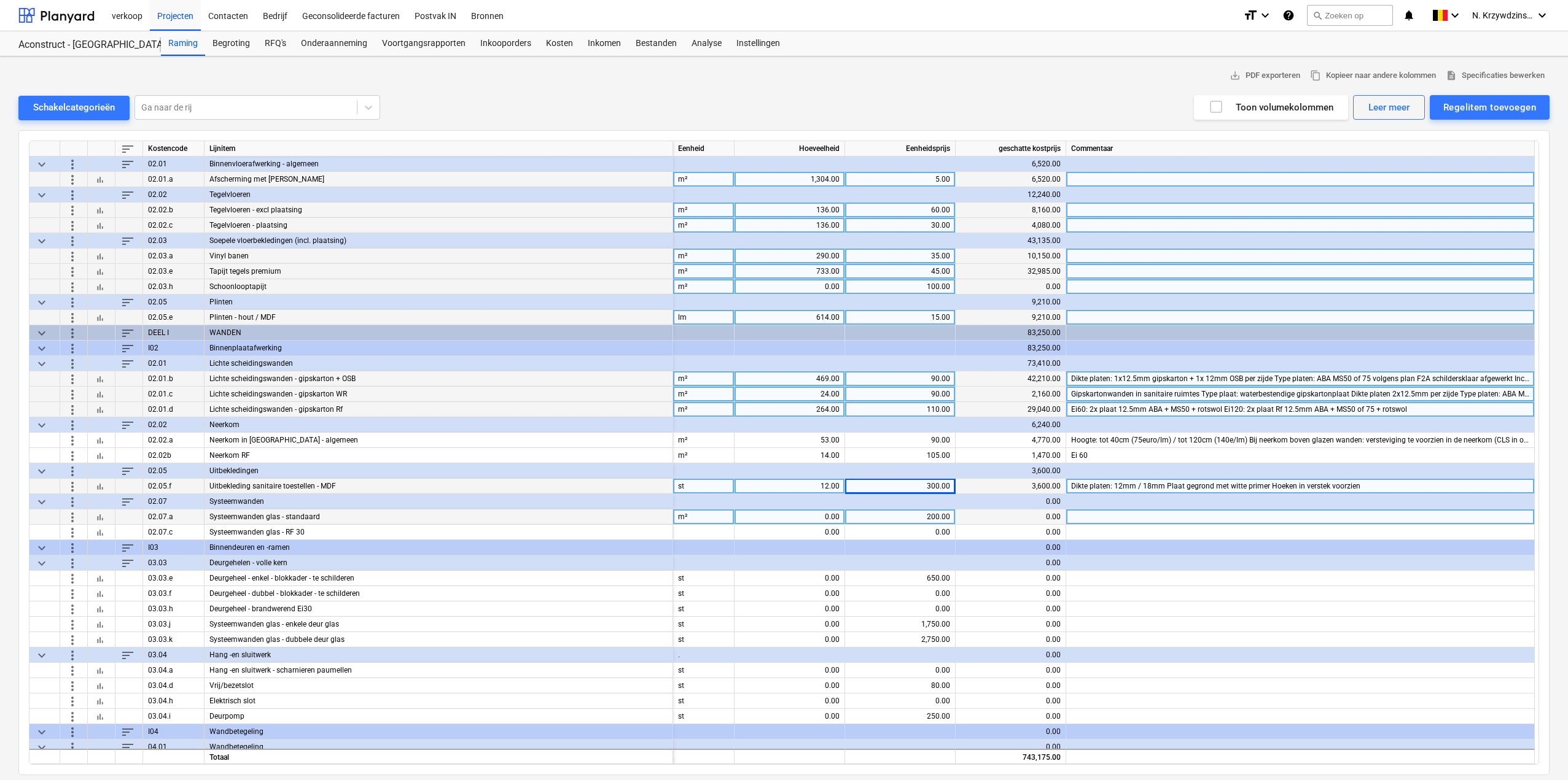
click at [817, 513] on div "0.00" at bounding box center [790, 517] width 100 height 16
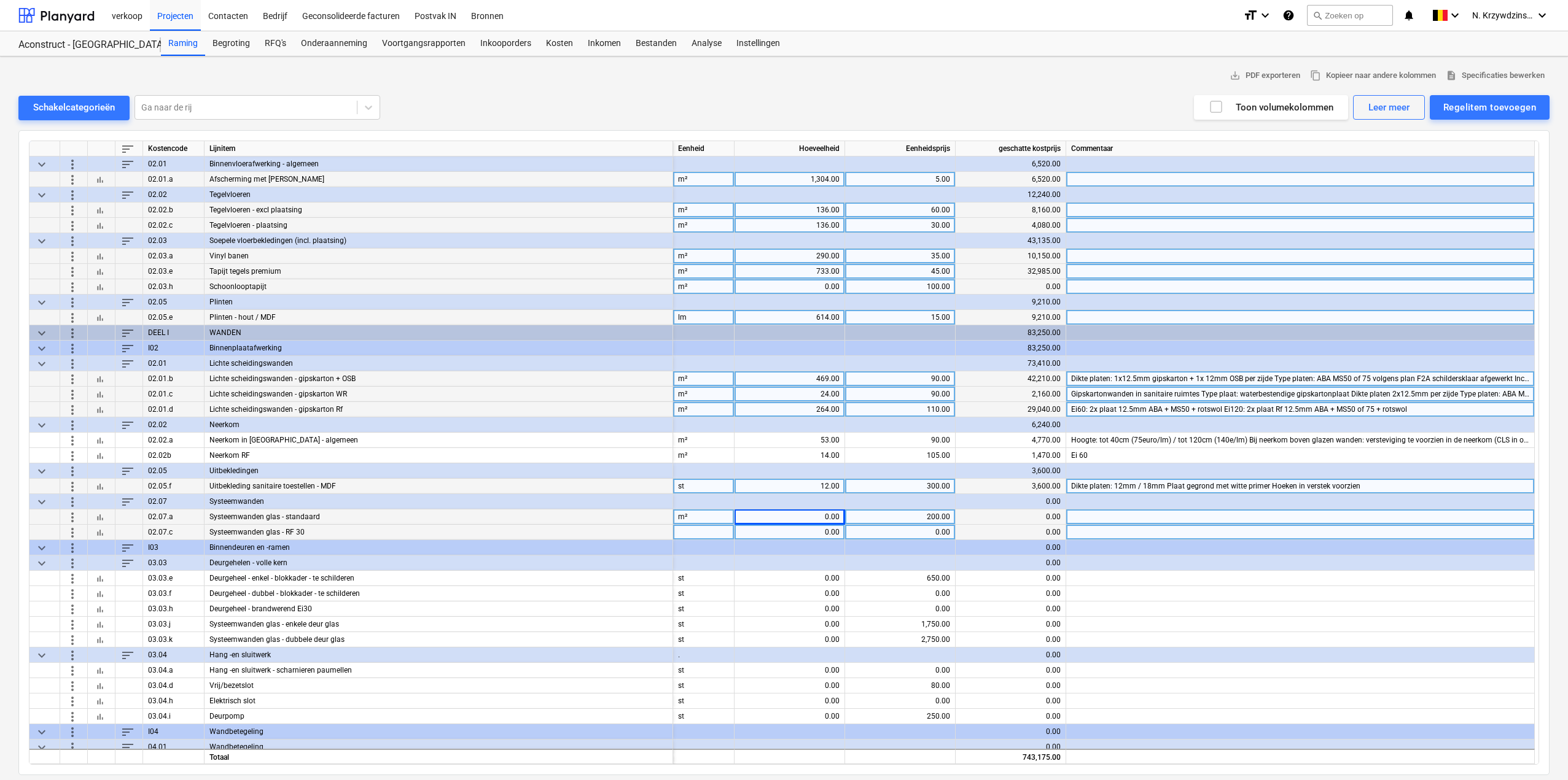
click at [702, 534] on div at bounding box center [703, 533] width 62 height 16
type input "m²"
click at [824, 518] on div "0.00" at bounding box center [790, 517] width 100 height 16
click at [822, 526] on div "0.00" at bounding box center [790, 533] width 100 height 16
click at [819, 521] on div "0.00" at bounding box center [790, 517] width 100 height 16
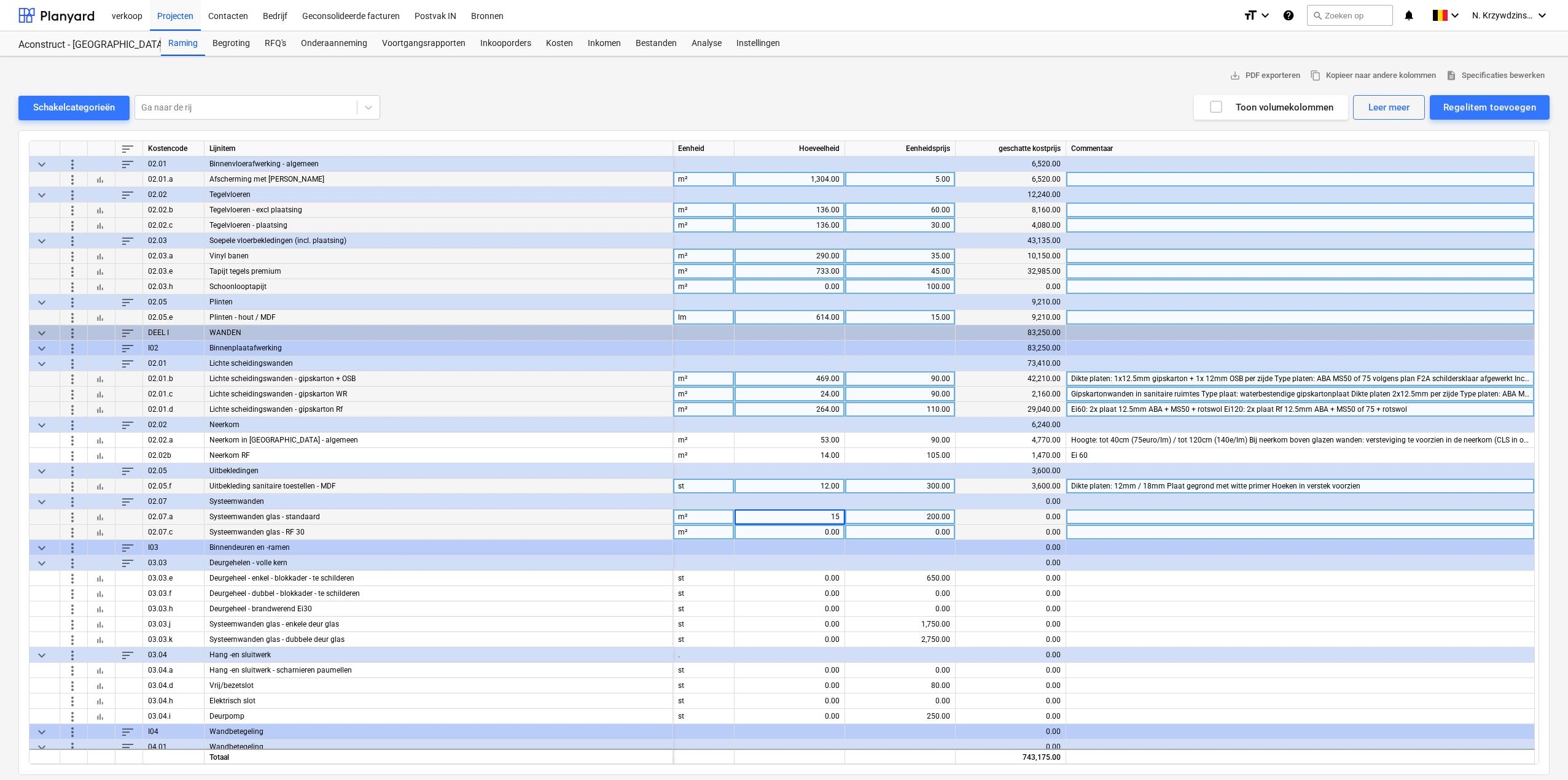
type input "152"
click at [819, 528] on div "0.00" at bounding box center [790, 533] width 100 height 16
click at [834, 532] on input at bounding box center [790, 532] width 110 height 15
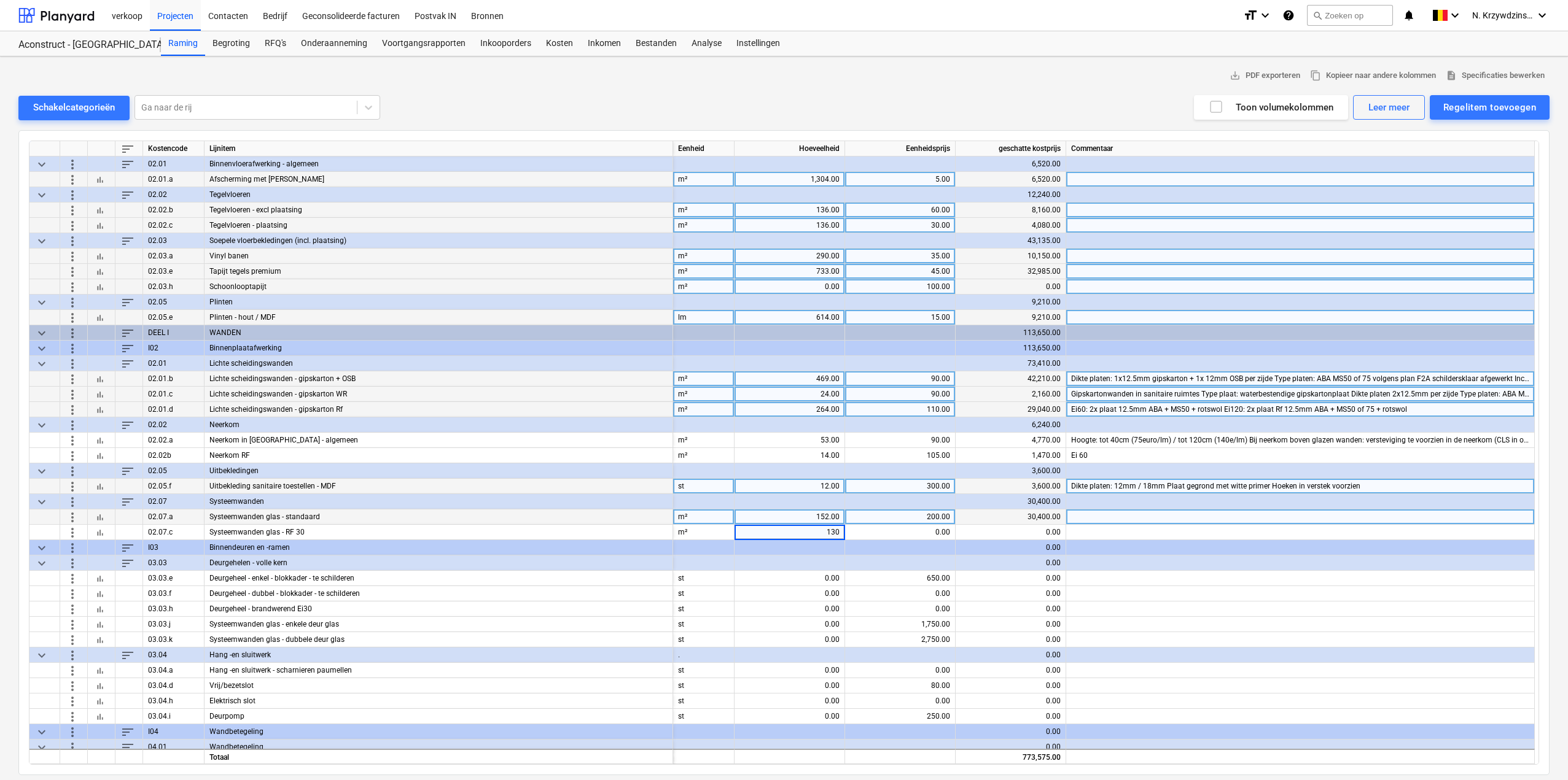
type input "13"
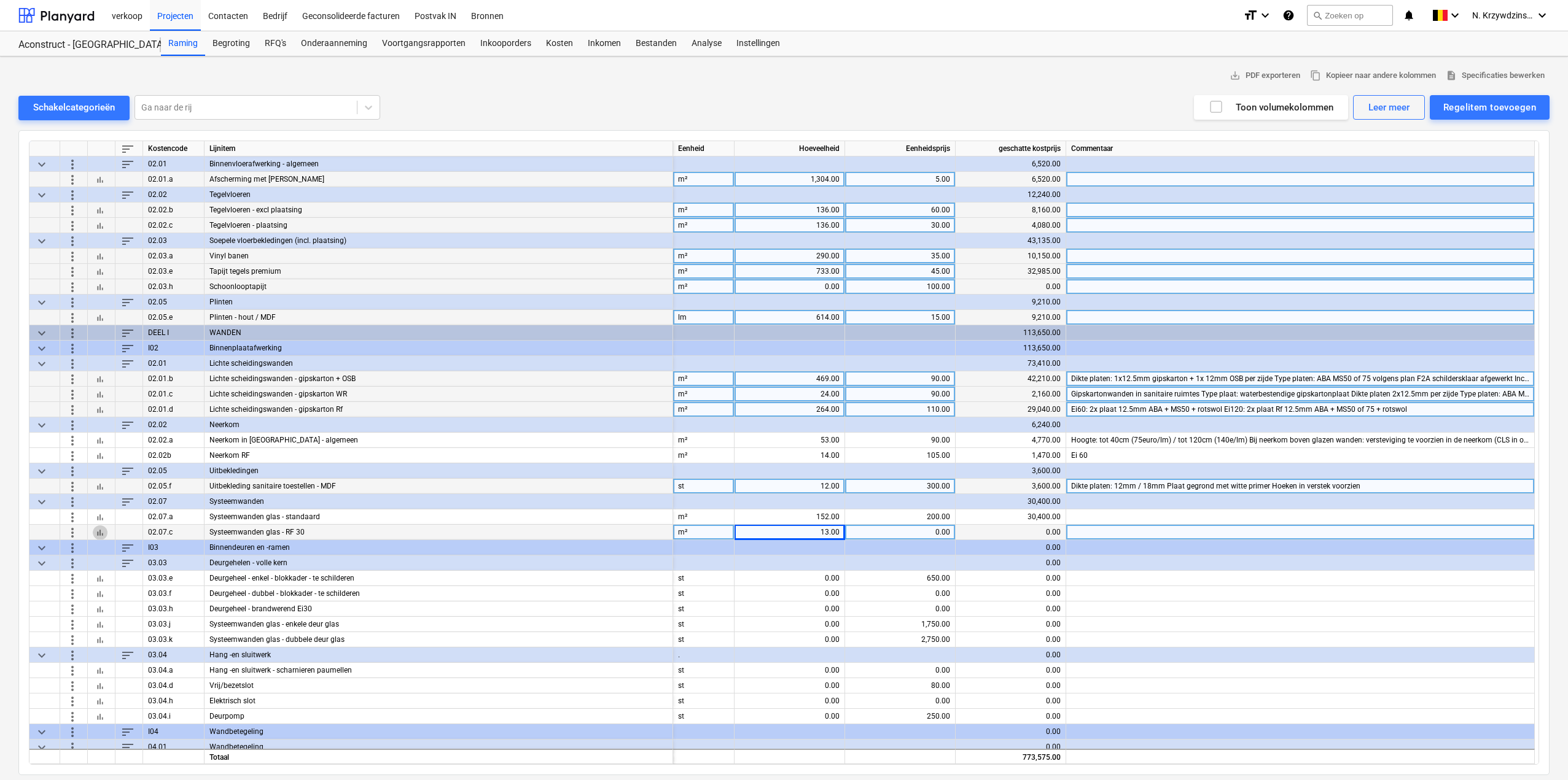
click at [105, 531] on button "bar_chart" at bounding box center [100, 532] width 15 height 15
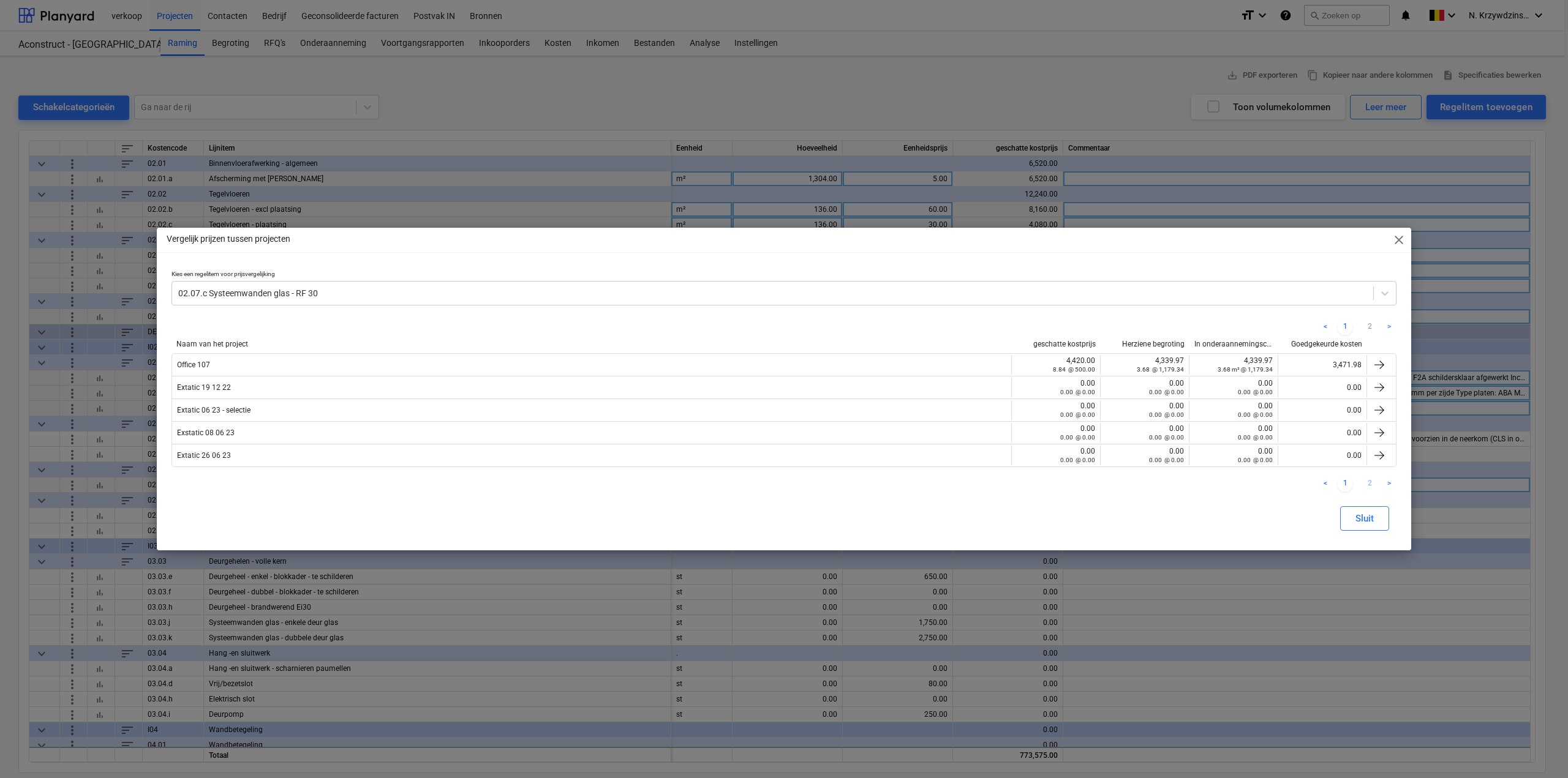
click at [1374, 480] on link "2" at bounding box center [1369, 484] width 15 height 15
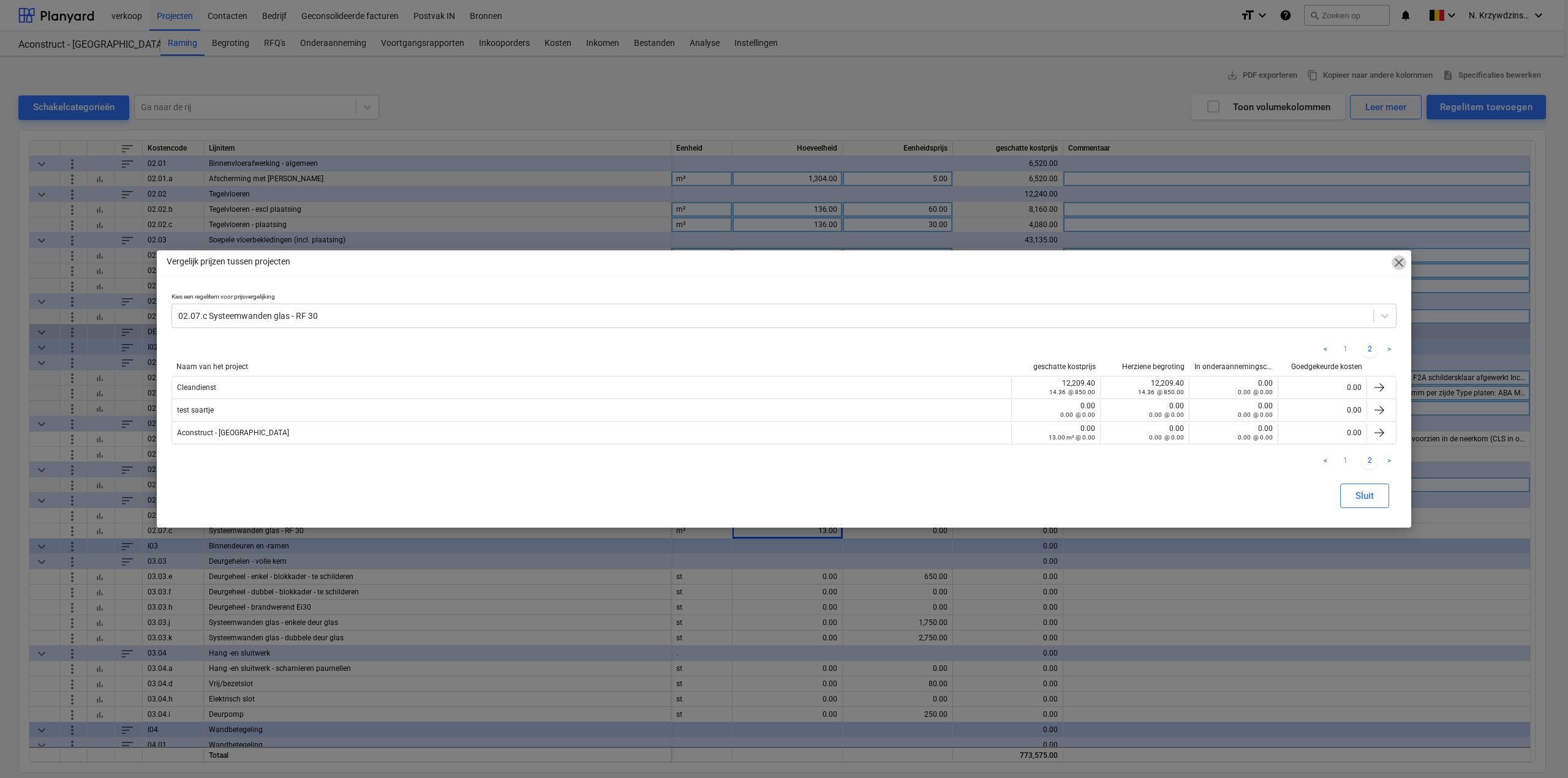
click at [1395, 264] on span "close" at bounding box center [1399, 262] width 15 height 15
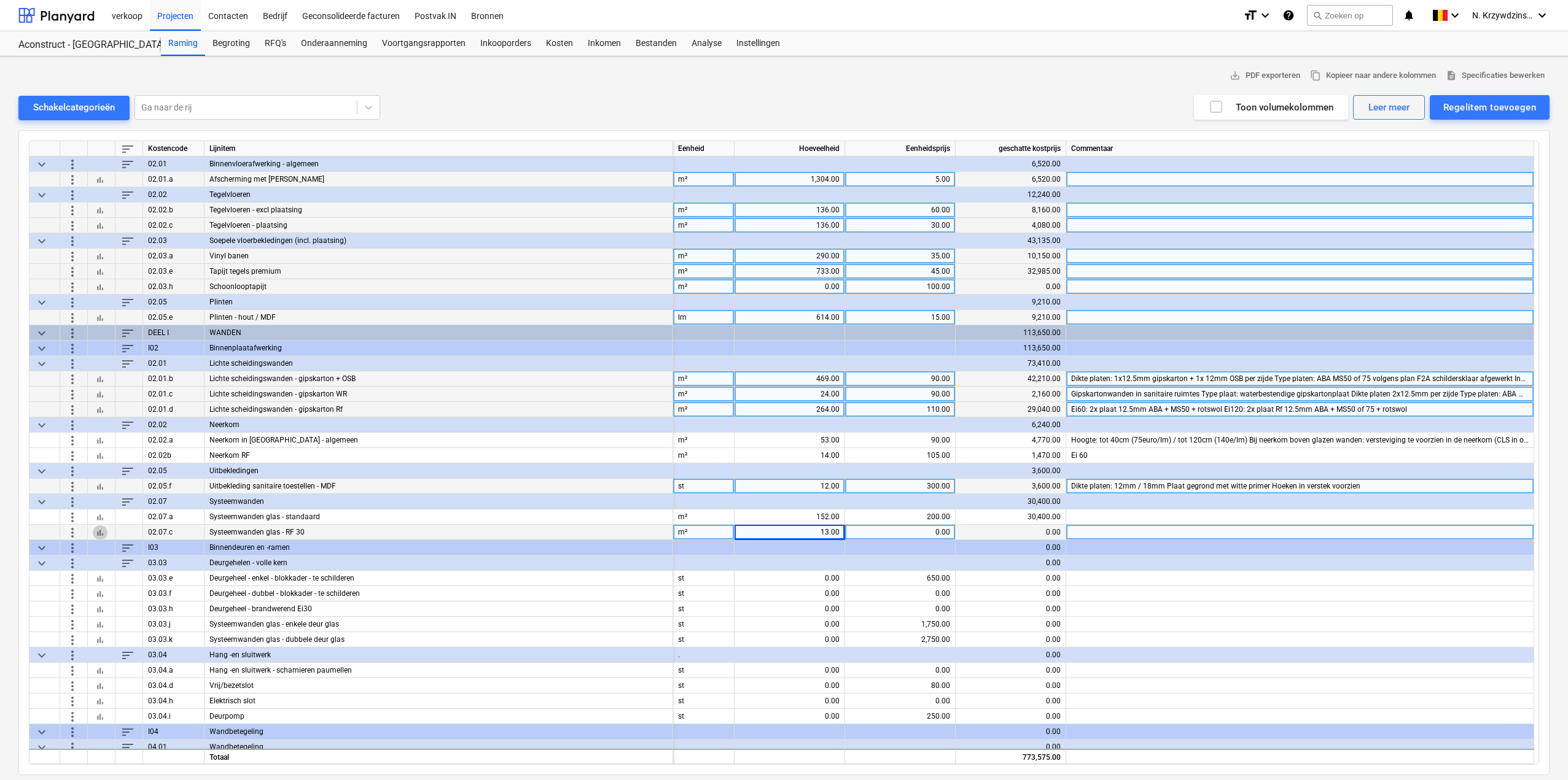
click at [102, 533] on span "bar_chart" at bounding box center [100, 532] width 10 height 10
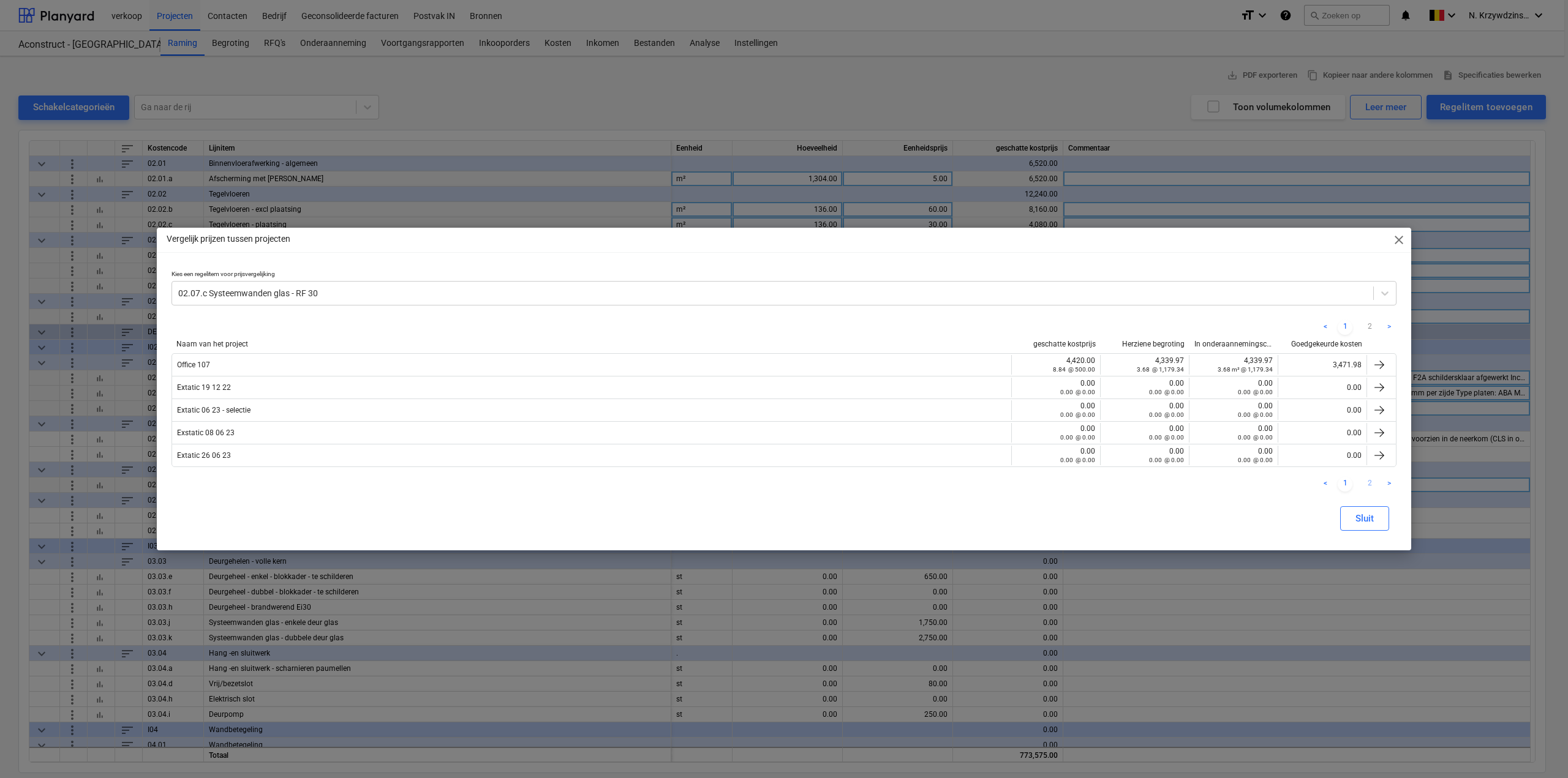
click at [1368, 482] on link "2" at bounding box center [1369, 484] width 15 height 15
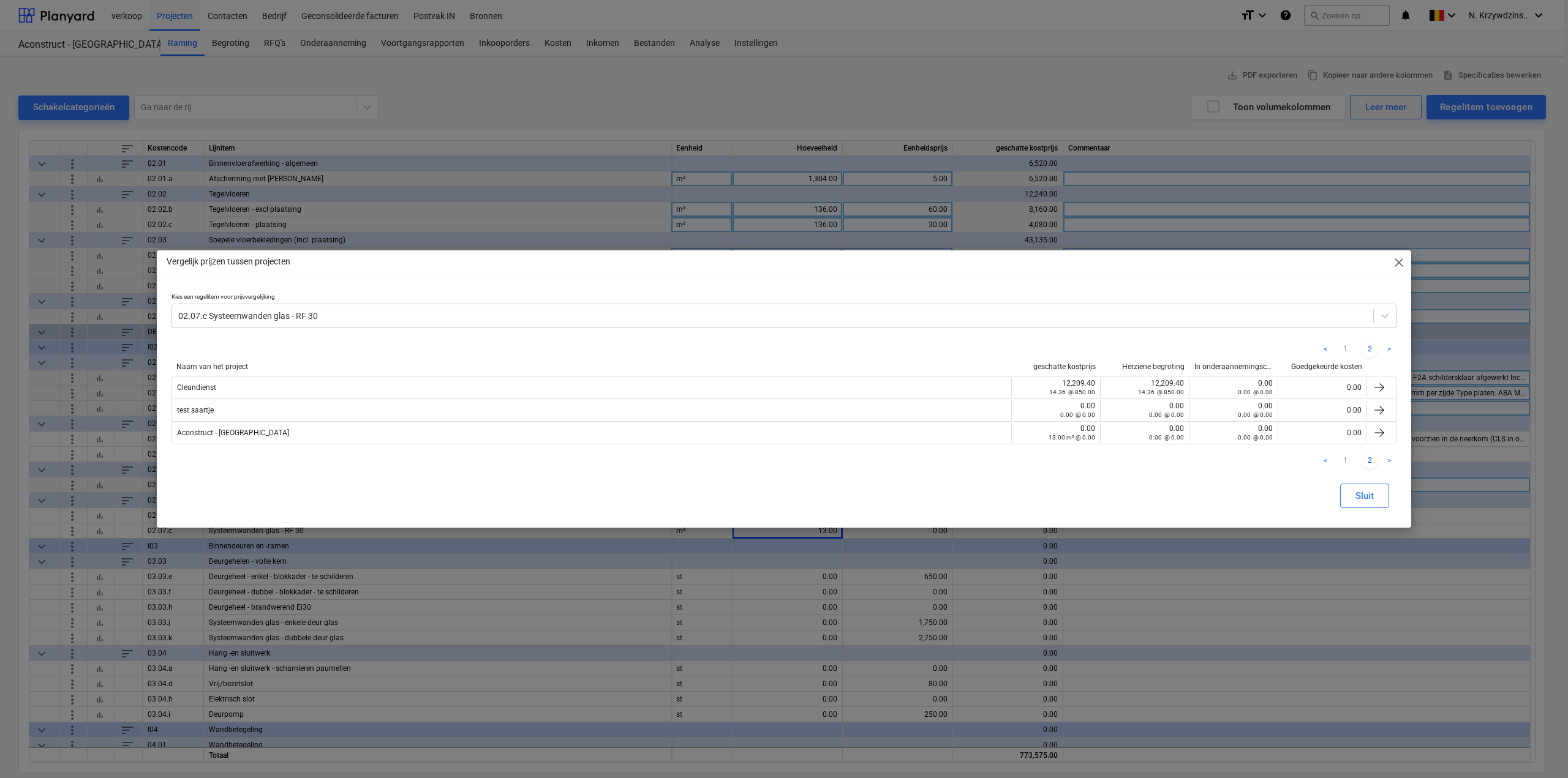
click at [1394, 267] on span "close" at bounding box center [1399, 262] width 15 height 15
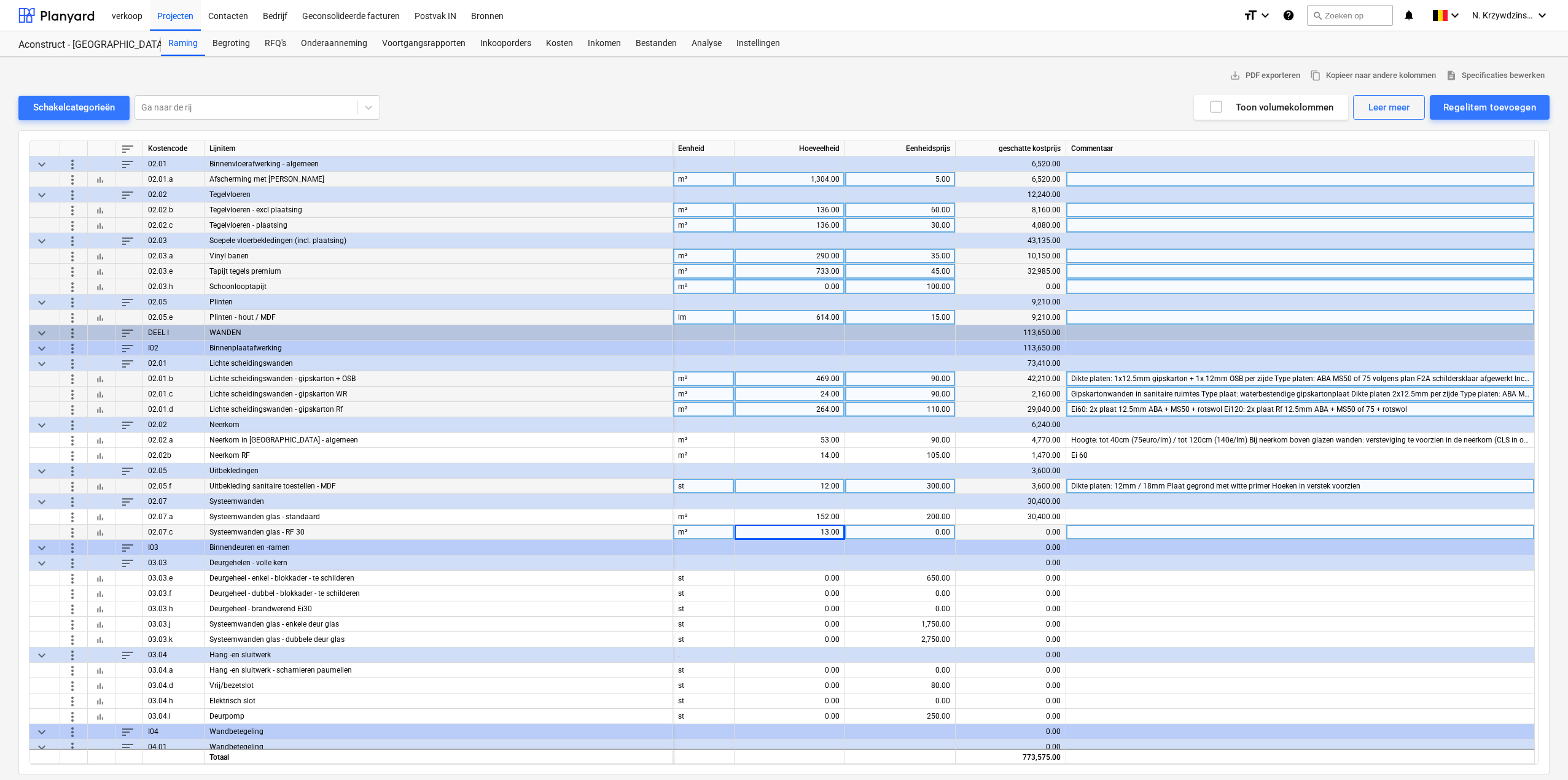
click at [932, 533] on div "0.00" at bounding box center [901, 533] width 100 height 16
type input "1000"
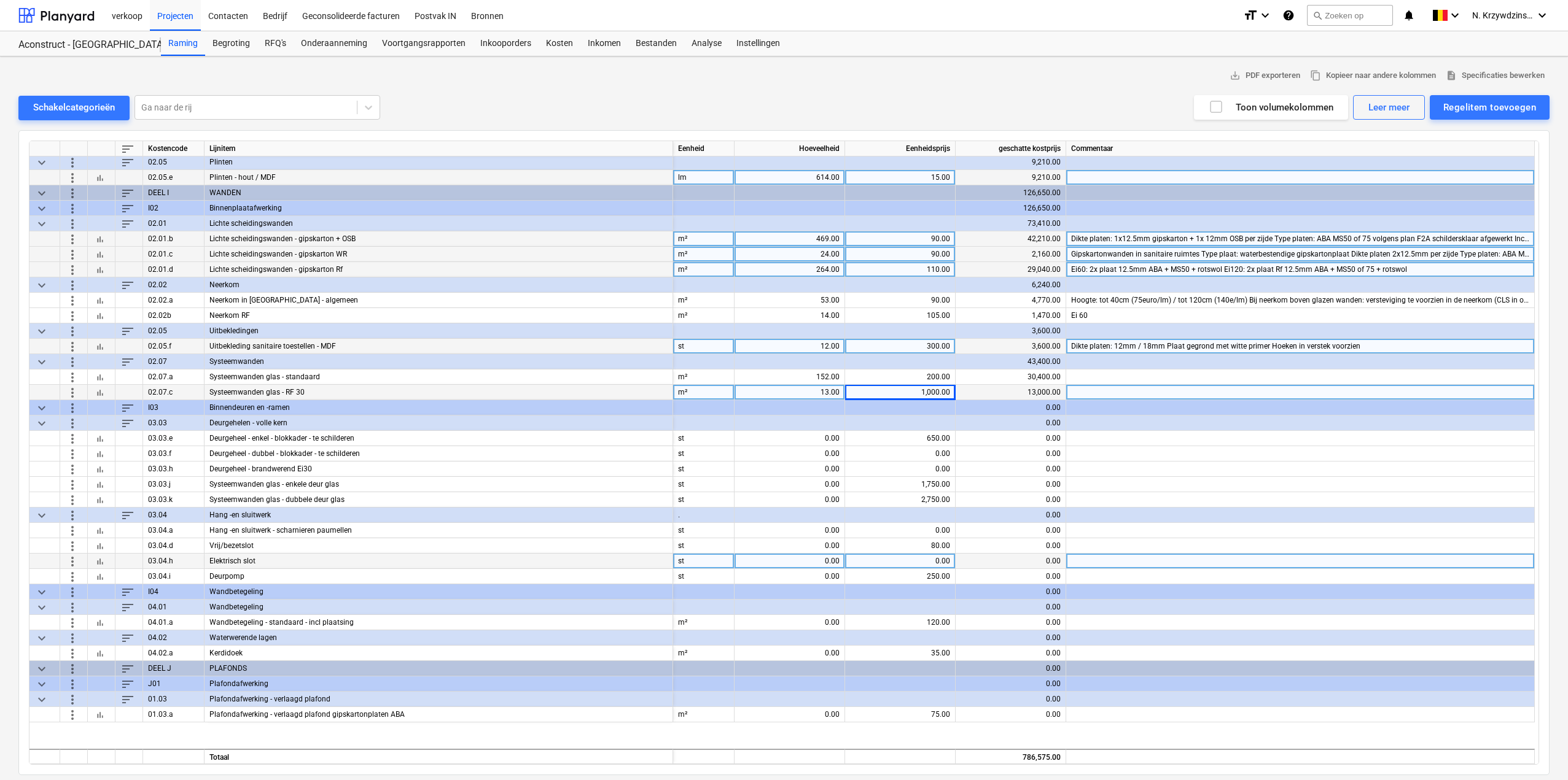
scroll to position [1412, 0]
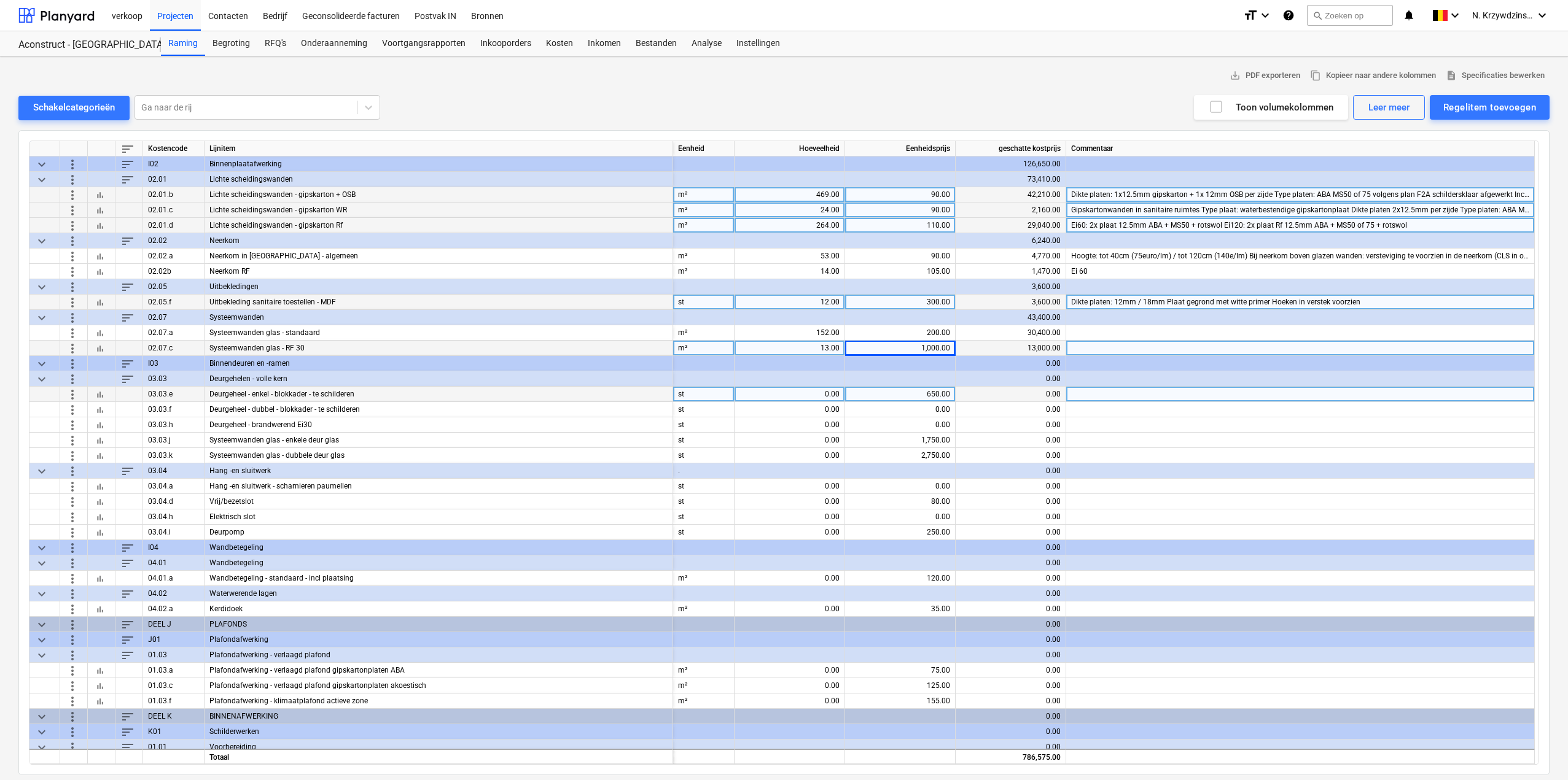
click at [922, 394] on div "650.00" at bounding box center [901, 394] width 100 height 16
click at [809, 399] on div "0.00" at bounding box center [790, 394] width 100 height 16
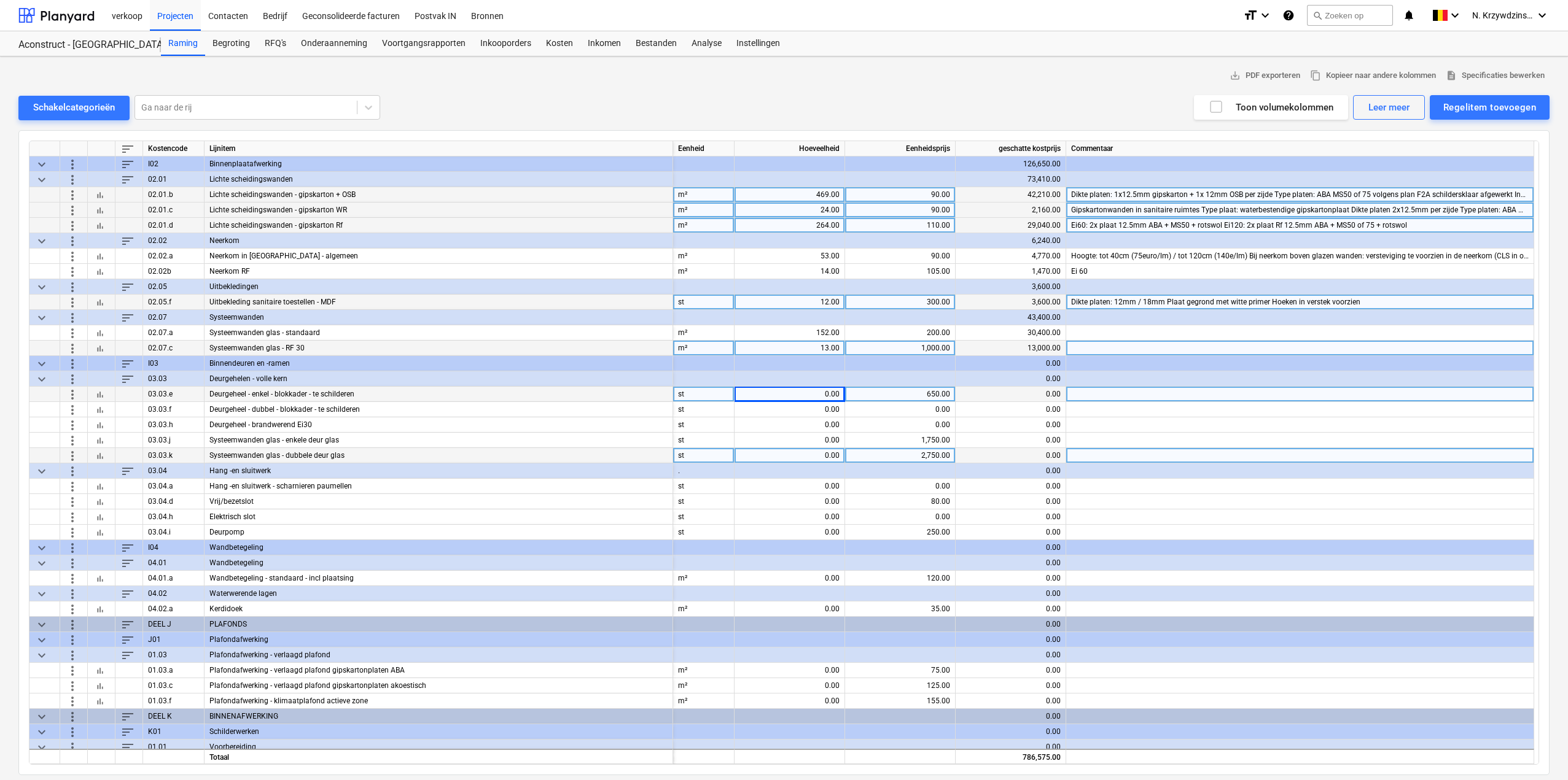
click at [70, 459] on span "more_vert" at bounding box center [72, 455] width 15 height 15
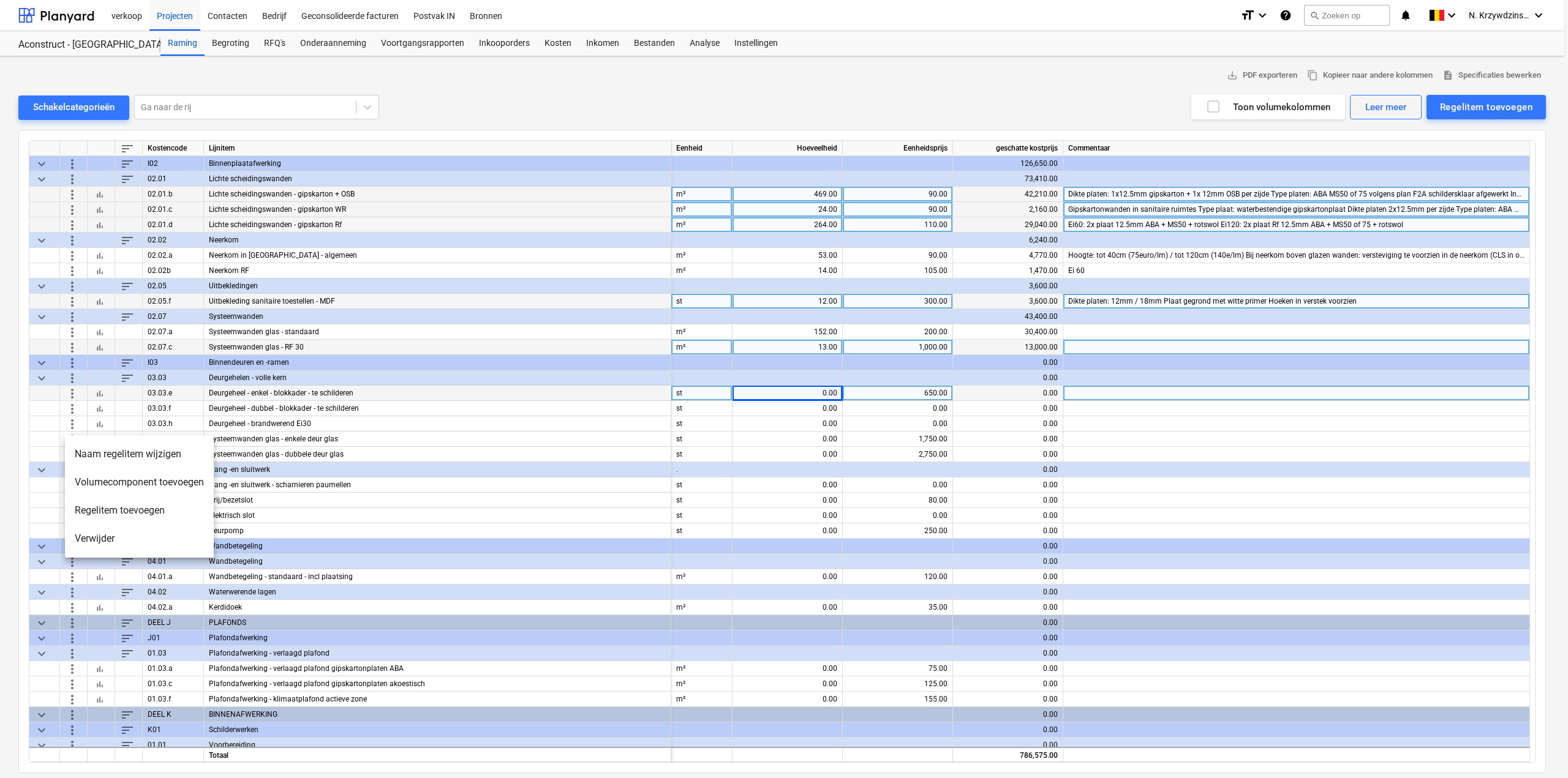
click at [118, 533] on li "Verwijder" at bounding box center [139, 539] width 149 height 28
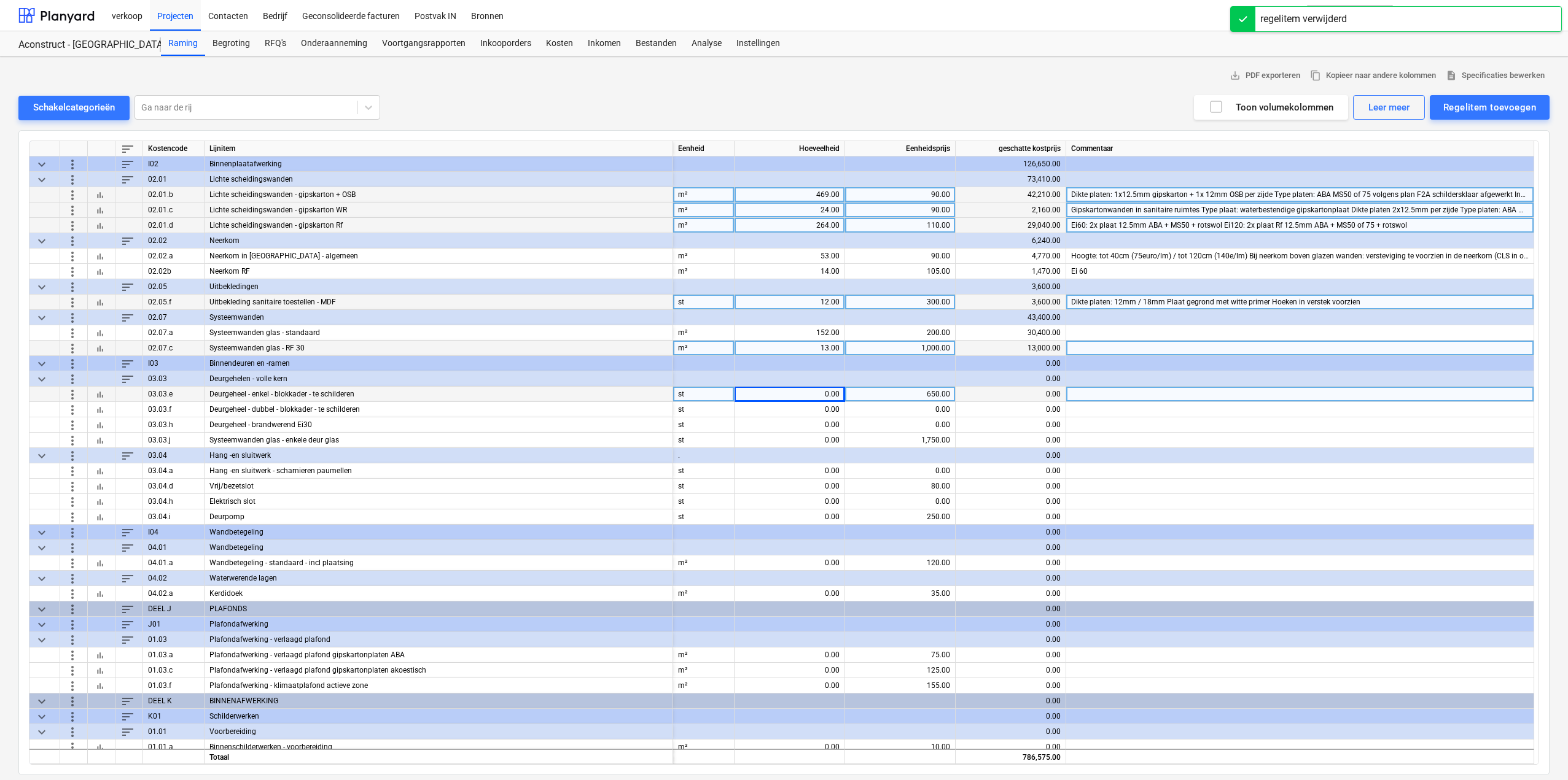
click at [73, 374] on span "more_vert" at bounding box center [72, 379] width 15 height 15
click at [105, 408] on li "Regelitem toevoegen" at bounding box center [128, 407] width 127 height 28
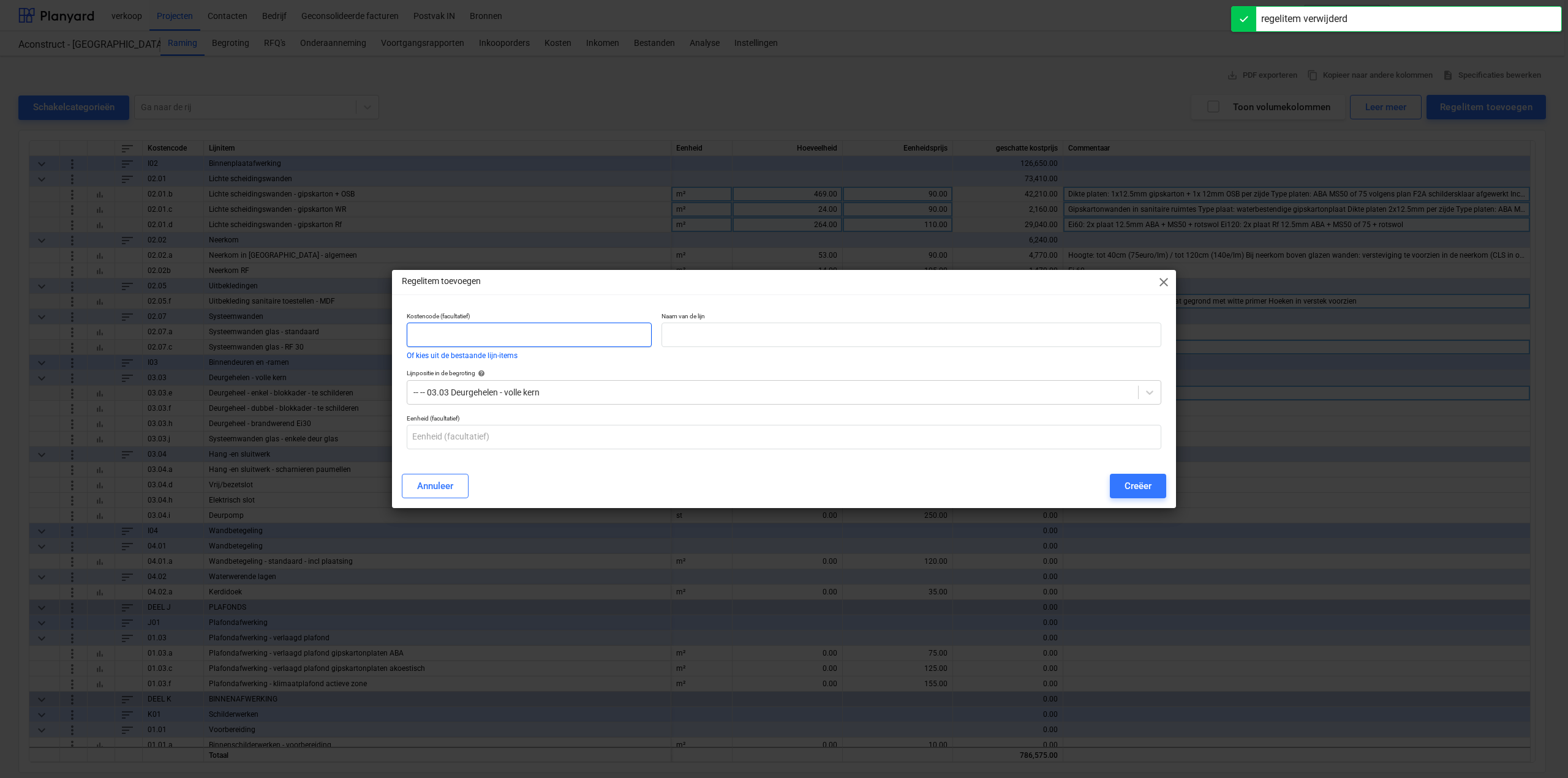
click at [489, 333] on input "text" at bounding box center [529, 335] width 245 height 25
type input "03.03"
click at [766, 337] on input "text" at bounding box center [911, 335] width 500 height 25
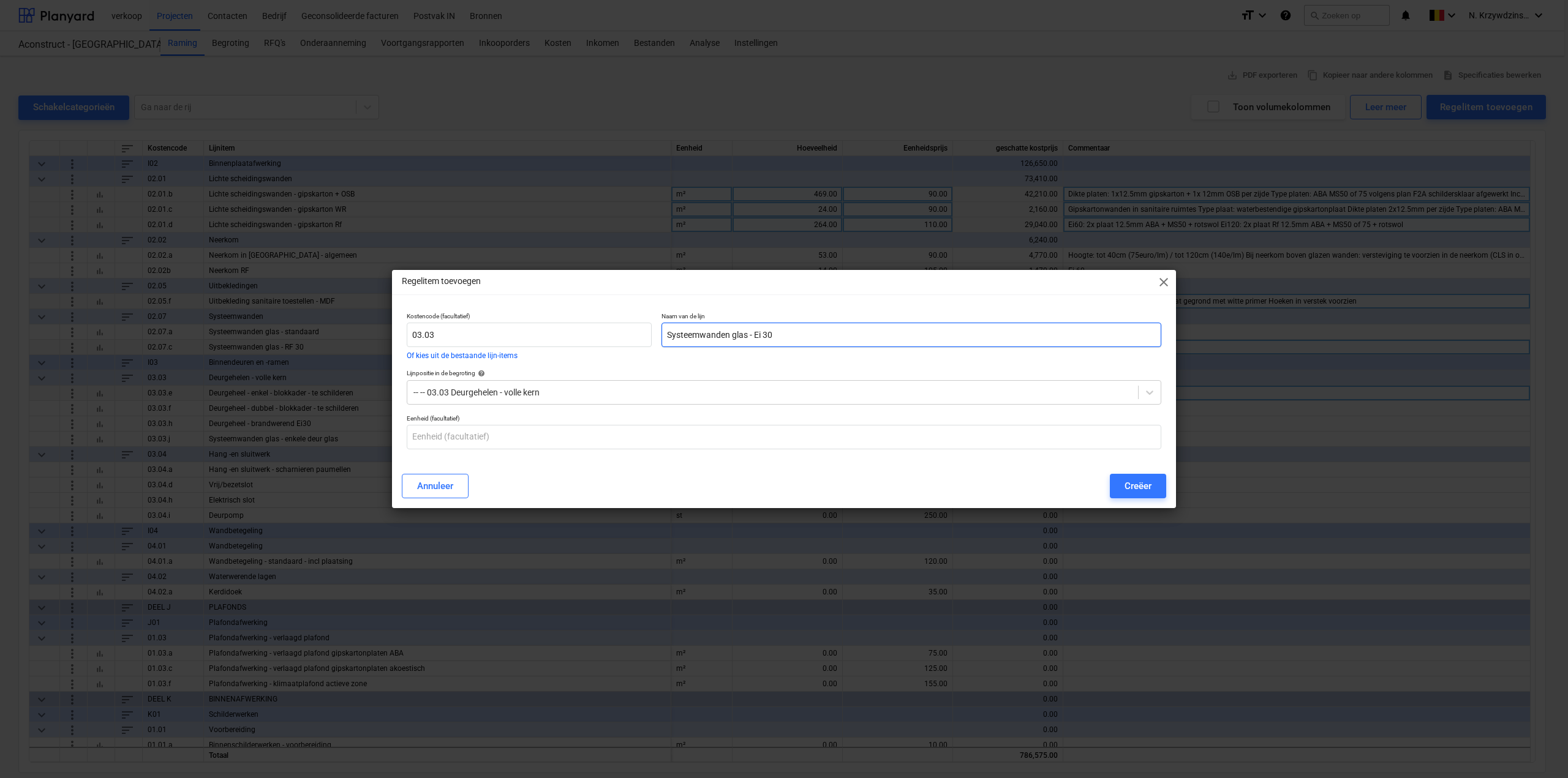
type input "Systeemwanden glas - Ei 30"
click at [690, 417] on p "Eenheid (facultatief)" at bounding box center [784, 419] width 755 height 11
click at [680, 425] on input "text" at bounding box center [784, 437] width 755 height 25
type input "m²"
click at [1143, 488] on div "Creëer" at bounding box center [1138, 486] width 27 height 16
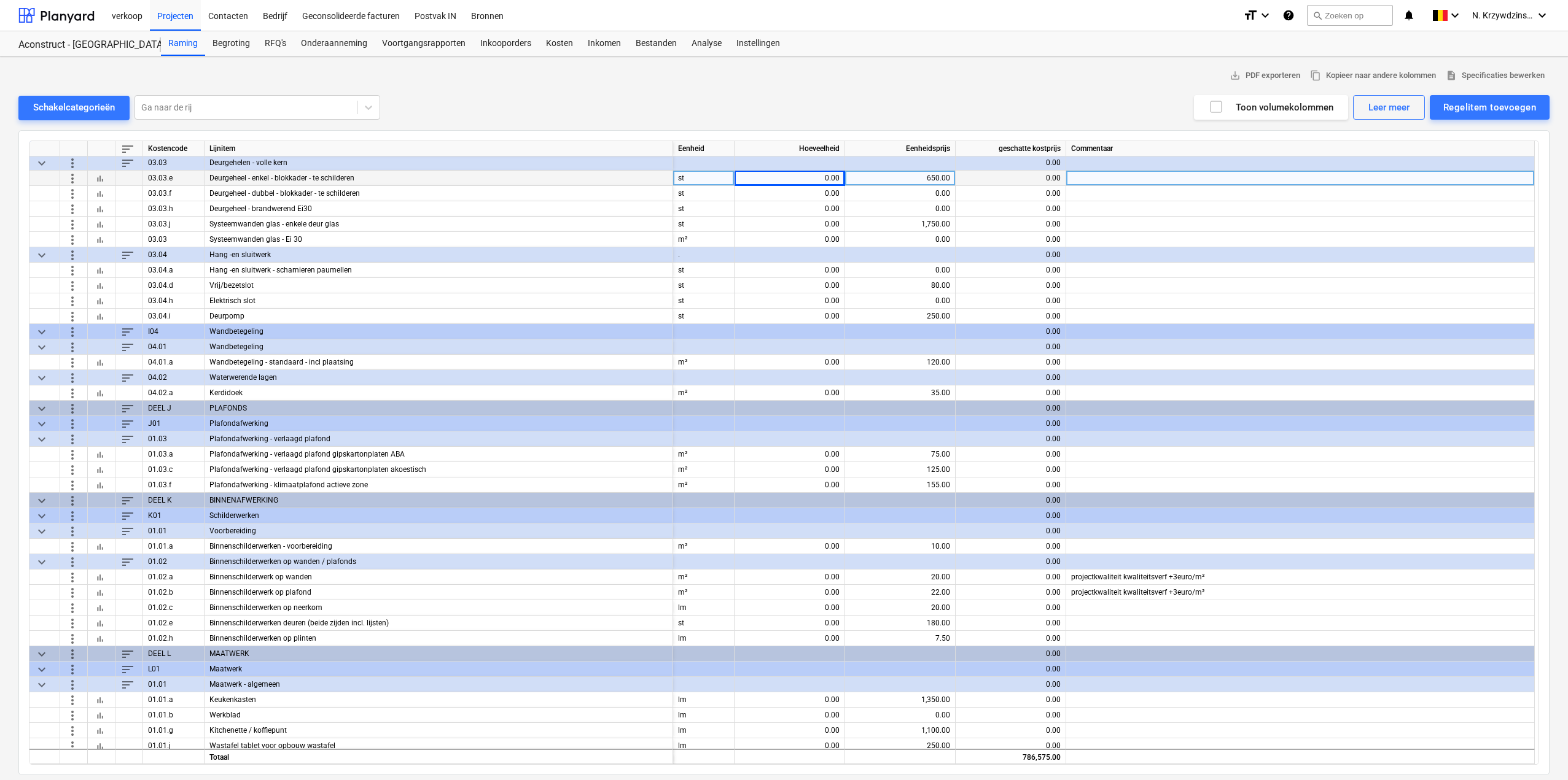
scroll to position [1591, 0]
